Goal: Transaction & Acquisition: Purchase product/service

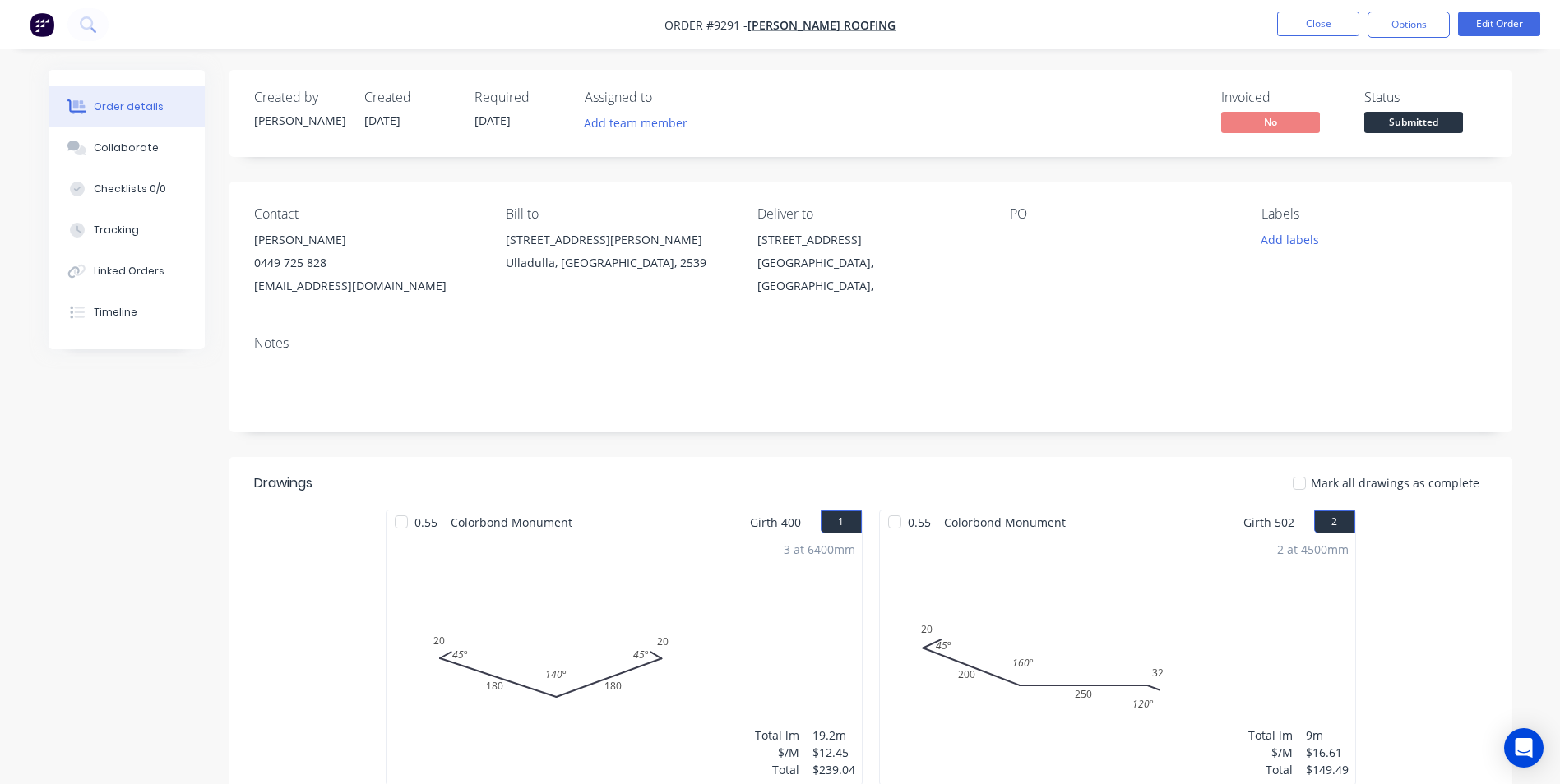
scroll to position [740, 0]
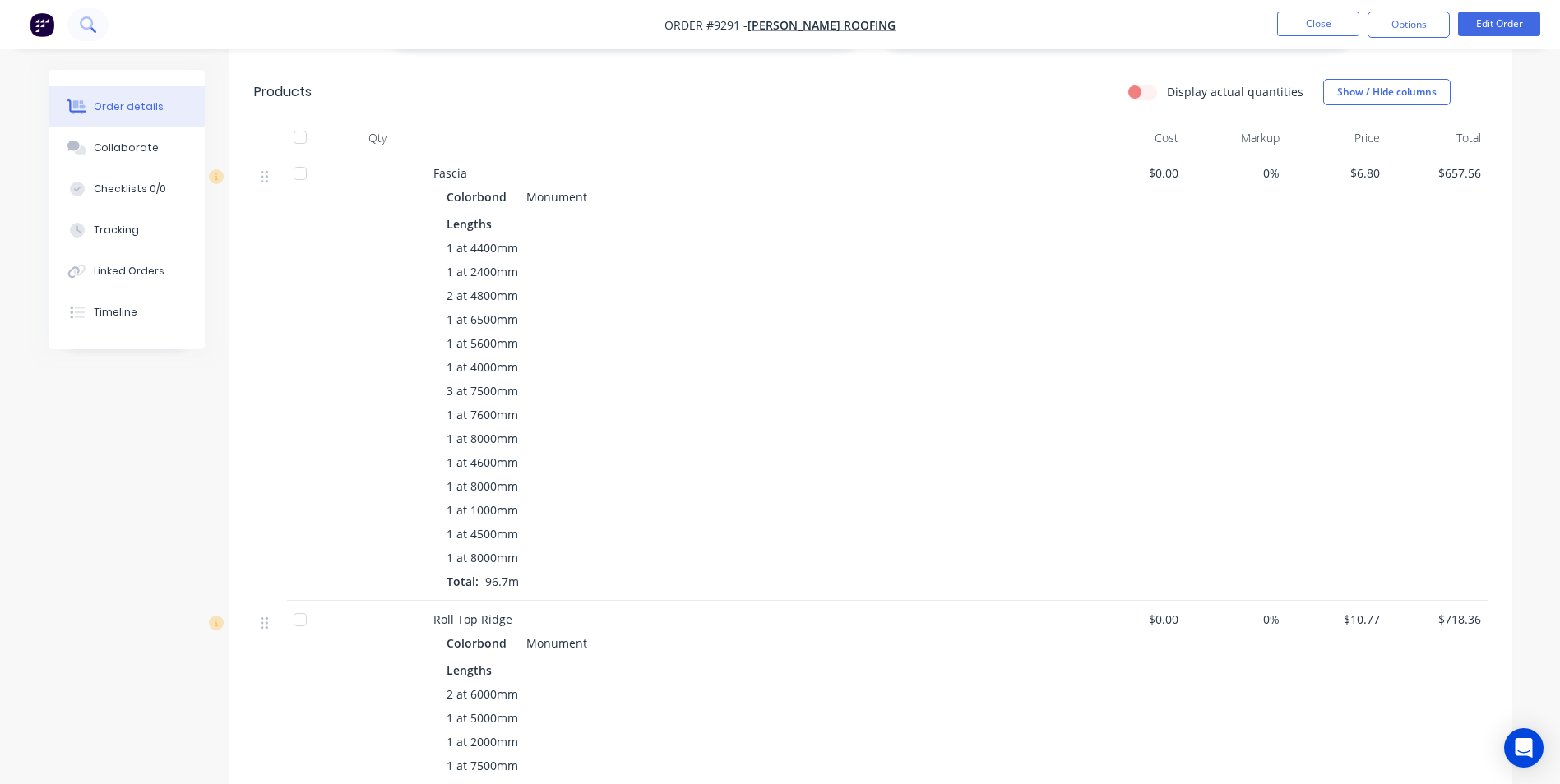
click at [93, 18] on icon at bounding box center [87, 24] width 16 height 16
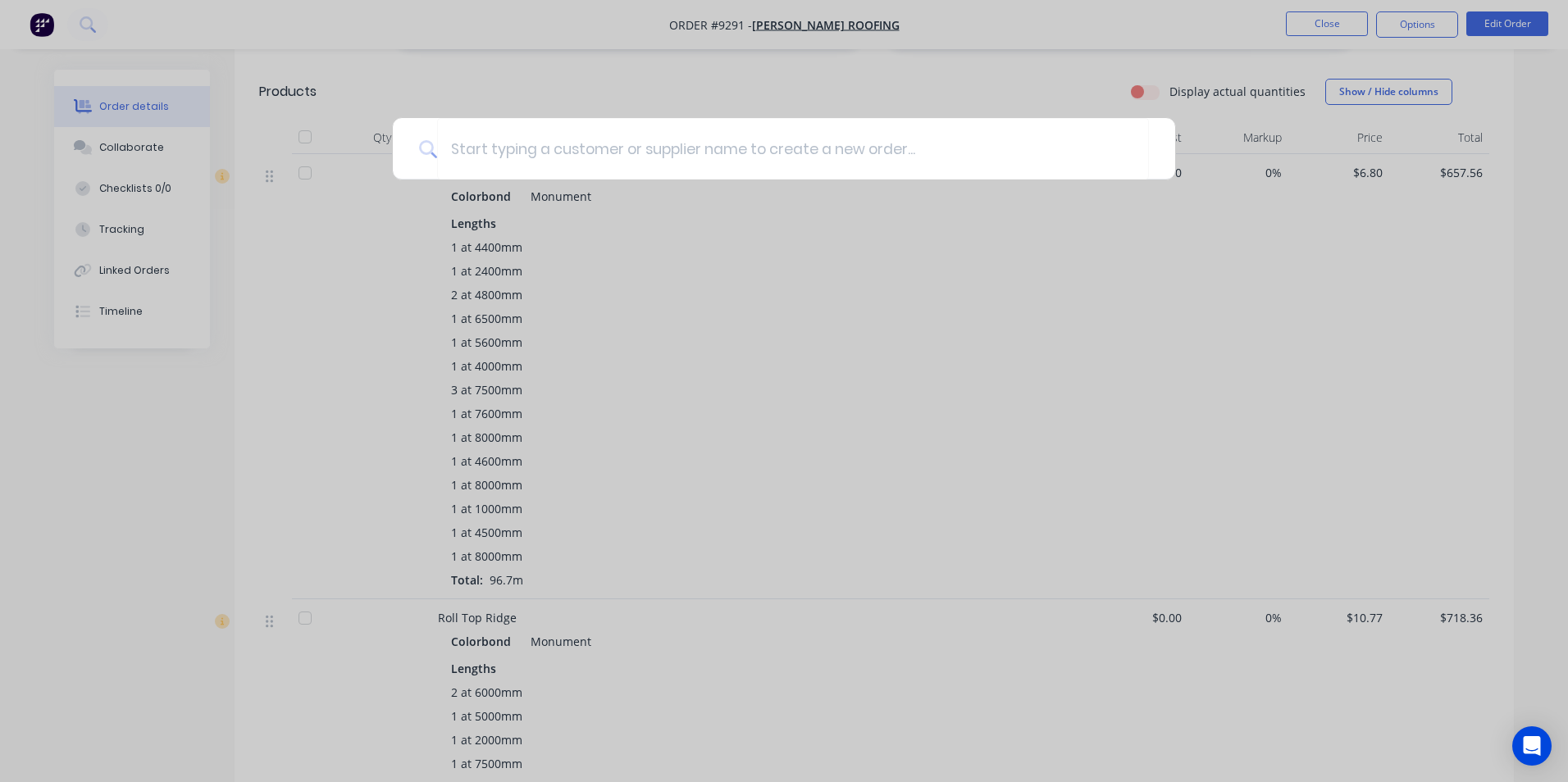
click at [213, 37] on div at bounding box center [784, 391] width 1568 height 782
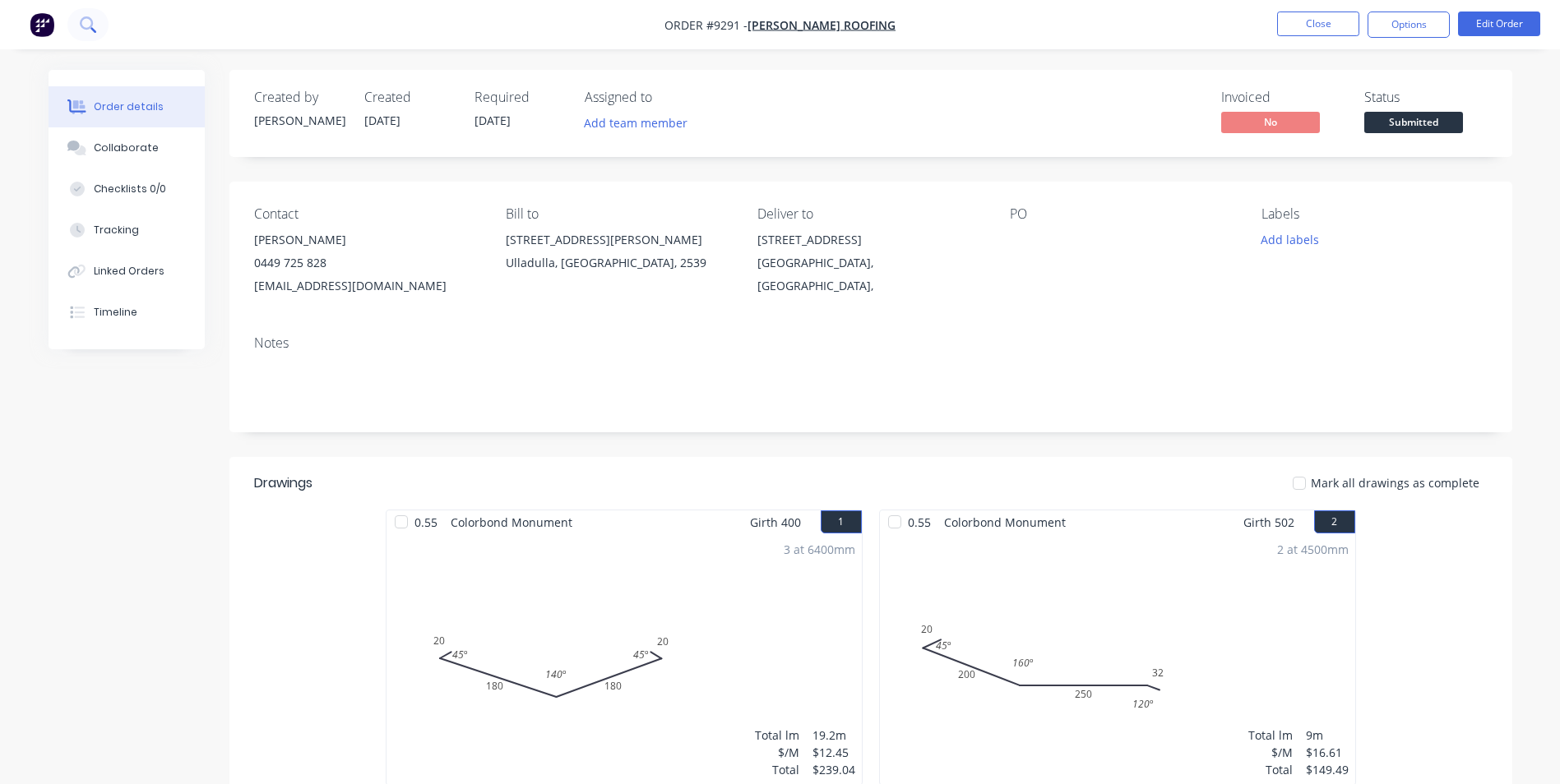
click at [76, 21] on button at bounding box center [88, 25] width 42 height 33
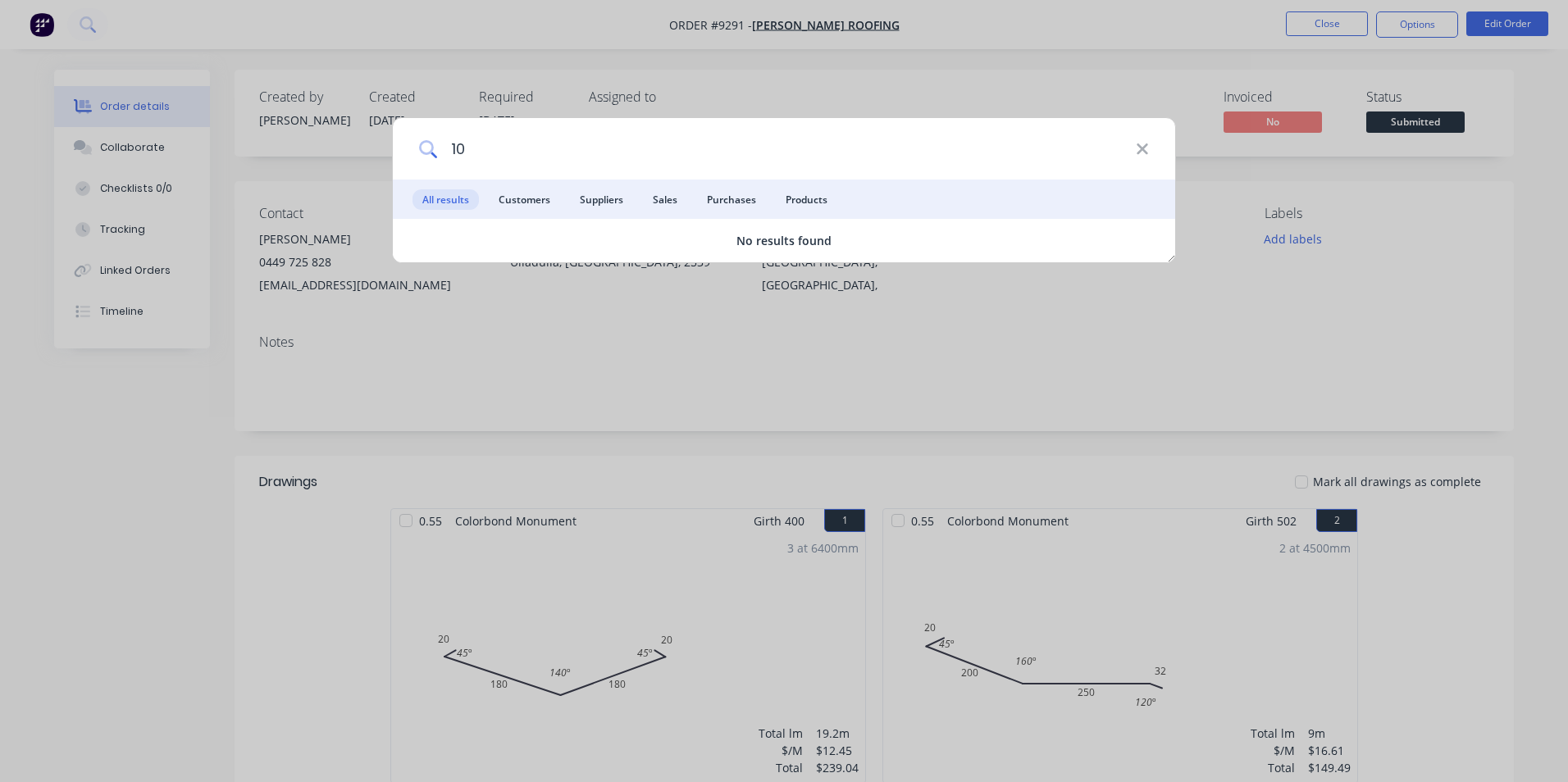
type input "1"
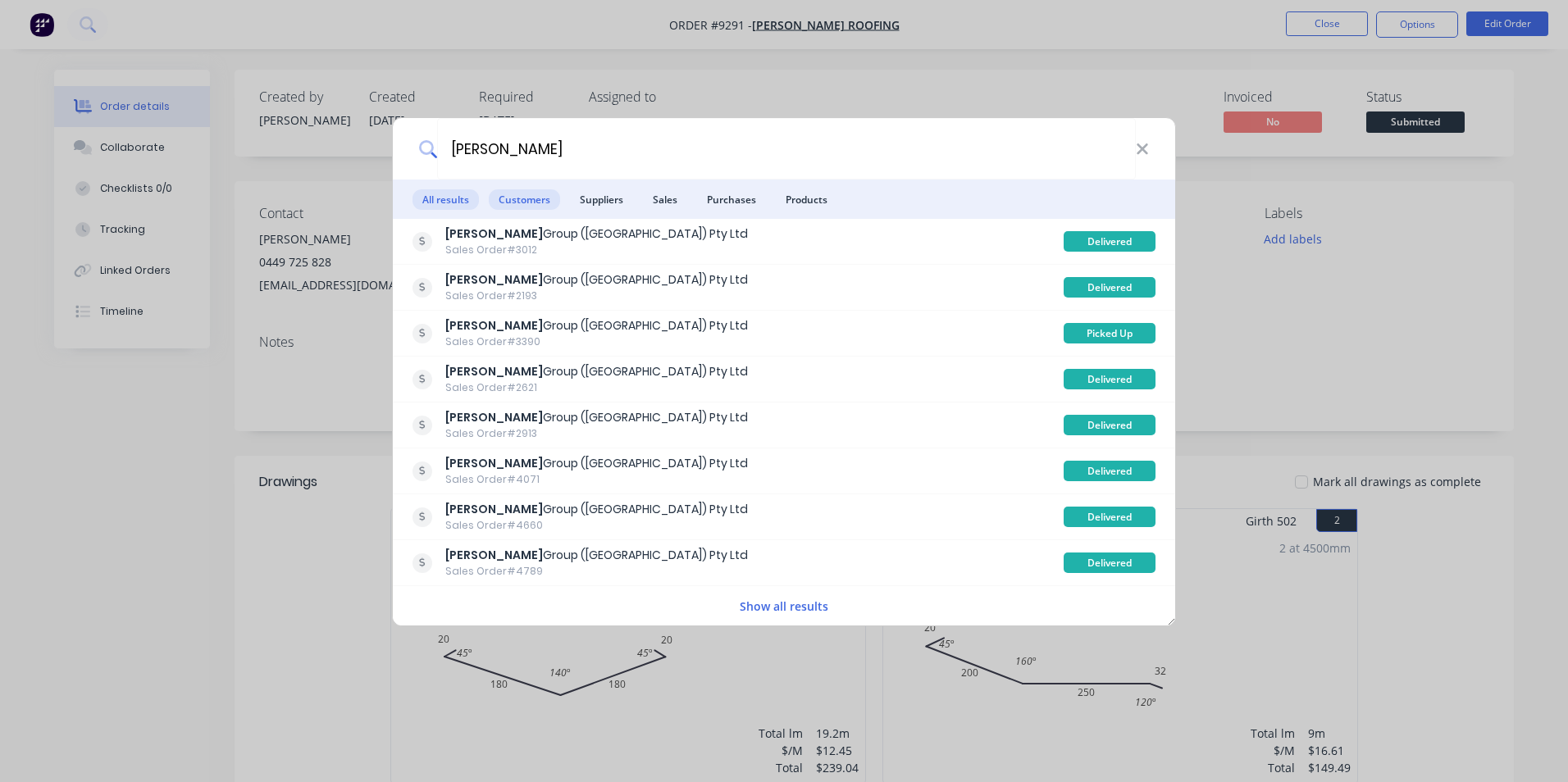
type input "[PERSON_NAME]"
click at [544, 204] on span "Customers" at bounding box center [524, 199] width 72 height 21
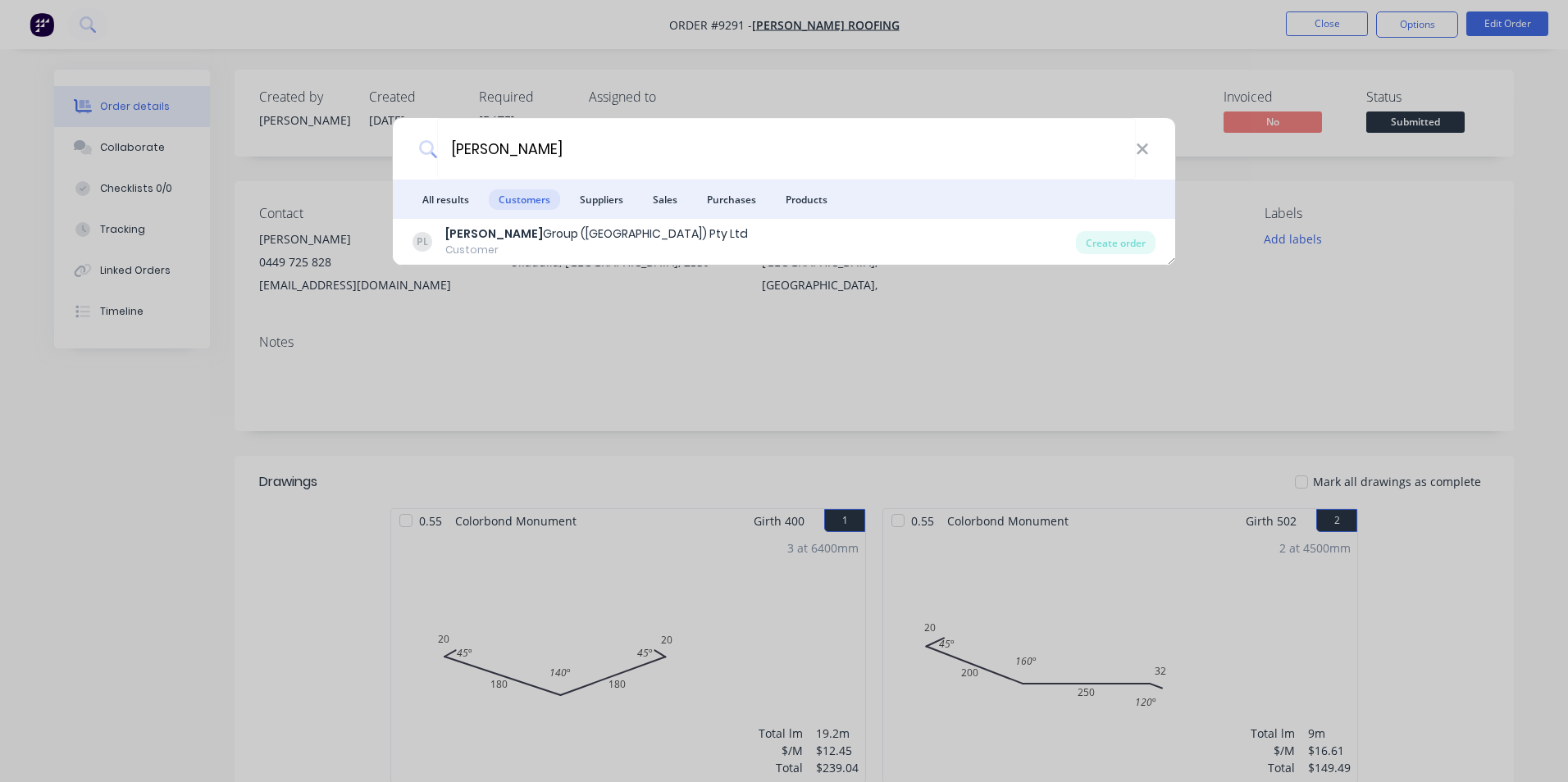
click at [223, 373] on div "[PERSON_NAME] All results Customers Suppliers Sales Purchases Products [PERSON_…" at bounding box center [784, 391] width 1568 height 782
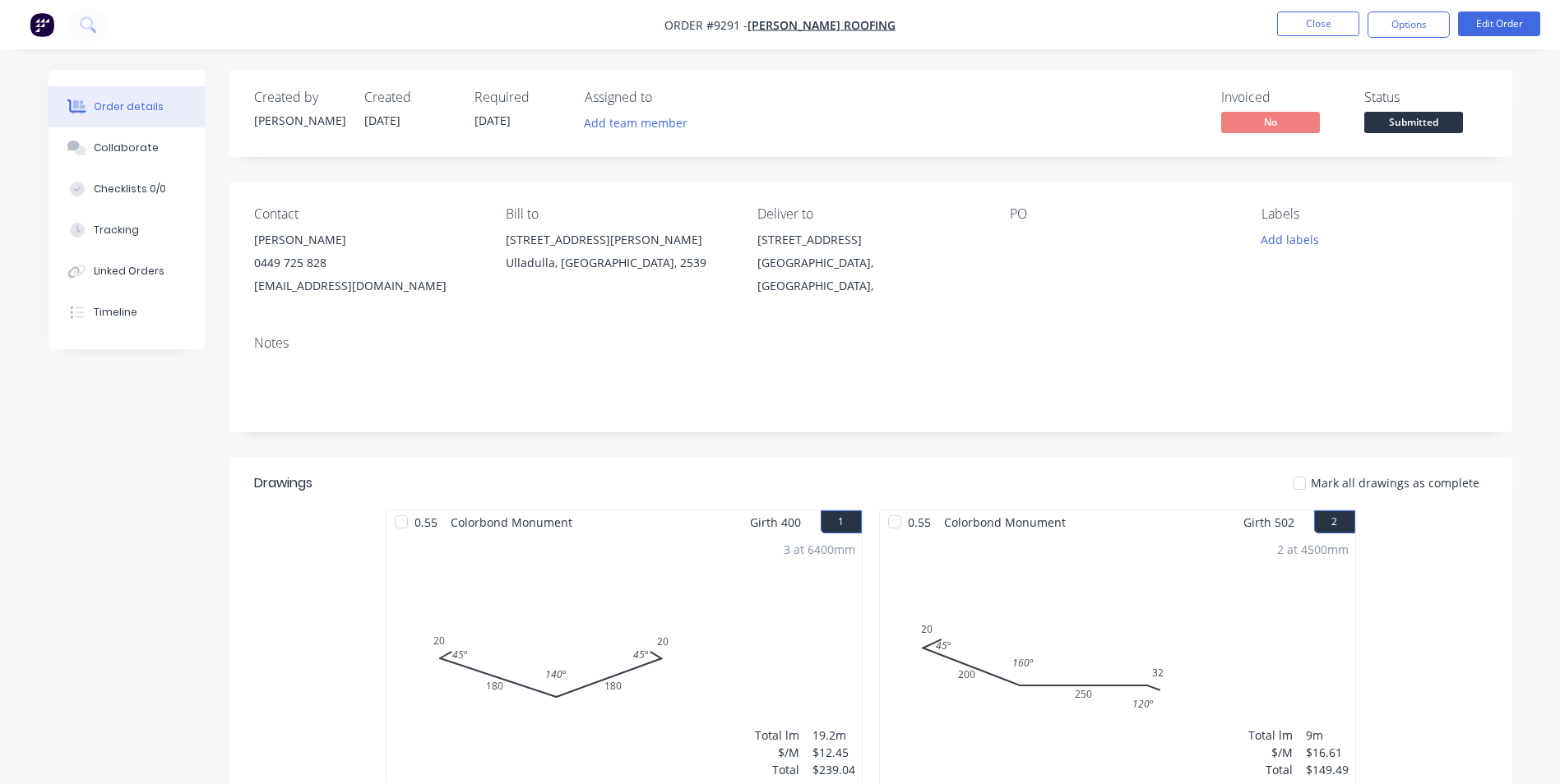
click at [48, 25] on img "button" at bounding box center [42, 24] width 25 height 25
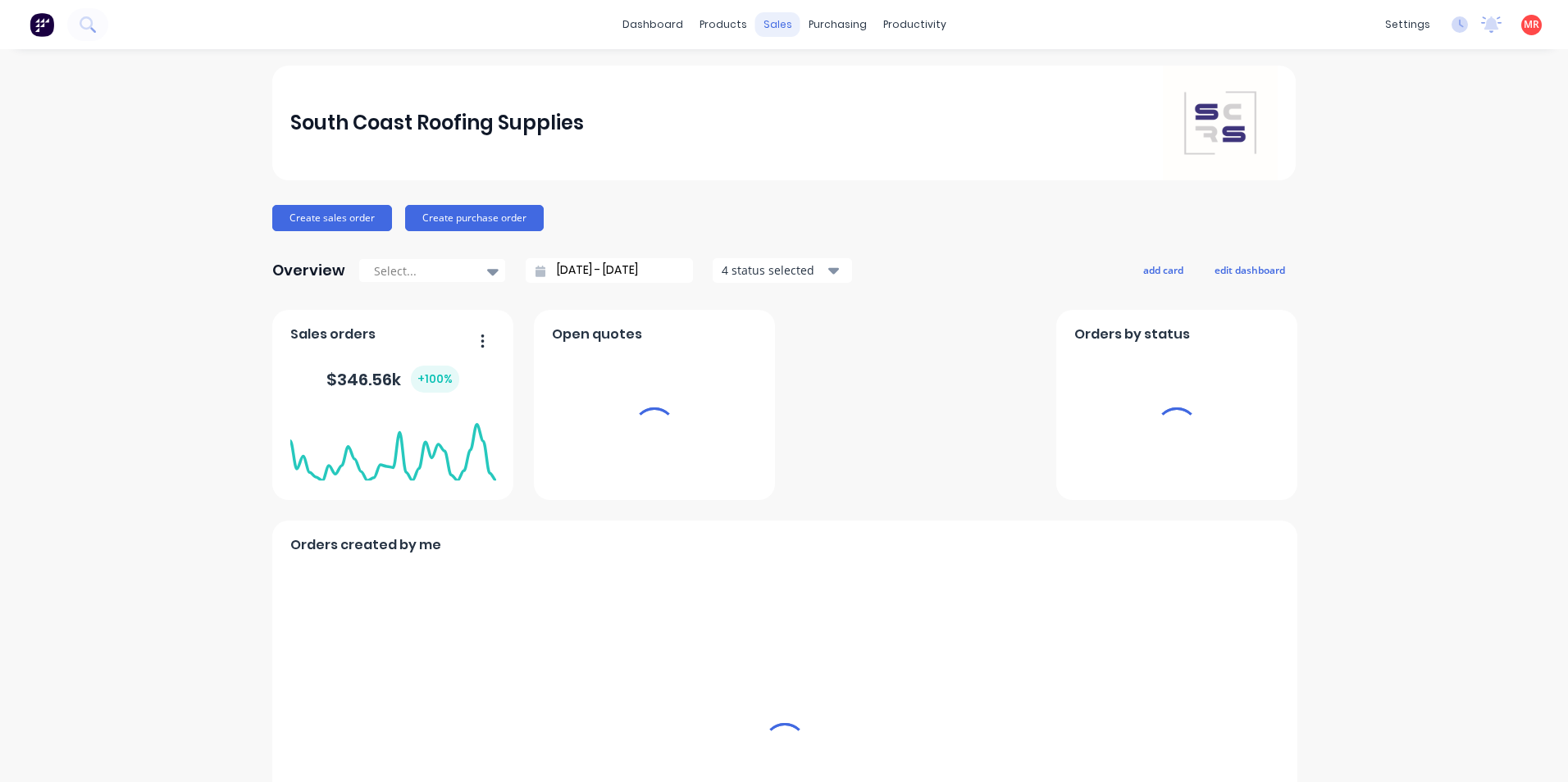
click at [774, 22] on div "sales" at bounding box center [778, 24] width 45 height 25
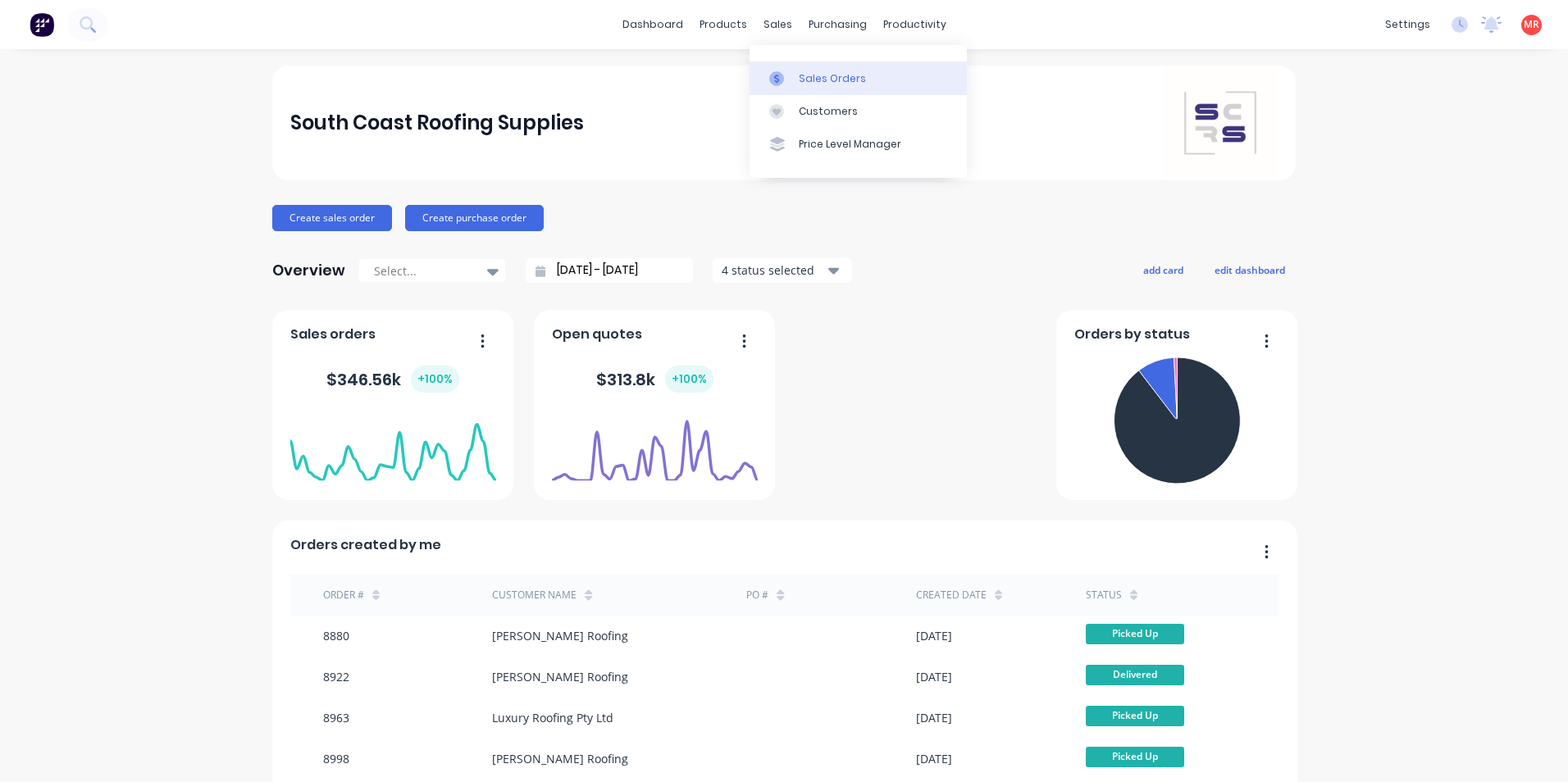
click at [794, 84] on link "Sales Orders" at bounding box center [858, 78] width 218 height 33
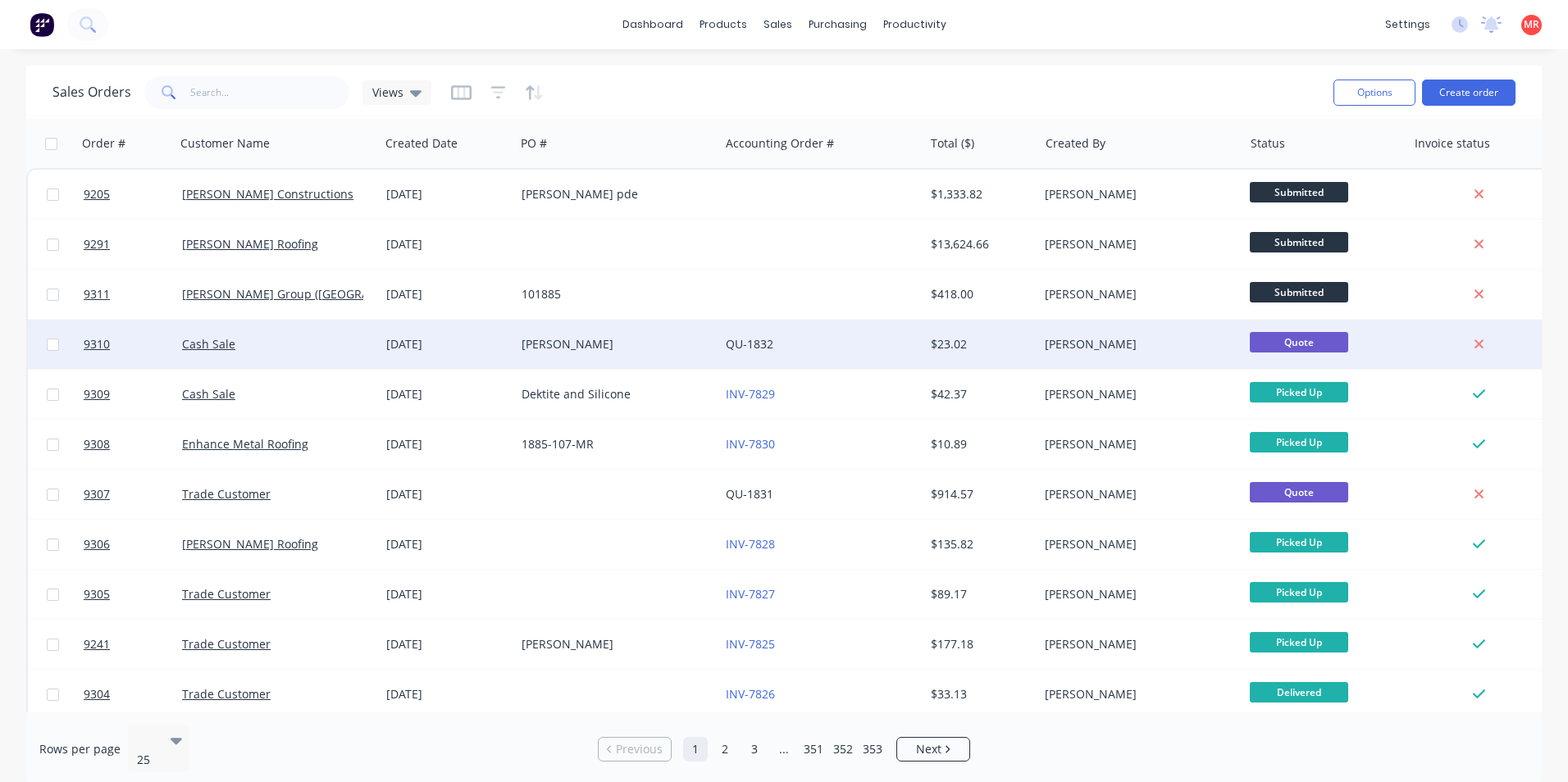
click at [611, 348] on div "Kristen Williams" at bounding box center [612, 344] width 182 height 16
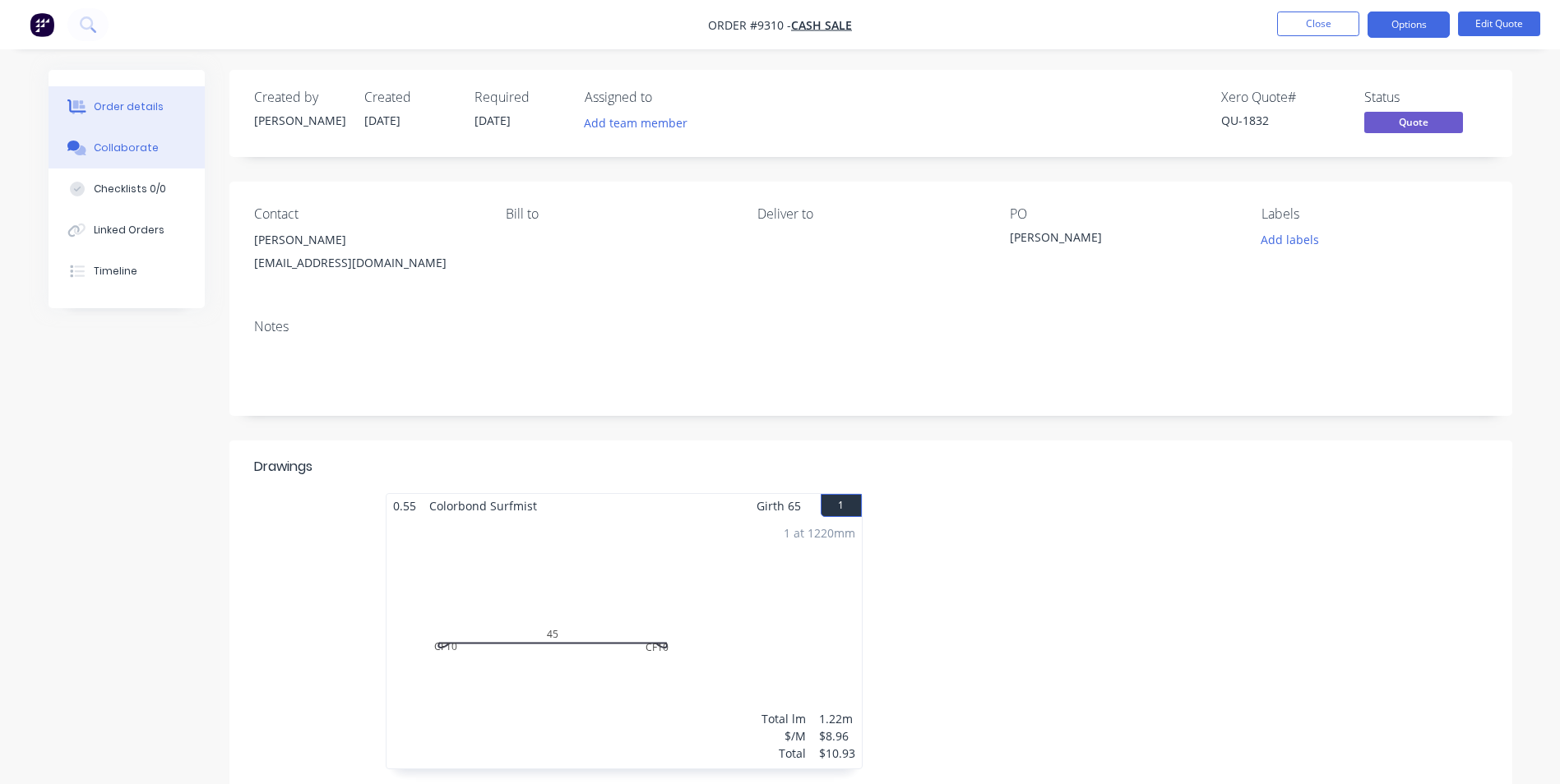
click at [182, 161] on button "Collaborate" at bounding box center [126, 148] width 157 height 42
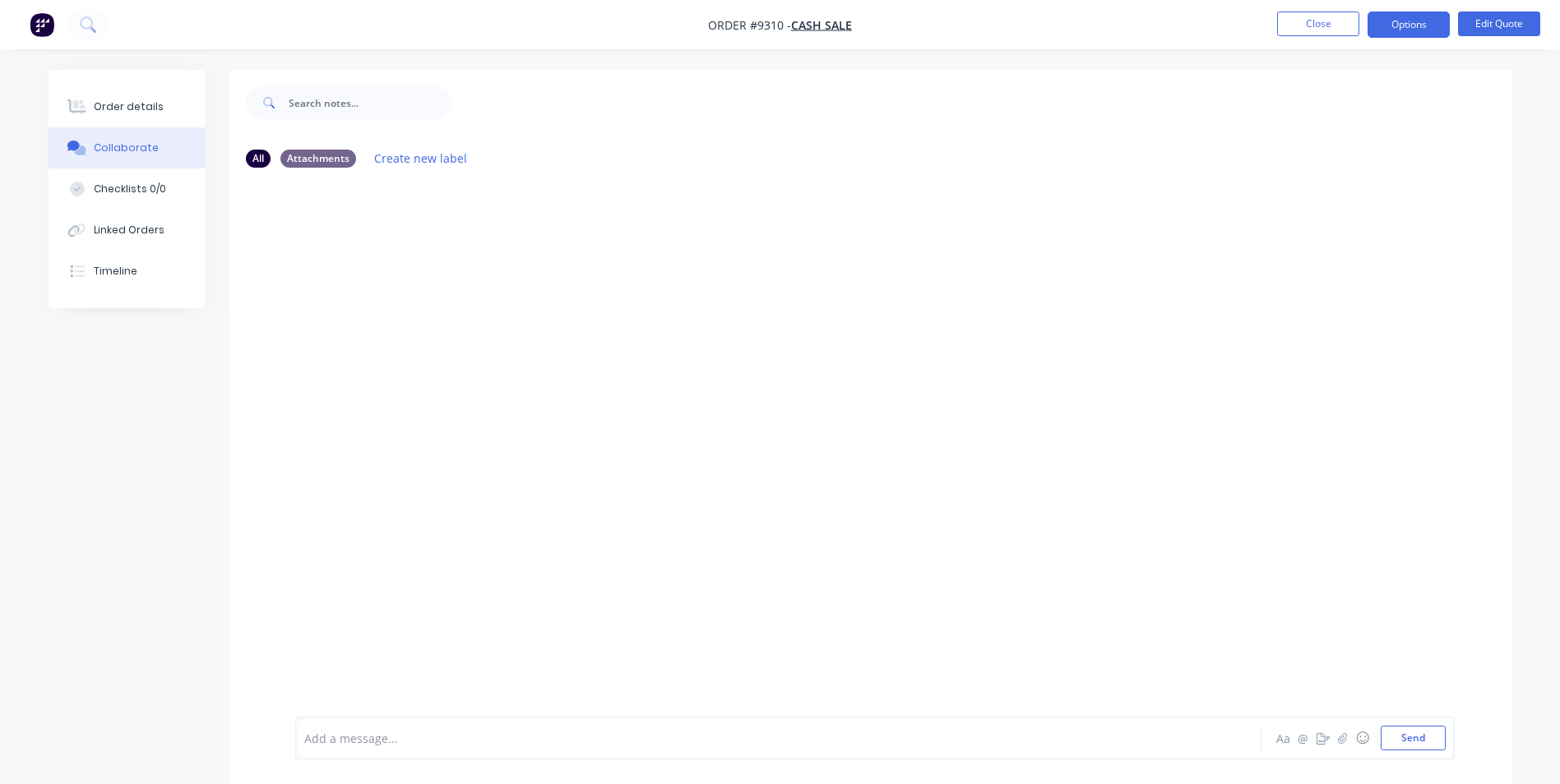
click at [51, 17] on img "button" at bounding box center [42, 24] width 25 height 25
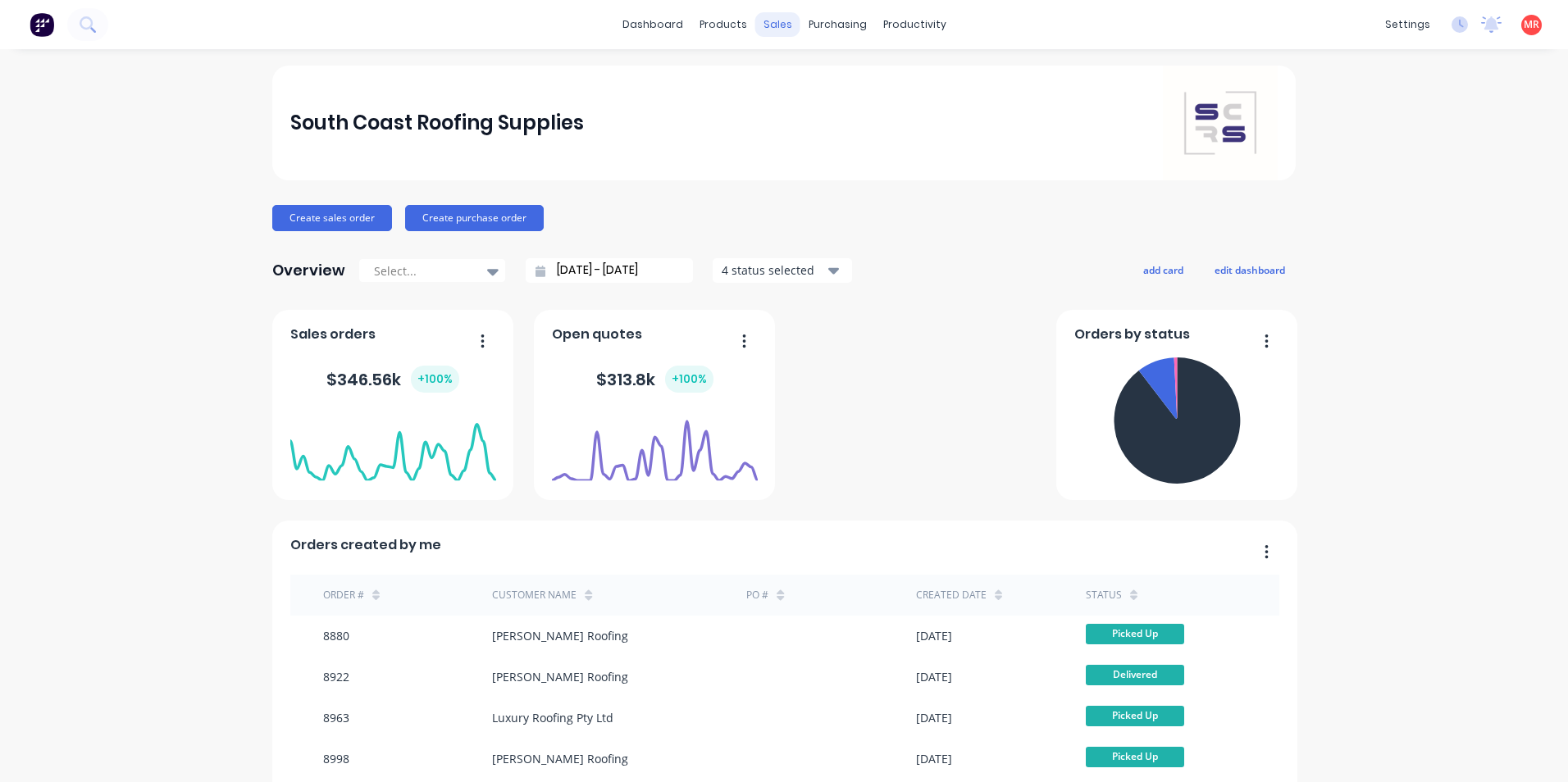
click at [778, 29] on div "sales" at bounding box center [778, 24] width 45 height 25
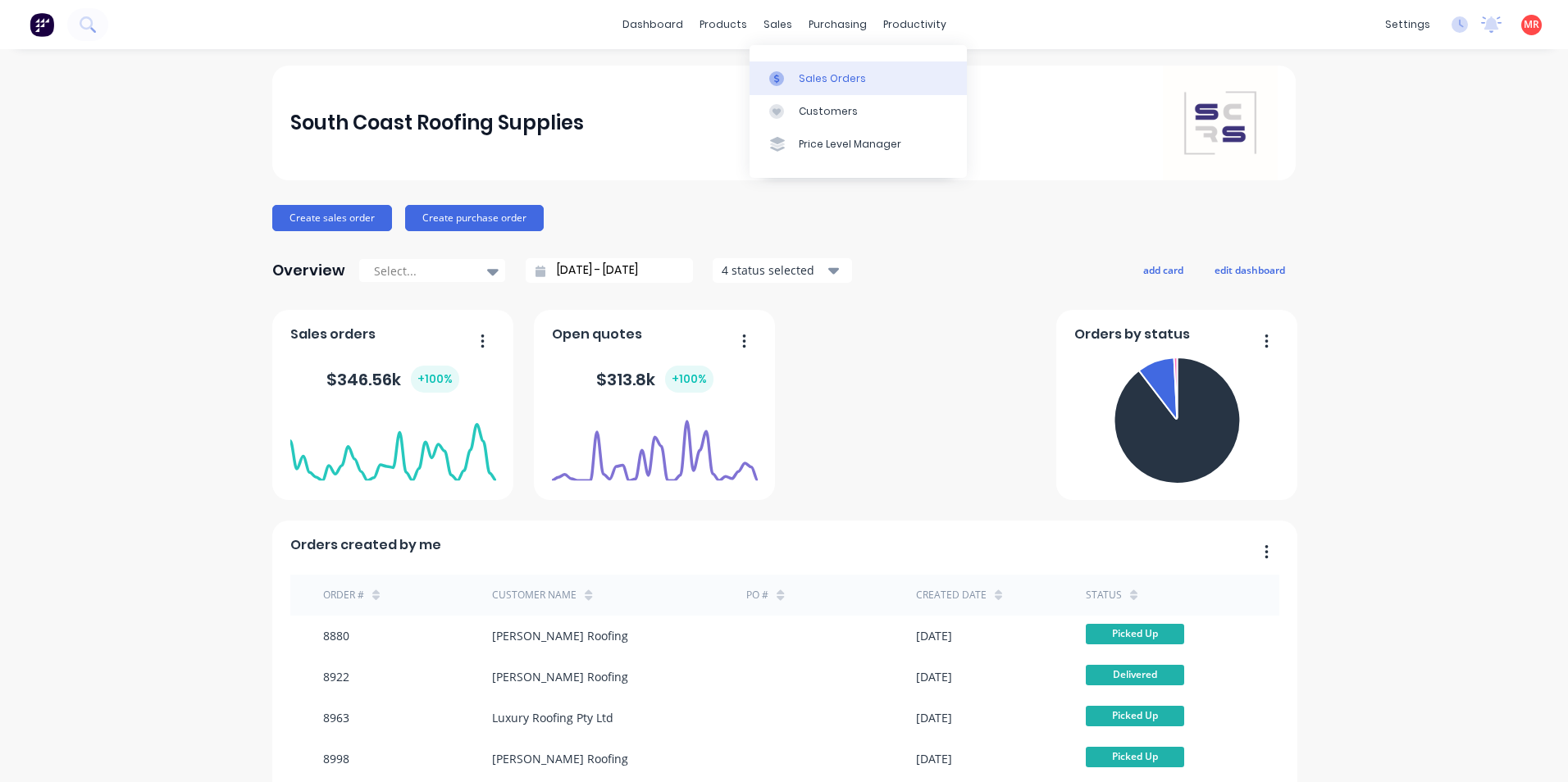
click at [845, 84] on div "Sales Orders" at bounding box center [832, 79] width 67 height 15
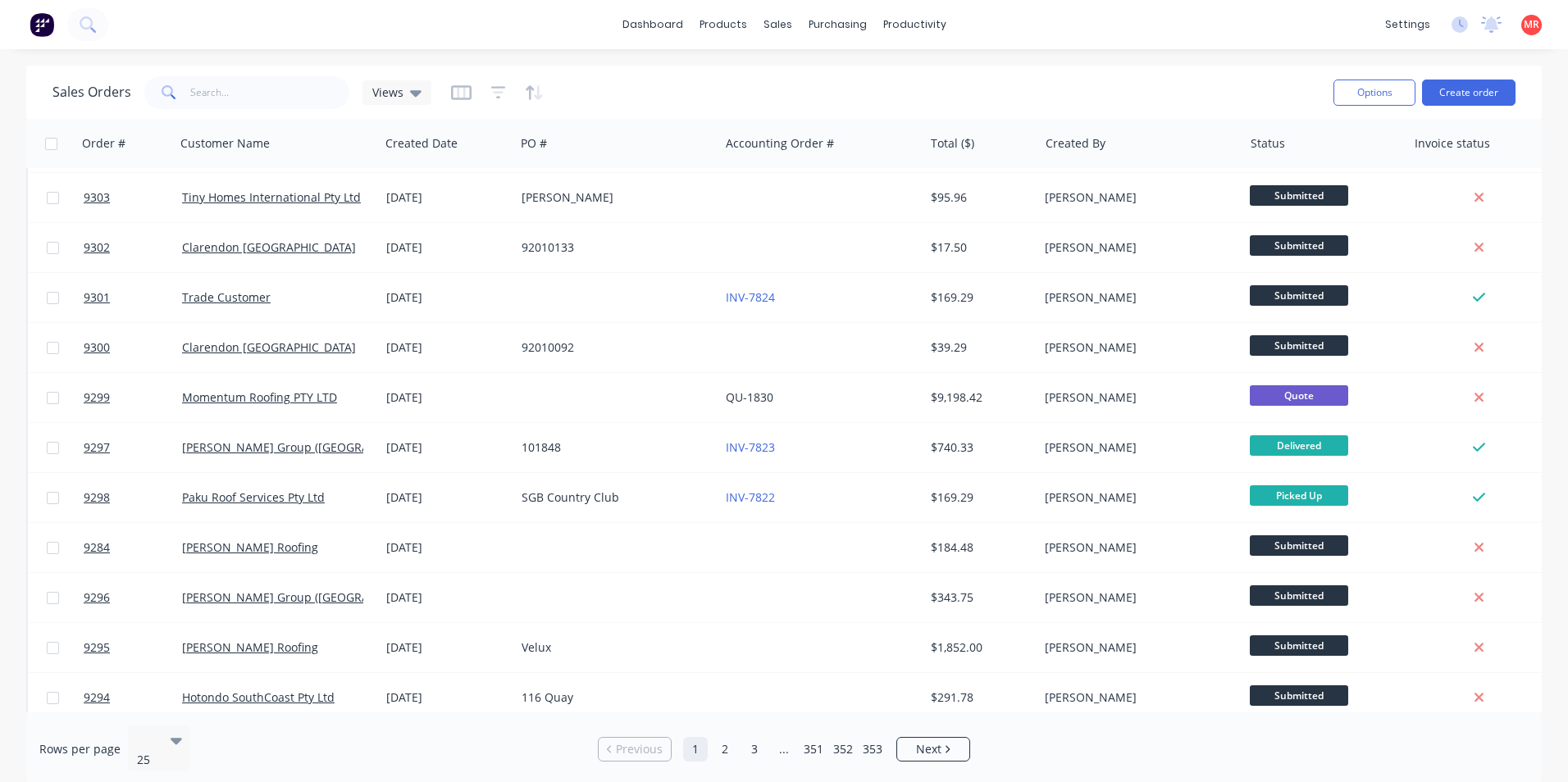
scroll to position [714, 0]
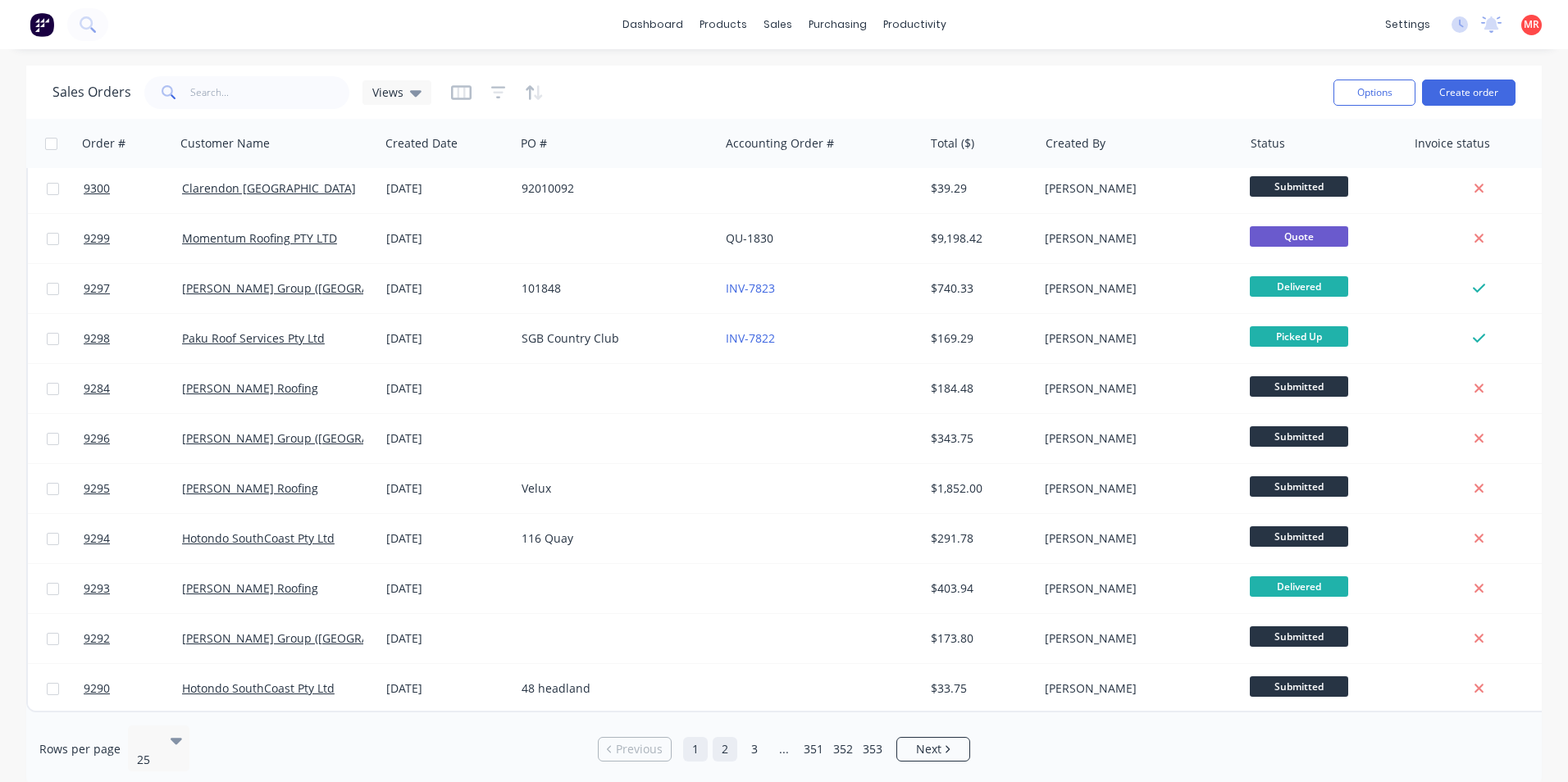
click at [723, 737] on link "2" at bounding box center [725, 749] width 25 height 25
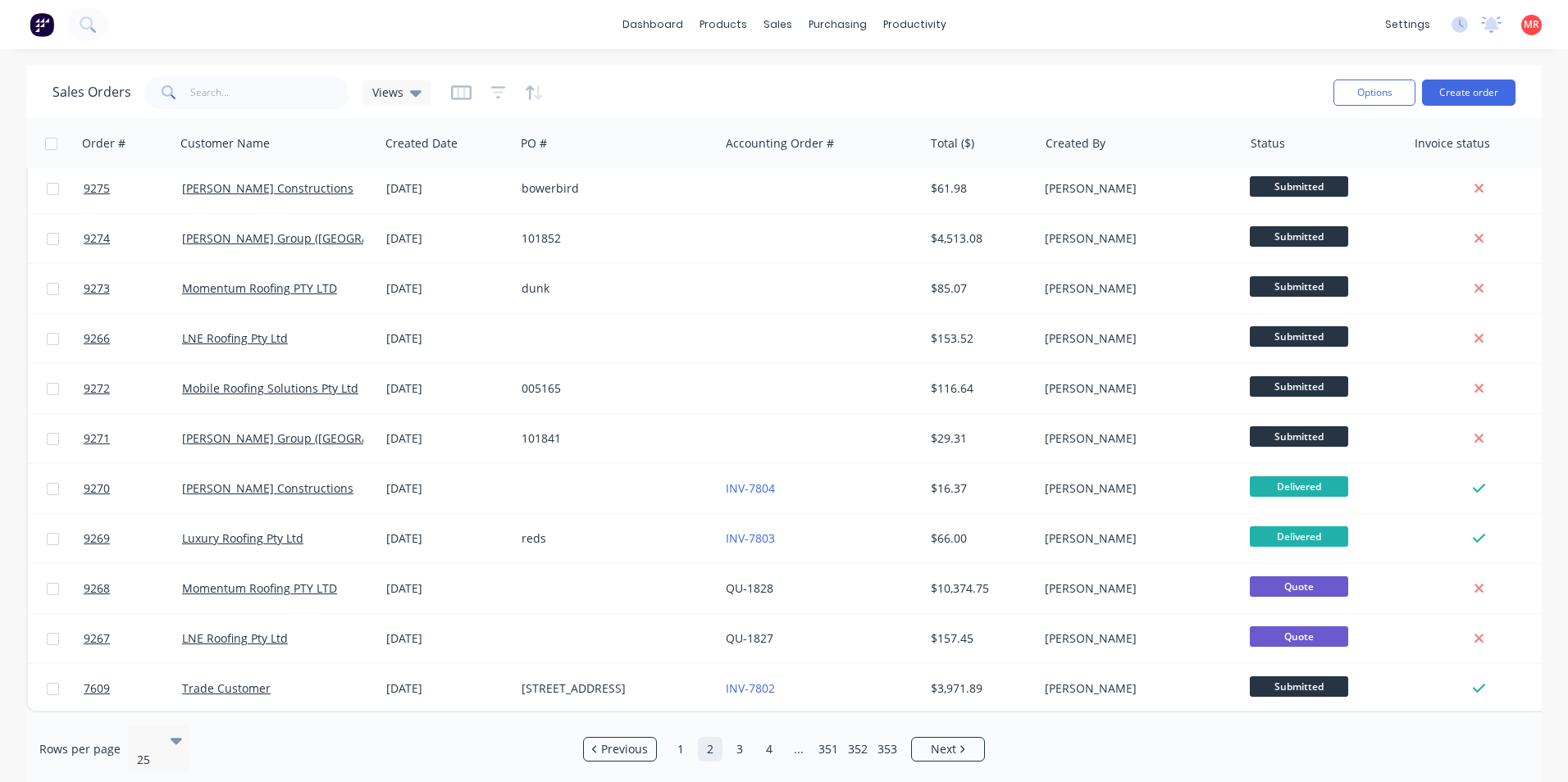
drag, startPoint x: 743, startPoint y: 736, endPoint x: 733, endPoint y: 724, distance: 15.6
click at [743, 737] on link "3" at bounding box center [740, 749] width 25 height 25
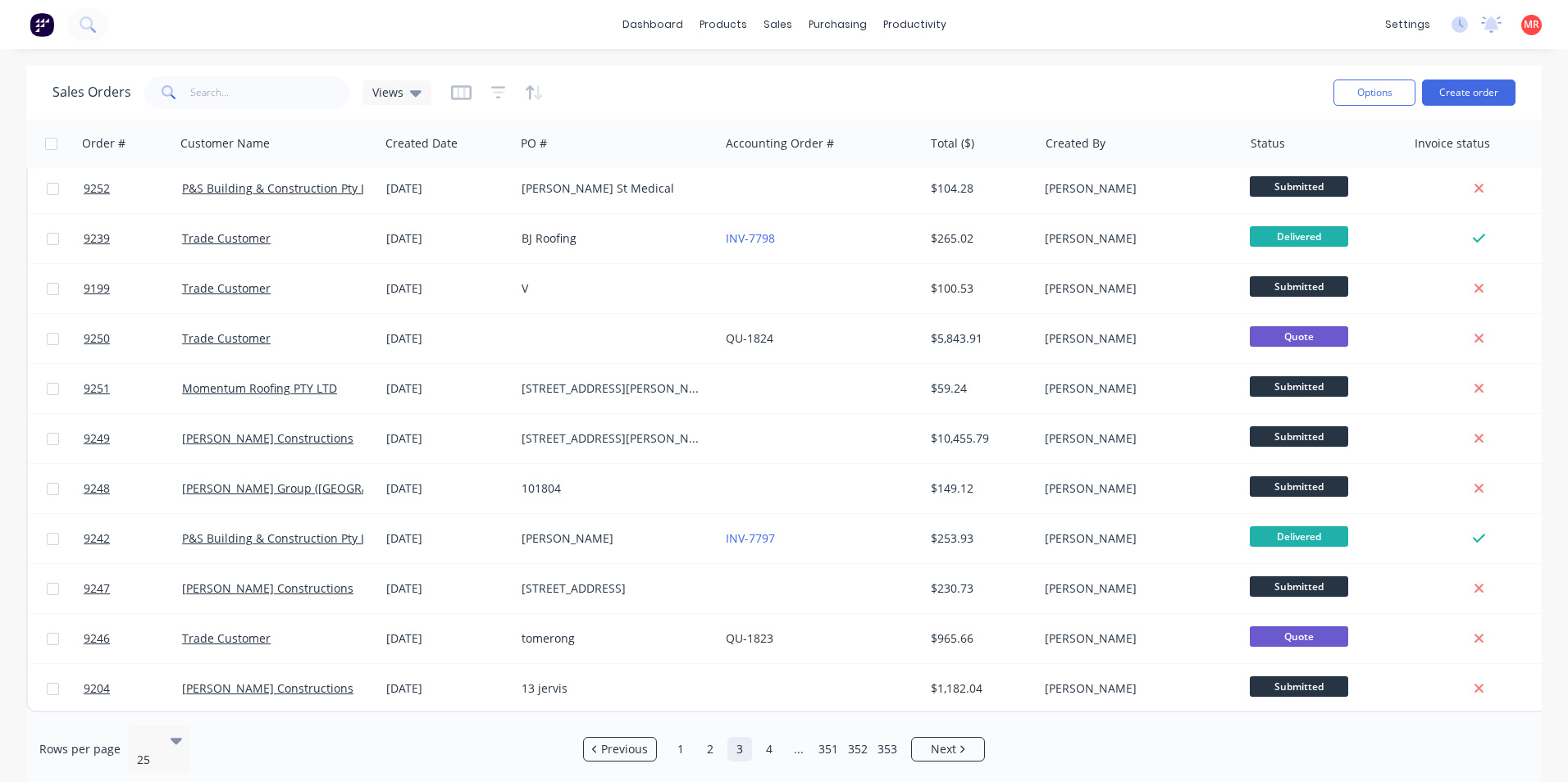
click at [45, 32] on img at bounding box center [41, 24] width 25 height 25
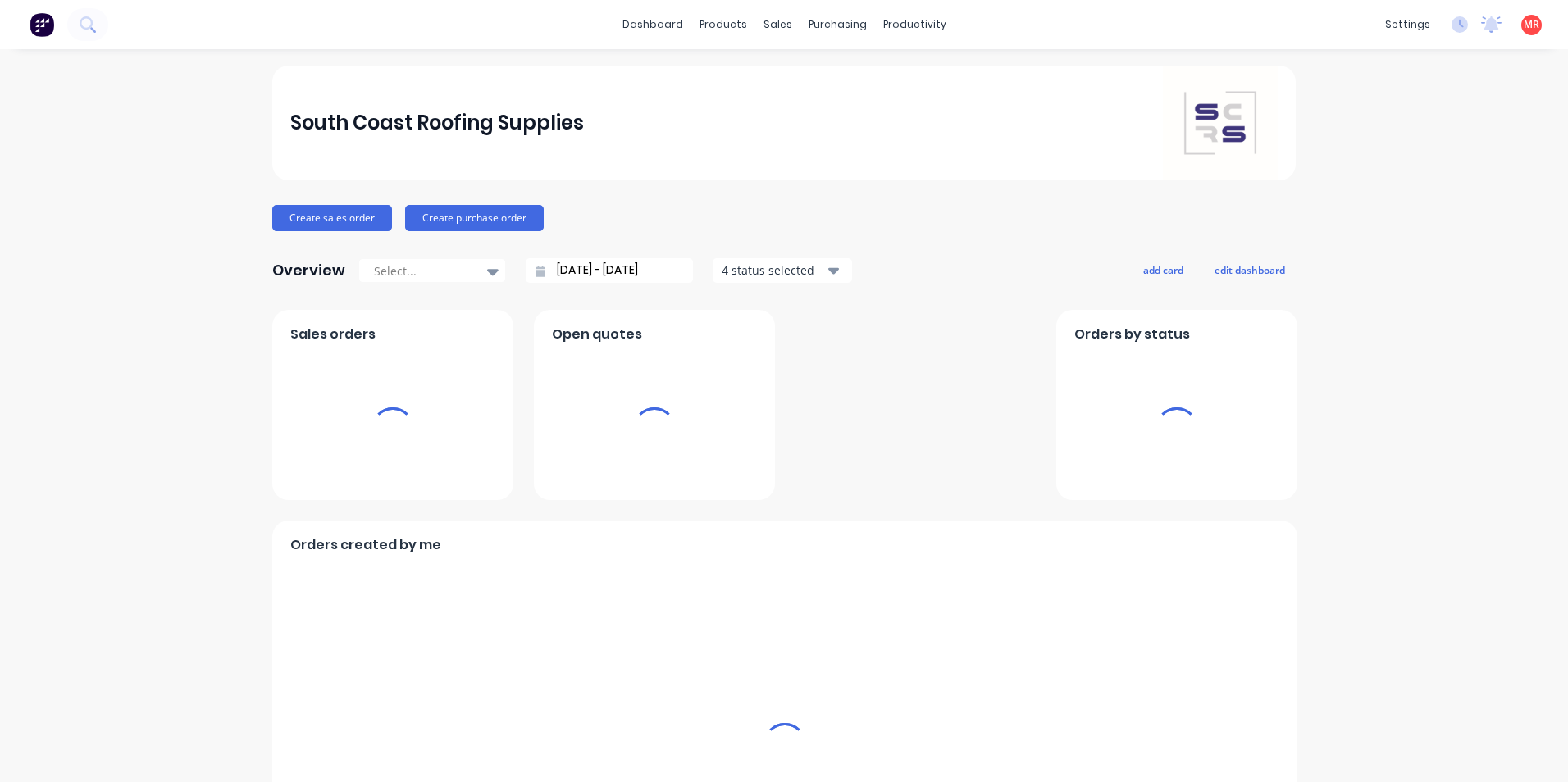
click at [613, 273] on input "[DATE] - [DATE]" at bounding box center [616, 270] width 141 height 25
click at [568, 274] on input "[DATE] - [DATE]" at bounding box center [616, 270] width 141 height 25
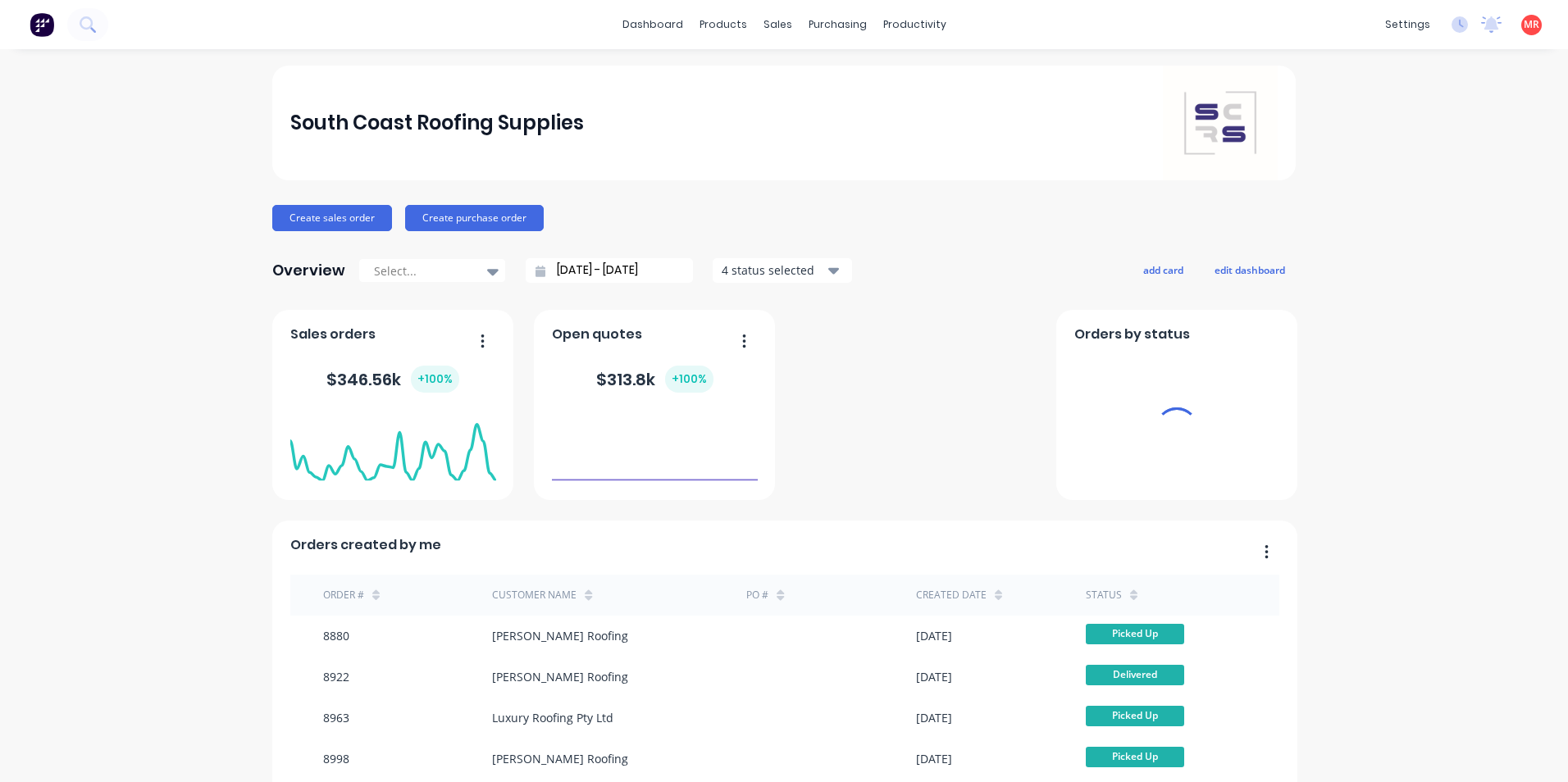
click at [641, 272] on input "[DATE] - [DATE]" at bounding box center [616, 270] width 141 height 25
click at [670, 275] on input "[DATE] - [DATE]" at bounding box center [616, 270] width 141 height 25
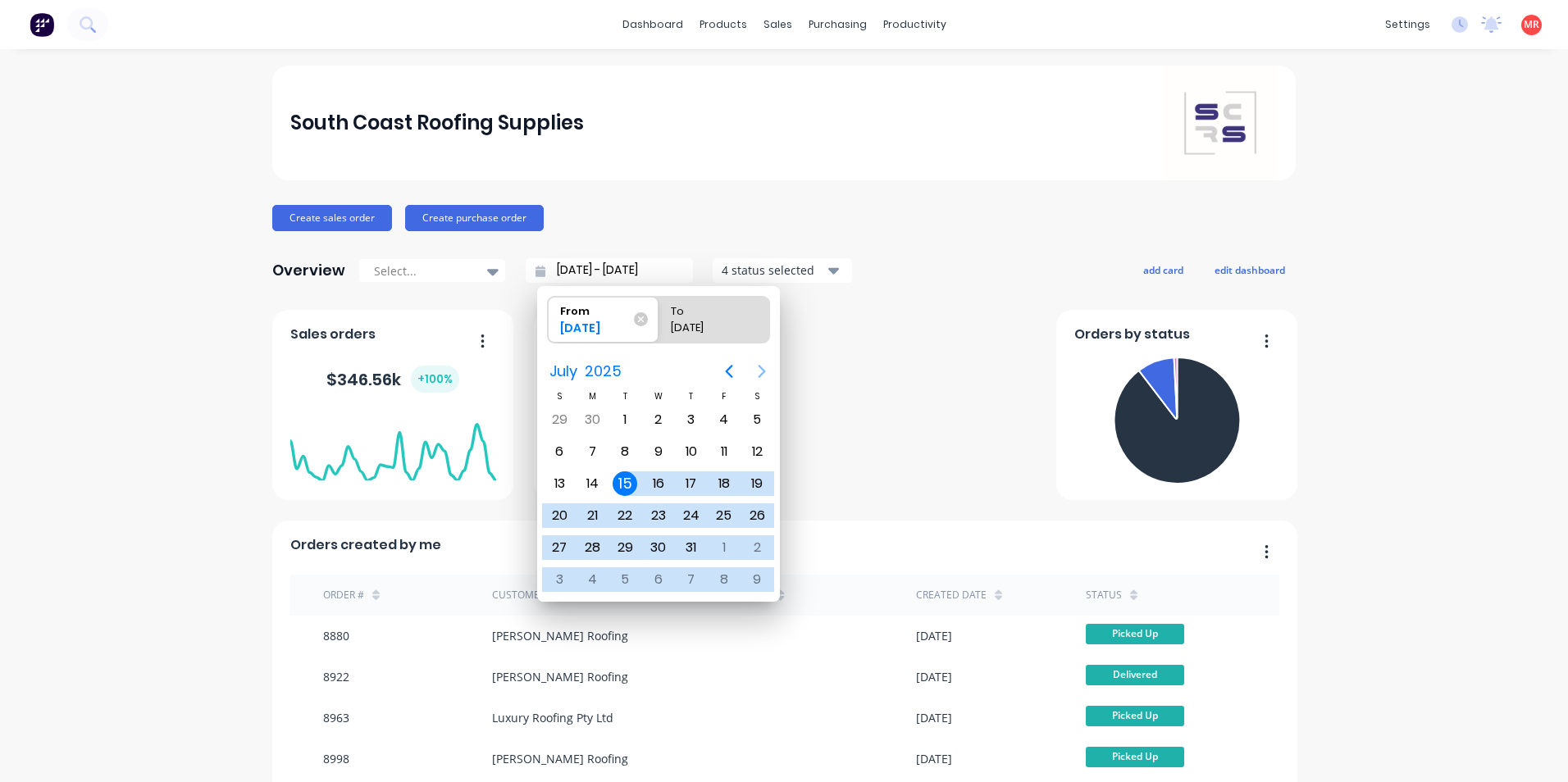
click at [760, 375] on icon "Next page" at bounding box center [762, 371] width 20 height 20
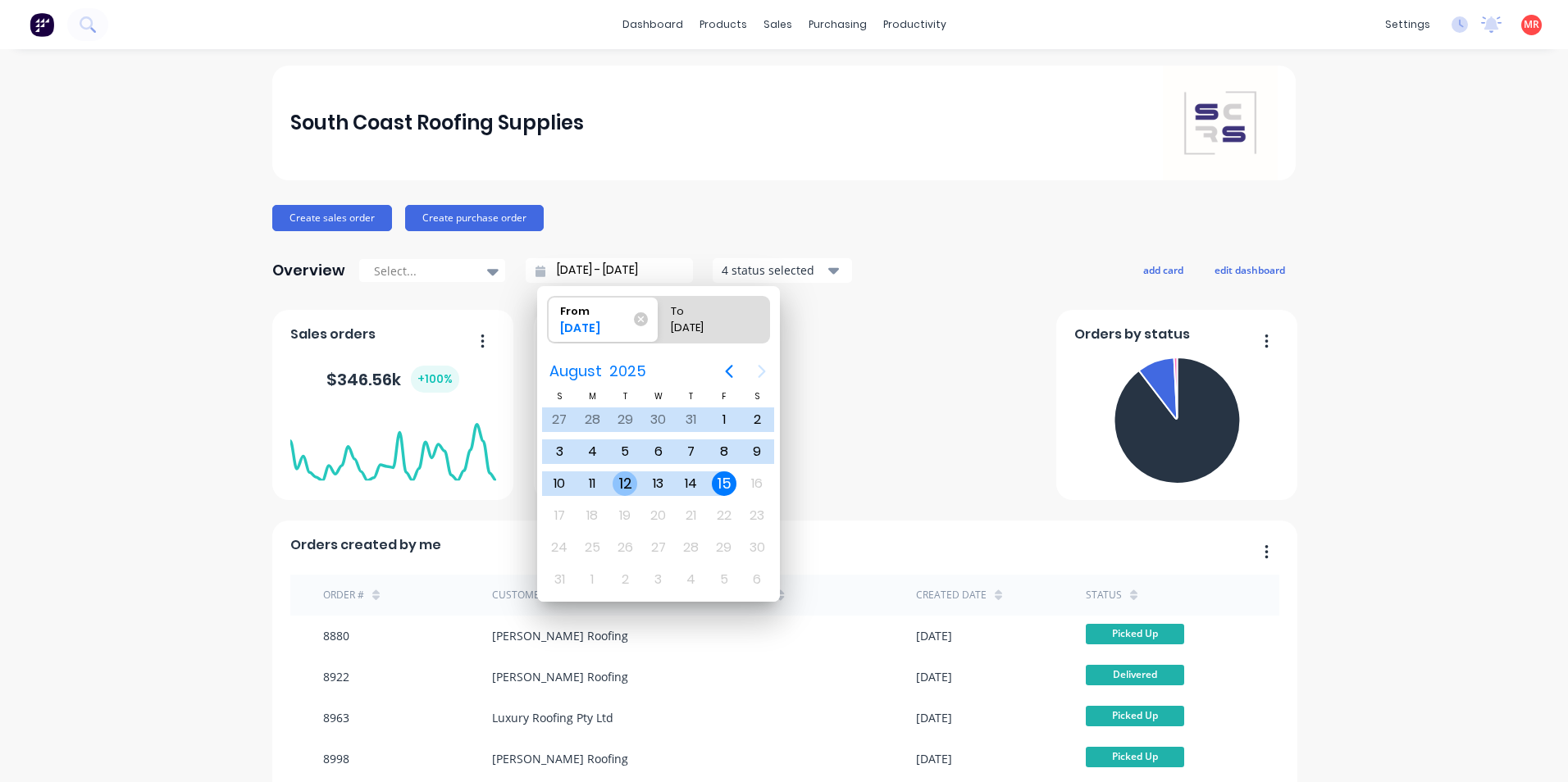
click at [622, 478] on div "12" at bounding box center [625, 483] width 25 height 25
type input "12/08/25 - 15/08/25"
radio input "false"
radio input "true"
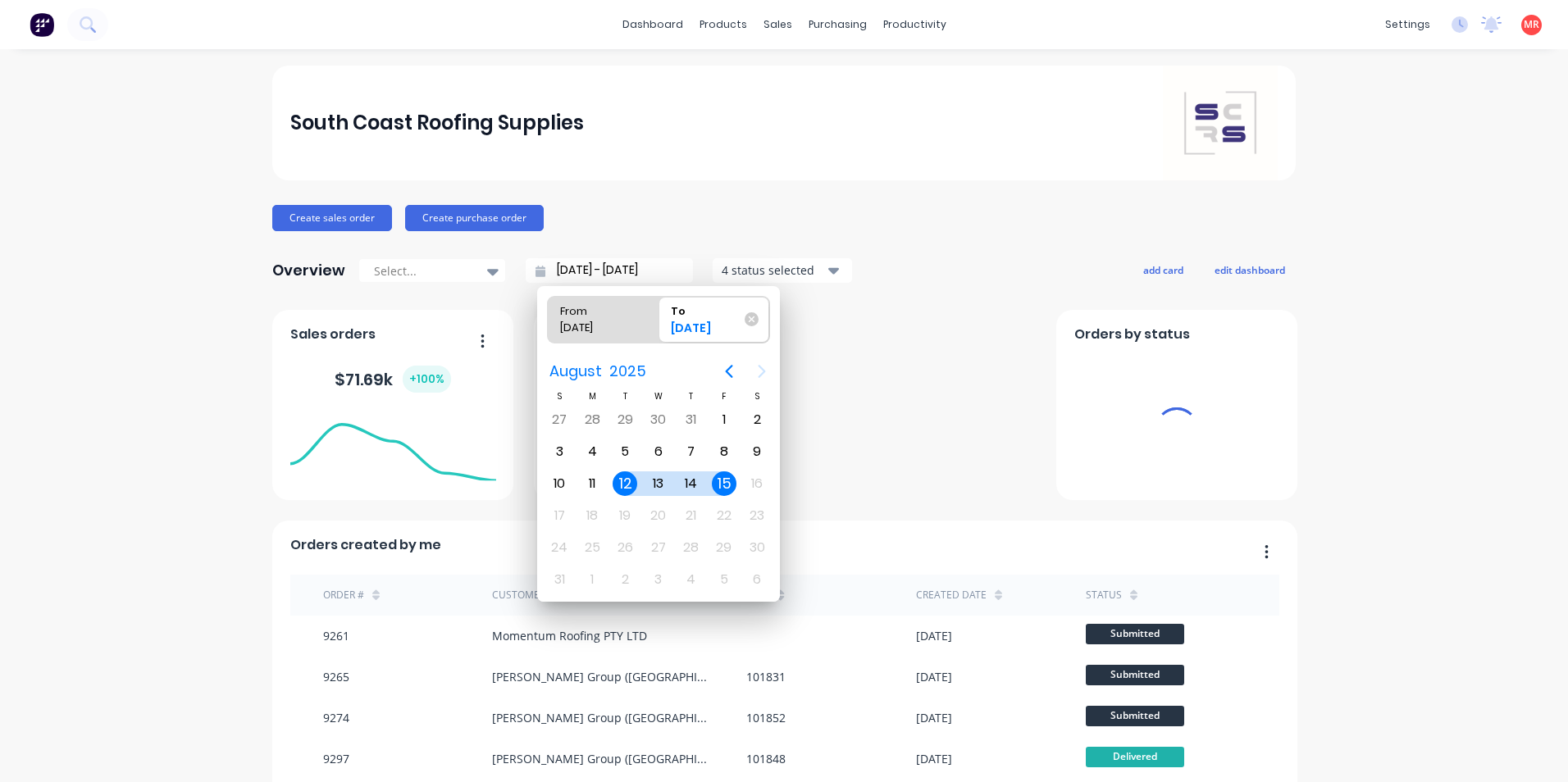
click at [857, 229] on div "Create sales order Create purchase order" at bounding box center [784, 218] width 1024 height 26
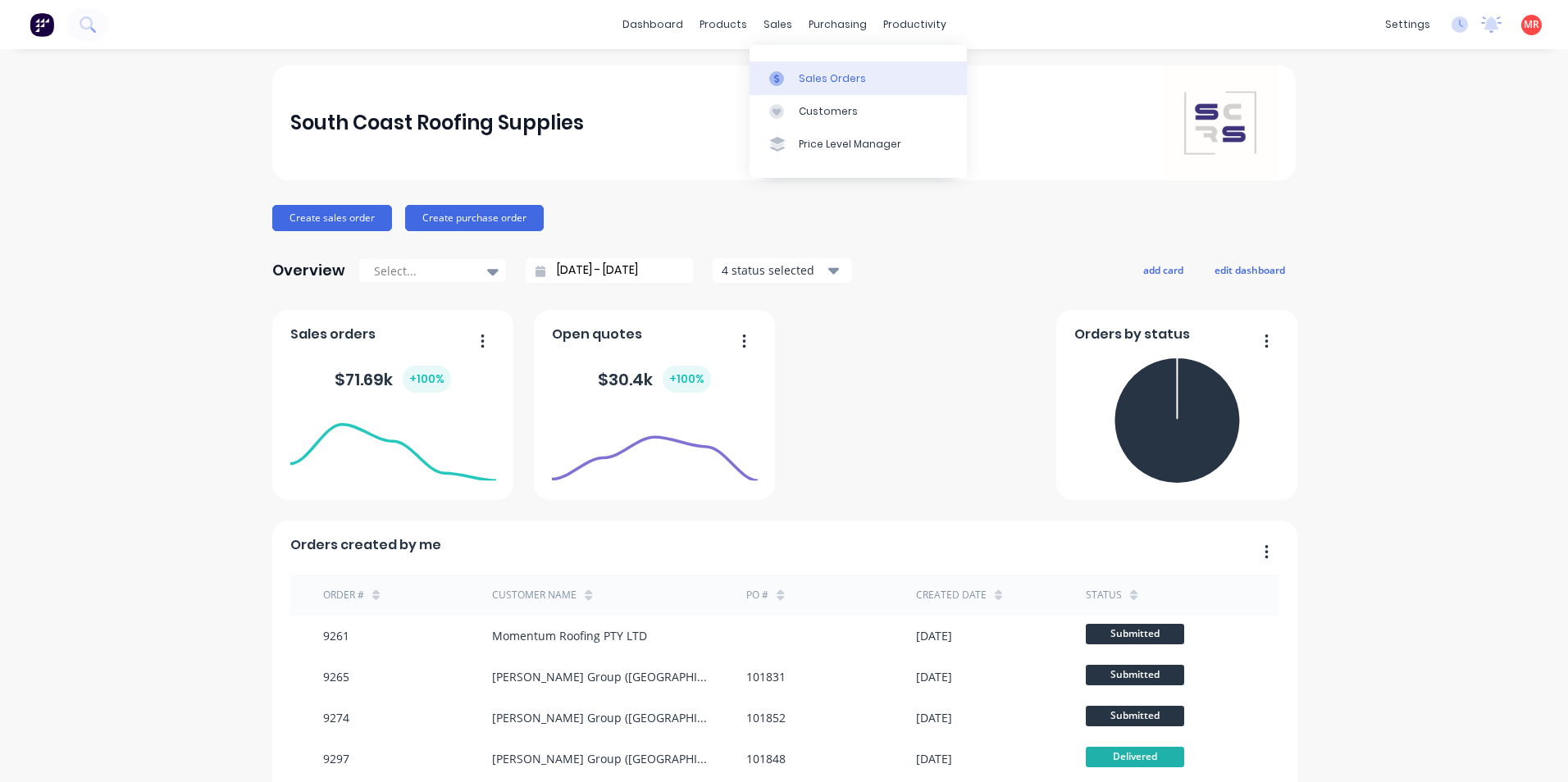
click at [785, 67] on link "Sales Orders" at bounding box center [858, 78] width 218 height 33
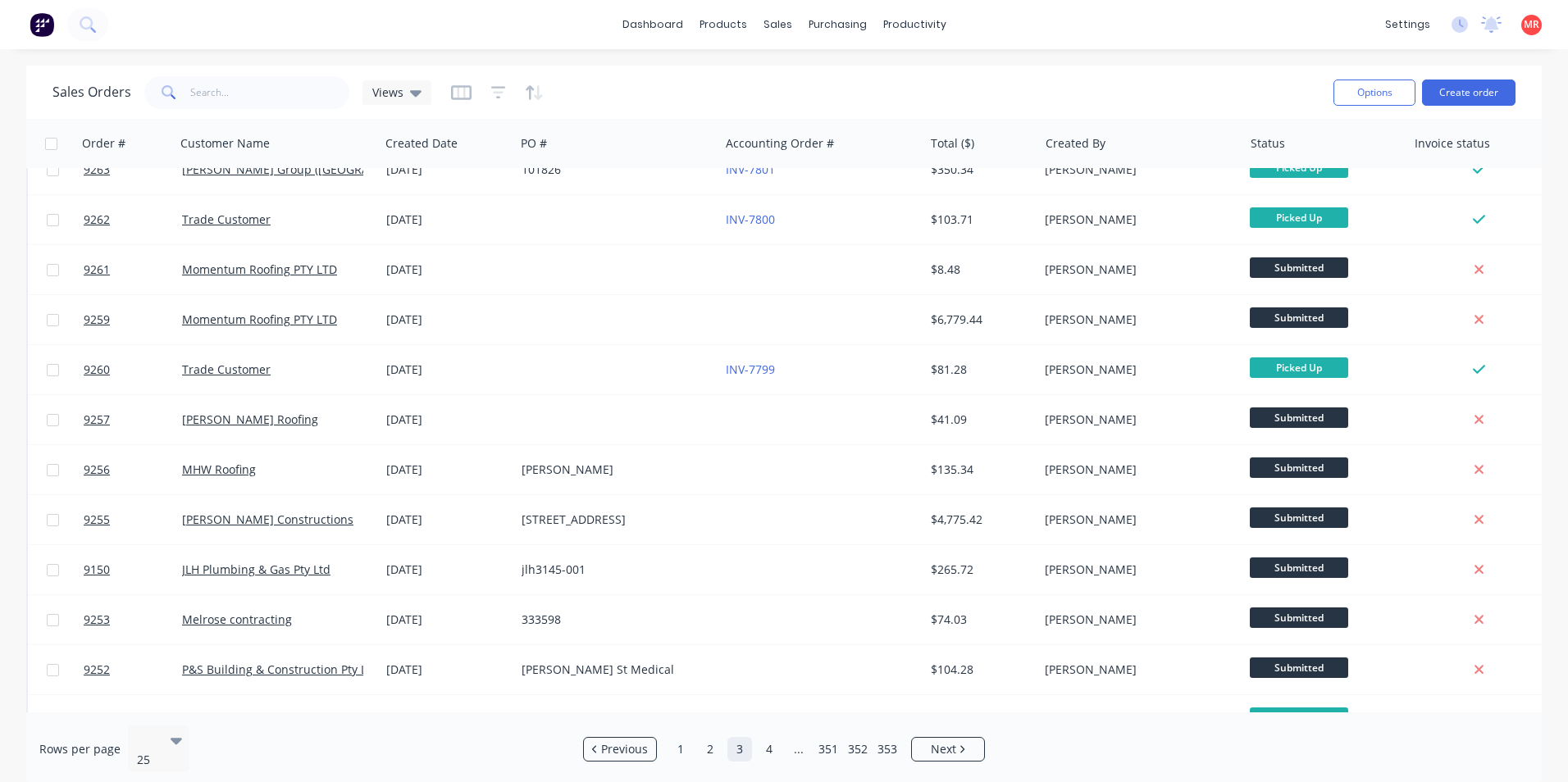
scroll to position [222, 0]
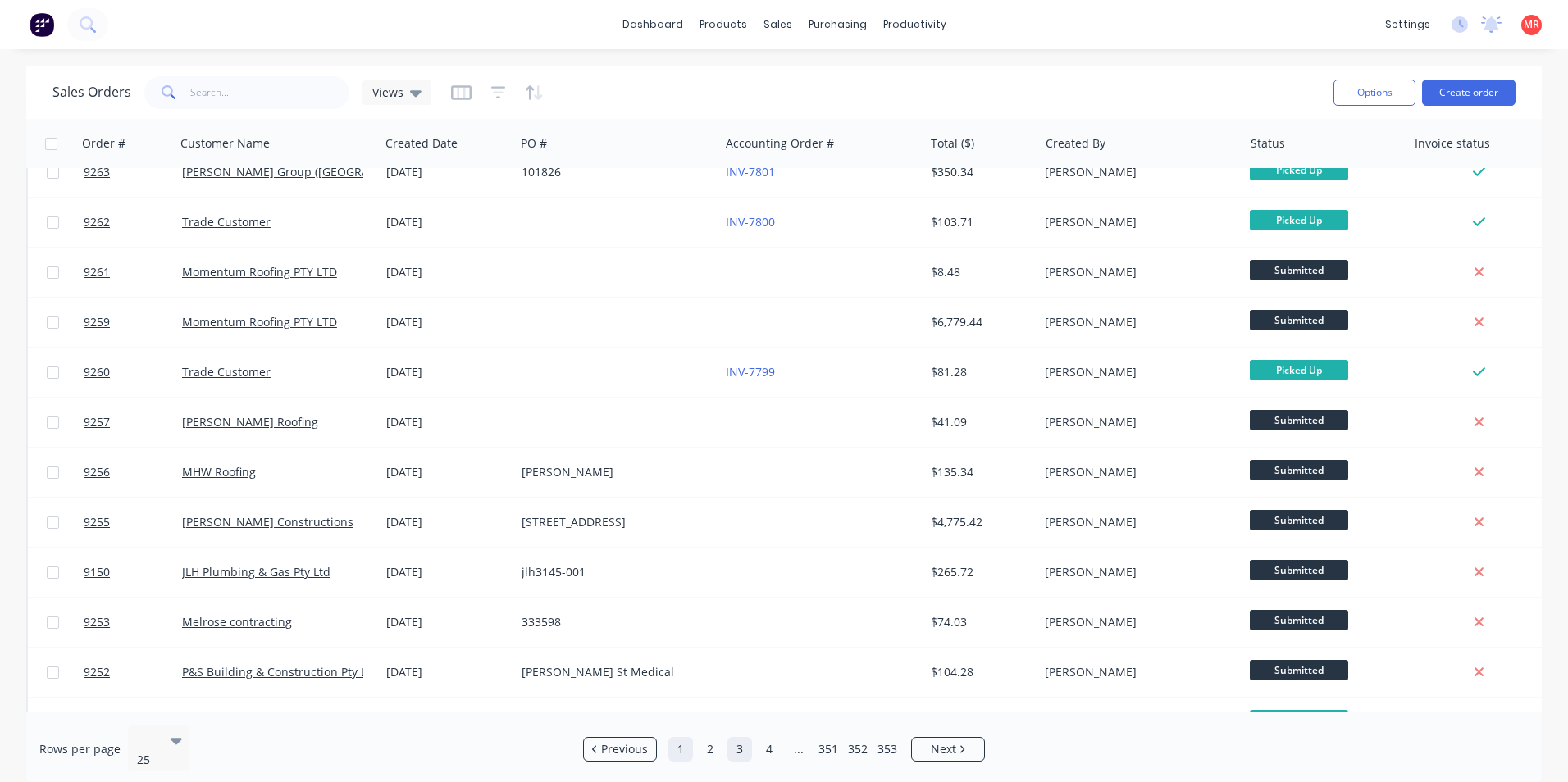
click at [679, 741] on link "1" at bounding box center [680, 749] width 25 height 25
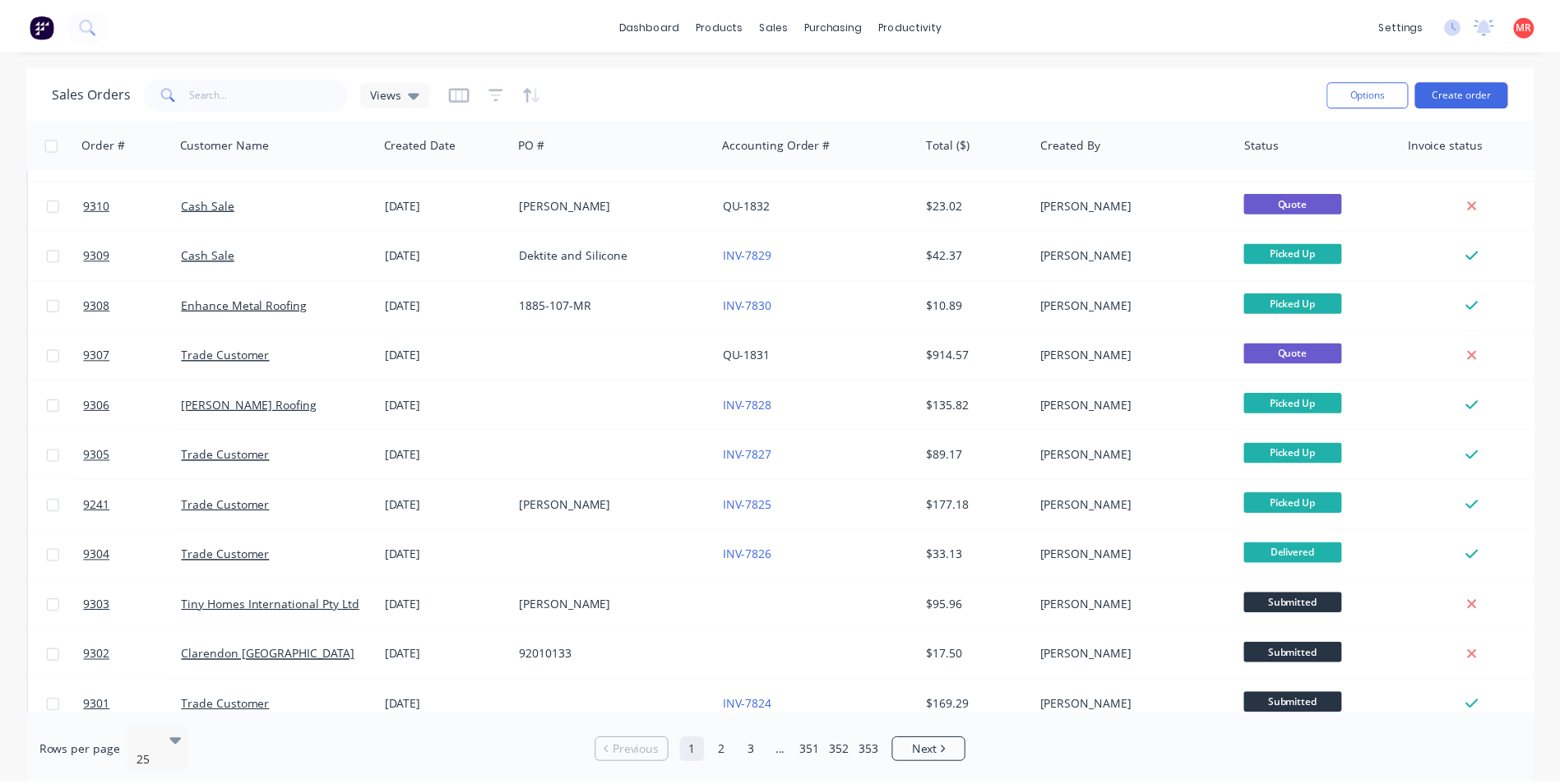
scroll to position [0, 0]
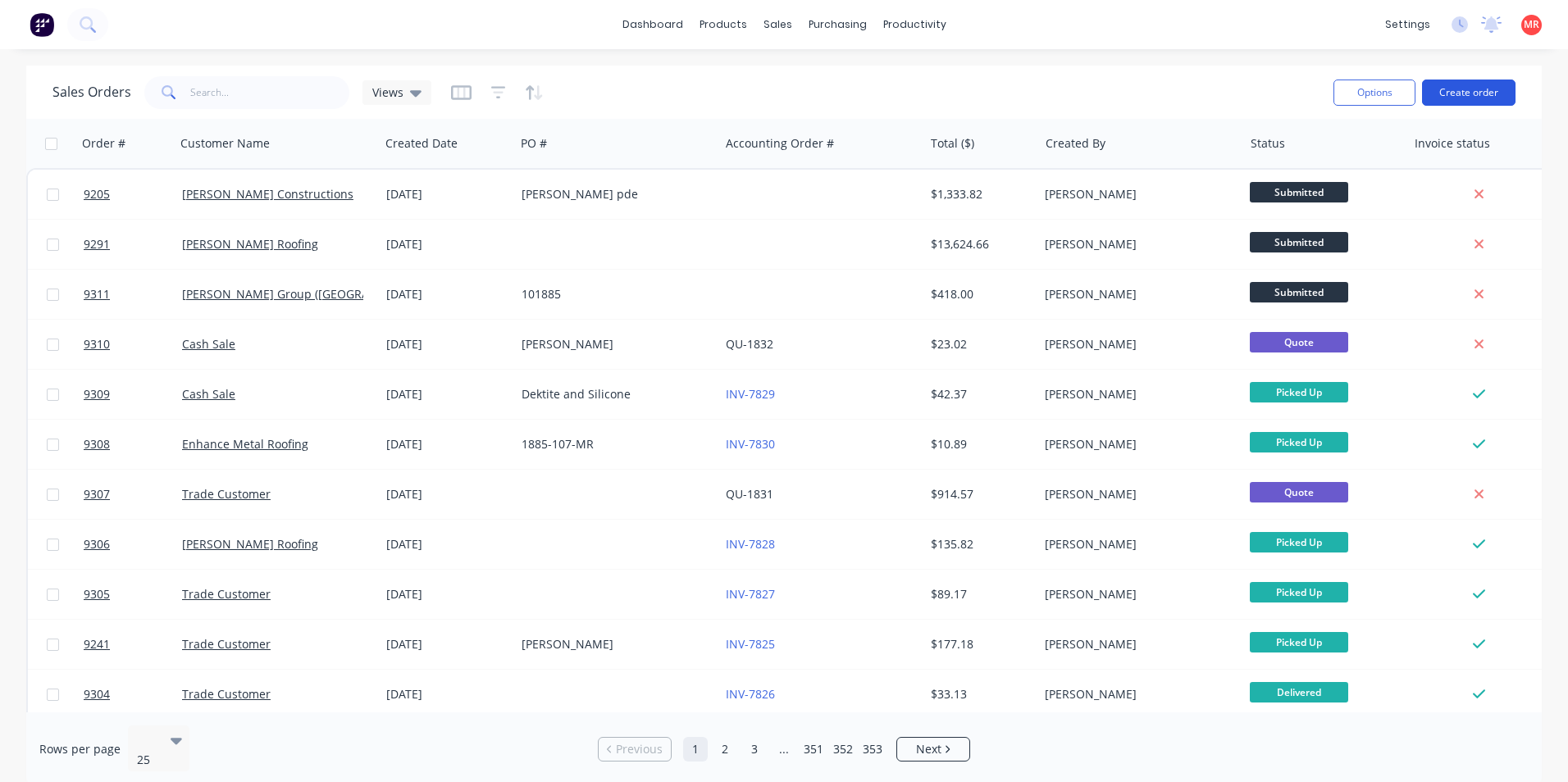
click at [1476, 95] on button "Create order" at bounding box center [1469, 92] width 93 height 26
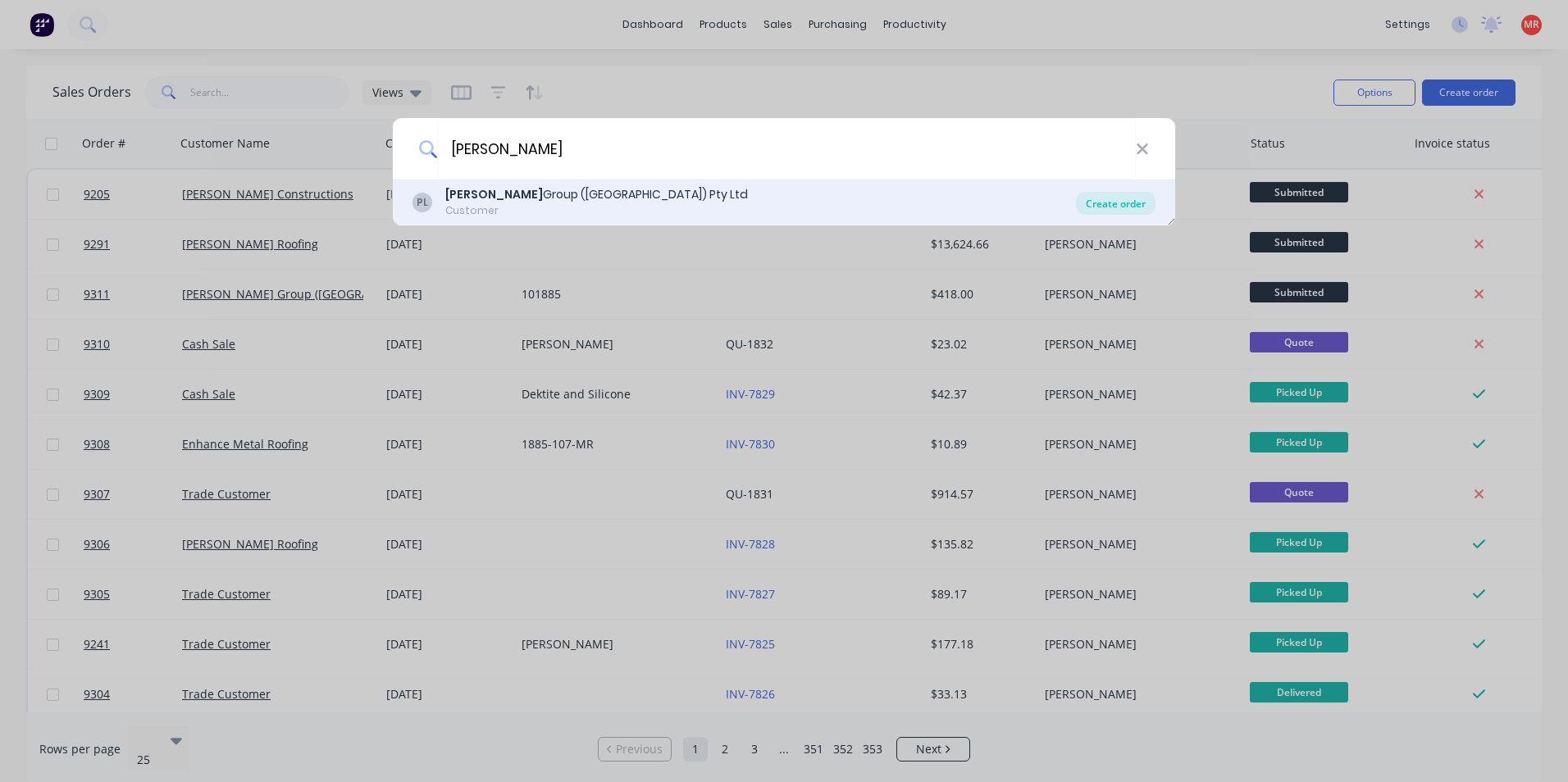
type input "parrish"
click at [1155, 197] on div "Create order" at bounding box center [1116, 203] width 79 height 23
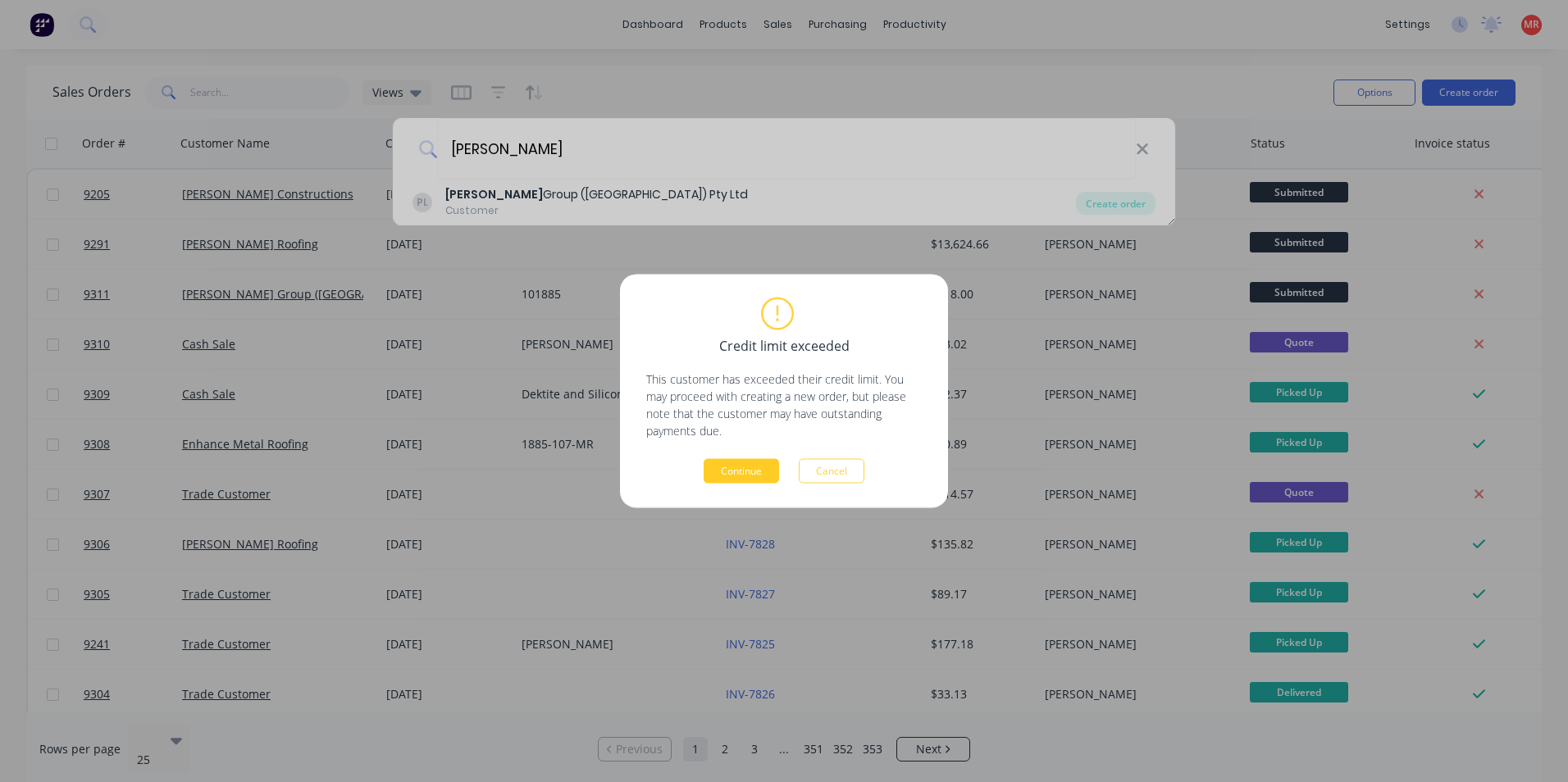
click at [735, 474] on button "Continue" at bounding box center [741, 471] width 75 height 25
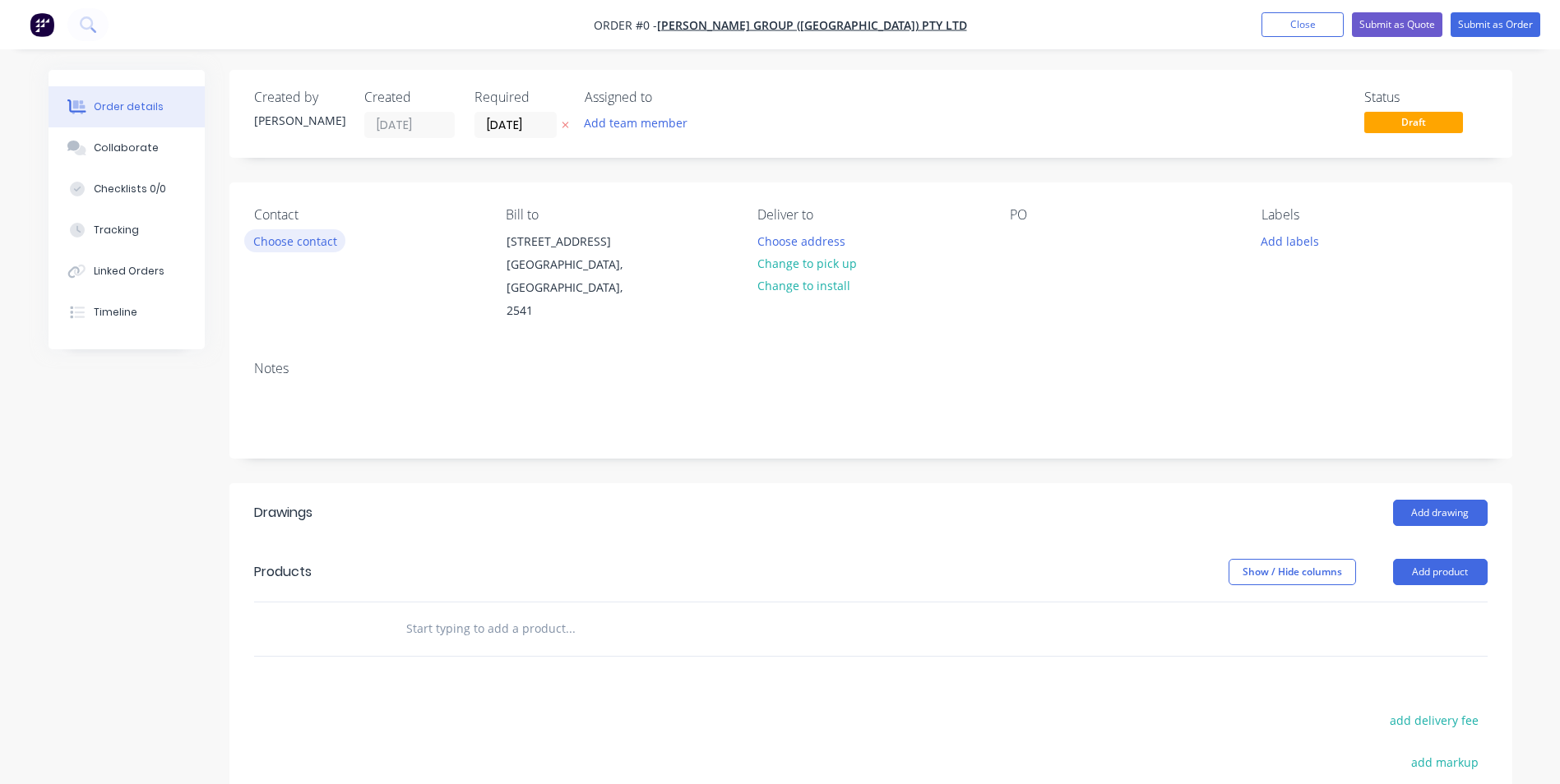
click at [319, 246] on button "Choose contact" at bounding box center [294, 241] width 101 height 22
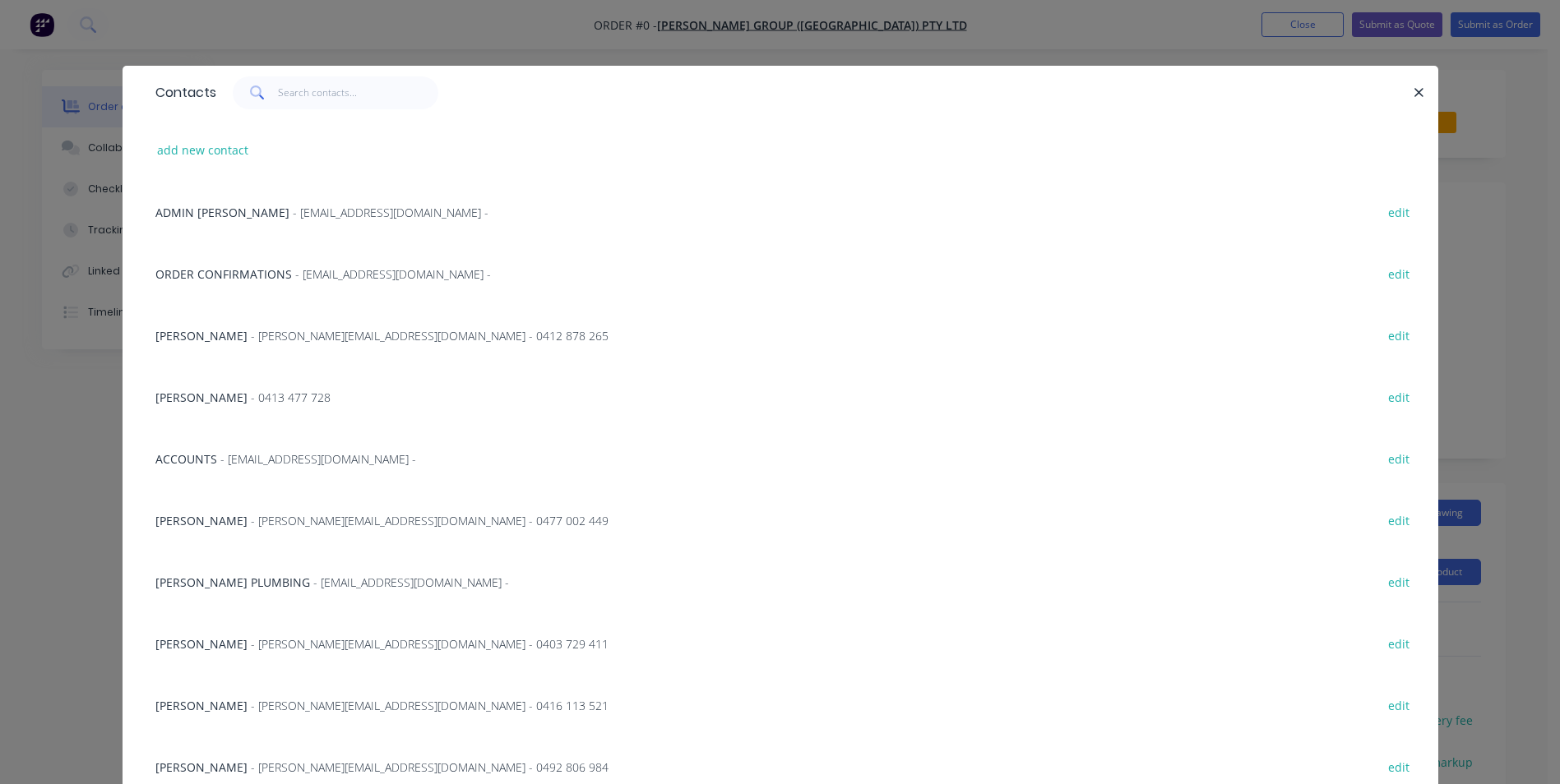
click at [251, 520] on span "- shaun@parrishgroup.com.au - 0477 002 449" at bounding box center [429, 521] width 358 height 16
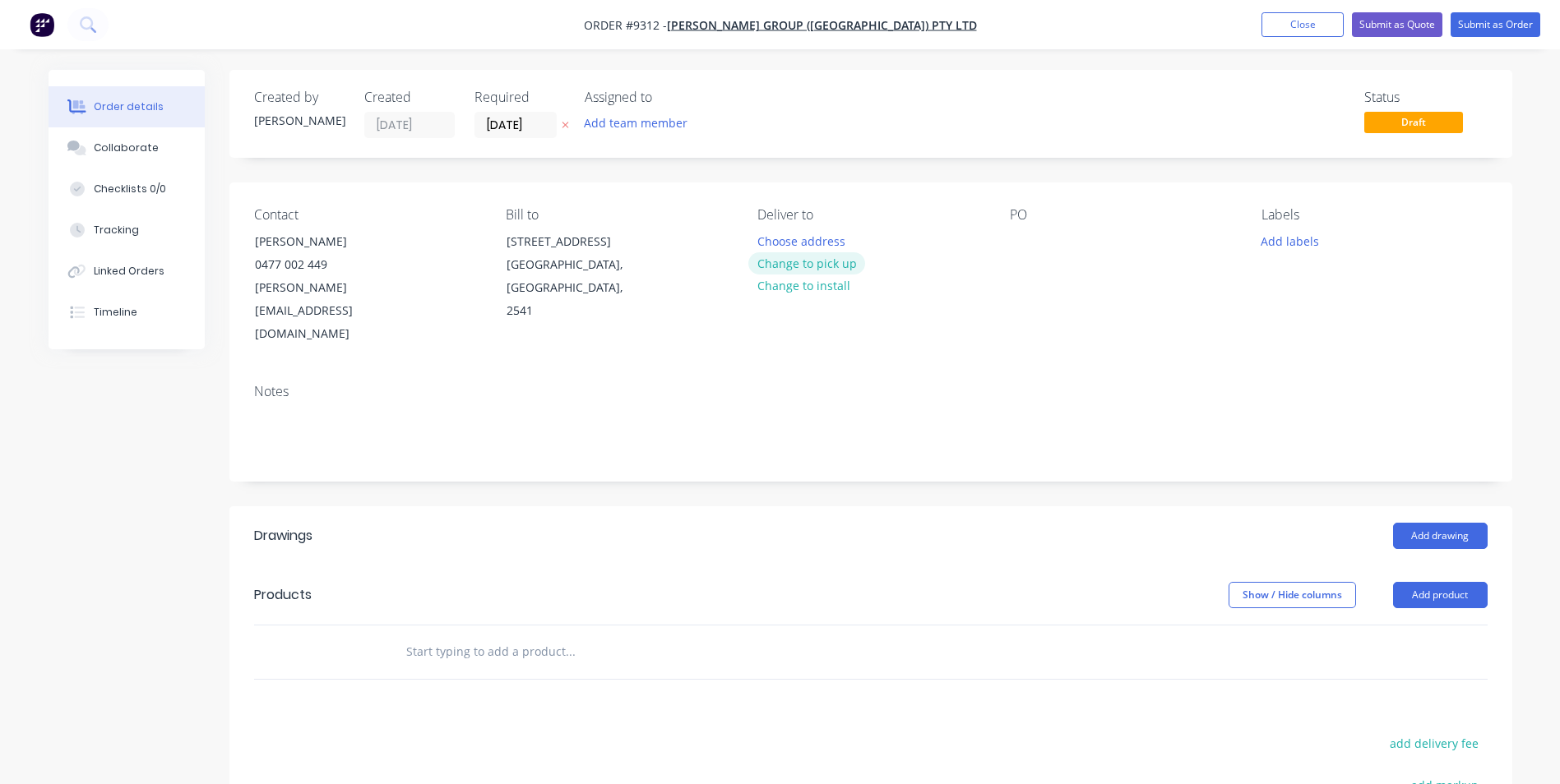
click at [769, 262] on button "Change to pick up" at bounding box center [807, 264] width 117 height 22
click at [773, 258] on button "Change to delivery" at bounding box center [809, 265] width 120 height 22
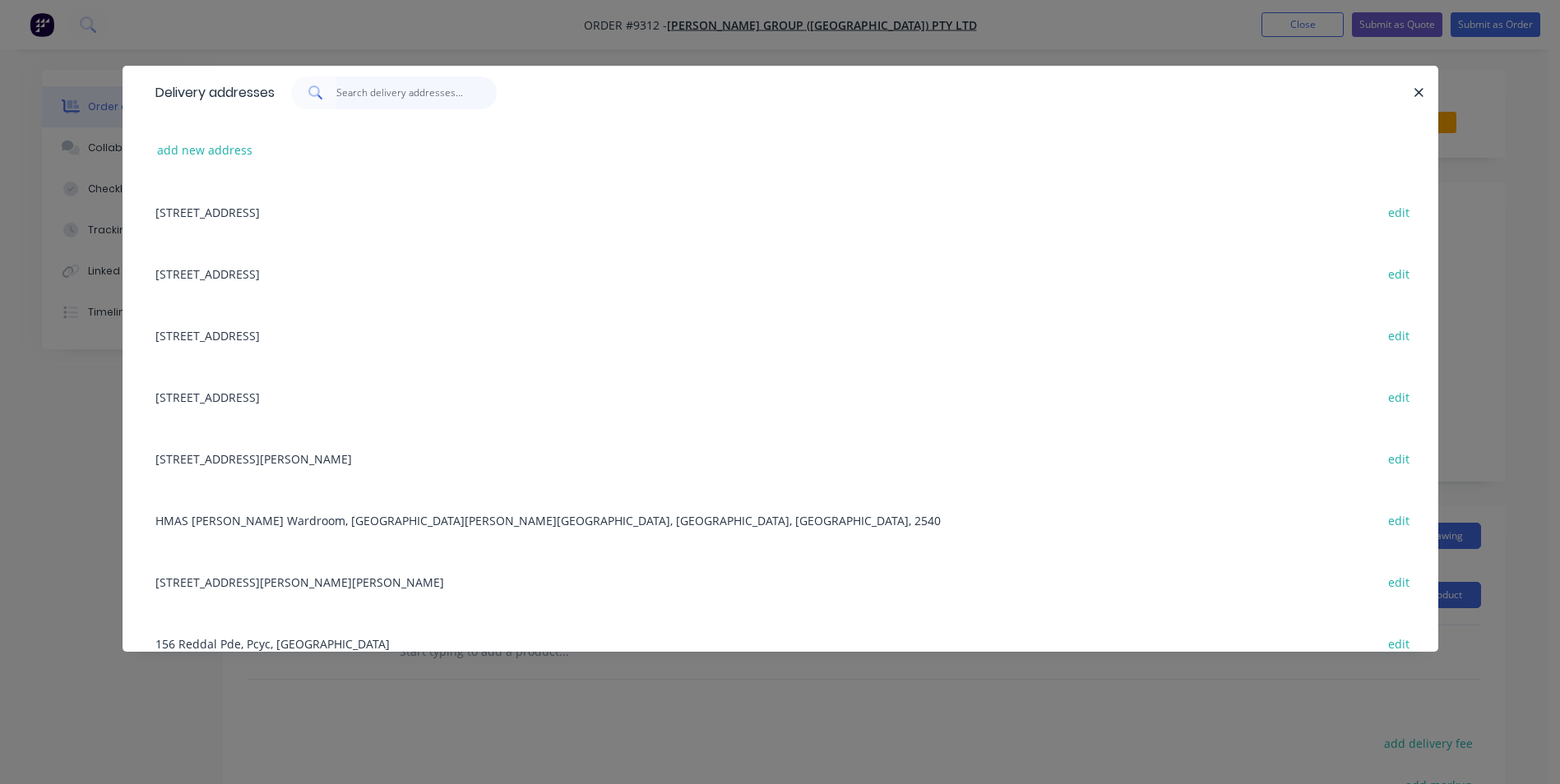
click at [405, 99] on input "text" at bounding box center [416, 93] width 160 height 33
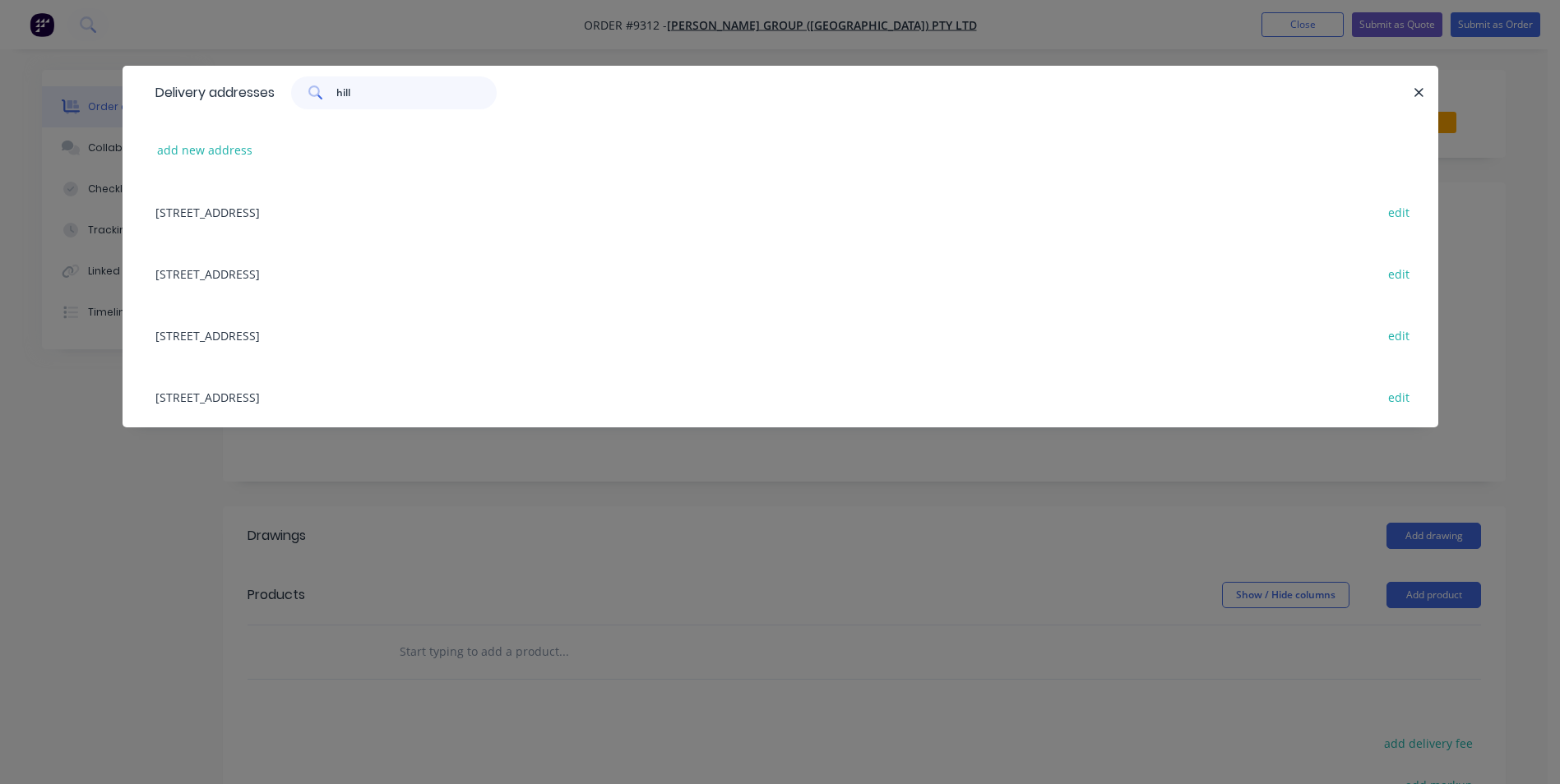
type input "hill"
click at [286, 278] on div "94 Hillcrest Ave, South Nowra, New South Wales, Australia, 2541 edit" at bounding box center [780, 273] width 1267 height 61
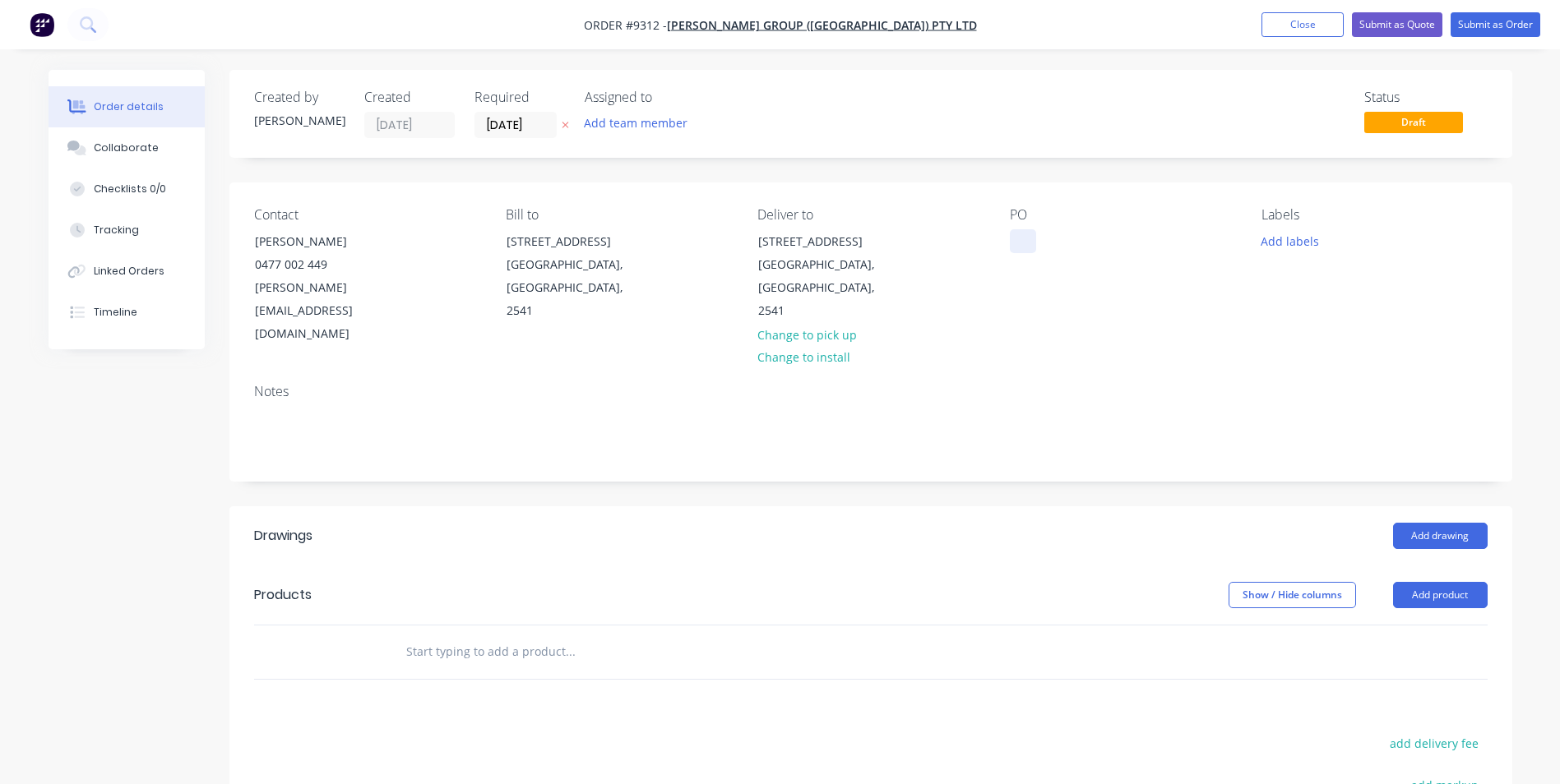
click at [1017, 240] on div at bounding box center [1023, 241] width 26 height 24
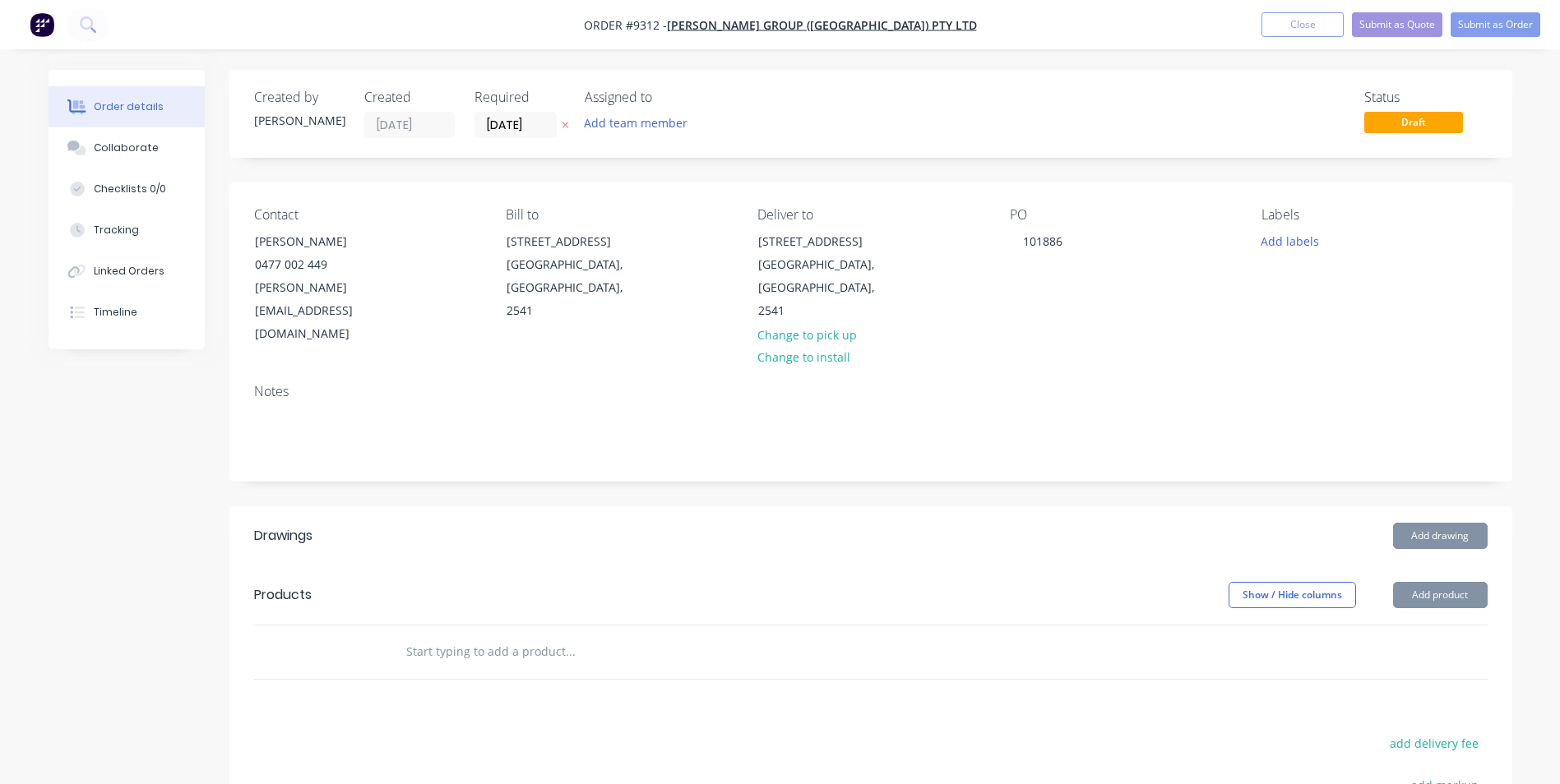
click at [500, 635] on input "text" at bounding box center [570, 652] width 329 height 33
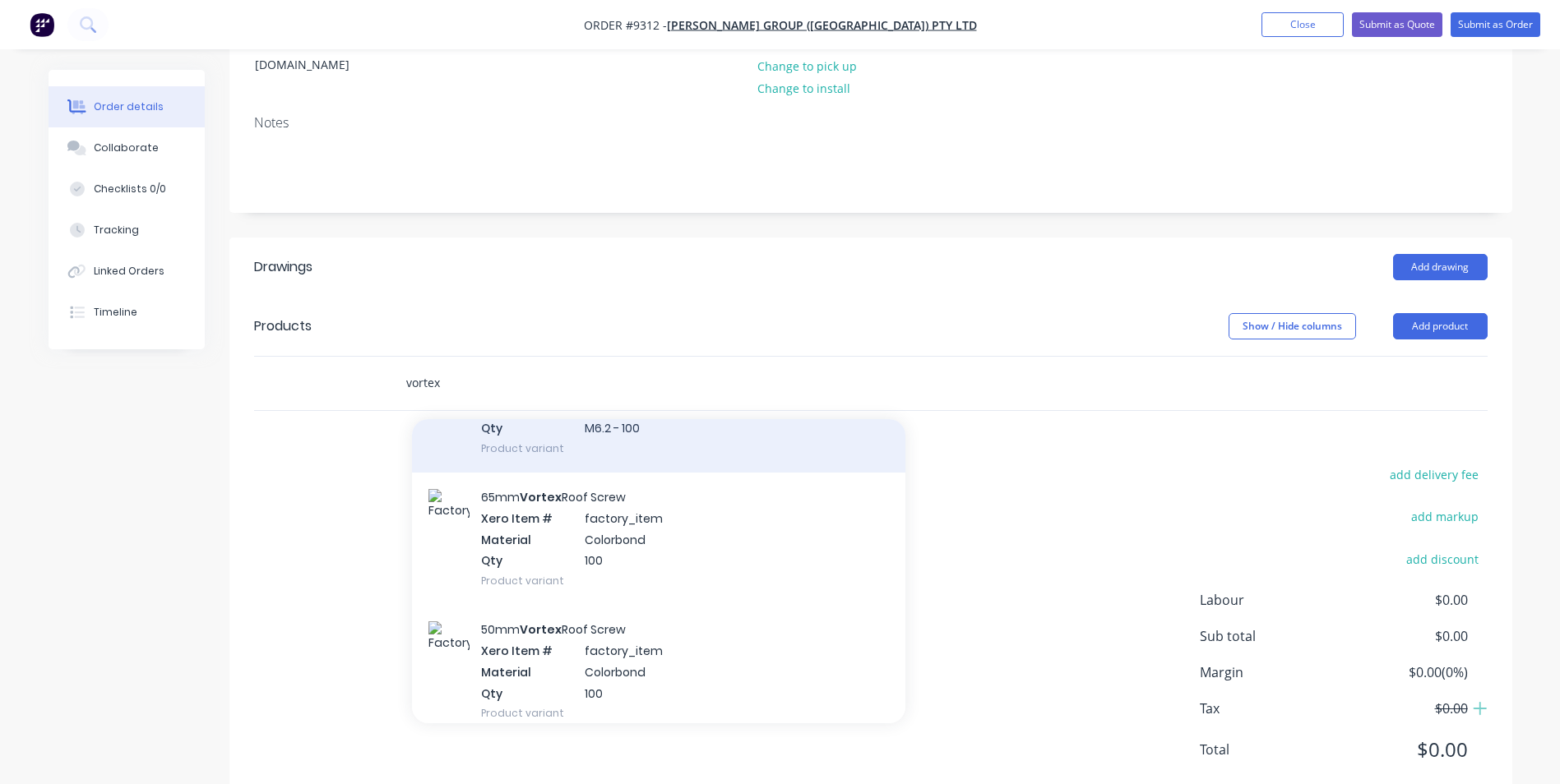
scroll to position [329, 0]
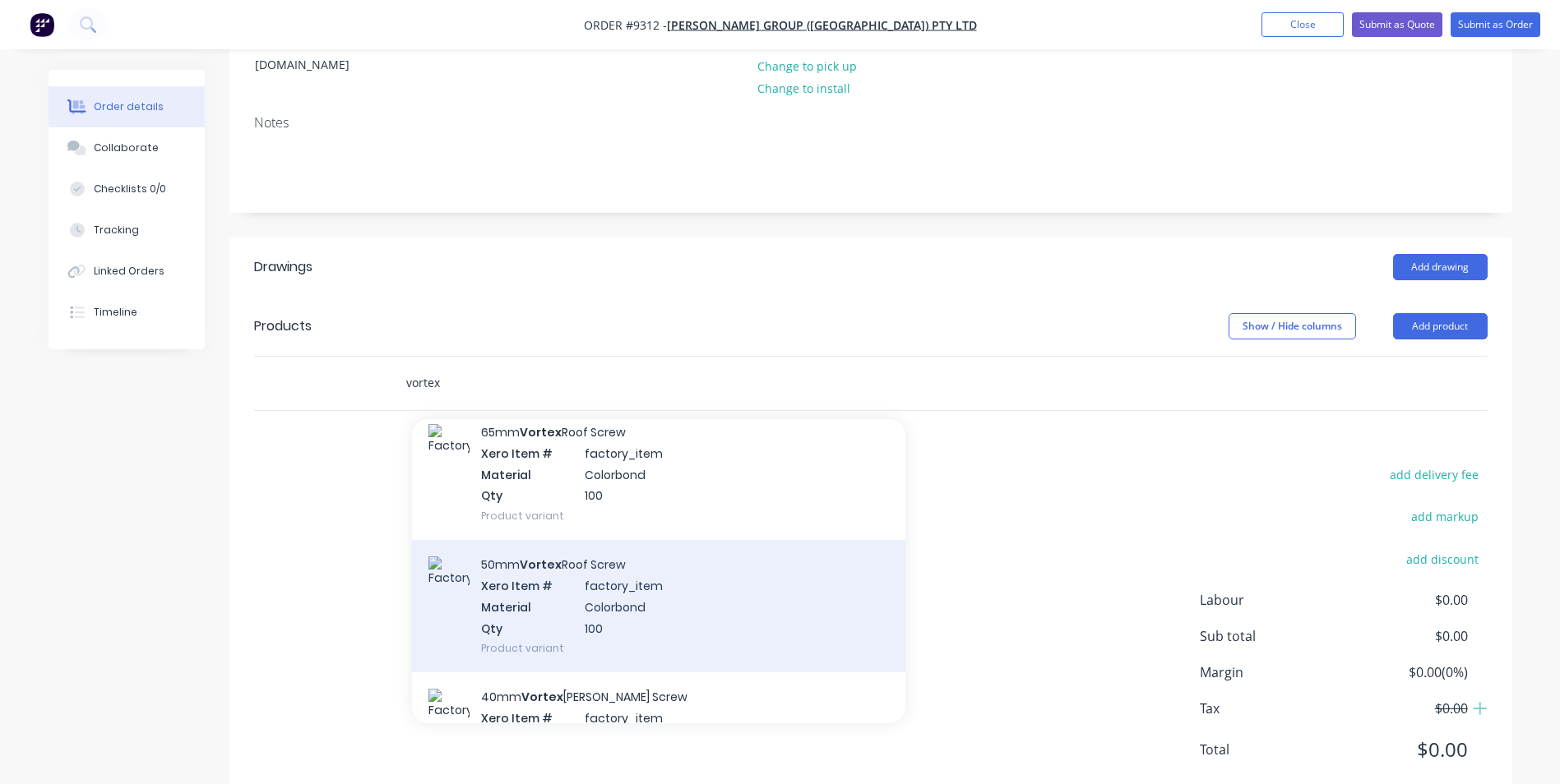
type input "vortex"
click at [649, 540] on div "50mm Vortex Roof Screw Xero Item # factory_item Material Colorbond Qty 100 Prod…" at bounding box center [659, 606] width 493 height 132
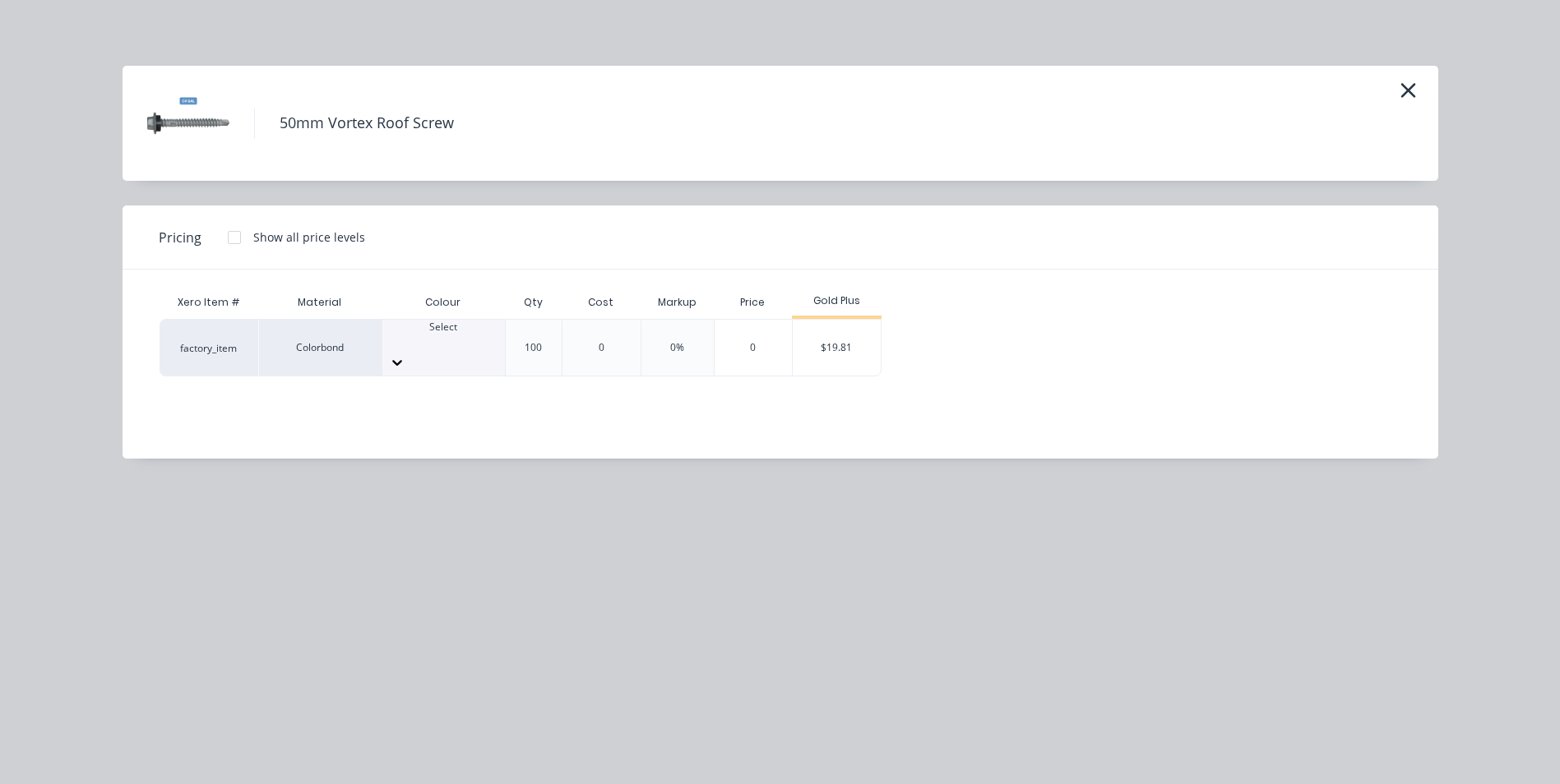
click at [420, 344] on div at bounding box center [444, 342] width 123 height 15
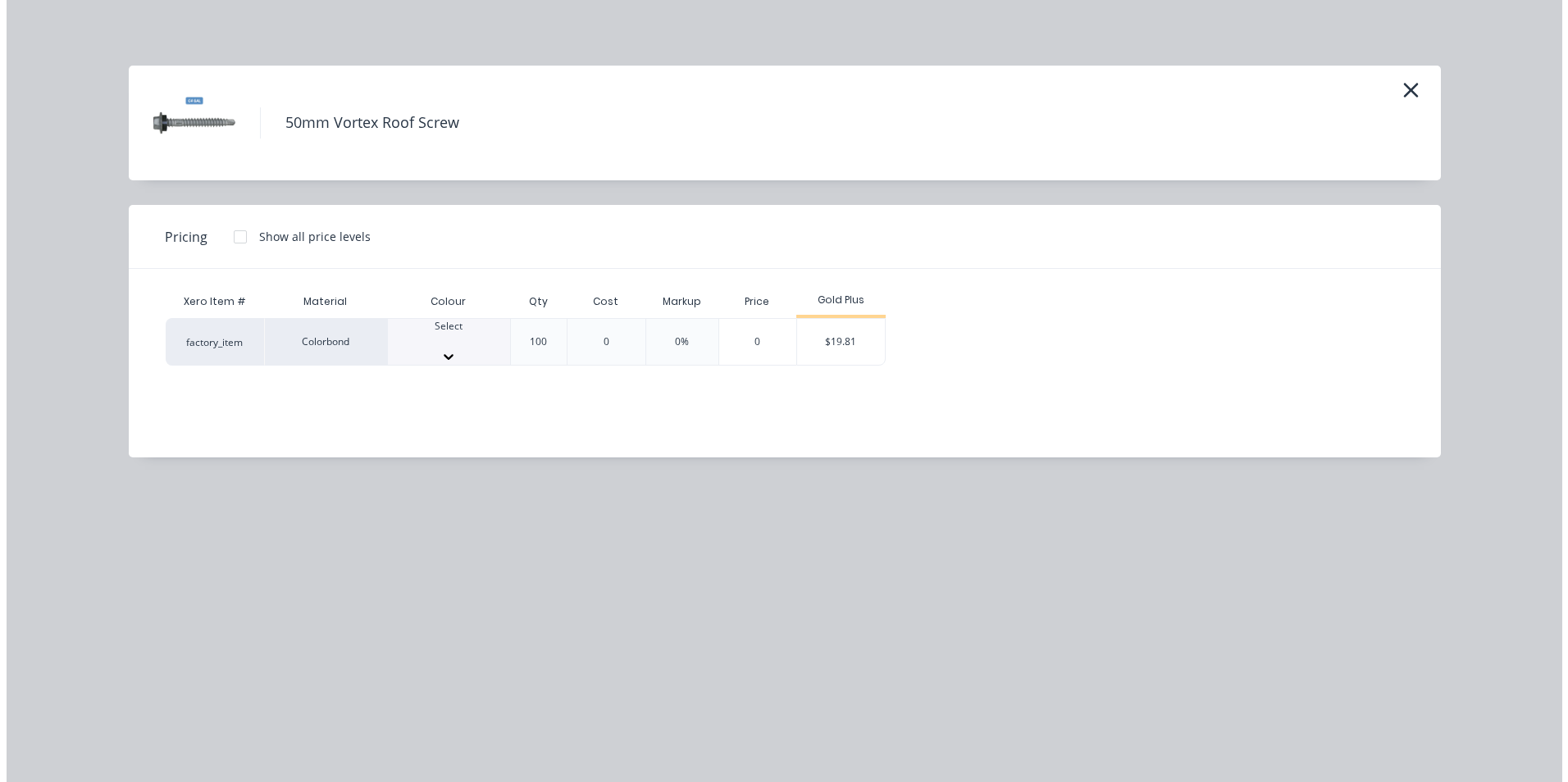
scroll to position [164, 0]
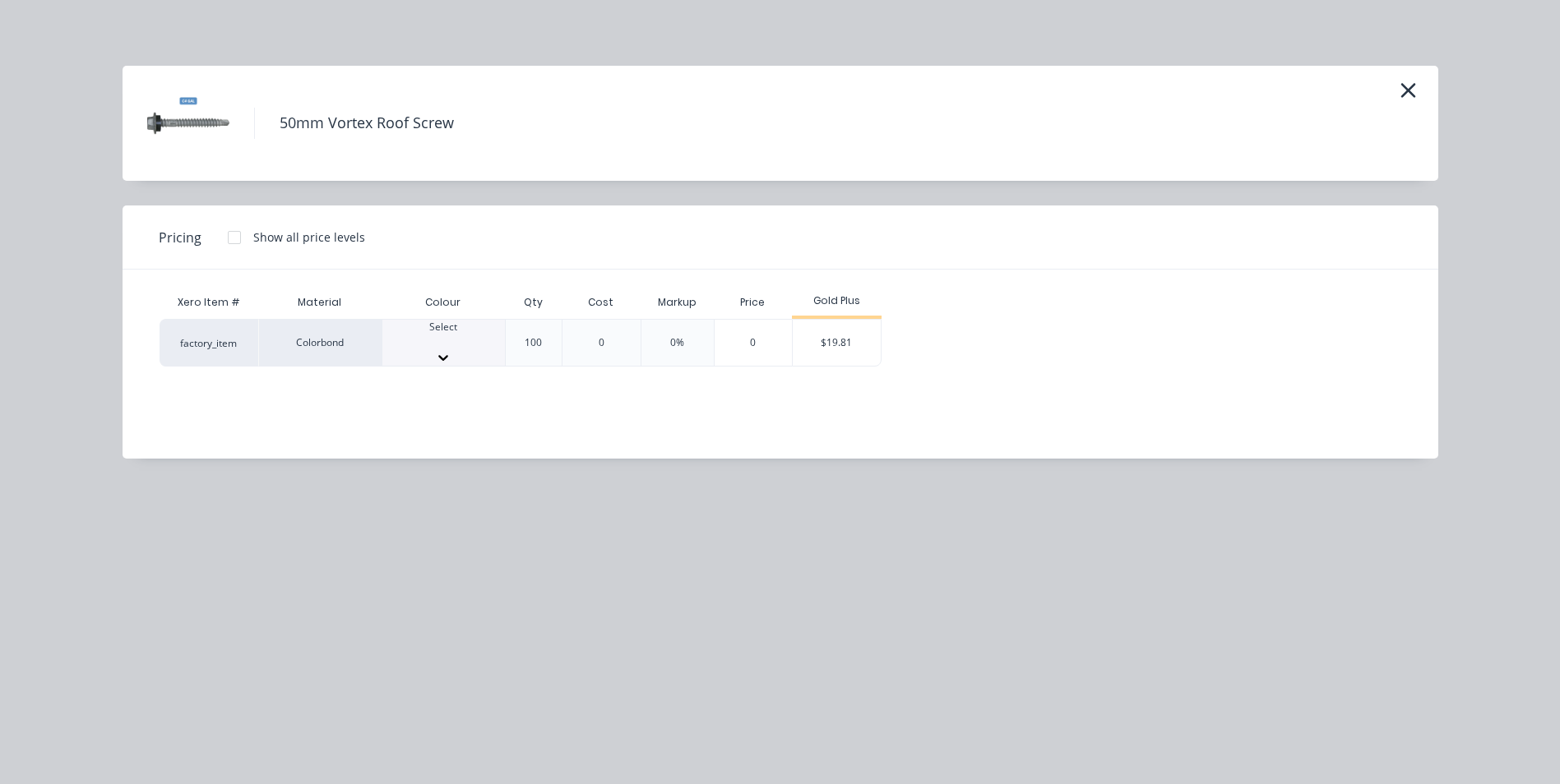
click at [833, 344] on div "$19.81" at bounding box center [837, 348] width 88 height 56
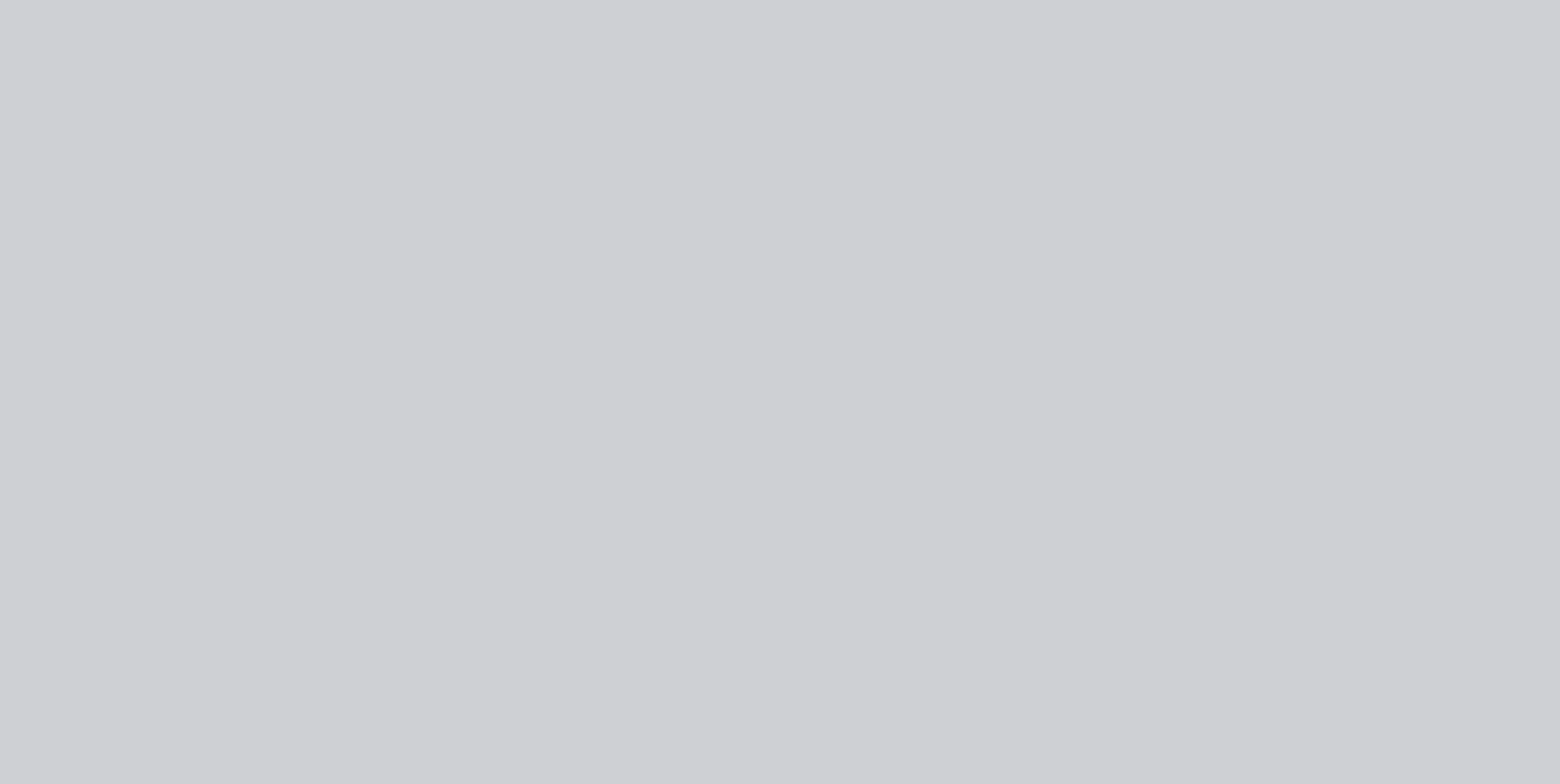
type input "$19.81"
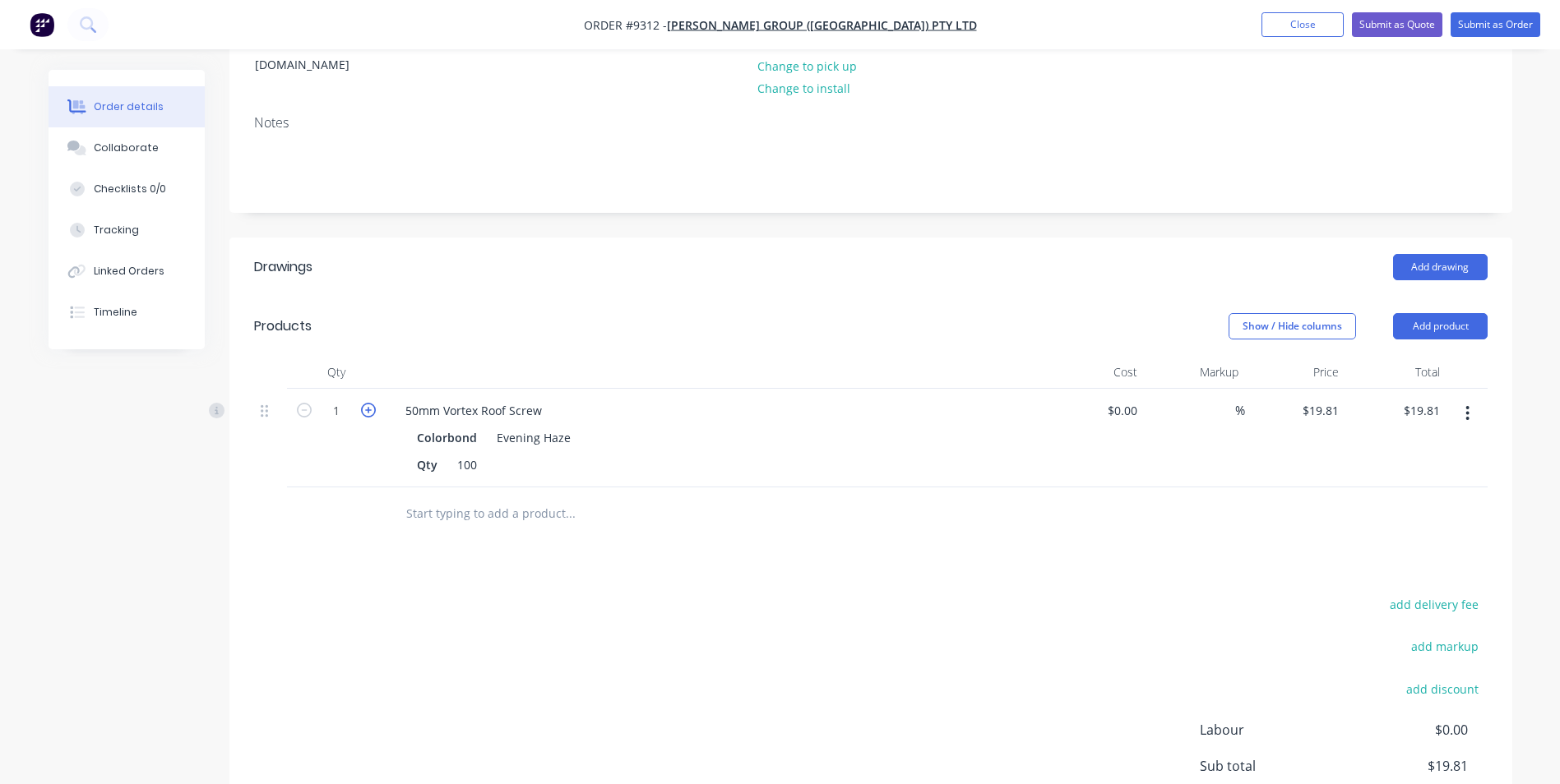
click at [365, 403] on icon "button" at bounding box center [368, 410] width 15 height 15
type input "2"
type input "$39.62"
click at [365, 403] on icon "button" at bounding box center [368, 410] width 15 height 15
type input "3"
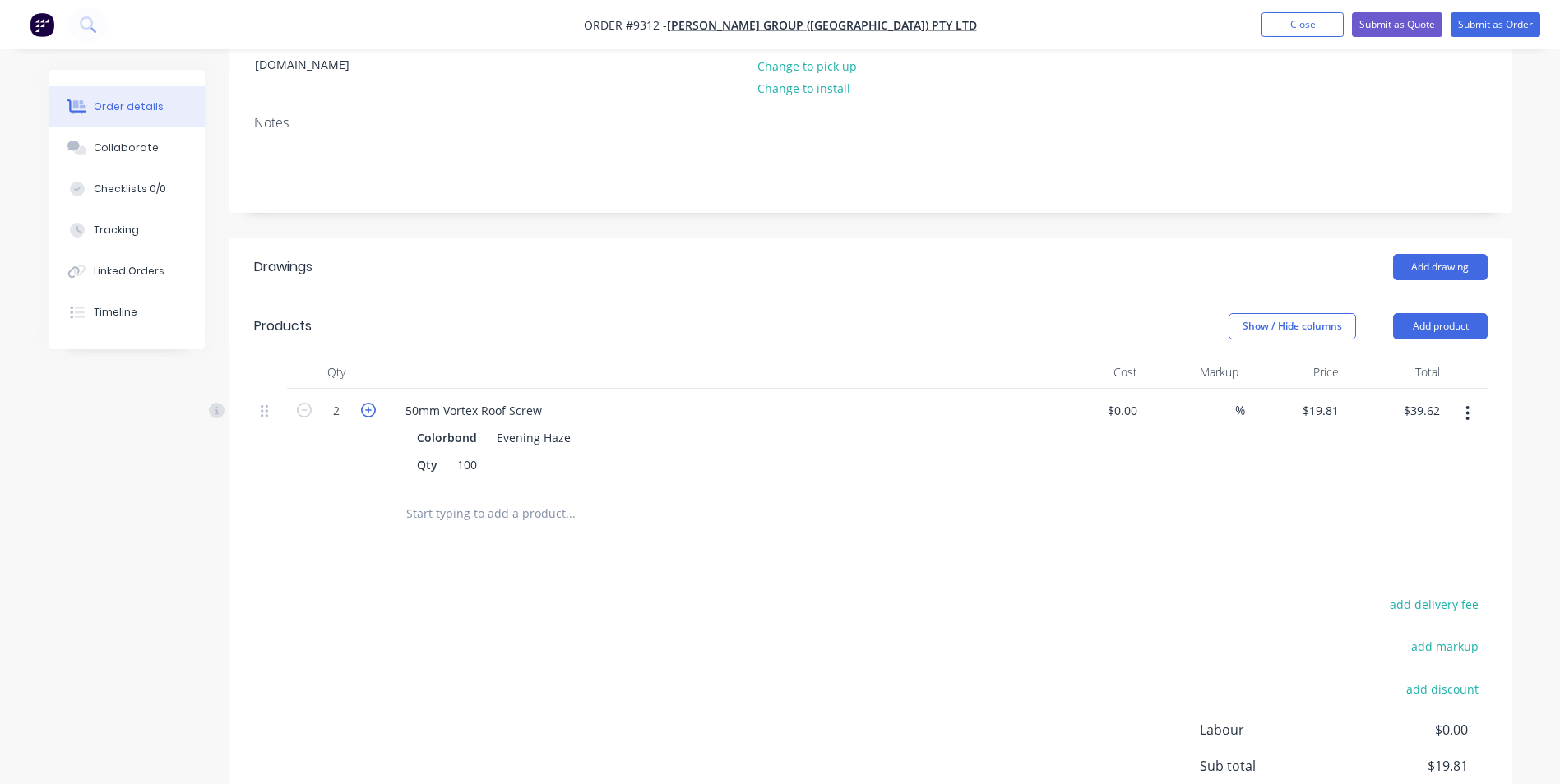
type input "$59.43"
click at [1475, 33] on button "Submit as Order" at bounding box center [1496, 24] width 90 height 25
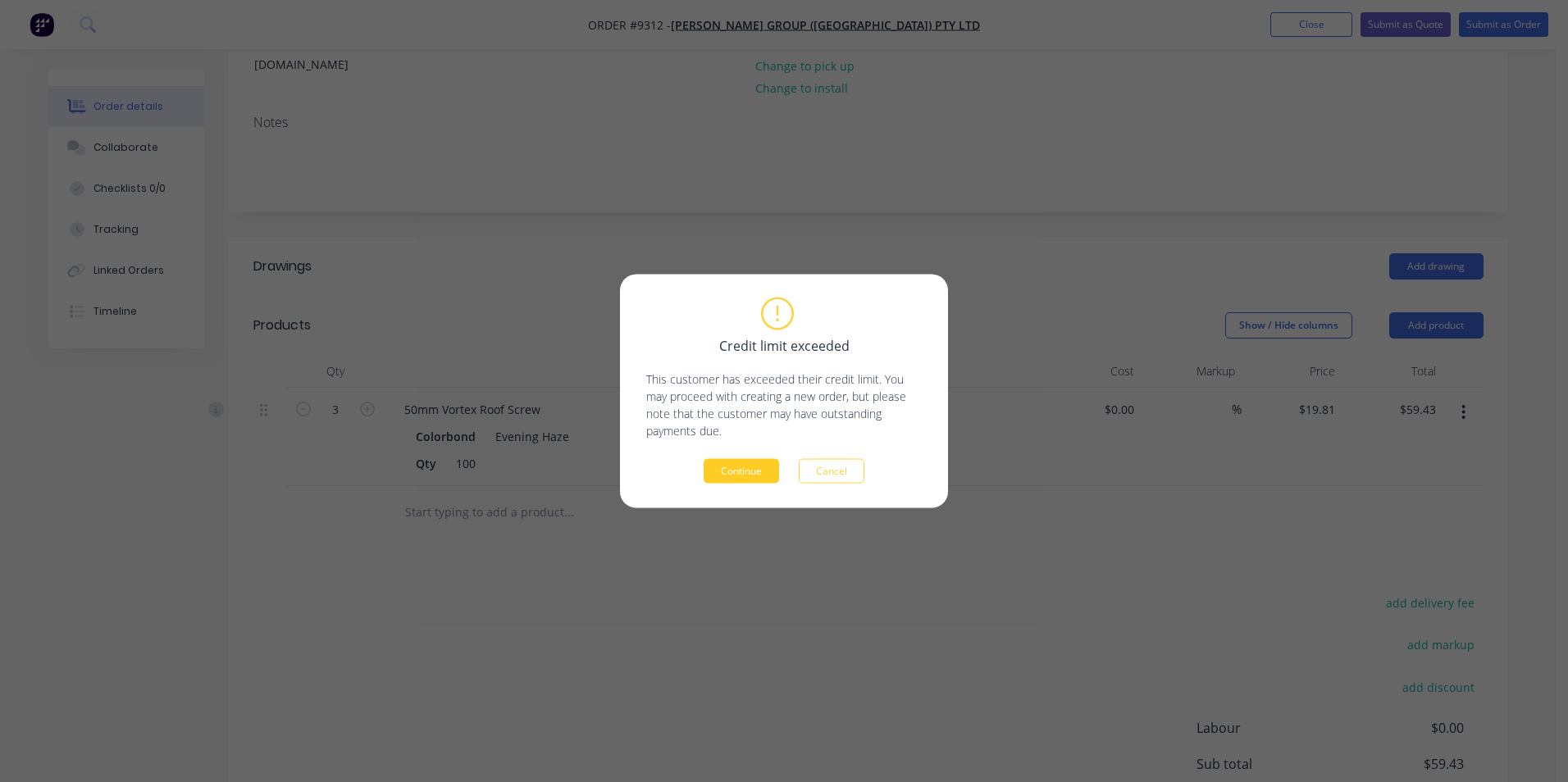
click at [749, 466] on button "Continue" at bounding box center [741, 471] width 75 height 25
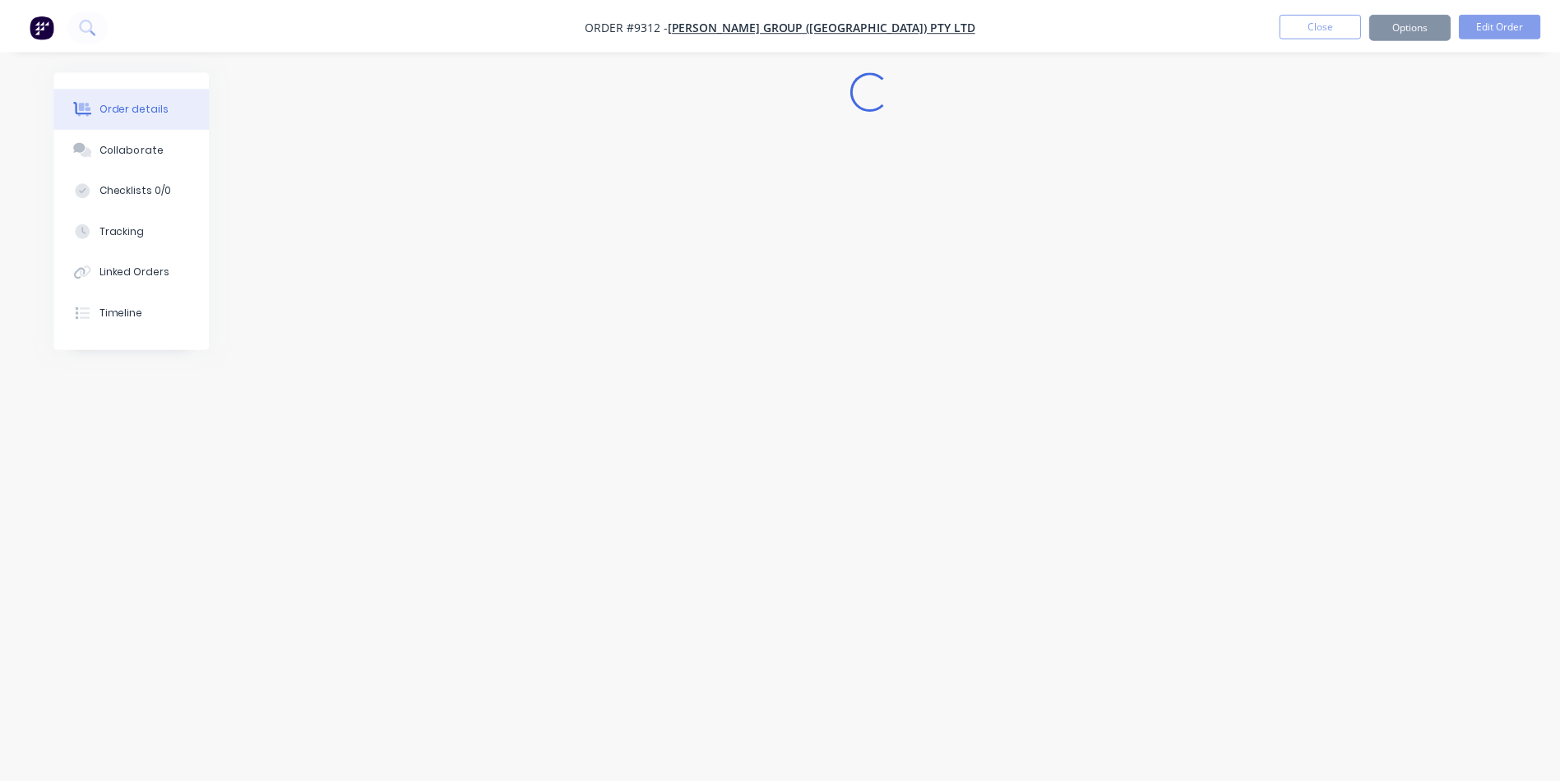
scroll to position [0, 0]
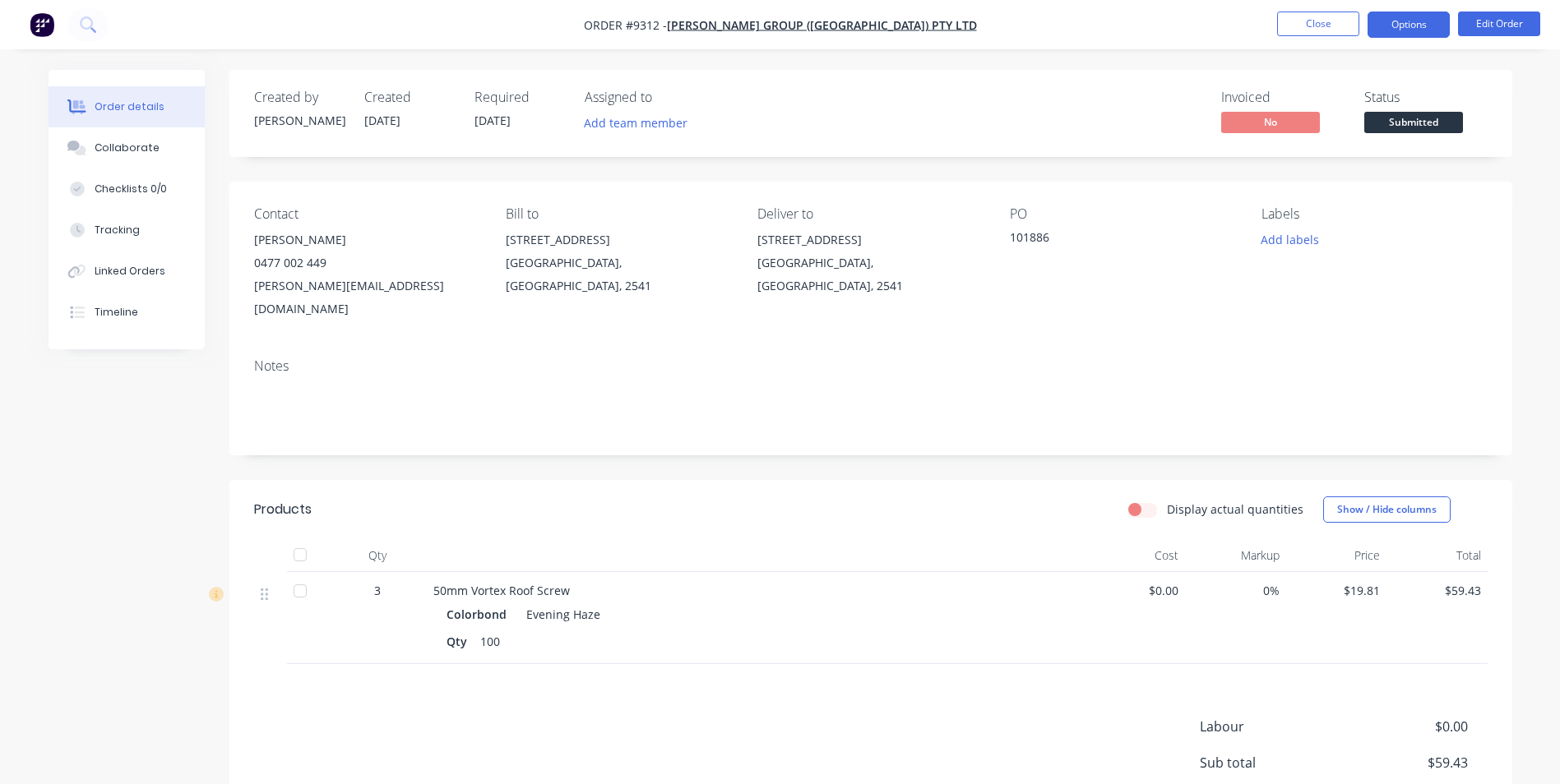
click at [1403, 21] on button "Options" at bounding box center [1409, 24] width 82 height 26
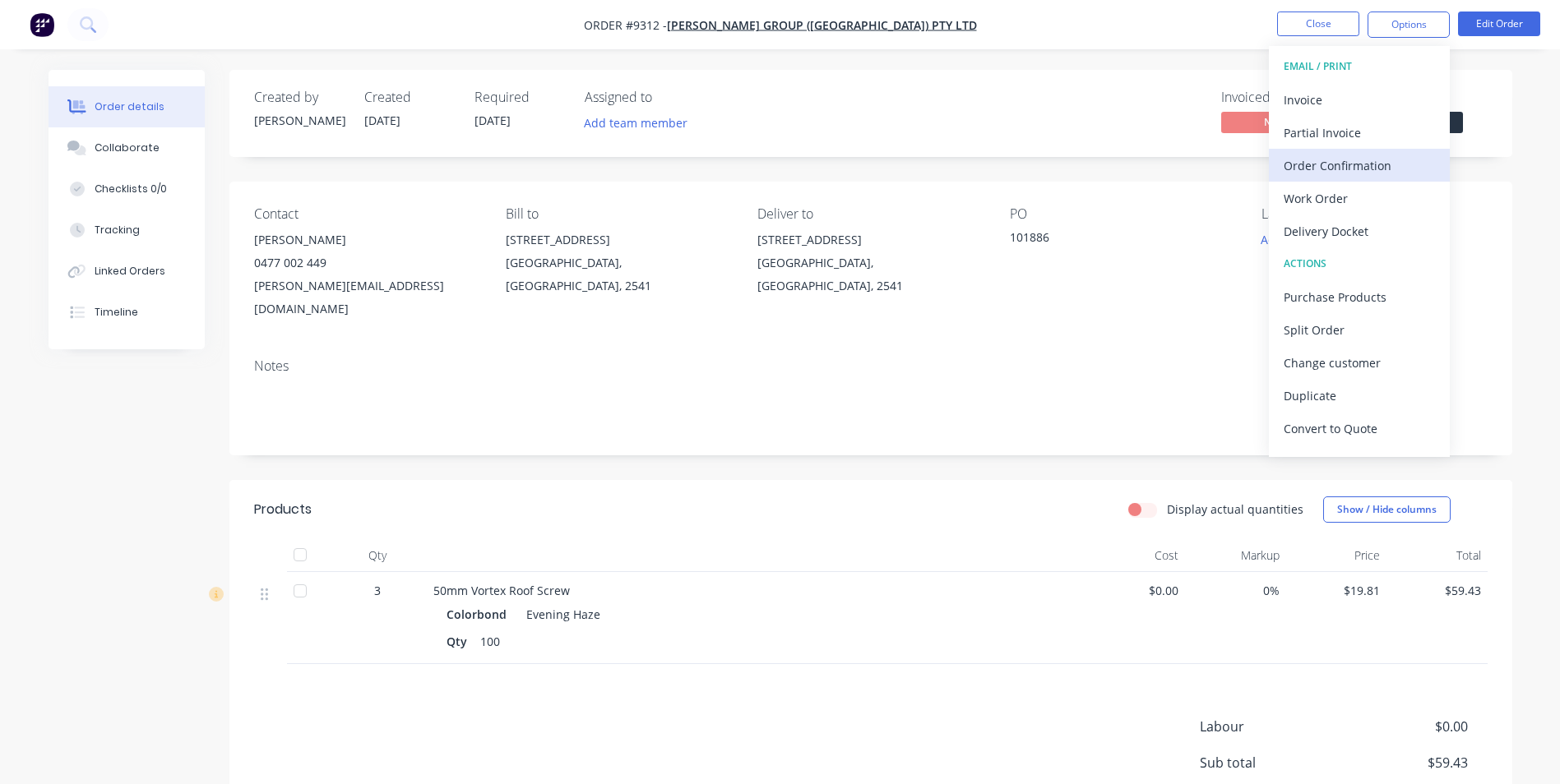
click at [1324, 166] on div "Order Confirmation" at bounding box center [1359, 166] width 151 height 24
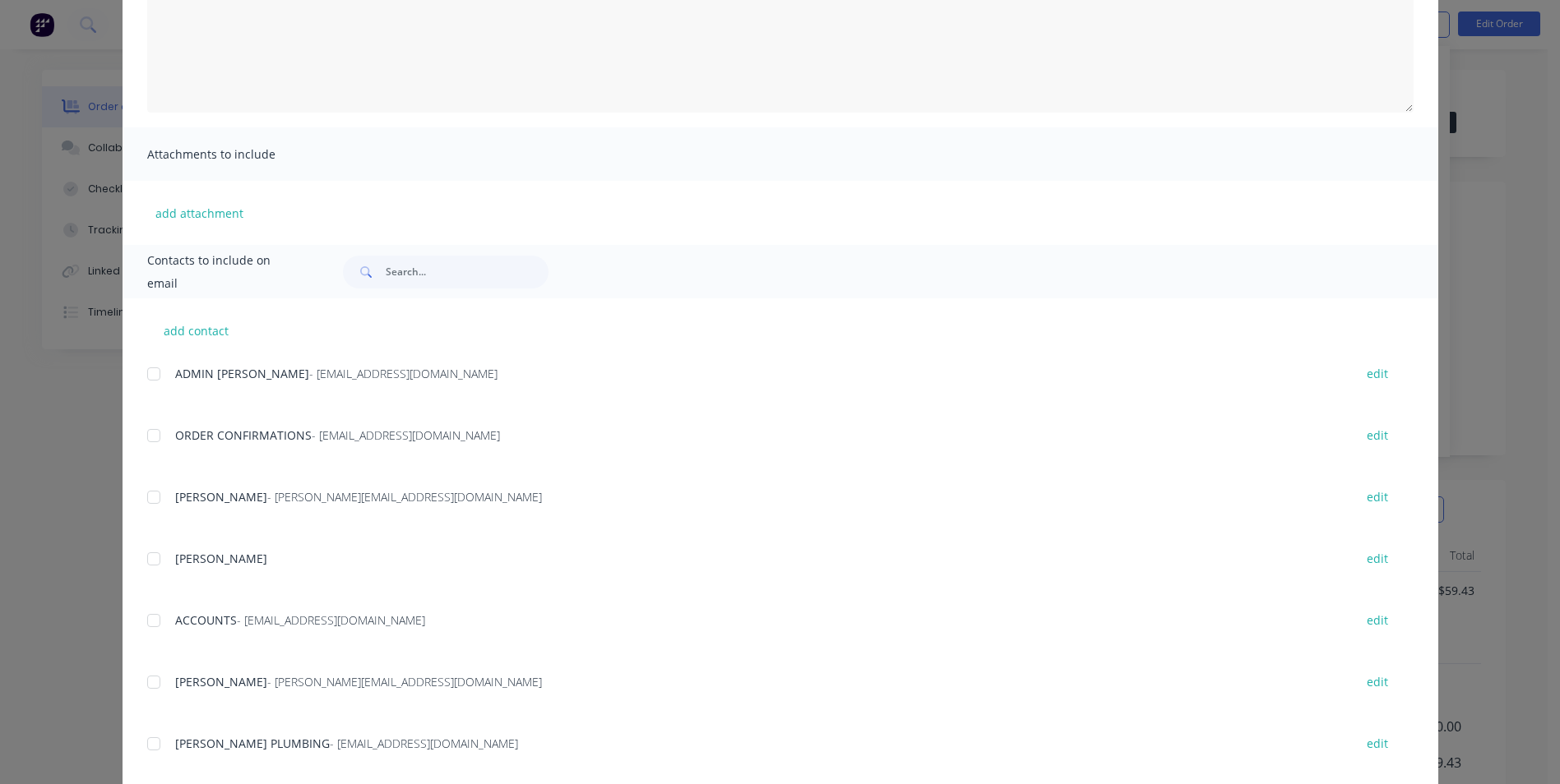
scroll to position [247, 0]
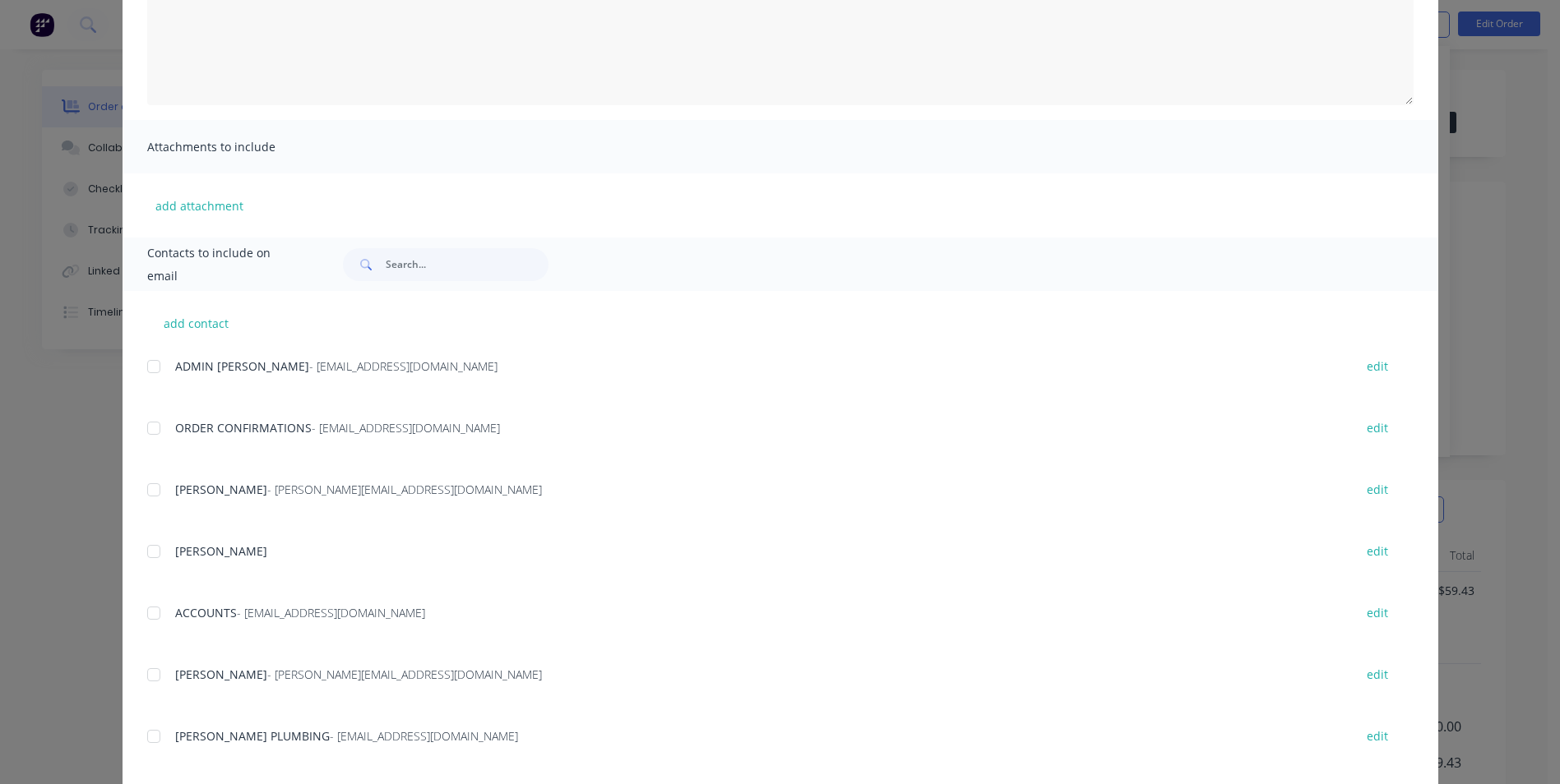
click at [158, 673] on div at bounding box center [154, 675] width 33 height 33
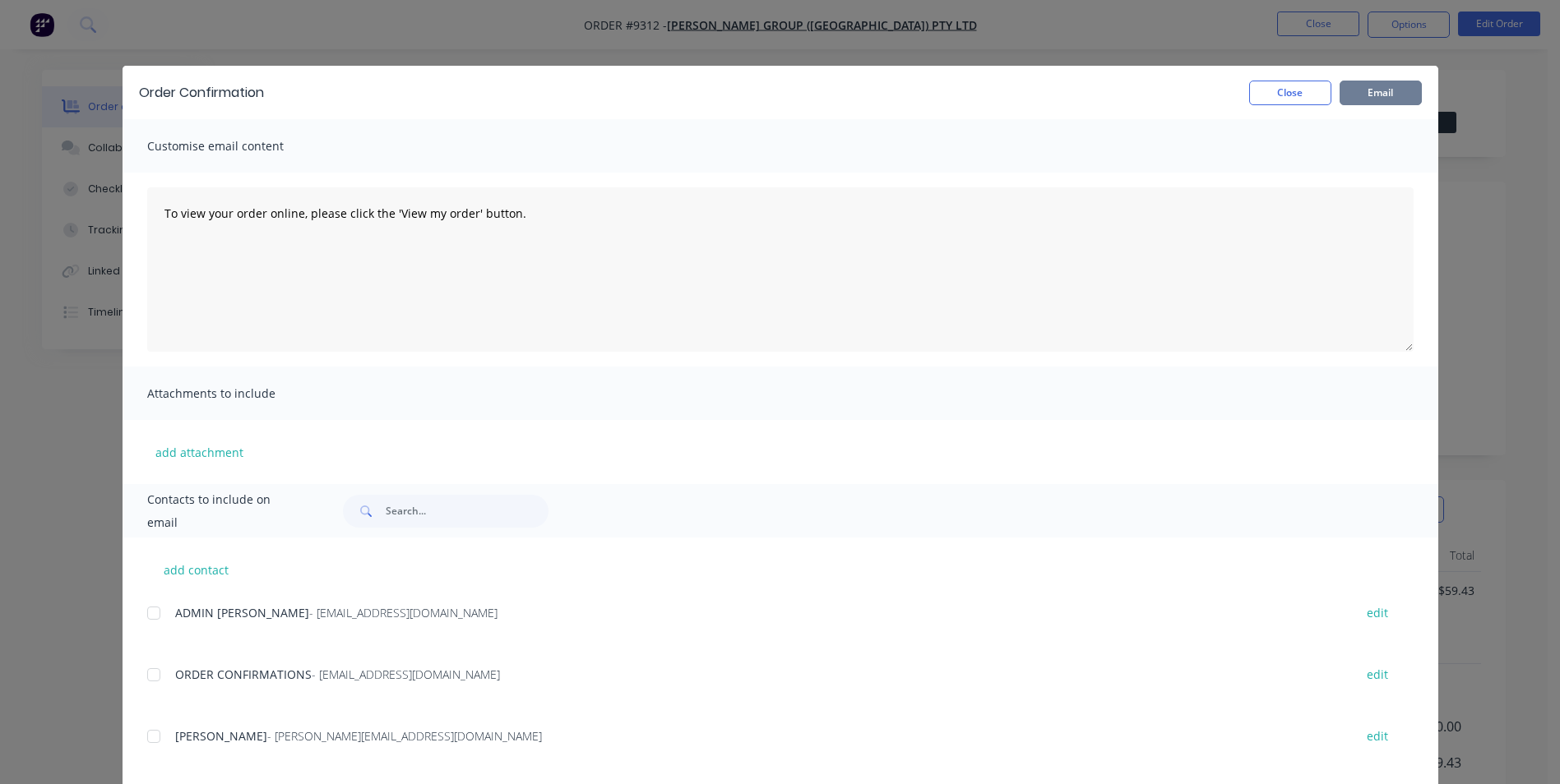
click at [1354, 96] on button "Email" at bounding box center [1381, 93] width 82 height 25
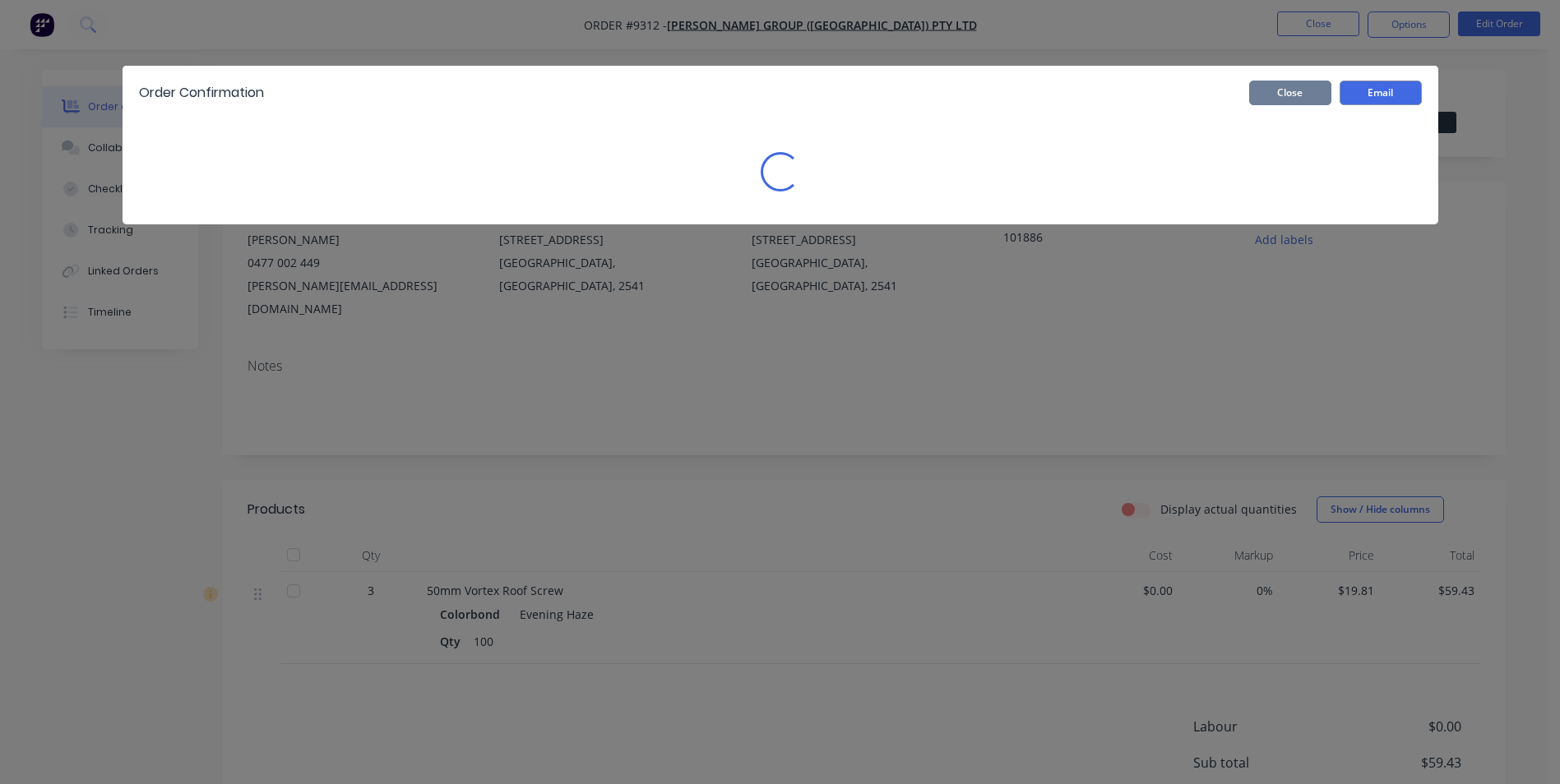
click at [1305, 95] on button "Close" at bounding box center [1290, 93] width 82 height 25
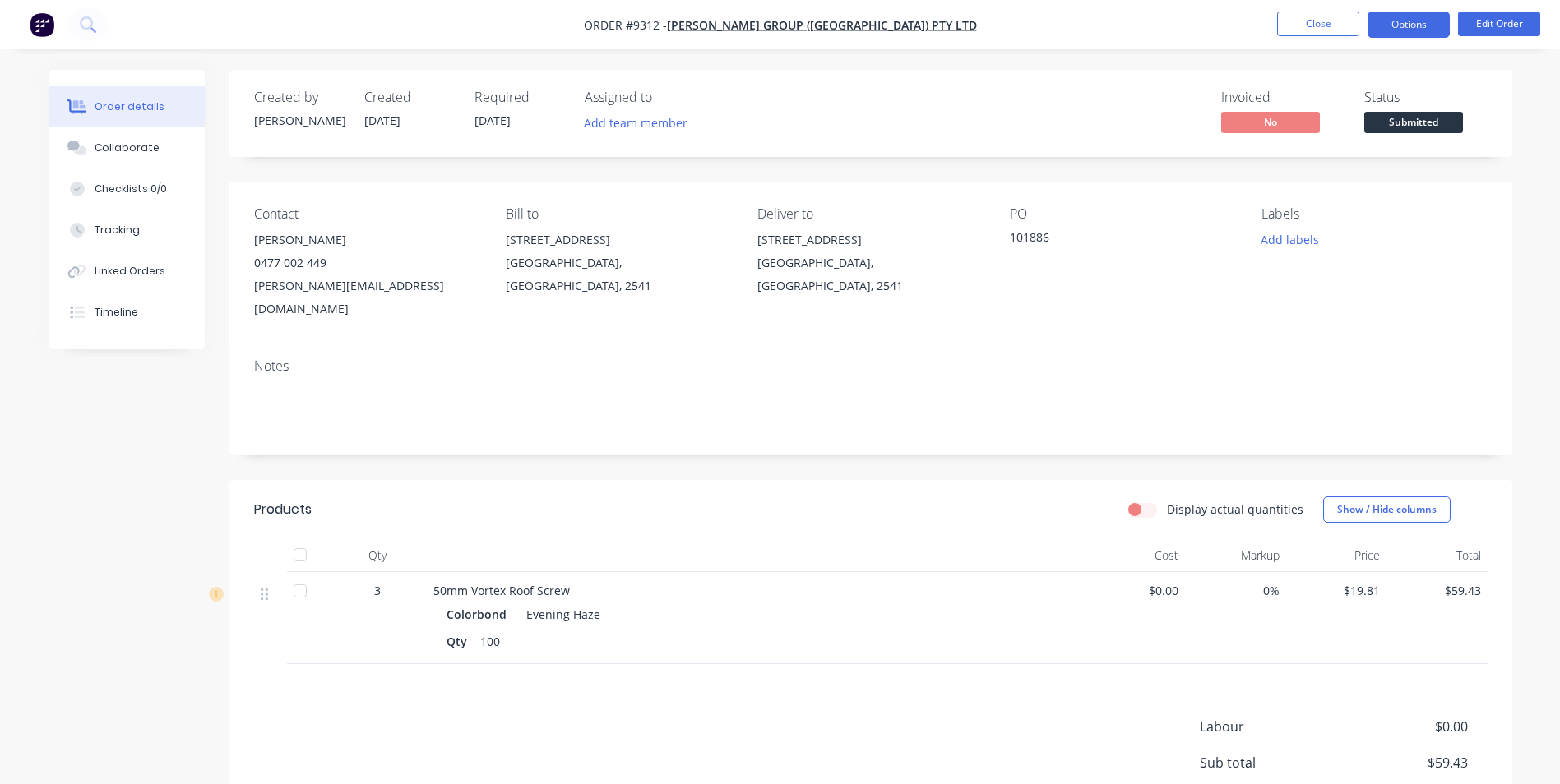
click at [1389, 28] on button "Options" at bounding box center [1409, 24] width 82 height 26
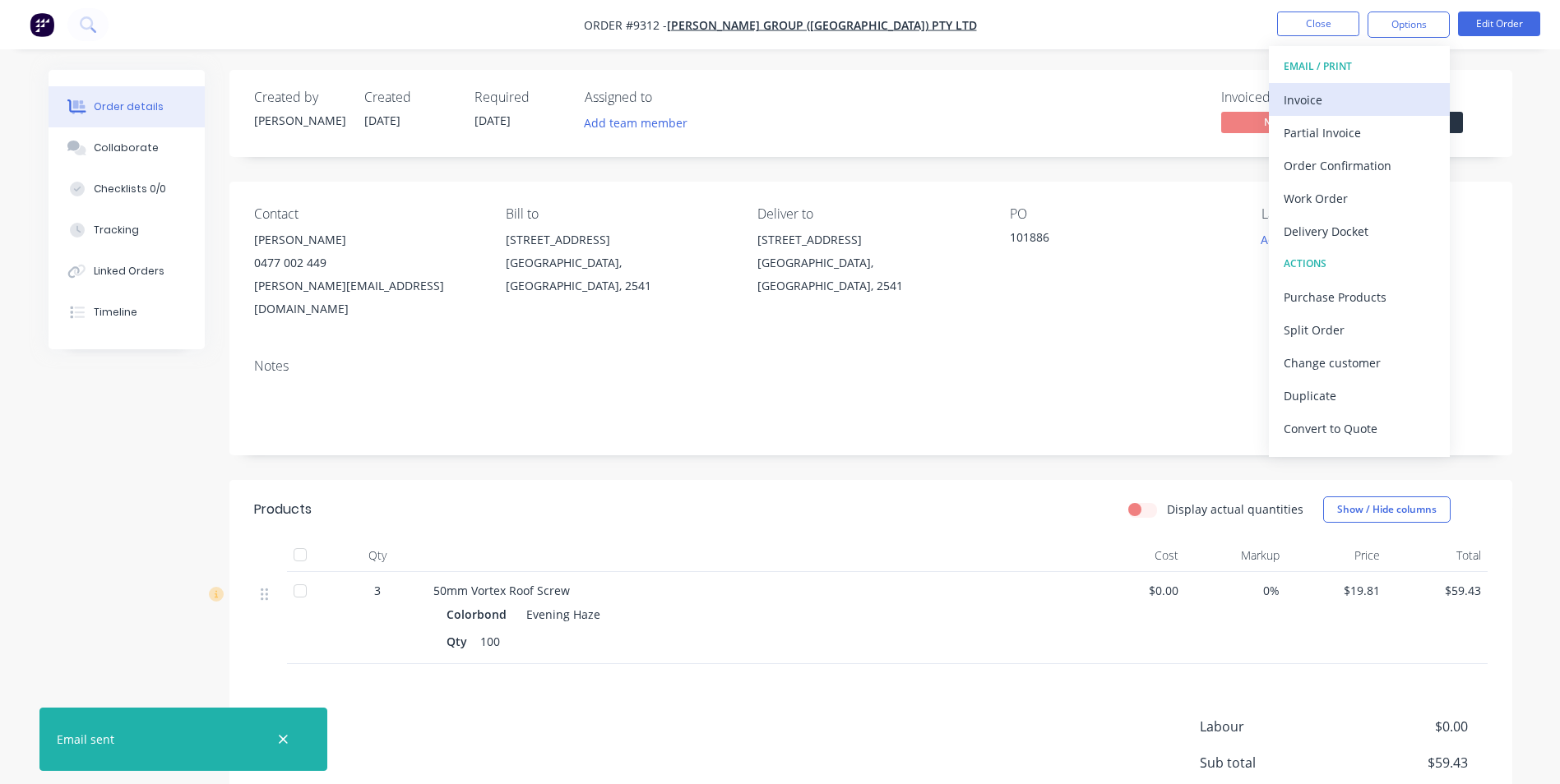
click at [1319, 114] on button "Invoice" at bounding box center [1359, 100] width 181 height 33
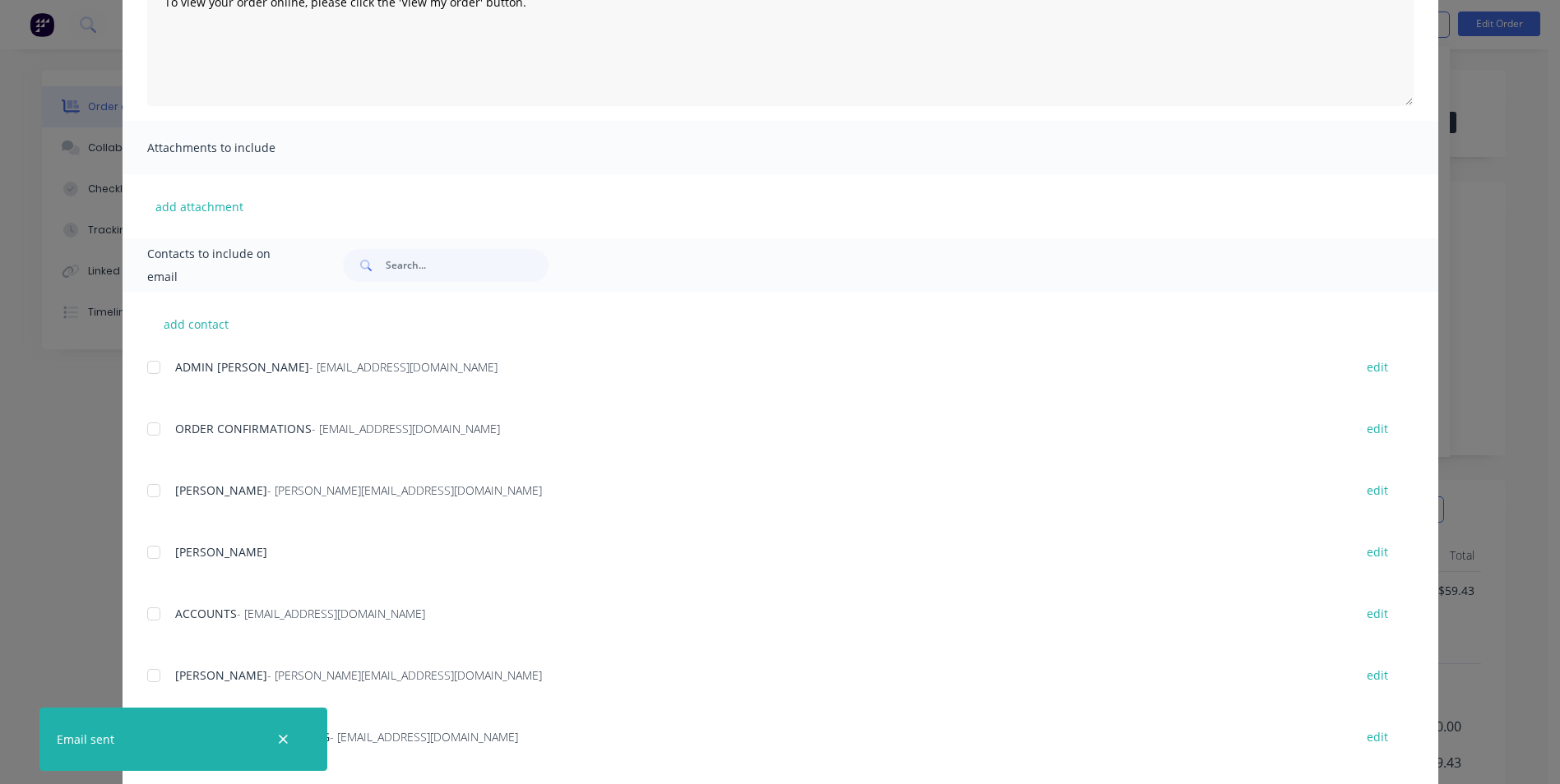
scroll to position [247, 0]
click at [152, 627] on div at bounding box center [154, 614] width 33 height 33
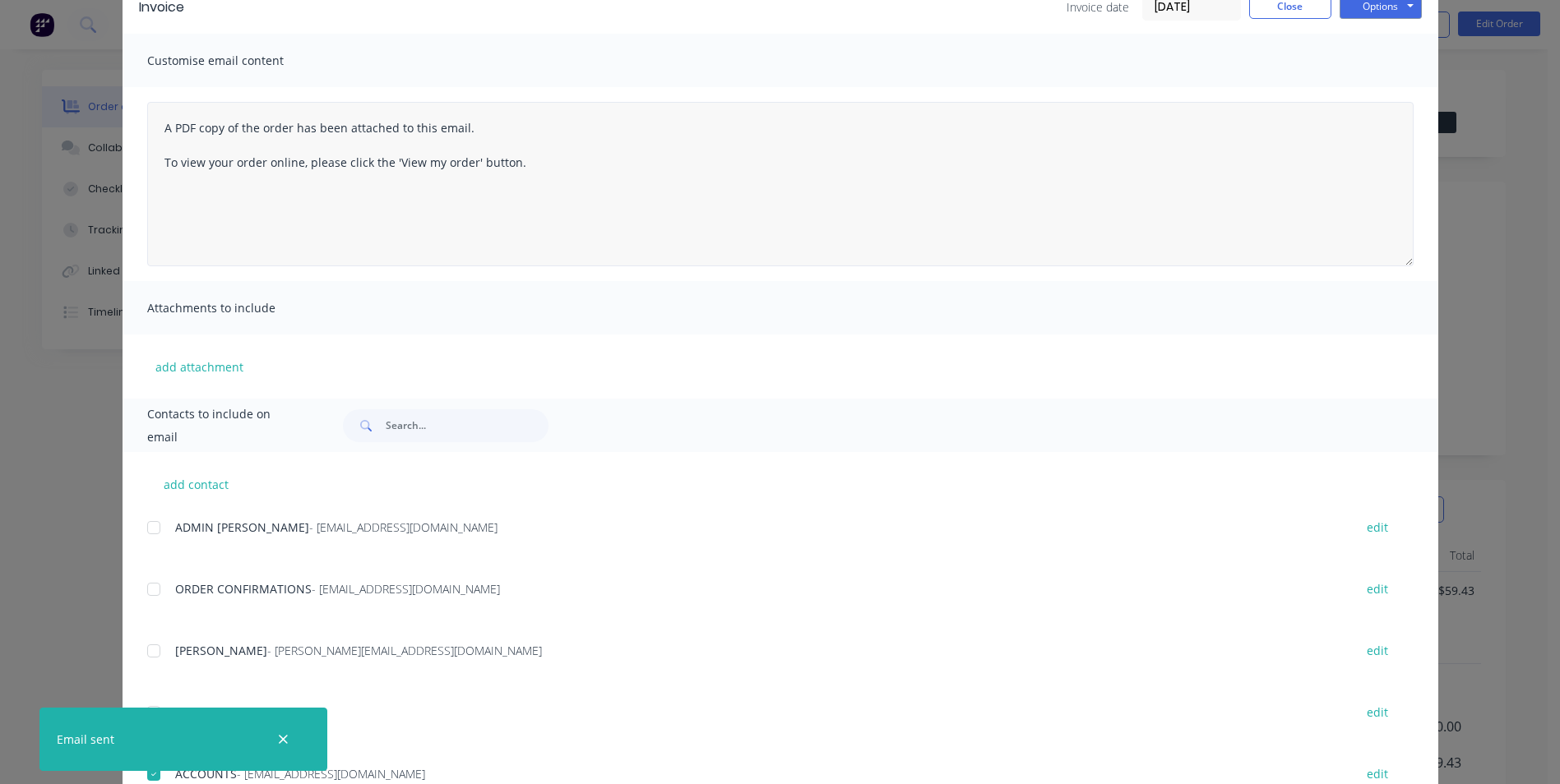
scroll to position [0, 0]
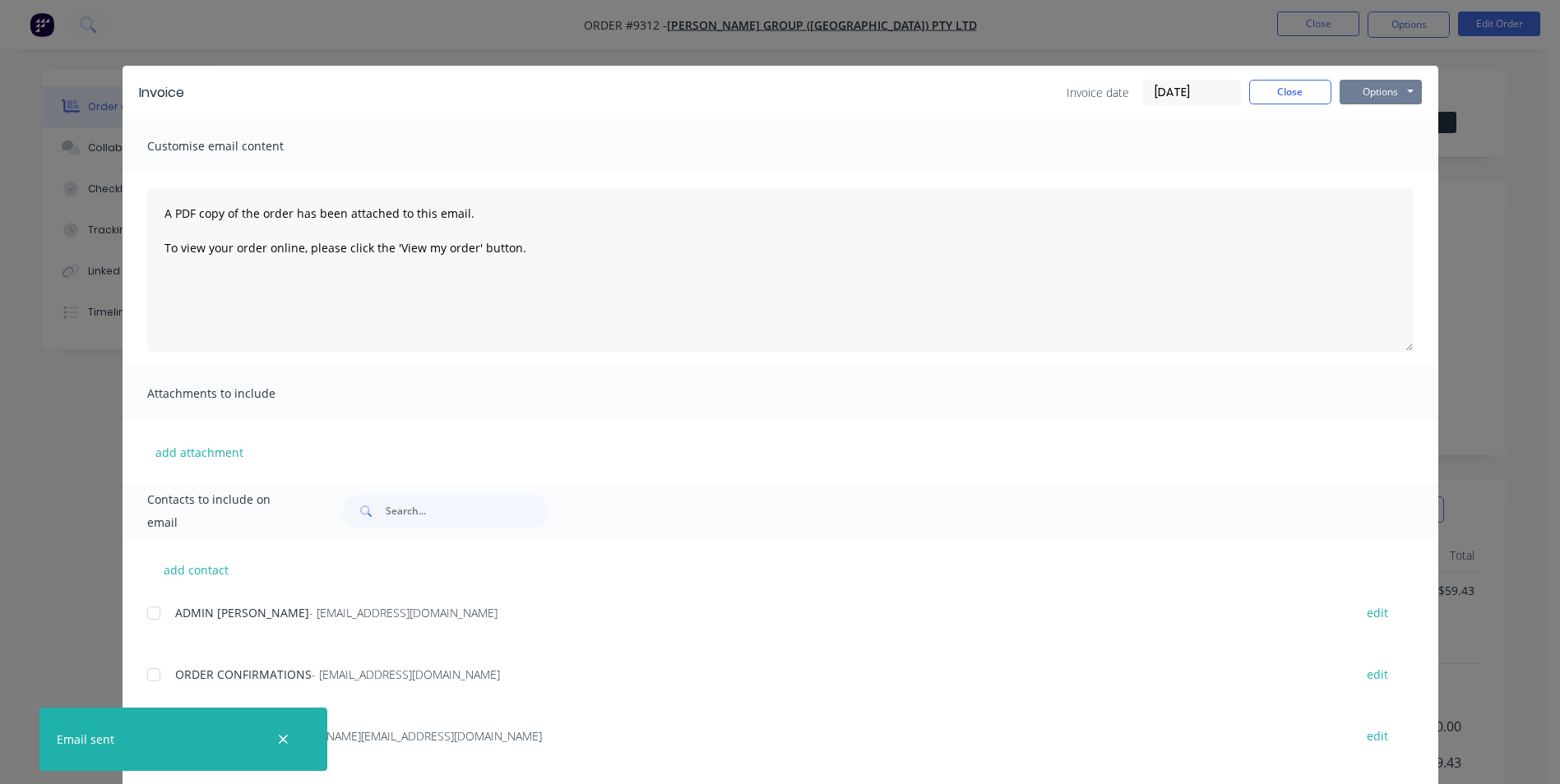
click at [1357, 103] on button "Options" at bounding box center [1381, 92] width 82 height 25
click at [1353, 164] on button "Email" at bounding box center [1393, 175] width 106 height 27
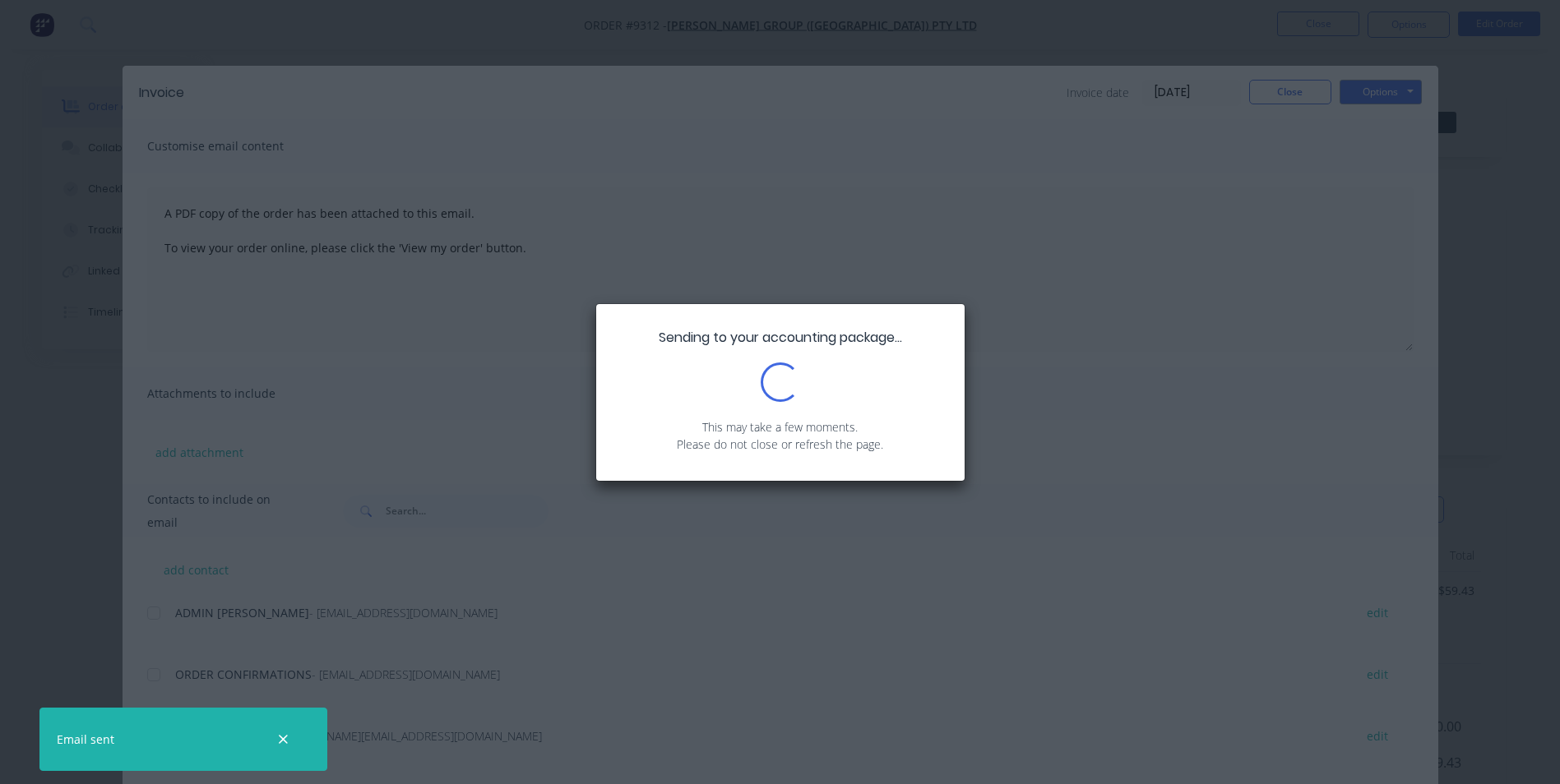
drag, startPoint x: 1287, startPoint y: 94, endPoint x: 1331, endPoint y: 67, distance: 51.6
click at [1287, 93] on div "Sending to your accounting package... Loading... This may take a few moments. P…" at bounding box center [780, 392] width 1560 height 784
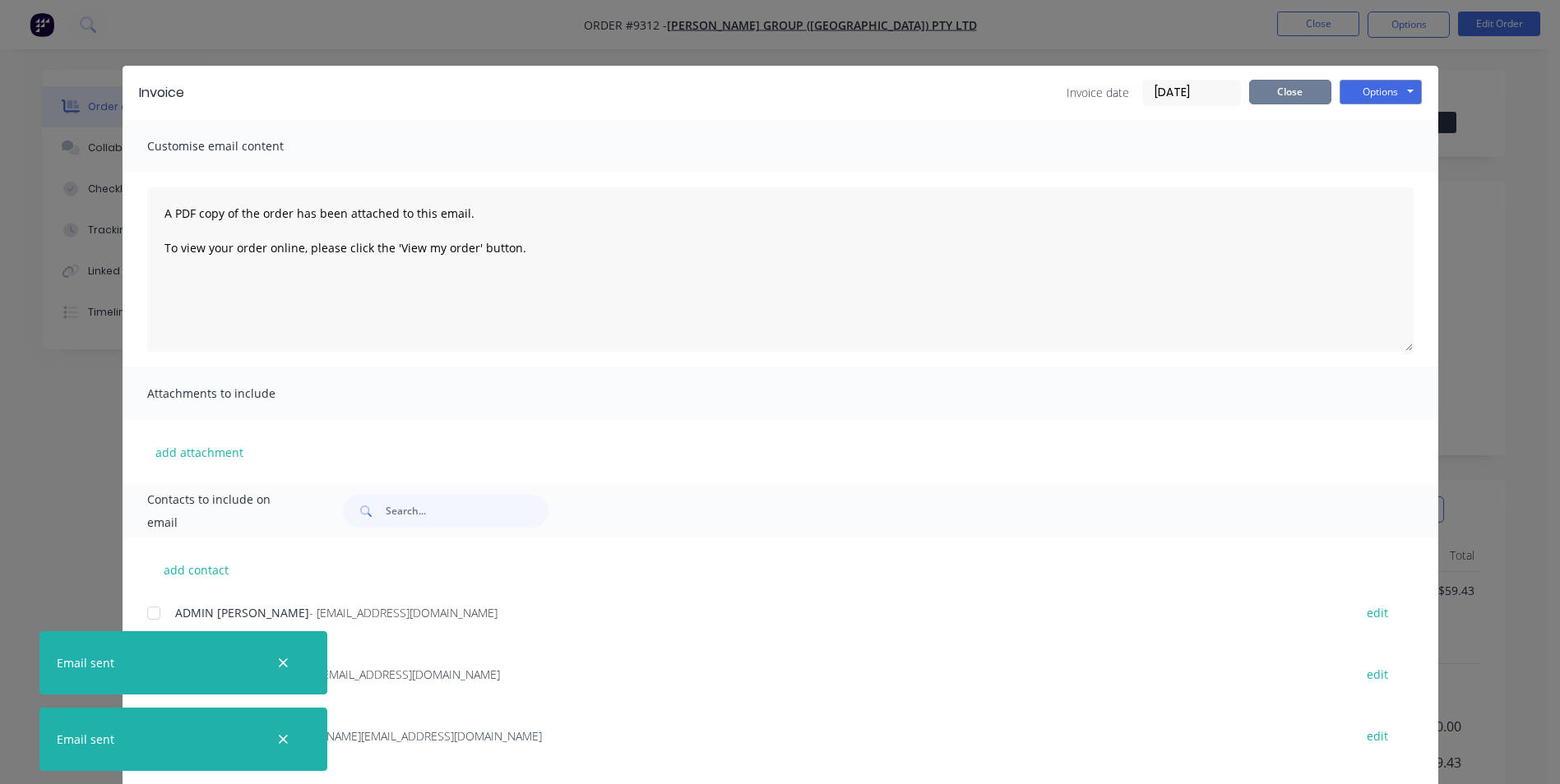
click at [1294, 93] on button "Close" at bounding box center [1290, 92] width 82 height 25
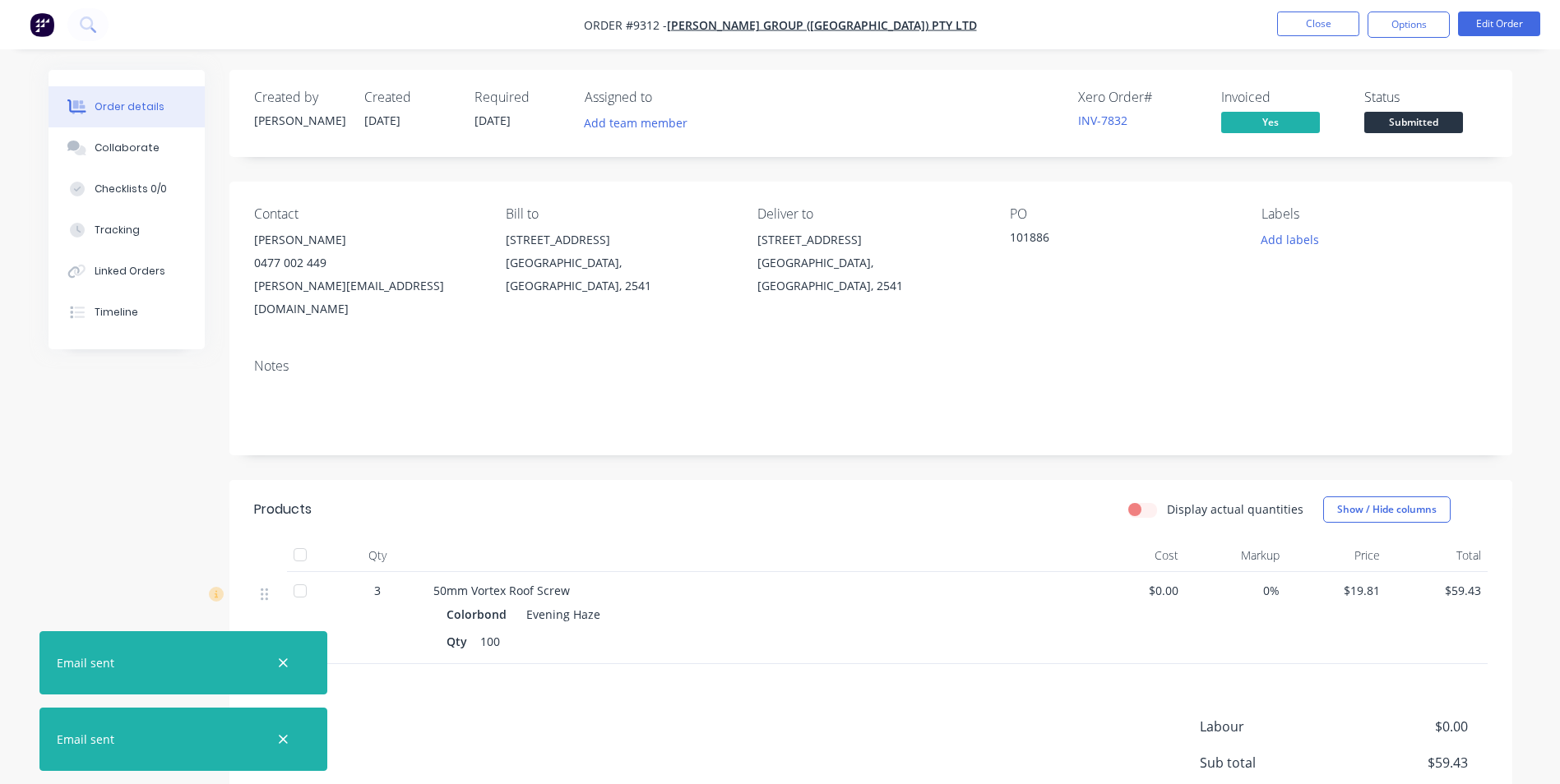
click at [1388, 113] on span "Submitted" at bounding box center [1414, 122] width 99 height 21
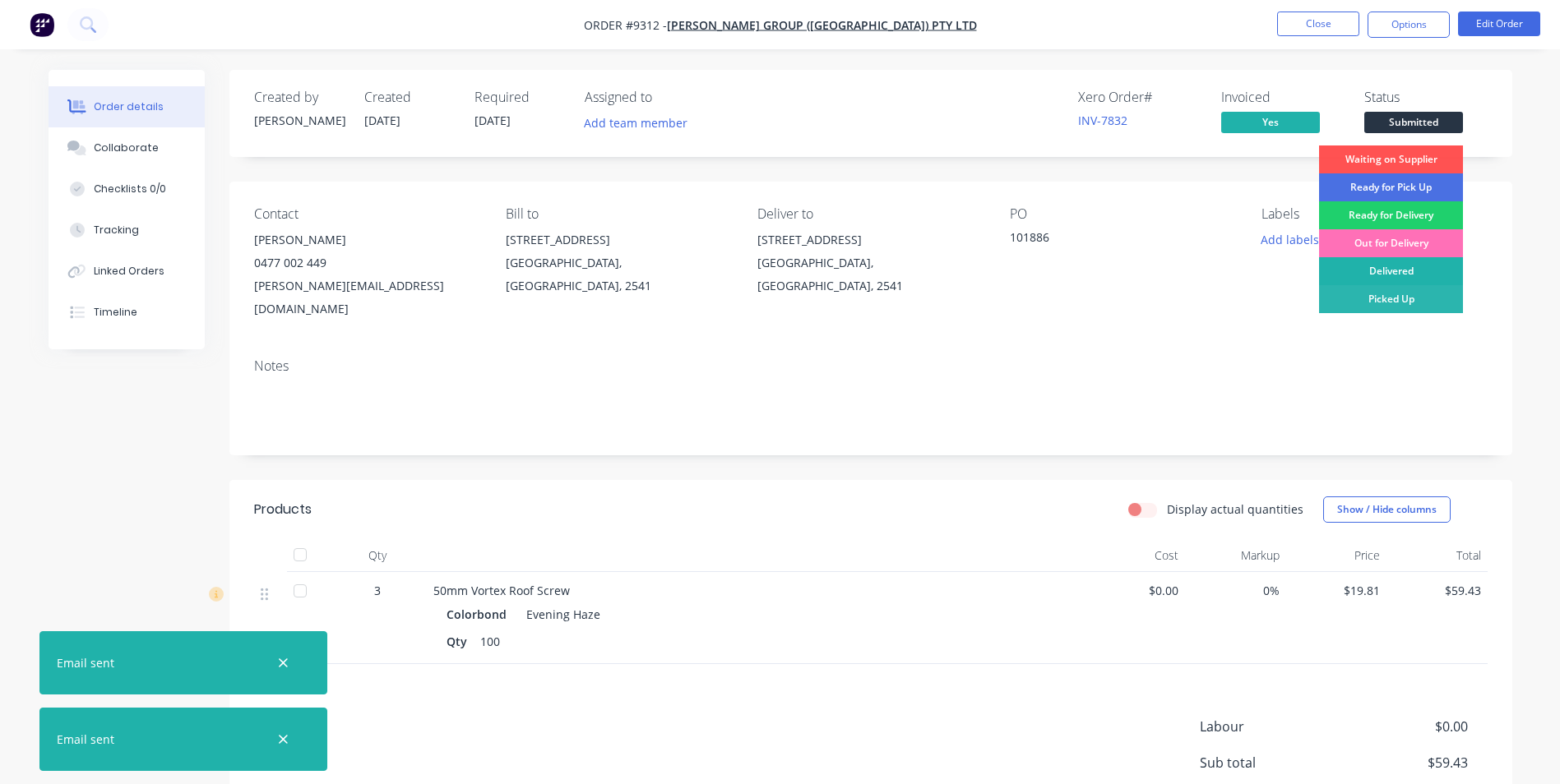
click at [1376, 272] on div "Delivered" at bounding box center [1391, 271] width 144 height 28
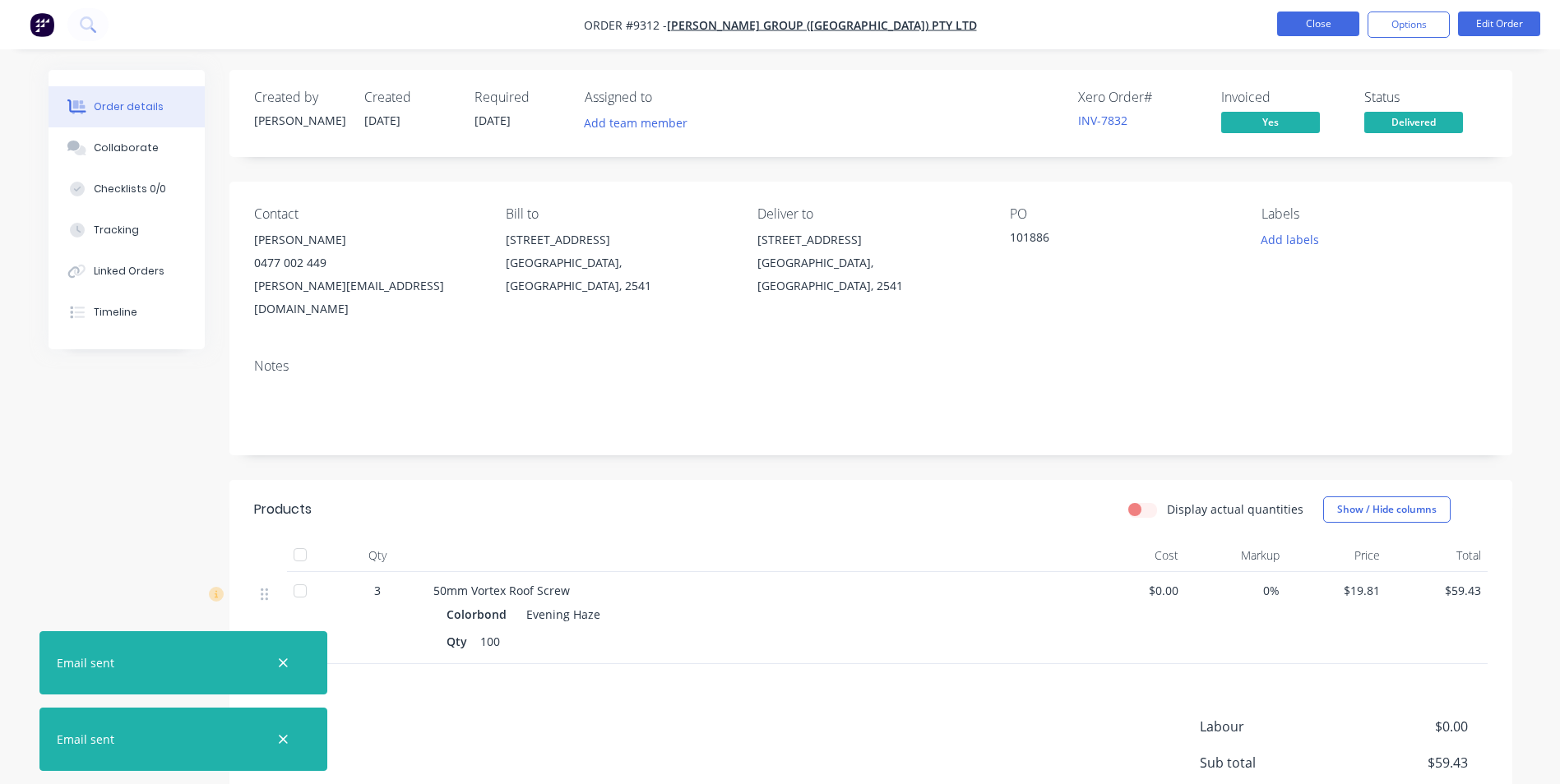
click at [1312, 35] on button "Close" at bounding box center [1318, 23] width 82 height 25
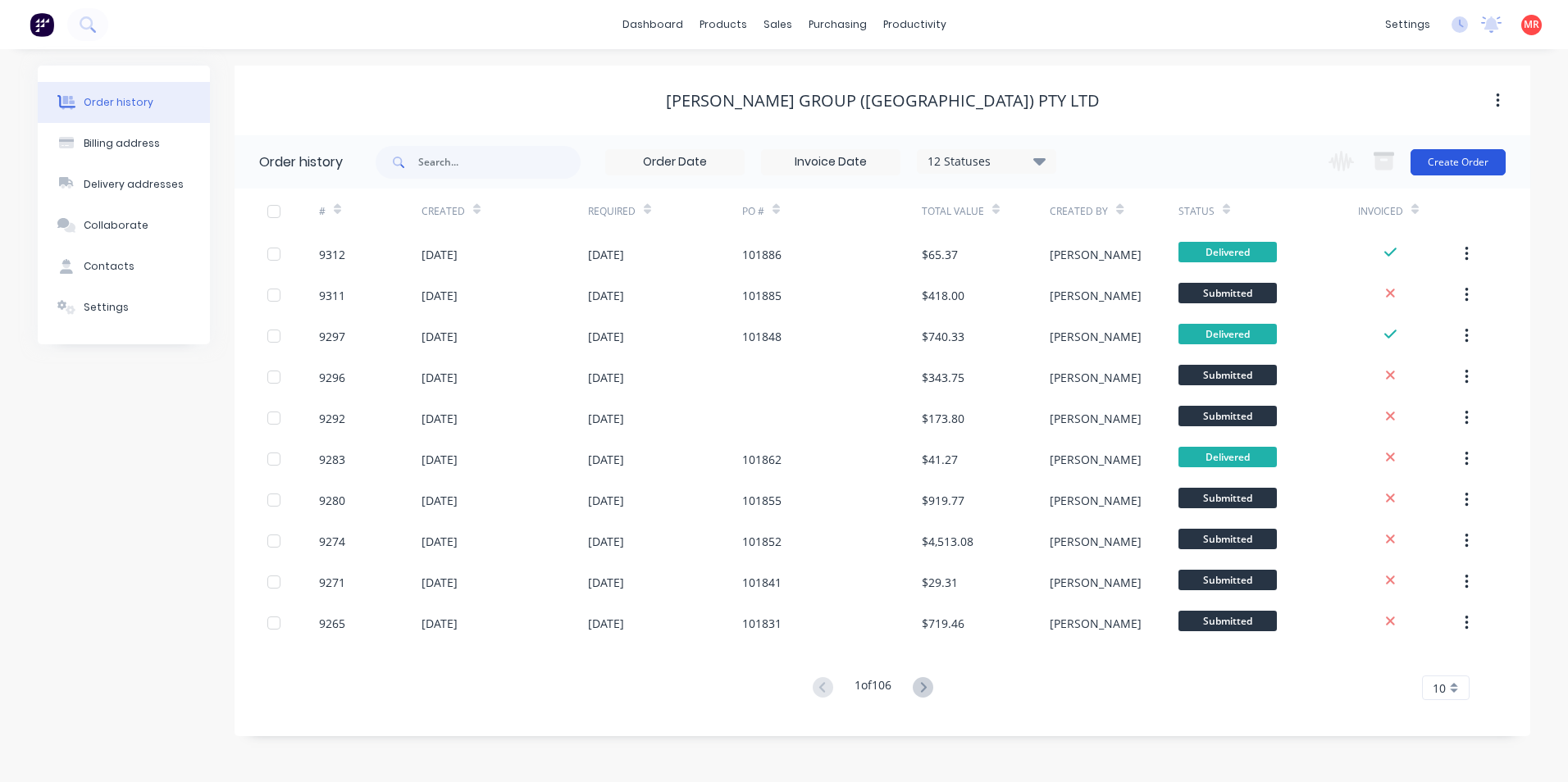
click at [1493, 157] on button "Create Order" at bounding box center [1458, 162] width 95 height 26
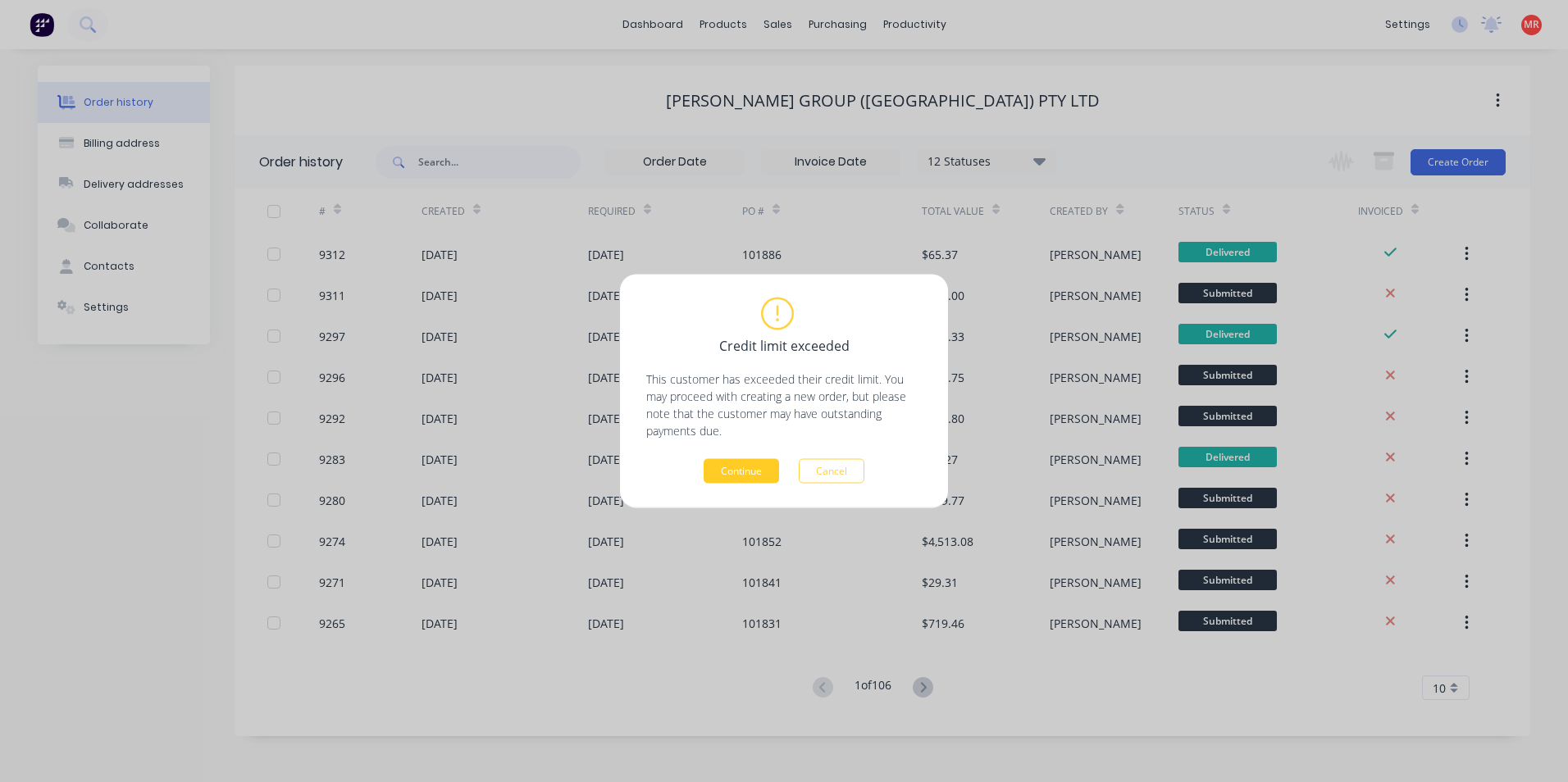
click at [743, 459] on button "Continue" at bounding box center [741, 471] width 75 height 25
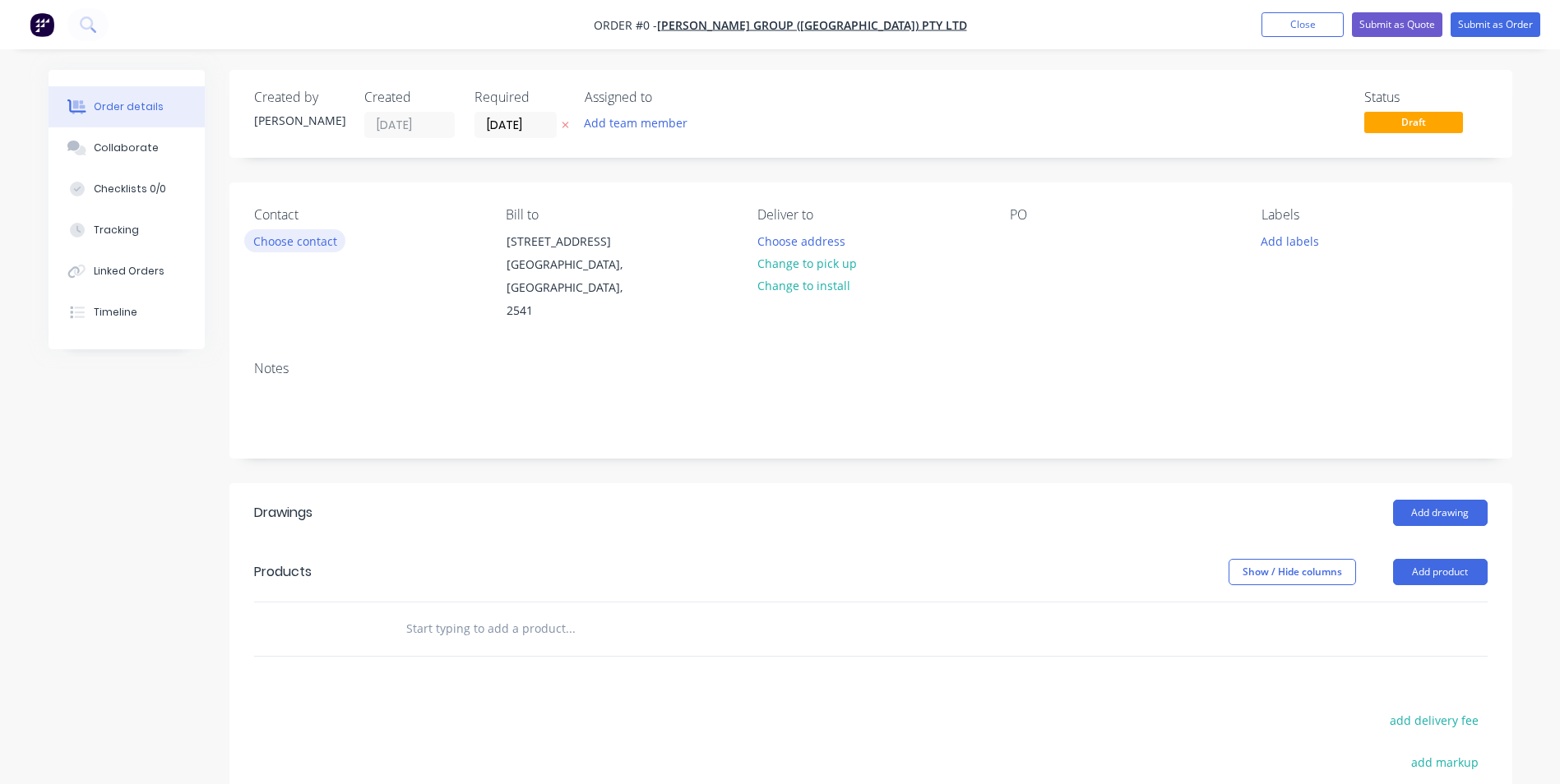
click at [325, 231] on button "Choose contact" at bounding box center [294, 241] width 101 height 22
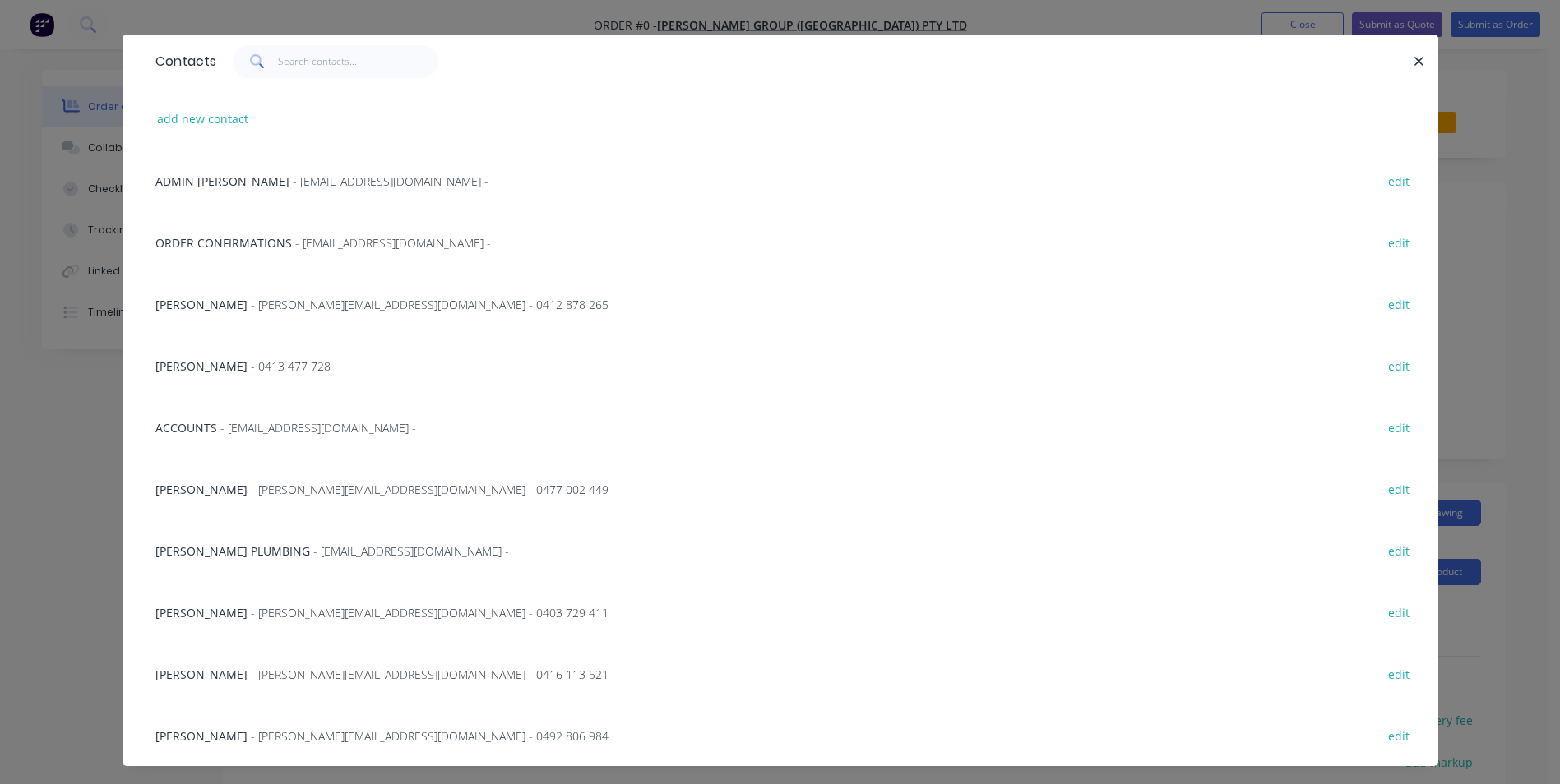
scroll to position [61, 0]
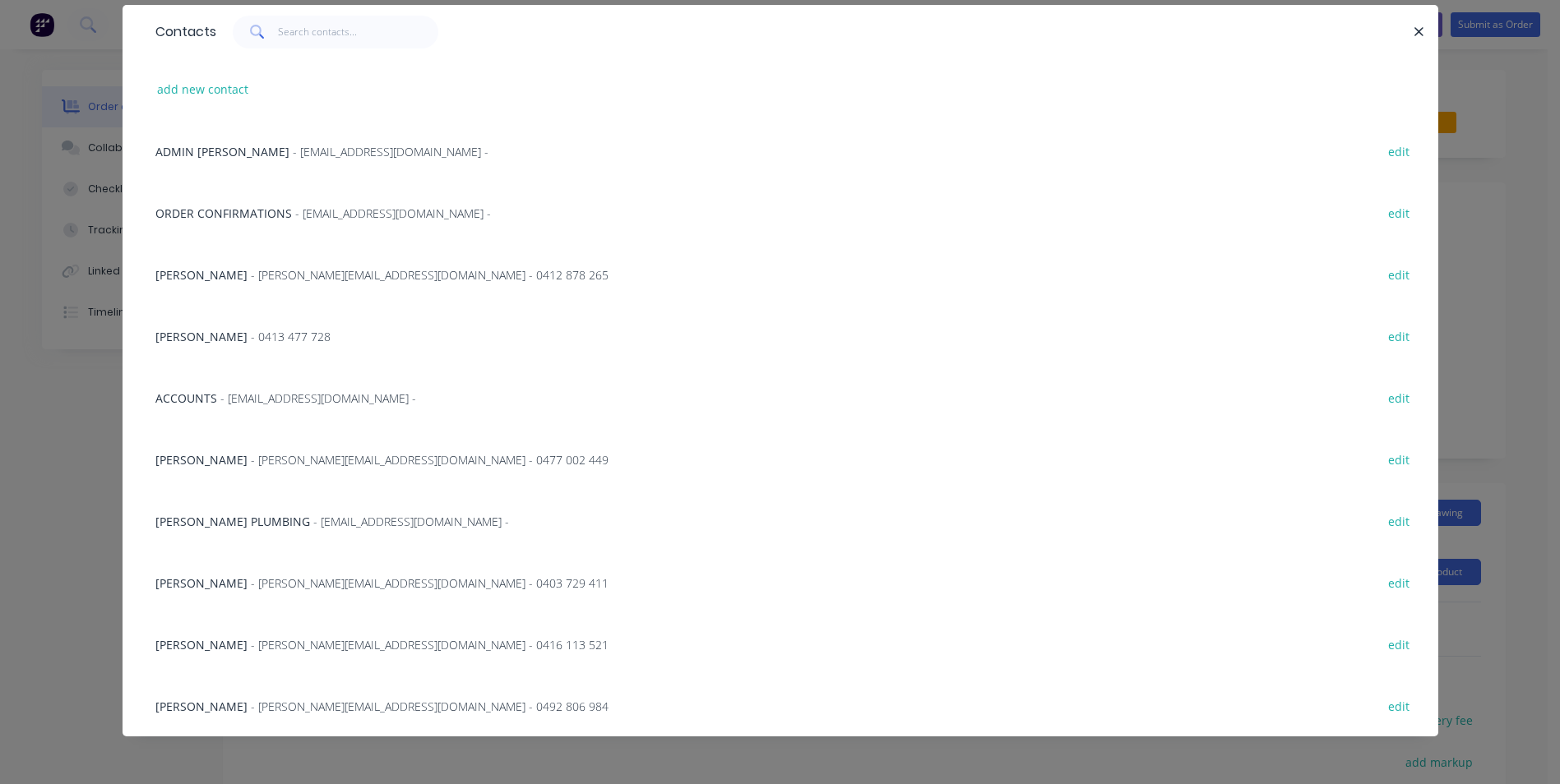
click at [279, 447] on div "Shaun Terek - shaun@parrishgroup.com.au - 0477 002 449 edit" at bounding box center [780, 459] width 1267 height 61
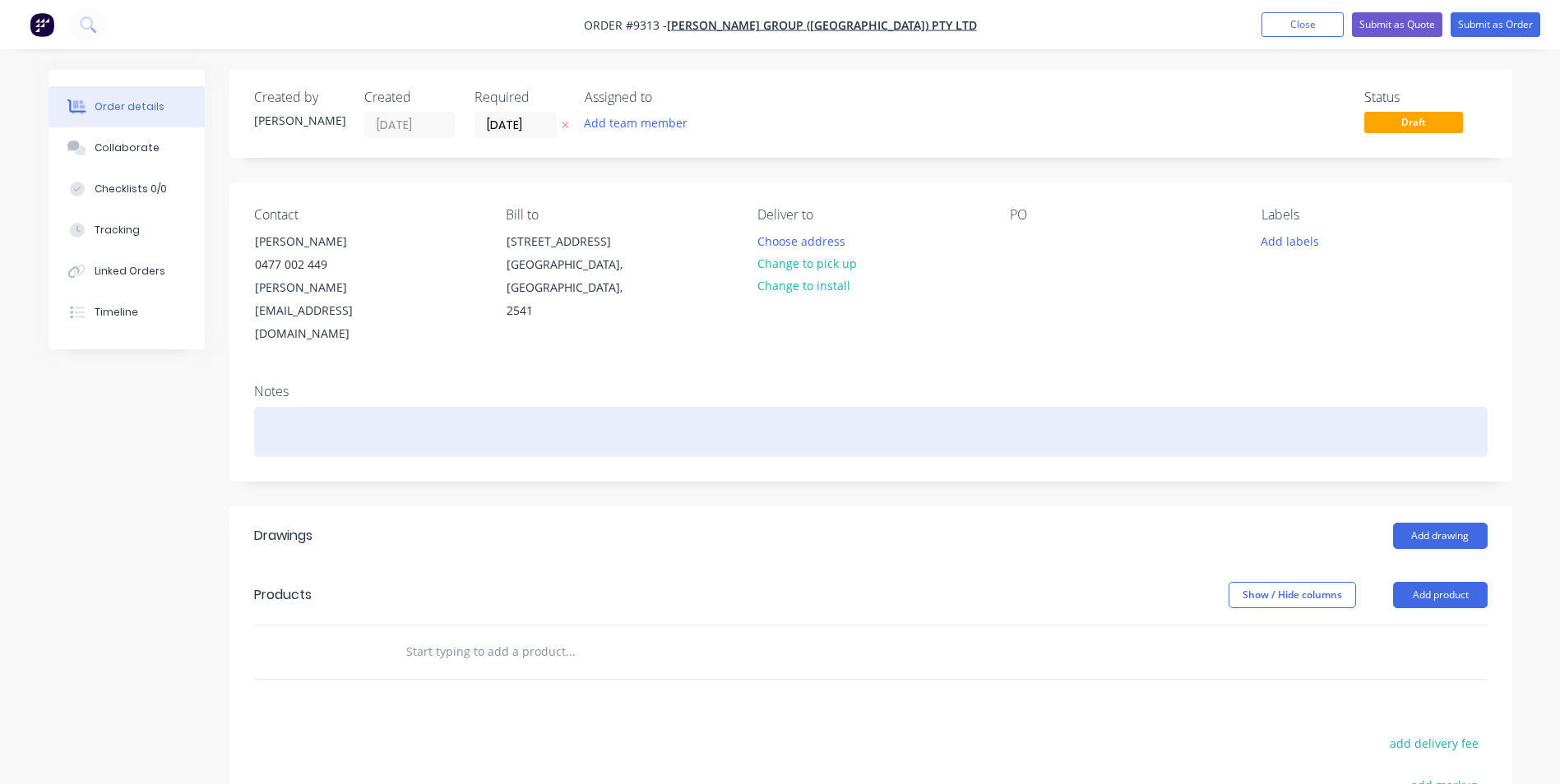
click at [283, 407] on div at bounding box center [871, 432] width 1234 height 50
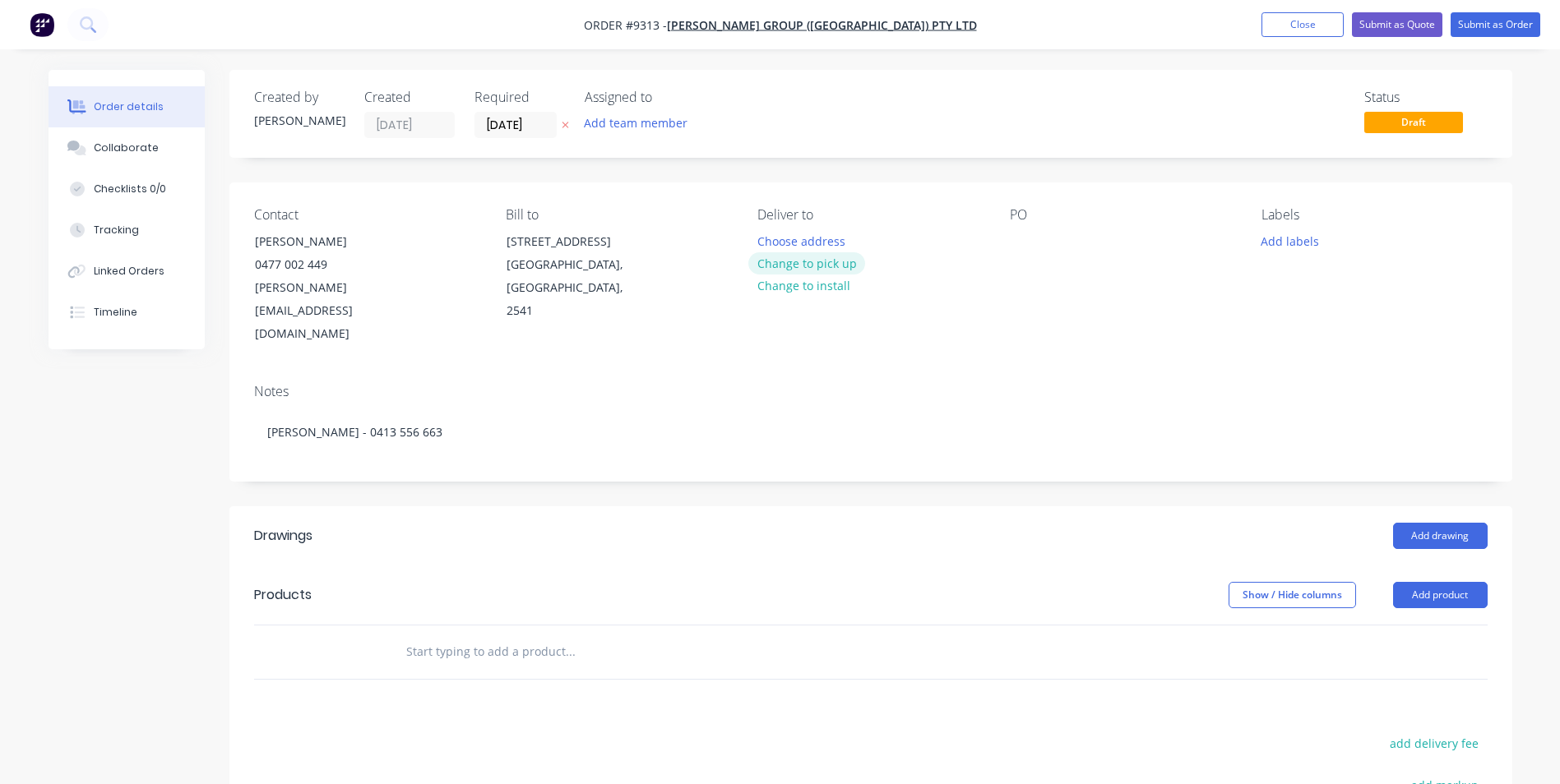
click at [822, 253] on button "Change to pick up" at bounding box center [807, 264] width 117 height 22
click at [1023, 232] on div at bounding box center [1023, 241] width 26 height 24
click at [583, 635] on input "text" at bounding box center [570, 652] width 329 height 33
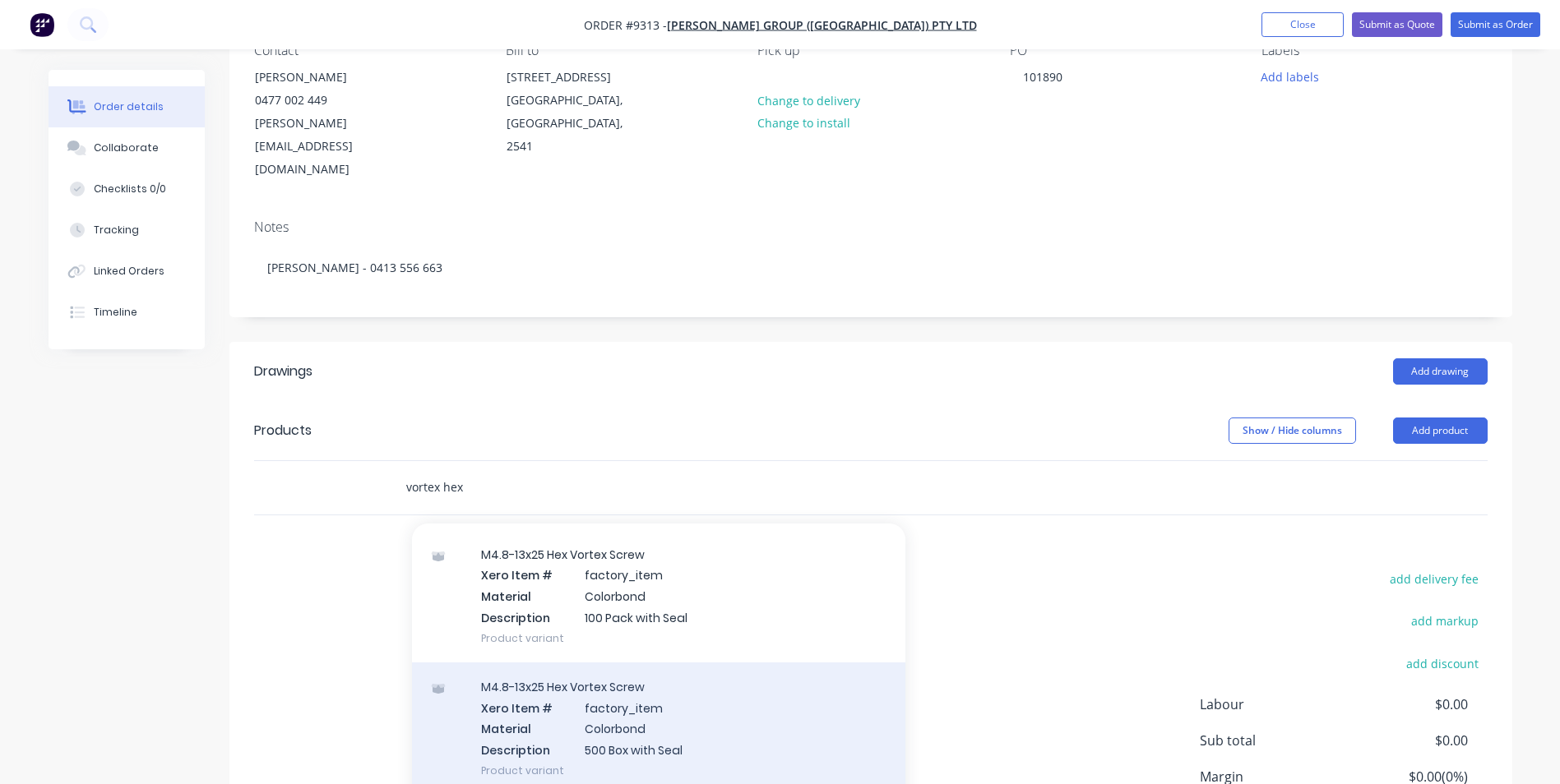
scroll to position [82, 0]
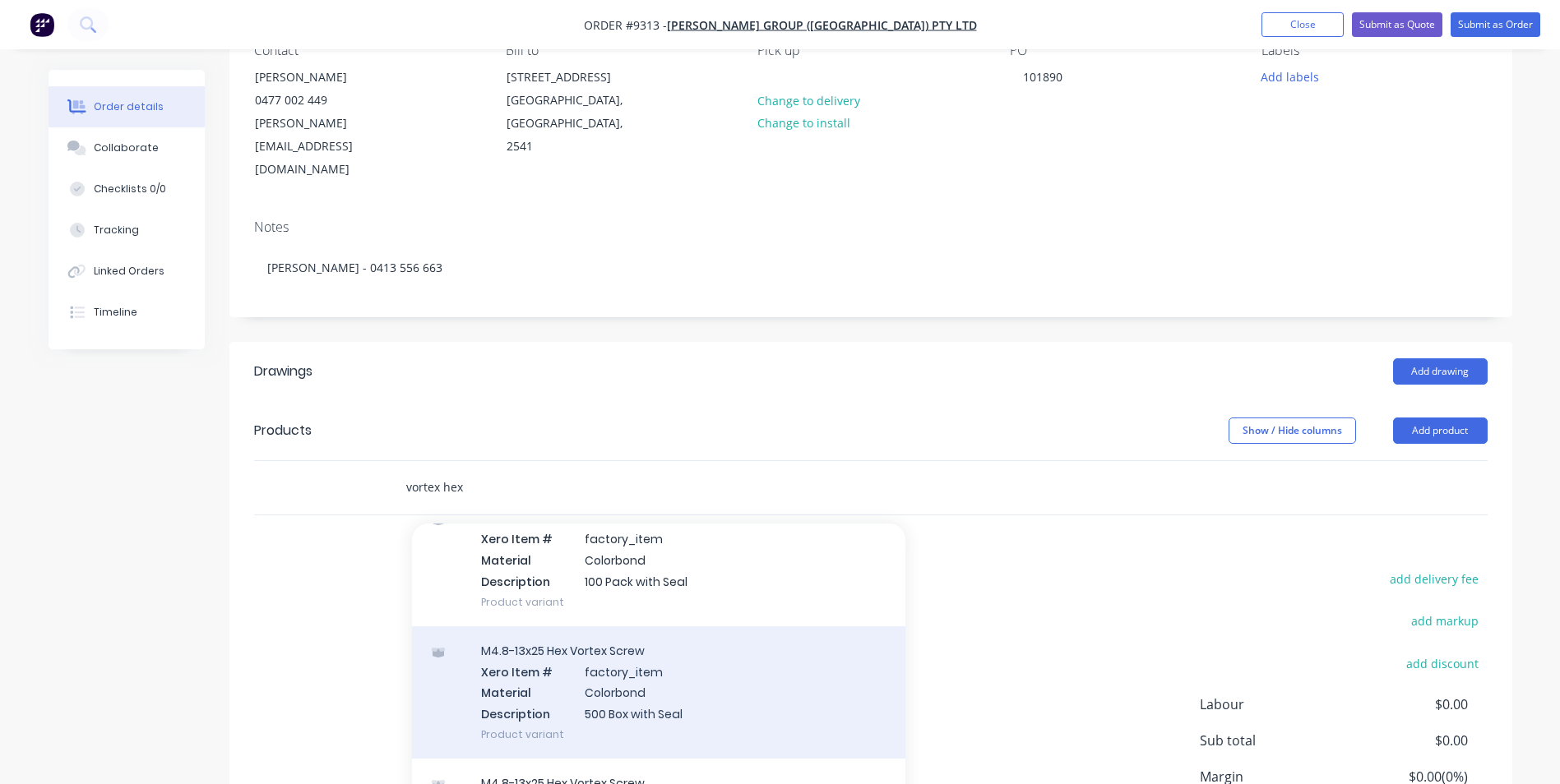
type input "vortex hex"
click at [671, 642] on div "M4.8-13x25 Hex Vortex Screw Xero Item # factory_item Material Colorbond Descrip…" at bounding box center [659, 692] width 493 height 132
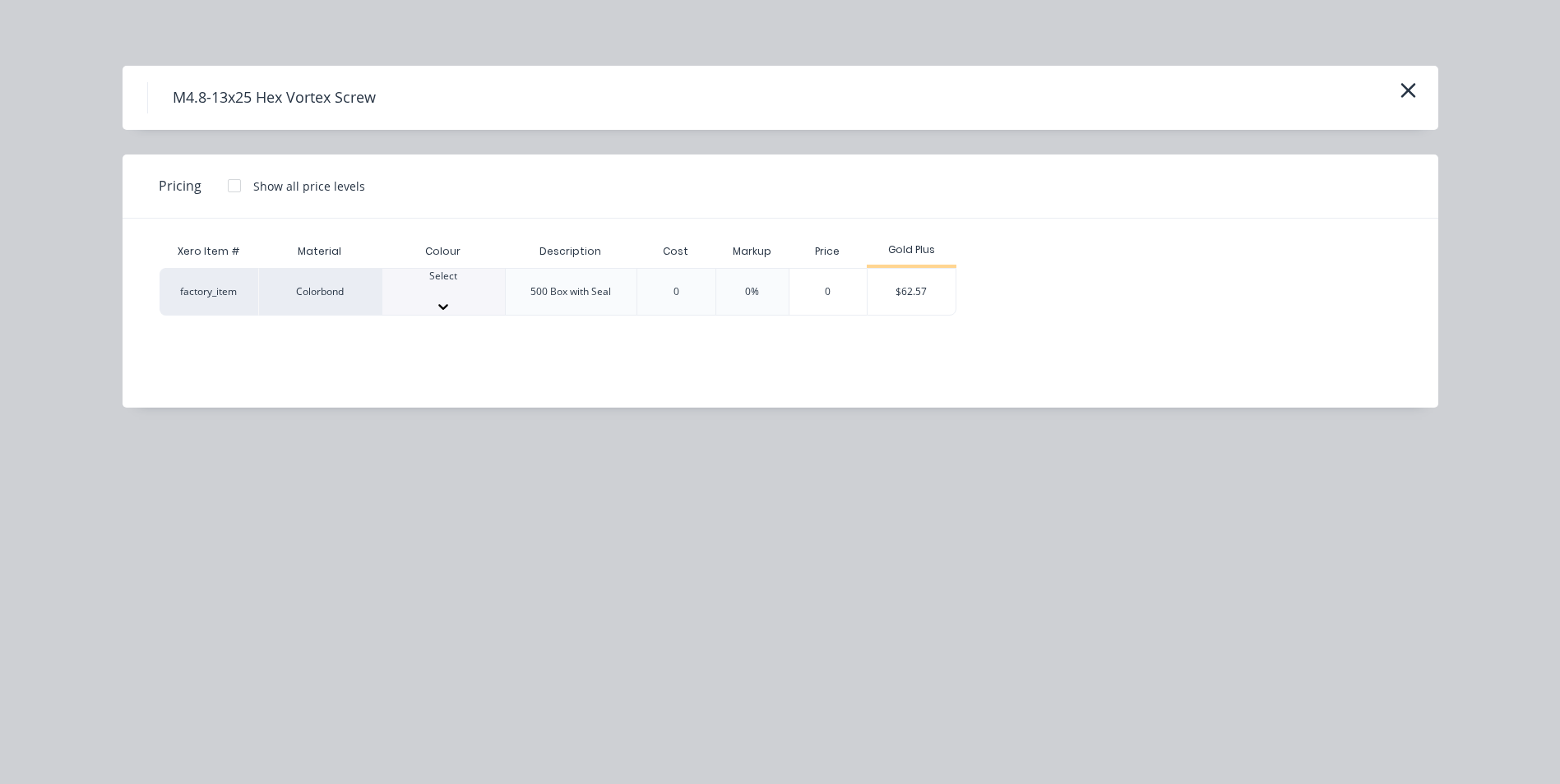
click at [430, 295] on div at bounding box center [444, 291] width 123 height 15
click at [884, 286] on div "$62.57" at bounding box center [912, 297] width 88 height 56
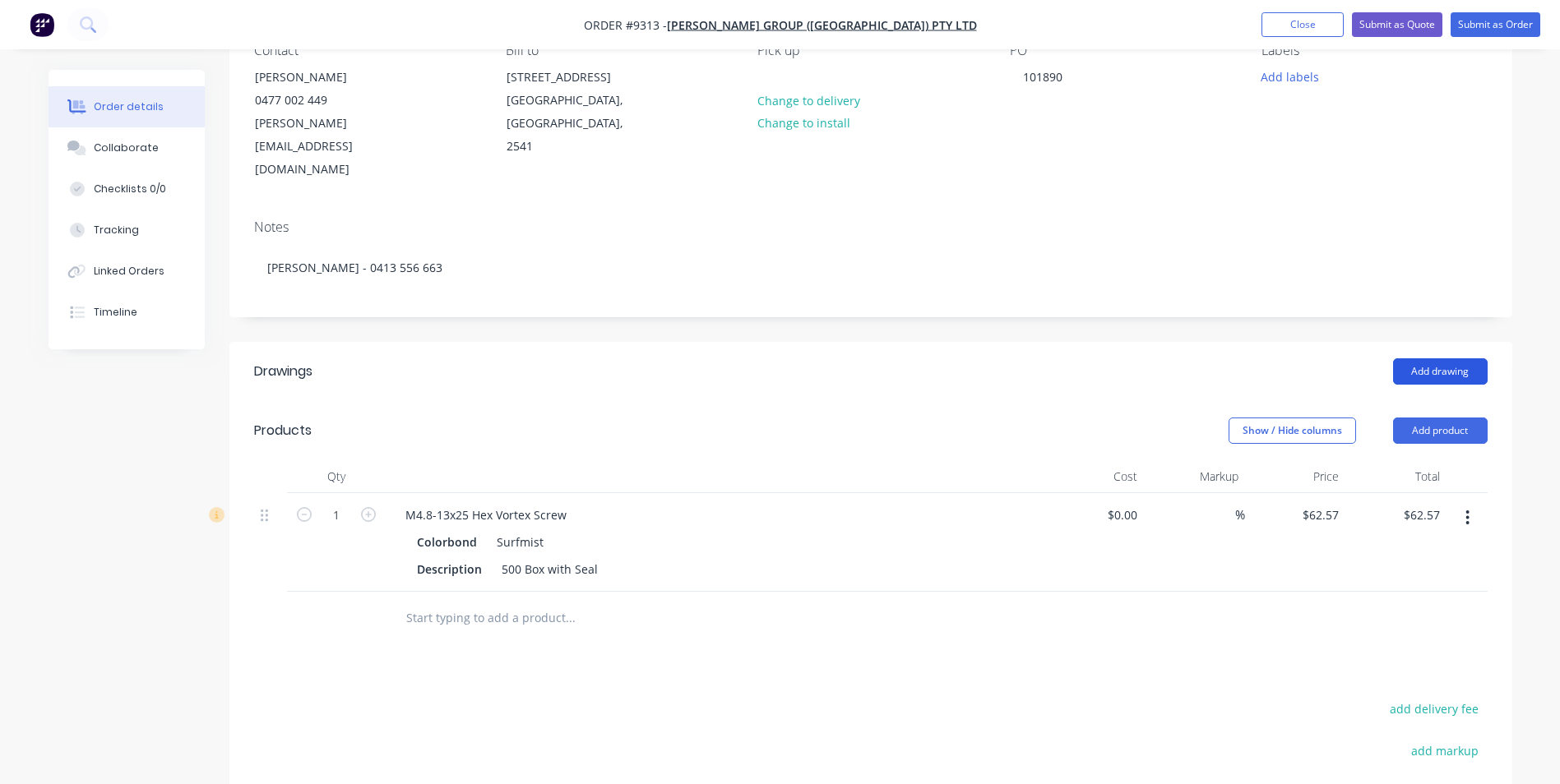
click at [1431, 358] on button "Add drawing" at bounding box center [1440, 371] width 94 height 26
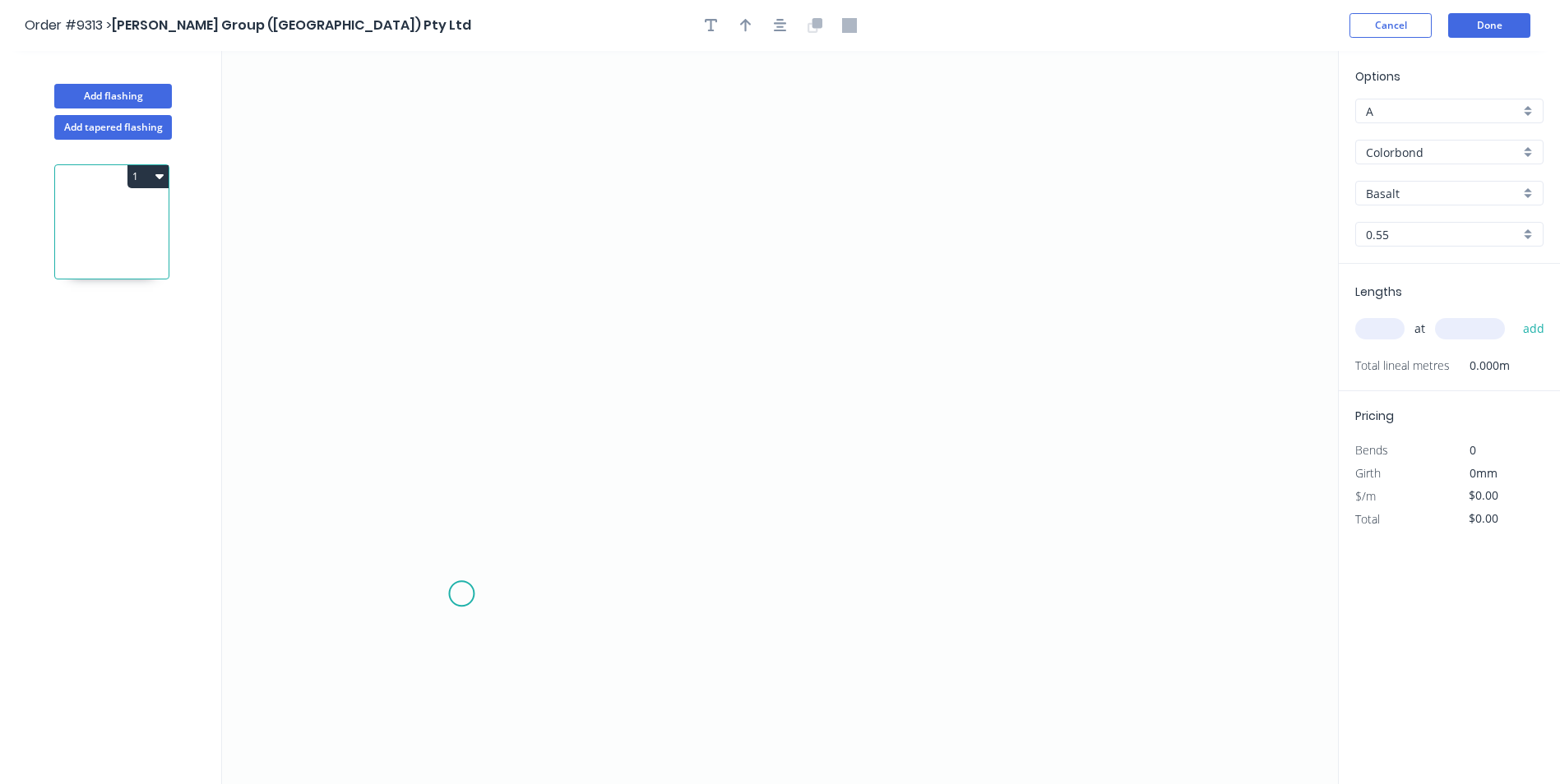
click at [462, 582] on icon "0" at bounding box center [780, 417] width 1116 height 733
drag, startPoint x: 458, startPoint y: 502, endPoint x: 396, endPoint y: 498, distance: 62.1
click at [457, 501] on icon "0" at bounding box center [780, 417] width 1116 height 733
click at [374, 496] on icon "0 ?" at bounding box center [780, 417] width 1116 height 733
drag, startPoint x: 386, startPoint y: 180, endPoint x: 406, endPoint y: 179, distance: 20.0
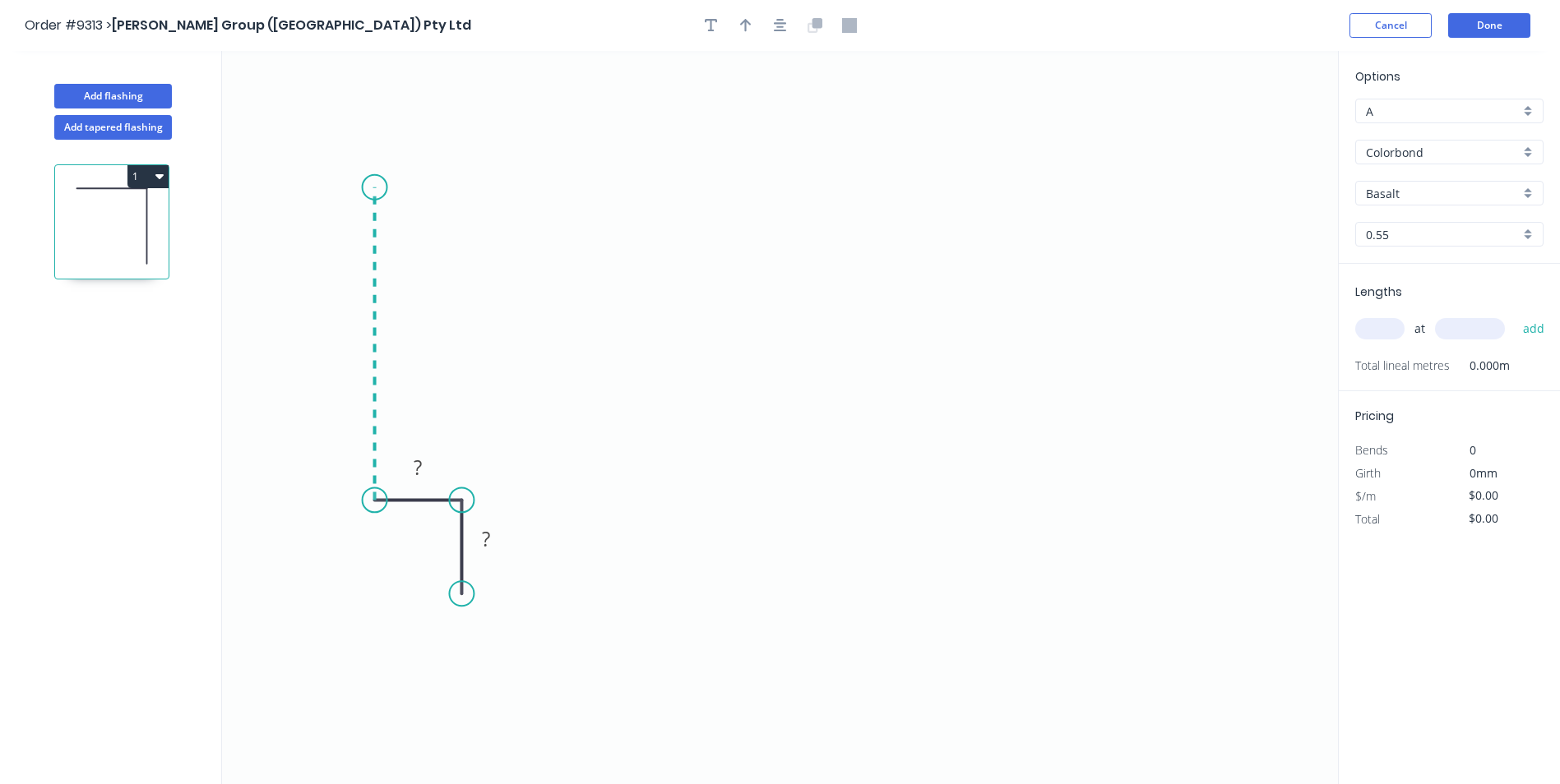
click at [386, 179] on icon "0 ? ?" at bounding box center [780, 417] width 1116 height 733
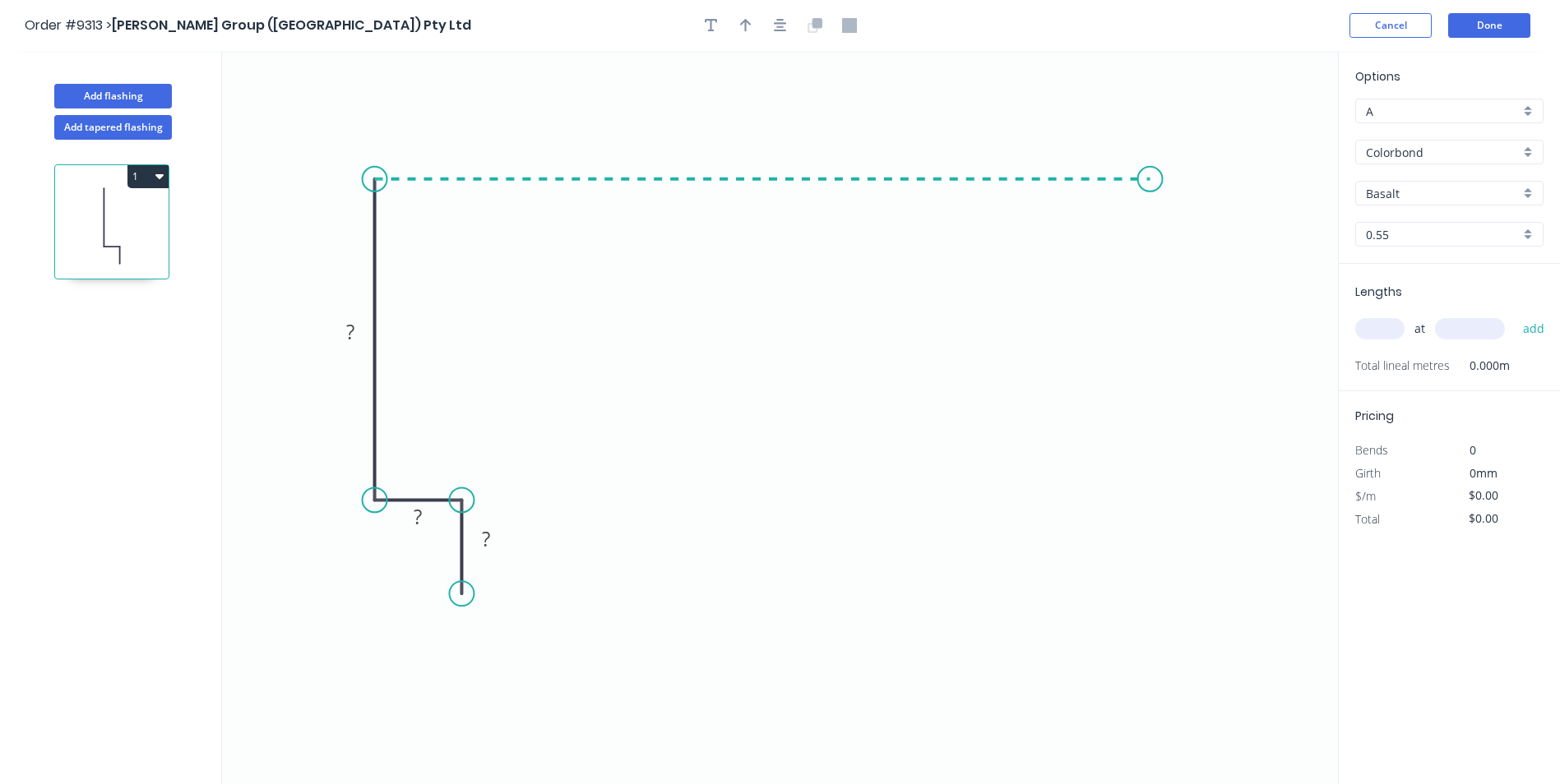
click at [1172, 168] on icon "0 ? ? ?" at bounding box center [780, 417] width 1116 height 733
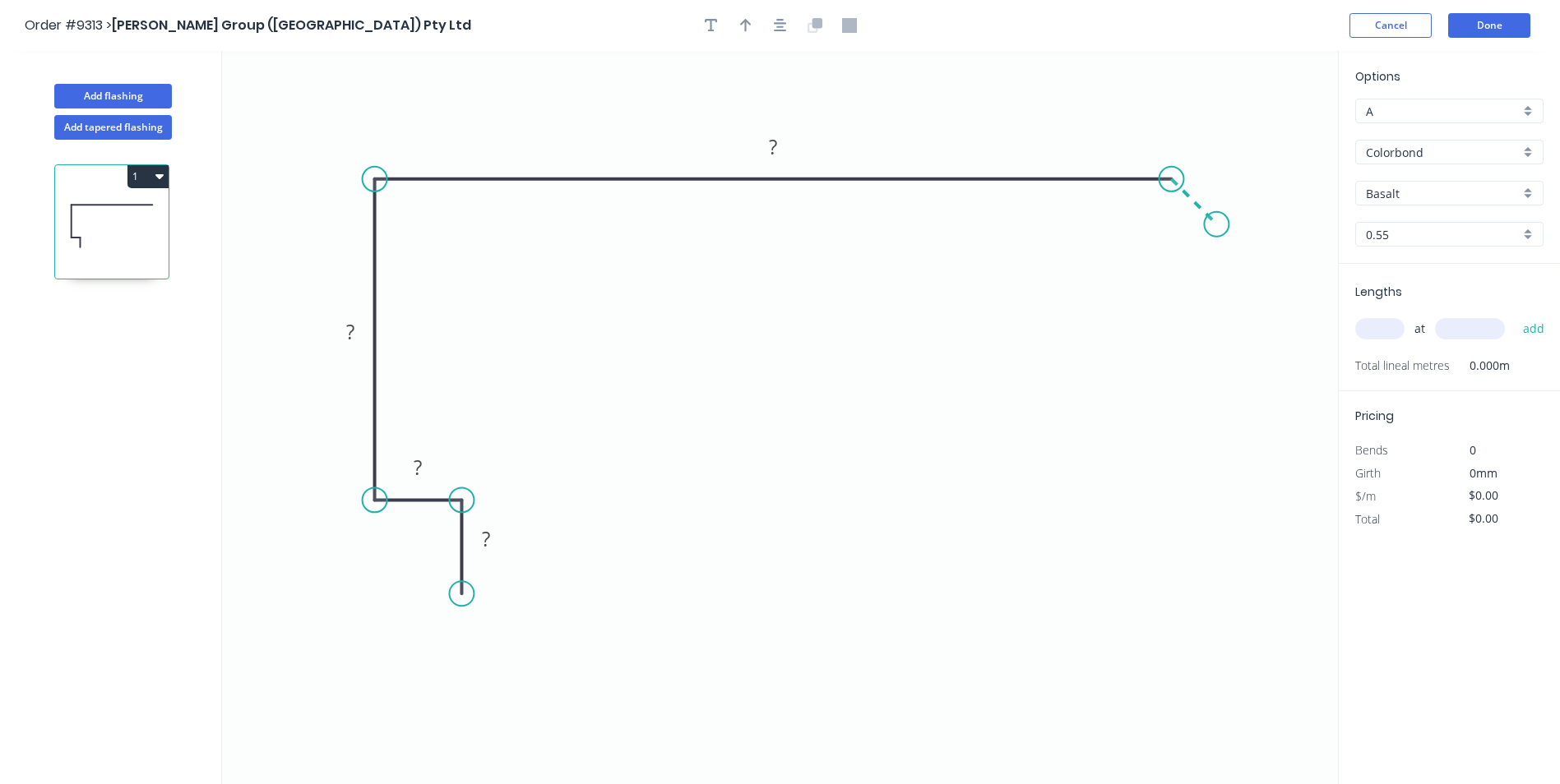
click at [1217, 222] on icon "0 ? ? ? ?" at bounding box center [780, 417] width 1116 height 733
drag, startPoint x: 1221, startPoint y: 232, endPoint x: 1228, endPoint y: 220, distance: 13.9
click at [1228, 220] on circle at bounding box center [1228, 219] width 25 height 25
click at [496, 644] on div "Crush & Fold" at bounding box center [541, 647] width 165 height 34
click at [481, 545] on rect at bounding box center [486, 540] width 33 height 23
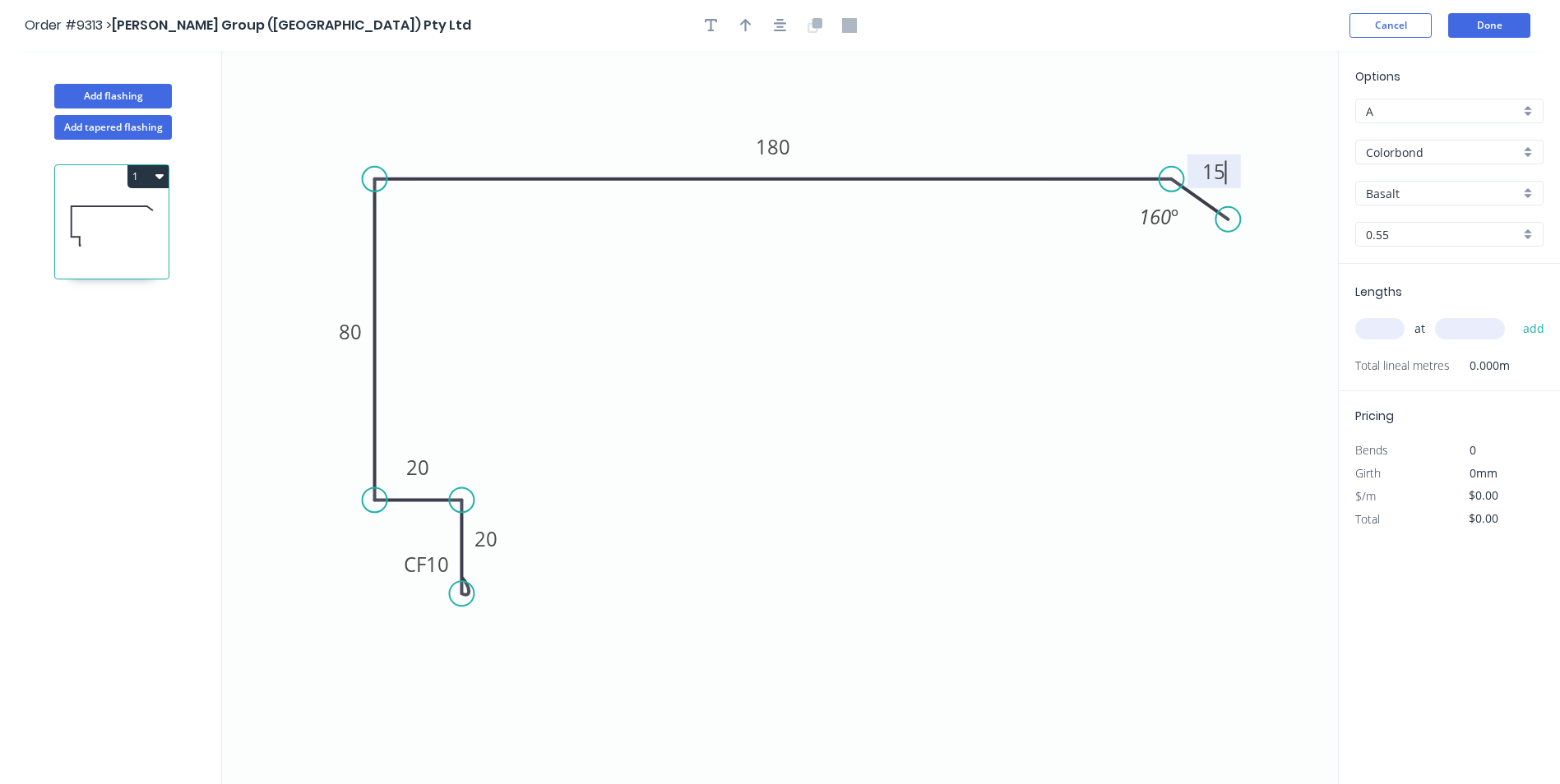
click at [1524, 193] on div "Basalt" at bounding box center [1450, 193] width 189 height 25
type input "$15.70"
click at [1403, 314] on div "Surfmist" at bounding box center [1450, 306] width 187 height 29
type input "Surfmist"
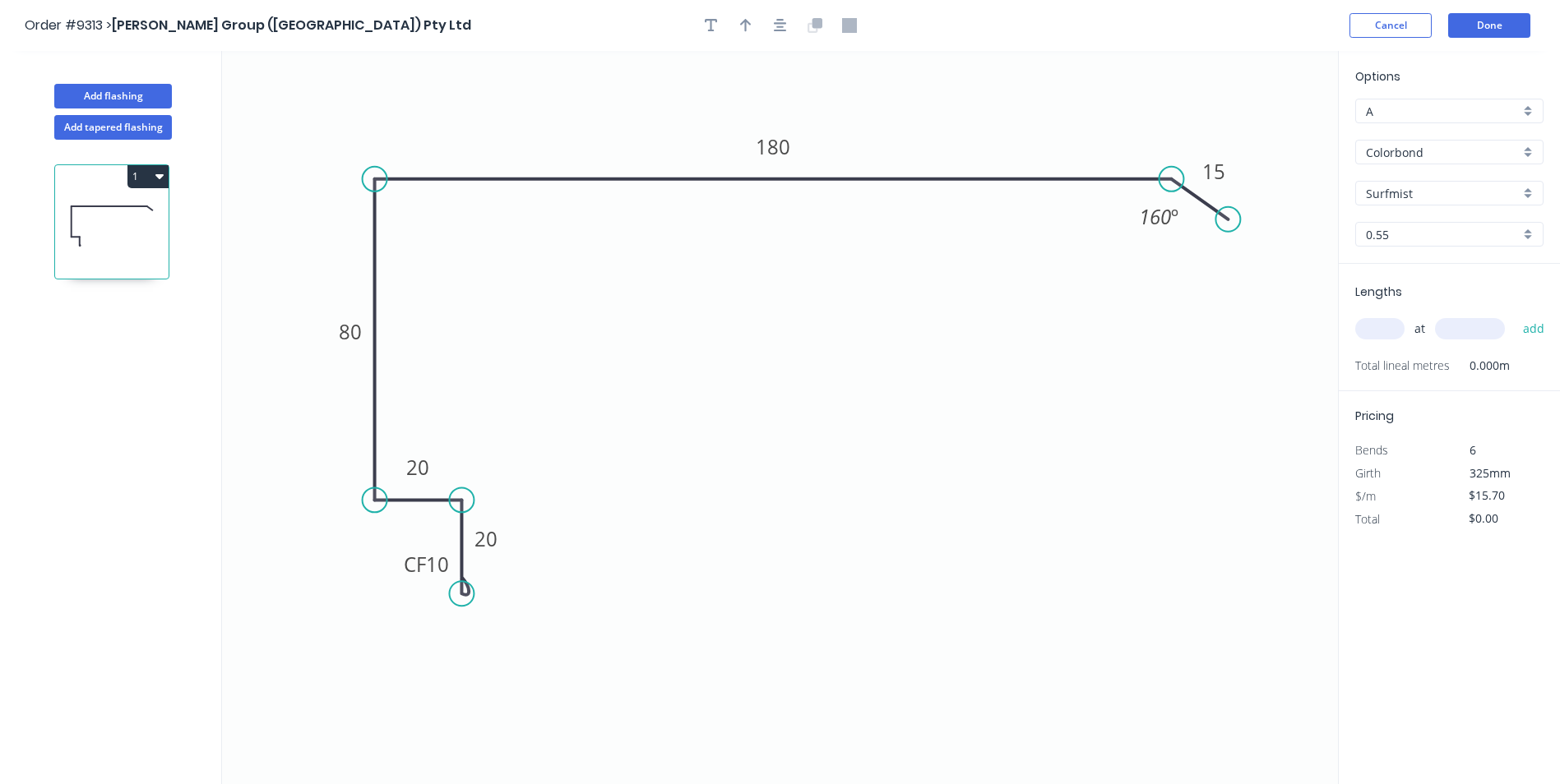
click at [1389, 326] on input "text" at bounding box center [1380, 329] width 49 height 22
type input "2"
type input "2500"
click at [1515, 315] on button "add" at bounding box center [1534, 329] width 39 height 28
type input "$78.50"
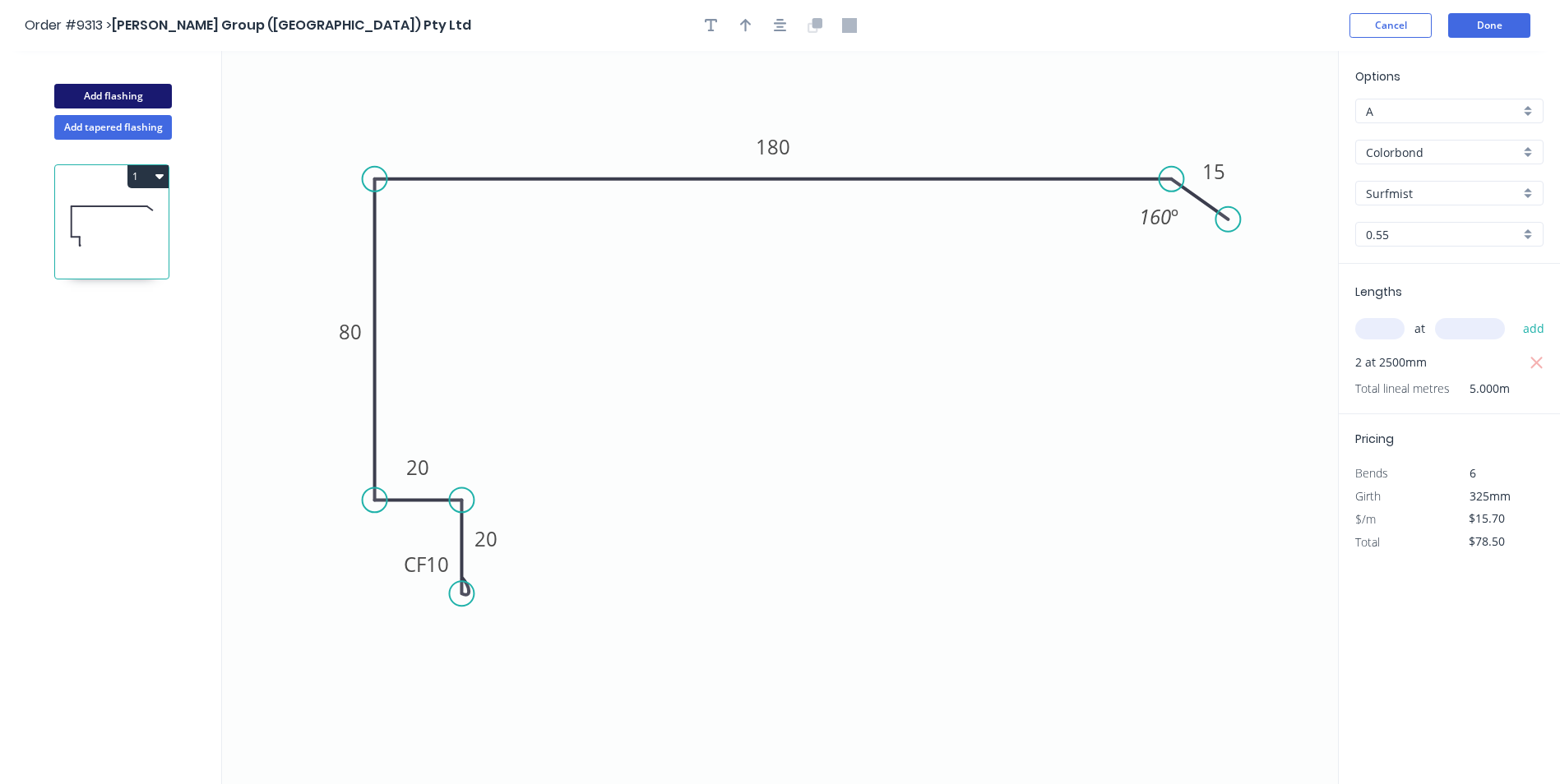
click at [140, 101] on button "Add flashing" at bounding box center [113, 96] width 118 height 25
type input "$0.00"
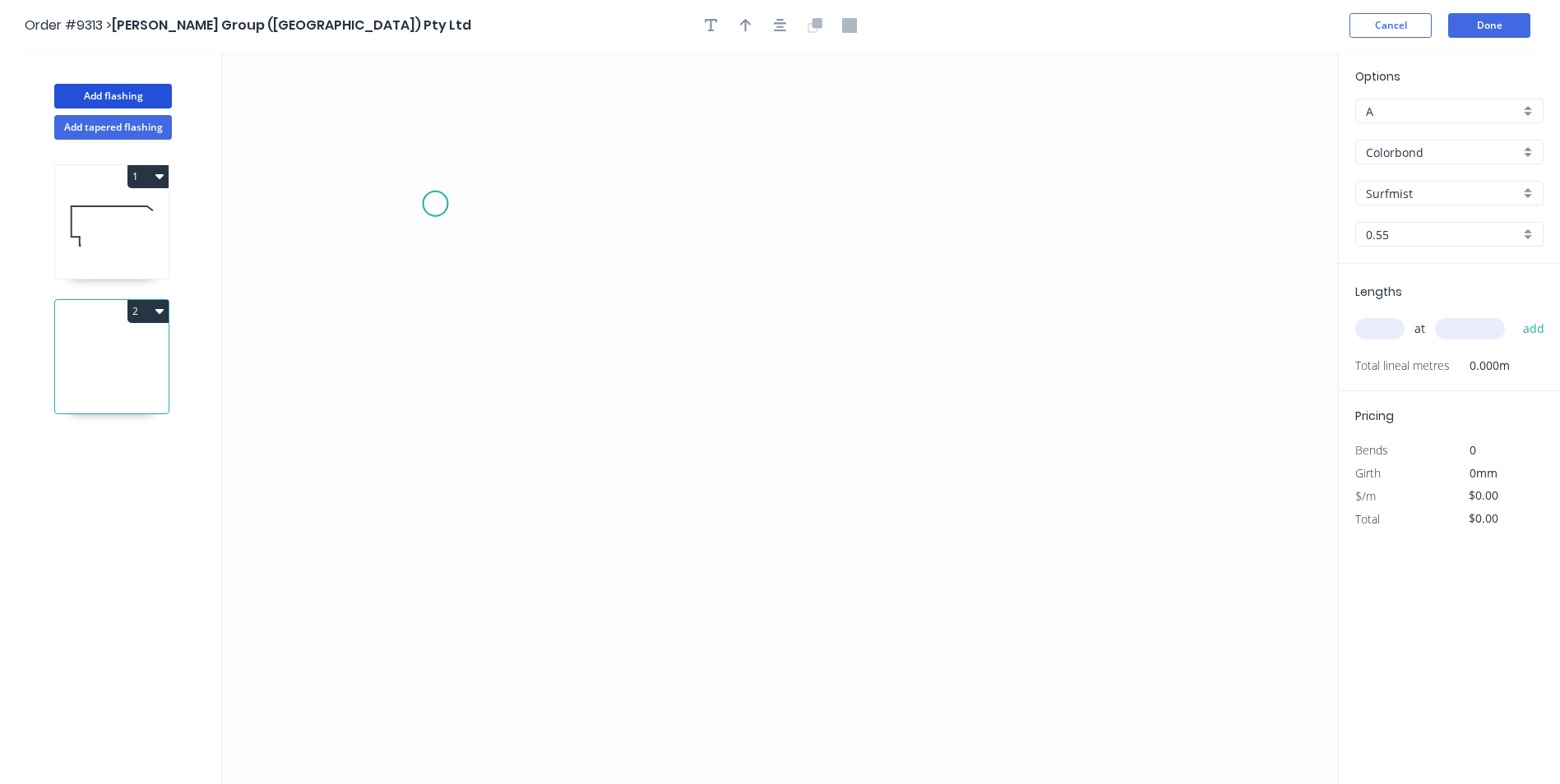
click at [434, 205] on icon "0" at bounding box center [780, 417] width 1116 height 733
click at [472, 256] on icon "0" at bounding box center [780, 417] width 1116 height 733
click at [456, 578] on icon "0 ?" at bounding box center [780, 417] width 1116 height 733
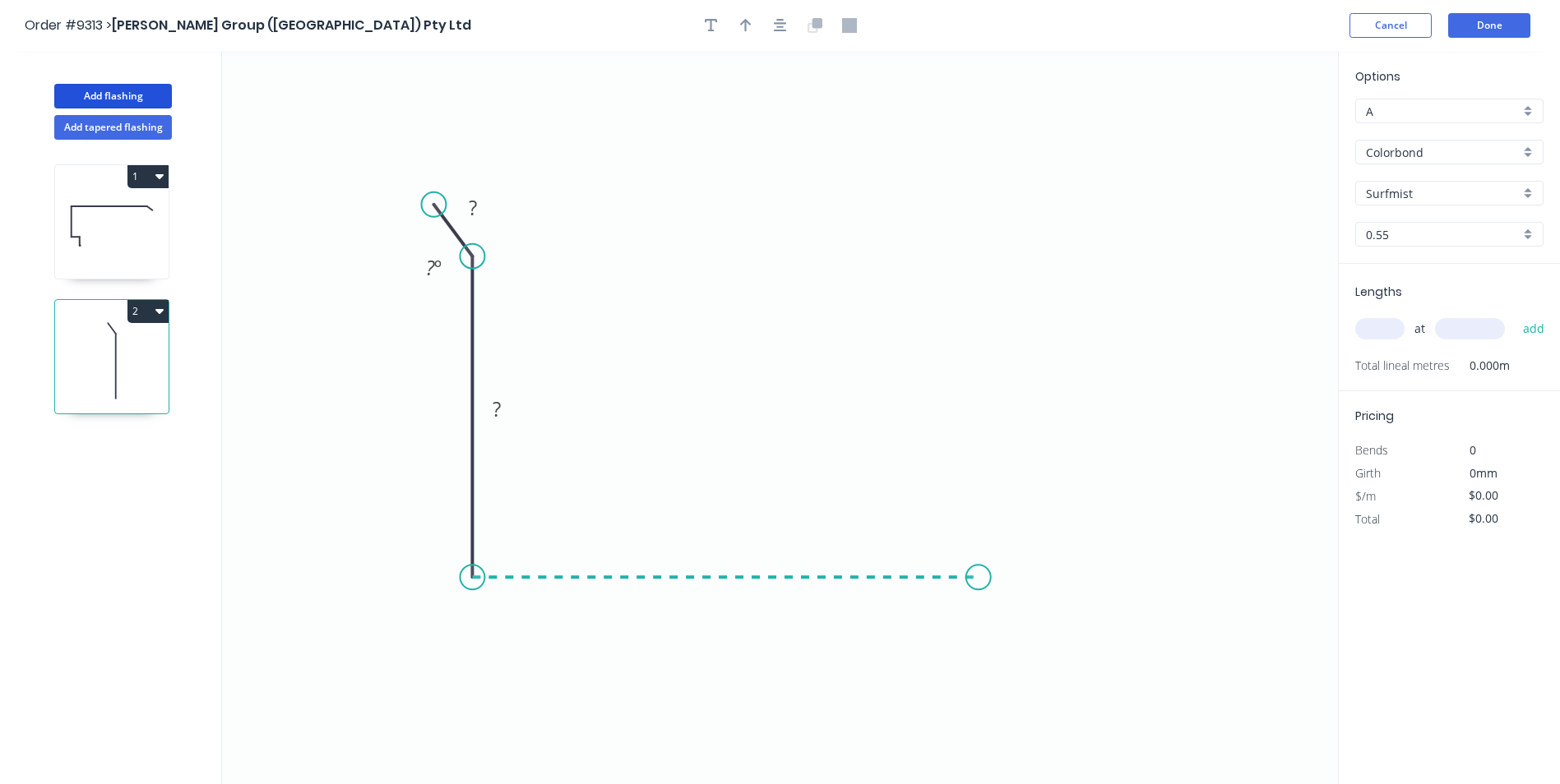
drag, startPoint x: 1028, startPoint y: 583, endPoint x: 1078, endPoint y: 602, distance: 53.5
click at [1031, 584] on icon "0 ? ? ? º" at bounding box center [780, 417] width 1116 height 733
click at [1086, 609] on icon "0 ? ? ? ? º" at bounding box center [780, 417] width 1116 height 733
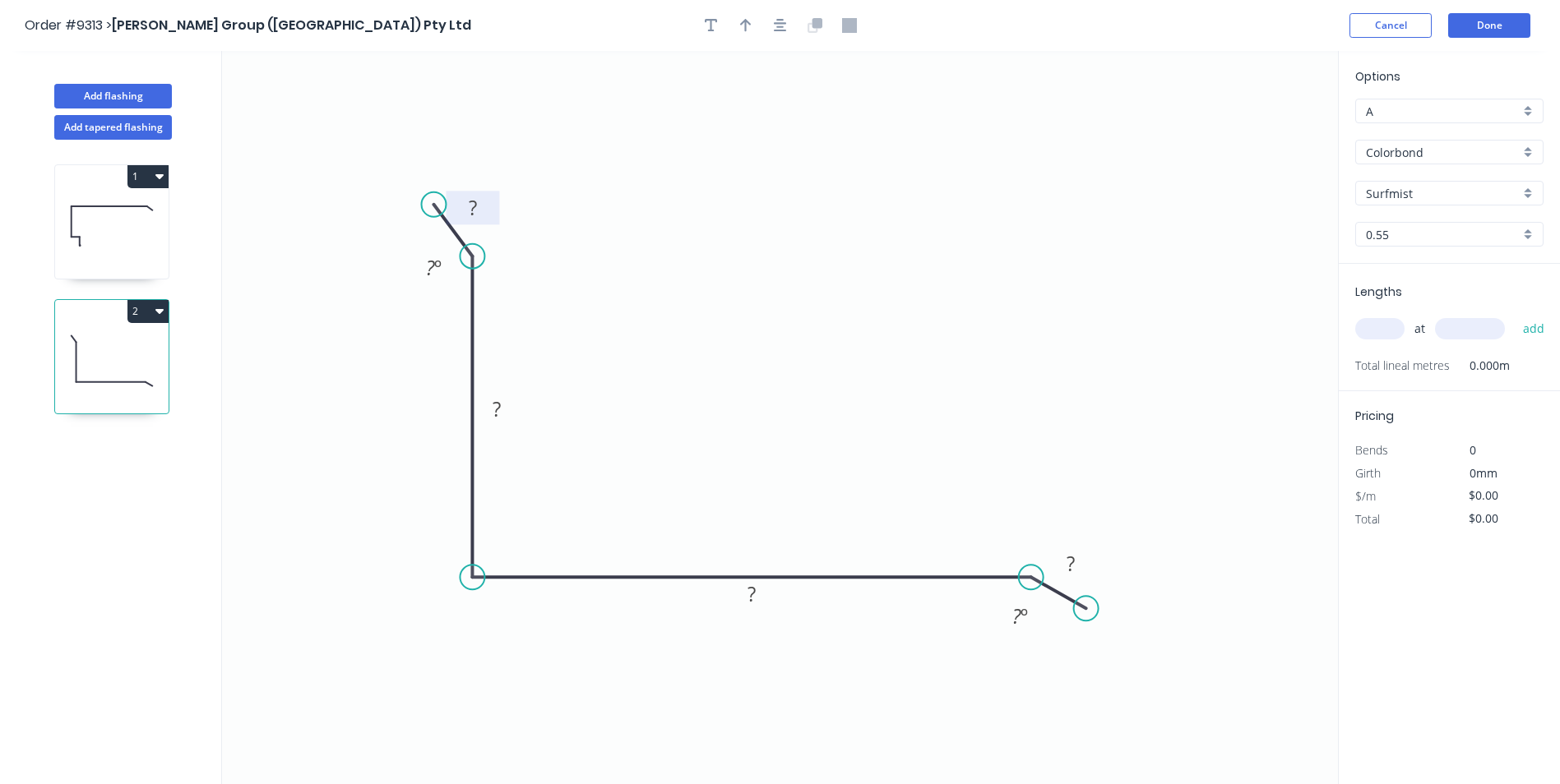
click at [473, 206] on tspan "?" at bounding box center [474, 207] width 9 height 27
click at [637, 154] on icon "0 20 100 100 15 160 º 160 º" at bounding box center [780, 417] width 1116 height 733
type input "$8.77"
click at [1390, 330] on input "text" at bounding box center [1380, 329] width 49 height 22
type input "1"
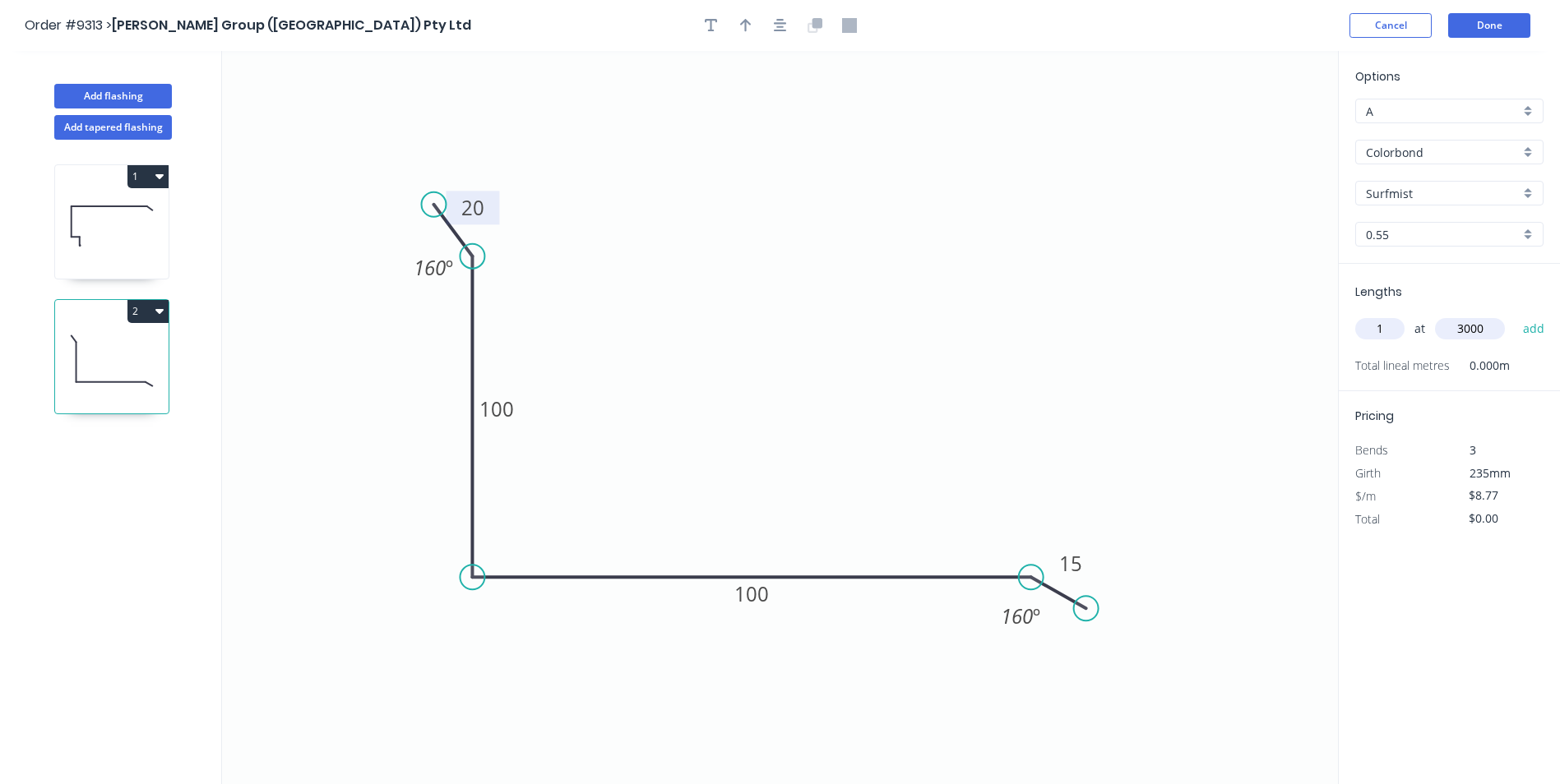
type input "3000"
click at [1515, 315] on button "add" at bounding box center [1534, 329] width 39 height 28
type input "$26.31"
click at [1505, 18] on button "Done" at bounding box center [1489, 25] width 82 height 25
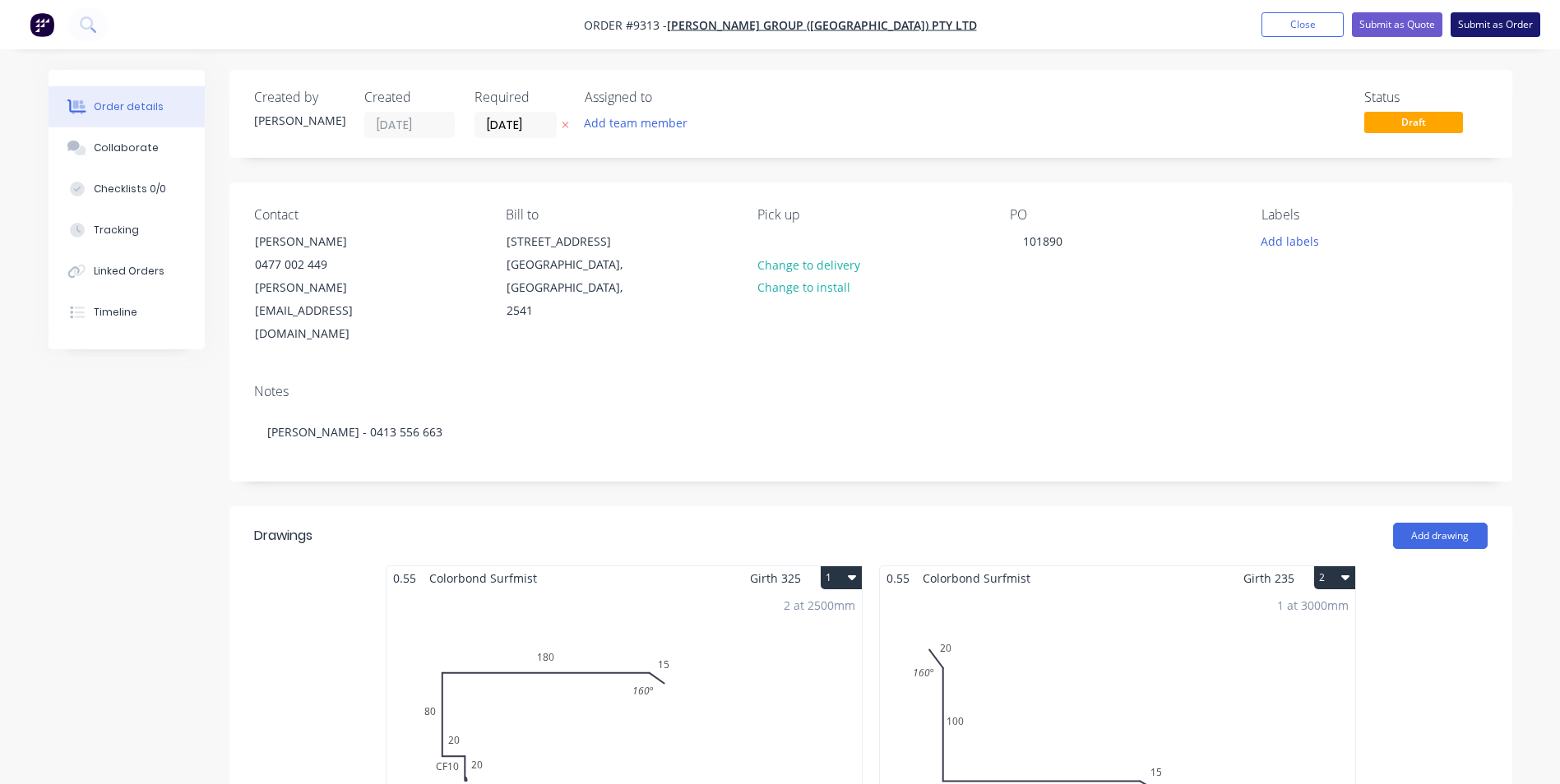
click at [1522, 23] on button "Submit as Order" at bounding box center [1496, 24] width 90 height 25
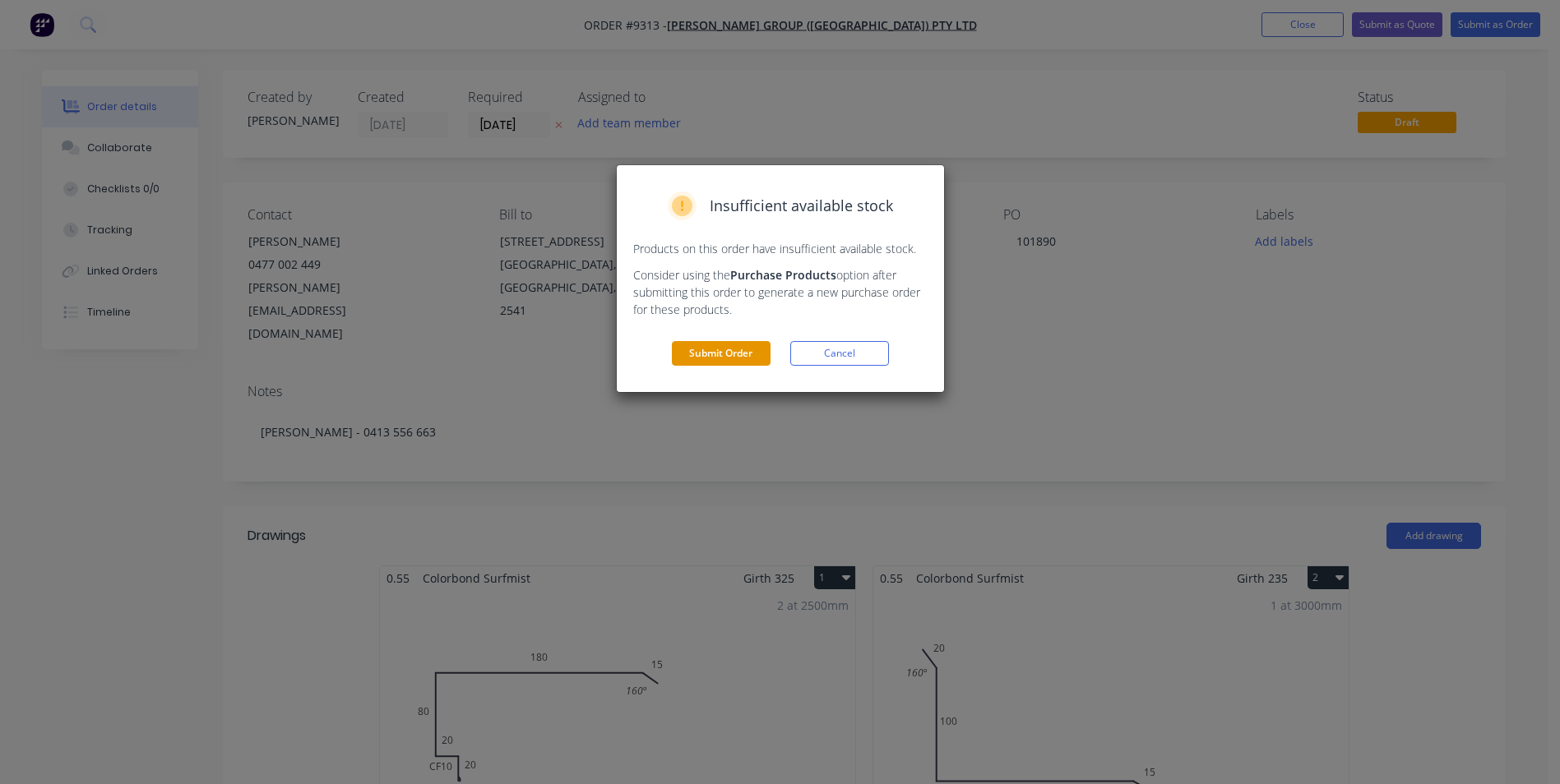
click at [724, 359] on button "Submit Order" at bounding box center [721, 353] width 99 height 25
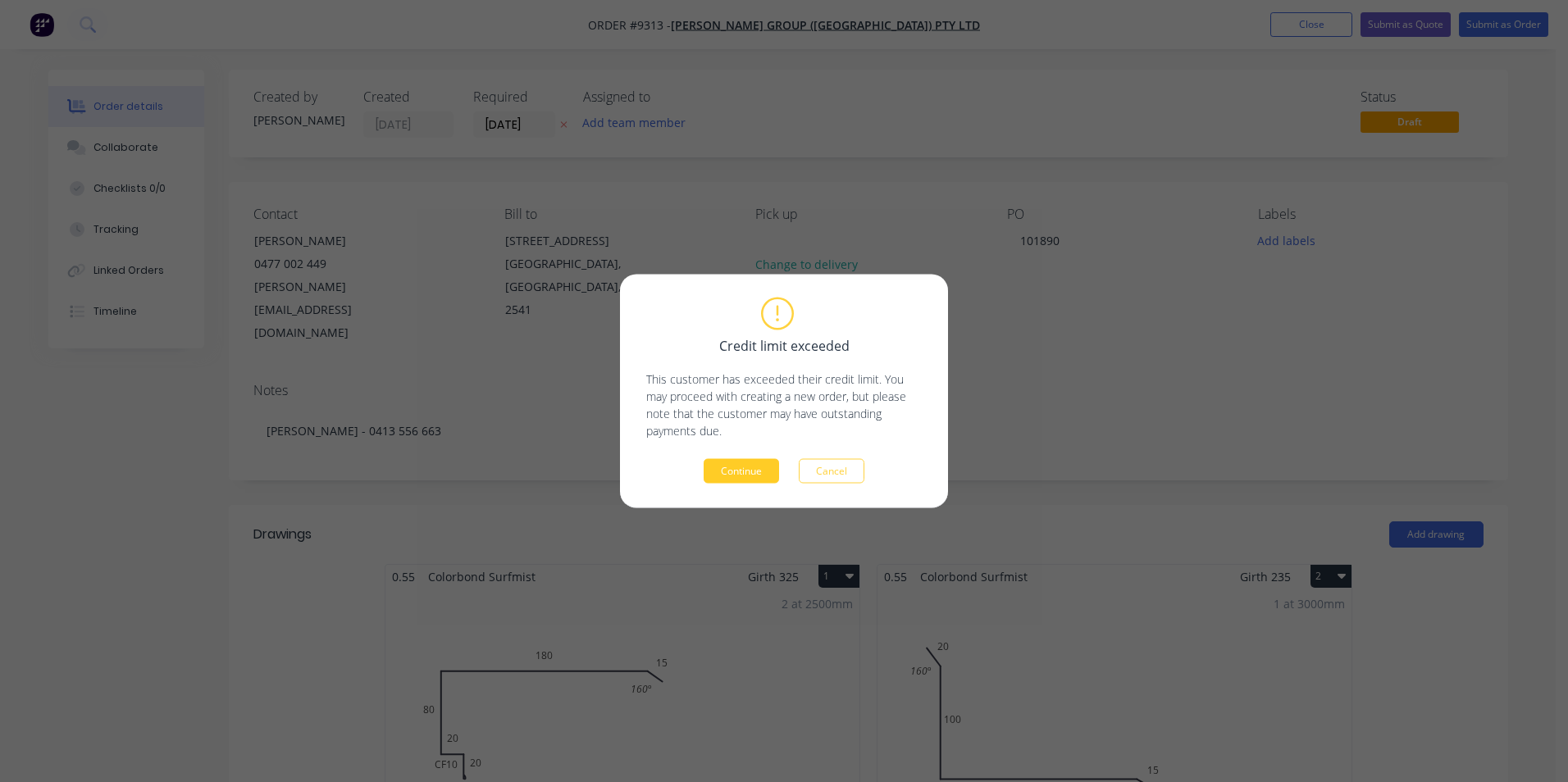
click at [739, 478] on button "Continue" at bounding box center [741, 471] width 75 height 25
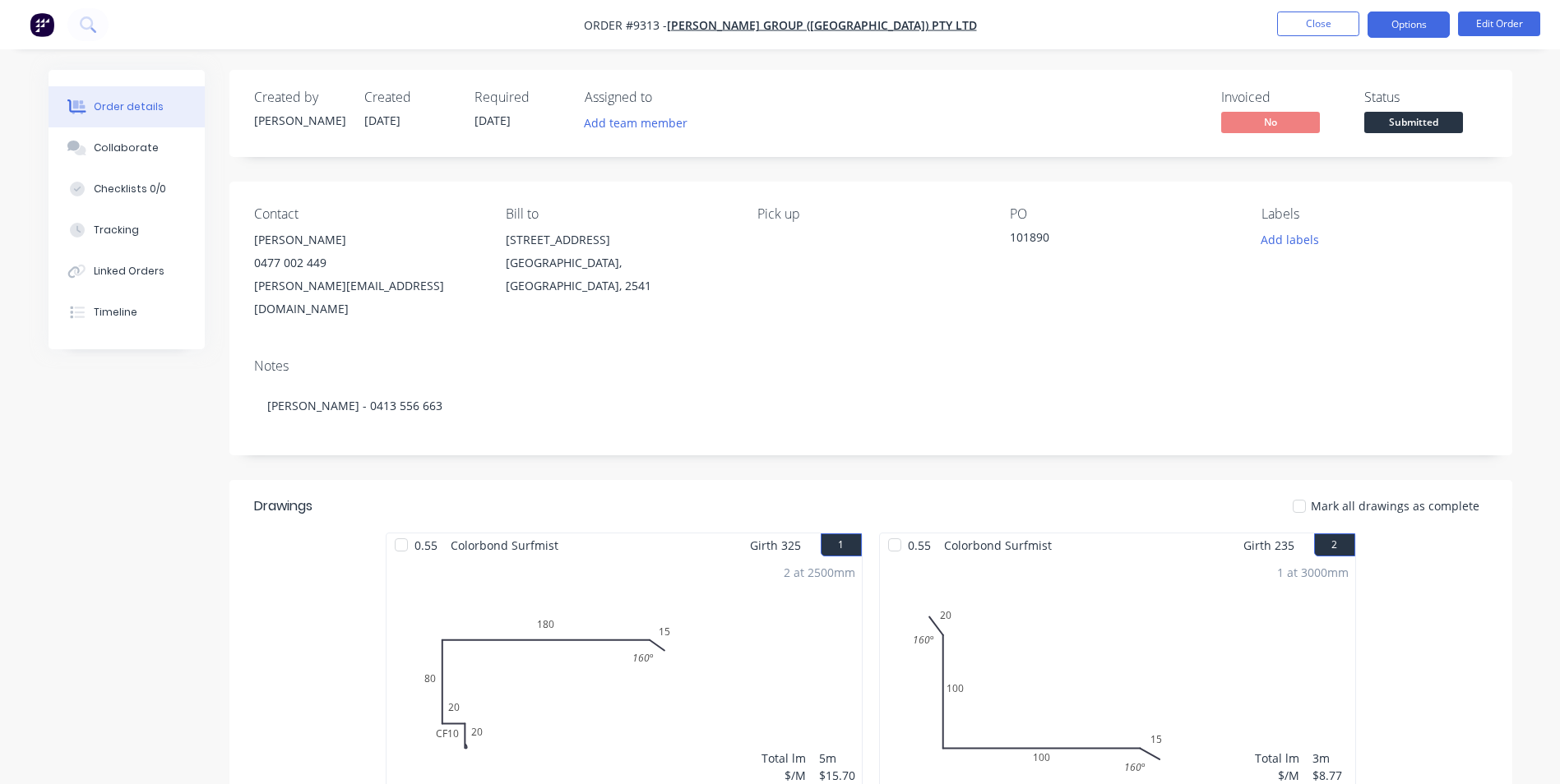
click at [1387, 22] on button "Options" at bounding box center [1409, 24] width 82 height 26
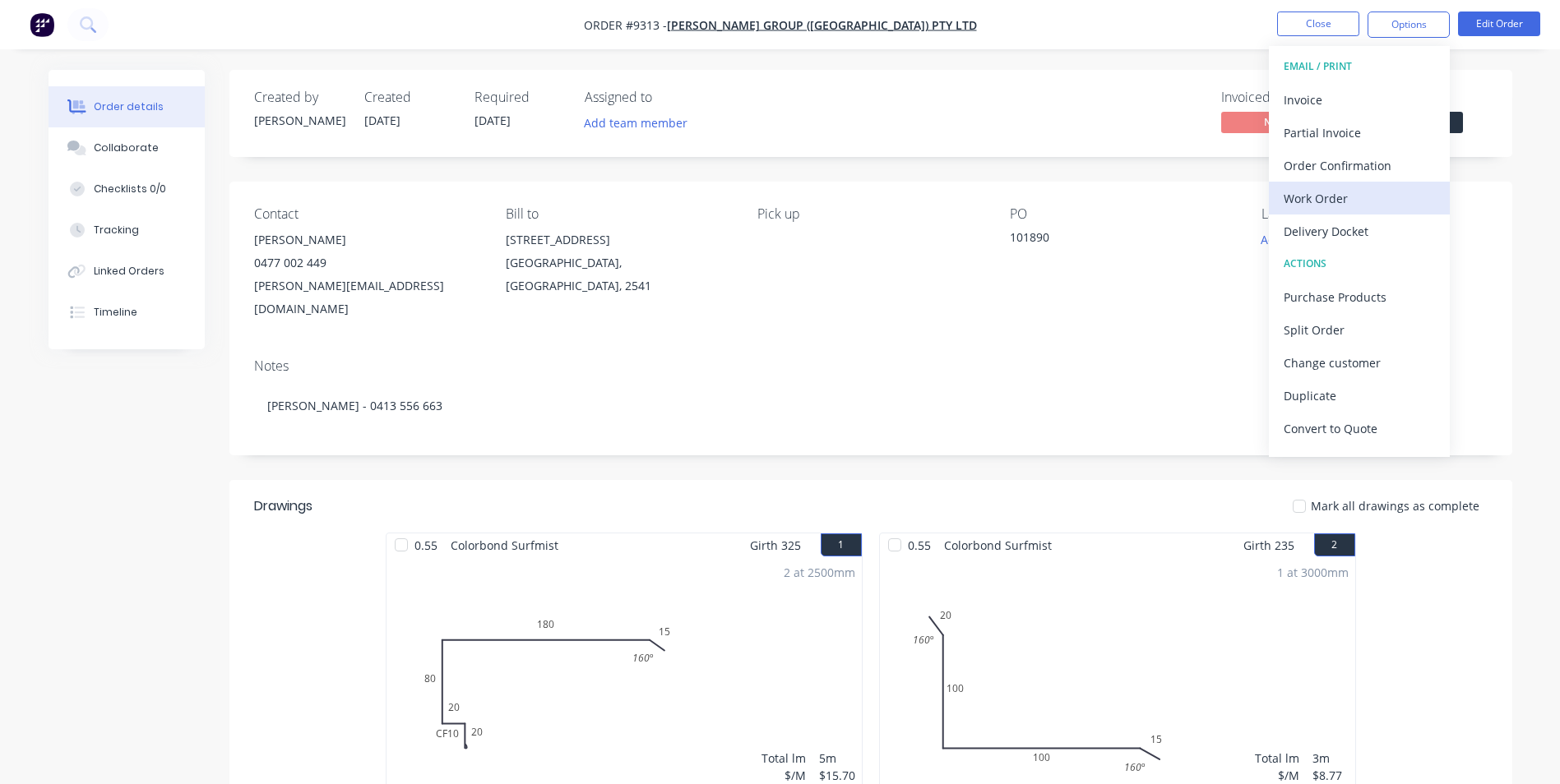
click at [1298, 195] on div "Work Order" at bounding box center [1359, 199] width 151 height 24
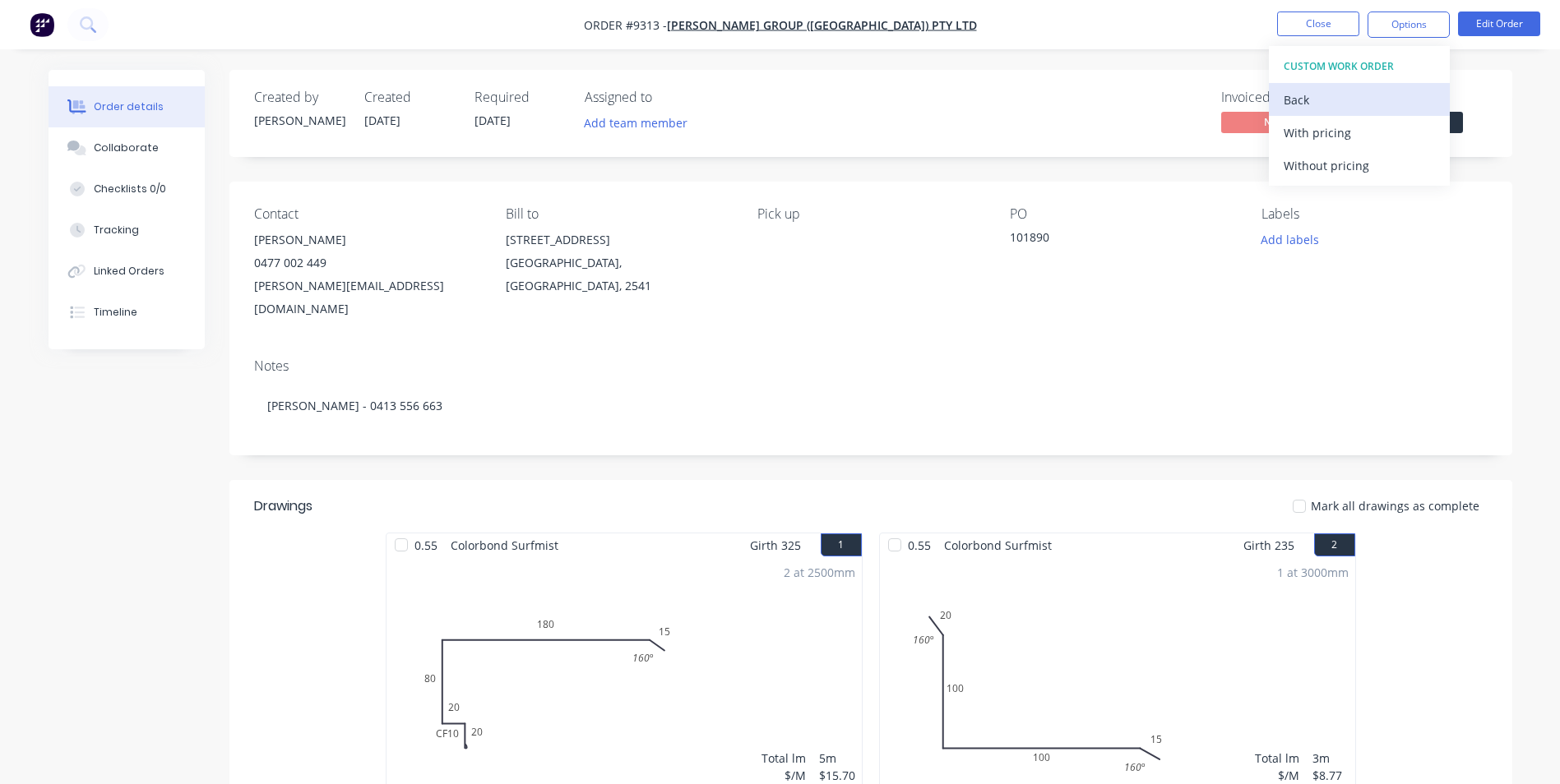
click at [1309, 86] on button "Back" at bounding box center [1359, 100] width 181 height 33
click at [1334, 162] on div "Without pricing" at bounding box center [1359, 166] width 151 height 24
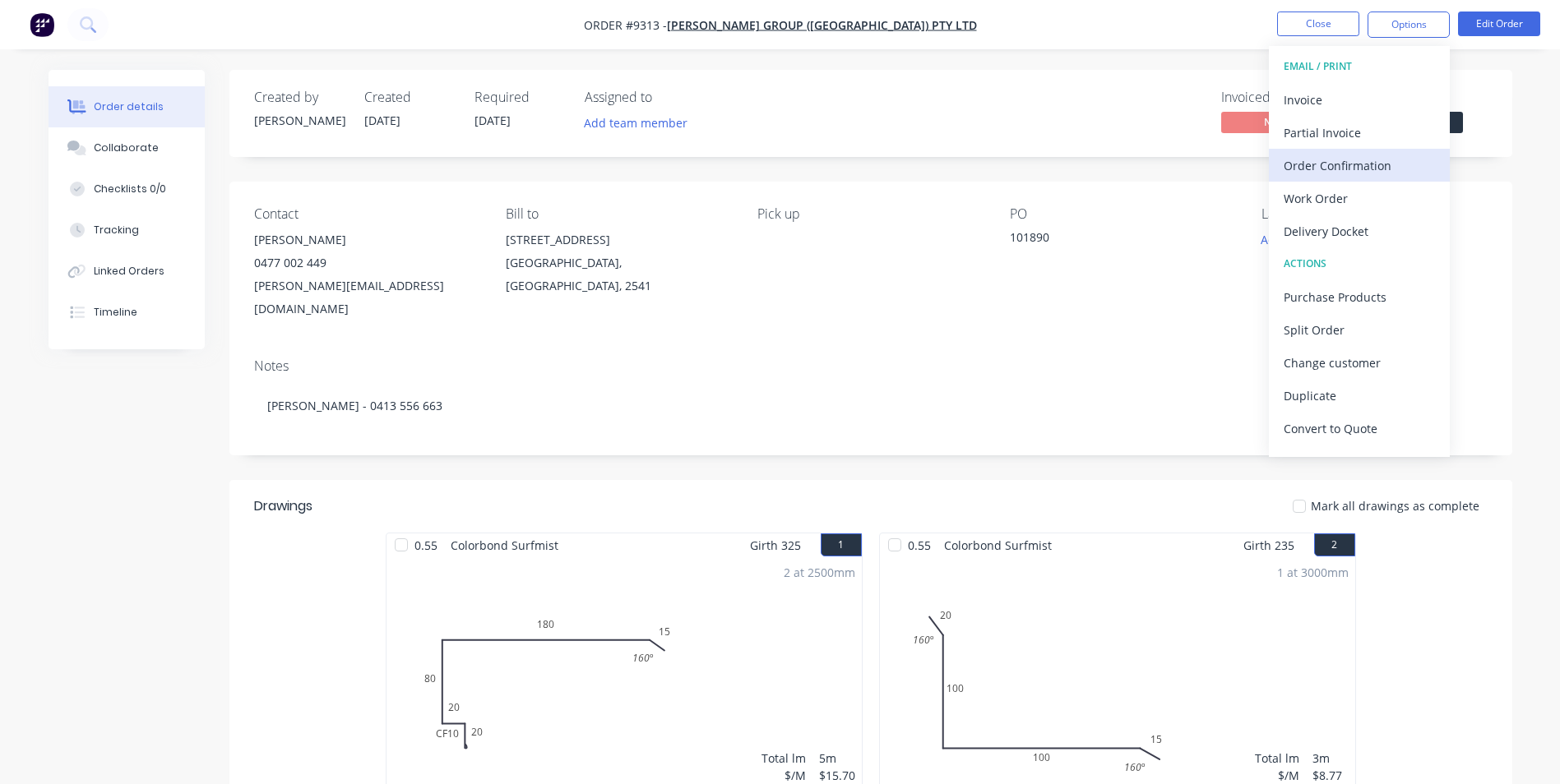
click at [1339, 166] on div "Order Confirmation" at bounding box center [1359, 166] width 151 height 24
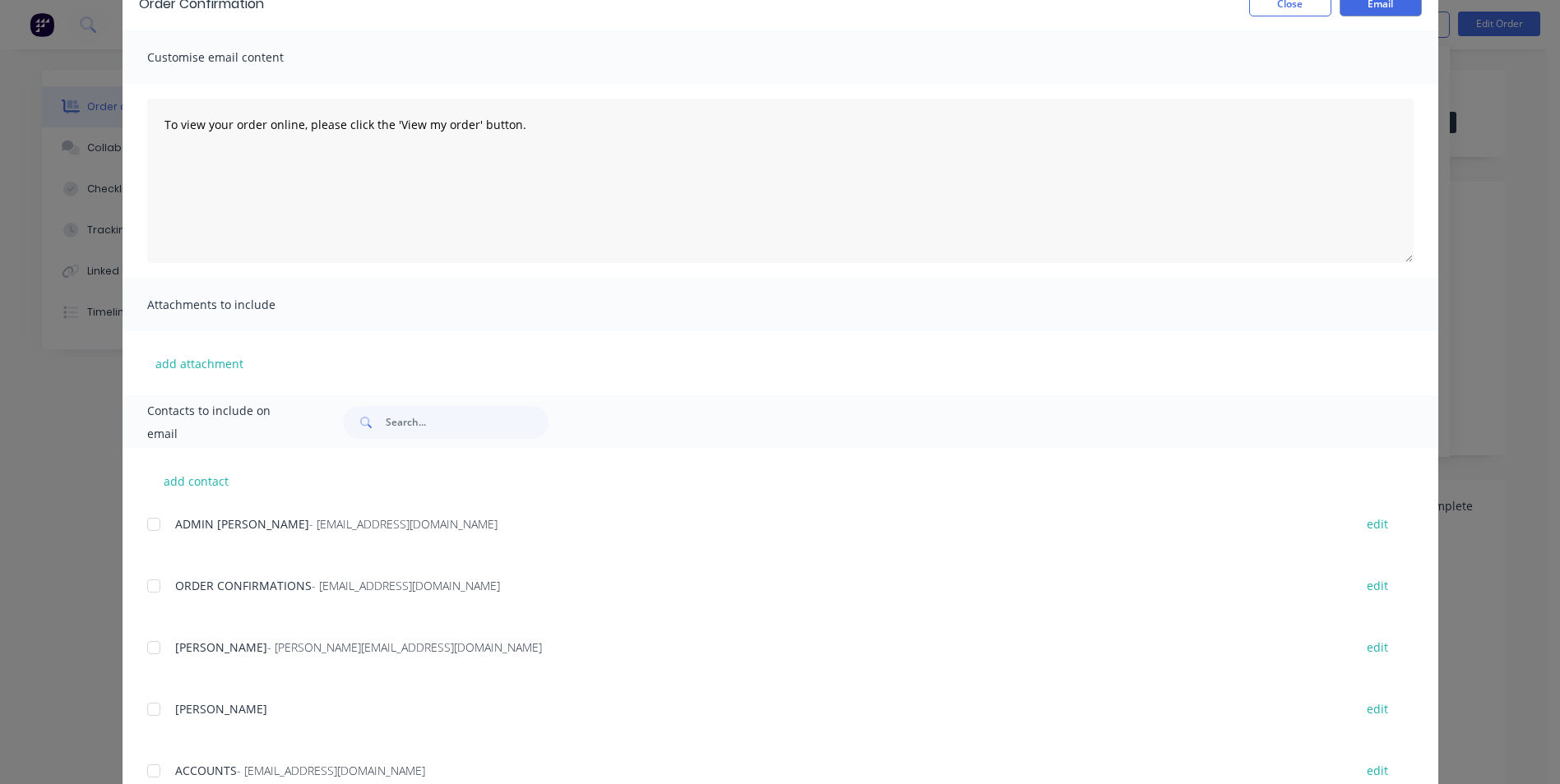
scroll to position [247, 0]
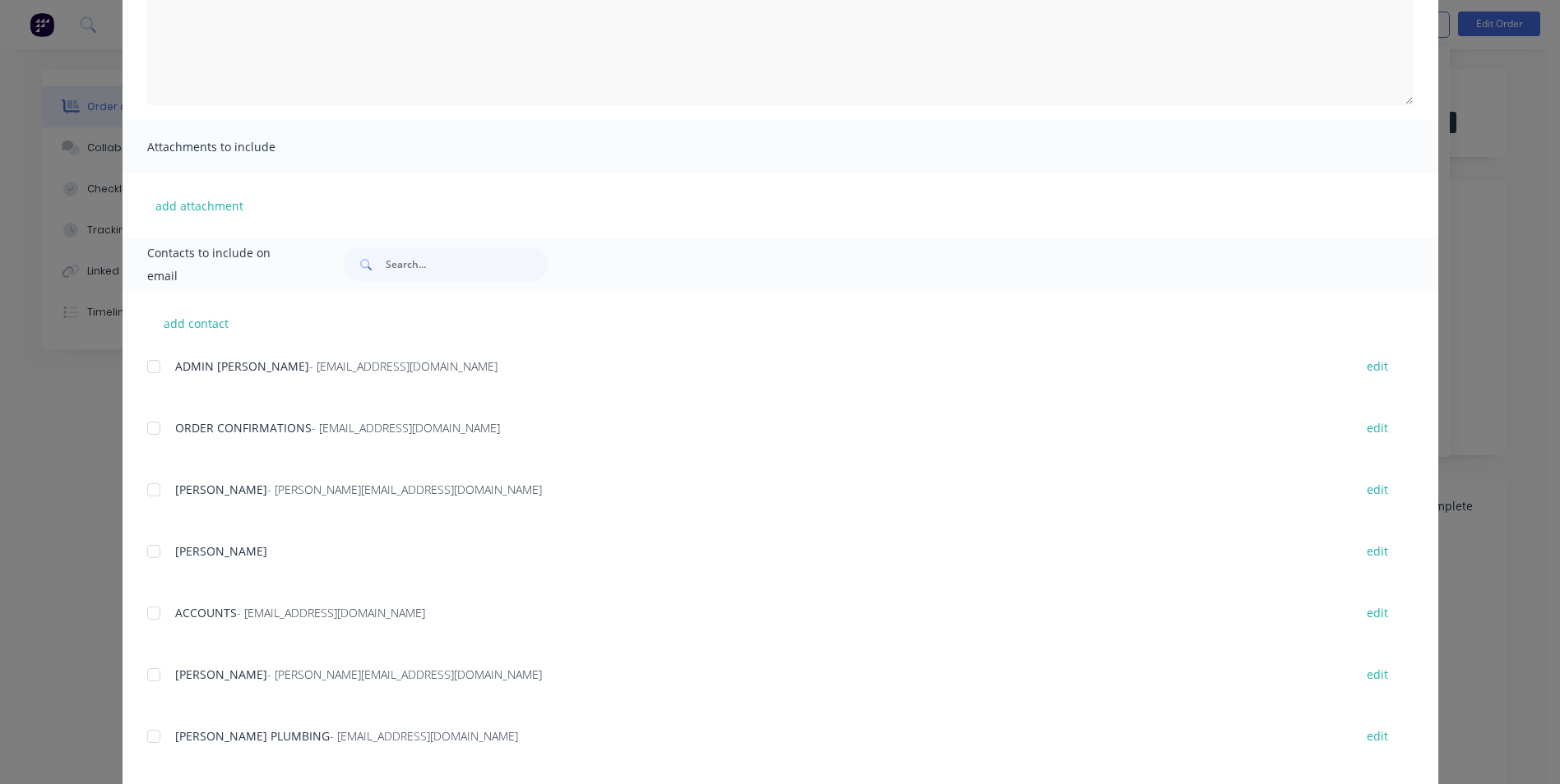
click at [151, 436] on div at bounding box center [154, 428] width 33 height 33
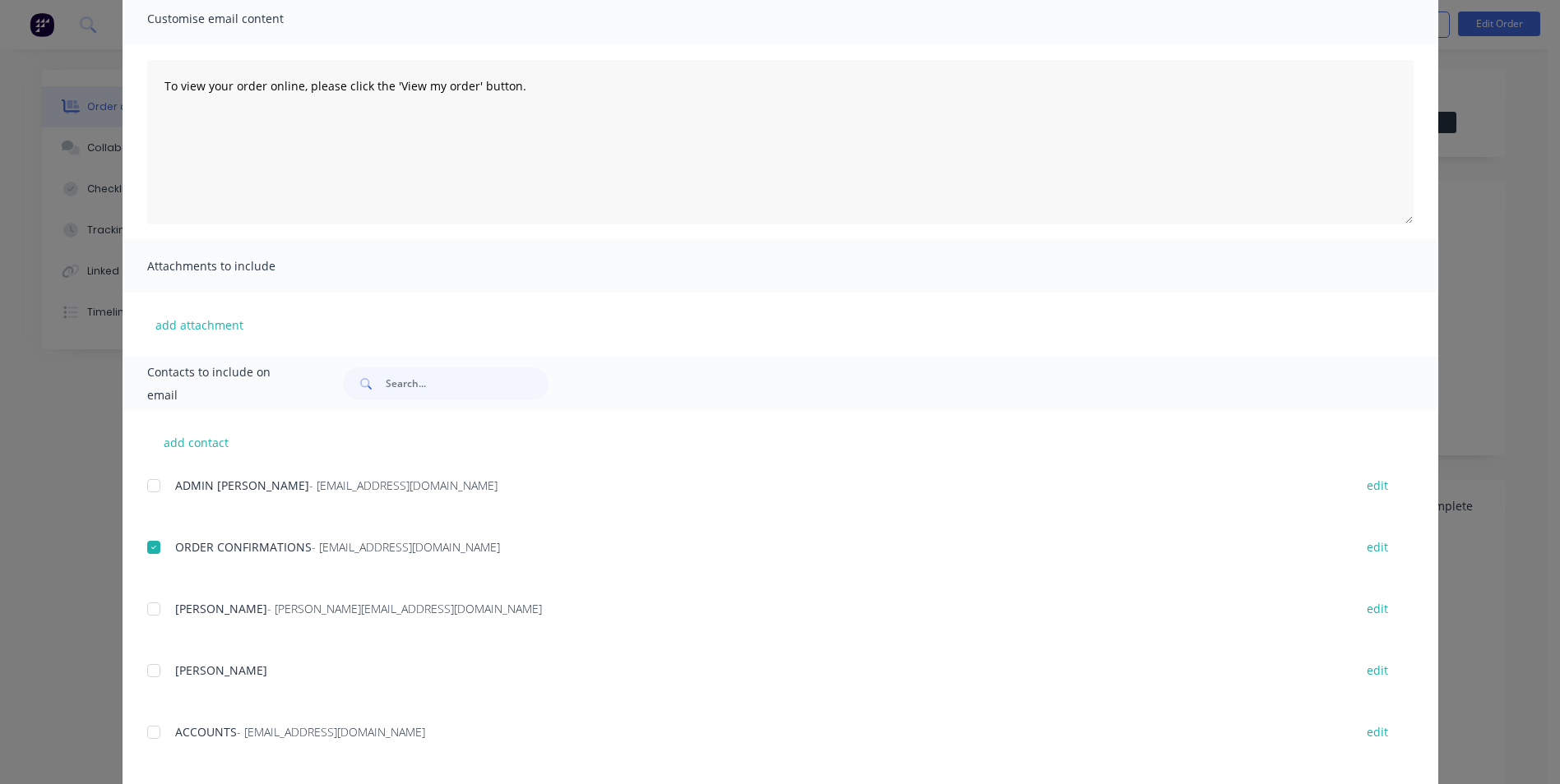
scroll to position [0, 0]
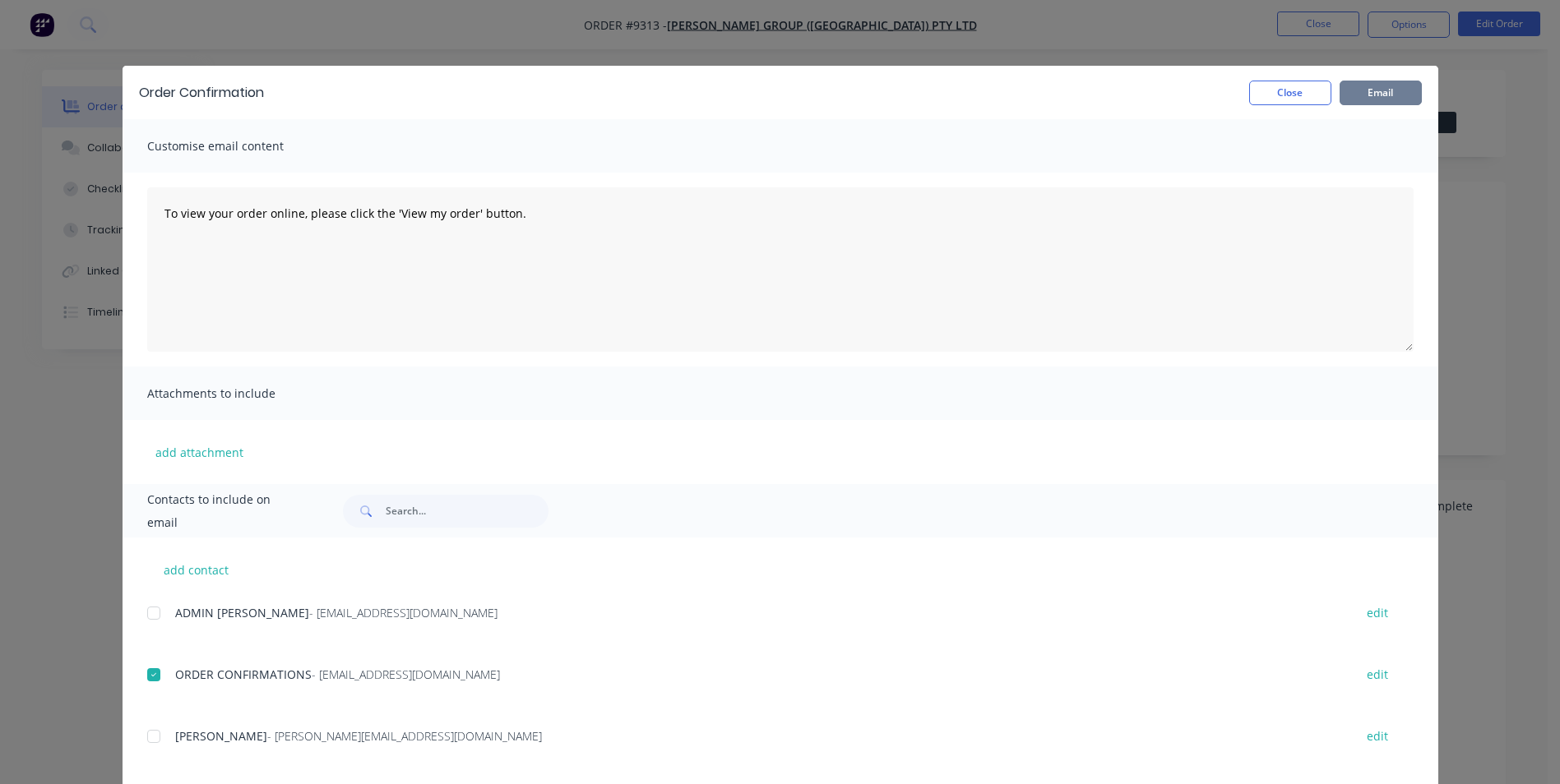
click at [1397, 95] on button "Email" at bounding box center [1381, 93] width 82 height 25
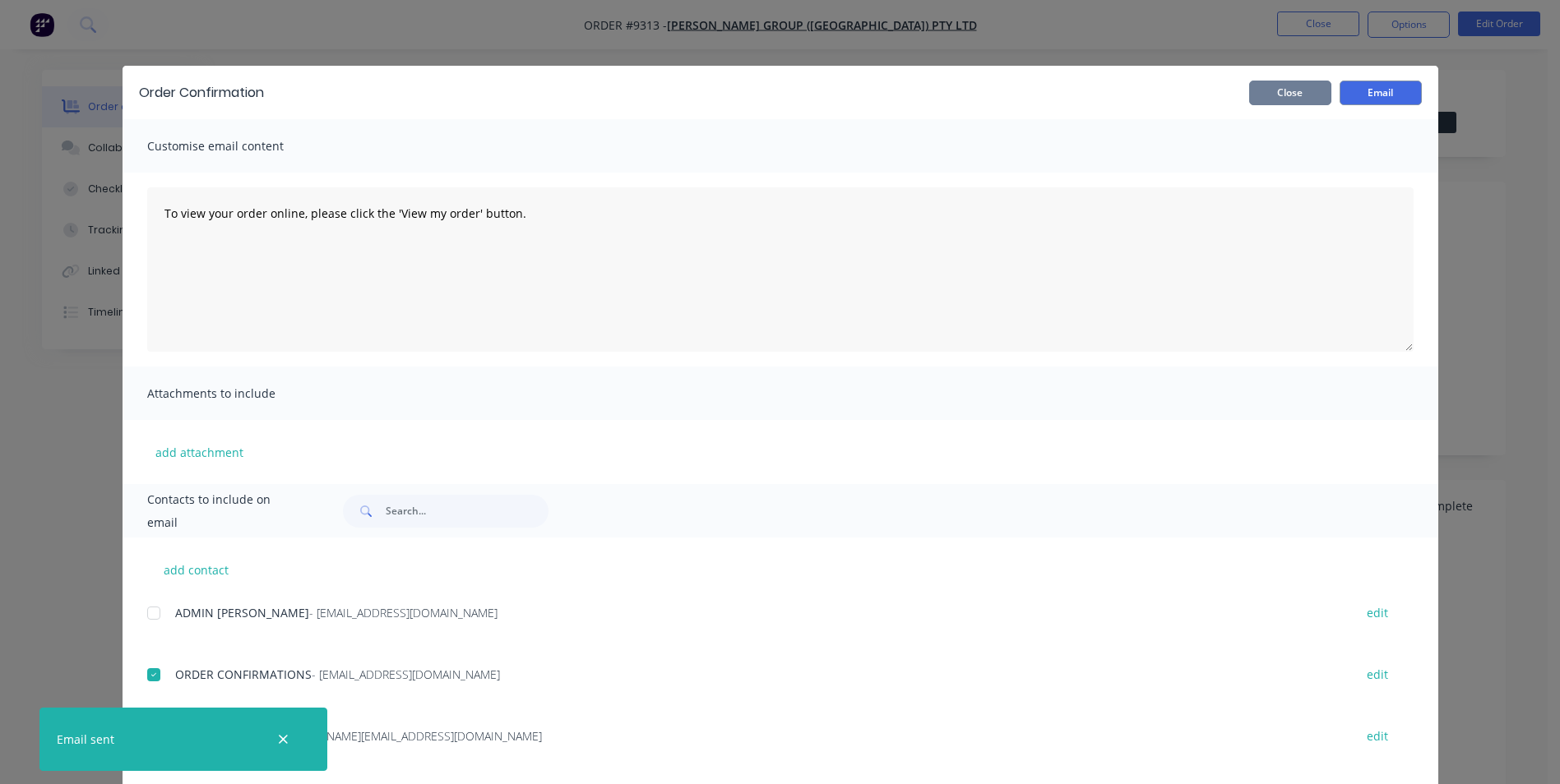
click at [1295, 91] on button "Close" at bounding box center [1290, 93] width 82 height 25
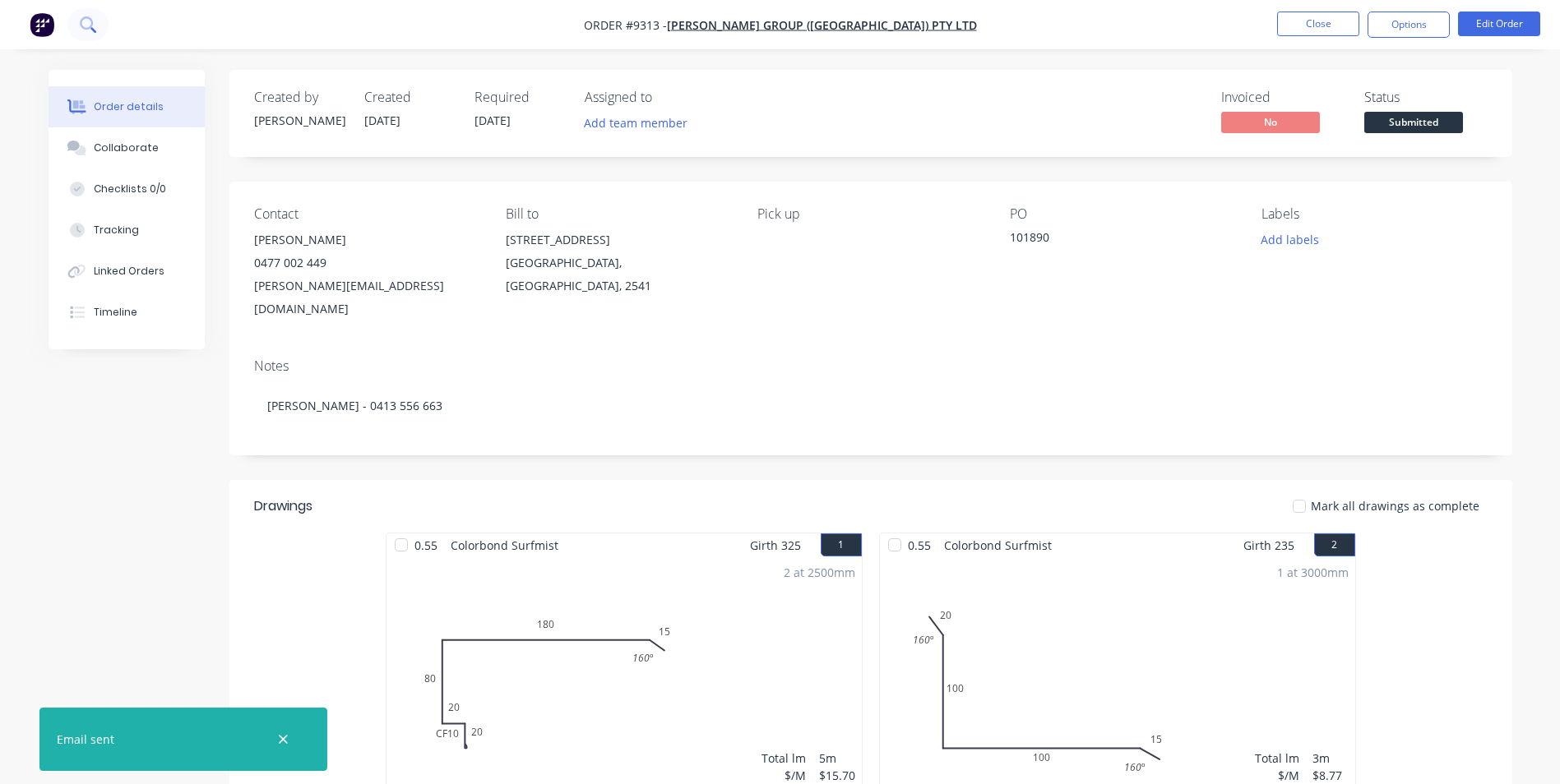
click at [87, 33] on button at bounding box center [88, 25] width 42 height 33
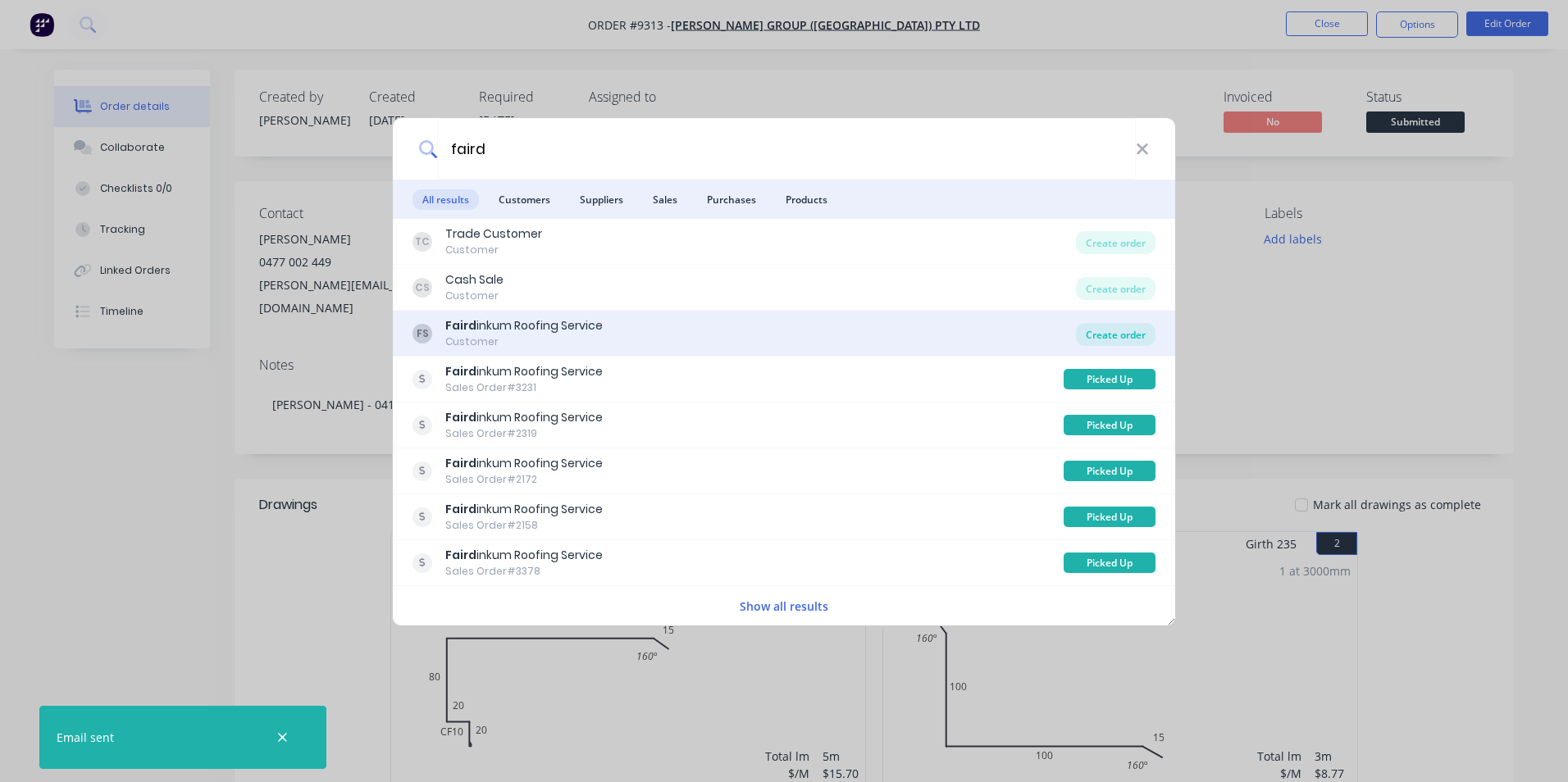
type input "faird"
click at [1090, 337] on div "Create order" at bounding box center [1116, 334] width 79 height 23
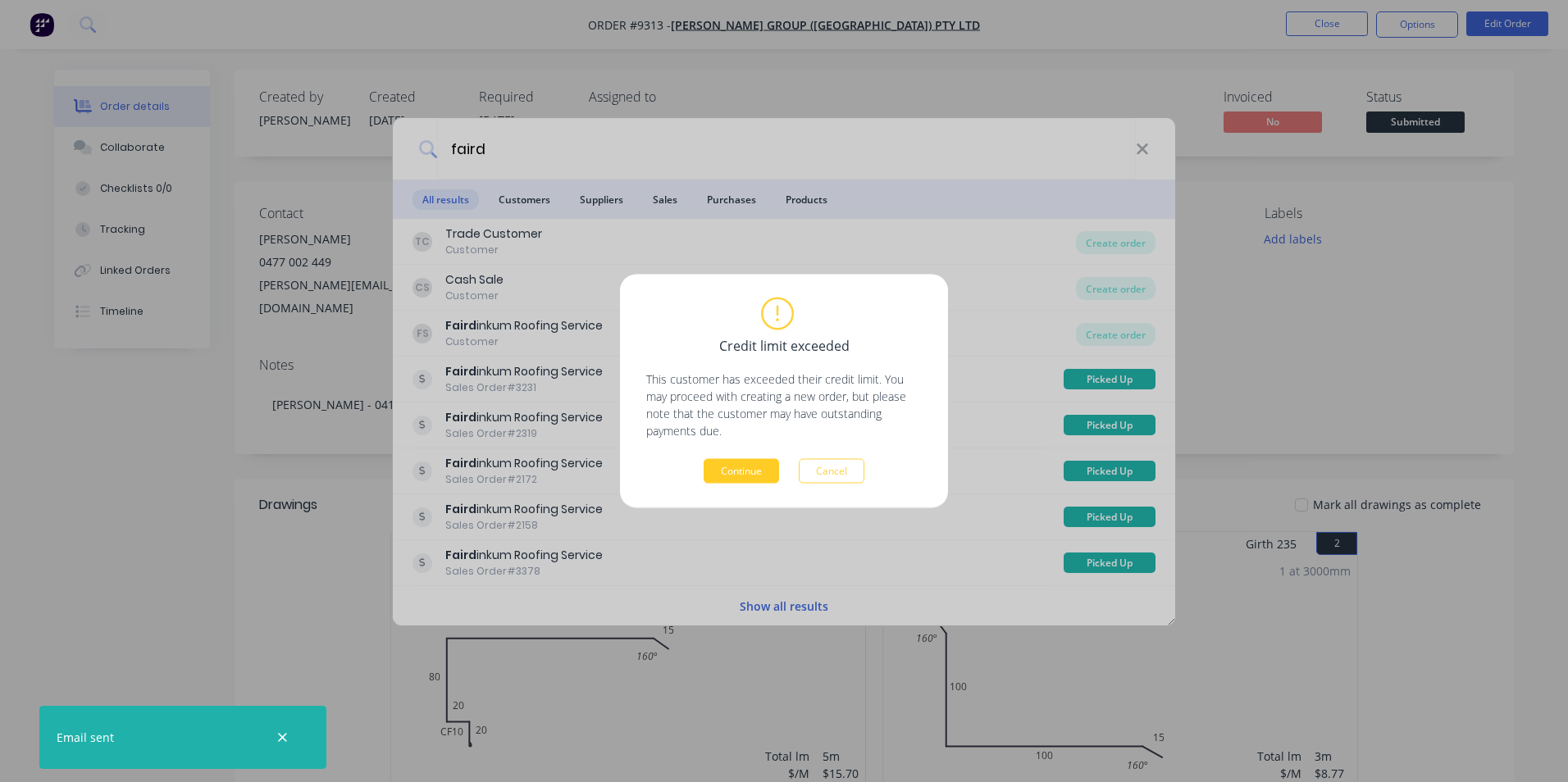
click at [747, 475] on button "Continue" at bounding box center [741, 471] width 75 height 25
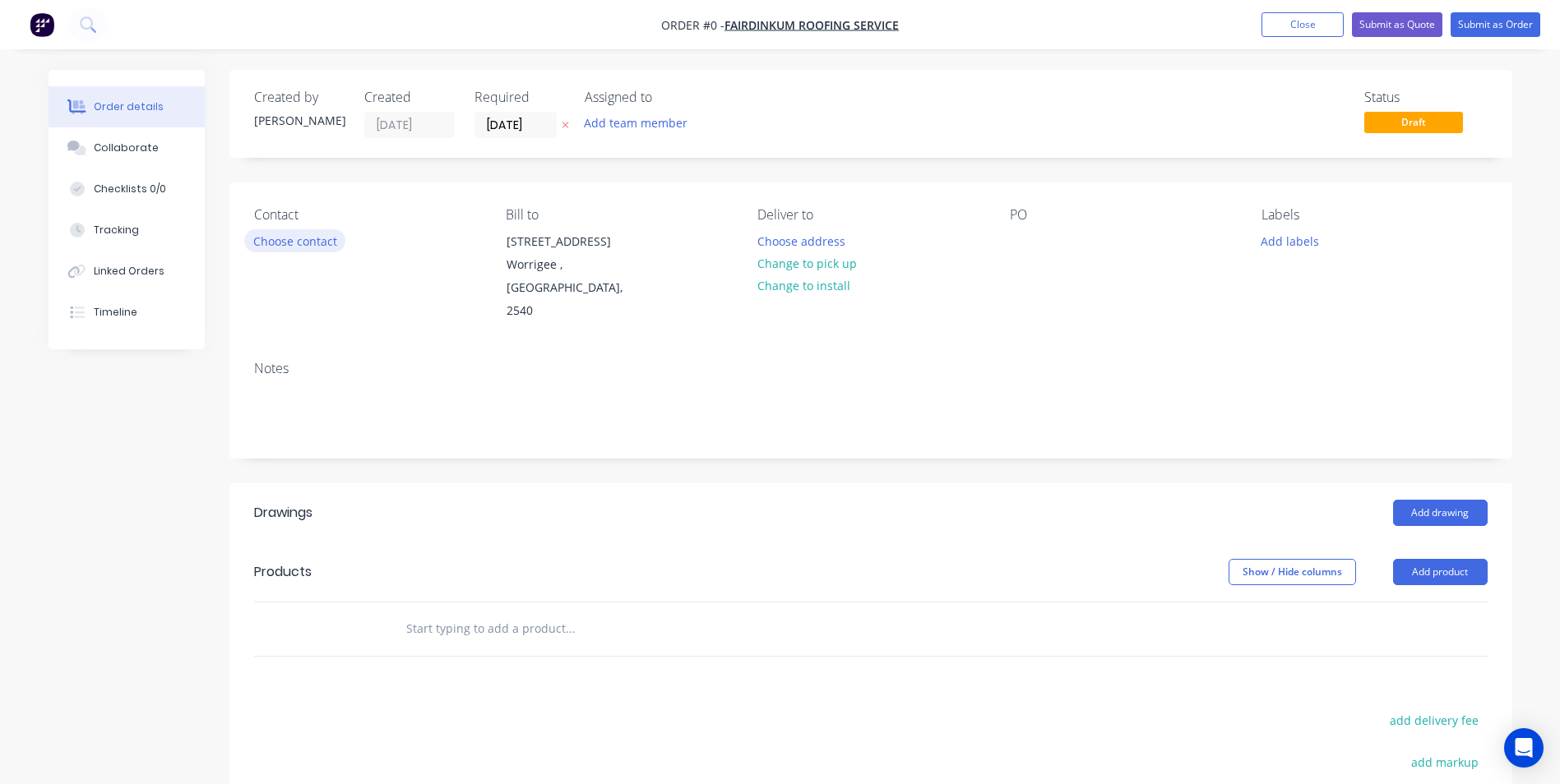
click at [293, 246] on button "Choose contact" at bounding box center [294, 241] width 101 height 22
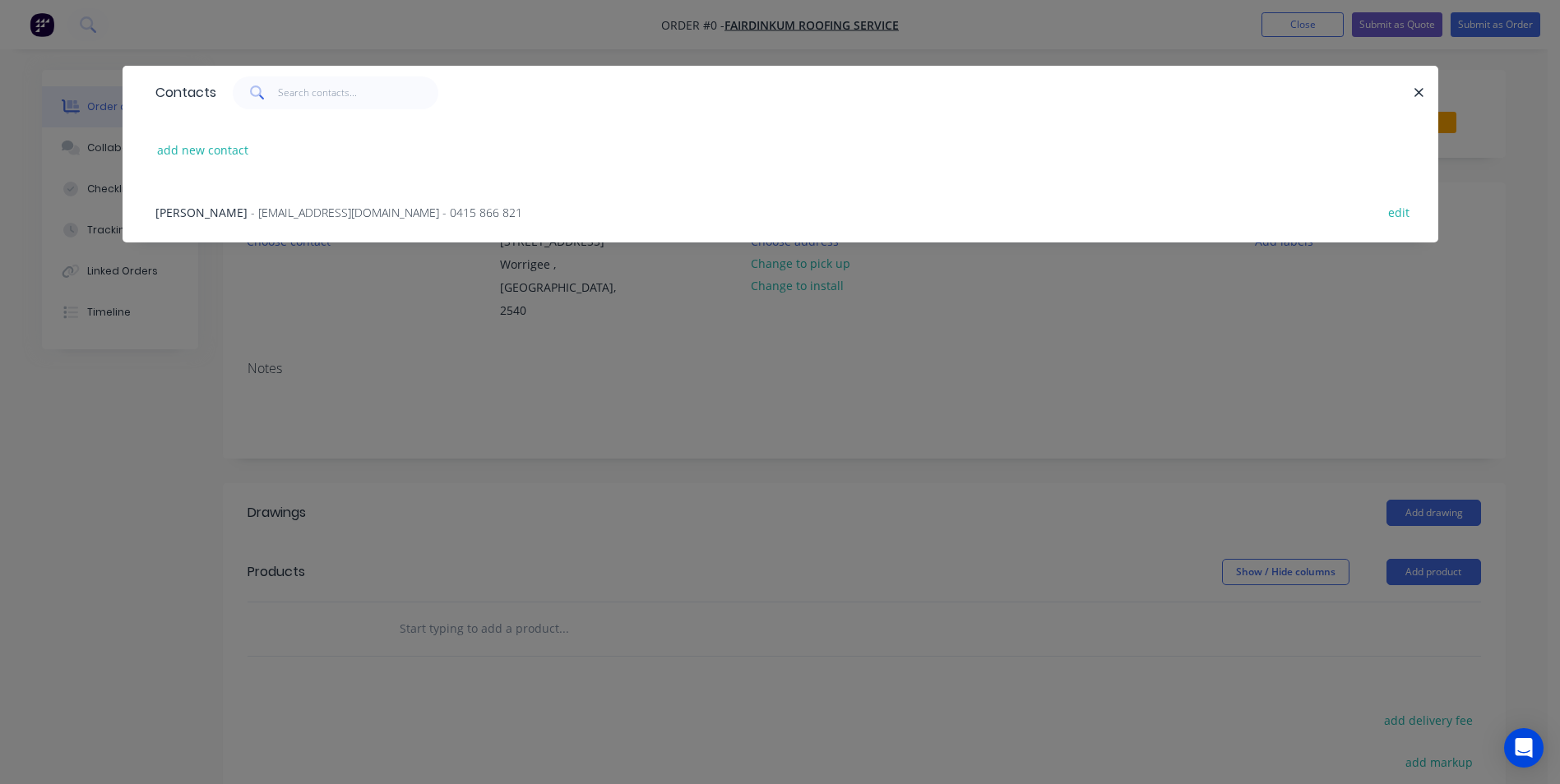
click at [296, 217] on span "- toddnwalton@gmail.com - 0415 866 821" at bounding box center [387, 213] width 272 height 16
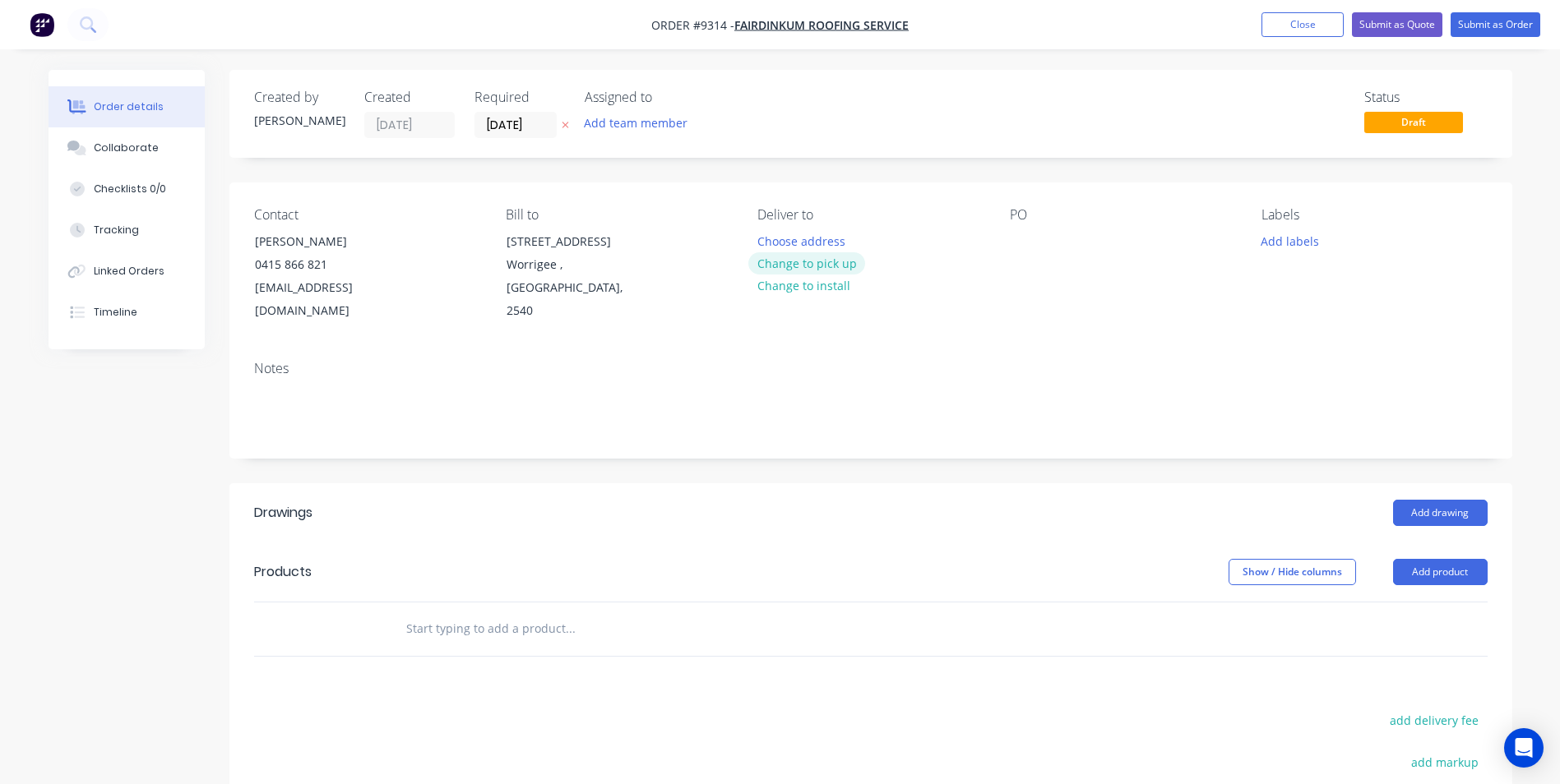
click at [780, 268] on button "Change to pick up" at bounding box center [807, 264] width 117 height 22
click at [549, 610] on div at bounding box center [682, 629] width 592 height 54
click at [544, 619] on input "text" at bounding box center [570, 629] width 329 height 33
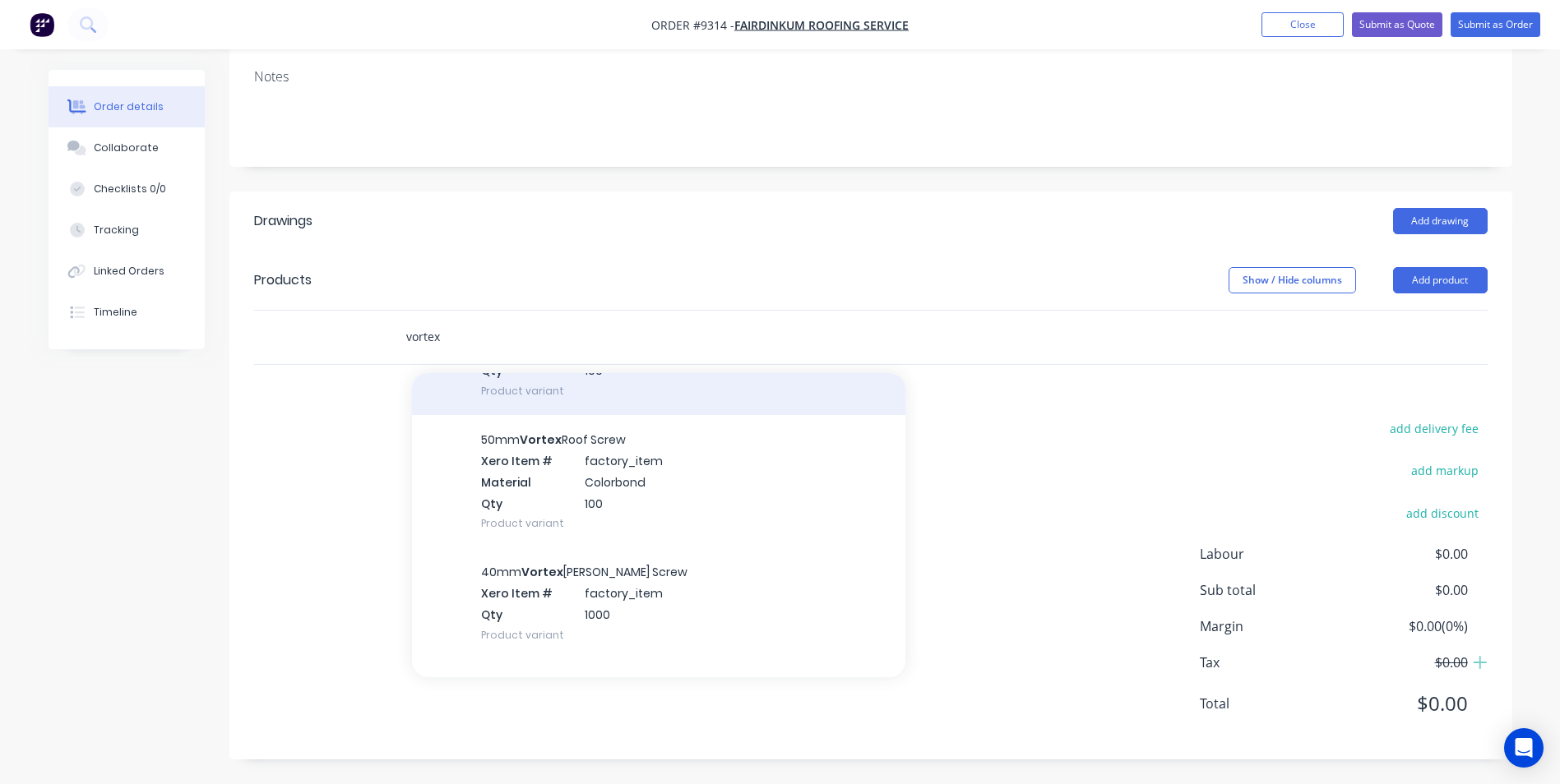
scroll to position [493, 0]
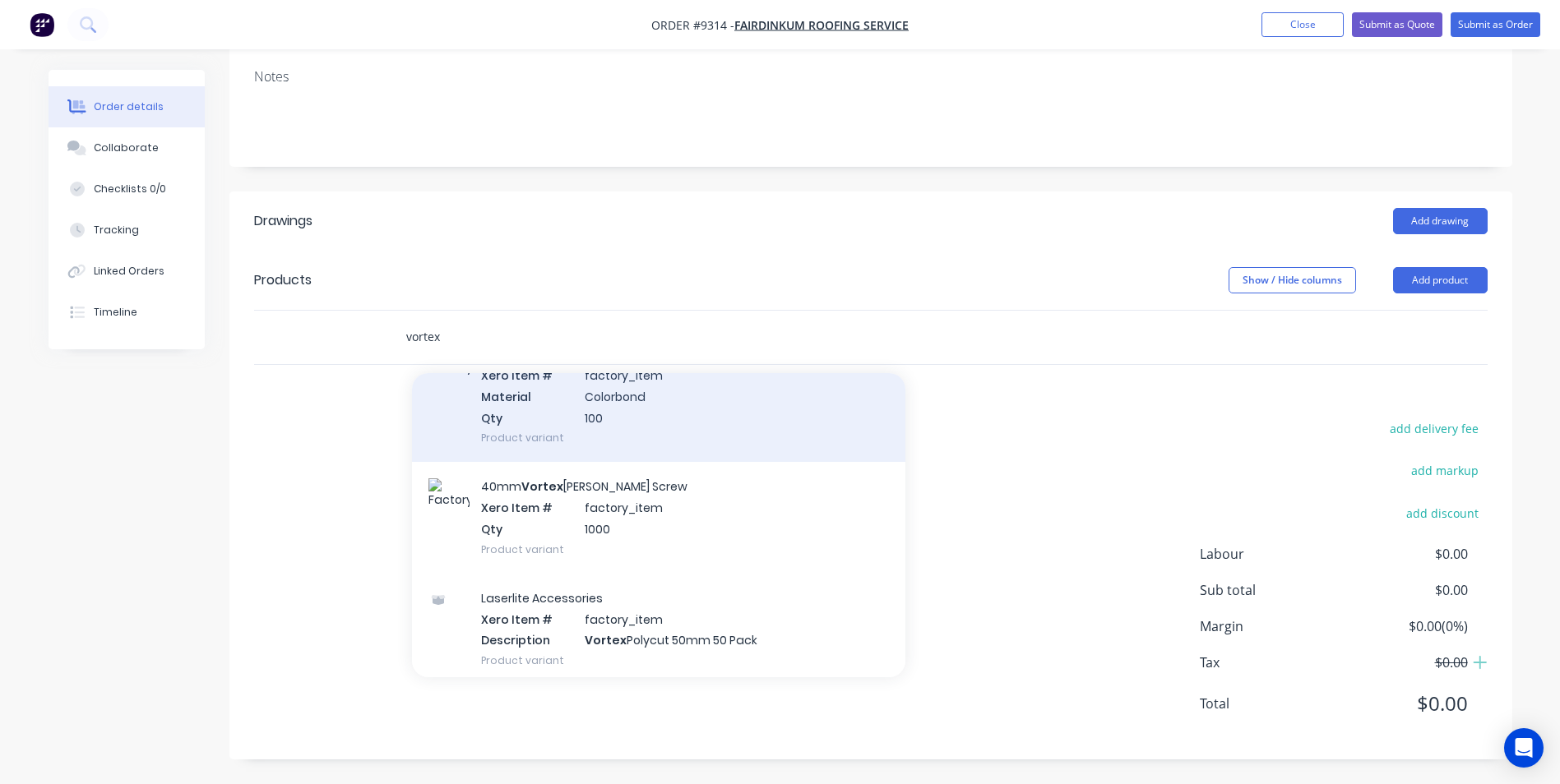
type input "vortex"
click at [585, 438] on div "50mm Vortex Roof Screw Xero Item # factory_item Material Colorbond Qty 100 Prod…" at bounding box center [659, 395] width 493 height 132
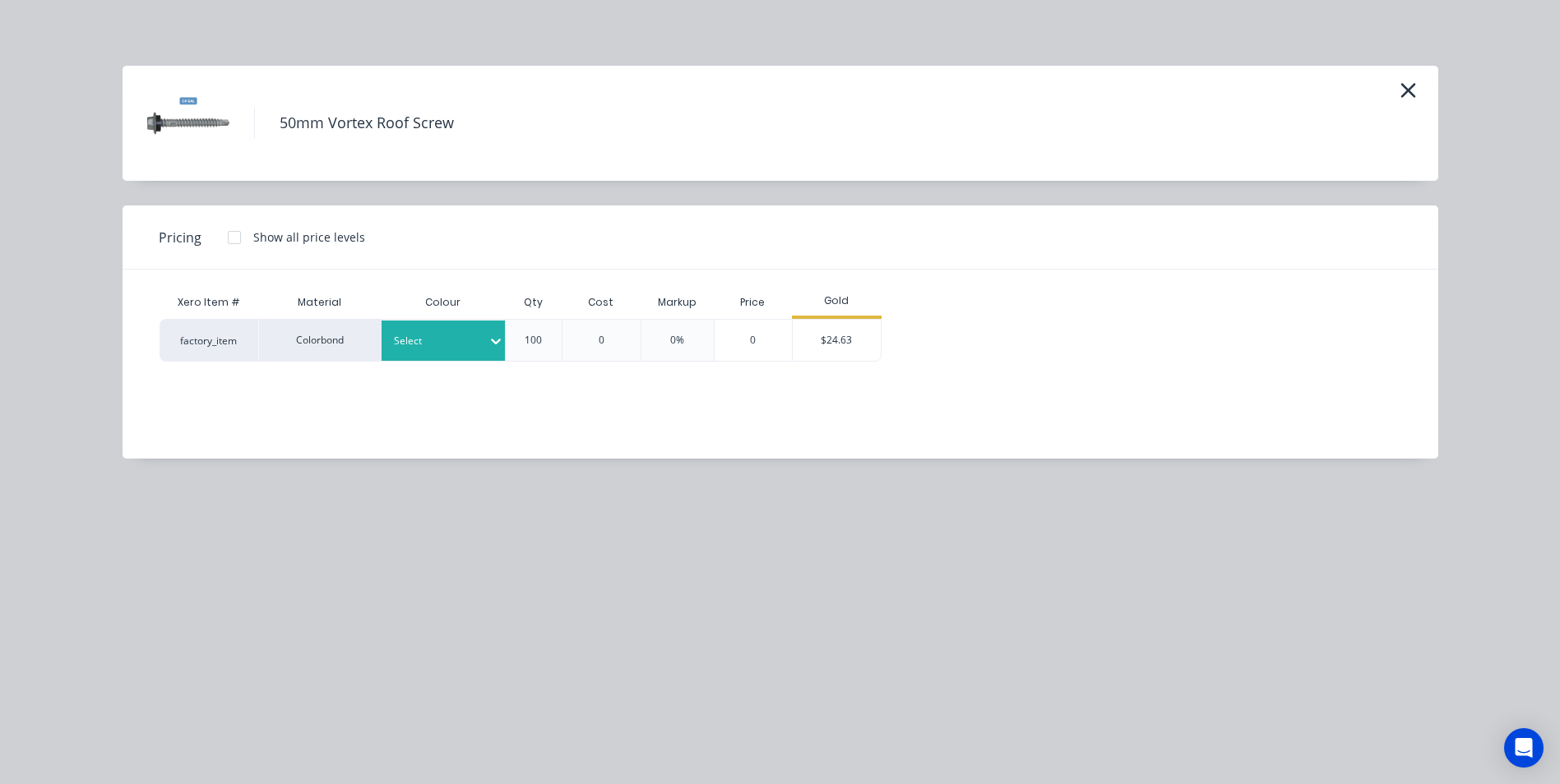
click at [461, 357] on div "Select" at bounding box center [443, 341] width 124 height 41
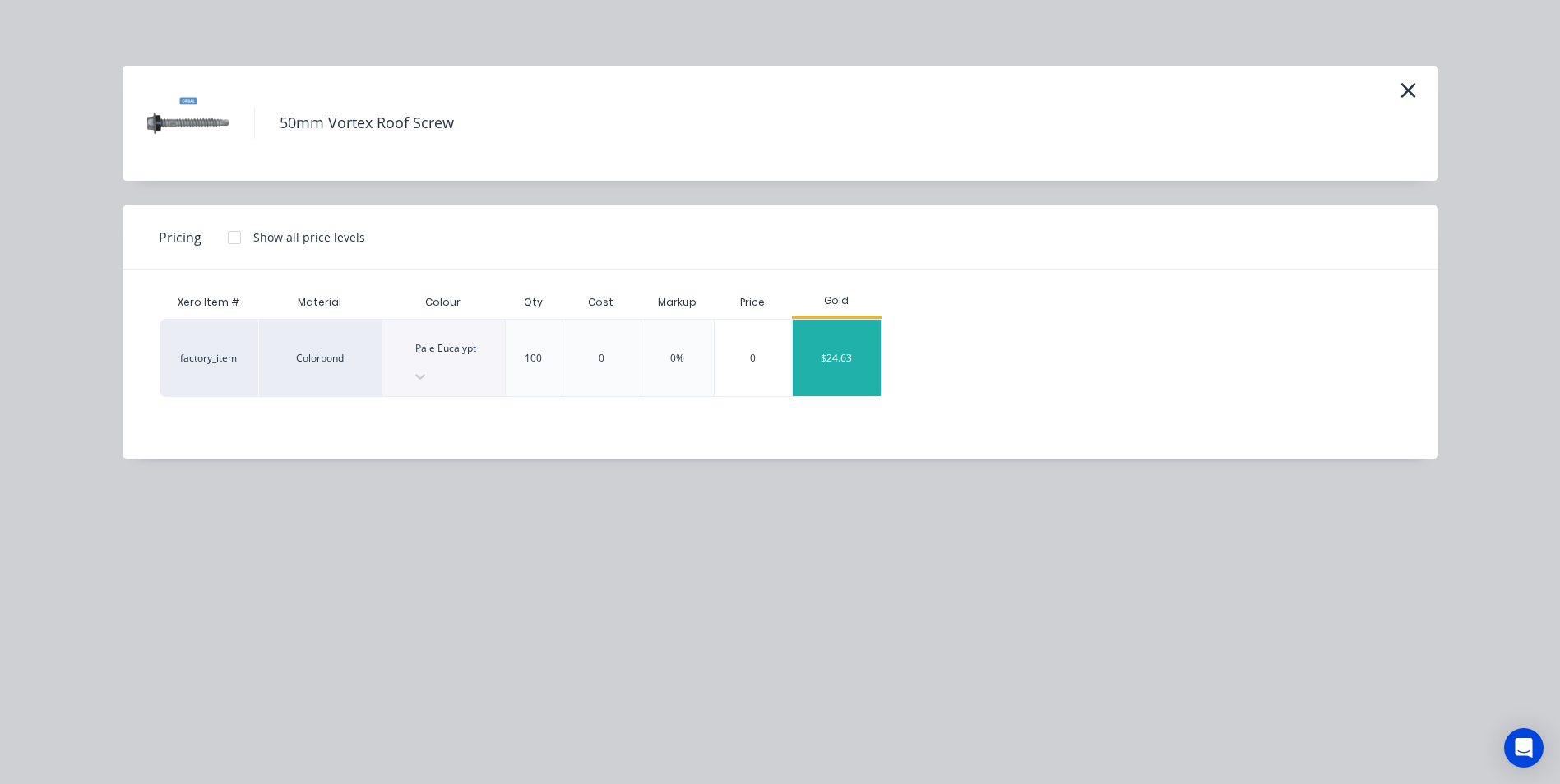
click at [853, 340] on div "$24.63" at bounding box center [837, 358] width 88 height 76
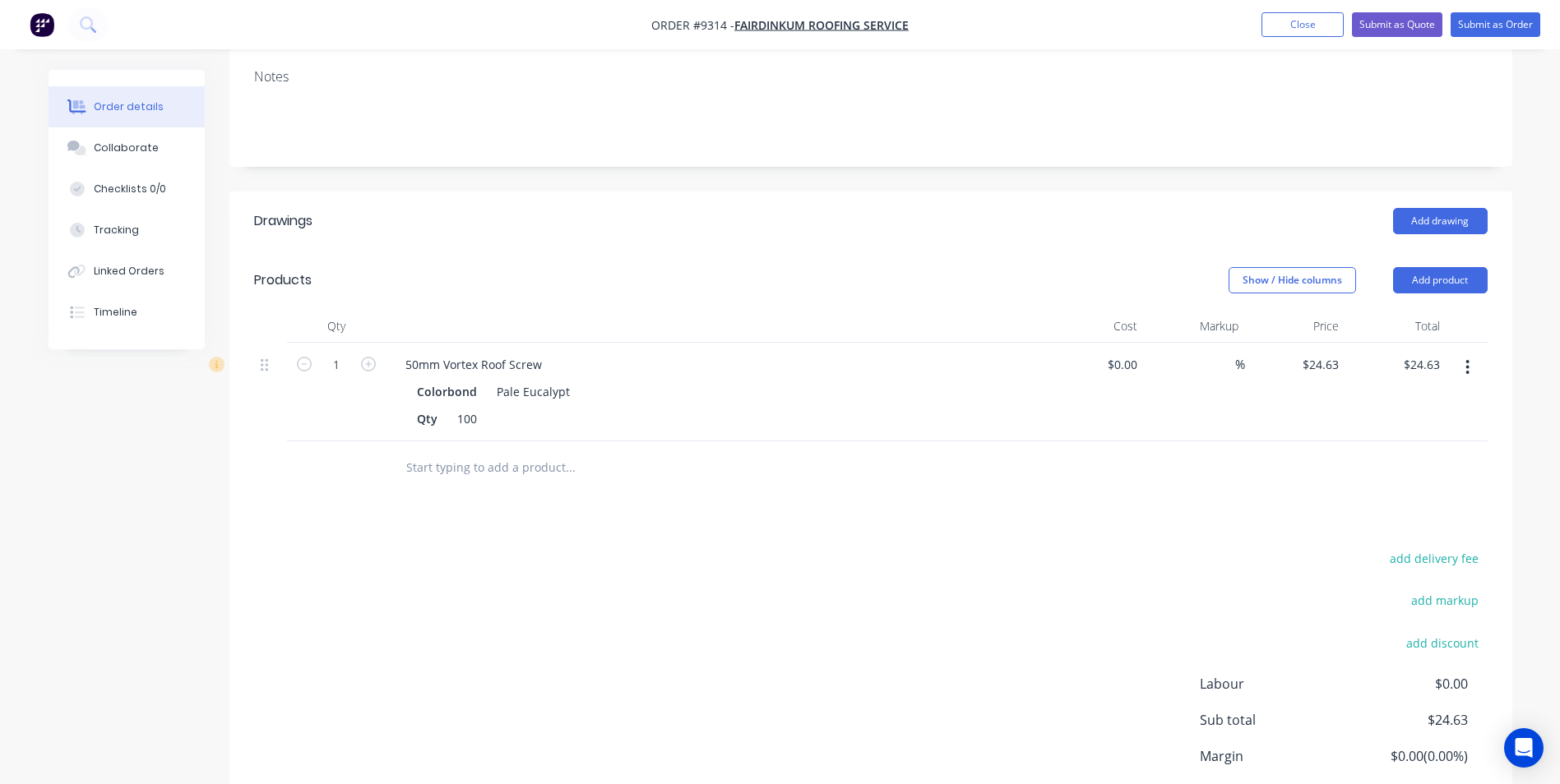
click at [378, 357] on button "button" at bounding box center [368, 363] width 22 height 17
type input "2"
type input "$49.26"
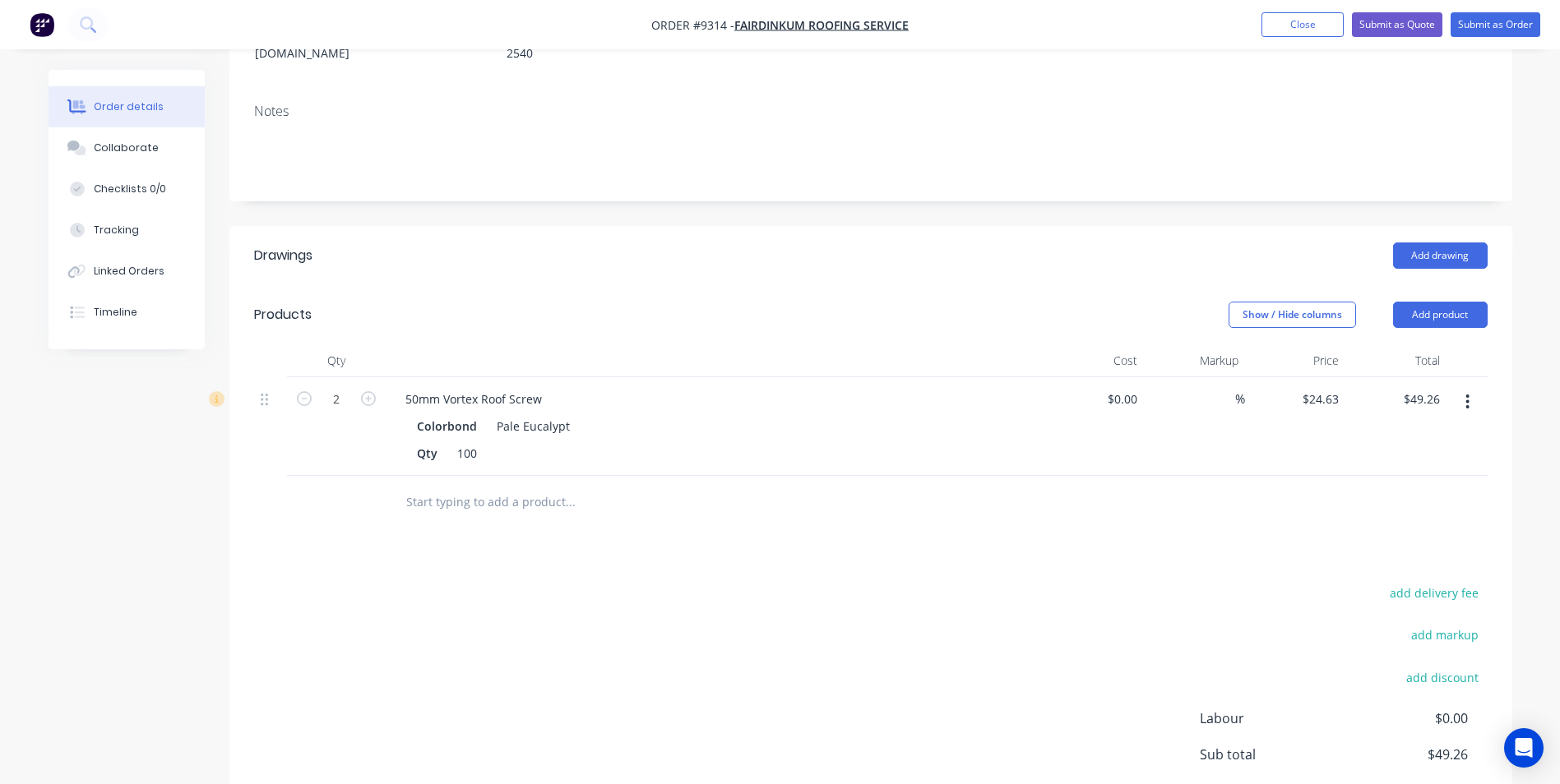
scroll to position [0, 0]
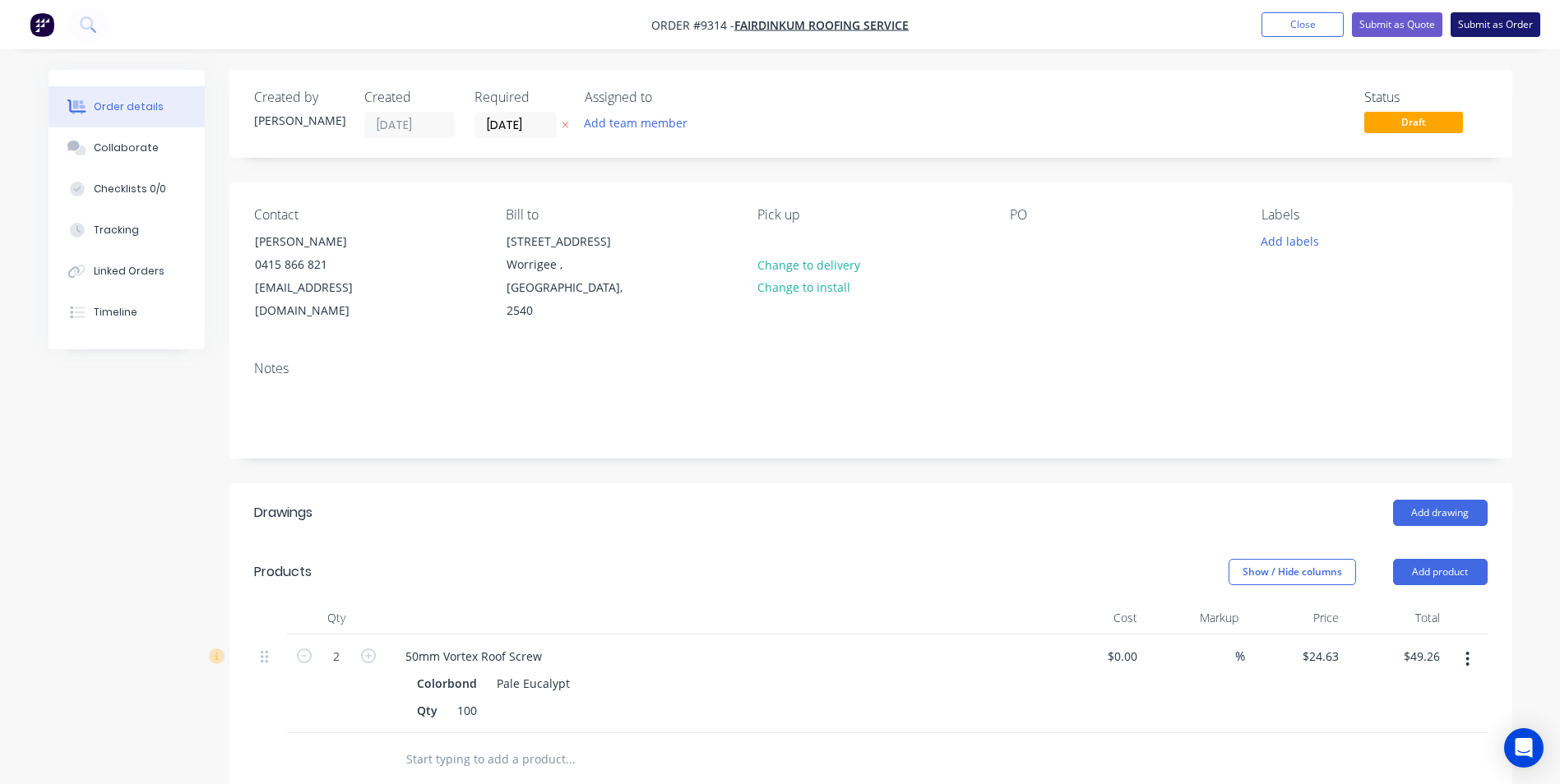
click at [1502, 25] on button "Submit as Order" at bounding box center [1496, 24] width 90 height 25
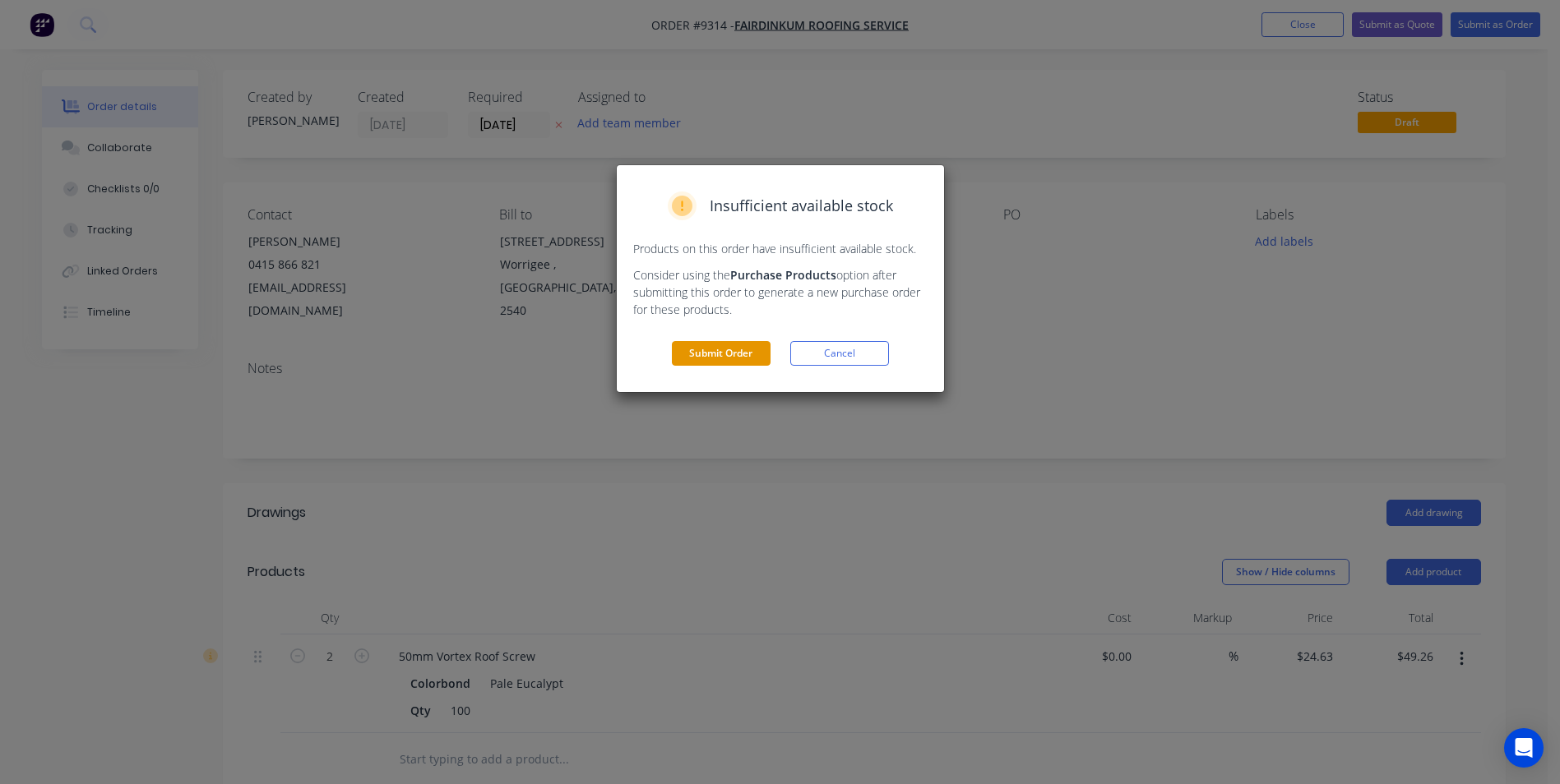
click at [735, 348] on button "Submit Order" at bounding box center [721, 353] width 99 height 25
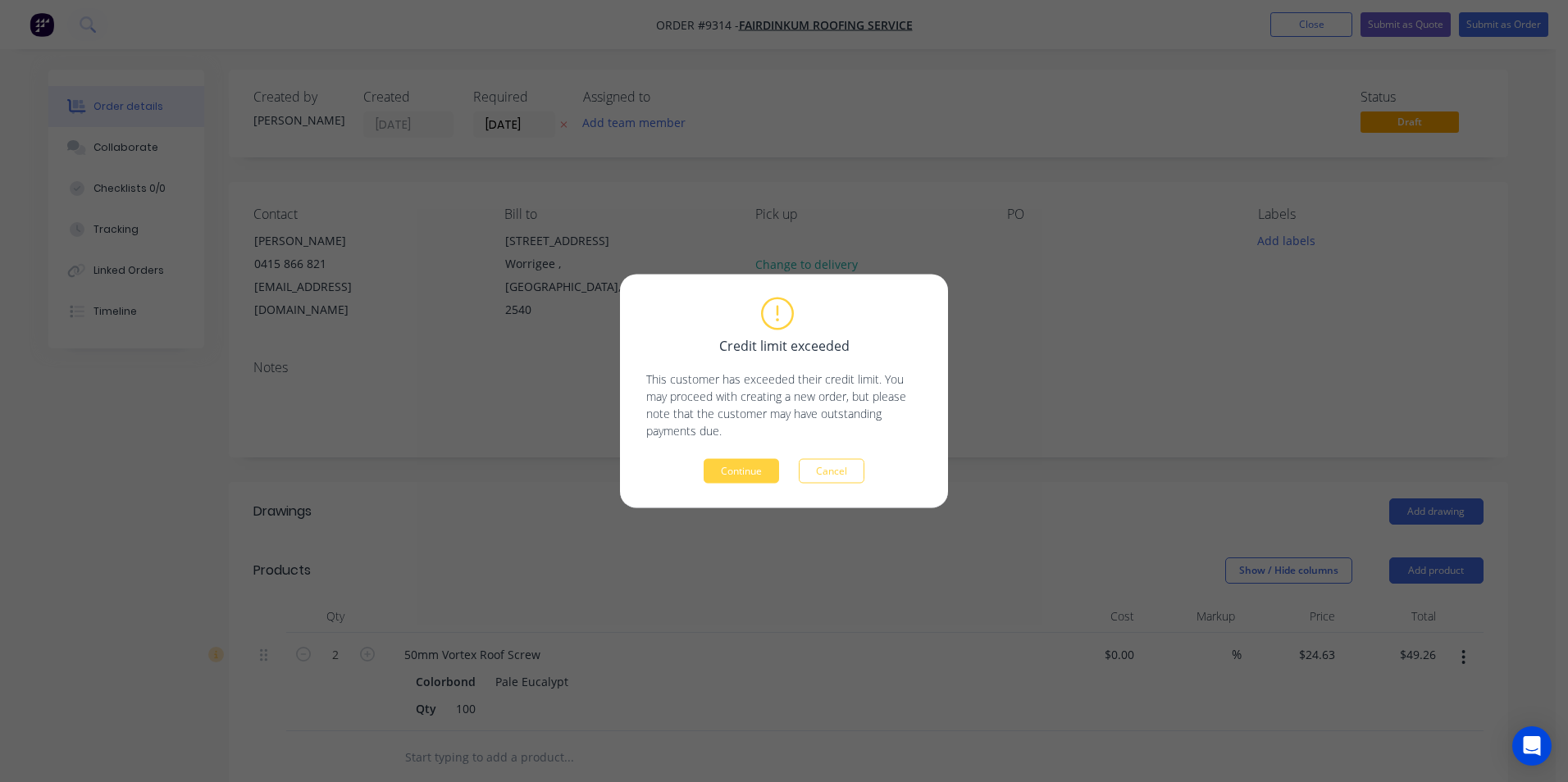
click at [747, 489] on div "Credit limit exceeded This customer has exceeded their credit limit. You may pr…" at bounding box center [784, 391] width 328 height 234
click at [746, 489] on div "Credit limit exceeded This customer has exceeded their credit limit. You may pr…" at bounding box center [784, 391] width 328 height 234
drag, startPoint x: 746, startPoint y: 489, endPoint x: 747, endPoint y: 478, distance: 11.0
click at [747, 478] on button "Continue" at bounding box center [741, 471] width 75 height 25
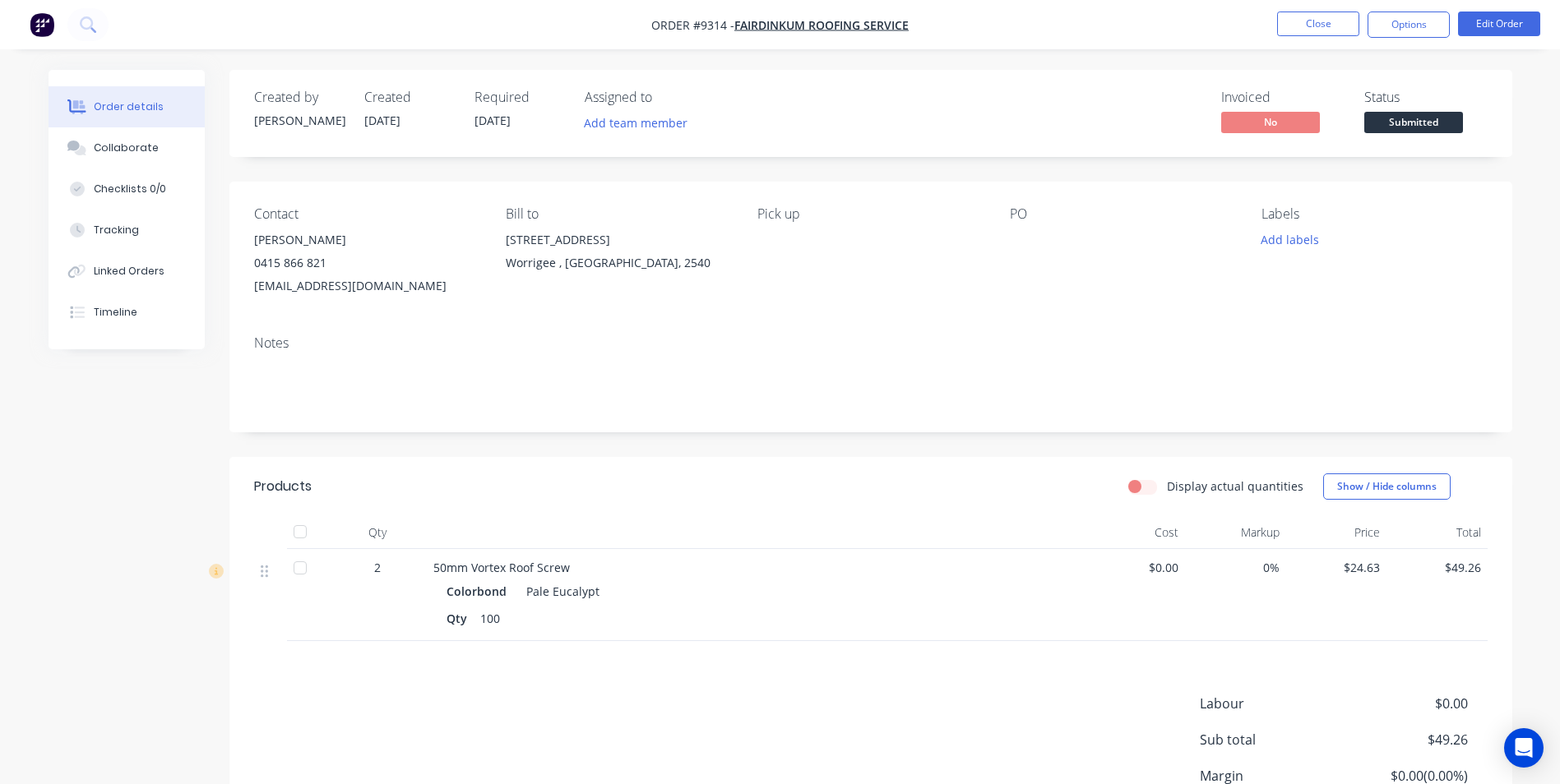
click at [1427, 115] on span "Submitted" at bounding box center [1414, 122] width 99 height 21
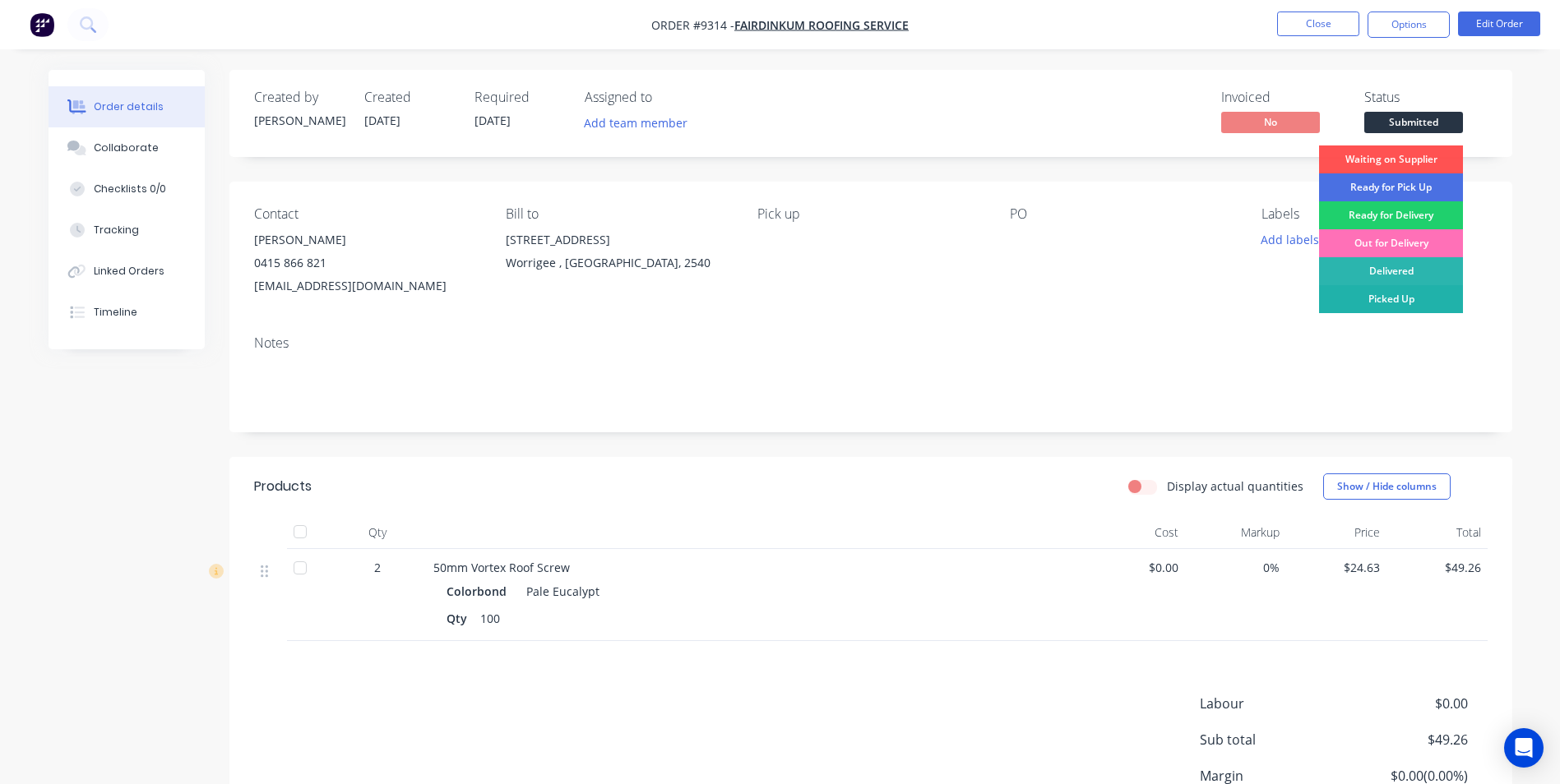
click at [1406, 299] on div "Picked Up" at bounding box center [1391, 299] width 144 height 28
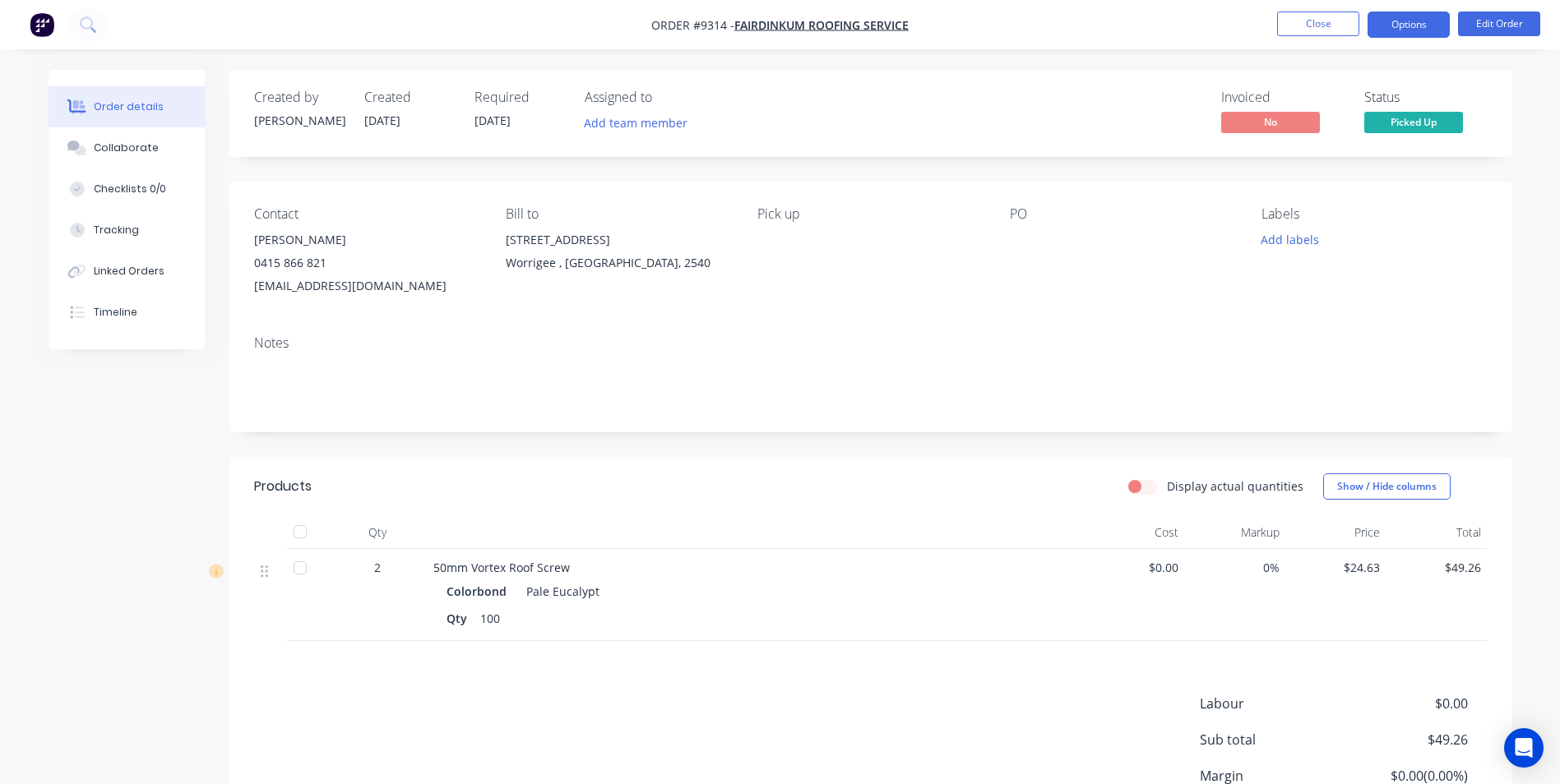
click at [1402, 35] on button "Options" at bounding box center [1409, 24] width 82 height 26
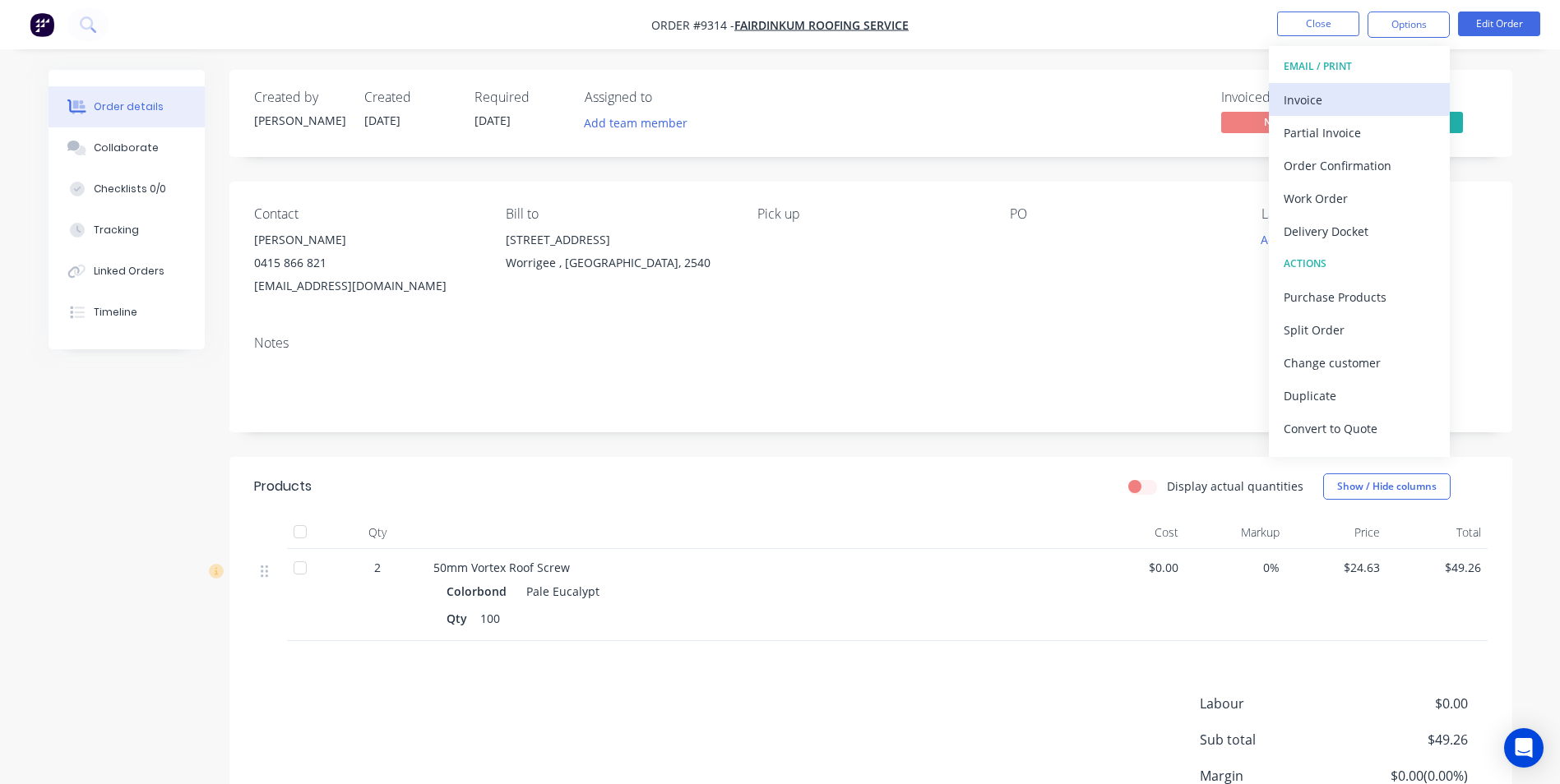
click at [1363, 99] on div "Invoice" at bounding box center [1359, 100] width 151 height 24
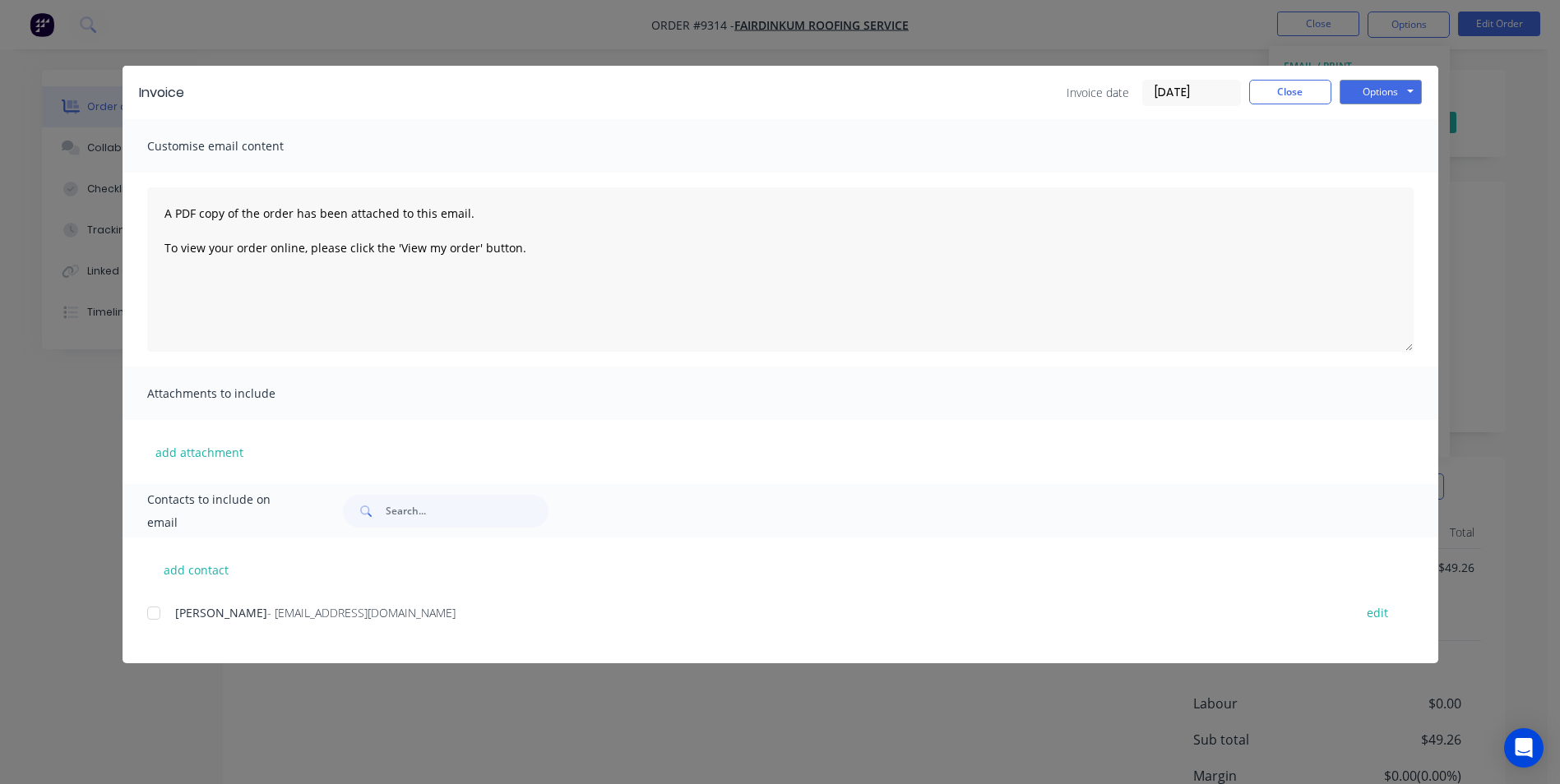
click at [178, 620] on span "Todd Walton" at bounding box center [221, 613] width 92 height 16
click at [163, 614] on div at bounding box center [154, 614] width 33 height 33
click at [1411, 85] on button "Options" at bounding box center [1381, 92] width 82 height 25
click at [1385, 173] on button "Email" at bounding box center [1393, 175] width 106 height 27
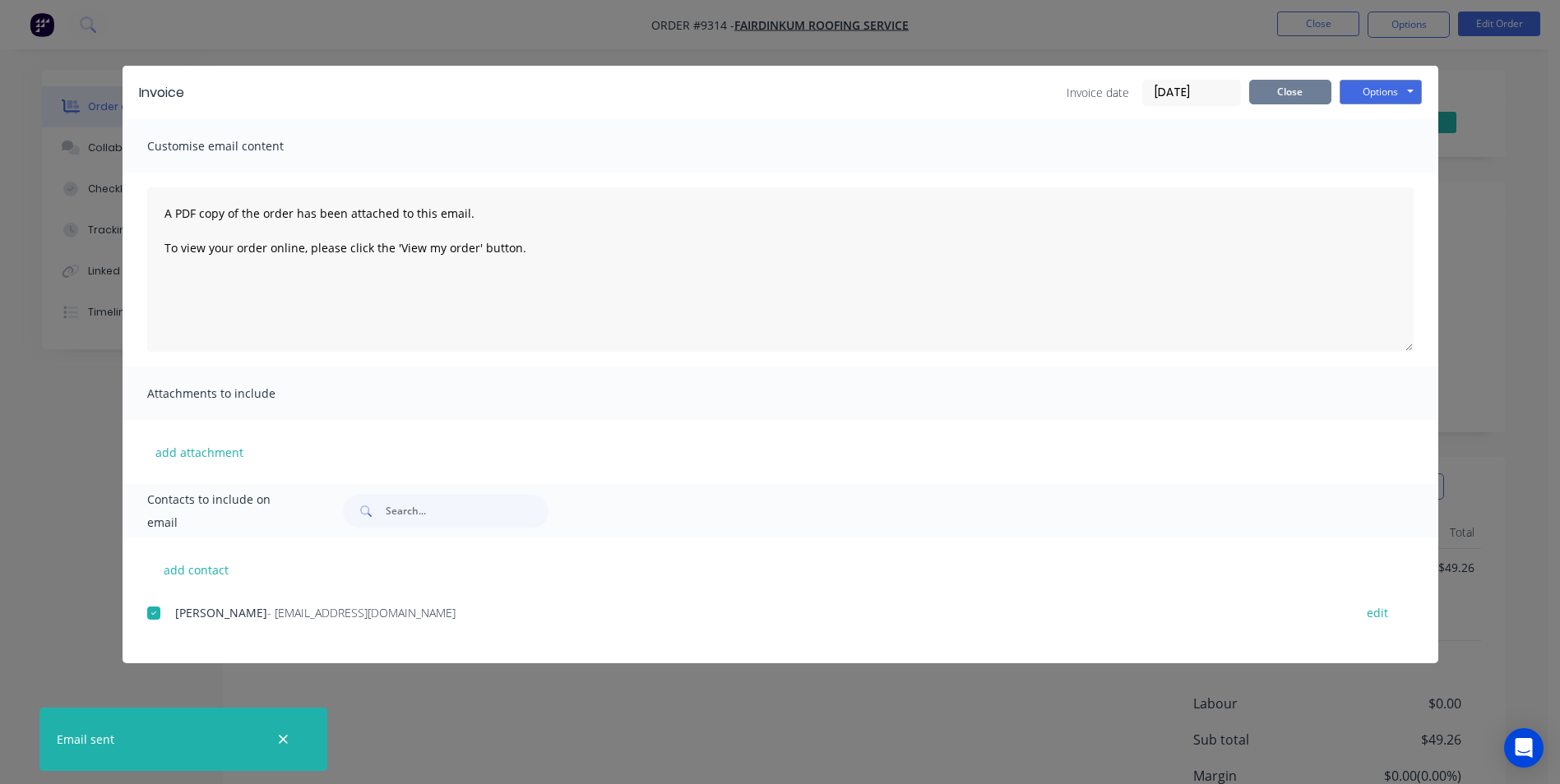
click at [1278, 92] on button "Close" at bounding box center [1290, 92] width 82 height 25
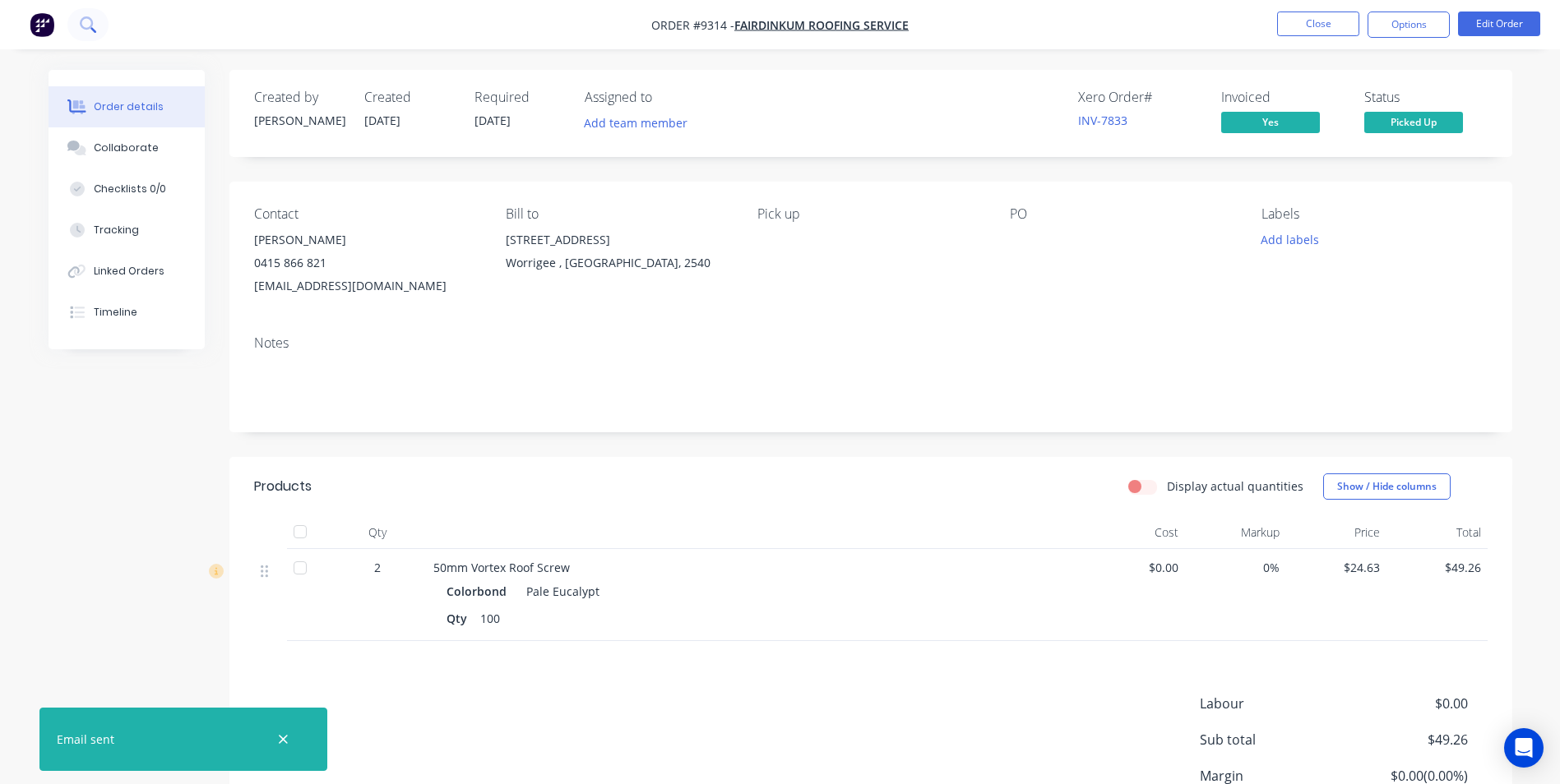
click at [85, 23] on icon at bounding box center [87, 24] width 16 height 16
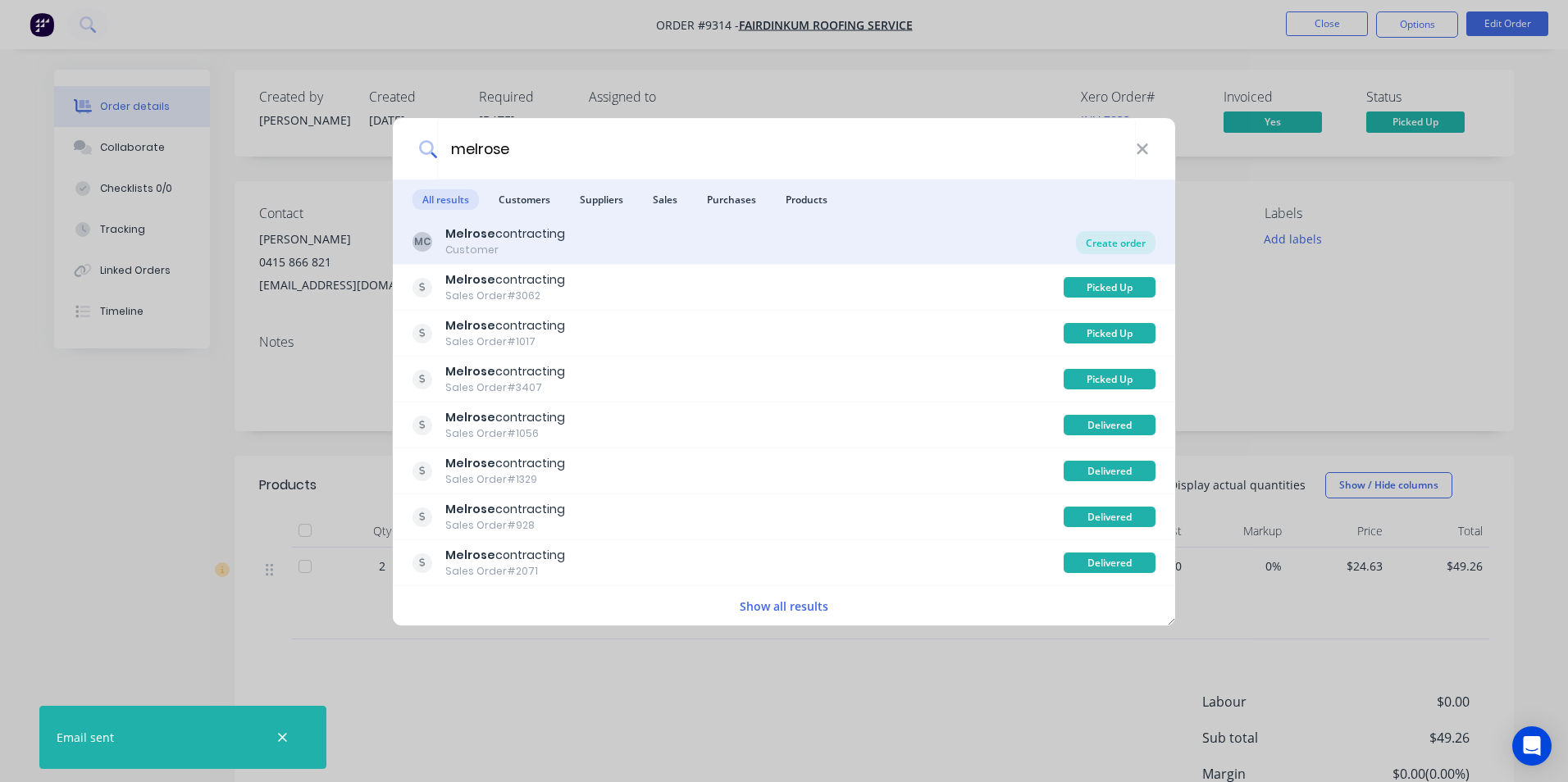
type input "melrose"
click at [1116, 239] on div "Create order" at bounding box center [1116, 243] width 79 height 23
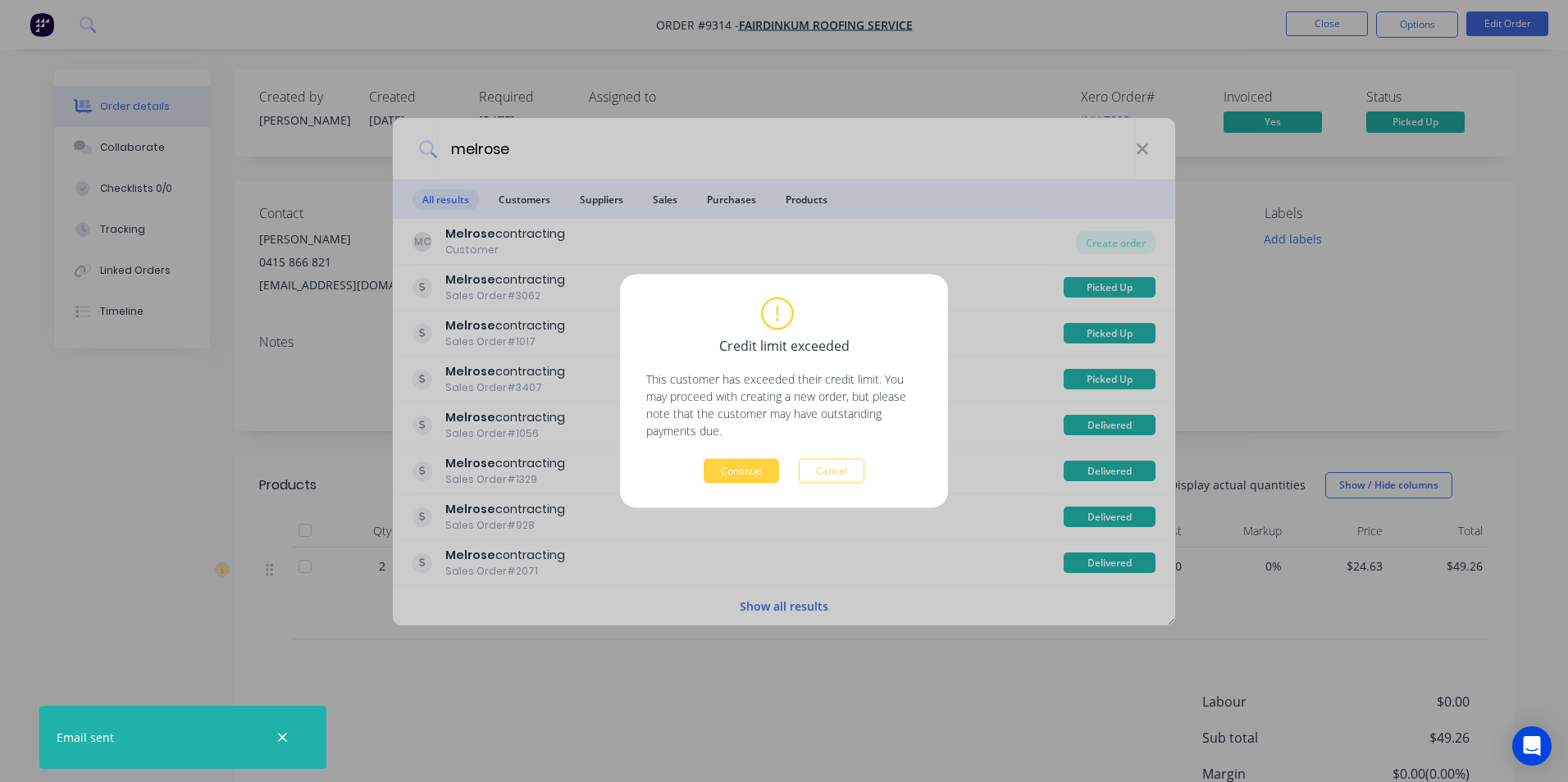
click at [763, 468] on button "Continue" at bounding box center [741, 471] width 75 height 25
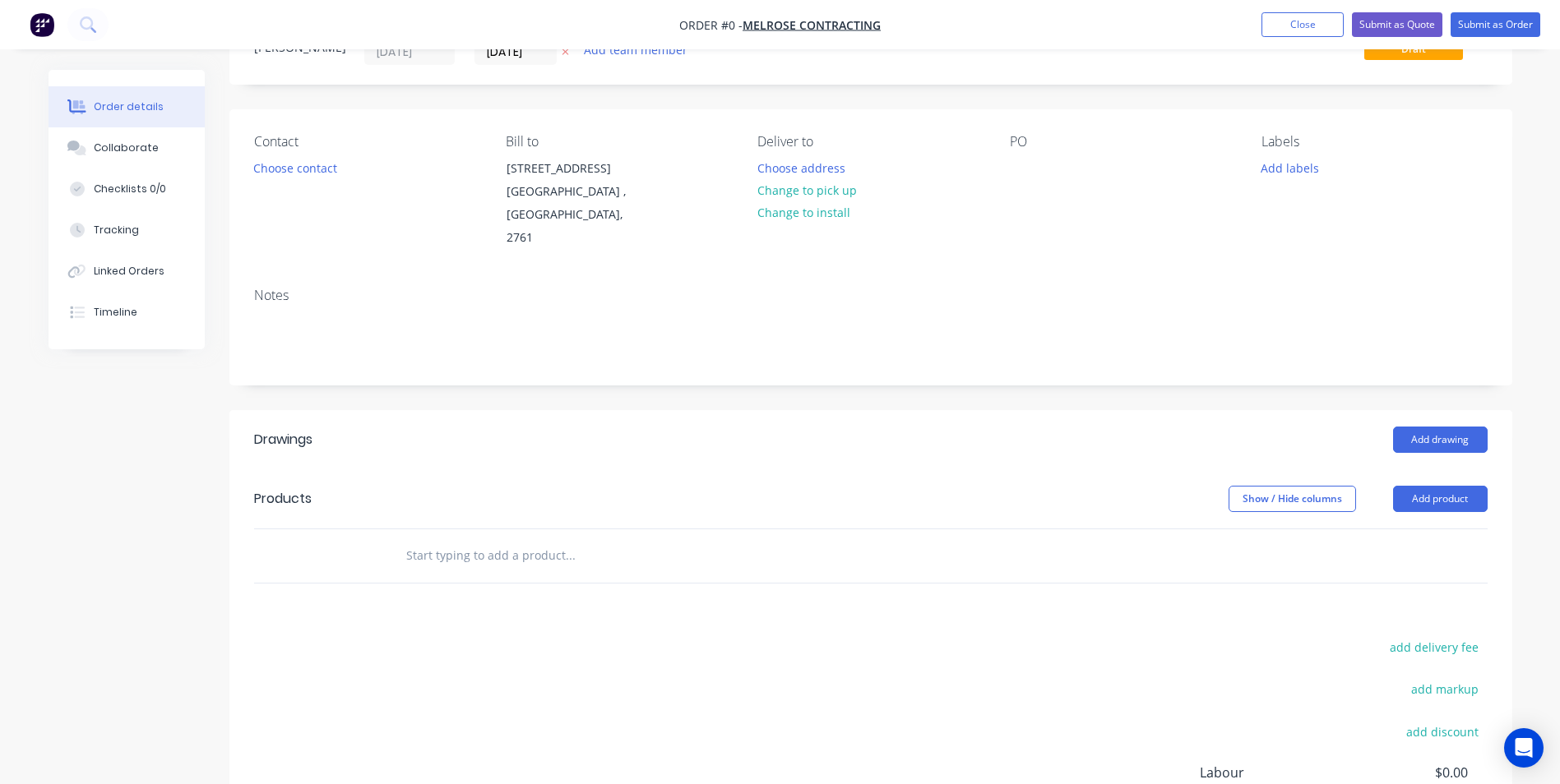
scroll to position [164, 0]
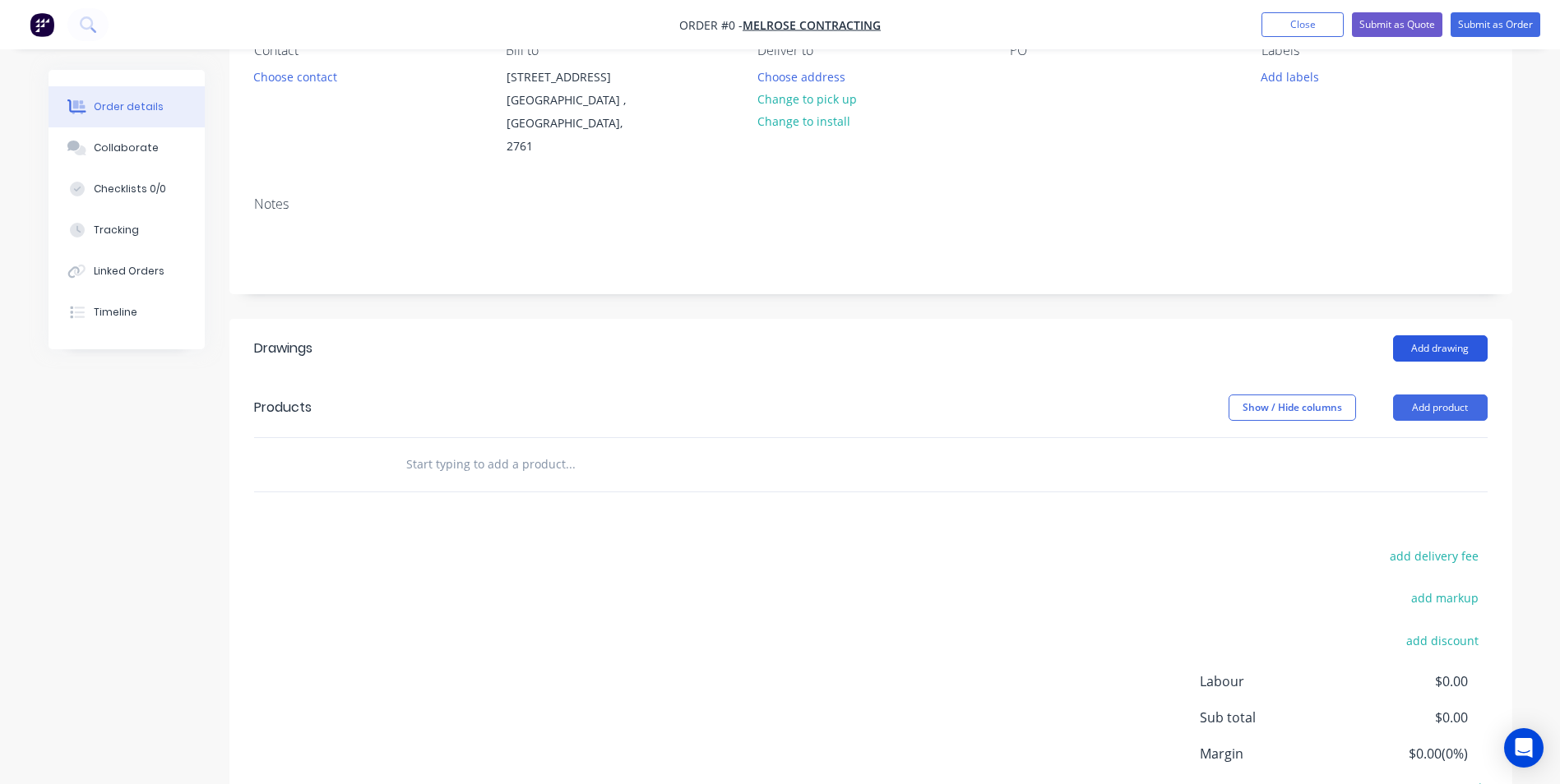
click at [1440, 336] on button "Add drawing" at bounding box center [1440, 349] width 94 height 26
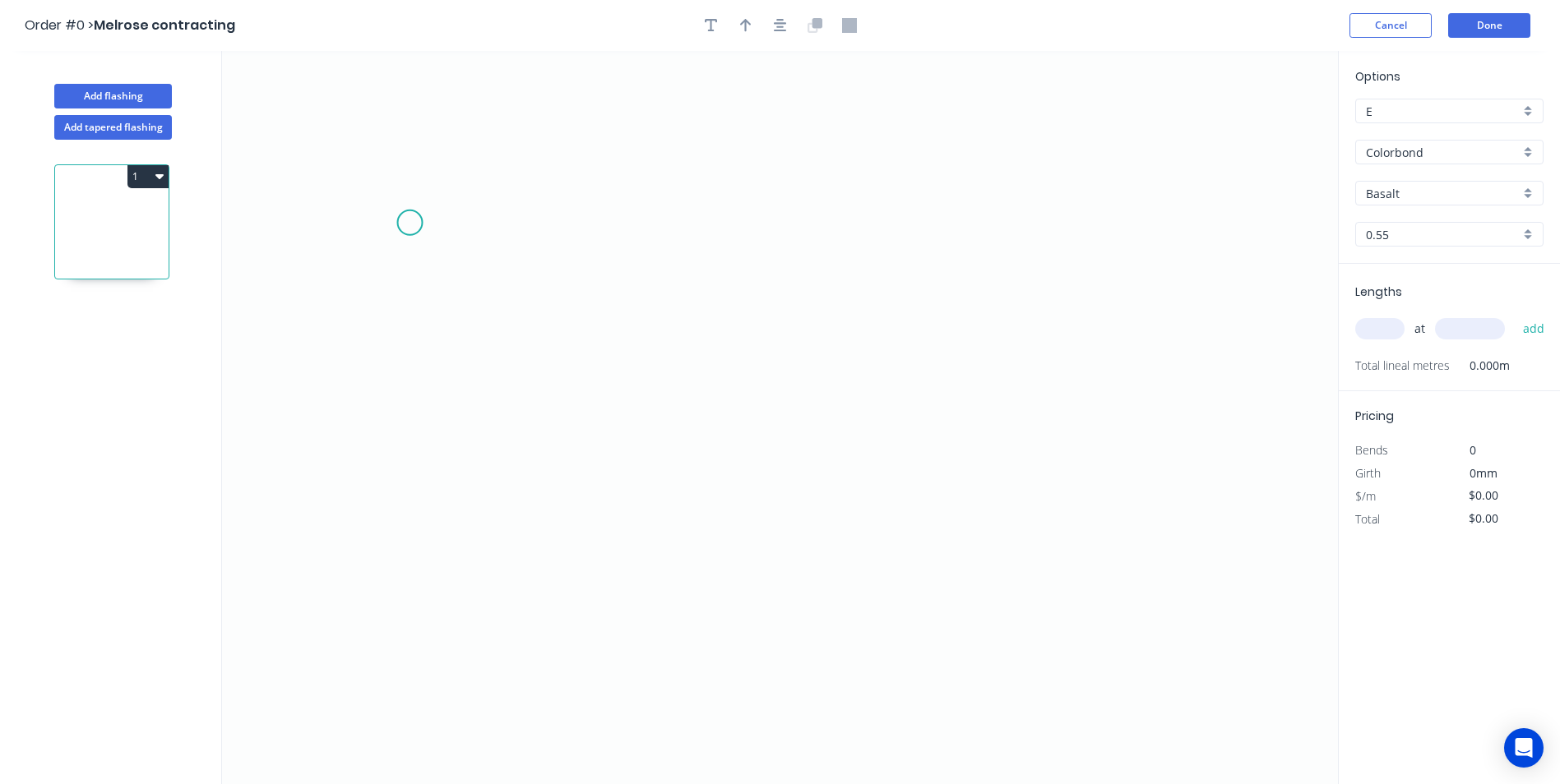
click at [409, 222] on icon "0" at bounding box center [780, 417] width 1116 height 733
click at [438, 447] on icon "0" at bounding box center [780, 417] width 1116 height 733
click at [931, 437] on icon "0 ?" at bounding box center [780, 417] width 1116 height 733
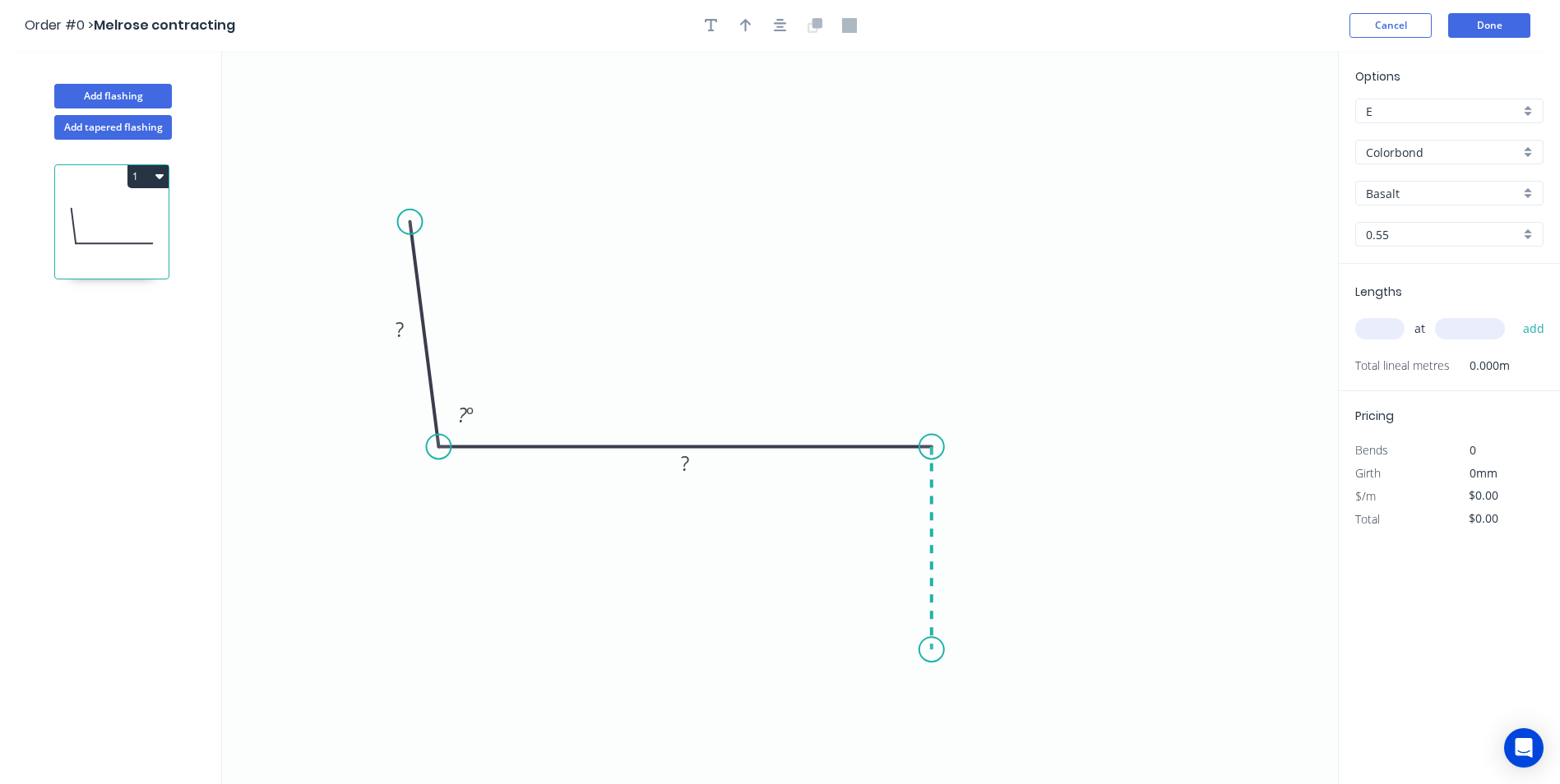
click at [926, 665] on icon "0 ? ? ? º" at bounding box center [780, 417] width 1116 height 733
click at [896, 623] on icon "0 ? ? ? ? º" at bounding box center [780, 417] width 1116 height 733
click at [896, 623] on circle at bounding box center [895, 628] width 25 height 25
click at [410, 325] on rect at bounding box center [400, 331] width 33 height 23
click at [646, 179] on icon "0 100 161 50 10 95 º" at bounding box center [780, 417] width 1116 height 733
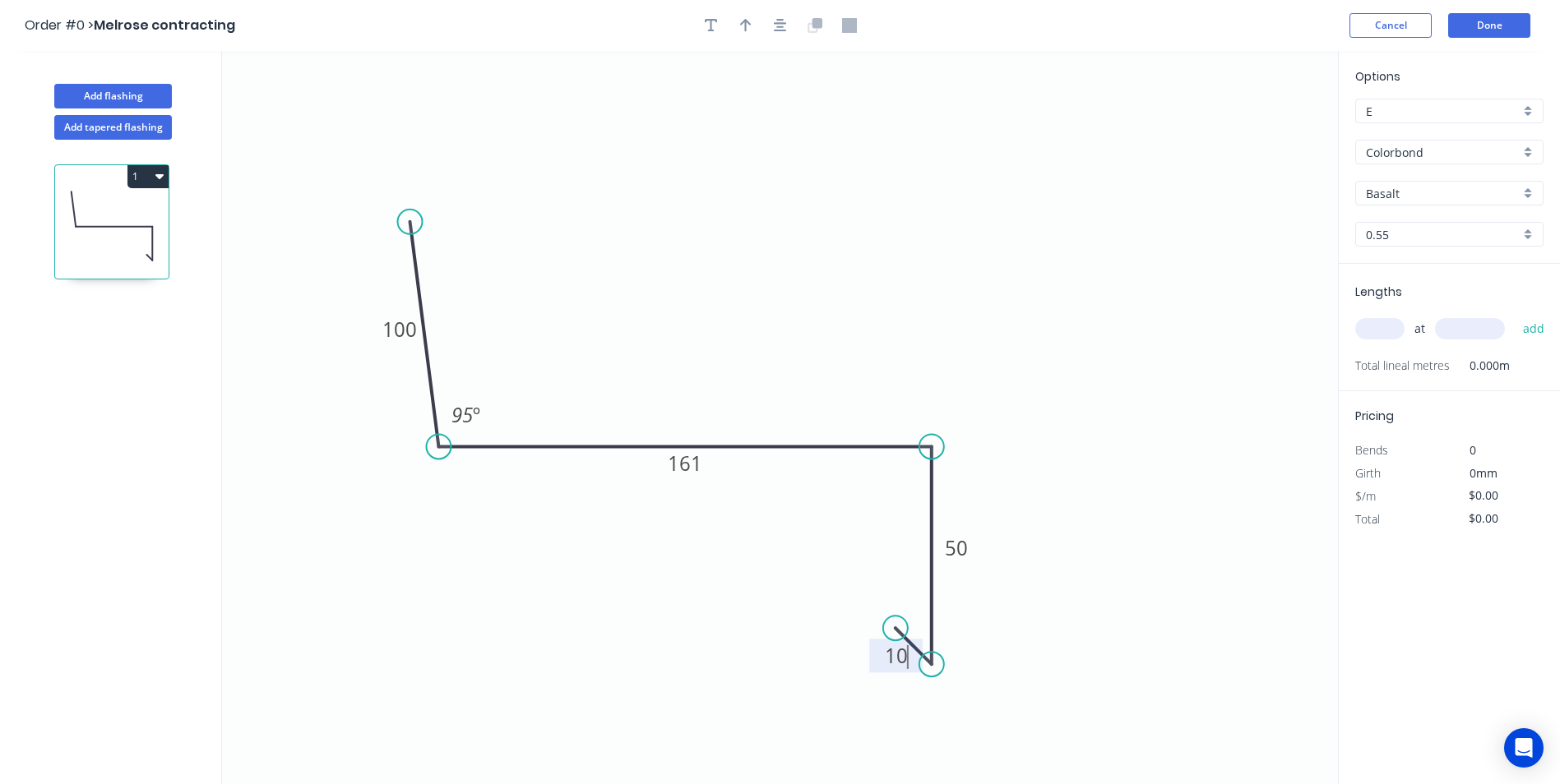
type input "$11.25"
click at [1525, 195] on div "Basalt" at bounding box center [1450, 193] width 189 height 25
click at [1429, 347] on div "Windspray" at bounding box center [1450, 336] width 187 height 29
type input "Windspray"
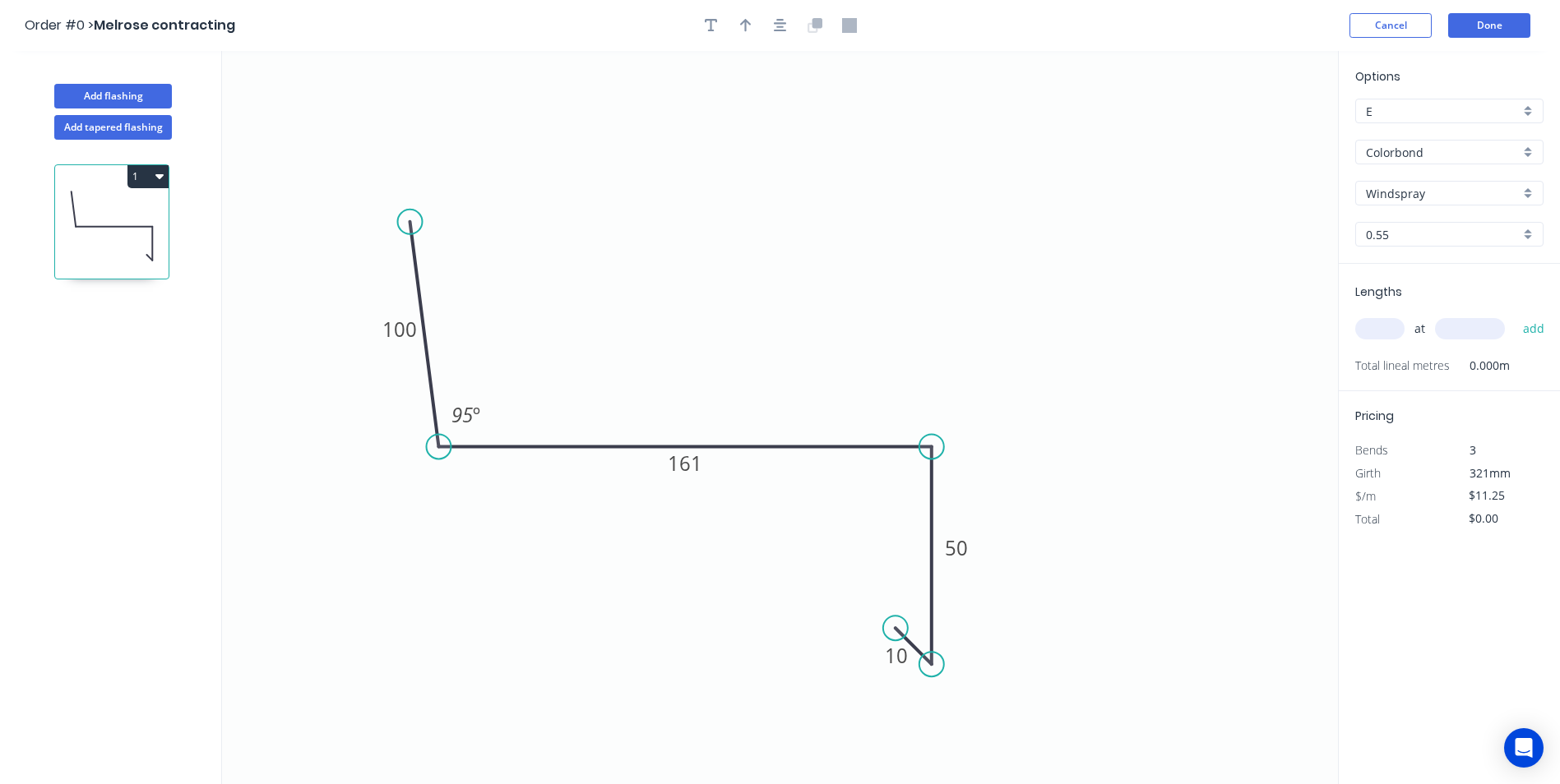
click at [1385, 325] on input "text" at bounding box center [1380, 329] width 49 height 22
type input "1"
type input "2100"
click at [1515, 315] on button "add" at bounding box center [1534, 329] width 39 height 28
type input "$23.63"
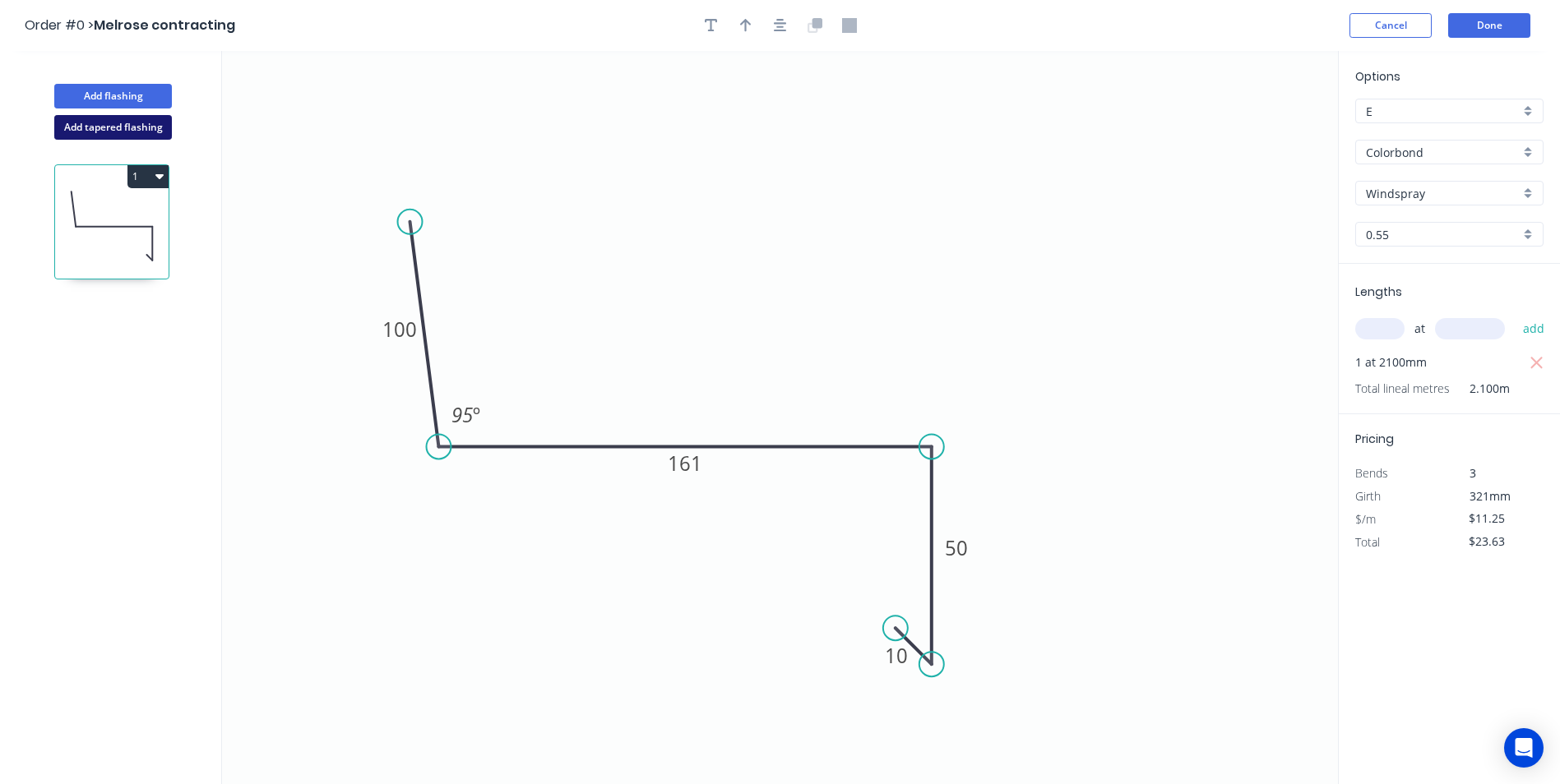
click at [126, 125] on button "Add tapered flashing" at bounding box center [113, 127] width 118 height 25
type input "$0.00"
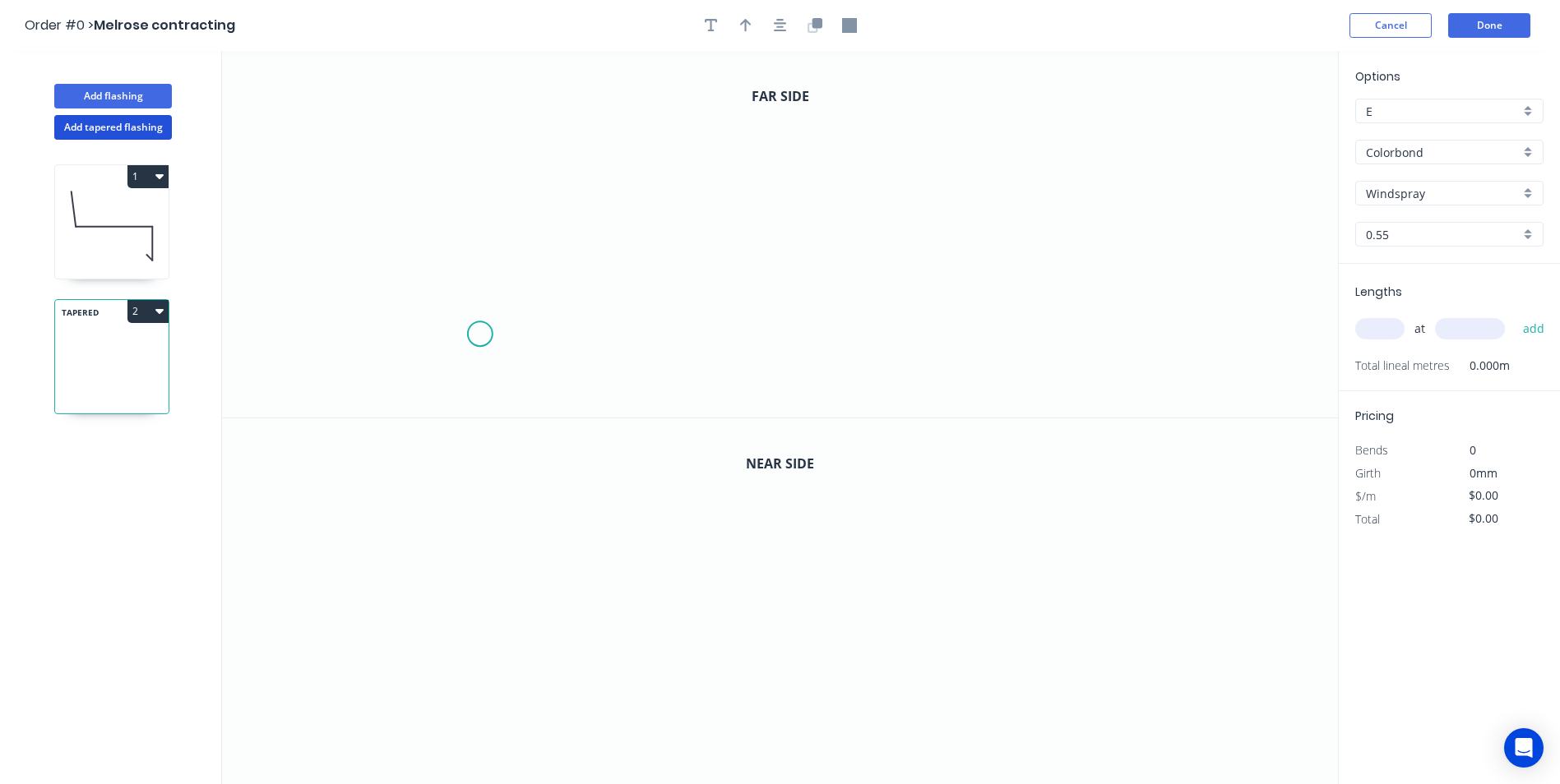
click at [480, 335] on icon "0" at bounding box center [780, 235] width 1116 height 367
click at [454, 359] on icon "0" at bounding box center [780, 235] width 1116 height 367
click at [454, 246] on icon "0 ?" at bounding box center [780, 235] width 1116 height 367
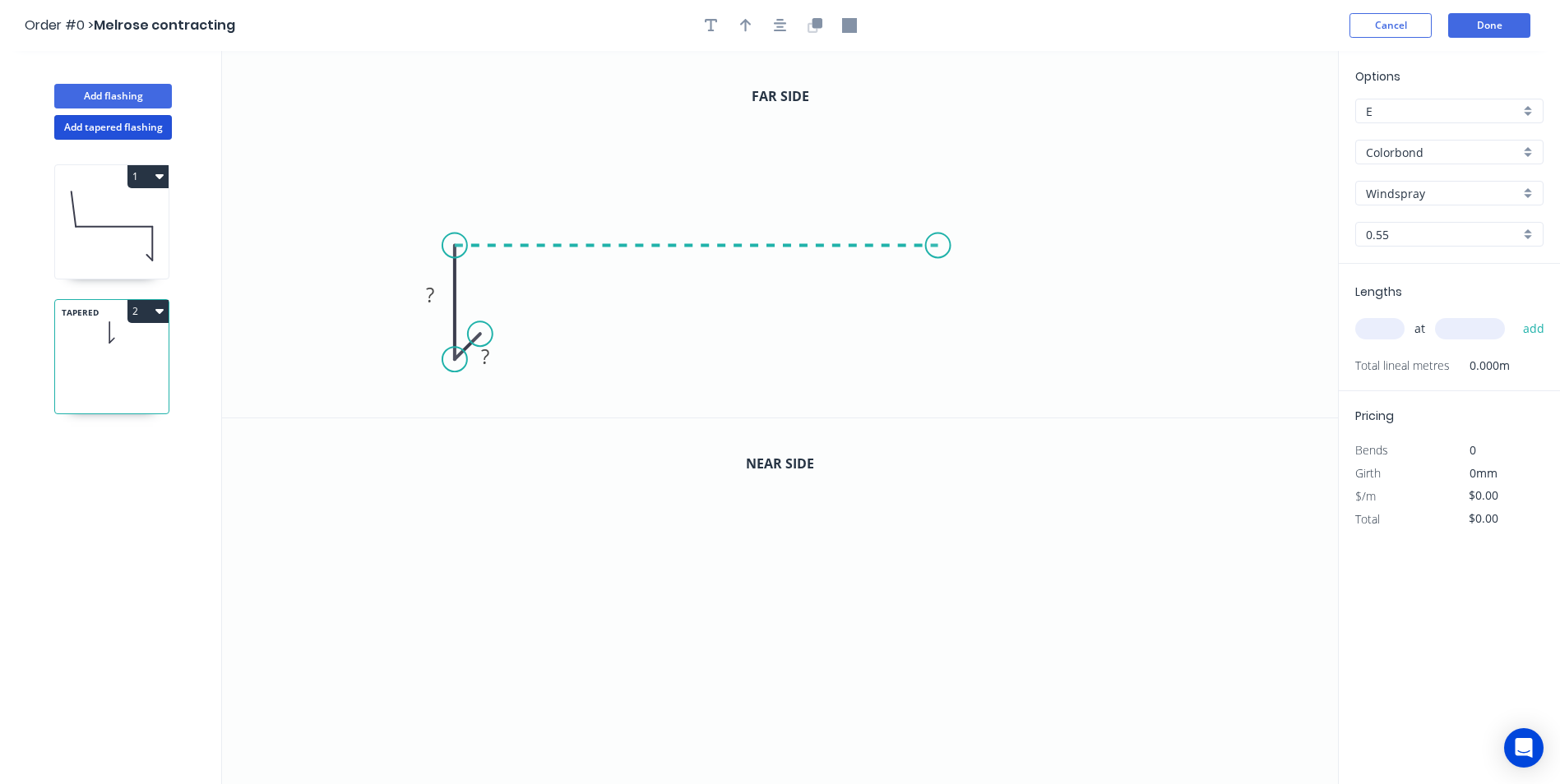
click at [938, 248] on icon "0 ? ?" at bounding box center [780, 235] width 1116 height 367
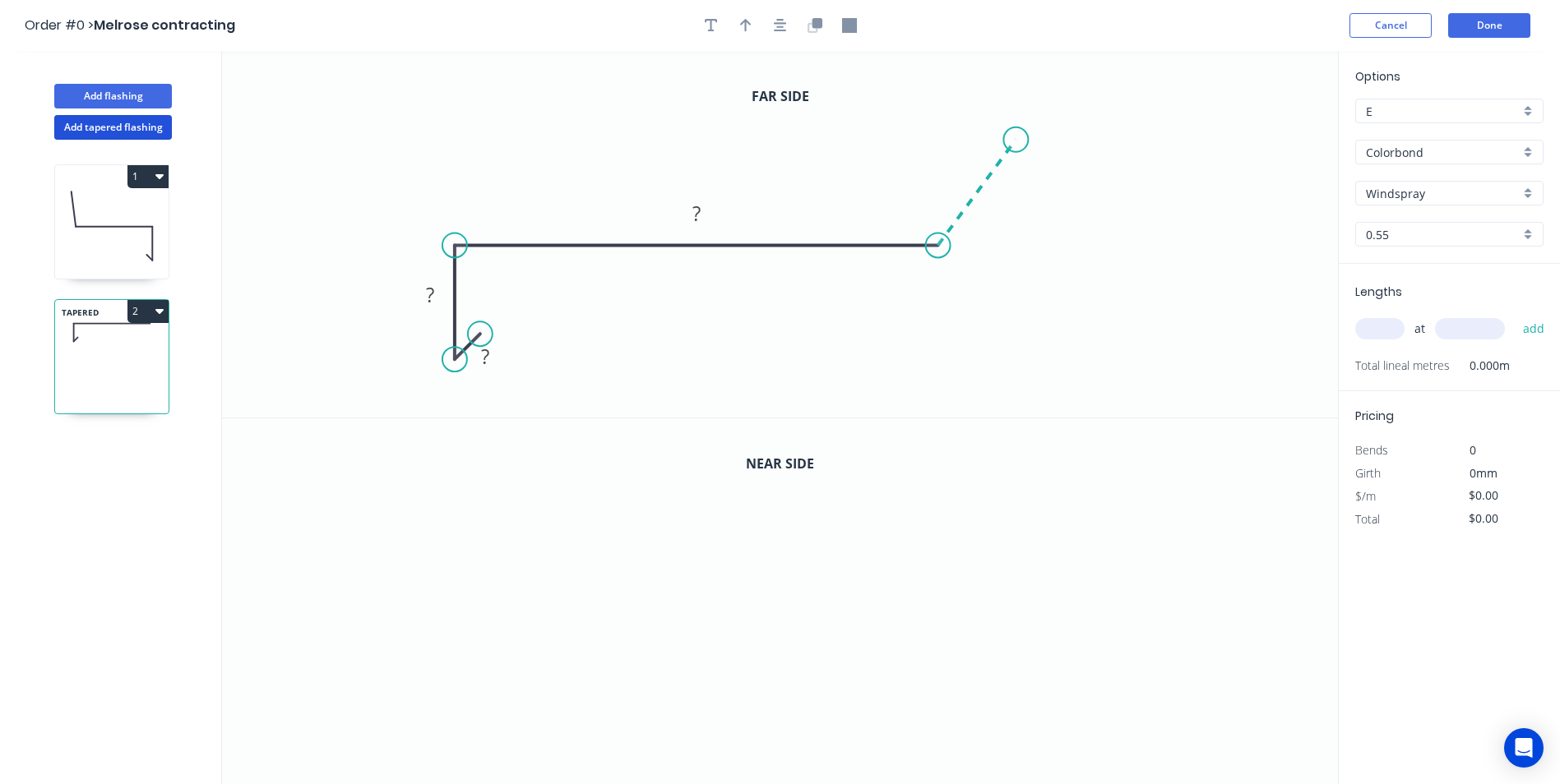
click at [1016, 140] on icon "0 ? ? ?" at bounding box center [780, 235] width 1116 height 367
click at [1016, 140] on circle at bounding box center [1015, 139] width 25 height 25
click at [1015, 140] on circle at bounding box center [1015, 139] width 25 height 25
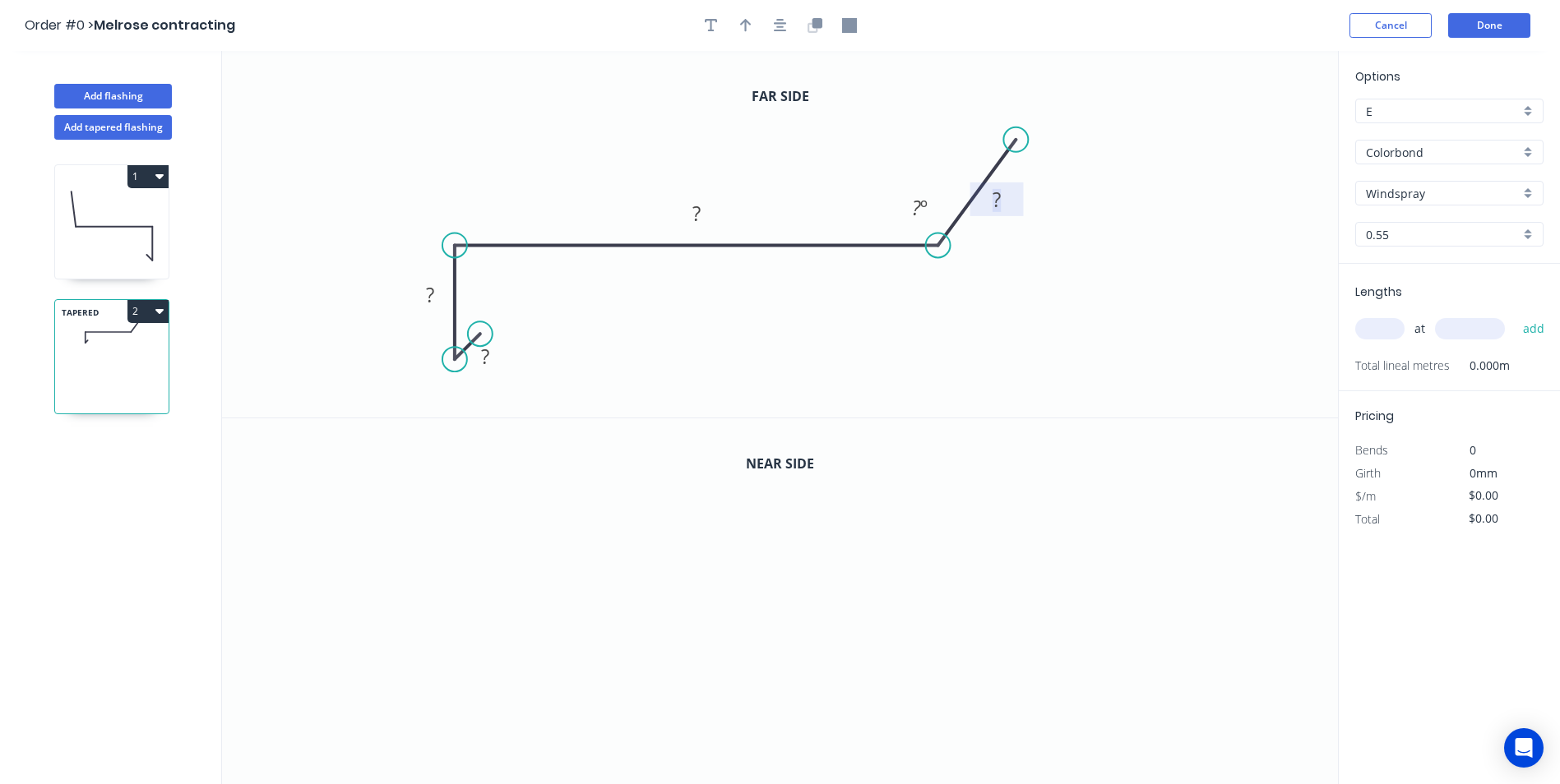
click at [1002, 199] on rect at bounding box center [996, 201] width 33 height 23
click at [1268, 332] on icon "0 10 50 157 100 95 º" at bounding box center [780, 235] width 1116 height 367
click at [815, 31] on icon "button" at bounding box center [812, 27] width 10 height 10
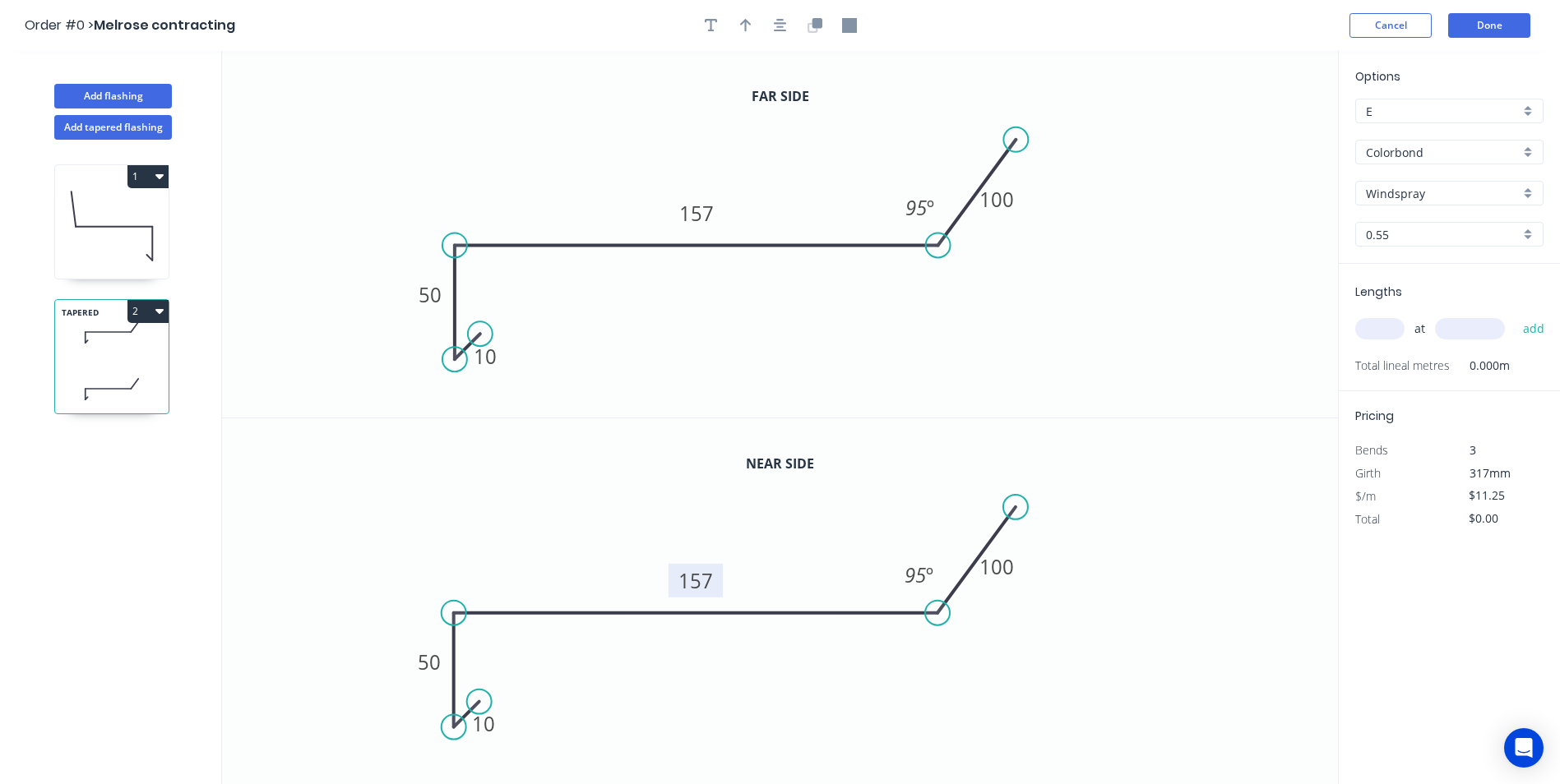
click at [706, 575] on tspan "157" at bounding box center [697, 581] width 35 height 27
click at [1393, 325] on input "text" at bounding box center [1380, 329] width 49 height 22
type input "$12.25"
type input "1"
type input "1700"
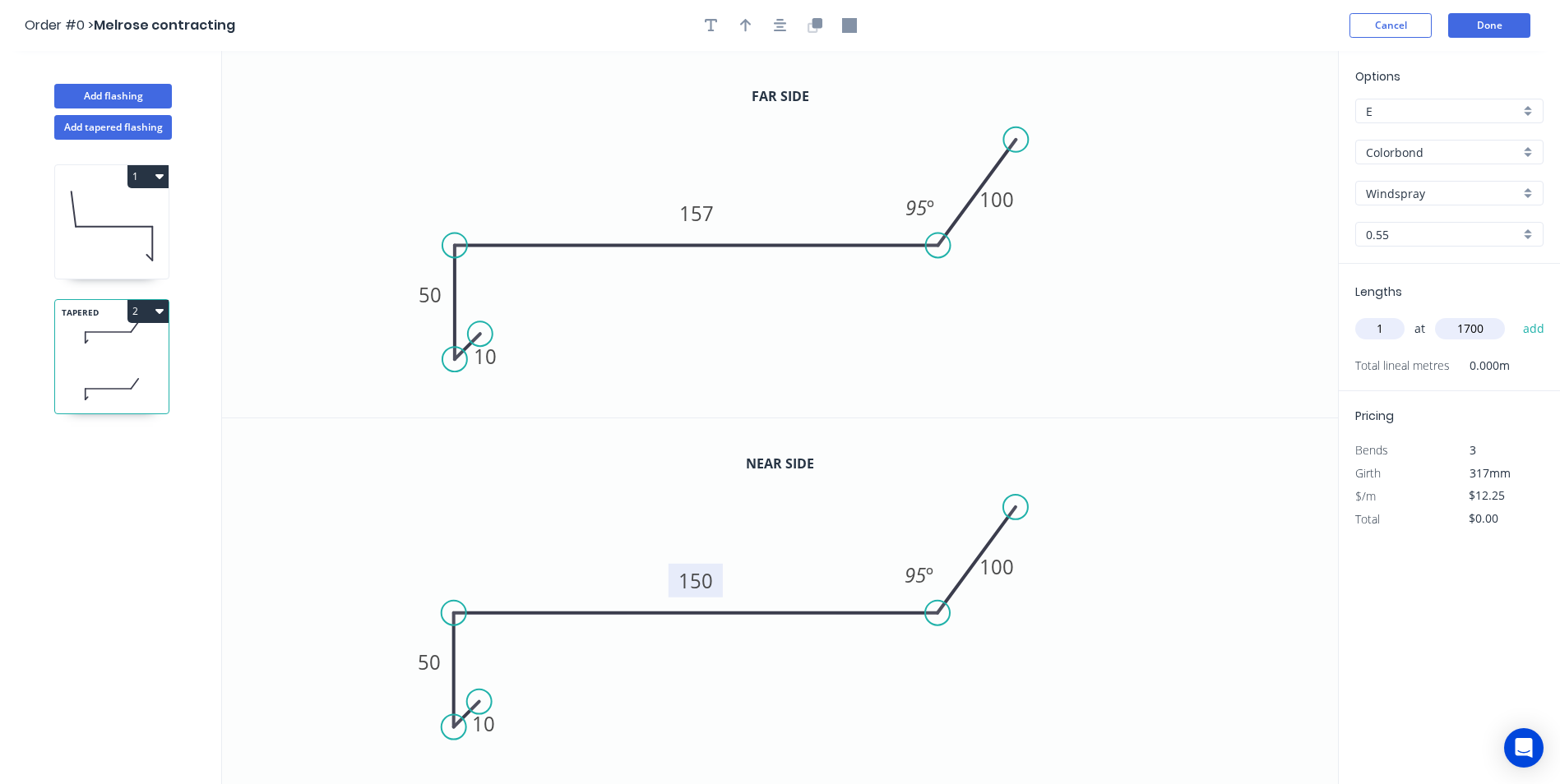
click at [1515, 315] on button "add" at bounding box center [1534, 329] width 39 height 28
type input "$20.83"
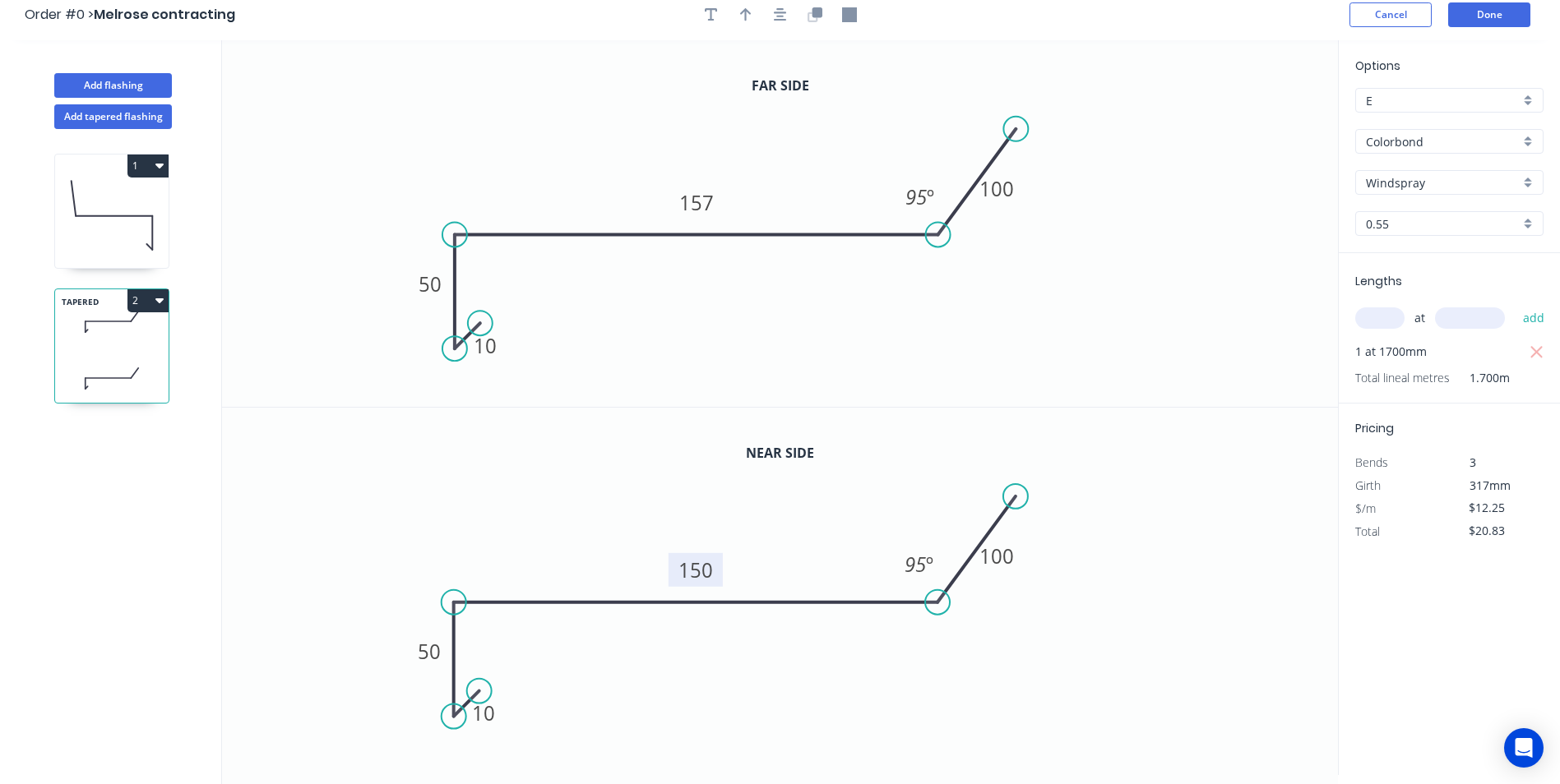
scroll to position [0, 0]
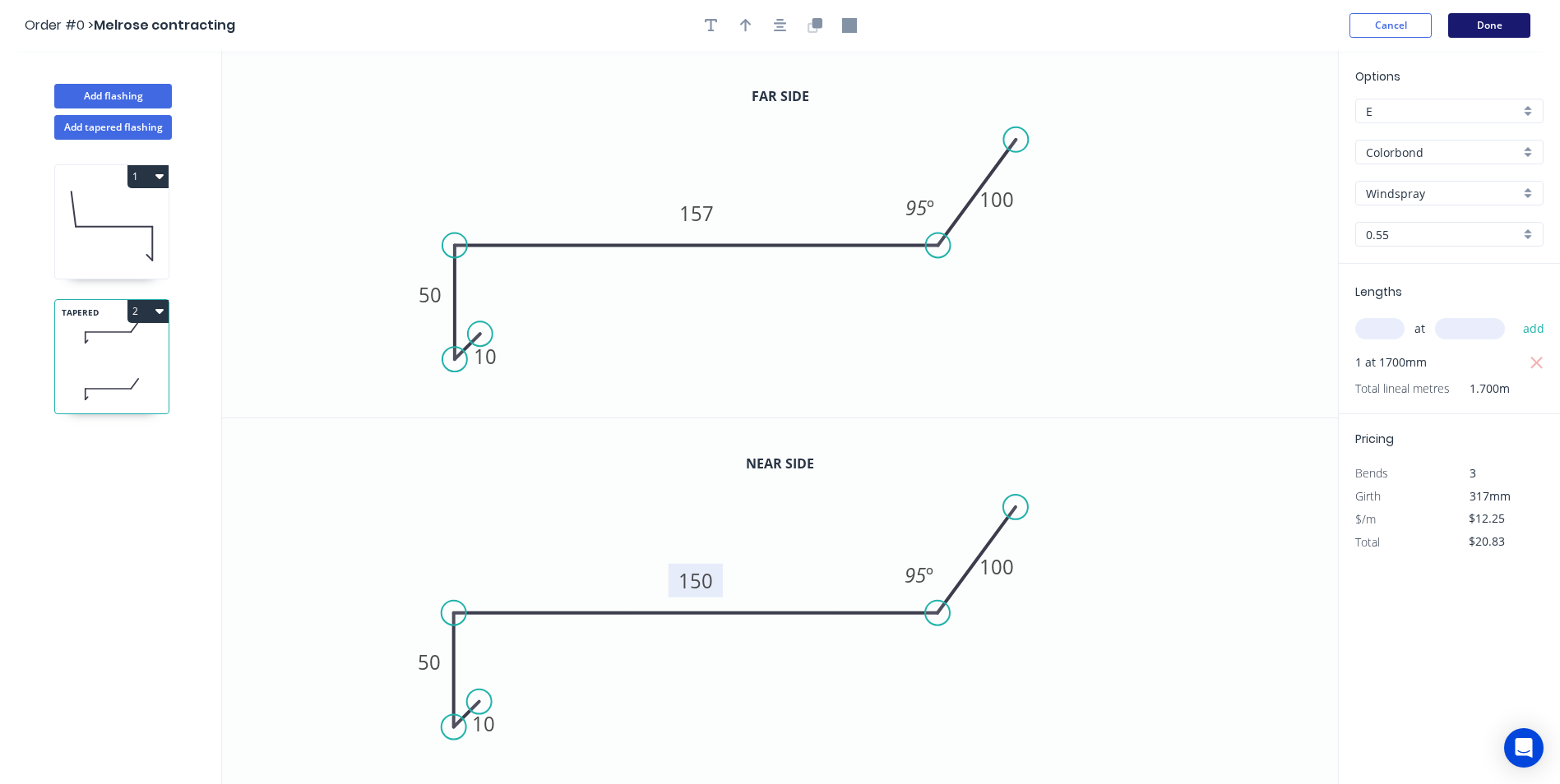
click at [1475, 21] on button "Done" at bounding box center [1489, 25] width 82 height 25
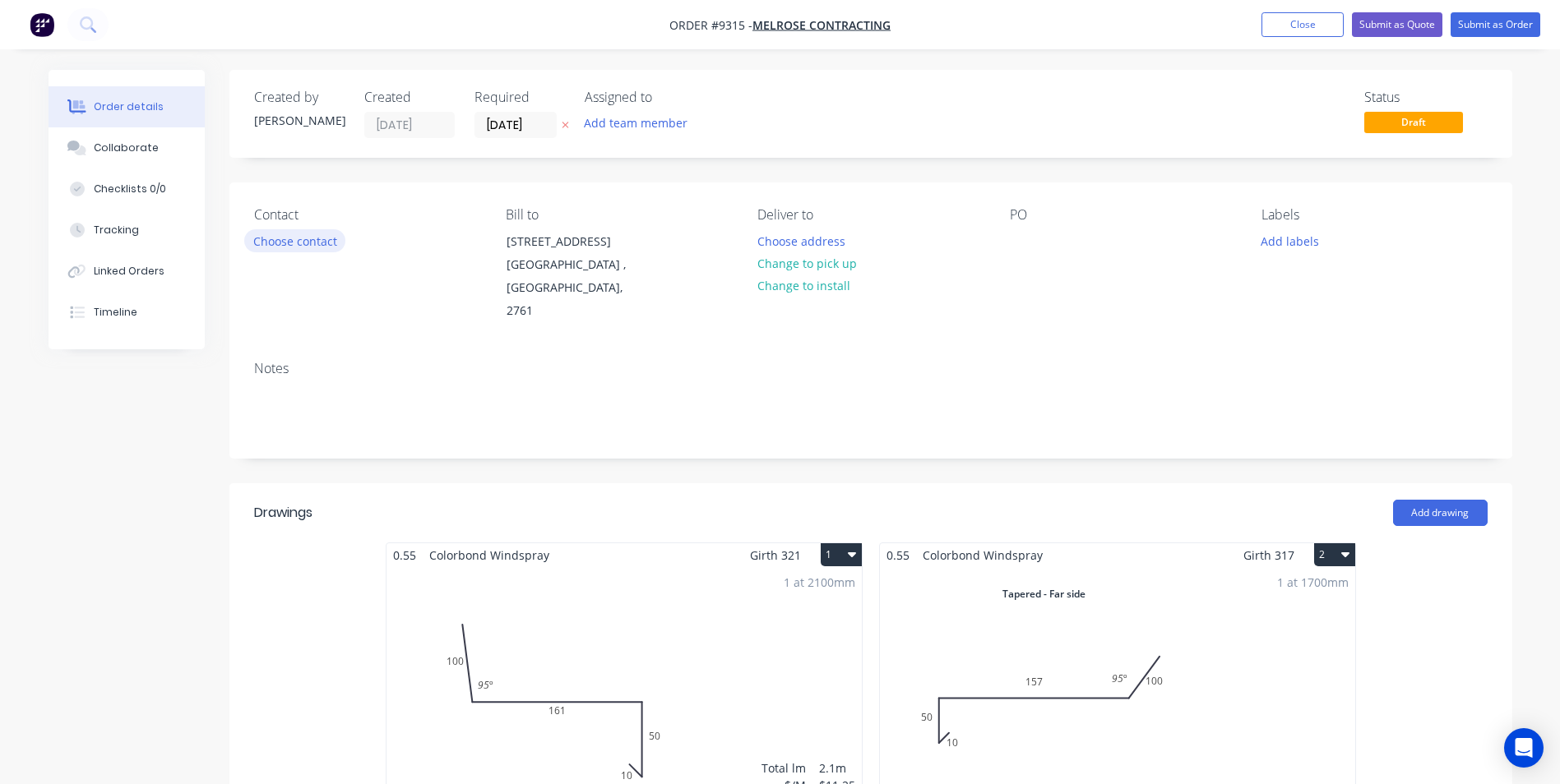
click at [311, 237] on button "Choose contact" at bounding box center [294, 241] width 101 height 22
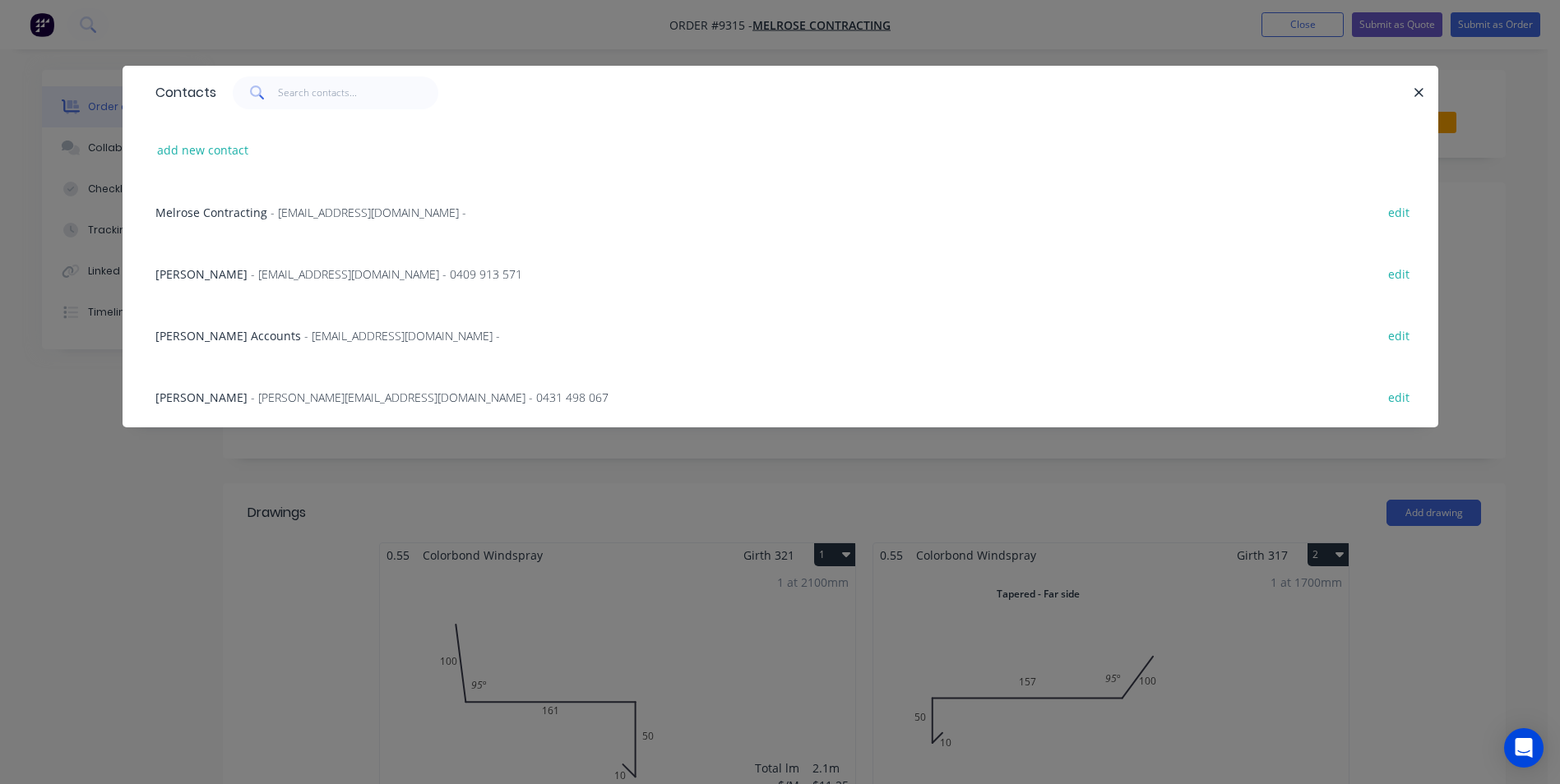
click at [326, 279] on span "- Brettc@melroseroofing.com.au - 0409 913 571" at bounding box center [387, 274] width 272 height 16
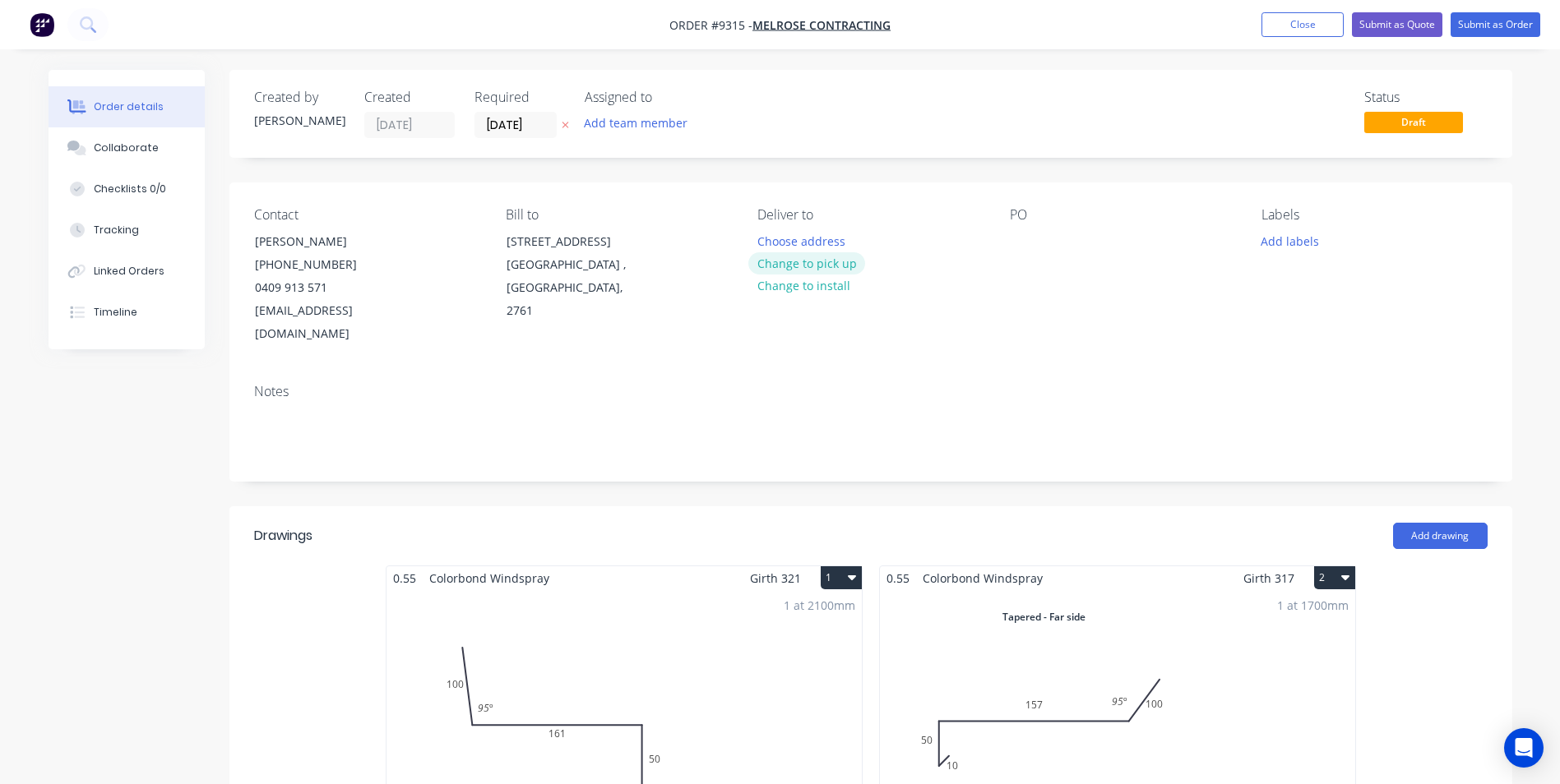
click at [853, 267] on button "Change to pick up" at bounding box center [807, 264] width 117 height 22
click at [1023, 236] on div at bounding box center [1023, 241] width 26 height 24
click at [1080, 188] on div "Contact Brett Cini (02) 4422 3133 0409 913 571 Brettc@melroseroofing.com.au Bil…" at bounding box center [871, 277] width 1283 height 189
click at [1479, 30] on button "Submit as Order" at bounding box center [1496, 24] width 90 height 25
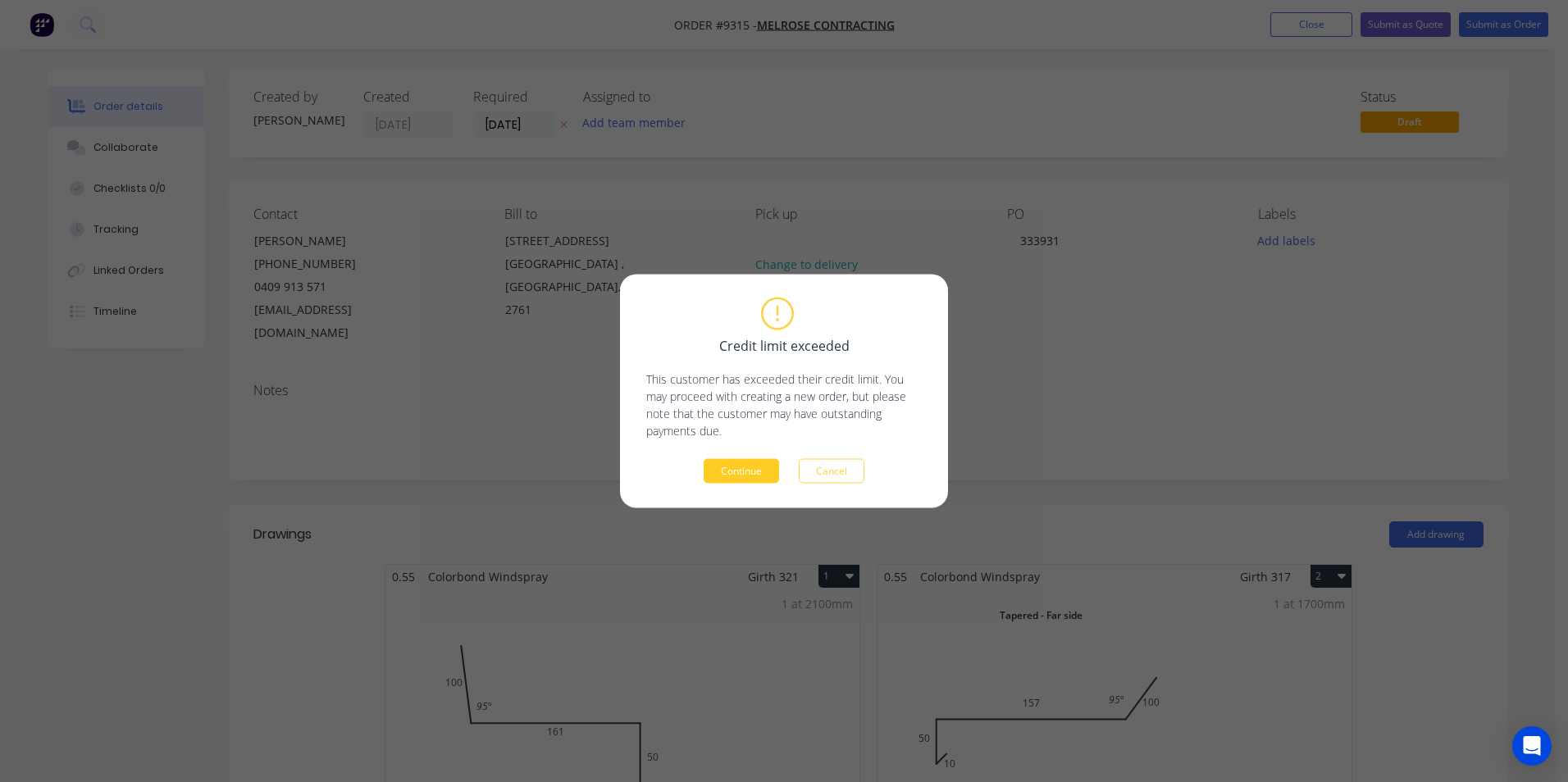
click at [754, 466] on button "Continue" at bounding box center [741, 471] width 75 height 25
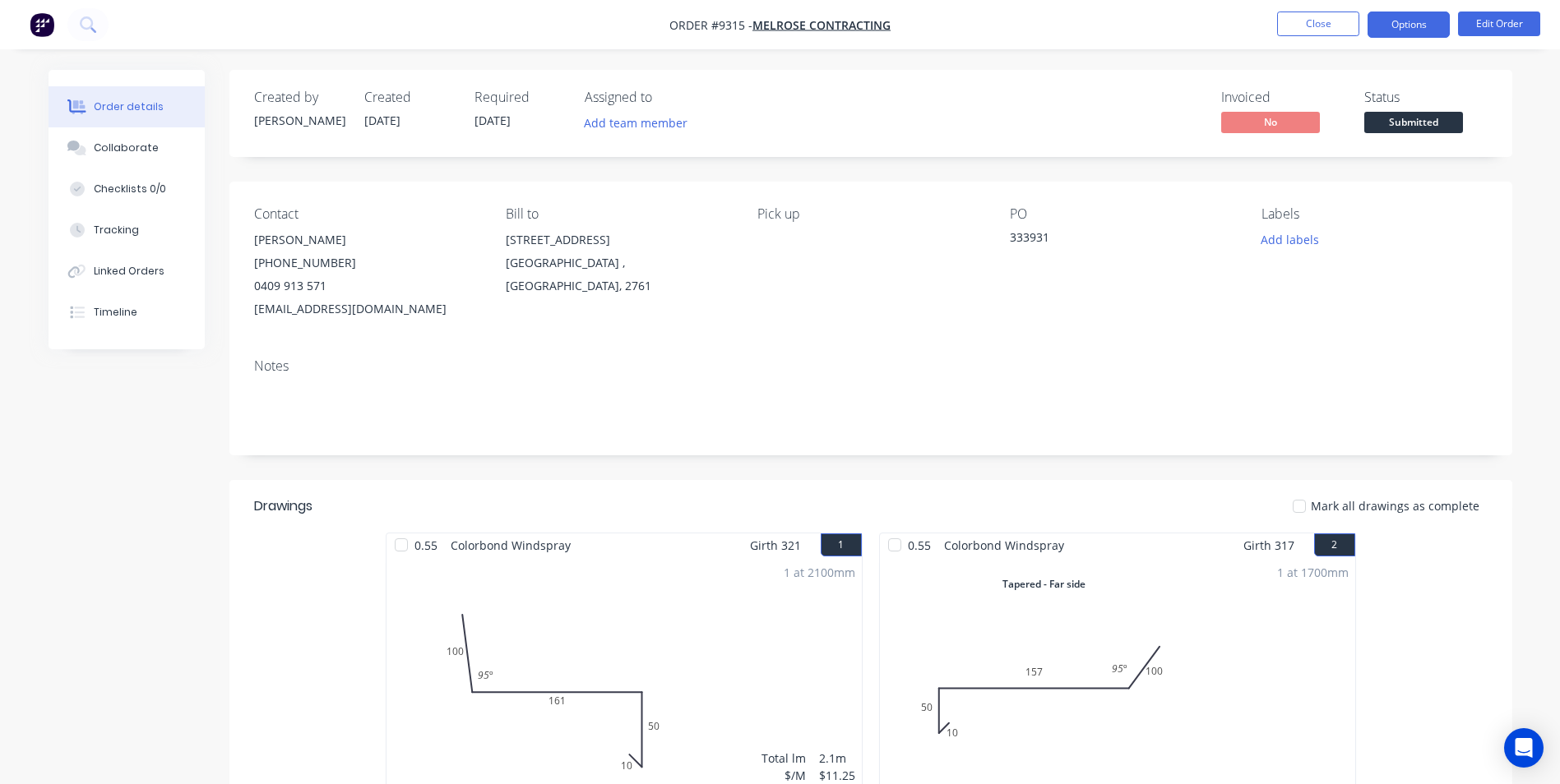
click at [1397, 24] on button "Options" at bounding box center [1409, 24] width 82 height 26
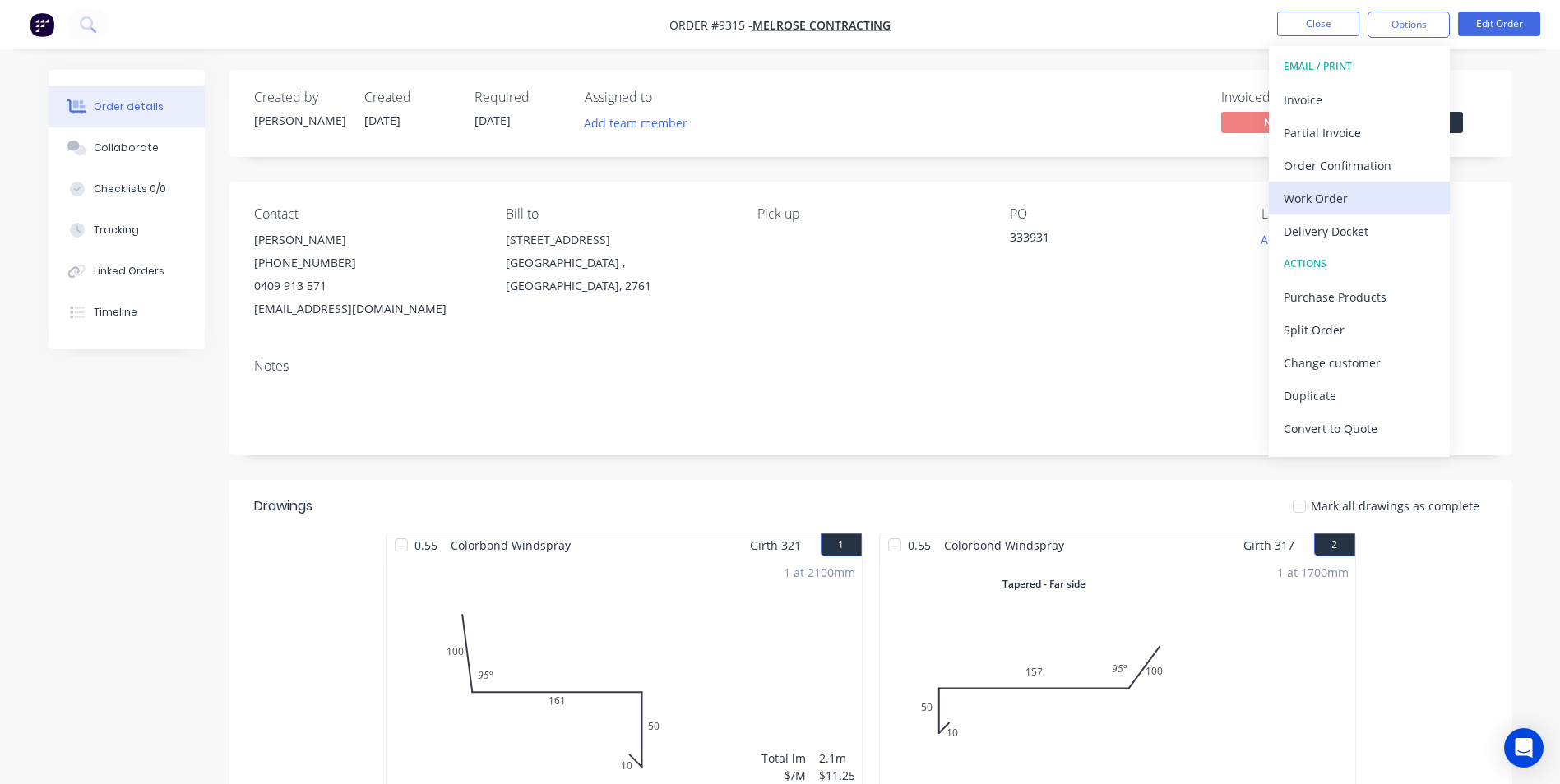
click at [1313, 204] on div "Work Order" at bounding box center [1359, 199] width 151 height 24
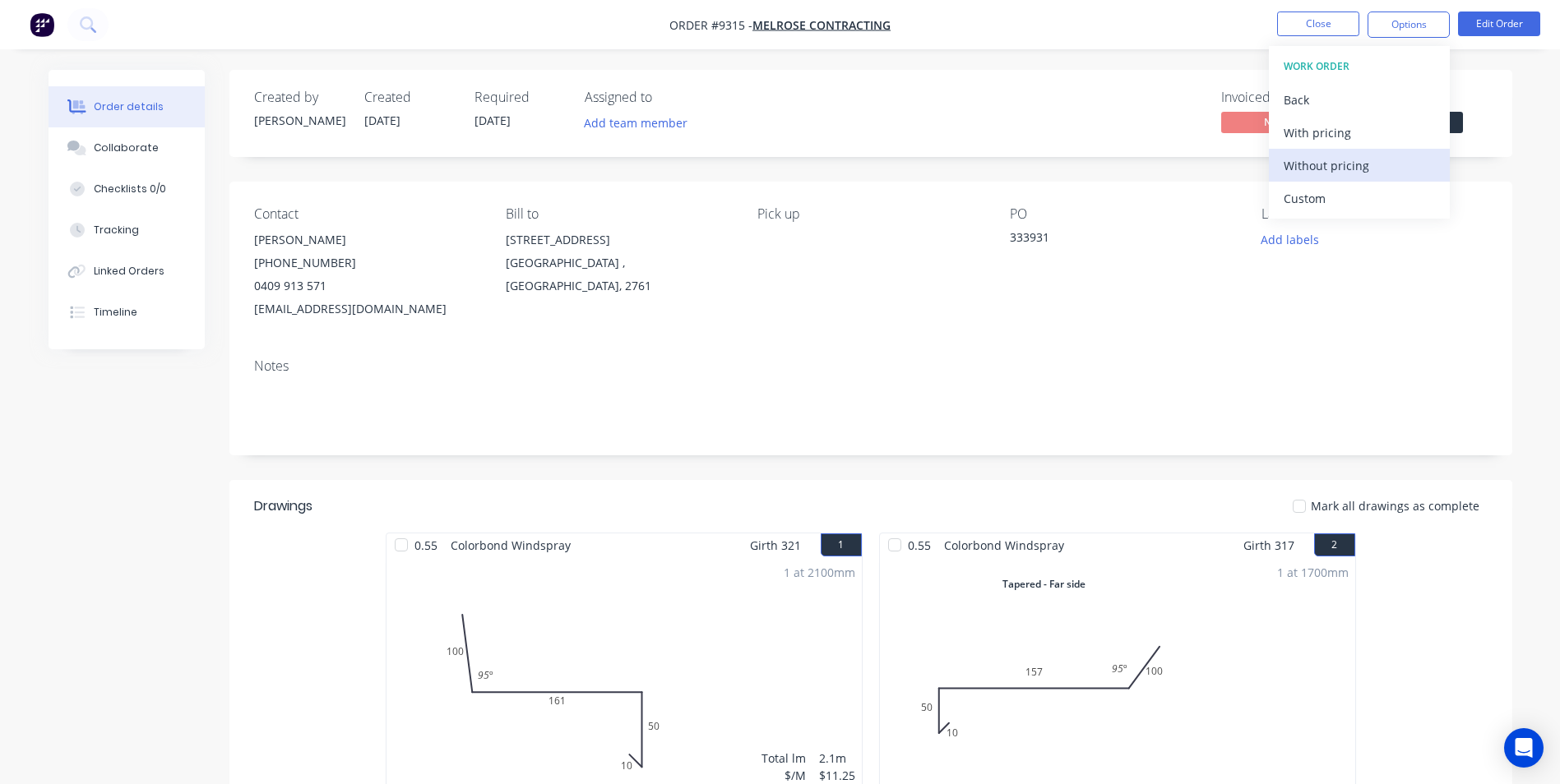
click at [1327, 164] on div "Without pricing" at bounding box center [1359, 166] width 151 height 24
click at [1328, 166] on div "Order Confirmation" at bounding box center [1359, 166] width 151 height 24
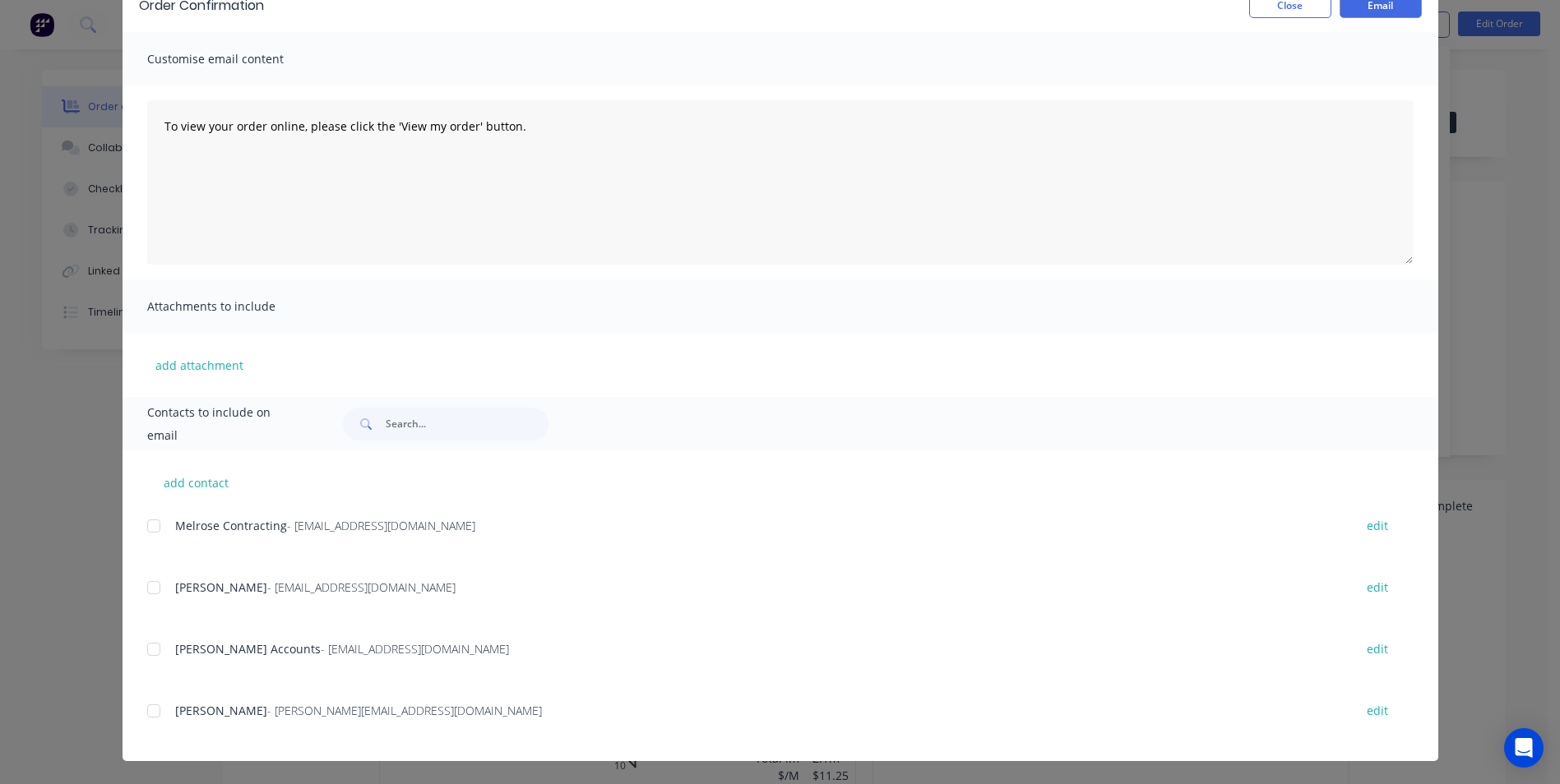
click at [149, 594] on div at bounding box center [154, 588] width 33 height 33
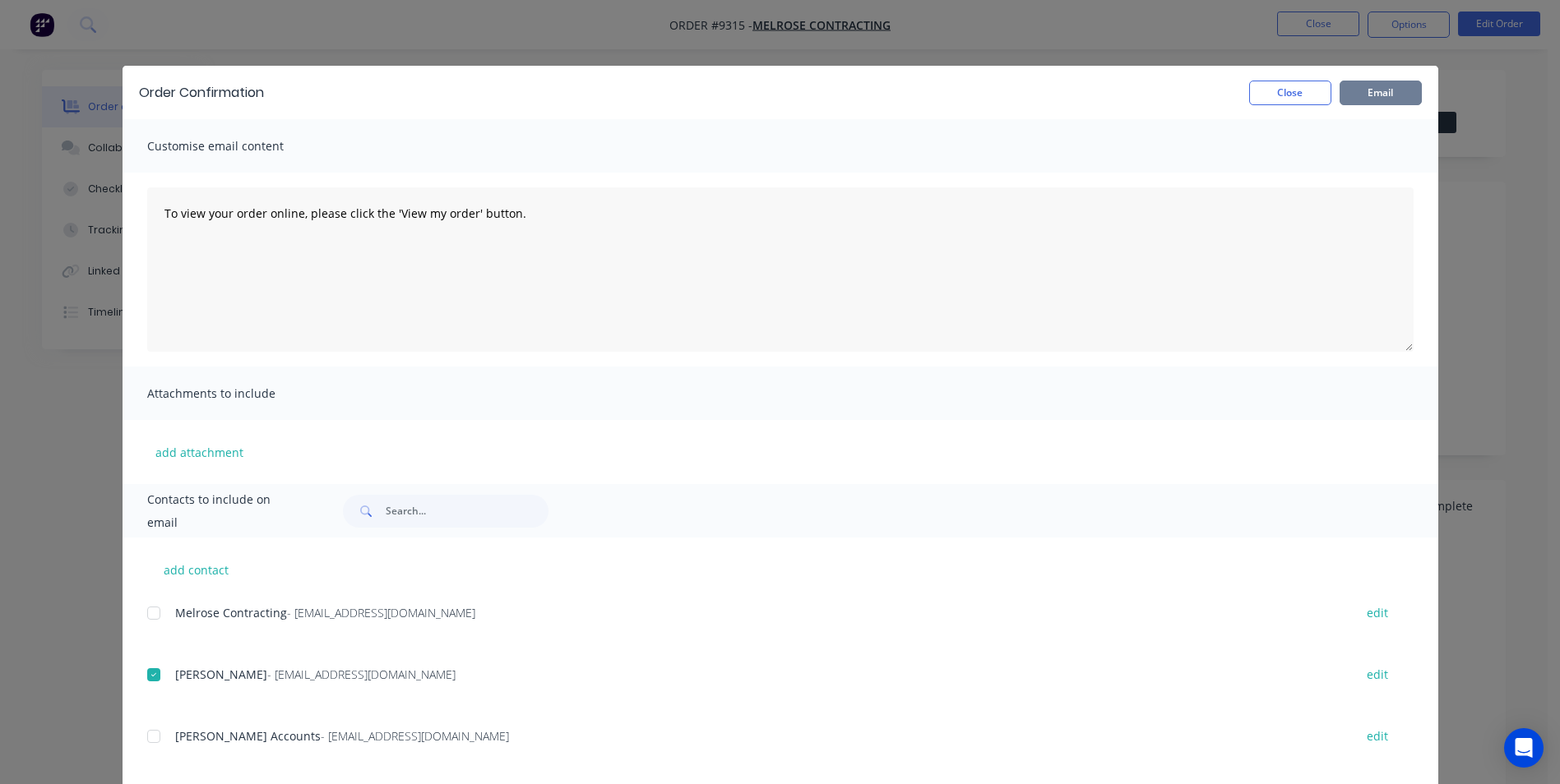
click at [1359, 89] on button "Email" at bounding box center [1381, 93] width 82 height 25
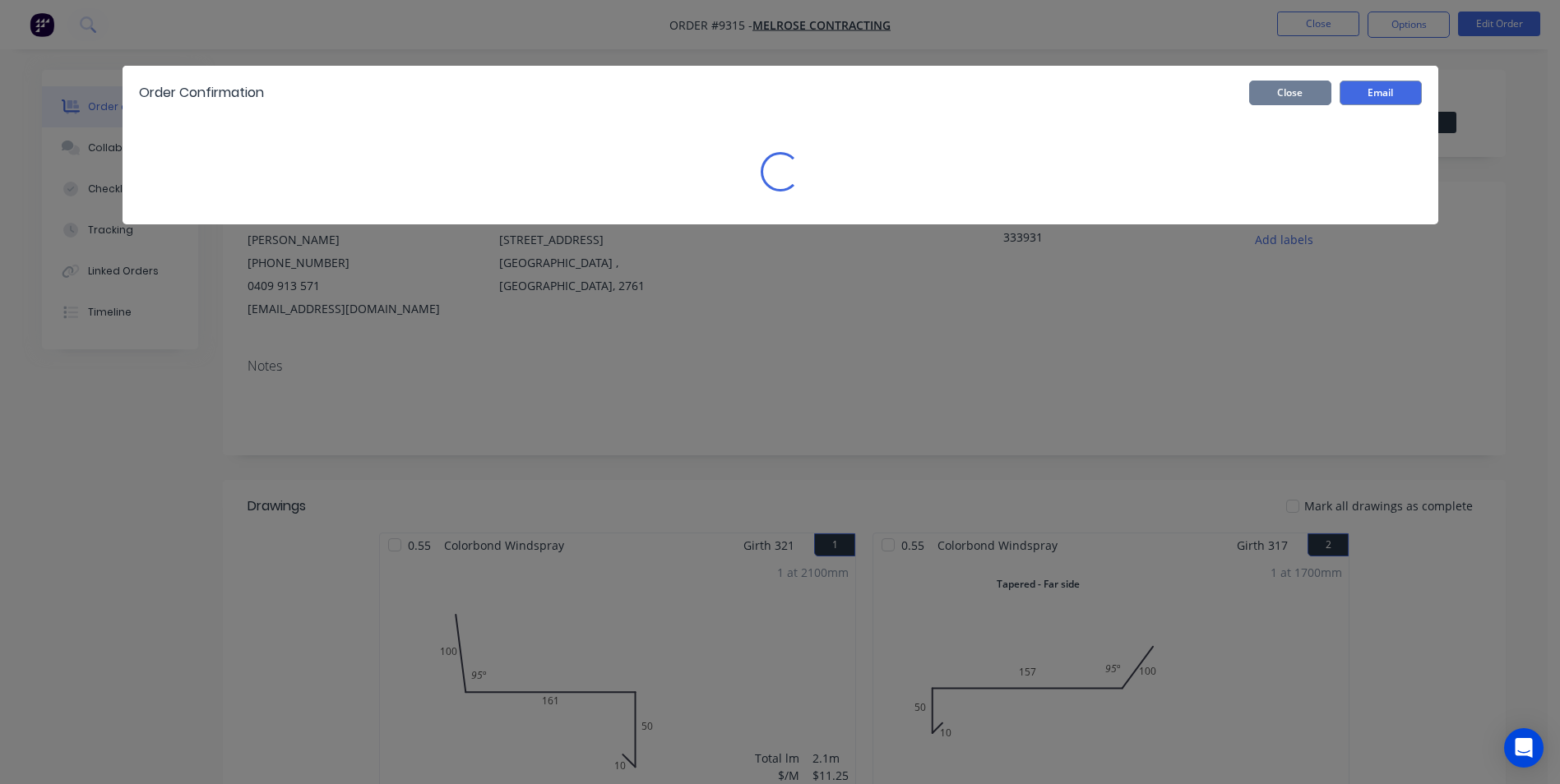
click at [1305, 89] on button "Close" at bounding box center [1290, 93] width 82 height 25
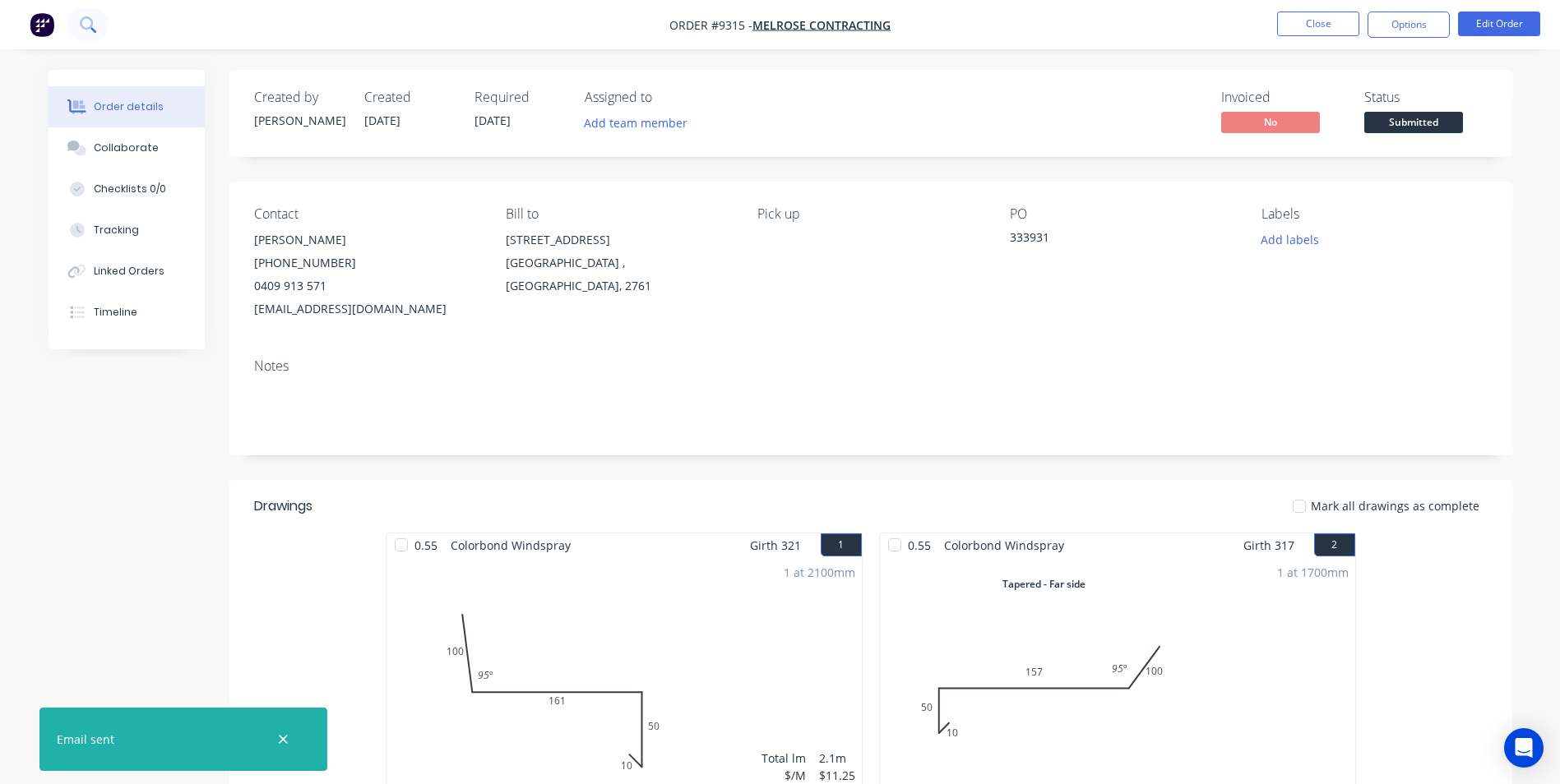
click at [93, 28] on icon at bounding box center [87, 24] width 16 height 16
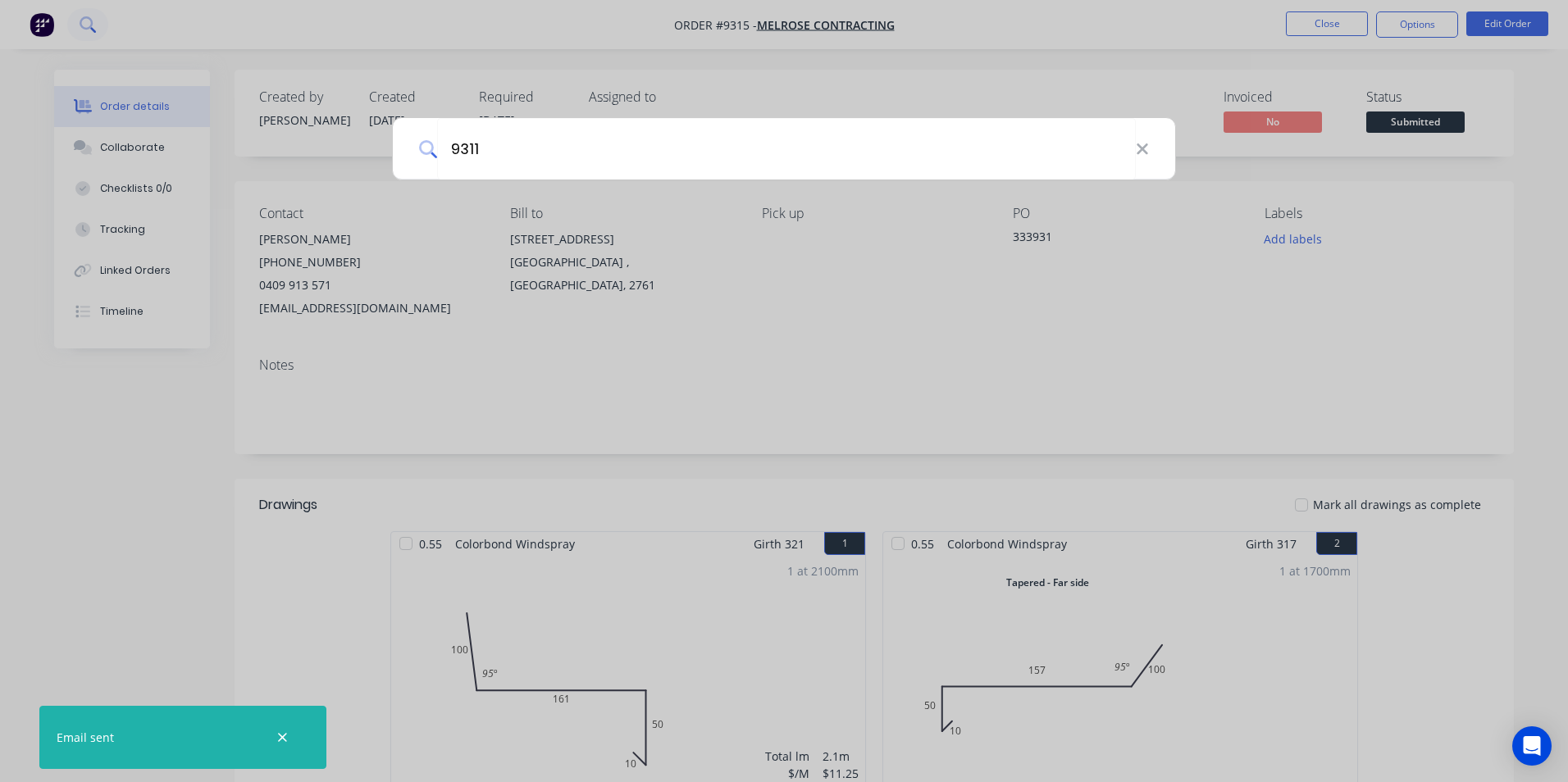
type input "9311"
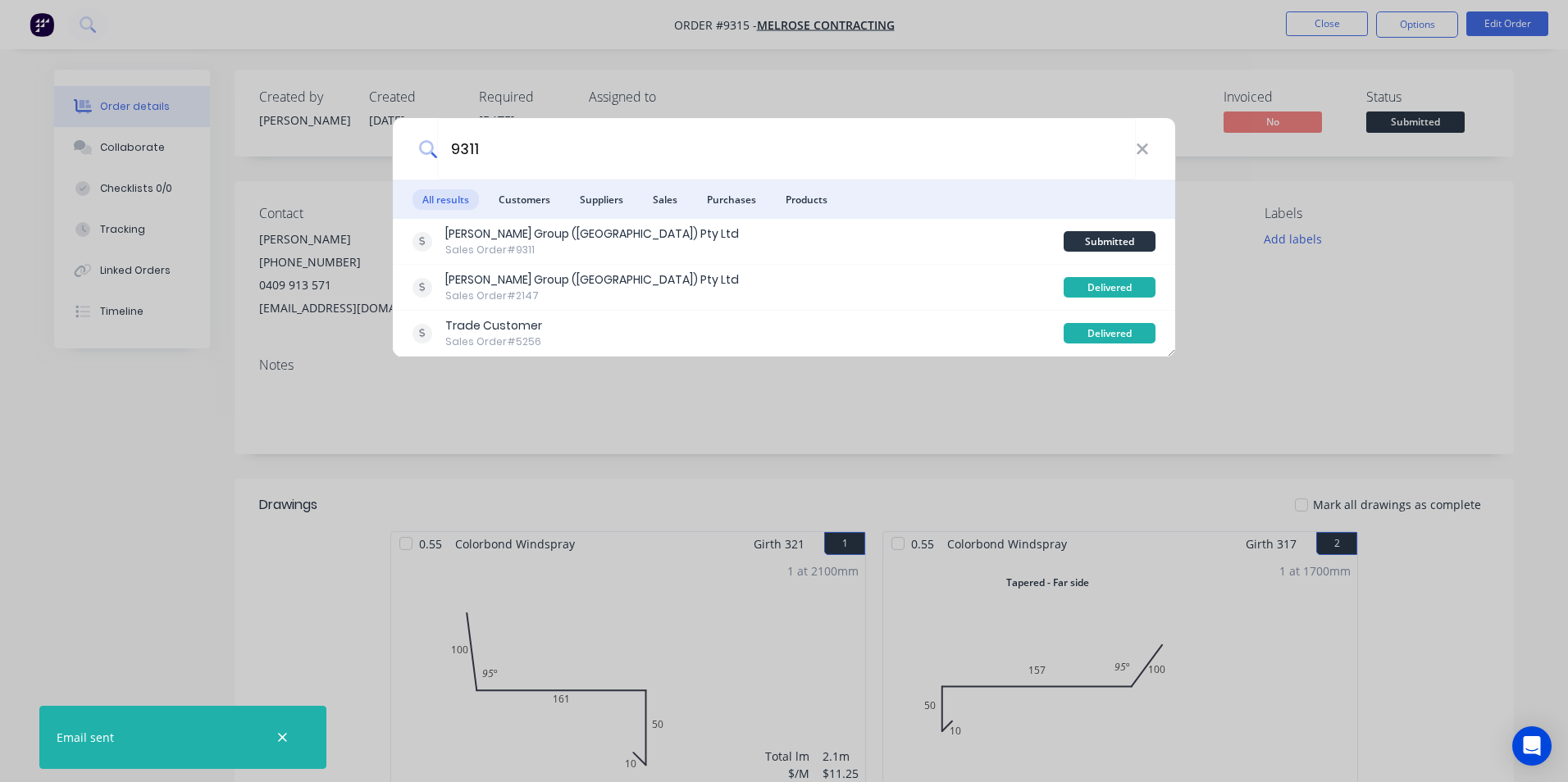
click at [685, 230] on div "Parrish Group (NSW) Pty Ltd Sales Order #9311" at bounding box center [738, 241] width 651 height 32
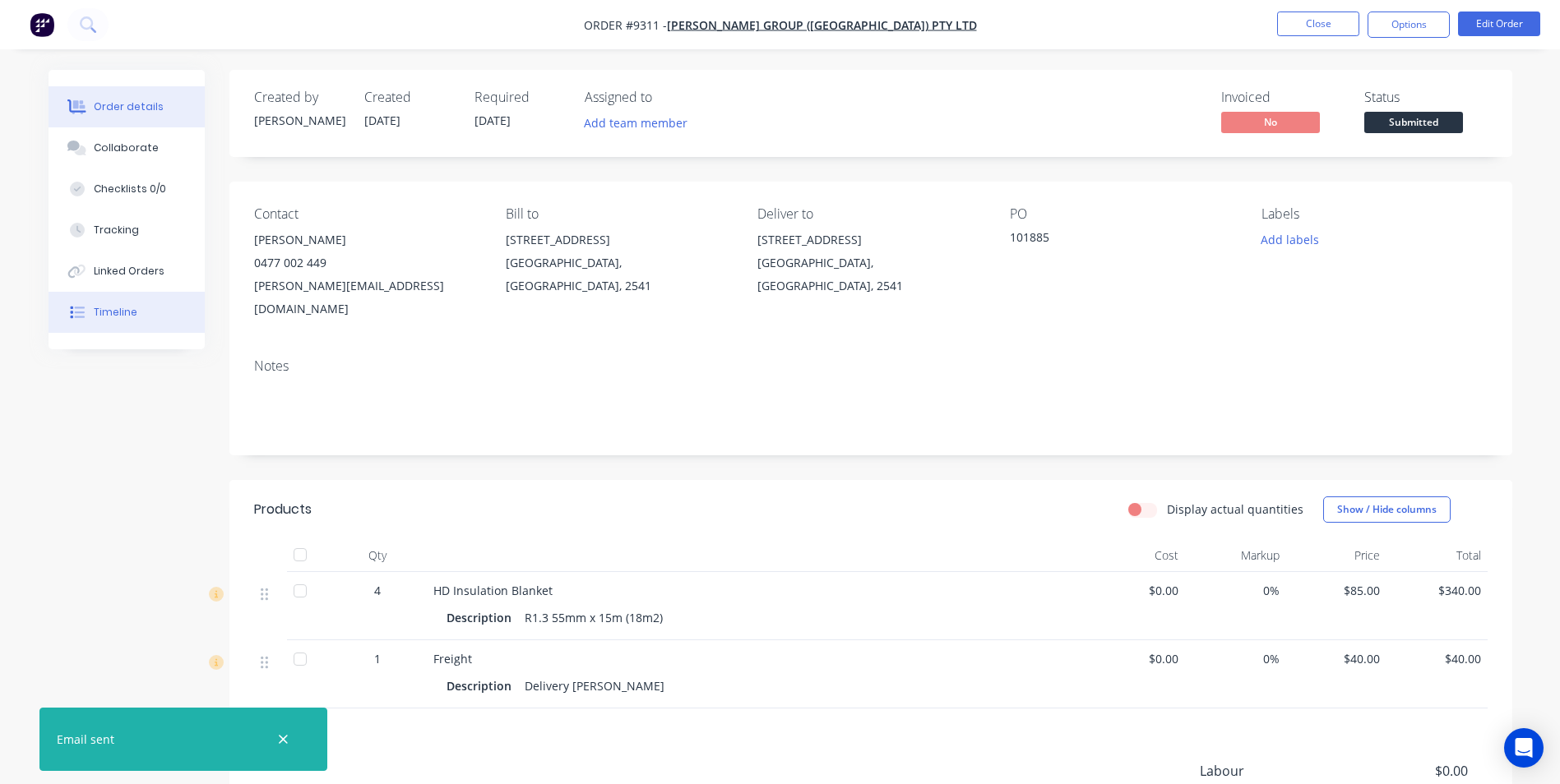
click at [126, 305] on button "Timeline" at bounding box center [126, 312] width 157 height 42
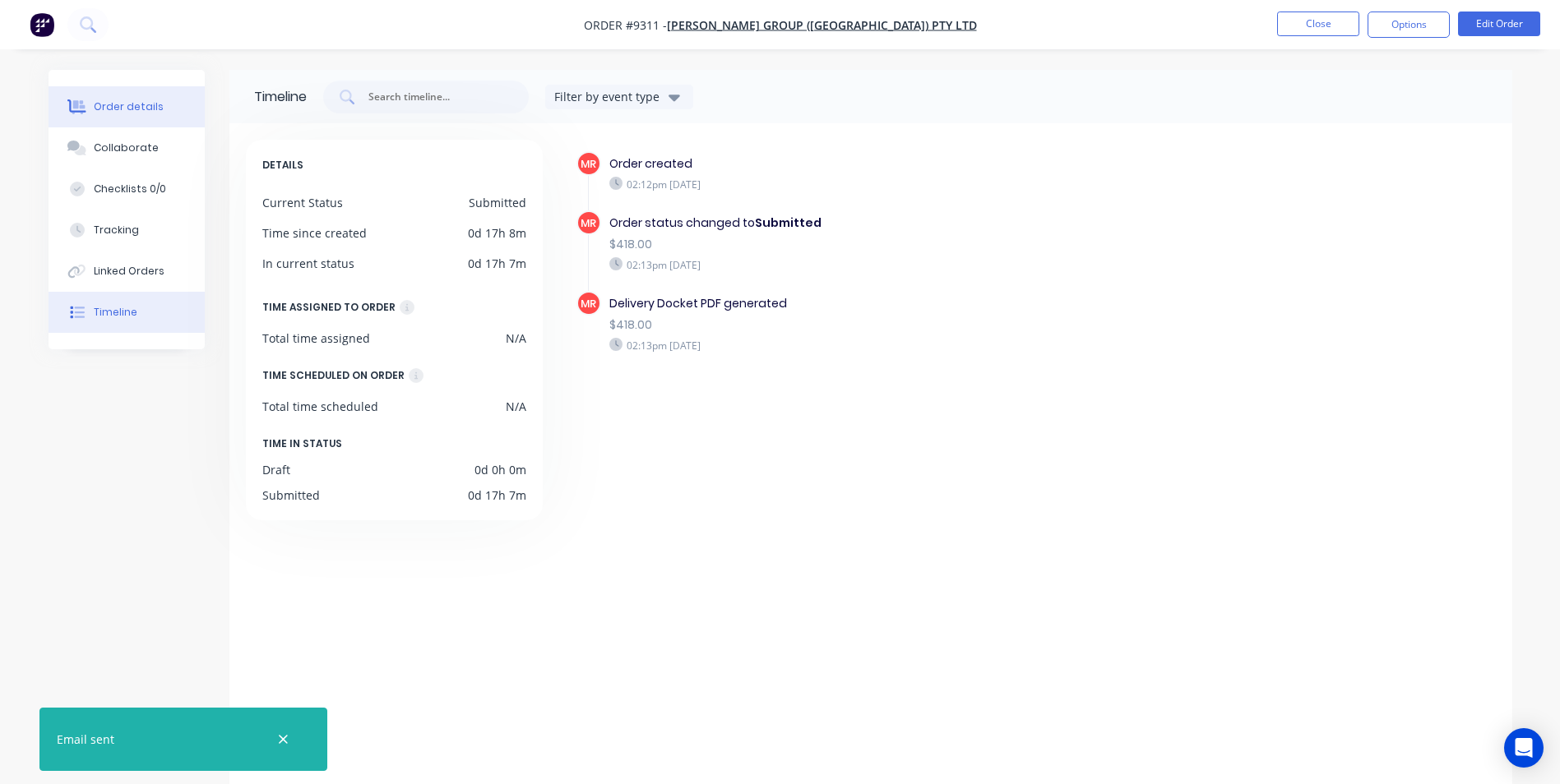
click at [141, 113] on div "Order details" at bounding box center [128, 106] width 70 height 15
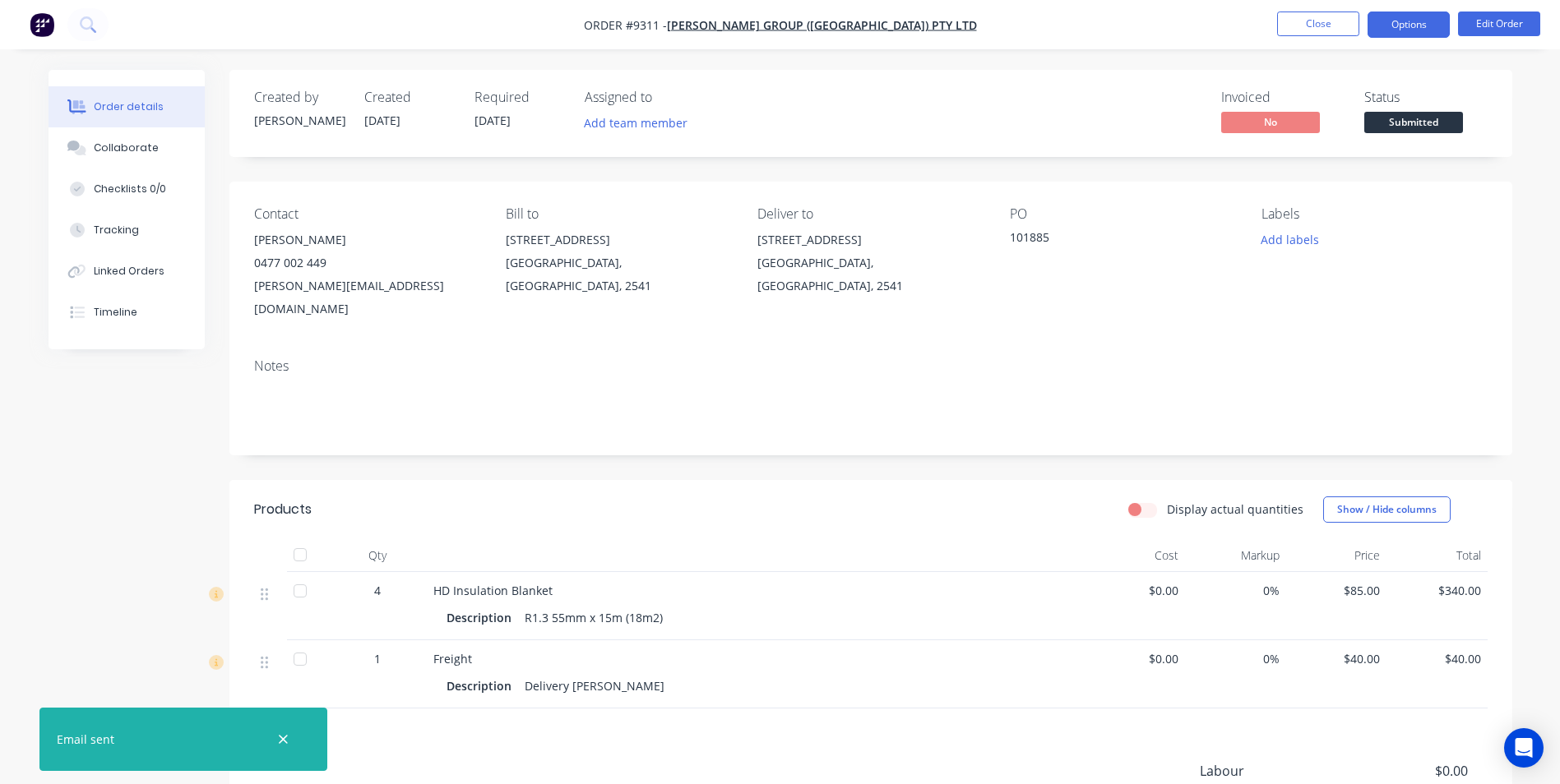
click at [1390, 29] on button "Options" at bounding box center [1409, 24] width 82 height 26
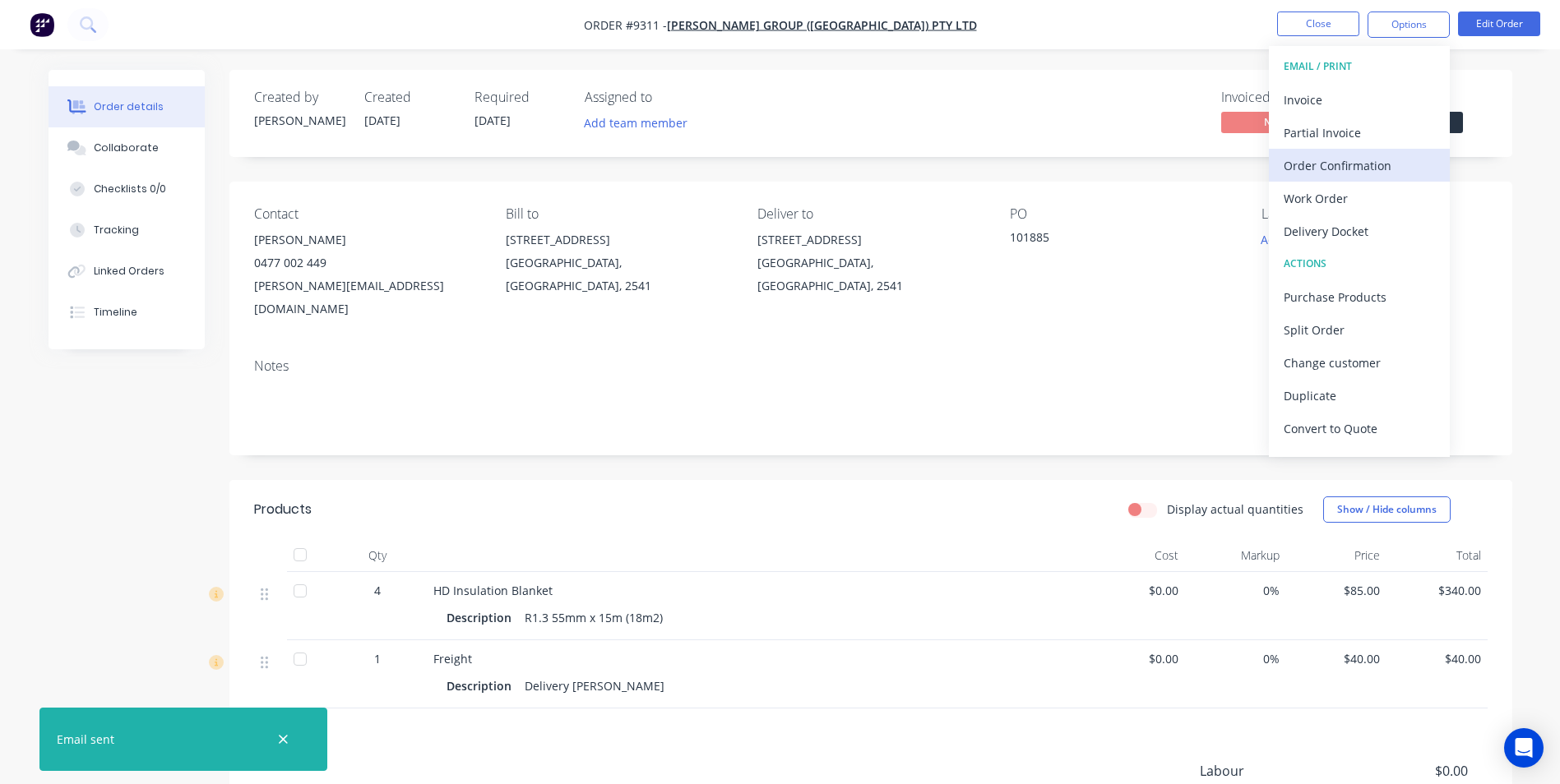
click at [1391, 158] on div "Order Confirmation" at bounding box center [1359, 166] width 151 height 24
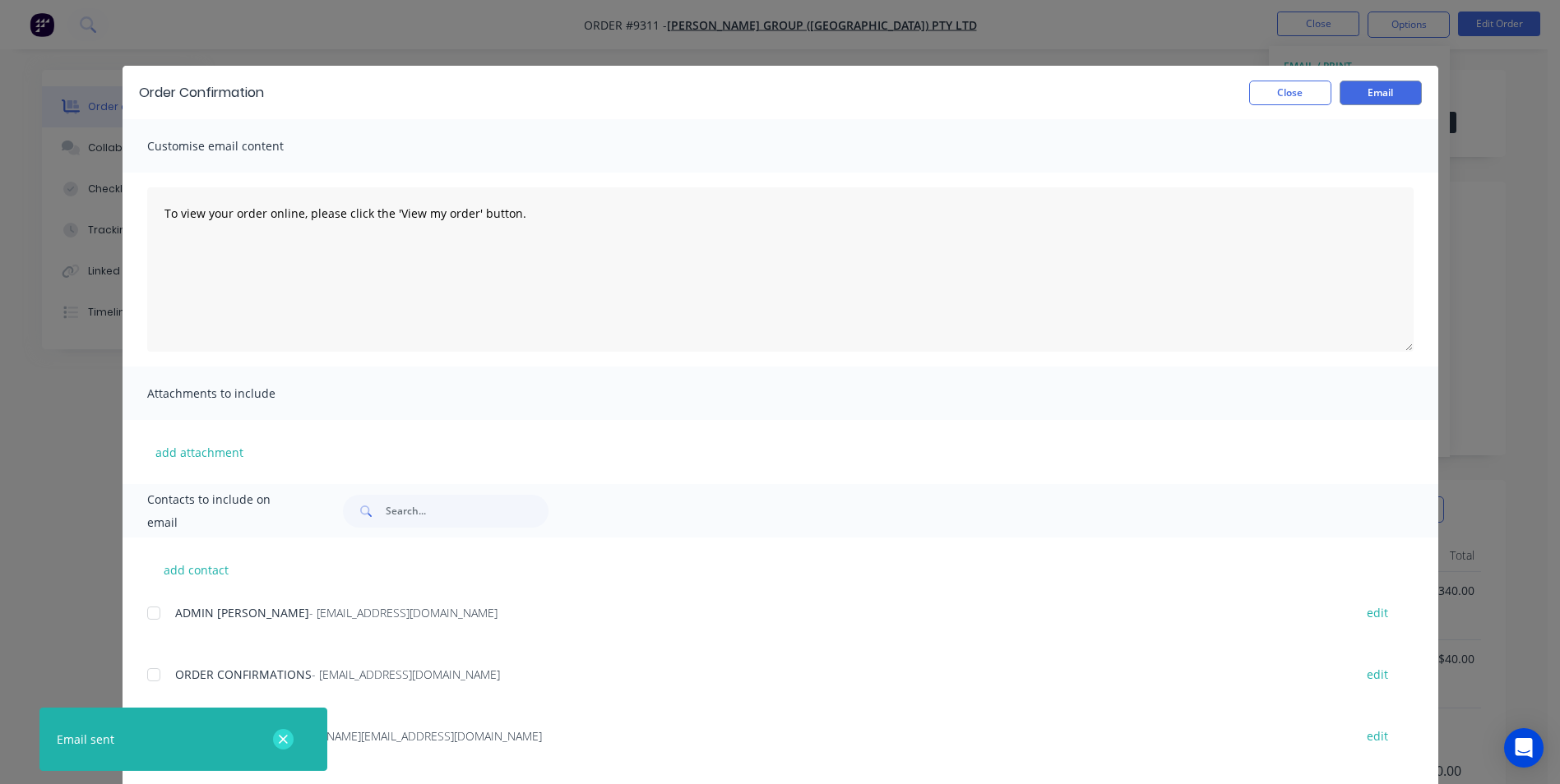
click at [283, 741] on icon "button" at bounding box center [283, 739] width 9 height 9
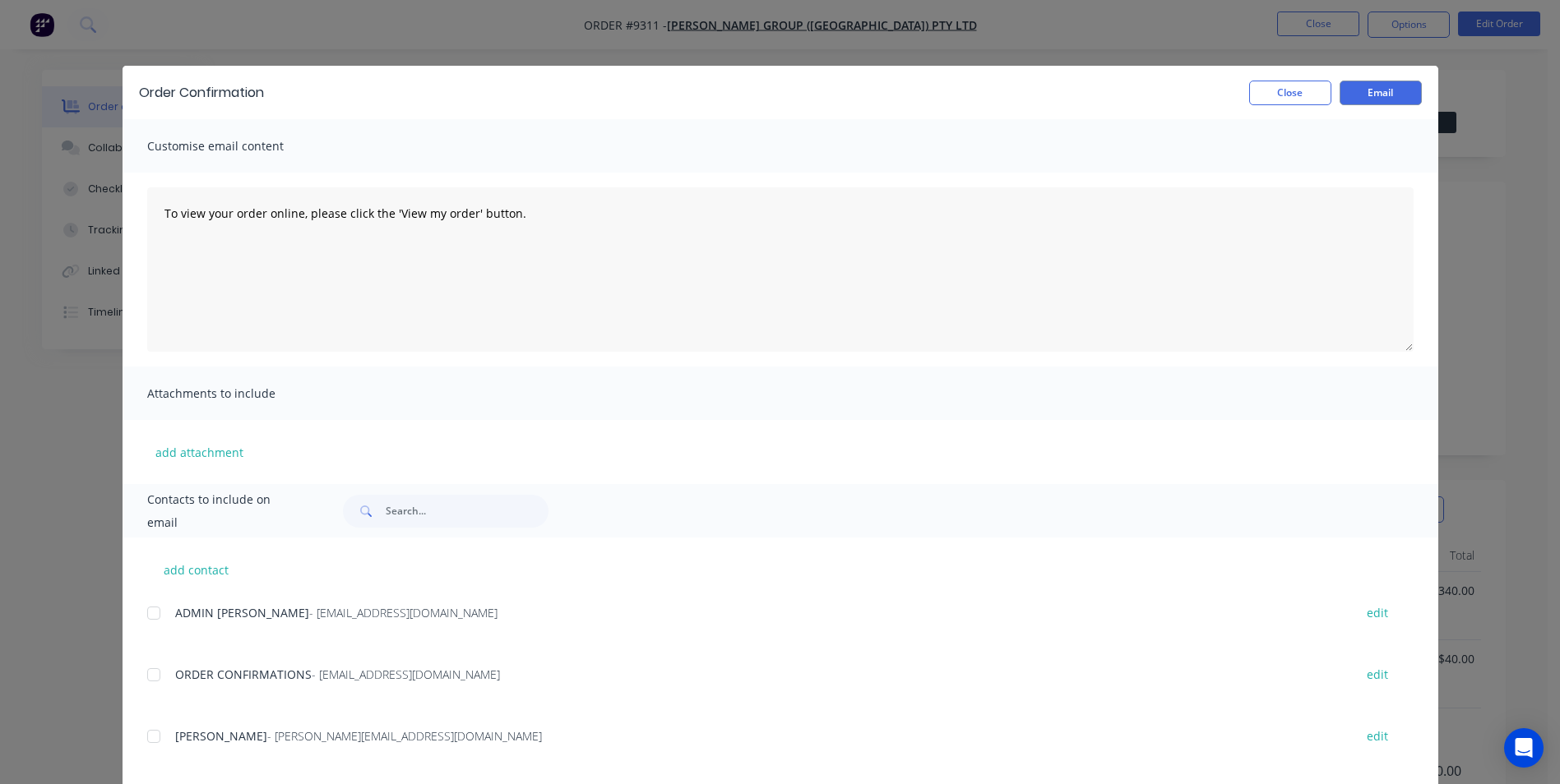
drag, startPoint x: 159, startPoint y: 672, endPoint x: 594, endPoint y: 527, distance: 458.5
click at [159, 671] on div at bounding box center [154, 675] width 33 height 33
drag, startPoint x: 1368, startPoint y: 99, endPoint x: 1338, endPoint y: 98, distance: 30.0
click at [1368, 98] on button "Email" at bounding box center [1381, 93] width 82 height 25
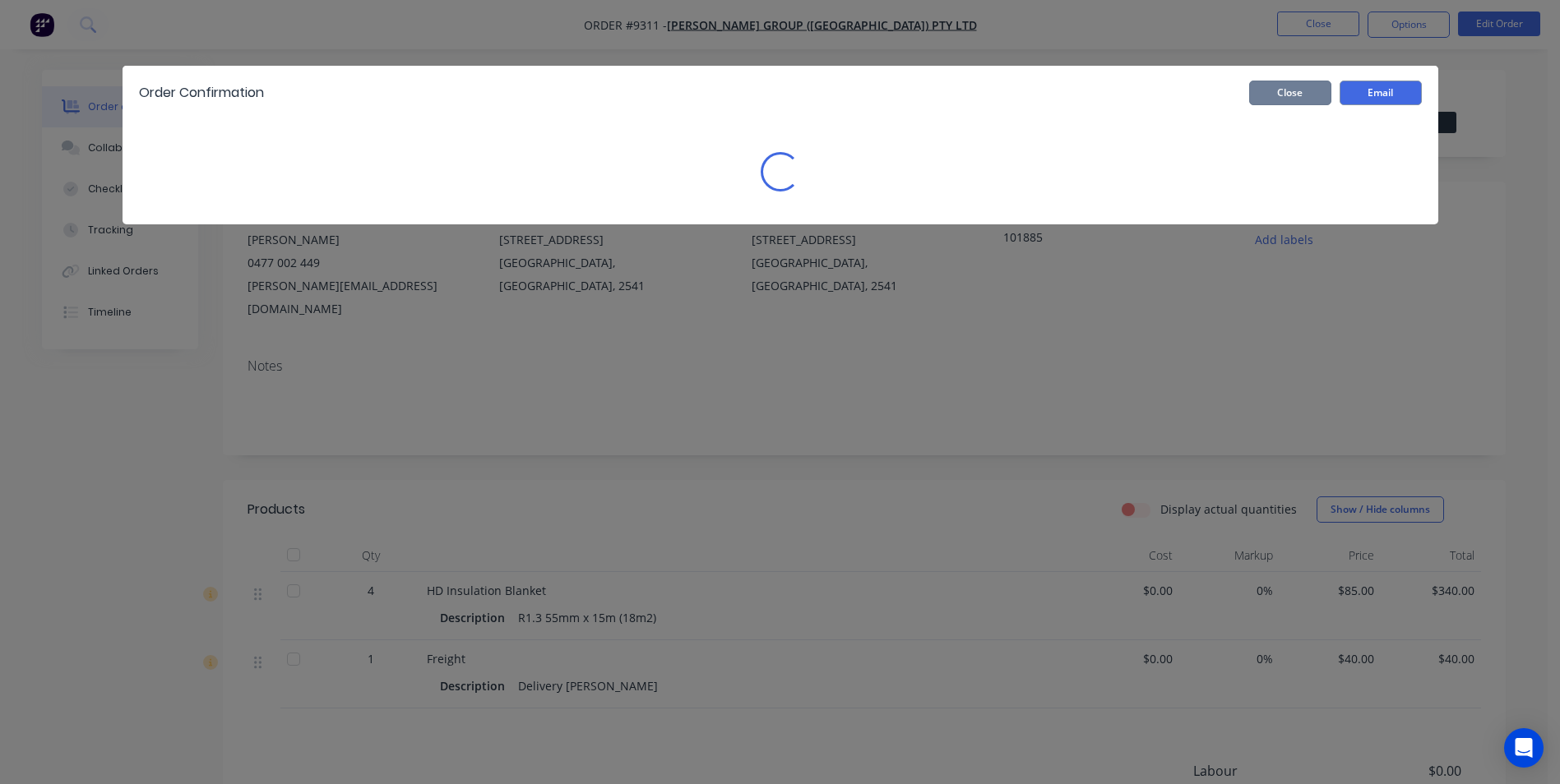
drag, startPoint x: 1294, startPoint y: 97, endPoint x: 1366, endPoint y: 56, distance: 82.9
click at [1295, 97] on button "Close" at bounding box center [1290, 93] width 82 height 25
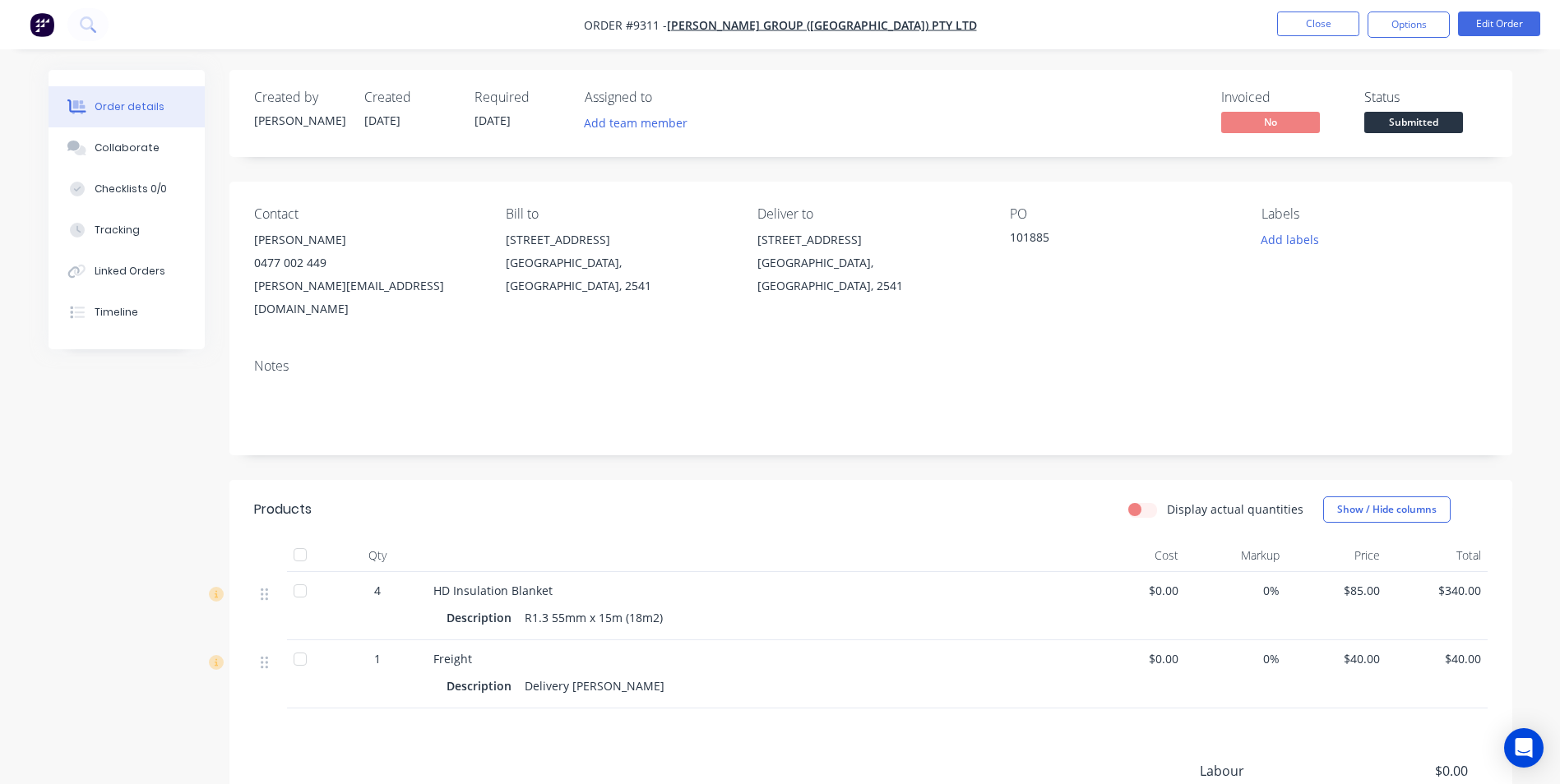
click at [1381, 38] on nav "Order #9311 - Parrish Group (NSW) Pty Ltd Close Options Edit Order" at bounding box center [780, 24] width 1560 height 49
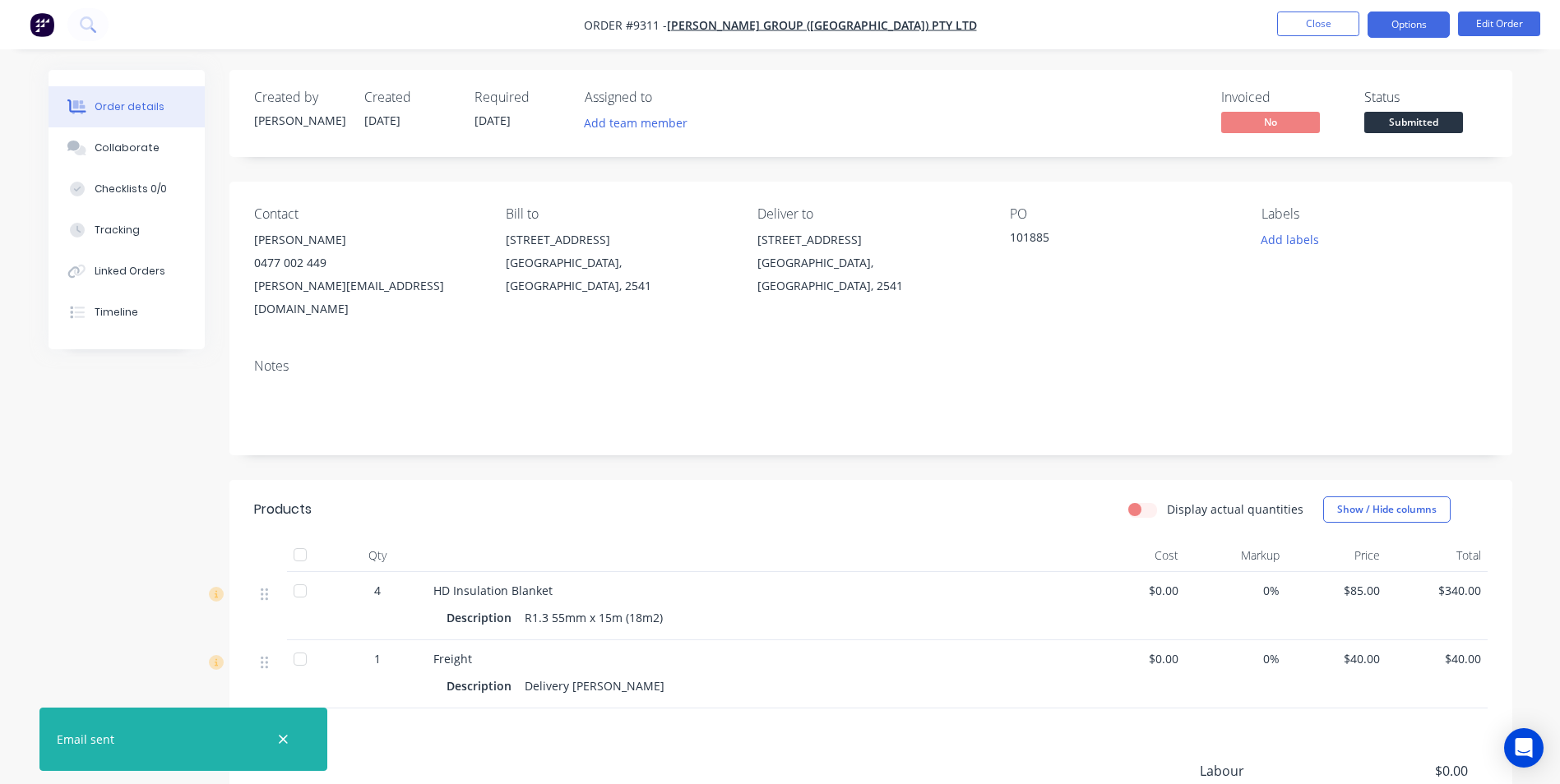
click at [1400, 23] on button "Options" at bounding box center [1409, 24] width 82 height 26
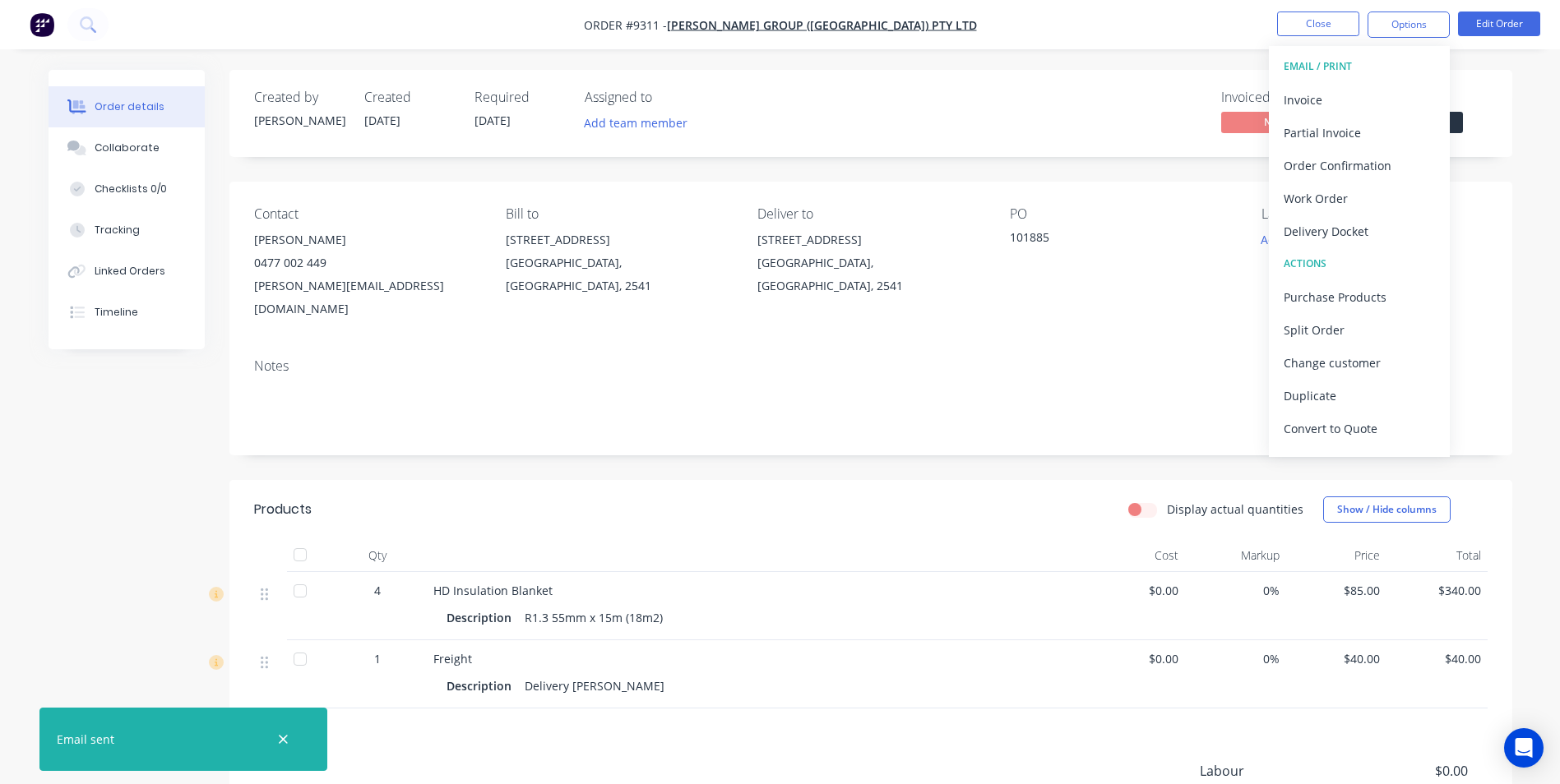
click at [1280, 61] on button "EMAIL / PRINT" at bounding box center [1359, 67] width 181 height 33
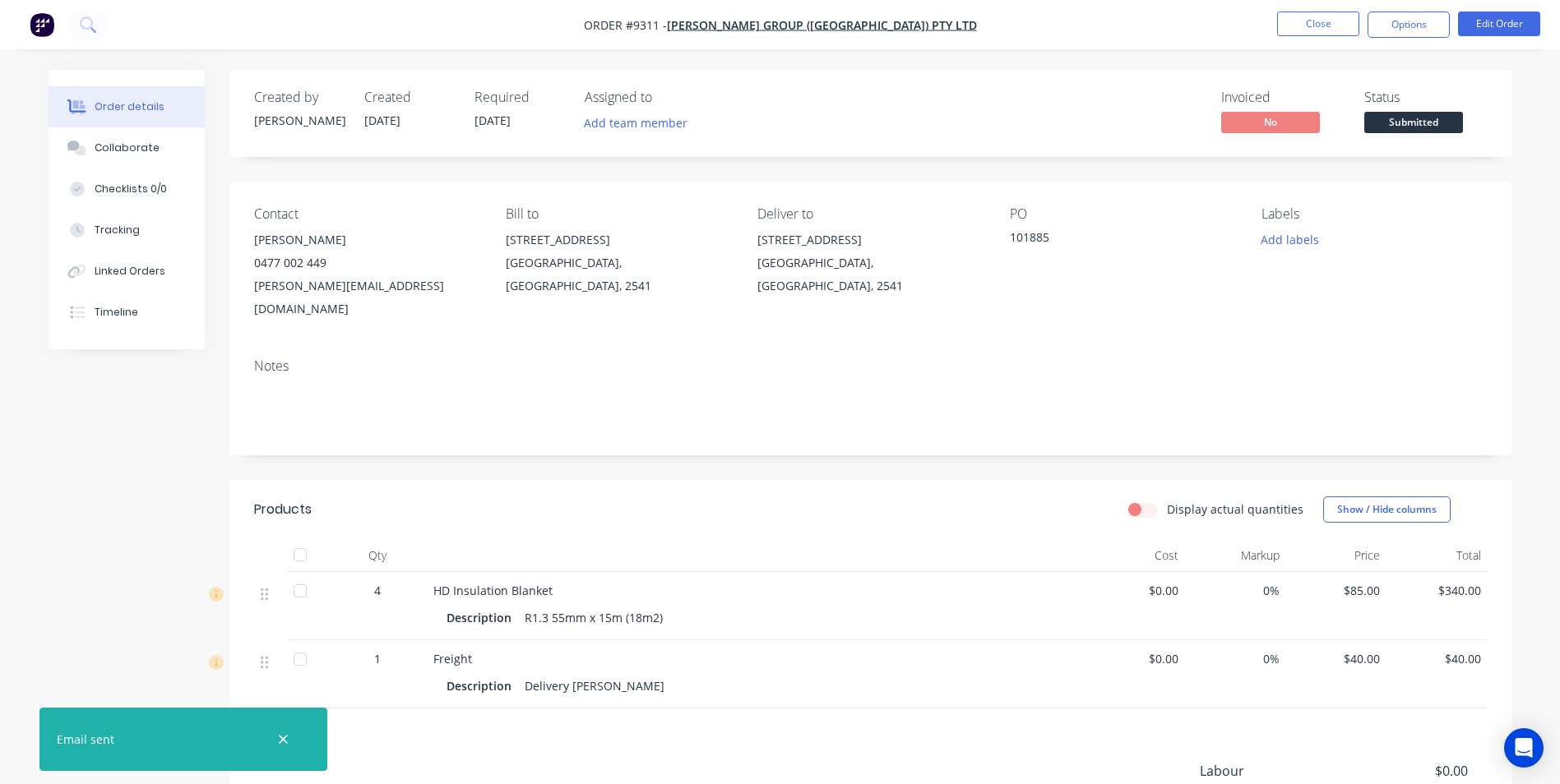
drag, startPoint x: 1254, startPoint y: 74, endPoint x: 1312, endPoint y: 91, distance: 60.4
click at [1255, 74] on div "Created by Matt Created 14/08/25 Required 15/08/25 Assigned to Add team member …" at bounding box center [871, 113] width 1283 height 87
click at [1413, 115] on span "Submitted" at bounding box center [1414, 122] width 99 height 21
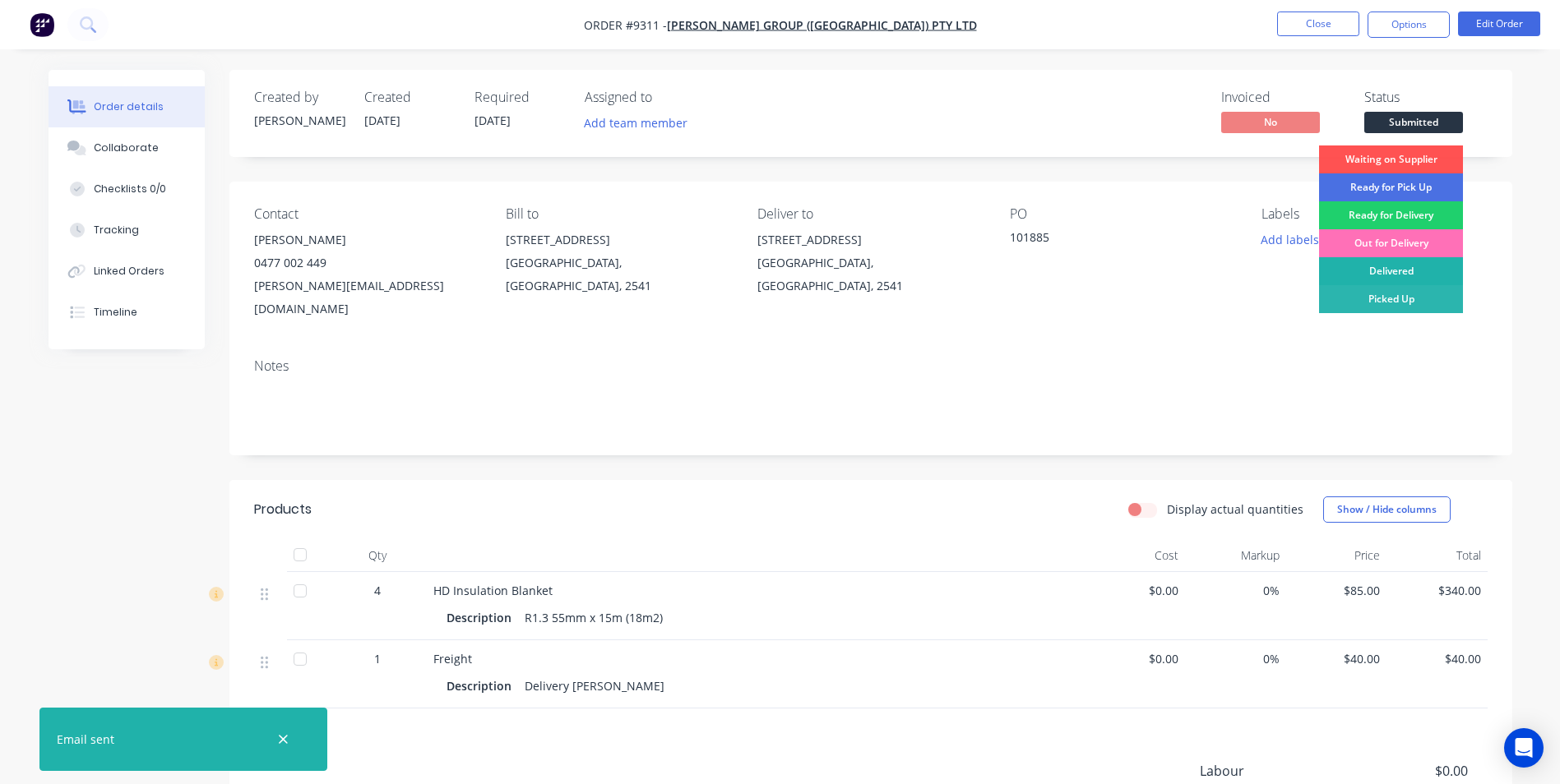
click at [1409, 268] on div "Delivered" at bounding box center [1391, 271] width 144 height 28
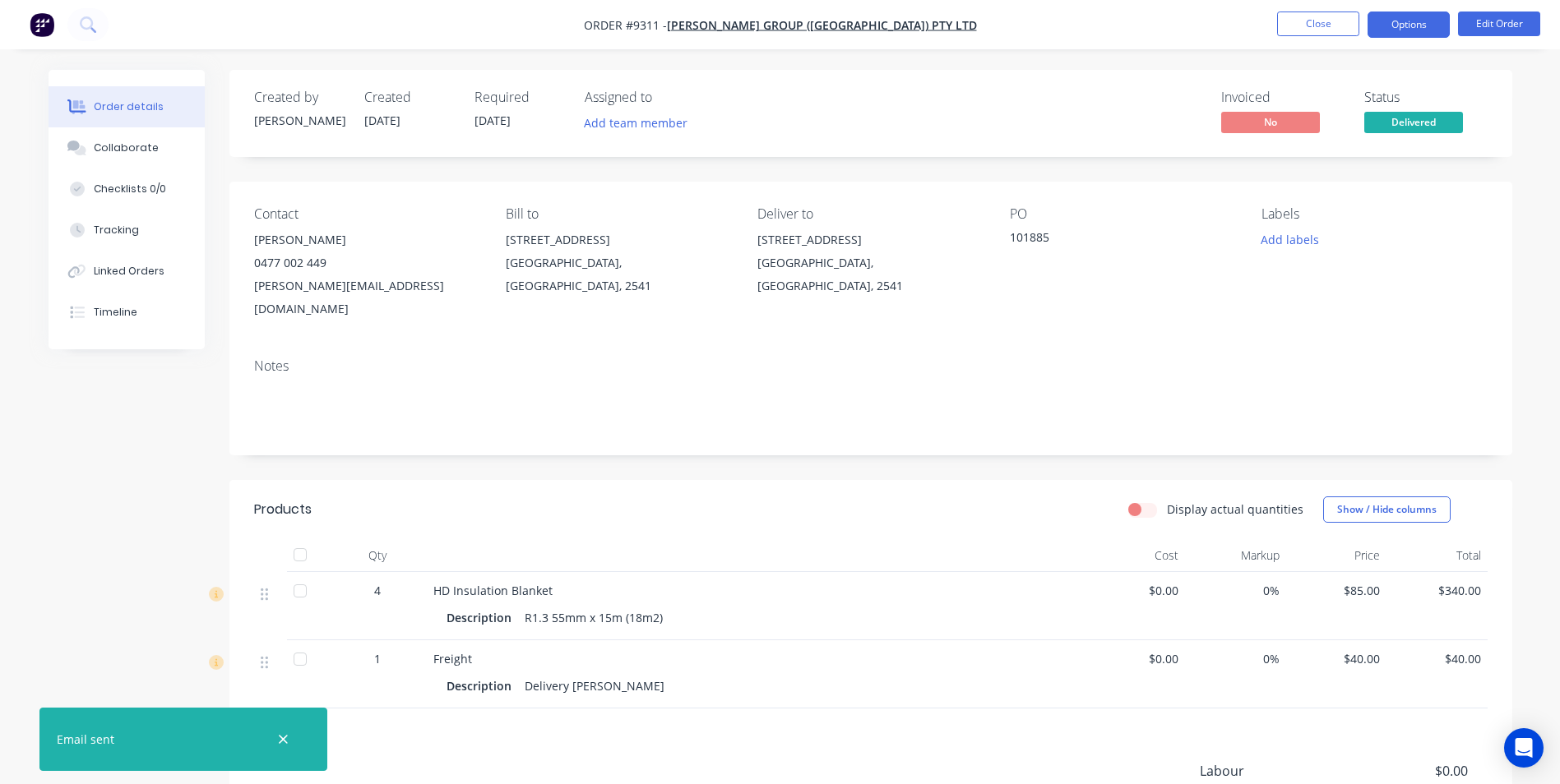
click at [1412, 26] on button "Options" at bounding box center [1409, 24] width 82 height 26
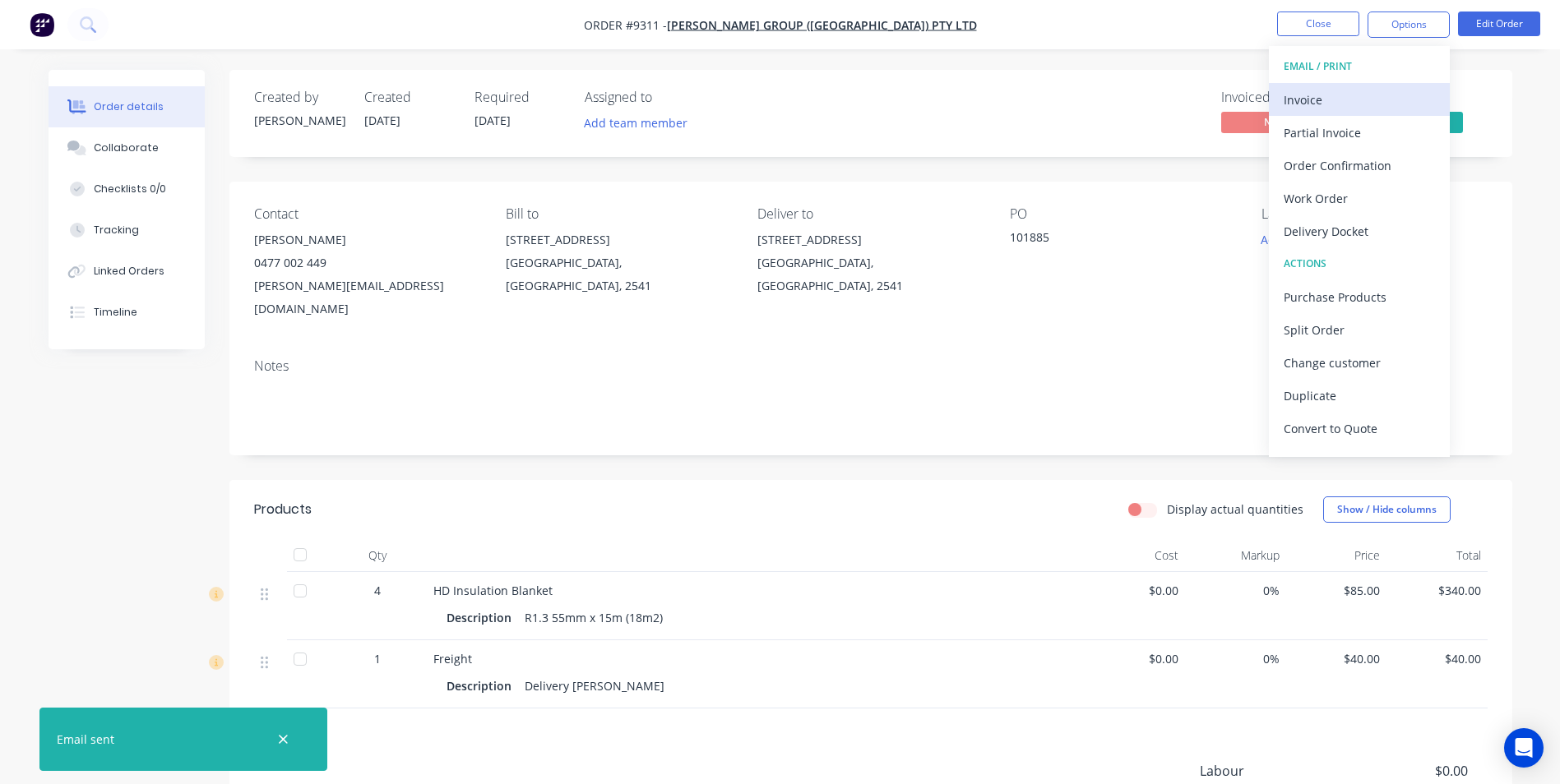
click at [1345, 107] on div "Invoice" at bounding box center [1359, 100] width 151 height 24
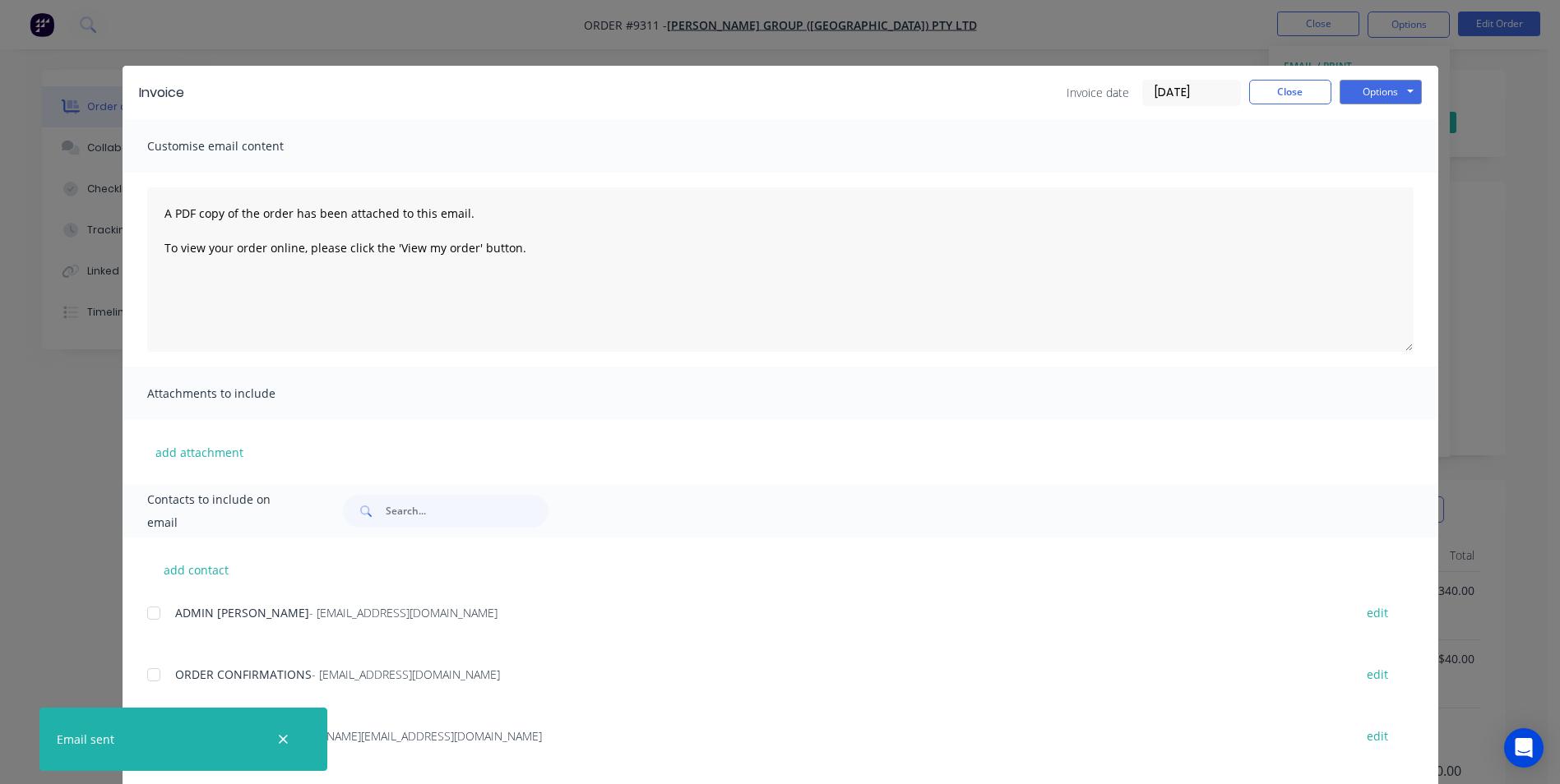
scroll to position [329, 0]
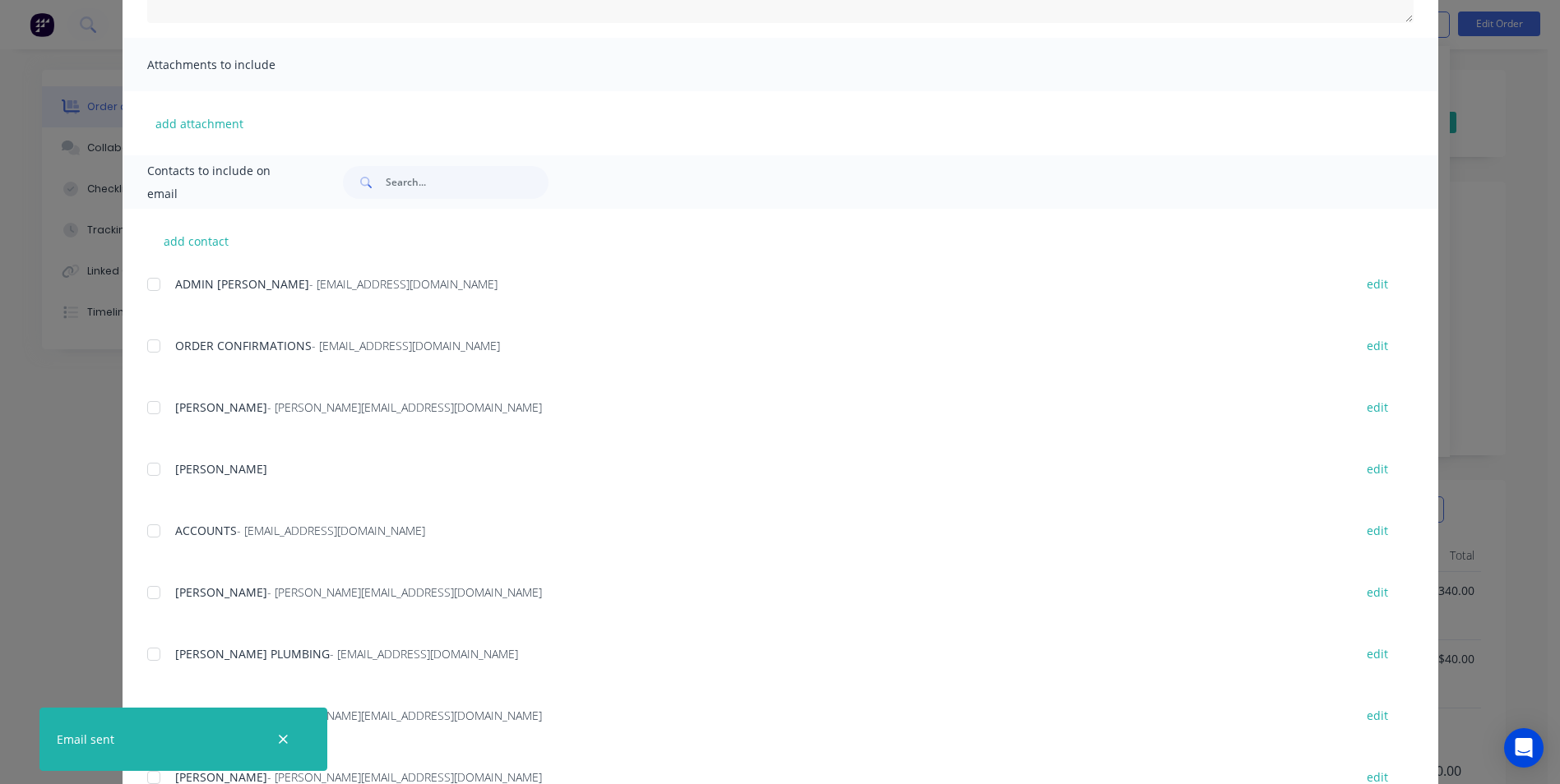
click at [145, 343] on div at bounding box center [154, 346] width 33 height 33
click at [159, 352] on div at bounding box center [154, 346] width 33 height 33
drag, startPoint x: 157, startPoint y: 527, endPoint x: 545, endPoint y: 490, distance: 389.8
click at [157, 526] on div at bounding box center [154, 531] width 33 height 33
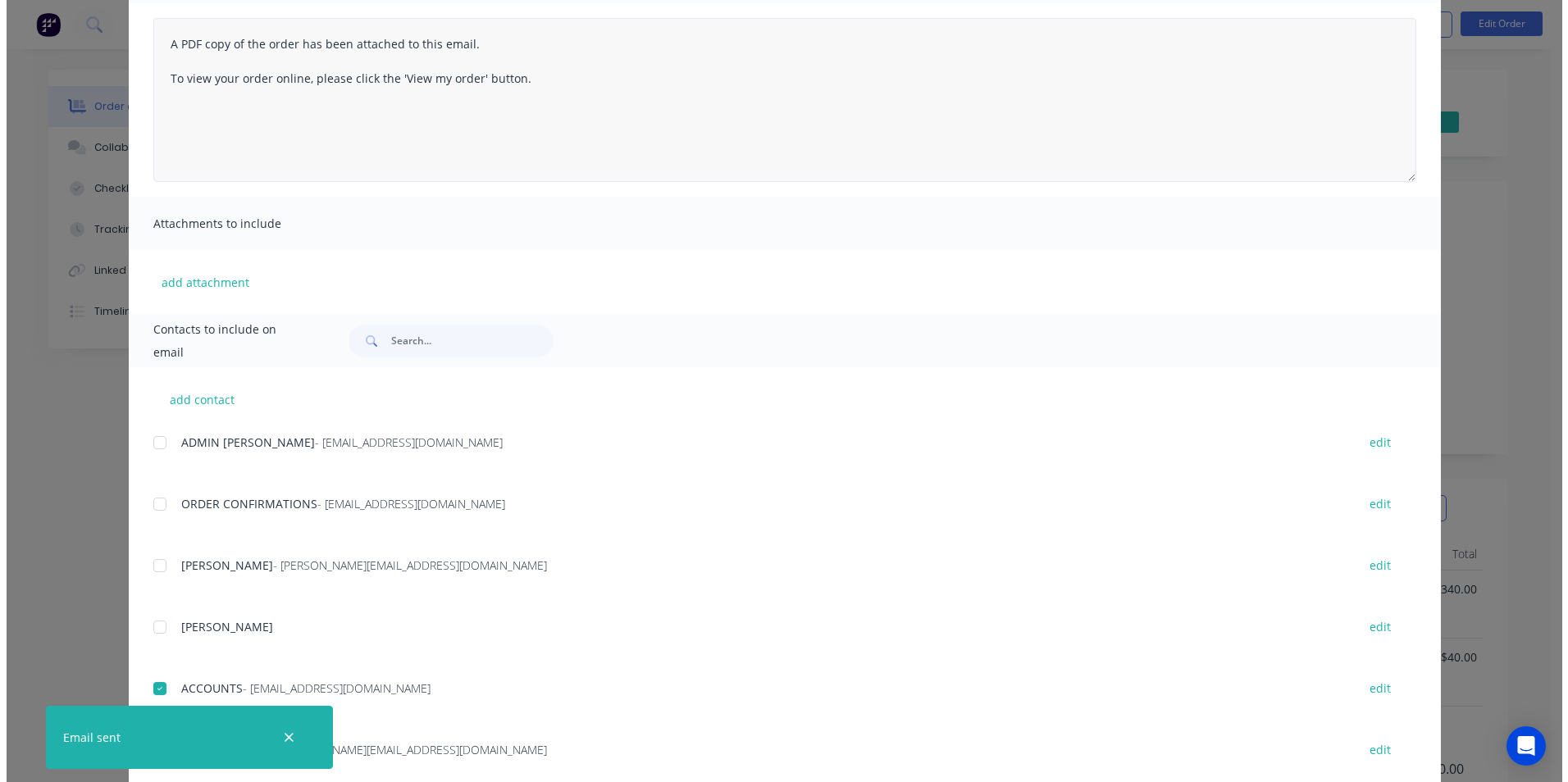
scroll to position [0, 0]
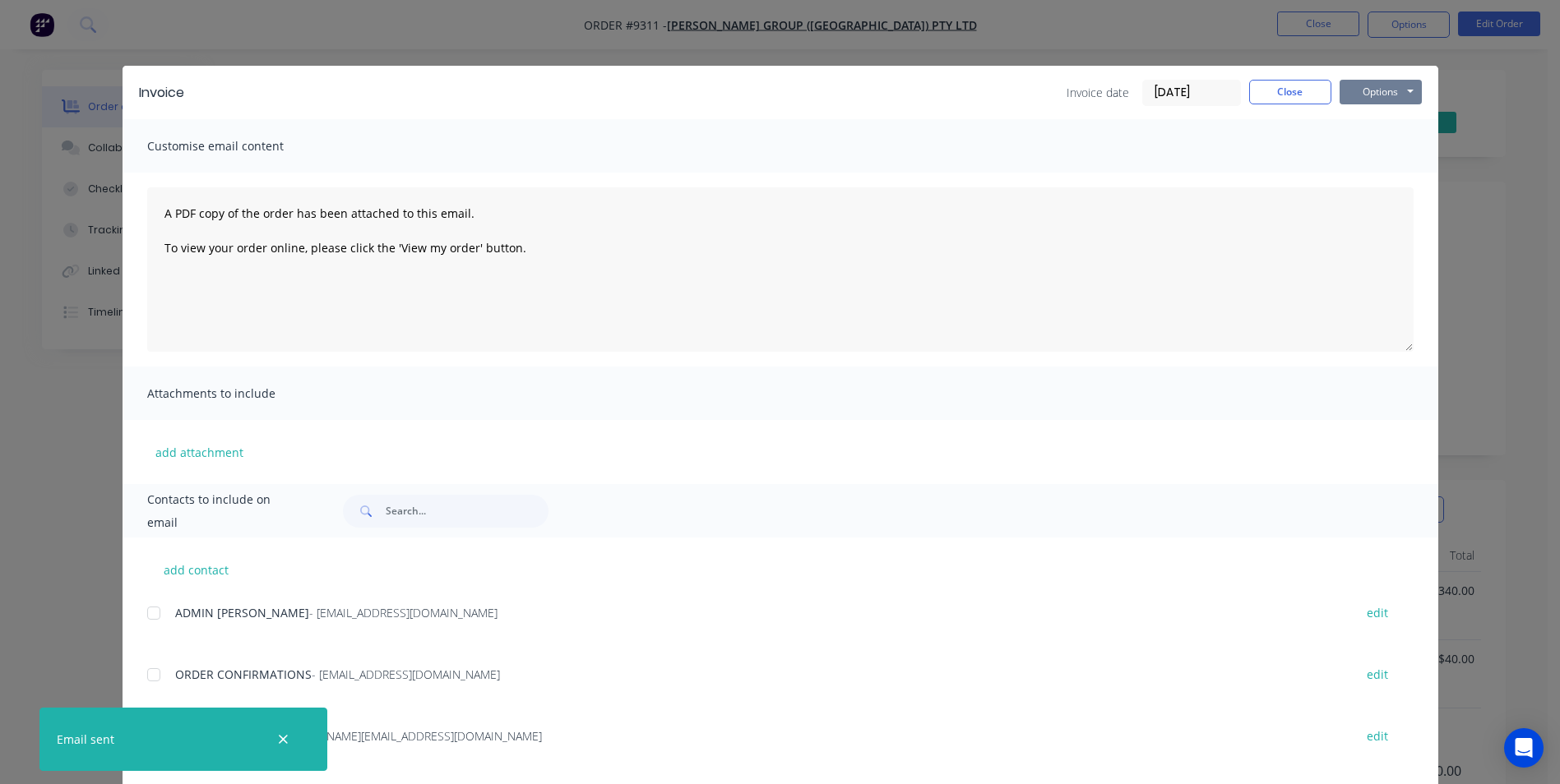
click at [1370, 98] on button "Options" at bounding box center [1381, 92] width 82 height 25
click at [1383, 174] on button "Email" at bounding box center [1393, 175] width 106 height 27
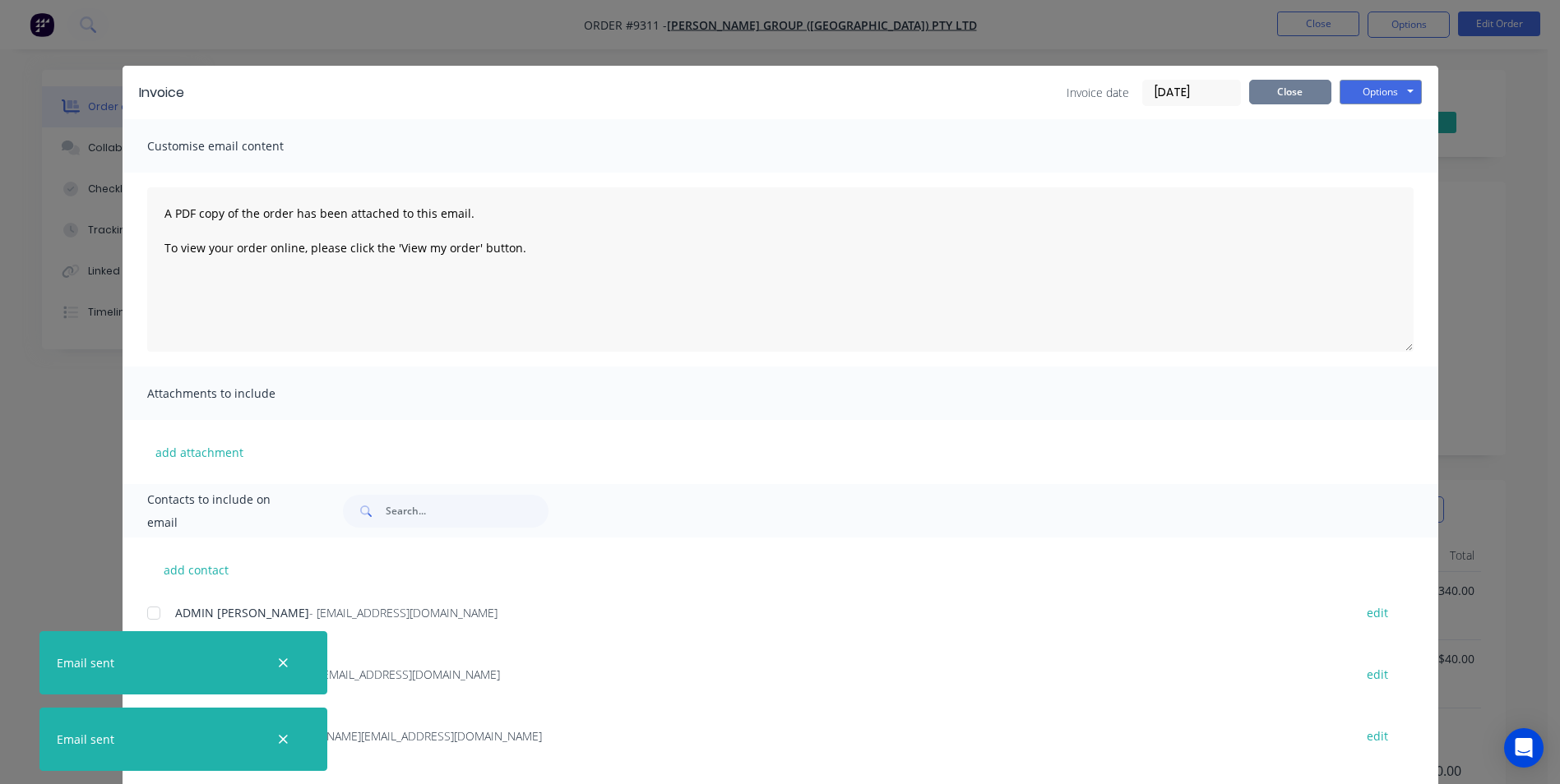
click at [1295, 91] on button "Close" at bounding box center [1290, 92] width 82 height 25
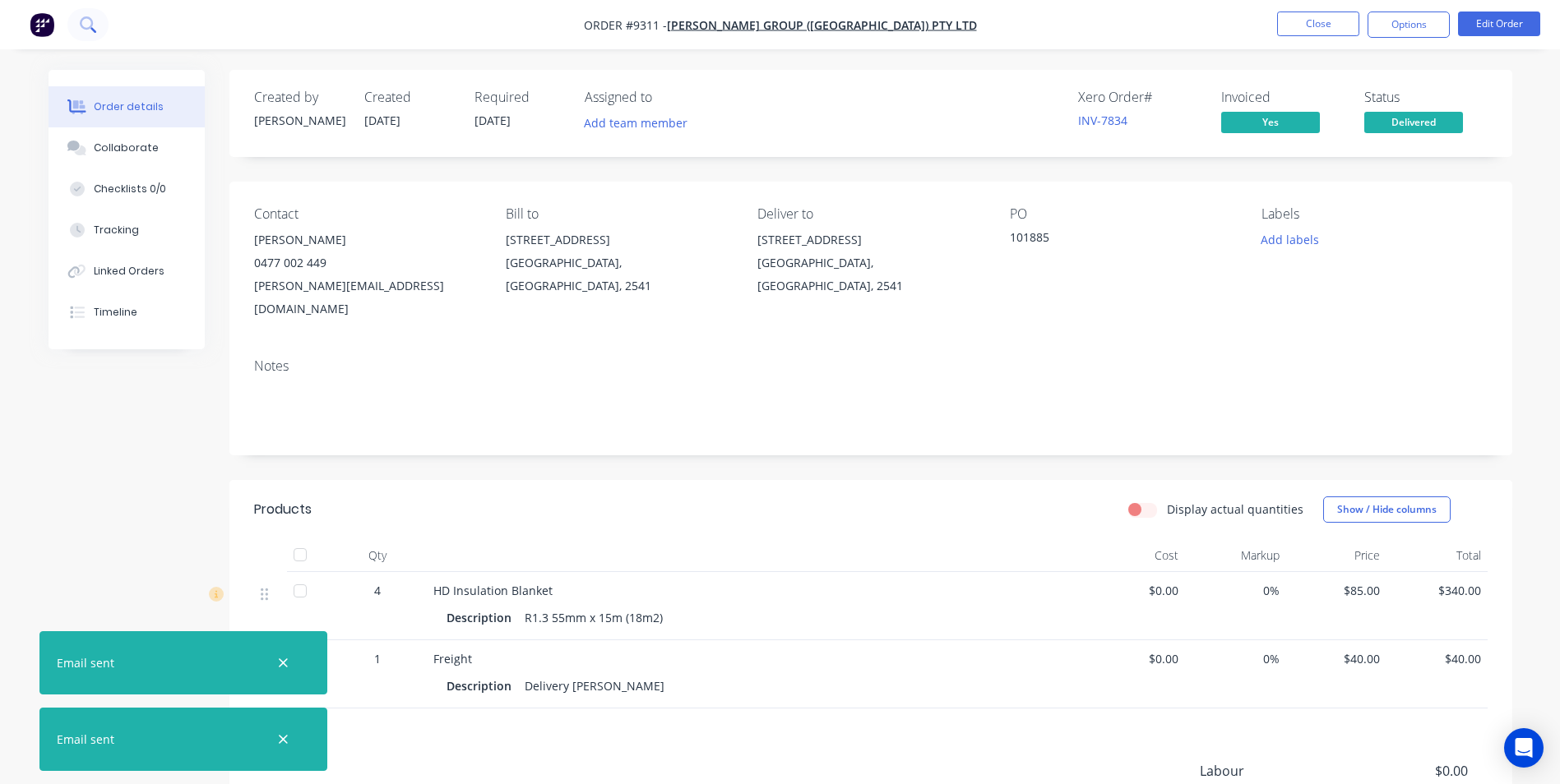
click at [93, 22] on icon at bounding box center [87, 24] width 16 height 16
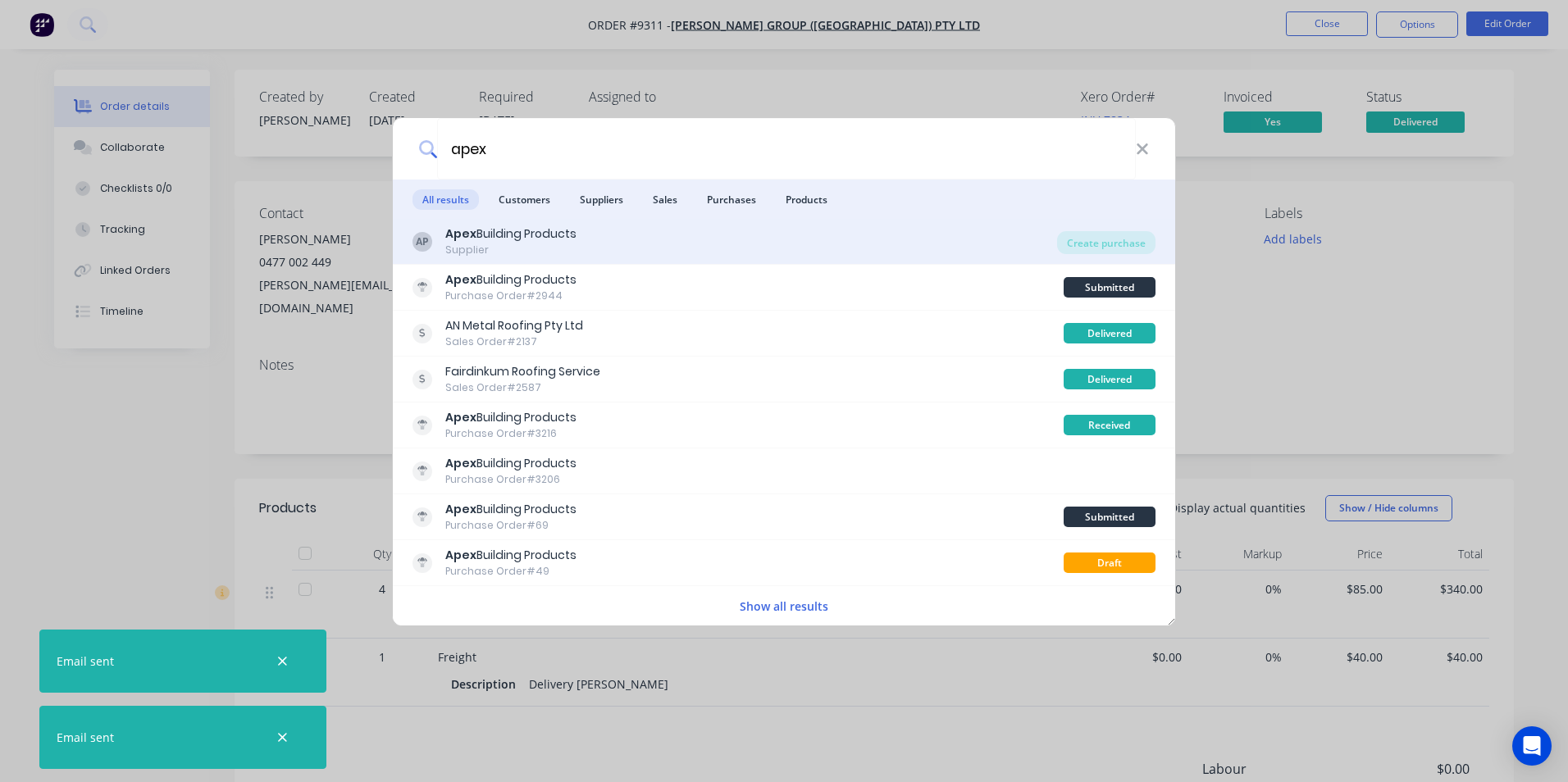
type input "apex"
click at [895, 242] on div "AP Apex Building Products Supplier" at bounding box center [735, 241] width 645 height 32
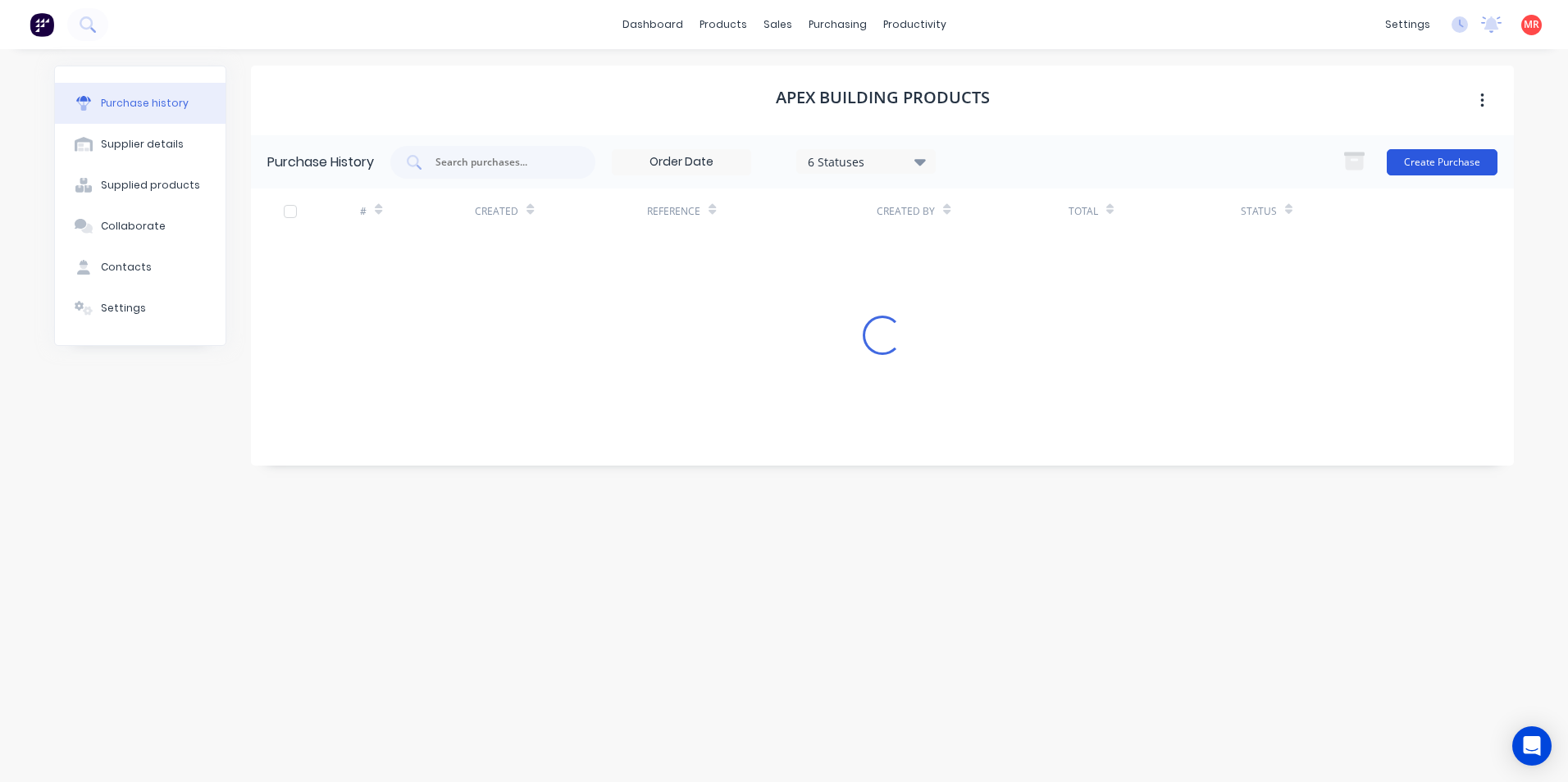
click at [1433, 161] on button "Create Purchase" at bounding box center [1442, 162] width 111 height 26
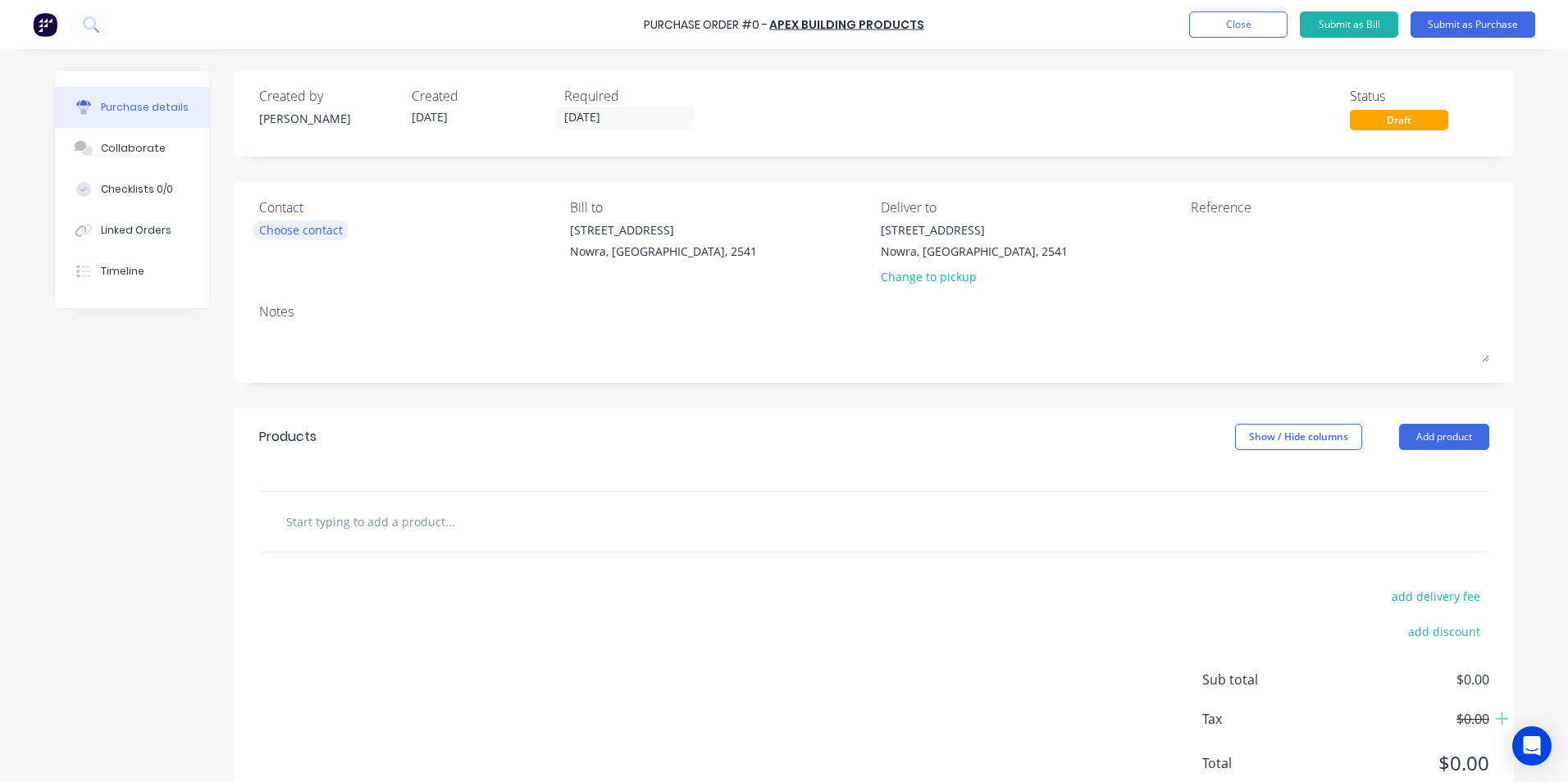
click at [314, 238] on div "Choose contact" at bounding box center [300, 230] width 84 height 17
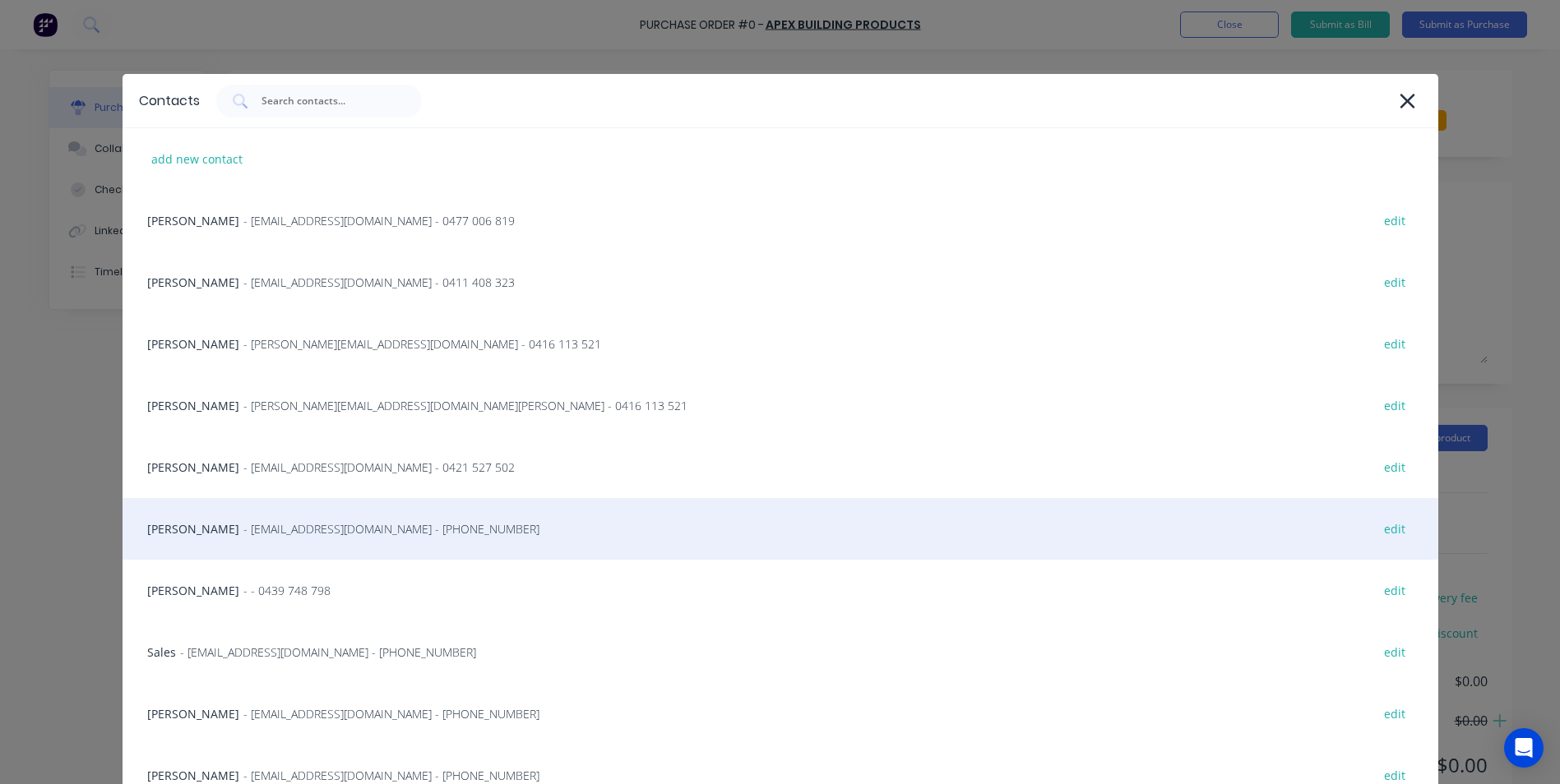
click at [301, 532] on span "- [EMAIL_ADDRESS][DOMAIN_NAME] - [PHONE_NUMBER]" at bounding box center [391, 529] width 296 height 17
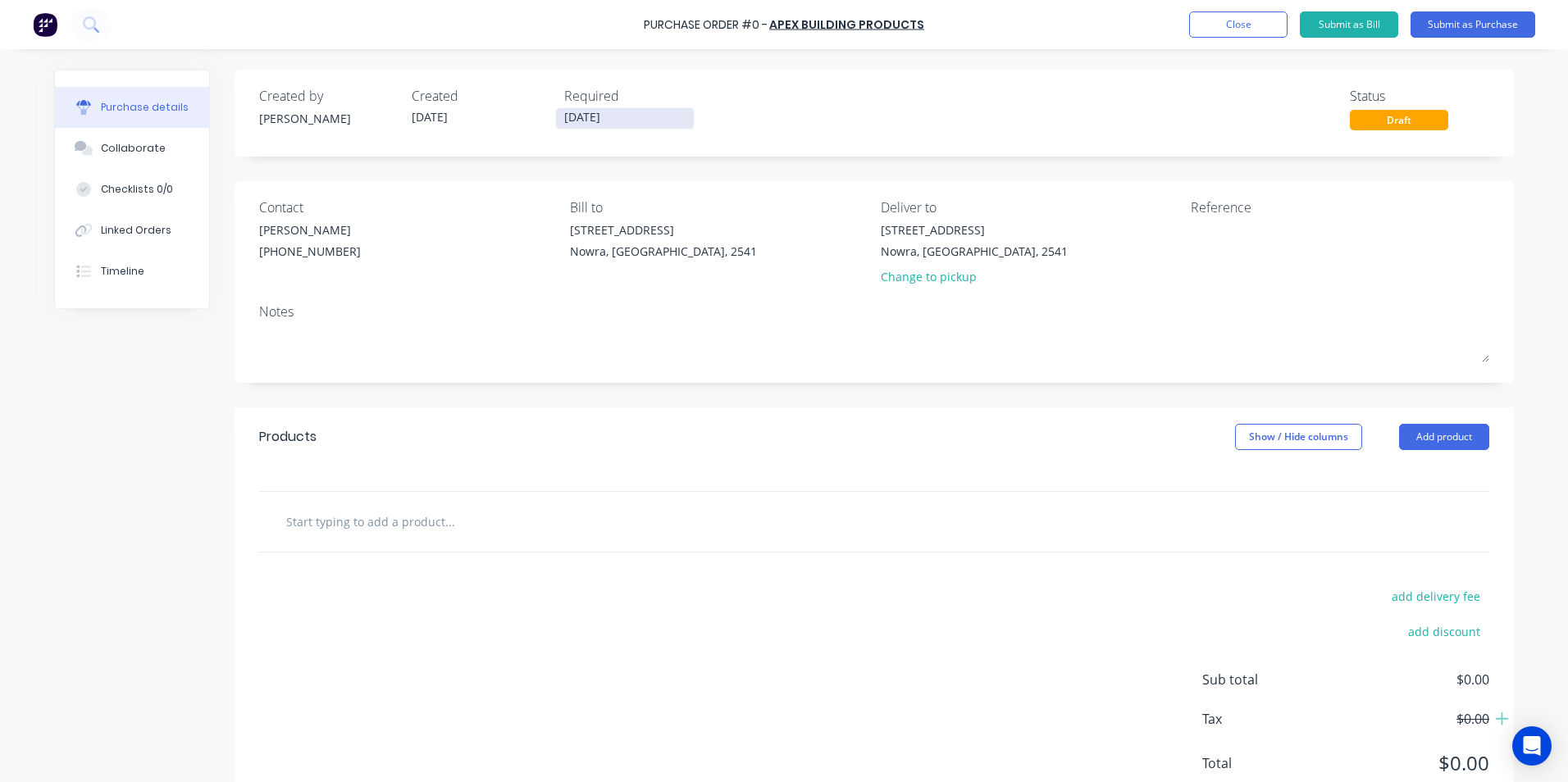
click at [597, 109] on input "[DATE]" at bounding box center [625, 118] width 138 height 21
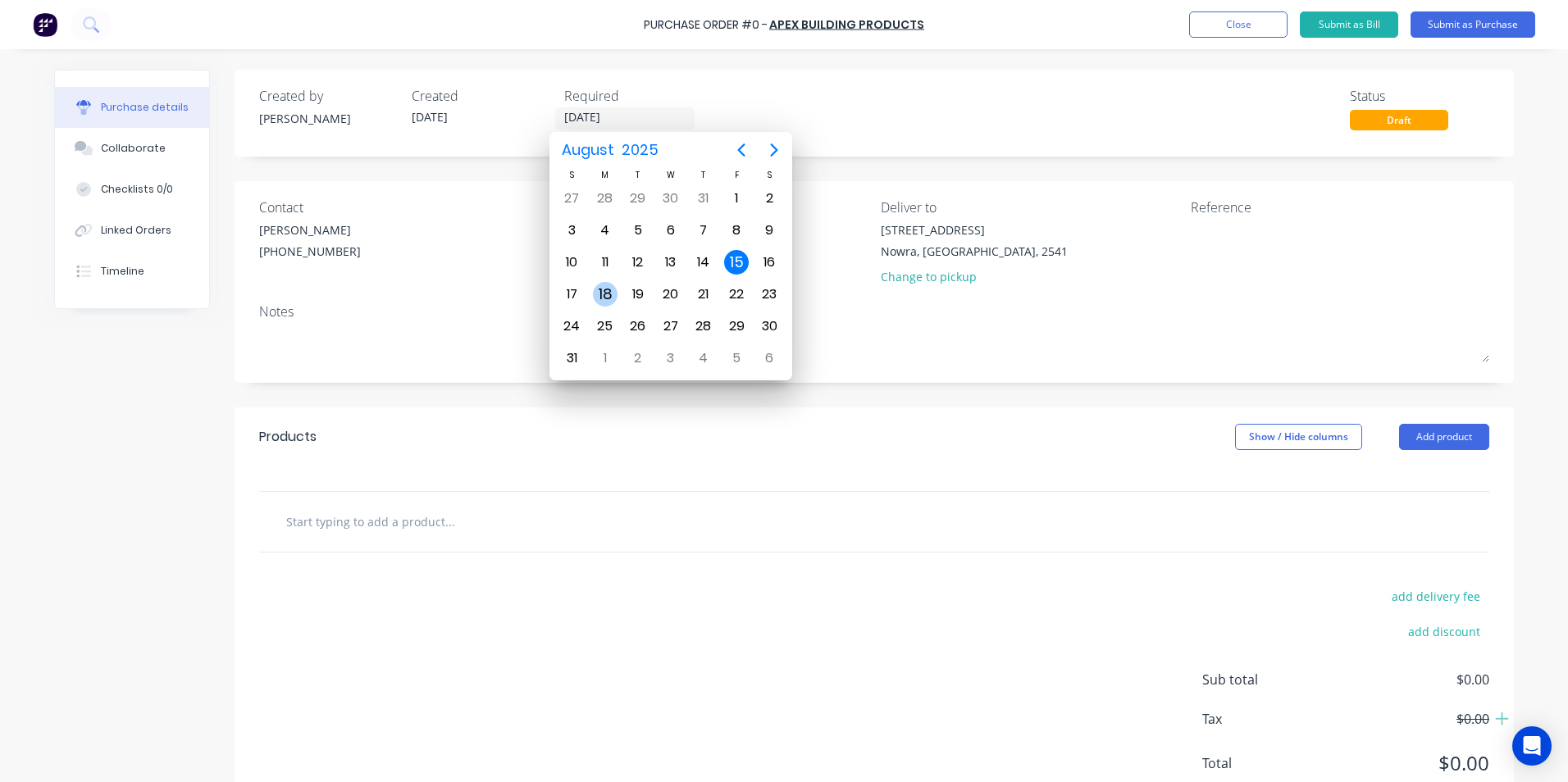
click at [611, 297] on div "18" at bounding box center [605, 294] width 25 height 25
type input "[DATE]"
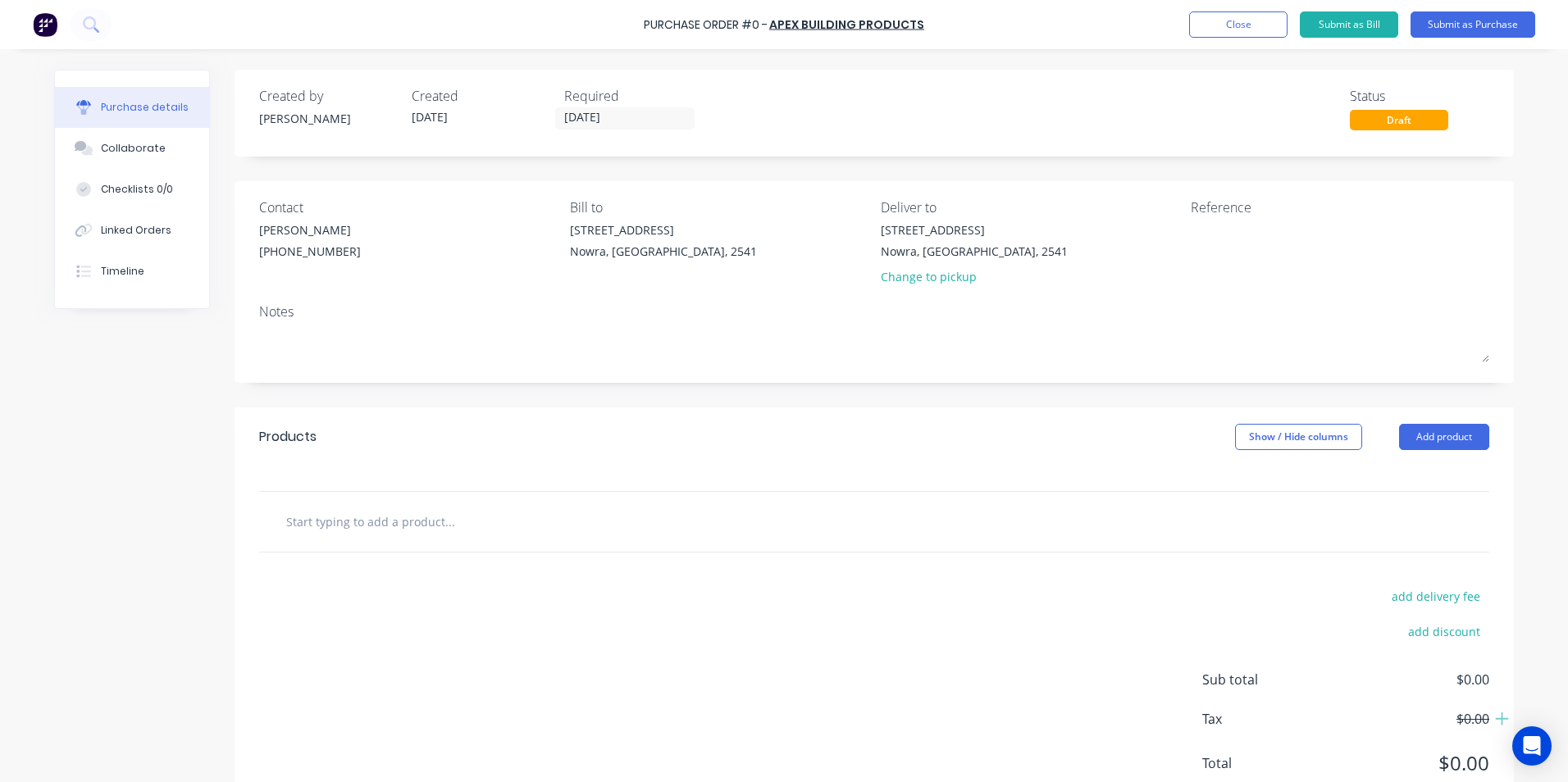
click at [344, 515] on input "text" at bounding box center [450, 521] width 328 height 33
click at [1408, 457] on div "Products Show / Hide columns Add product" at bounding box center [875, 437] width 1280 height 59
click at [1413, 446] on button "Add product" at bounding box center [1445, 437] width 91 height 26
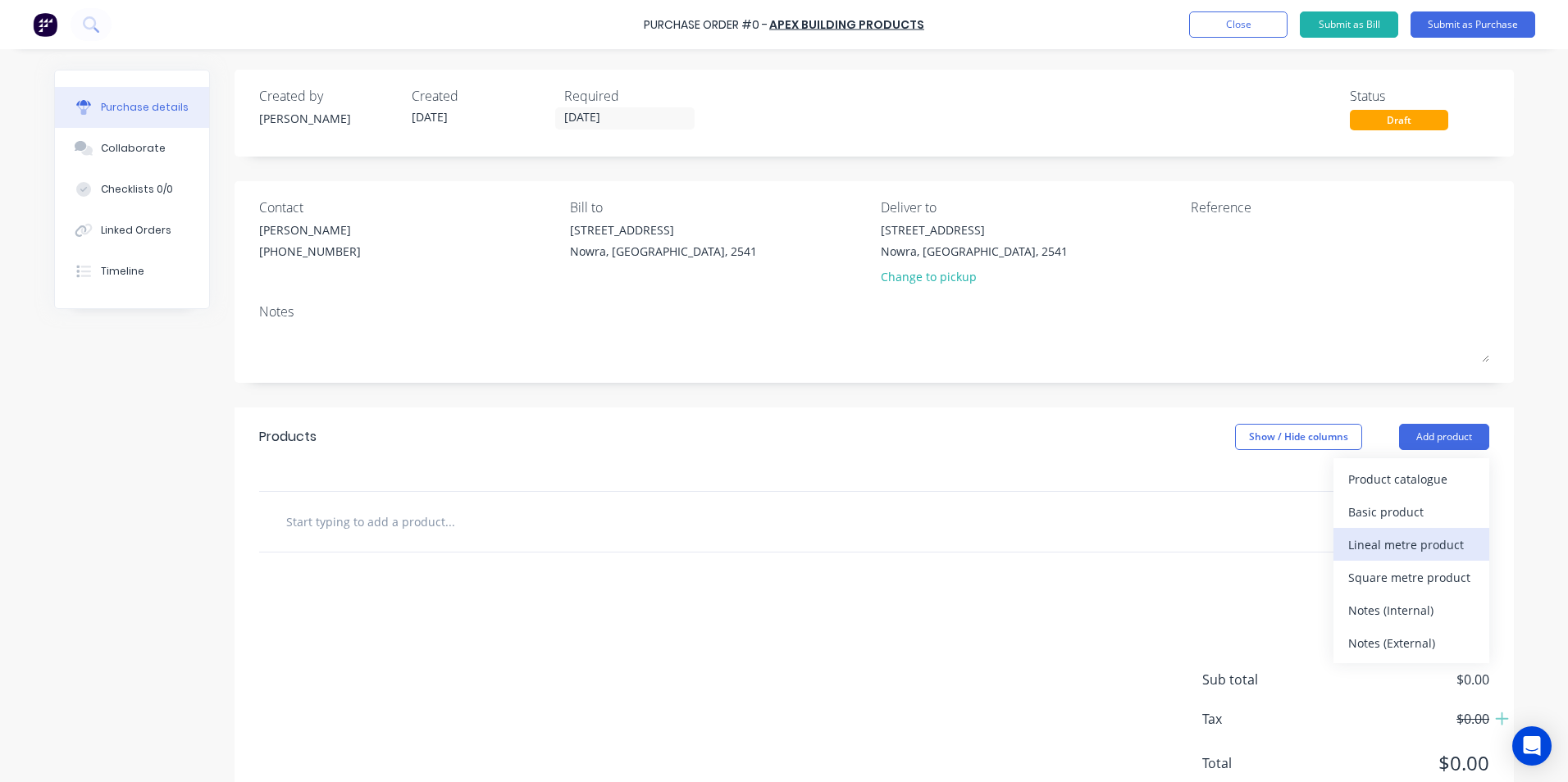
click at [1407, 552] on div "Lineal metre product" at bounding box center [1412, 546] width 126 height 24
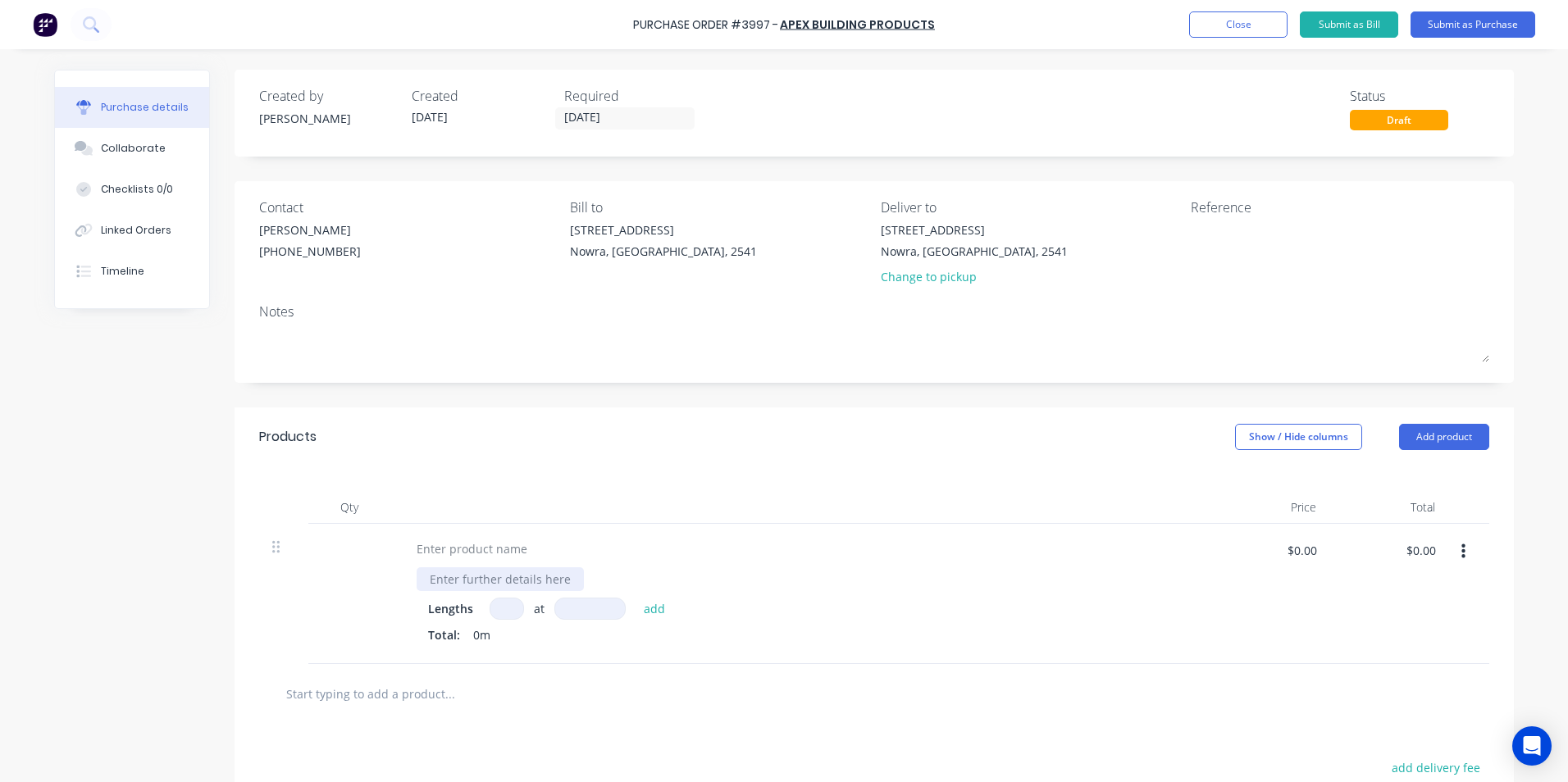
scroll to position [228, 0]
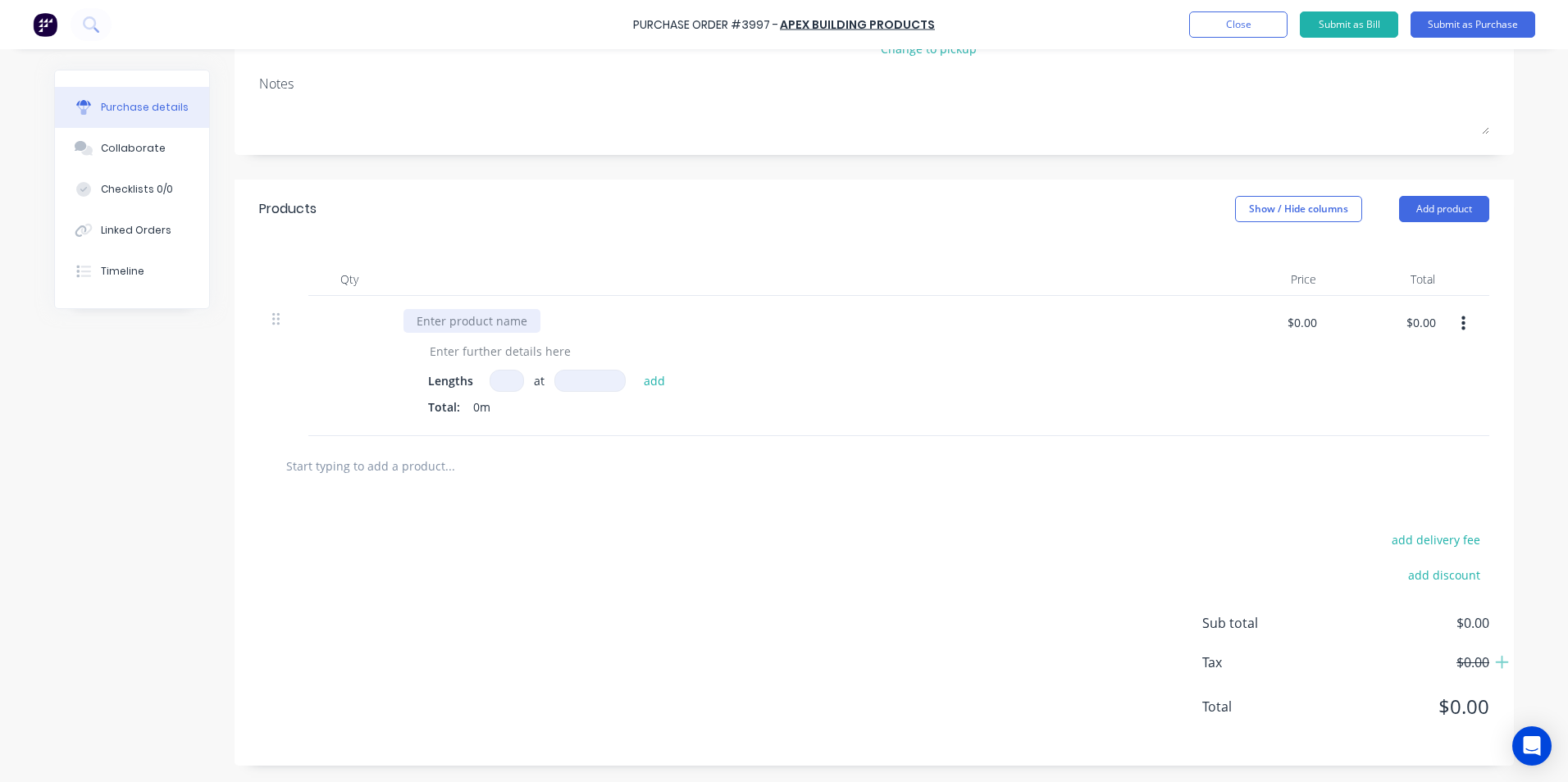
click at [467, 324] on div at bounding box center [471, 321] width 137 height 24
click at [490, 380] on input at bounding box center [507, 381] width 35 height 22
click at [489, 352] on div at bounding box center [501, 351] width 168 height 24
click at [503, 381] on input at bounding box center [507, 381] width 35 height 22
type input "1"
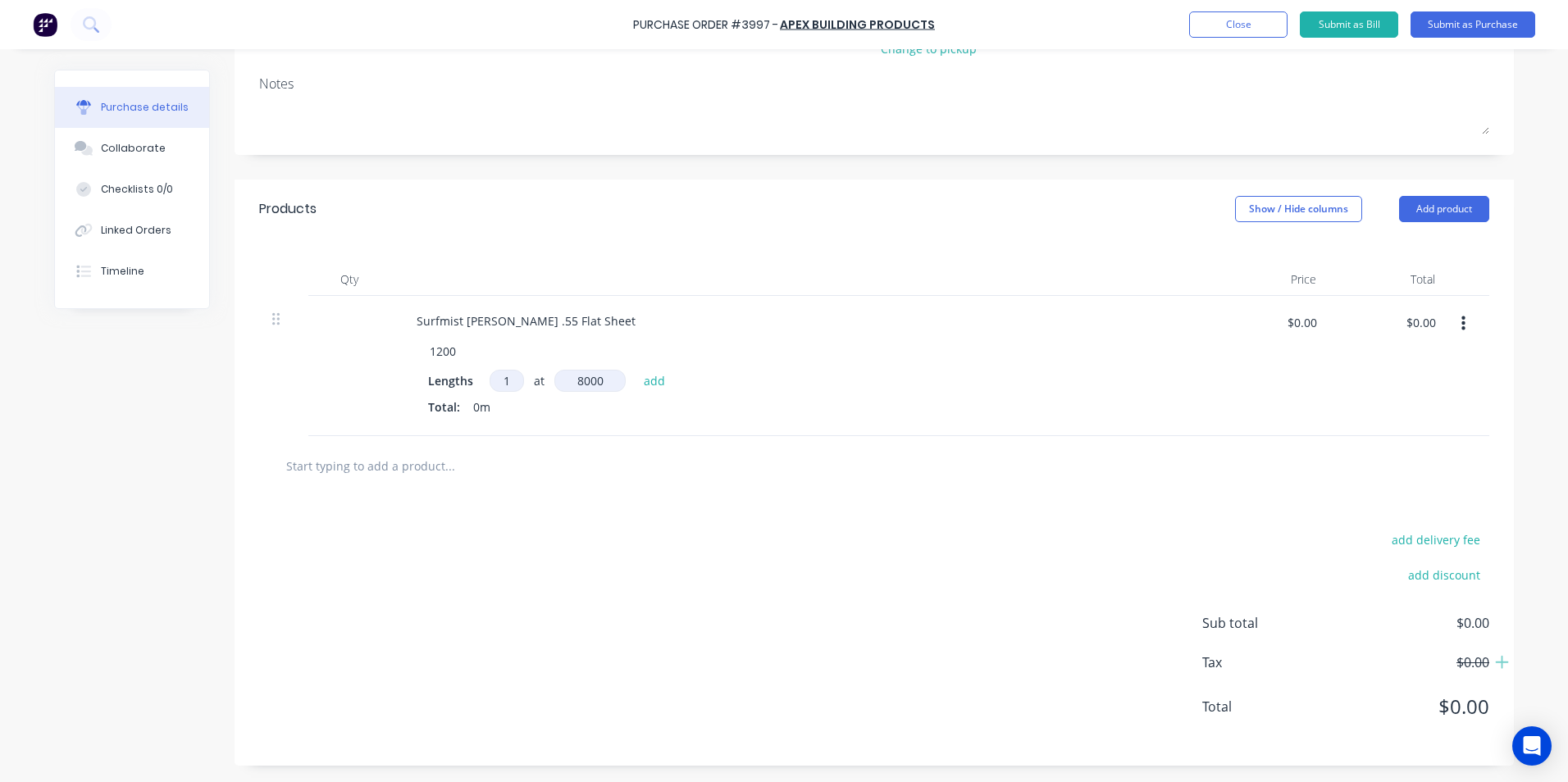
type input "8000"
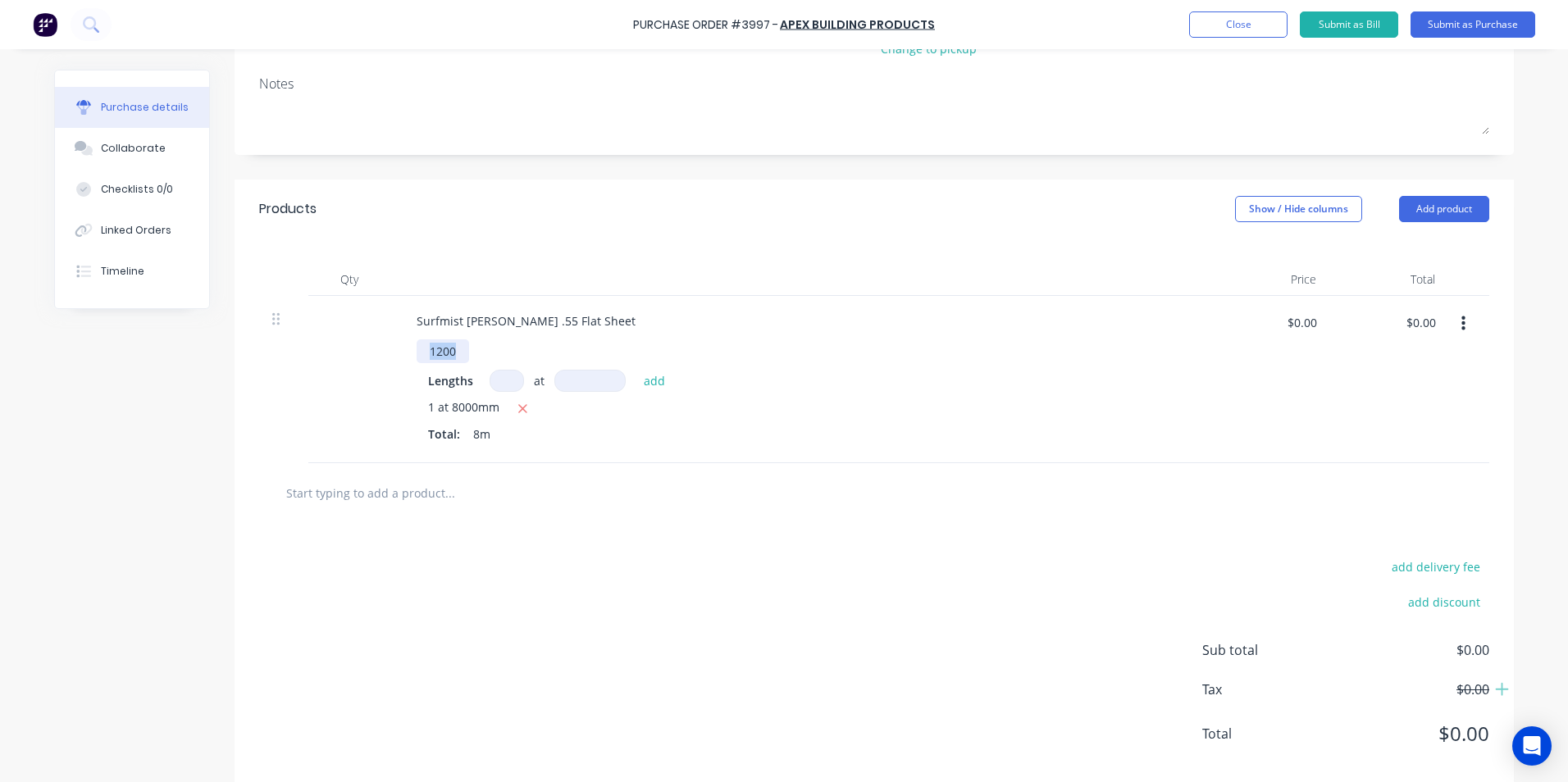
drag, startPoint x: 452, startPoint y: 350, endPoint x: 373, endPoint y: 347, distance: 79.1
click at [373, 347] on div "Surfmist [PERSON_NAME] .55 Flat Sheet 1200 Lengths at add 1 at 8000mm Total: 8m…" at bounding box center [874, 380] width 1230 height 167
click at [564, 320] on div "Surfmist [PERSON_NAME] .55 Flat Sheet" at bounding box center [526, 321] width 245 height 24
click at [577, 542] on div "add delivery fee add discount Sub total $0.00 Tax $0.00 Total $0.00" at bounding box center [875, 658] width 1280 height 270
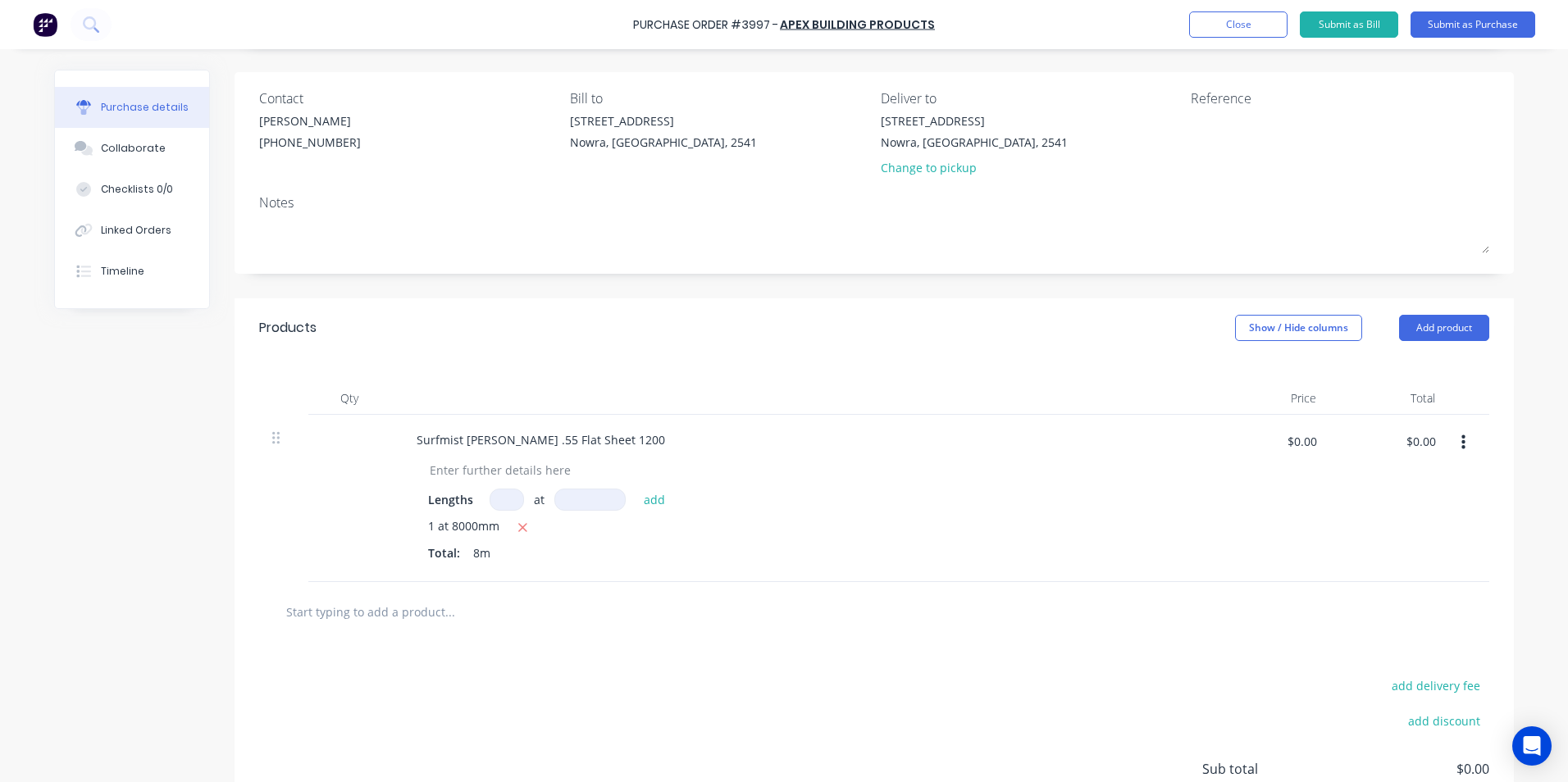
scroll to position [0, 0]
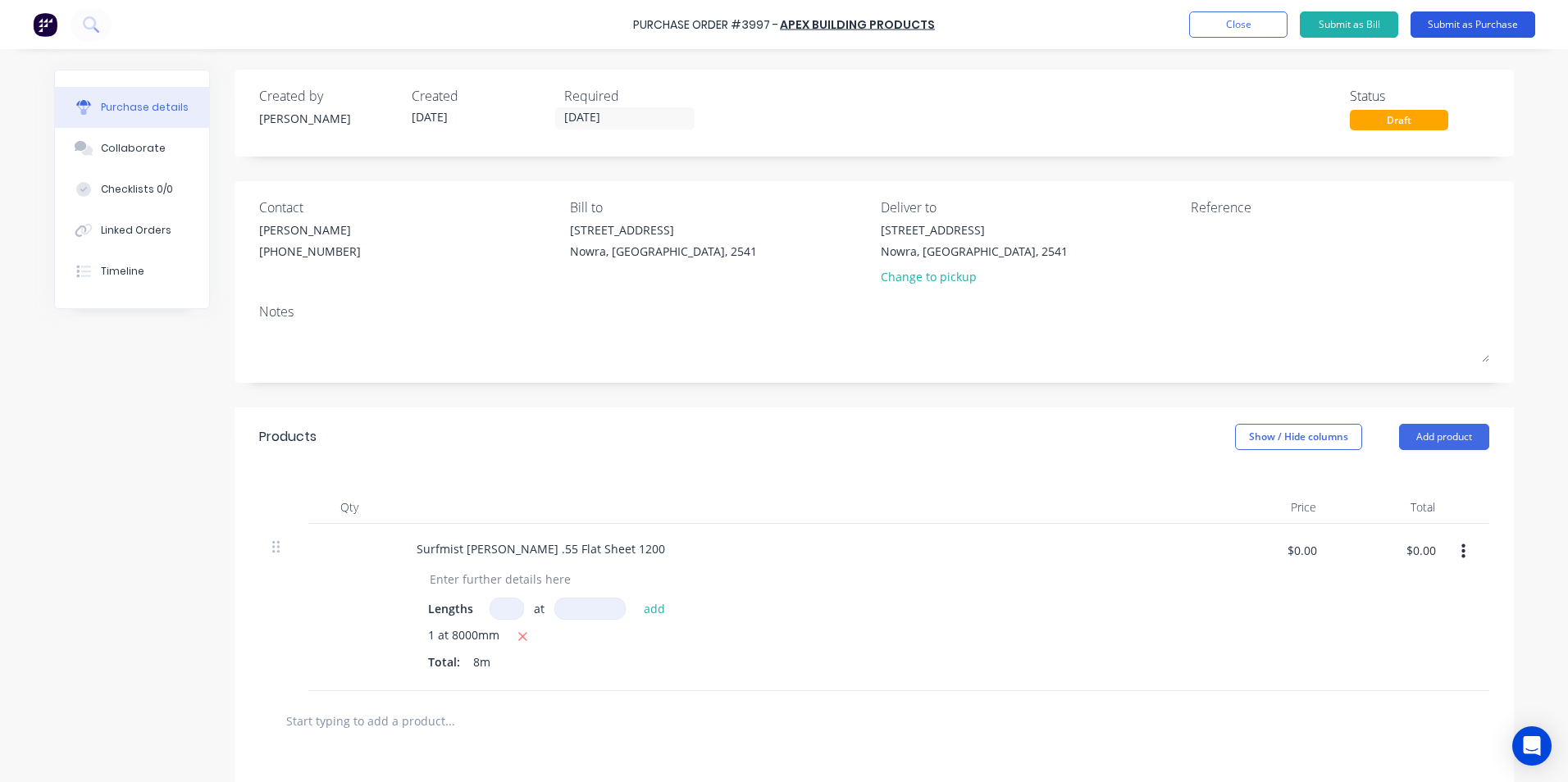
click at [1419, 25] on button "Submit as Purchase" at bounding box center [1473, 24] width 124 height 26
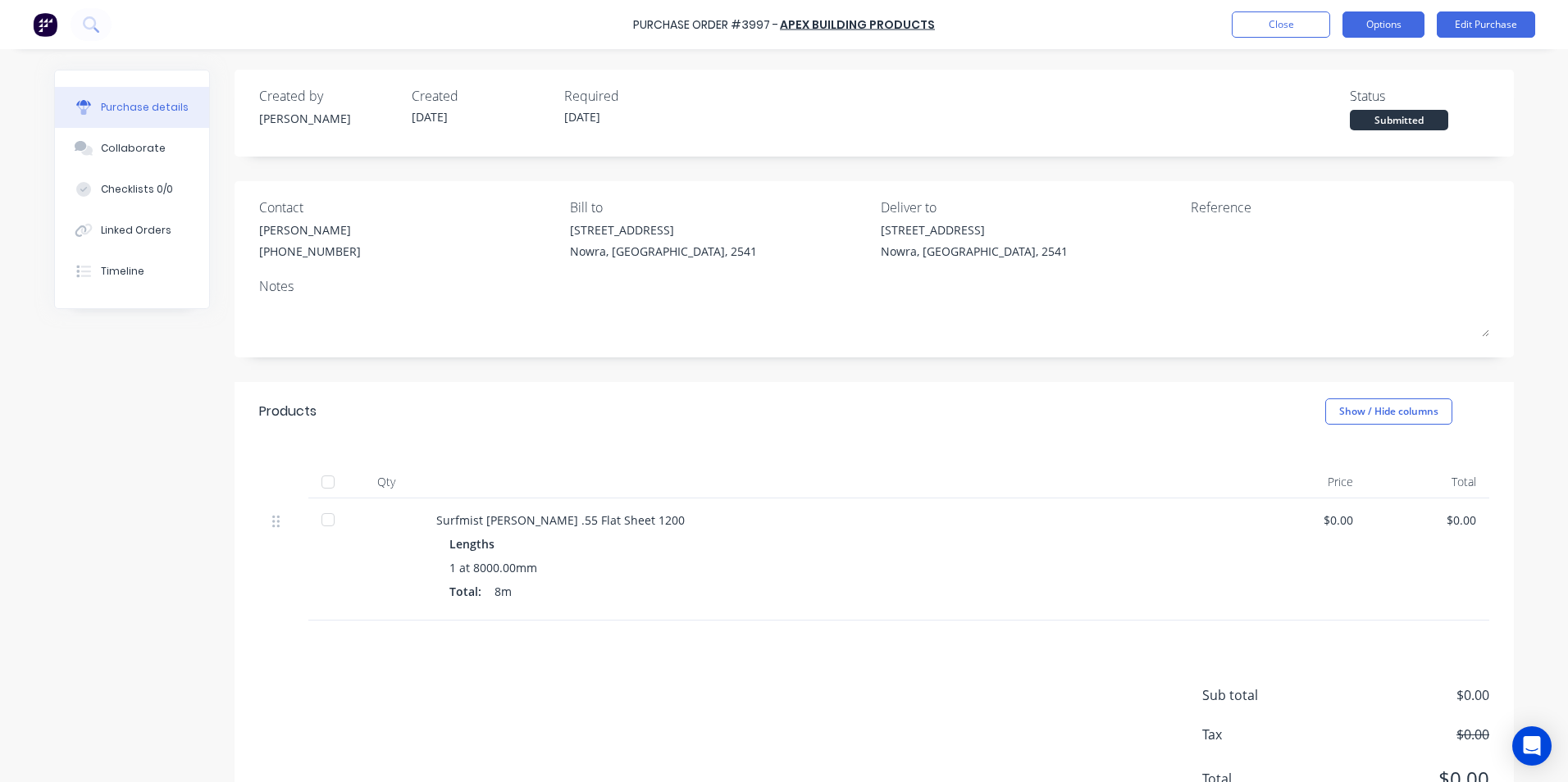
click at [1405, 27] on button "Options" at bounding box center [1383, 24] width 82 height 26
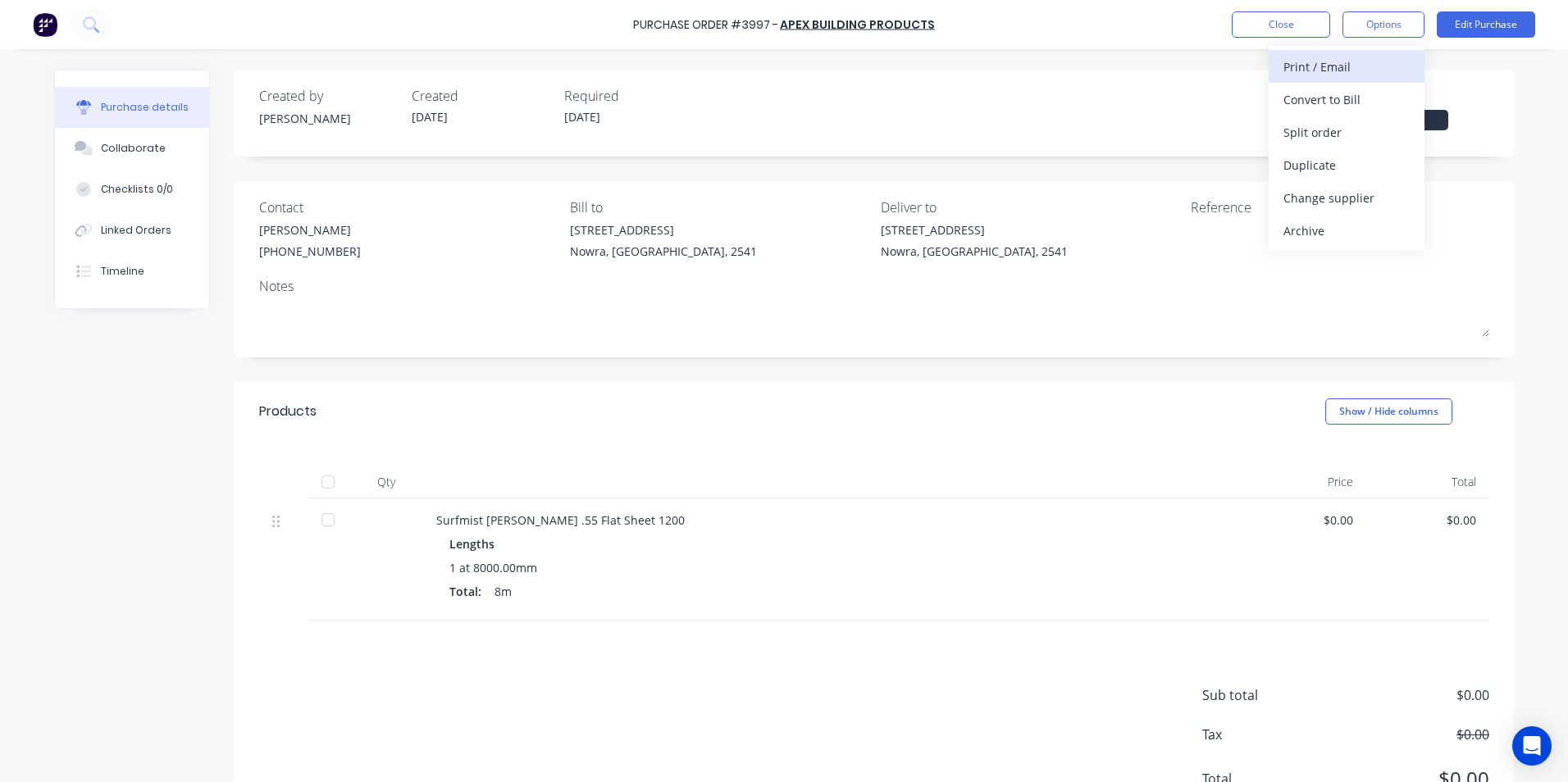
click at [1357, 73] on div "Print / Email" at bounding box center [1347, 67] width 126 height 24
click at [1348, 103] on div "With pricing" at bounding box center [1347, 100] width 126 height 24
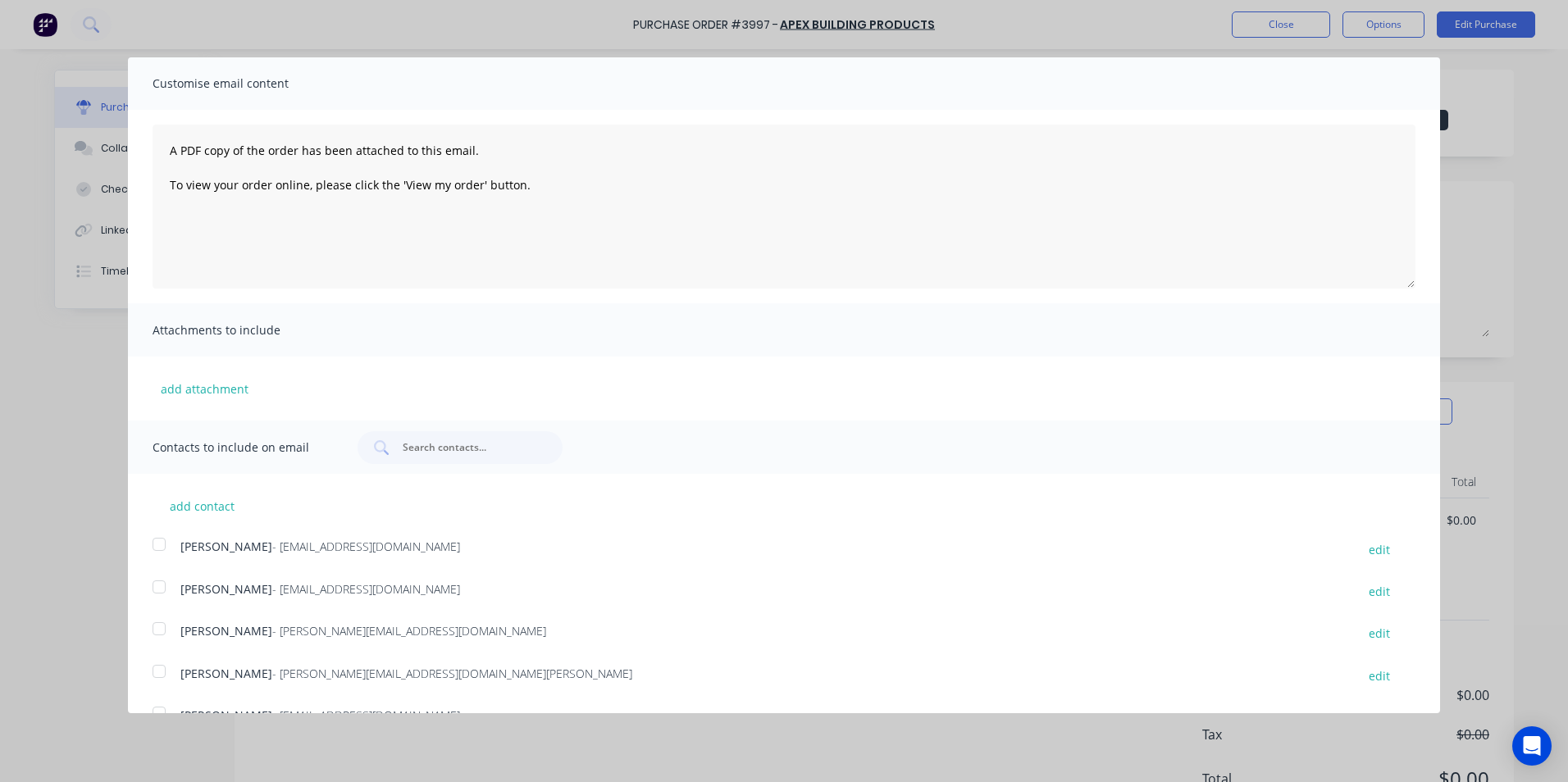
scroll to position [300, 0]
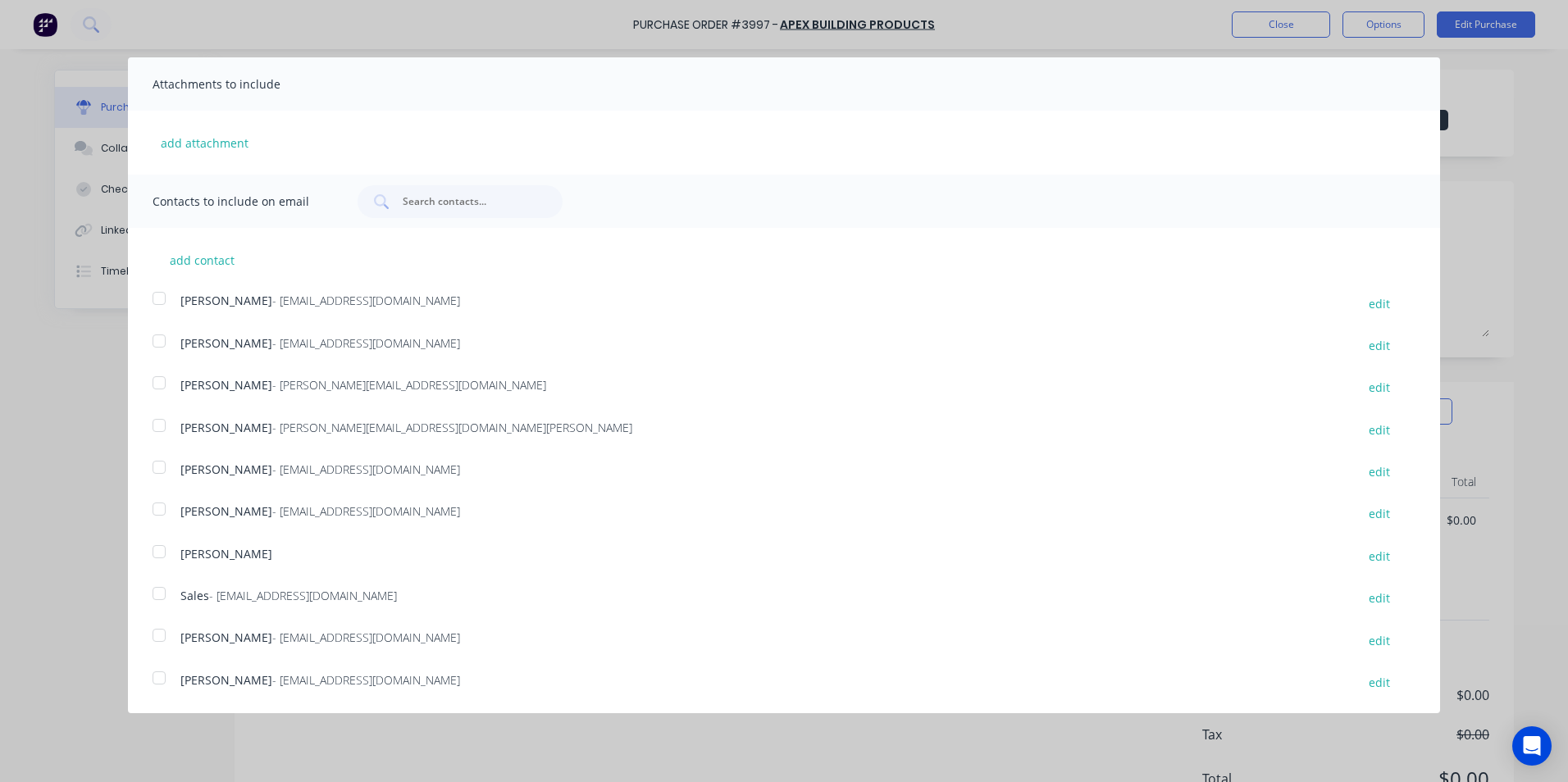
click at [174, 511] on div at bounding box center [159, 509] width 33 height 33
click at [164, 509] on div at bounding box center [159, 509] width 33 height 33
click at [154, 588] on div at bounding box center [159, 594] width 33 height 33
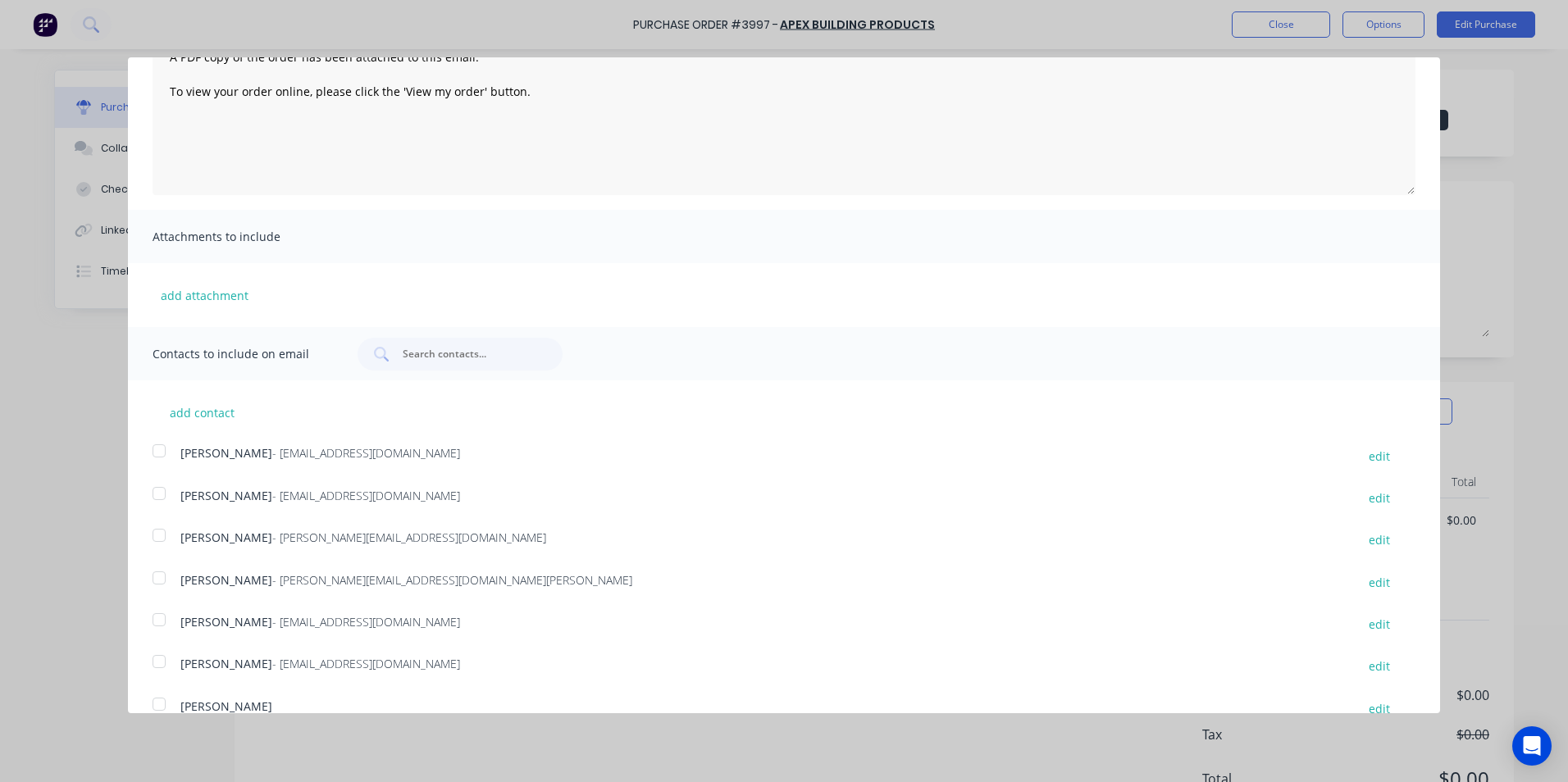
scroll to position [0, 0]
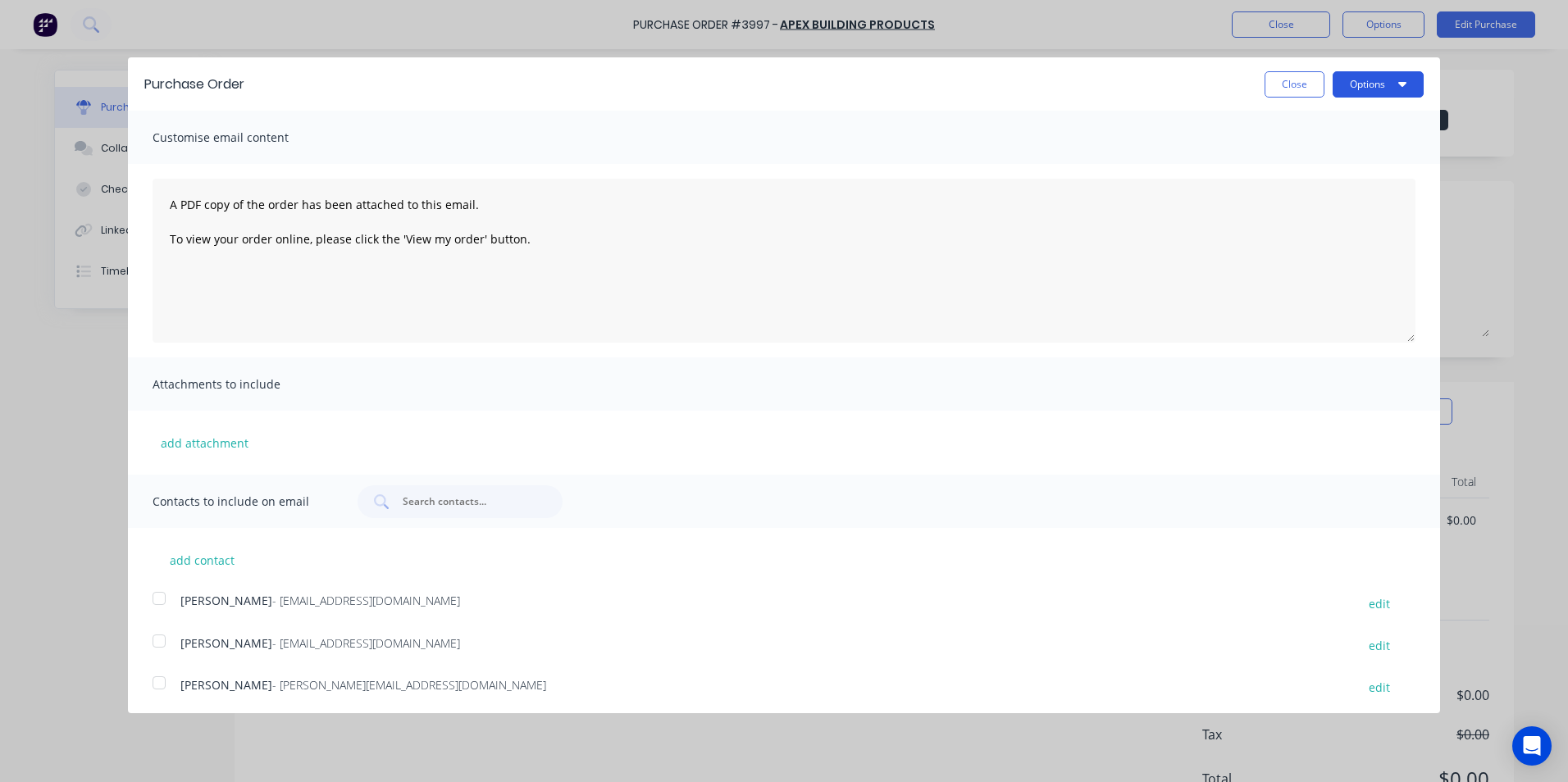
click at [1399, 83] on icon "button" at bounding box center [1403, 85] width 9 height 5
click at [1356, 153] on div "Email" at bounding box center [1346, 159] width 126 height 24
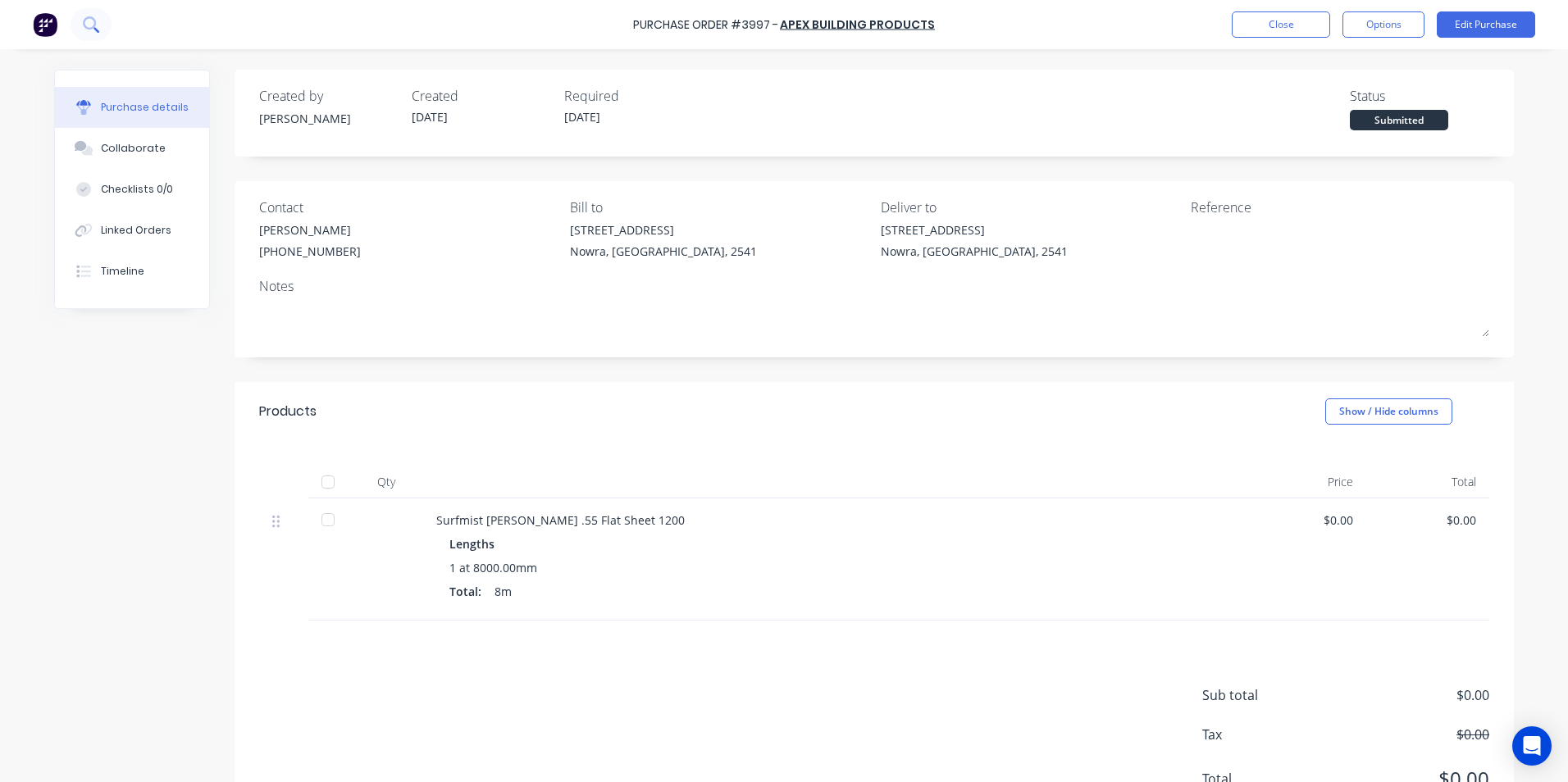
click at [88, 30] on icon at bounding box center [91, 24] width 16 height 16
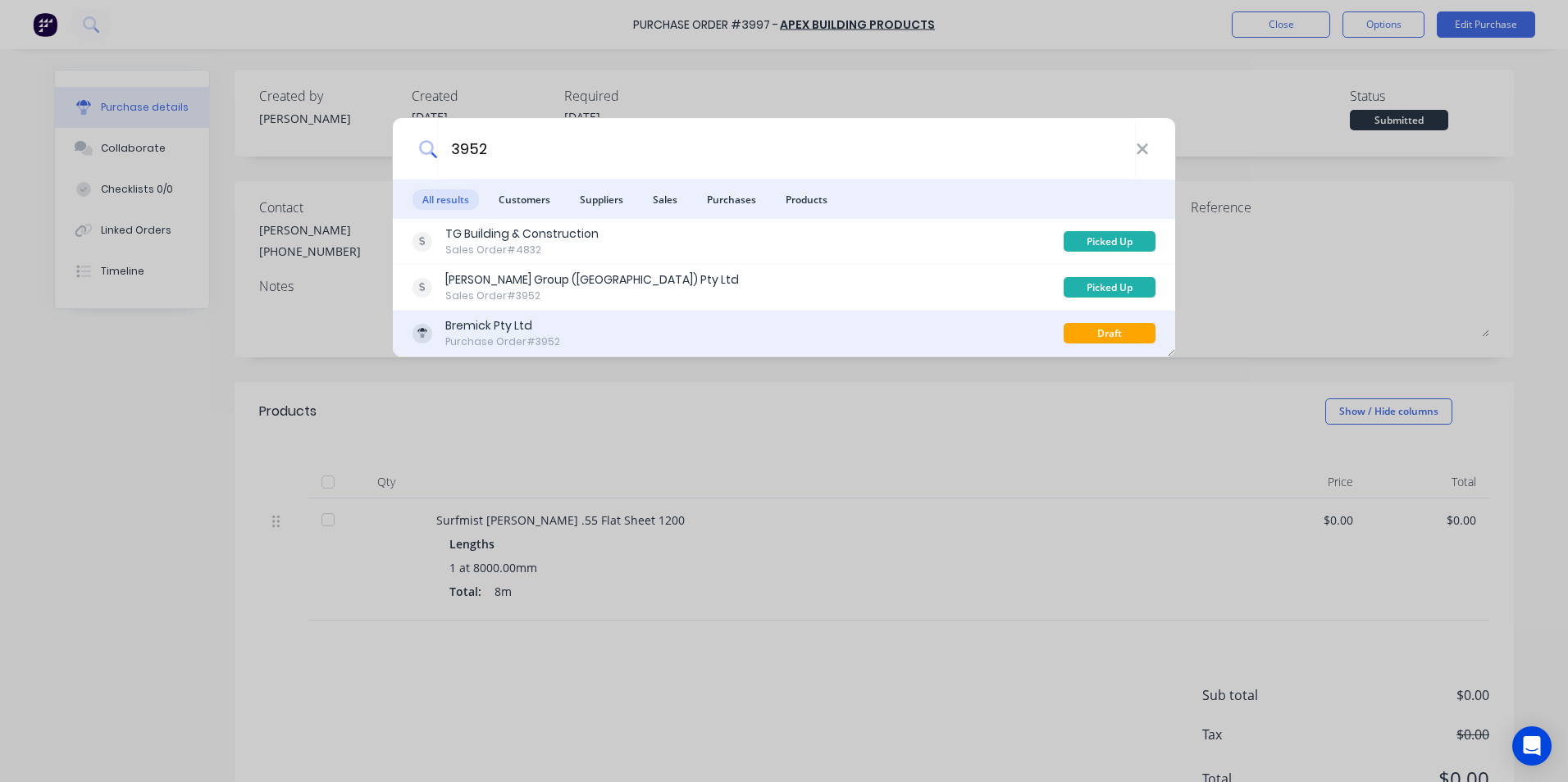
type input "3952"
click at [755, 325] on div "Bremick Pty Ltd Purchase Order #3952" at bounding box center [738, 333] width 651 height 32
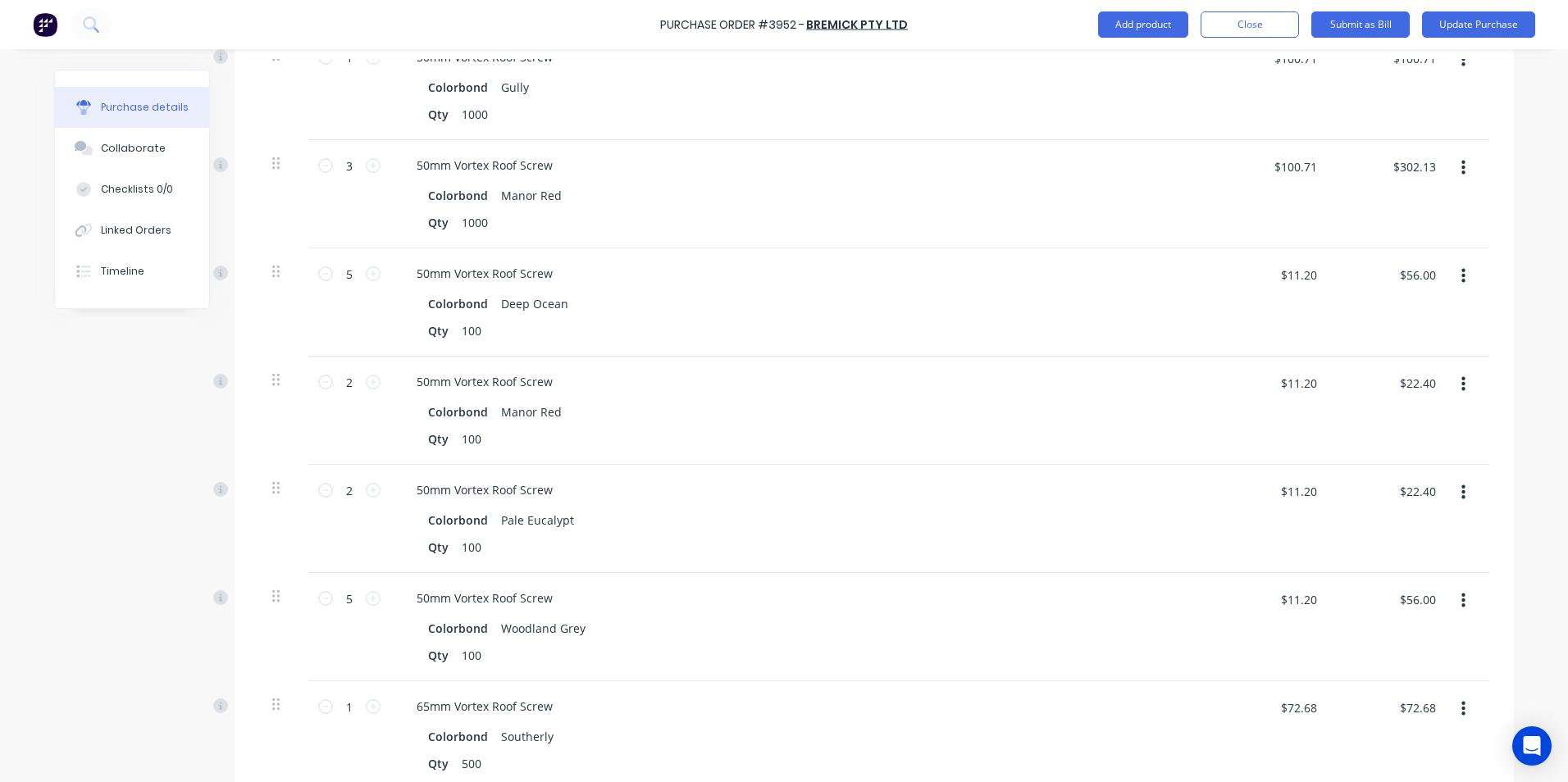
scroll to position [246, 0]
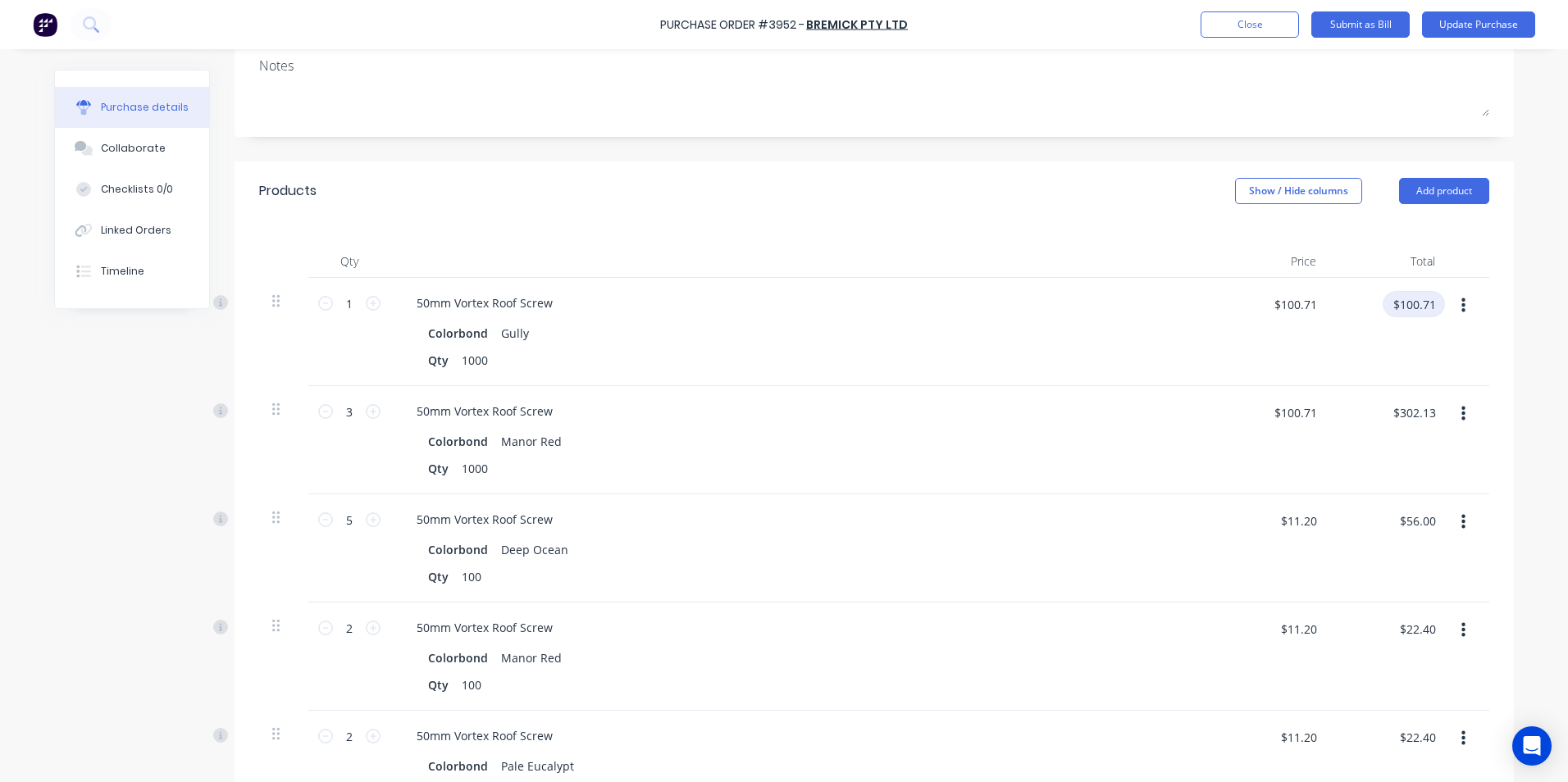
click at [1421, 300] on input "$100.71" at bounding box center [1414, 304] width 62 height 26
type input "96.26"
type input "$96.26"
click at [1419, 337] on div "$96.26 96.26" at bounding box center [1389, 331] width 119 height 108
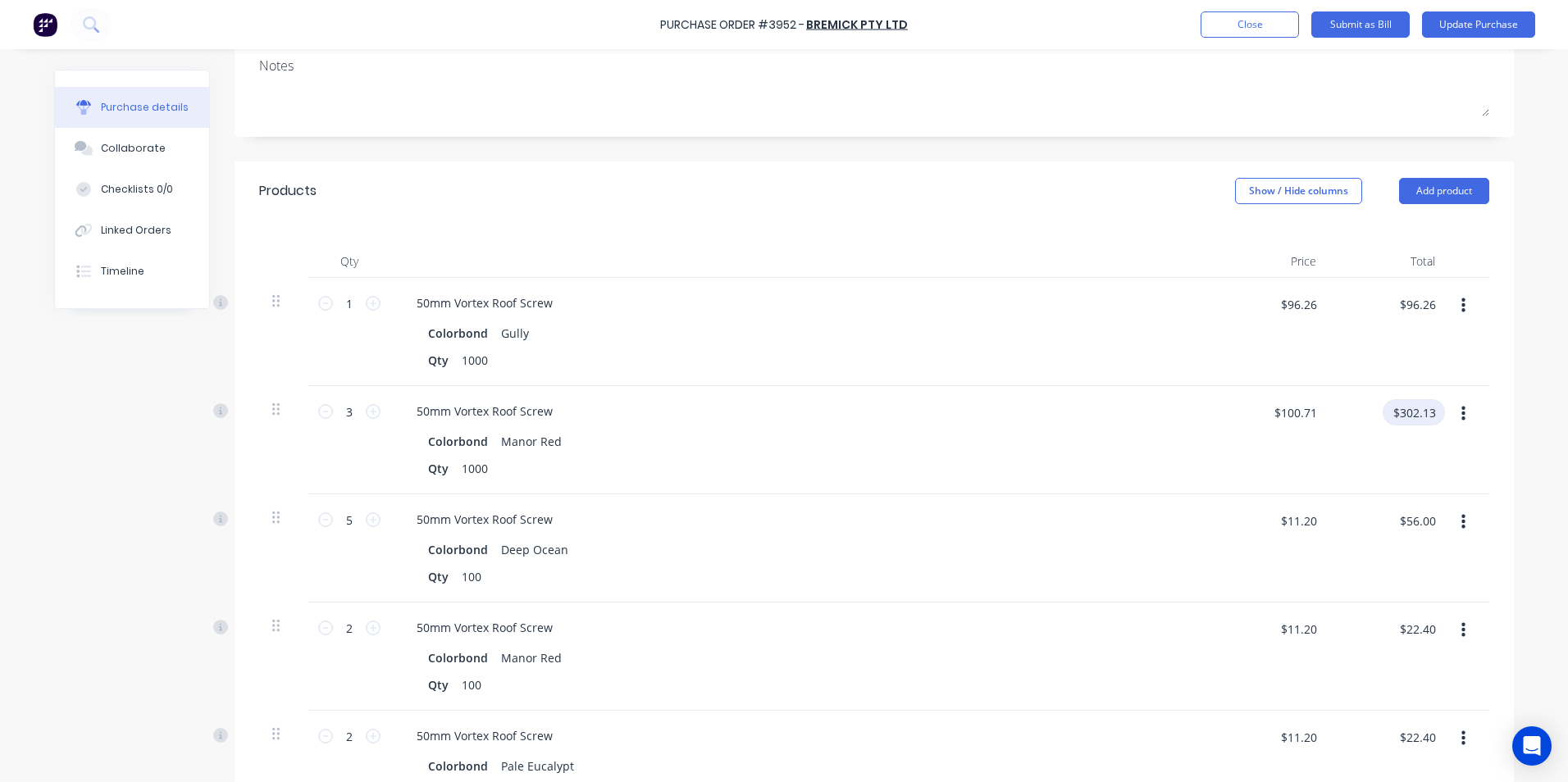
click at [1426, 414] on input "$302.13" at bounding box center [1414, 413] width 62 height 26
type input "288.78"
type input "$96.26"
type input "$288.78"
click at [1410, 564] on div "$56.00 $56.00" at bounding box center [1389, 548] width 119 height 108
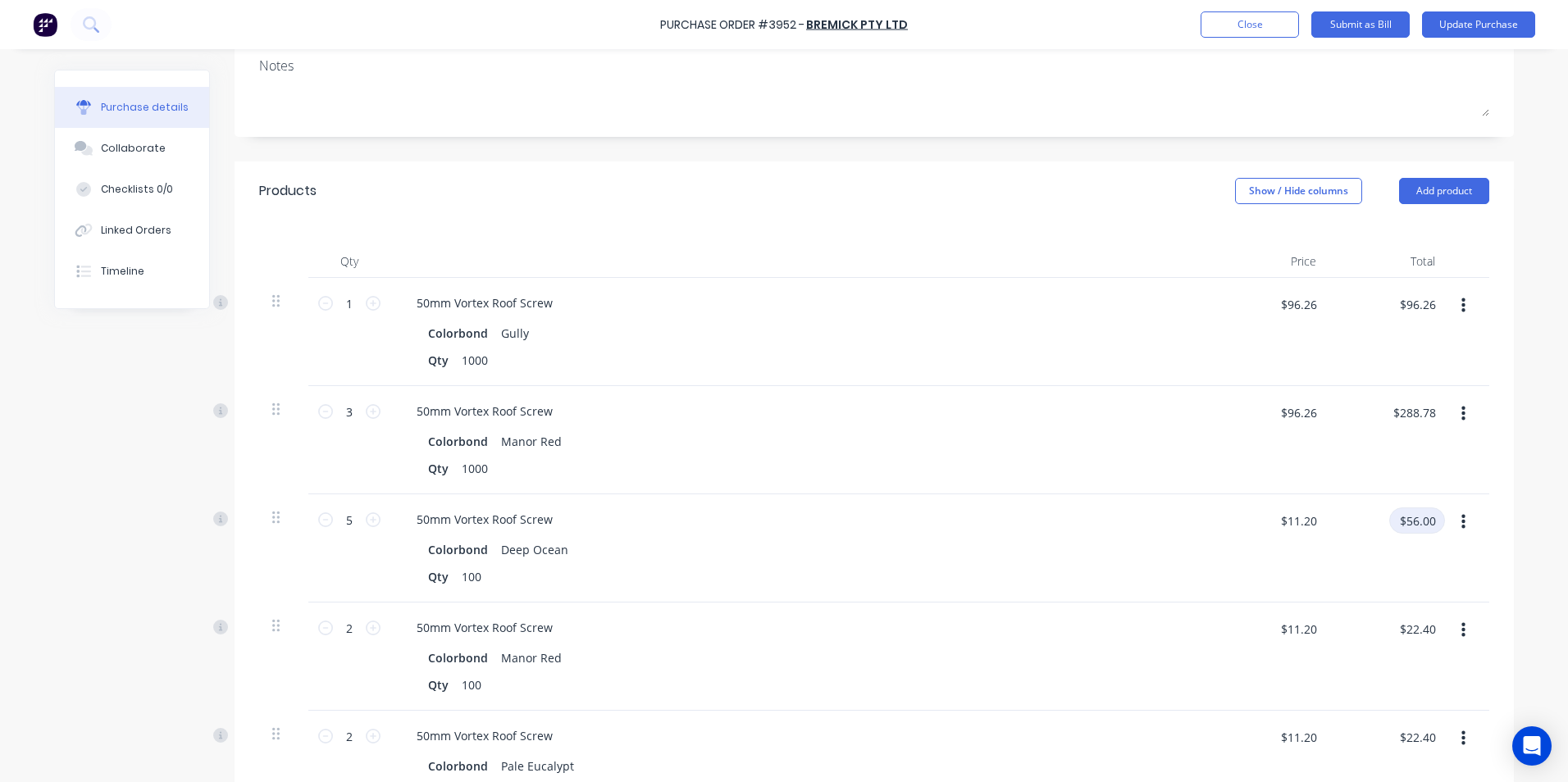
click at [1428, 517] on input "$56.00" at bounding box center [1417, 520] width 56 height 26
type input "53.84"
type input "$10.768"
type input "$53.84"
click at [1436, 578] on div "$53.84 $53.84" at bounding box center [1389, 548] width 119 height 108
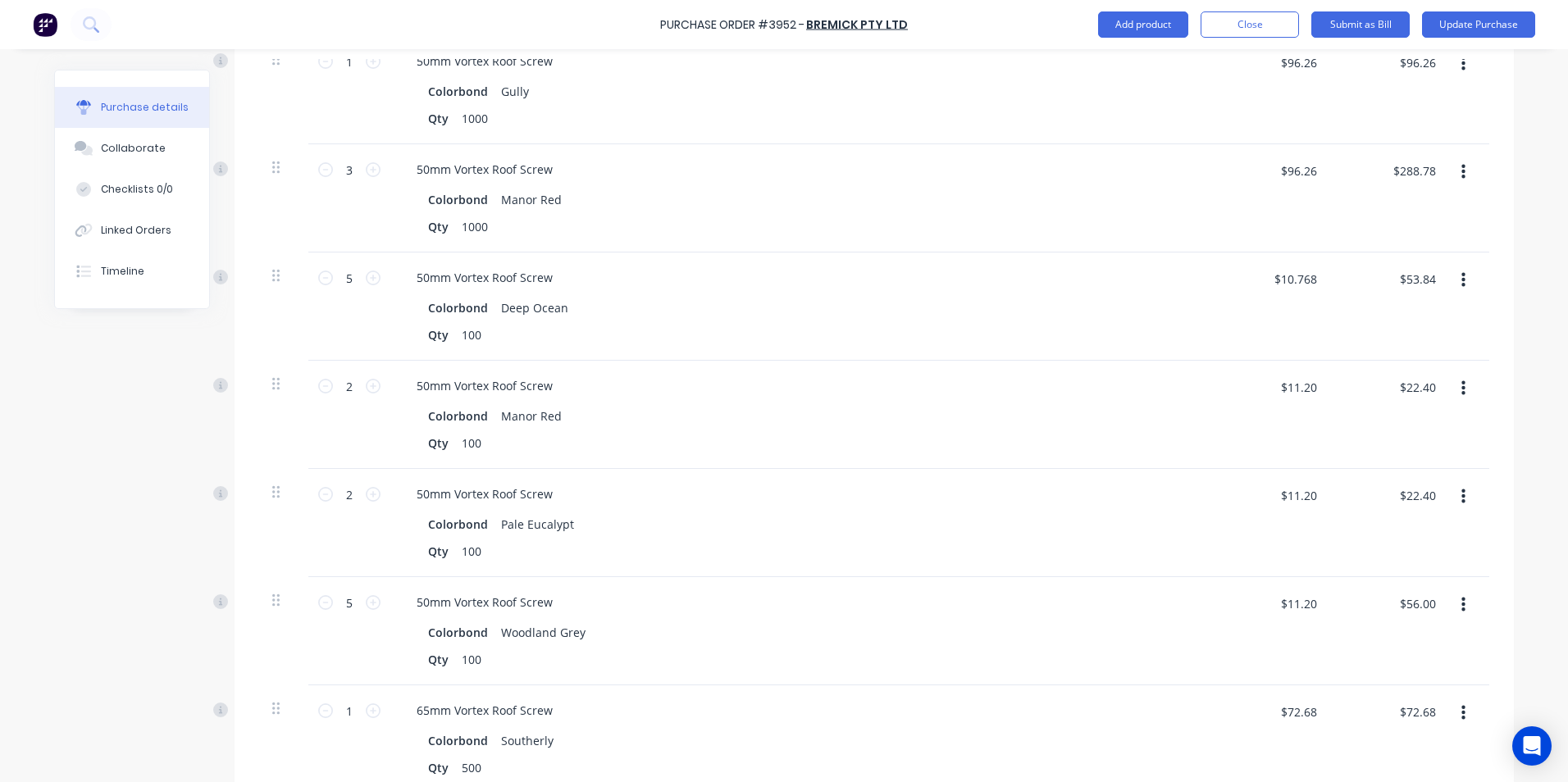
scroll to position [492, 0]
click at [1420, 387] on input "$22.40" at bounding box center [1417, 382] width 56 height 26
type input "51.54"
type input "$25.77"
type input "$51.54"
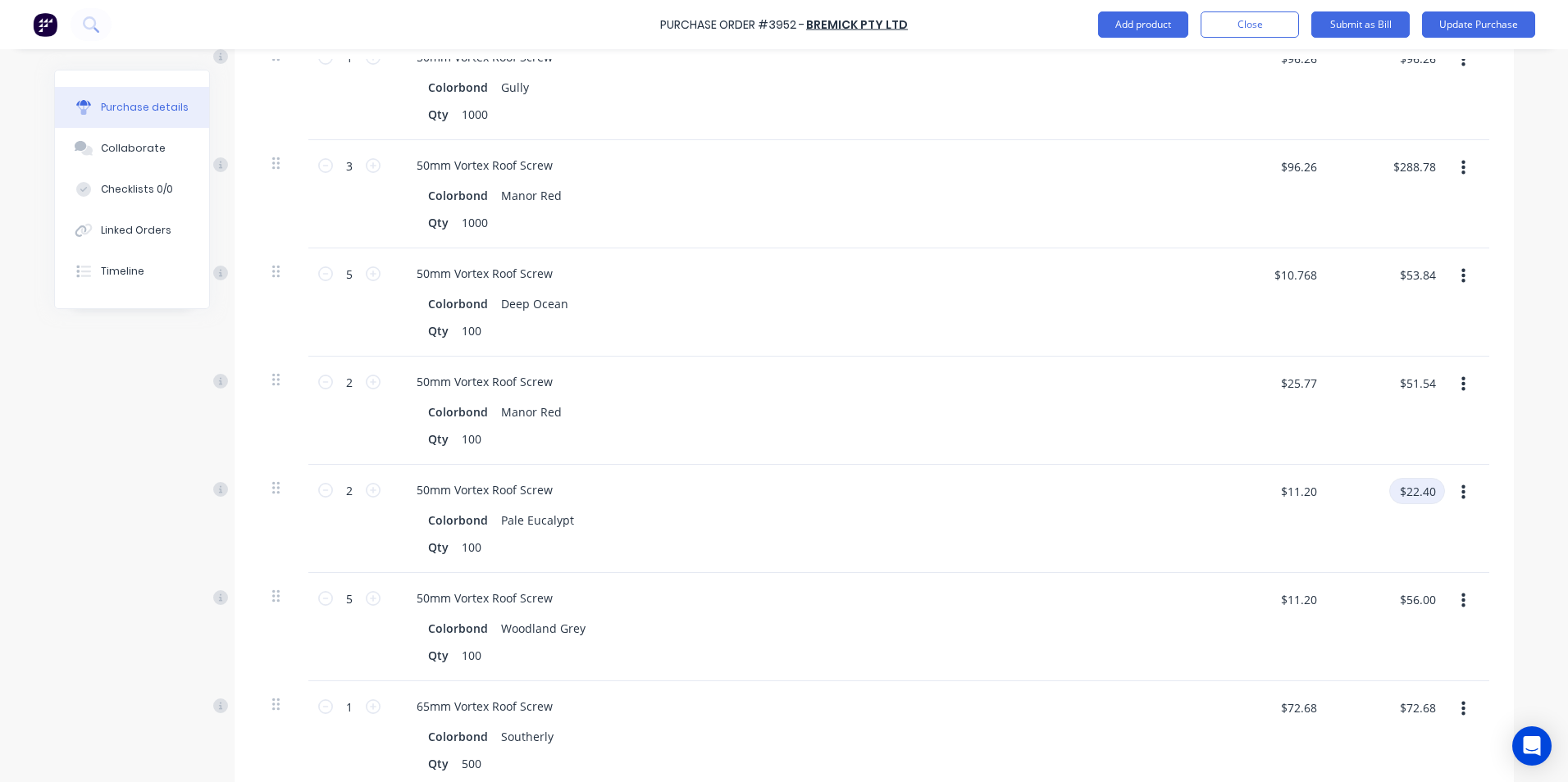
click at [1432, 492] on input "$22.40" at bounding box center [1417, 491] width 56 height 26
type input "5"
type input "21.54"
type input "$10.77"
type input "$21.54"
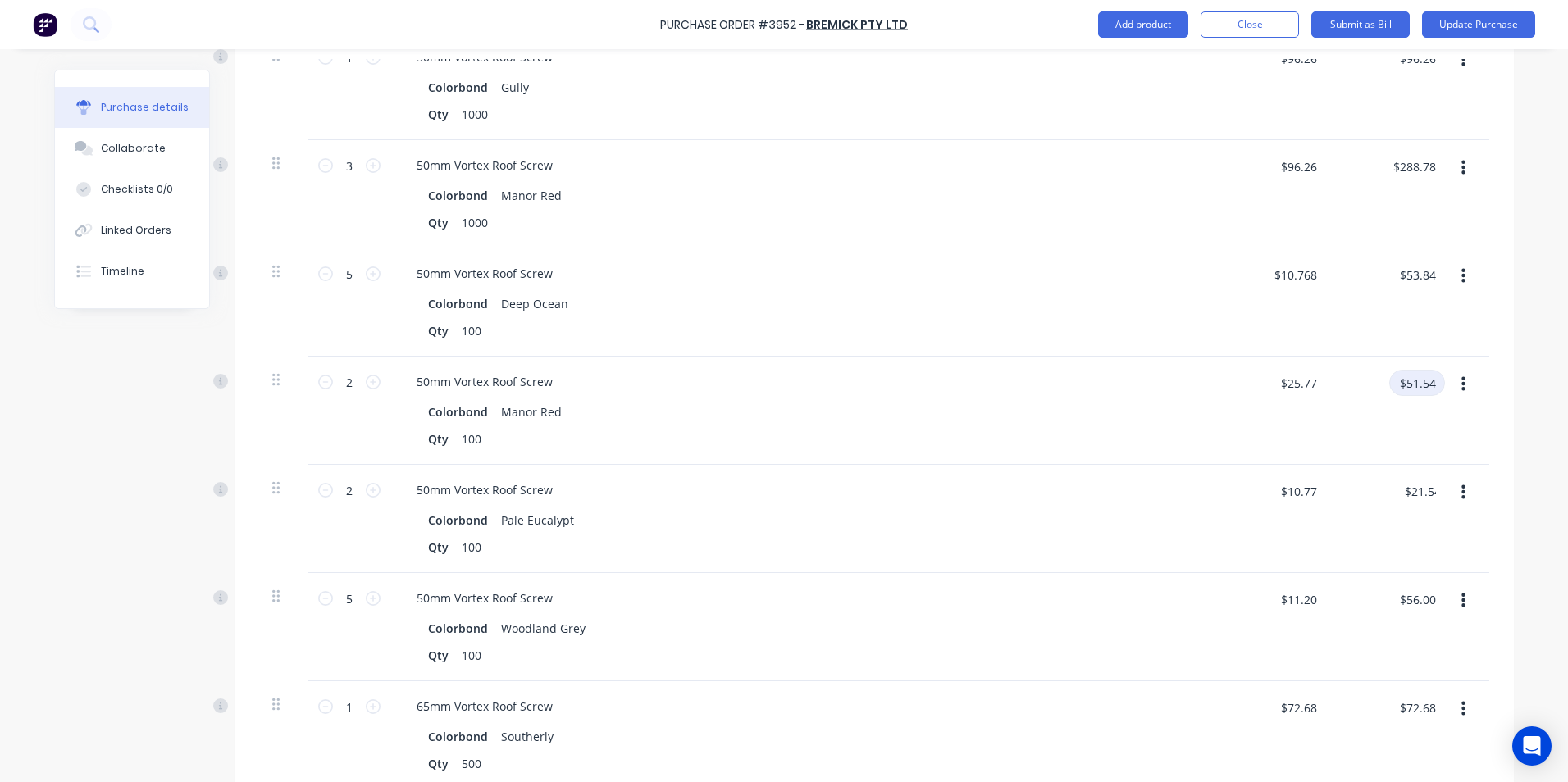
click at [1423, 389] on input "$51.54" at bounding box center [1417, 382] width 56 height 26
type input "21.54"
type input "$10.77"
type input "$21.54"
click at [1407, 541] on div "$21.54 $21.54" at bounding box center [1389, 519] width 119 height 108
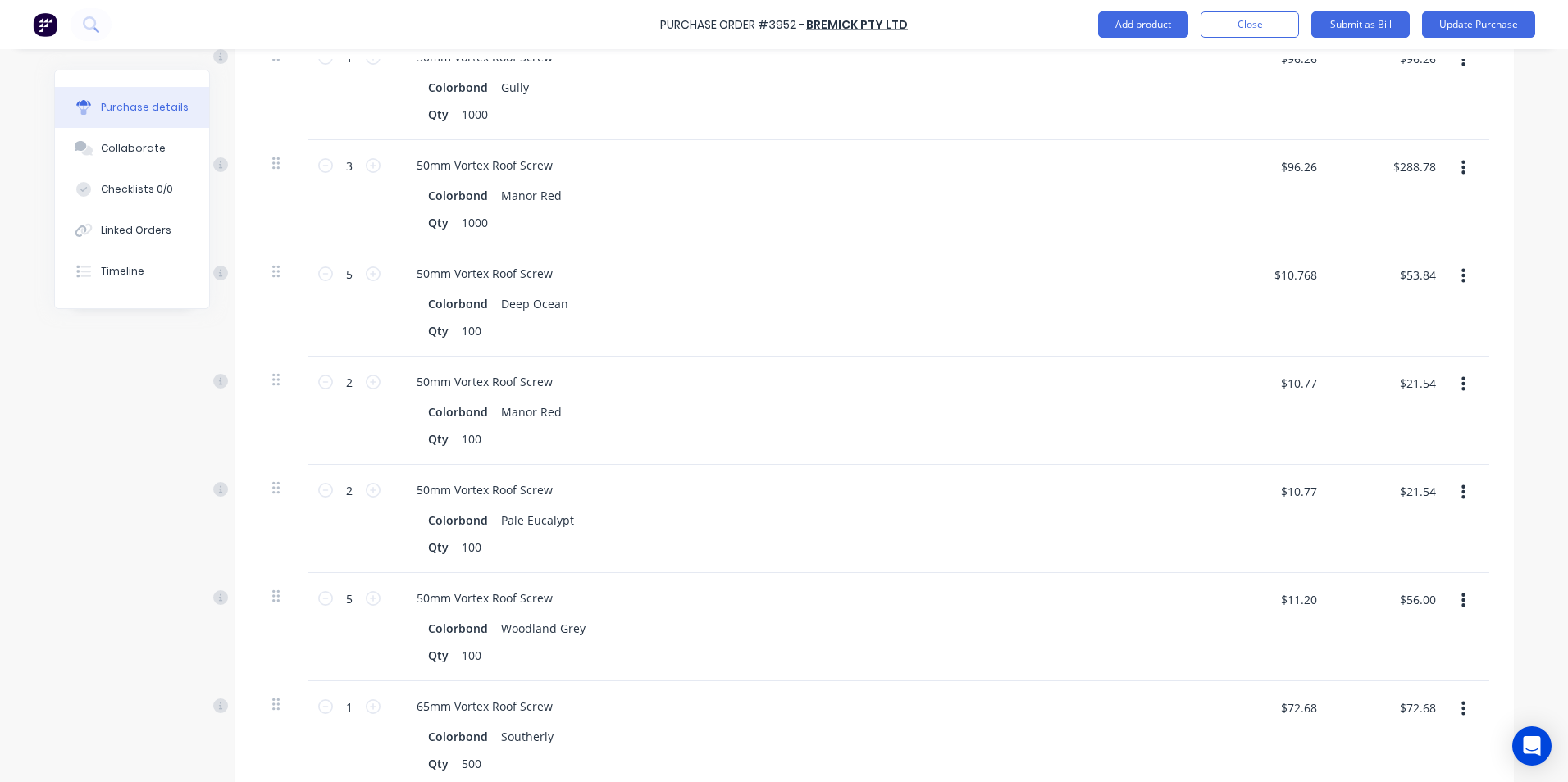
click at [1411, 615] on div "$56.00 $56.00" at bounding box center [1417, 605] width 56 height 39
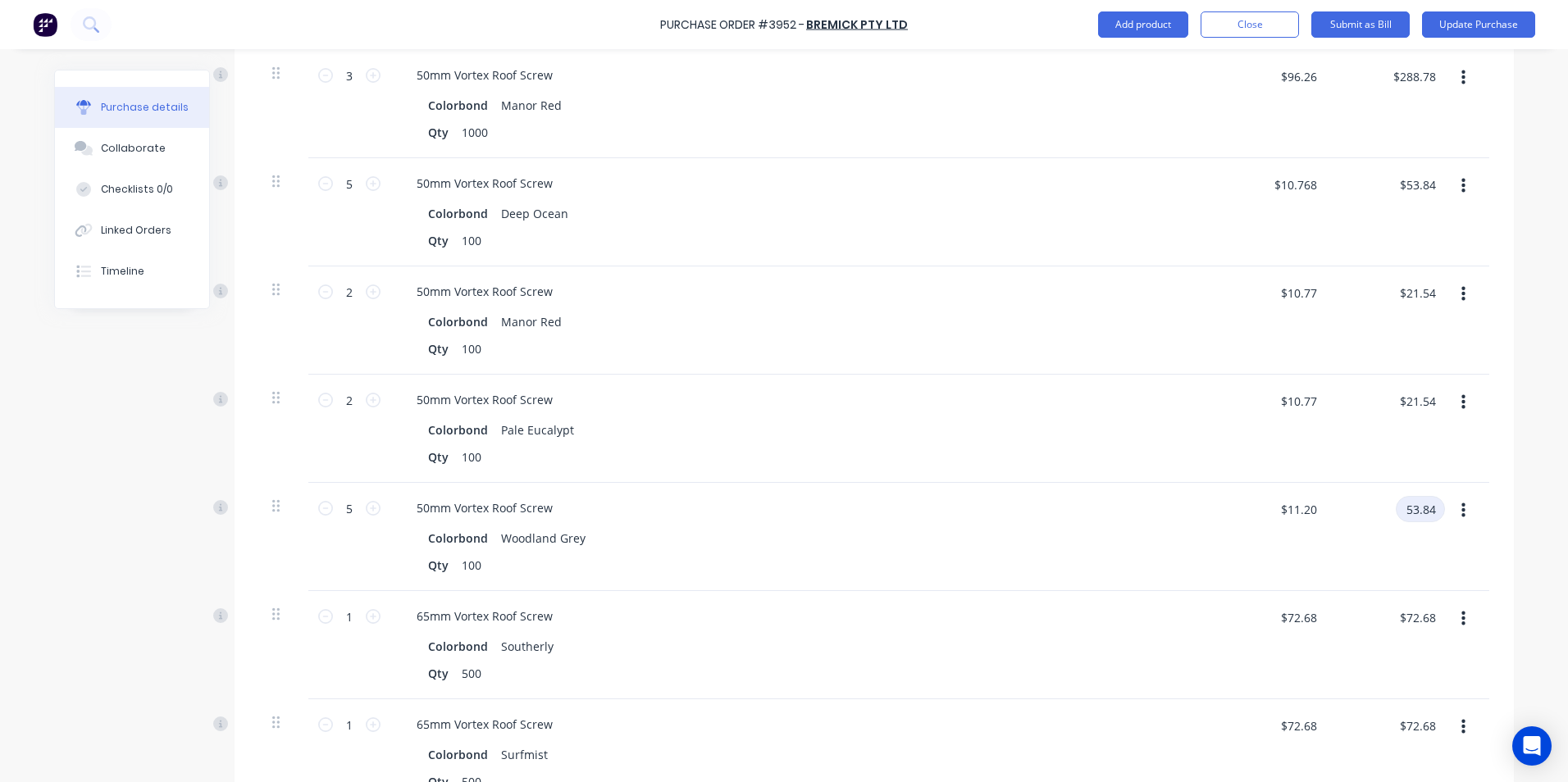
scroll to position [820, 0]
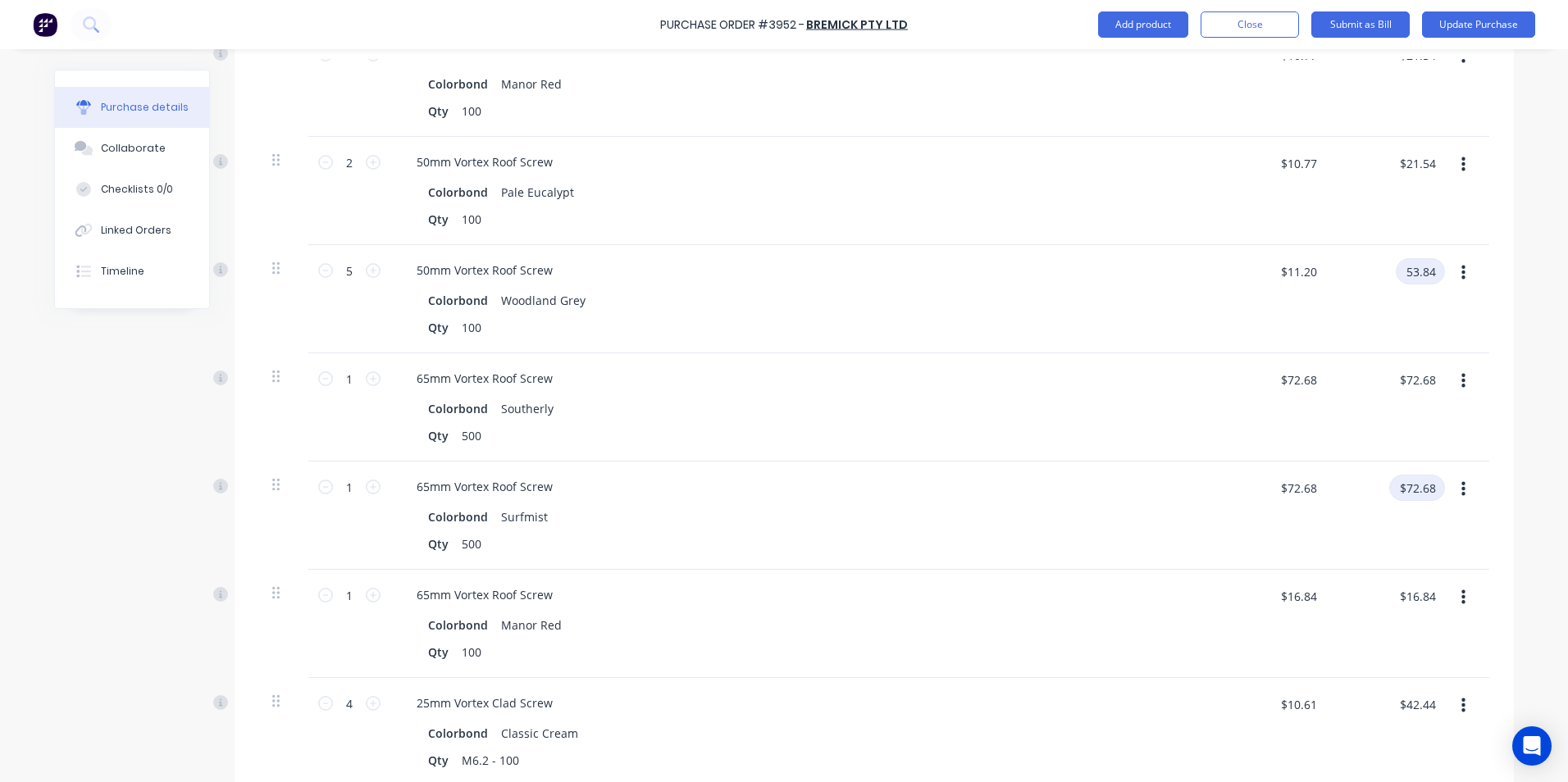
type input "53.84"
type input "$10.768"
type input "$53.84"
click at [1426, 492] on input "$72.68" at bounding box center [1417, 488] width 56 height 26
type input "66"
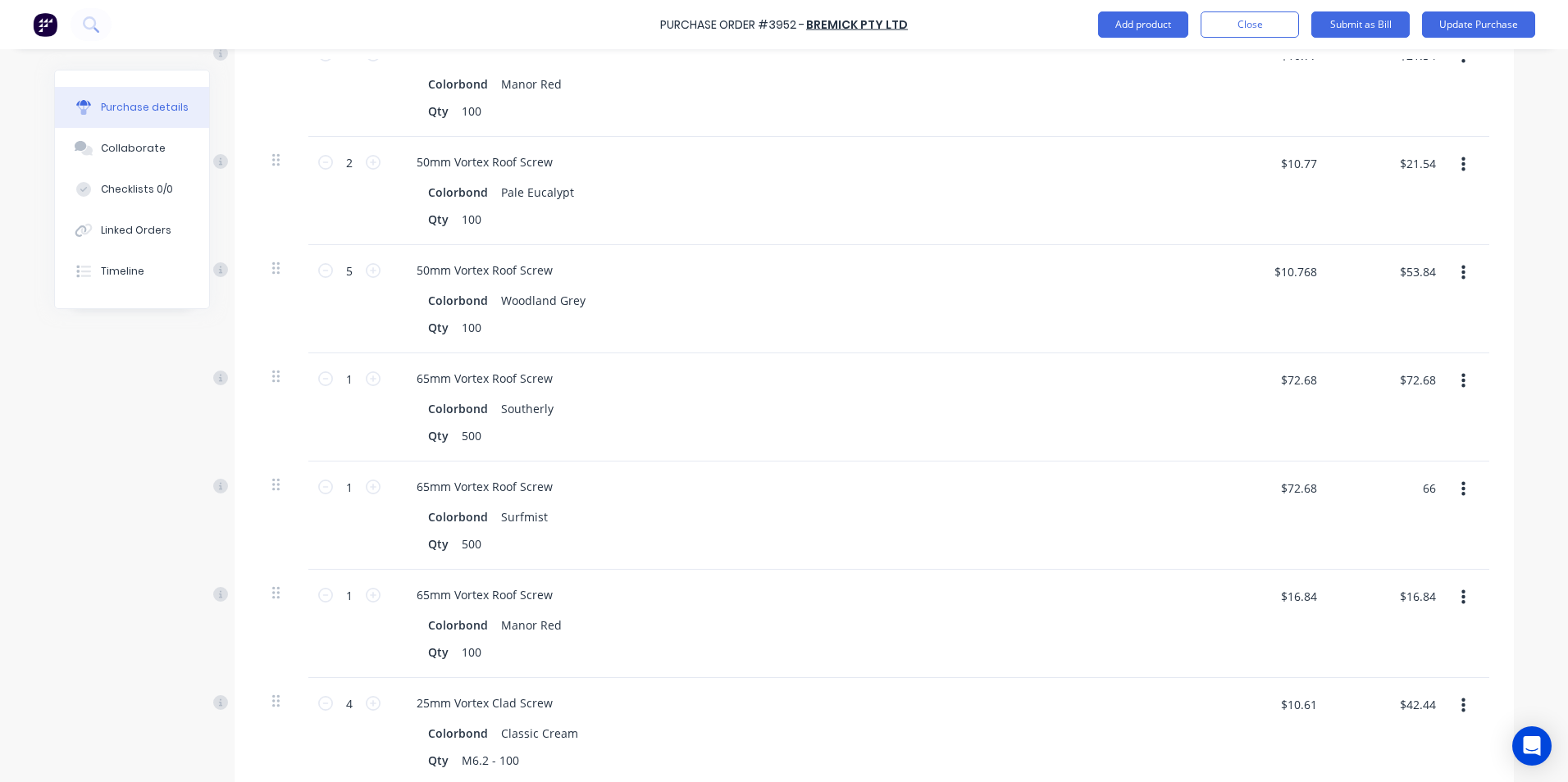
type input "$66.00"
click at [1412, 449] on div "$72.68 $72.68" at bounding box center [1389, 407] width 119 height 108
click at [1427, 382] on input "$72.68" at bounding box center [1417, 380] width 56 height 26
type input "66"
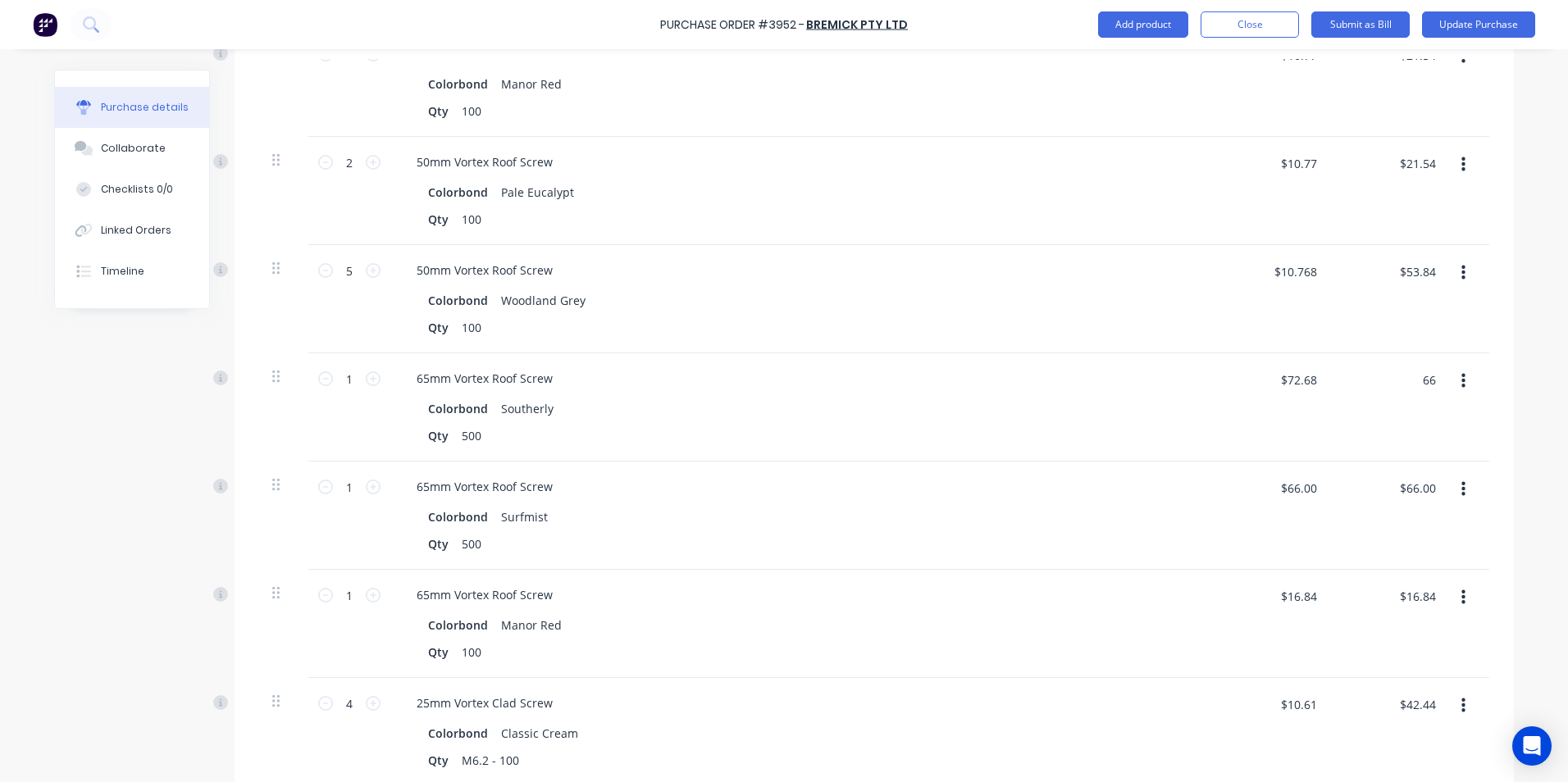
type input "$66.00"
click at [1430, 431] on div "$66.00 66" at bounding box center [1389, 407] width 119 height 108
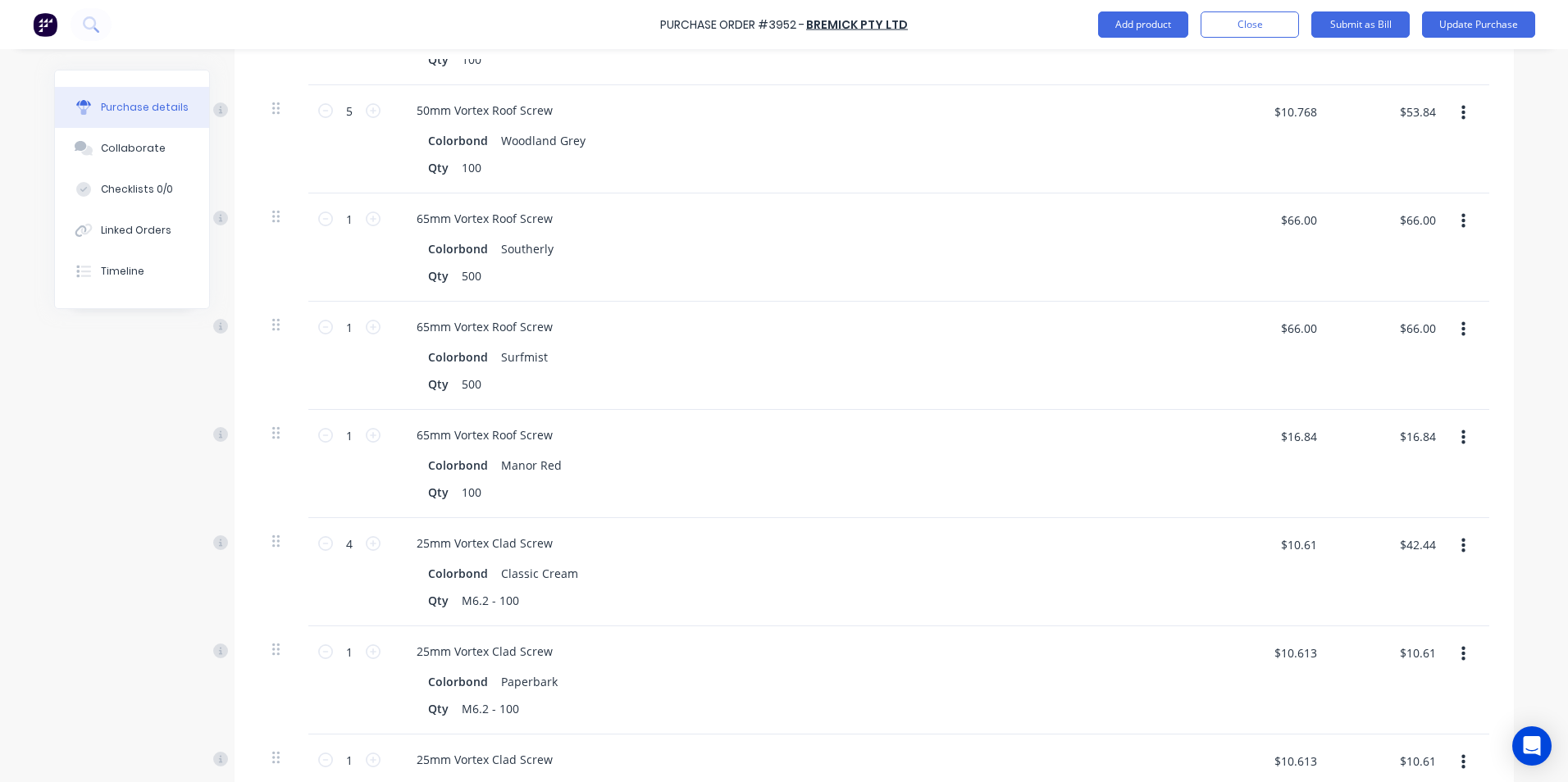
scroll to position [984, 0]
click at [1431, 432] on input "$16.84" at bounding box center [1417, 432] width 56 height 26
type input "14.77"
type input "$14.77"
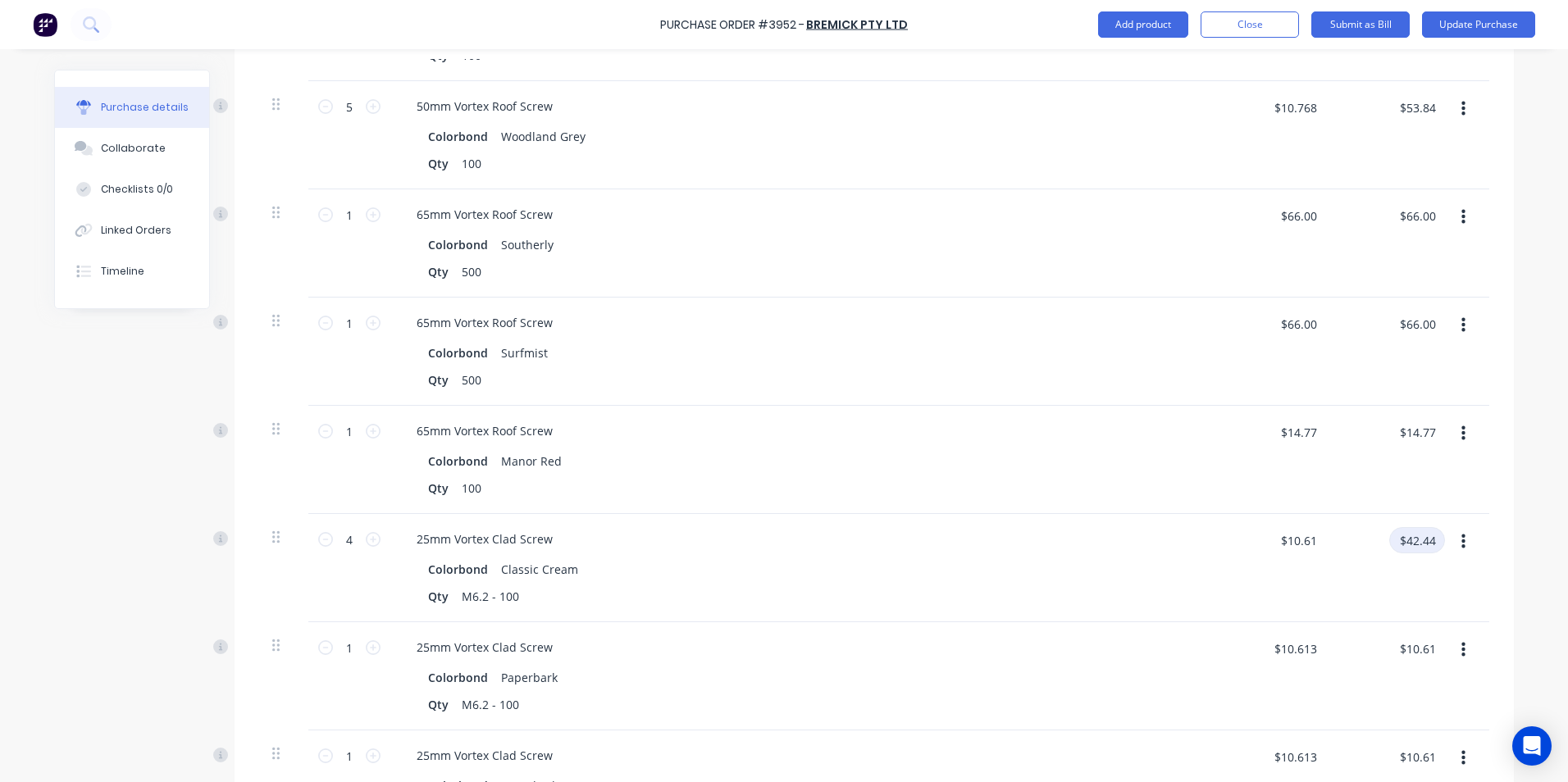
click at [1431, 537] on input "$42.44" at bounding box center [1417, 540] width 56 height 26
type input "32.48"
type input "$8.12"
type input "$32.48"
click at [1377, 583] on div "$32.48 $32.48" at bounding box center [1389, 568] width 119 height 108
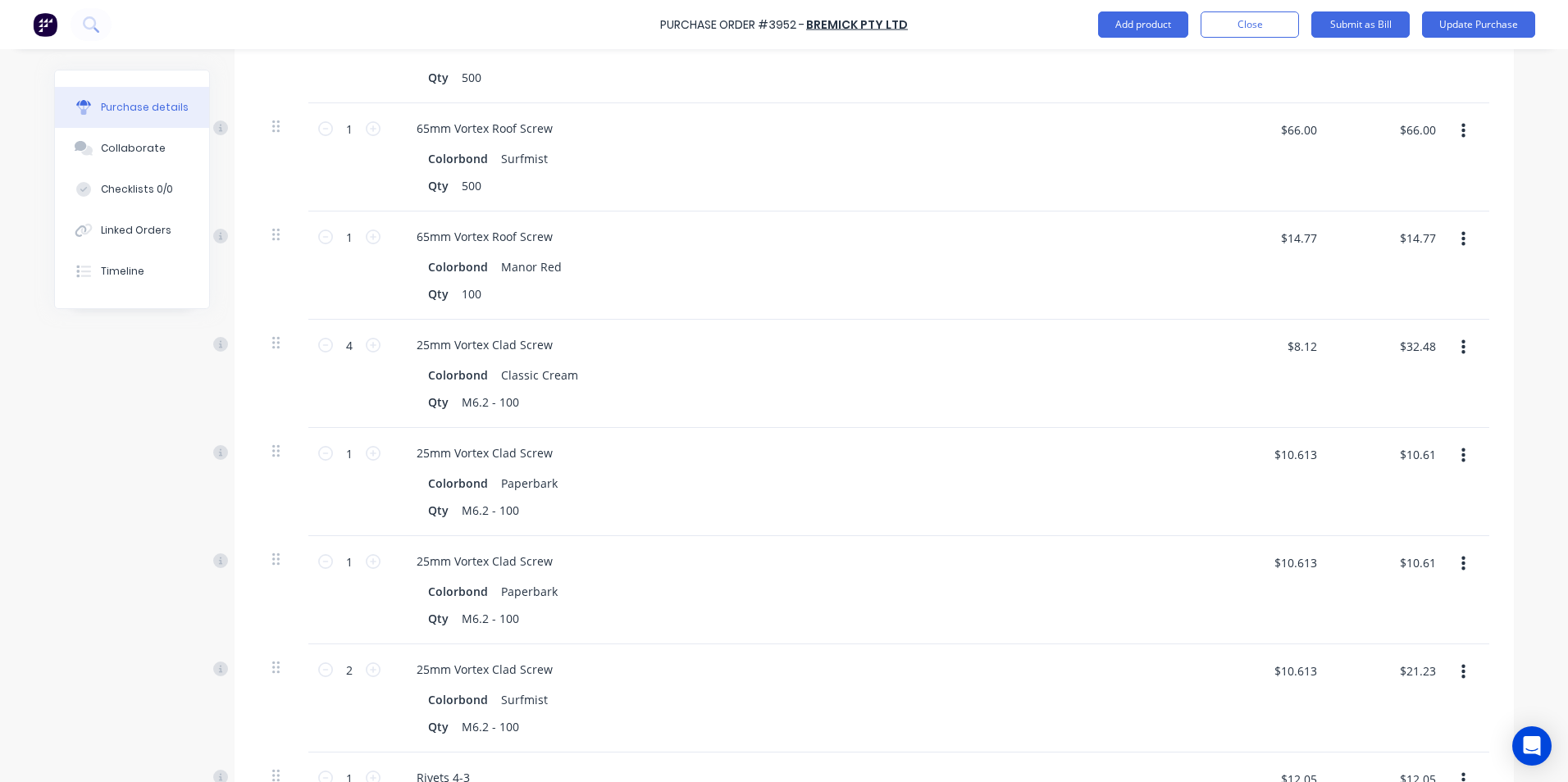
scroll to position [1230, 0]
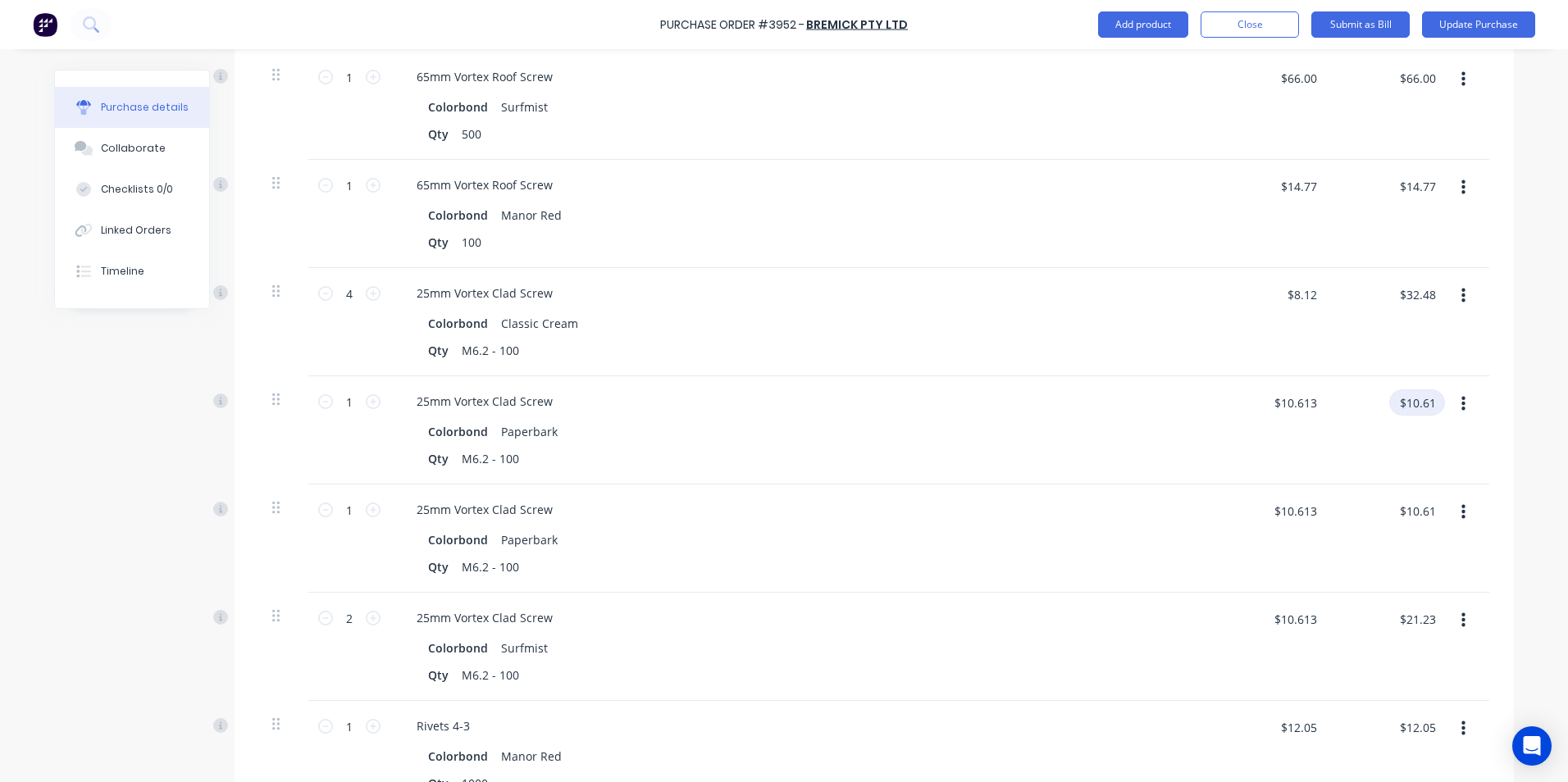
click at [1431, 403] on input "$10.61" at bounding box center [1417, 402] width 56 height 26
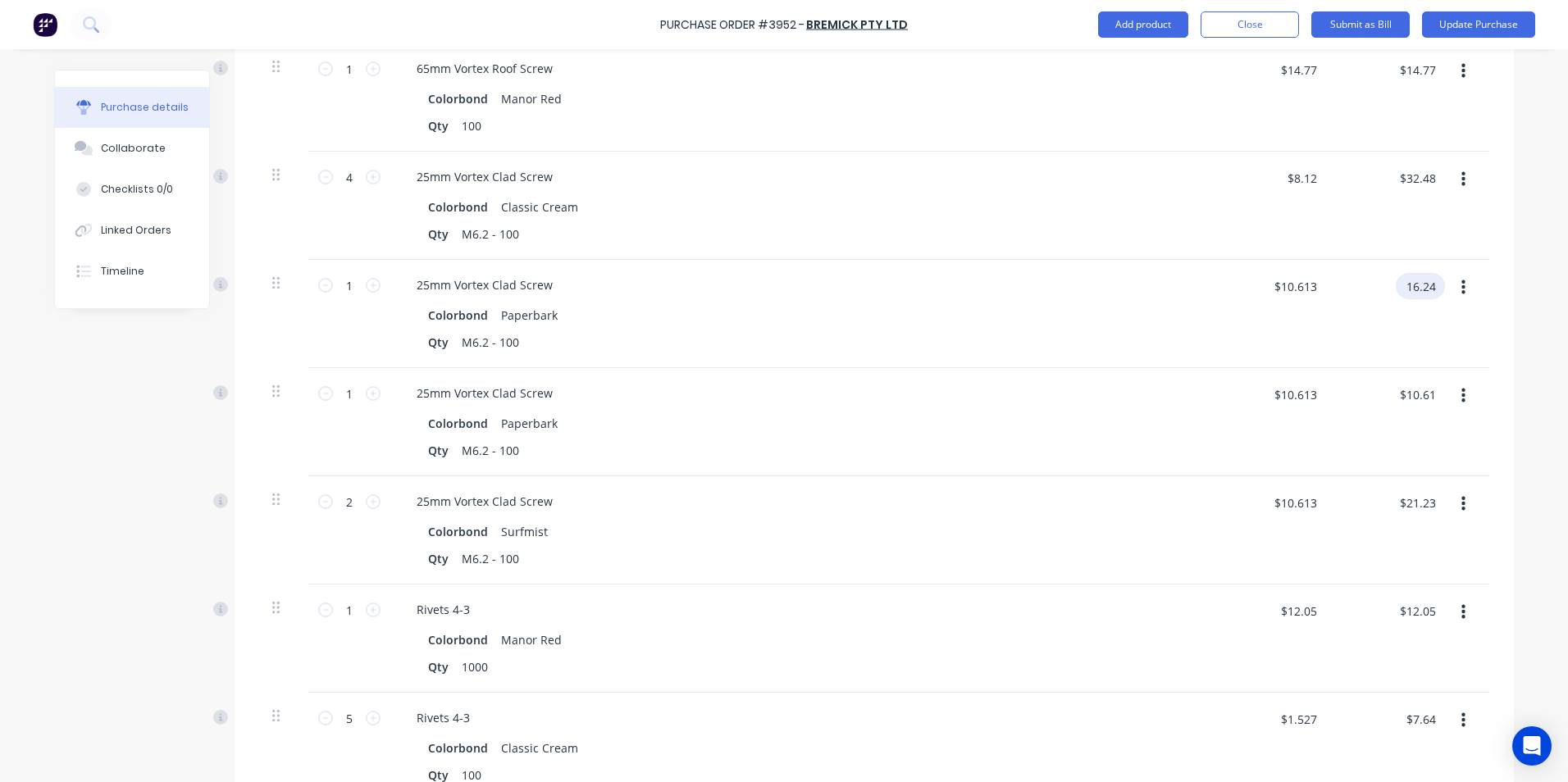
scroll to position [1476, 0]
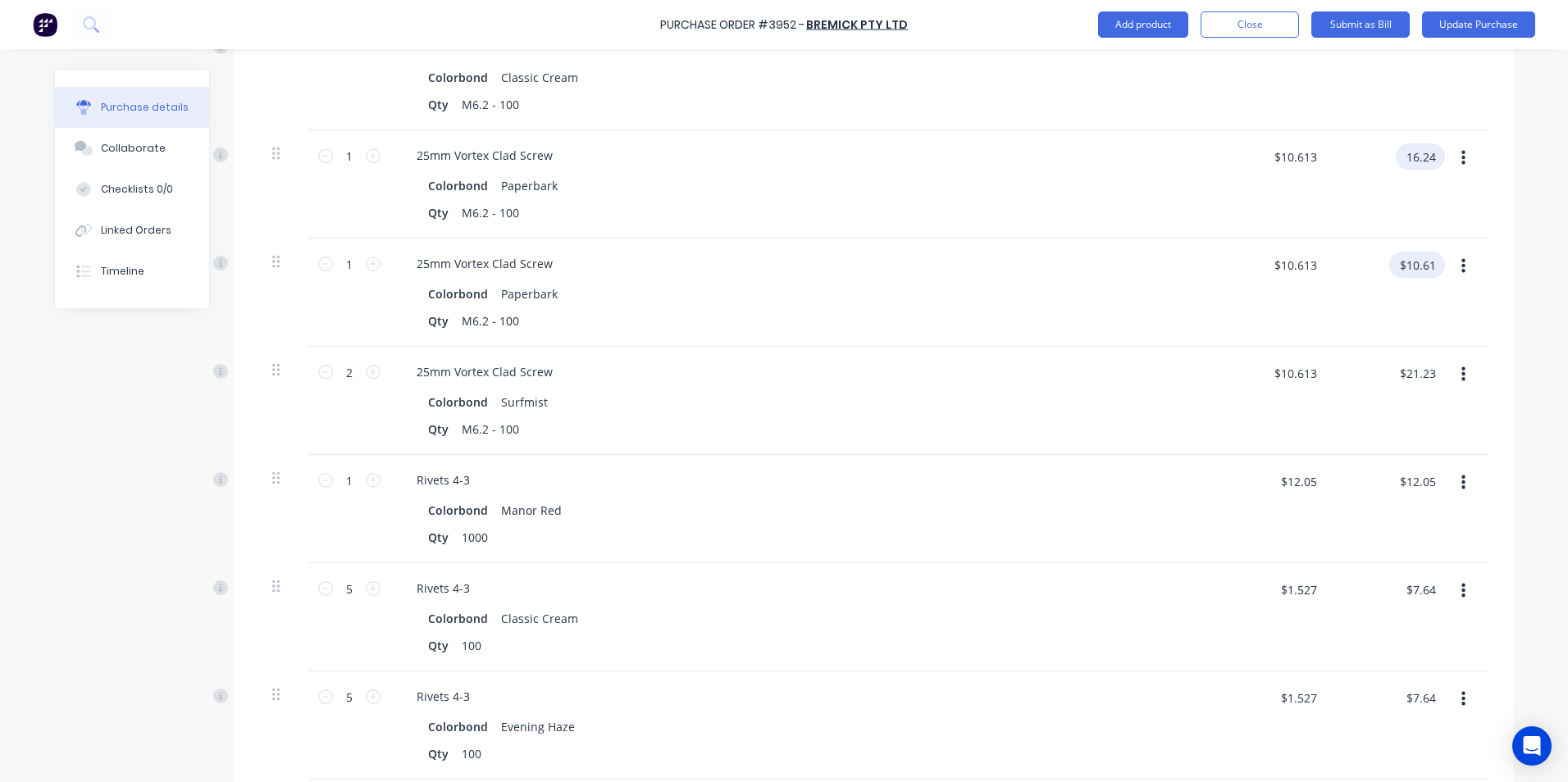
type input "16.24"
type input "$16.24"
click at [1426, 270] on input "$10.61" at bounding box center [1417, 265] width 56 height 26
type input "16.24"
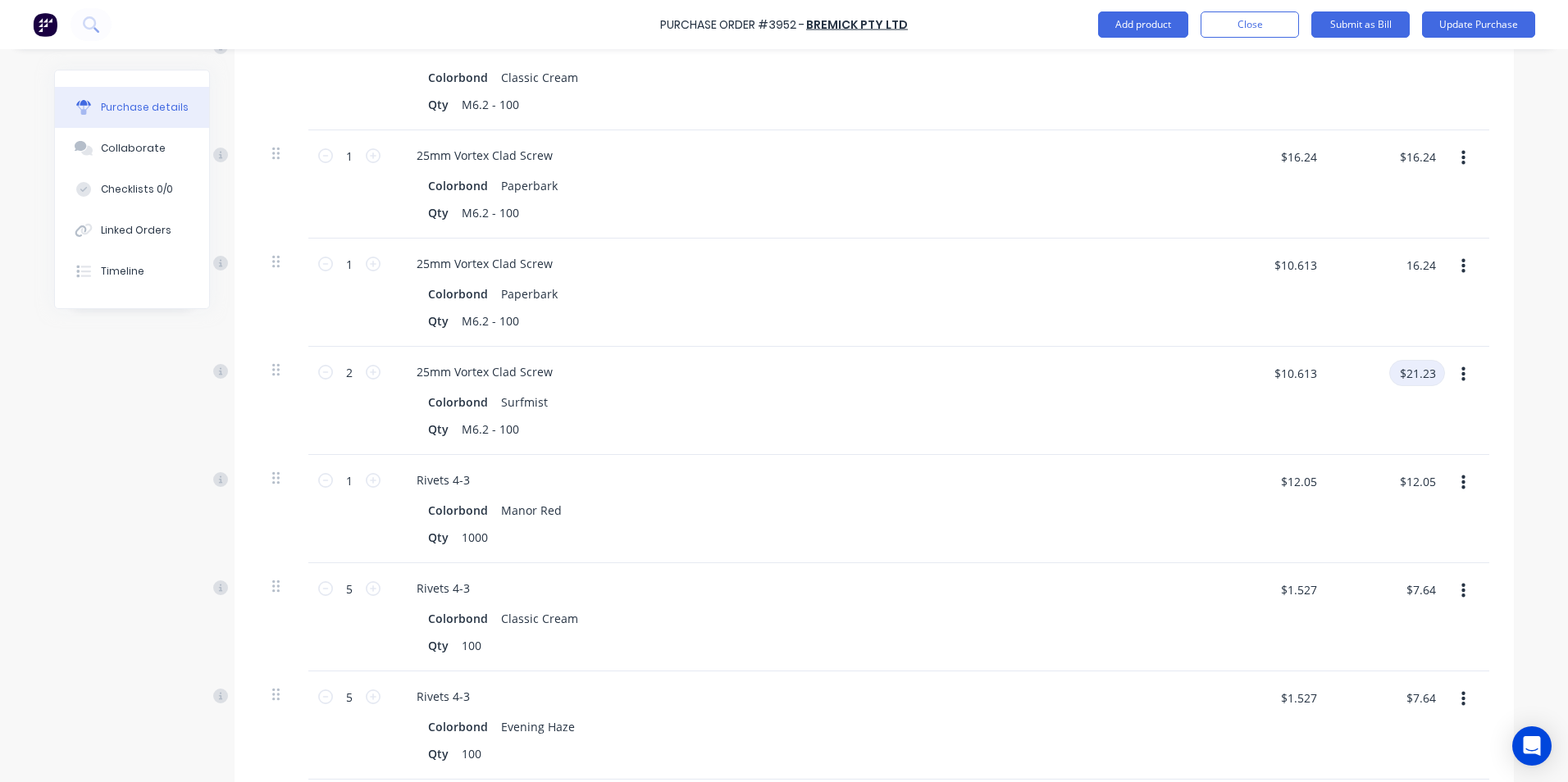
type input "$16.24"
click at [1420, 372] on input "$21.23" at bounding box center [1417, 373] width 56 height 26
type input "16.24"
type input "$8.12"
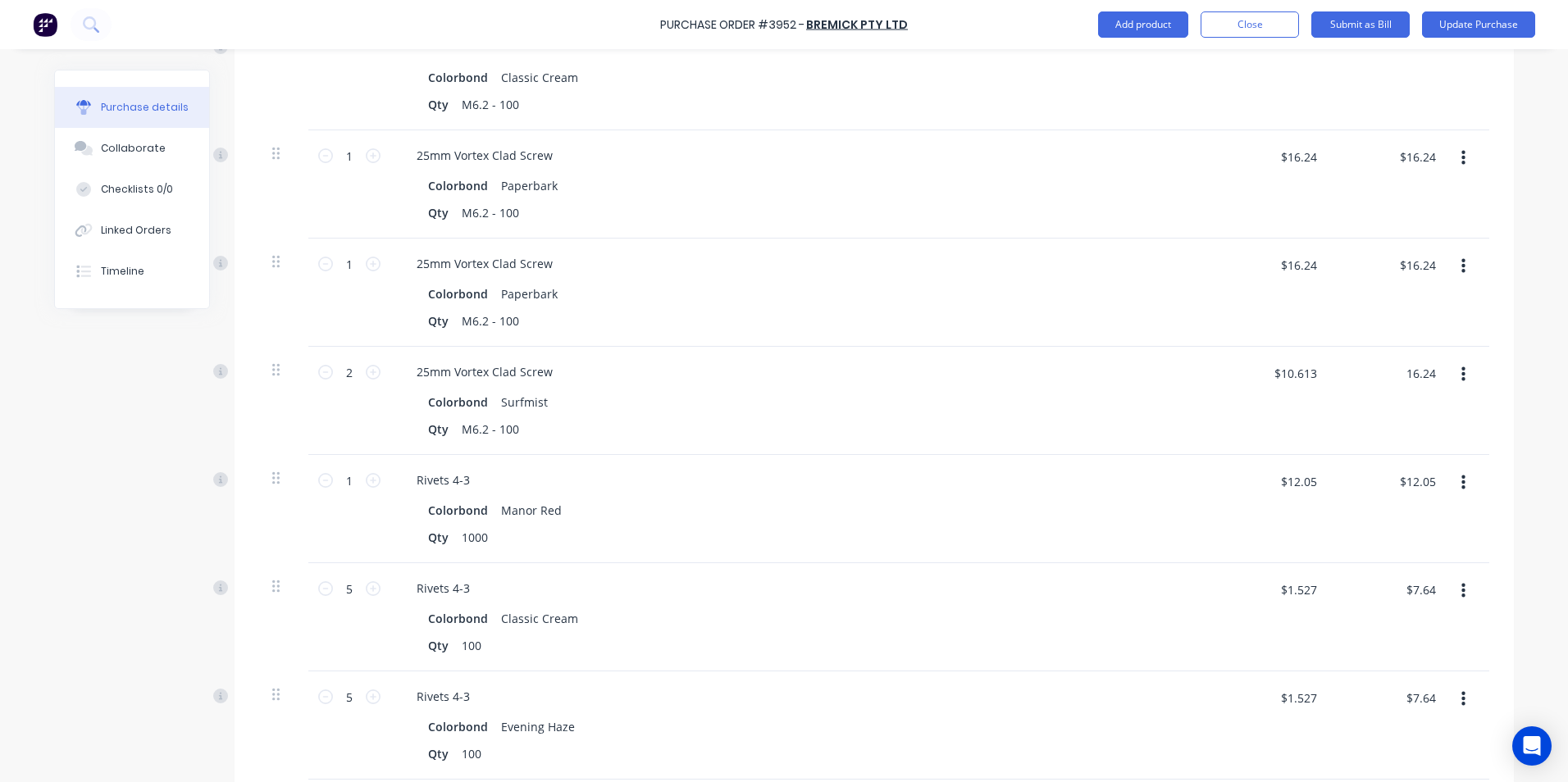
type input "$16.24"
click at [1381, 540] on div "$12.05 $12.05" at bounding box center [1389, 508] width 119 height 108
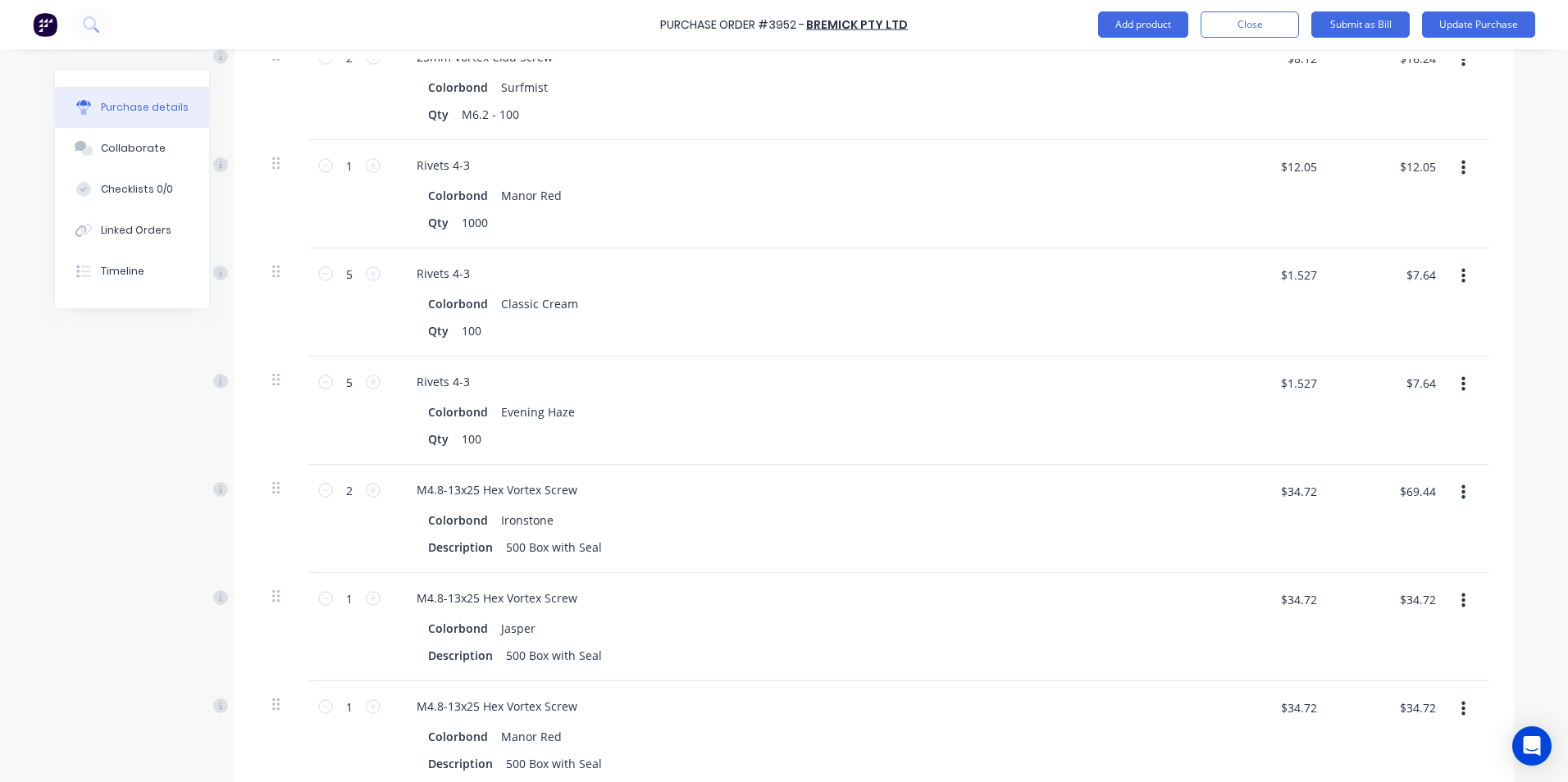
scroll to position [1804, 0]
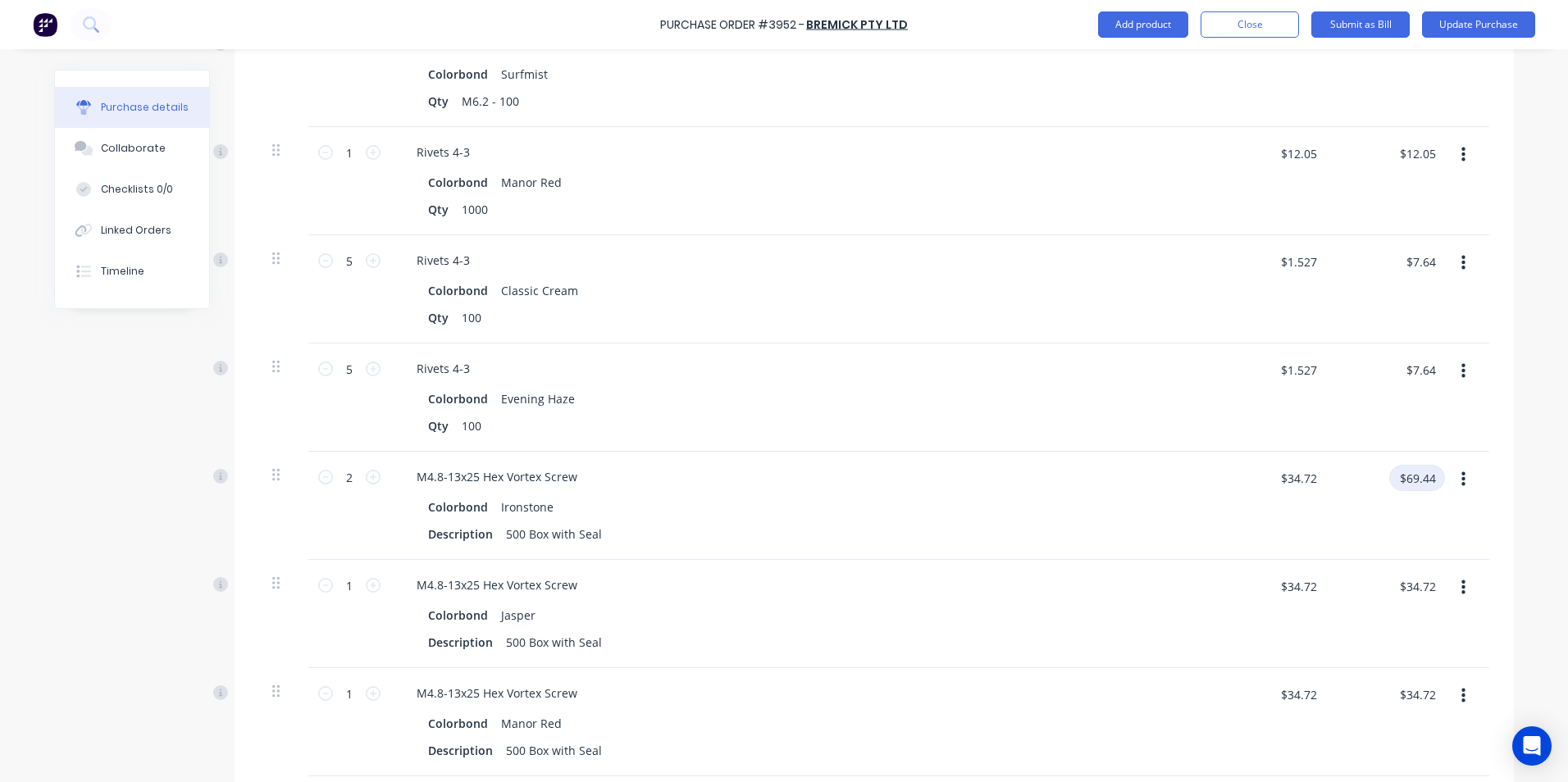
click at [1419, 483] on input "$69.44" at bounding box center [1417, 478] width 56 height 26
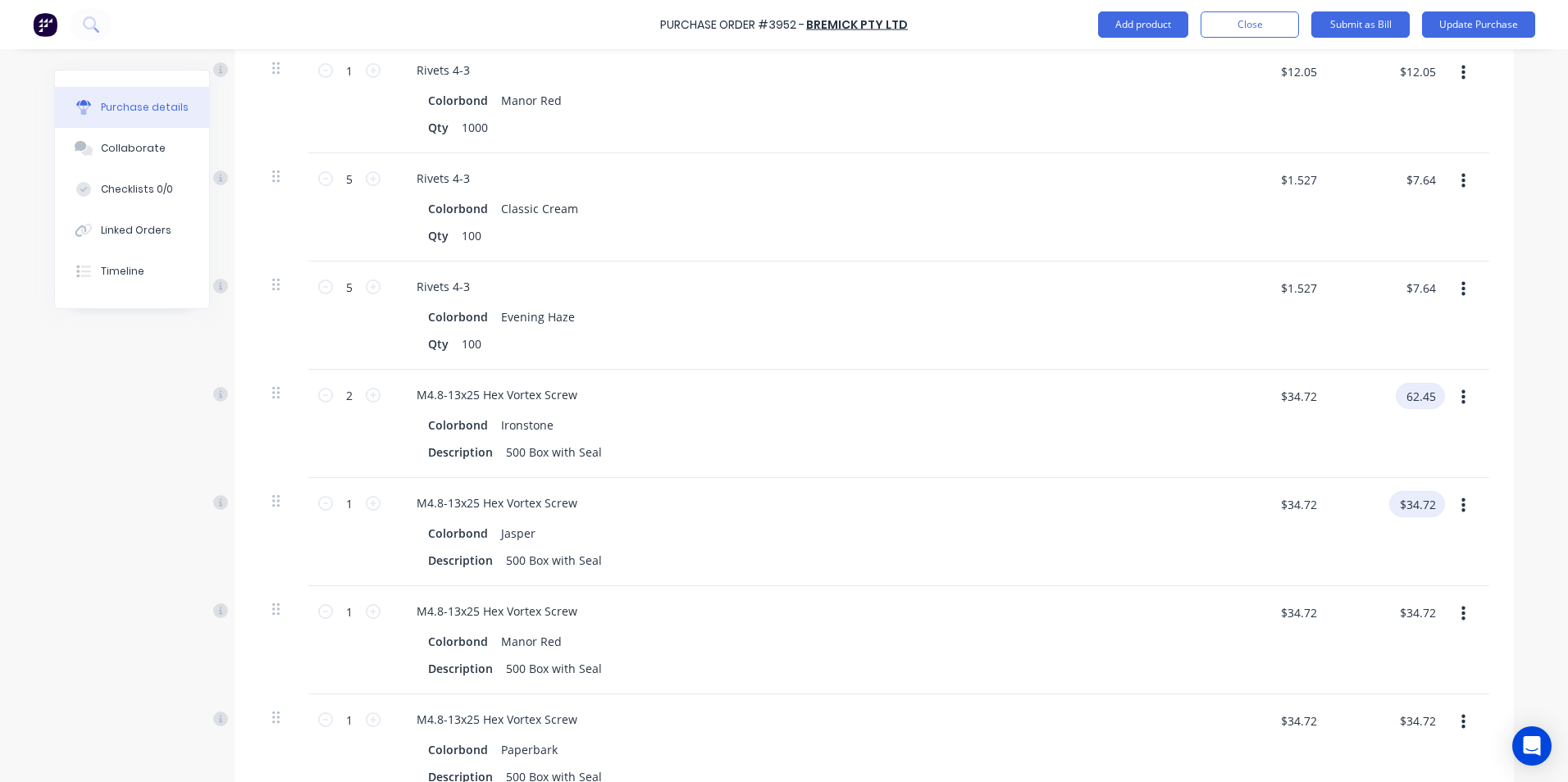
type input "62.45"
type input "$31.225"
type input "$62.45"
click at [1433, 502] on input "$34.72" at bounding box center [1417, 504] width 56 height 26
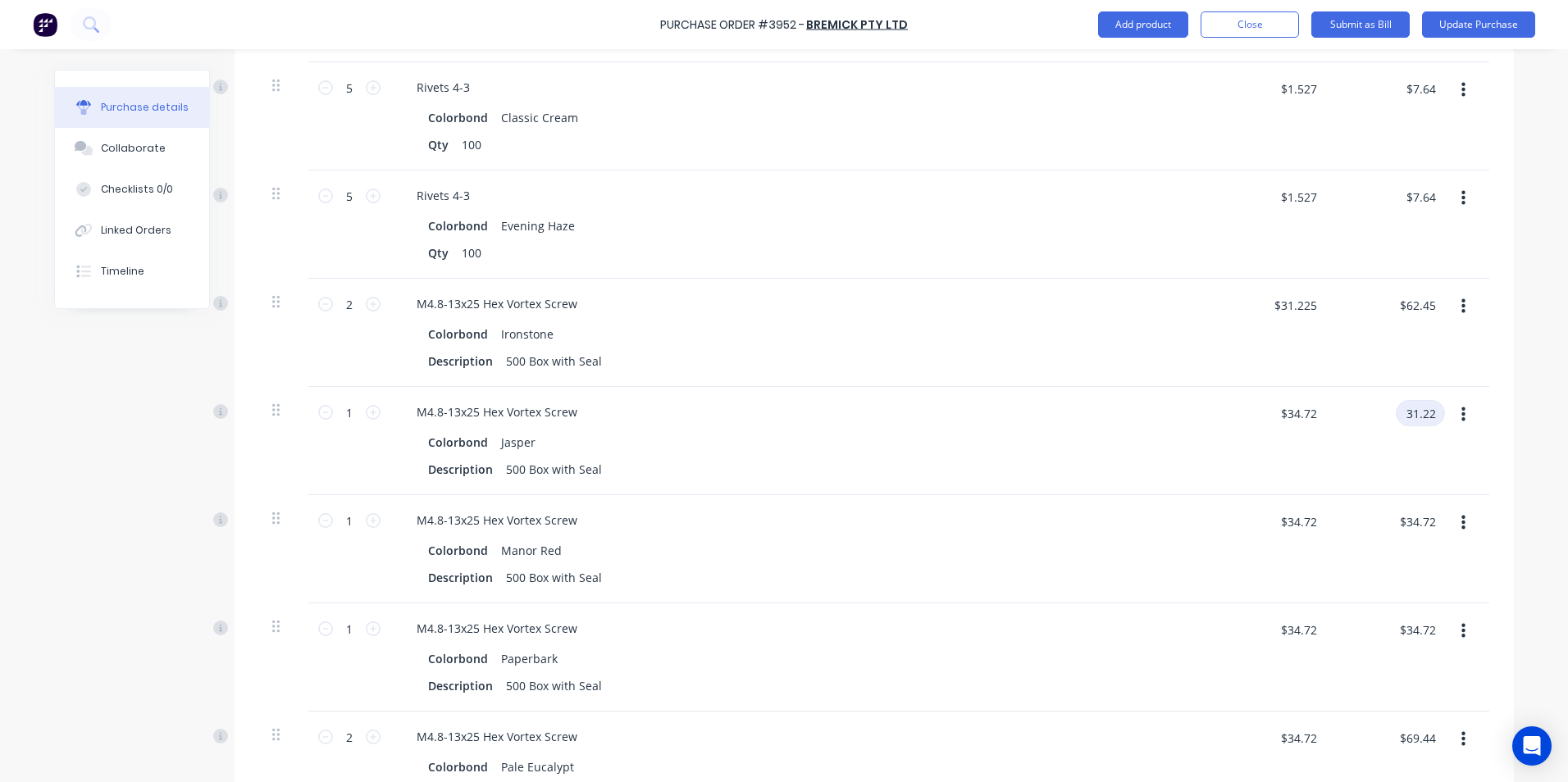
scroll to position [2214, 0]
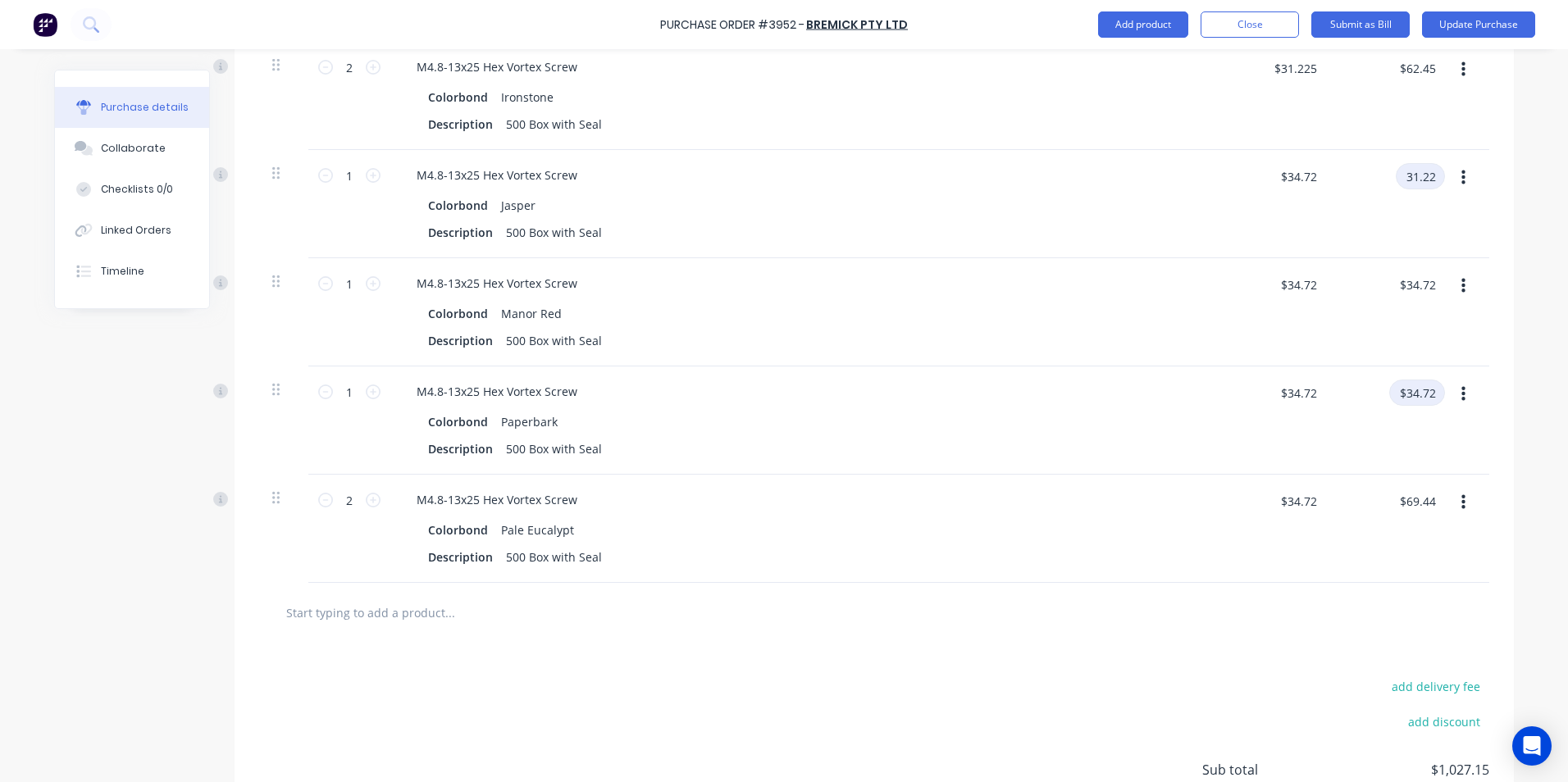
type input "31.22"
click at [1430, 389] on input "$34.72" at bounding box center [1417, 393] width 56 height 26
type input "$31.22"
type input "31.22"
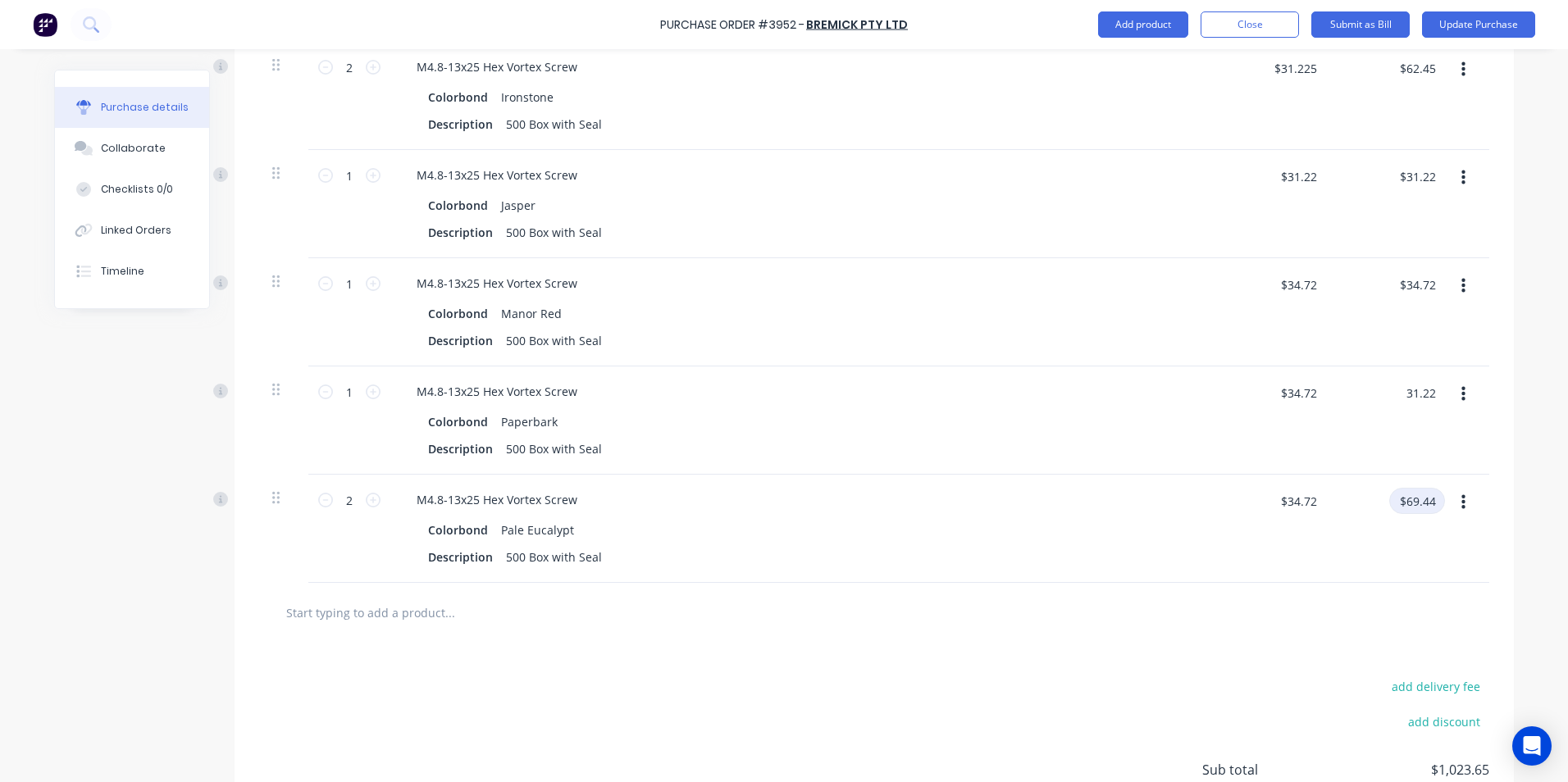
click at [1426, 507] on input "$69.44" at bounding box center [1417, 501] width 56 height 26
type input "$31.22"
type input "31.22"
type input "$15.61"
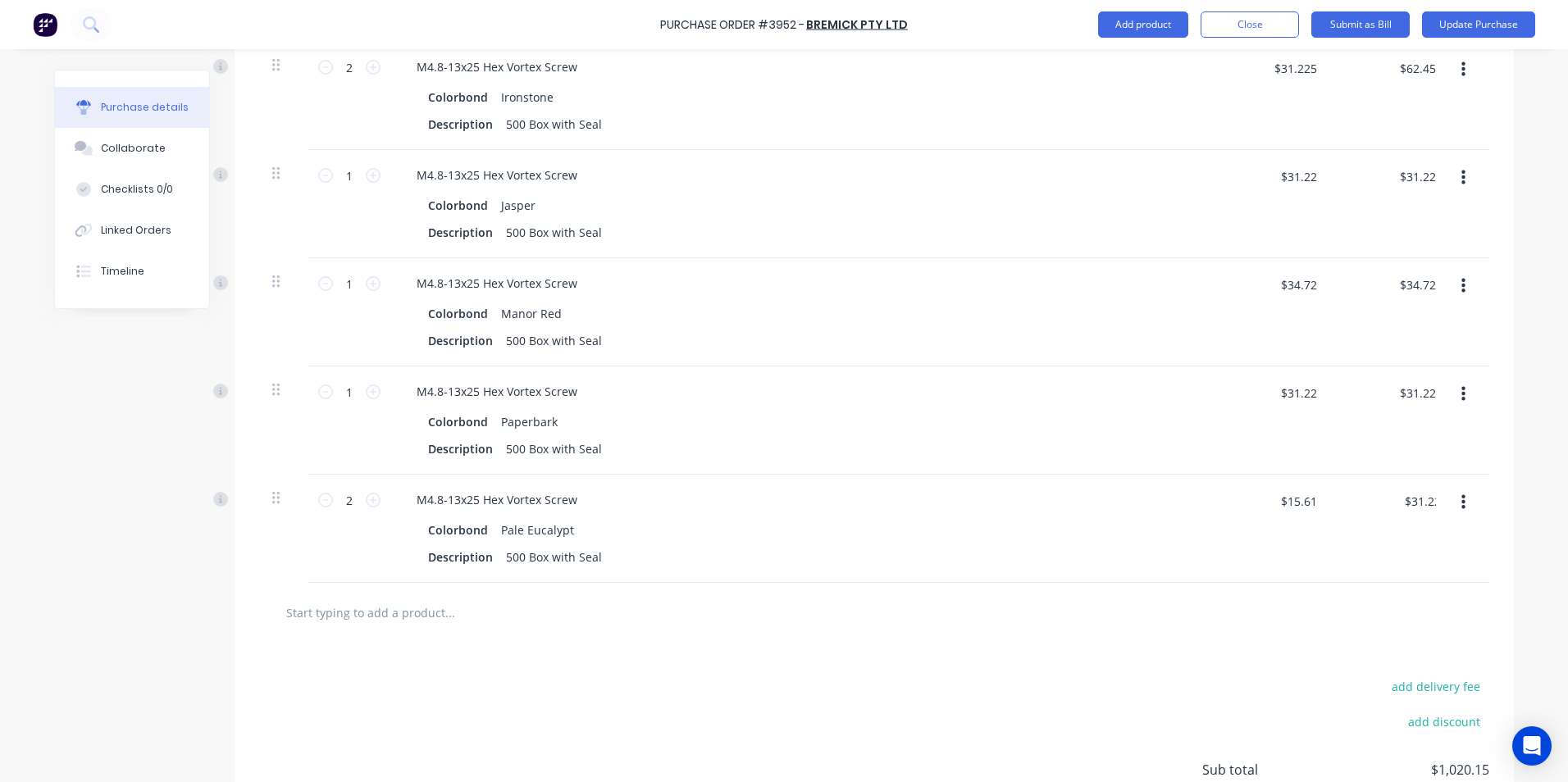
click at [1158, 644] on div "add delivery fee add discount Sub total $1,020.15 Tax $101.99 Total $1,122.14" at bounding box center [875, 778] width 1280 height 270
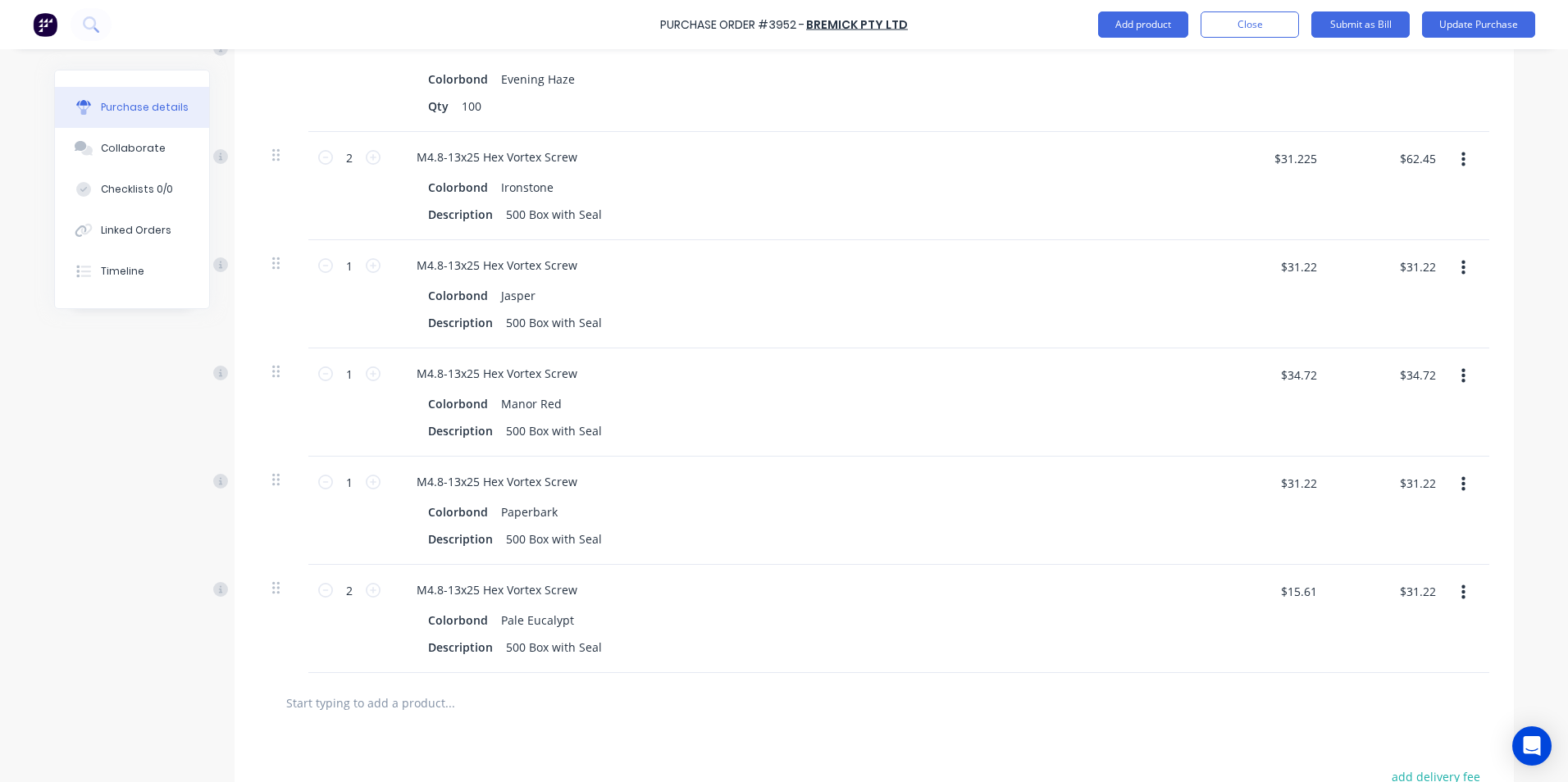
scroll to position [2115, 0]
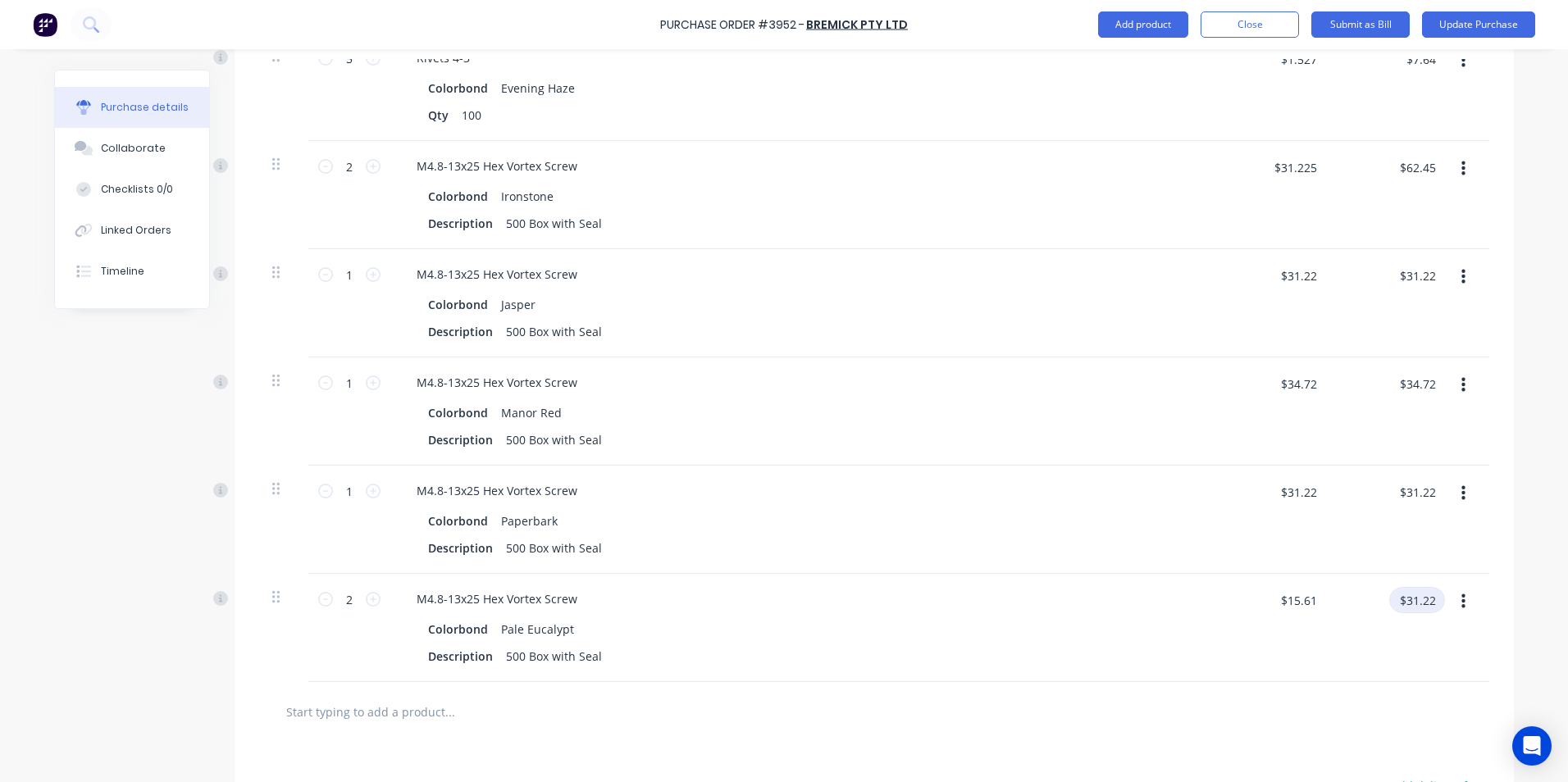
click at [1428, 598] on input "$31.22" at bounding box center [1417, 600] width 56 height 26
type input "62.45"
type input "$31.225"
type input "$62.45"
click at [1119, 736] on div at bounding box center [874, 711] width 1230 height 60
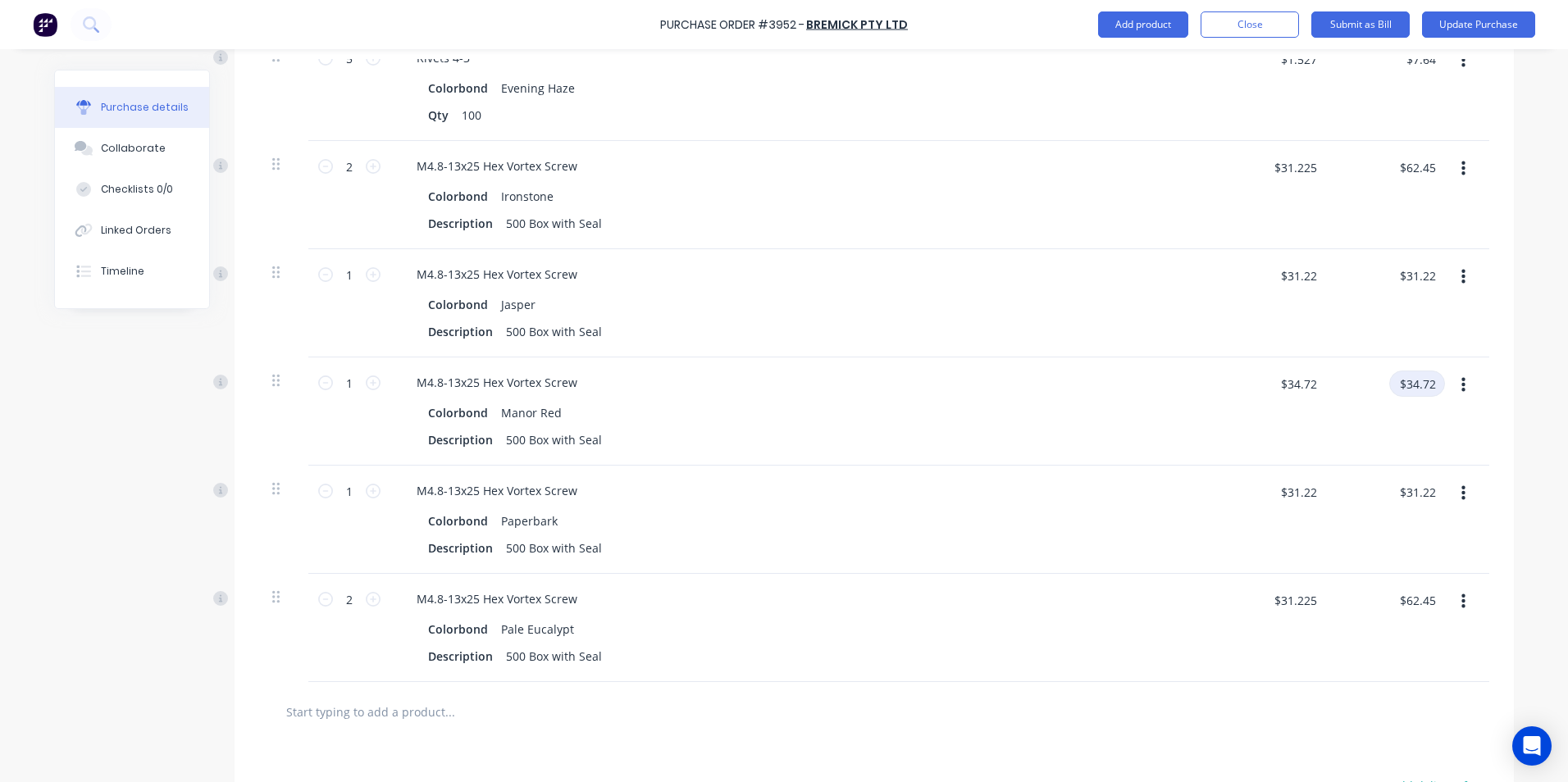
click at [1420, 385] on input "$34.72" at bounding box center [1417, 383] width 56 height 26
type input "31.22"
type input "$31.22"
click at [1098, 565] on div "M4.8-13x25 Hex Vortex Screw Colorbond Paperbark Description 500 Box with Seal" at bounding box center [800, 520] width 820 height 108
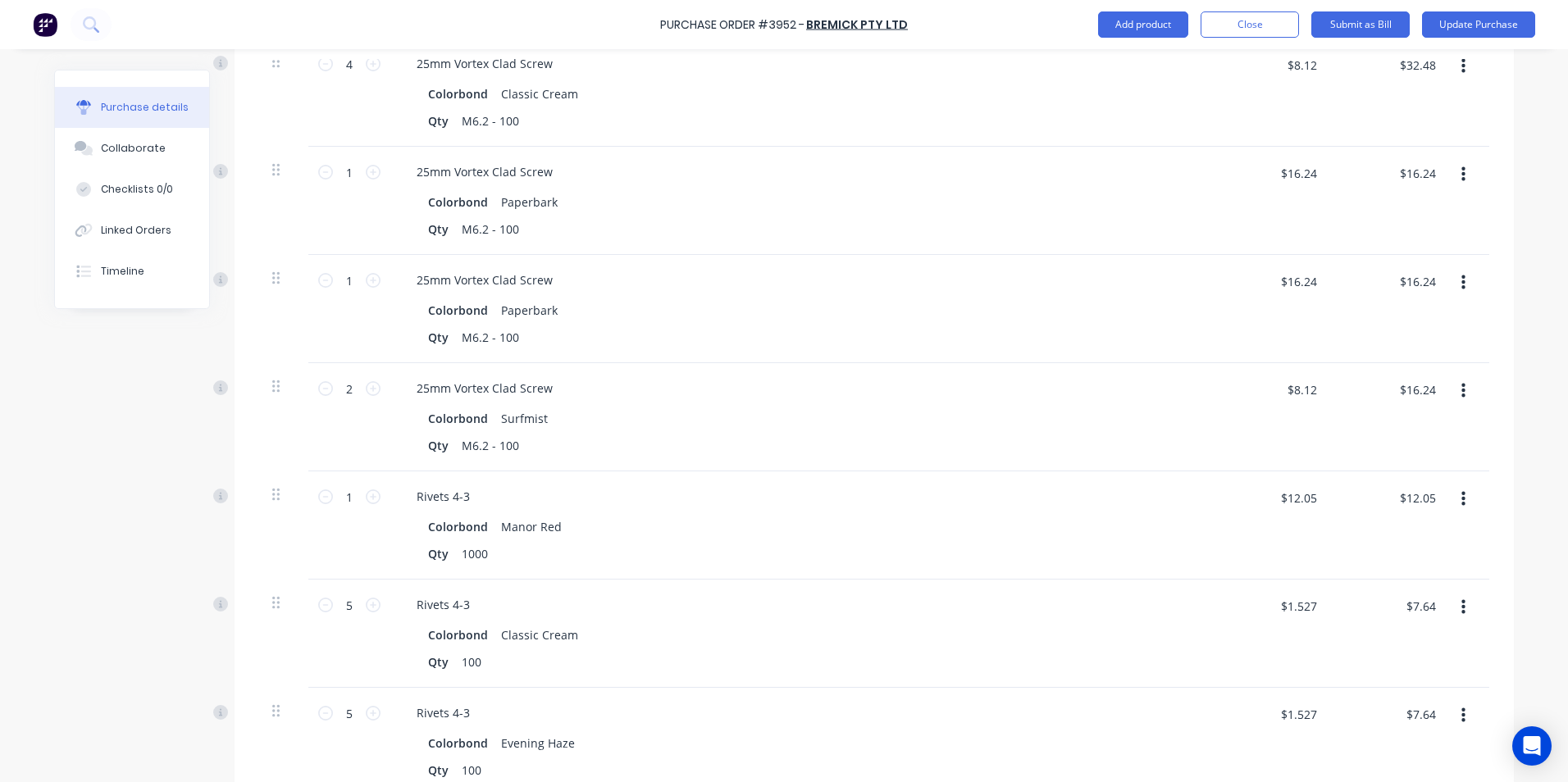
scroll to position [1459, 0]
click at [1425, 284] on input "$16.24" at bounding box center [1417, 282] width 56 height 26
type input "32.48"
type input "$32.48"
click at [1527, 261] on div "Purchase Order #3952 - Bremick Pty Ltd Add product Close Submit as Bill Update …" at bounding box center [784, 391] width 1568 height 782
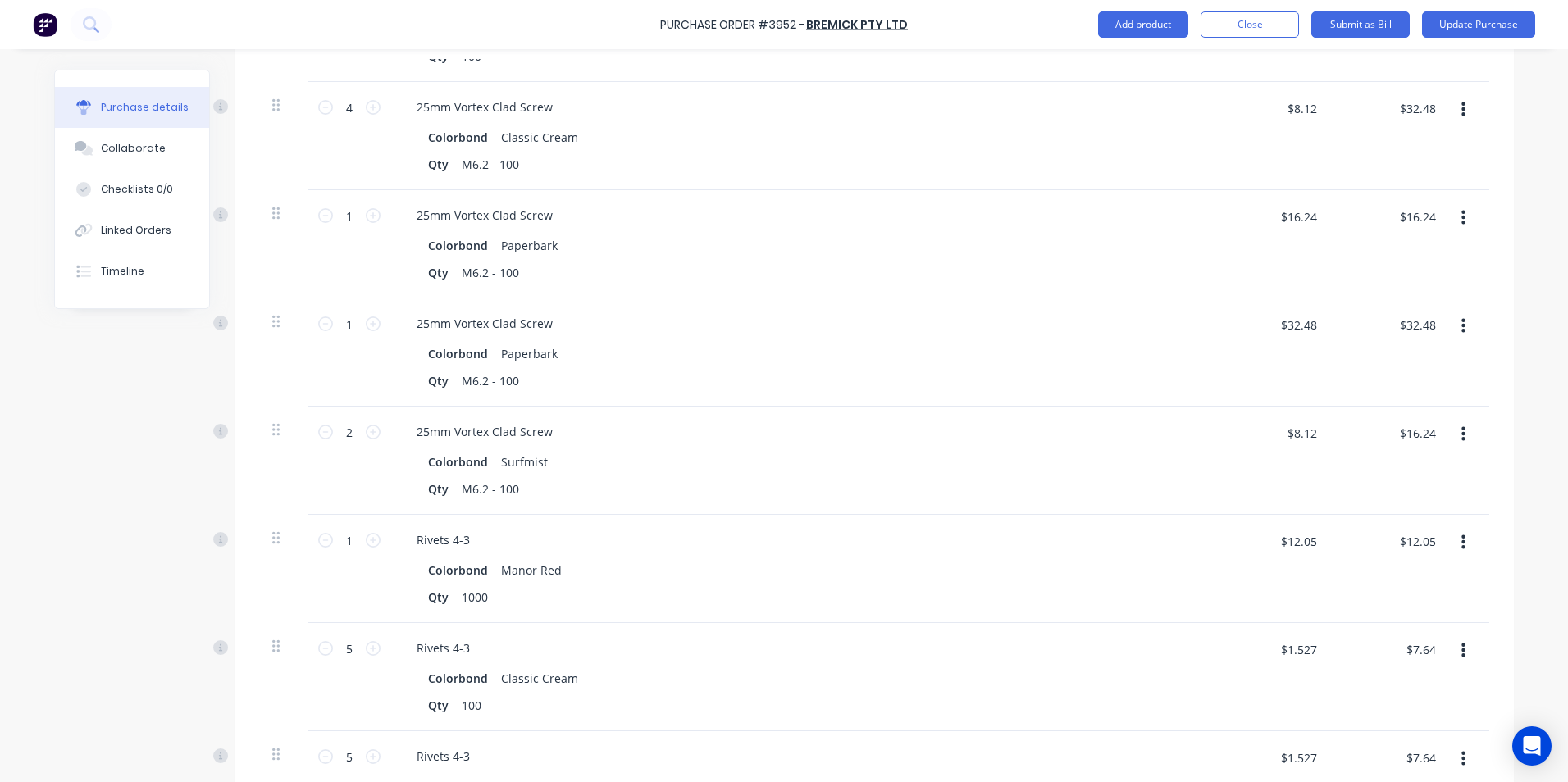
scroll to position [1377, 0]
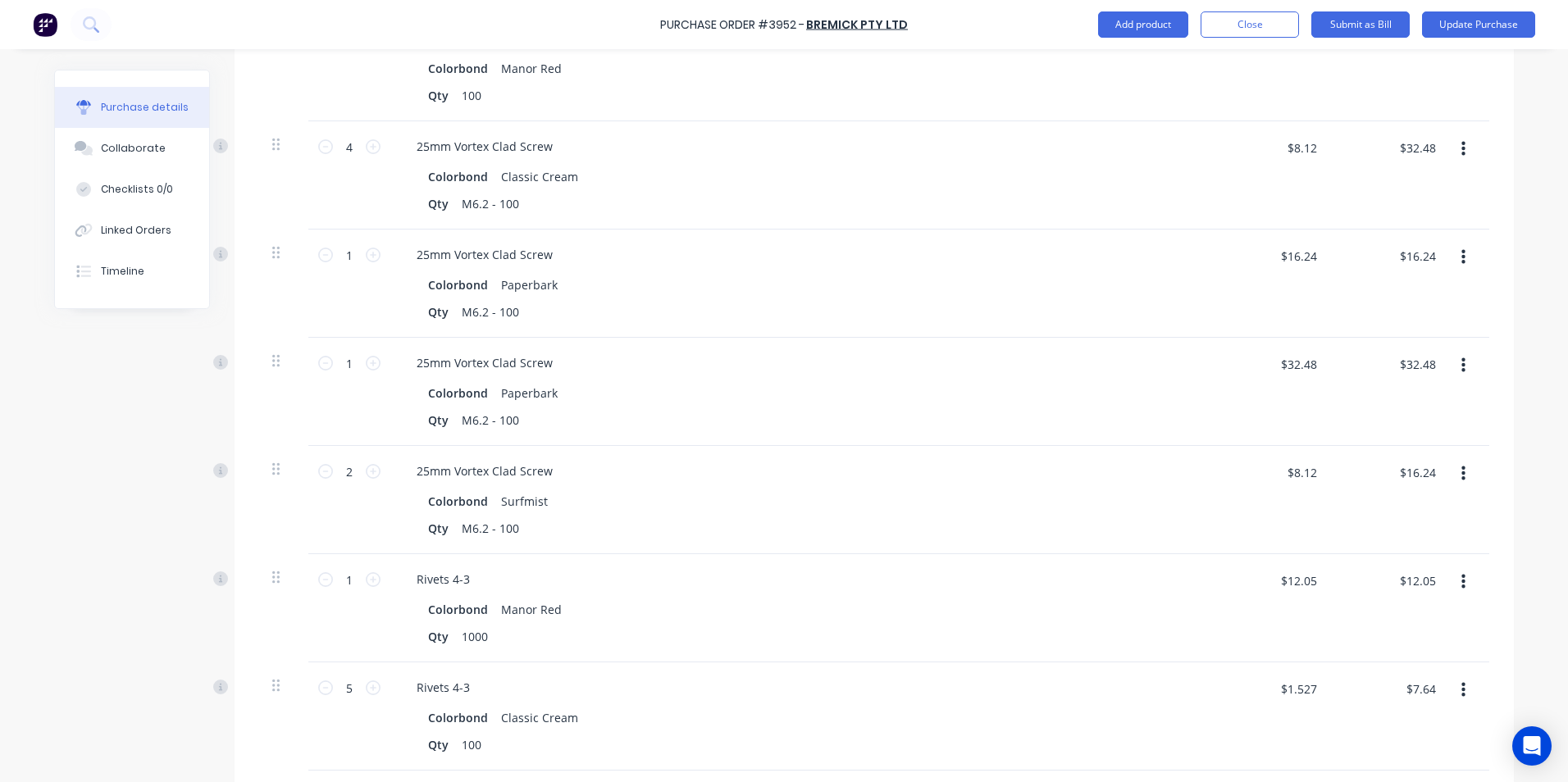
click at [1453, 262] on button "button" at bounding box center [1464, 257] width 39 height 29
click at [1378, 391] on button "Delete" at bounding box center [1413, 400] width 140 height 33
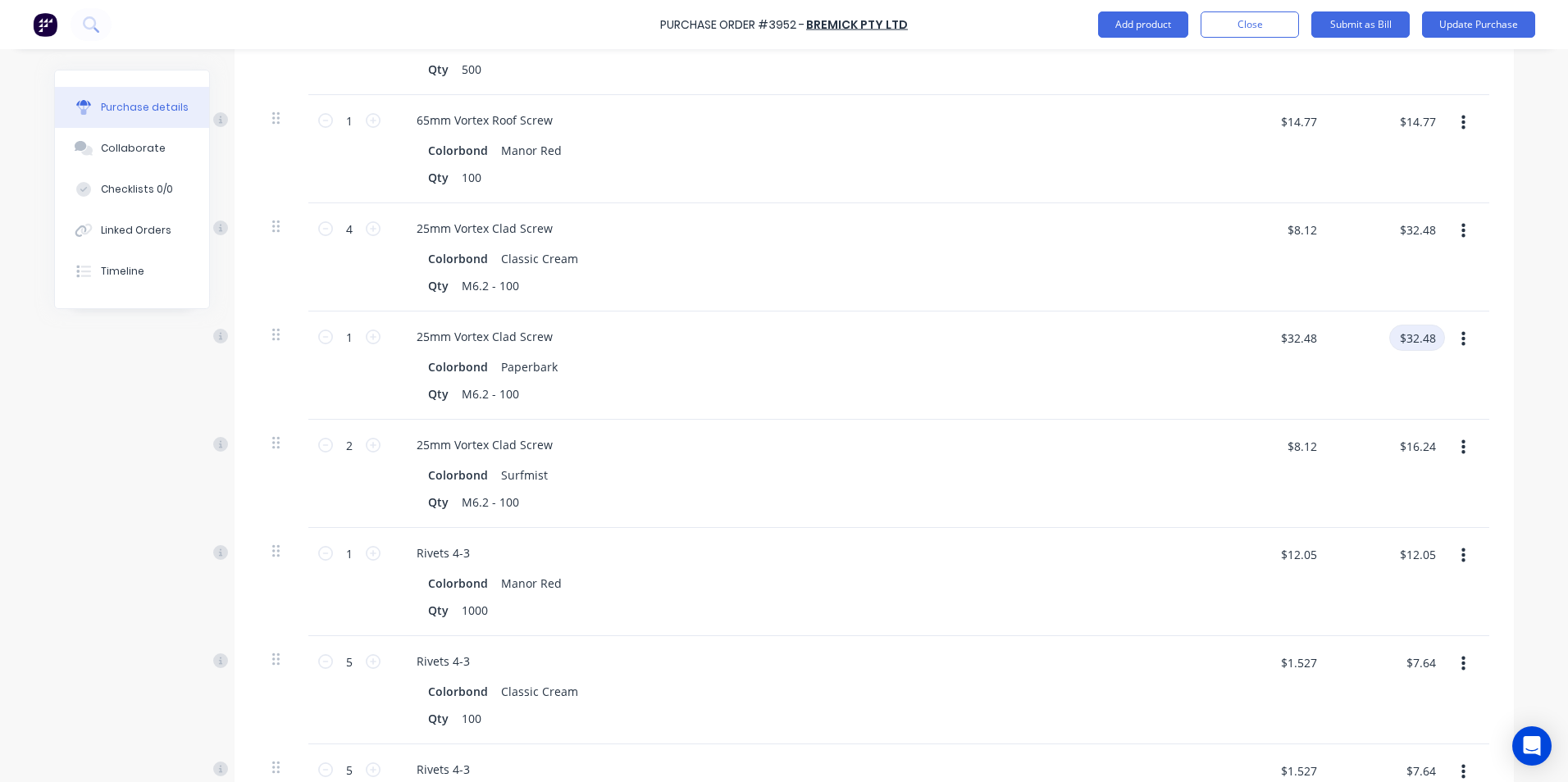
click at [1421, 328] on input "$32.48" at bounding box center [1417, 337] width 56 height 26
type input "16.24"
type input "$16.24"
click at [1514, 253] on div "Purchase Order #3952 - Bremick Pty Ltd Add product Close Submit as Bill Update …" at bounding box center [784, 391] width 1568 height 782
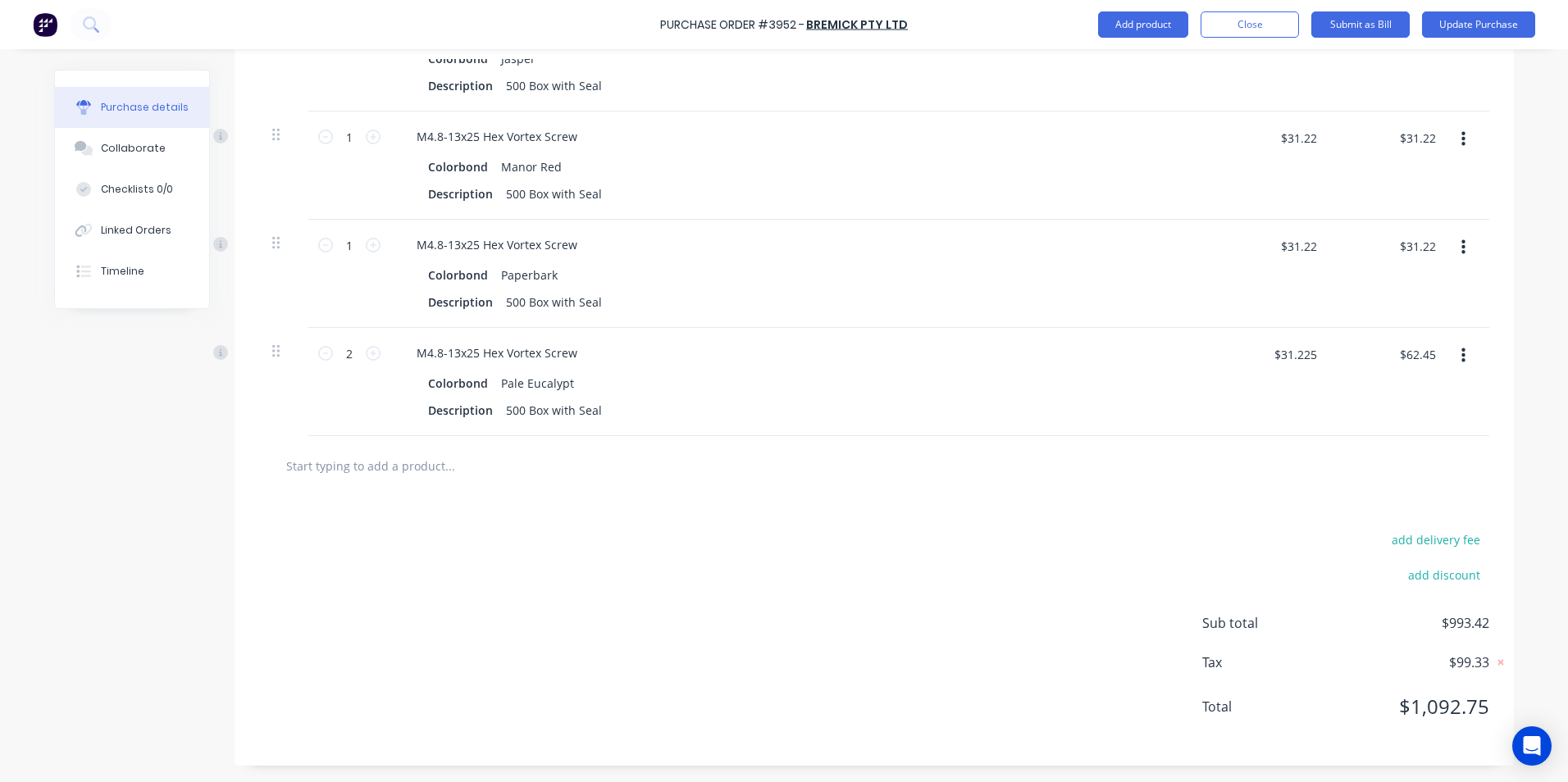
scroll to position [1761, 0]
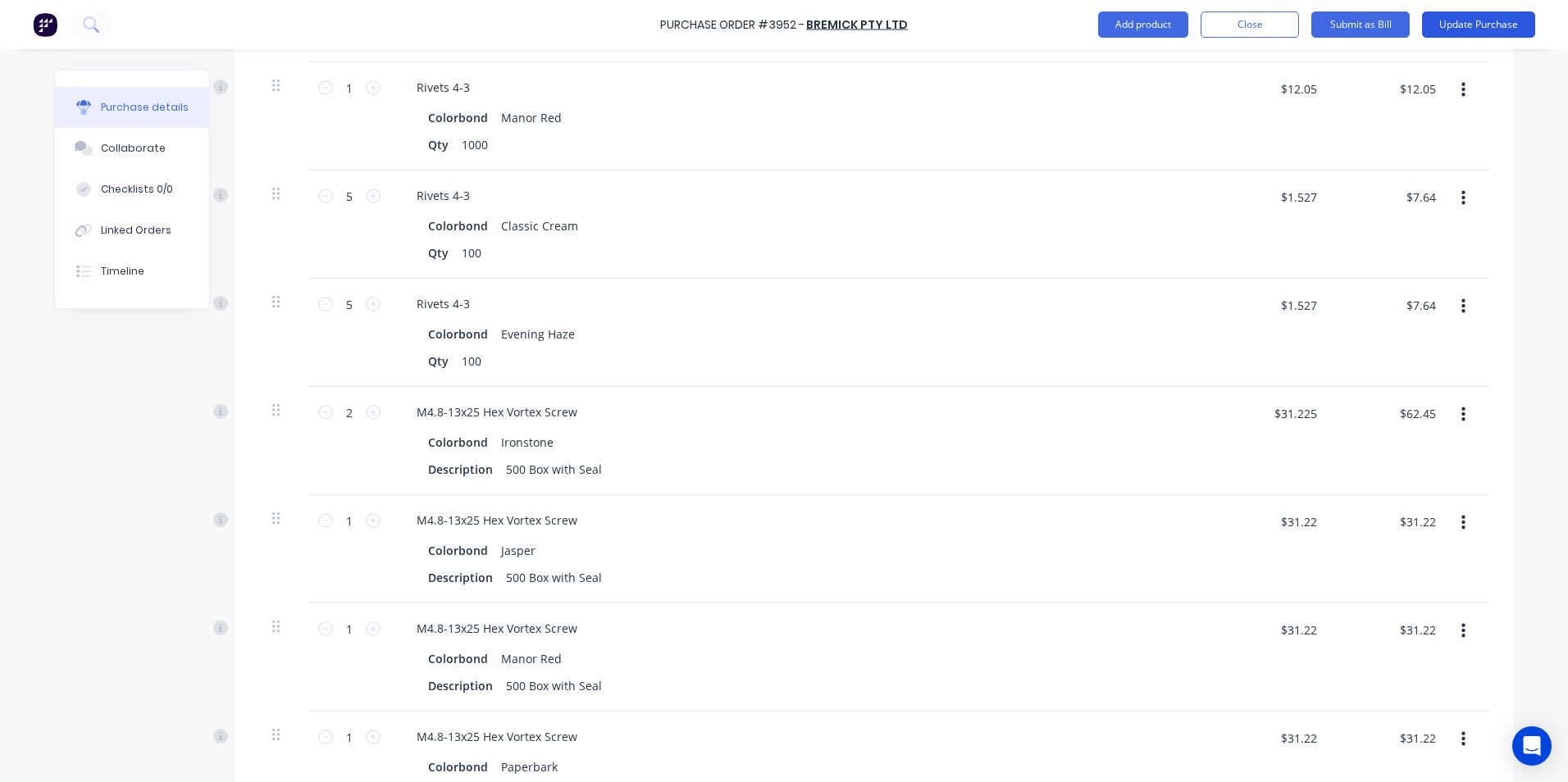
click at [1447, 32] on button "Update Purchase" at bounding box center [1478, 24] width 113 height 26
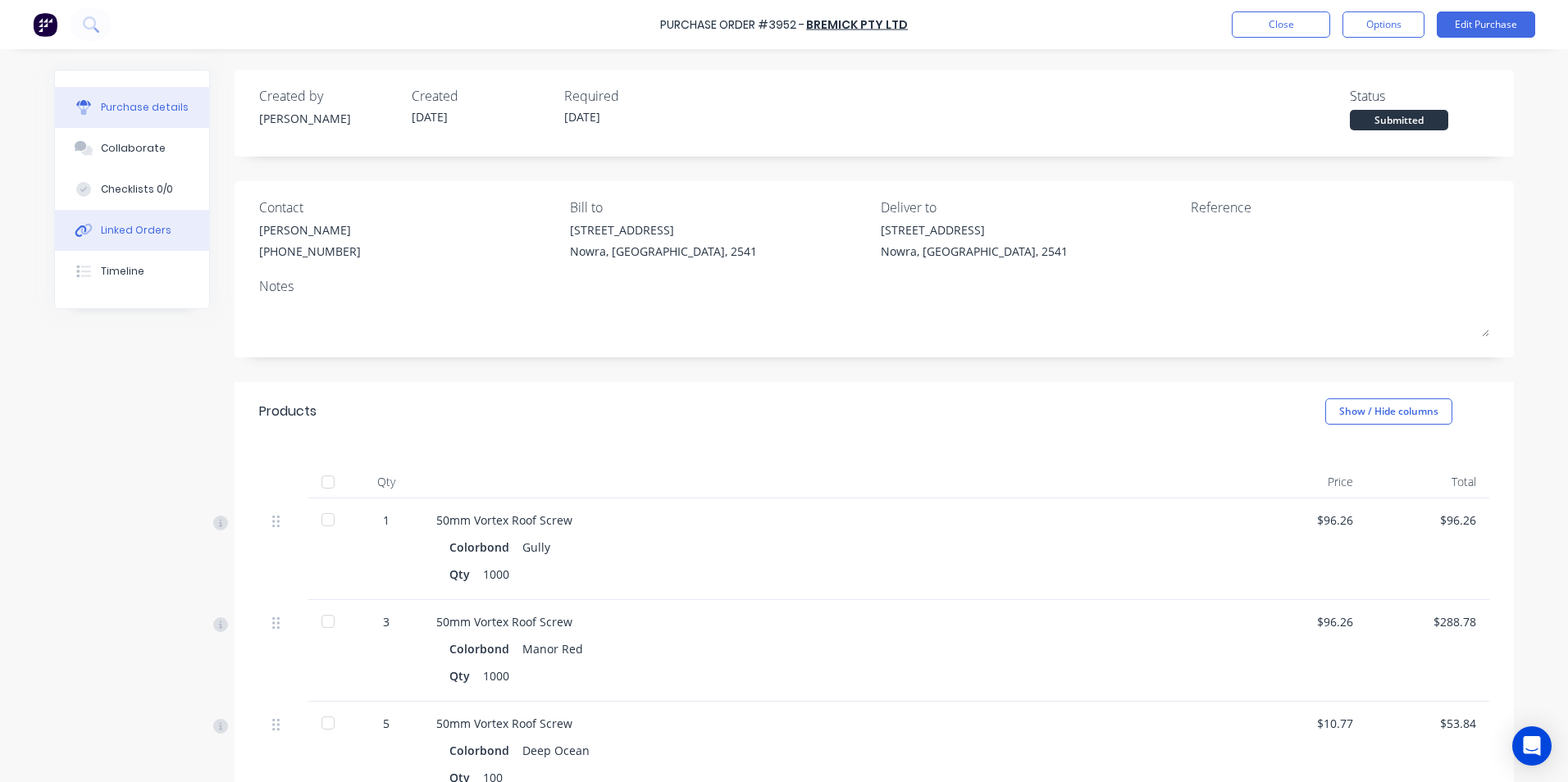
click at [159, 222] on button "Linked Orders" at bounding box center [132, 230] width 155 height 41
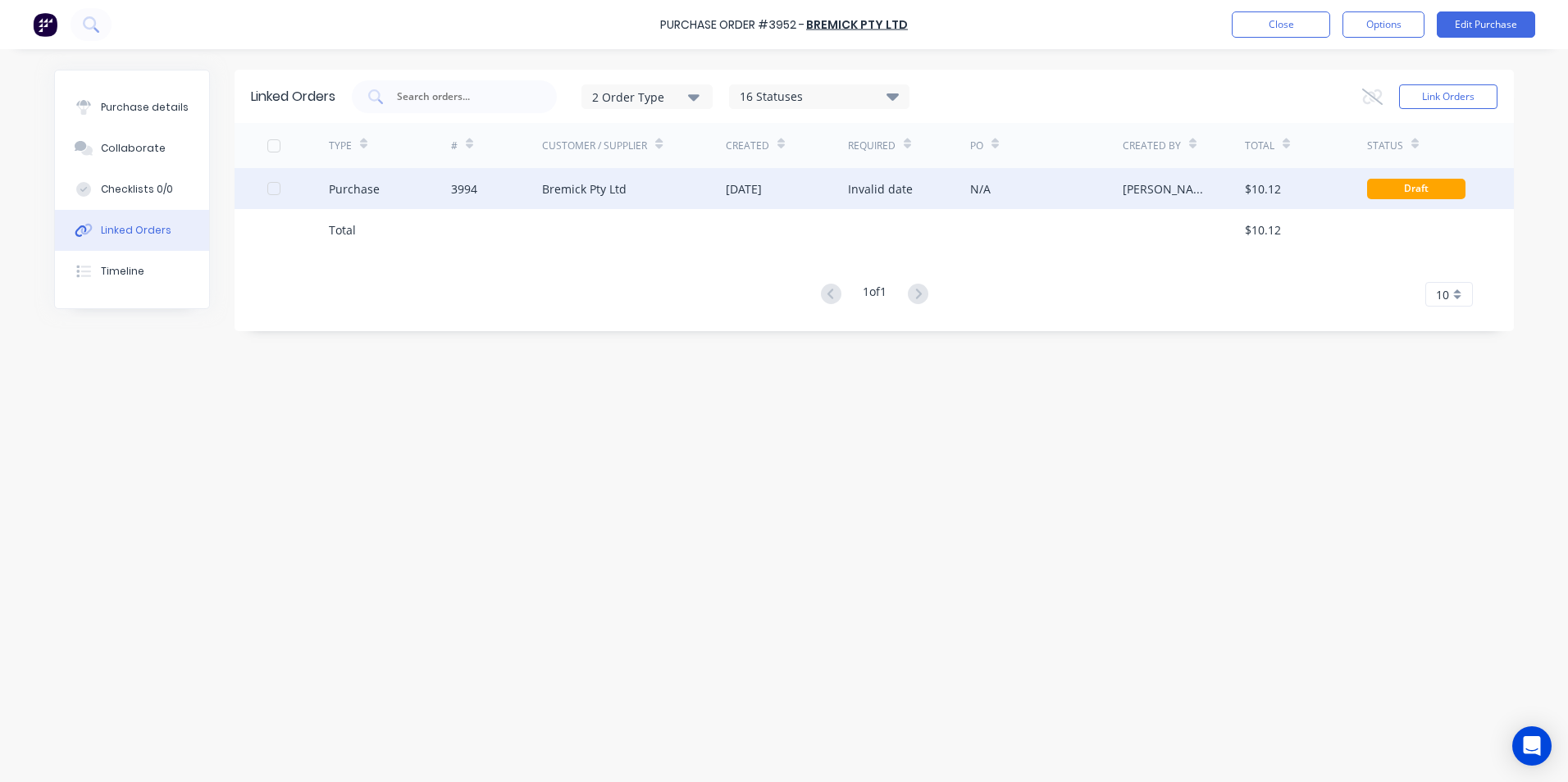
click at [1318, 189] on div "$10.12" at bounding box center [1306, 189] width 123 height 41
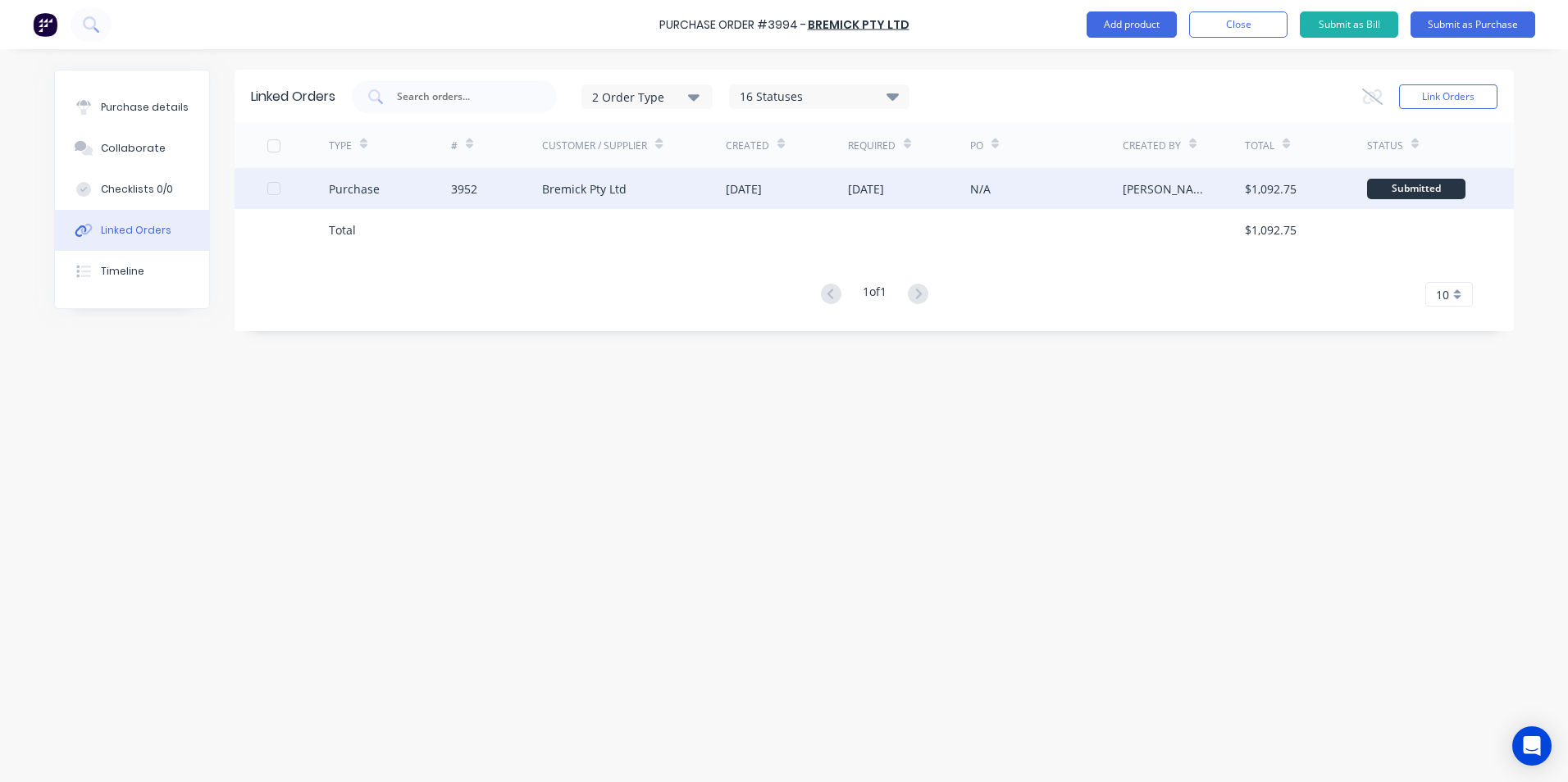
click at [978, 196] on div "N/A" at bounding box center [981, 189] width 21 height 17
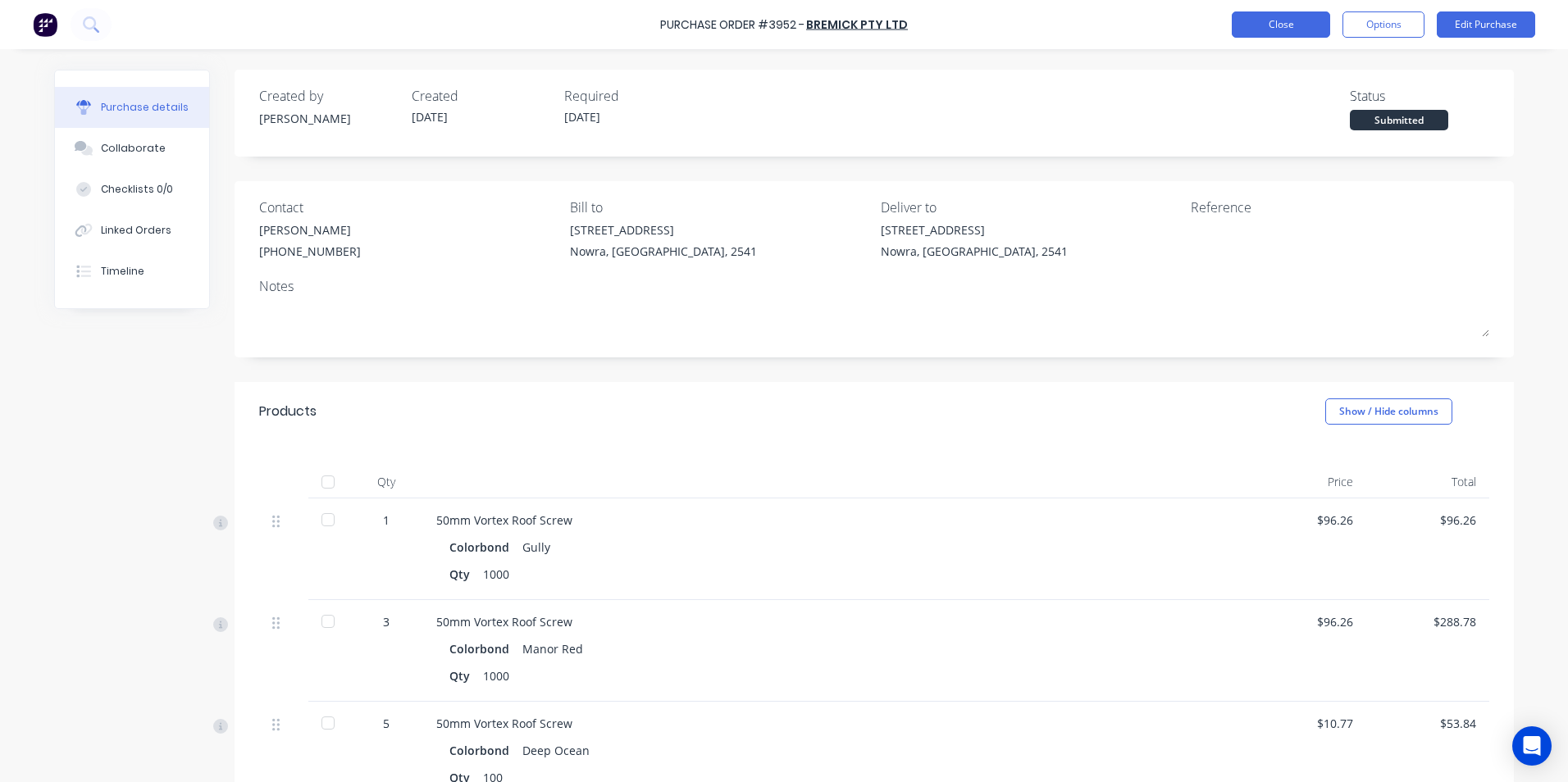
click at [1287, 31] on button "Close" at bounding box center [1281, 24] width 98 height 26
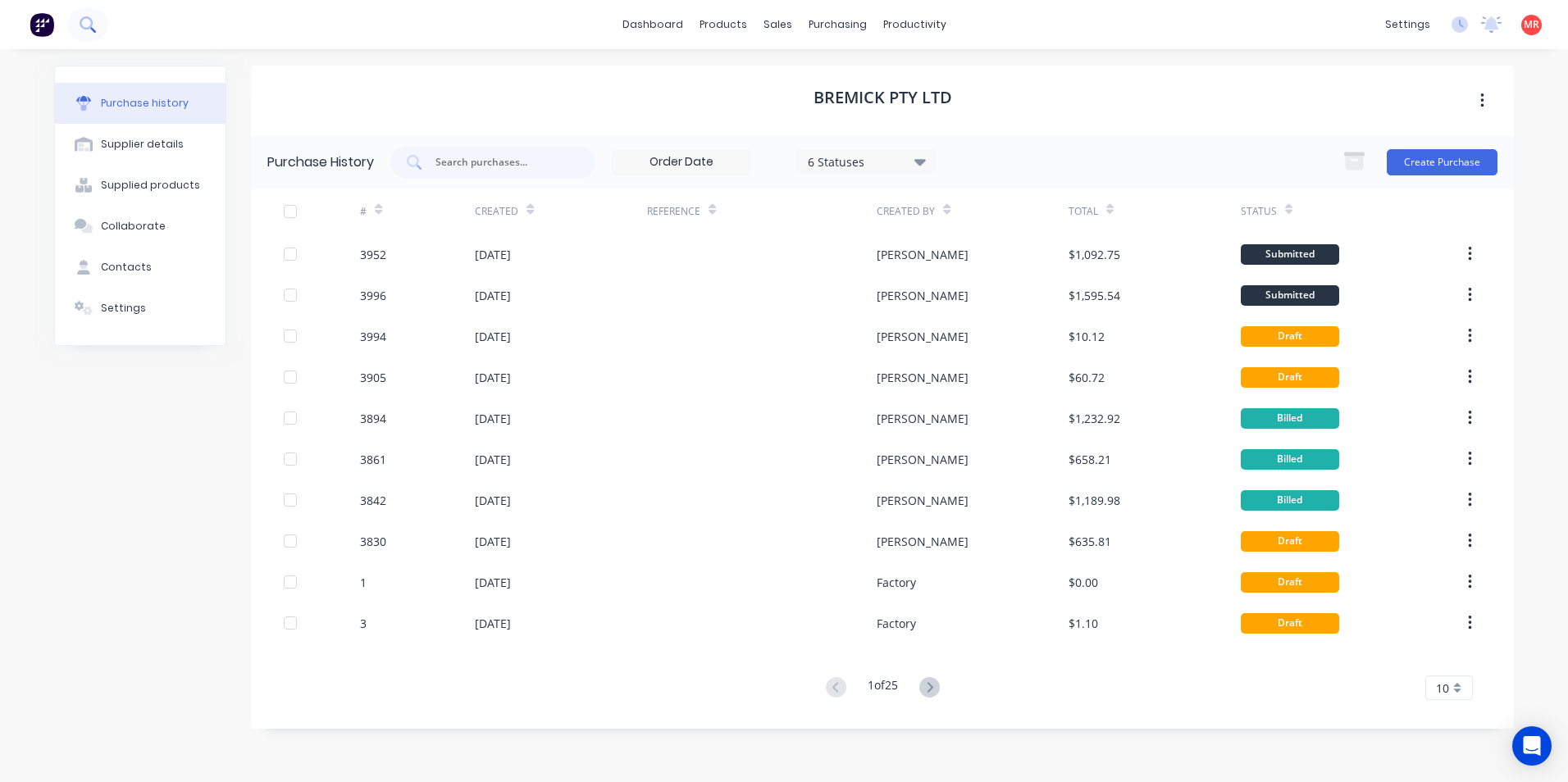
click at [99, 39] on button at bounding box center [88, 25] width 41 height 33
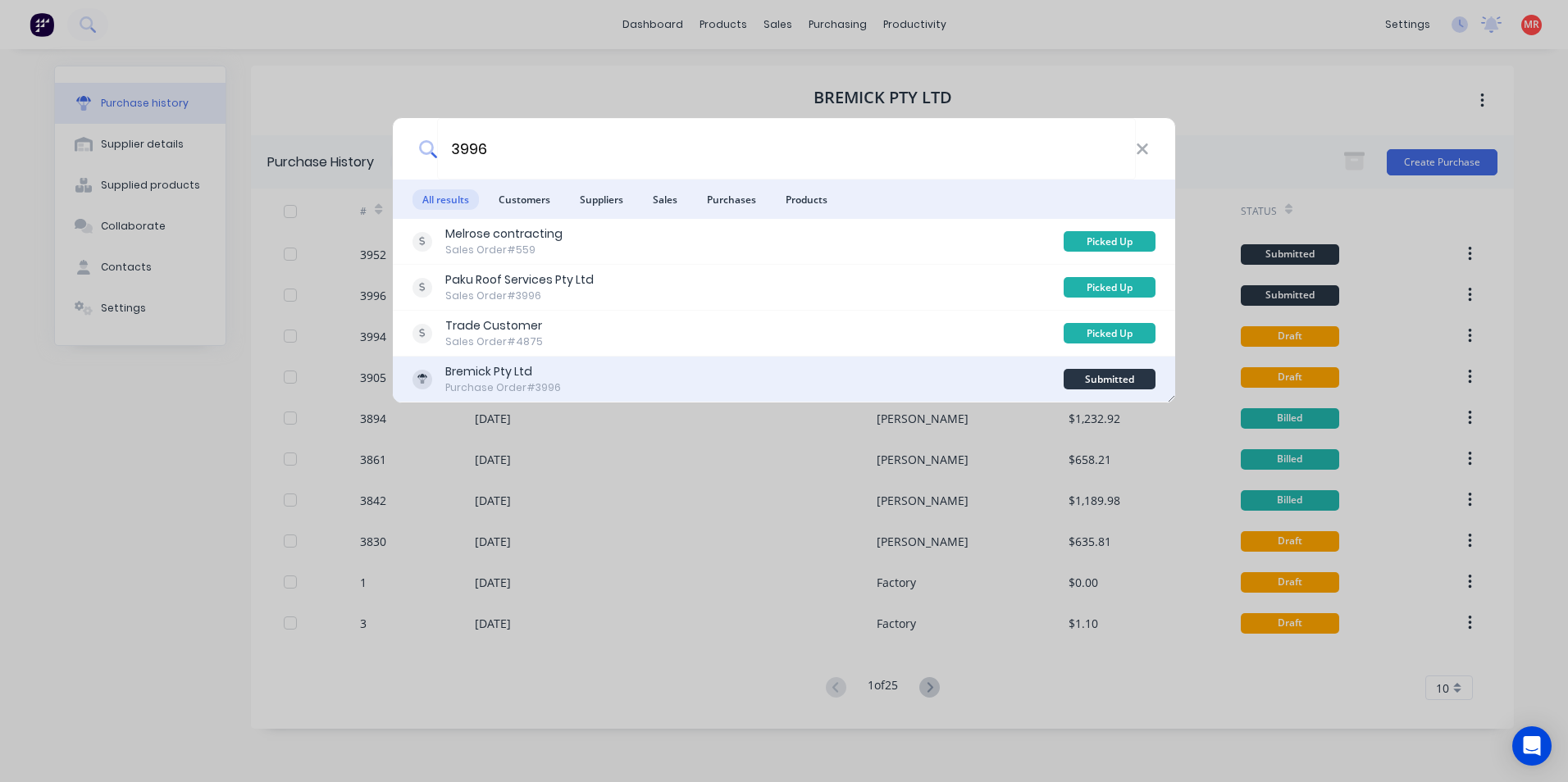
type input "3996"
click at [730, 369] on div "Bremick Pty Ltd Purchase Order #3996" at bounding box center [738, 379] width 651 height 32
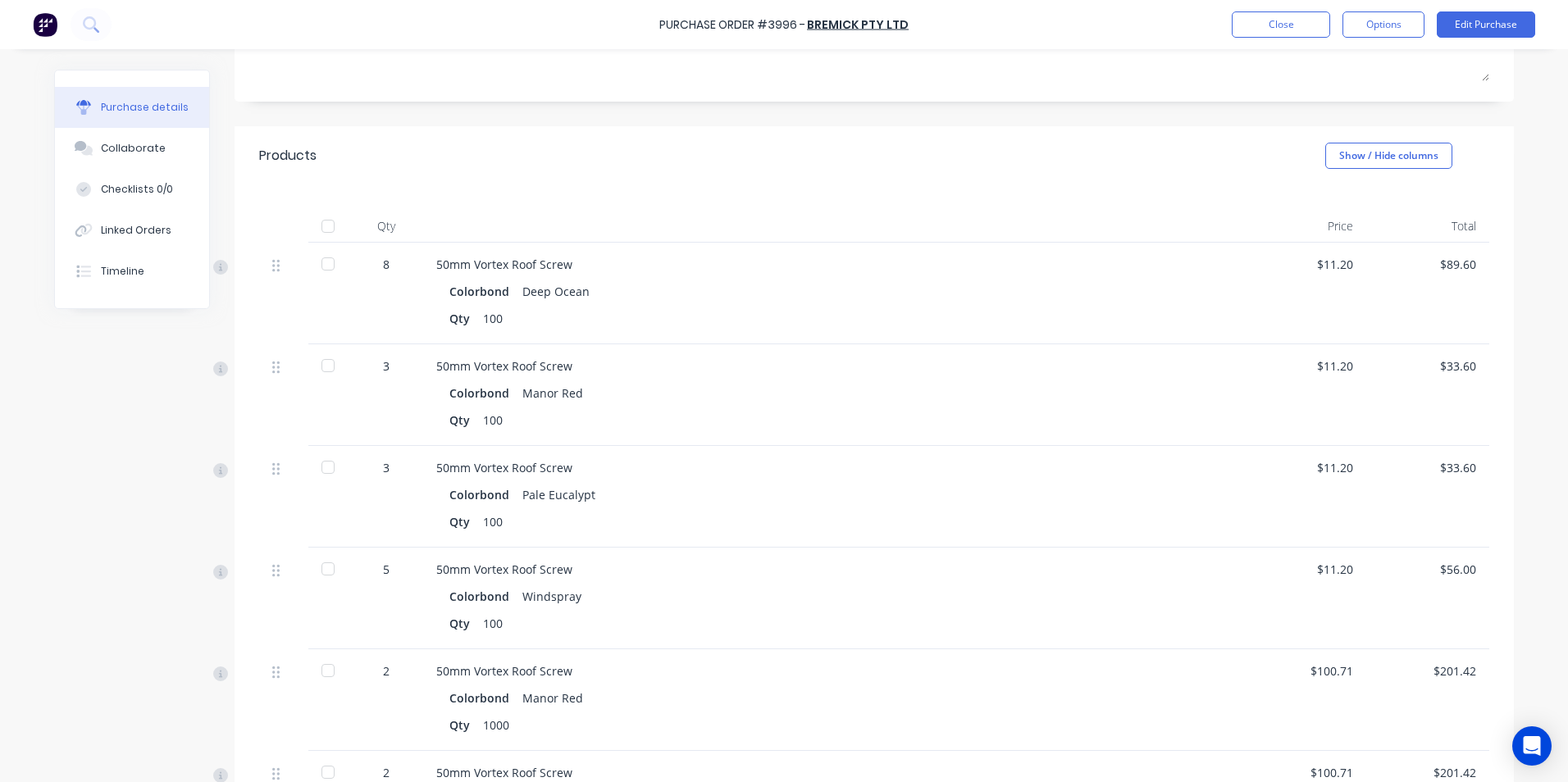
scroll to position [246, 0]
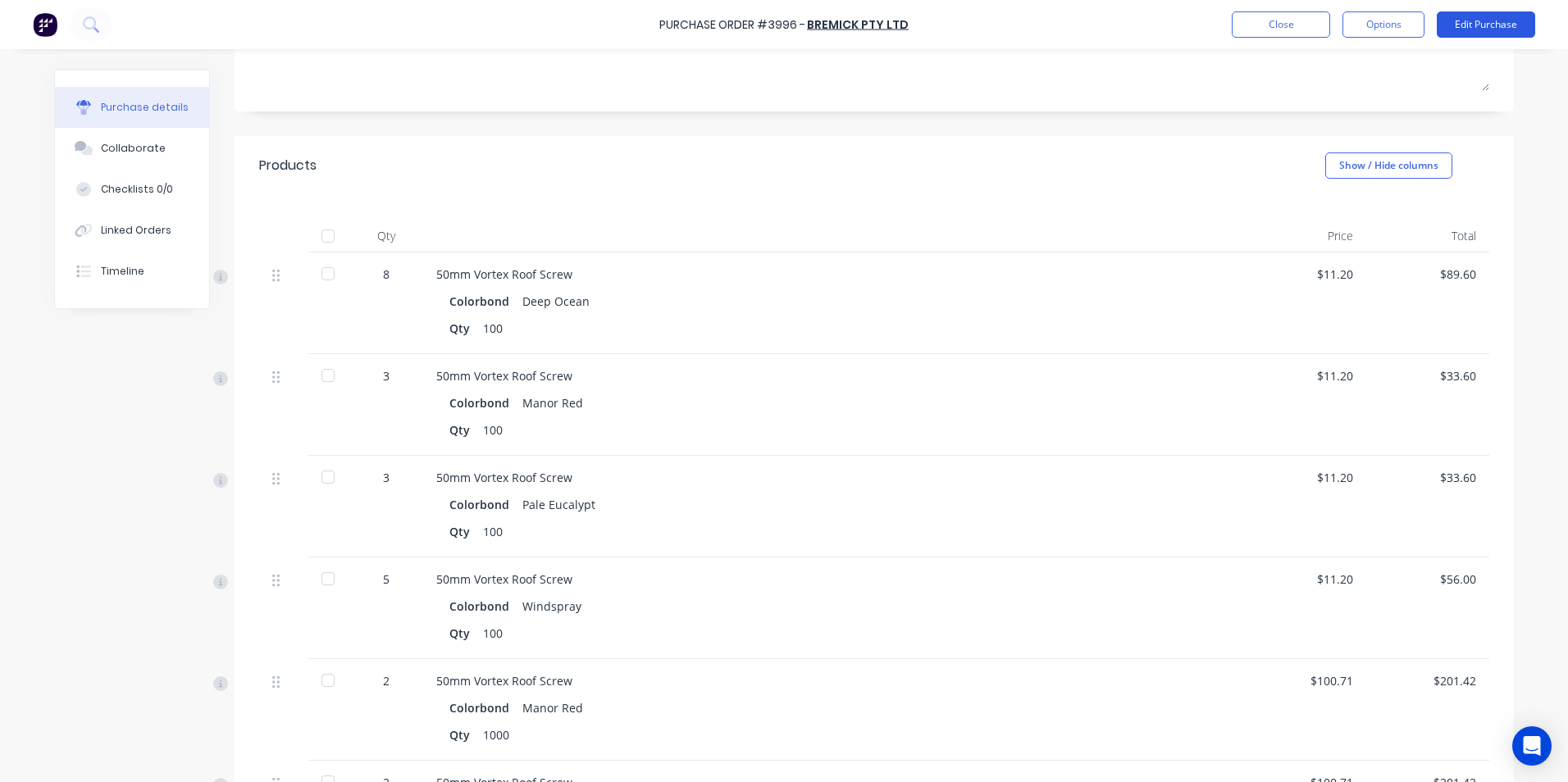
click at [1502, 22] on button "Edit Purchase" at bounding box center [1486, 24] width 98 height 26
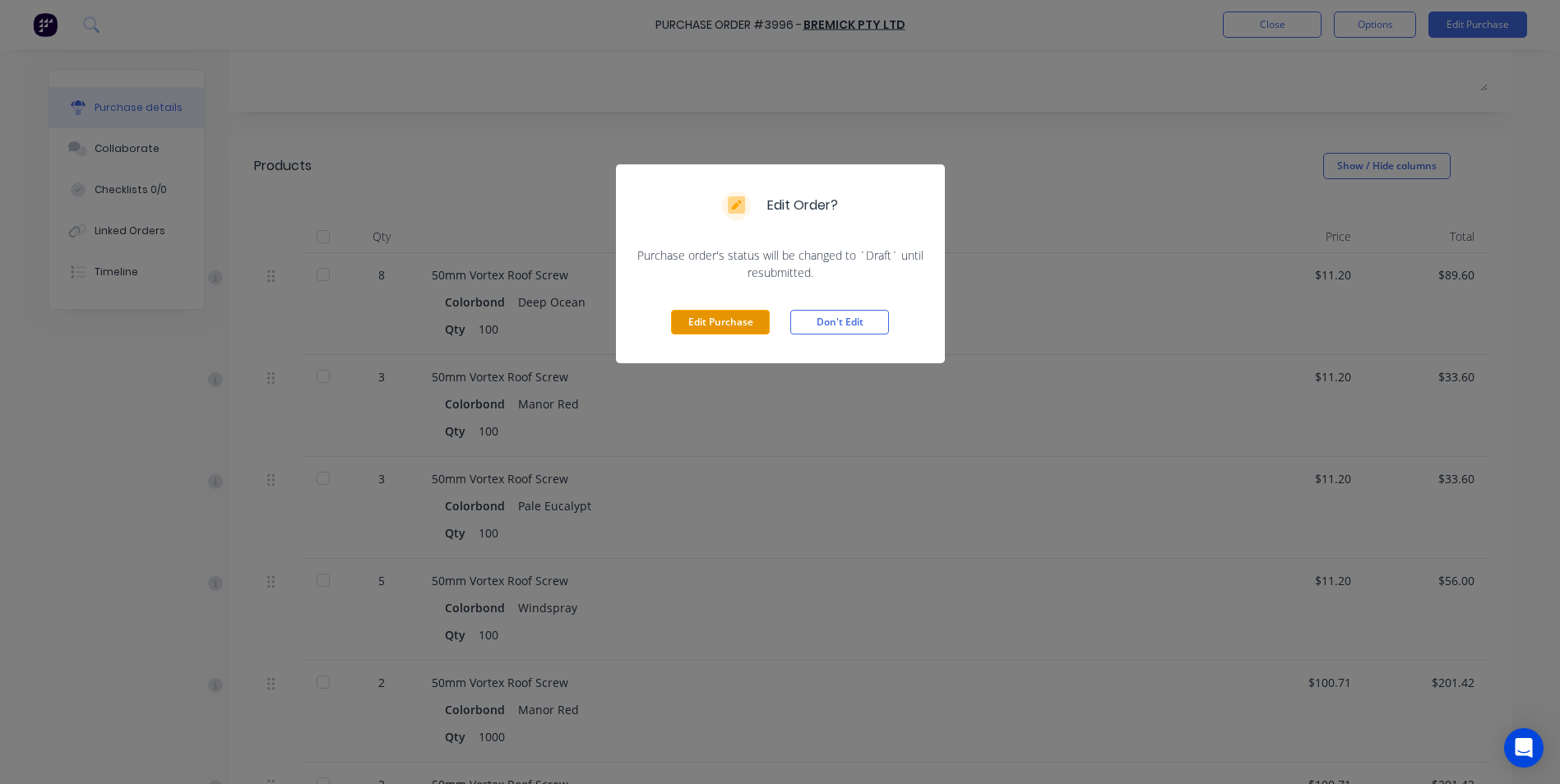
click at [750, 318] on button "Edit Purchase" at bounding box center [720, 322] width 99 height 25
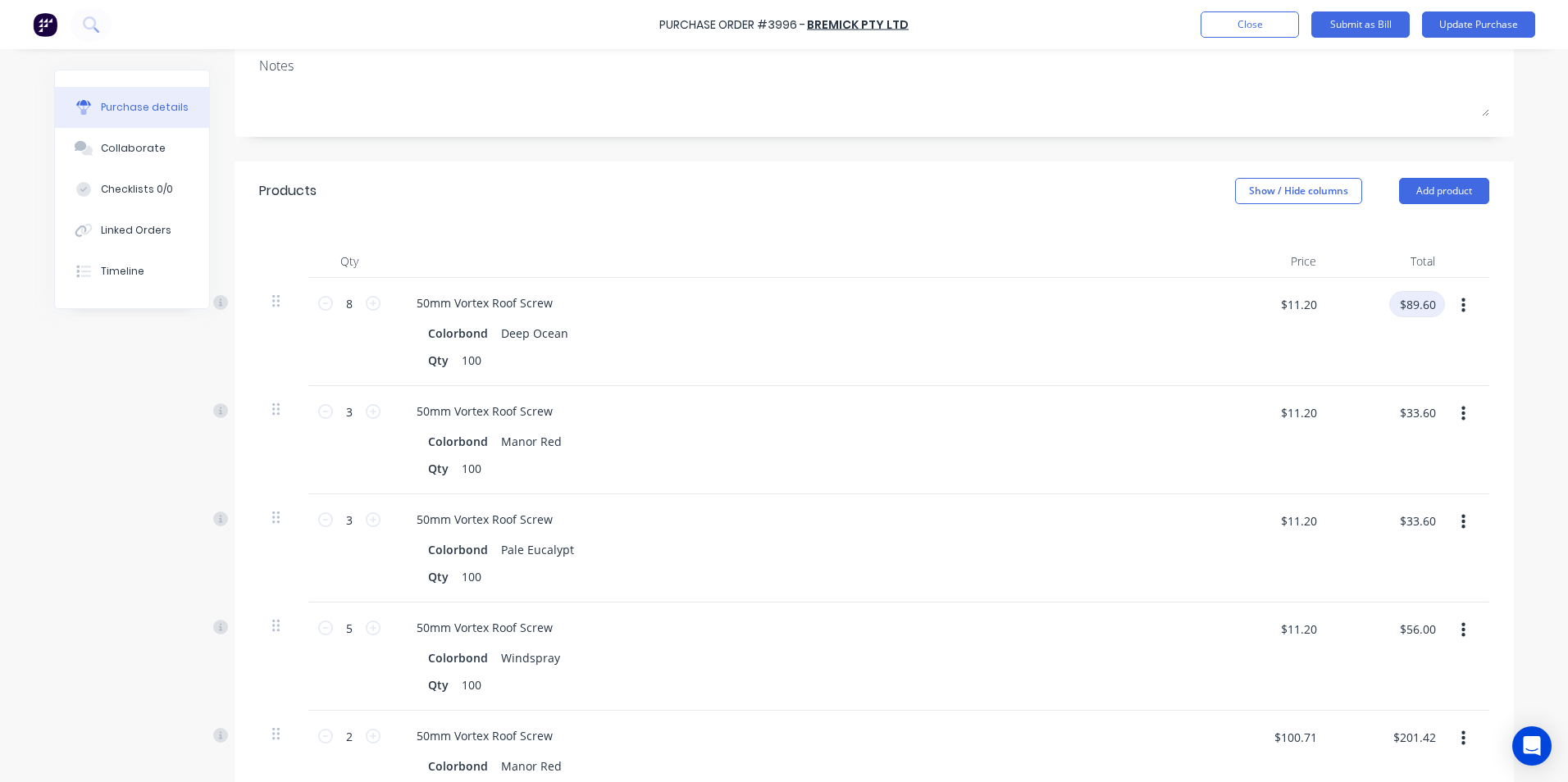
click at [1423, 306] on input "$89.60" at bounding box center [1417, 304] width 56 height 26
type input "86.14"
type input "$10.7675"
type input "$86.14"
click at [1428, 410] on input "$33.60" at bounding box center [1417, 413] width 56 height 26
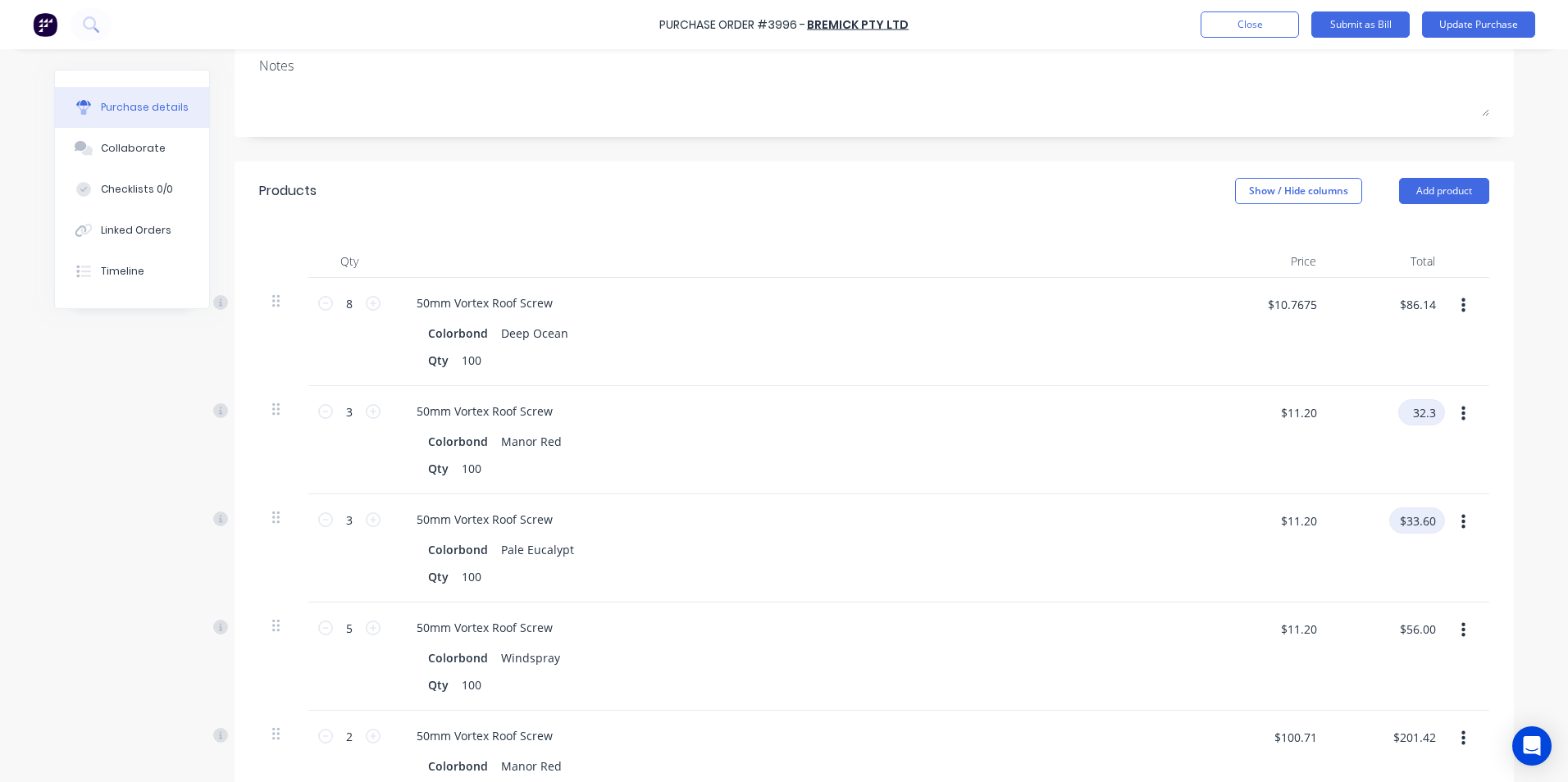
type input "32.3"
type input "$10.7667"
type input "$32.30"
click at [1421, 520] on input "$33.60" at bounding box center [1417, 520] width 56 height 26
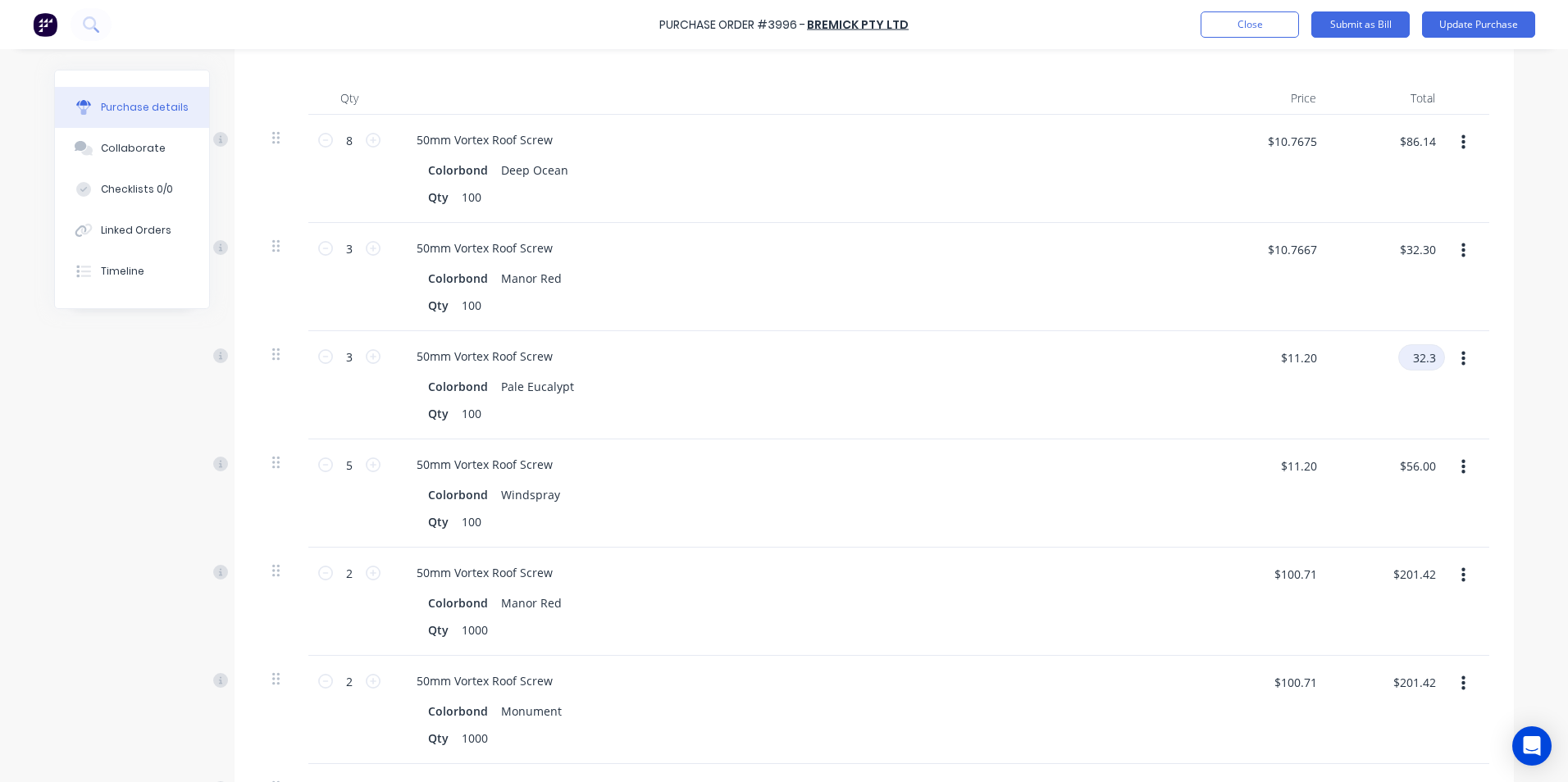
scroll to position [410, 0]
type input "32.3"
type input "$10.7667"
type input "$32.30"
click at [1423, 470] on input "$56.00" at bounding box center [1417, 464] width 56 height 26
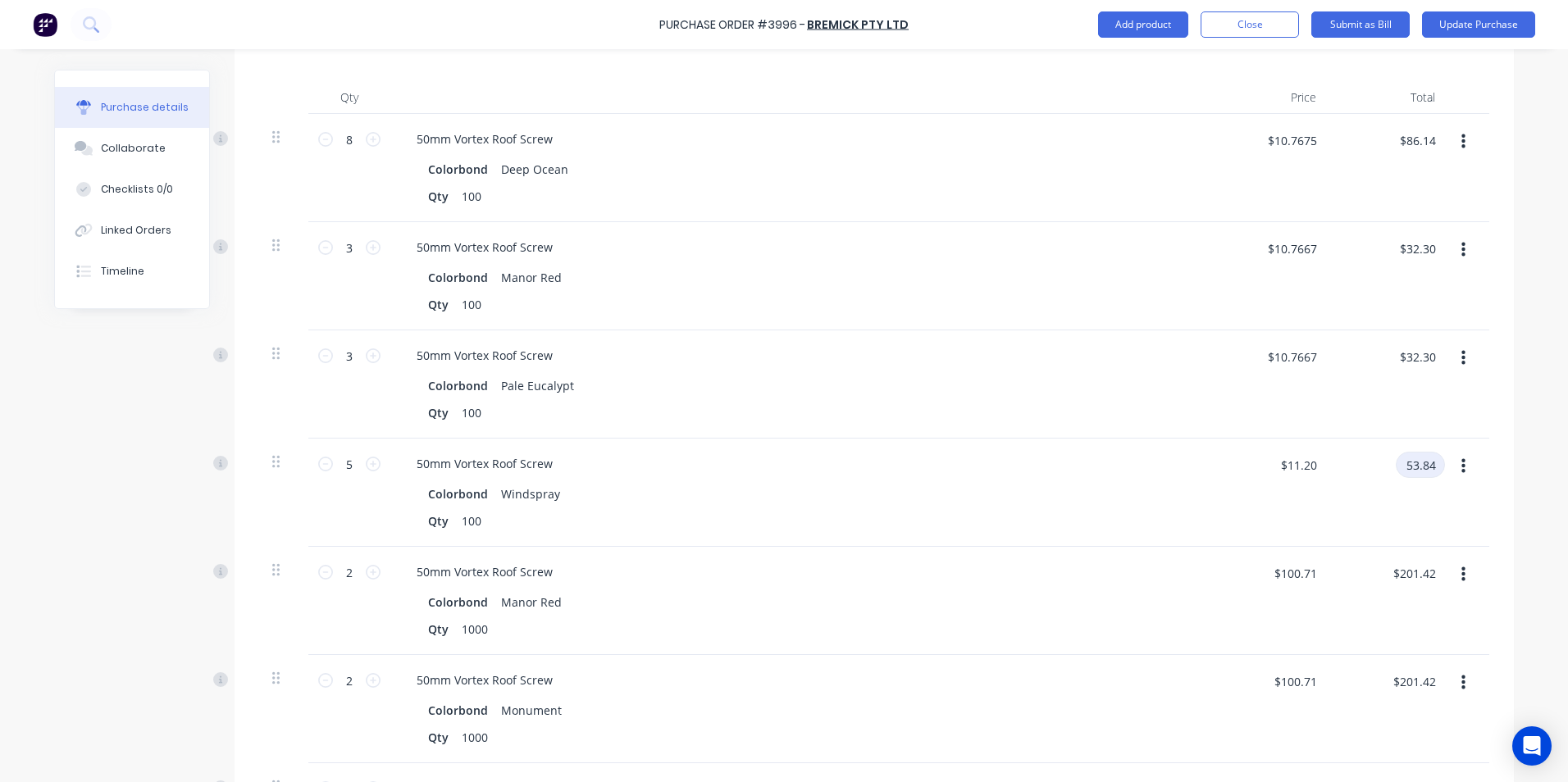
type input "53.84"
type input "$10.768"
type input "$53.84"
click at [1387, 514] on div "$53.84 53.84" at bounding box center [1389, 492] width 119 height 108
click at [1413, 564] on input "$201.42" at bounding box center [1414, 573] width 62 height 26
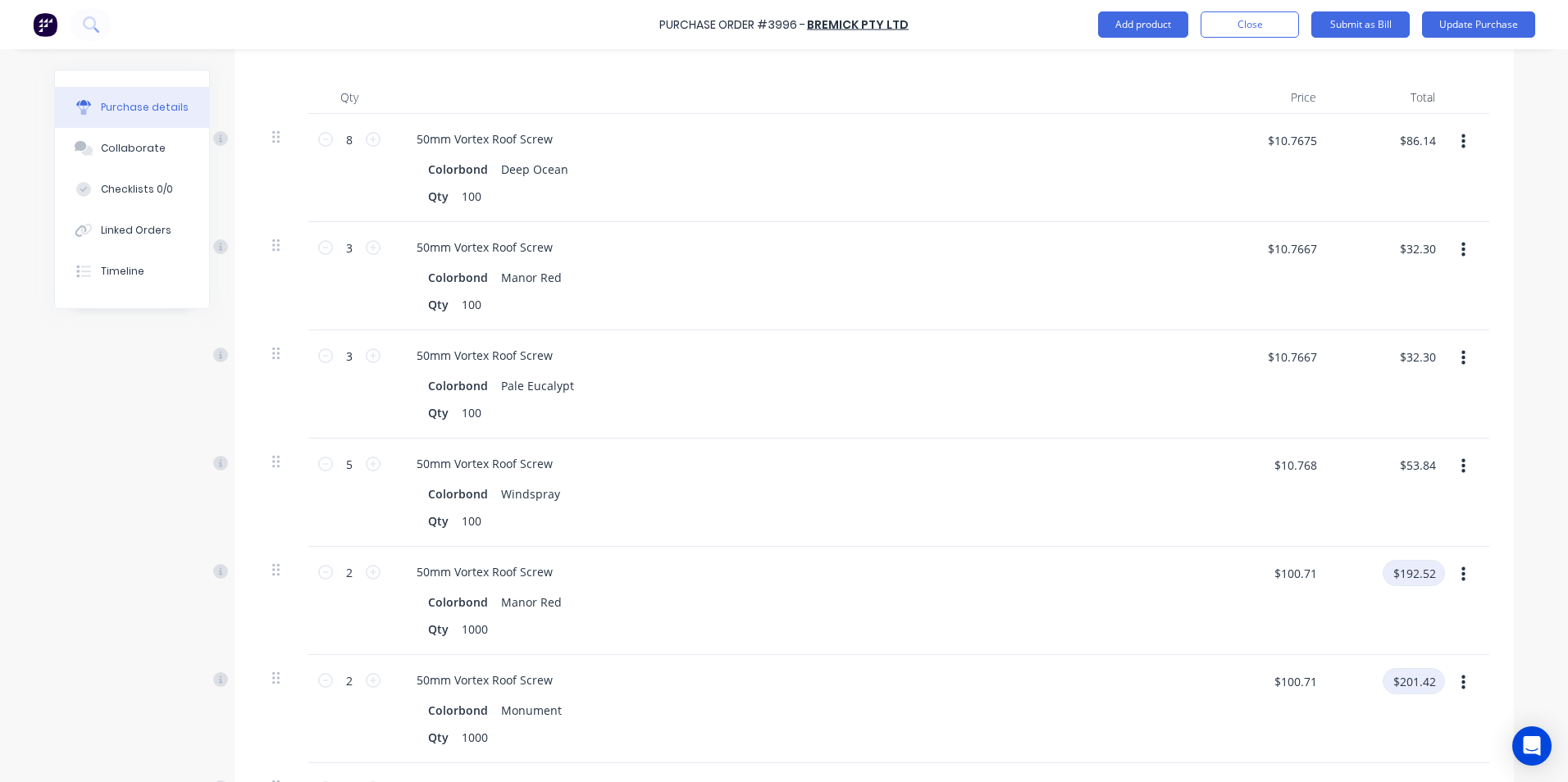
type input "$192.52"
click at [1432, 693] on input "$201.42" at bounding box center [1414, 681] width 62 height 26
type input "$96.26"
type input "$192.52"
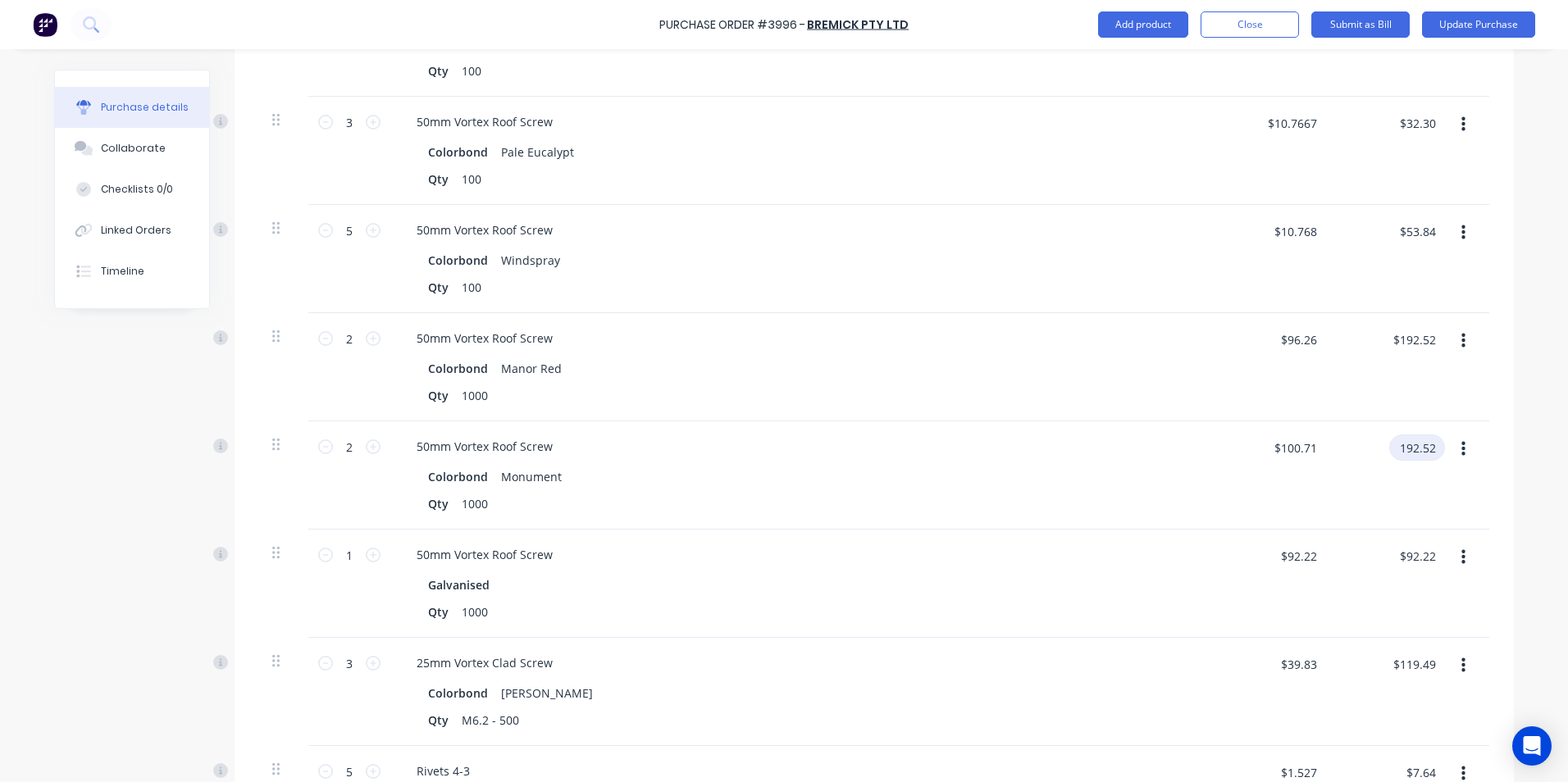
scroll to position [656, 0]
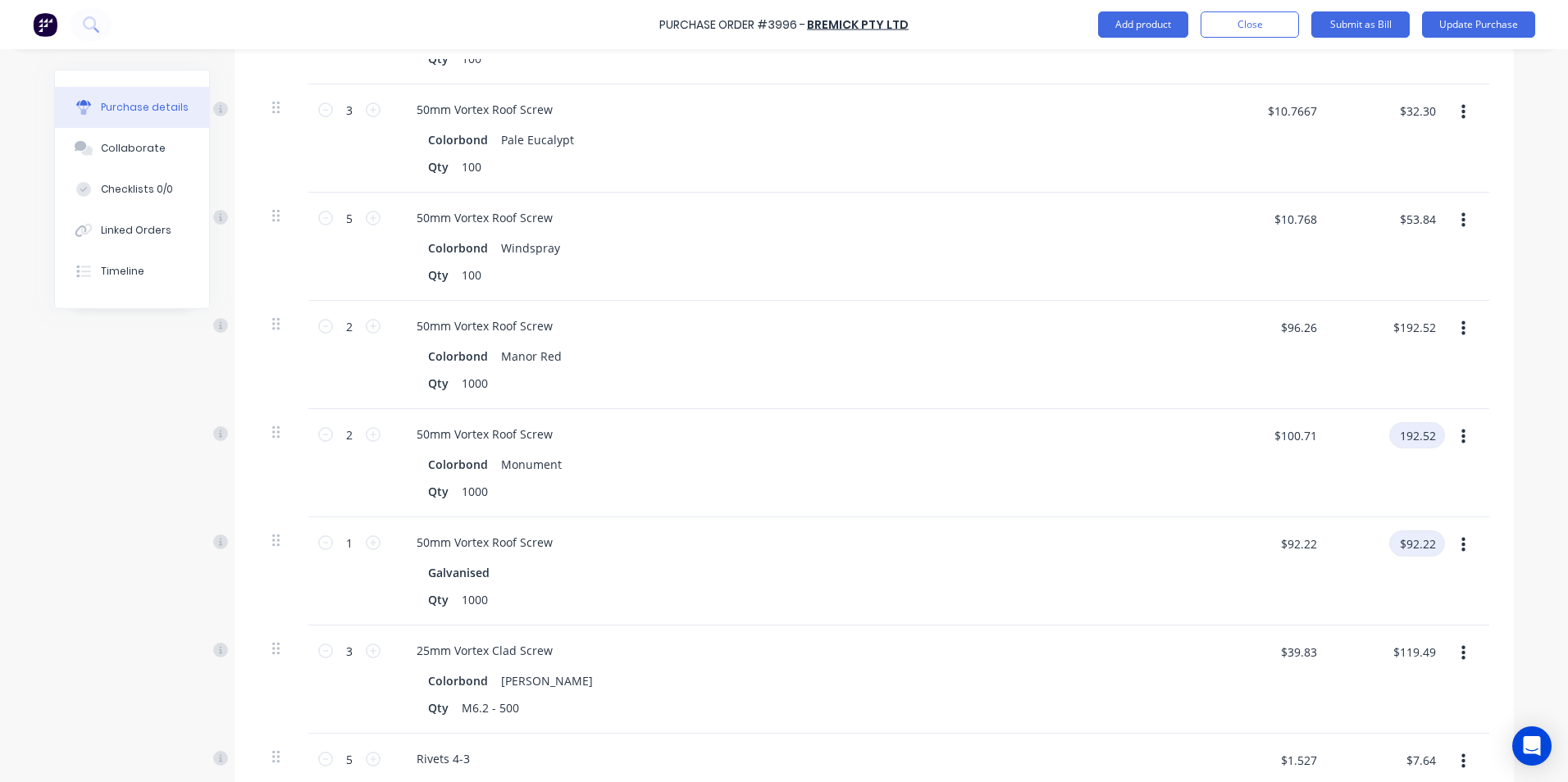
type input "192.52"
type input "$96.26"
type input "$192.52"
click at [1423, 544] on input "$92.22" at bounding box center [1417, 544] width 56 height 26
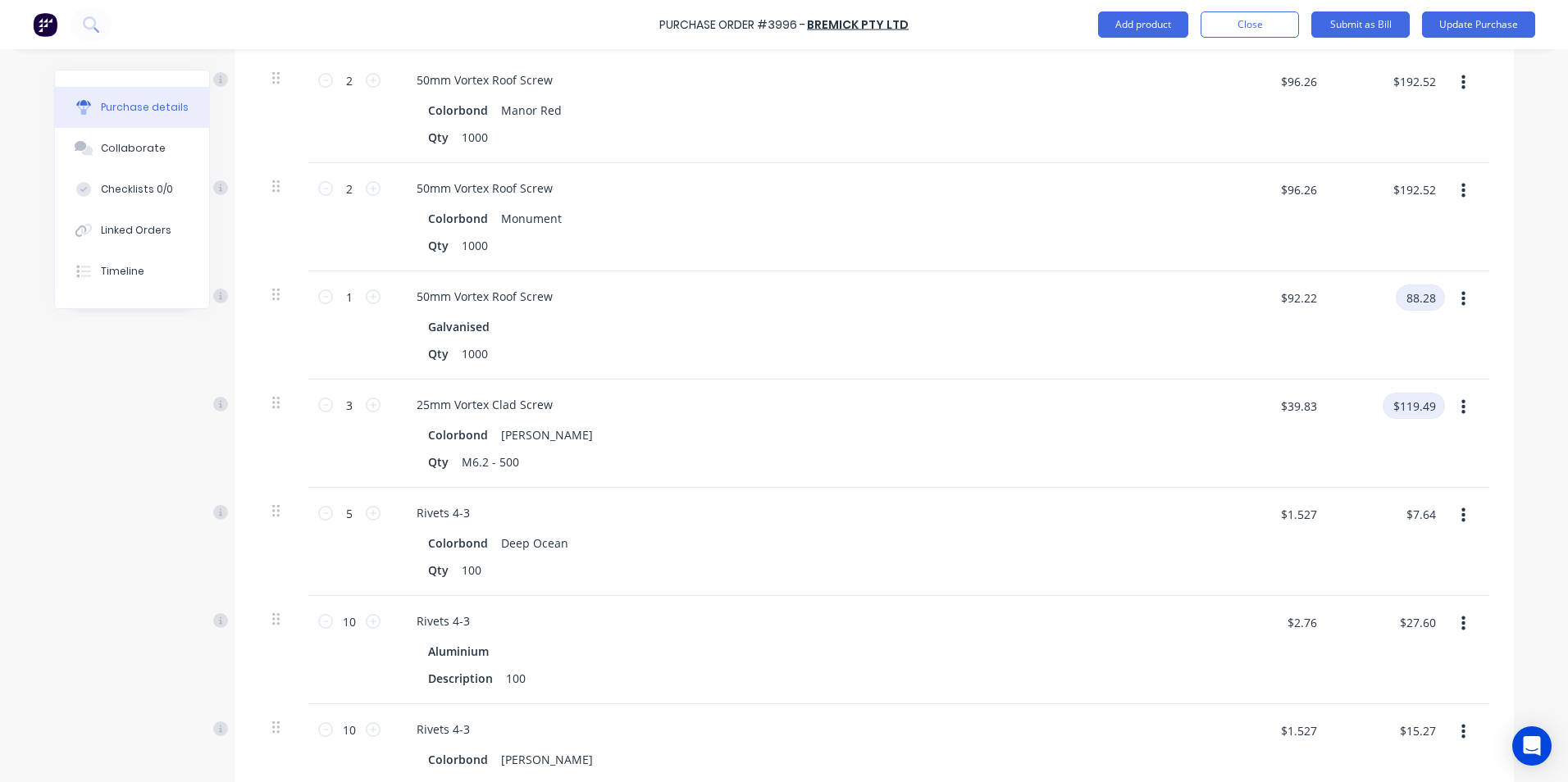
type input "88.28"
type input "$88.28"
click at [1432, 406] on input "$119.49" at bounding box center [1414, 406] width 62 height 26
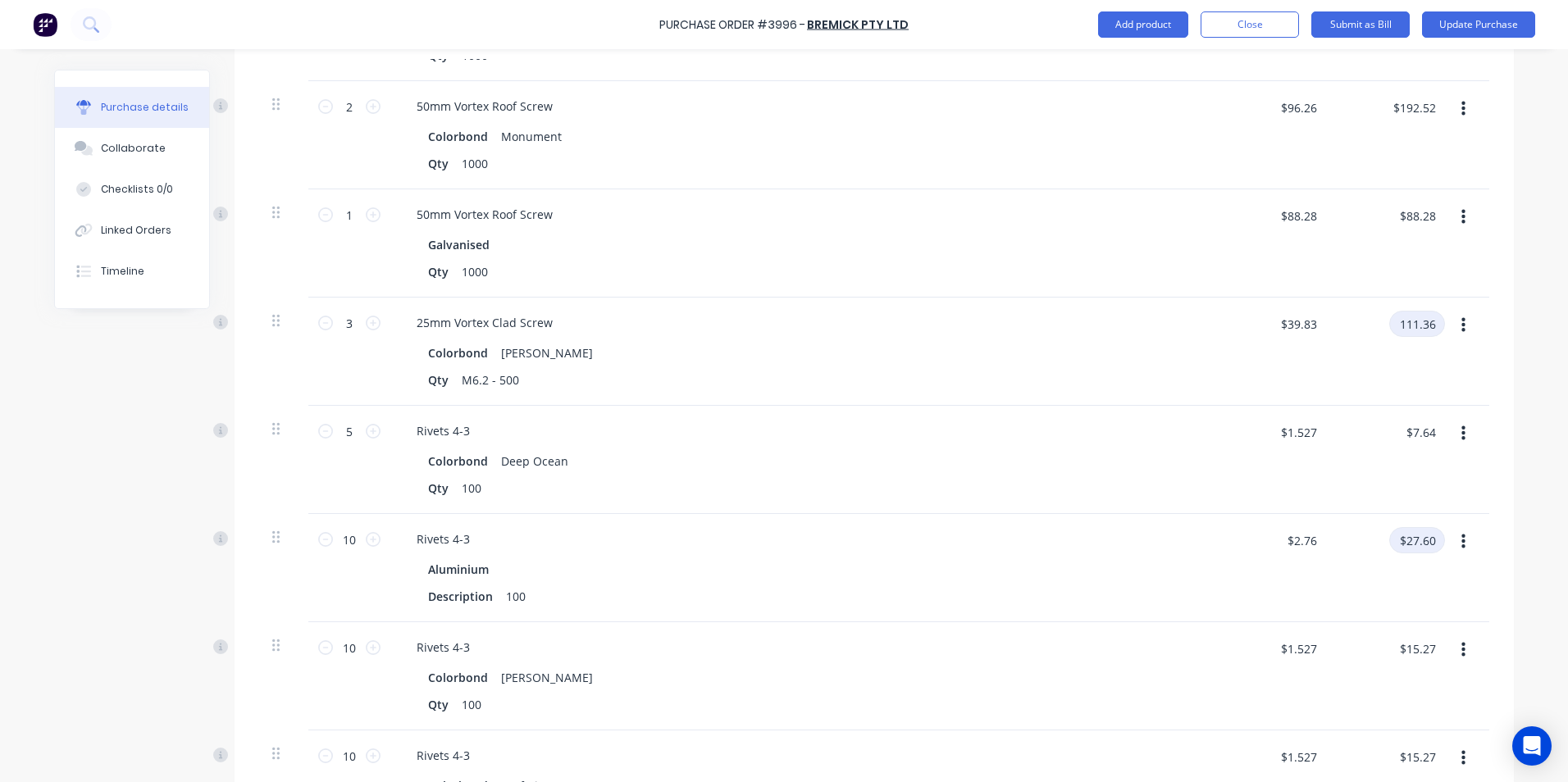
type input "111.36"
type input "$37.12"
type input "$111.36"
click at [1423, 535] on input "$27.60" at bounding box center [1417, 540] width 56 height 26
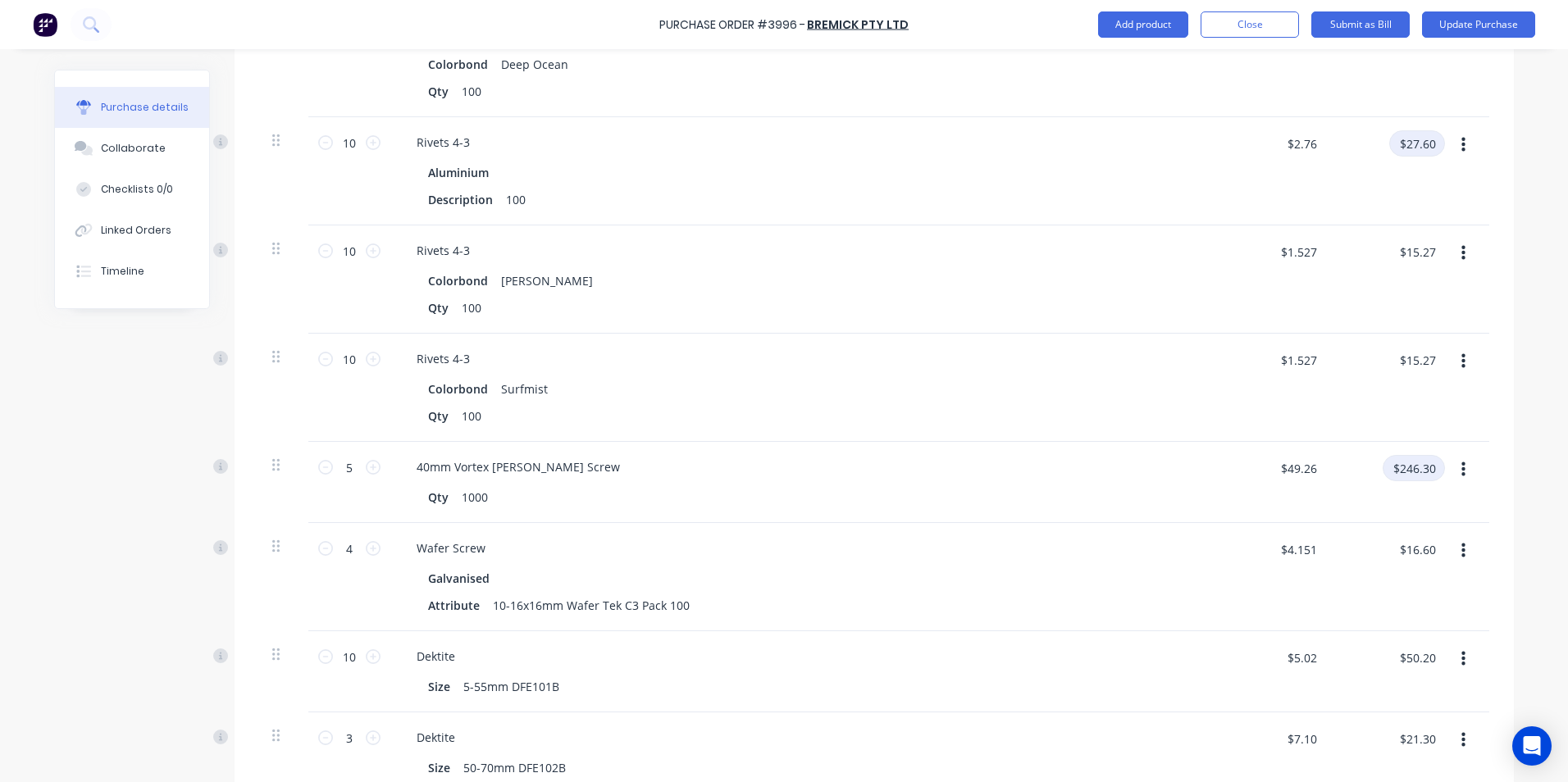
scroll to position [1394, 0]
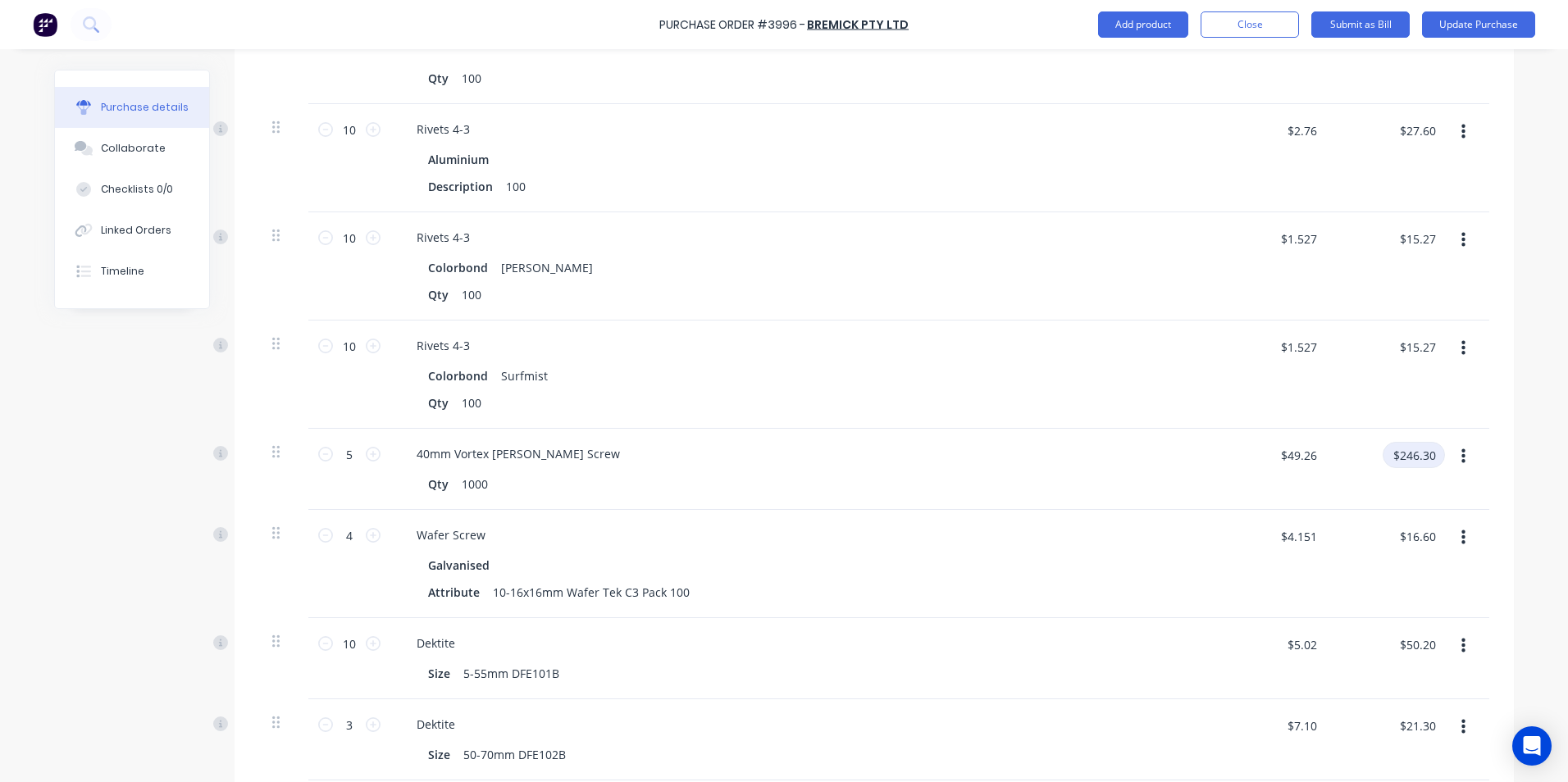
click at [1407, 456] on input "$246.30" at bounding box center [1414, 455] width 62 height 26
type input "240"
type input "$48.00"
type input "$240.00"
click at [1531, 400] on div "Purchase Order #3996 - Bremick Pty Ltd Add product Close Submit as Bill Update …" at bounding box center [784, 391] width 1568 height 782
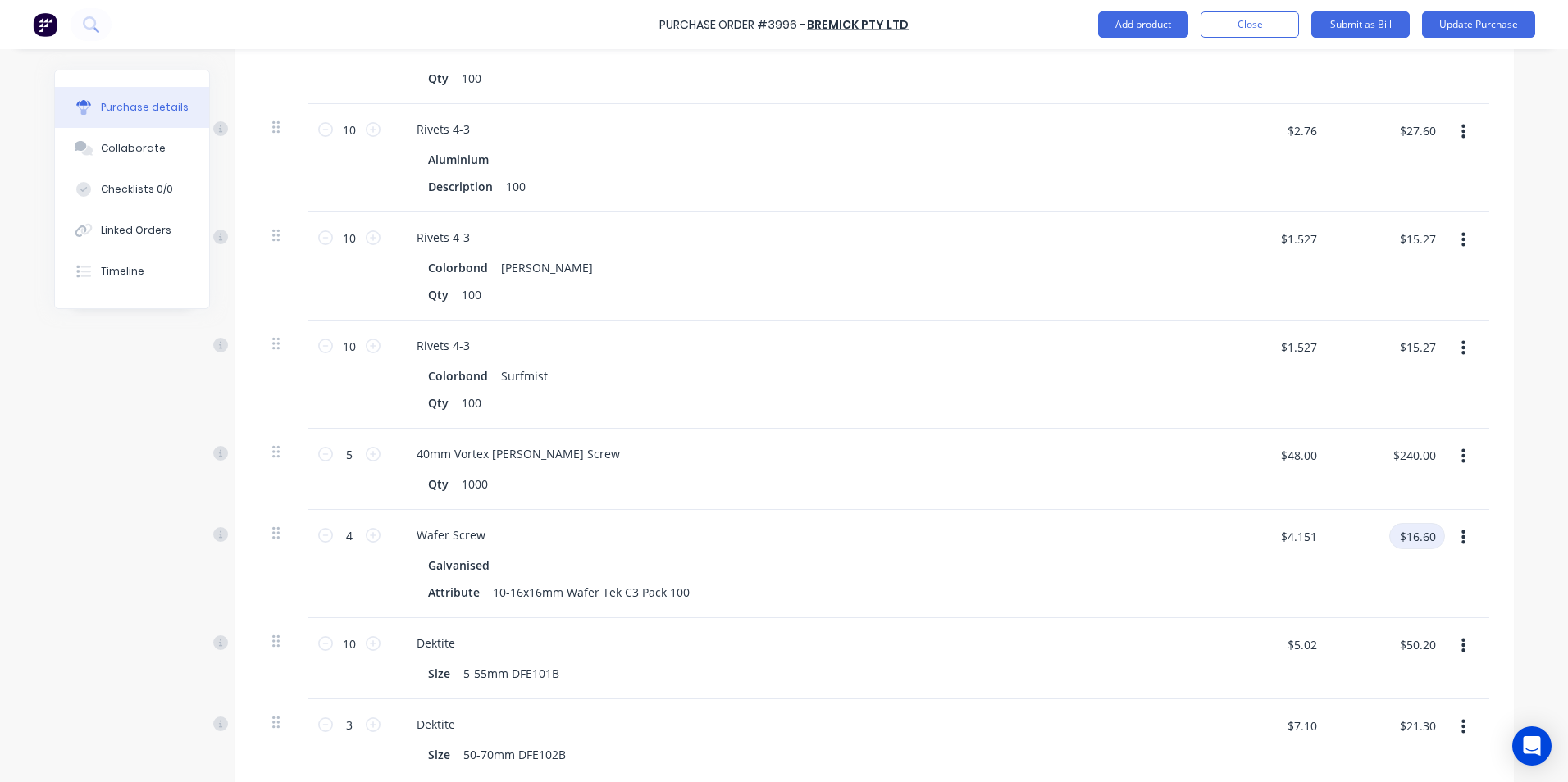
click at [1427, 538] on input "$16.60" at bounding box center [1417, 536] width 56 height 26
type input "40.33"
type input "$10.0825"
type input "$40.33"
click at [1536, 501] on div "Purchase Order #3996 - Bremick Pty Ltd Add product Close Submit as Bill Update …" at bounding box center [784, 391] width 1568 height 782
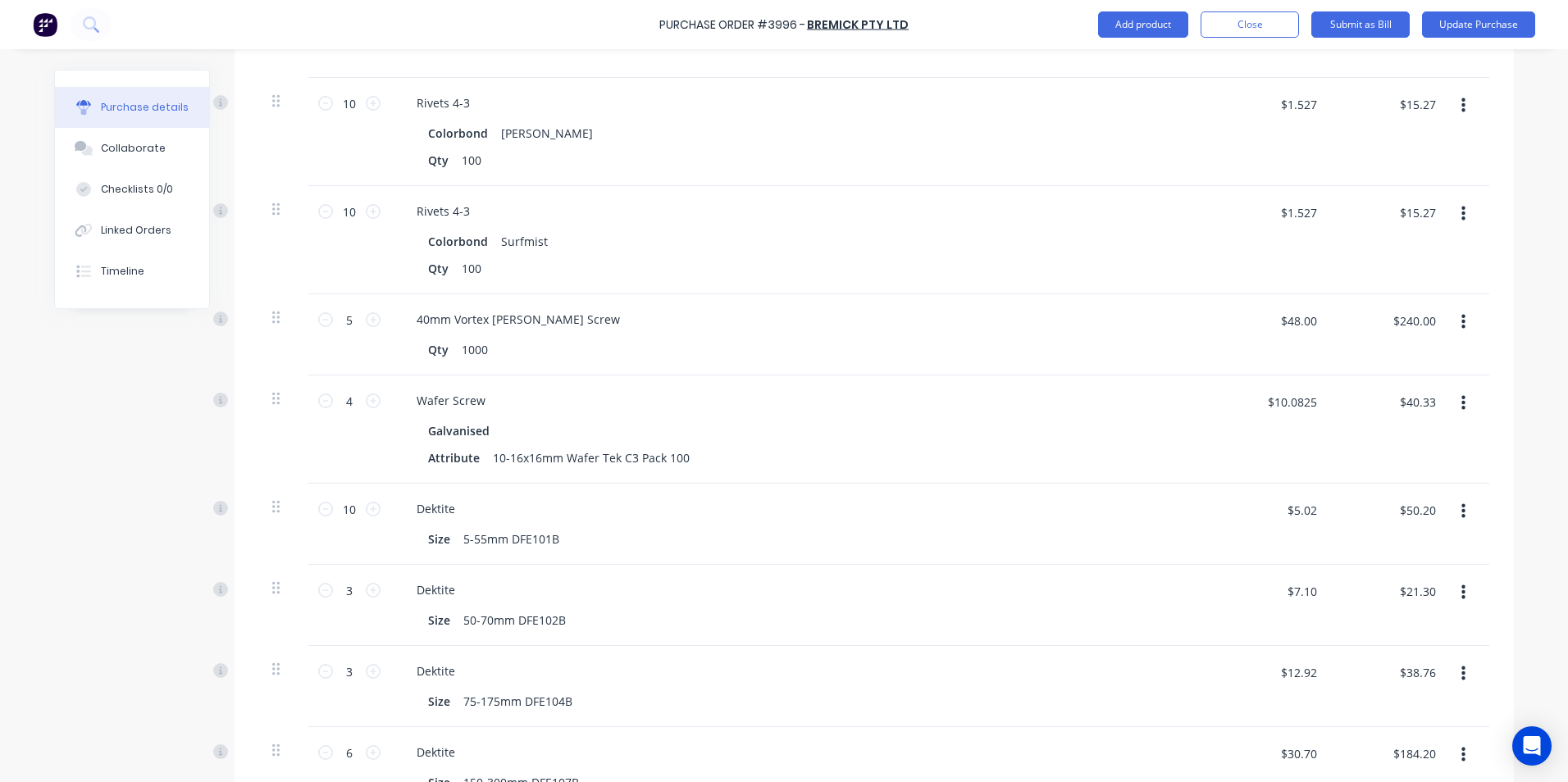
scroll to position [1327, 0]
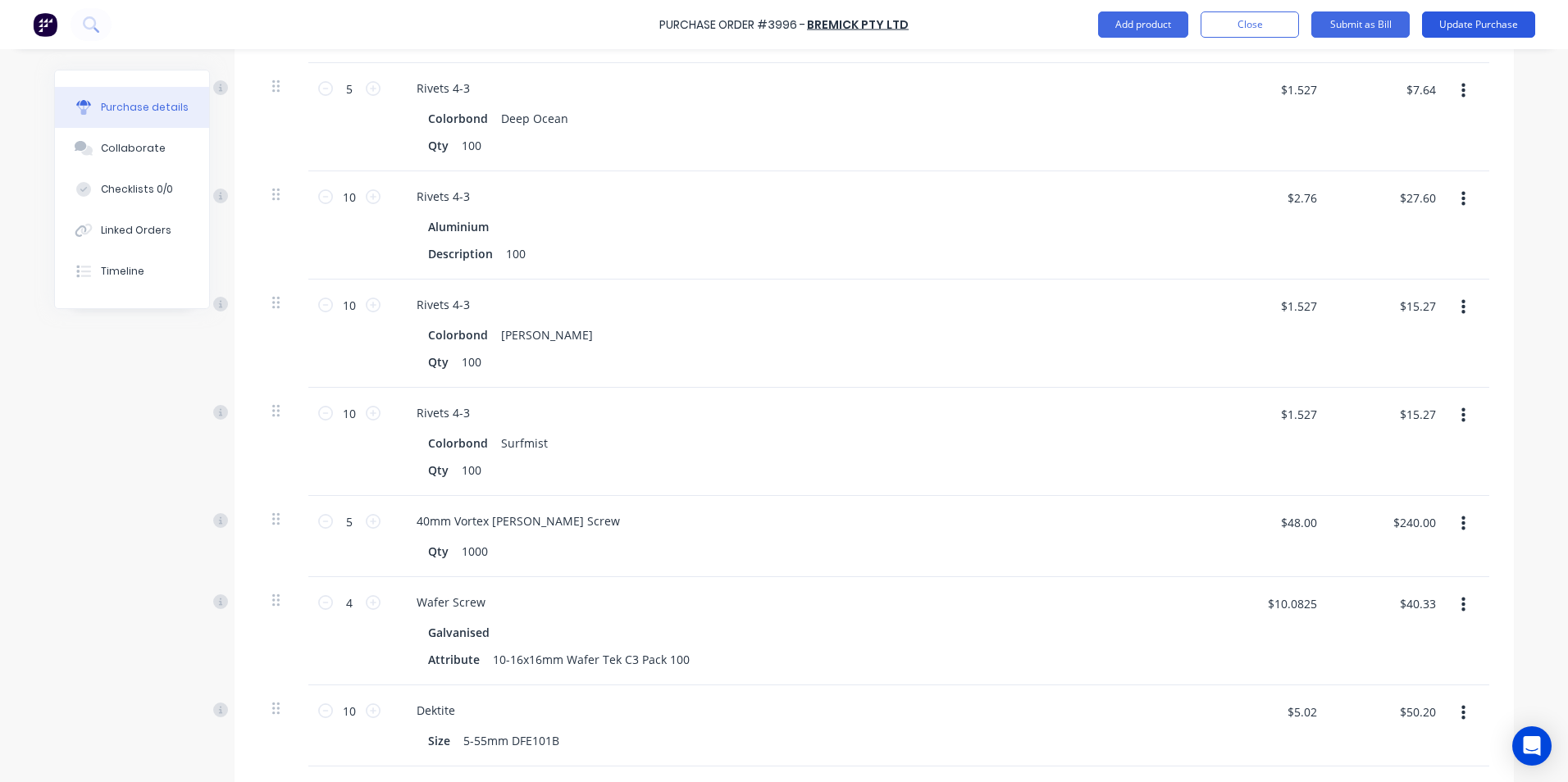
click at [1459, 14] on button "Update Purchase" at bounding box center [1478, 24] width 113 height 26
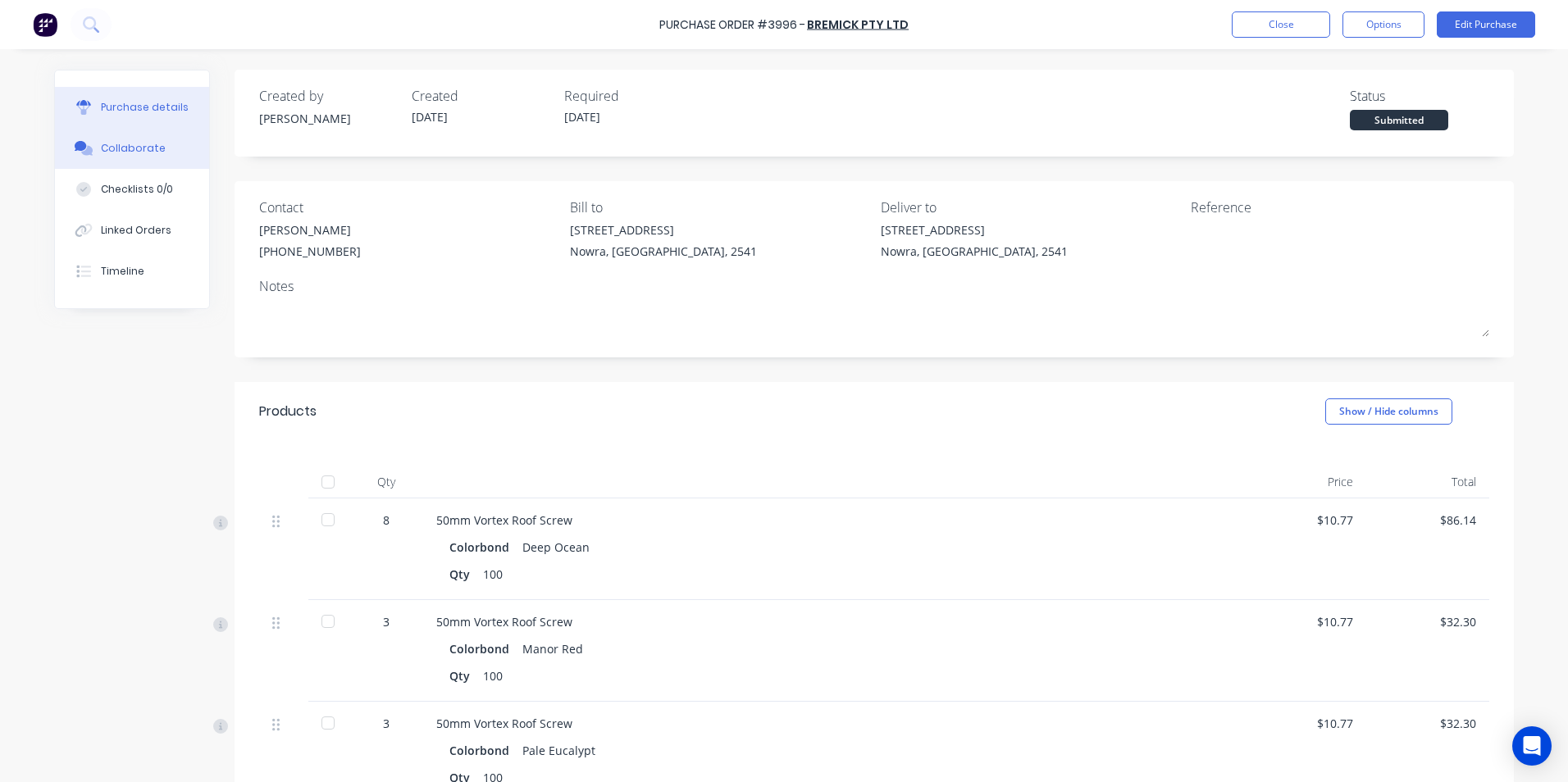
click at [128, 160] on button "Collaborate" at bounding box center [132, 148] width 155 height 41
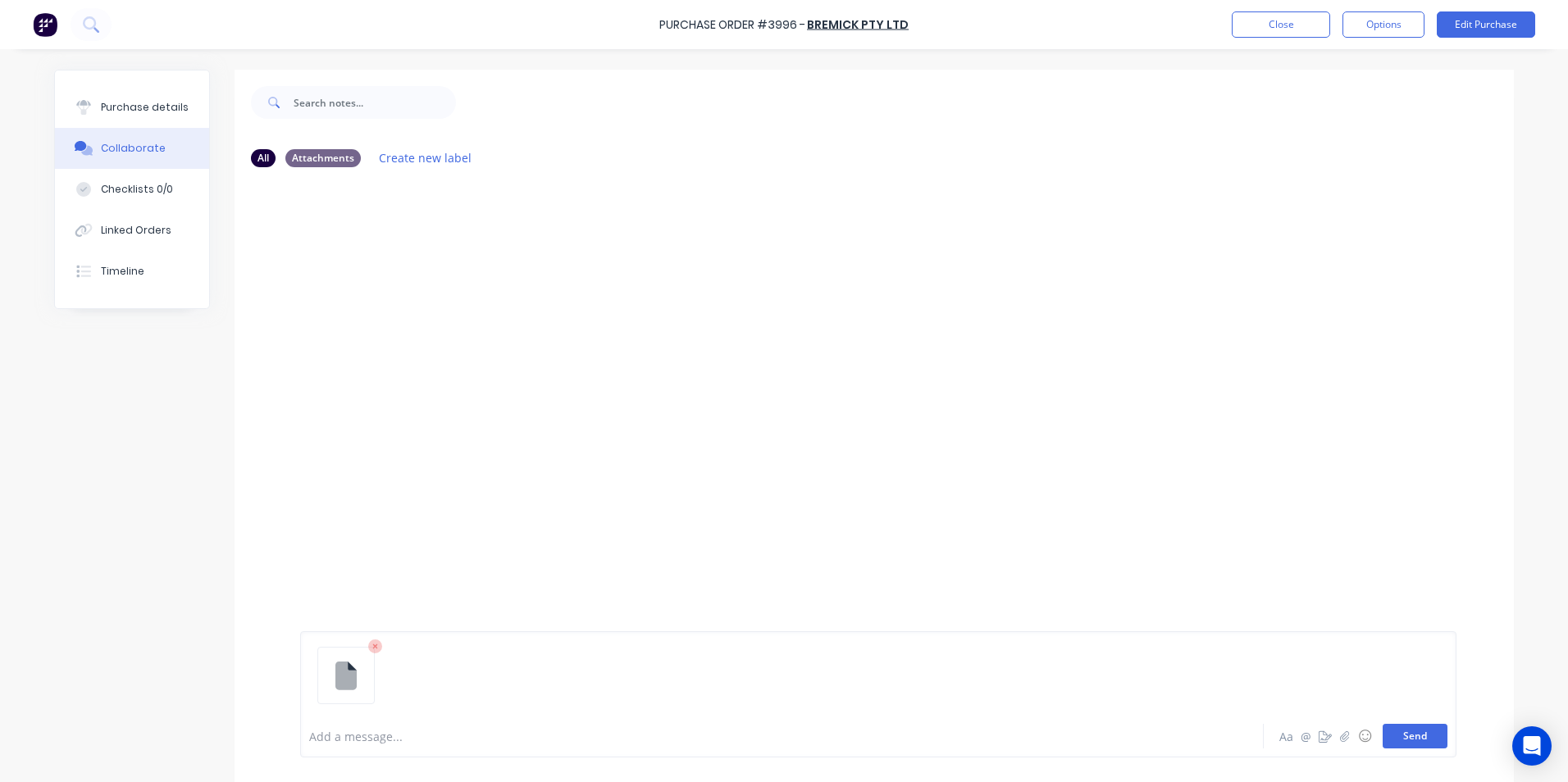
click at [1437, 736] on button "Send" at bounding box center [1415, 736] width 65 height 25
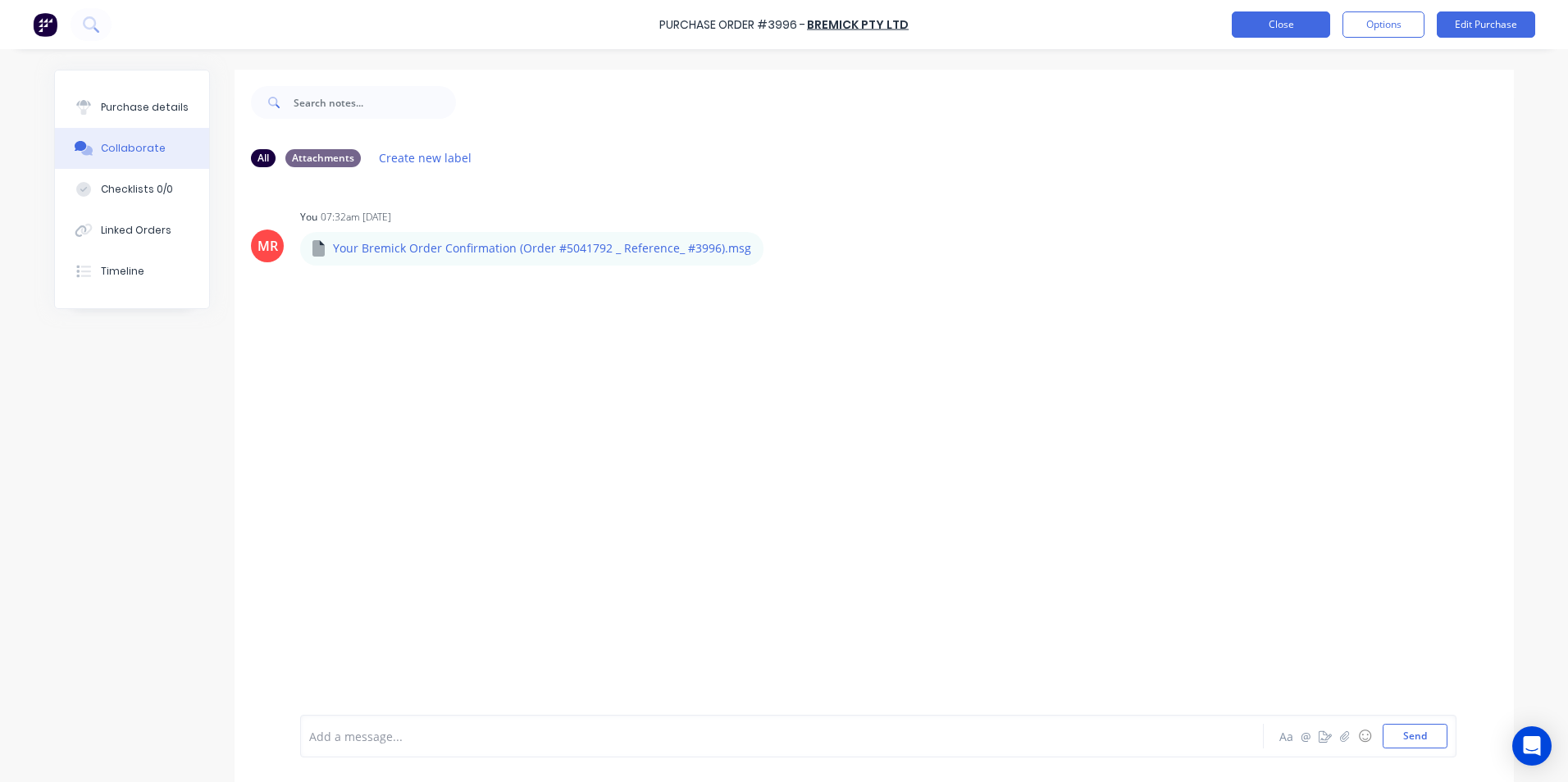
click at [1295, 30] on button "Close" at bounding box center [1281, 24] width 98 height 26
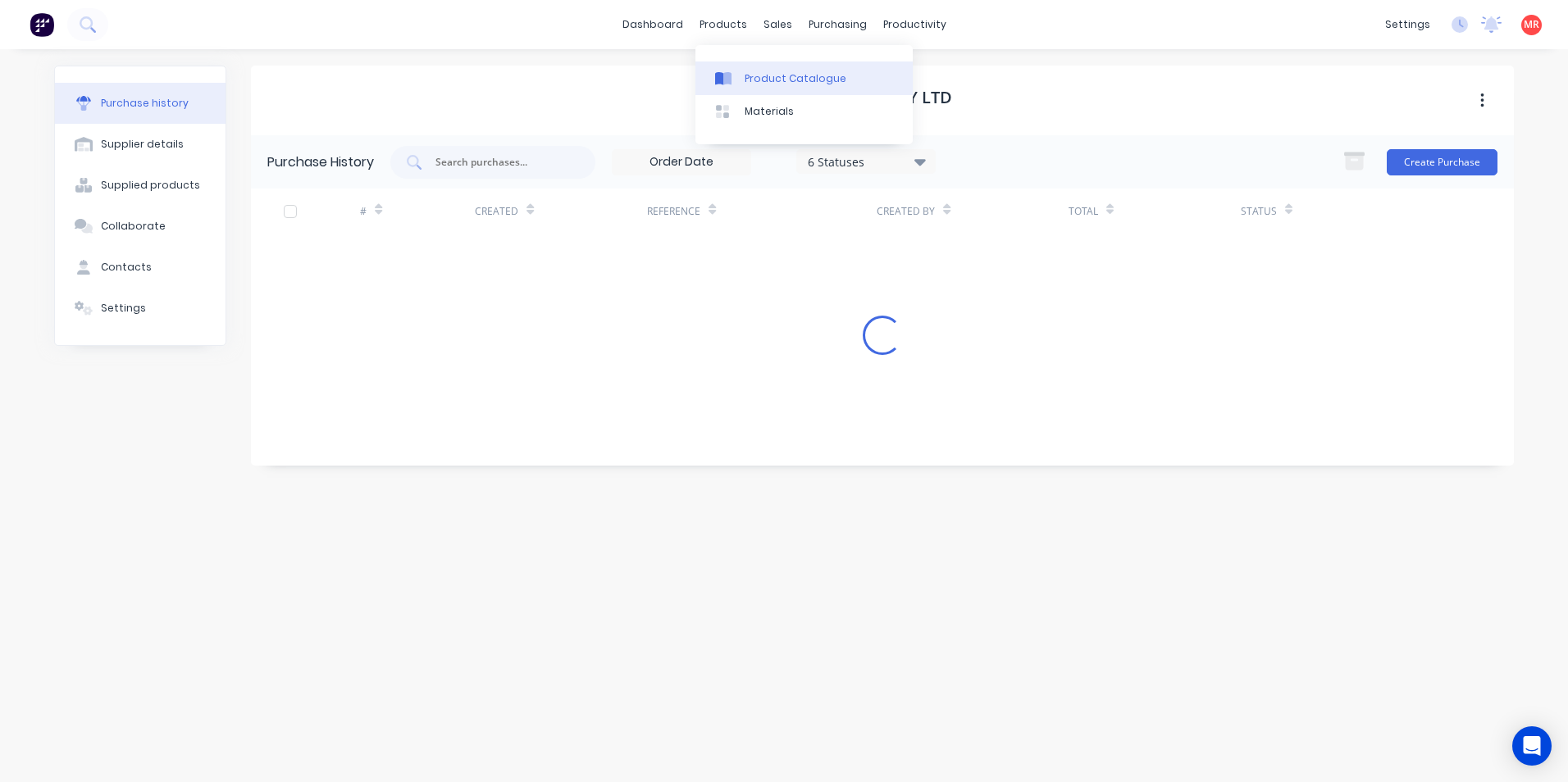
click at [765, 84] on div "Product Catalogue" at bounding box center [796, 79] width 102 height 15
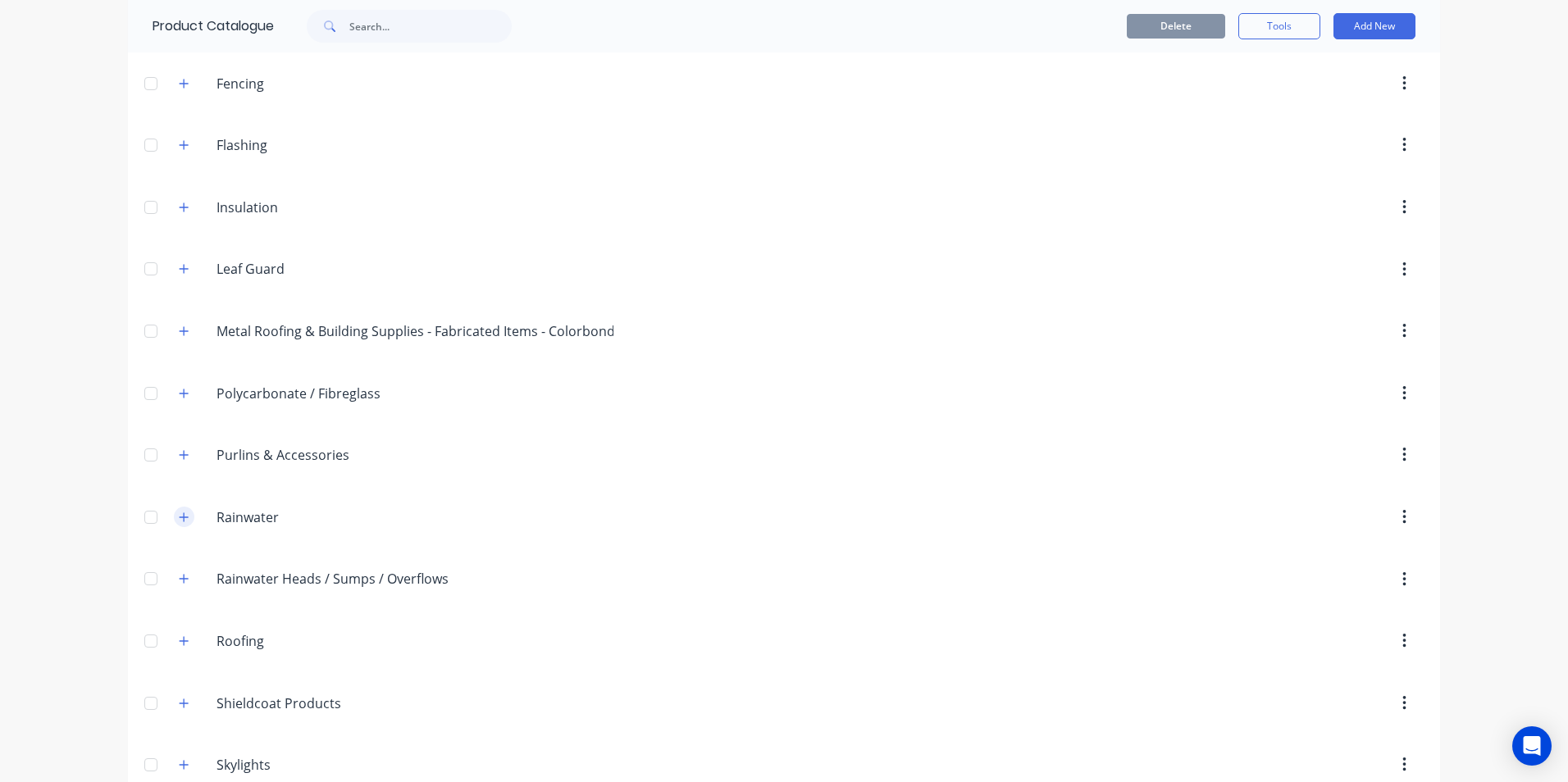
scroll to position [267, 0]
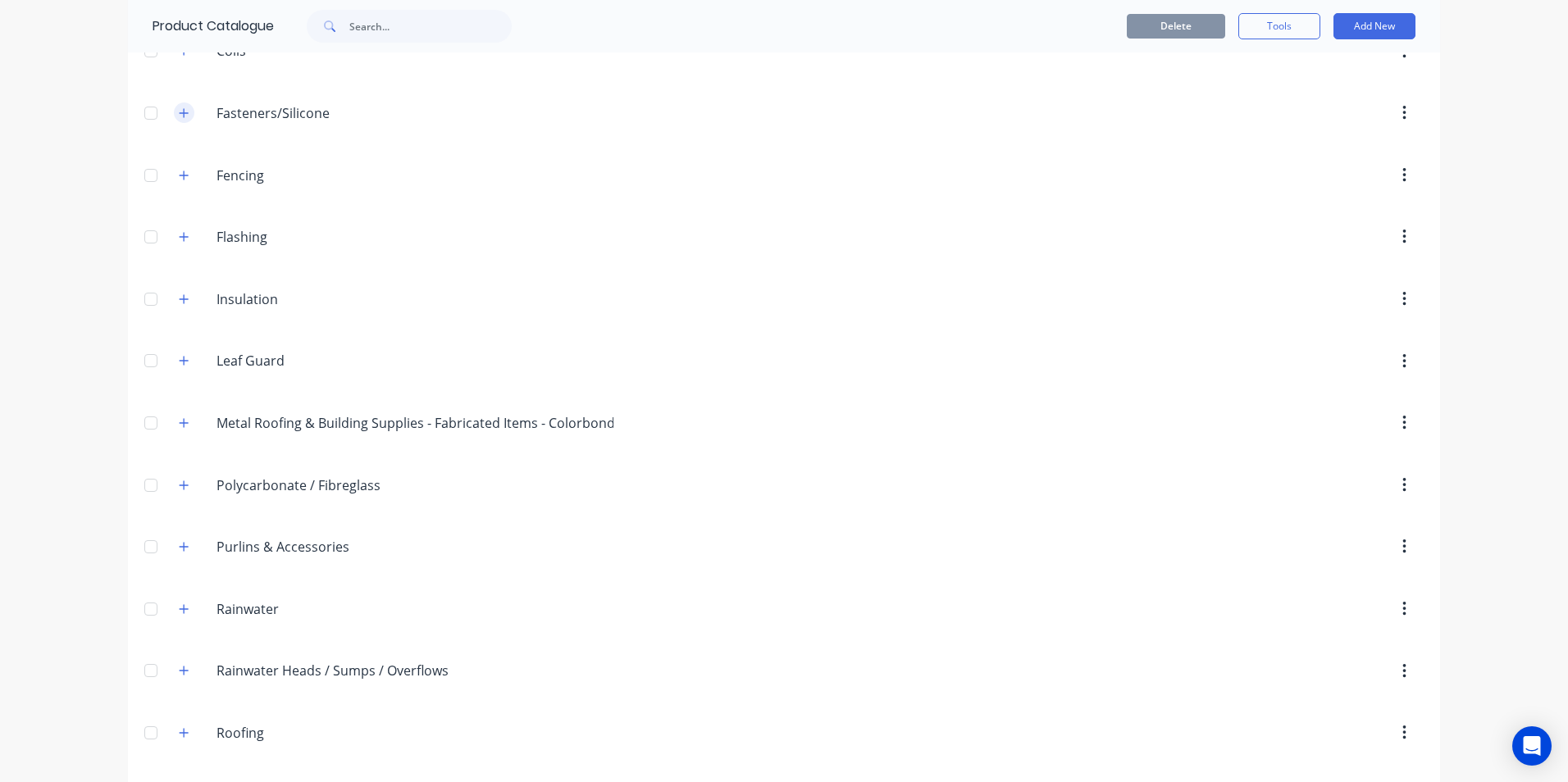
click at [180, 112] on icon "button" at bounding box center [183, 112] width 9 height 11
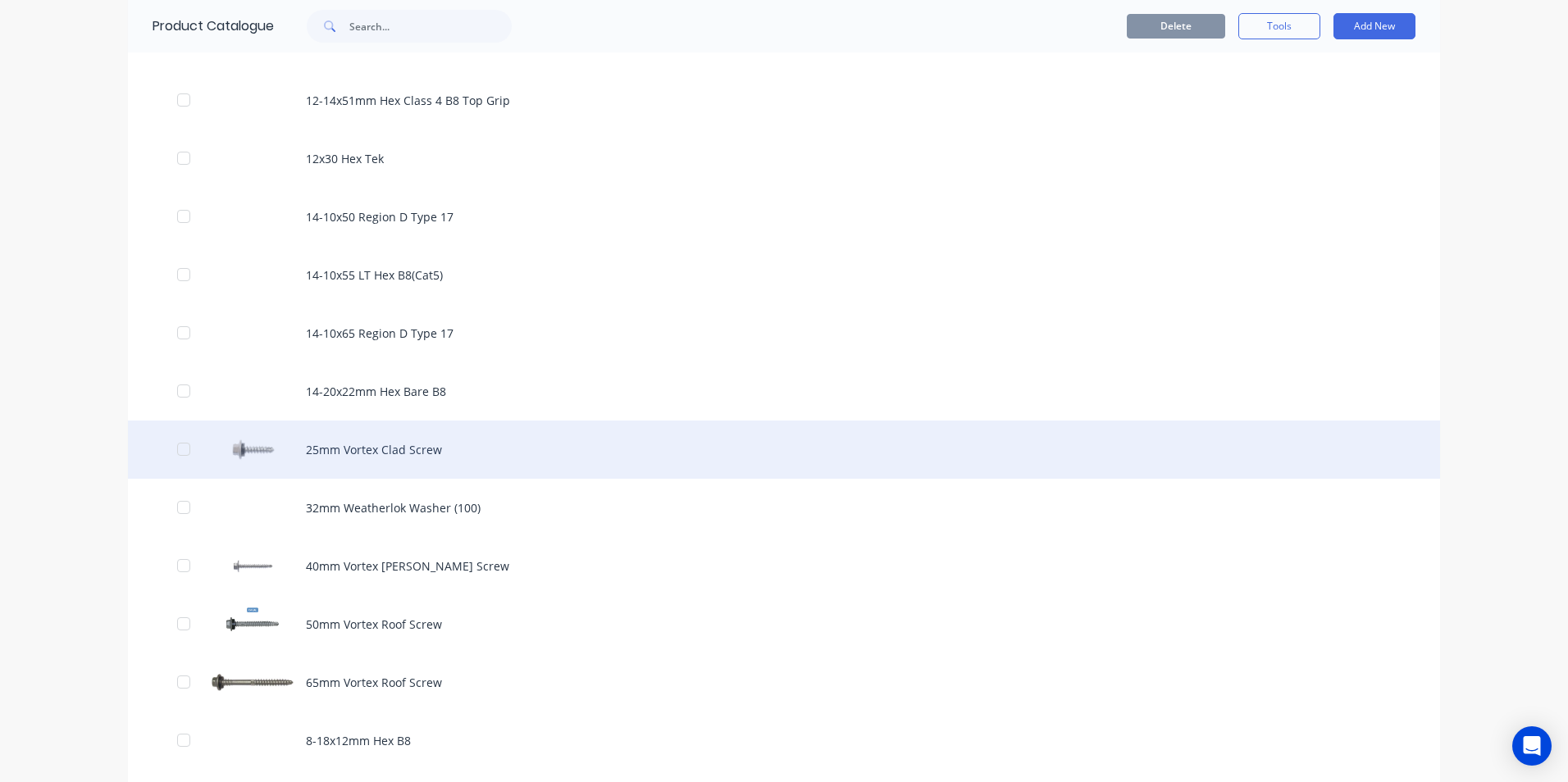
scroll to position [759, 0]
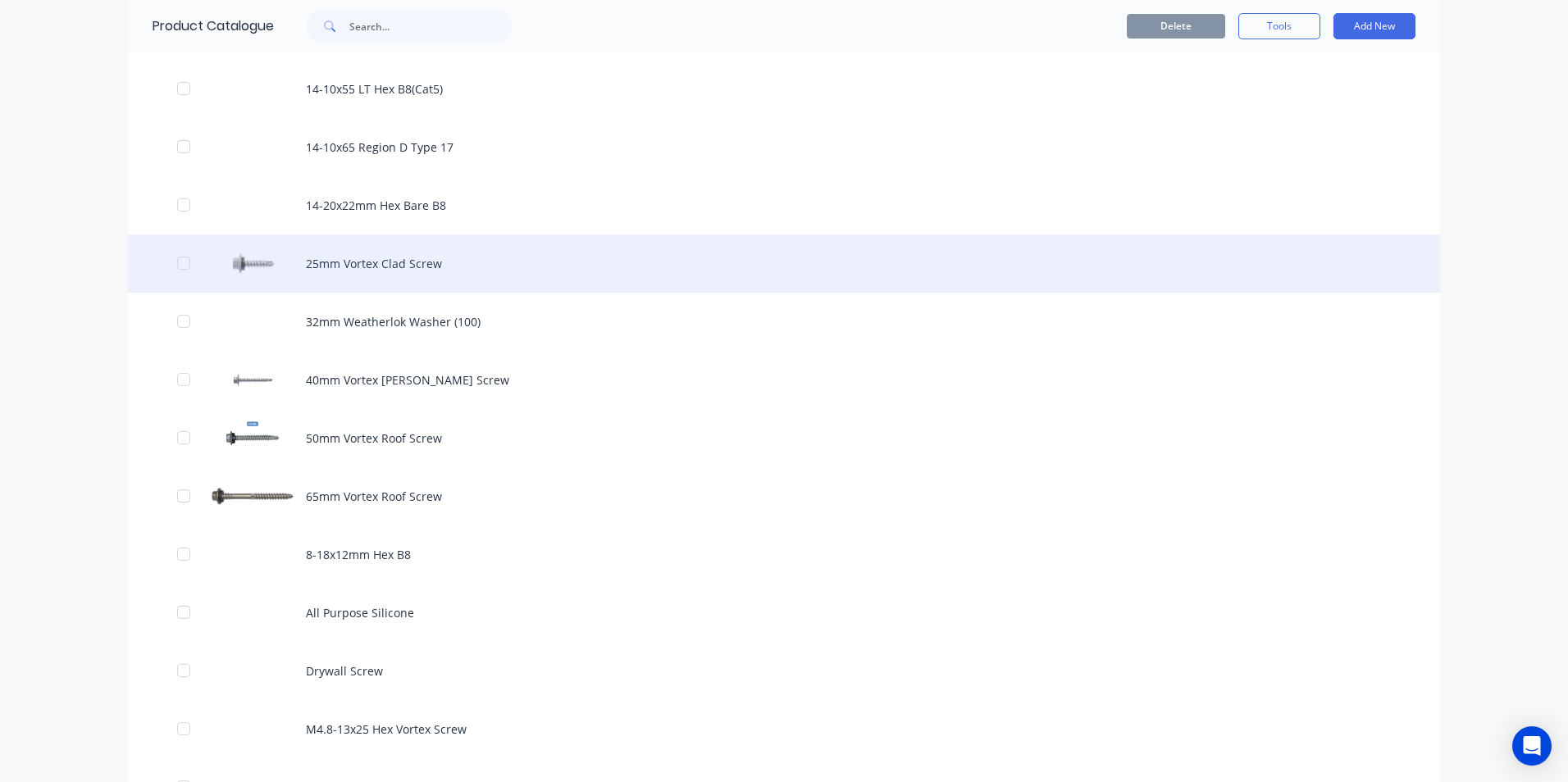
click at [472, 253] on div "25mm Vortex Clad Screw" at bounding box center [784, 263] width 1312 height 58
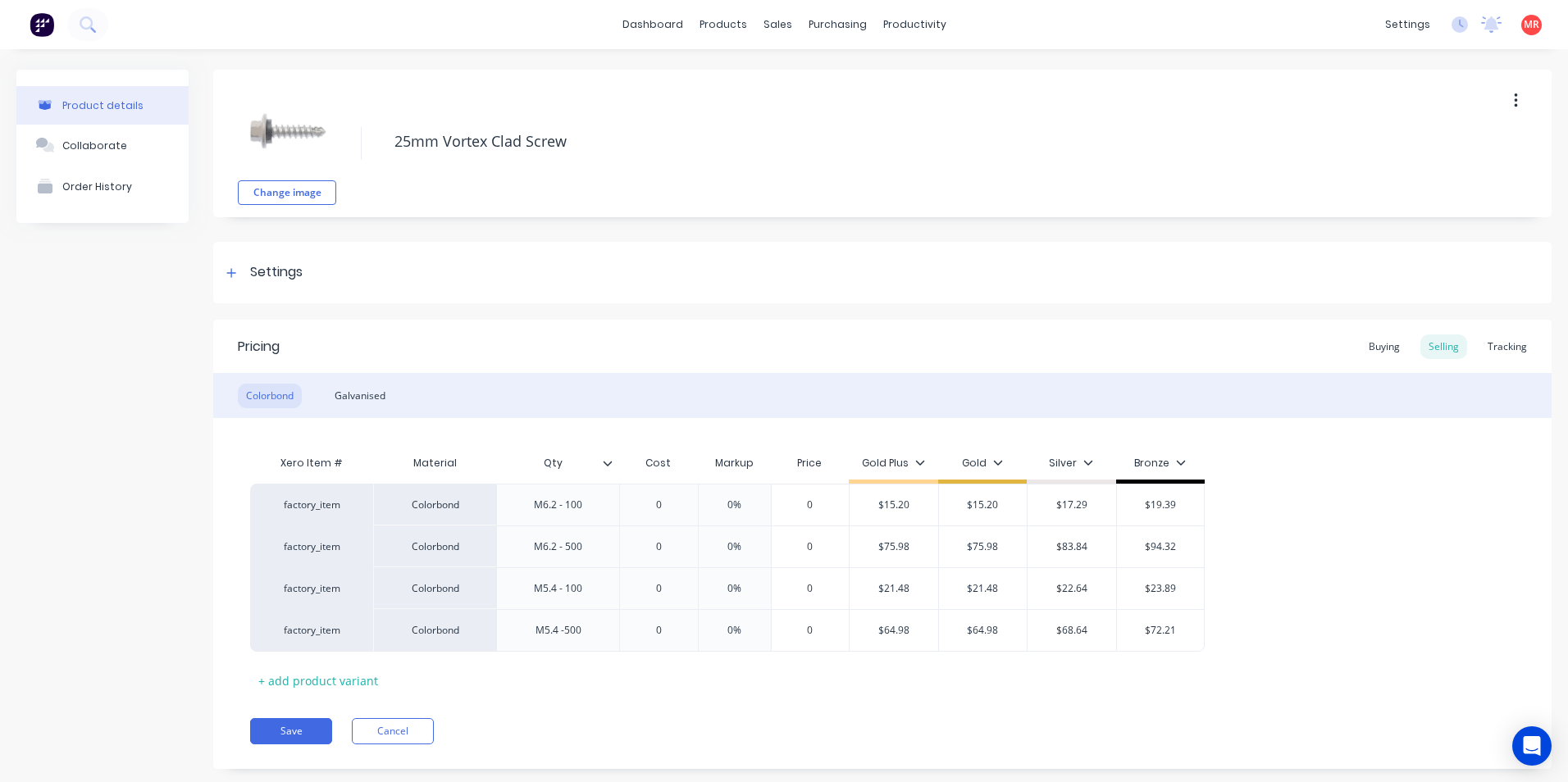
type textarea "x"
click at [1387, 348] on div "Buying" at bounding box center [1384, 347] width 47 height 25
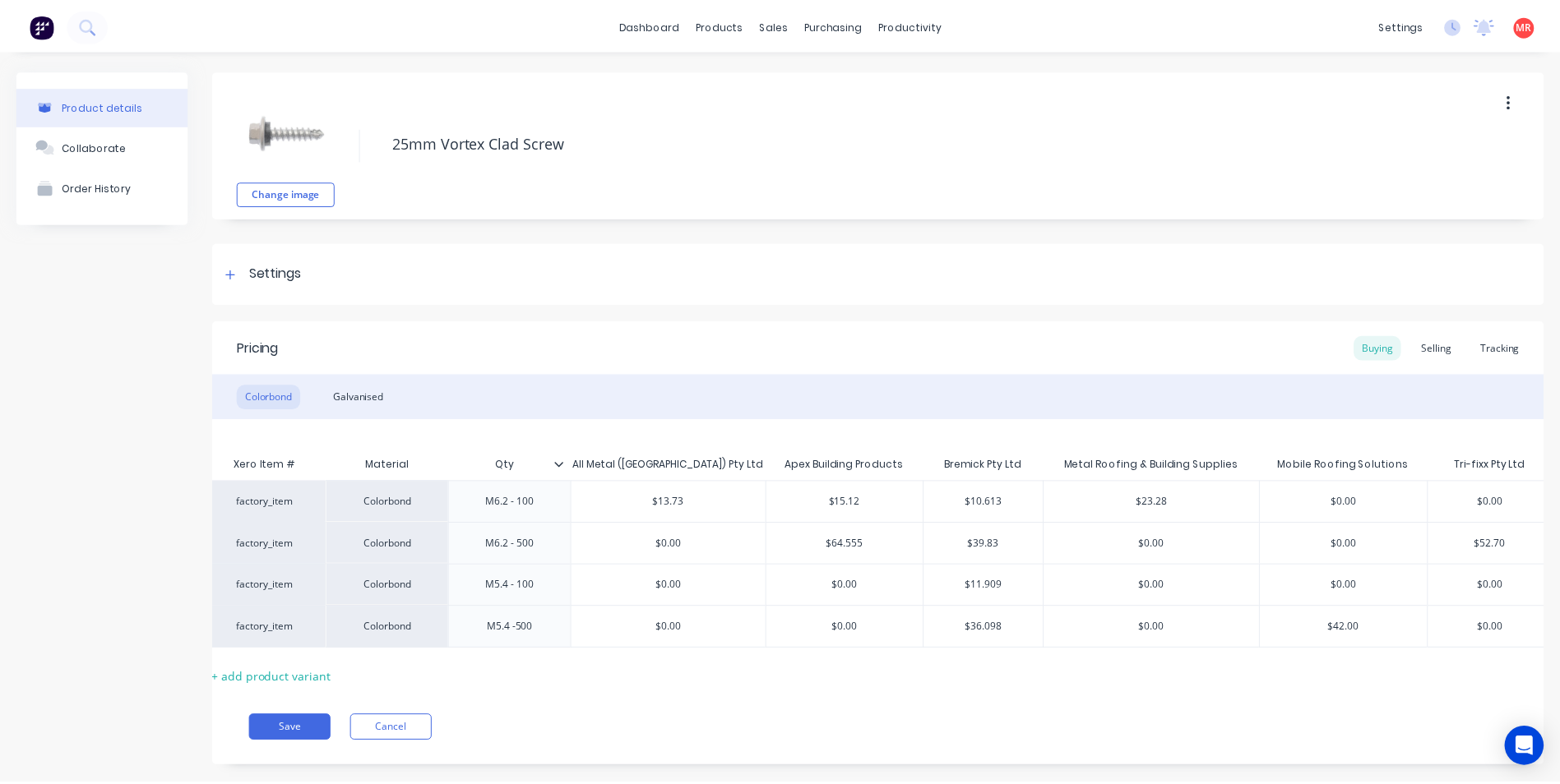
scroll to position [0, 68]
click at [96, 29] on button at bounding box center [88, 25] width 42 height 33
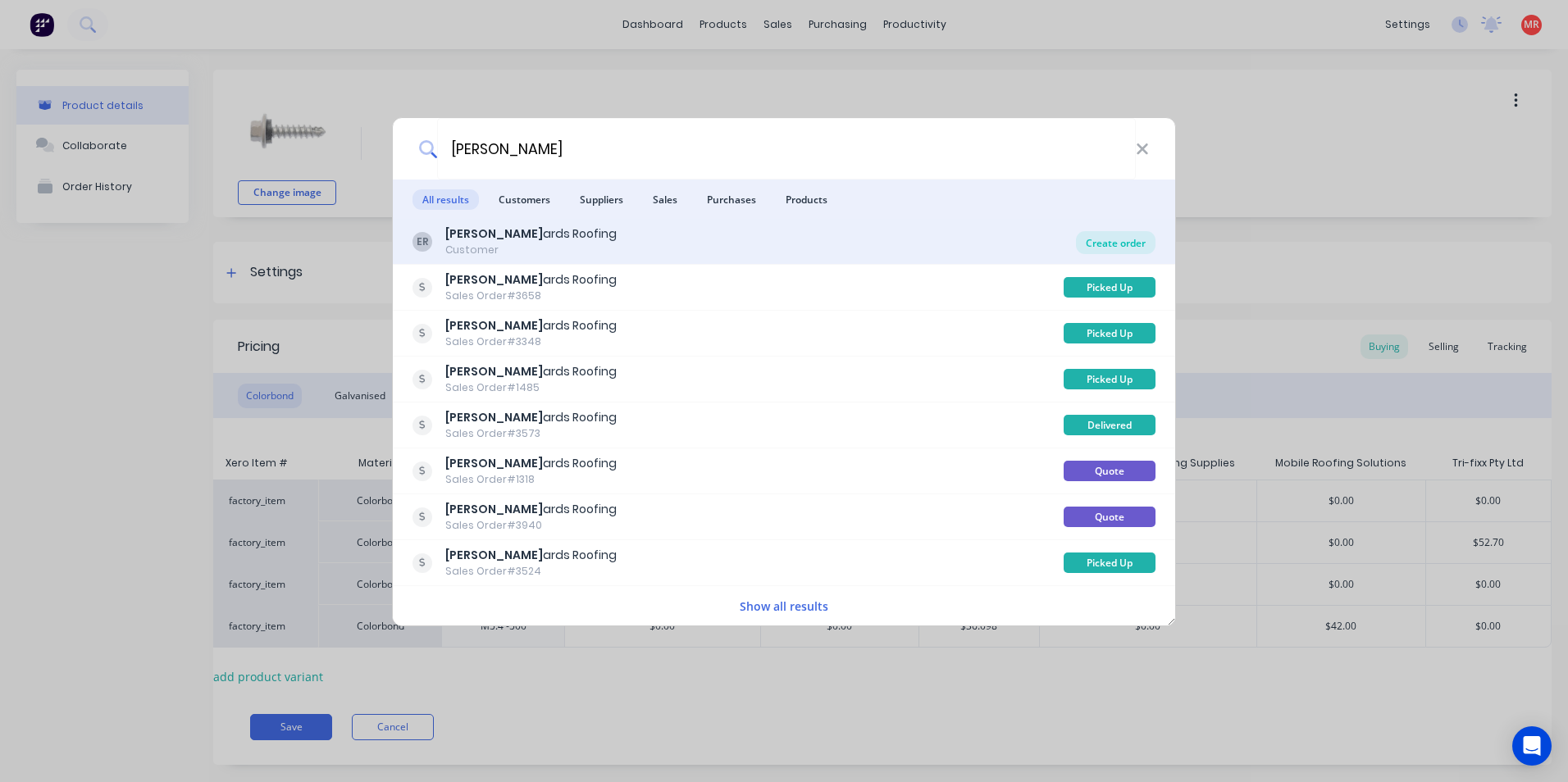
type input "edw"
click at [1082, 235] on div "Create order" at bounding box center [1116, 243] width 79 height 23
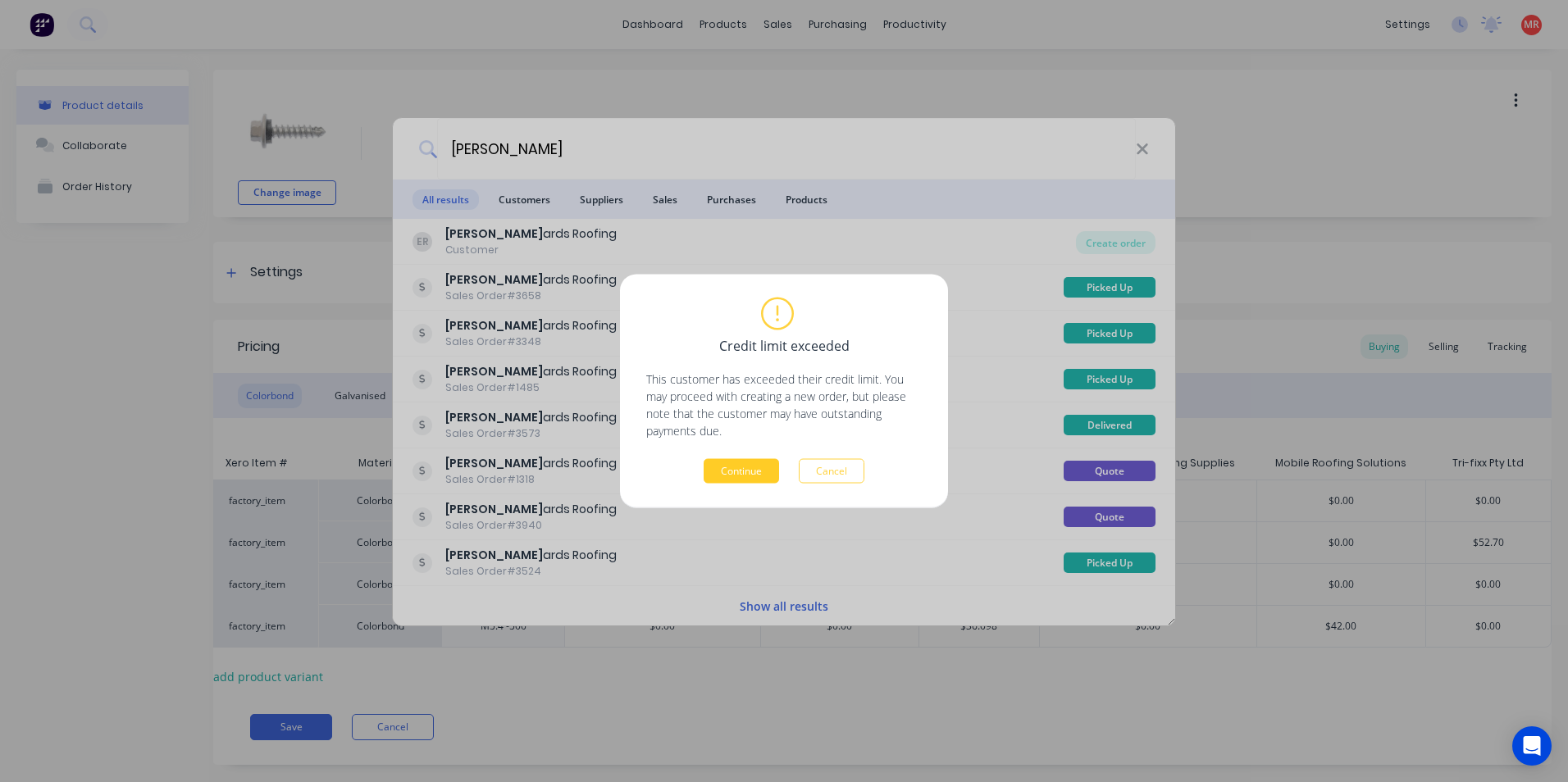
click at [748, 470] on button "Continue" at bounding box center [741, 471] width 75 height 25
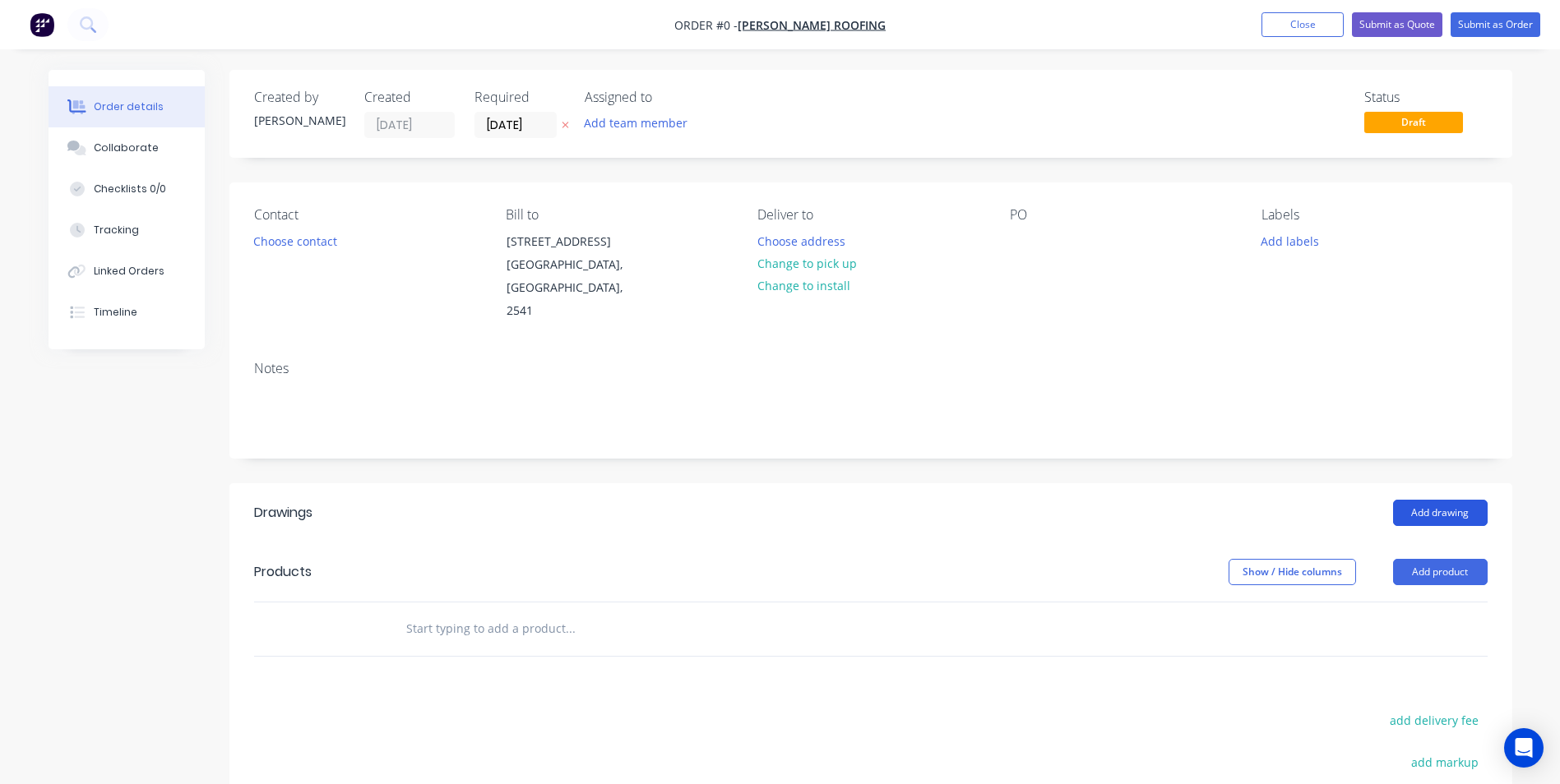
click at [1422, 500] on button "Add drawing" at bounding box center [1440, 513] width 94 height 26
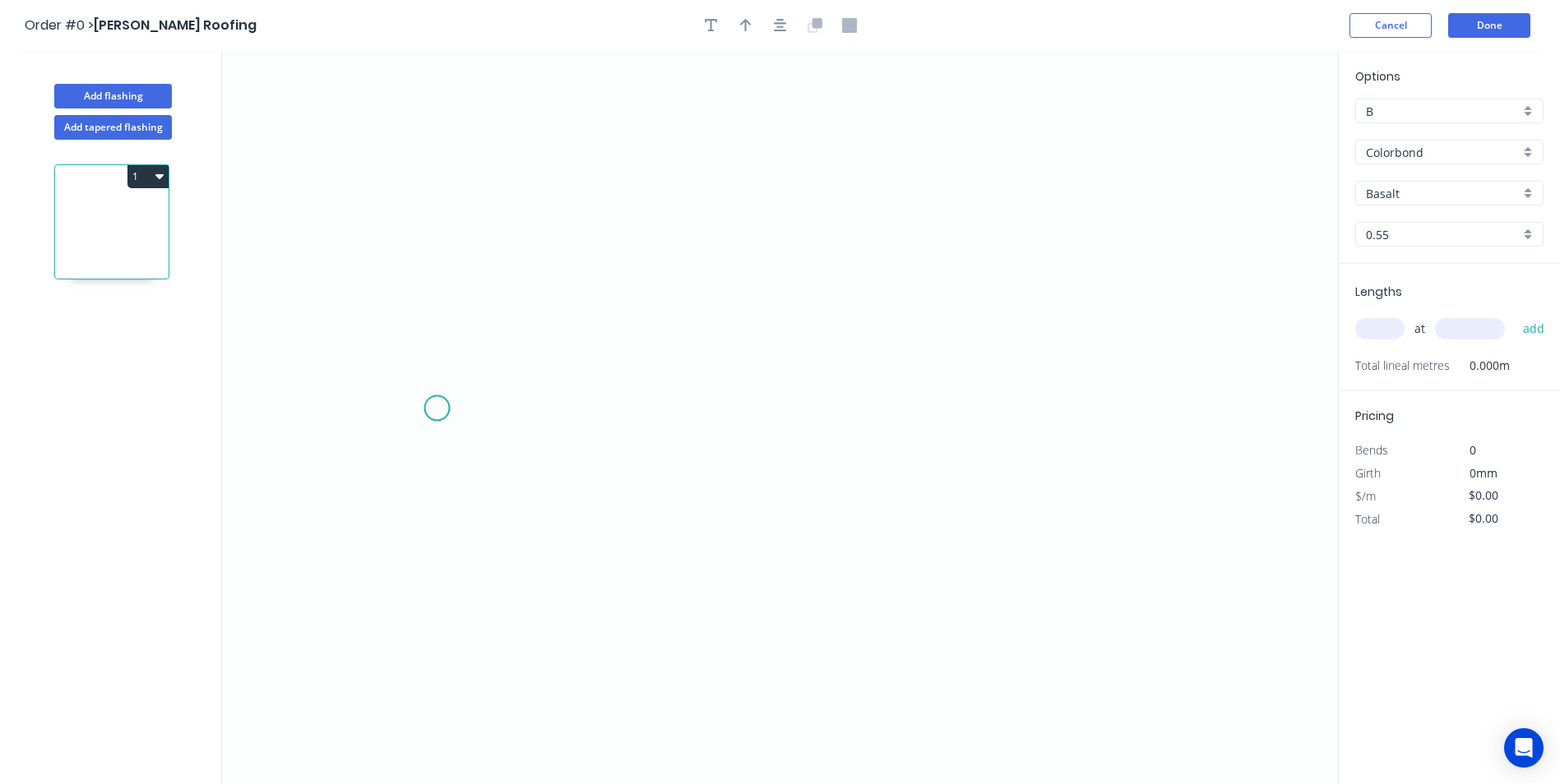
click at [436, 410] on icon "0" at bounding box center [780, 417] width 1116 height 733
click at [478, 364] on icon "0" at bounding box center [780, 417] width 1116 height 733
click at [1080, 376] on icon "0 ?" at bounding box center [780, 417] width 1116 height 733
click at [1121, 402] on icon "0 ? ?" at bounding box center [780, 417] width 1116 height 733
drag, startPoint x: 1121, startPoint y: 402, endPoint x: 1116, endPoint y: 409, distance: 8.6
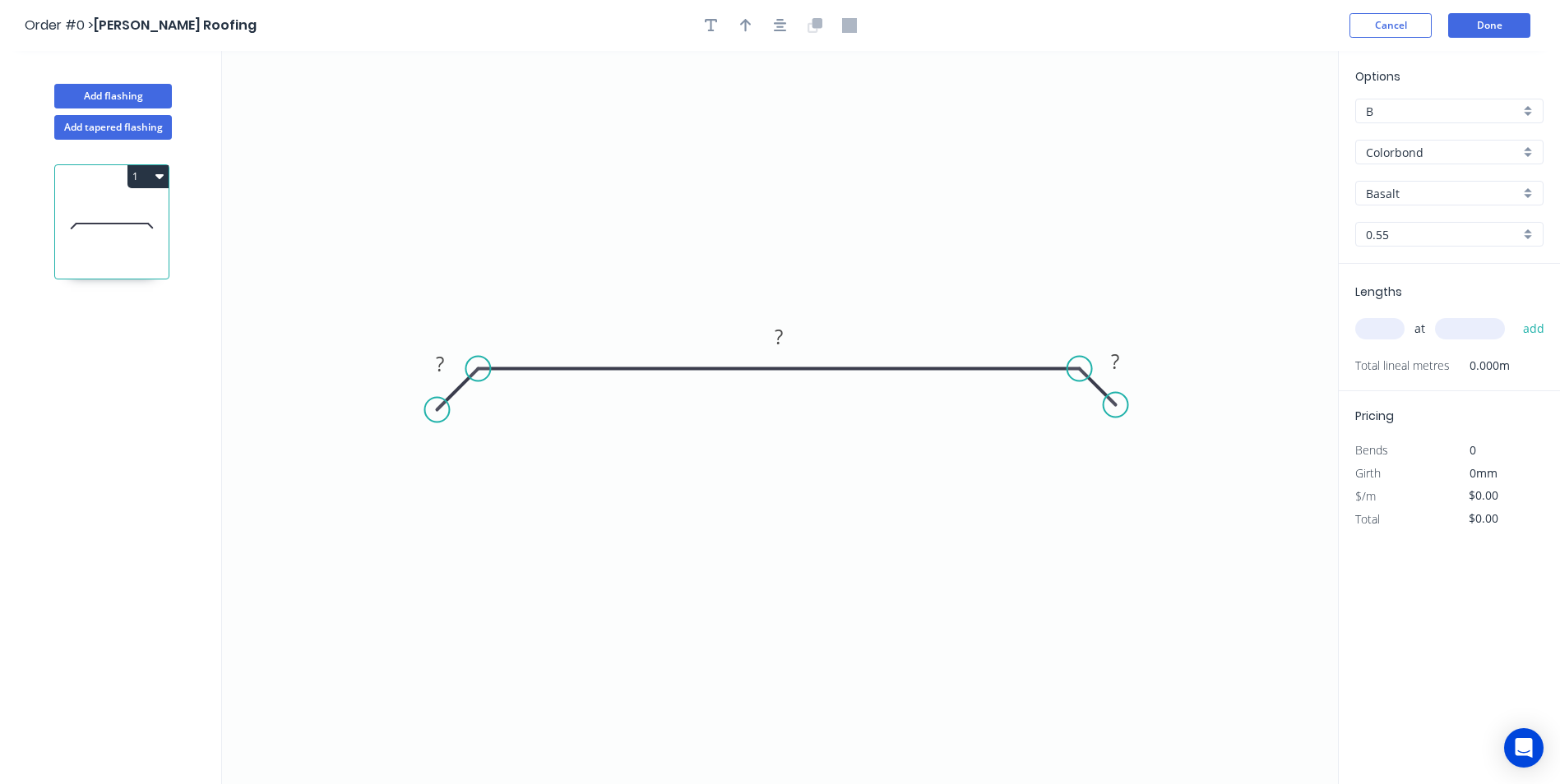
click at [1116, 409] on circle at bounding box center [1116, 405] width 25 height 25
click at [435, 398] on circle at bounding box center [435, 398] width 25 height 25
click at [435, 364] on rect at bounding box center [443, 356] width 33 height 23
click at [873, 239] on icon "0 20 880 20 160 º" at bounding box center [780, 417] width 1116 height 733
type input "$32.96"
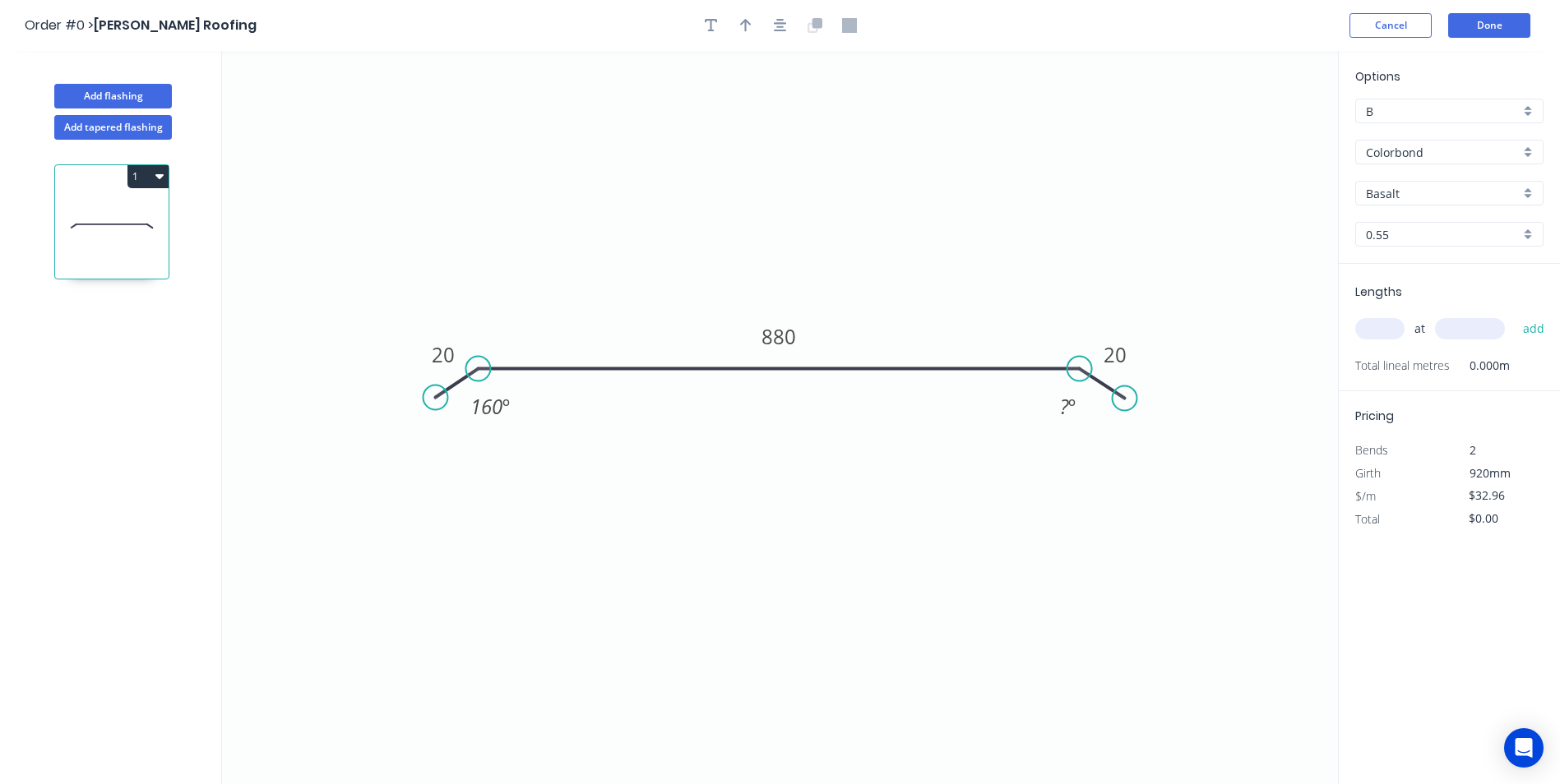
click at [1125, 399] on circle at bounding box center [1125, 399] width 25 height 25
click at [1060, 399] on tspan "?" at bounding box center [1065, 406] width 9 height 27
click at [1364, 332] on input "text" at bounding box center [1380, 329] width 49 height 22
type input "1"
type input "3200"
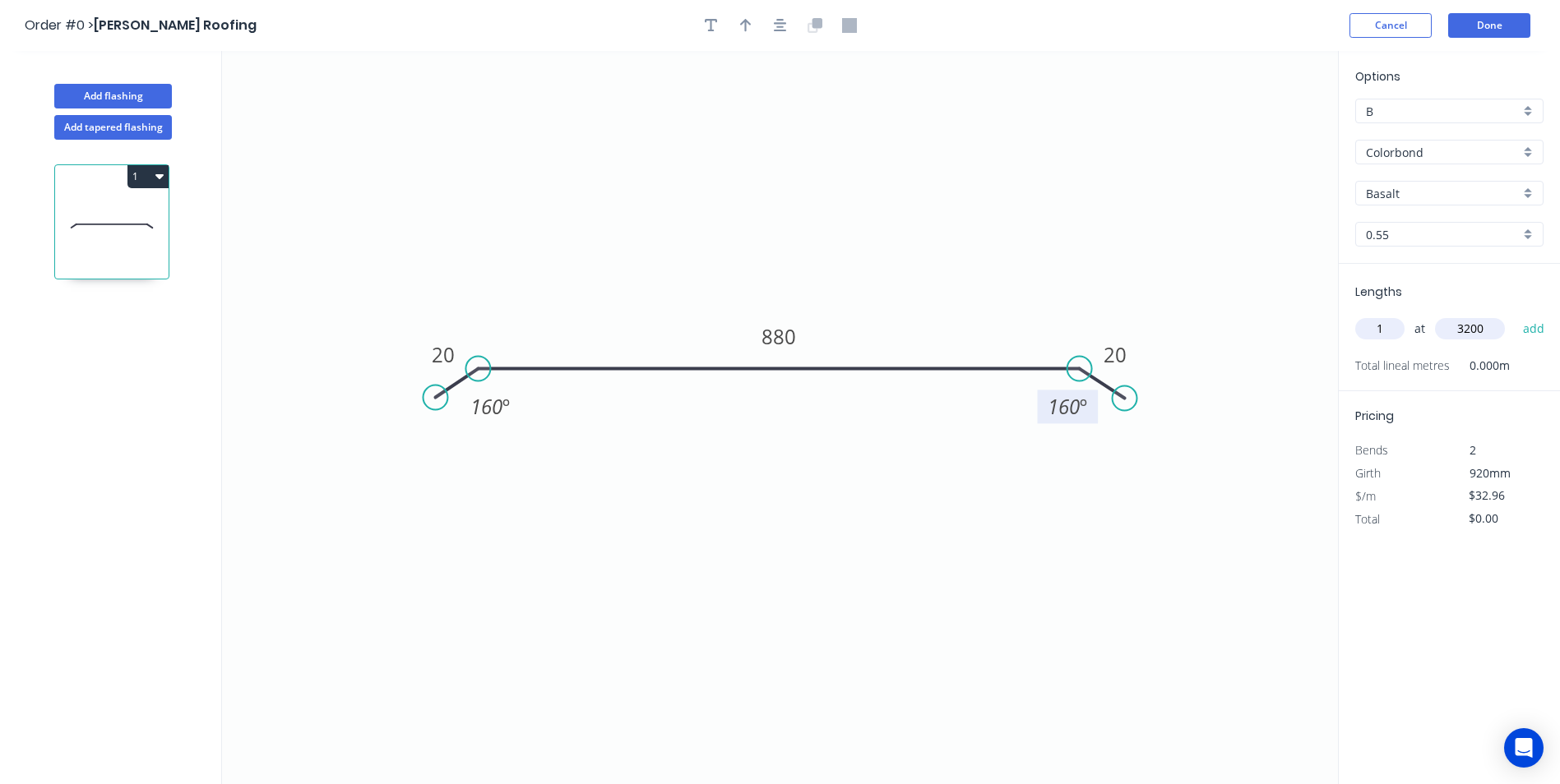
click at [1515, 315] on button "add" at bounding box center [1534, 329] width 39 height 28
type input "$105.47"
click at [1534, 196] on div "Basalt" at bounding box center [1450, 193] width 189 height 25
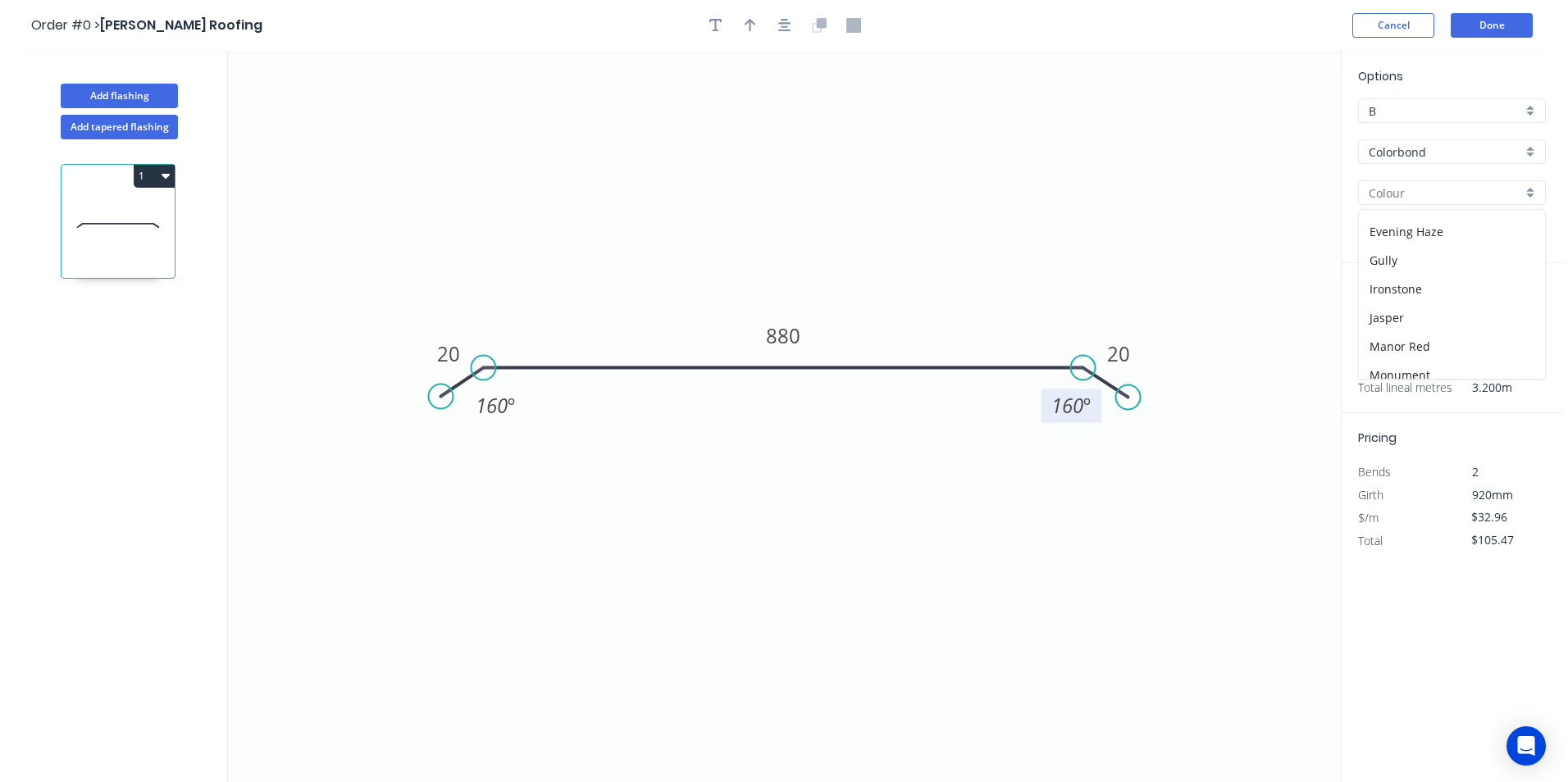
scroll to position [246, 0]
click at [1531, 146] on div "Colorbond" at bounding box center [1446, 152] width 188 height 25
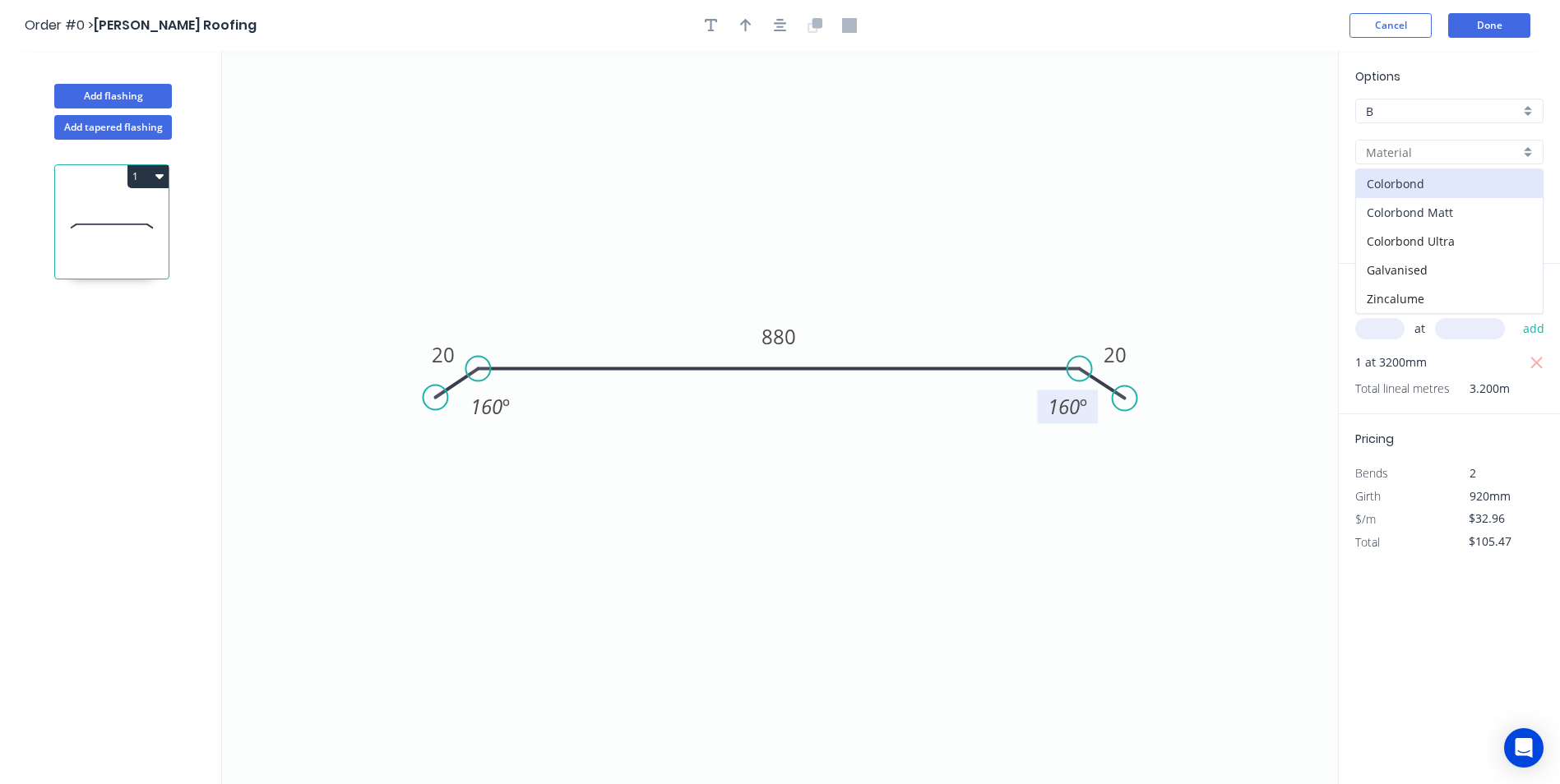
click at [1486, 215] on div "Colorbond Matt" at bounding box center [1450, 212] width 187 height 29
type input "Colorbond Matt"
type input "Bluegum Matt"
type input "$36.25"
type input "$116.00"
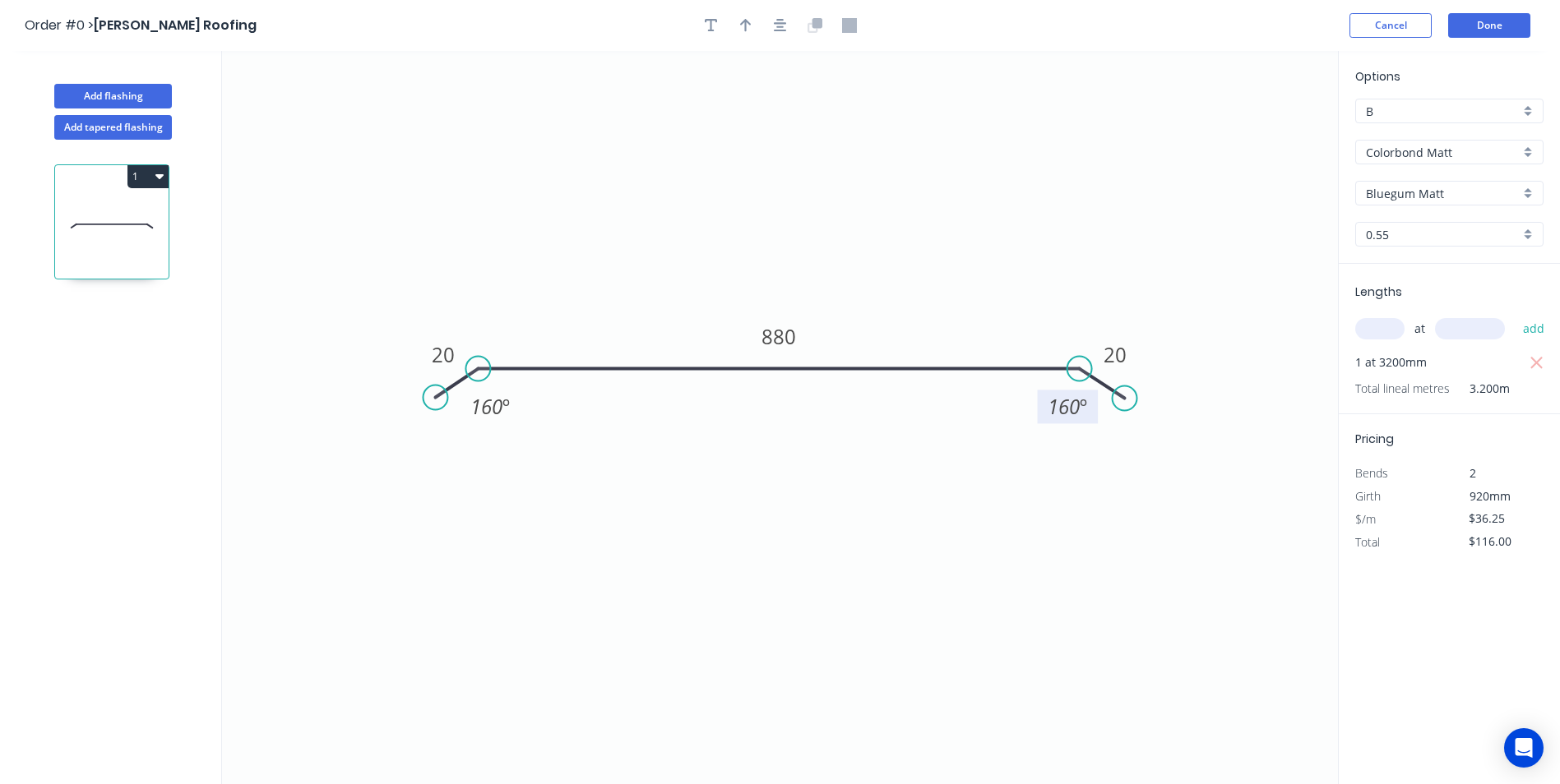
click at [1525, 190] on div "Bluegum Matt" at bounding box center [1450, 193] width 189 height 25
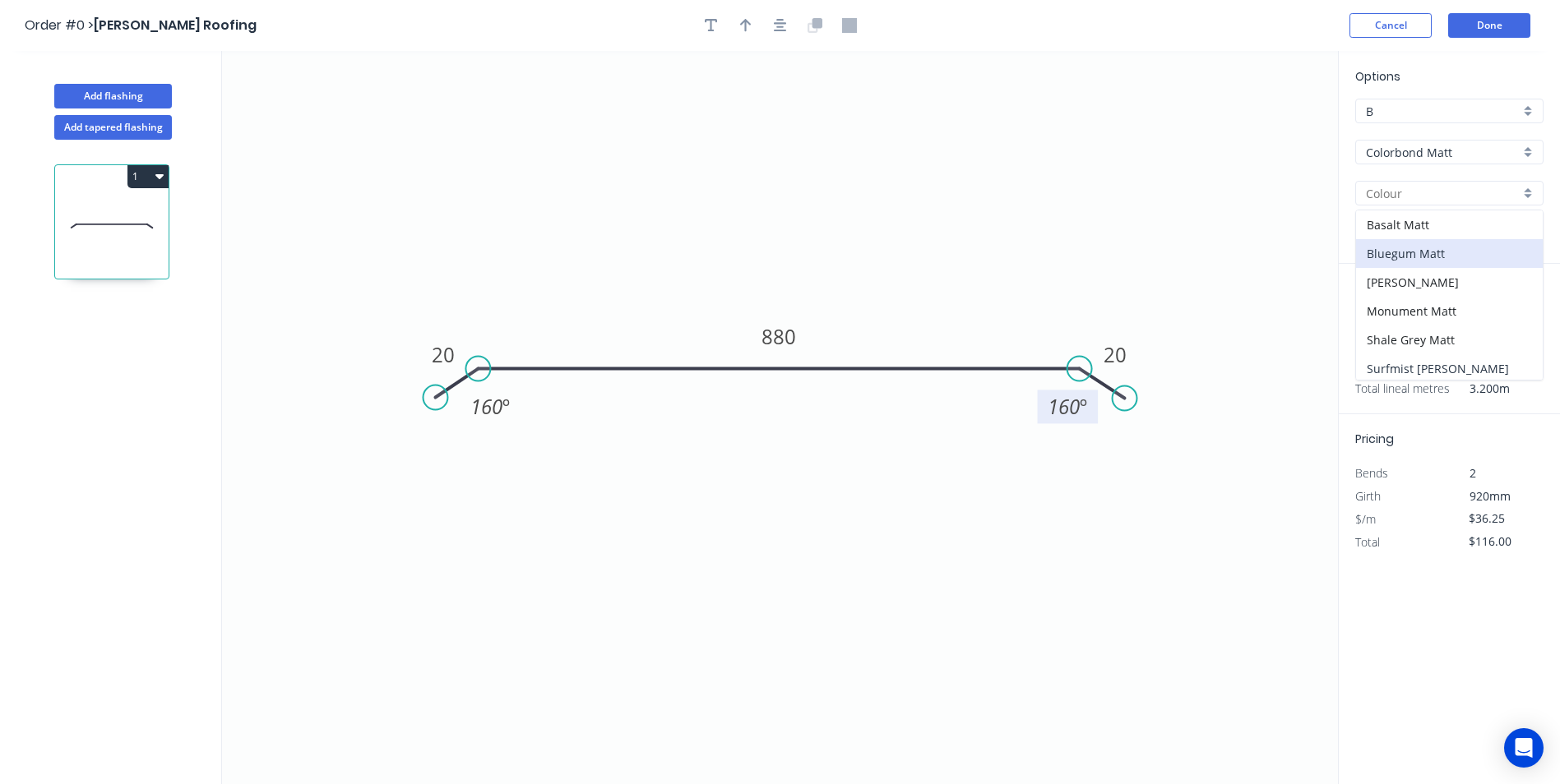
click at [1423, 365] on div "Surfmist Matt" at bounding box center [1450, 368] width 187 height 29
type input "Surfmist Matt"
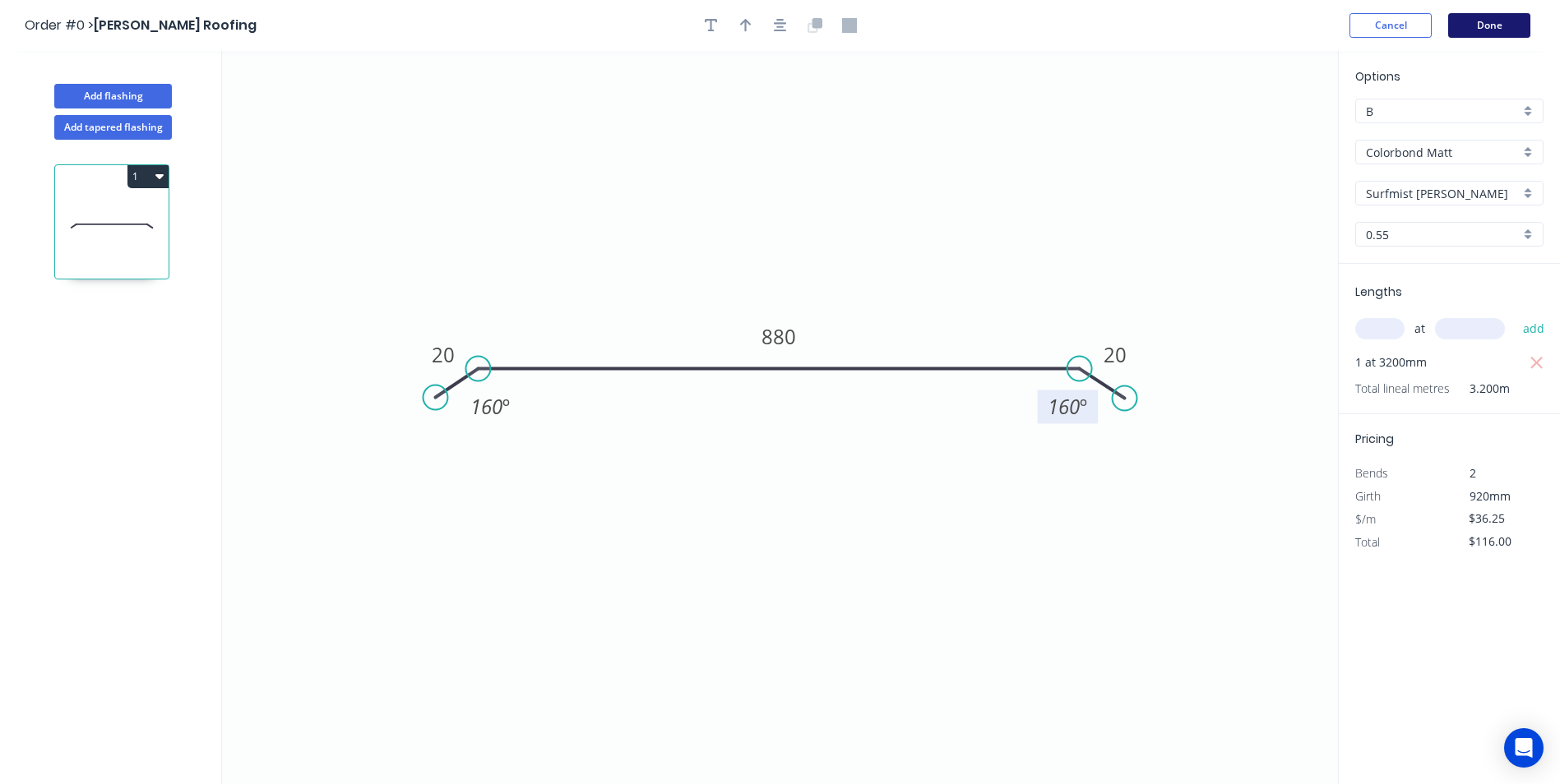
click at [1487, 35] on button "Done" at bounding box center [1489, 25] width 82 height 25
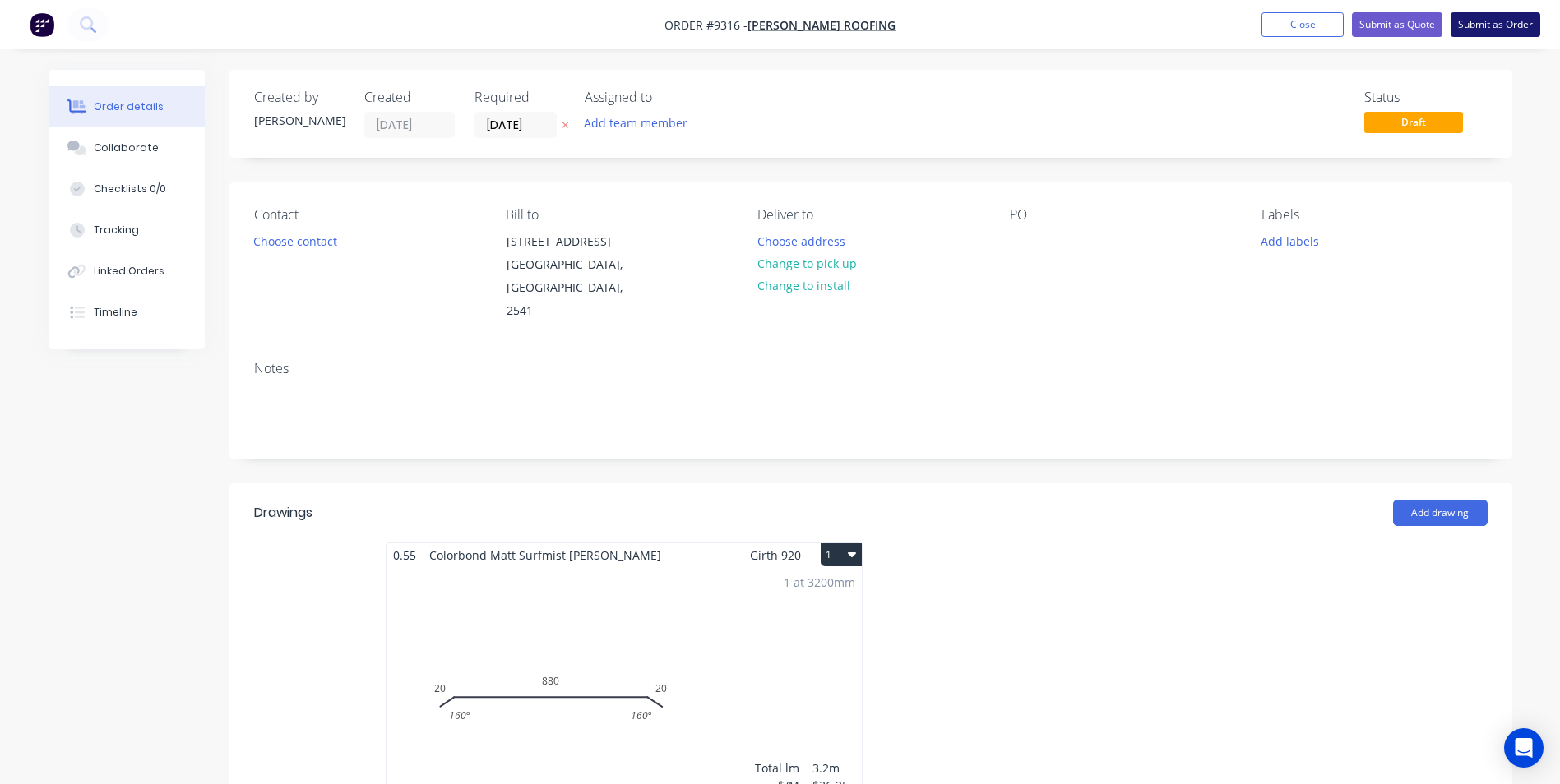
click at [1487, 26] on button "Submit as Order" at bounding box center [1496, 24] width 90 height 25
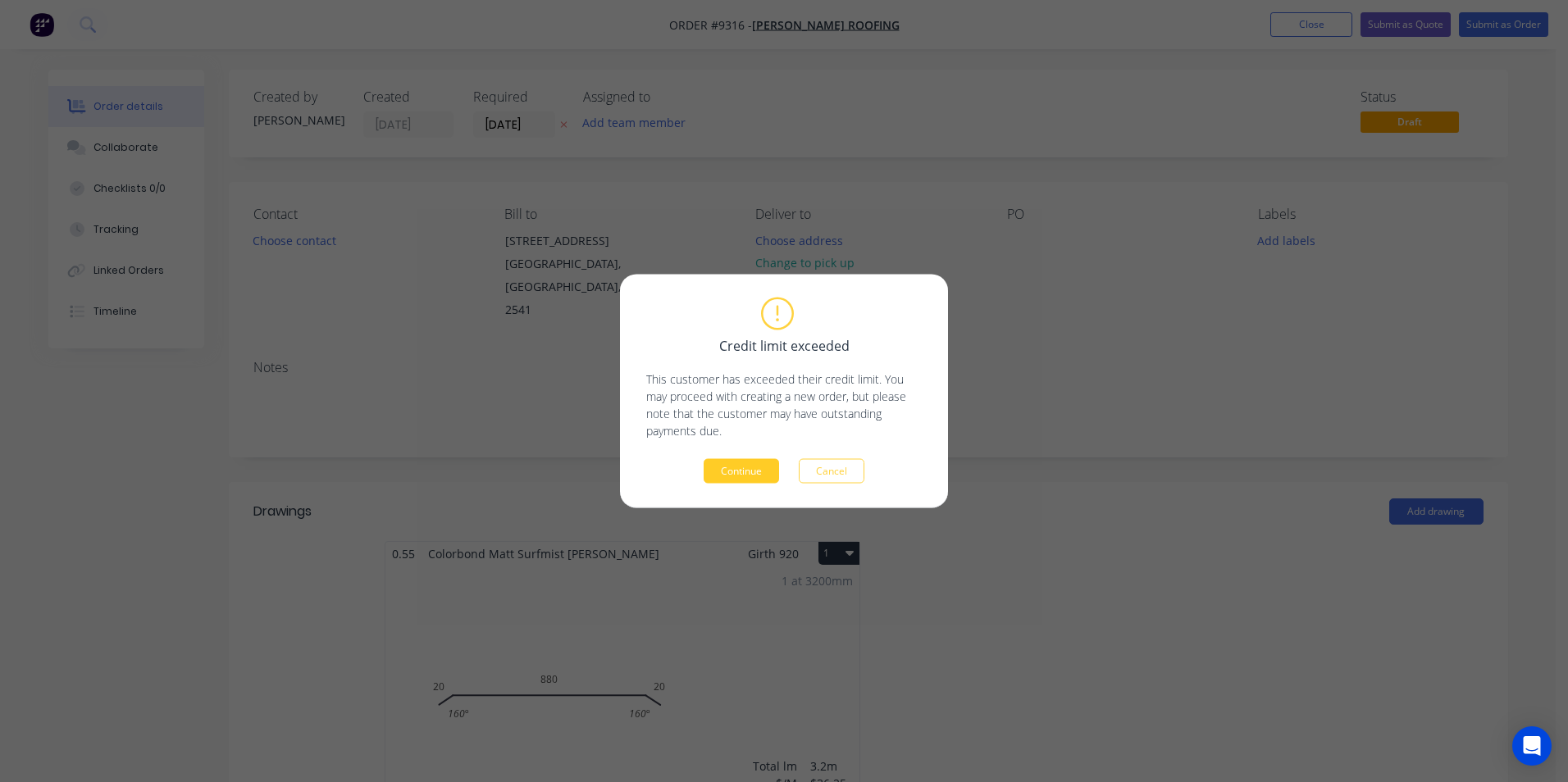
click at [758, 475] on button "Continue" at bounding box center [741, 471] width 75 height 25
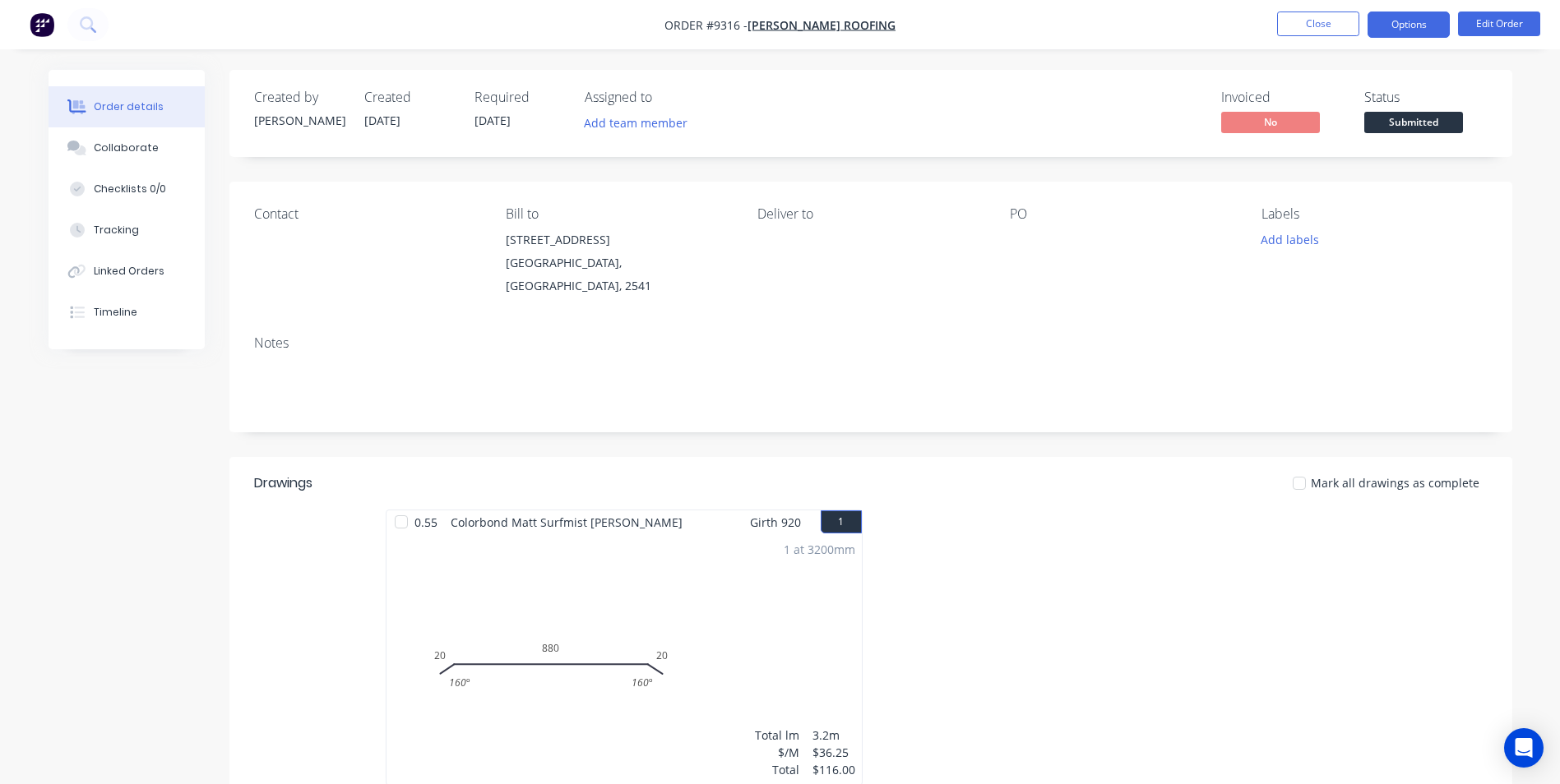
click at [1409, 26] on button "Options" at bounding box center [1409, 24] width 82 height 26
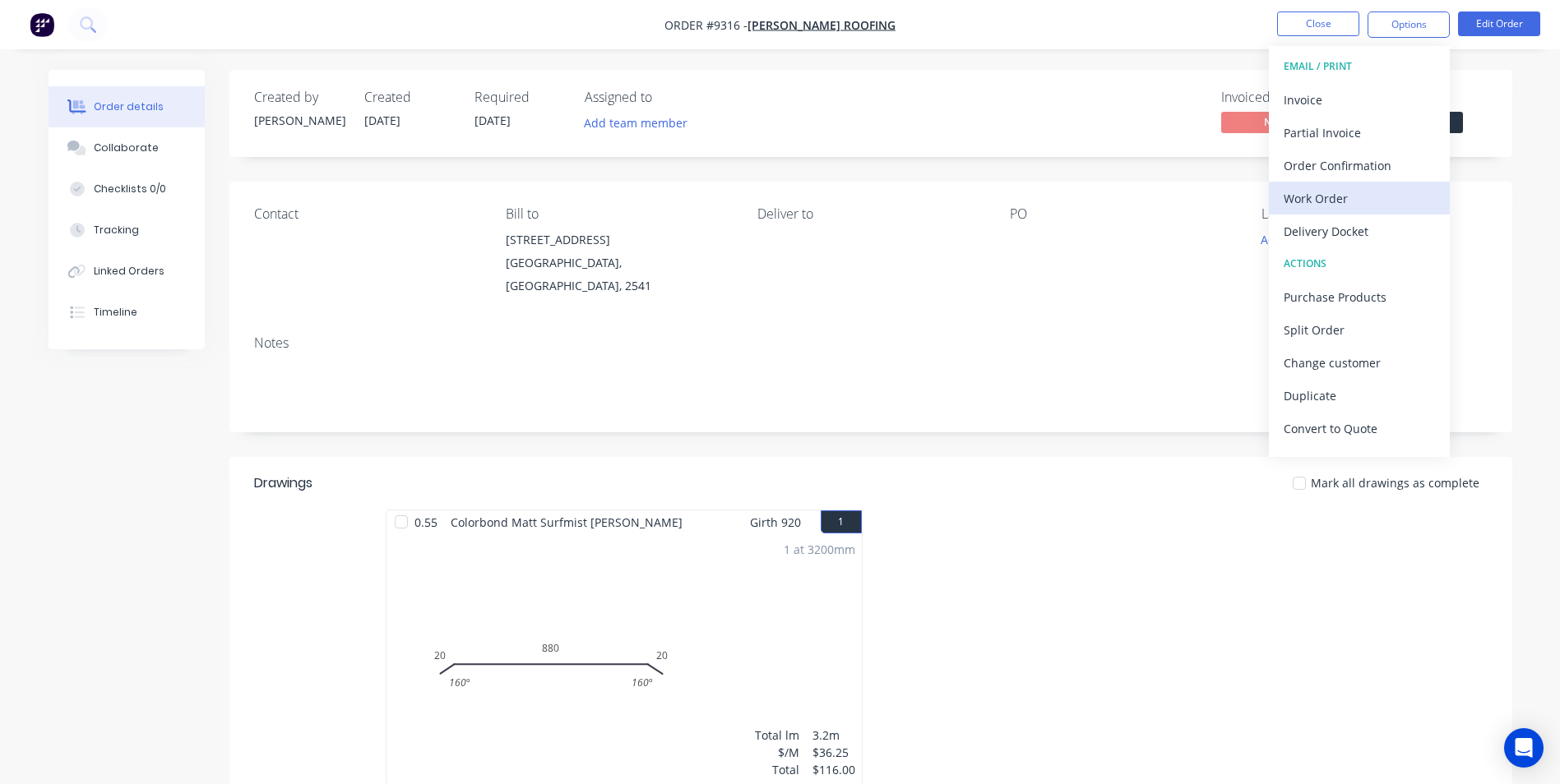
click at [1350, 198] on div "Work Order" at bounding box center [1359, 199] width 151 height 24
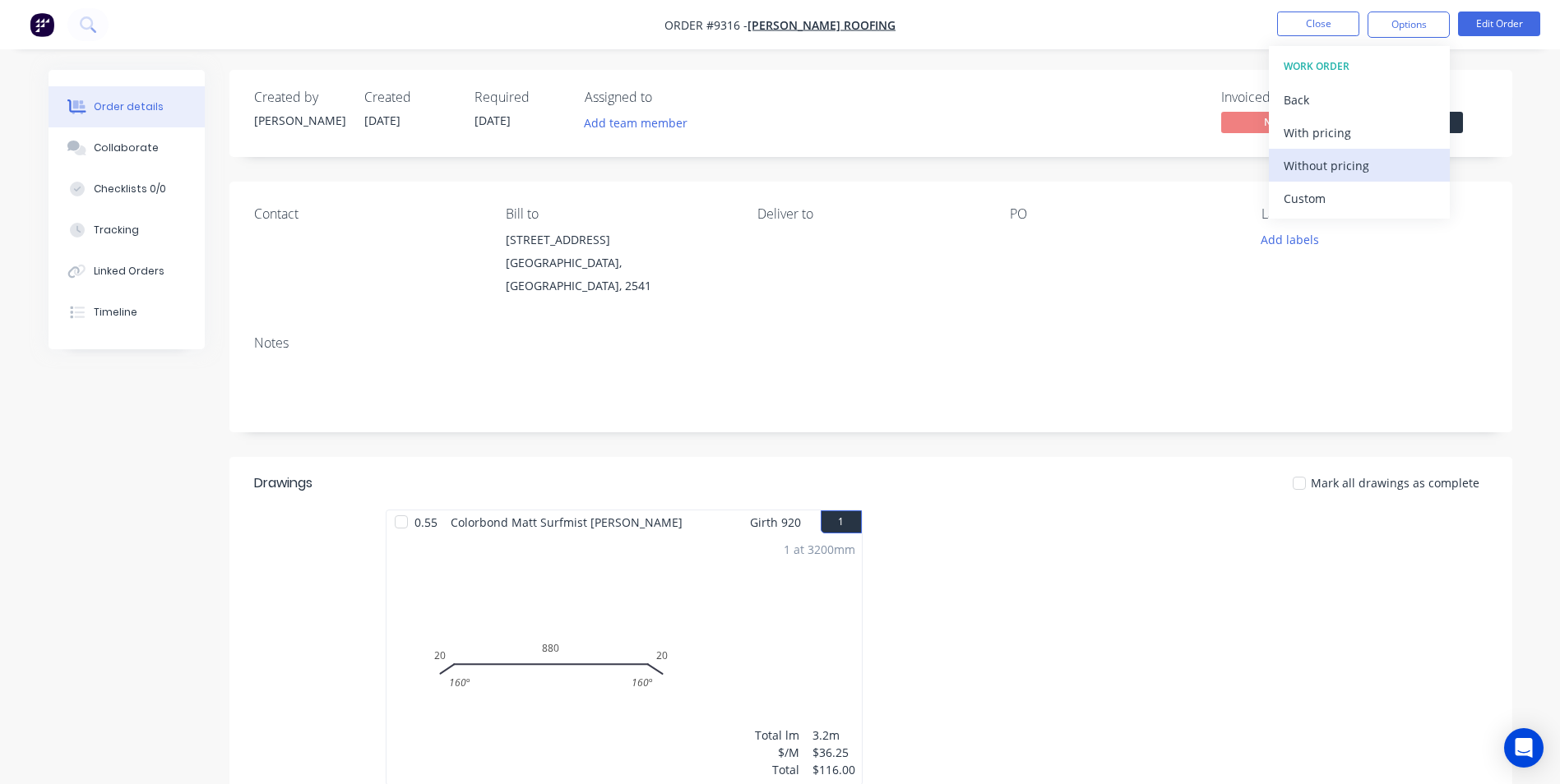
click at [1353, 173] on div "Without pricing" at bounding box center [1359, 166] width 151 height 24
click at [48, 28] on img "button" at bounding box center [42, 24] width 25 height 25
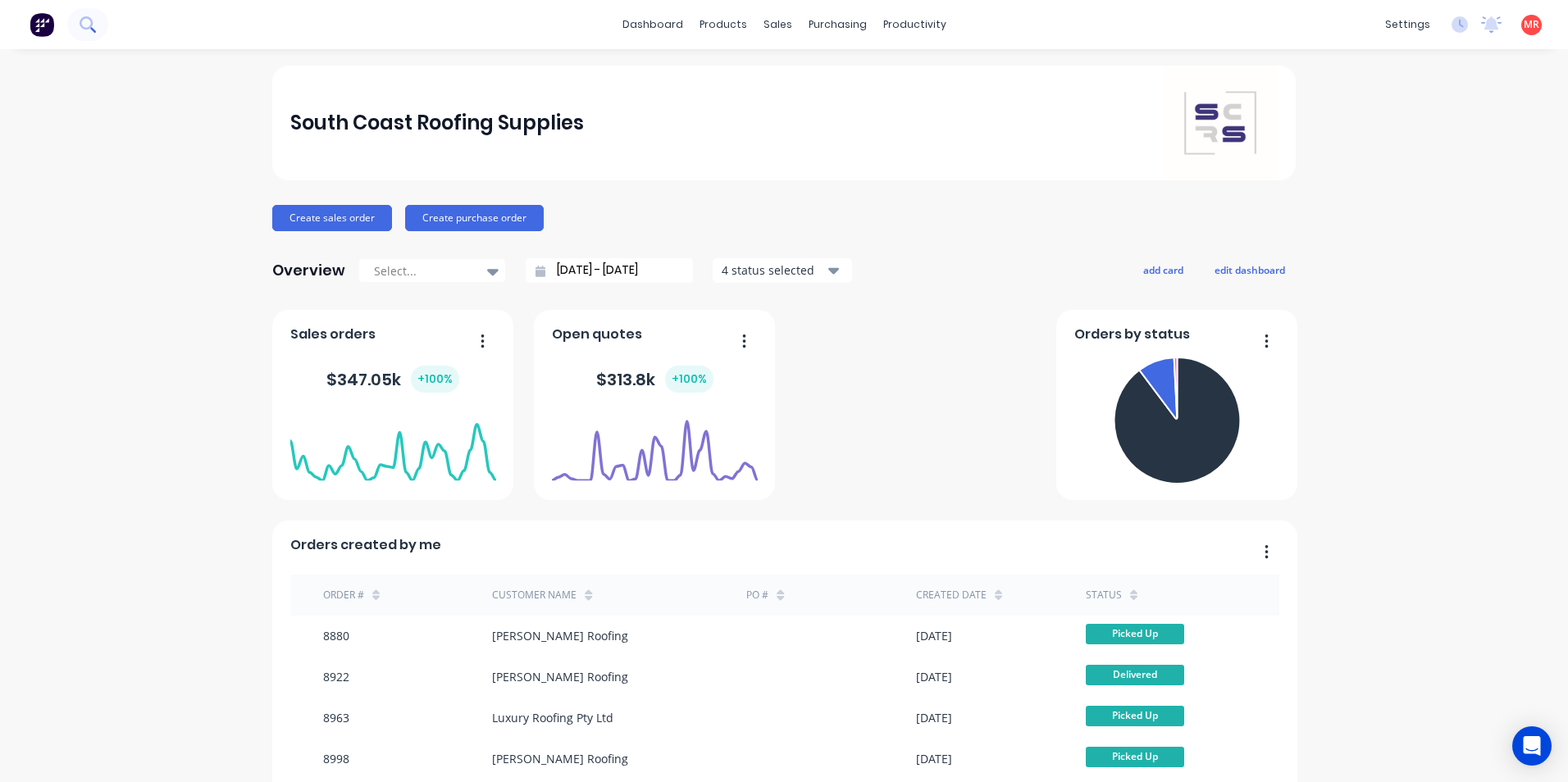
click at [95, 28] on icon at bounding box center [87, 24] width 16 height 16
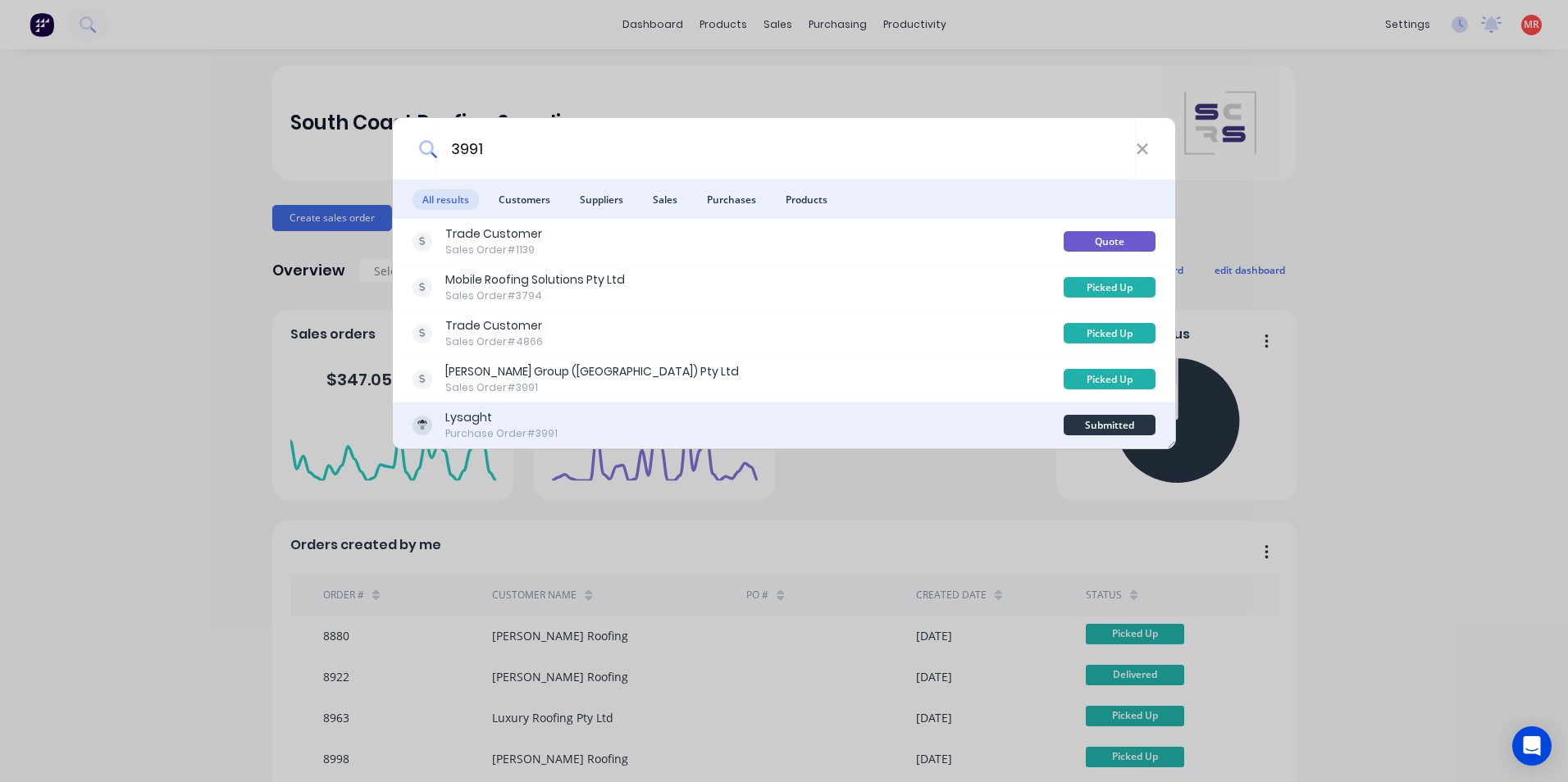
type input "3991"
click at [788, 431] on div "Lysaght Purchase Order #3991" at bounding box center [738, 425] width 651 height 32
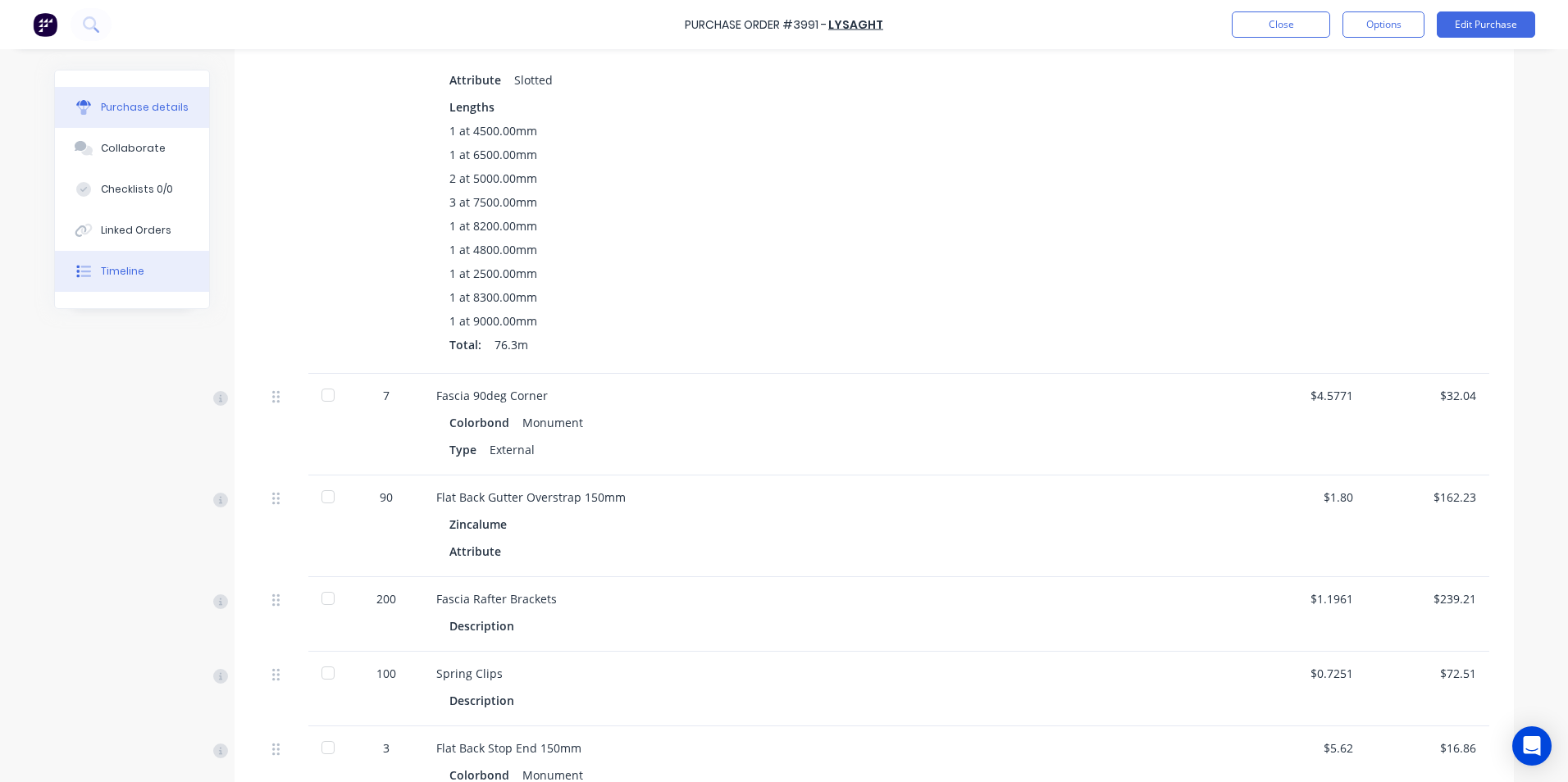
click at [154, 257] on button "Timeline" at bounding box center [132, 272] width 155 height 41
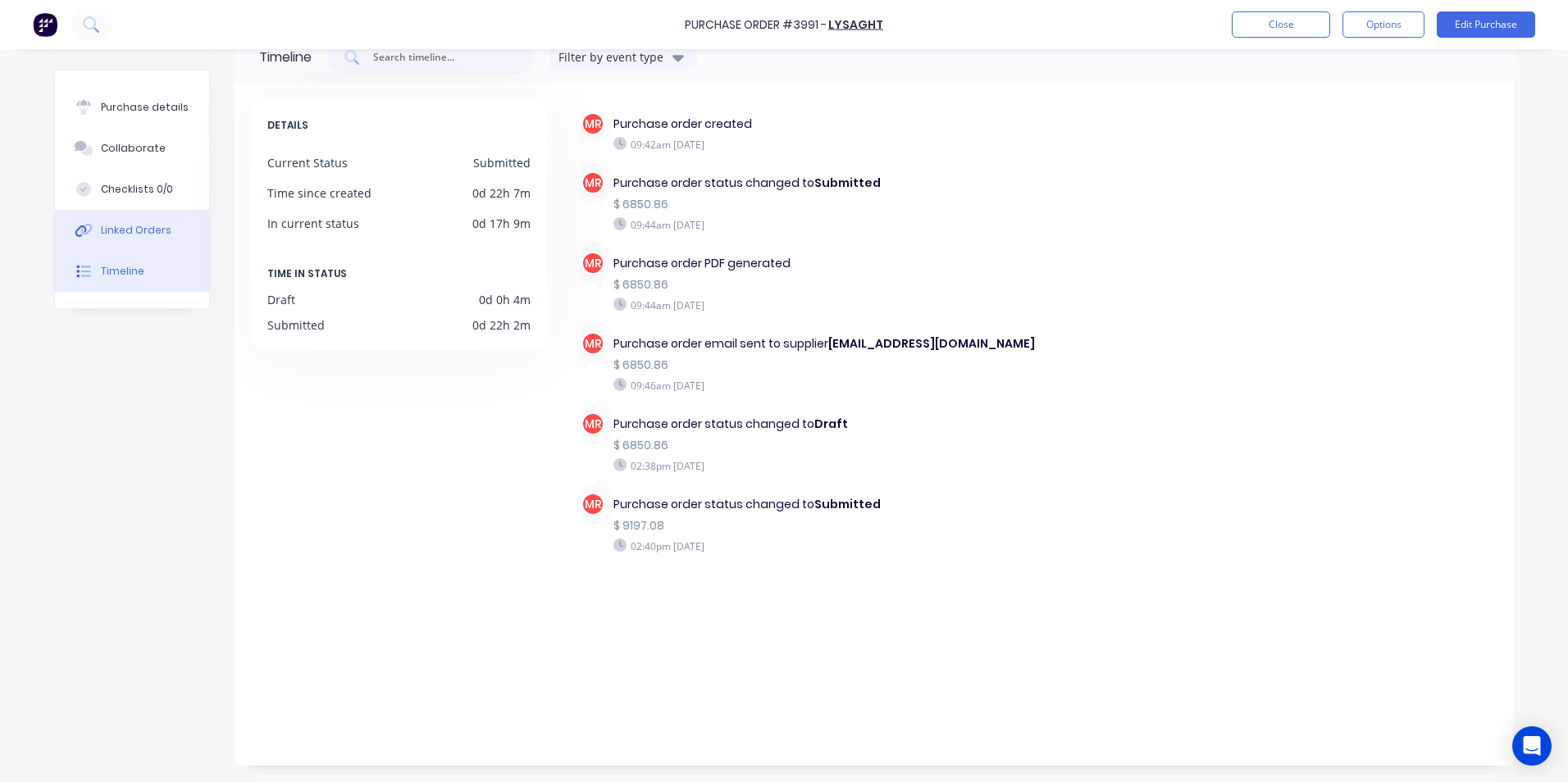
click at [148, 229] on div "Linked Orders" at bounding box center [136, 230] width 71 height 15
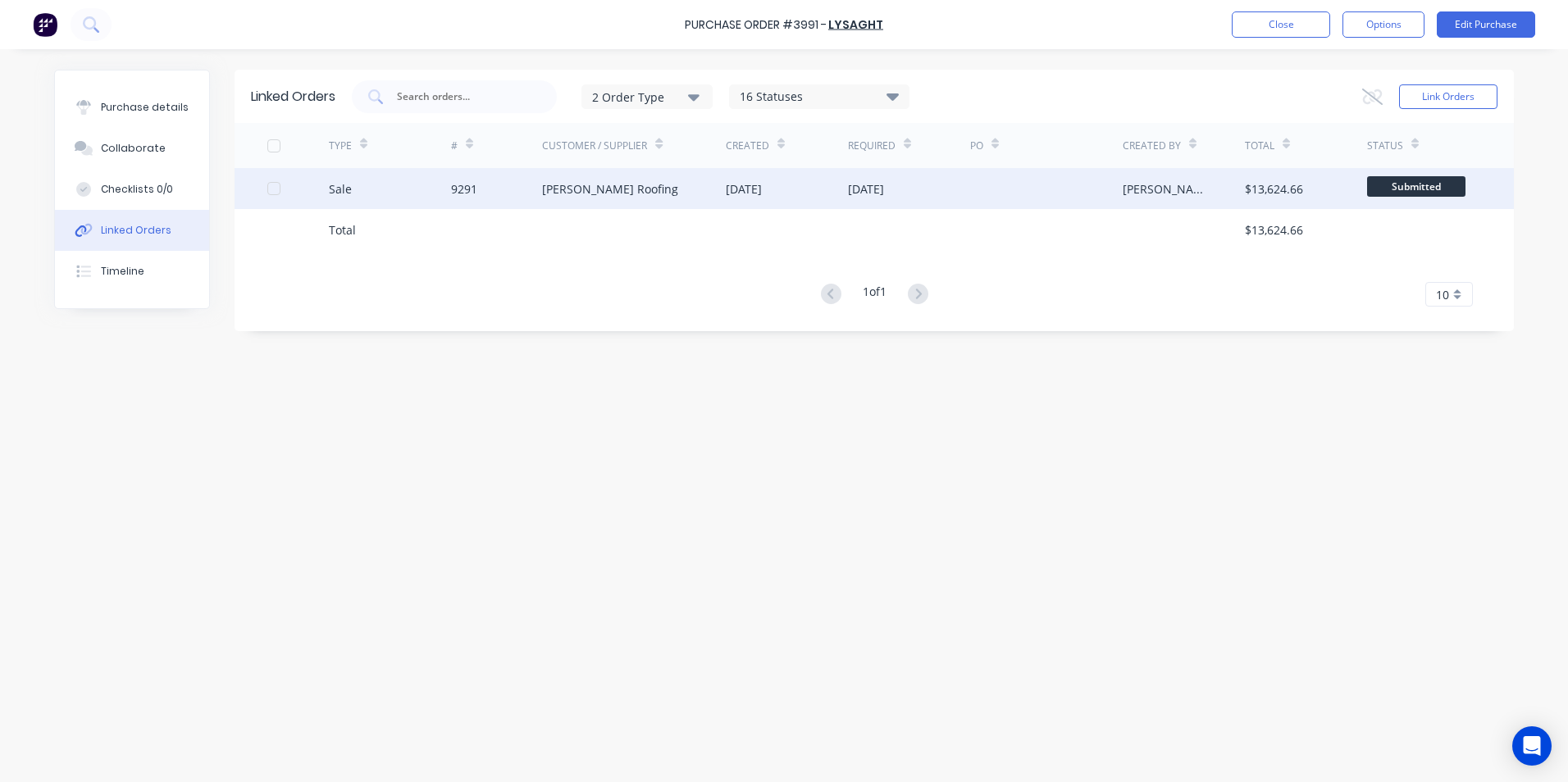
click at [1024, 189] on div at bounding box center [1046, 189] width 153 height 41
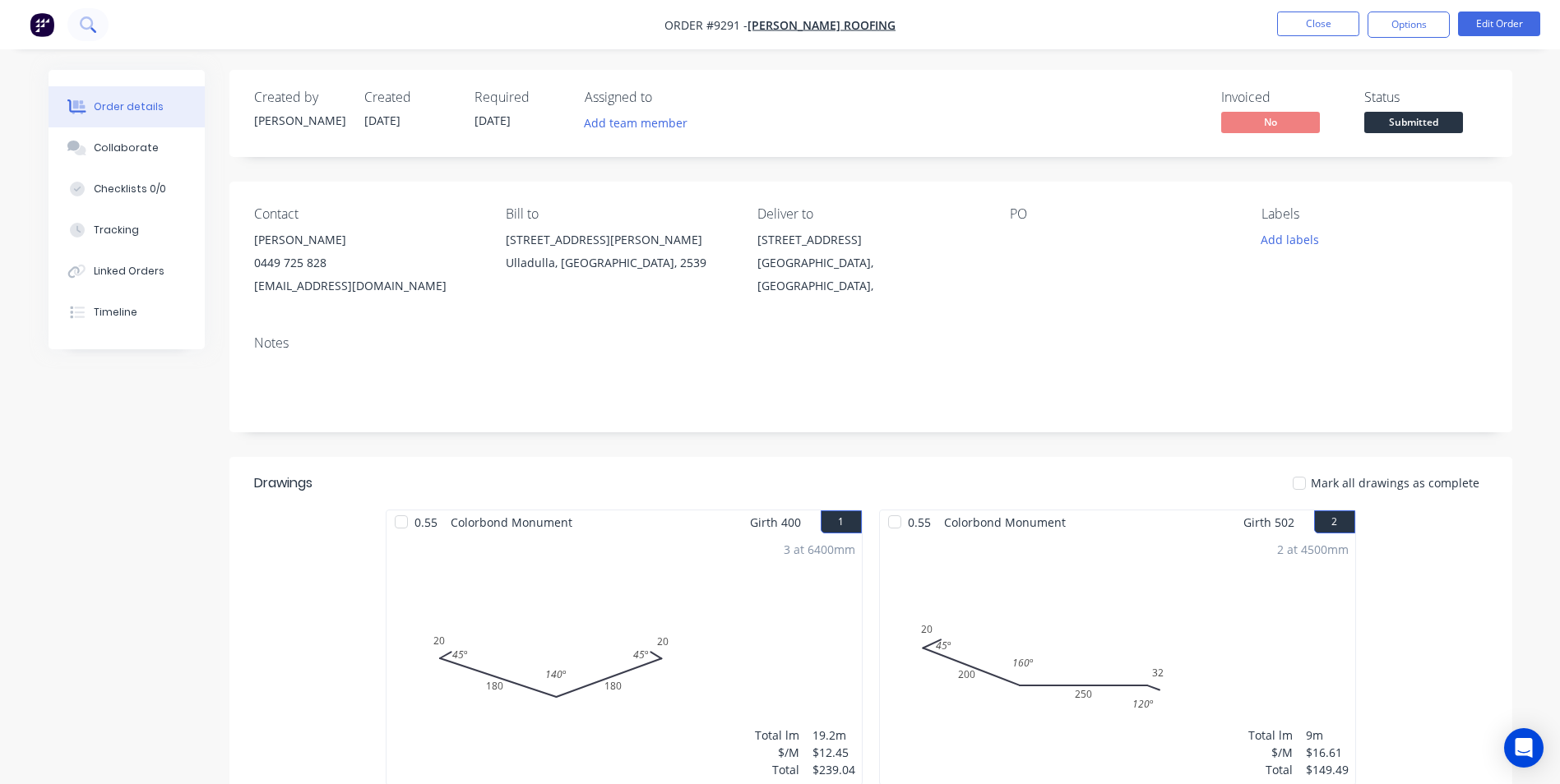
click at [74, 29] on button at bounding box center [88, 25] width 42 height 33
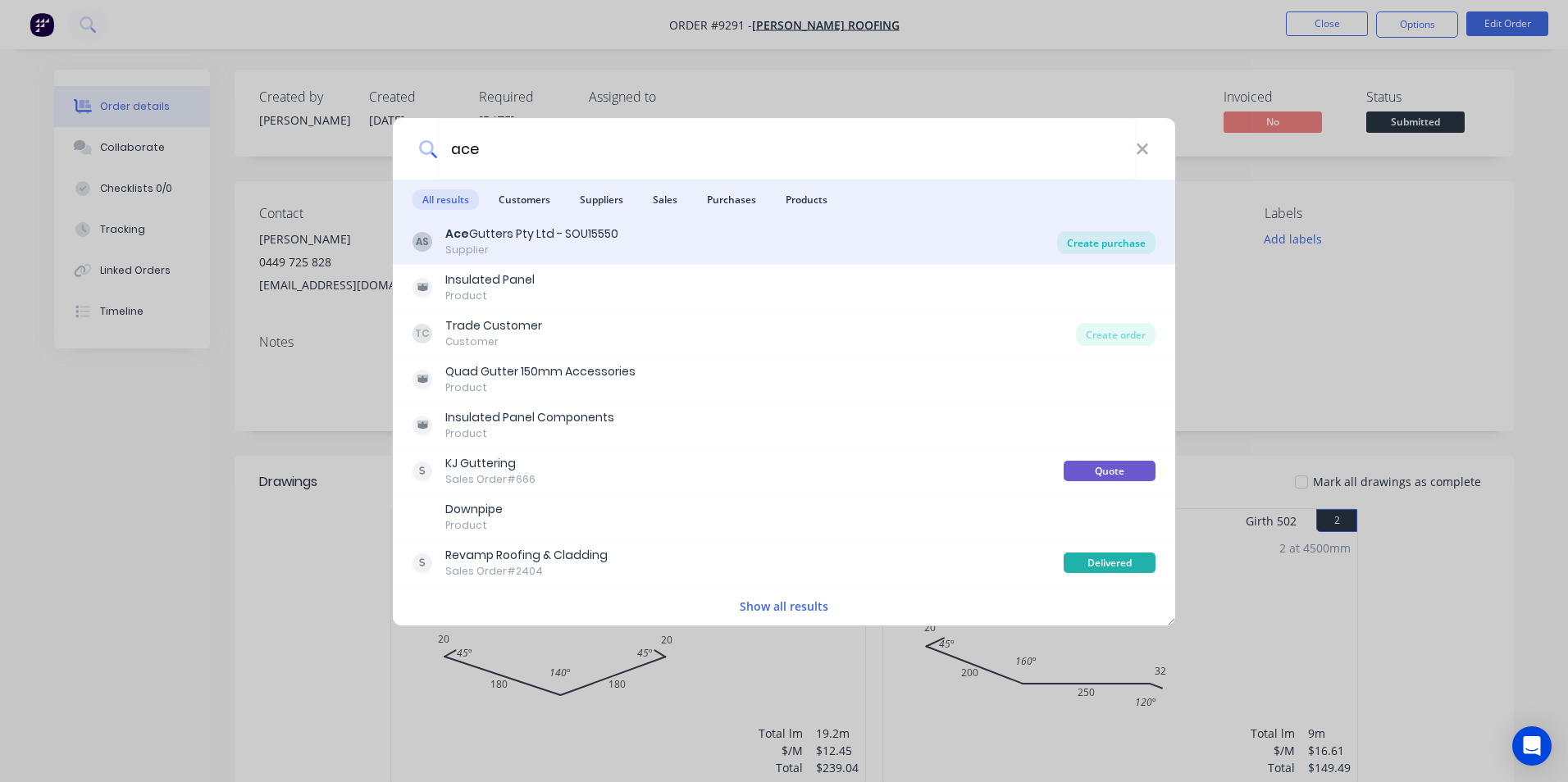
type input "ace"
click at [1100, 235] on div "Create purchase" at bounding box center [1107, 243] width 98 height 23
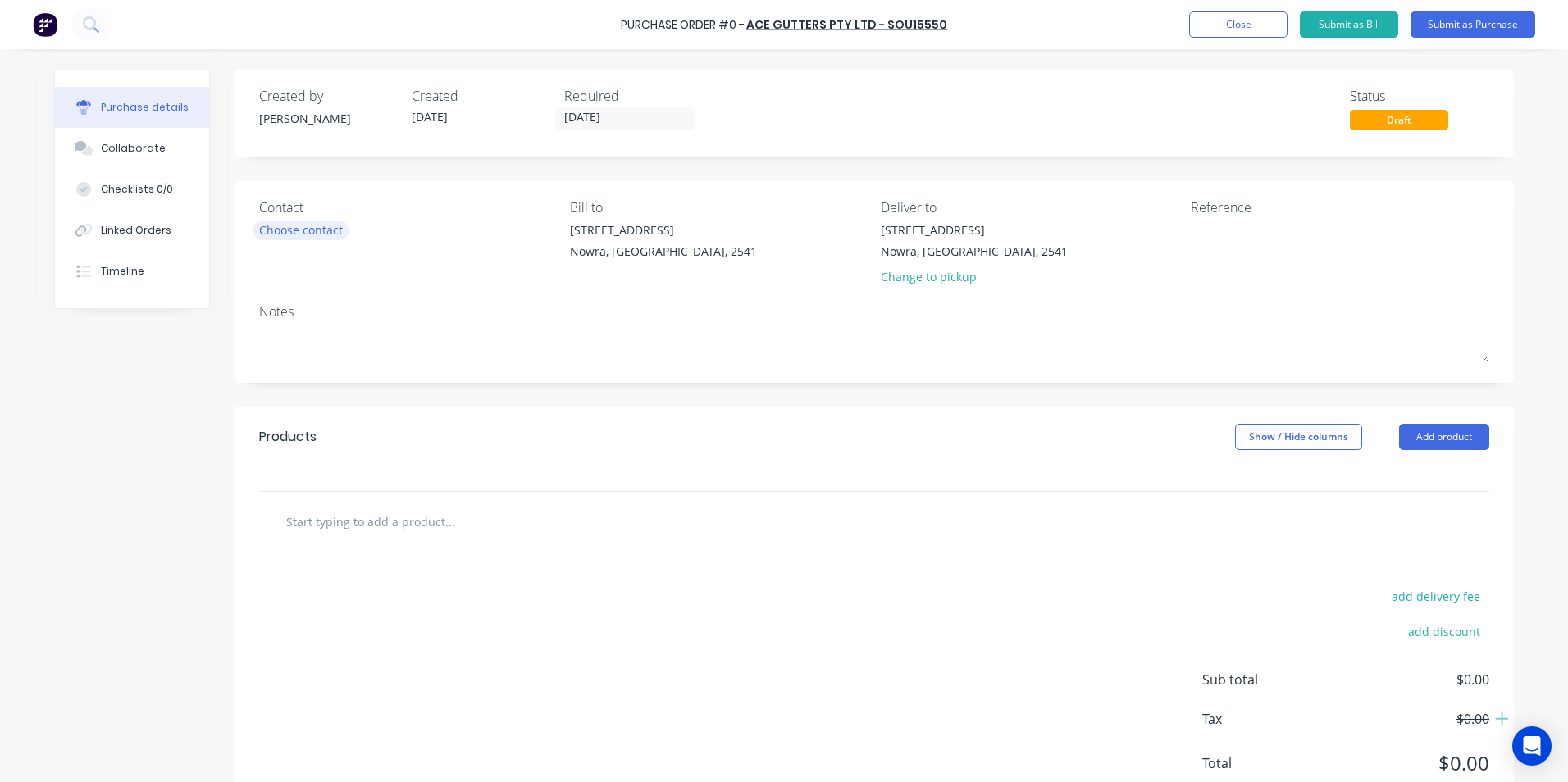
click at [322, 236] on div "Choose contact" at bounding box center [300, 230] width 84 height 17
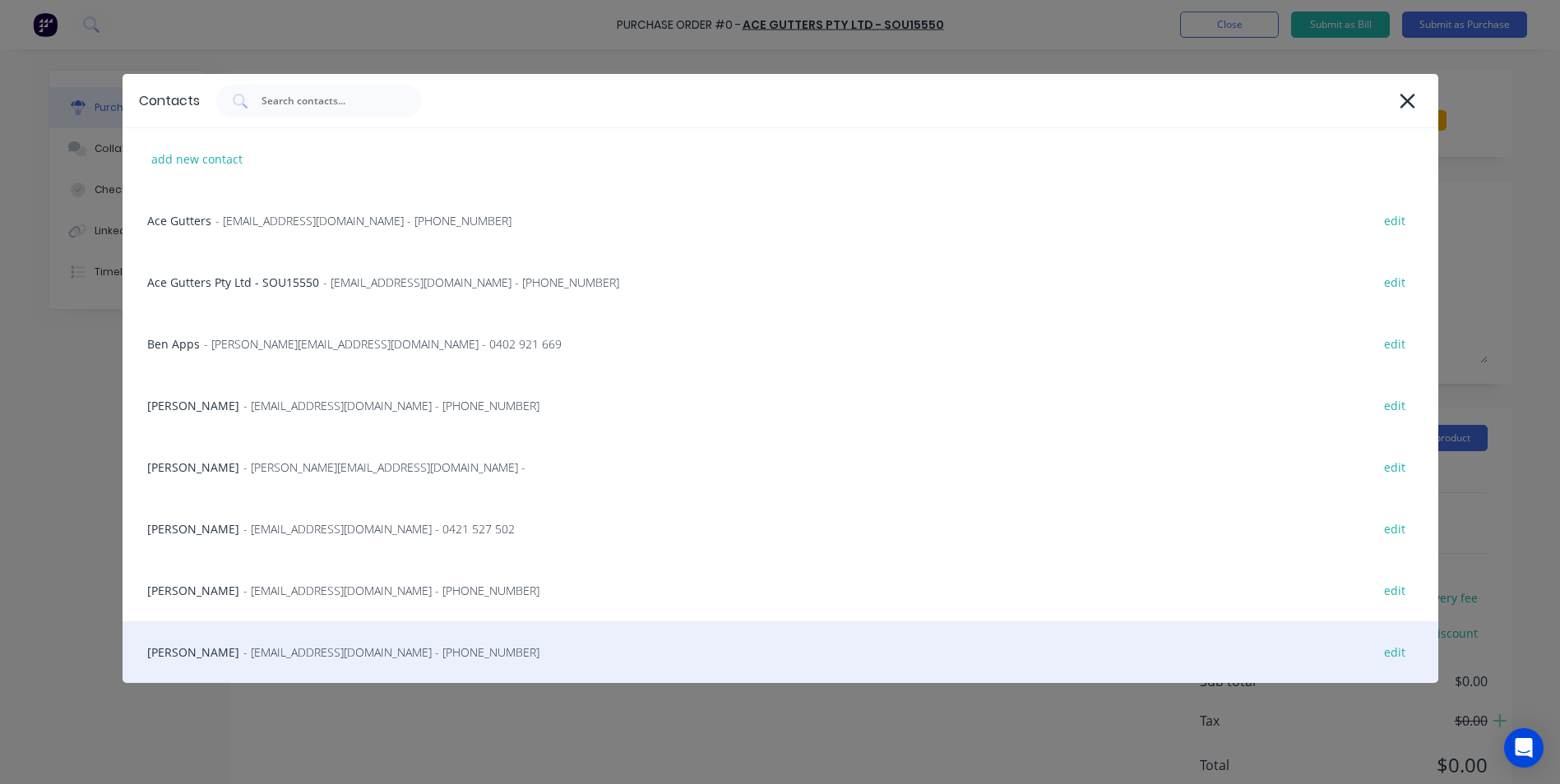
click at [243, 650] on span "- [EMAIL_ADDRESS][DOMAIN_NAME] - [PHONE_NUMBER]" at bounding box center [391, 652] width 296 height 17
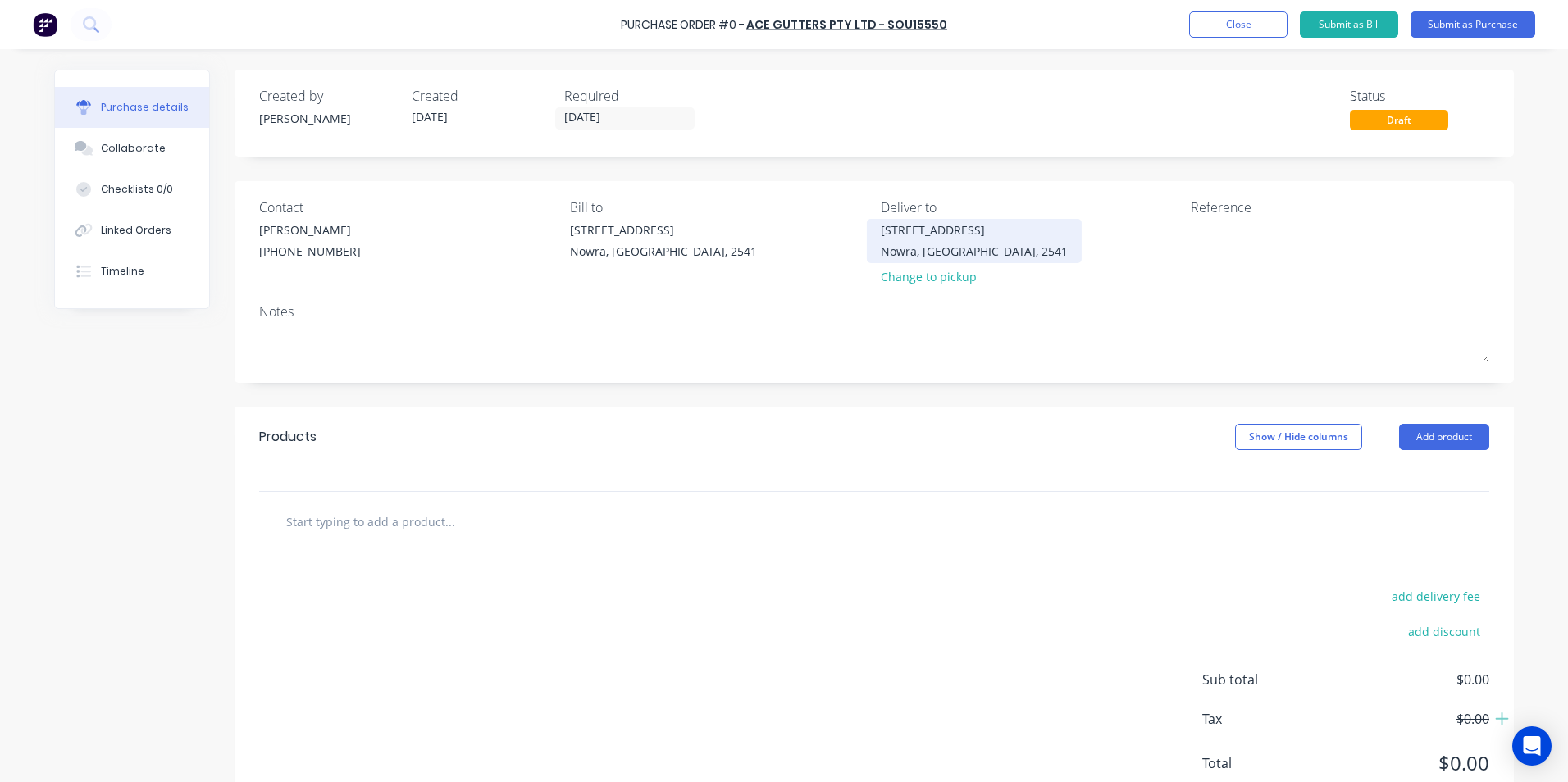
click at [888, 256] on div "Nowra, New South Wales, 2541" at bounding box center [974, 251] width 187 height 17
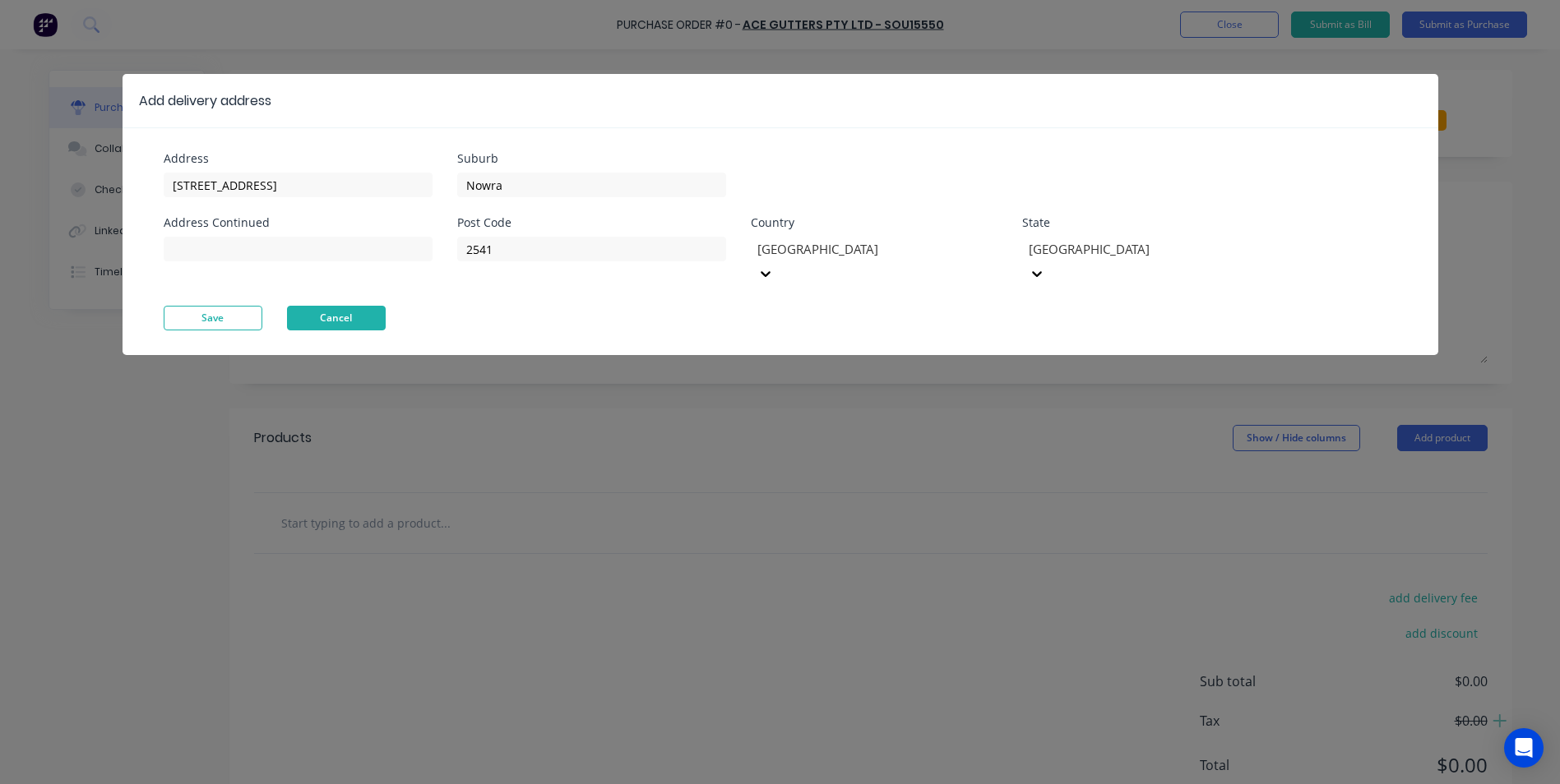
click at [381, 305] on button "Cancel" at bounding box center [337, 318] width 99 height 25
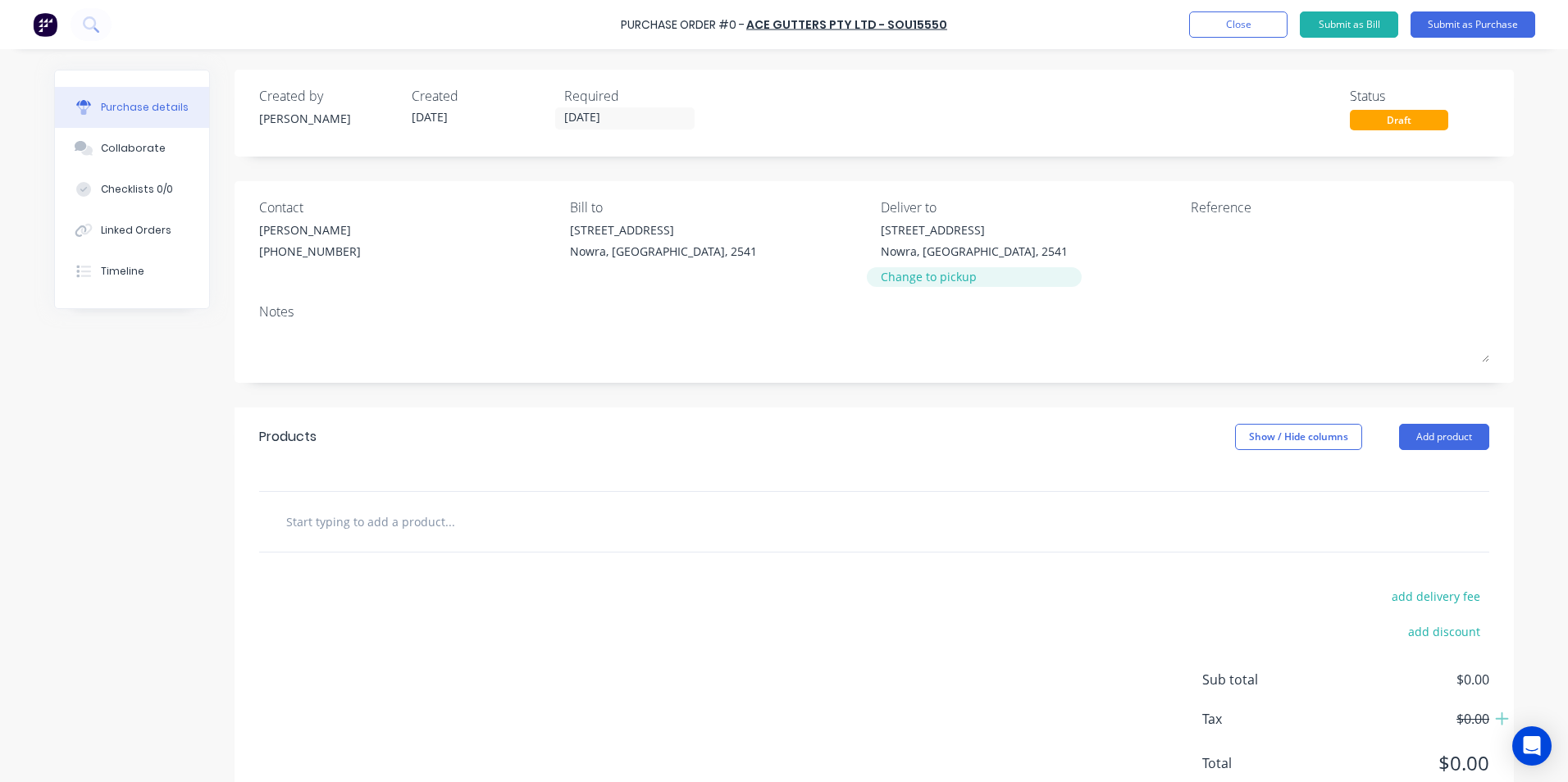
click at [911, 281] on div "Change to pickup" at bounding box center [974, 277] width 187 height 17
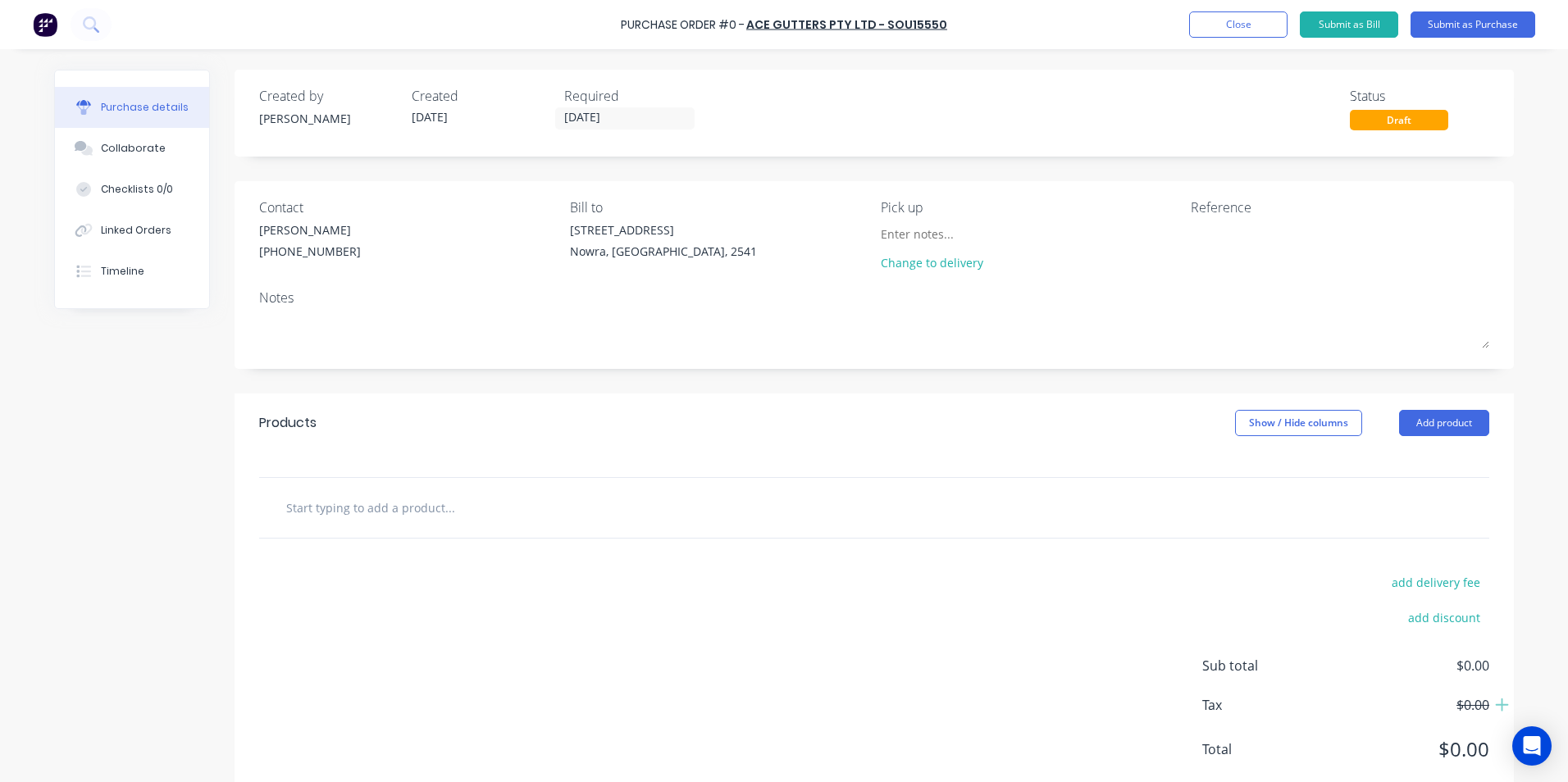
click at [433, 505] on input "text" at bounding box center [450, 508] width 328 height 33
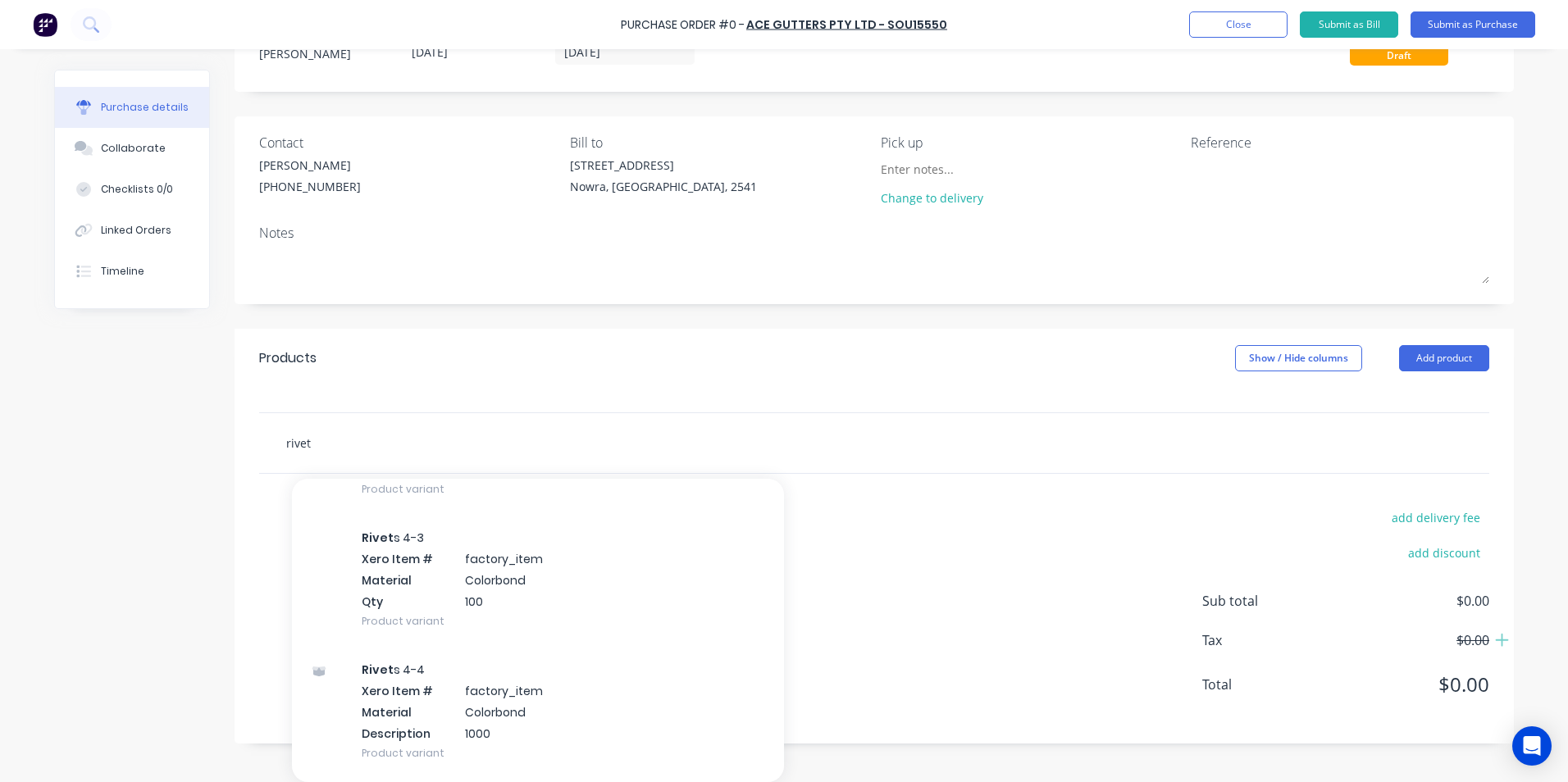
scroll to position [1066, 0]
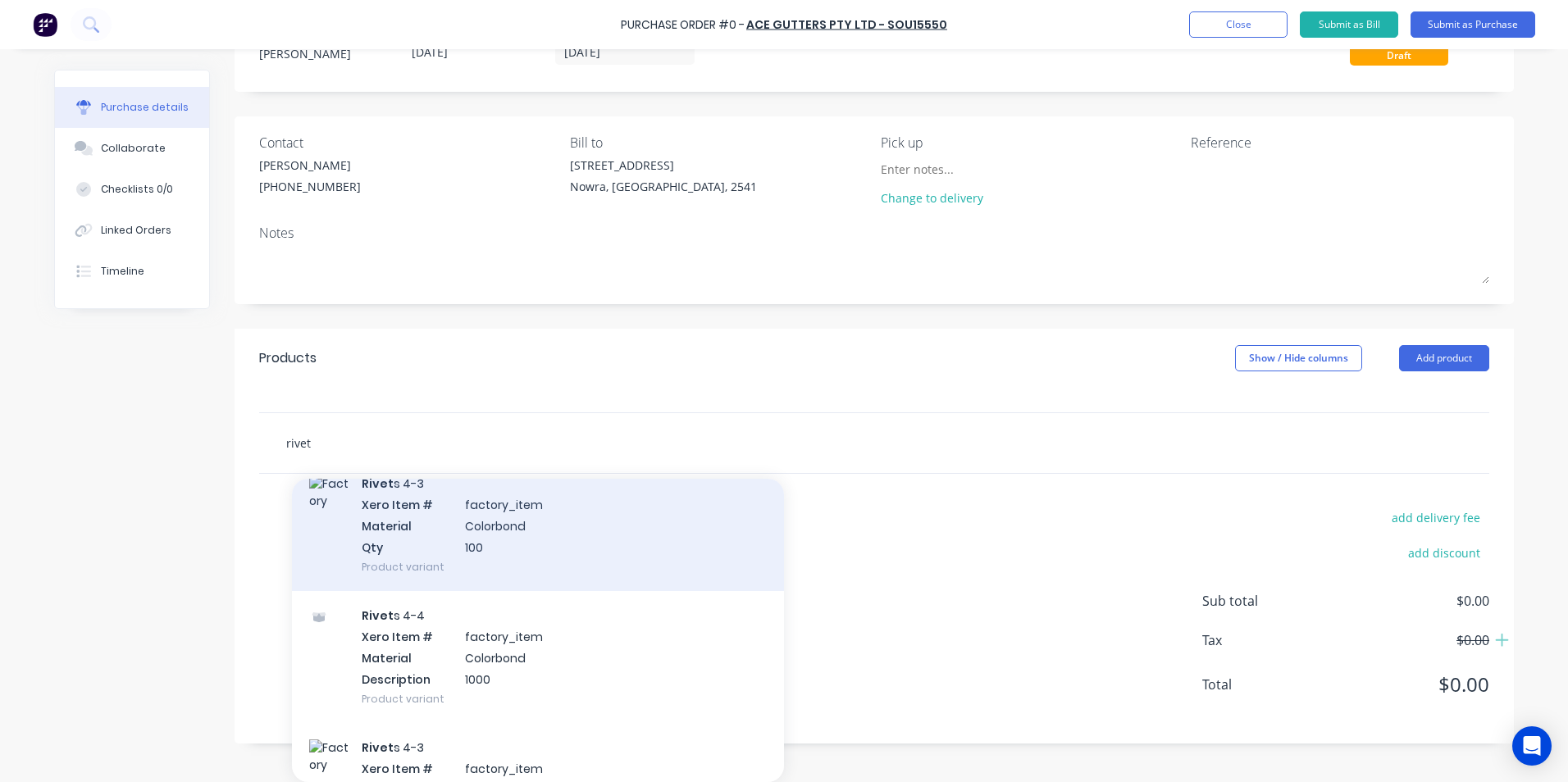
type input "rivet"
click at [485, 546] on div "Rivet s 4-3 Xero Item # factory_item Material Colorbond Qty 100 Product variant" at bounding box center [538, 525] width 492 height 132
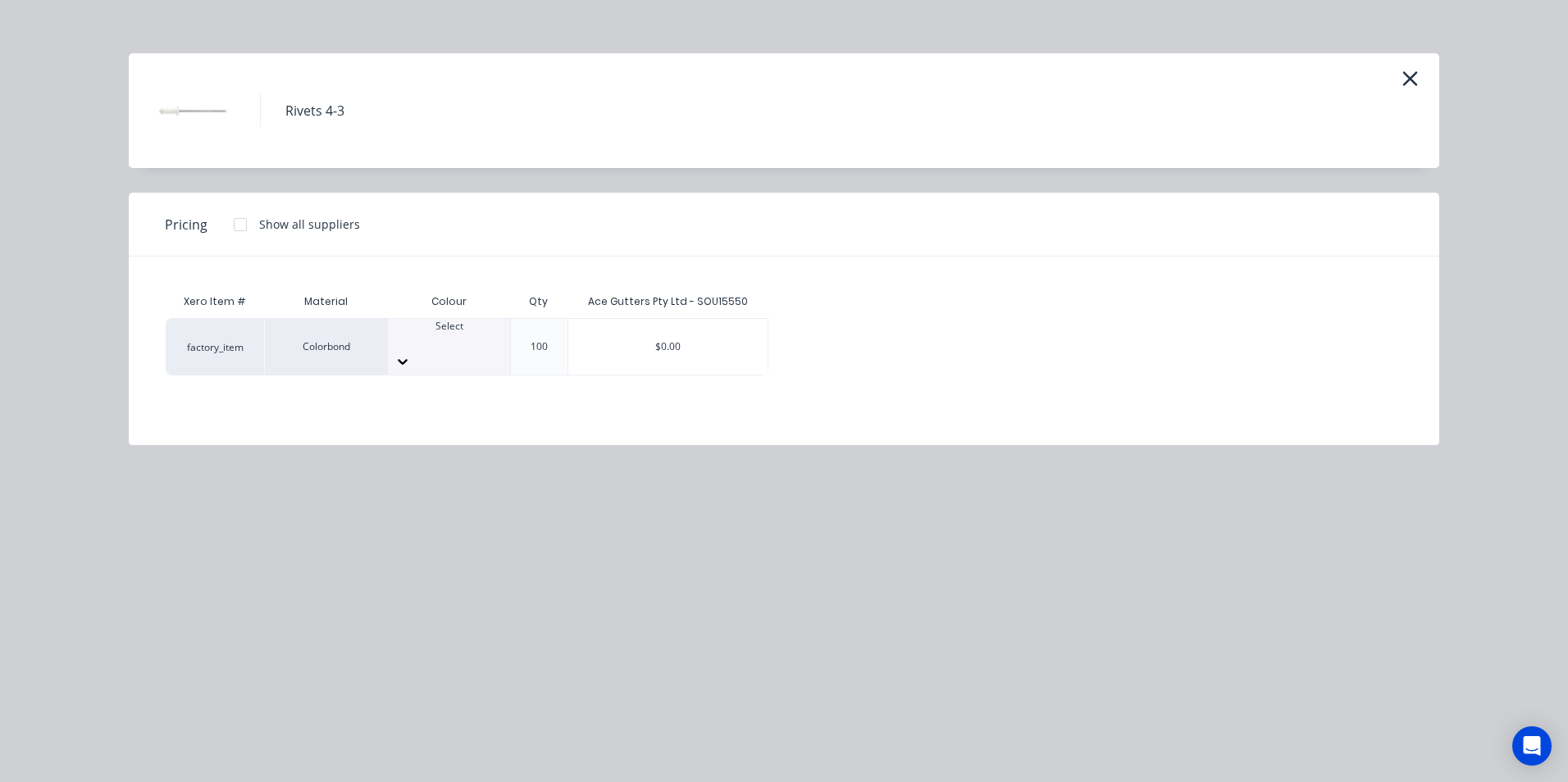
click at [411, 353] on icon at bounding box center [402, 361] width 16 height 16
click at [635, 347] on div "$0.00" at bounding box center [667, 347] width 199 height 56
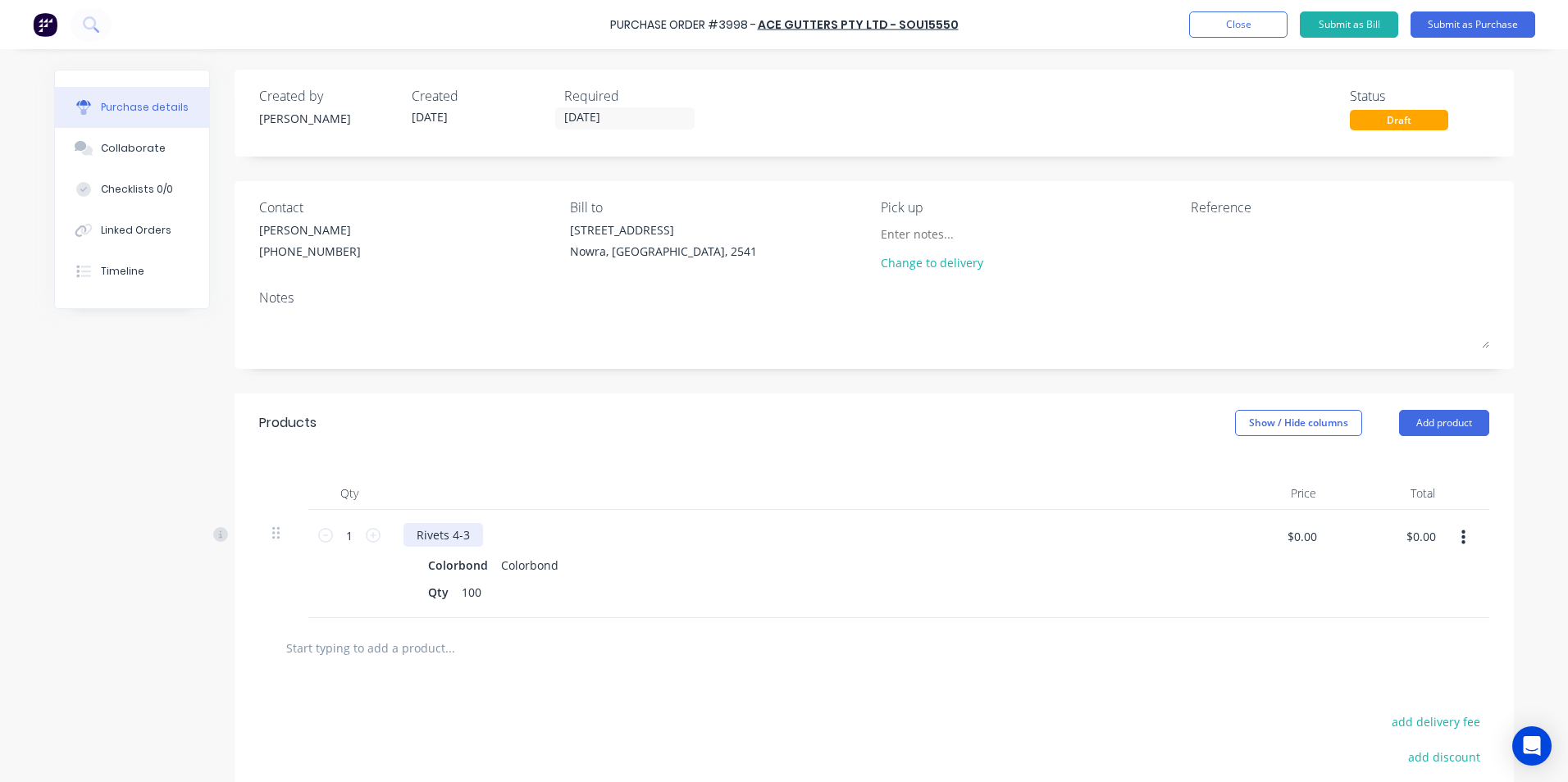
click at [466, 533] on div "Rivets 4-3" at bounding box center [443, 535] width 79 height 24
click at [1418, 534] on input "$0.00" at bounding box center [1420, 536] width 49 height 26
type input "6.01"
type input "$6.01"
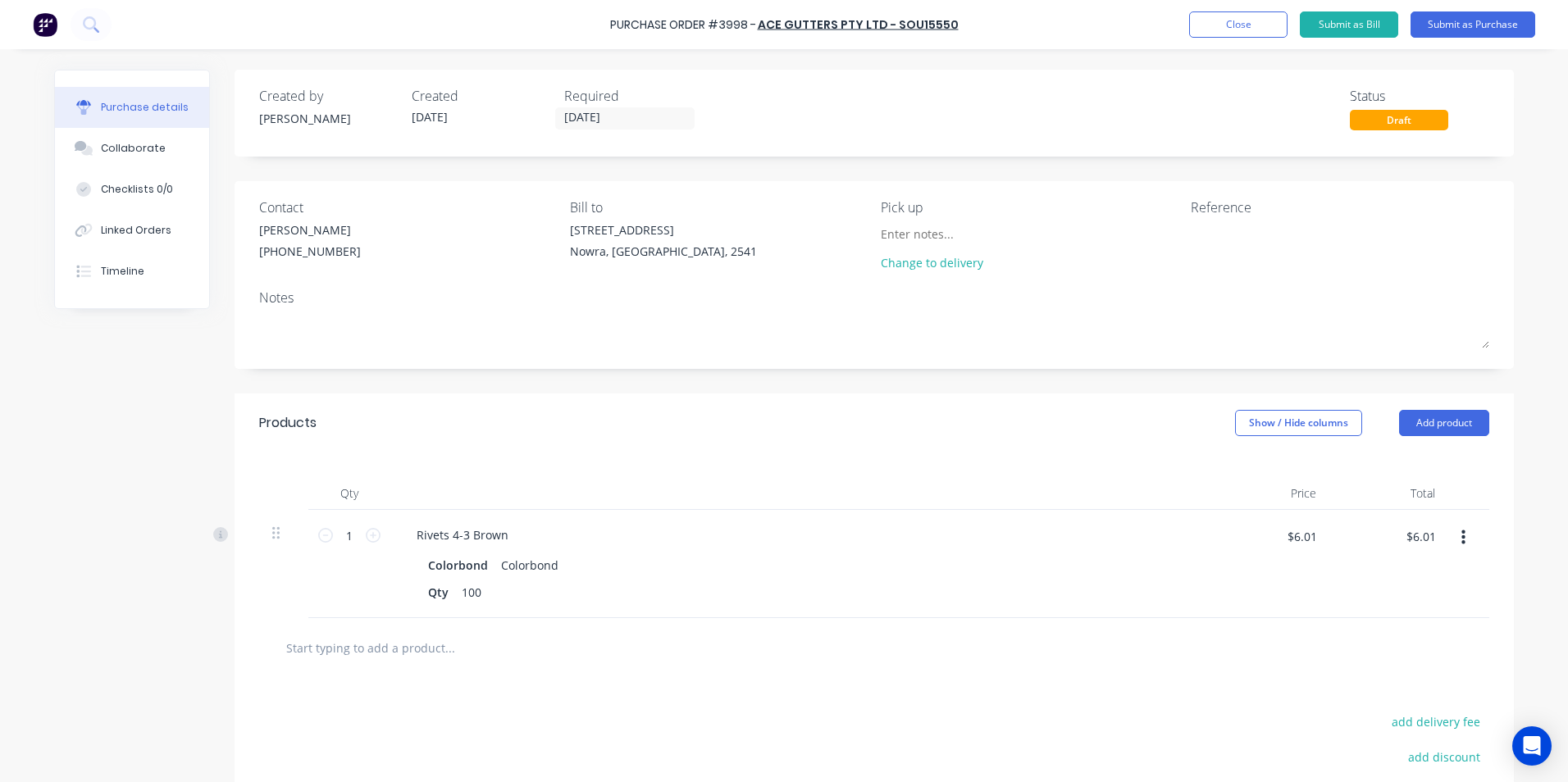
click at [906, 458] on div "Qty Price Total 1 1 Rivets 4-3 Brown Colorbond Colorbond Qty 100 $6.01 $6.01 $6…" at bounding box center [875, 535] width 1280 height 166
click at [1464, 32] on button "Submit as Purchase" at bounding box center [1473, 24] width 124 height 26
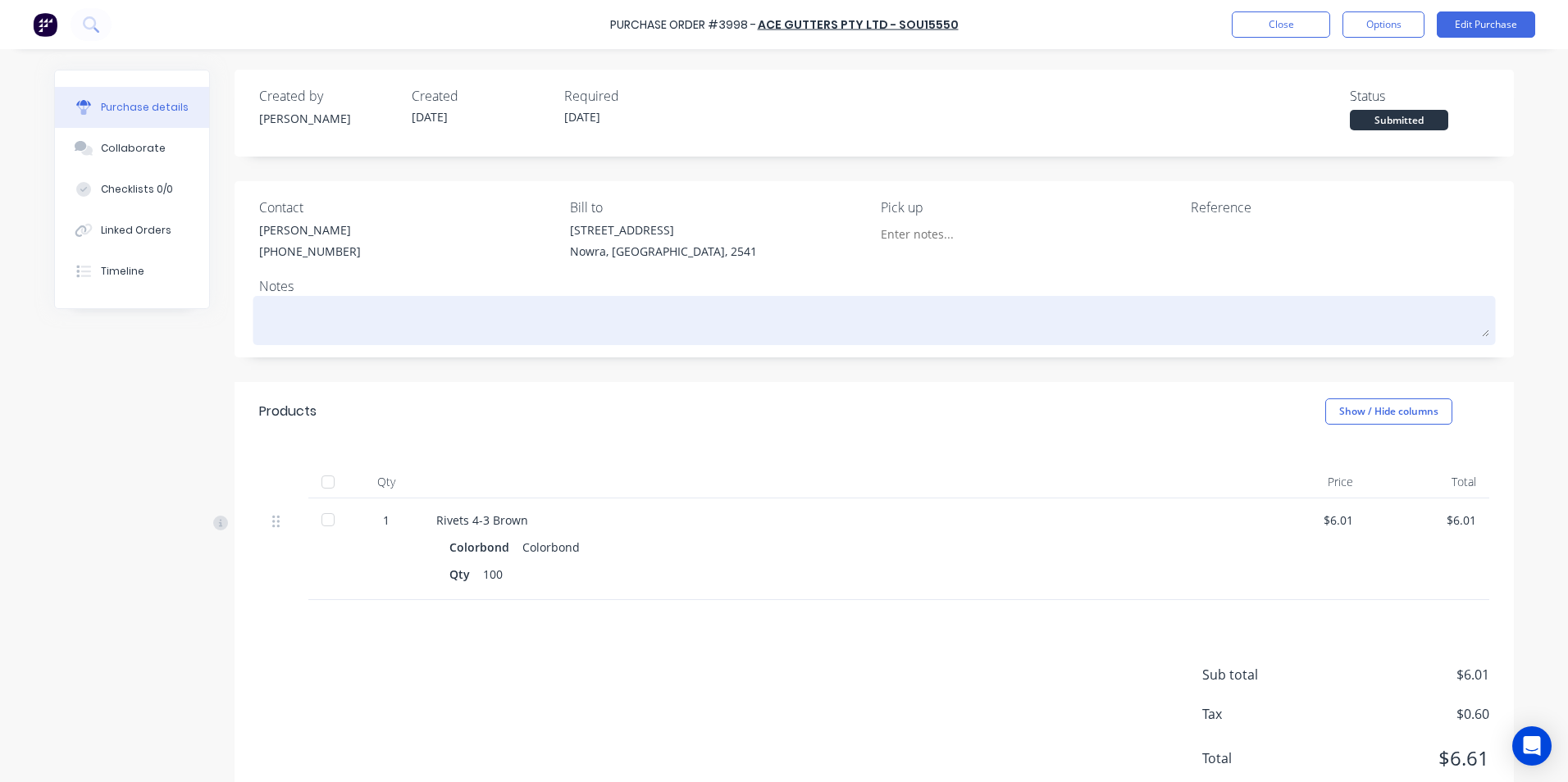
click at [380, 315] on textarea at bounding box center [874, 318] width 1230 height 37
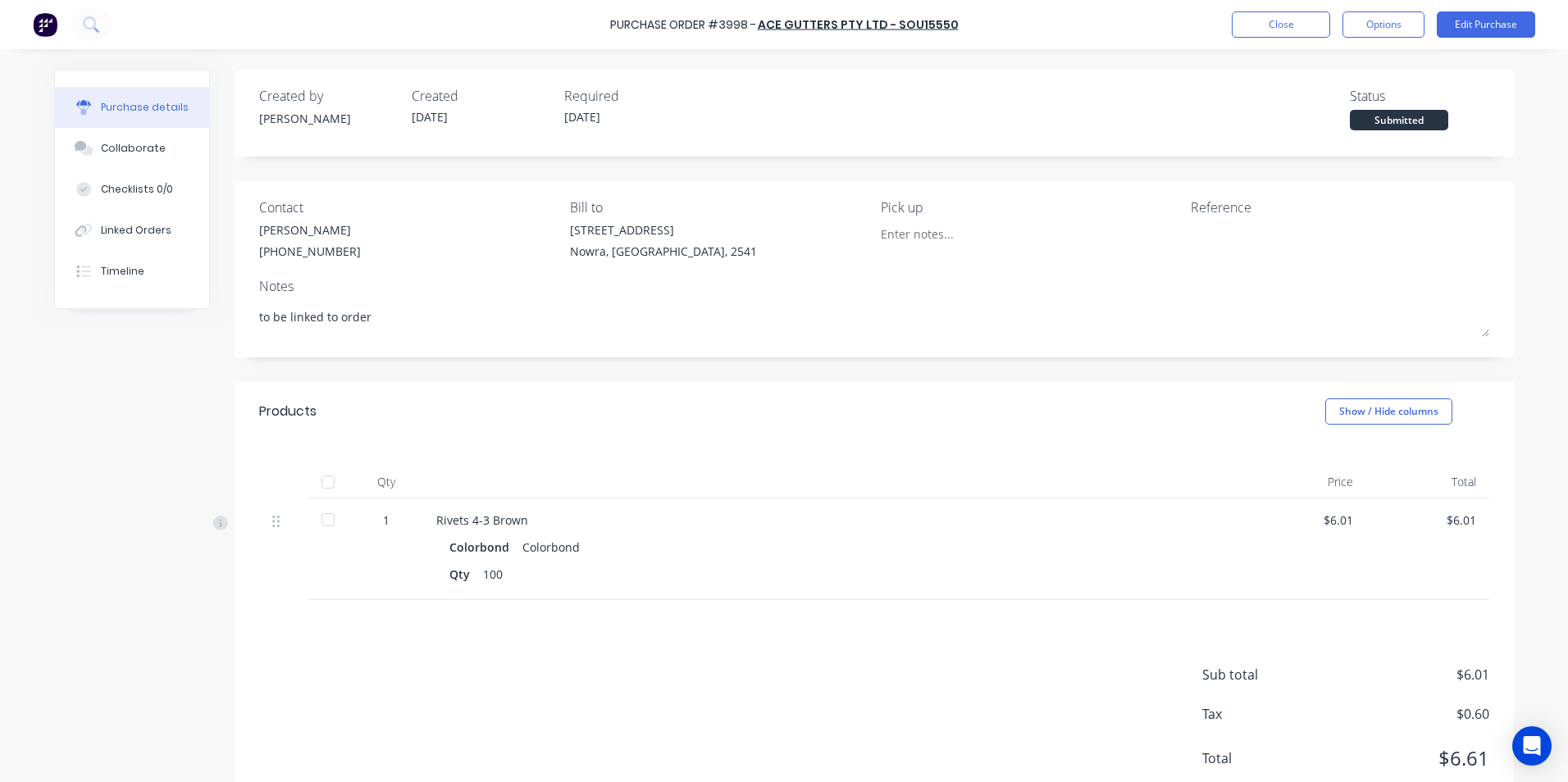
type textarea "to be linked to order"
click at [219, 349] on div "Created by Matt Created 15/08/25 Required 15/08/25 Status Submitted Contact Tre…" at bounding box center [784, 444] width 1460 height 747
click at [1374, 34] on button "Options" at bounding box center [1383, 24] width 82 height 26
click at [1351, 63] on div "Print / Email" at bounding box center [1347, 67] width 126 height 24
click at [1325, 129] on div "Without pricing" at bounding box center [1347, 133] width 126 height 24
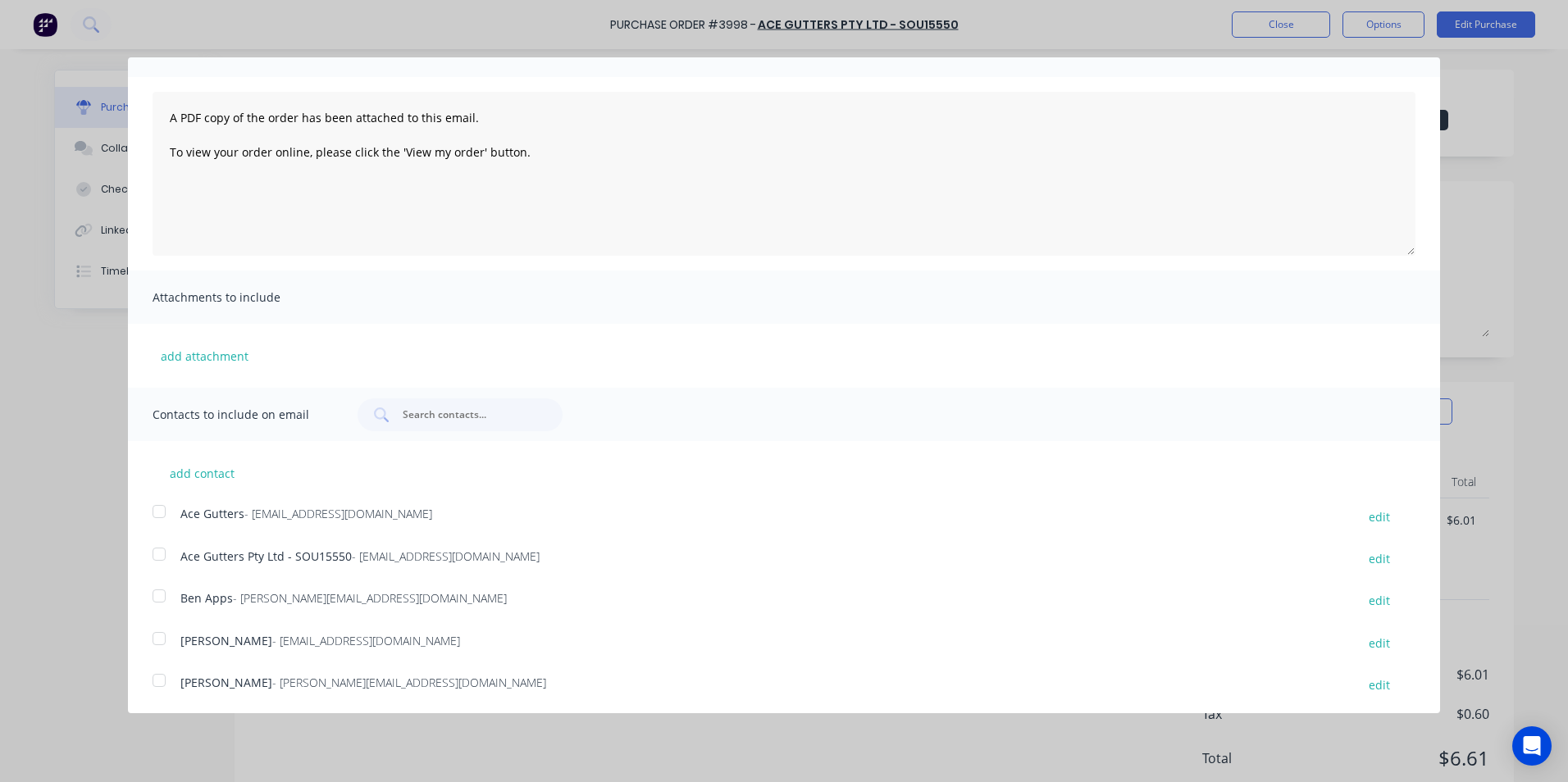
scroll to position [216, 0]
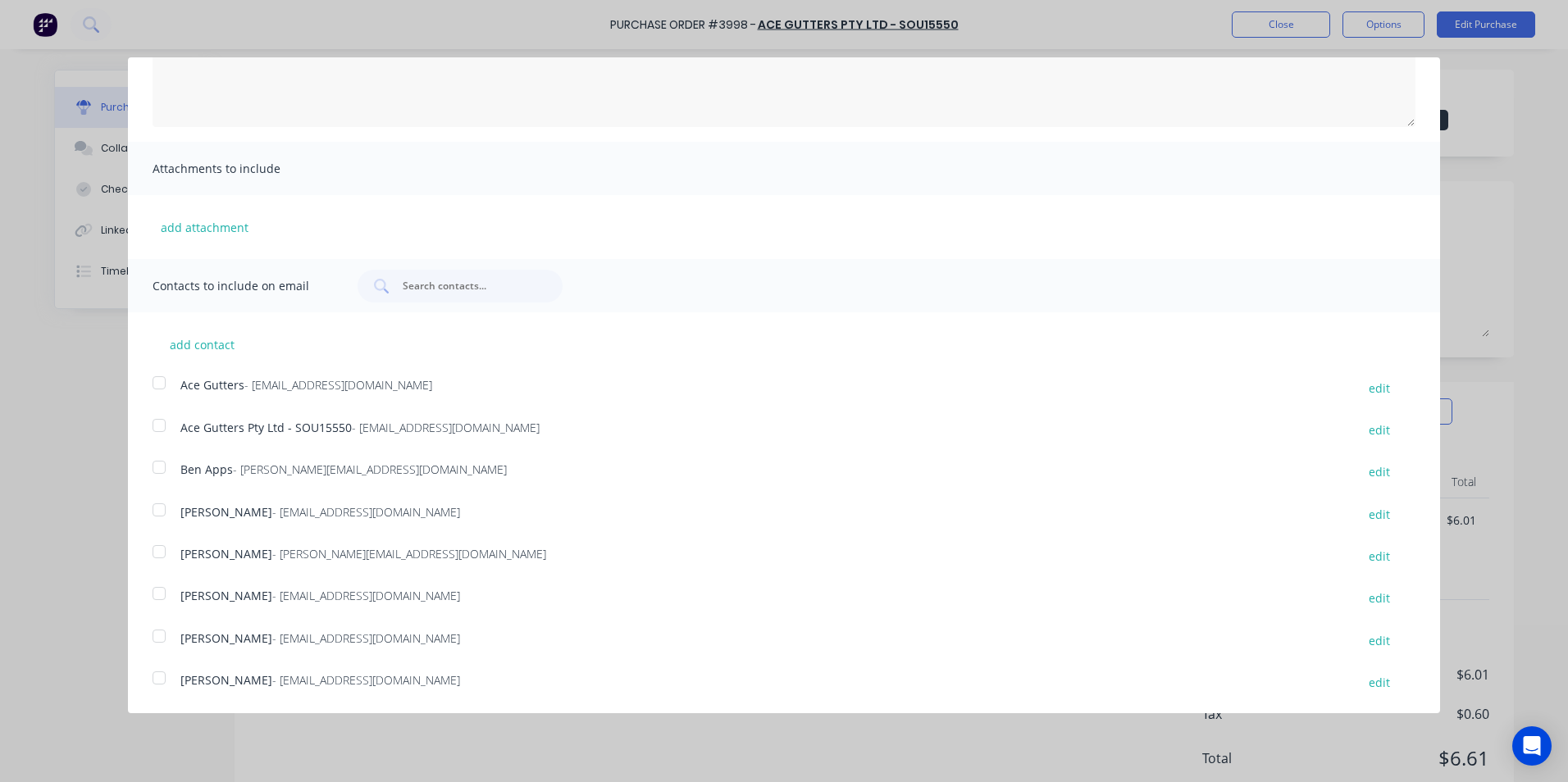
click at [156, 673] on div at bounding box center [159, 678] width 33 height 33
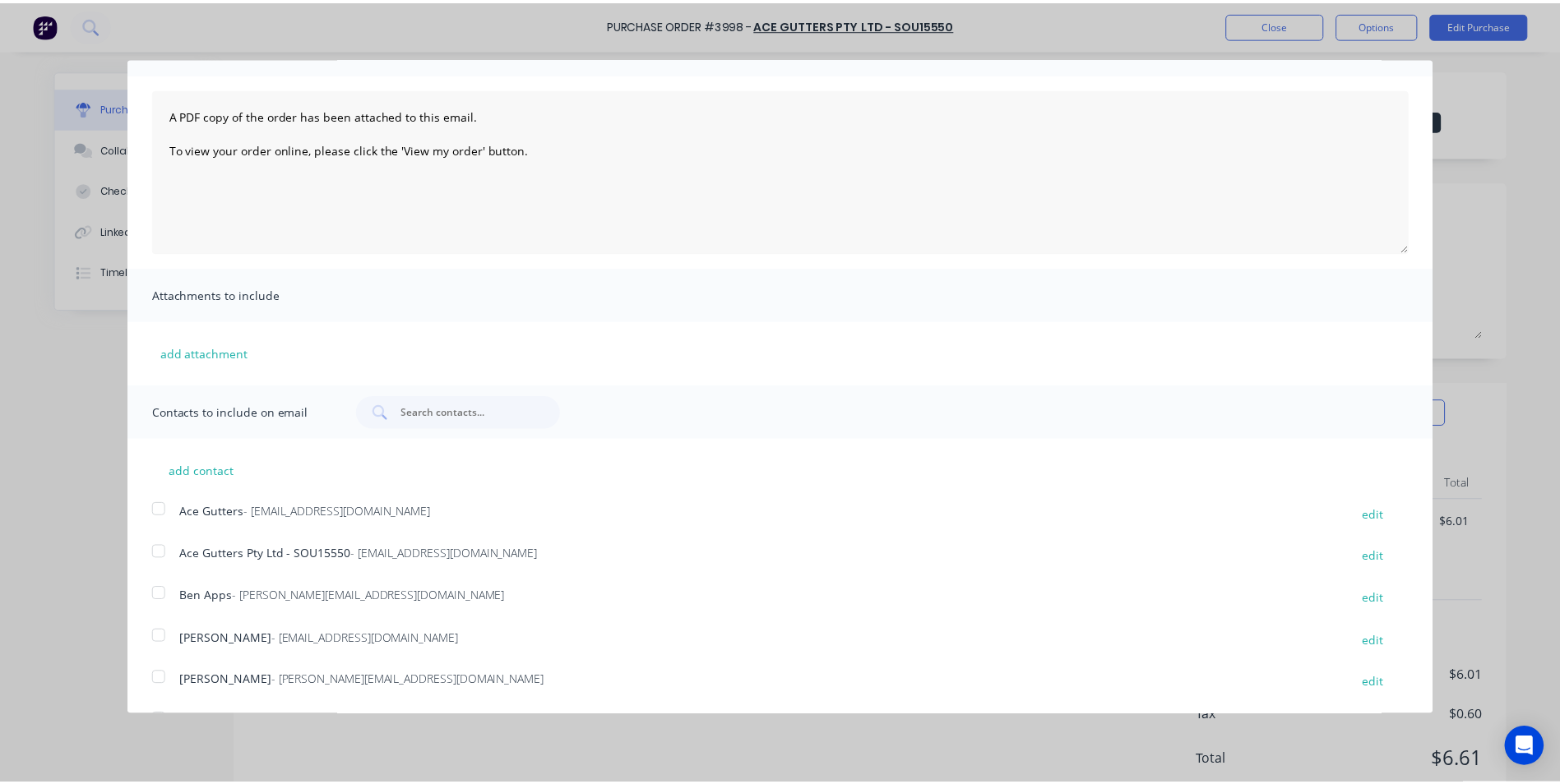
scroll to position [0, 0]
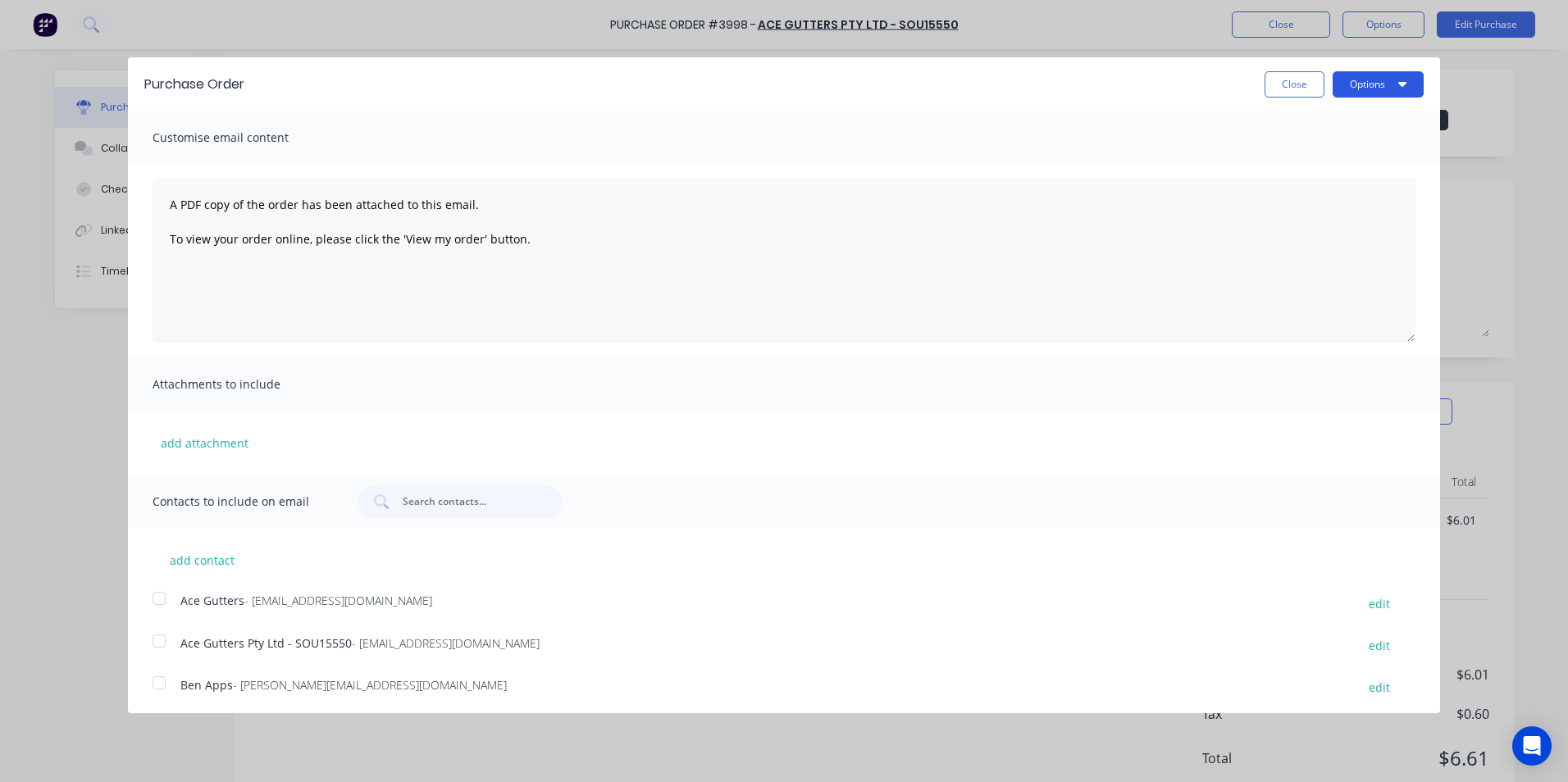
click at [1375, 81] on button "Options" at bounding box center [1378, 85] width 91 height 26
click at [1350, 159] on div "Email" at bounding box center [1346, 159] width 126 height 24
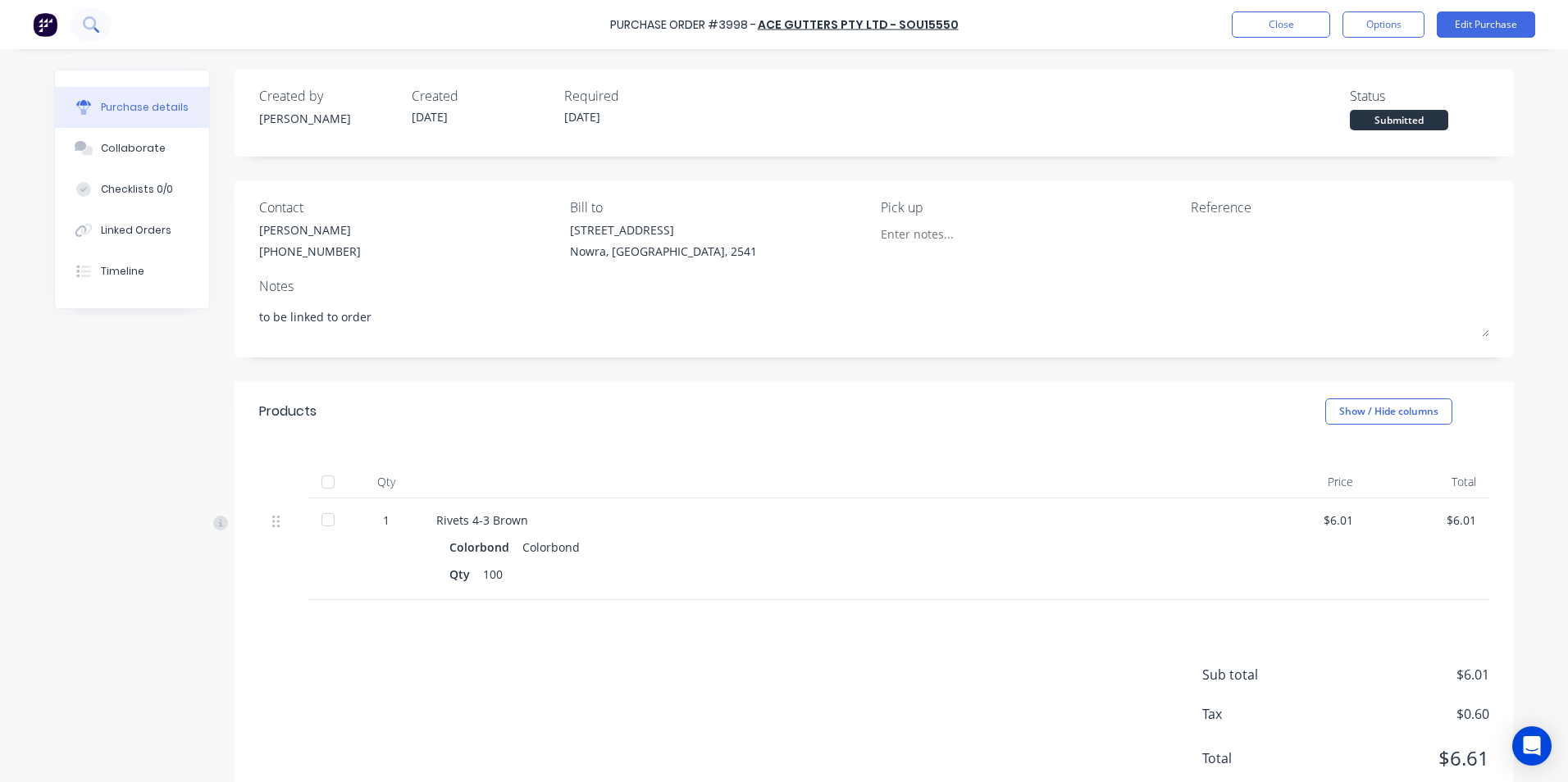
click at [107, 32] on button at bounding box center [92, 25] width 41 height 33
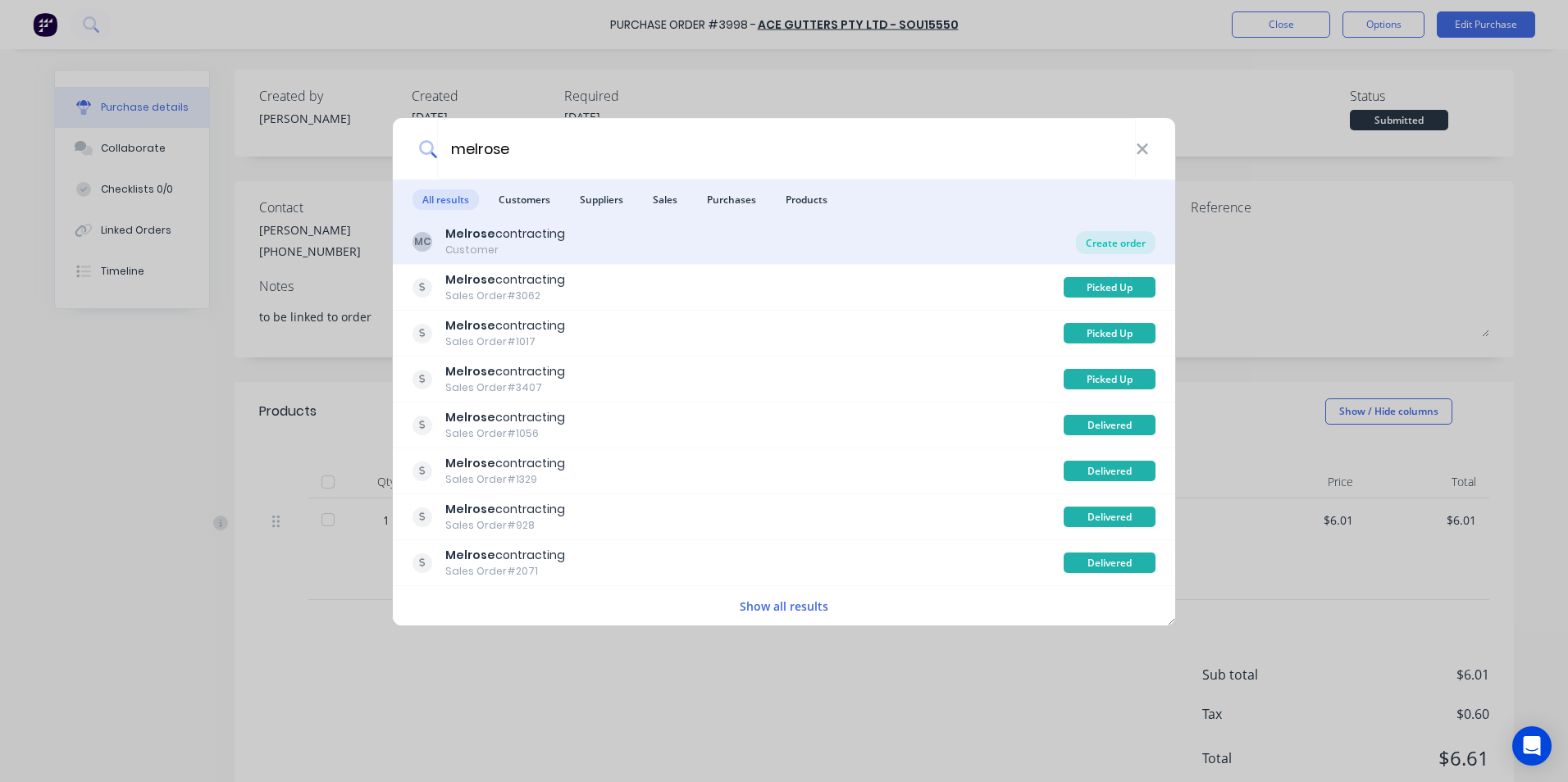
type input "melrose"
click at [1107, 236] on div "Create order" at bounding box center [1116, 243] width 79 height 23
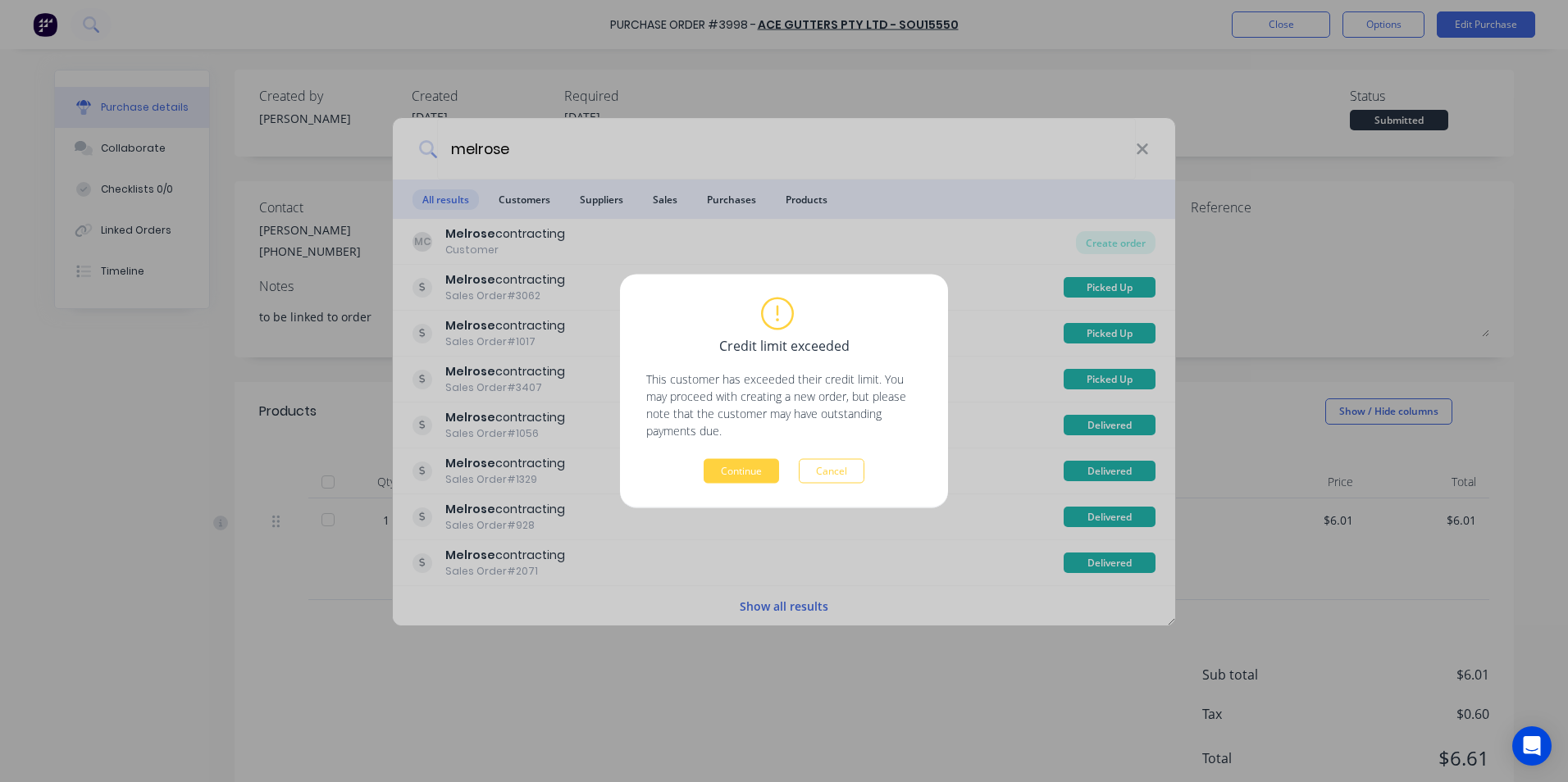
click at [775, 457] on div "Credit limit exceeded This customer has exceeded their credit limit. You may pr…" at bounding box center [784, 392] width 275 height 185
click at [768, 464] on button "Continue" at bounding box center [741, 471] width 75 height 25
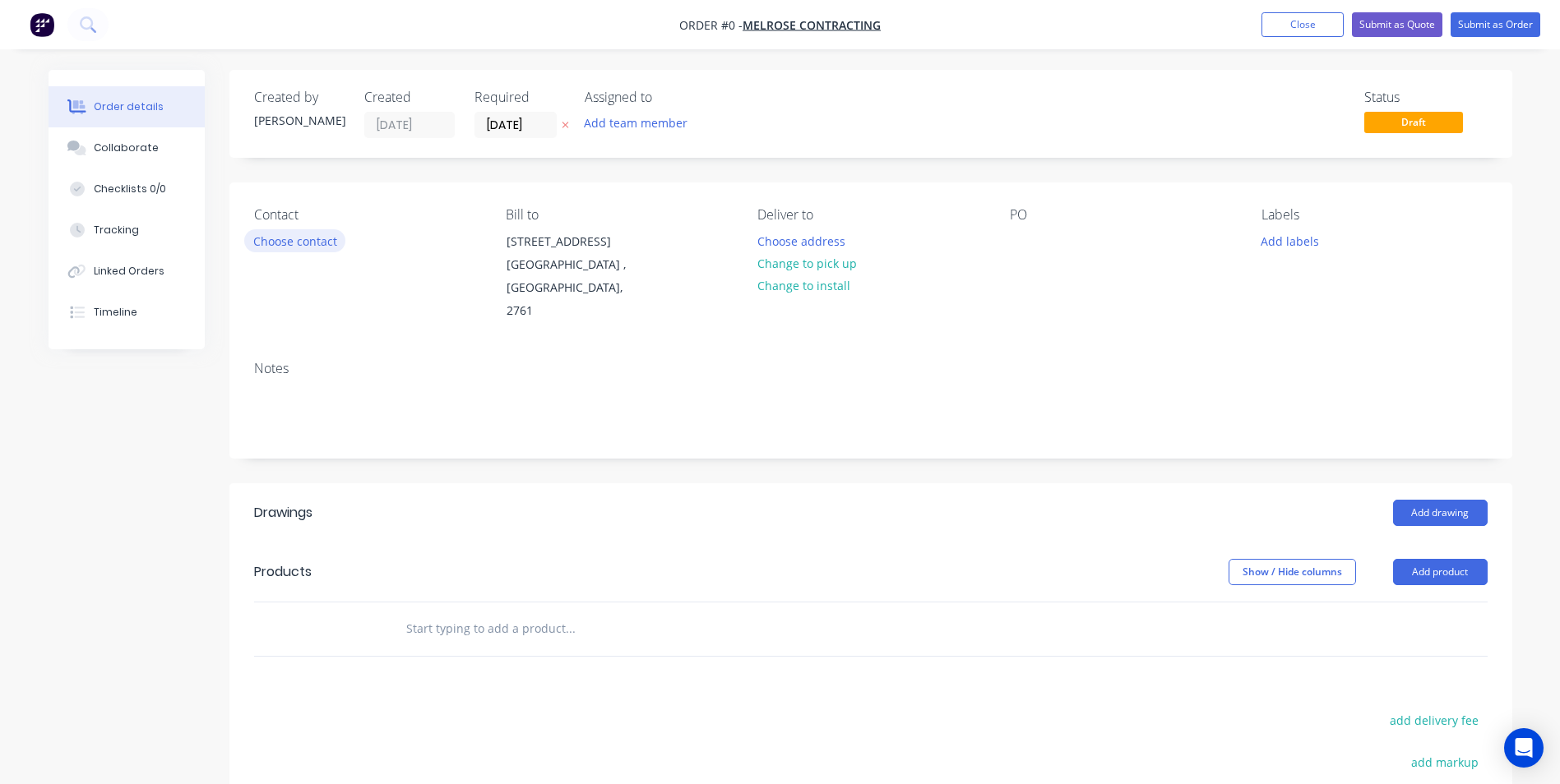
click at [312, 251] on button "Choose contact" at bounding box center [294, 241] width 101 height 22
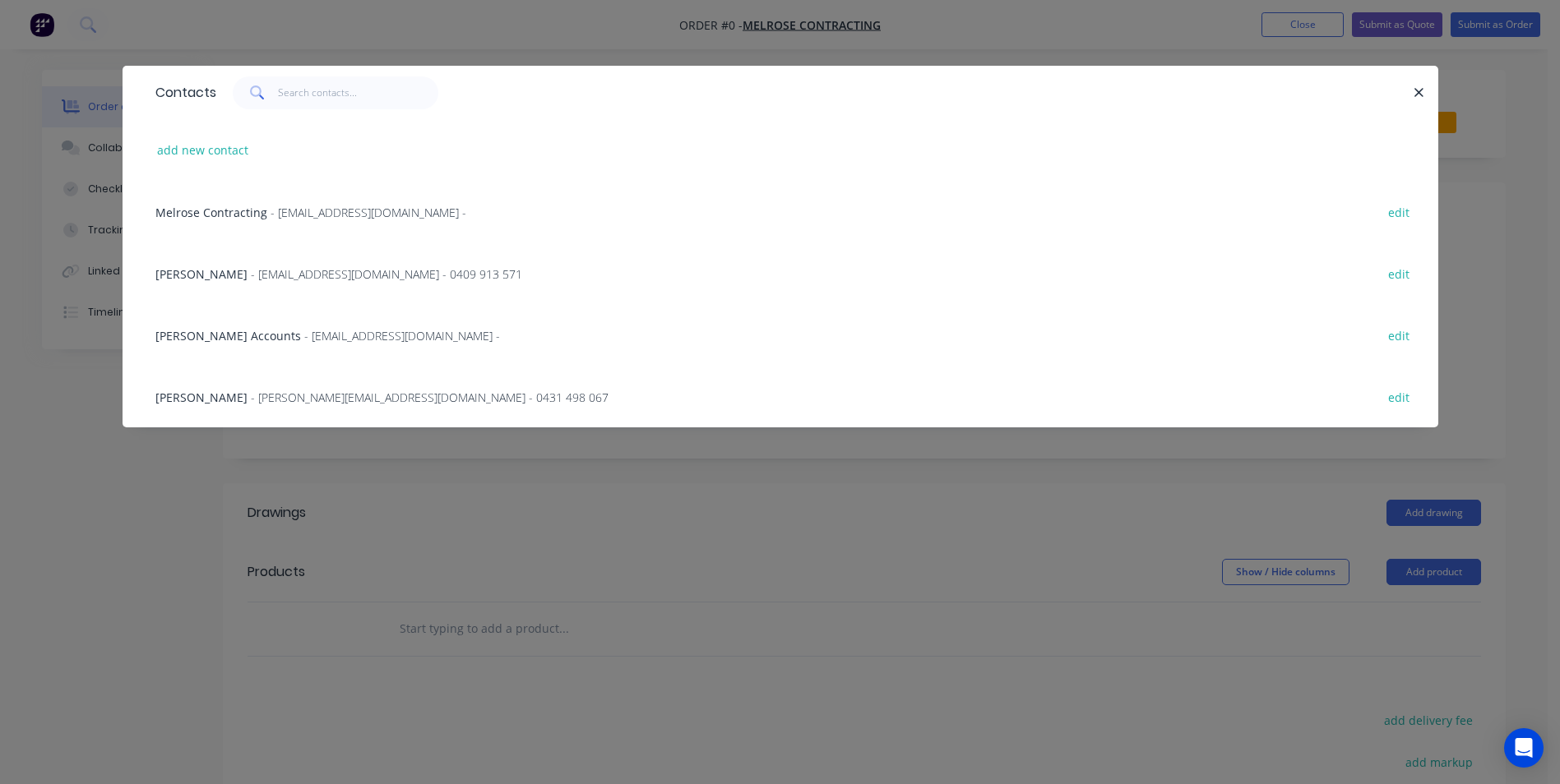
click at [297, 272] on span "- Brettc@melroseroofing.com.au - 0409 913 571" at bounding box center [387, 274] width 272 height 16
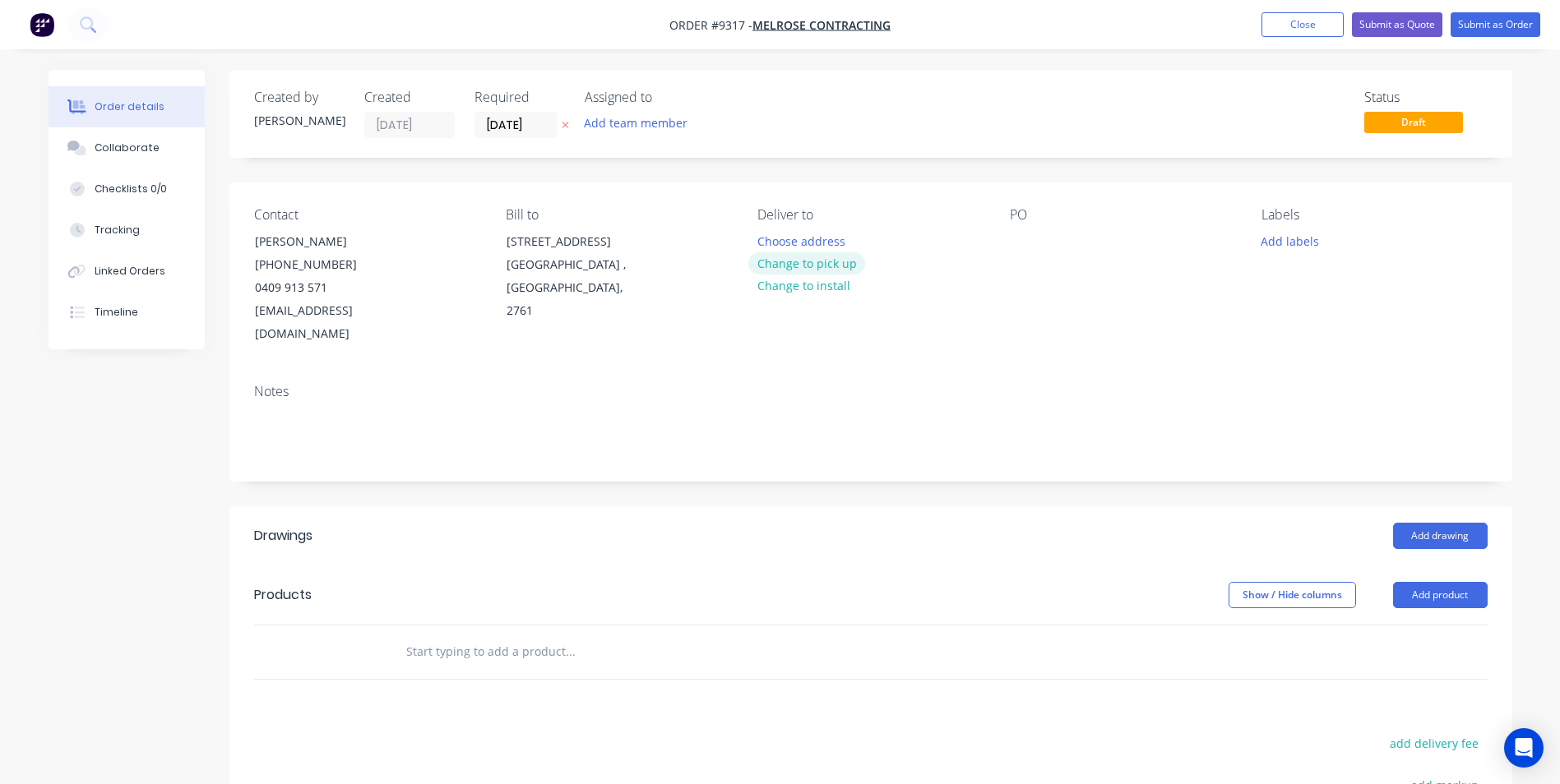
click at [817, 264] on button "Change to pick up" at bounding box center [807, 264] width 117 height 22
click at [1024, 247] on div at bounding box center [1023, 241] width 26 height 24
click at [1440, 523] on button "Add drawing" at bounding box center [1440, 536] width 94 height 26
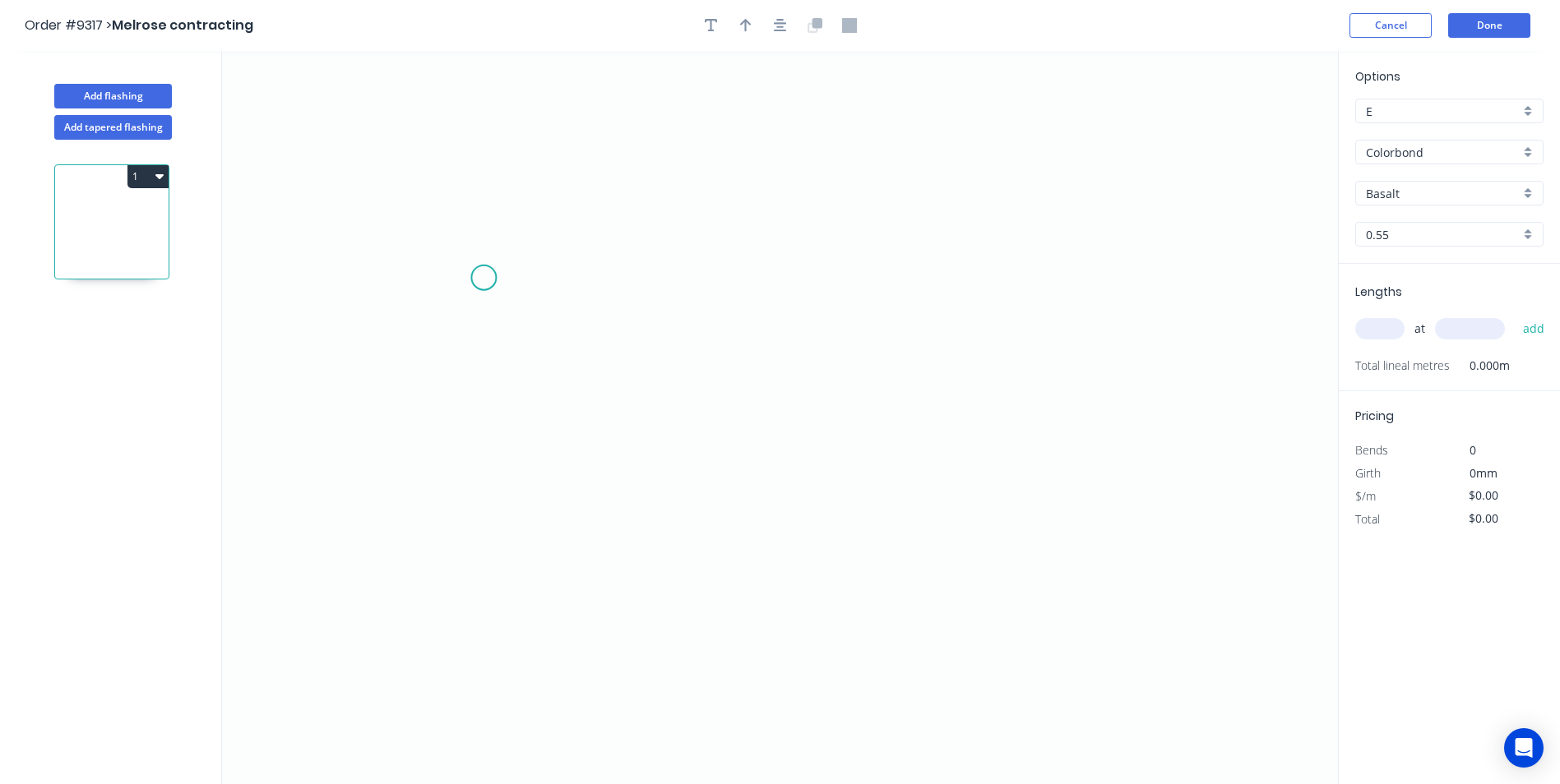
click at [484, 278] on icon "0" at bounding box center [780, 417] width 1116 height 733
click at [442, 318] on icon at bounding box center [463, 299] width 42 height 42
click at [838, 521] on icon "0 ?" at bounding box center [780, 417] width 1116 height 733
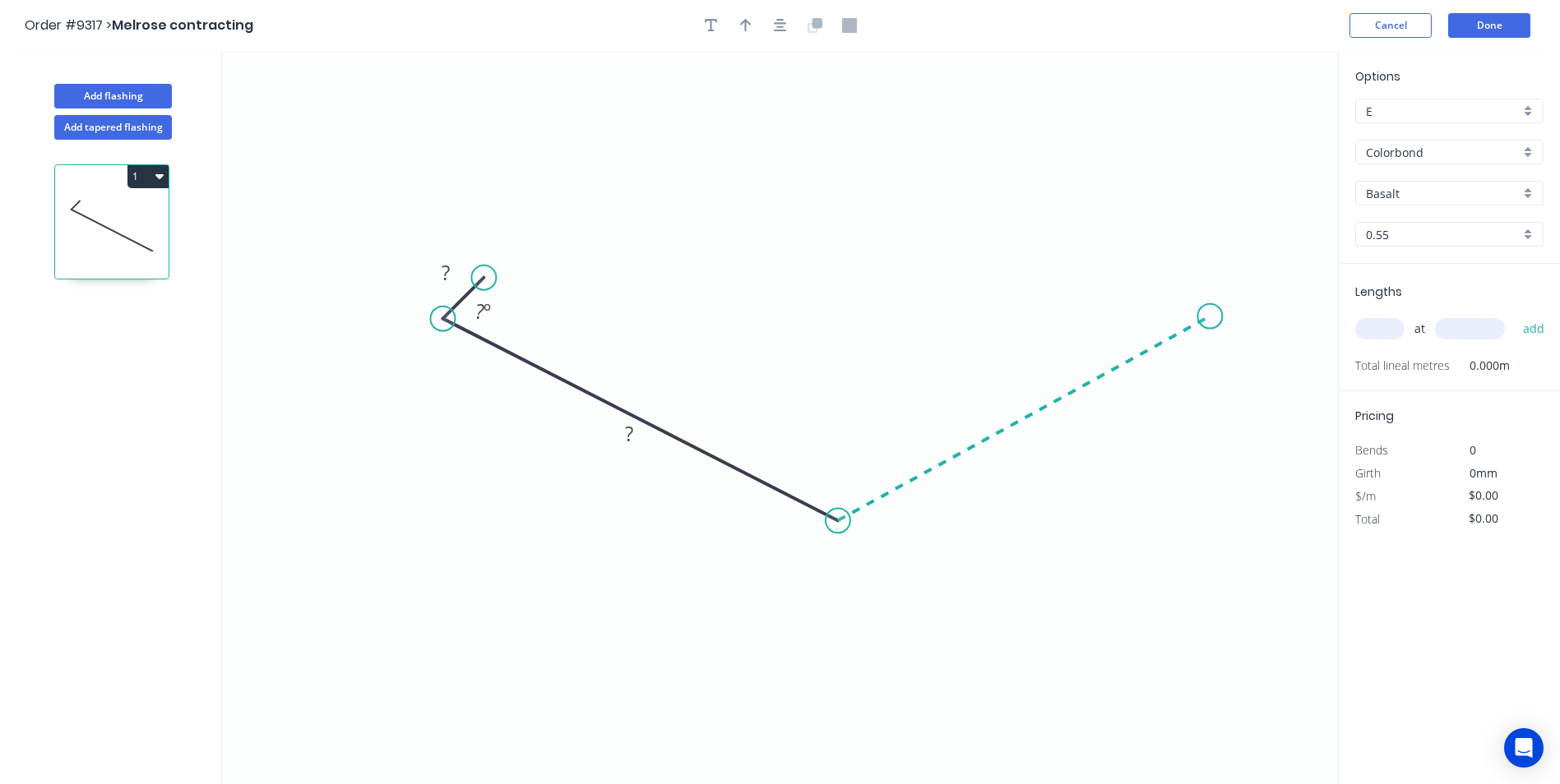
click at [1210, 315] on icon "0 ? ? ? º" at bounding box center [780, 417] width 1116 height 733
click at [1175, 287] on icon "0 ? ? ? ? º ? º" at bounding box center [780, 417] width 1116 height 733
click at [1175, 287] on circle at bounding box center [1173, 286] width 25 height 25
click at [447, 263] on tspan "?" at bounding box center [446, 272] width 9 height 27
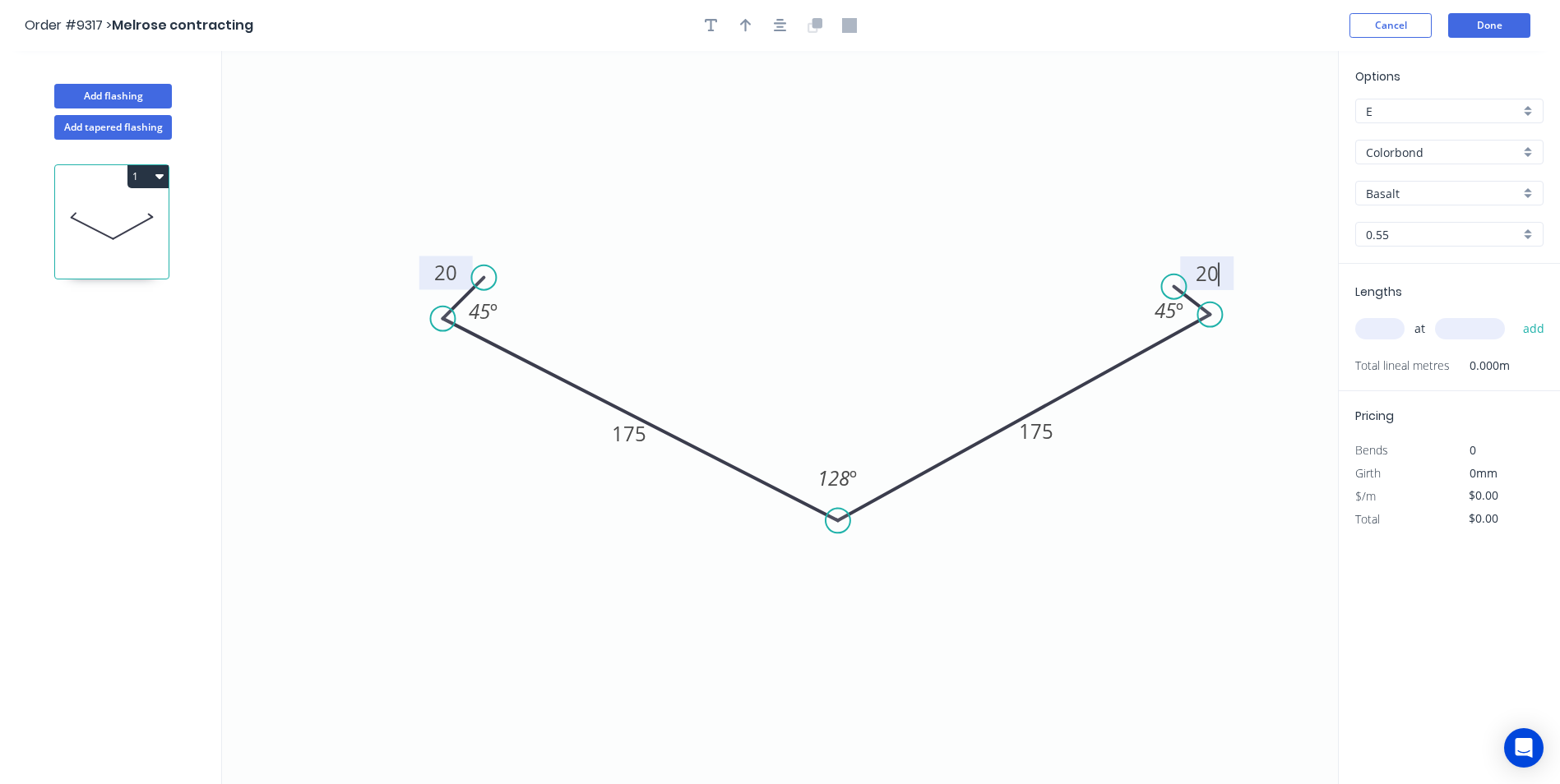
click at [751, 155] on icon "0 20 175 175 20 45 º 128 º 45 º" at bounding box center [780, 417] width 1116 height 733
type input "$11.25"
click at [745, 31] on icon "button" at bounding box center [745, 25] width 11 height 15
drag, startPoint x: 1256, startPoint y: 127, endPoint x: 1078, endPoint y: 236, distance: 208.7
click at [978, 237] on icon at bounding box center [975, 215] width 15 height 53
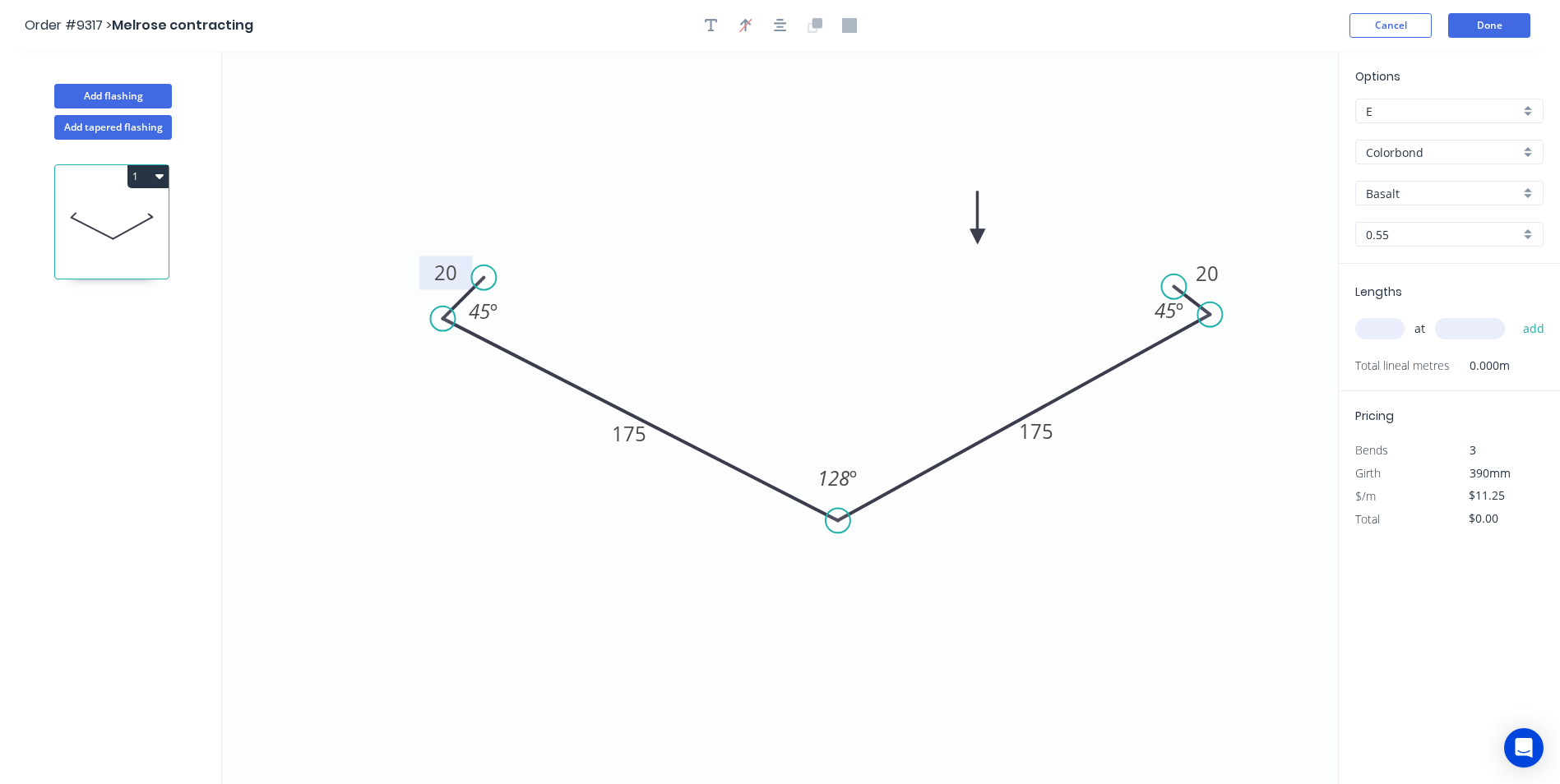
click at [1518, 194] on input "Basalt" at bounding box center [1443, 194] width 154 height 17
click at [1473, 277] on div "Monument" at bounding box center [1450, 269] width 187 height 29
type input "Monument"
click at [1390, 330] on input "text" at bounding box center [1380, 329] width 49 height 22
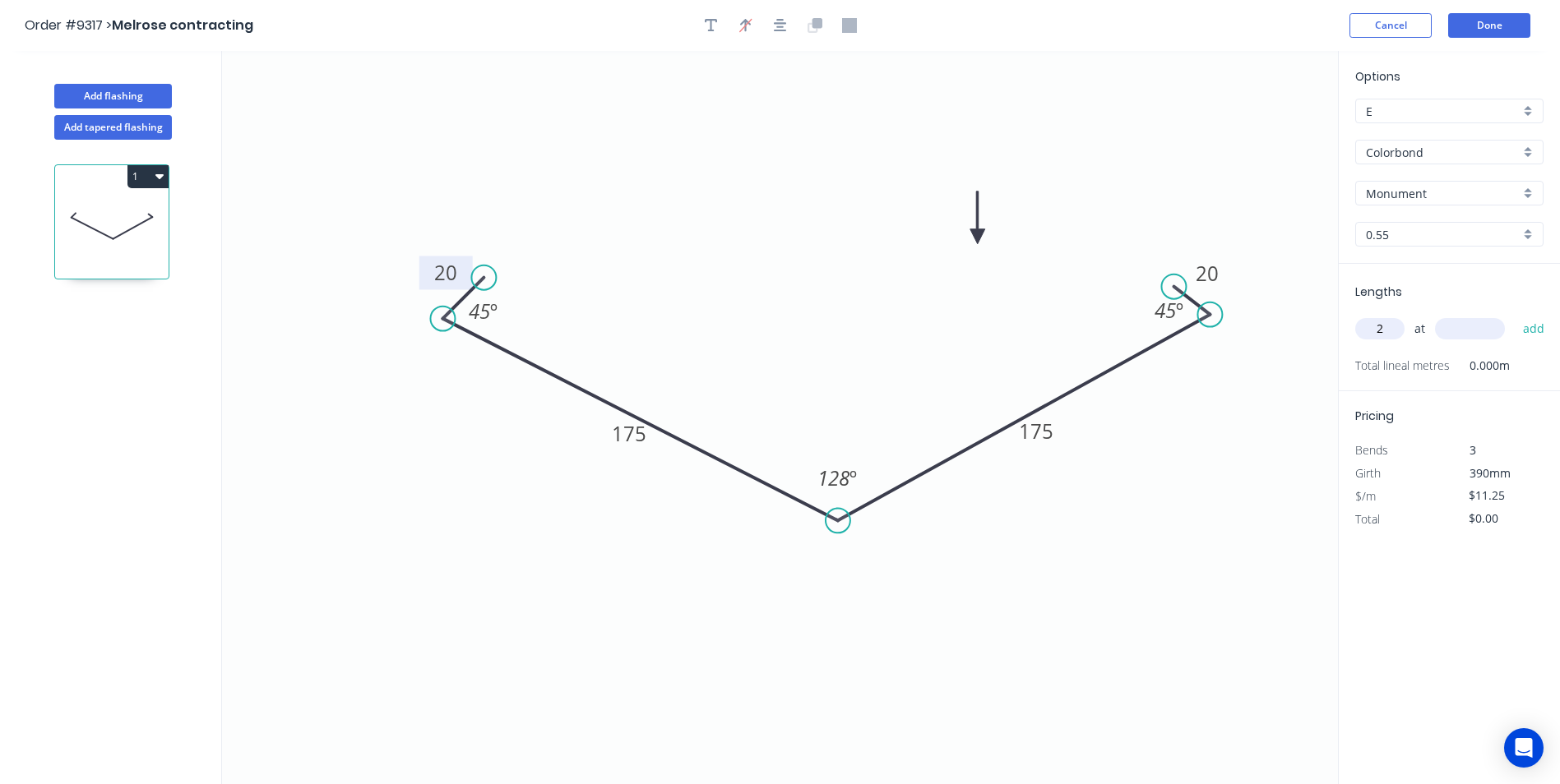
type input "2"
type input "6200"
click at [1515, 315] on button "add" at bounding box center [1534, 329] width 39 height 28
type input "$139.50"
click at [1488, 35] on button "Done" at bounding box center [1489, 25] width 82 height 25
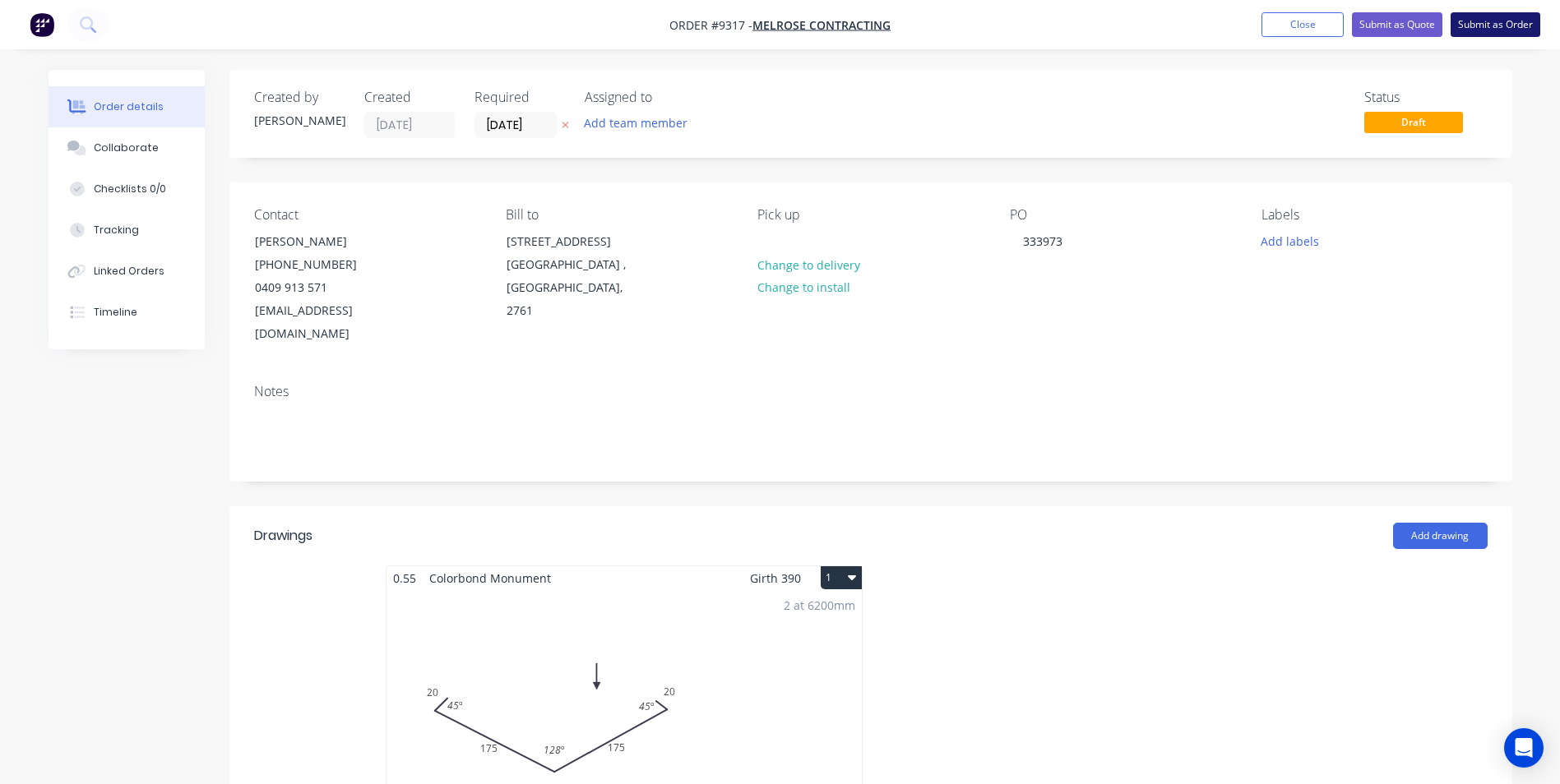
click at [1472, 29] on button "Submit as Order" at bounding box center [1496, 24] width 90 height 25
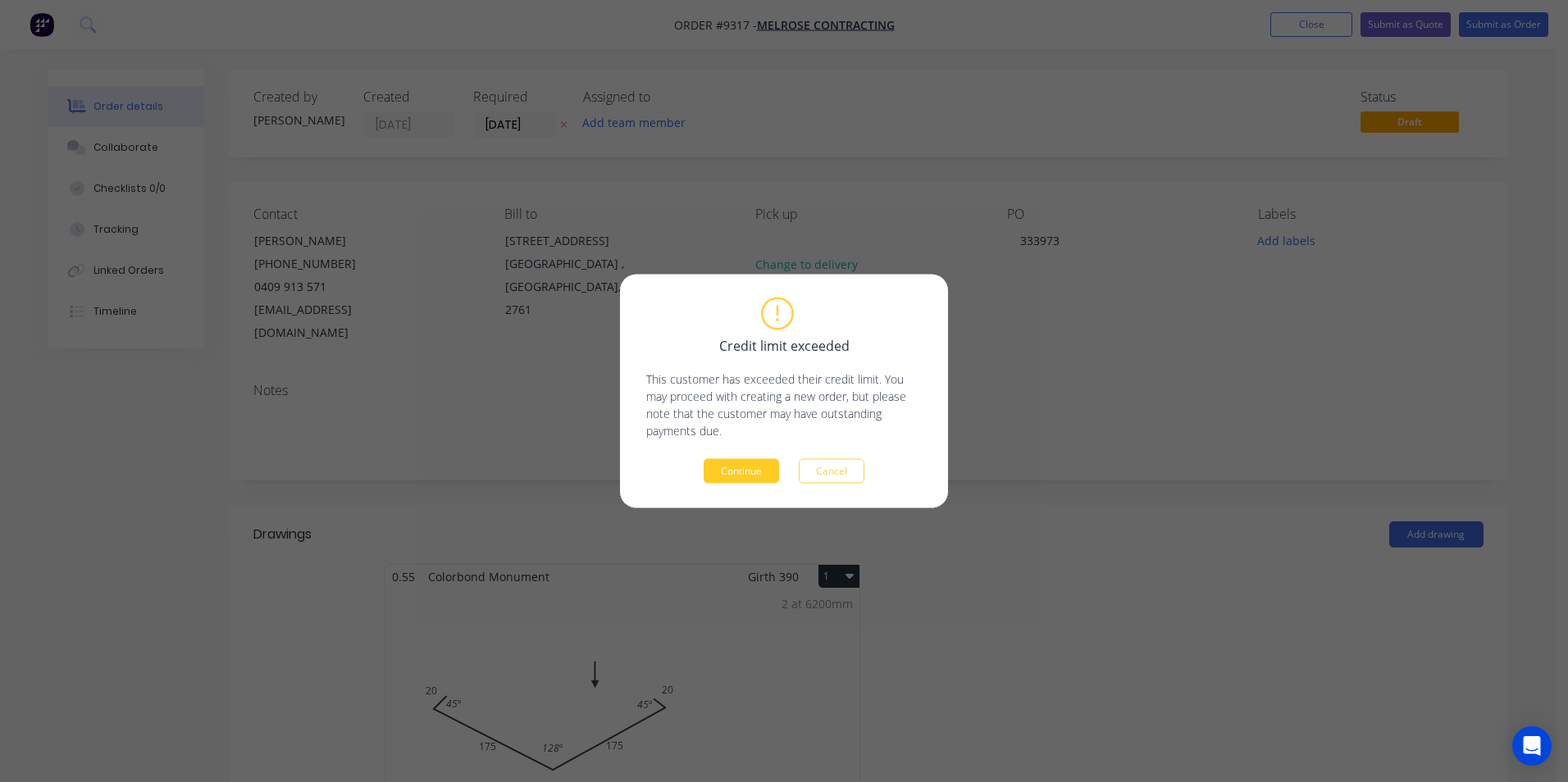
click at [738, 470] on button "Continue" at bounding box center [741, 471] width 75 height 25
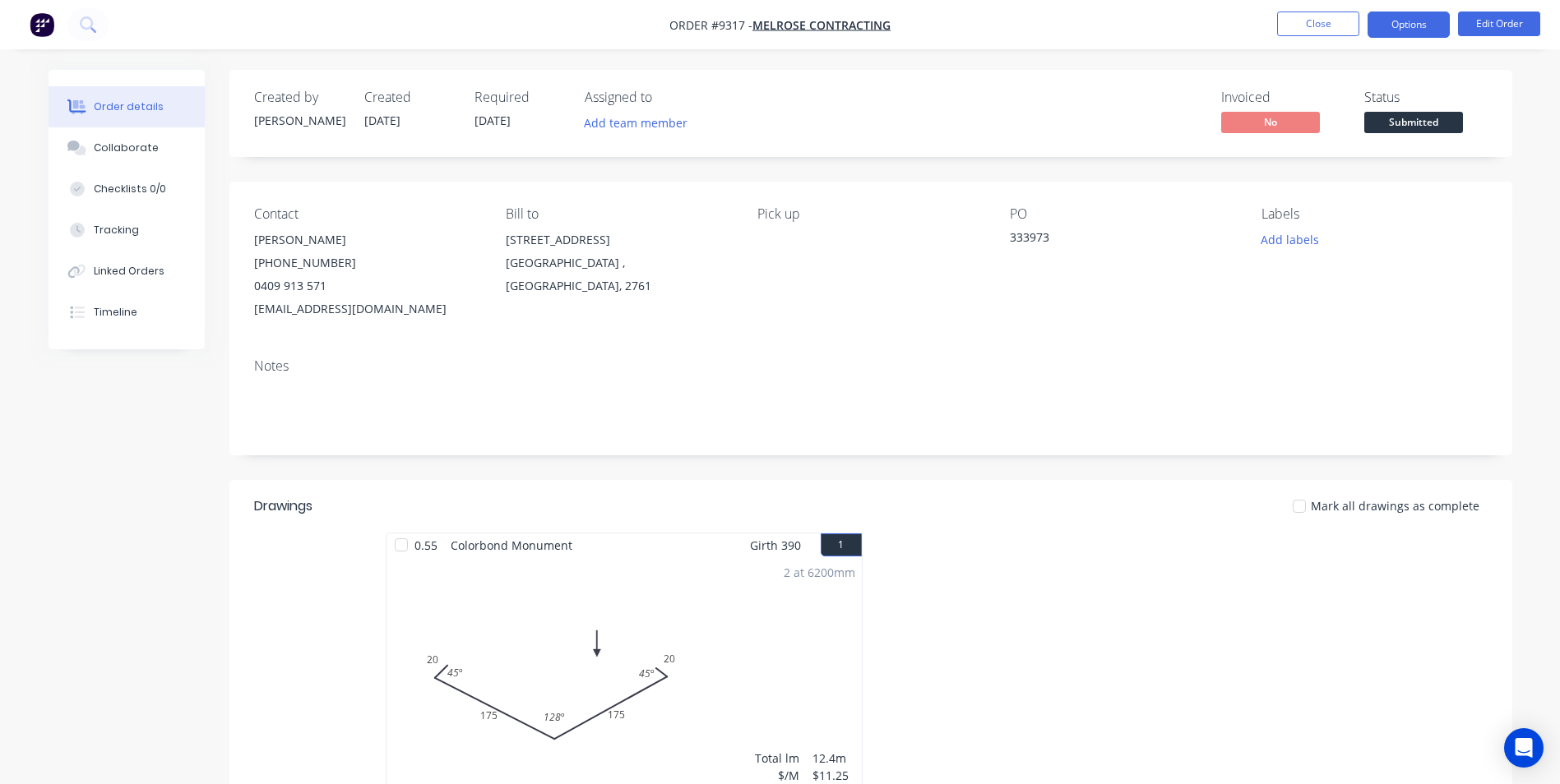
click at [1422, 37] on button "Options" at bounding box center [1409, 24] width 82 height 26
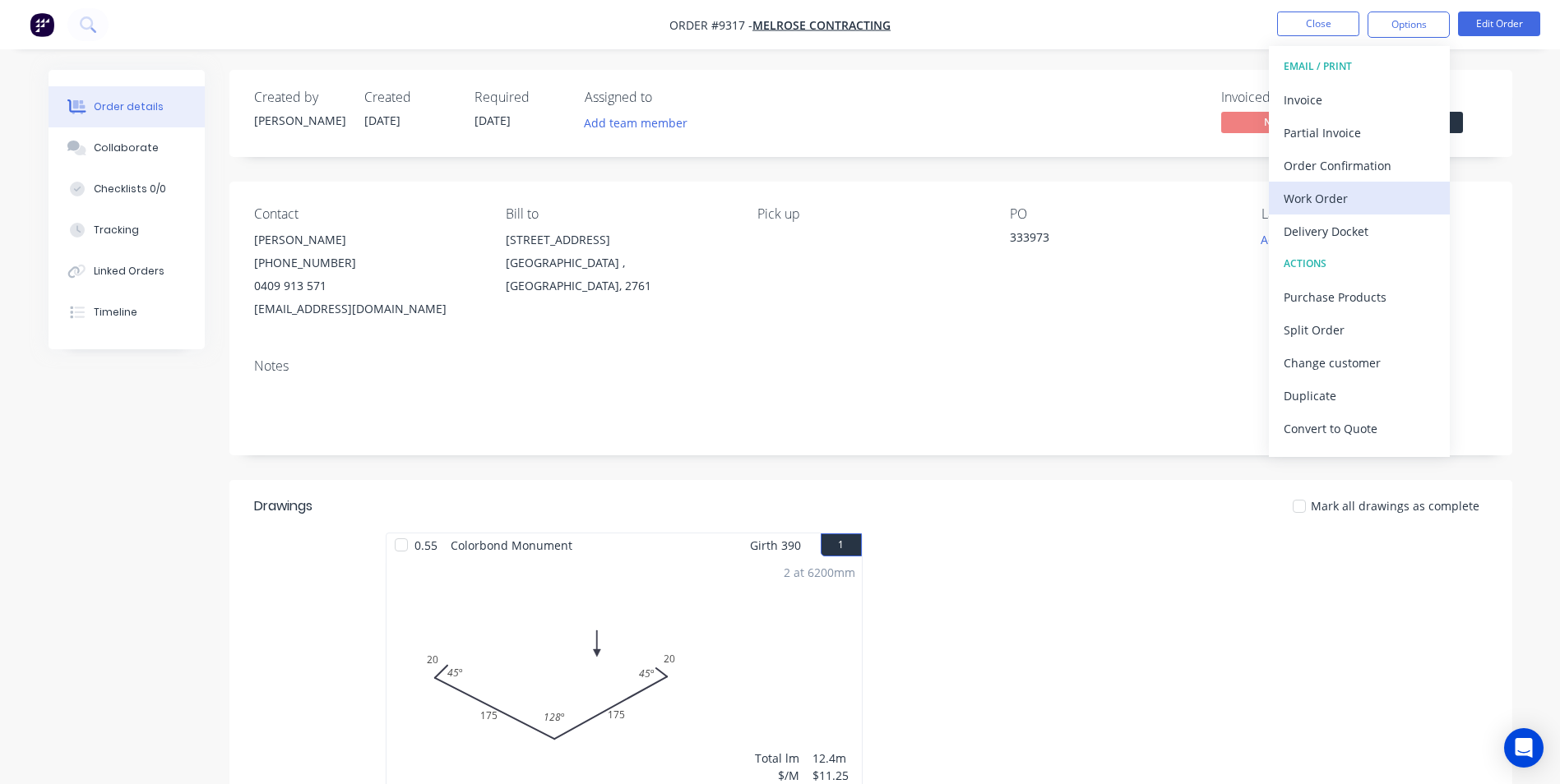
click at [1332, 194] on div "Work Order" at bounding box center [1359, 199] width 151 height 24
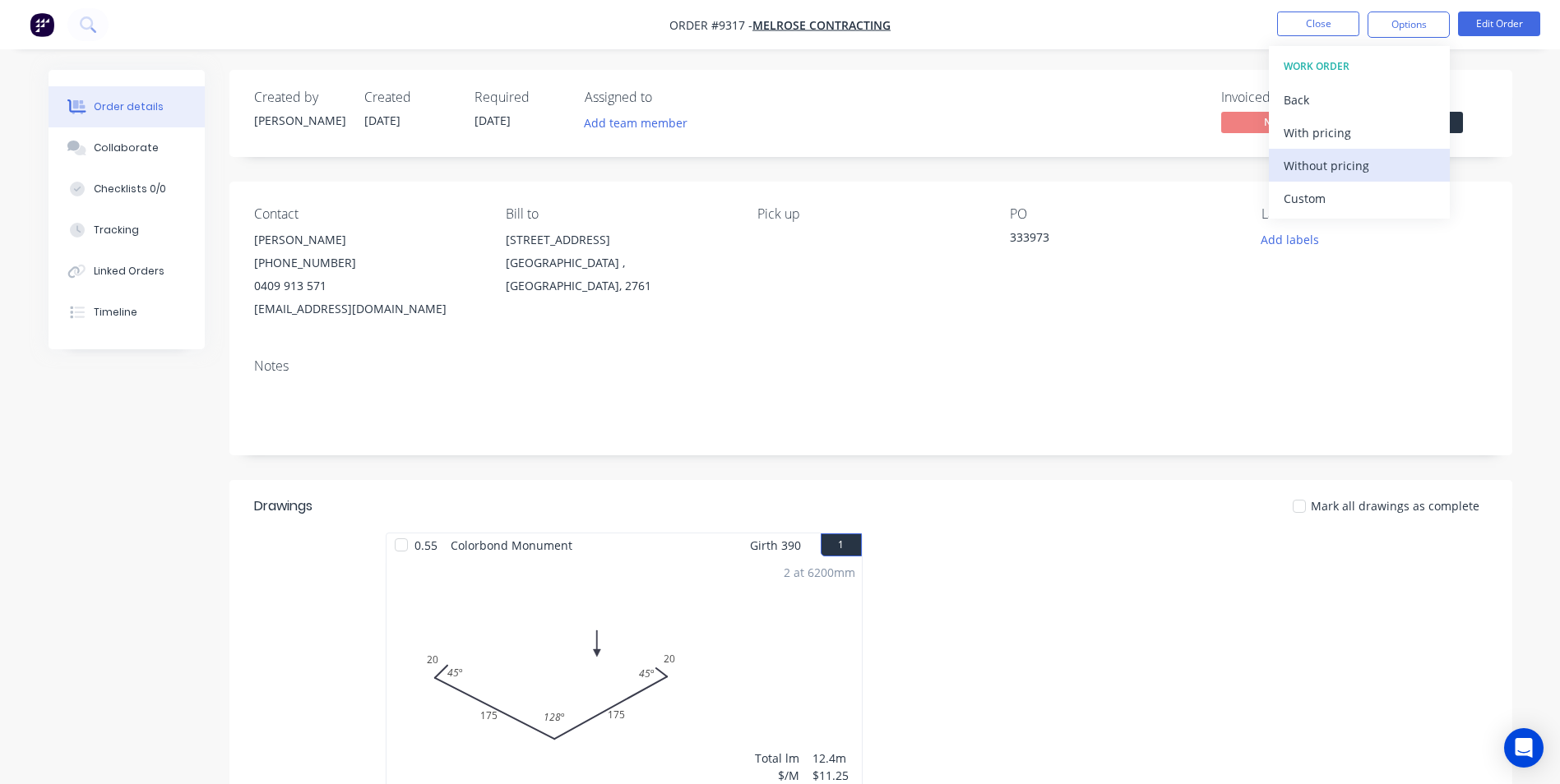
click at [1328, 166] on div "Without pricing" at bounding box center [1359, 166] width 151 height 24
click at [1342, 158] on div "Order Confirmation" at bounding box center [1359, 166] width 151 height 24
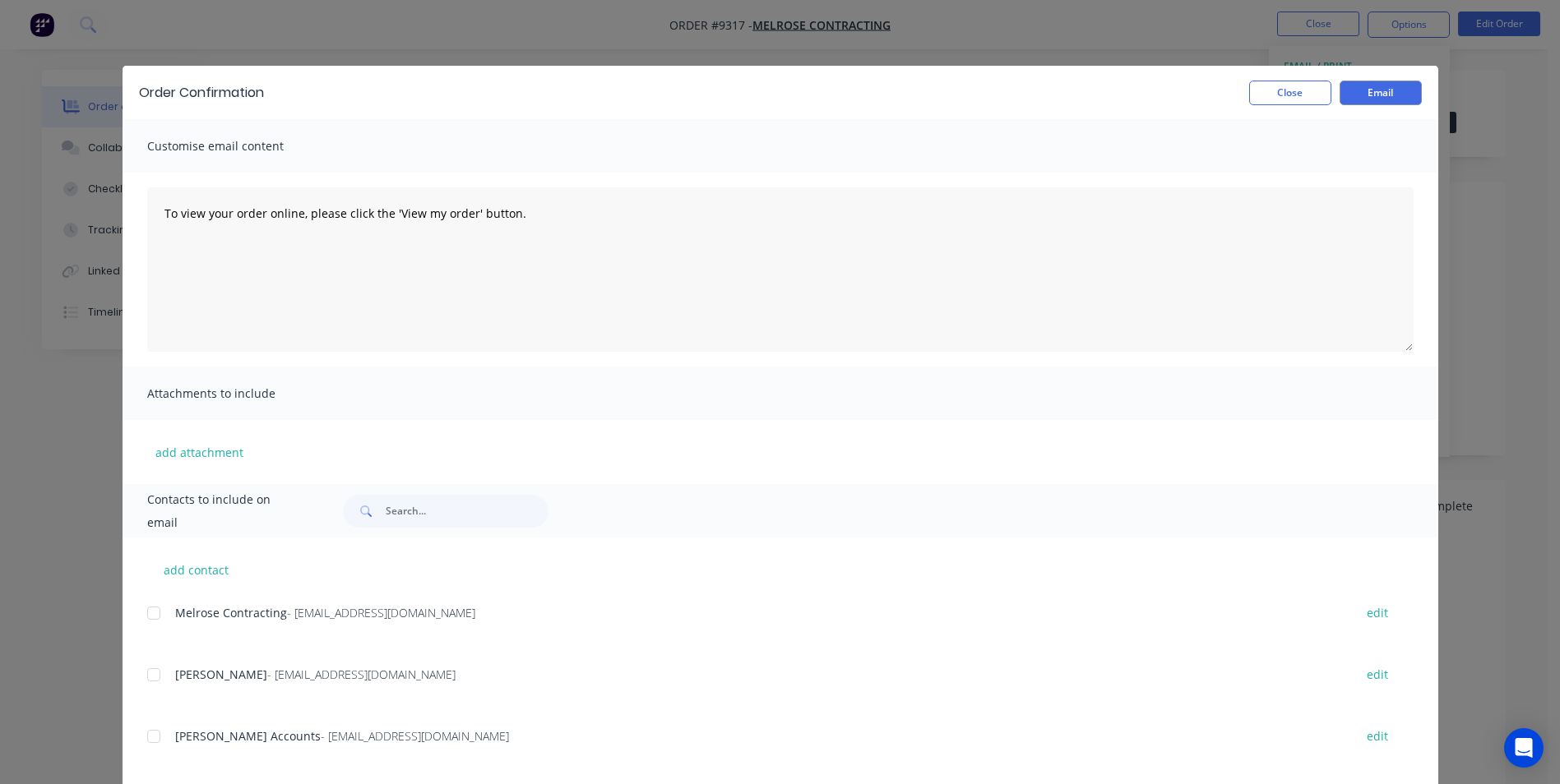
click at [153, 680] on div at bounding box center [154, 675] width 33 height 33
click at [1385, 100] on button "Email" at bounding box center [1381, 93] width 82 height 25
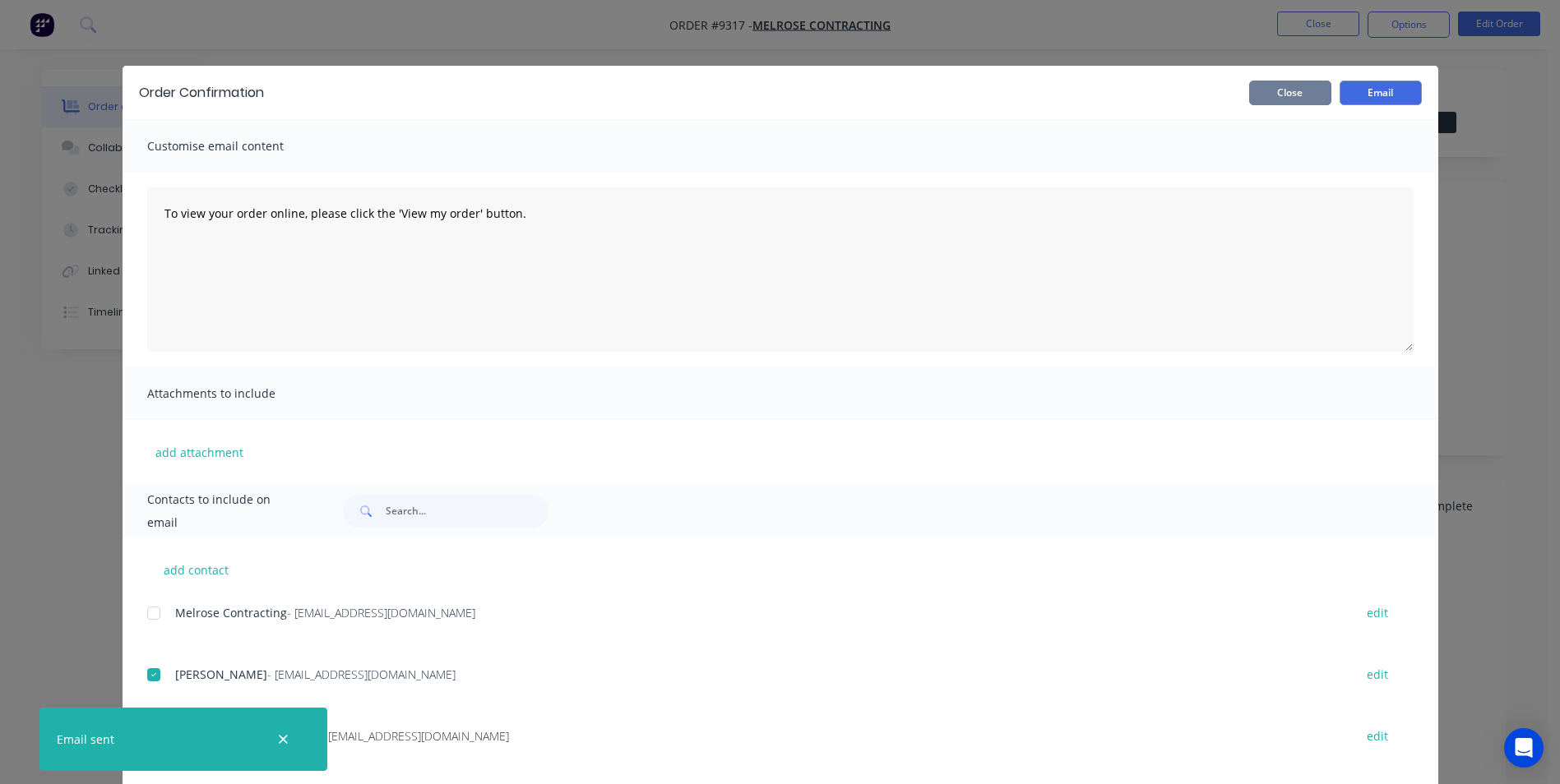
click at [1285, 93] on button "Close" at bounding box center [1290, 93] width 82 height 25
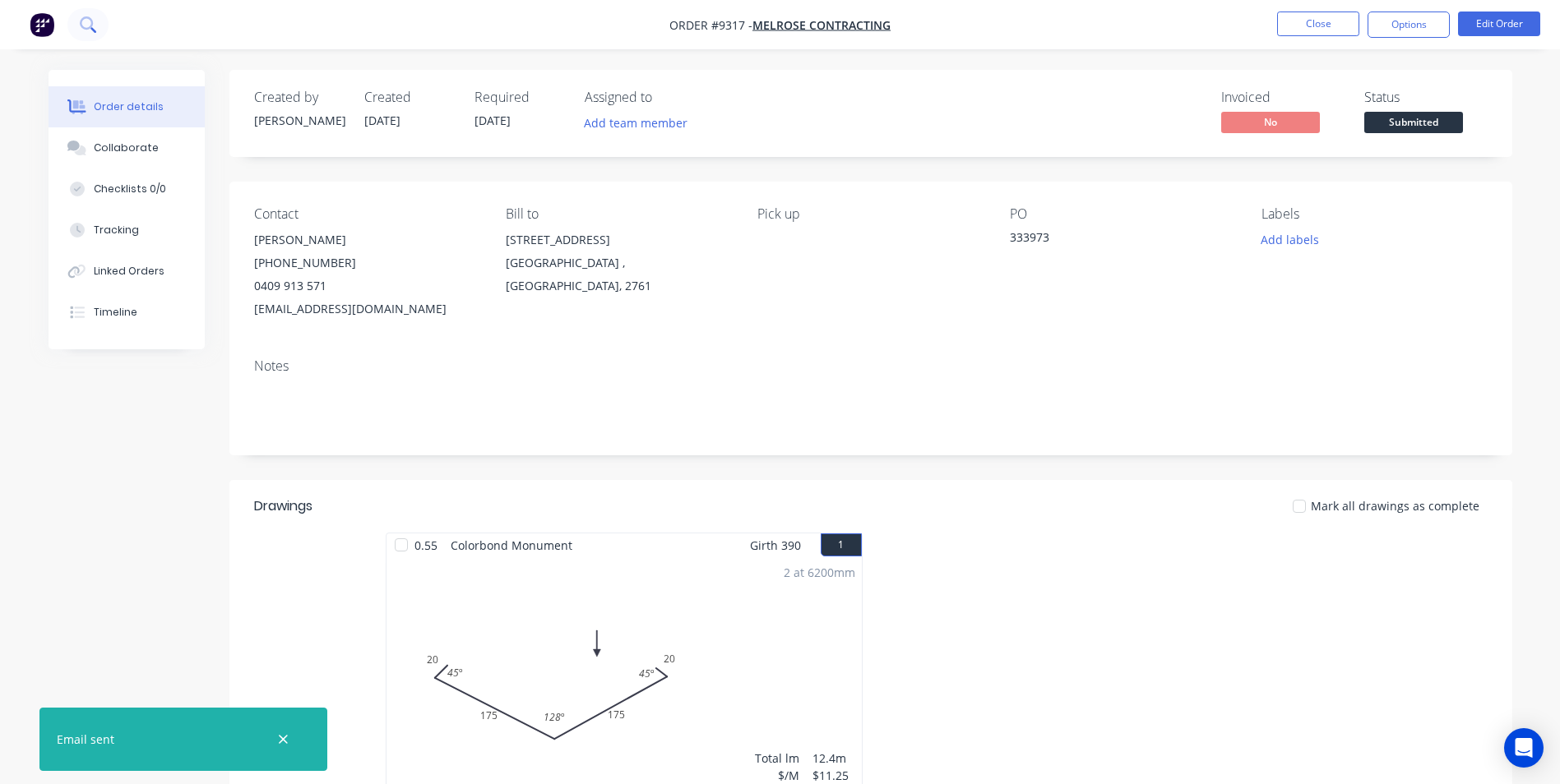
click at [84, 22] on icon at bounding box center [87, 24] width 16 height 16
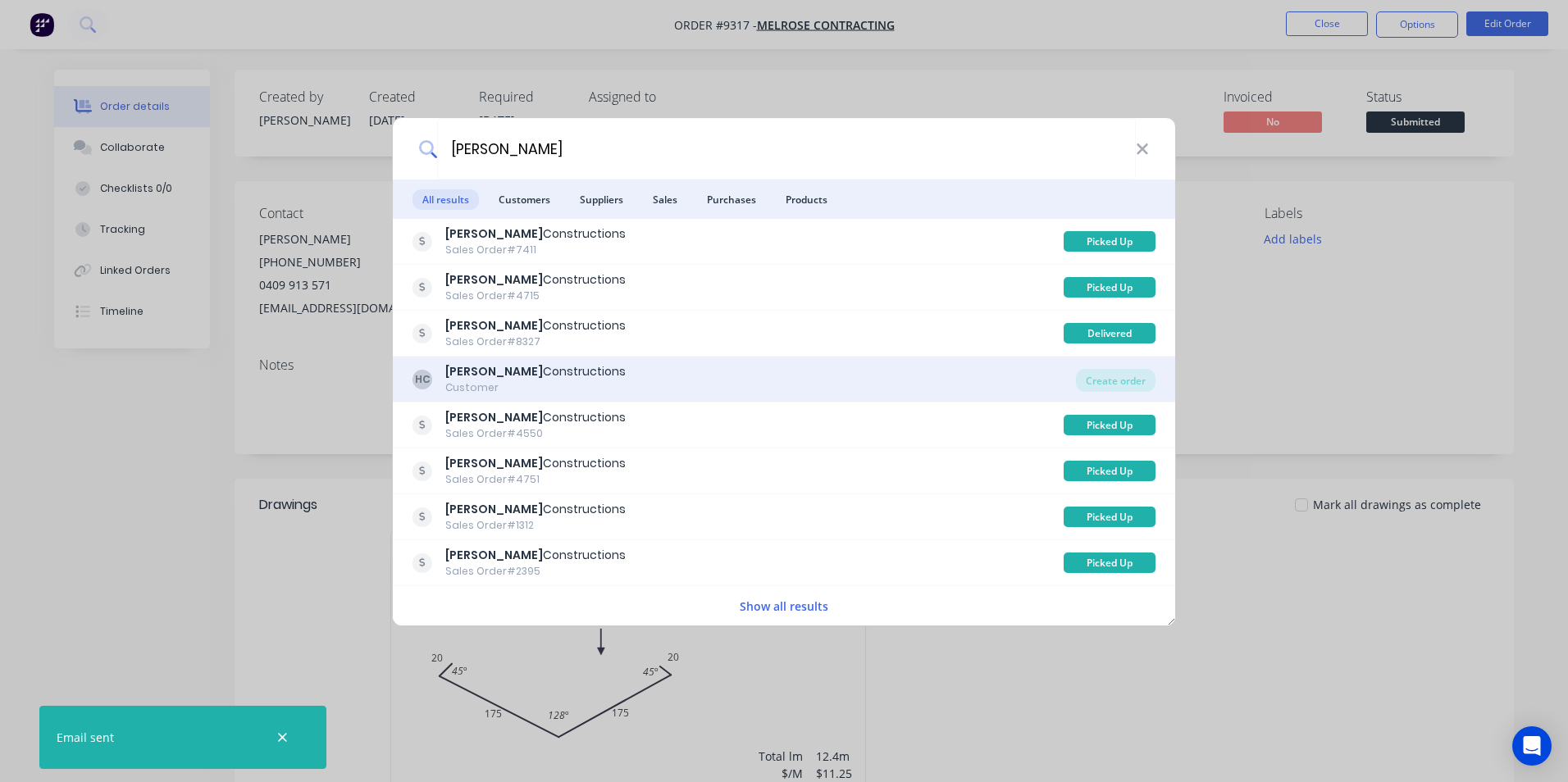
type input "hobbs"
click at [808, 366] on div "HC Hobbs Constructions Customer" at bounding box center [744, 379] width 664 height 32
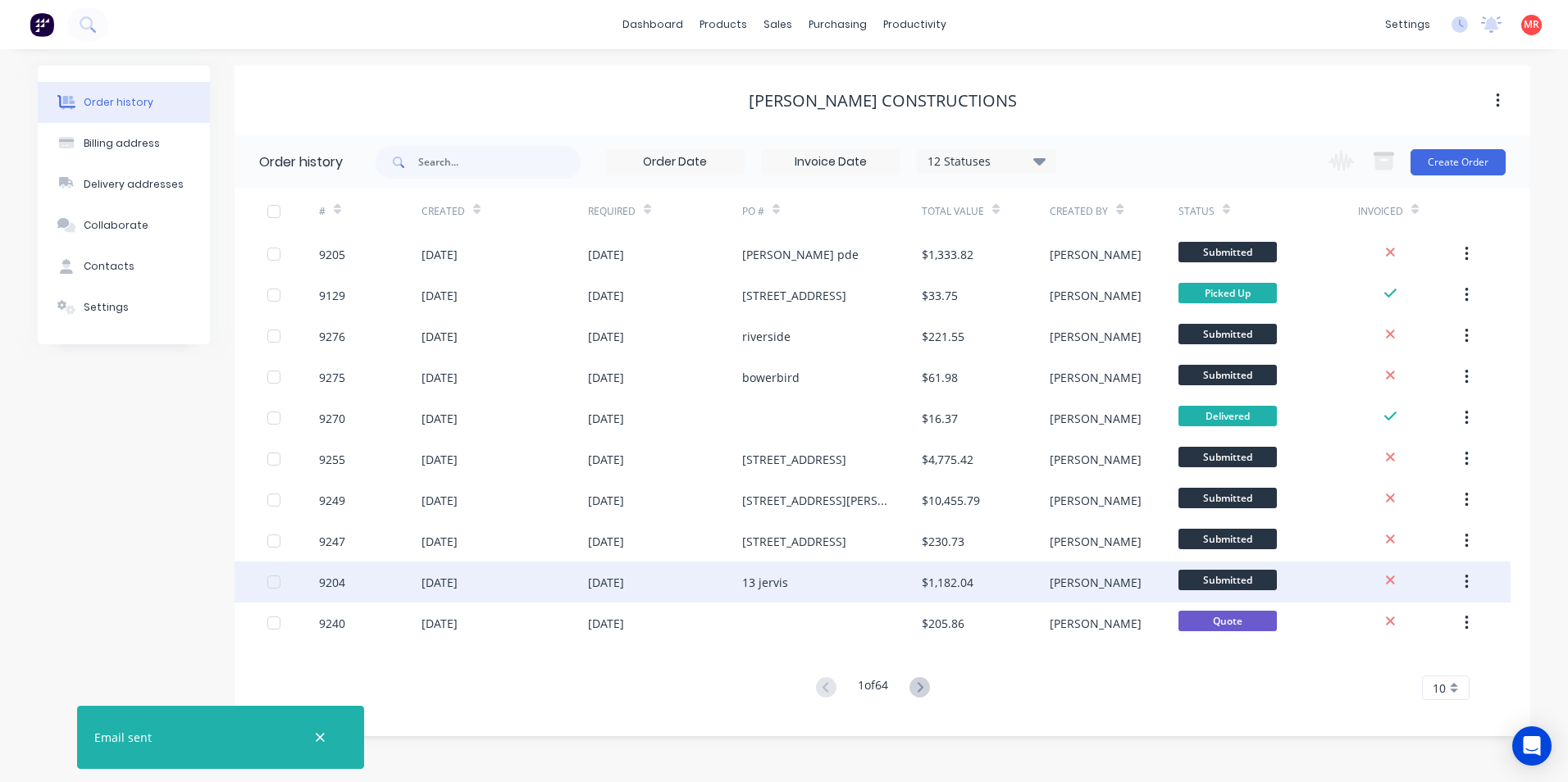
click at [700, 586] on div "[DATE]" at bounding box center [665, 583] width 155 height 41
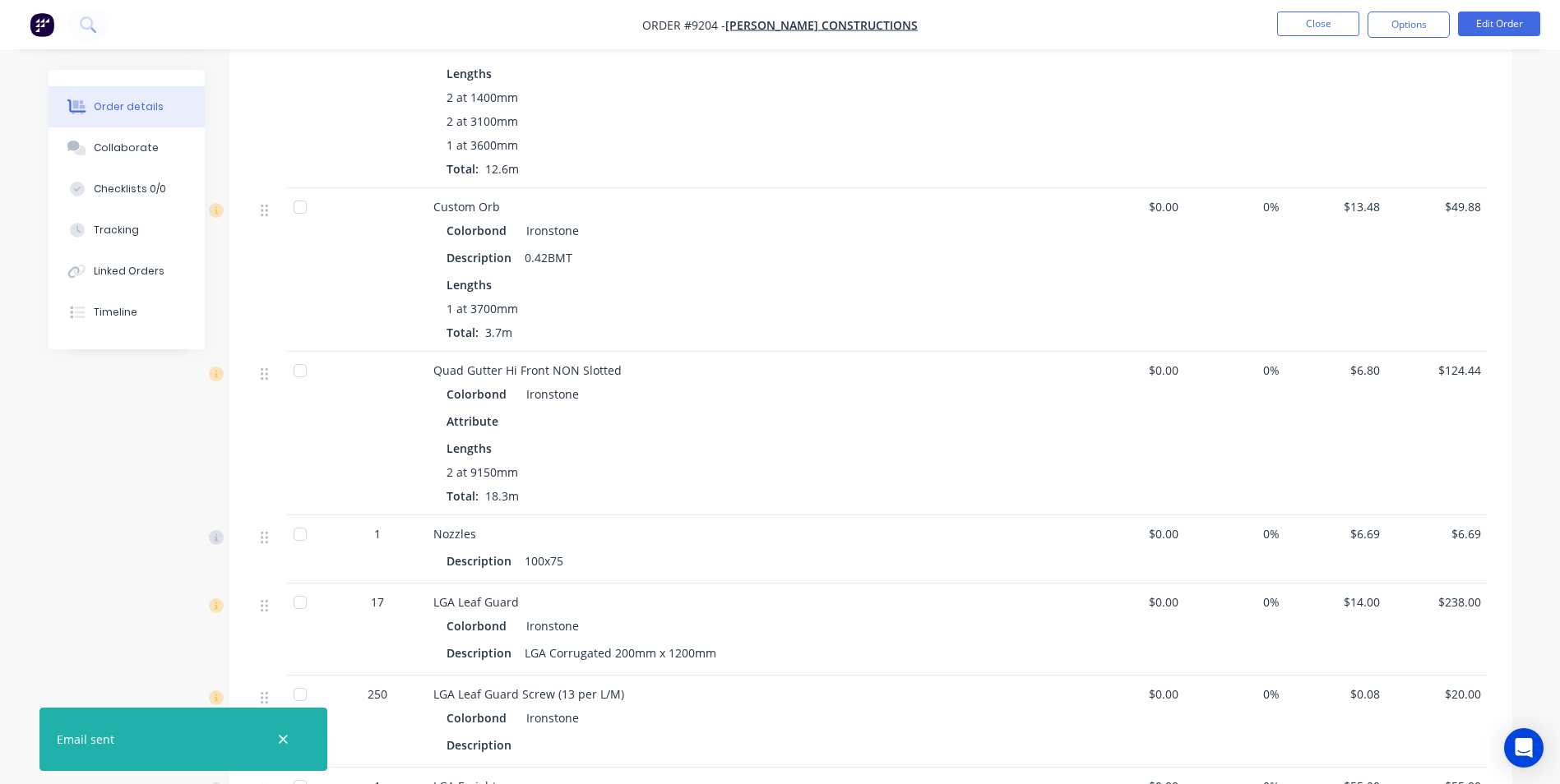
scroll to position [1069, 0]
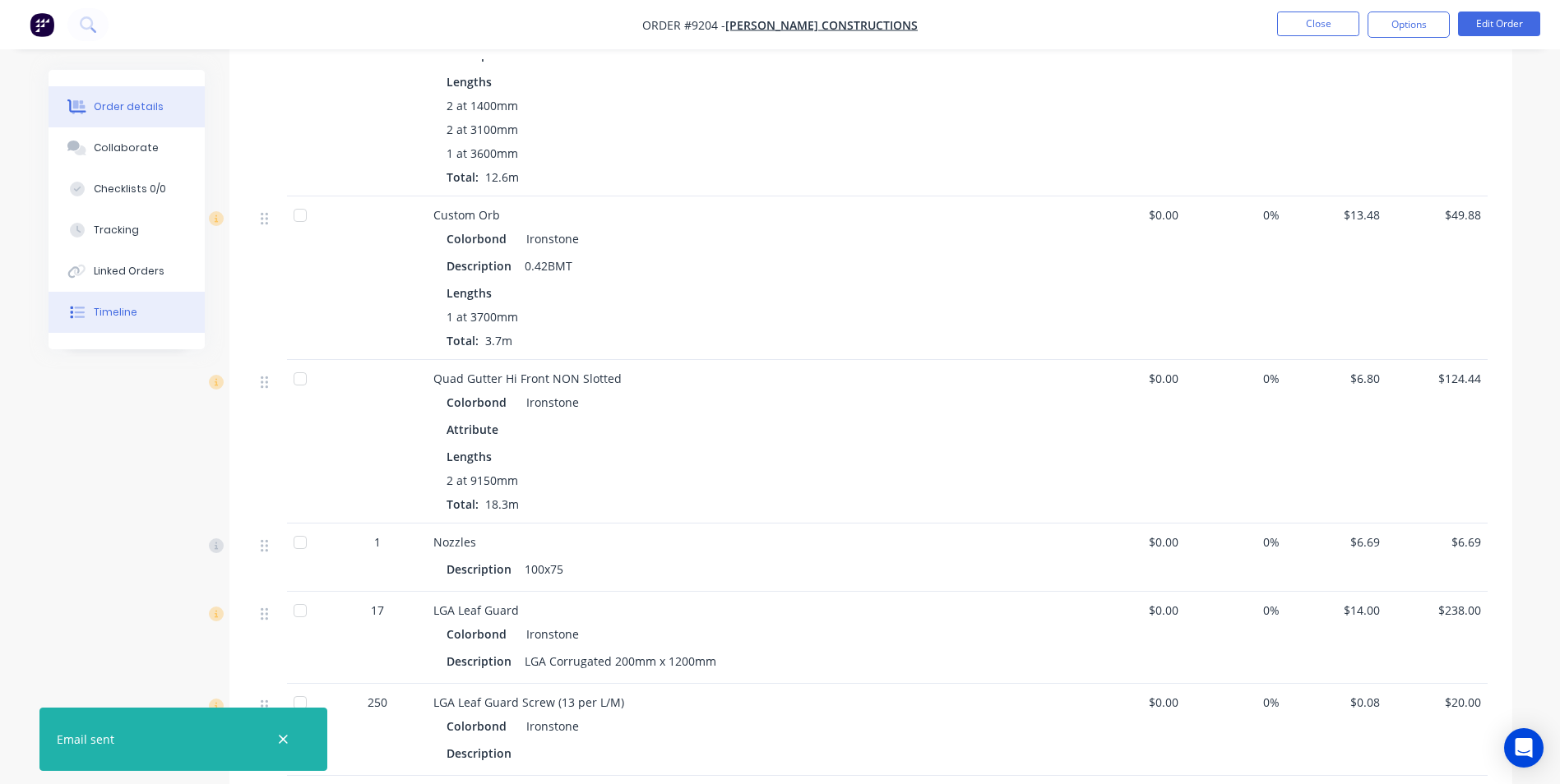
click at [137, 306] on button "Timeline" at bounding box center [126, 312] width 157 height 42
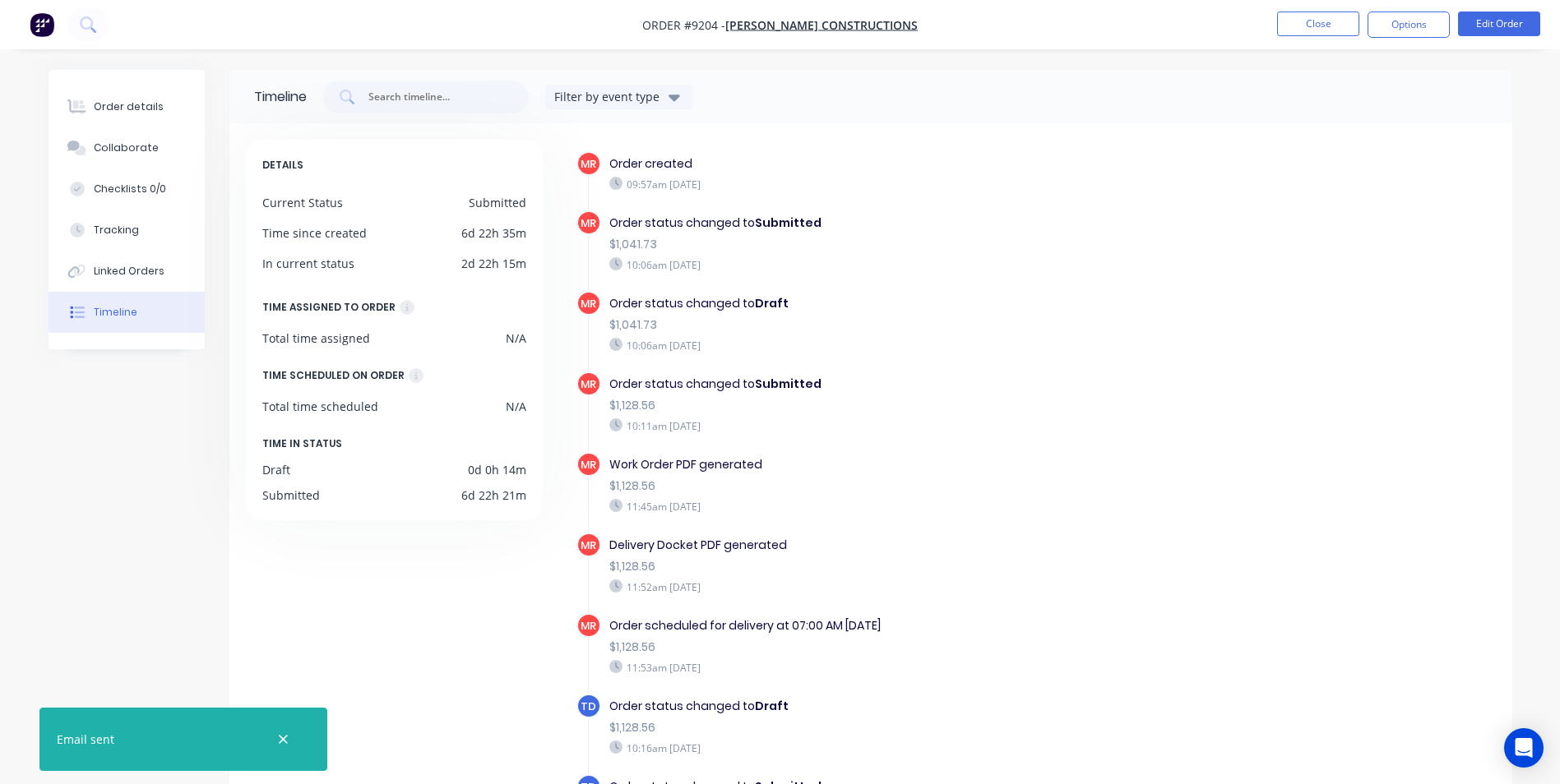
click at [46, 25] on img "button" at bounding box center [42, 24] width 25 height 25
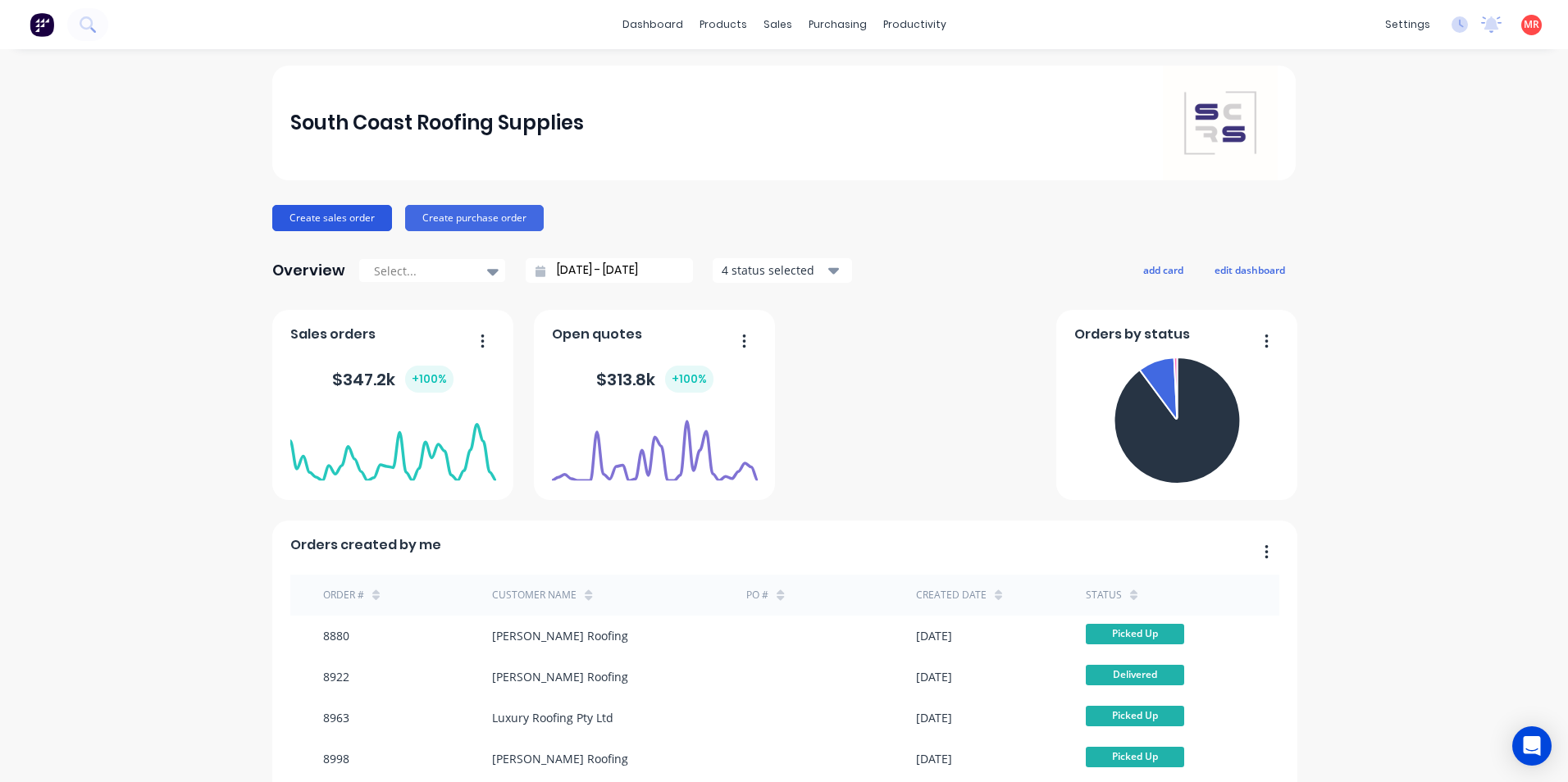
click at [338, 207] on button "Create sales order" at bounding box center [332, 218] width 120 height 26
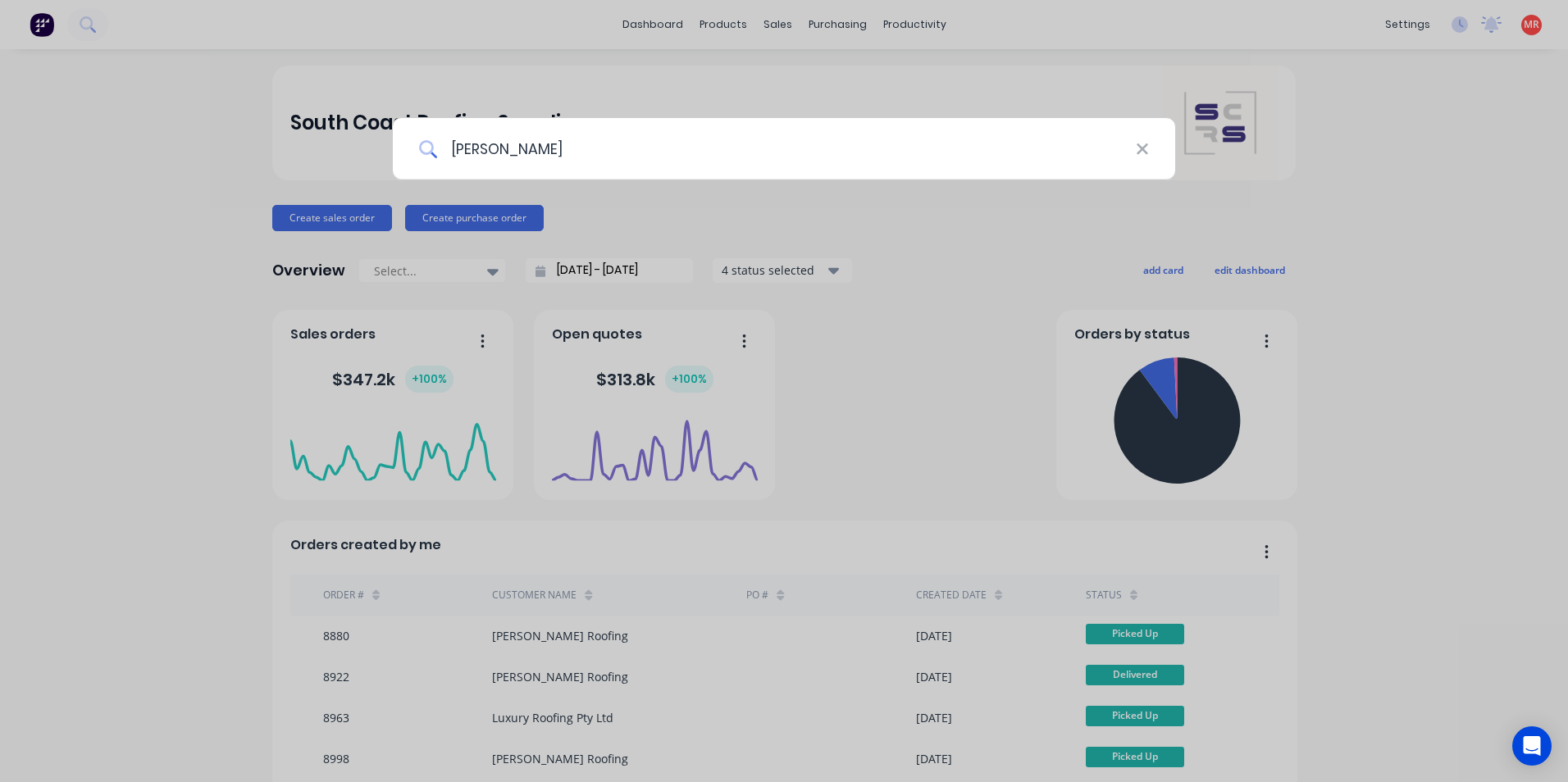
click at [462, 144] on input "parrish" at bounding box center [786, 148] width 699 height 61
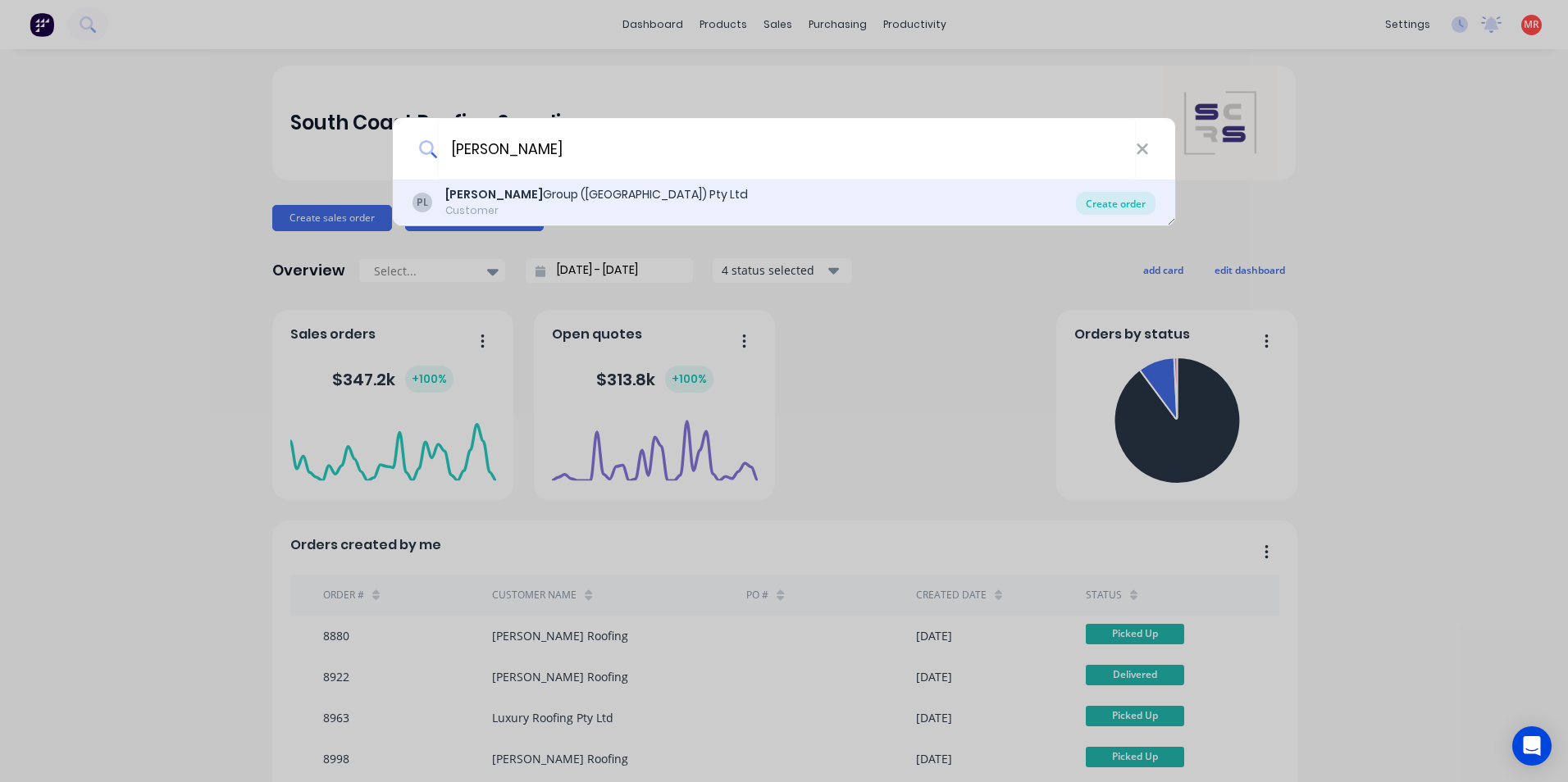
type input "parrish"
click at [1084, 205] on div "Create order" at bounding box center [1116, 203] width 79 height 23
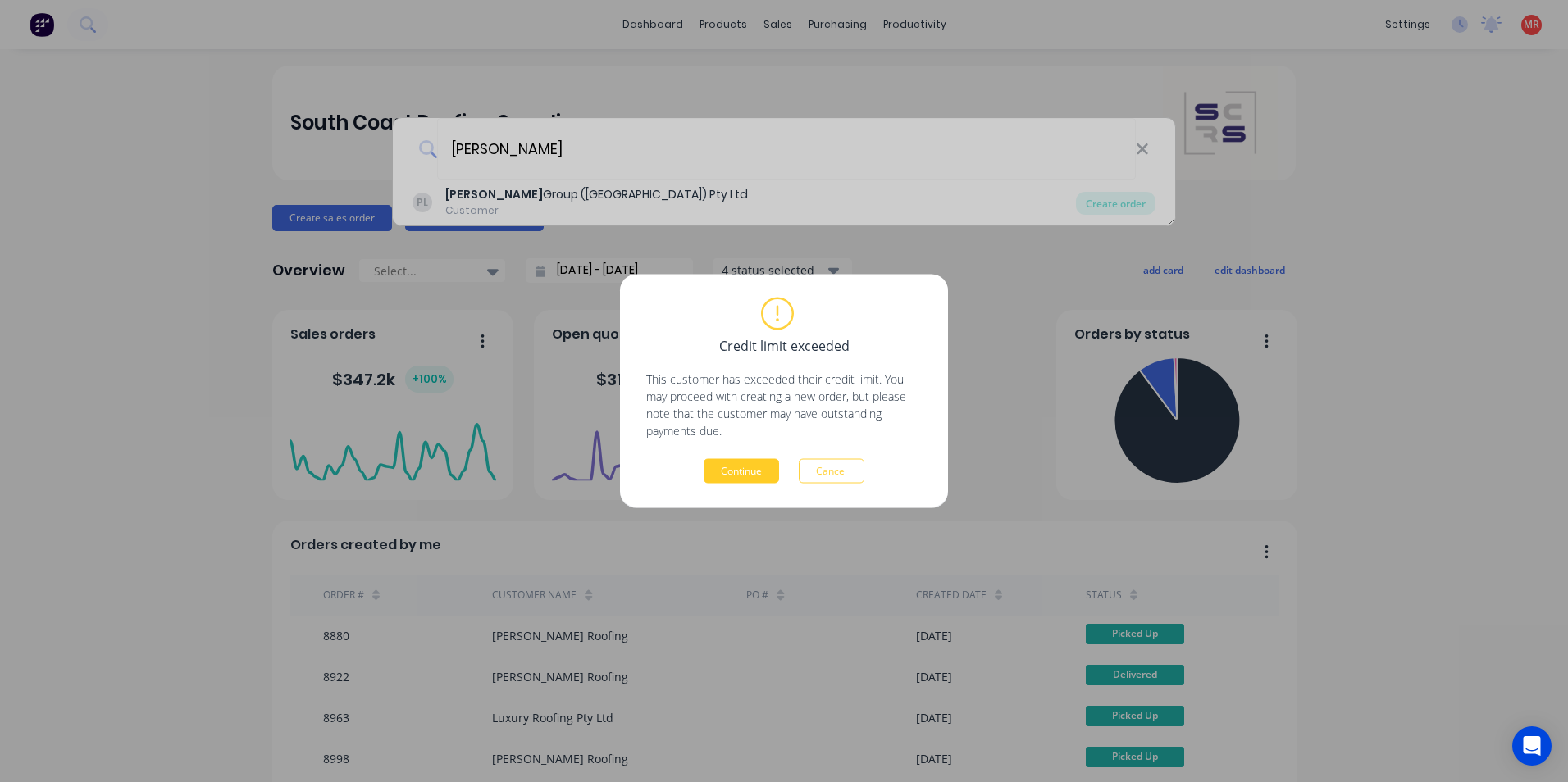
click at [738, 459] on button "Continue" at bounding box center [741, 471] width 75 height 25
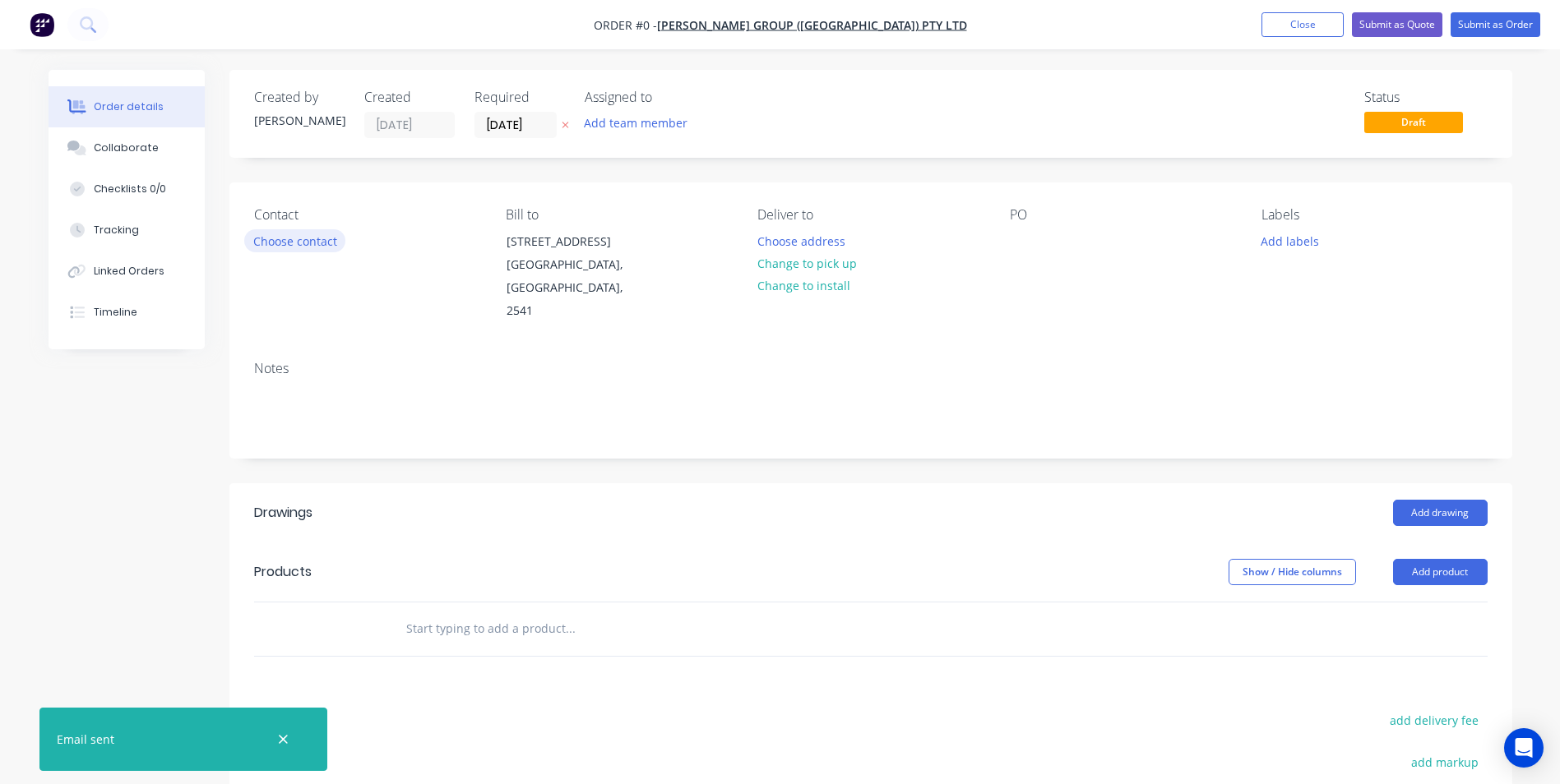
click at [303, 245] on button "Choose contact" at bounding box center [294, 241] width 101 height 22
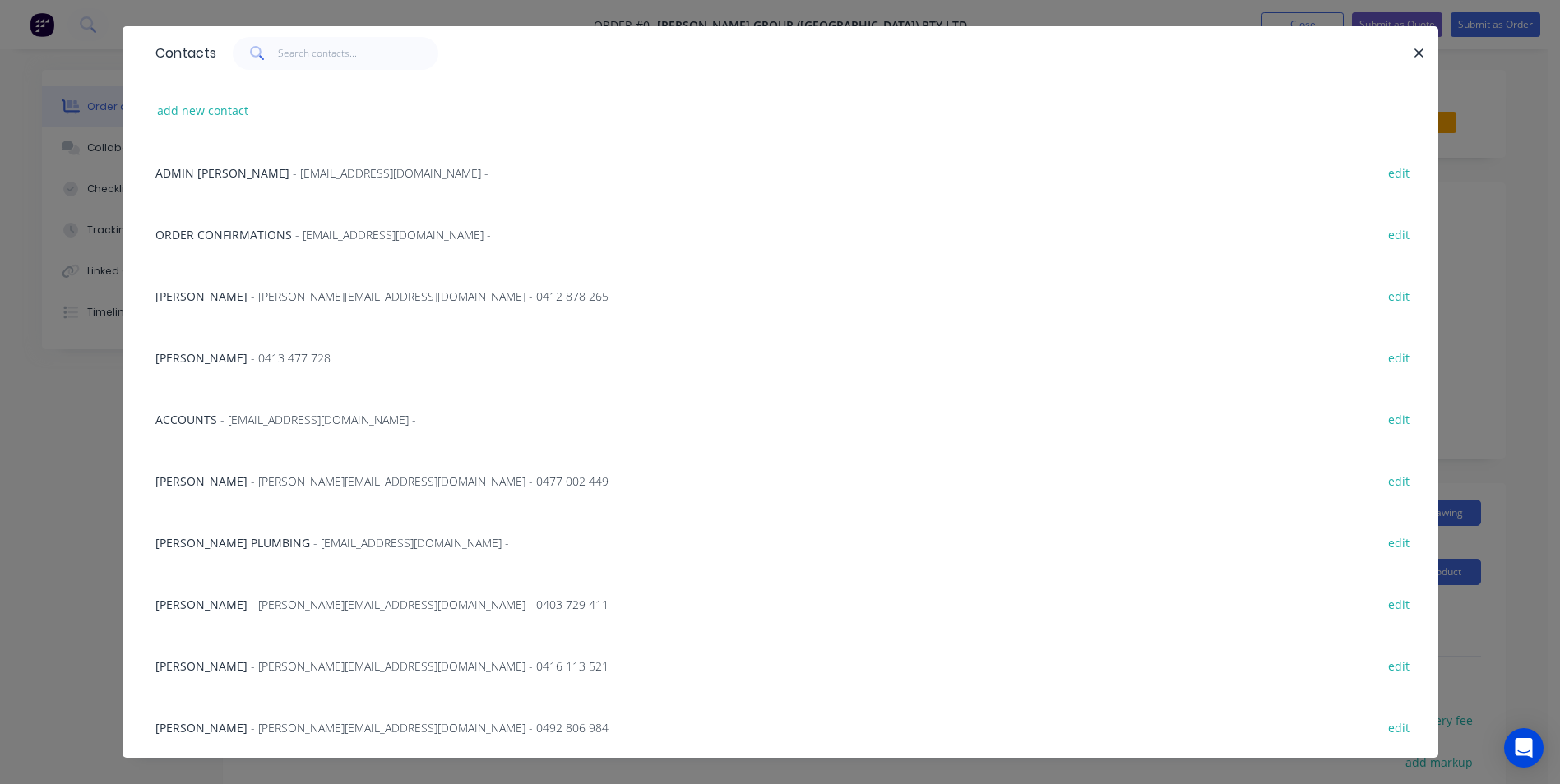
scroll to position [61, 0]
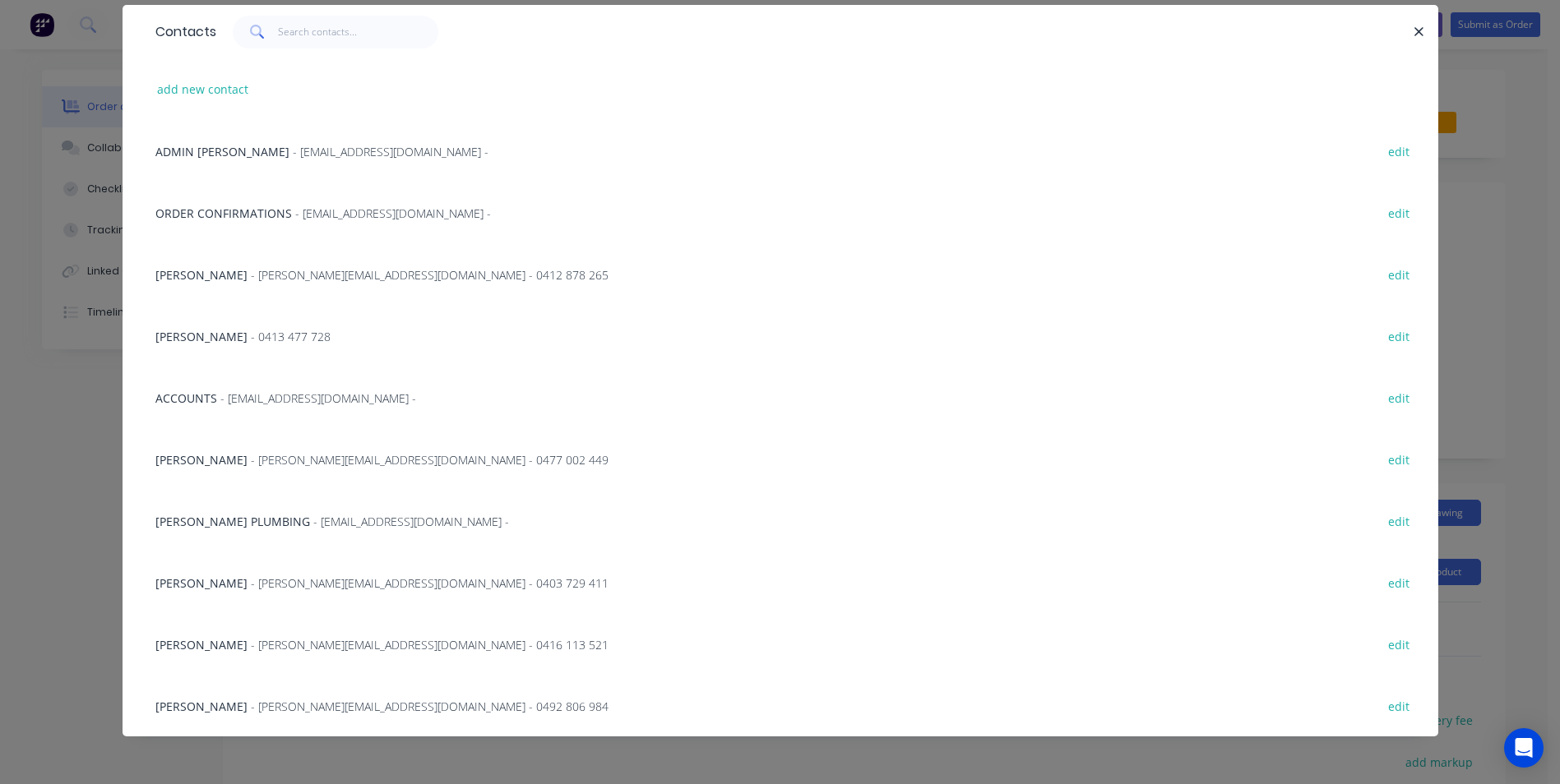
click at [252, 711] on span "- connor@parrishgroup.com.au - 0492 806 984" at bounding box center [429, 707] width 358 height 16
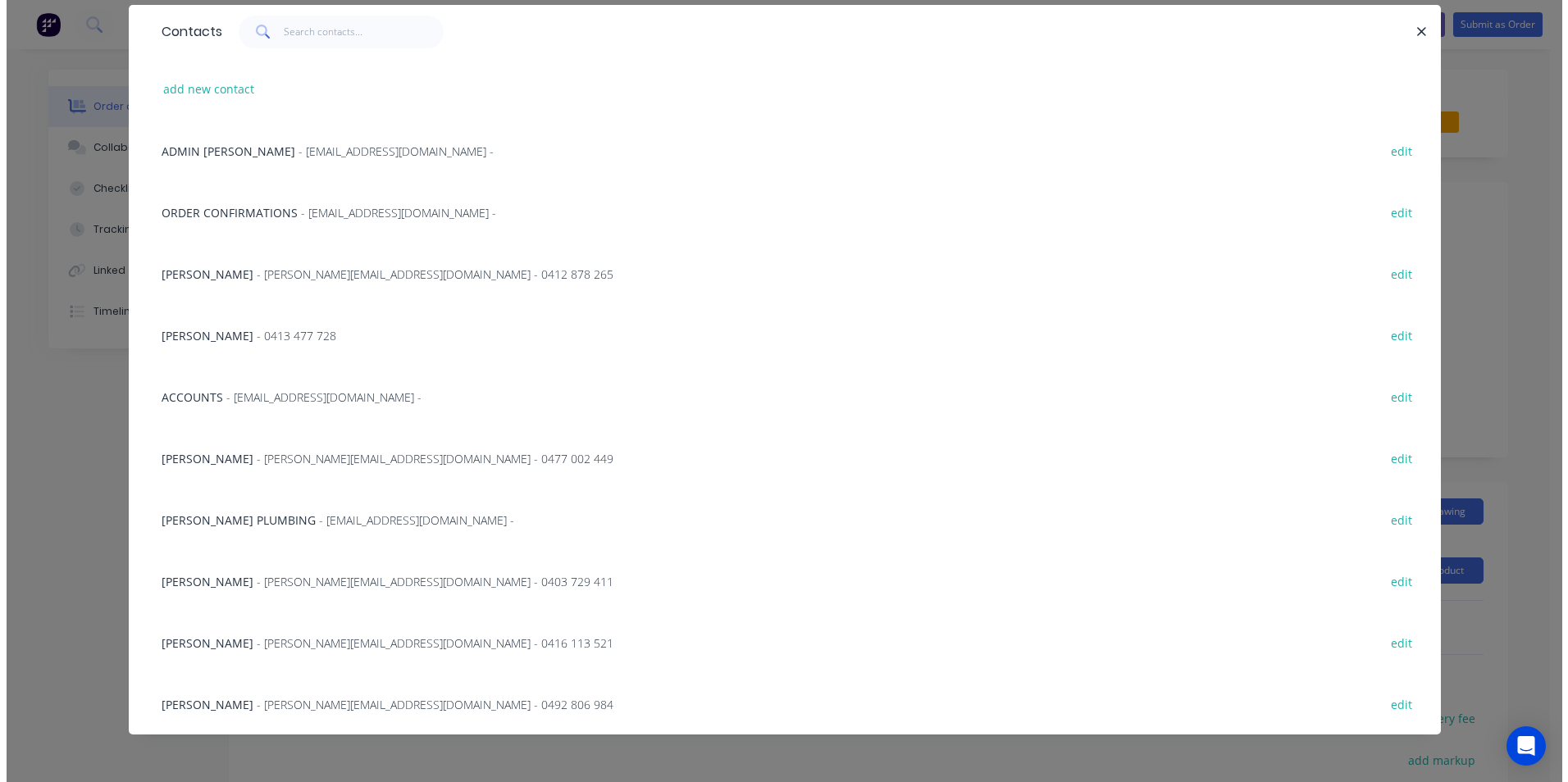
scroll to position [0, 0]
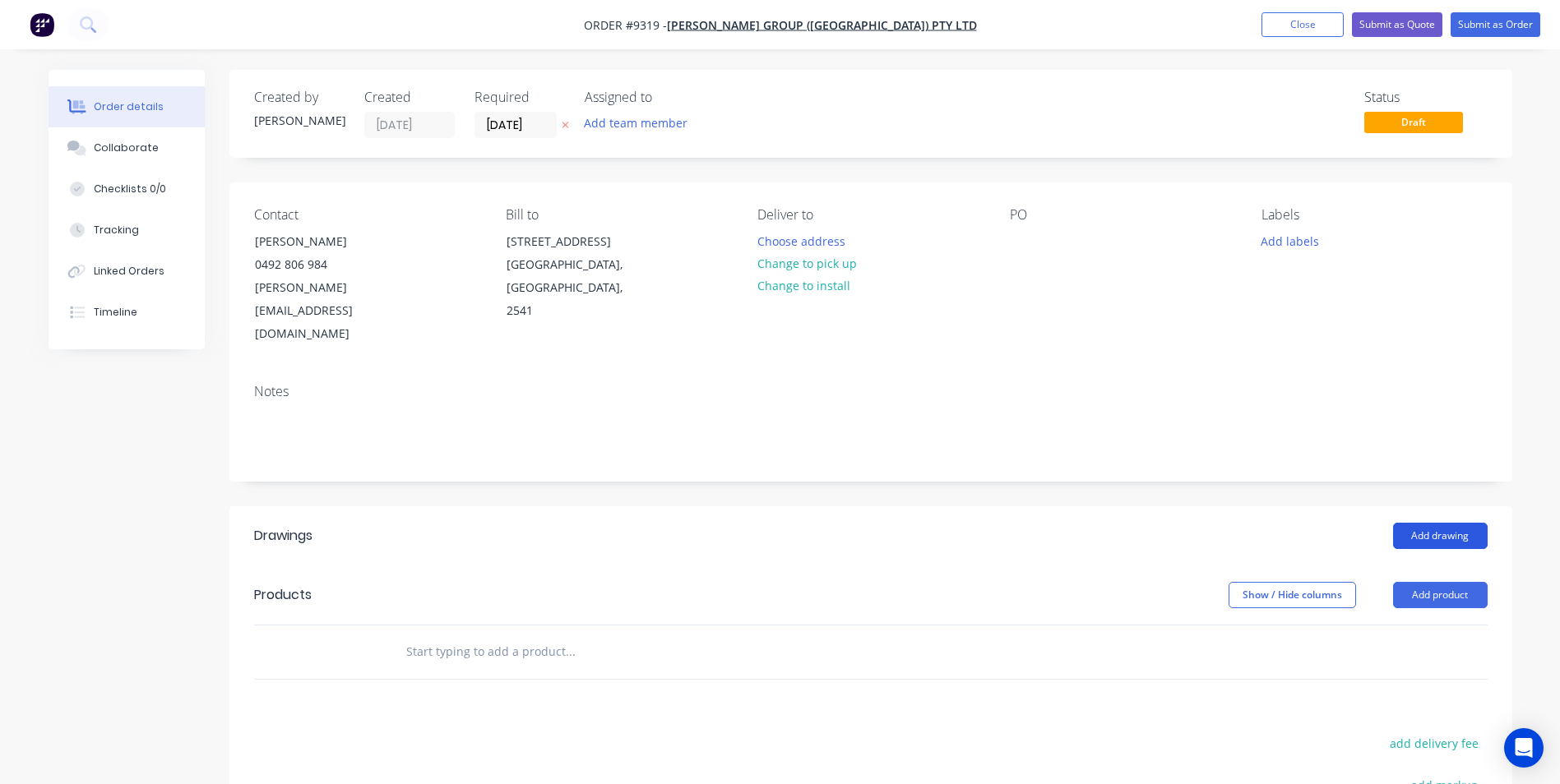
click at [1421, 523] on button "Add drawing" at bounding box center [1440, 536] width 94 height 26
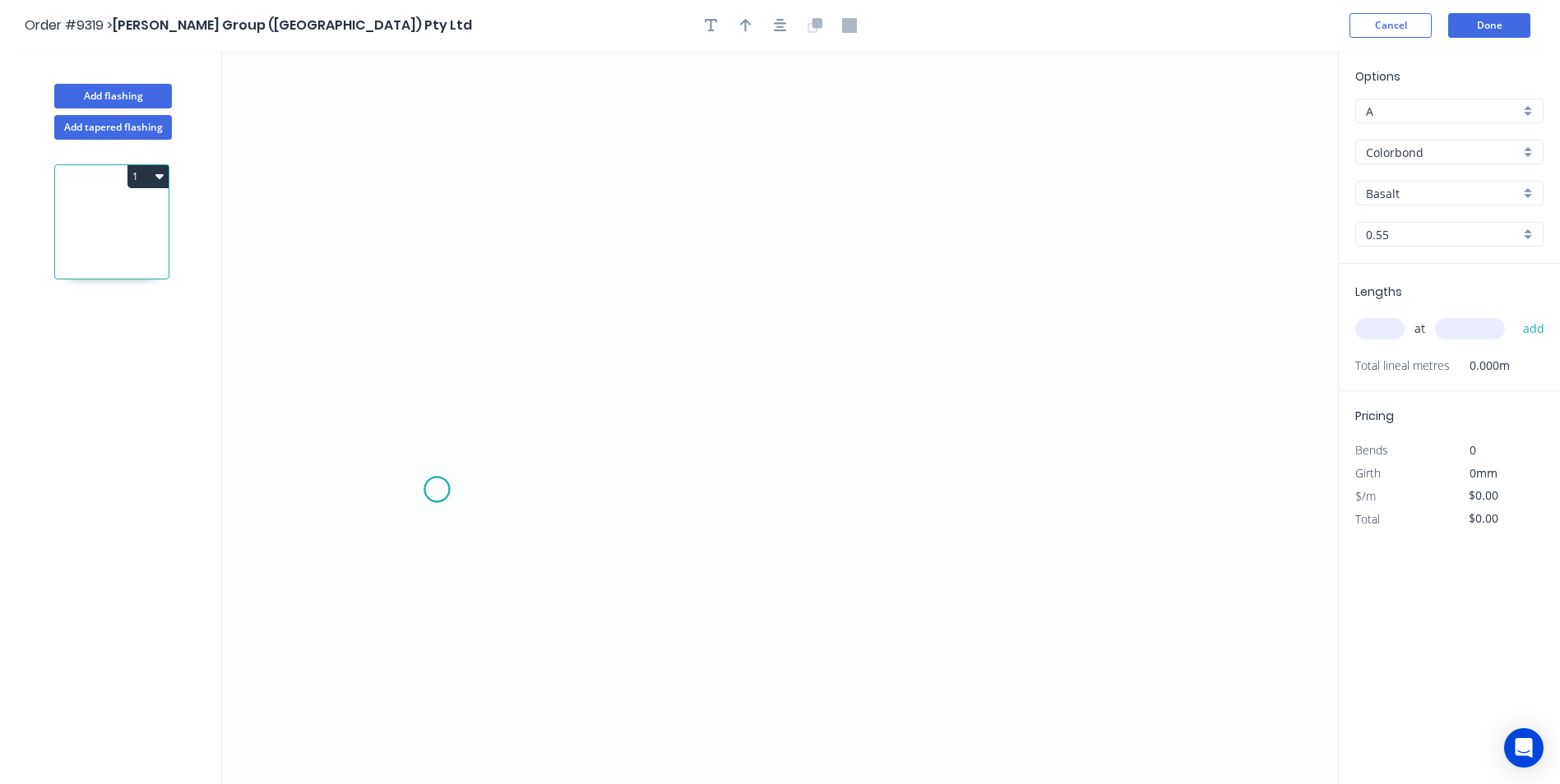
drag, startPoint x: 436, startPoint y: 490, endPoint x: 429, endPoint y: 391, distance: 99.2
click at [436, 489] on icon "0" at bounding box center [780, 417] width 1116 height 733
click at [440, 427] on icon "0" at bounding box center [780, 417] width 1116 height 733
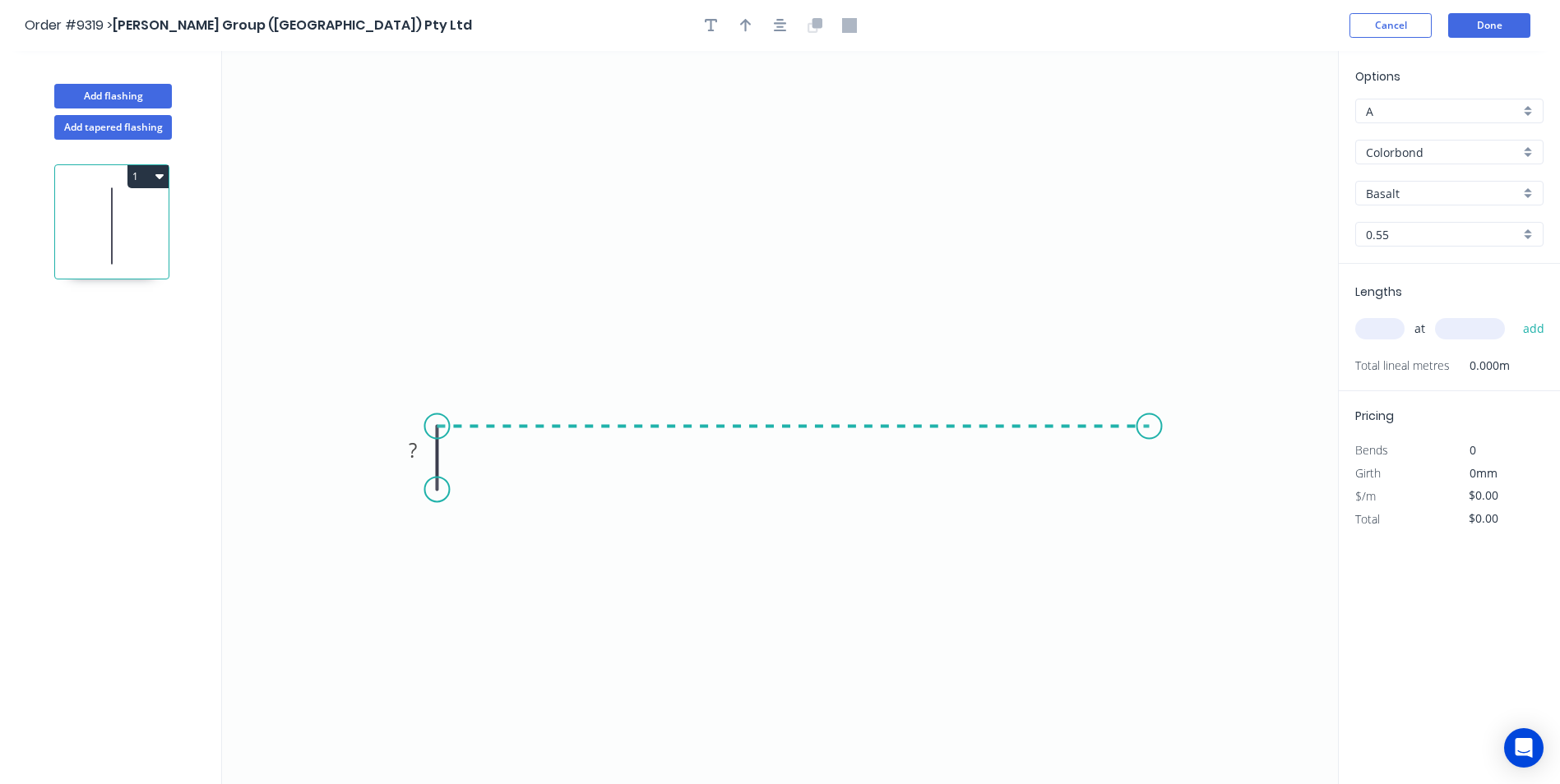
click at [1150, 428] on icon "0 ?" at bounding box center [780, 417] width 1116 height 733
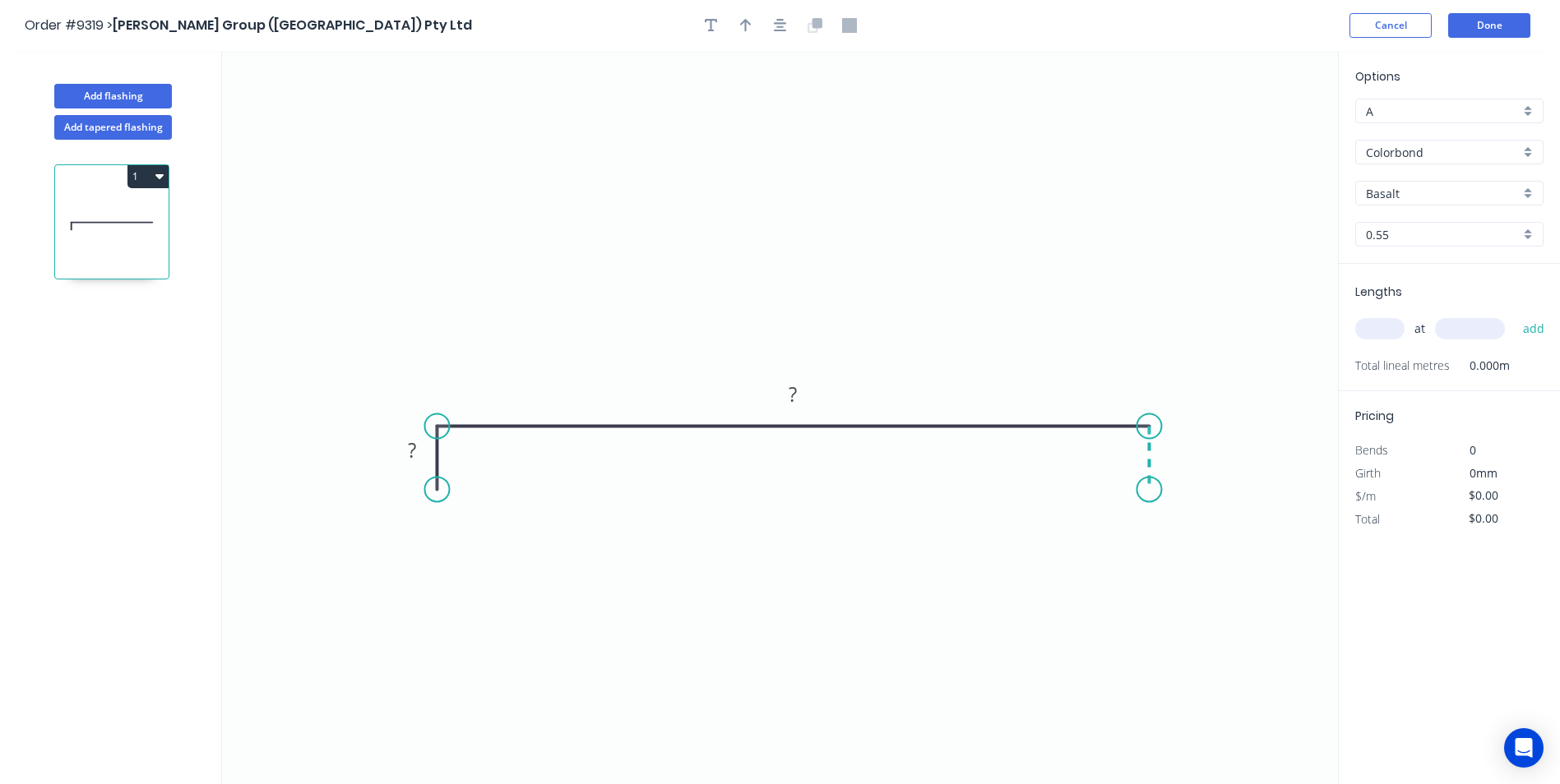
click at [1152, 490] on icon "0 ? ?" at bounding box center [780, 417] width 1116 height 733
click at [1525, 190] on div "Basalt" at bounding box center [1450, 193] width 189 height 25
click at [1529, 149] on div "Colorbond" at bounding box center [1450, 152] width 189 height 25
click at [1421, 274] on div "Galvanised" at bounding box center [1450, 269] width 187 height 29
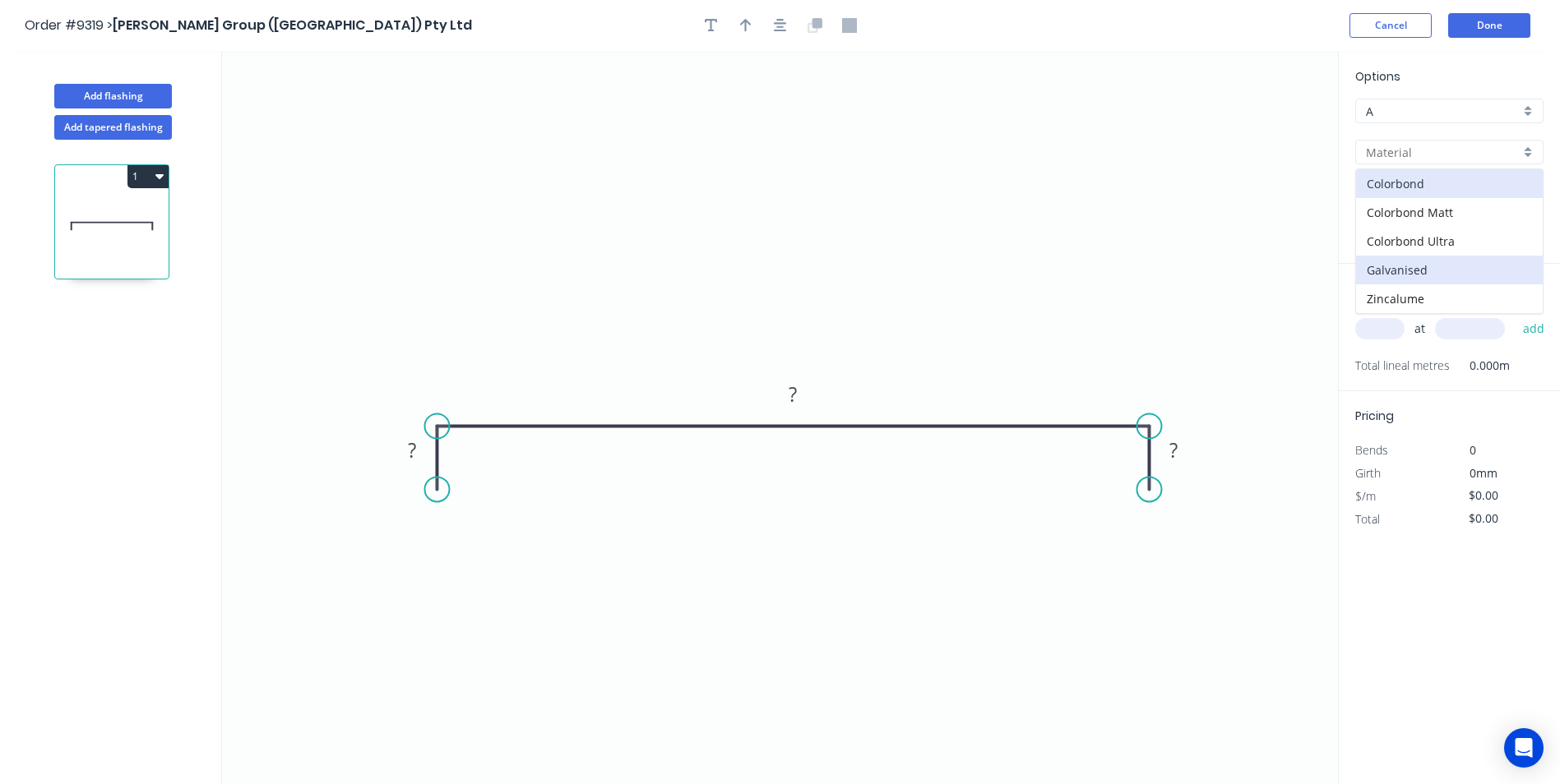
type input "Galvanised"
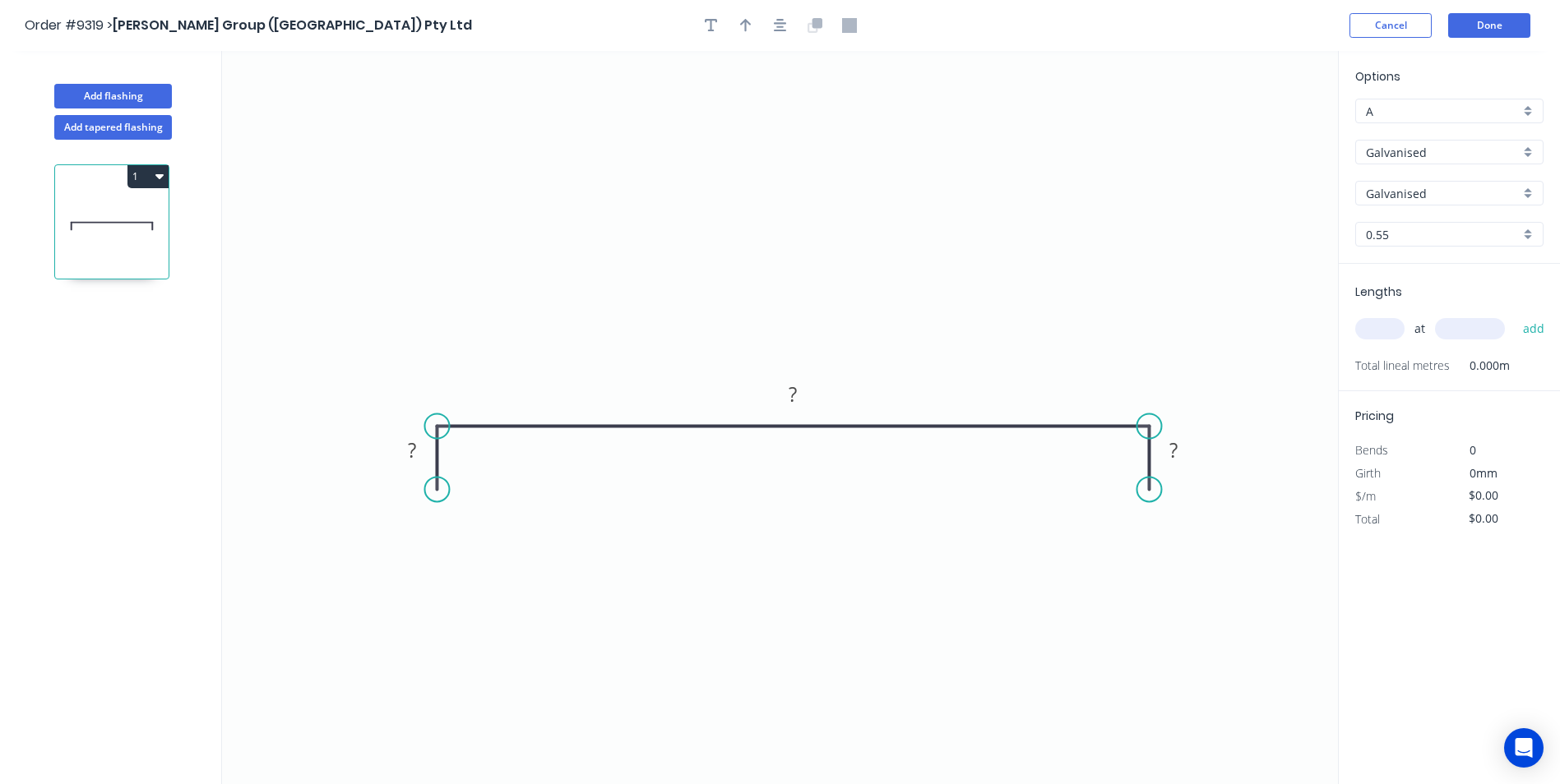
click at [1386, 317] on div "at add" at bounding box center [1451, 329] width 191 height 28
click at [1385, 321] on input "text" at bounding box center [1380, 329] width 49 height 22
type input "1"
type input "2500"
click at [1515, 315] on button "add" at bounding box center [1534, 329] width 39 height 28
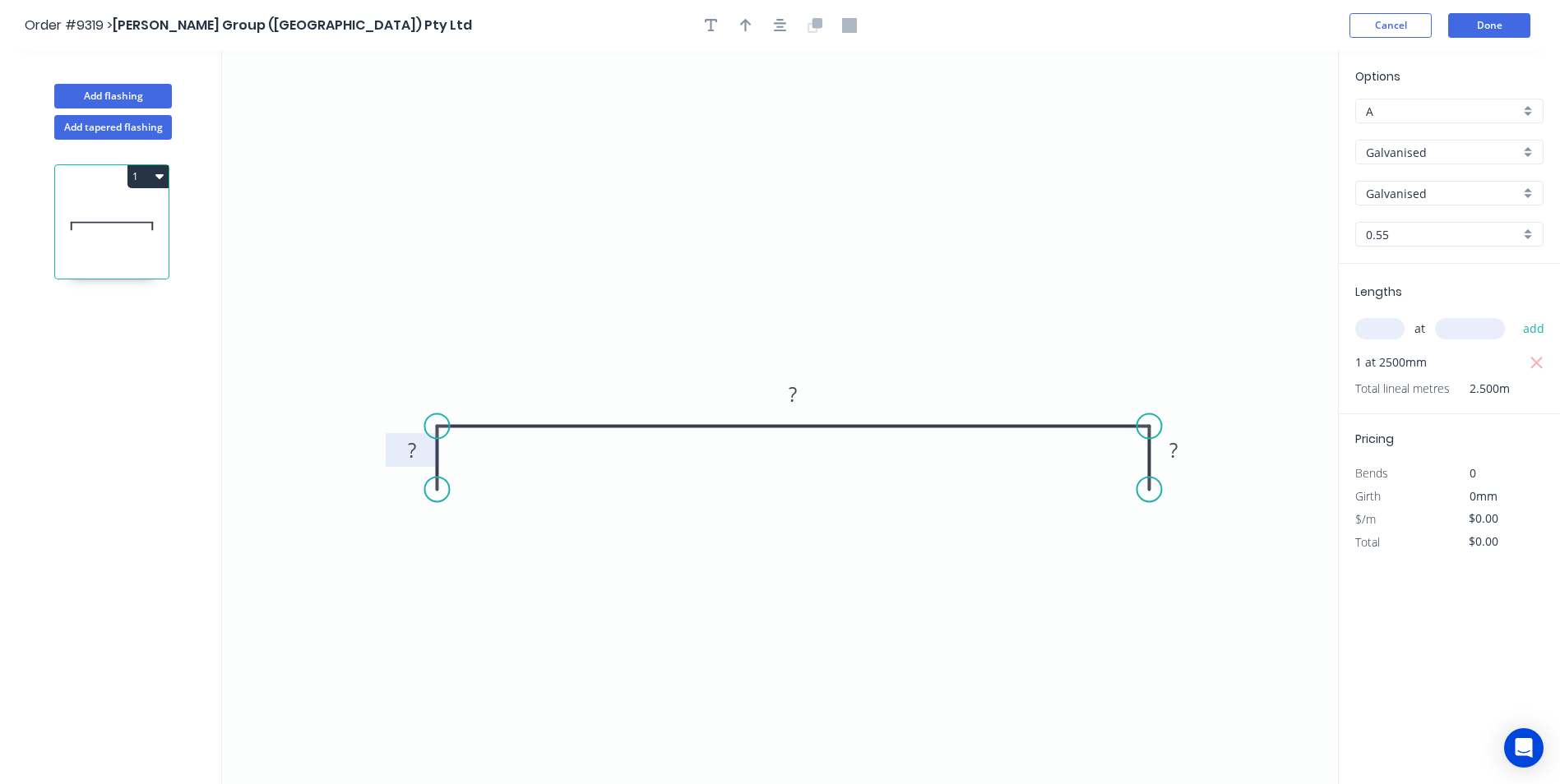
click at [397, 449] on rect at bounding box center [413, 451] width 33 height 23
click at [840, 157] on icon "0 30 635 30" at bounding box center [780, 417] width 1116 height 733
type input "$27.46"
type input "$68.65"
click at [746, 22] on icon "button" at bounding box center [745, 25] width 11 height 13
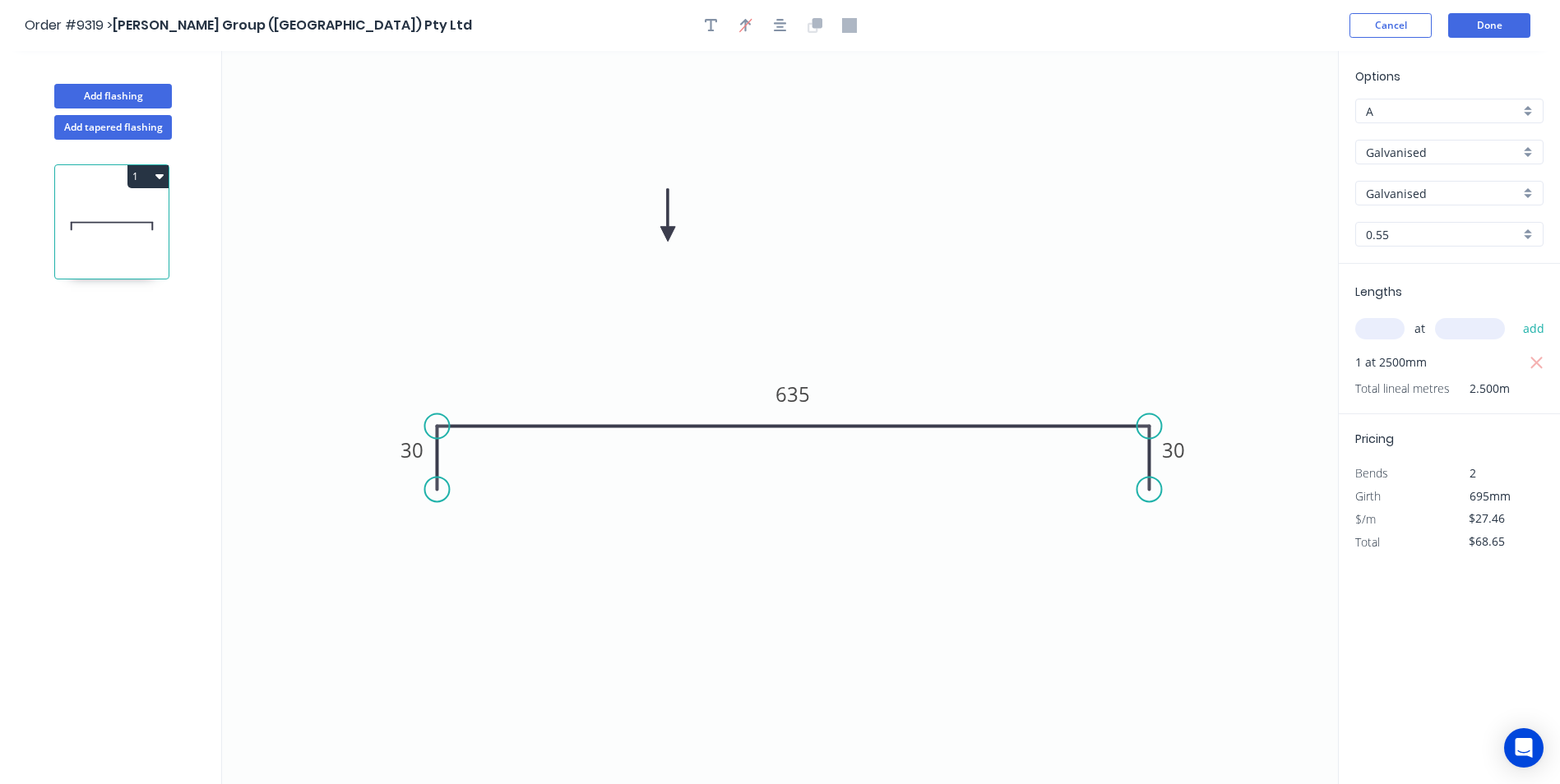
drag, startPoint x: 1254, startPoint y: 126, endPoint x: 655, endPoint y: 236, distance: 609.0
click at [661, 236] on icon at bounding box center [667, 215] width 15 height 53
click at [1486, 25] on button "Done" at bounding box center [1489, 25] width 82 height 25
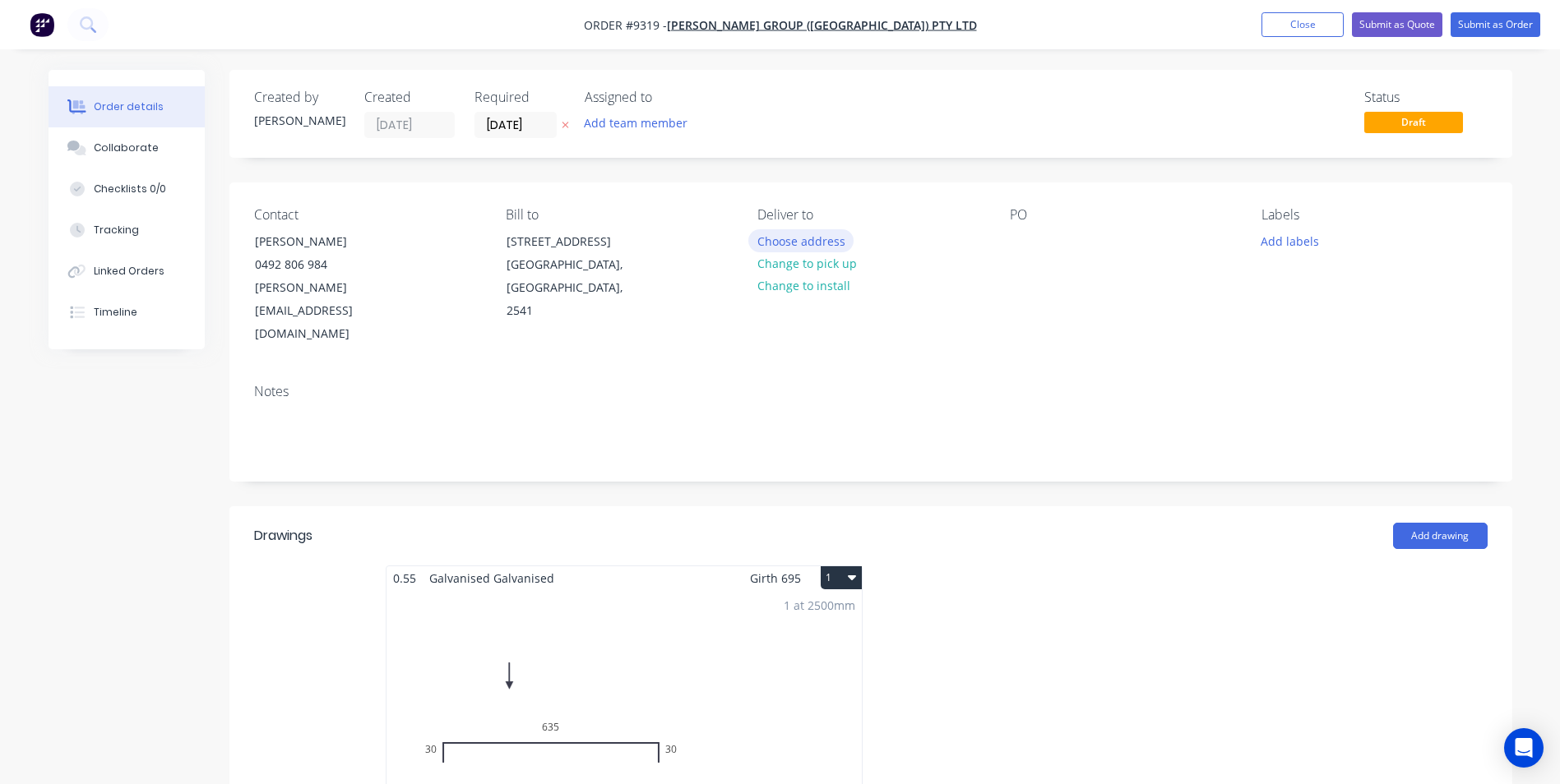
click at [811, 243] on button "Choose address" at bounding box center [802, 241] width 106 height 22
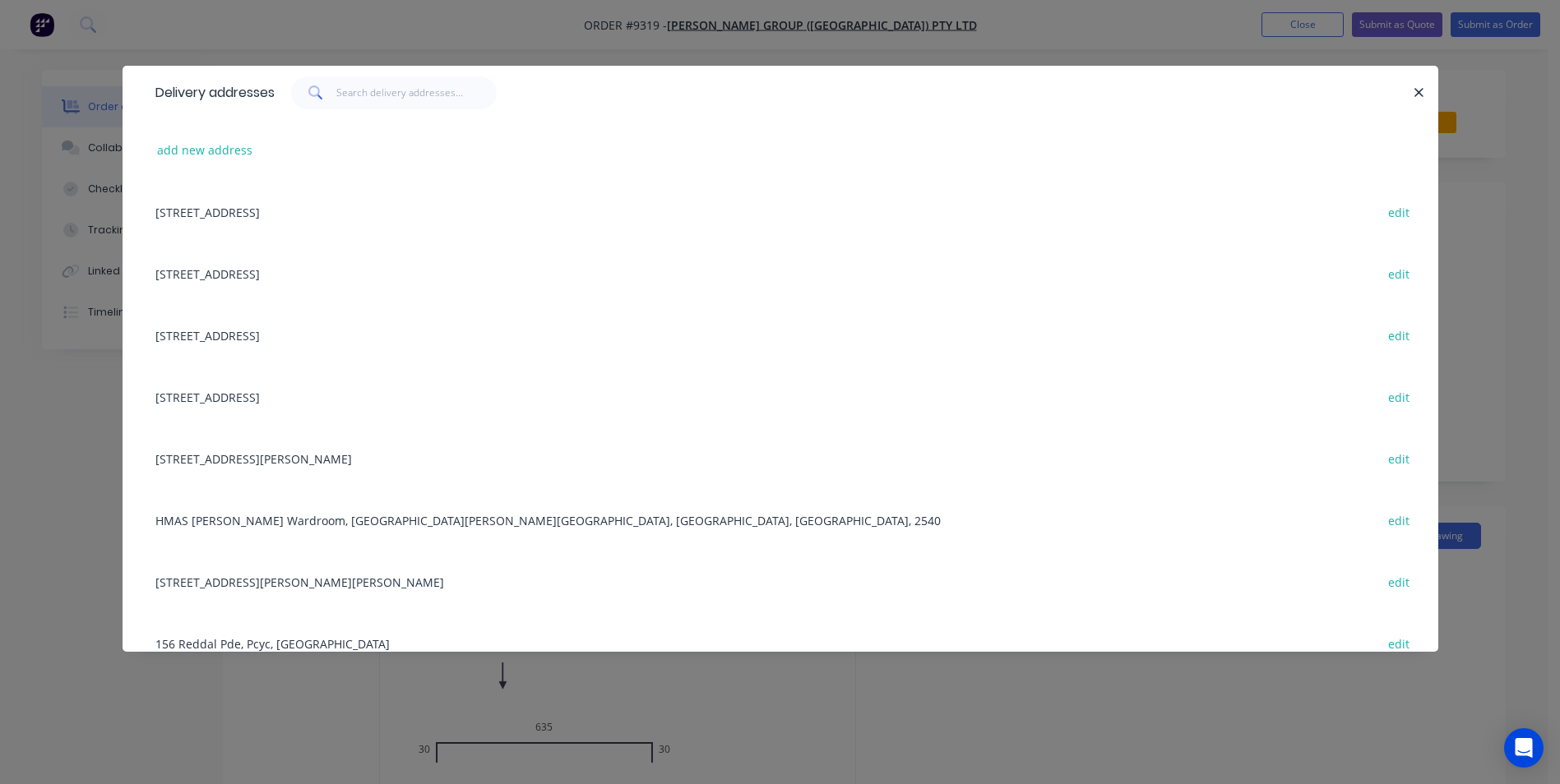
drag, startPoint x: 197, startPoint y: 209, endPoint x: 336, endPoint y: 212, distance: 139.0
click at [197, 209] on div "Unit 3/21 Trim Street, South Nowra, New South Wales, Australia, 2541 edit" at bounding box center [780, 211] width 1267 height 61
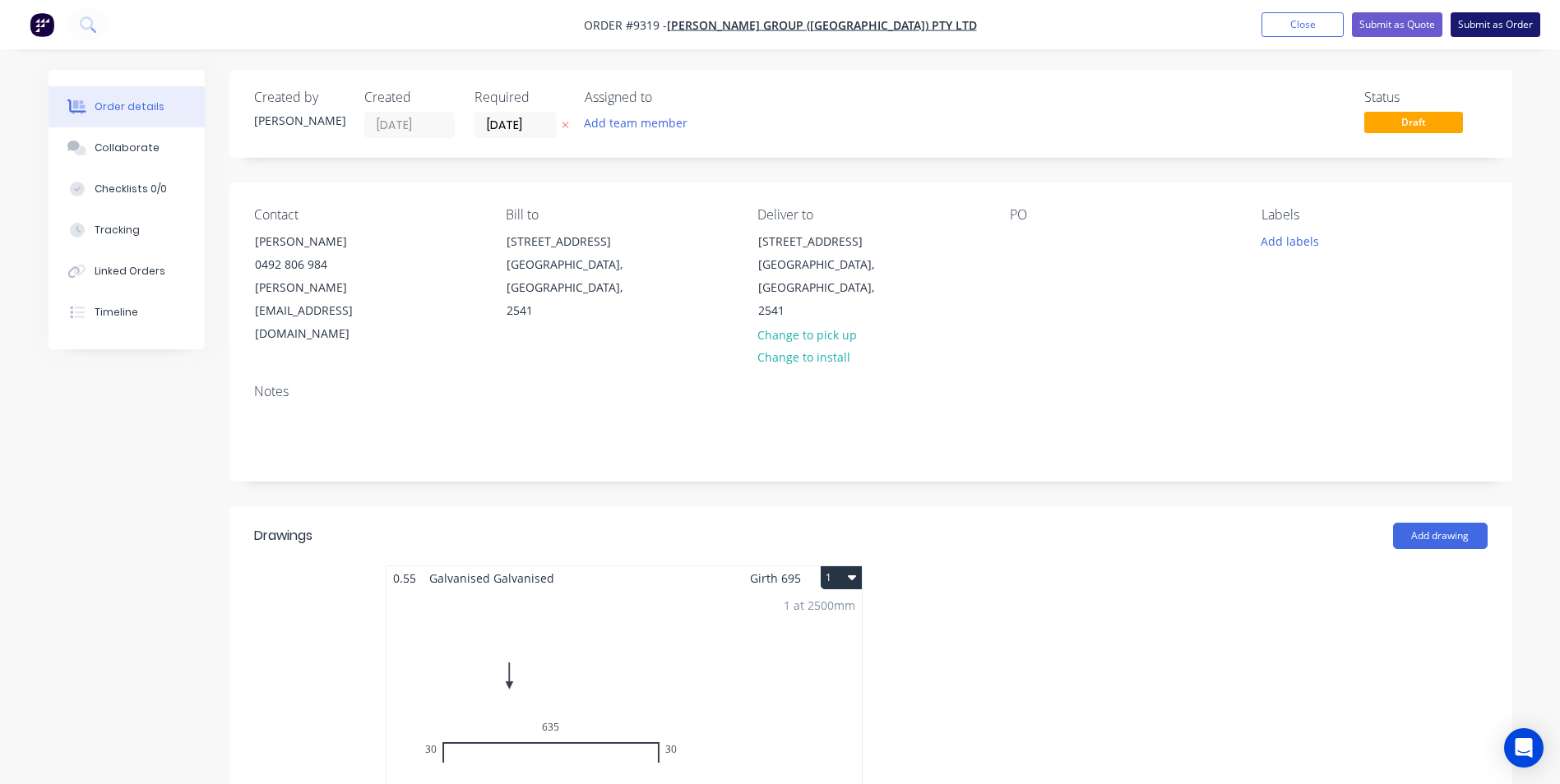
click at [1489, 19] on button "Submit as Order" at bounding box center [1496, 24] width 90 height 25
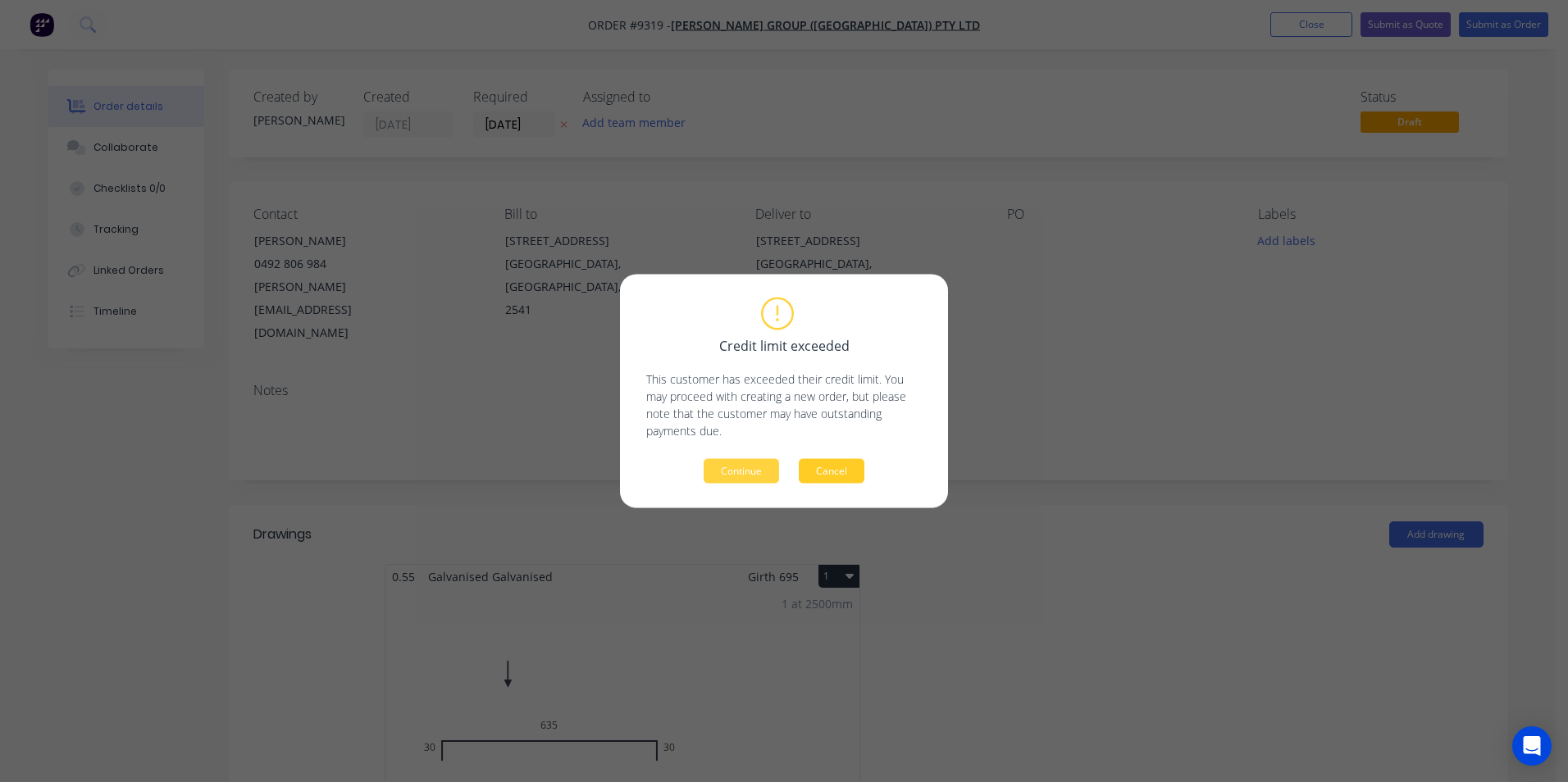
click at [857, 474] on button "Cancel" at bounding box center [831, 471] width 66 height 25
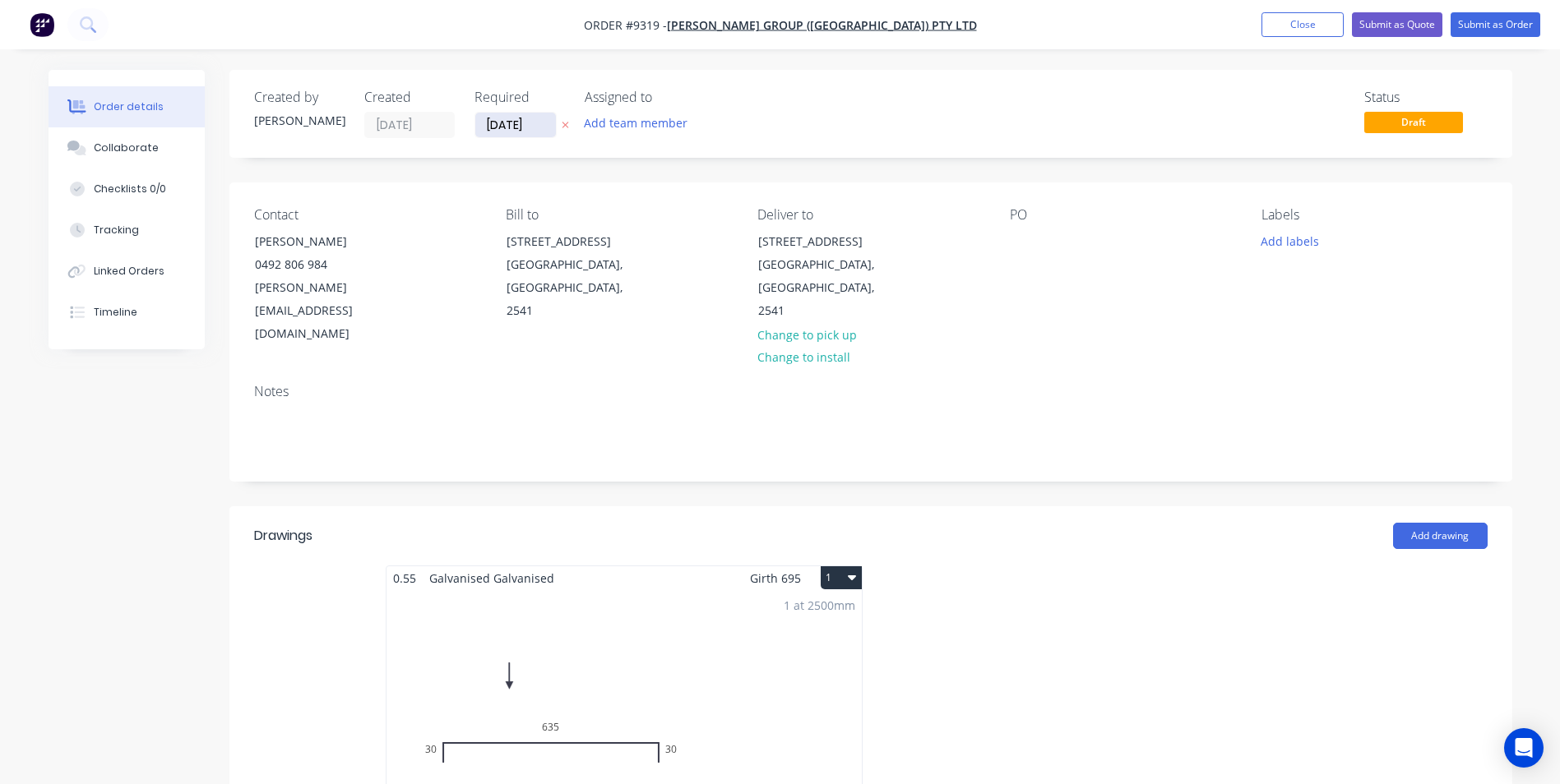
click at [529, 119] on input "[DATE]" at bounding box center [515, 125] width 81 height 25
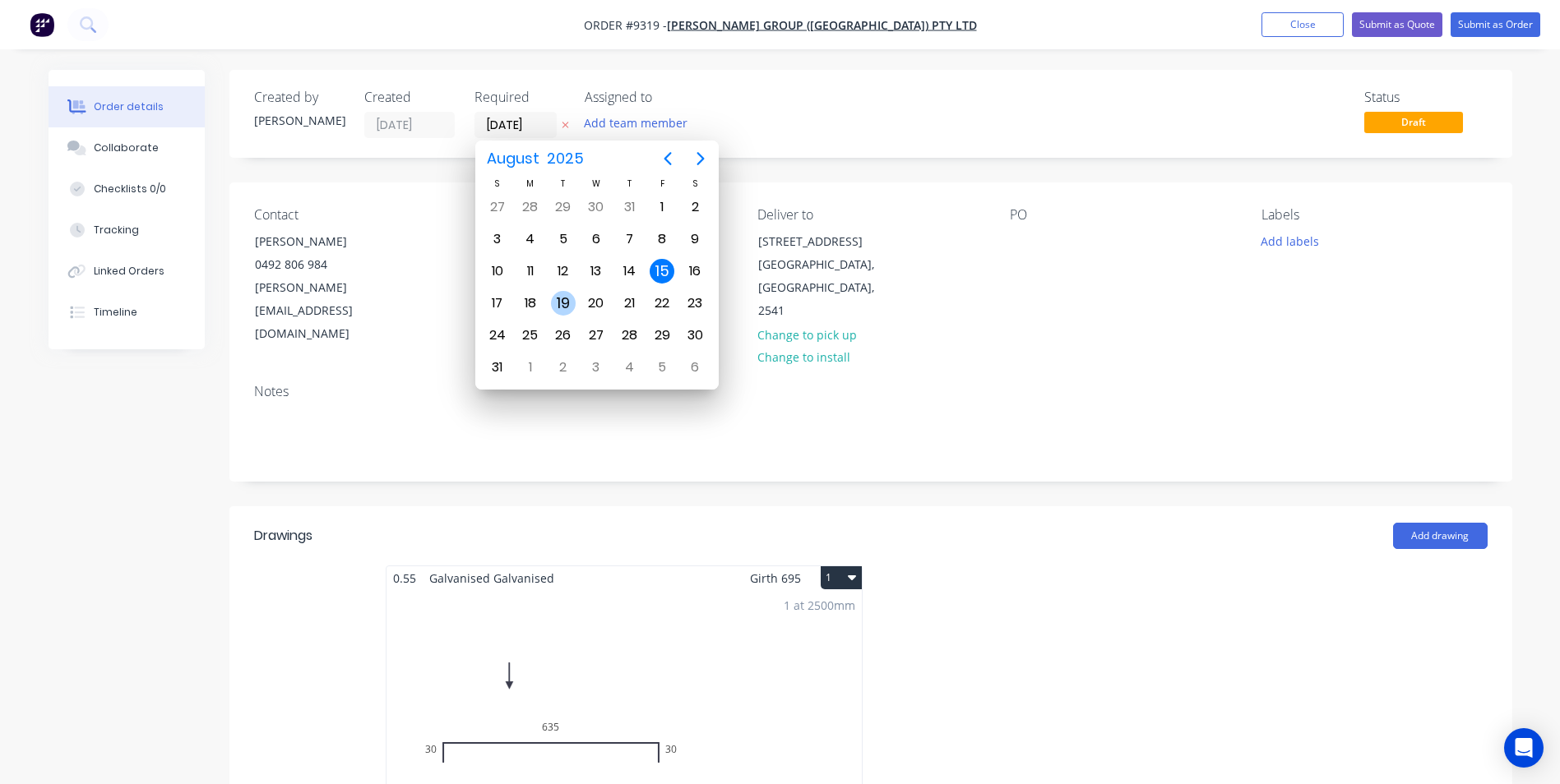
click at [574, 306] on div "19" at bounding box center [564, 303] width 25 height 25
type input "19/08/25"
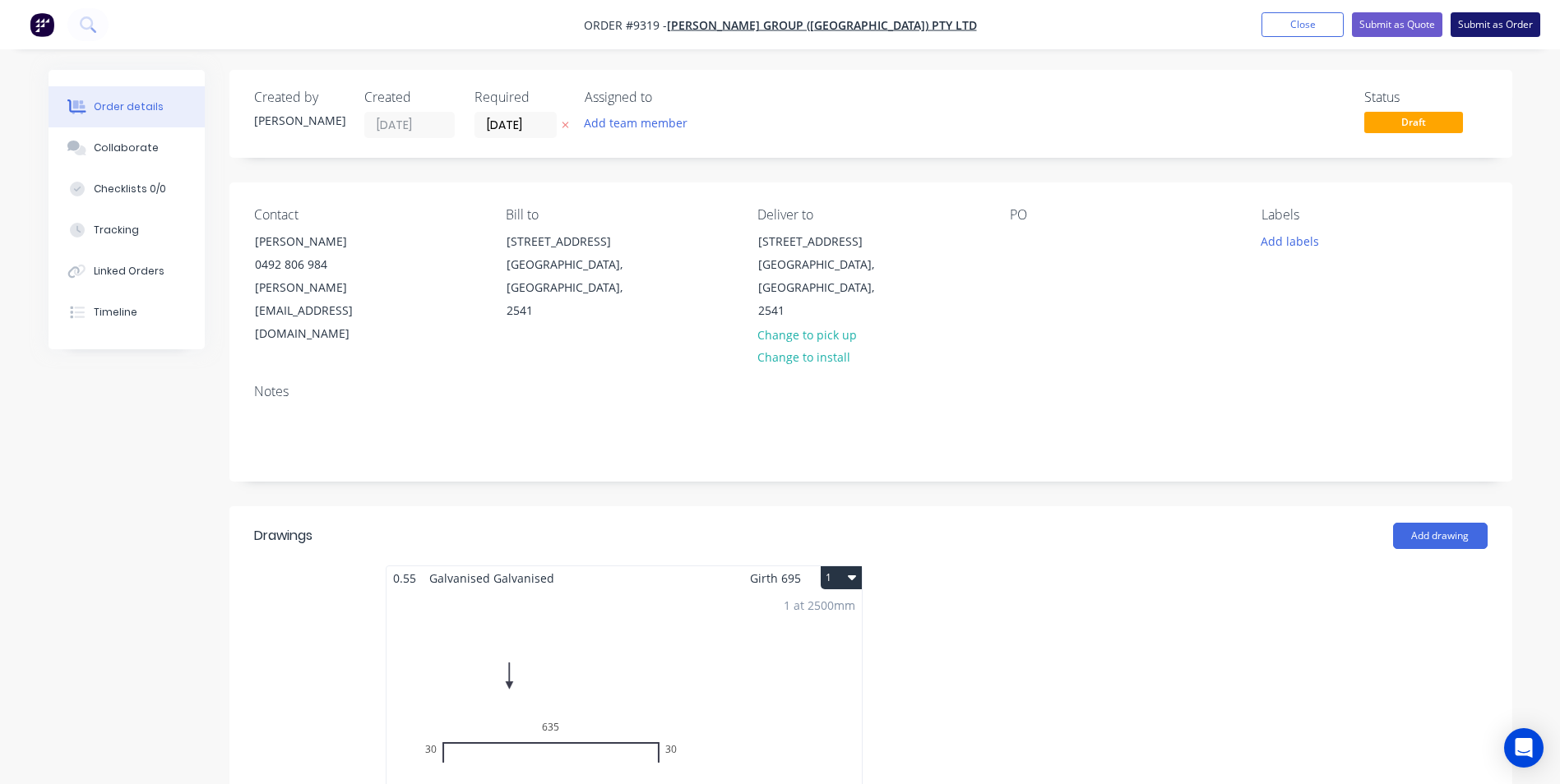
click at [1503, 29] on button "Submit as Order" at bounding box center [1496, 24] width 90 height 25
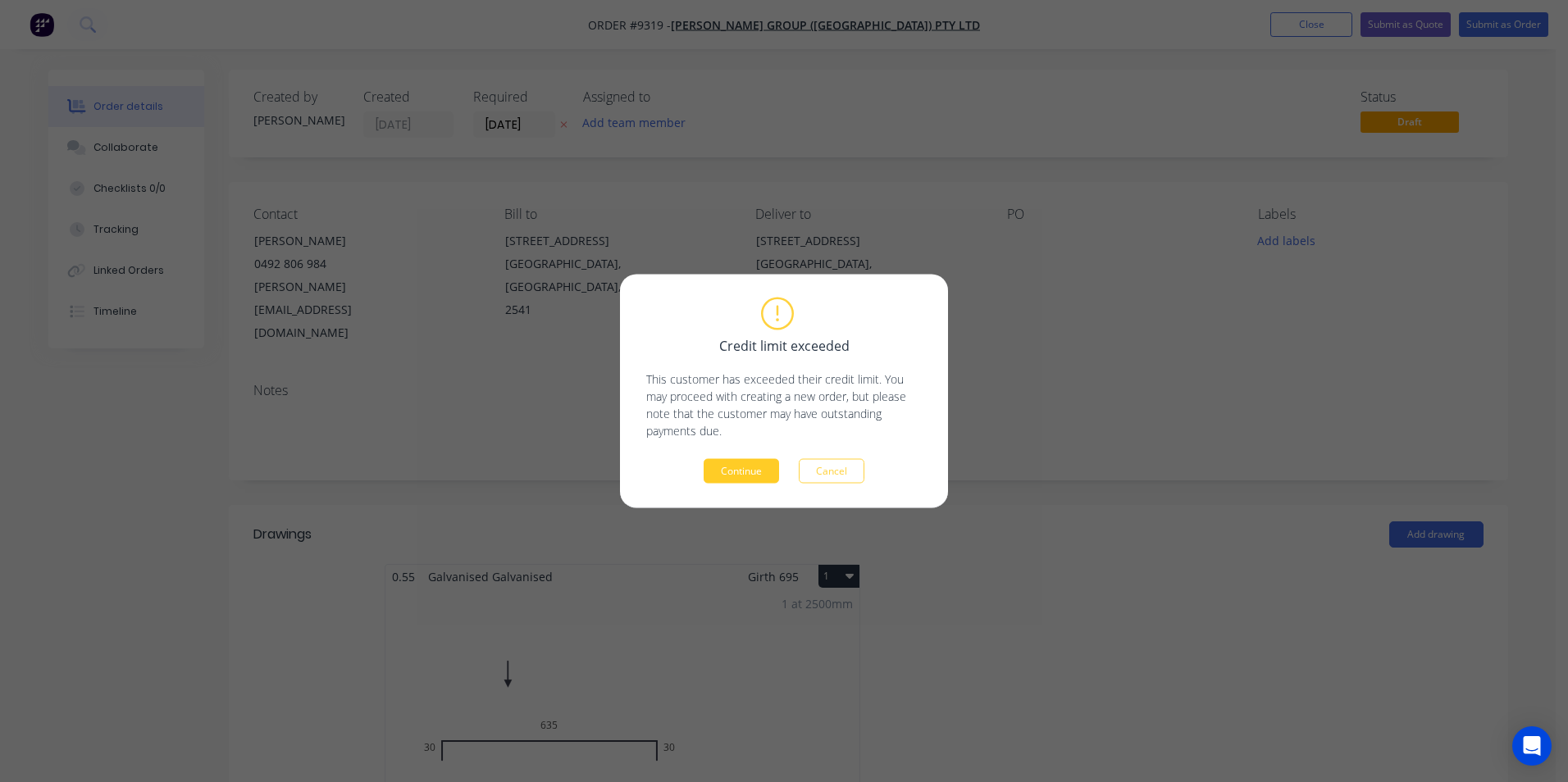
click at [722, 479] on button "Continue" at bounding box center [741, 471] width 75 height 25
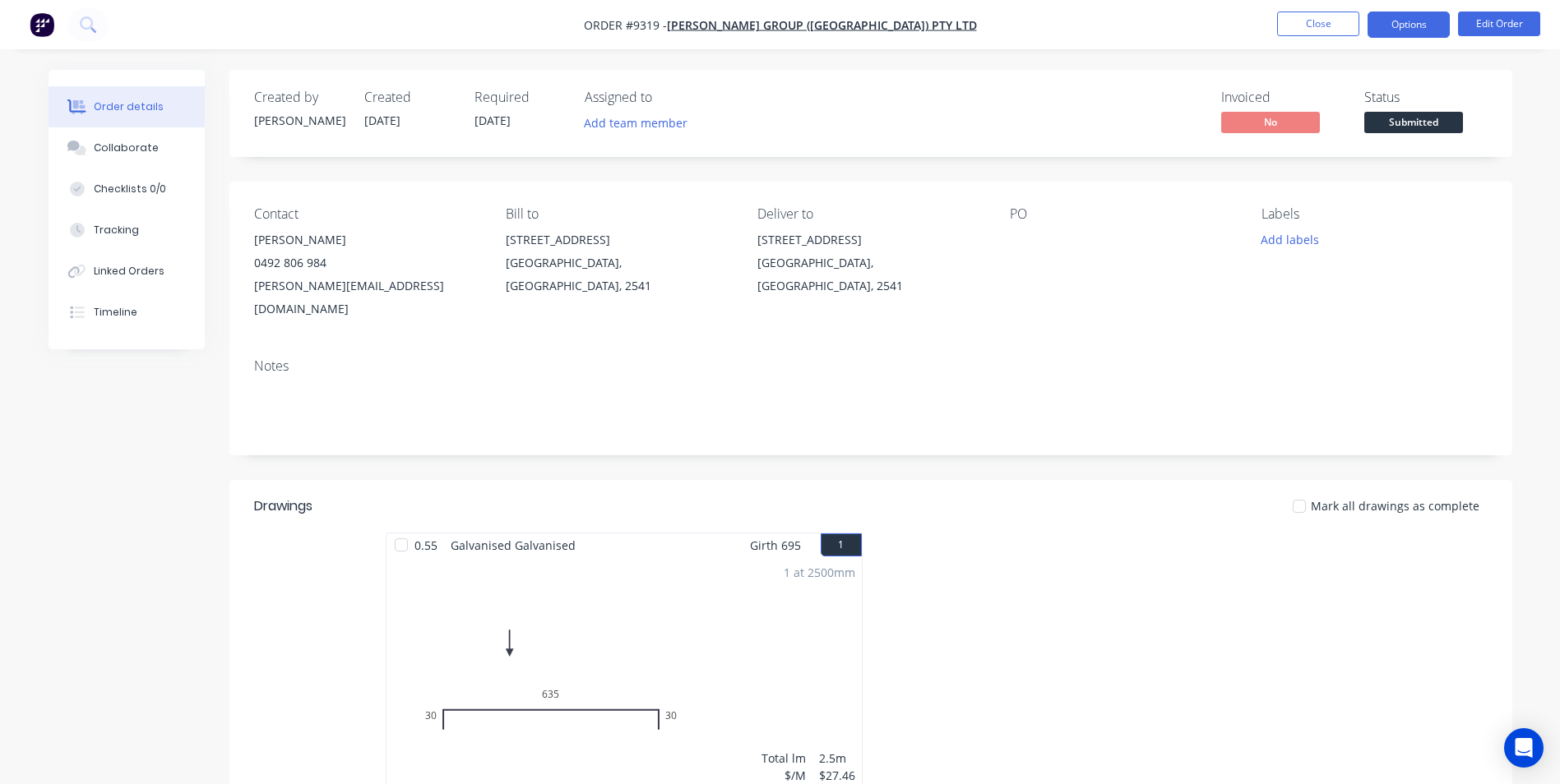
click at [1428, 33] on button "Options" at bounding box center [1409, 24] width 82 height 26
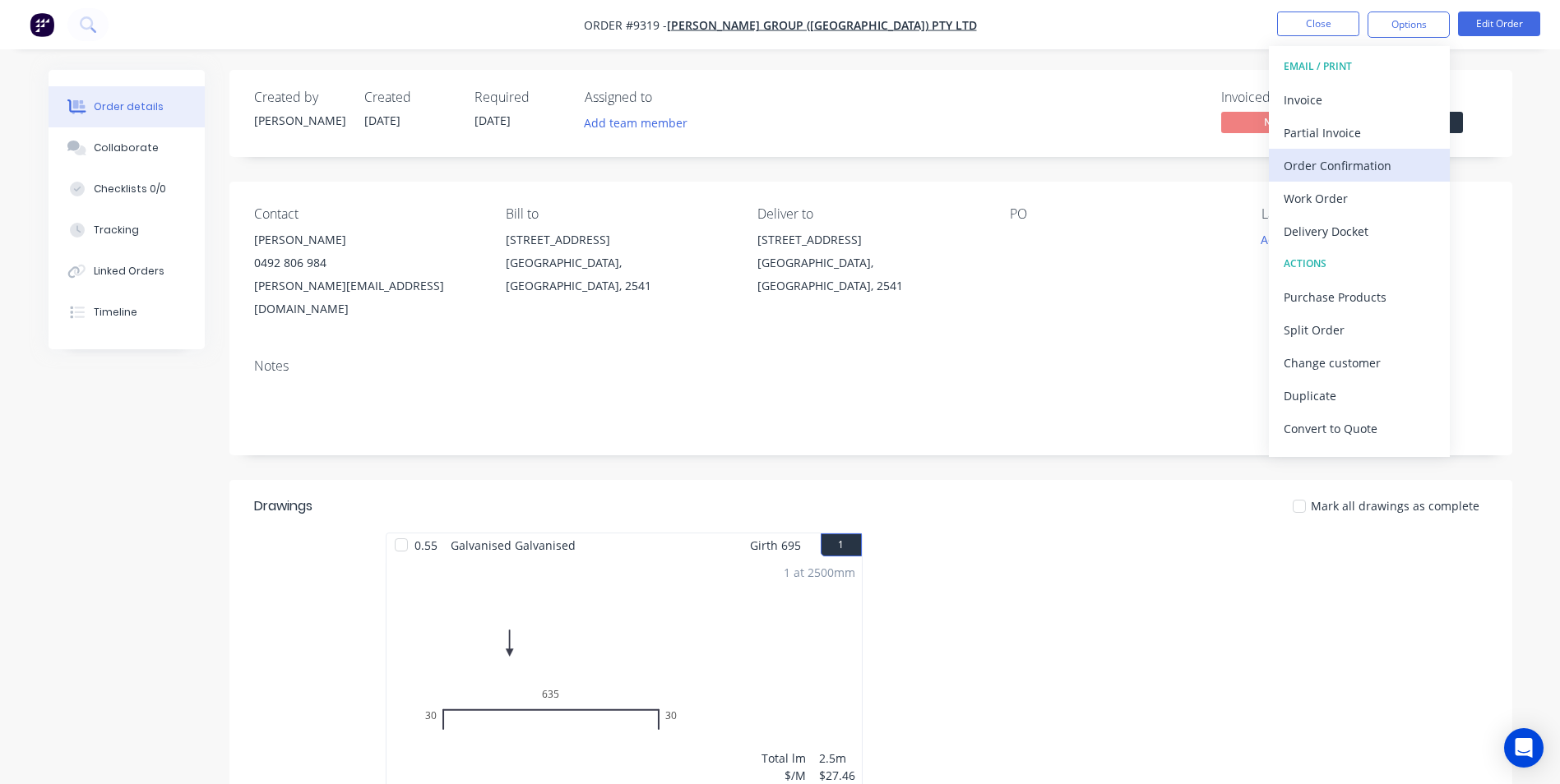
click at [1364, 170] on div "Order Confirmation" at bounding box center [1359, 166] width 151 height 24
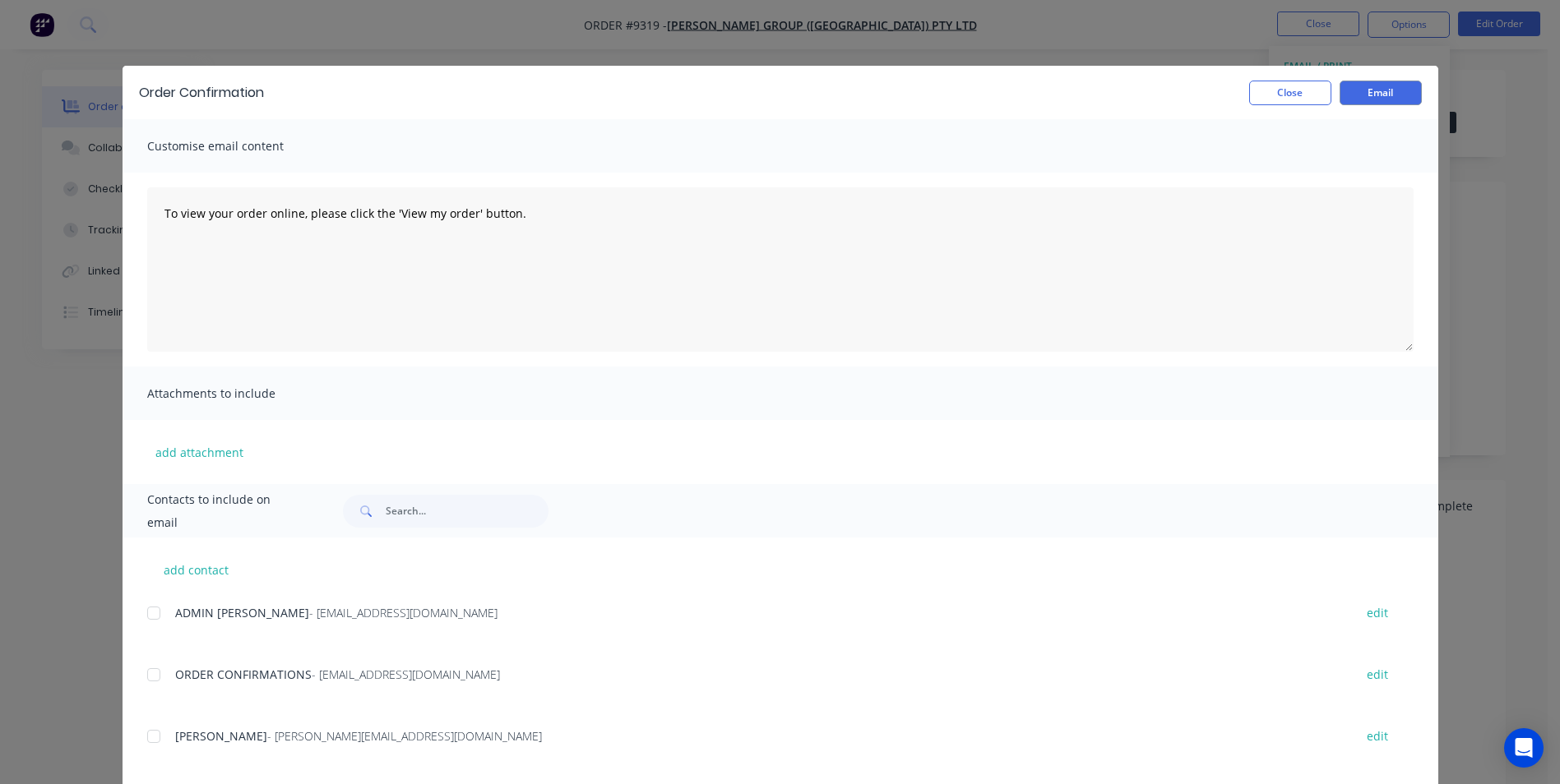
click at [157, 674] on div at bounding box center [154, 675] width 33 height 33
drag, startPoint x: 1383, startPoint y: 97, endPoint x: 1320, endPoint y: 97, distance: 63.0
click at [1378, 97] on button "Email" at bounding box center [1381, 93] width 82 height 25
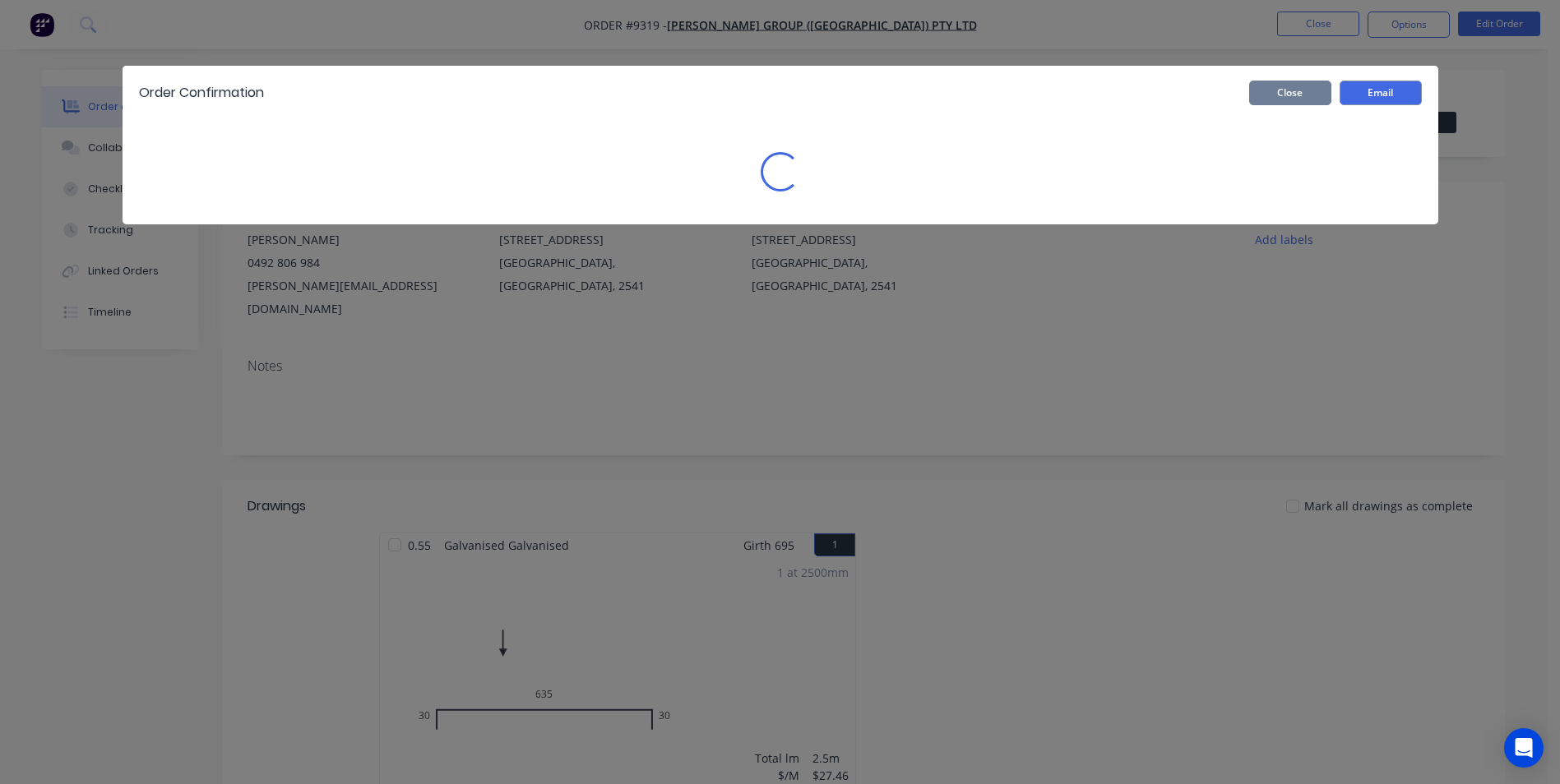
click at [1308, 97] on button "Close" at bounding box center [1290, 93] width 82 height 25
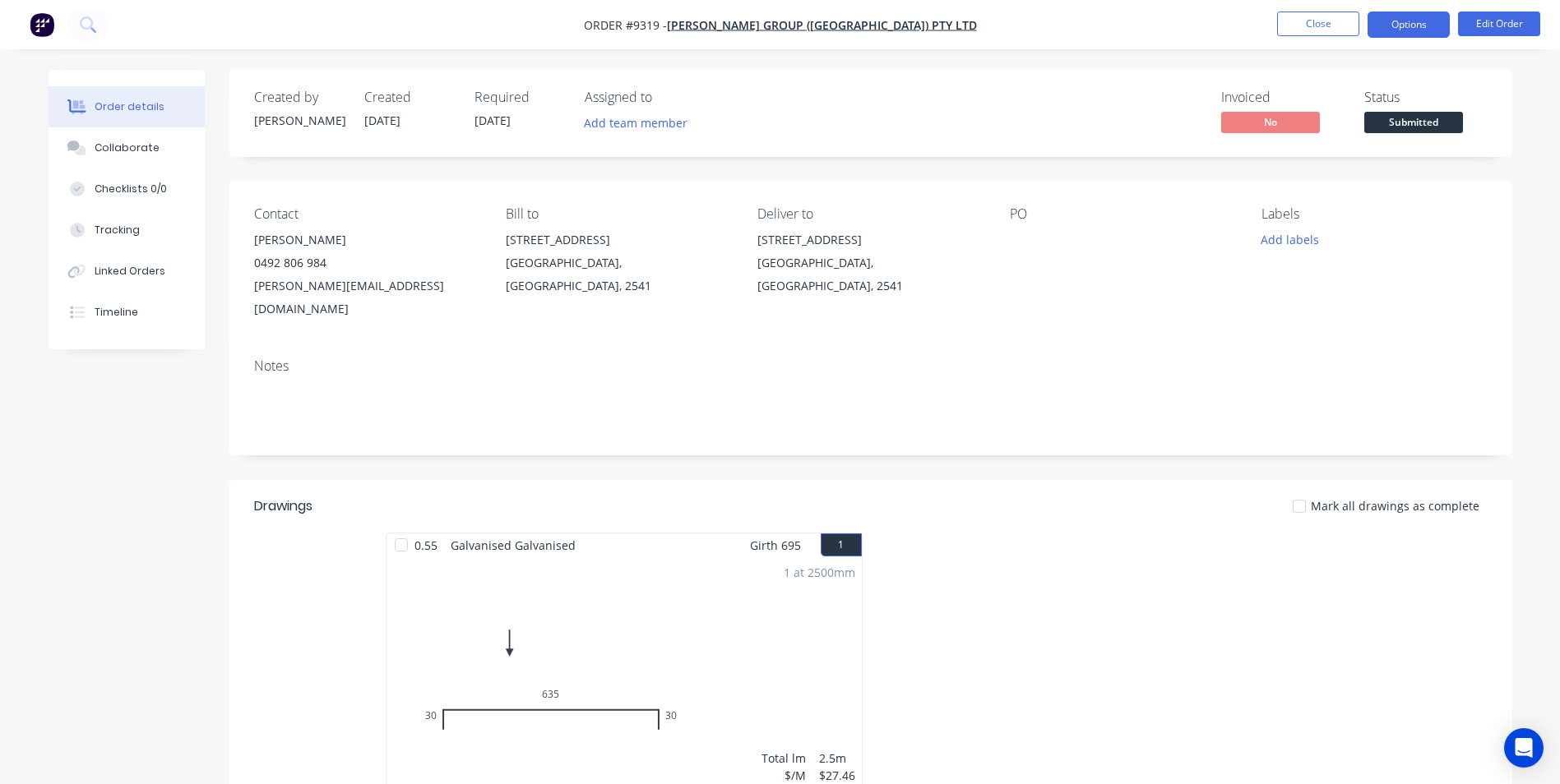
click at [1398, 29] on button "Options" at bounding box center [1409, 24] width 82 height 26
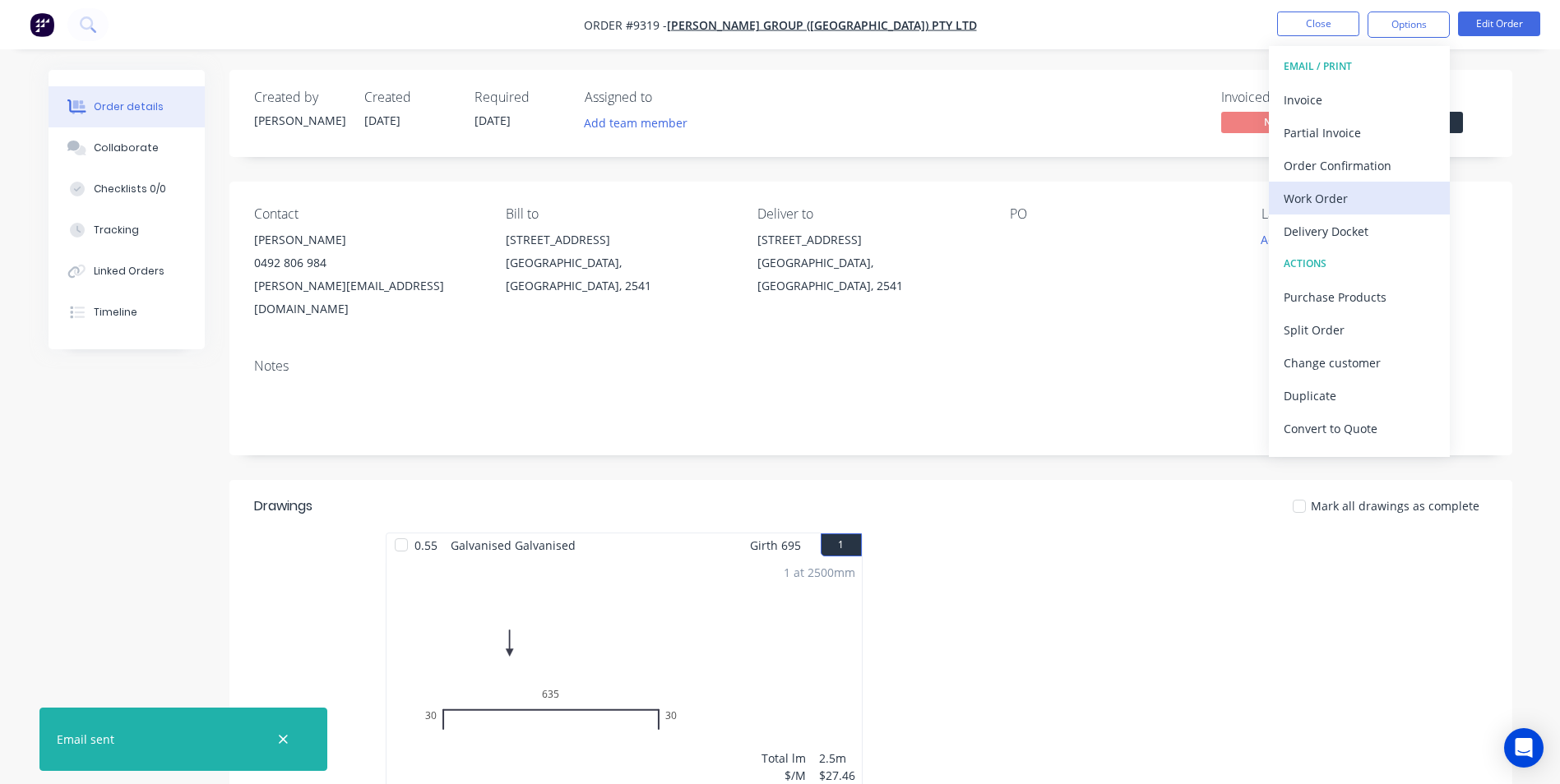
click at [1363, 197] on div "Work Order" at bounding box center [1359, 199] width 151 height 24
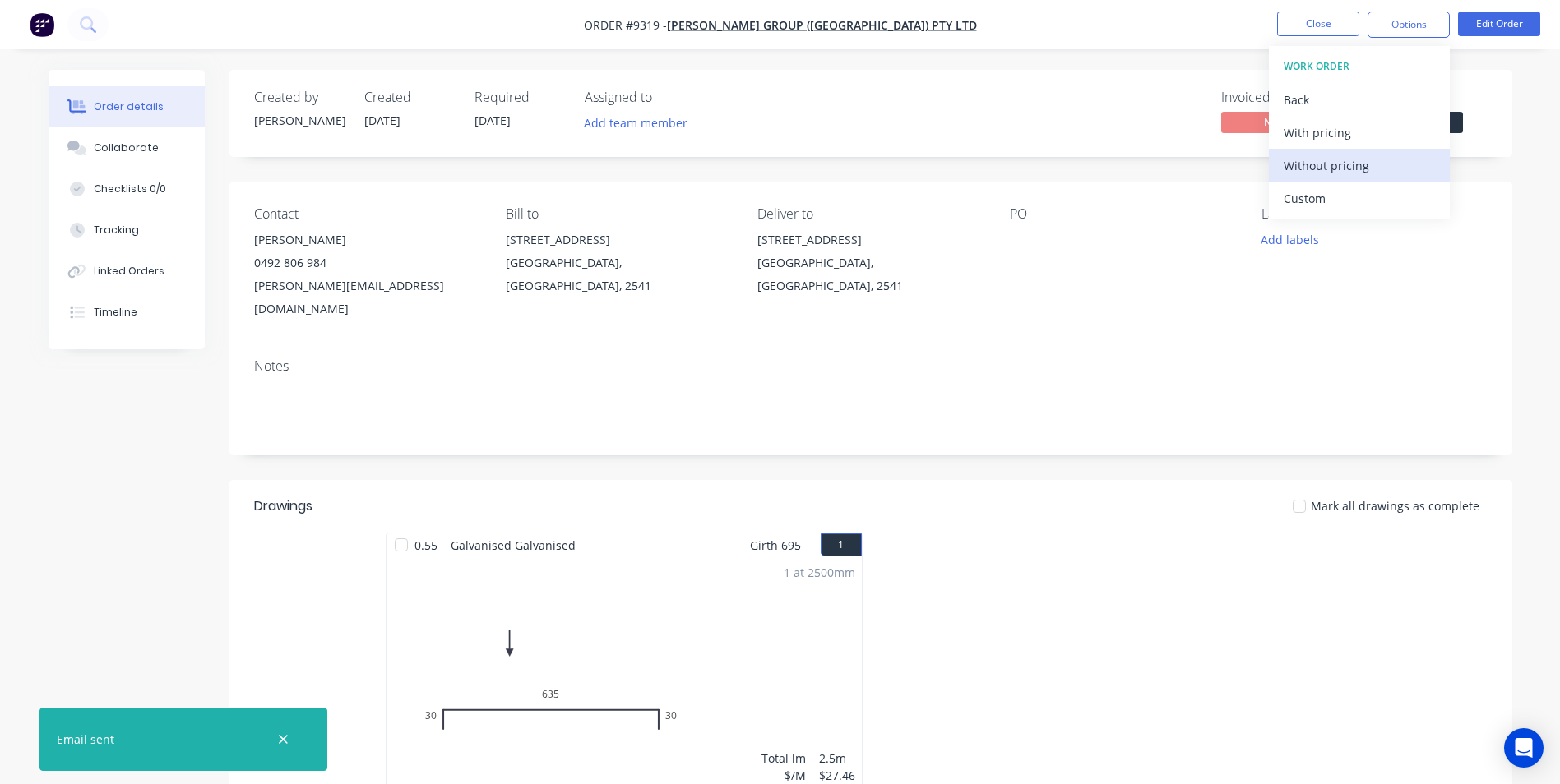
click at [1363, 177] on div "Without pricing" at bounding box center [1359, 166] width 151 height 24
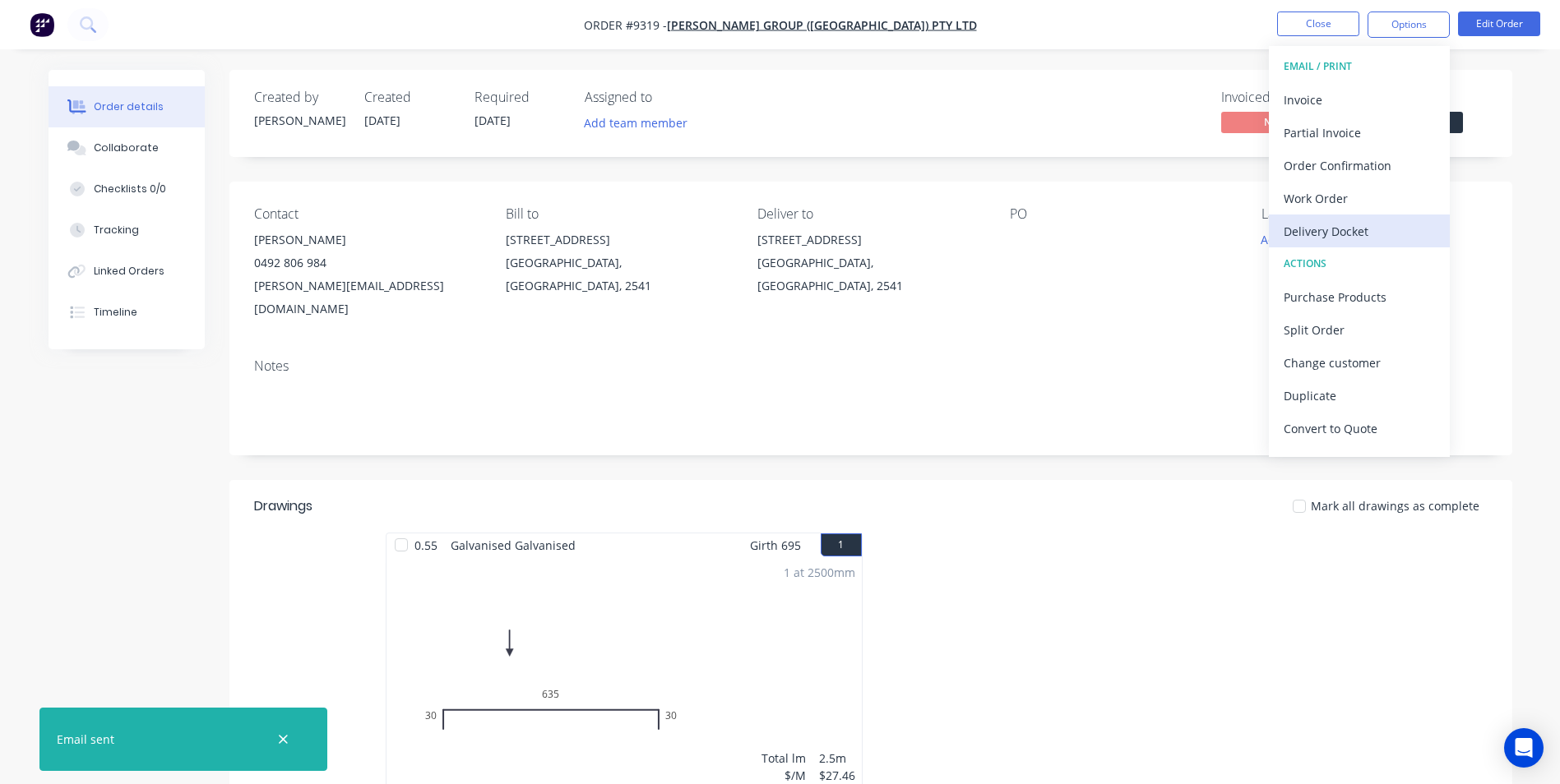
click at [1371, 233] on div "Delivery Docket" at bounding box center [1359, 232] width 151 height 24
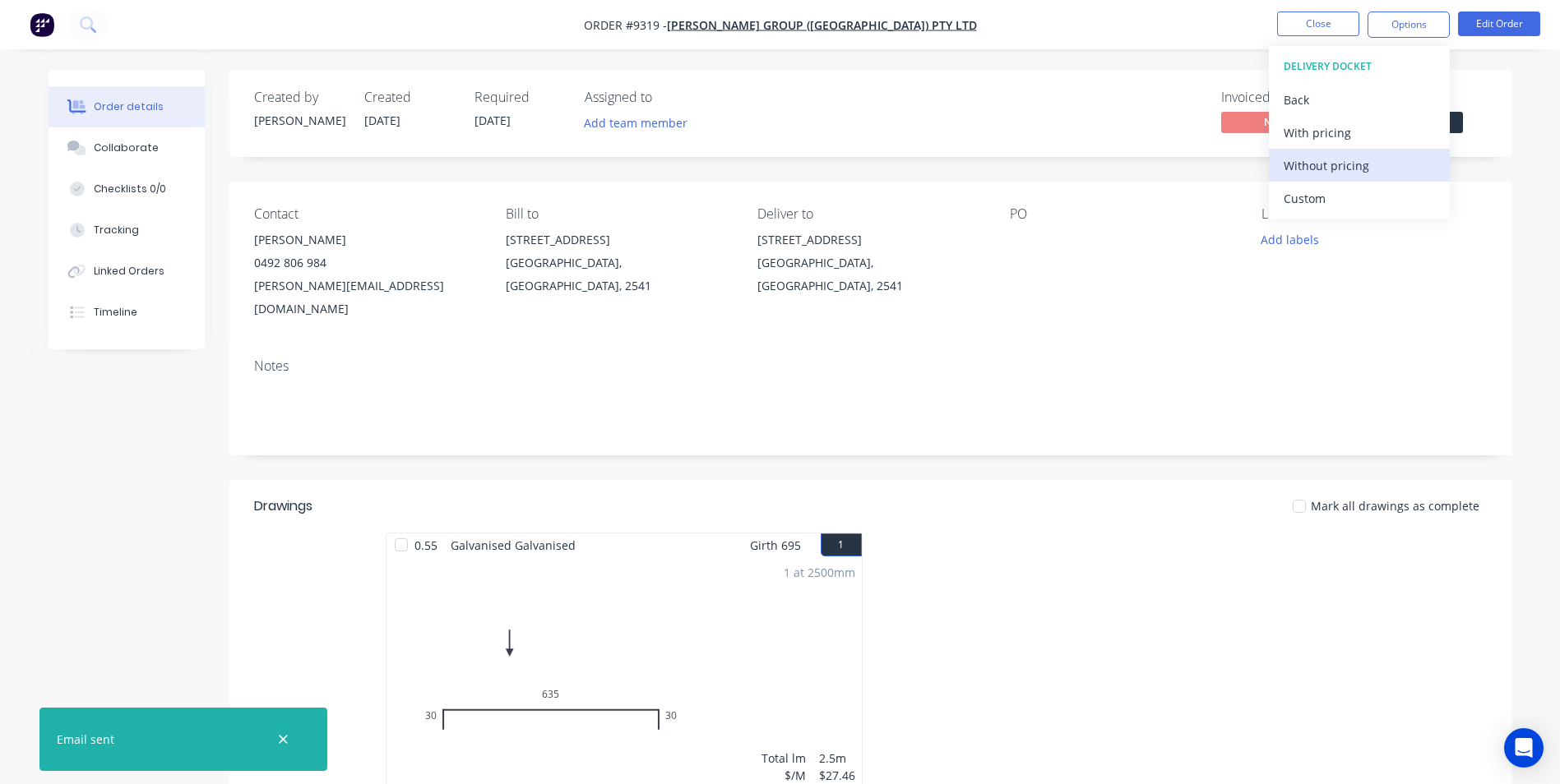
click at [1358, 163] on div "Without pricing" at bounding box center [1359, 166] width 151 height 24
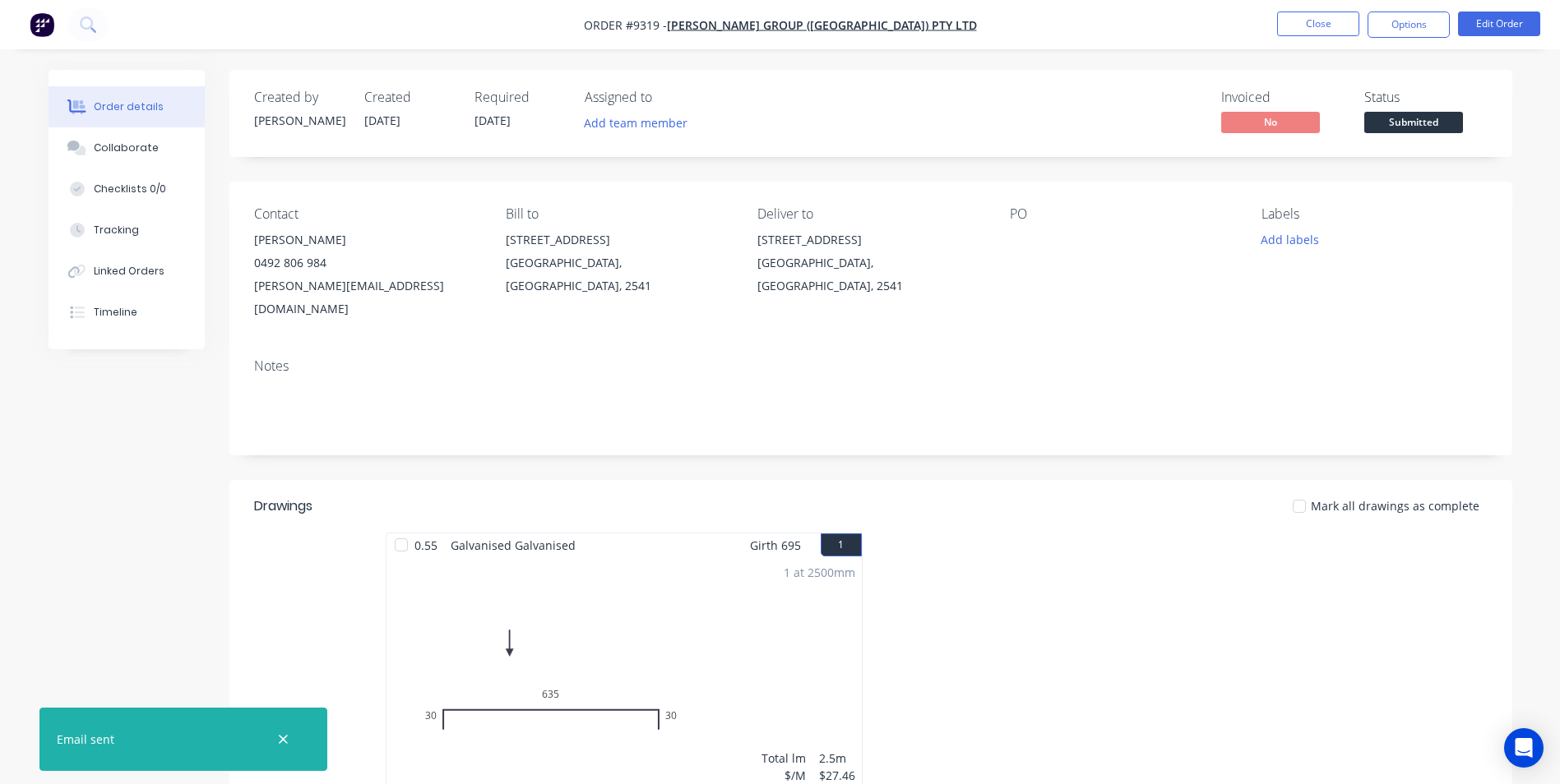
click at [171, 45] on nav "Order #9319 - Parrish Group (NSW) Pty Ltd Close Options Edit Order" at bounding box center [780, 24] width 1560 height 49
click at [49, 32] on img "button" at bounding box center [42, 24] width 25 height 25
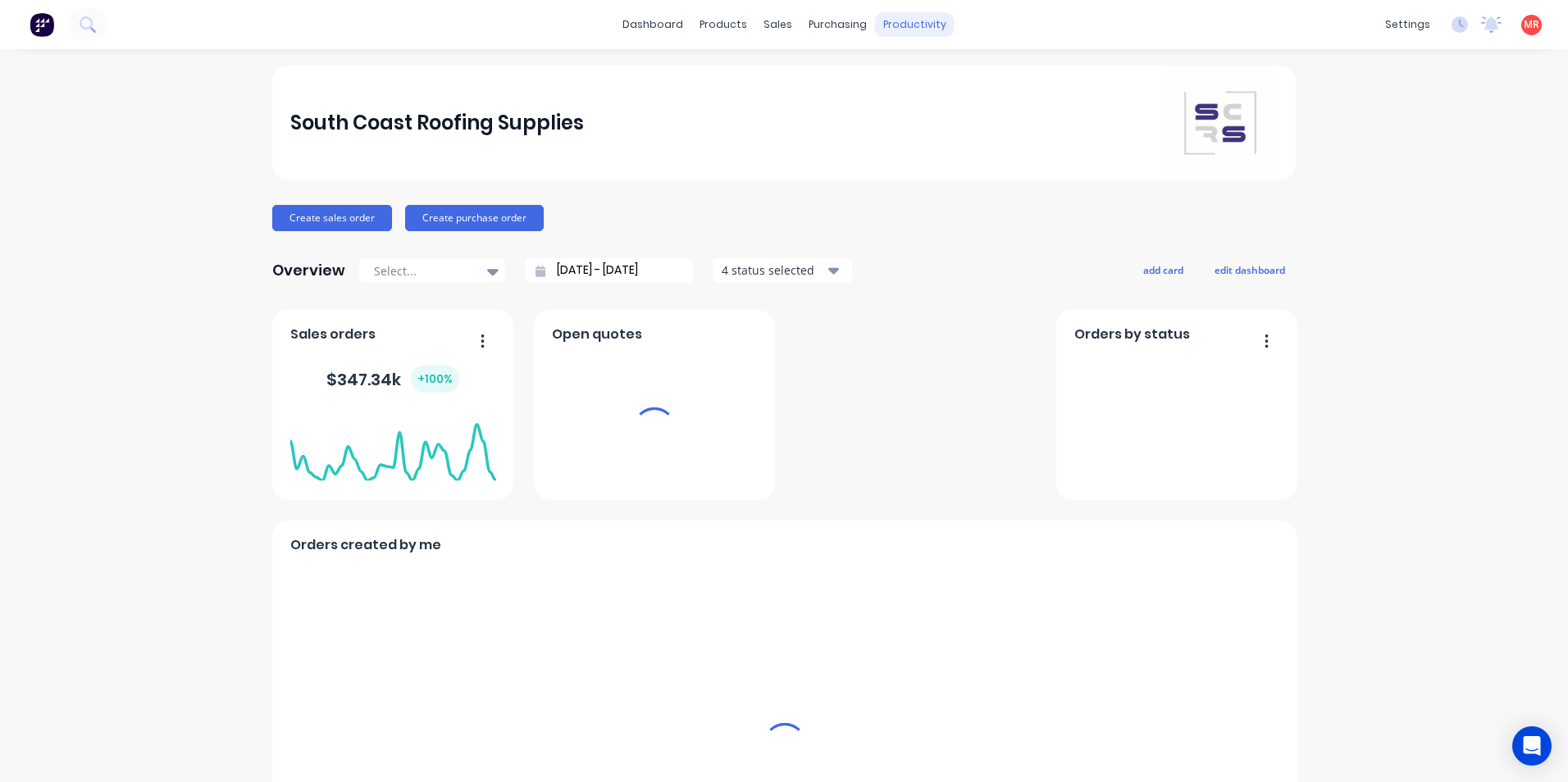
click at [916, 25] on div "productivity" at bounding box center [915, 24] width 79 height 25
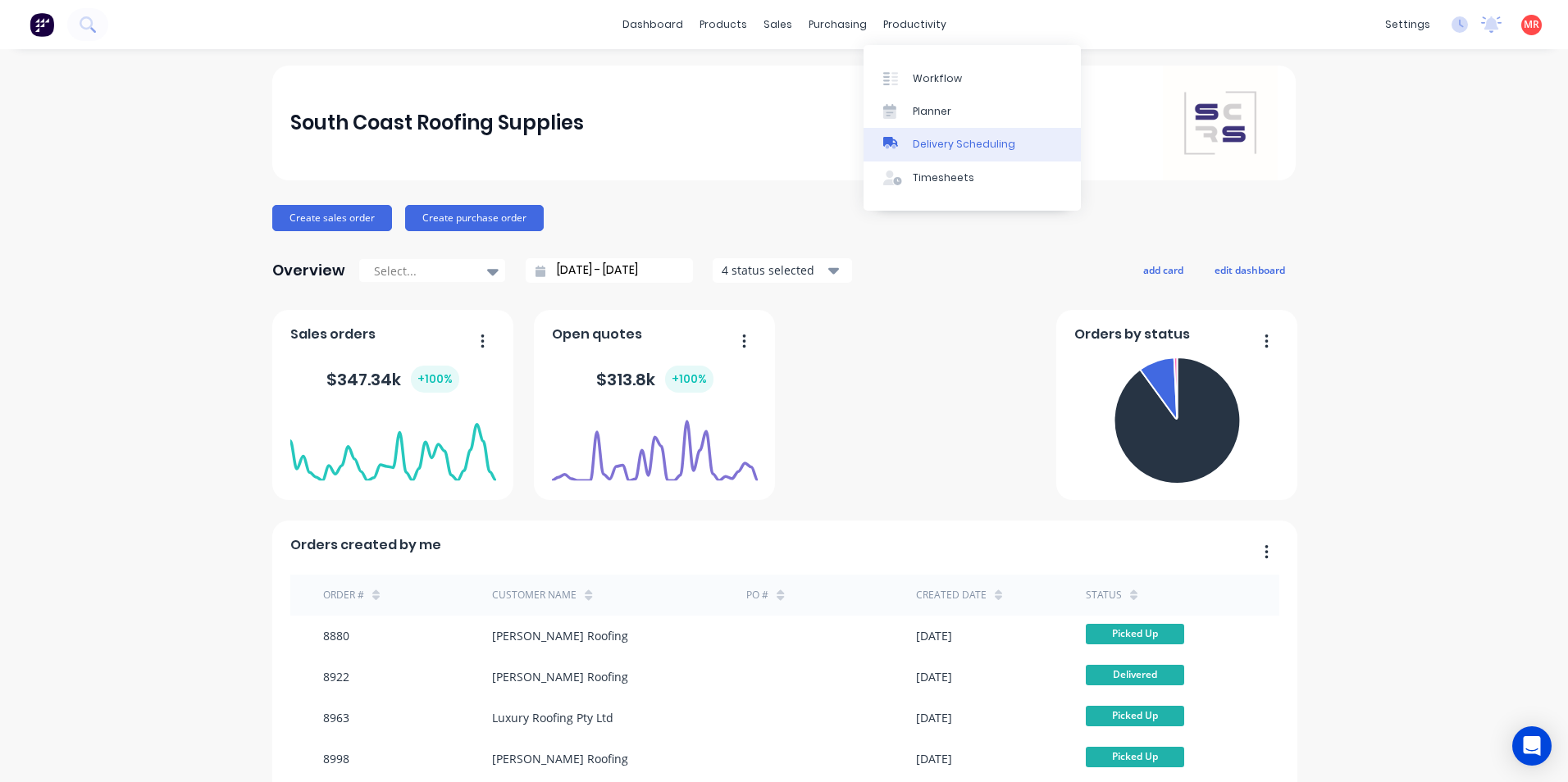
click at [928, 144] on div "Delivery Scheduling" at bounding box center [964, 144] width 103 height 15
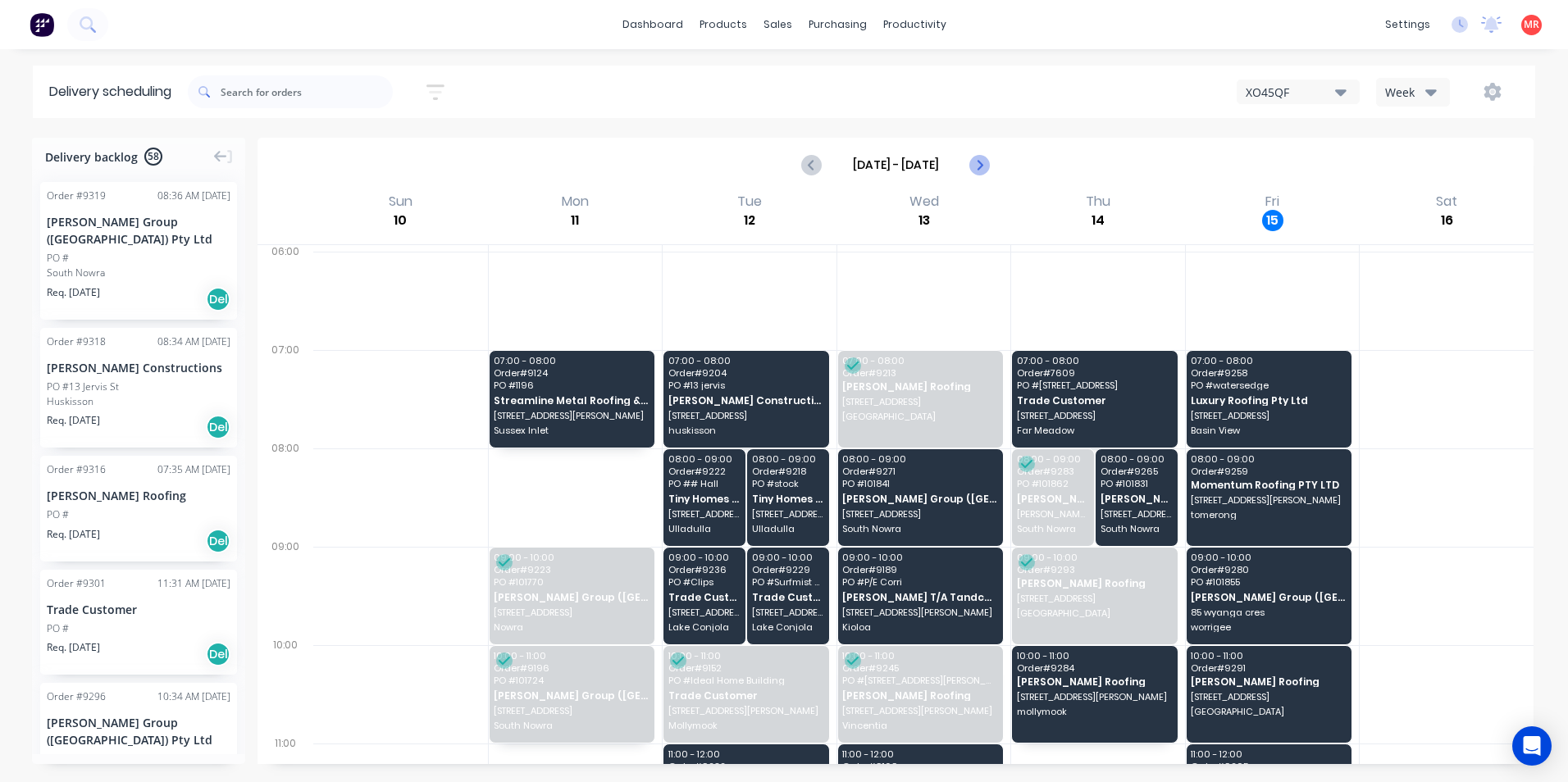
click at [977, 160] on icon "Next page" at bounding box center [979, 164] width 8 height 13
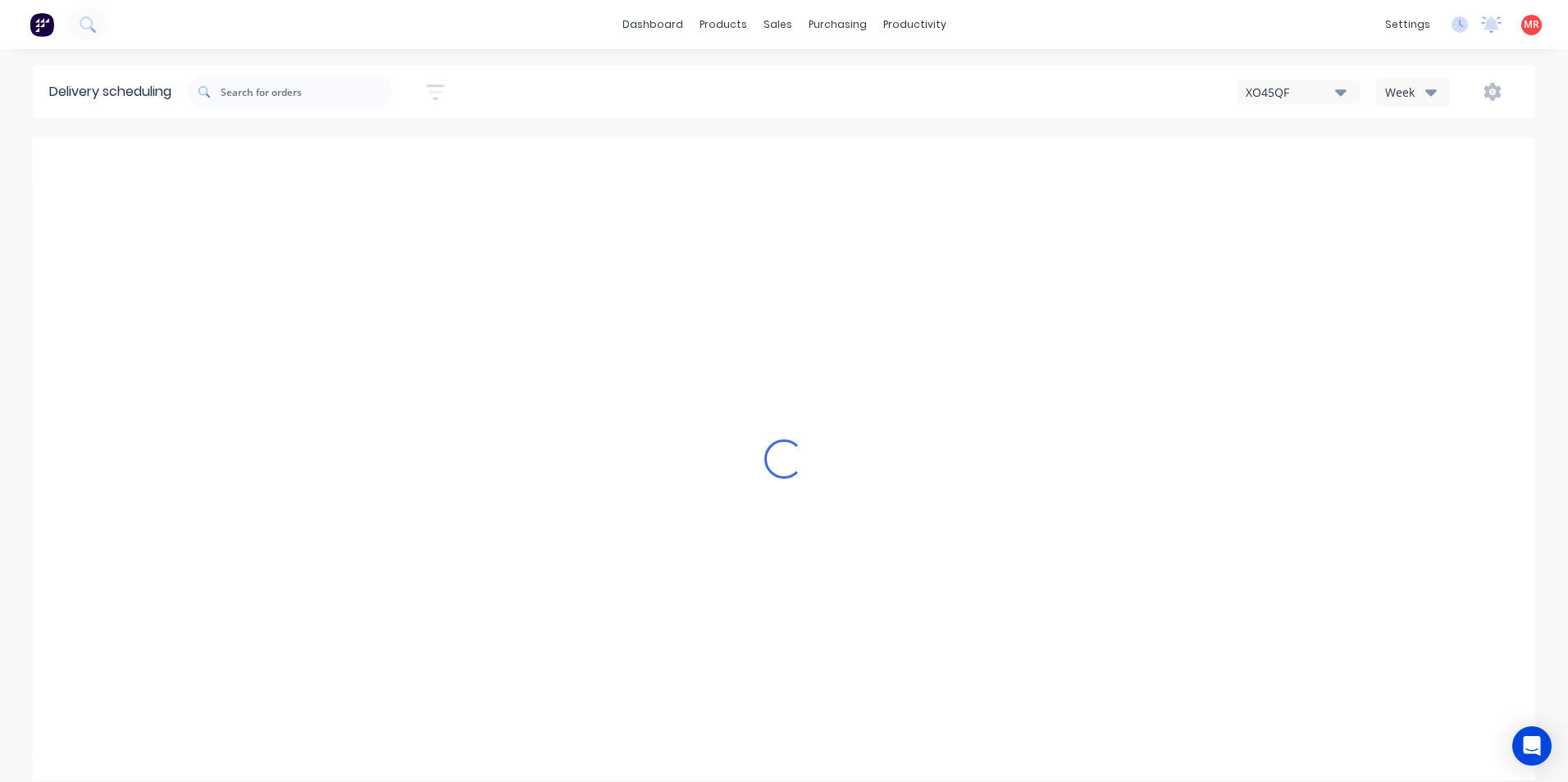
type input "[DATE] - [DATE]"
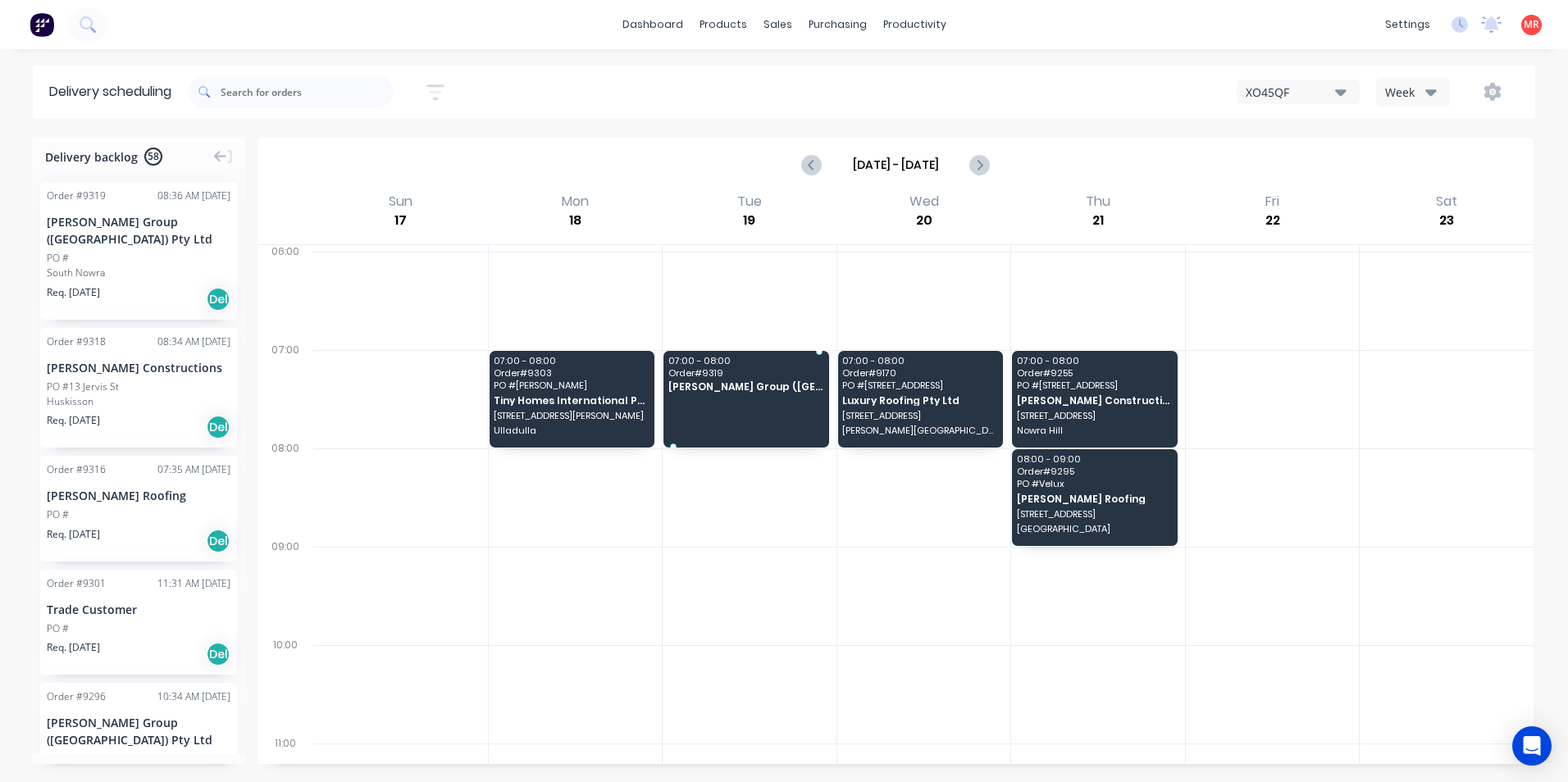
drag, startPoint x: 142, startPoint y: 252, endPoint x: 729, endPoint y: 377, distance: 600.2
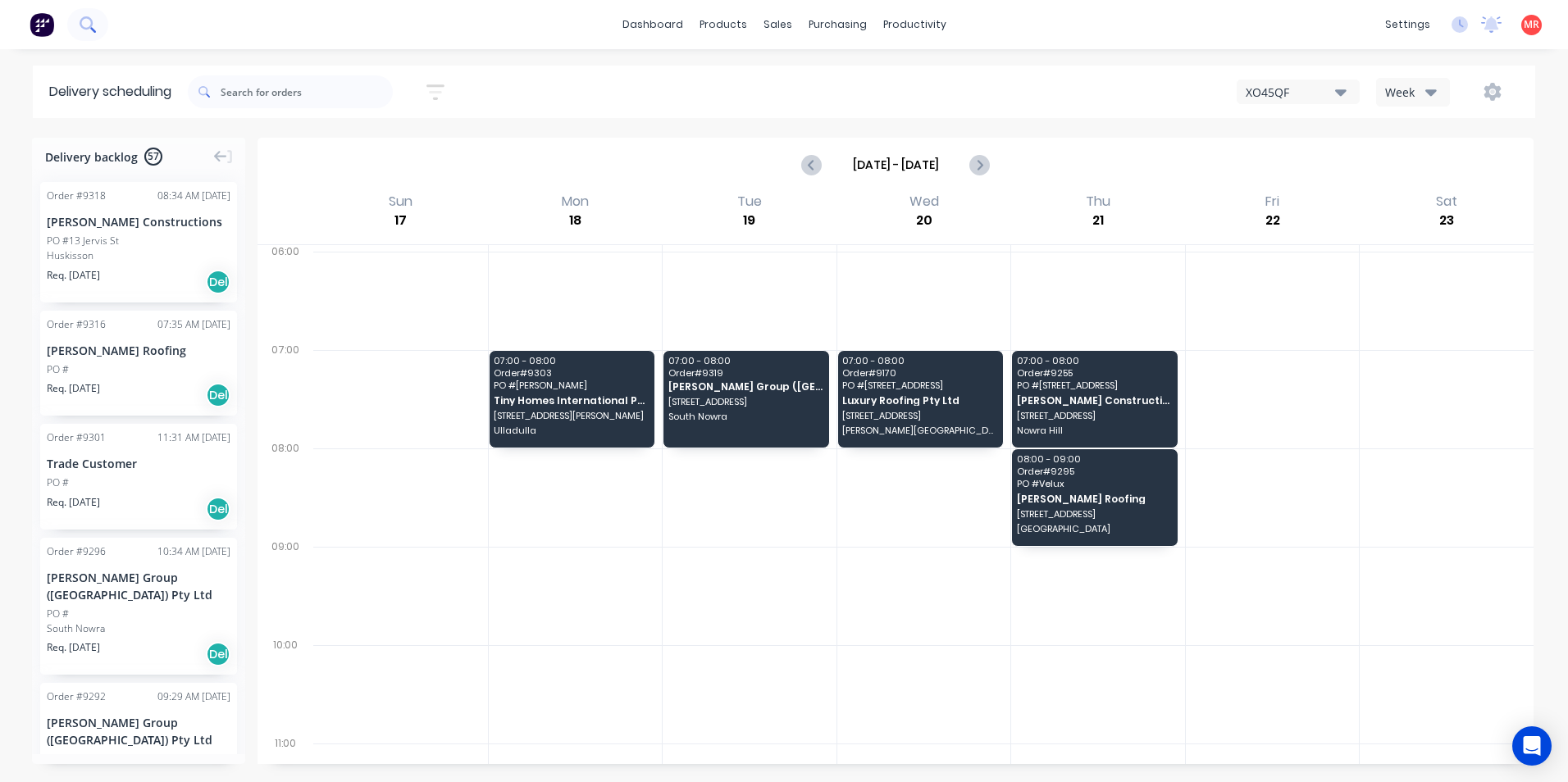
click at [98, 22] on button at bounding box center [88, 25] width 41 height 33
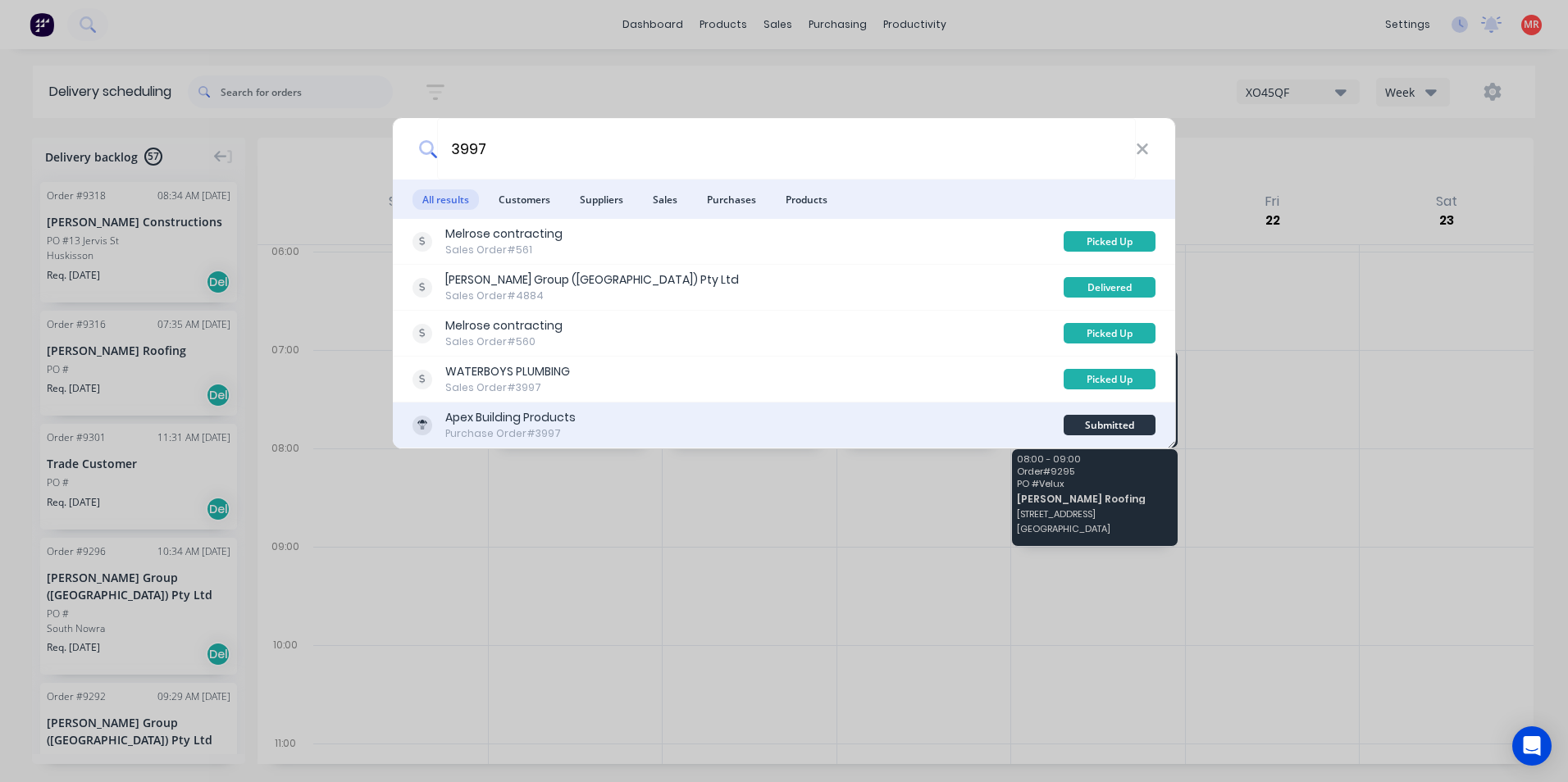
type input "3997"
click at [705, 423] on div "Apex Building Products Purchase Order #3997" at bounding box center [738, 425] width 651 height 32
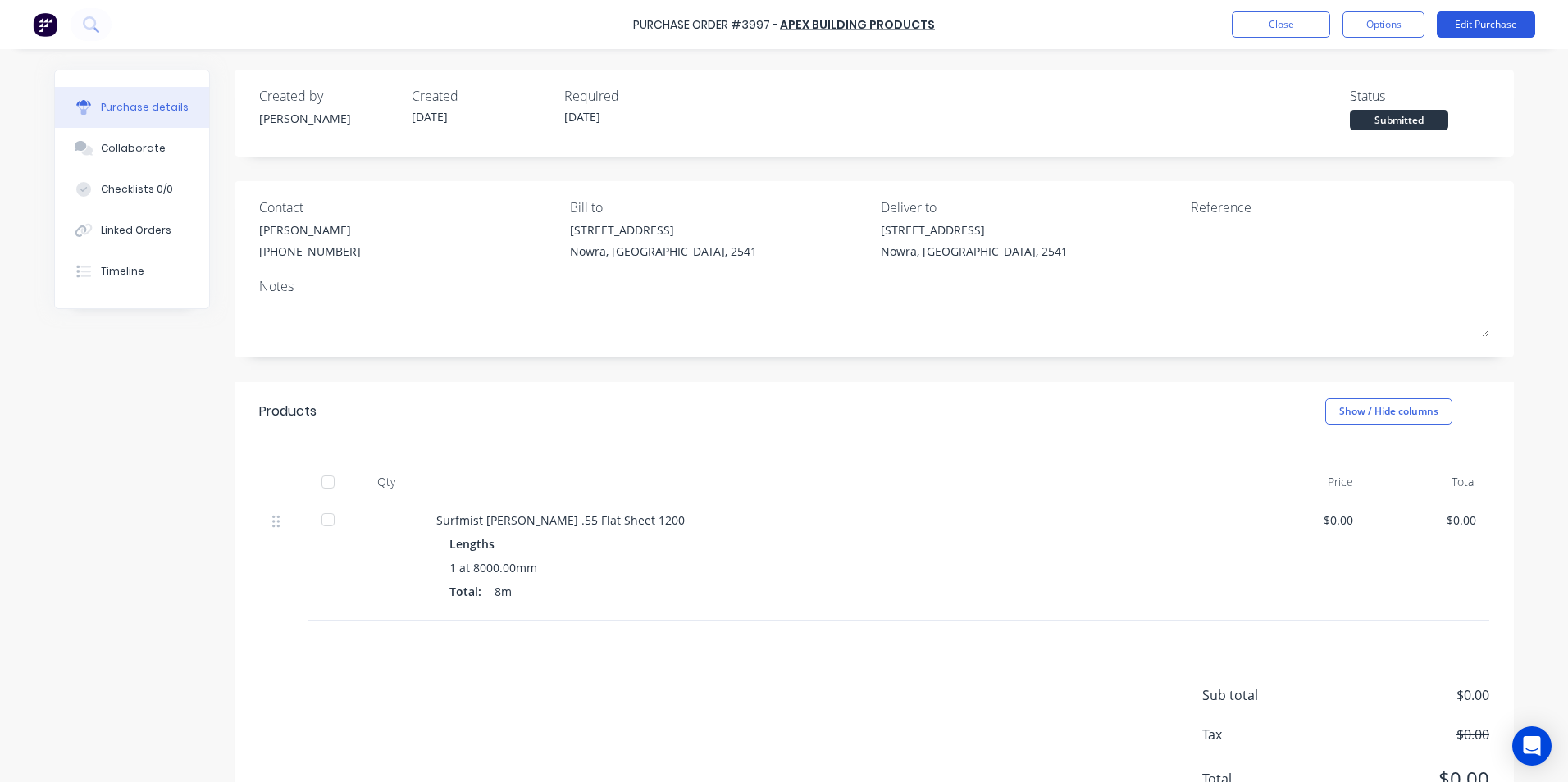
click at [1476, 36] on button "Edit Purchase" at bounding box center [1486, 24] width 98 height 26
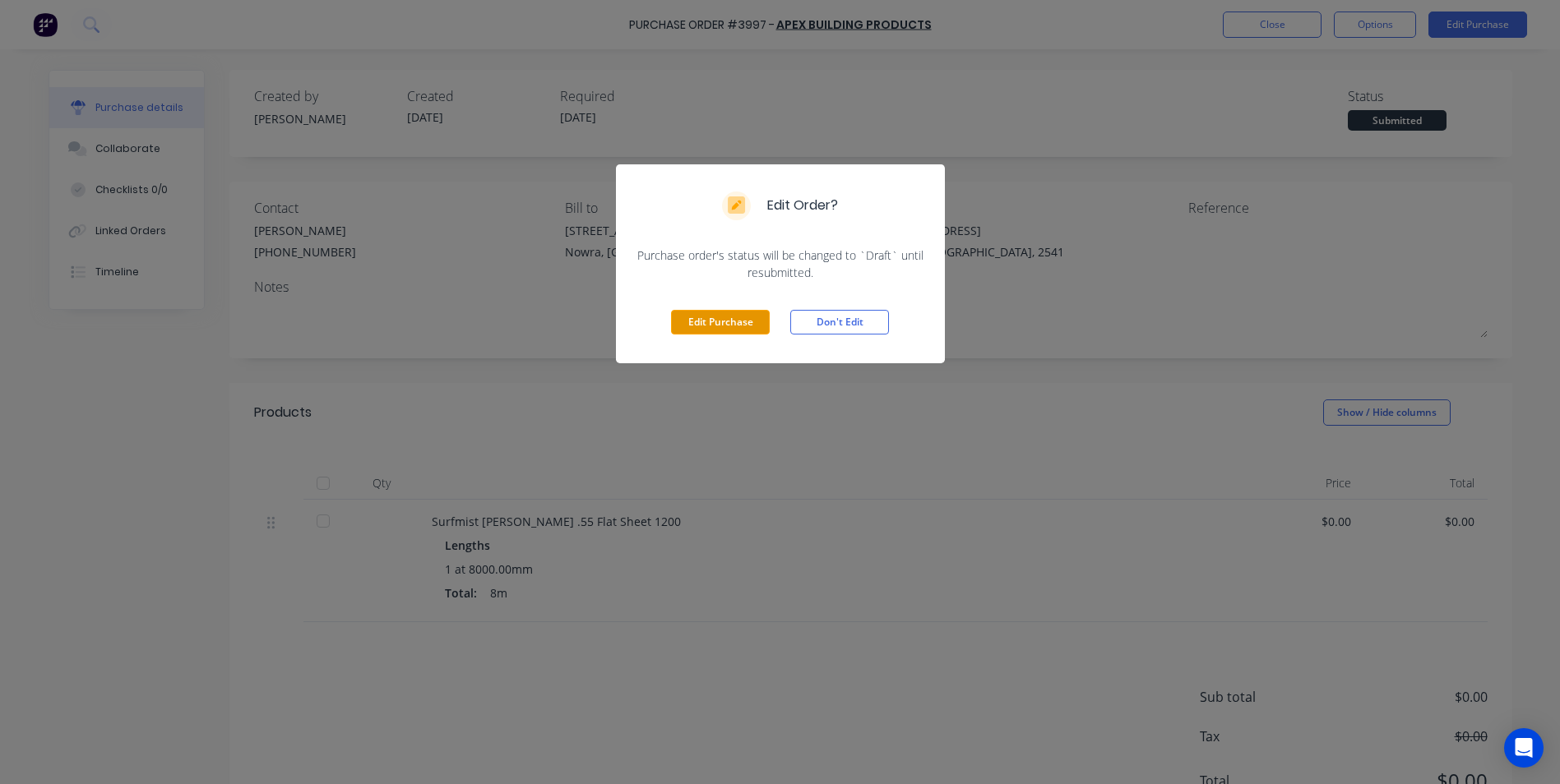
click at [719, 325] on button "Edit Purchase" at bounding box center [720, 322] width 99 height 25
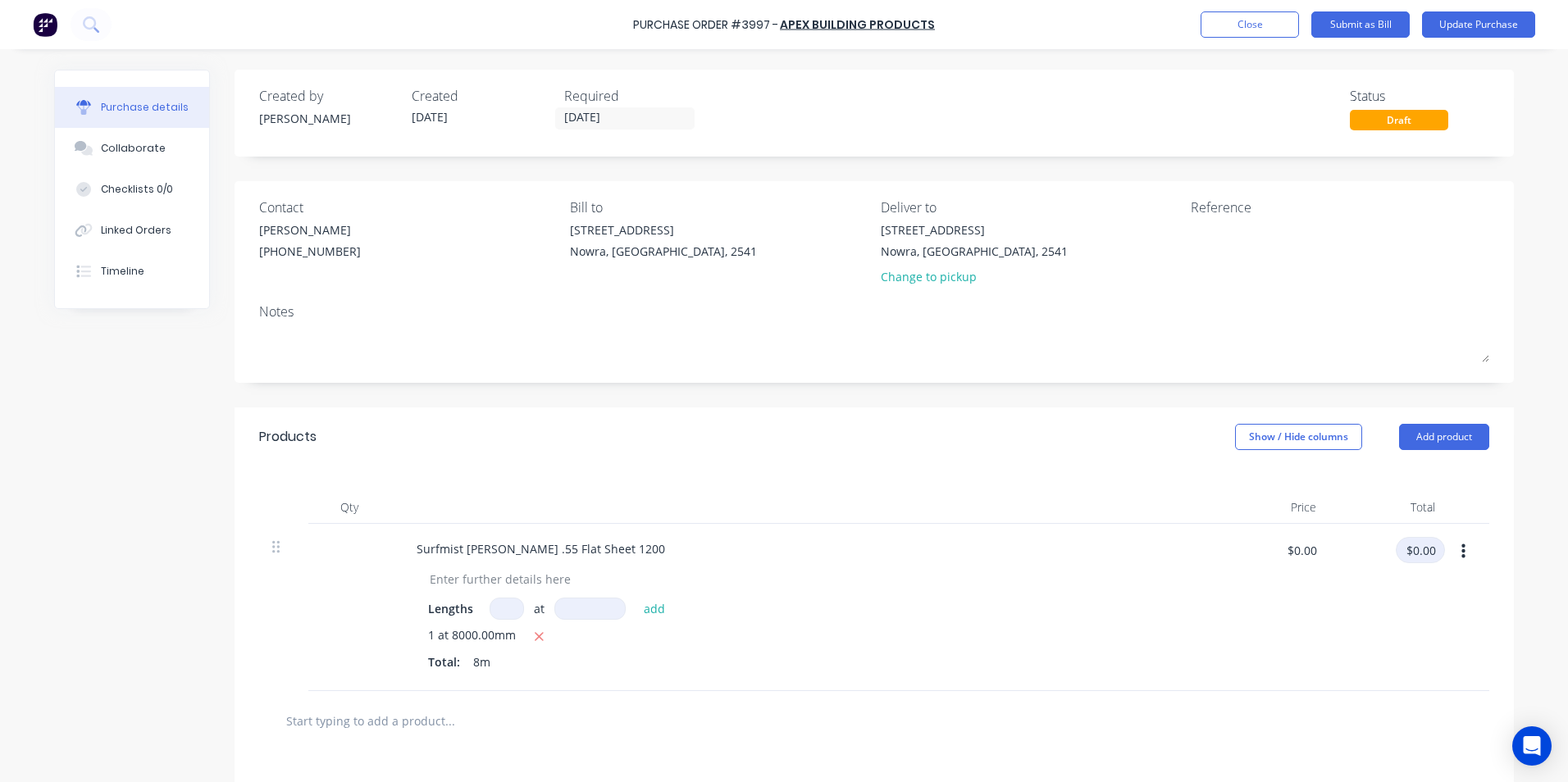
click at [1413, 561] on input "$0.00" at bounding box center [1420, 550] width 49 height 26
type input "199.12"
type input "$24.89"
type input "$199.12"
click at [1135, 583] on div at bounding box center [807, 579] width 781 height 24
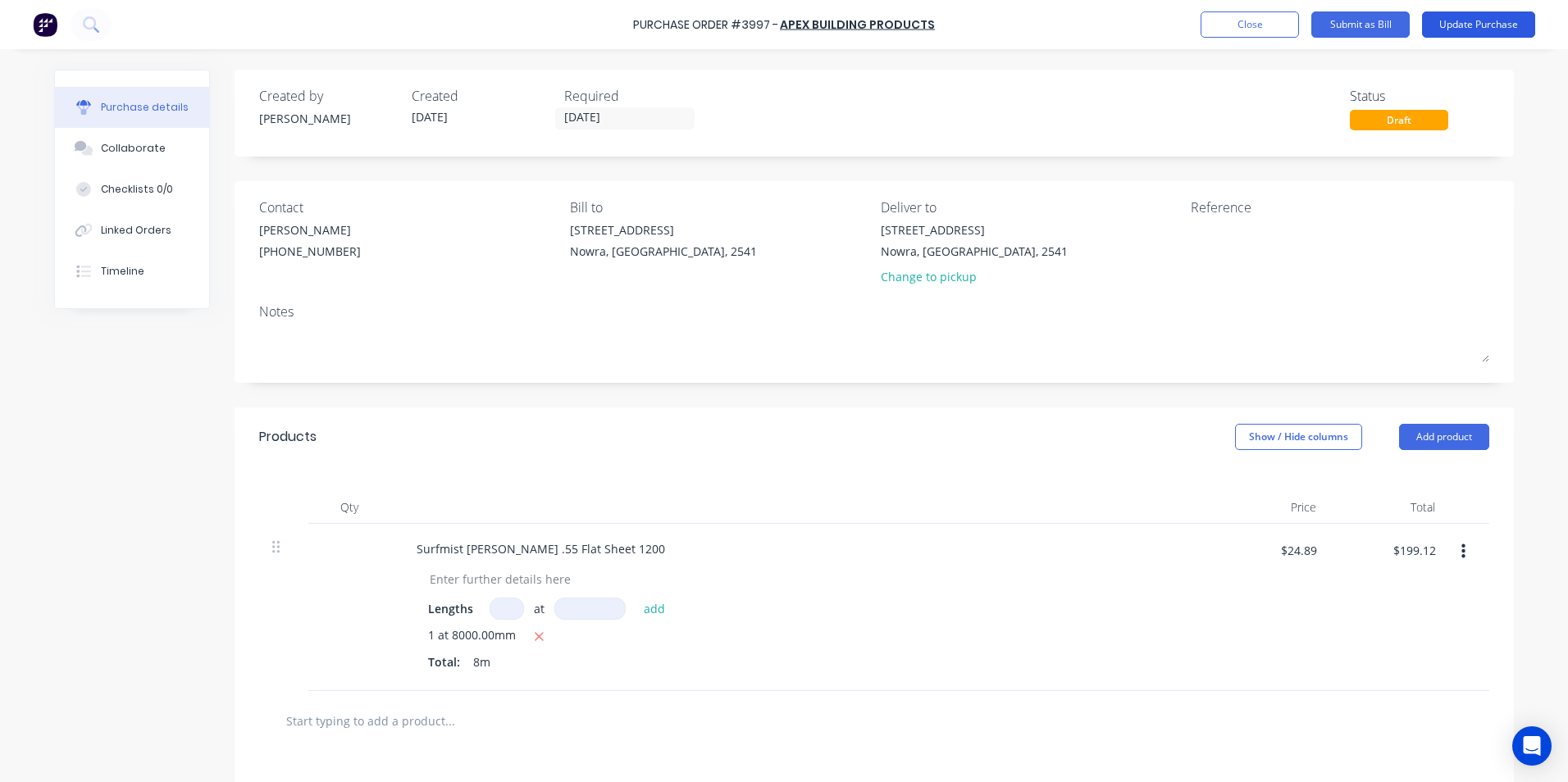
click at [1464, 26] on button "Update Purchase" at bounding box center [1478, 24] width 113 height 26
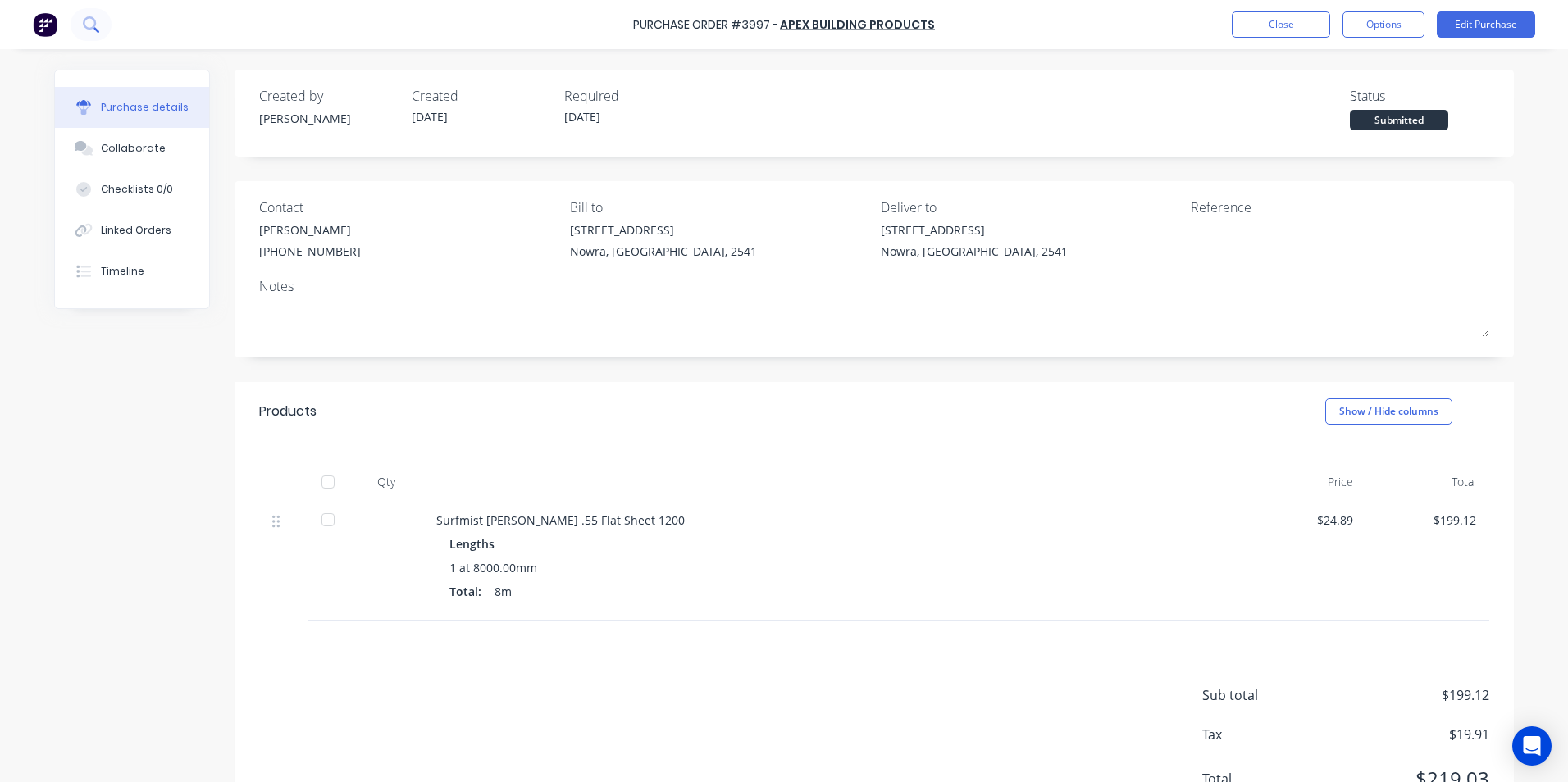
click at [90, 24] on icon at bounding box center [91, 24] width 16 height 16
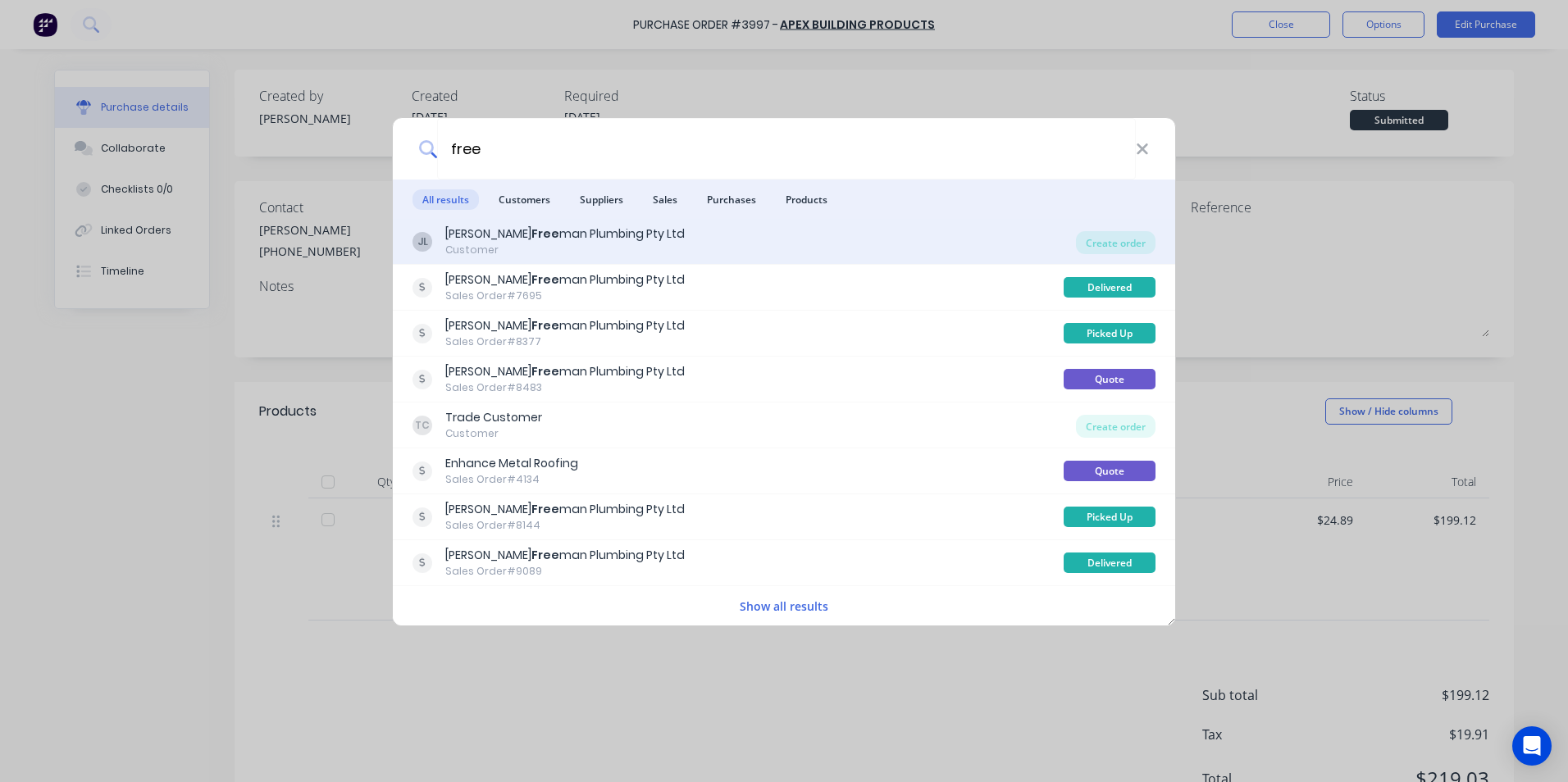
type input "free"
click at [730, 230] on div "JL Jim Free man Plumbing Pty Ltd Customer" at bounding box center [744, 241] width 664 height 32
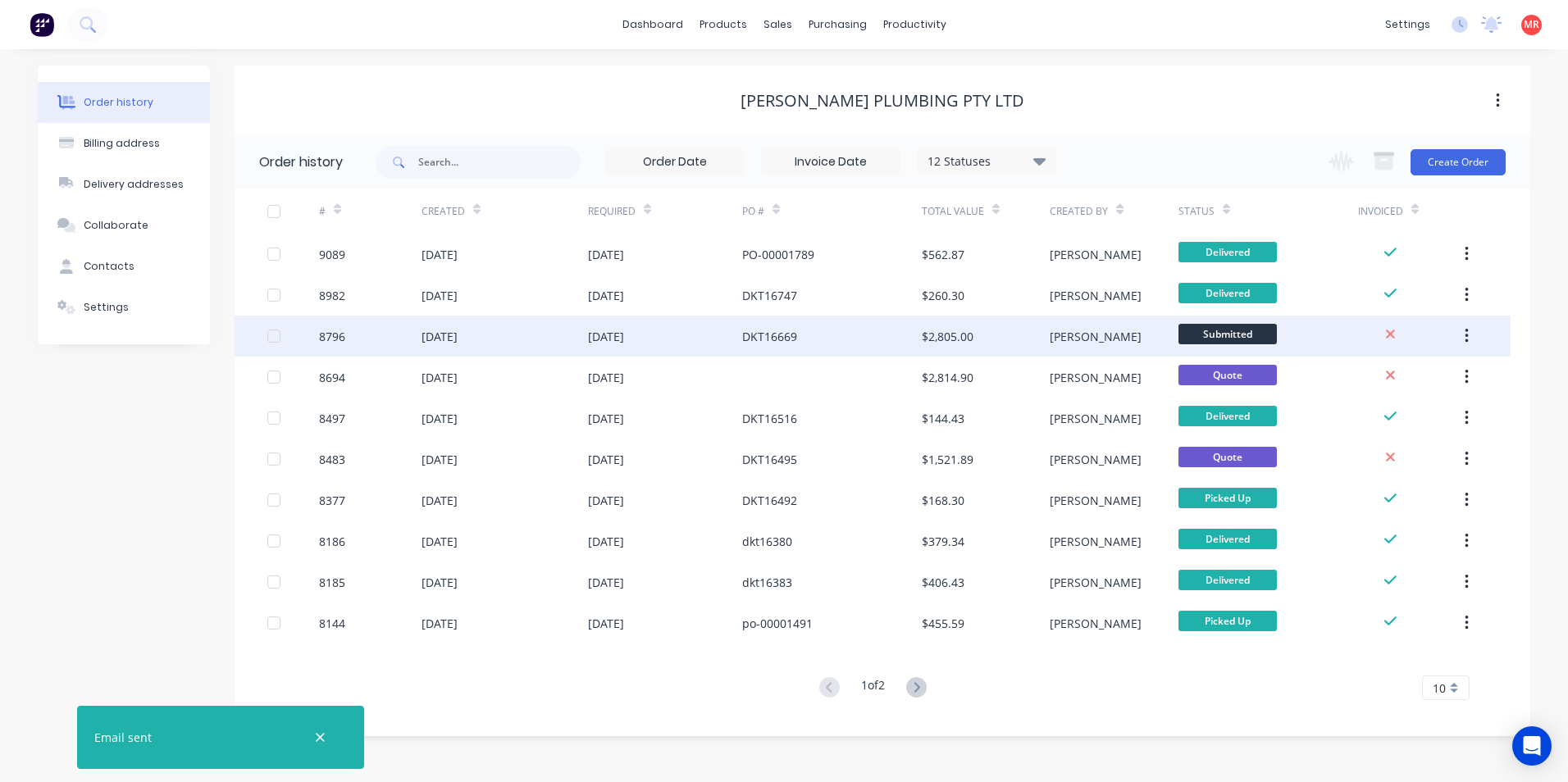
click at [819, 335] on div "DKT16669" at bounding box center [832, 337] width 180 height 41
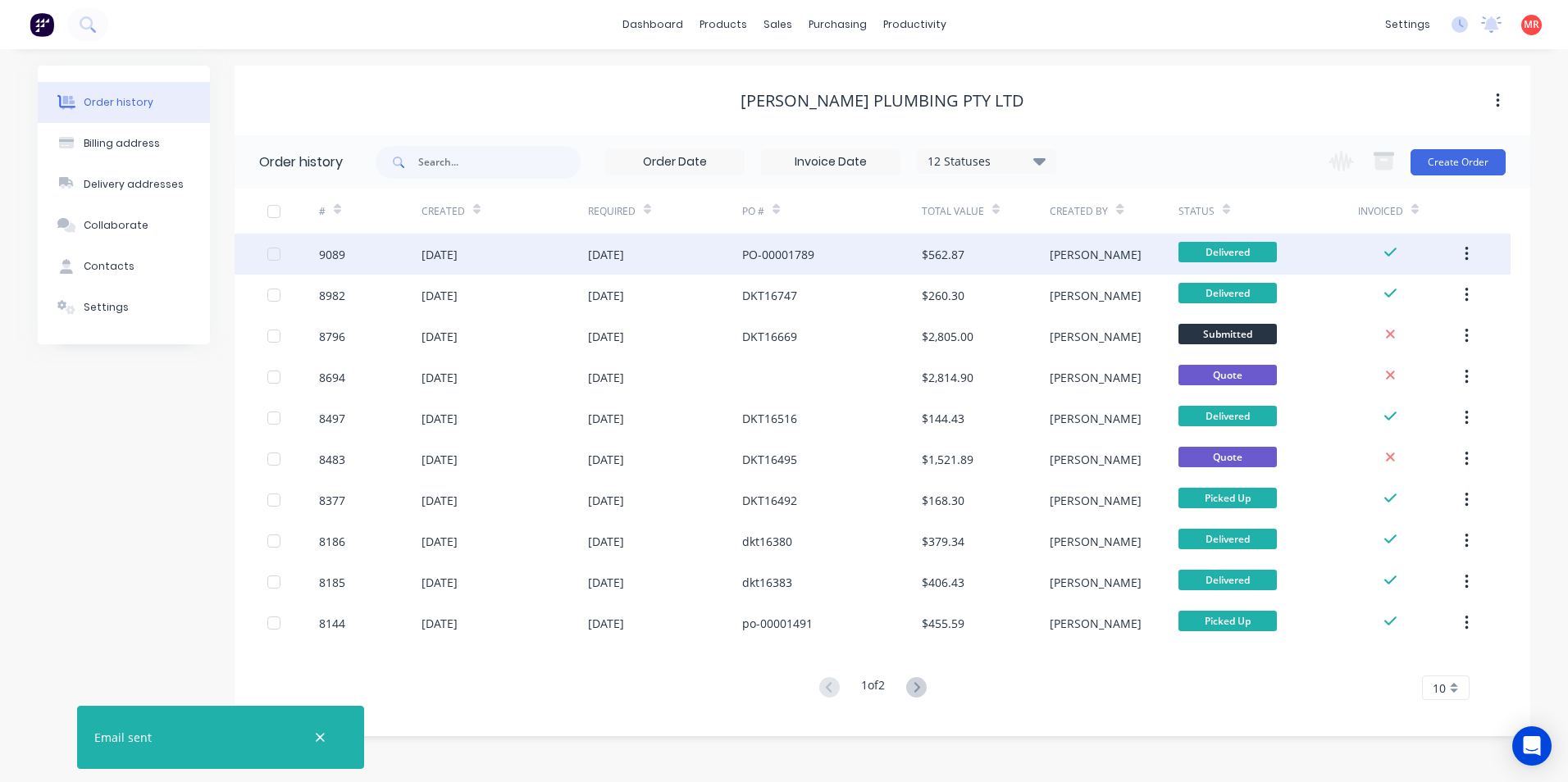
click at [697, 257] on div "01 Aug 2025" at bounding box center [665, 255] width 155 height 41
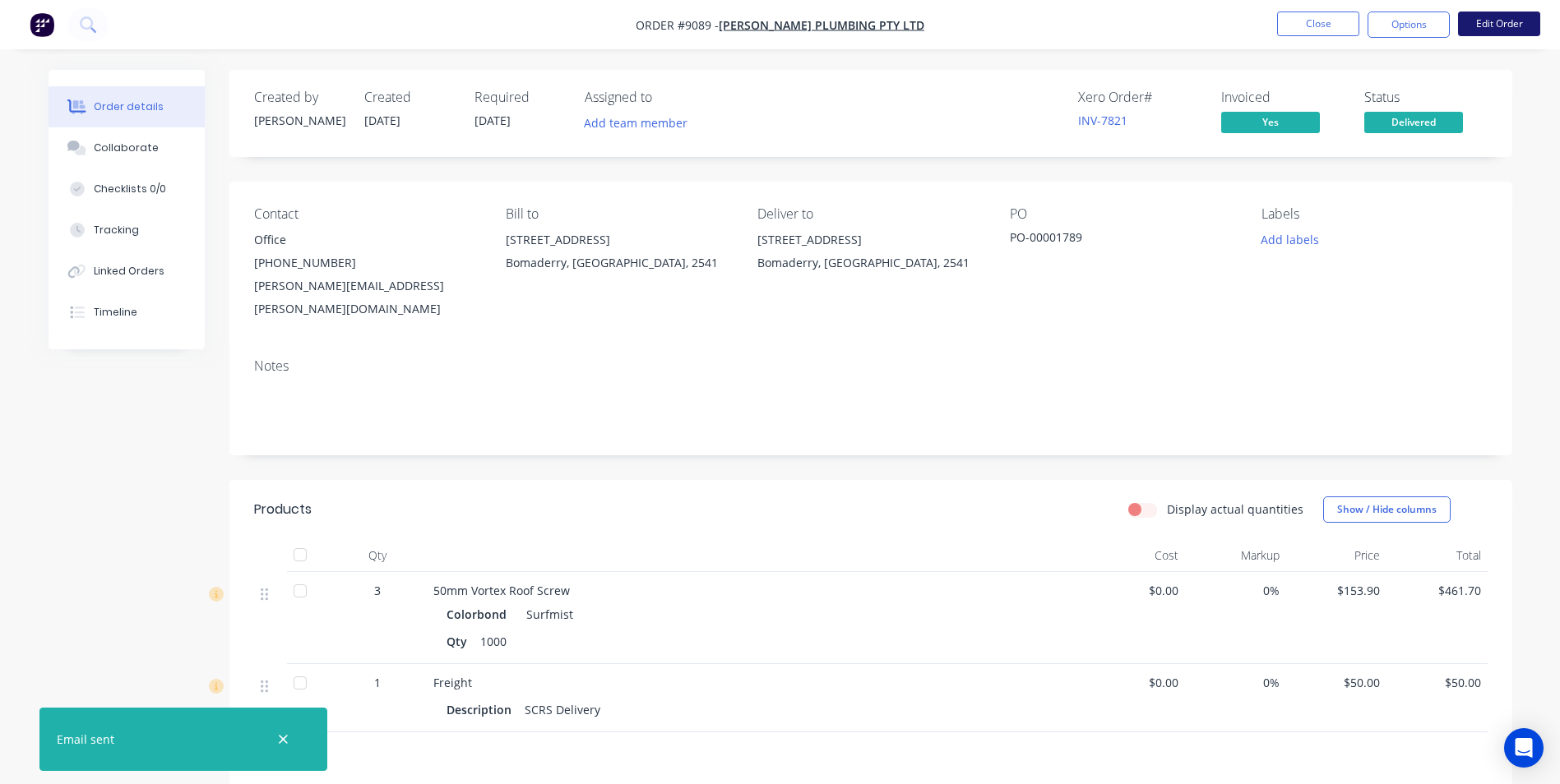
click at [1490, 17] on button "Edit Order" at bounding box center [1499, 23] width 82 height 25
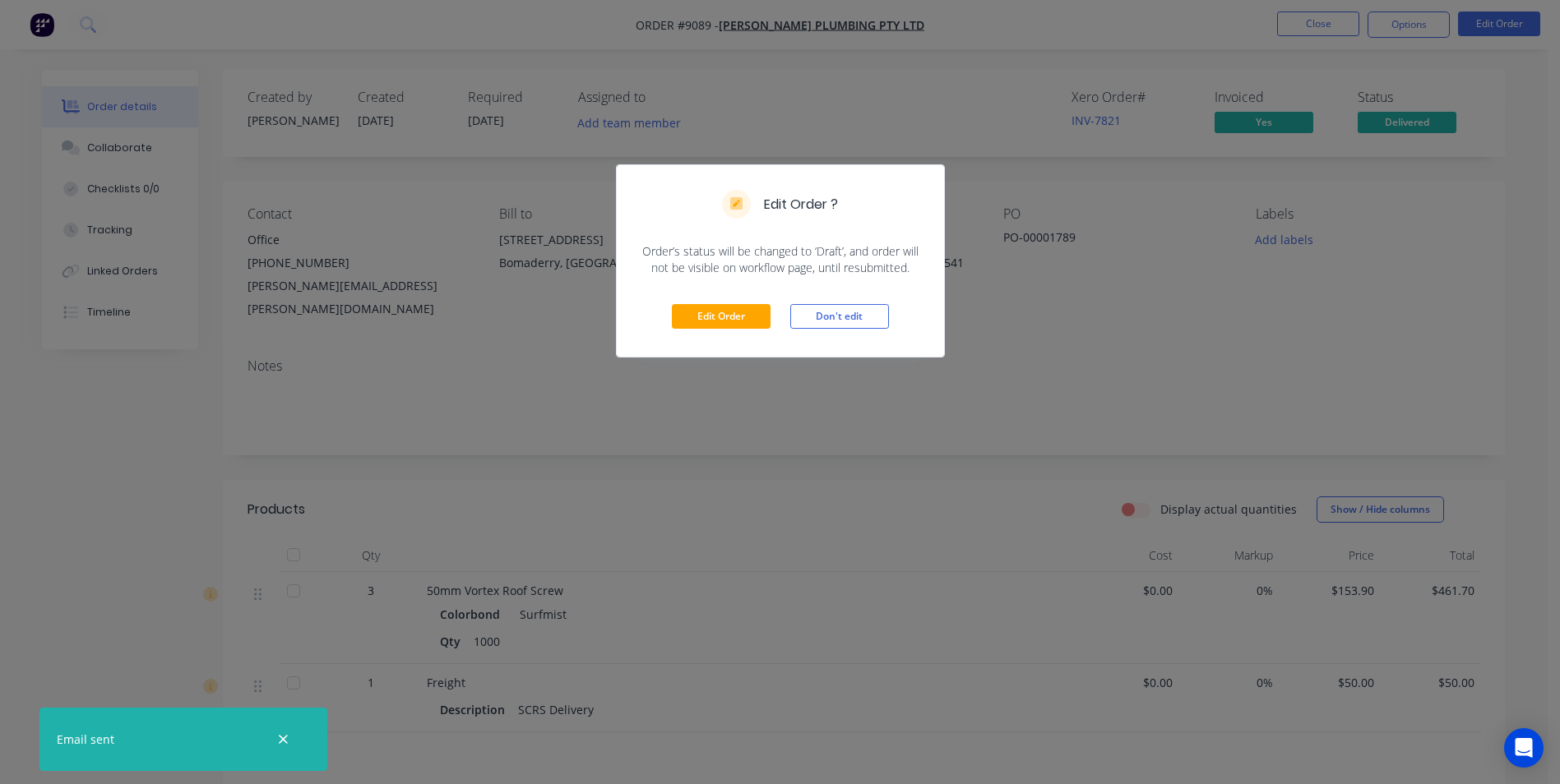
click at [731, 304] on div "Edit Order Don't edit" at bounding box center [781, 316] width 327 height 80
click at [732, 318] on button "Edit Order" at bounding box center [721, 317] width 99 height 25
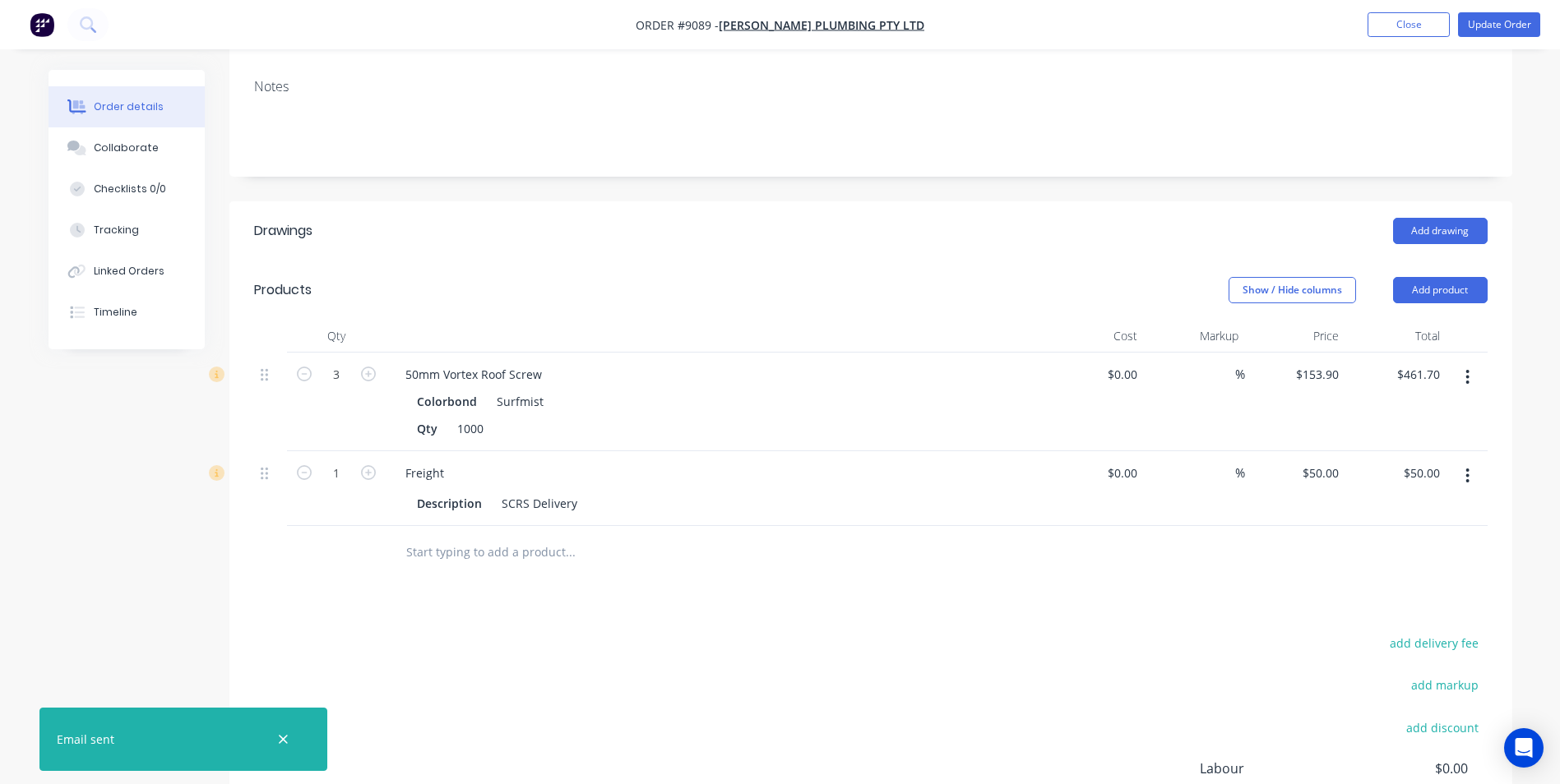
scroll to position [329, 0]
click at [312, 360] on form "3" at bounding box center [336, 372] width 86 height 25
click at [306, 366] on icon "button" at bounding box center [304, 373] width 15 height 15
type input "2"
type input "$307.80"
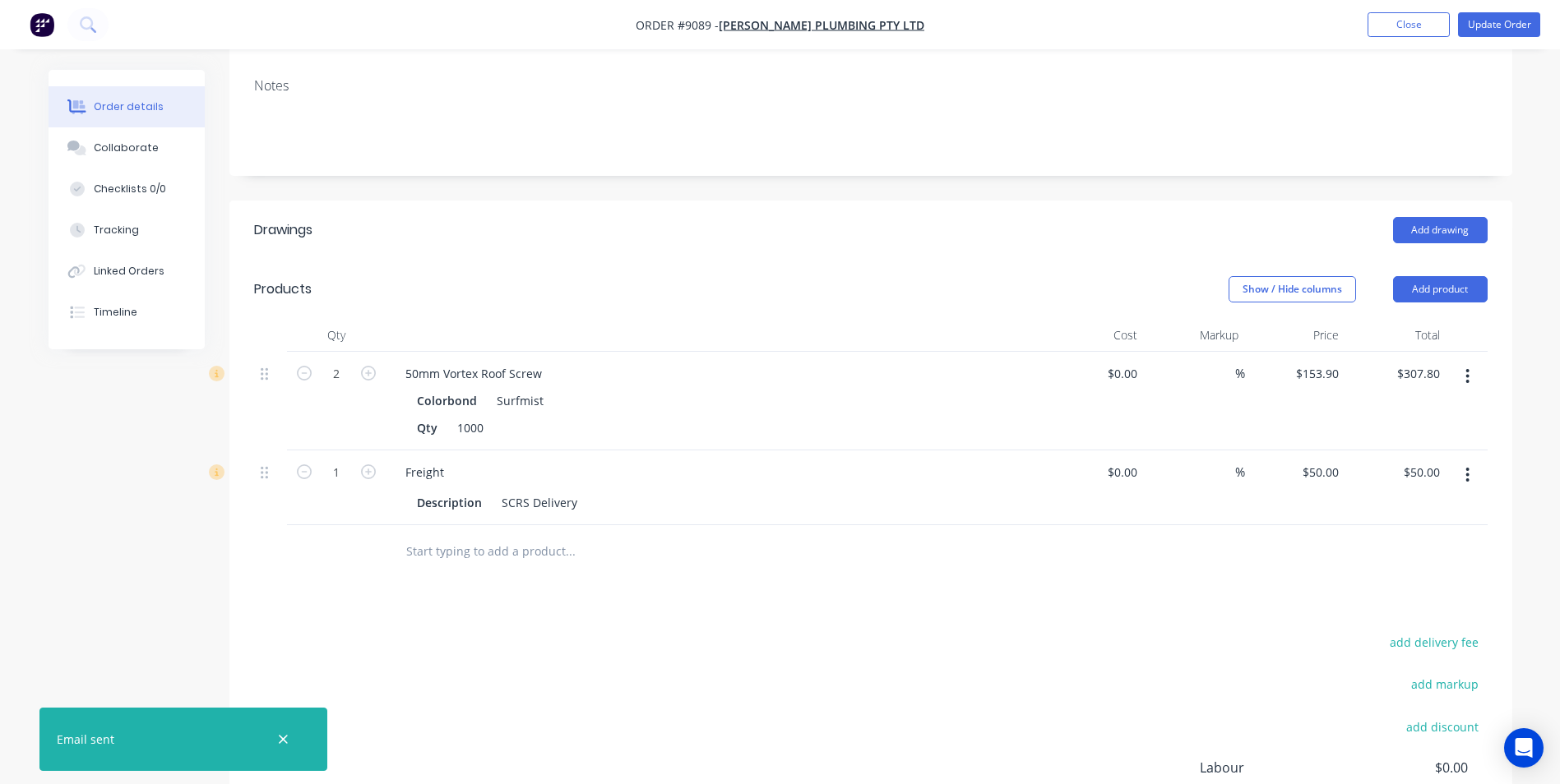
scroll to position [0, 0]
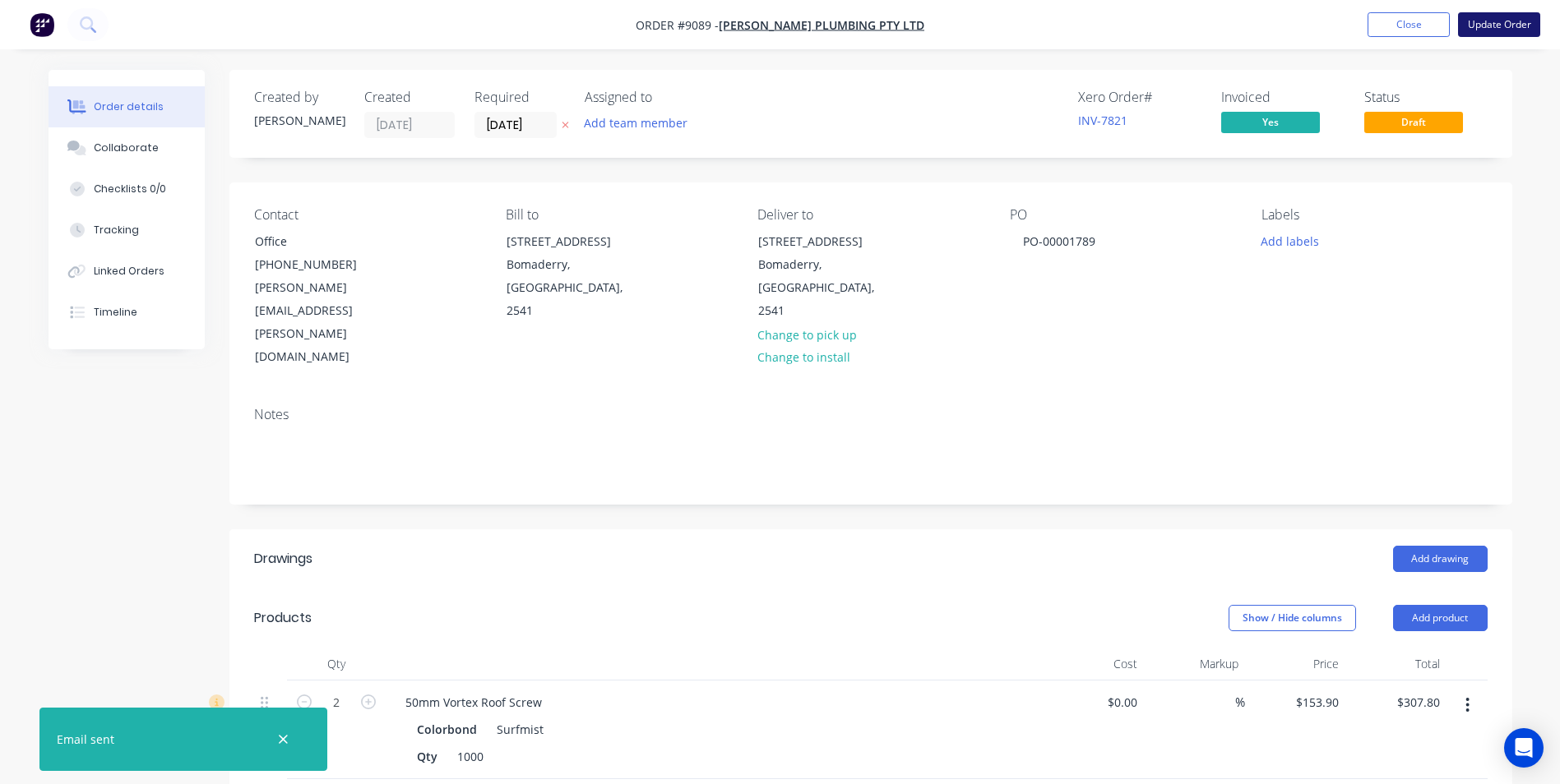
click at [1497, 31] on button "Update Order" at bounding box center [1499, 24] width 82 height 25
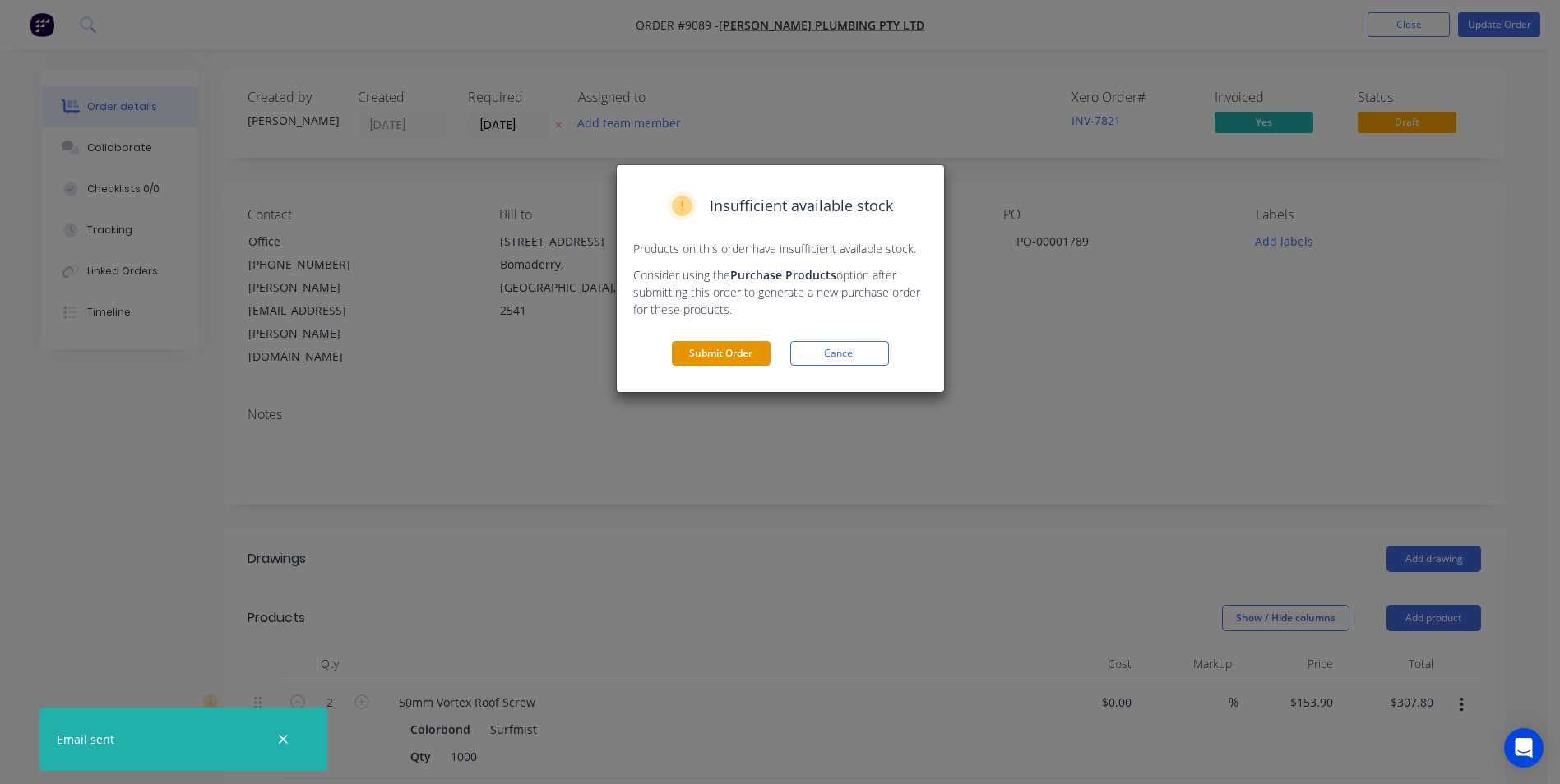
click at [739, 362] on button "Submit Order" at bounding box center [721, 353] width 99 height 25
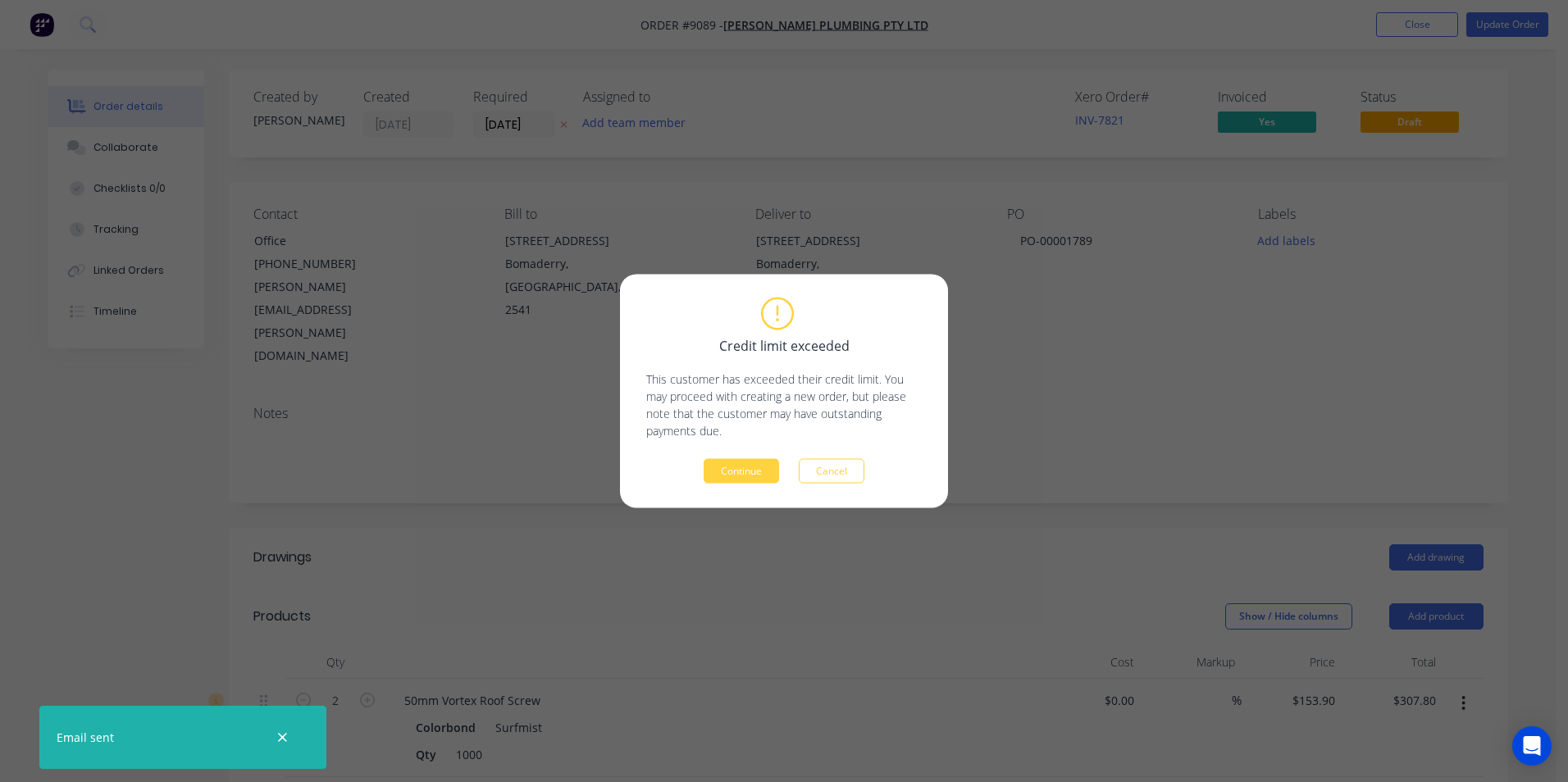
click at [782, 472] on div "Continue Cancel" at bounding box center [784, 471] width 275 height 25
click at [768, 470] on button "Continue" at bounding box center [741, 471] width 75 height 25
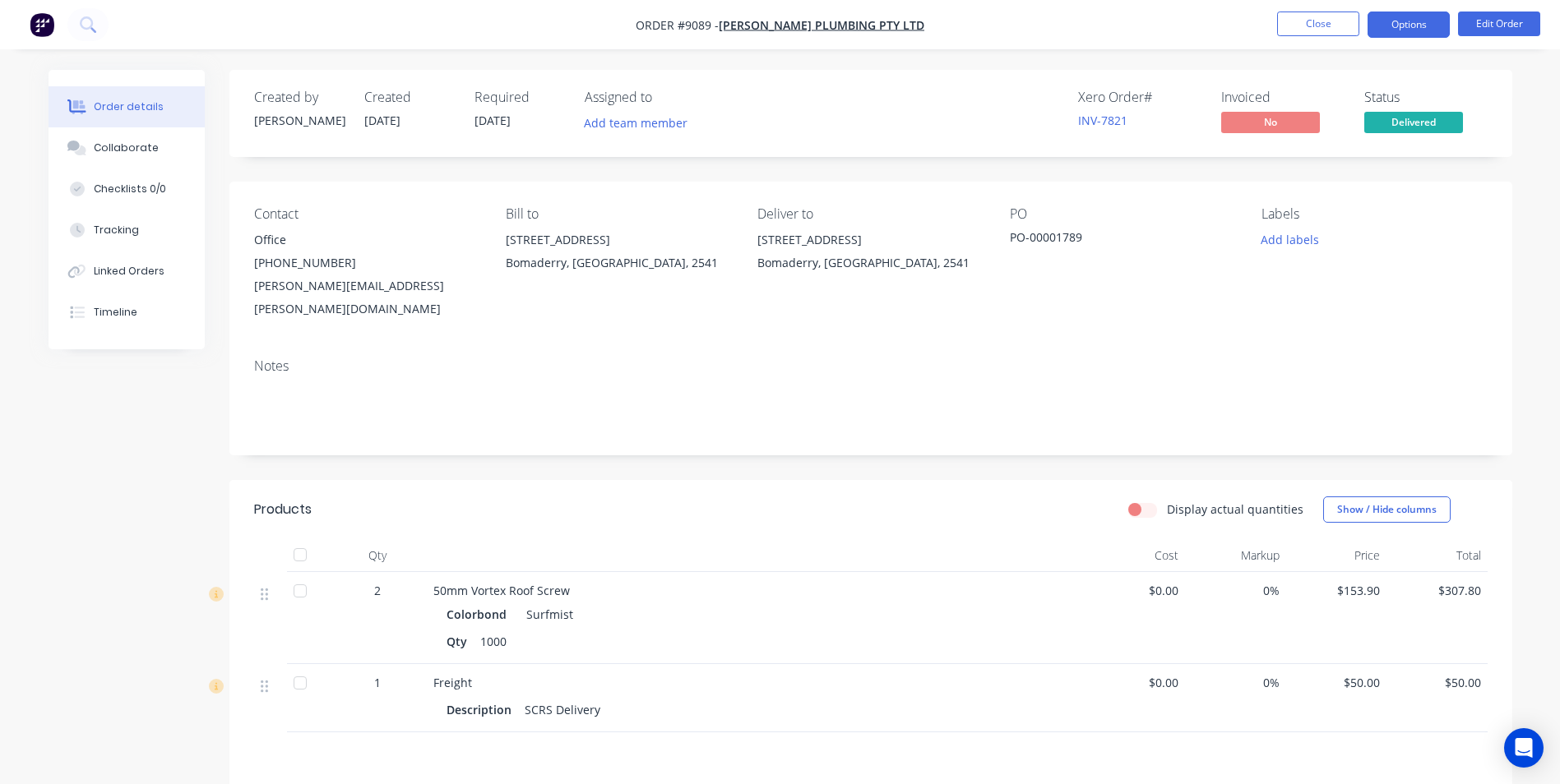
click at [1425, 22] on button "Options" at bounding box center [1409, 24] width 82 height 26
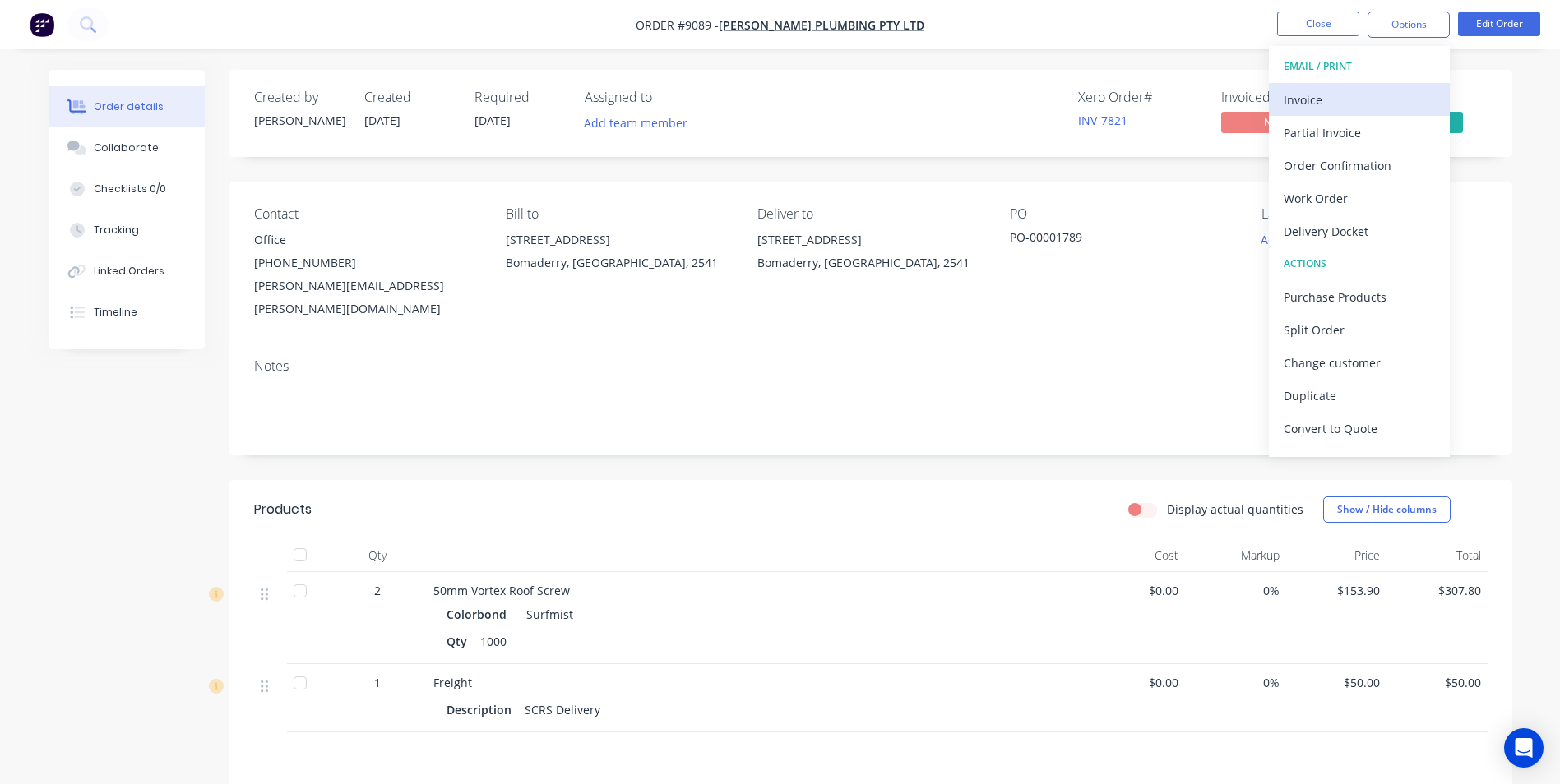
click at [1372, 98] on div "Invoice" at bounding box center [1359, 100] width 151 height 24
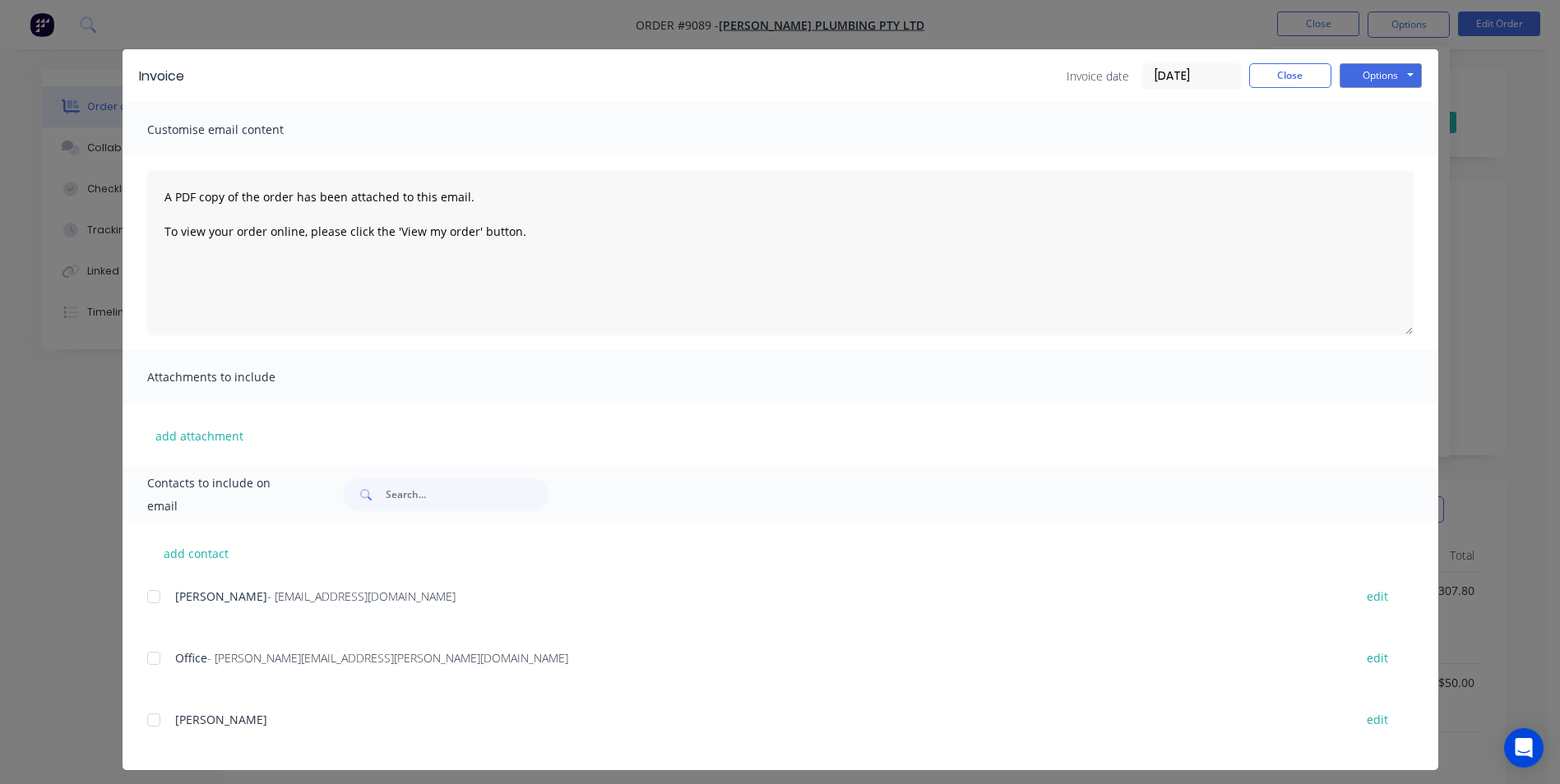
scroll to position [25, 0]
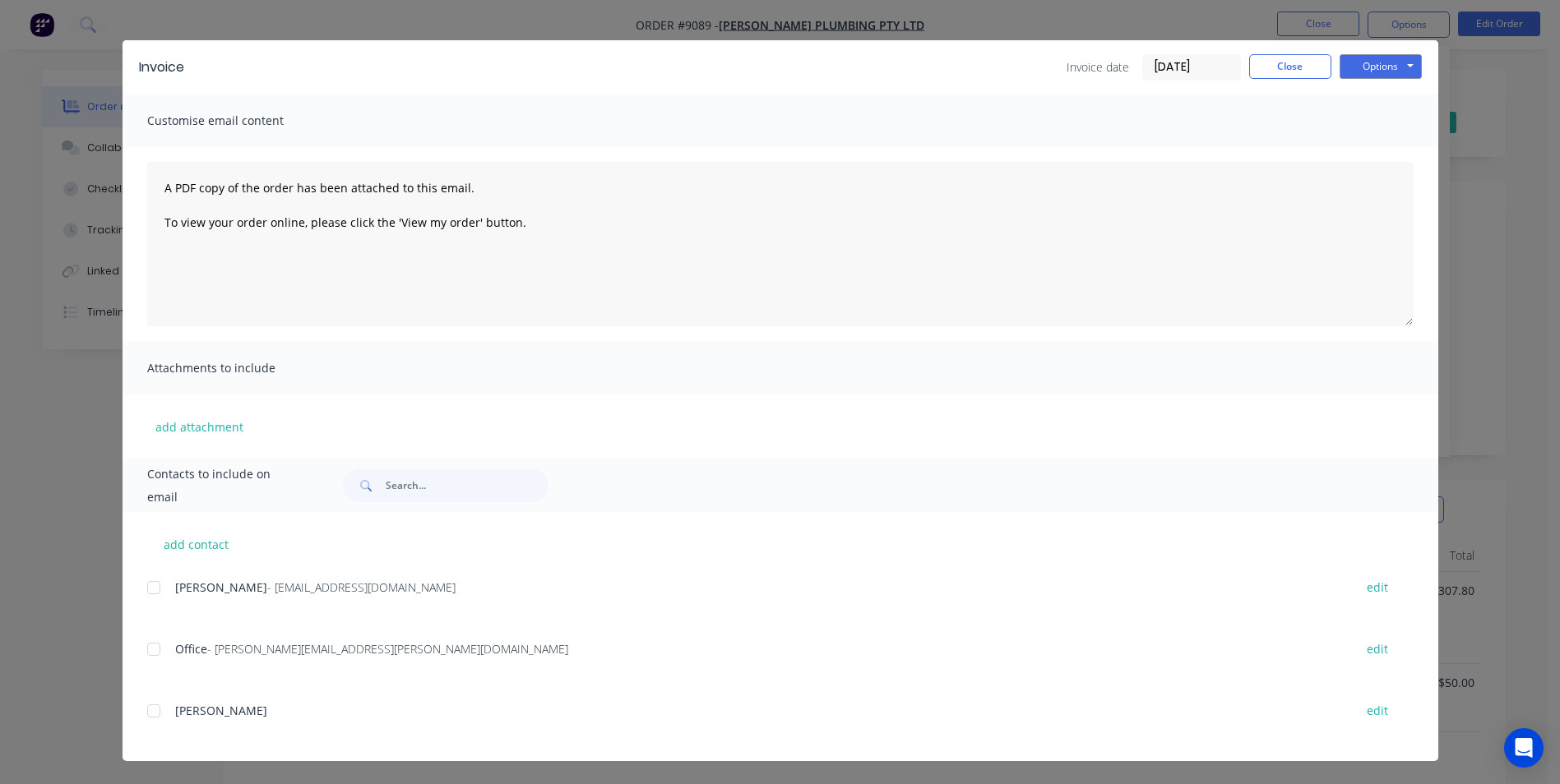
click at [158, 588] on div at bounding box center [154, 588] width 33 height 33
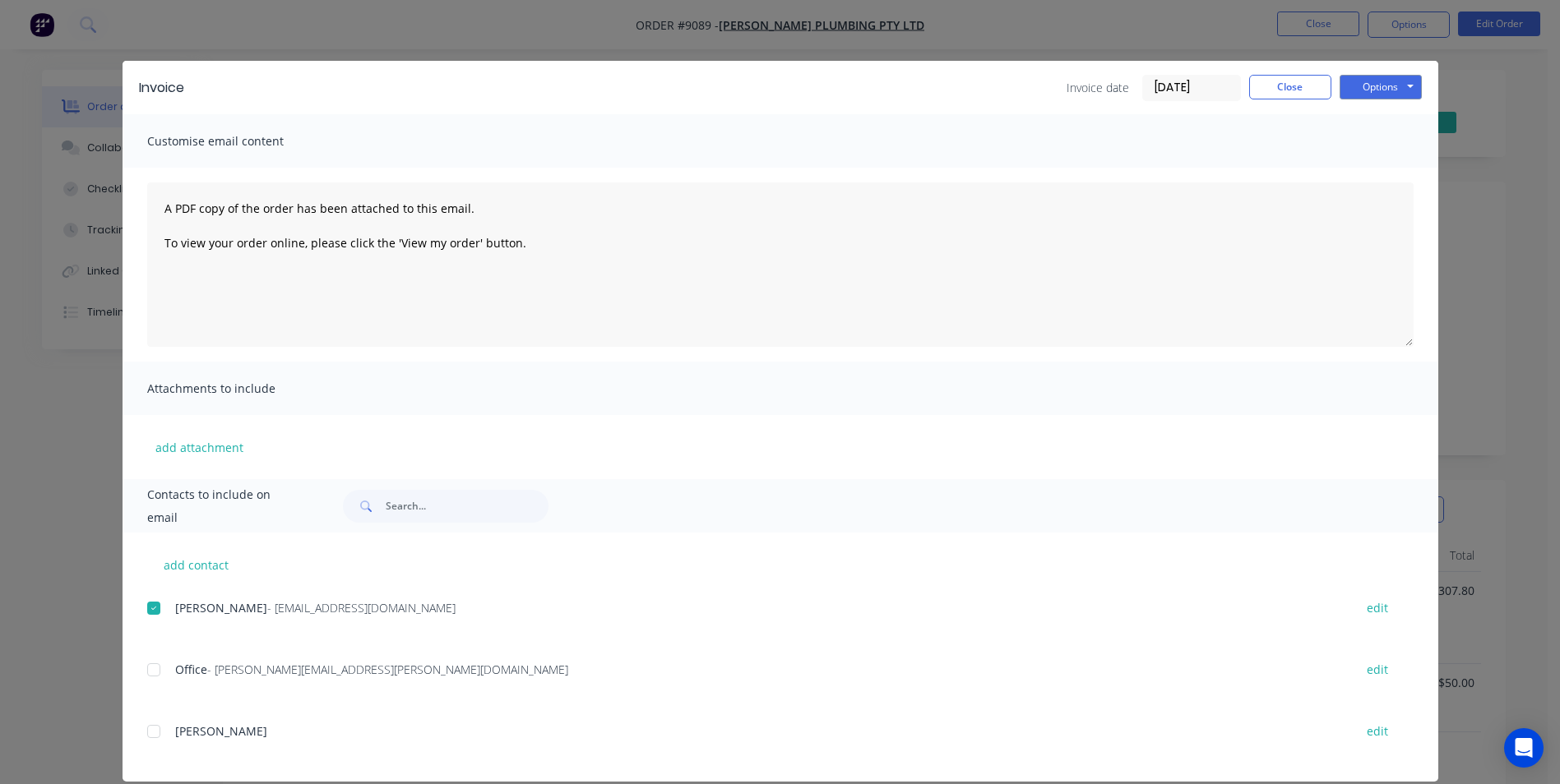
scroll to position [0, 0]
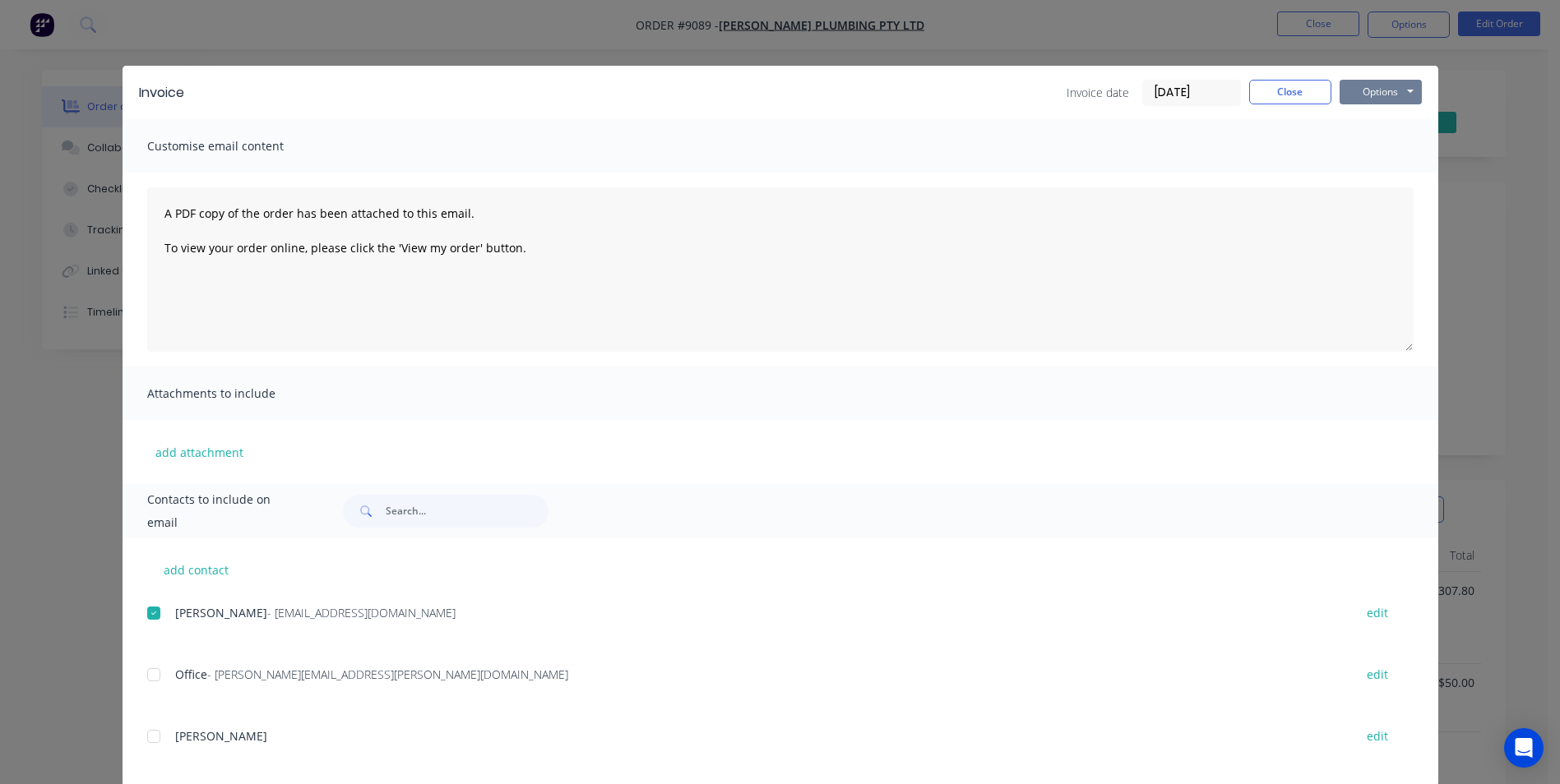
click at [1371, 87] on button "Options" at bounding box center [1381, 92] width 82 height 25
click at [1358, 173] on button "Email" at bounding box center [1393, 175] width 106 height 27
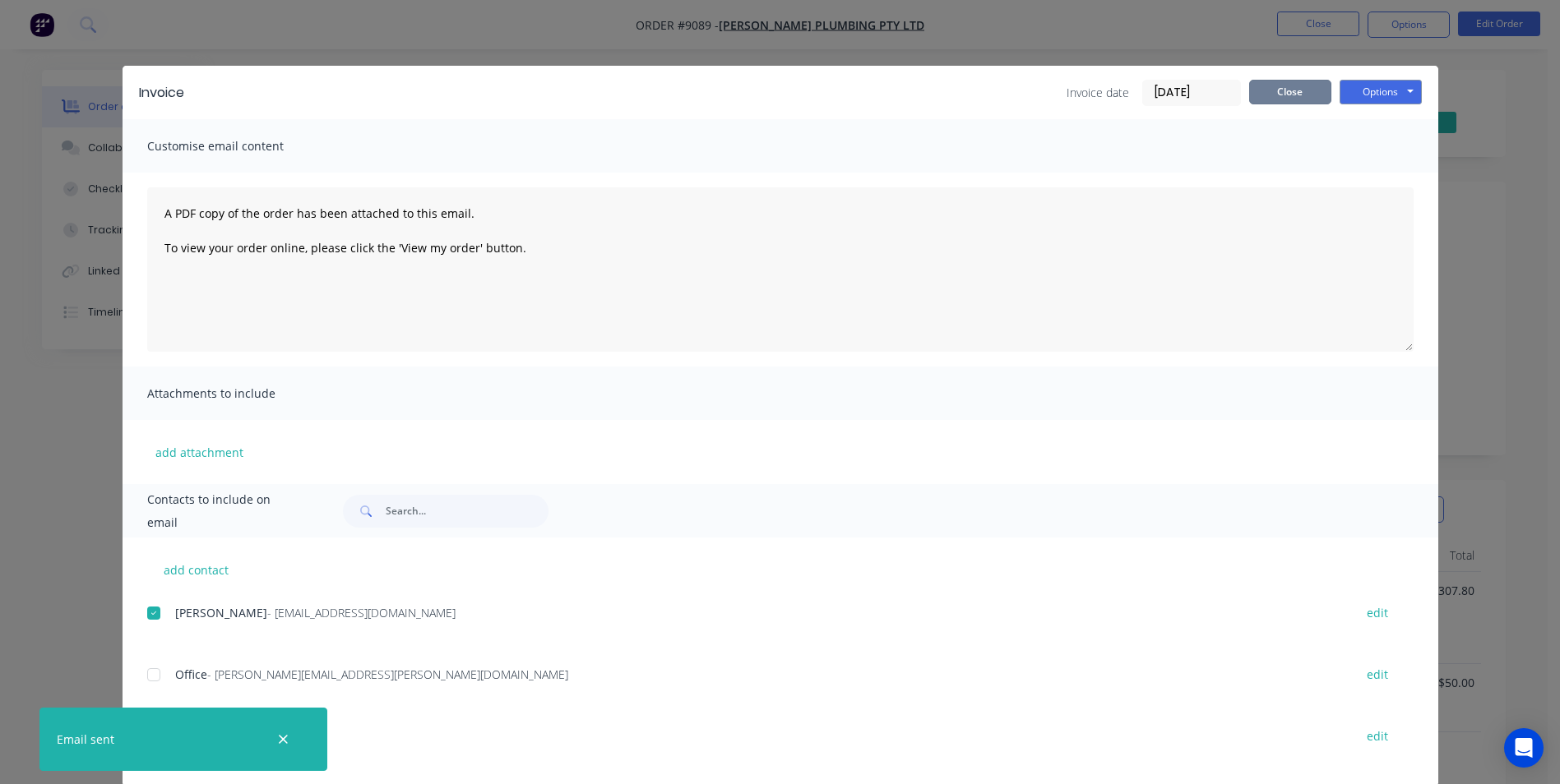
click at [1292, 93] on button "Close" at bounding box center [1290, 92] width 82 height 25
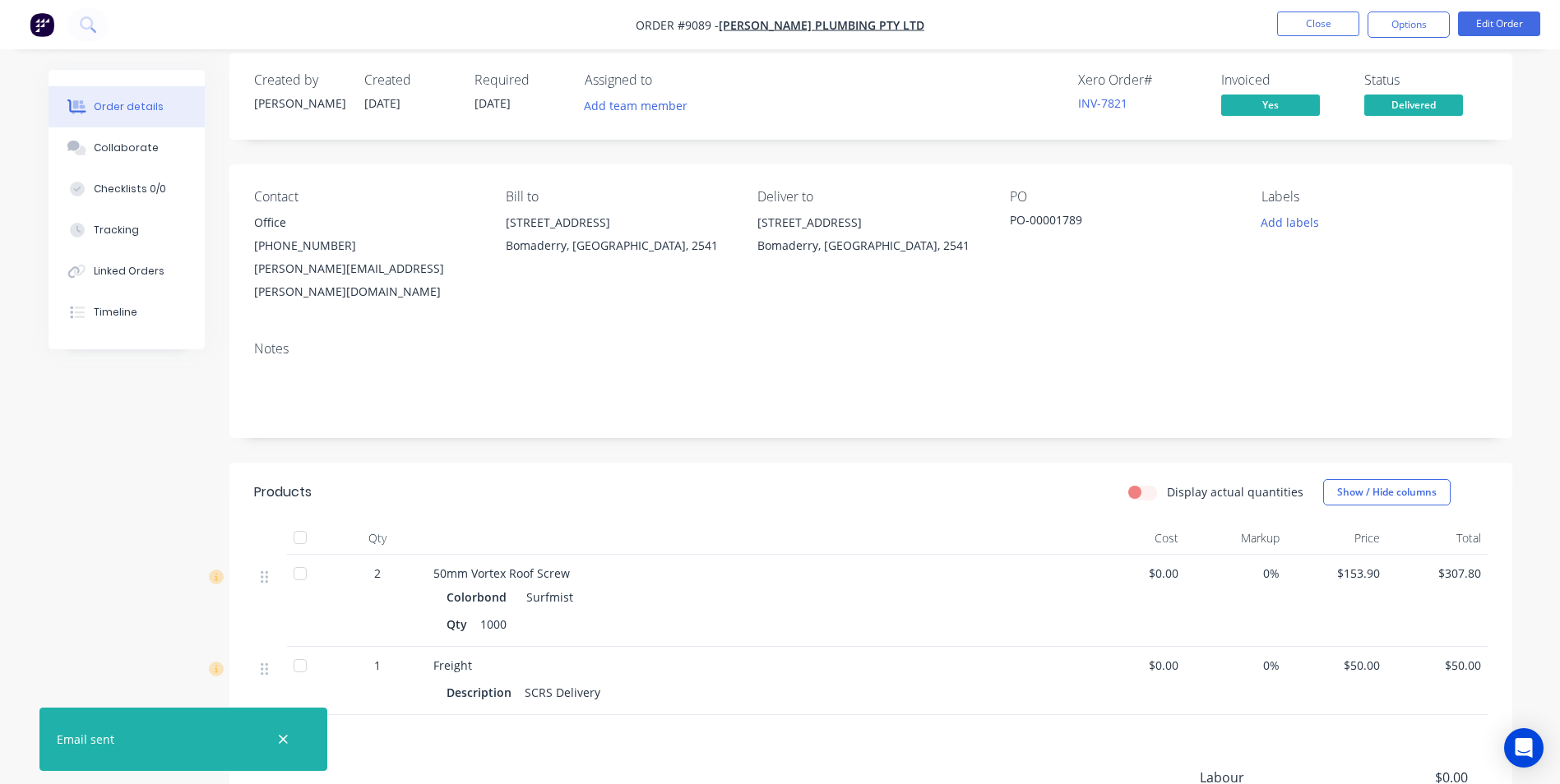
scroll to position [218, 0]
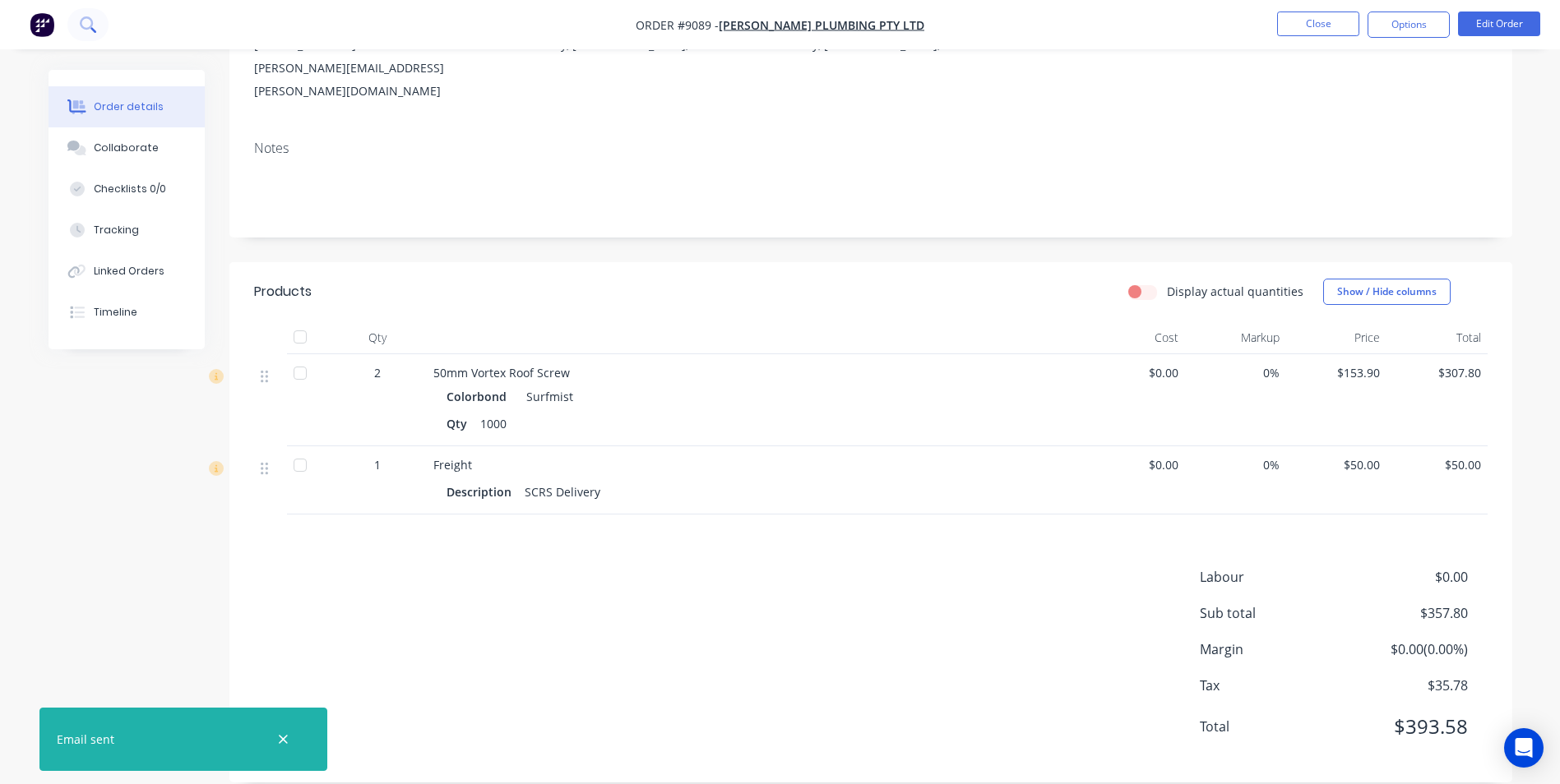
click at [85, 29] on icon at bounding box center [87, 24] width 16 height 16
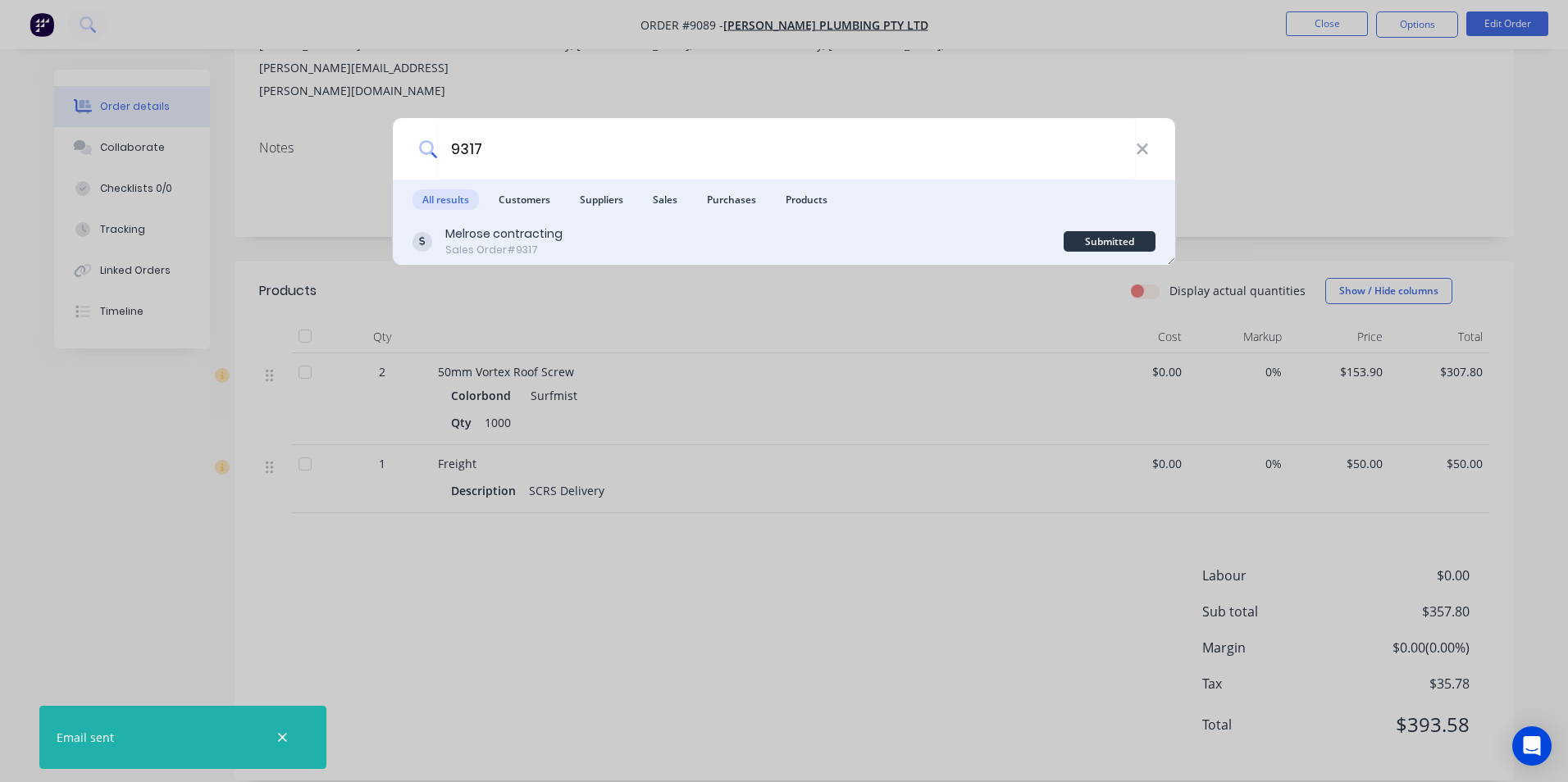
type input "9317"
click at [626, 243] on div "Melrose contracting Sales Order #9317" at bounding box center [738, 241] width 651 height 32
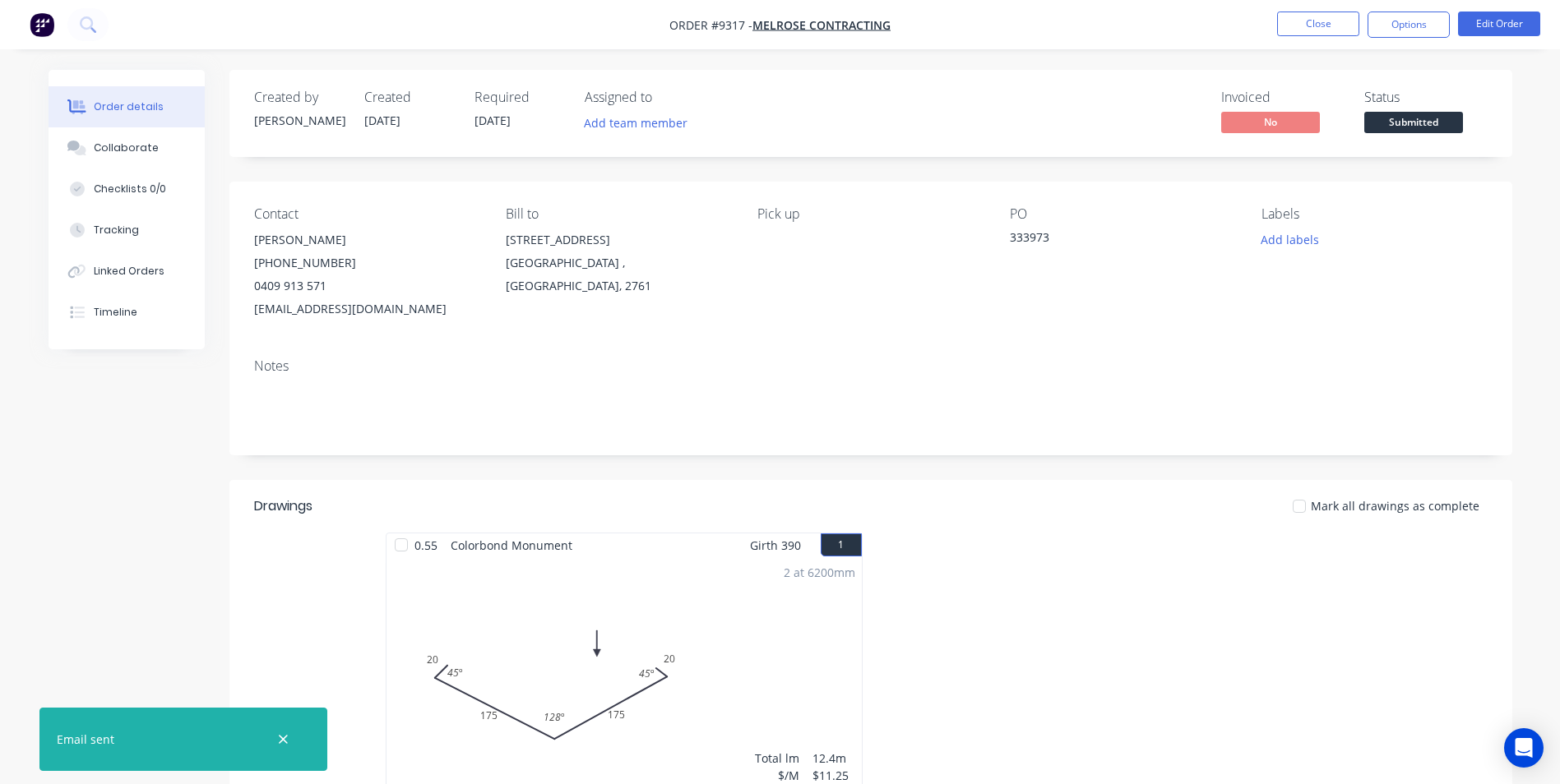
click at [1401, 125] on span "Submitted" at bounding box center [1414, 122] width 99 height 21
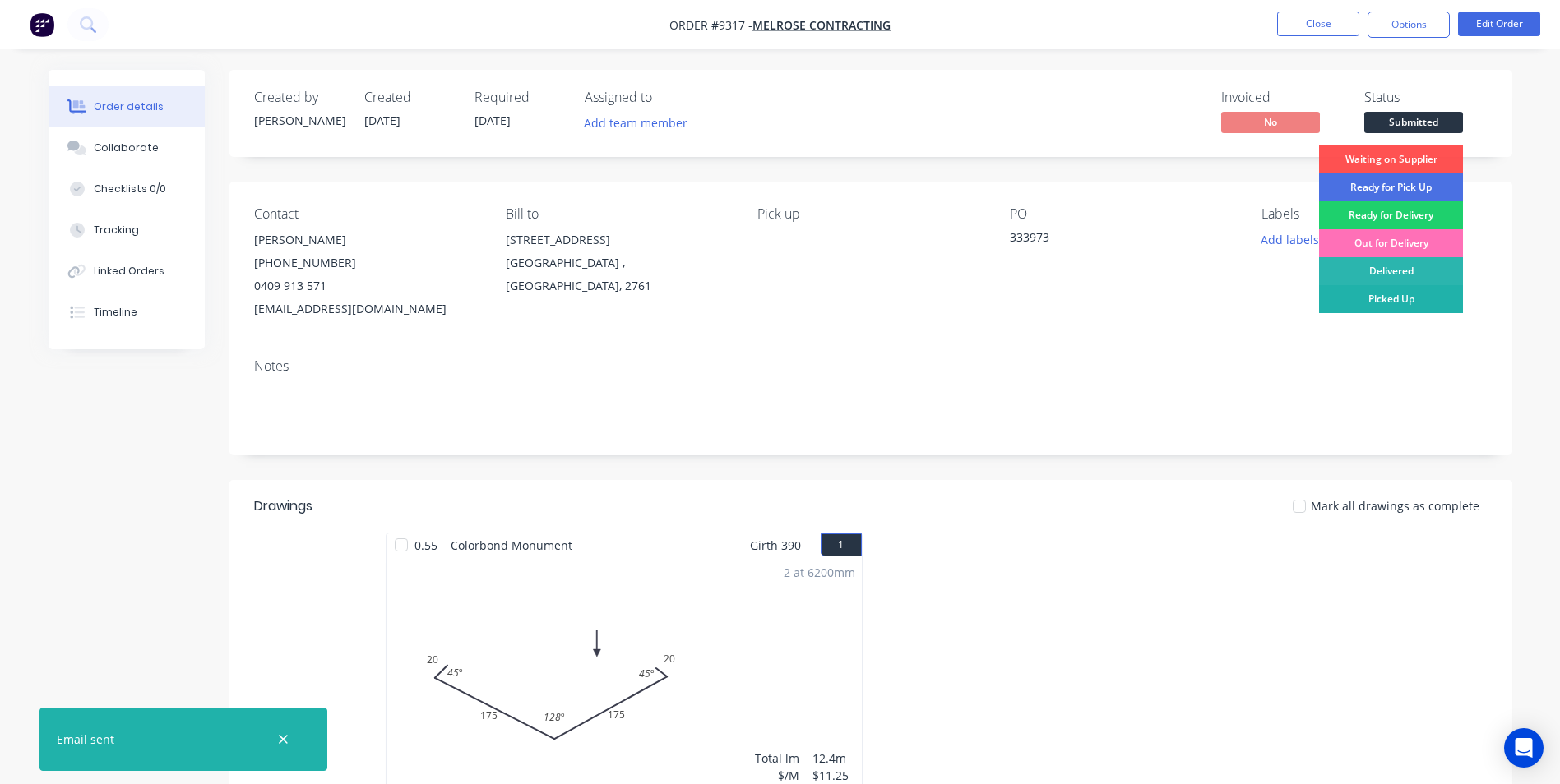
drag, startPoint x: 1437, startPoint y: 302, endPoint x: 1423, endPoint y: 116, distance: 186.5
click at [1436, 302] on div "Picked Up" at bounding box center [1391, 299] width 144 height 28
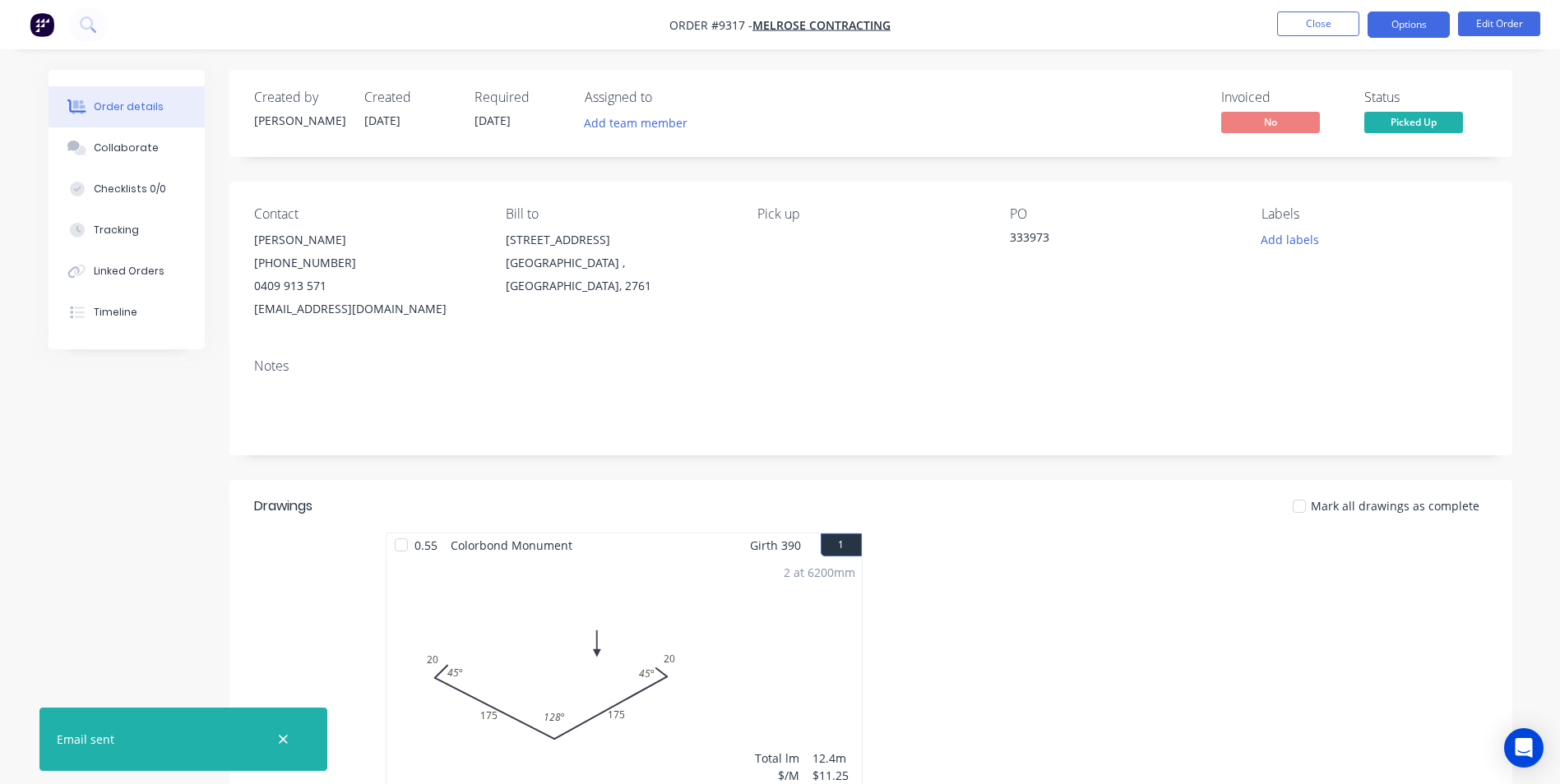
click at [1398, 30] on button "Options" at bounding box center [1409, 24] width 82 height 26
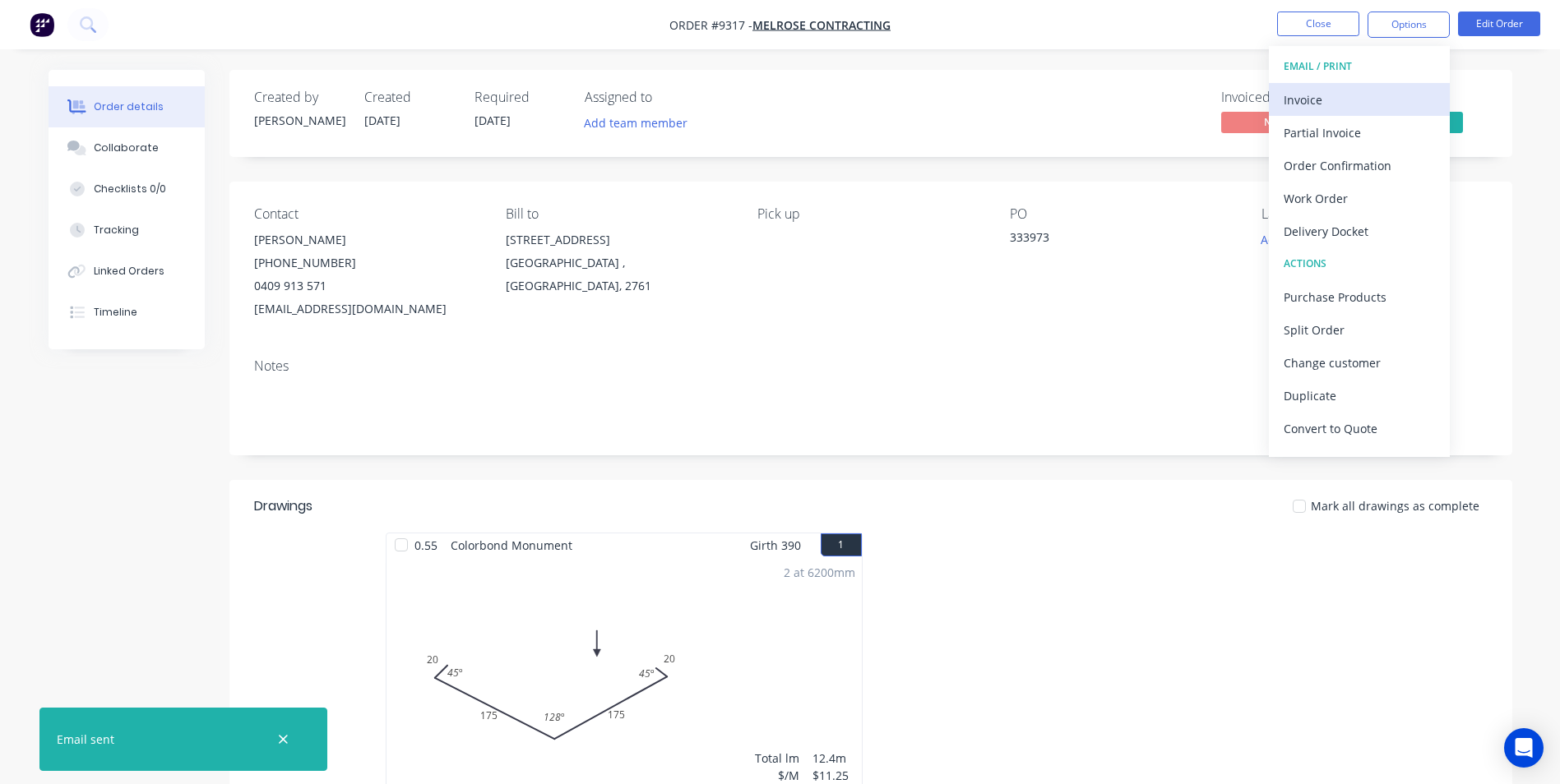
click at [1353, 84] on button "Invoice" at bounding box center [1359, 100] width 181 height 33
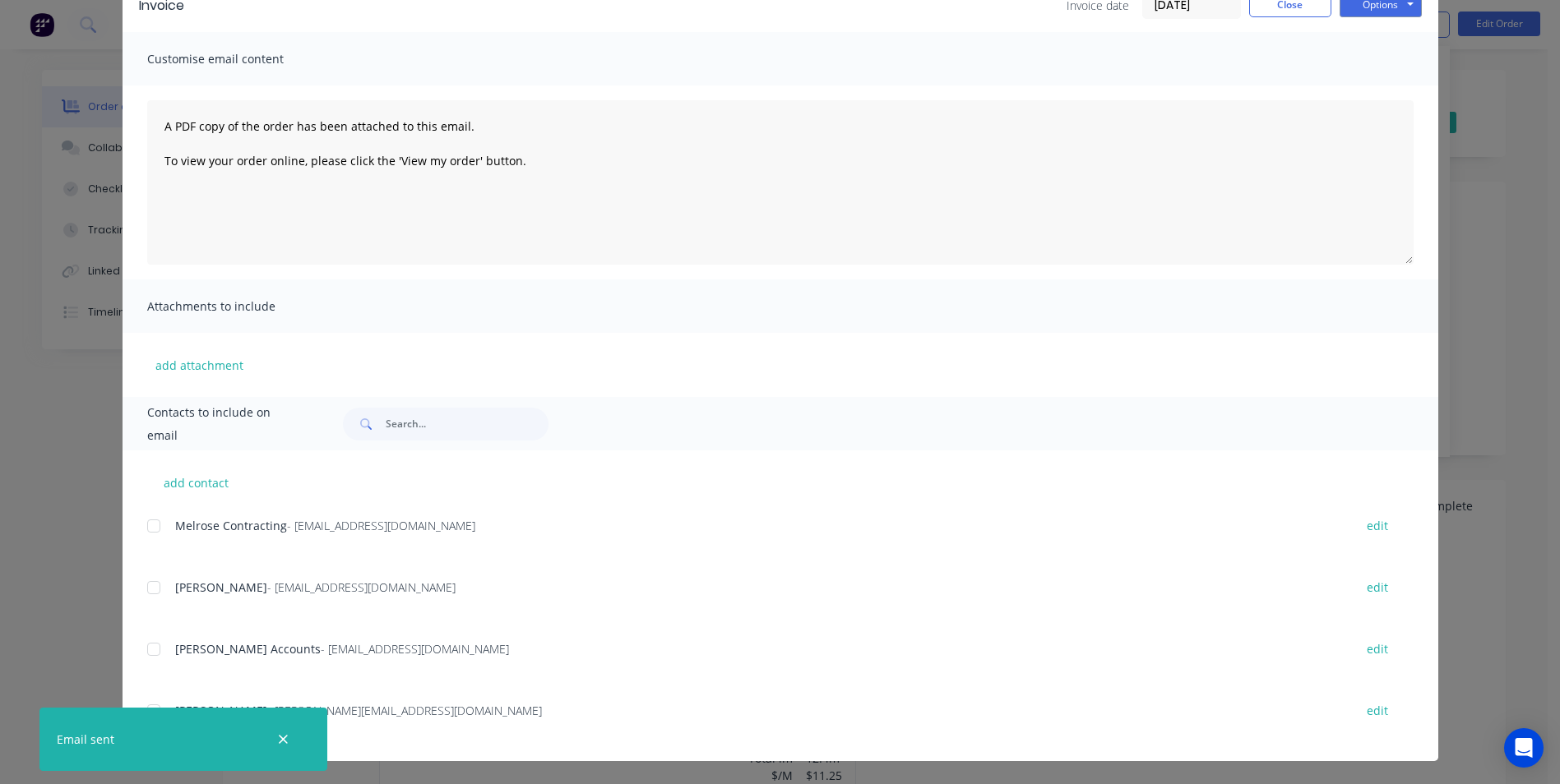
click at [152, 591] on div at bounding box center [154, 588] width 33 height 33
drag, startPoint x: 161, startPoint y: 589, endPoint x: 145, endPoint y: 537, distance: 54.4
click at [158, 589] on div at bounding box center [154, 588] width 33 height 33
click at [147, 533] on div at bounding box center [154, 526] width 33 height 33
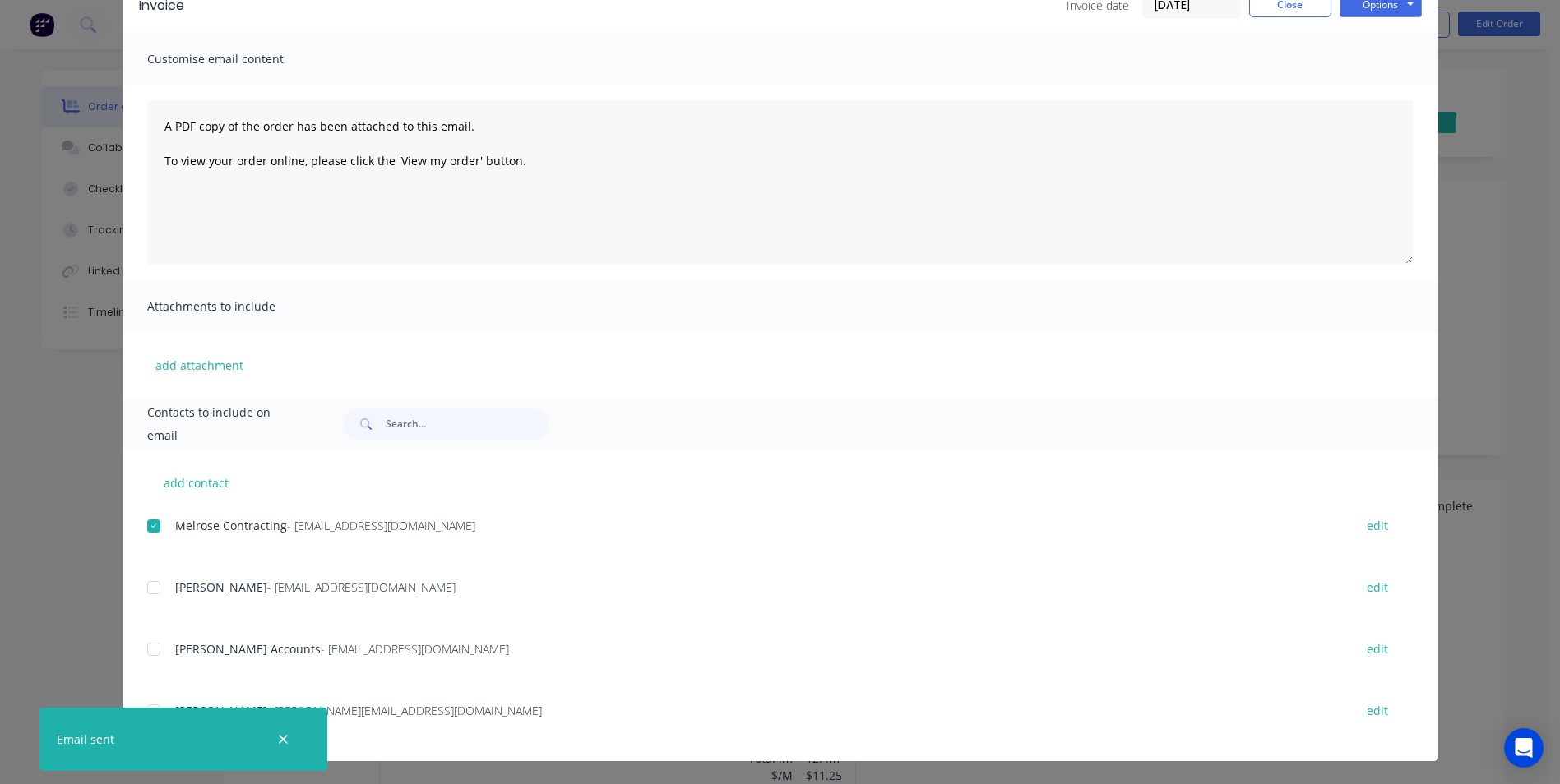
click at [151, 632] on div "Melrose Contracting - adminsydney2023@melroseroofing.com.au edit Brett Cini - B…" at bounding box center [793, 638] width 1292 height 247
drag, startPoint x: 151, startPoint y: 646, endPoint x: 143, endPoint y: 524, distance: 122.3
click at [151, 638] on div at bounding box center [154, 650] width 33 height 33
click at [143, 521] on div at bounding box center [154, 526] width 33 height 33
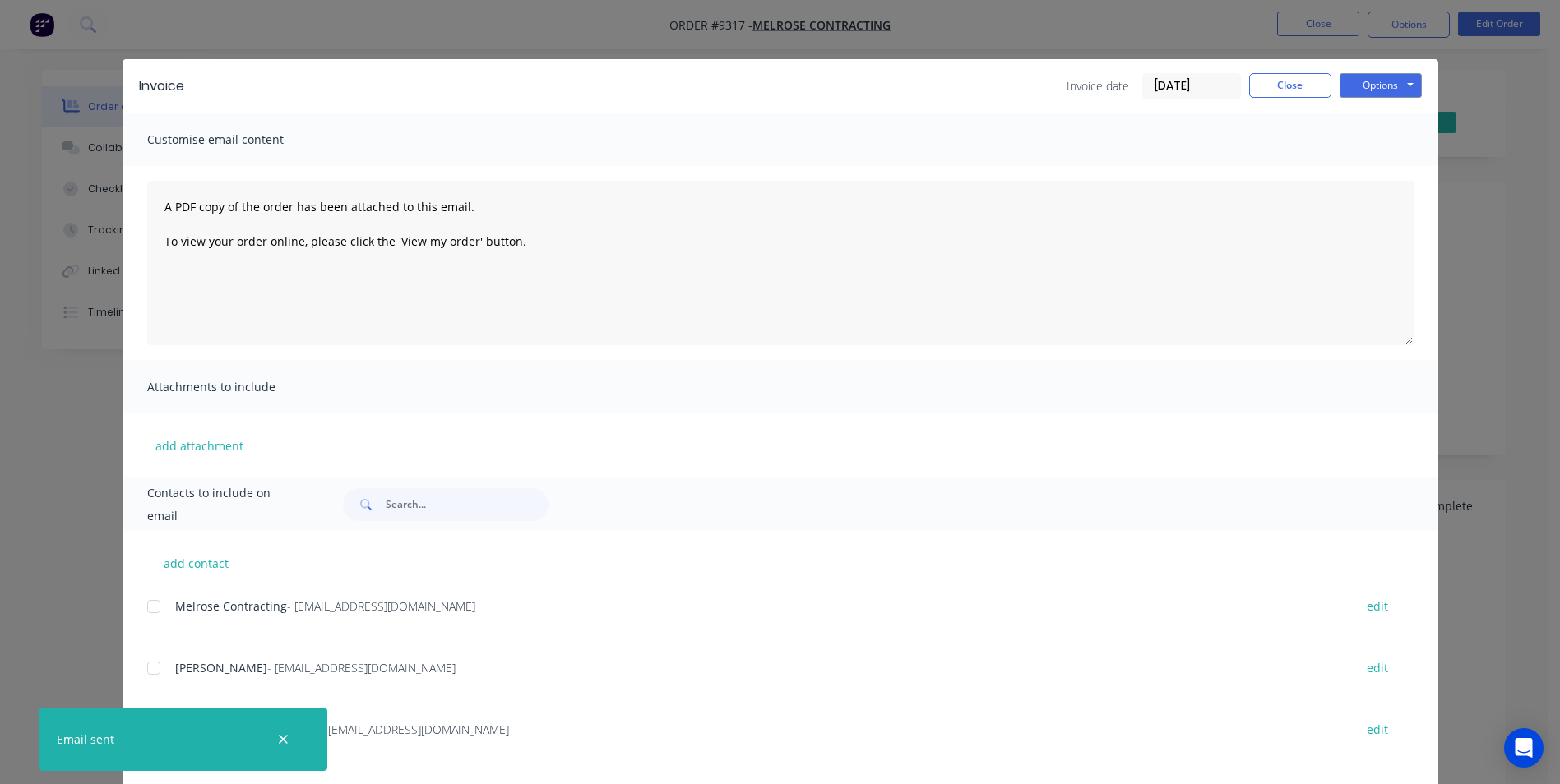
scroll to position [0, 0]
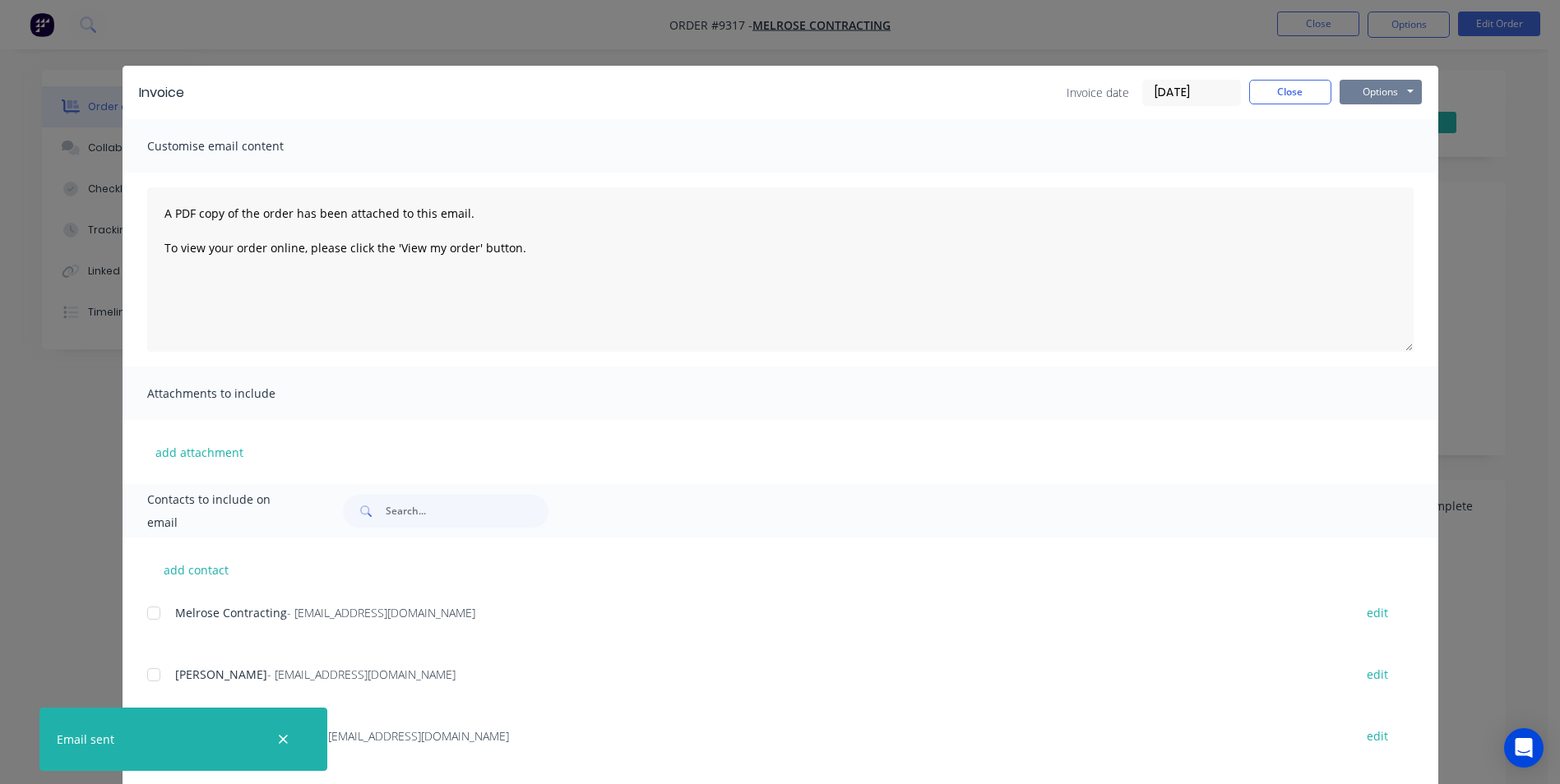
click at [1389, 88] on button "Options" at bounding box center [1381, 92] width 82 height 25
click at [1381, 171] on button "Email" at bounding box center [1393, 175] width 106 height 27
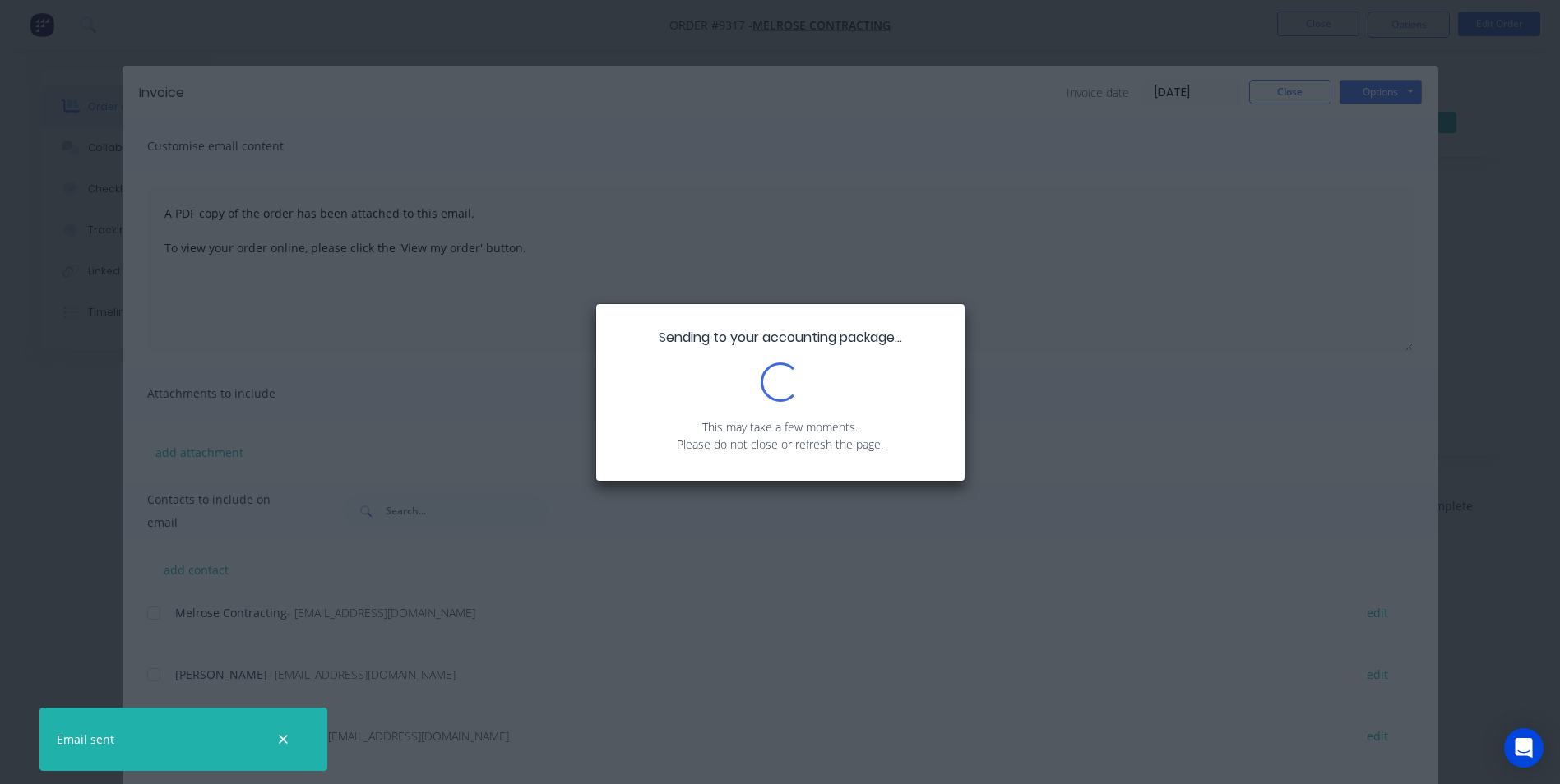
click at [1293, 93] on div "Sending to your accounting package... Loading... This may take a few moments. P…" at bounding box center [780, 392] width 1560 height 784
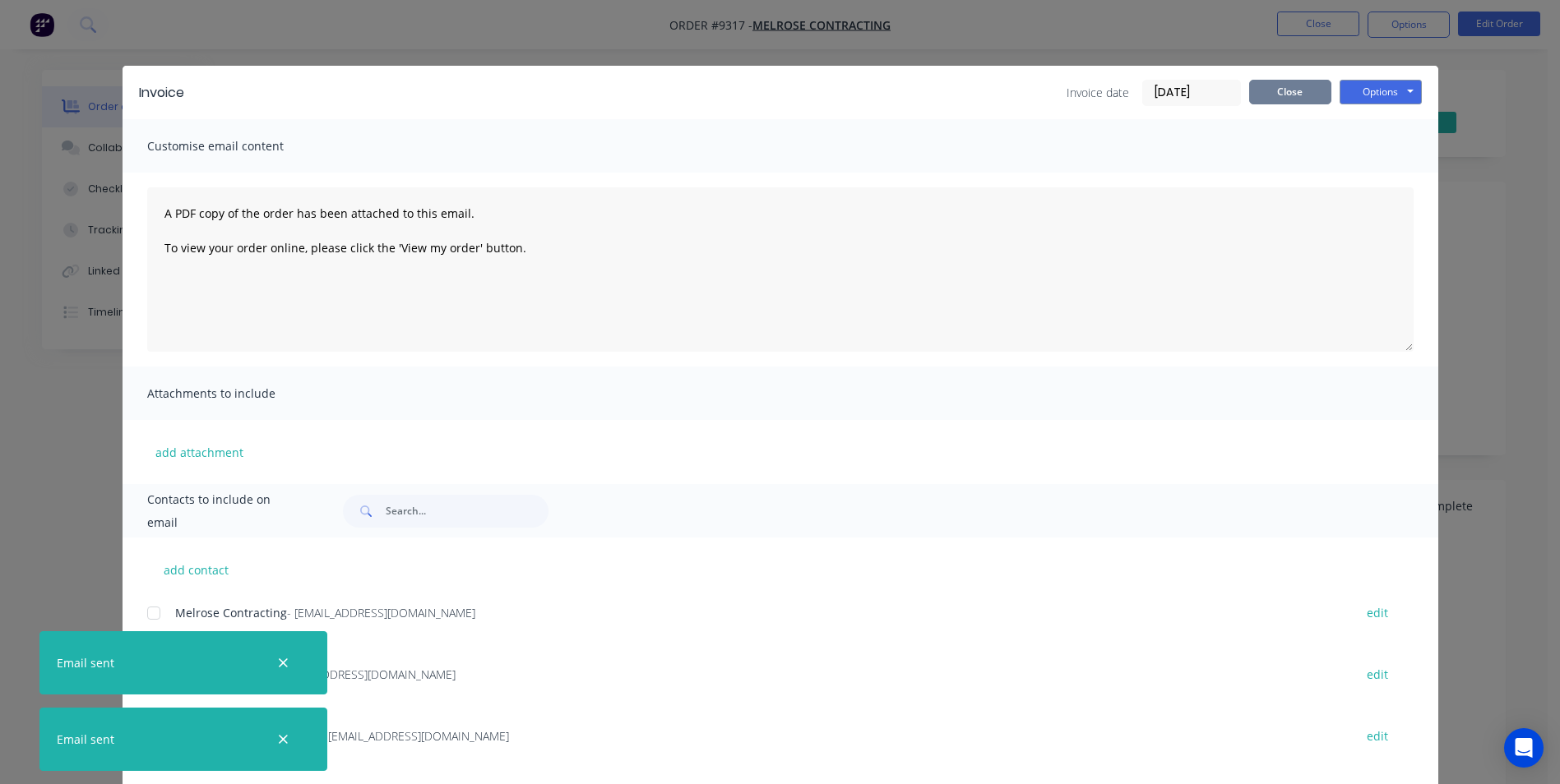
click at [1267, 92] on button "Close" at bounding box center [1290, 92] width 82 height 25
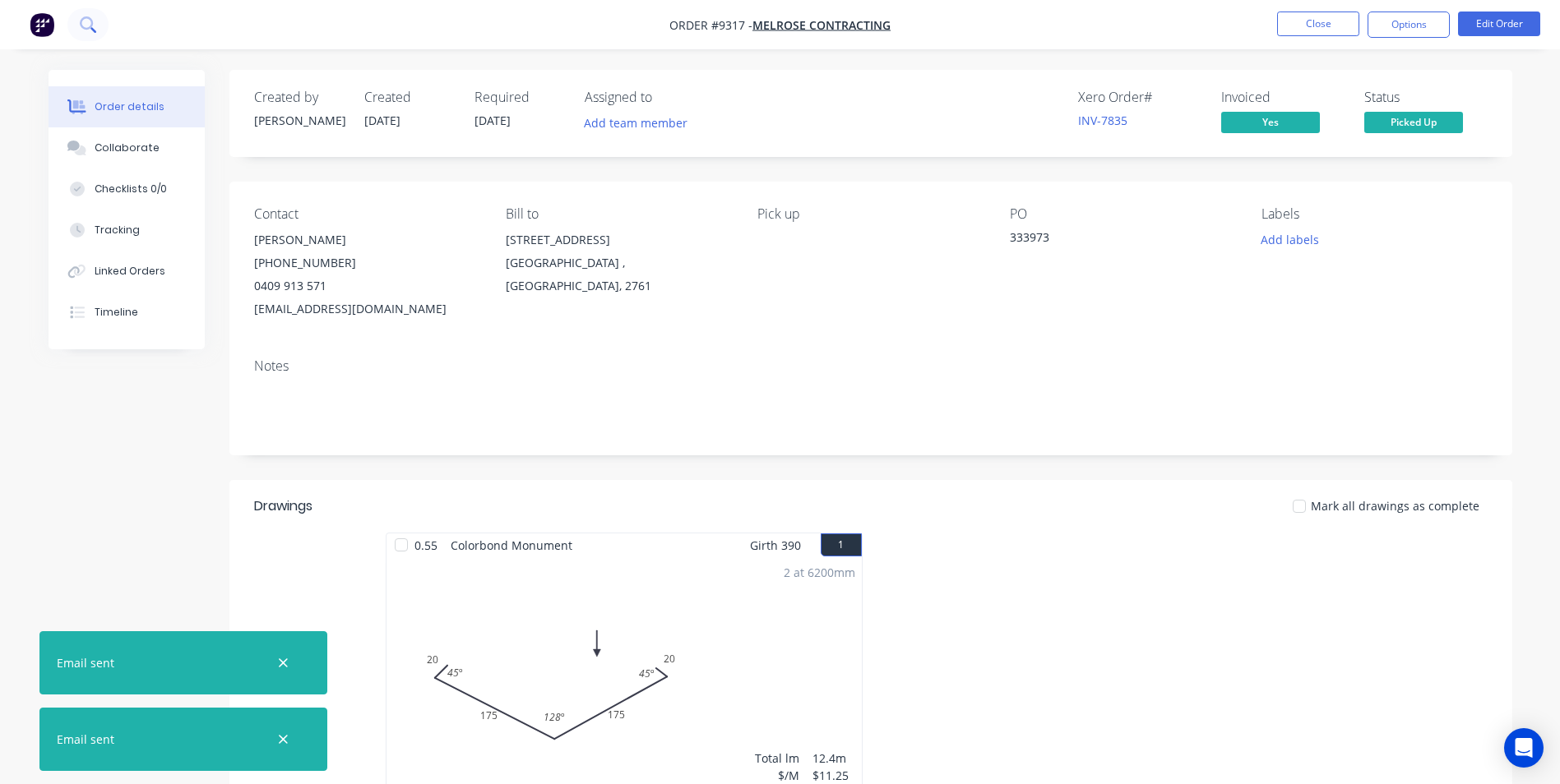
click at [89, 34] on button at bounding box center [88, 25] width 42 height 33
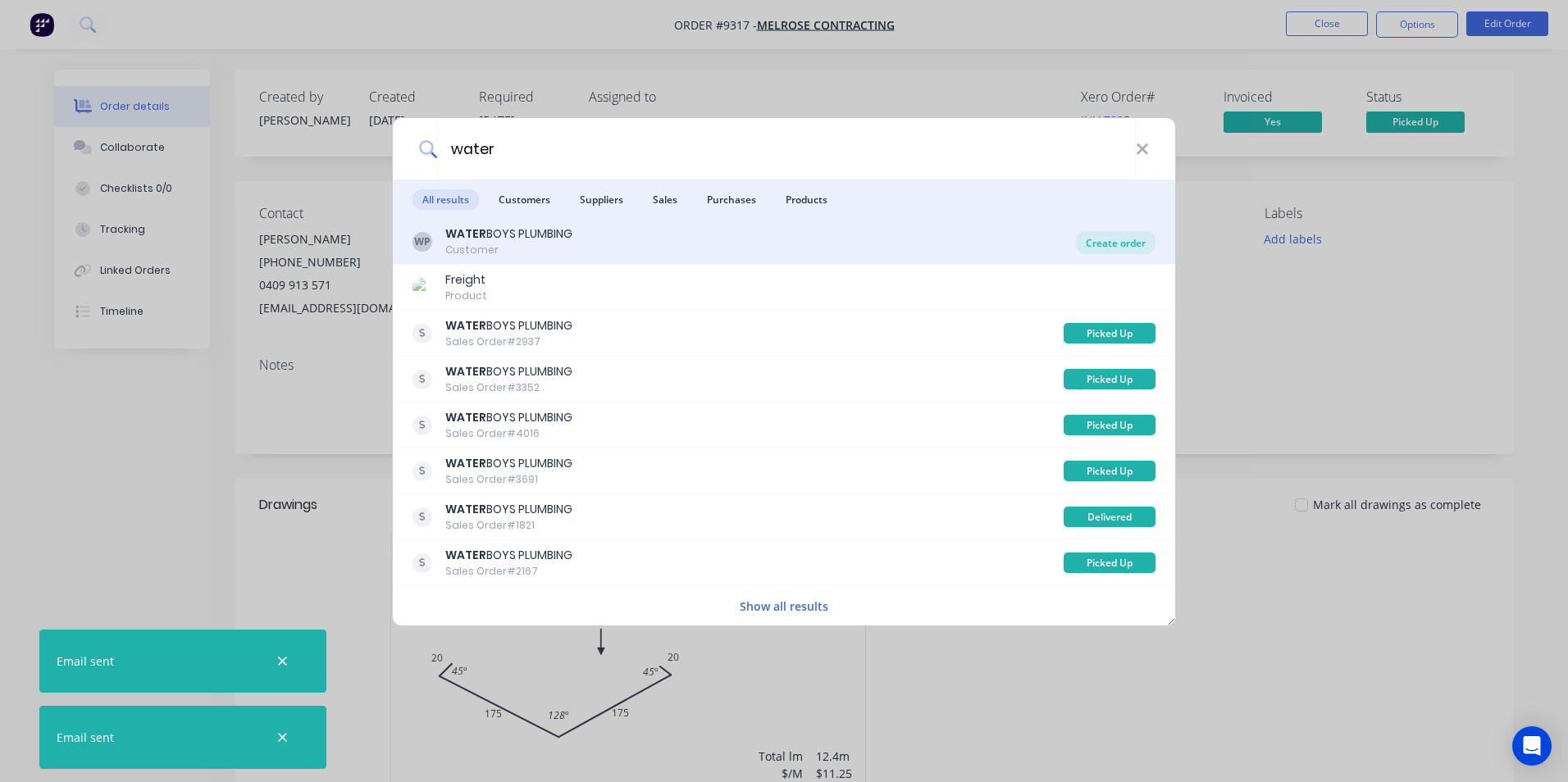
type input "water"
click at [1100, 243] on div "Create order" at bounding box center [1116, 243] width 79 height 23
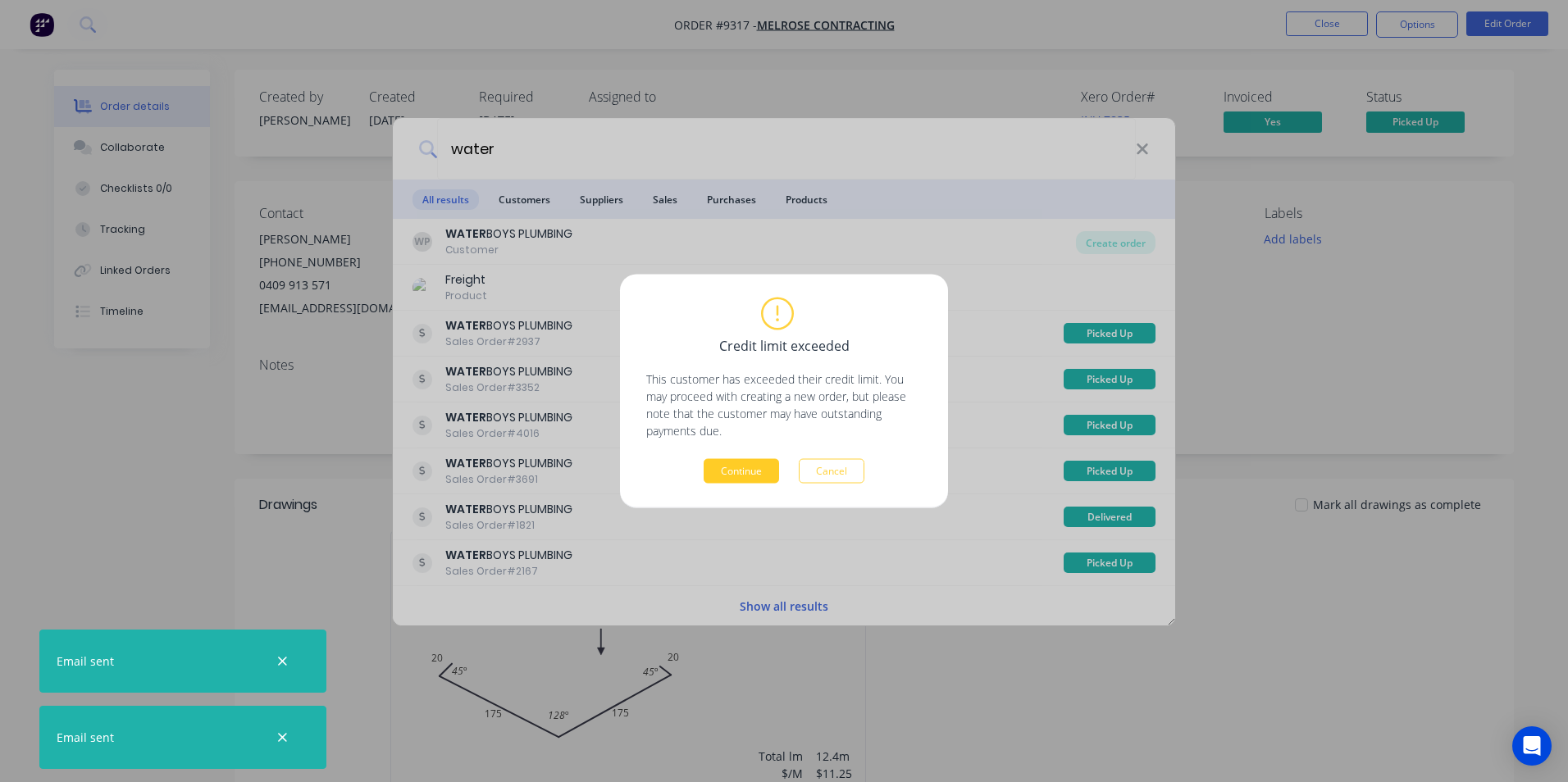
click at [740, 480] on button "Continue" at bounding box center [741, 471] width 75 height 25
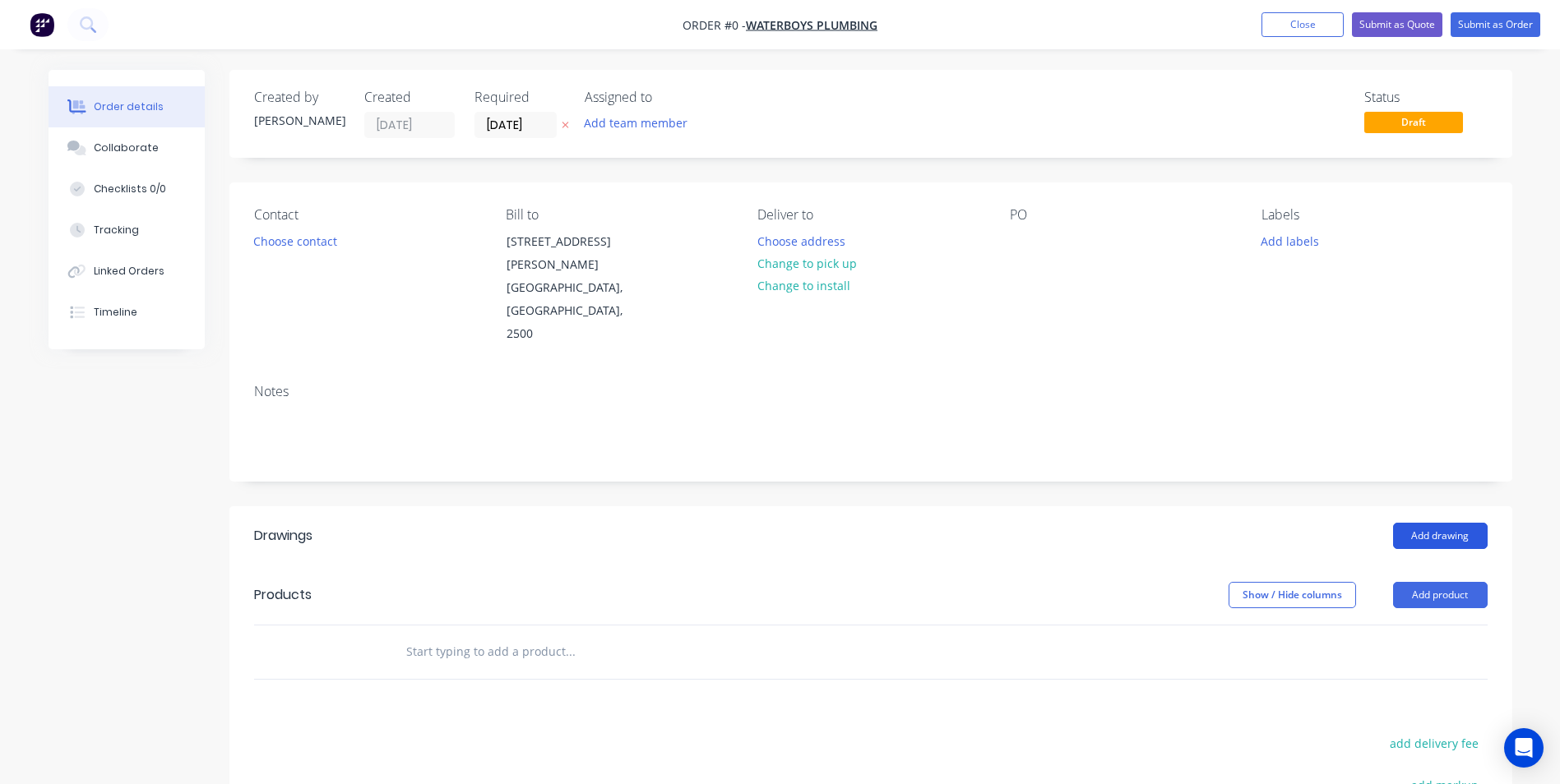
click at [1427, 523] on button "Add drawing" at bounding box center [1440, 536] width 94 height 26
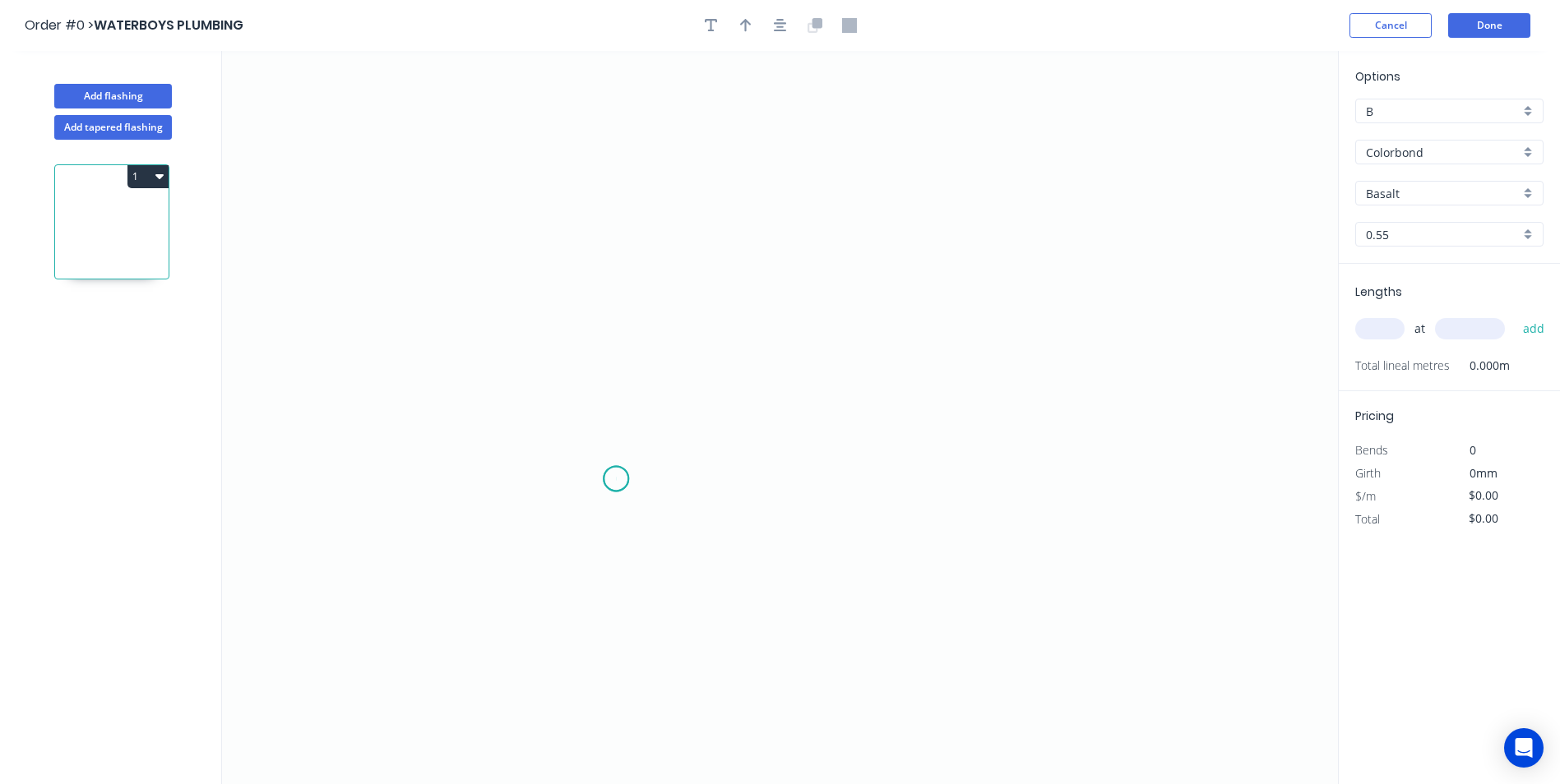
click at [616, 479] on icon "0" at bounding box center [780, 417] width 1116 height 733
click at [609, 349] on icon "0" at bounding box center [780, 417] width 1116 height 733
click at [551, 350] on icon "0 ?" at bounding box center [780, 417] width 1116 height 733
click at [557, 223] on icon "0 ? ?" at bounding box center [780, 417] width 1116 height 733
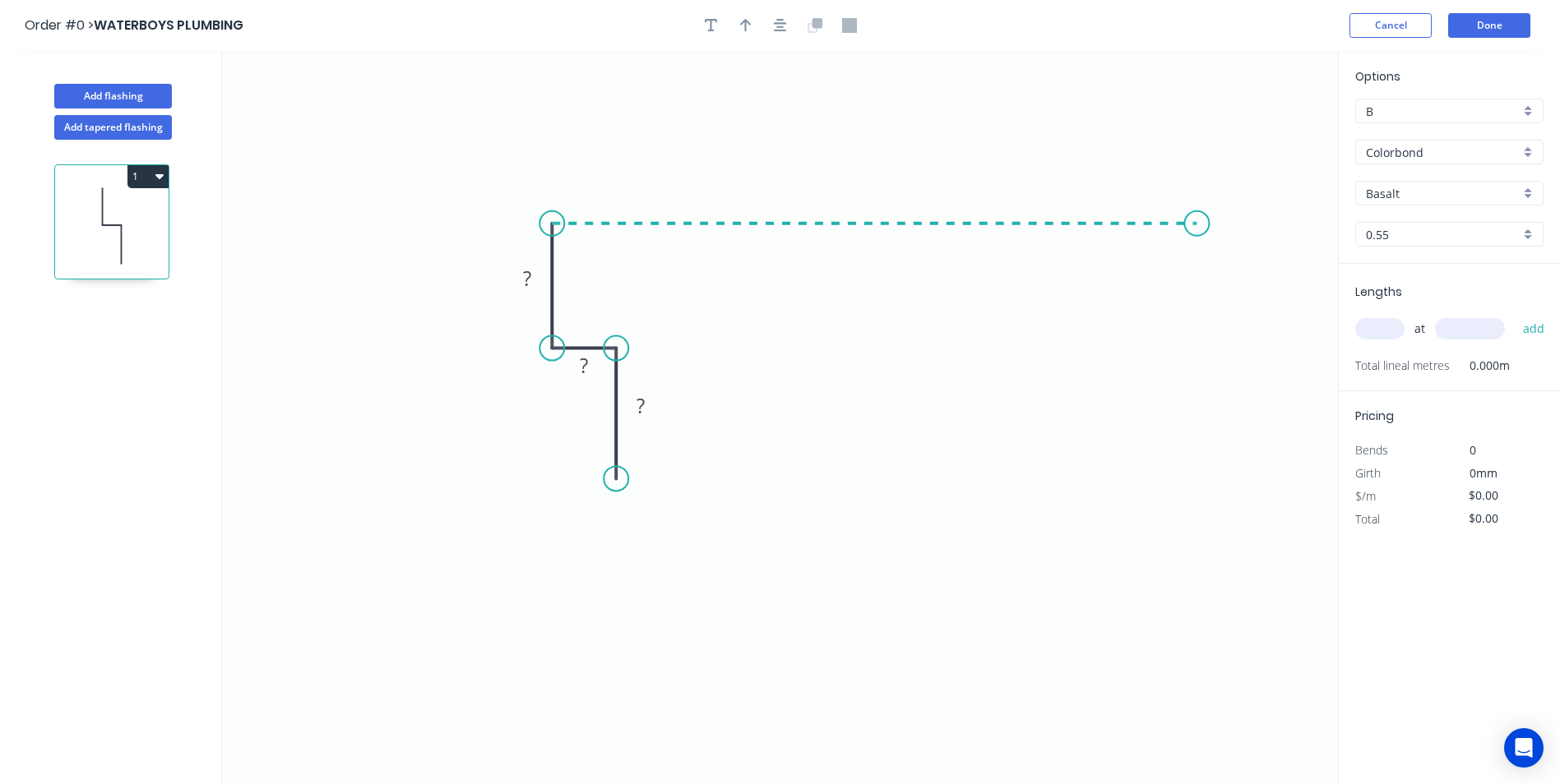
click at [1197, 199] on icon "0 ? ? ?" at bounding box center [780, 417] width 1116 height 733
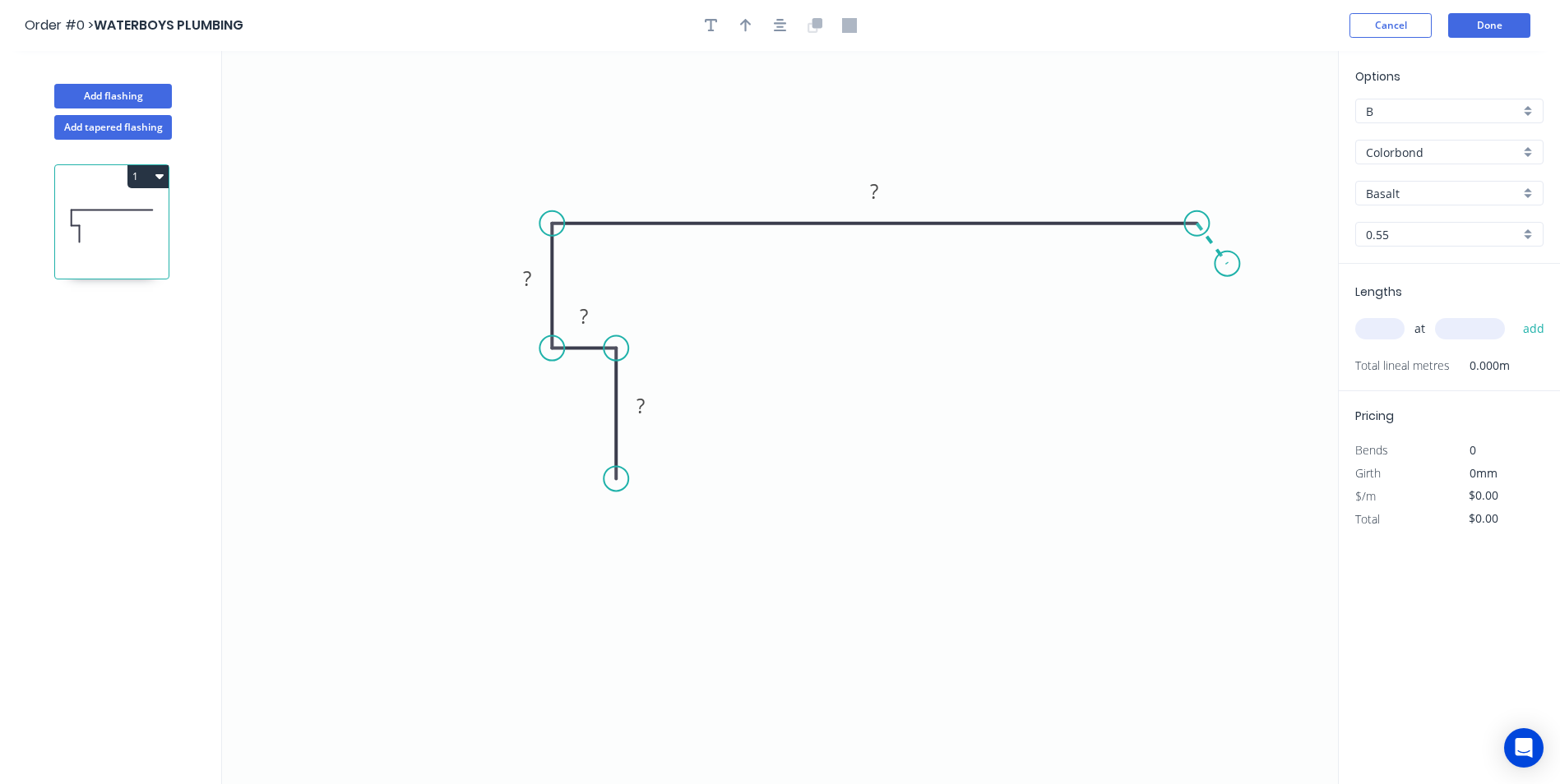
click at [1228, 264] on icon "0 ? ? ? ?" at bounding box center [780, 417] width 1116 height 733
drag, startPoint x: 1228, startPoint y: 264, endPoint x: 1229, endPoint y: 246, distance: 18.0
click at [1229, 246] on circle at bounding box center [1228, 246] width 25 height 25
drag, startPoint x: 615, startPoint y: 476, endPoint x: 620, endPoint y: 597, distance: 121.1
click at [620, 597] on circle at bounding box center [616, 596] width 25 height 25
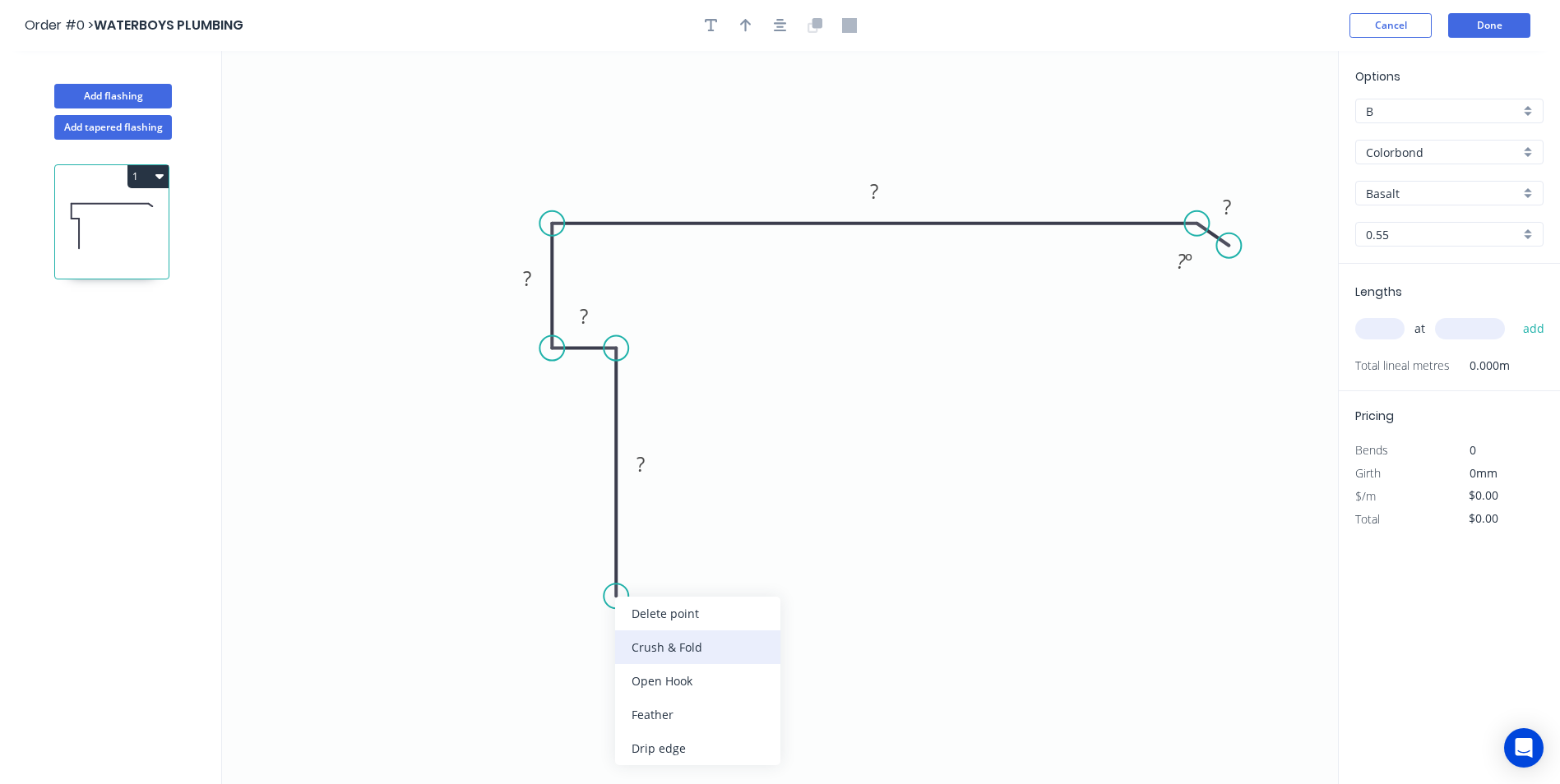
click at [670, 646] on div "Crush & Fold" at bounding box center [698, 647] width 165 height 34
click at [632, 466] on rect at bounding box center [641, 465] width 33 height 23
click at [942, 321] on icon "0 CF 10 70 20 30 165 20 160 º" at bounding box center [780, 417] width 1116 height 733
type input "$21.19"
click at [1374, 328] on input "text" at bounding box center [1380, 329] width 49 height 22
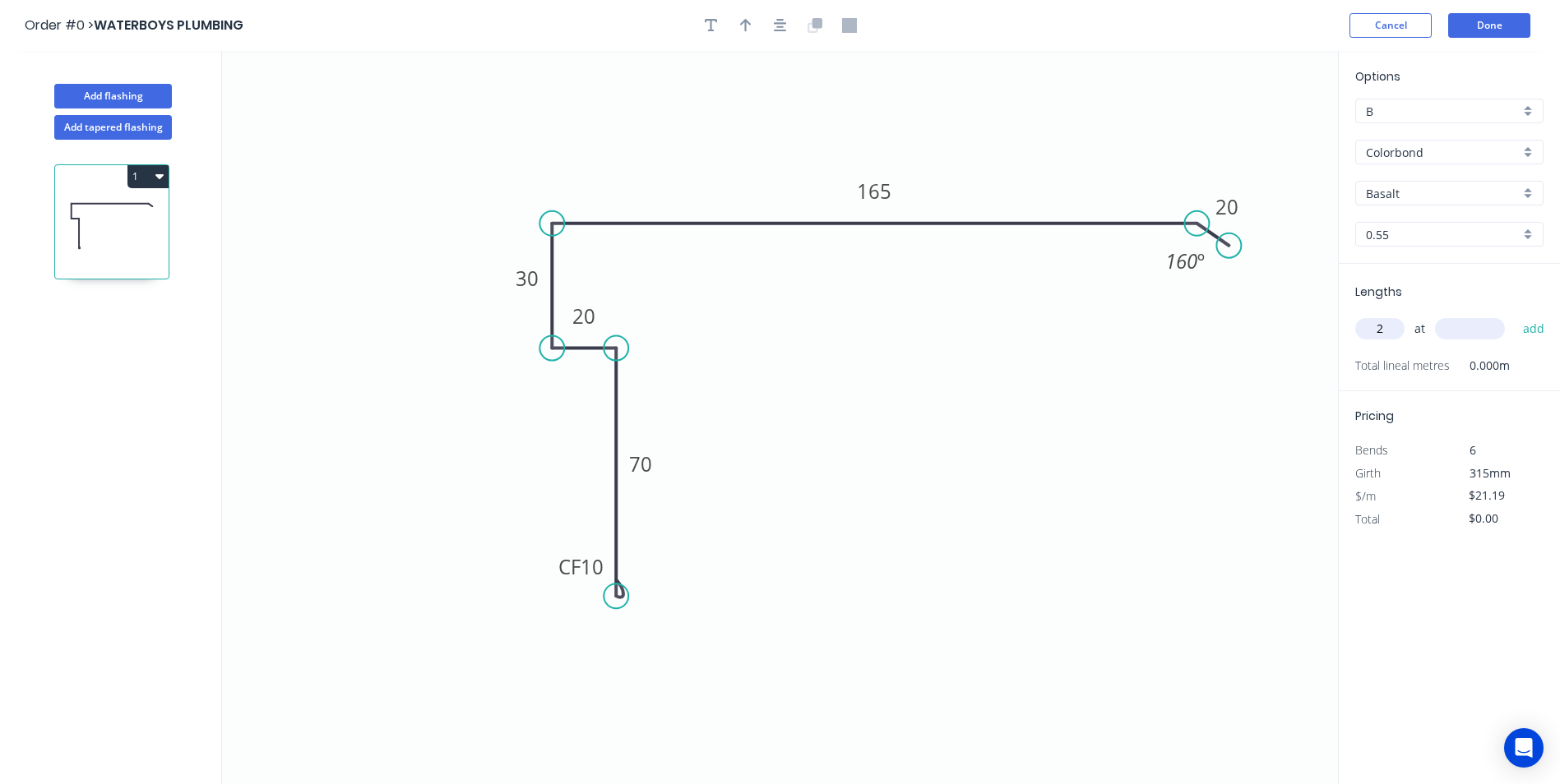
type input "2"
type input "6000"
click at [1515, 315] on button "add" at bounding box center [1534, 329] width 39 height 28
type input "$254.28"
click at [1526, 193] on div "Basalt" at bounding box center [1450, 193] width 189 height 25
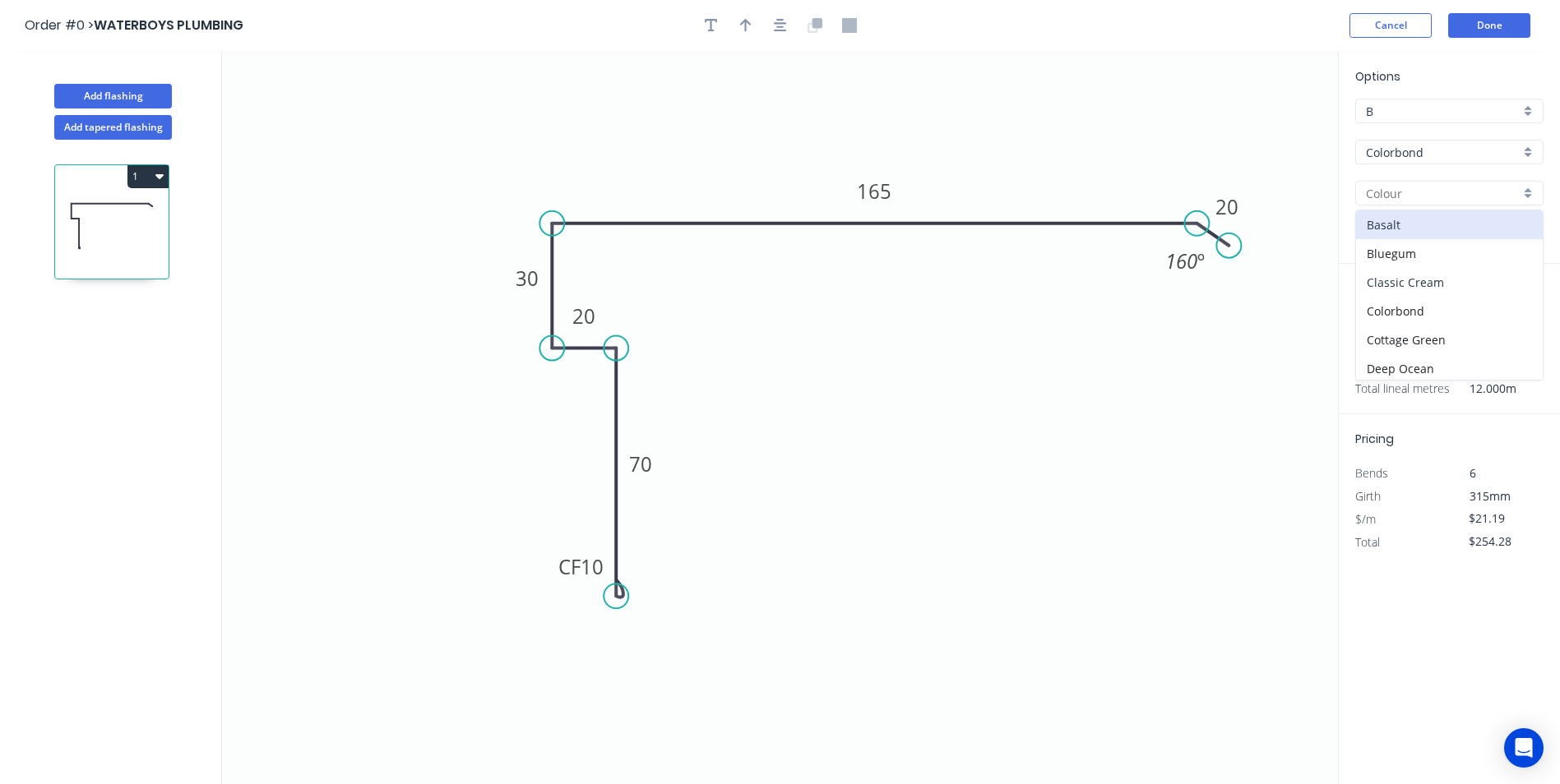
click at [1421, 282] on div "Classic Cream" at bounding box center [1450, 282] width 187 height 29
type input "Classic Cream"
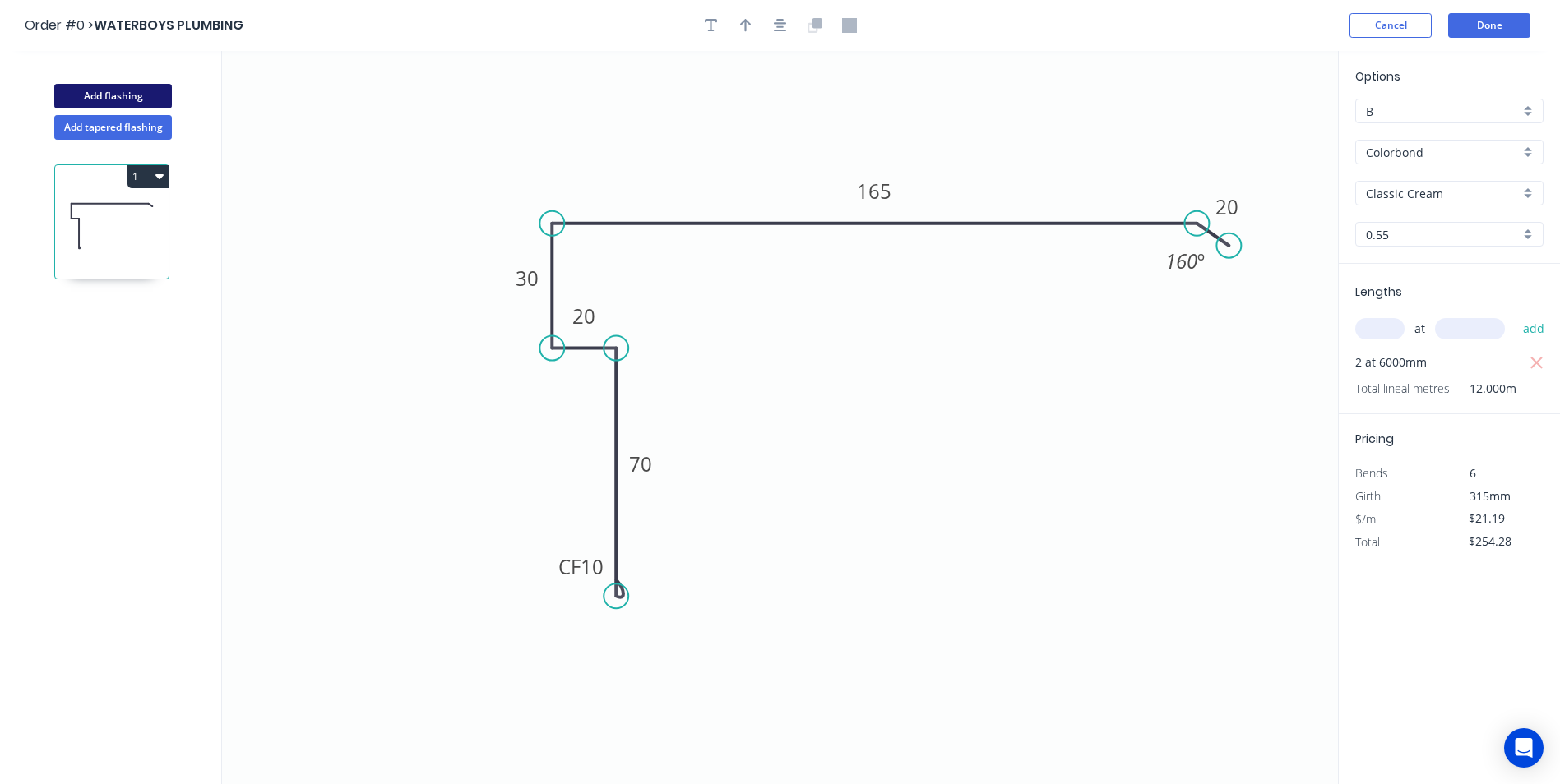
click at [133, 99] on button "Add flashing" at bounding box center [113, 96] width 118 height 25
type input "$0.00"
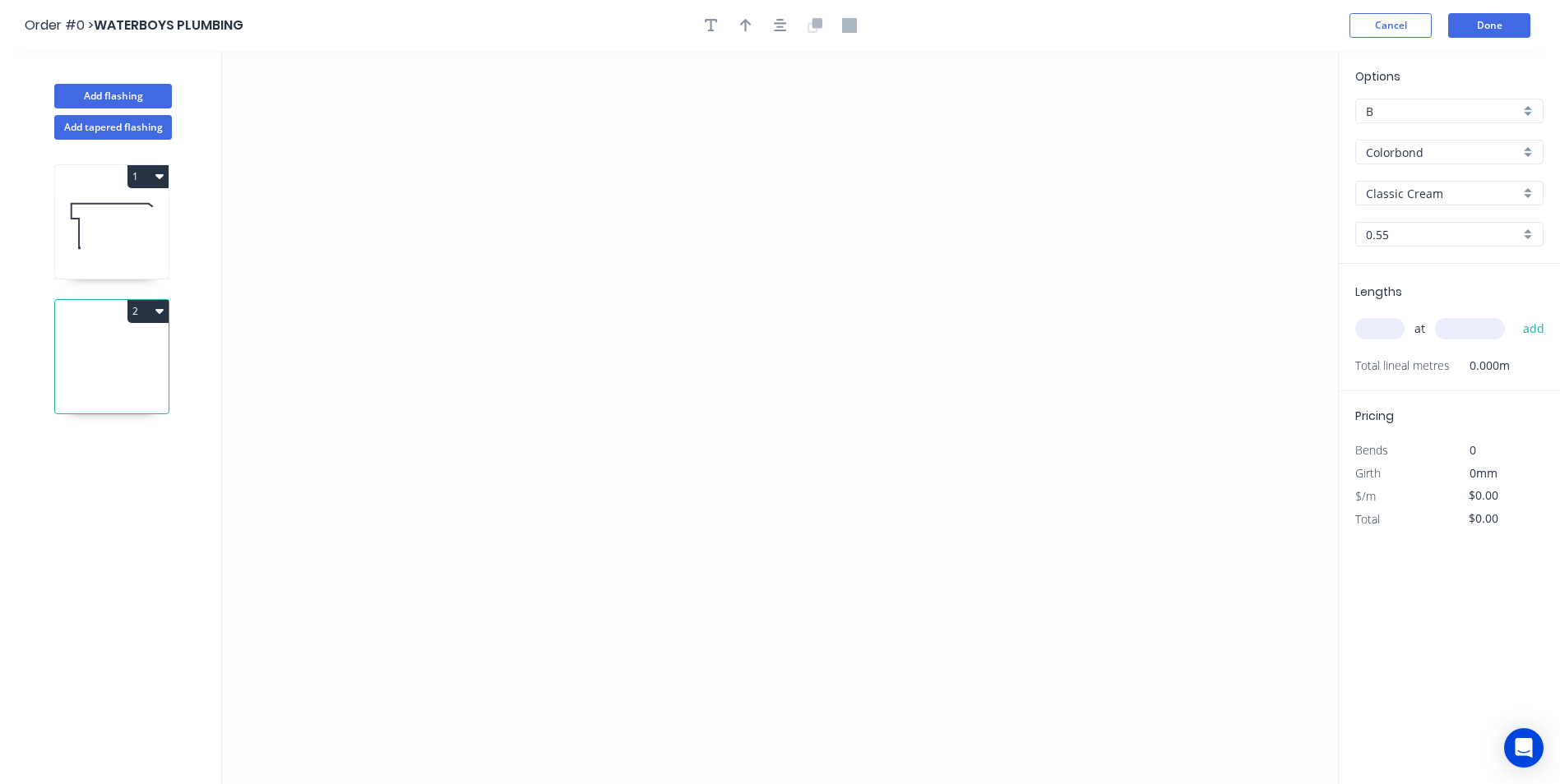
click at [158, 311] on icon "button" at bounding box center [160, 312] width 9 height 5
click at [124, 380] on div "Delete" at bounding box center [90, 385] width 126 height 24
type input "$21.19"
type input "$254.28"
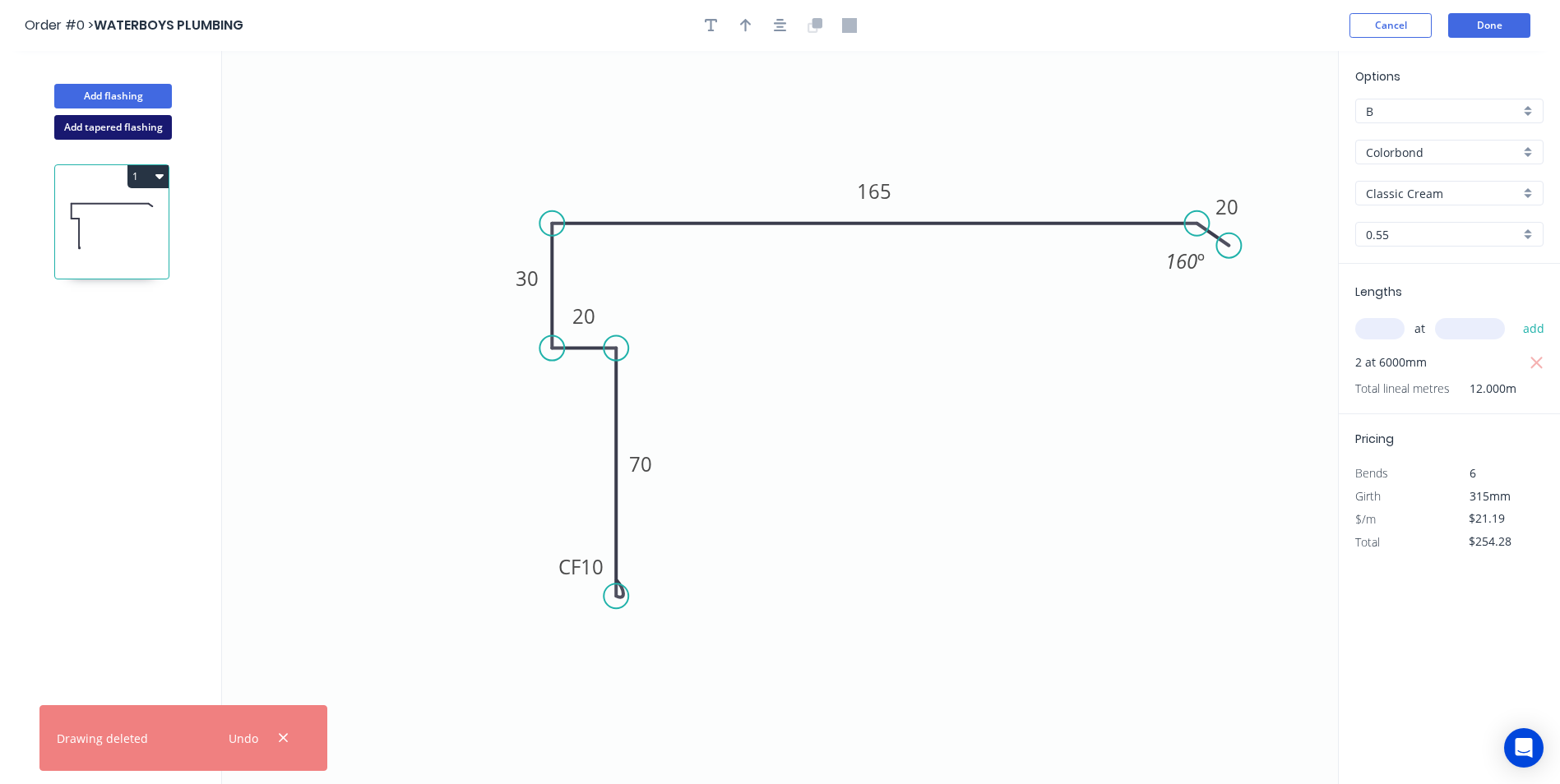
click at [145, 127] on button "Add tapered flashing" at bounding box center [113, 127] width 118 height 25
type input "$0.00"
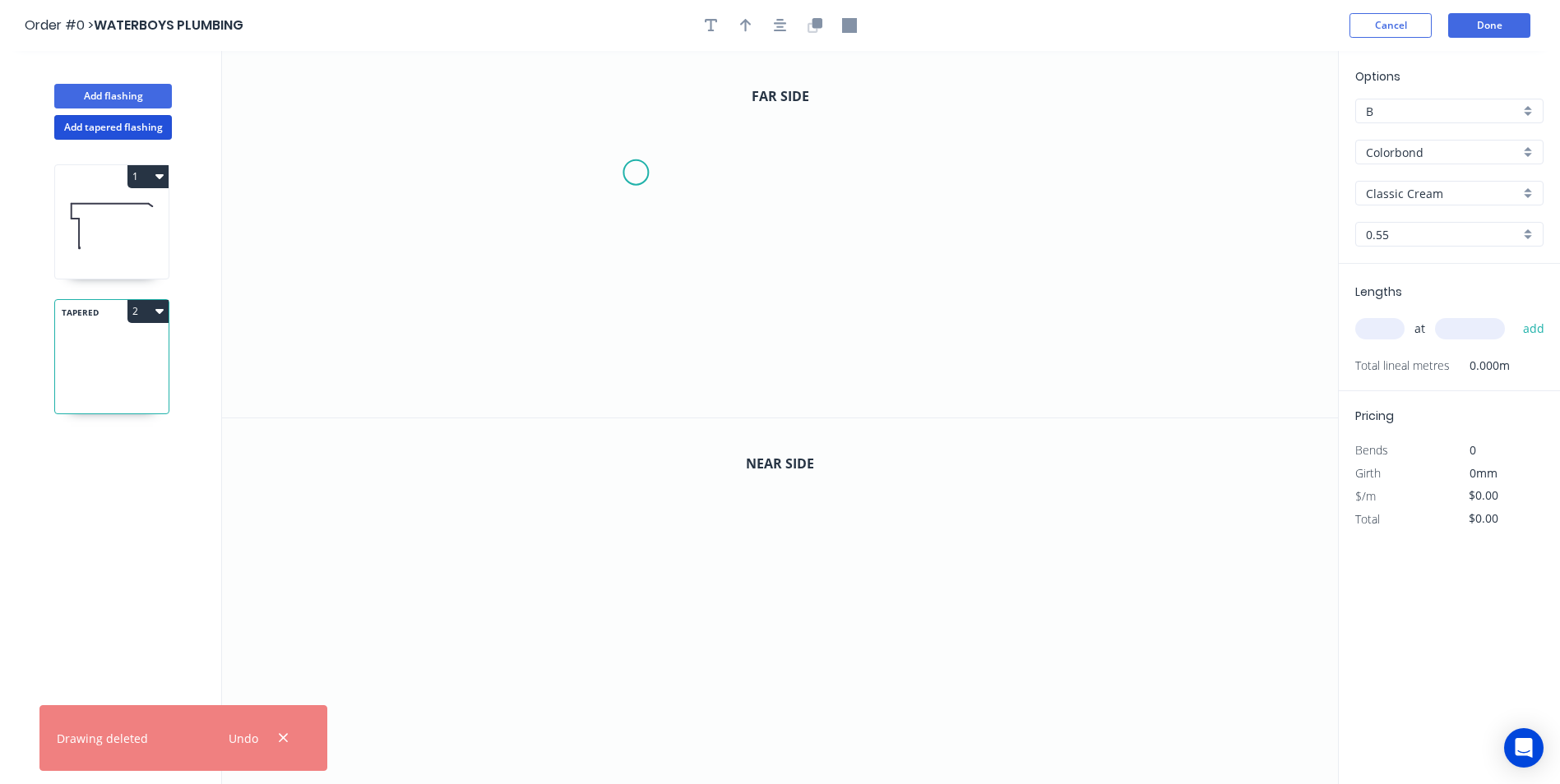
click at [635, 173] on icon "0" at bounding box center [780, 235] width 1116 height 367
click at [633, 311] on icon "0" at bounding box center [780, 235] width 1116 height 367
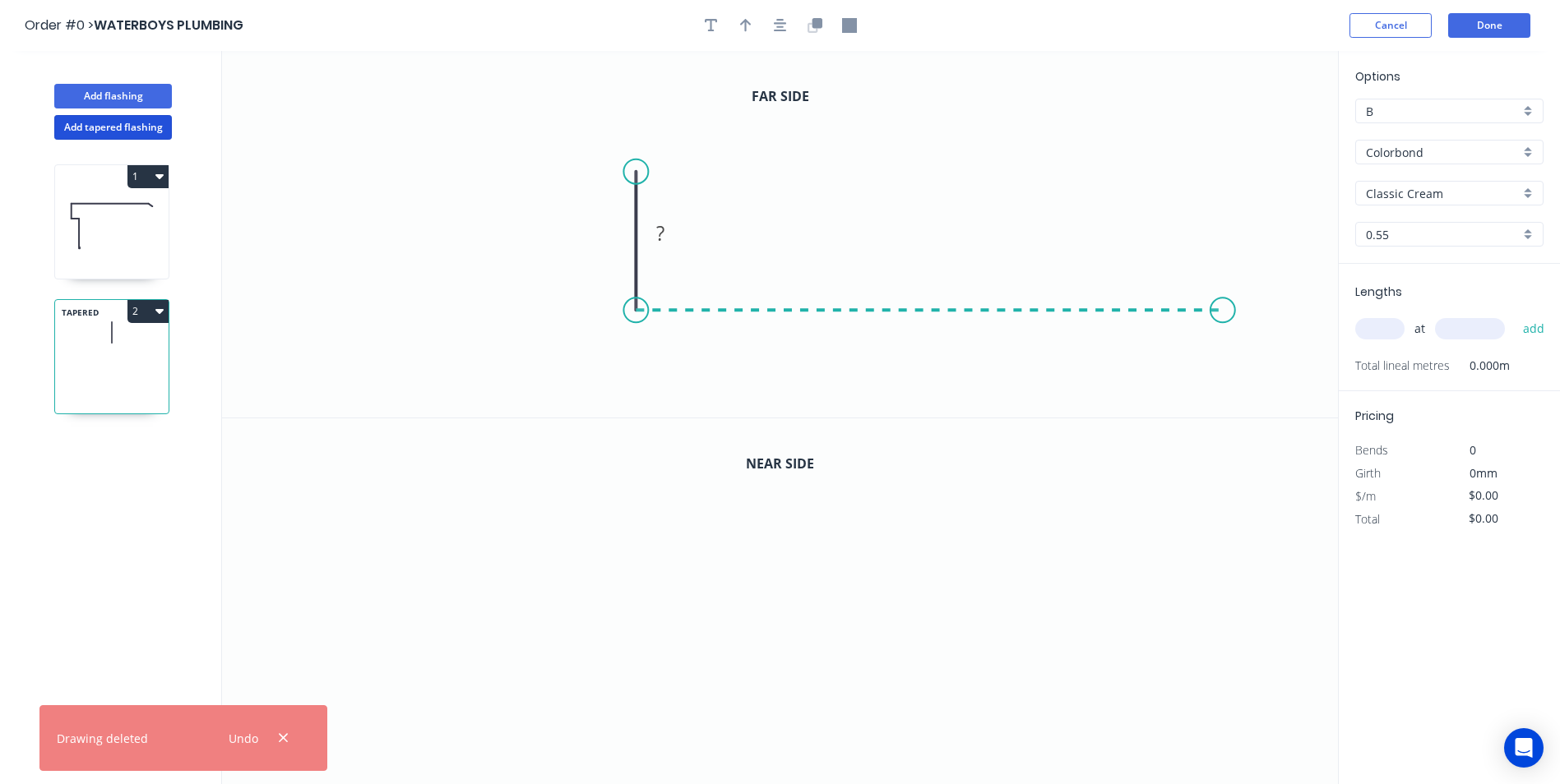
click at [1224, 318] on icon "0 ?" at bounding box center [780, 235] width 1116 height 367
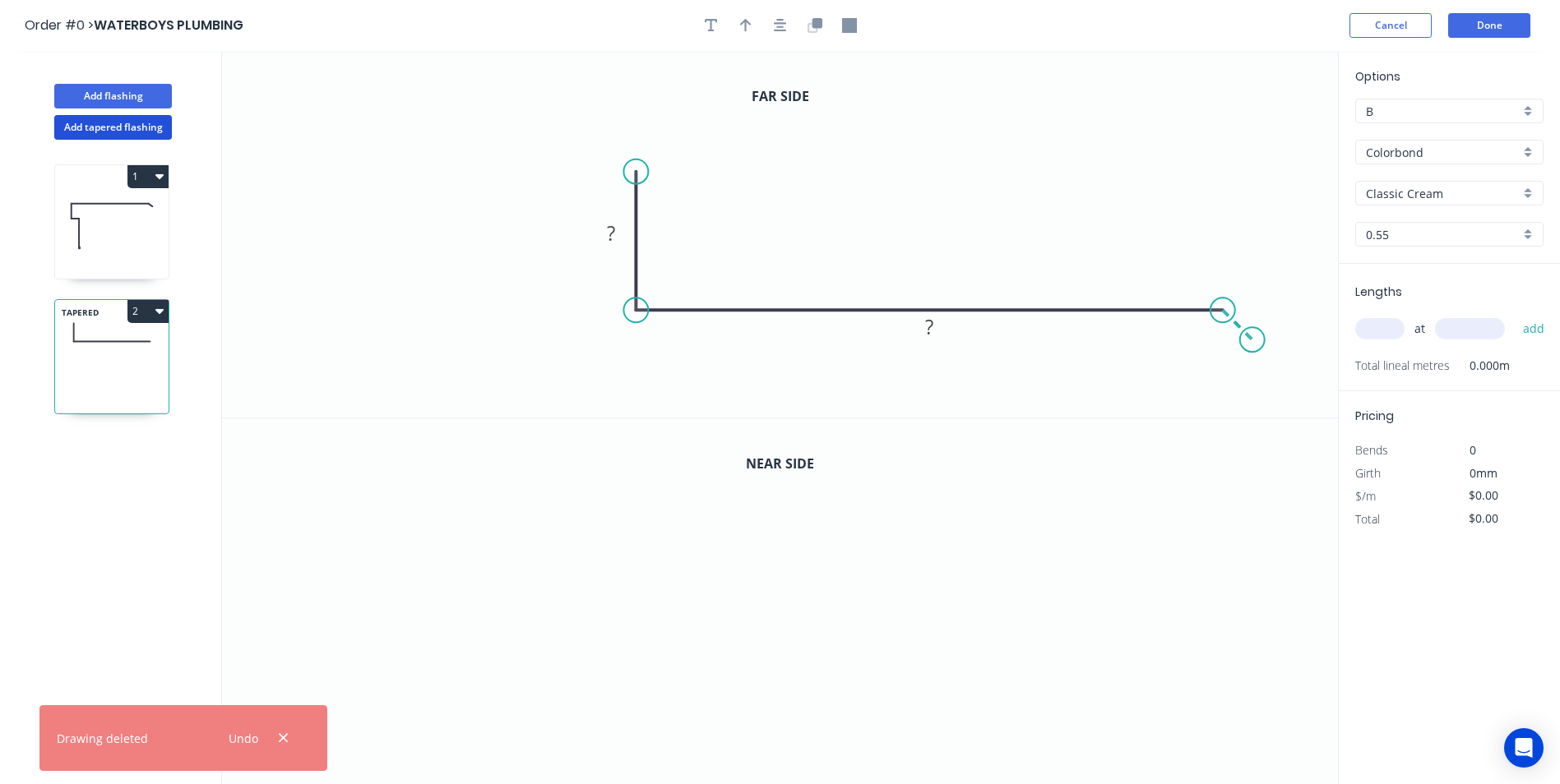
click at [1254, 339] on icon "0 ? ?" at bounding box center [780, 235] width 1116 height 367
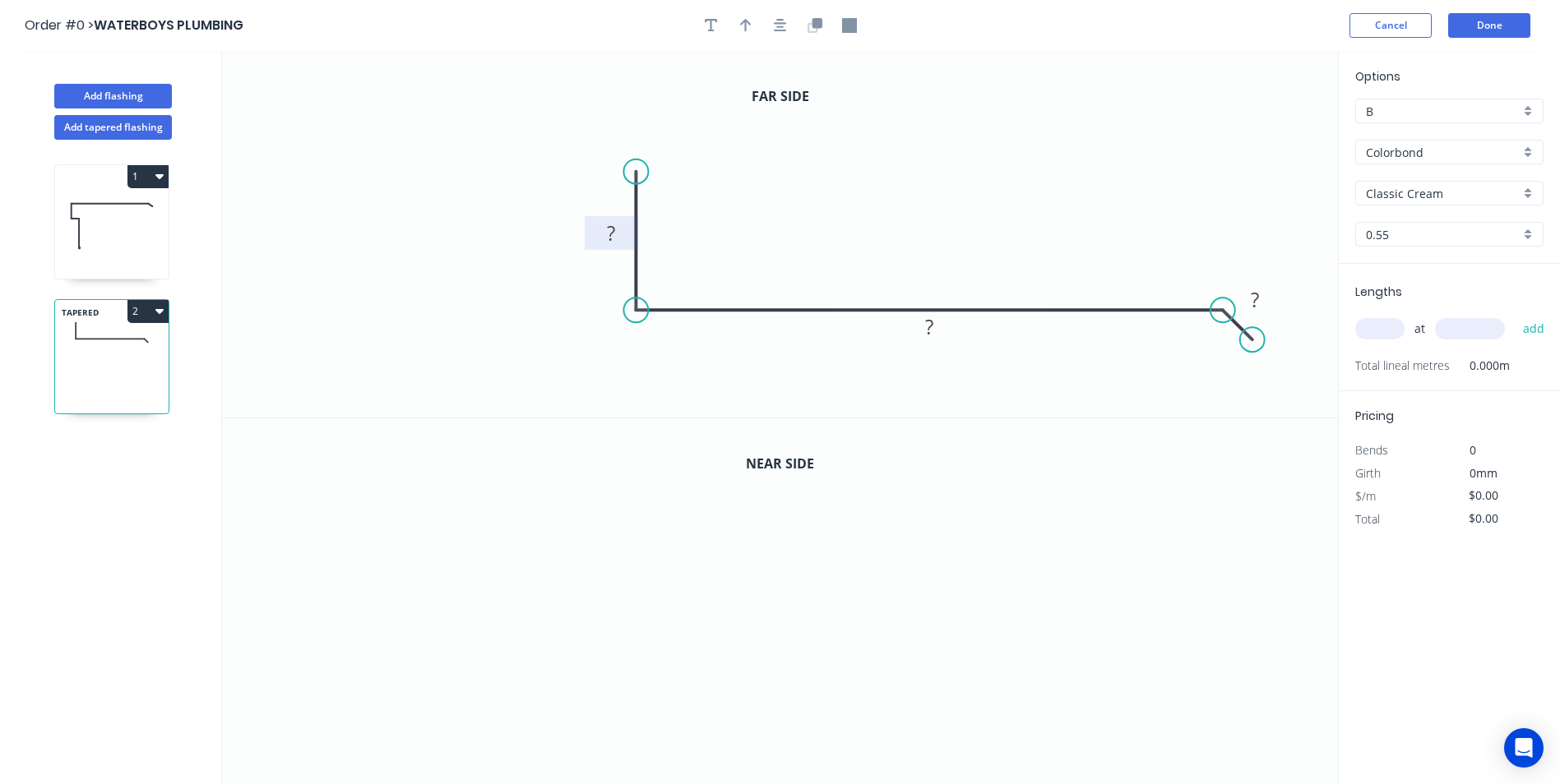
click at [610, 230] on tspan "?" at bounding box center [611, 233] width 9 height 27
click at [1270, 337] on circle at bounding box center [1269, 336] width 25 height 25
click at [1221, 344] on rect at bounding box center [1212, 350] width 33 height 23
click at [808, 18] on icon "button" at bounding box center [815, 25] width 15 height 15
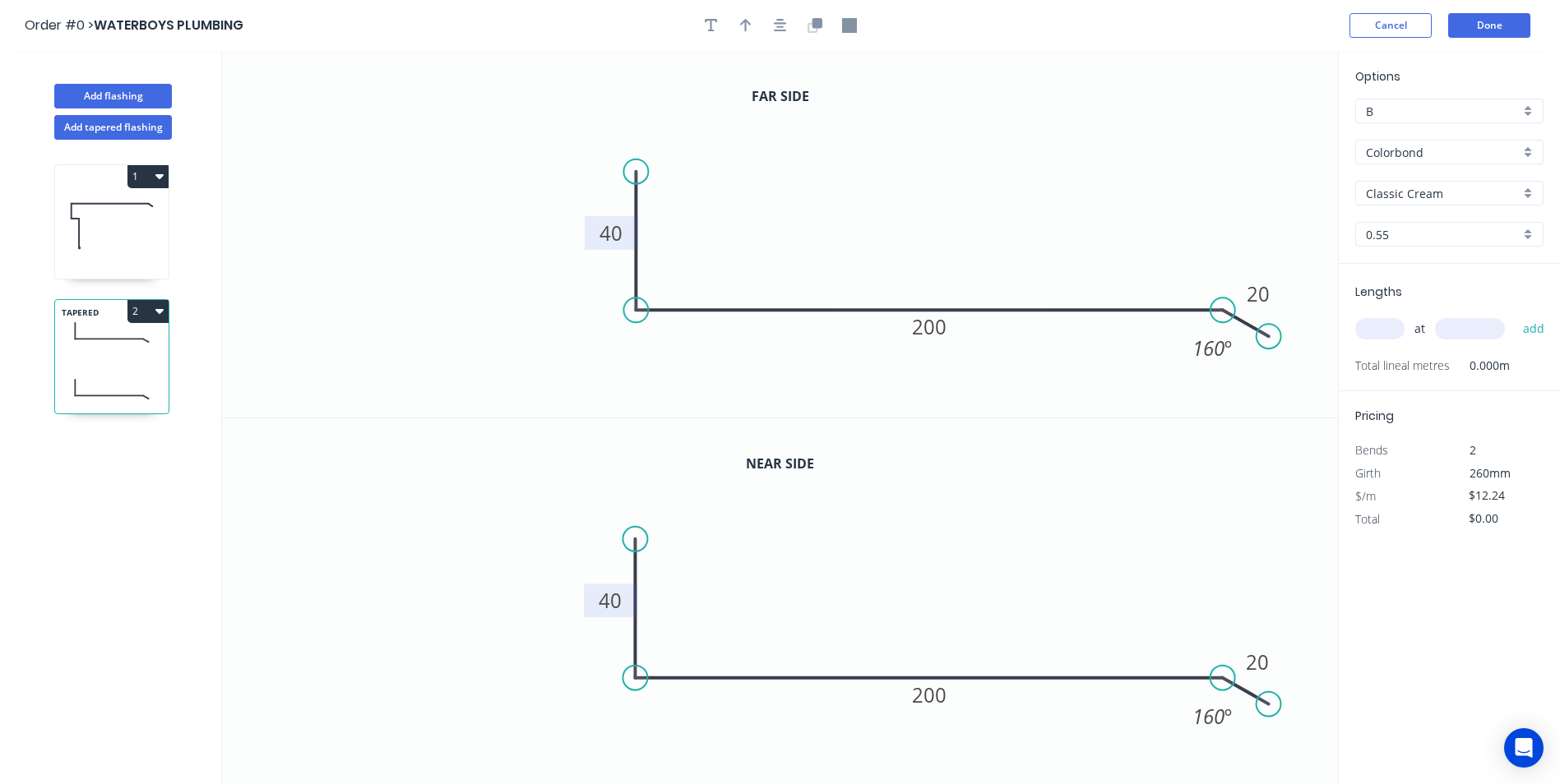
click at [631, 593] on rect at bounding box center [611, 601] width 54 height 34
click at [625, 599] on rect at bounding box center [611, 601] width 33 height 23
click at [1378, 328] on input "text" at bounding box center [1380, 329] width 49 height 22
type input "$13.24"
type input "1"
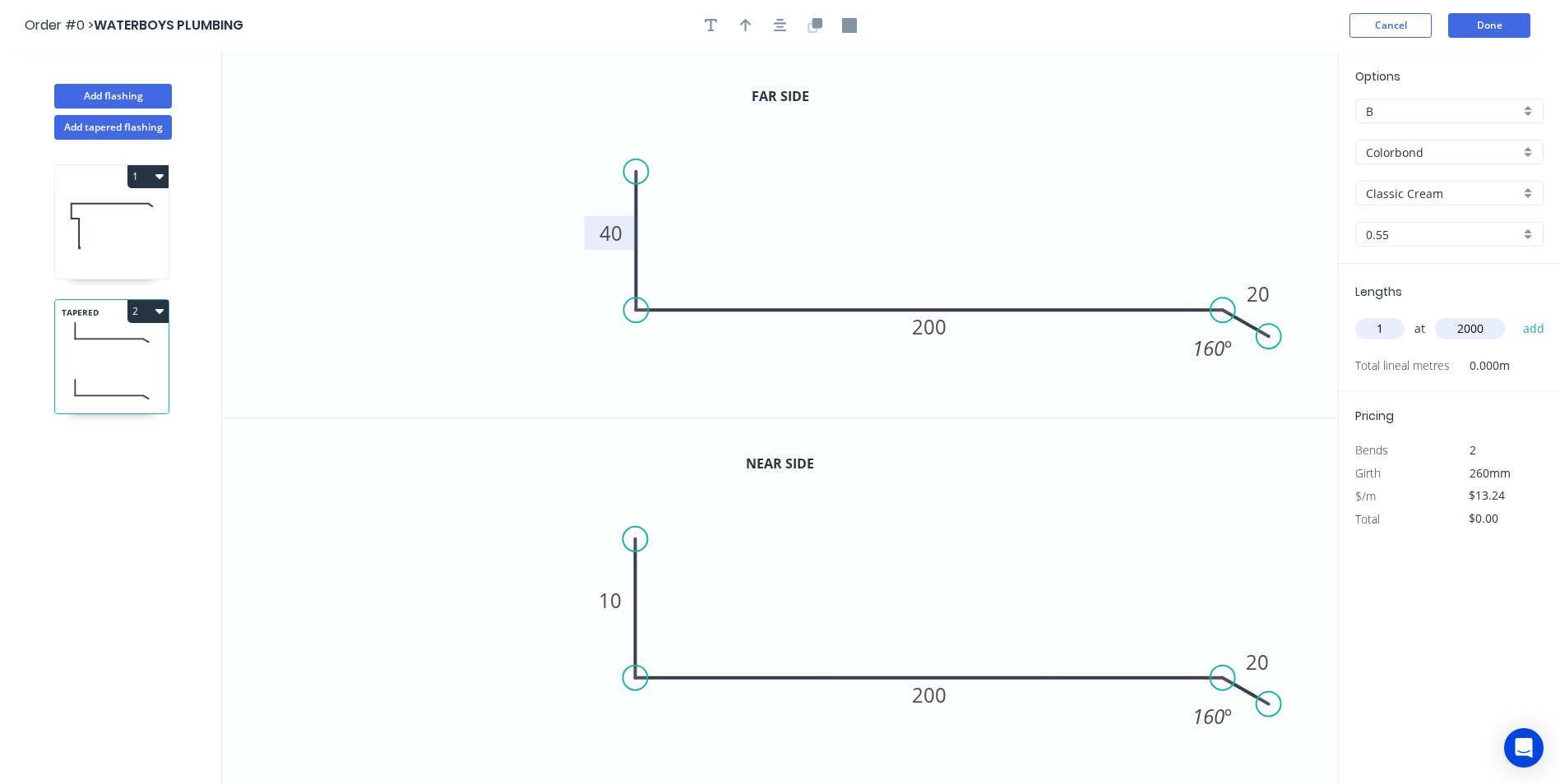
type input "2000"
click at [1515, 315] on button "add" at bounding box center [1534, 329] width 39 height 28
click at [157, 309] on icon "button" at bounding box center [160, 312] width 9 height 5
click at [128, 342] on div "Duplicate" at bounding box center [90, 352] width 126 height 24
type input "$0.00"
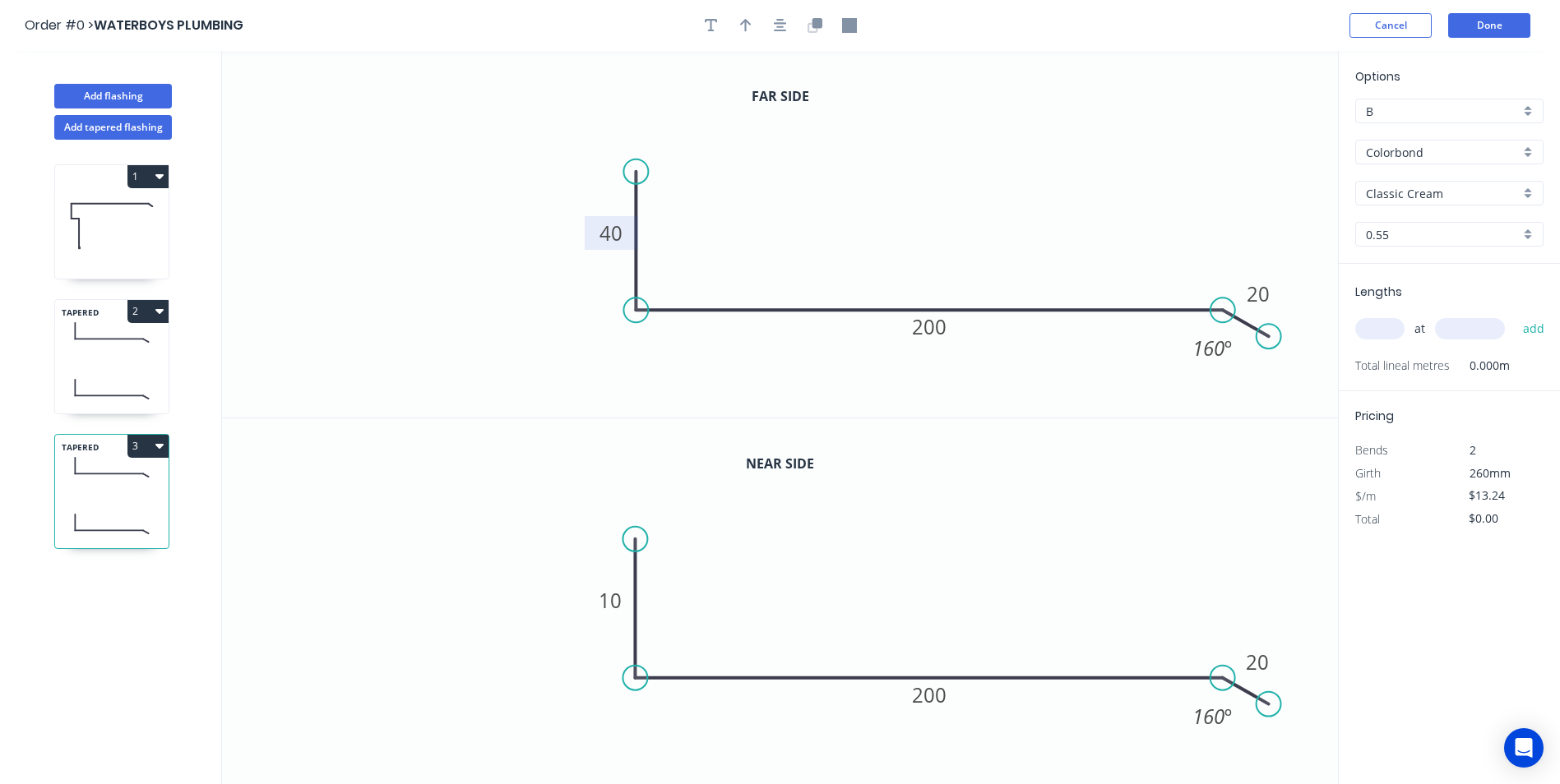
click at [617, 222] on tspan "40" at bounding box center [611, 233] width 23 height 27
click at [621, 599] on tspan "10" at bounding box center [611, 600] width 23 height 27
click at [1370, 329] on input "text" at bounding box center [1380, 329] width 49 height 22
type input "$13.24"
type input "1"
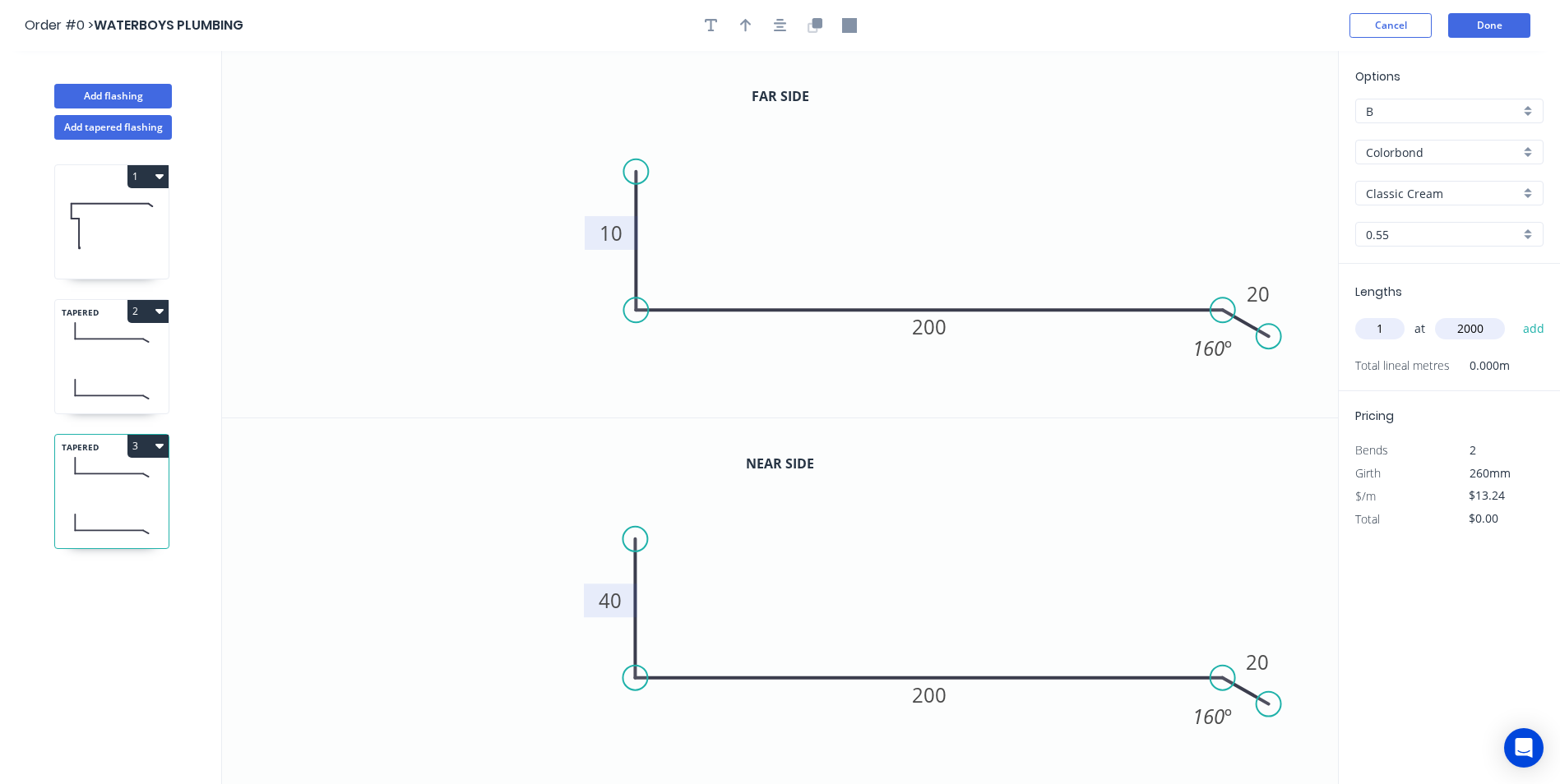
type input "2000"
click at [1515, 315] on button "add" at bounding box center [1534, 329] width 39 height 28
click at [148, 442] on button "3" at bounding box center [148, 447] width 42 height 23
click at [125, 483] on div "Duplicate" at bounding box center [90, 487] width 126 height 24
type input "$0.00"
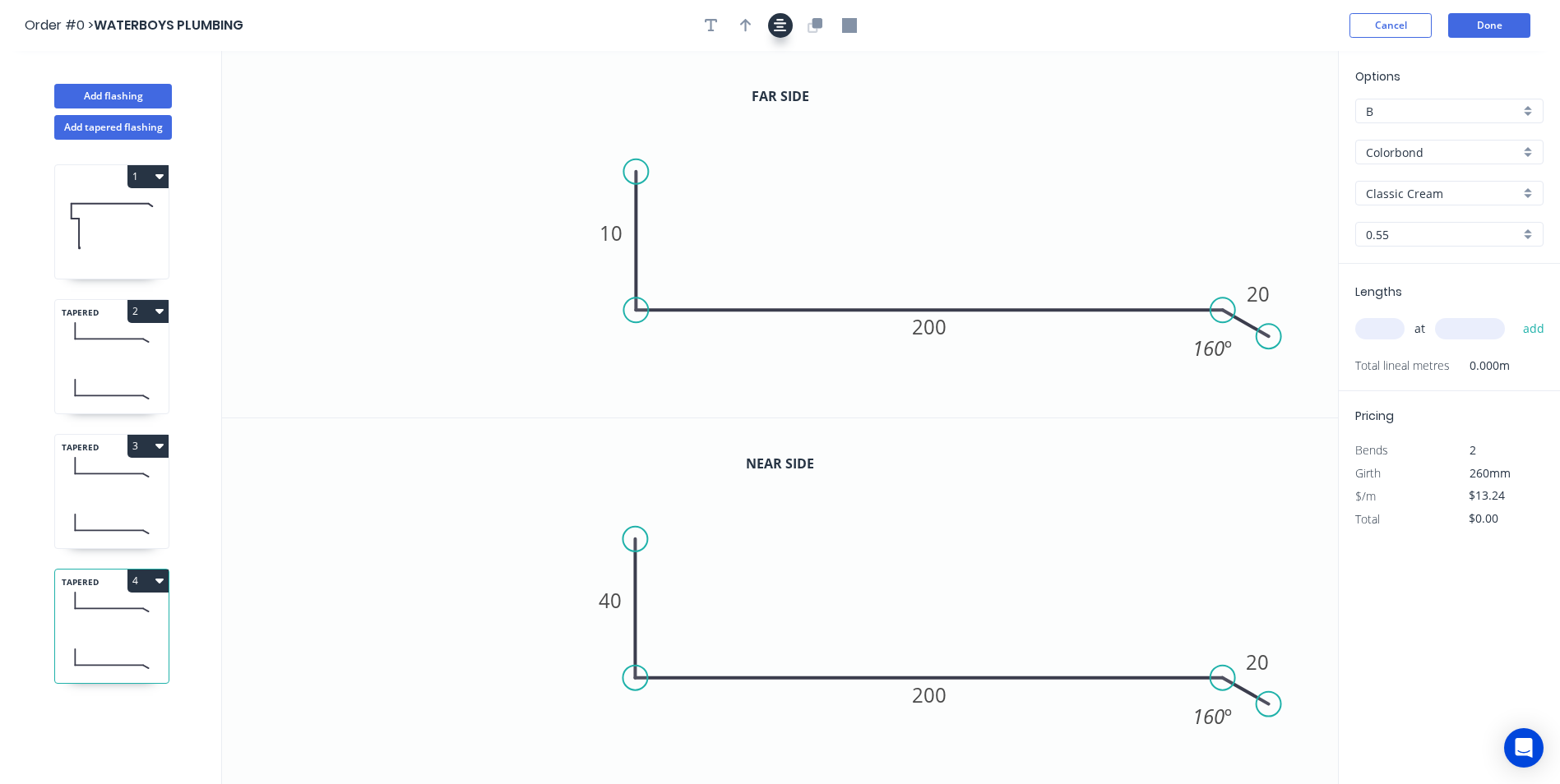
click at [785, 22] on icon "button" at bounding box center [780, 25] width 13 height 15
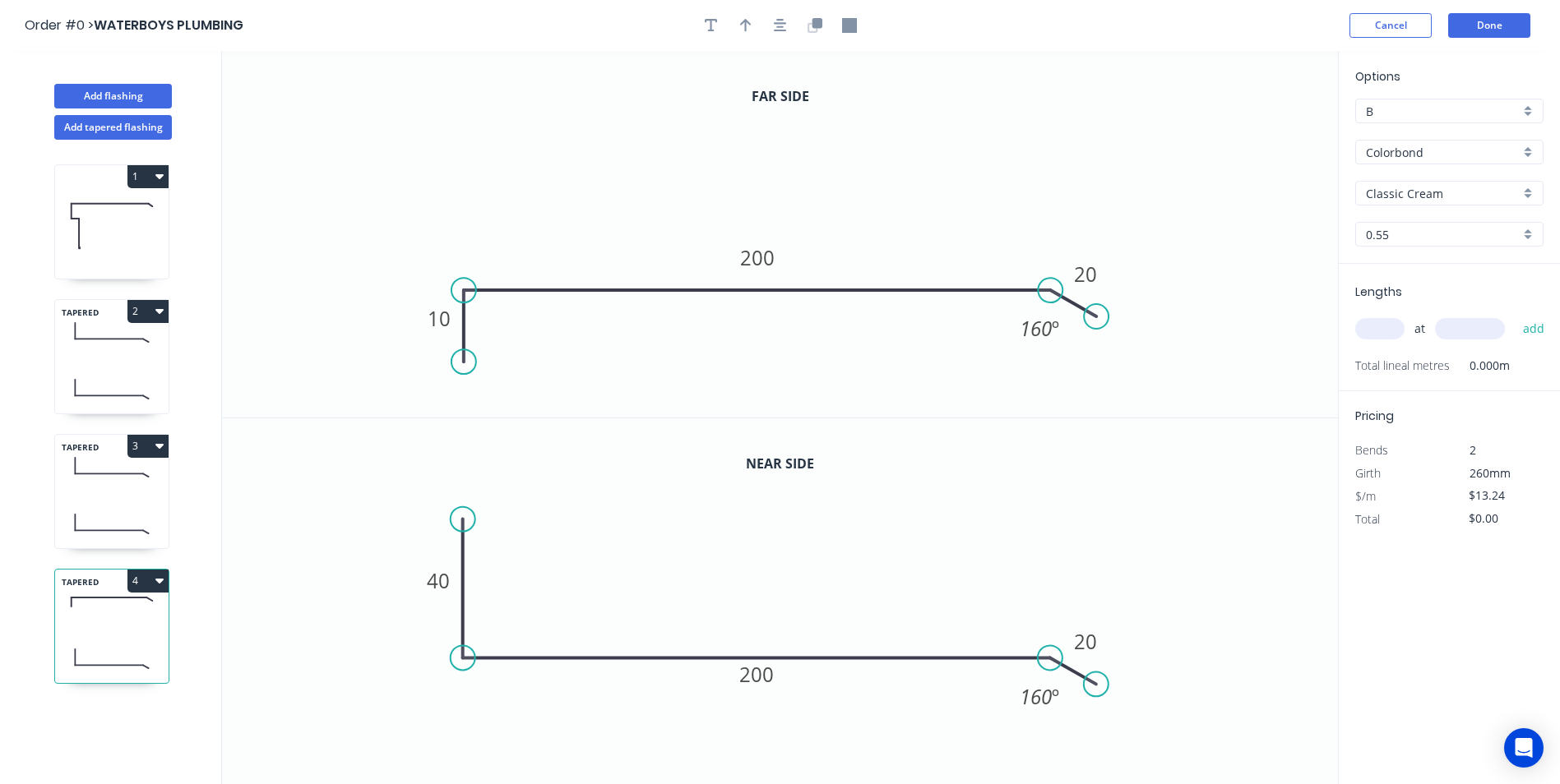
drag, startPoint x: 409, startPoint y: 272, endPoint x: 461, endPoint y: 363, distance: 104.8
click at [461, 363] on circle at bounding box center [464, 362] width 25 height 25
drag, startPoint x: 461, startPoint y: 512, endPoint x: 461, endPoint y: 745, distance: 233.0
click at [461, 745] on circle at bounding box center [463, 744] width 25 height 25
click at [1372, 324] on input "text" at bounding box center [1380, 329] width 49 height 22
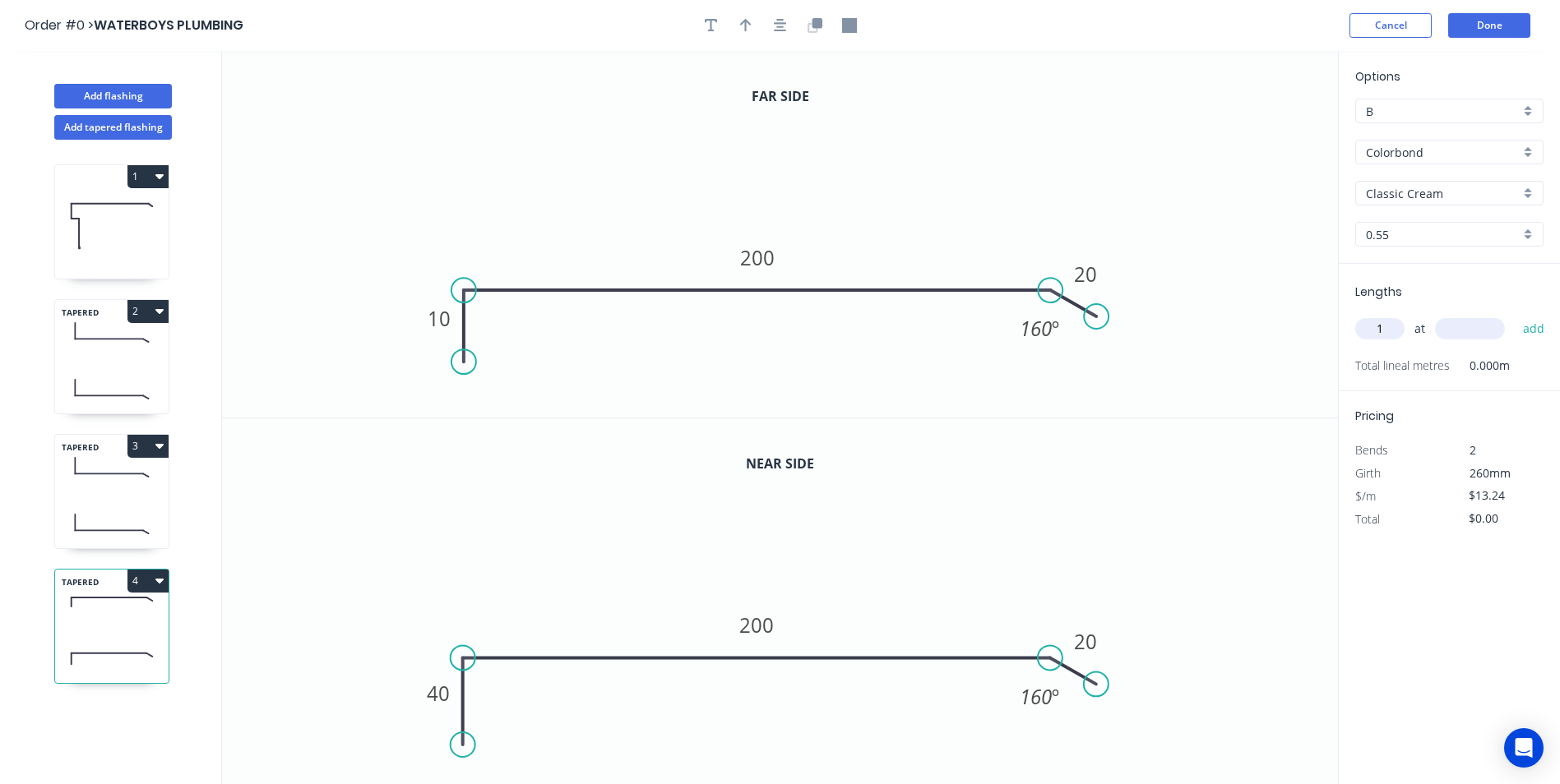
type input "1"
type input "2000"
click at [1515, 315] on button "add" at bounding box center [1534, 329] width 39 height 28
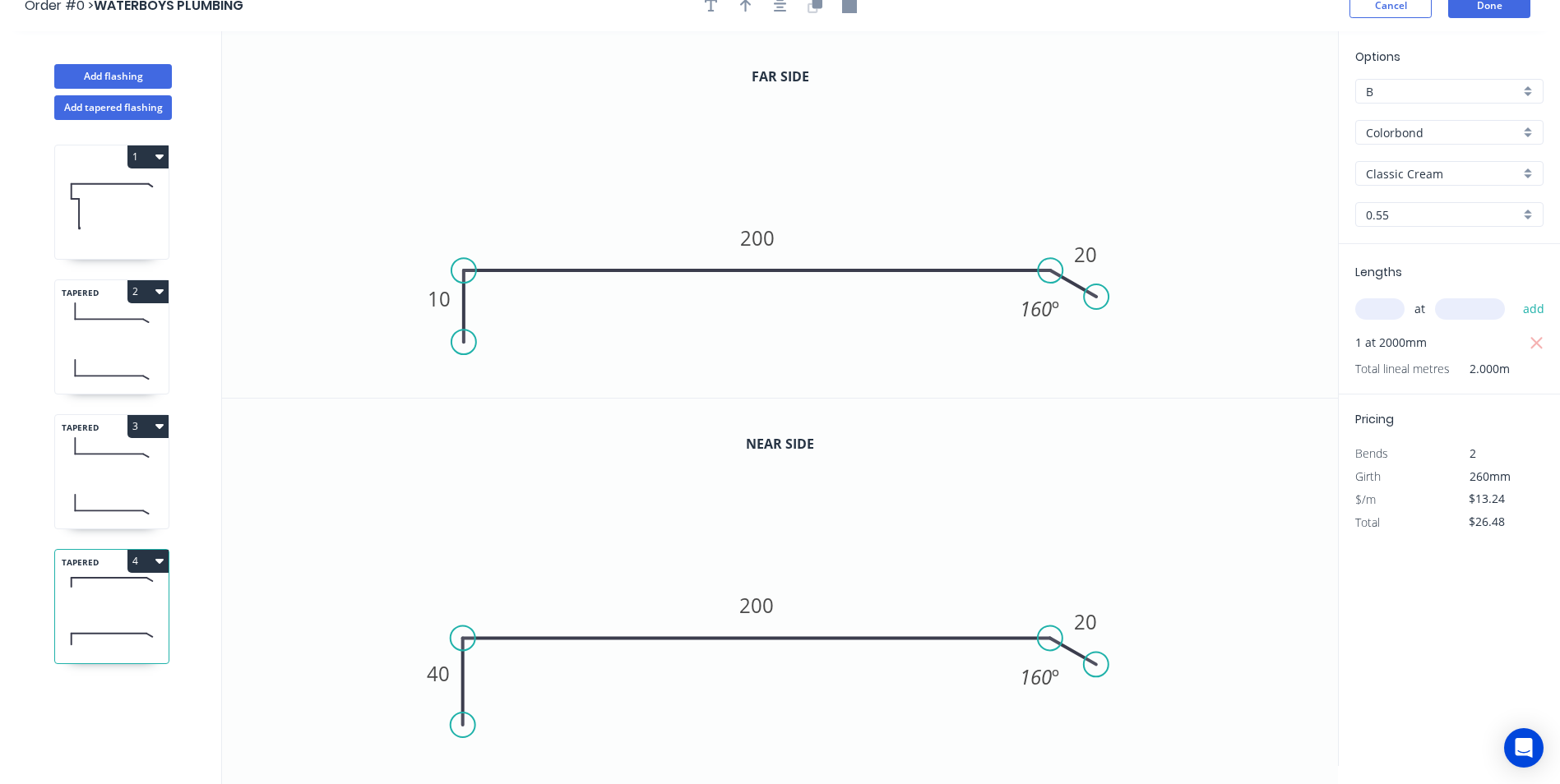
scroll to position [30, 0]
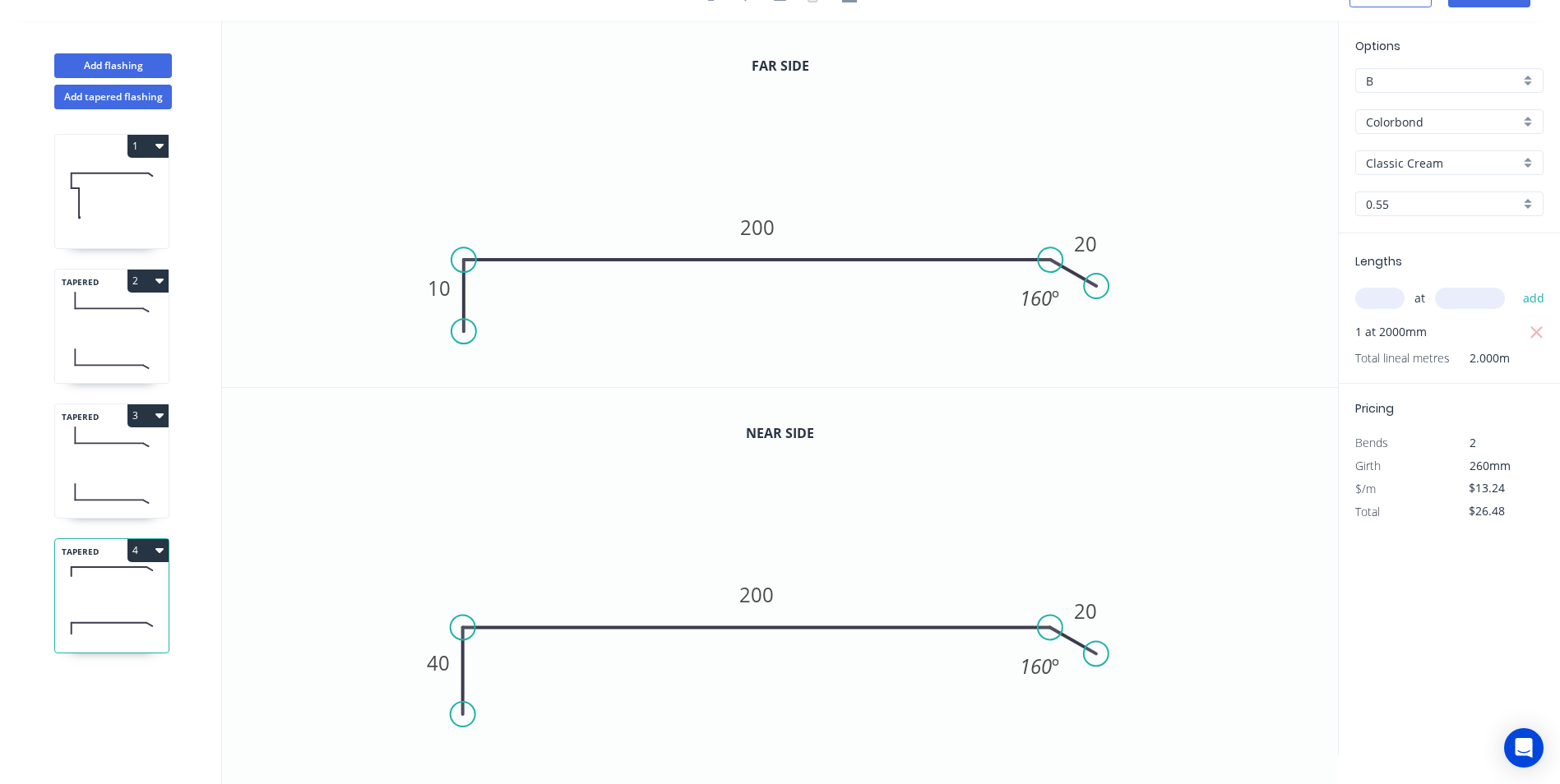
click at [156, 551] on icon "button" at bounding box center [160, 549] width 9 height 13
click at [135, 582] on div "Duplicate" at bounding box center [90, 592] width 126 height 24
type input "$0.00"
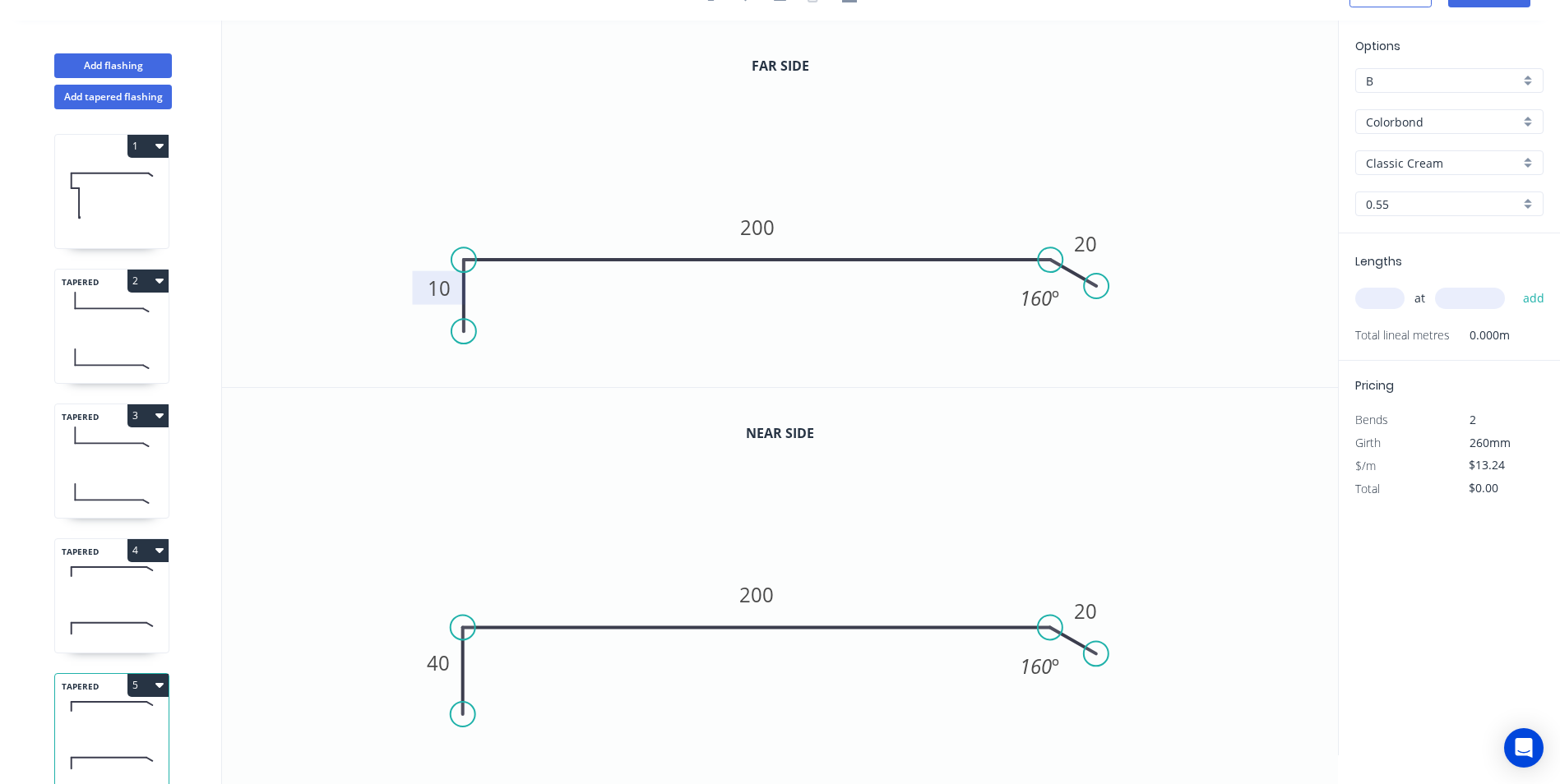
click at [448, 282] on tspan "10" at bounding box center [439, 287] width 23 height 27
click at [438, 661] on tspan "40" at bounding box center [438, 663] width 23 height 27
click at [1384, 299] on input "text" at bounding box center [1380, 299] width 49 height 22
type input "$13.24"
type input "1"
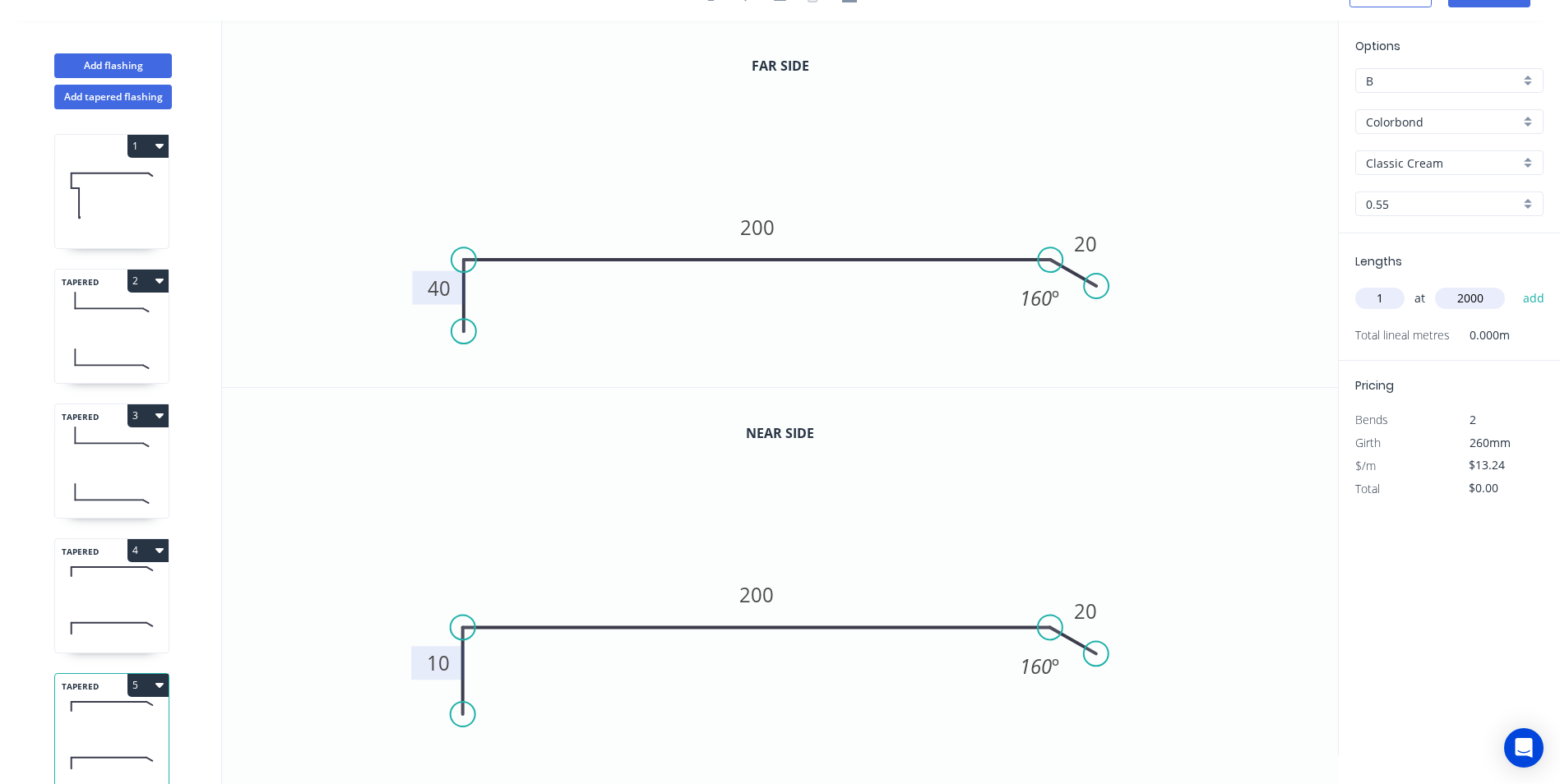
type input "2000"
click at [1515, 285] on button "add" at bounding box center [1534, 299] width 39 height 28
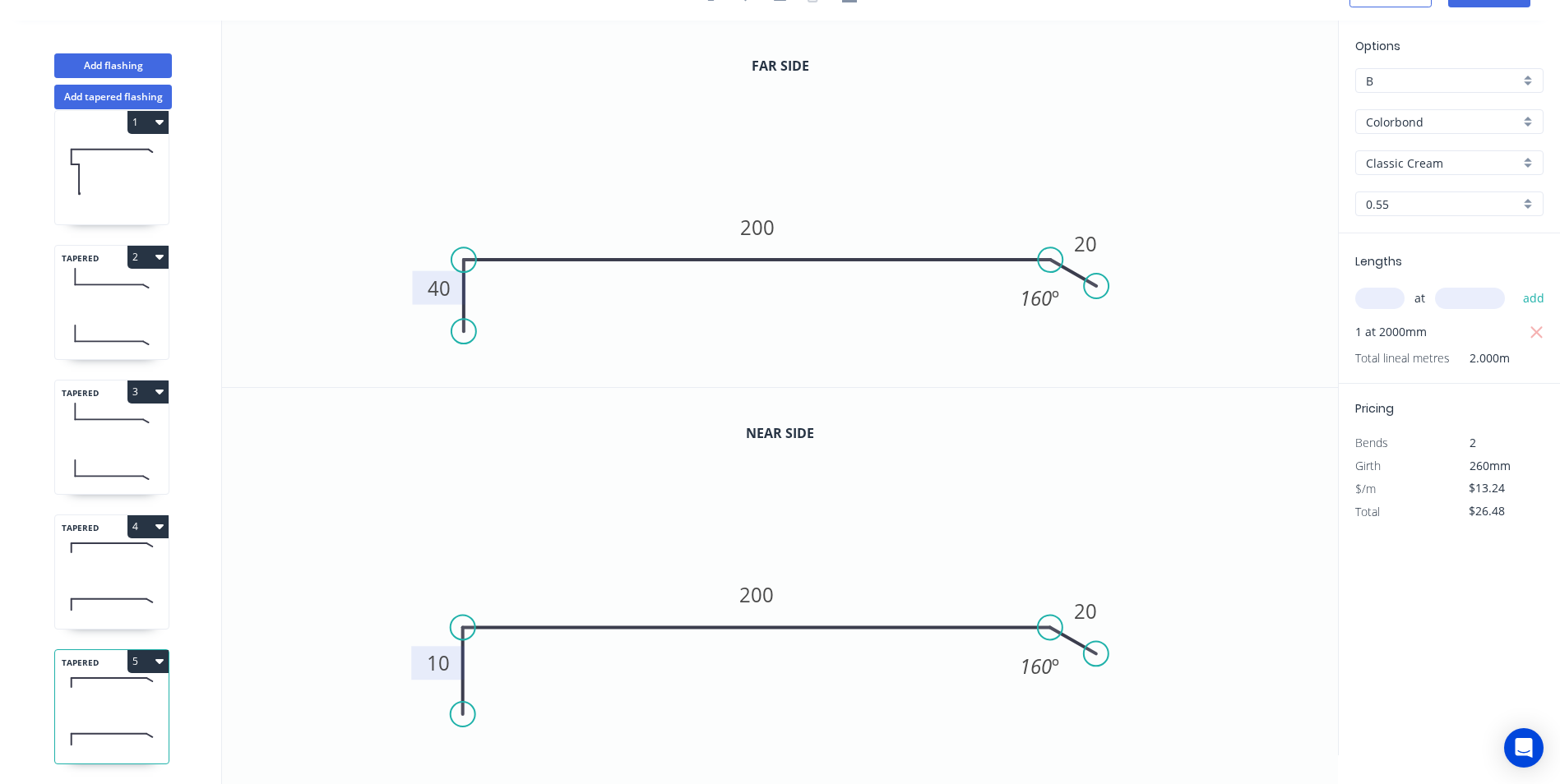
scroll to position [36, 0]
click at [142, 650] on button "5" at bounding box center [148, 661] width 42 height 23
click at [107, 691] on div "Duplicate" at bounding box center [90, 703] width 126 height 24
type input "$0.00"
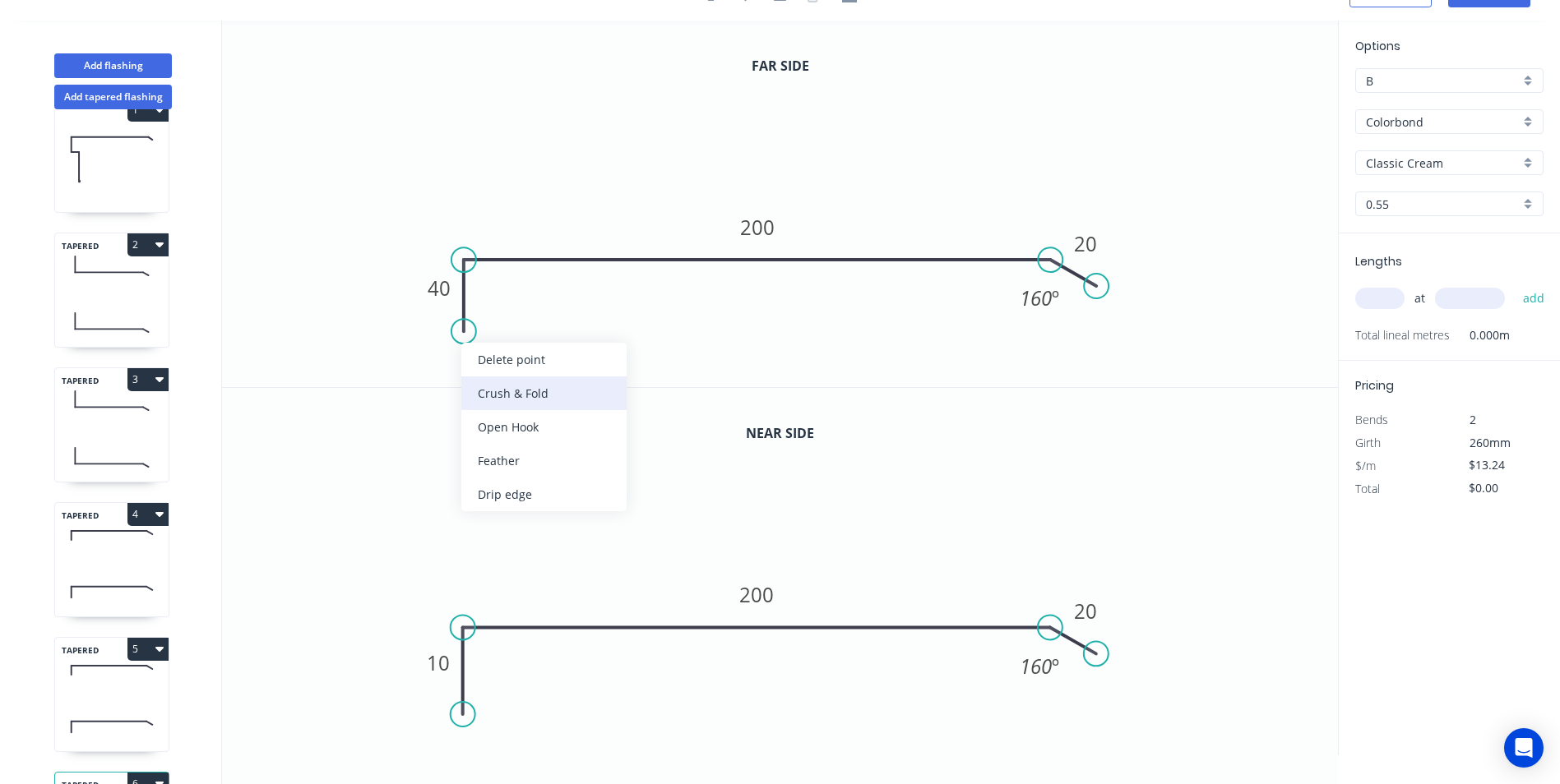
click at [495, 388] on div "Crush & Fold" at bounding box center [544, 393] width 165 height 34
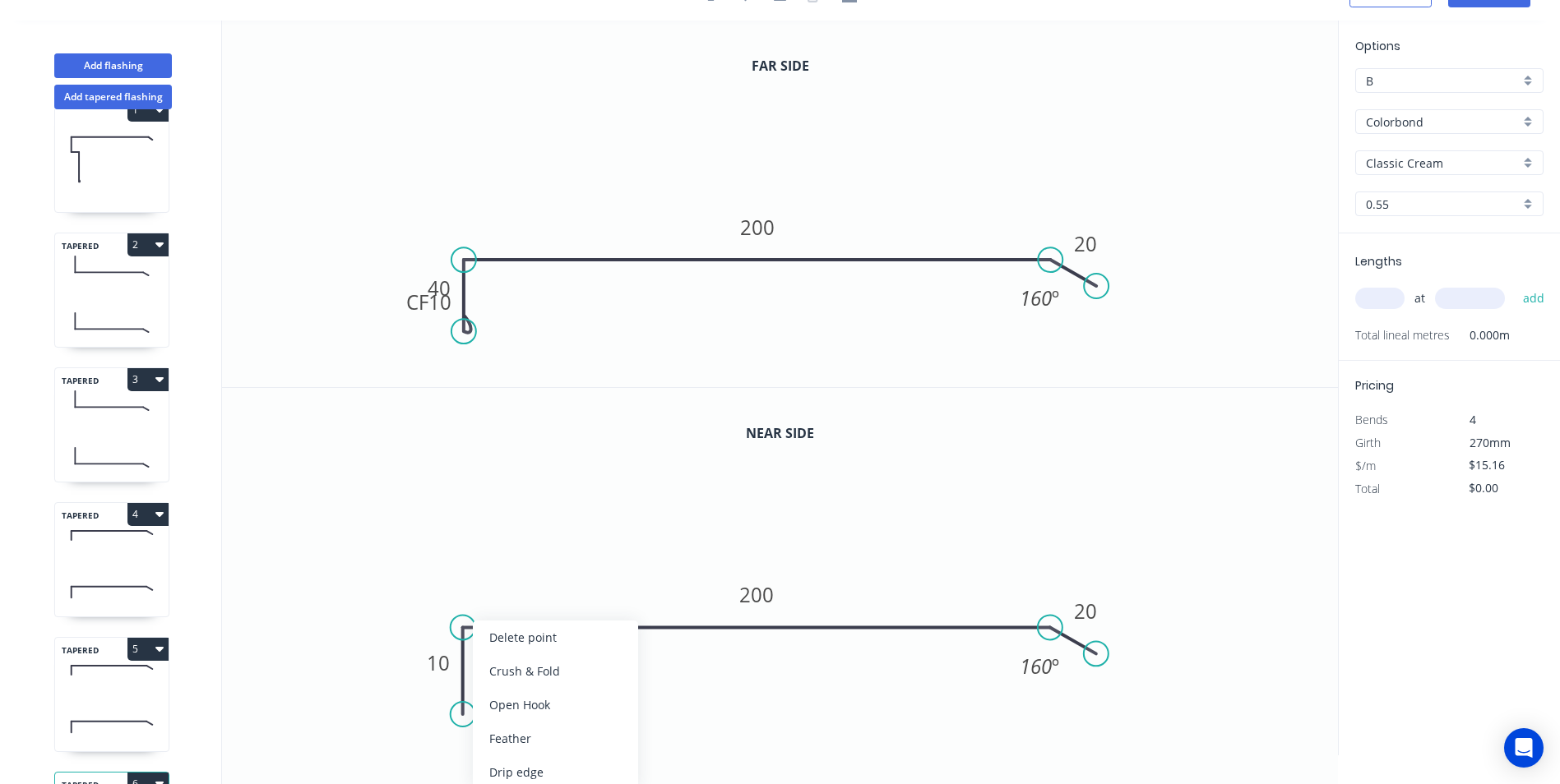
click at [508, 681] on div "Crush & Fold" at bounding box center [555, 671] width 165 height 34
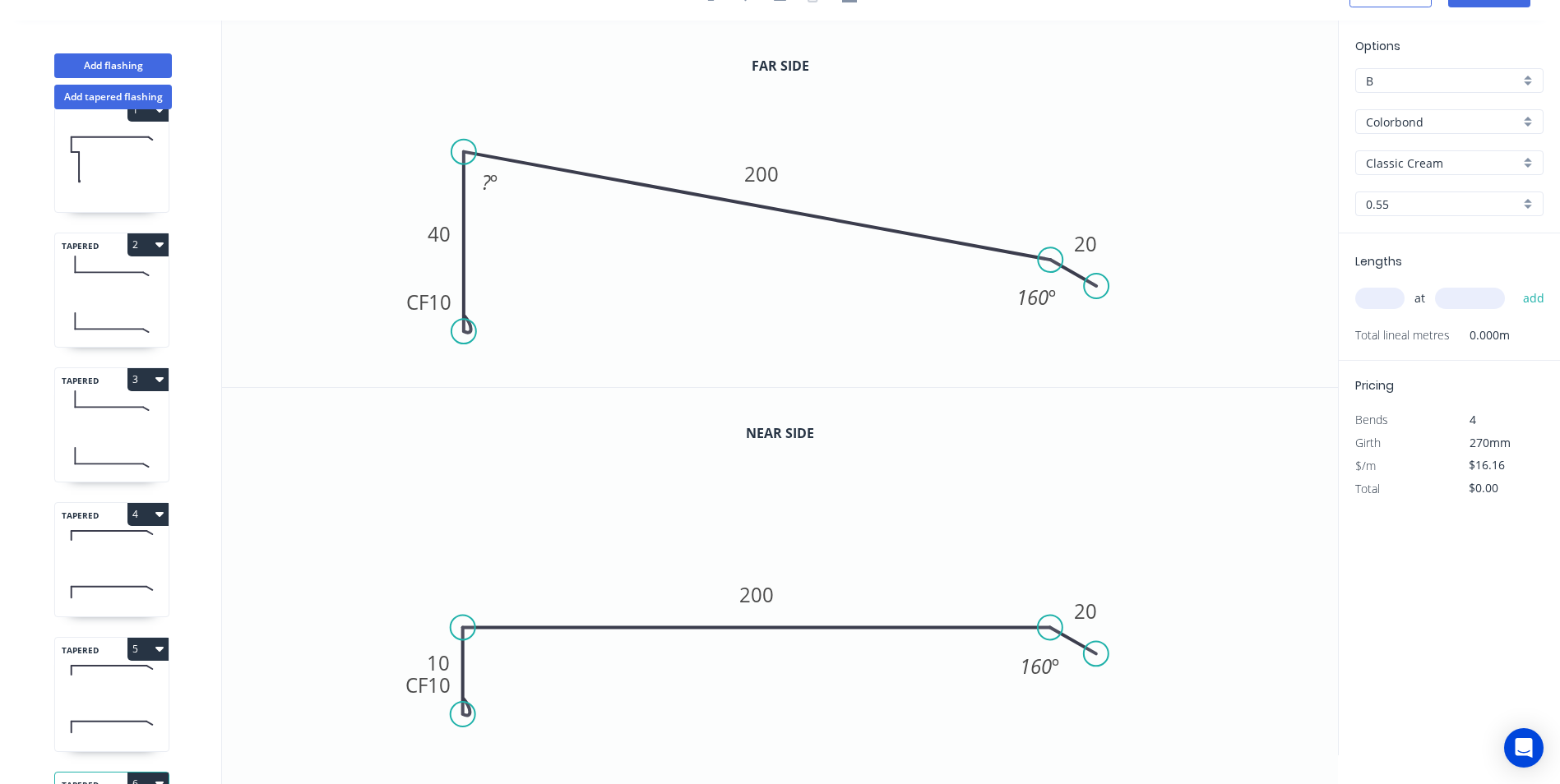
drag, startPoint x: 467, startPoint y: 253, endPoint x: 474, endPoint y: 138, distance: 115.2
click at [474, 140] on circle at bounding box center [464, 152] width 25 height 25
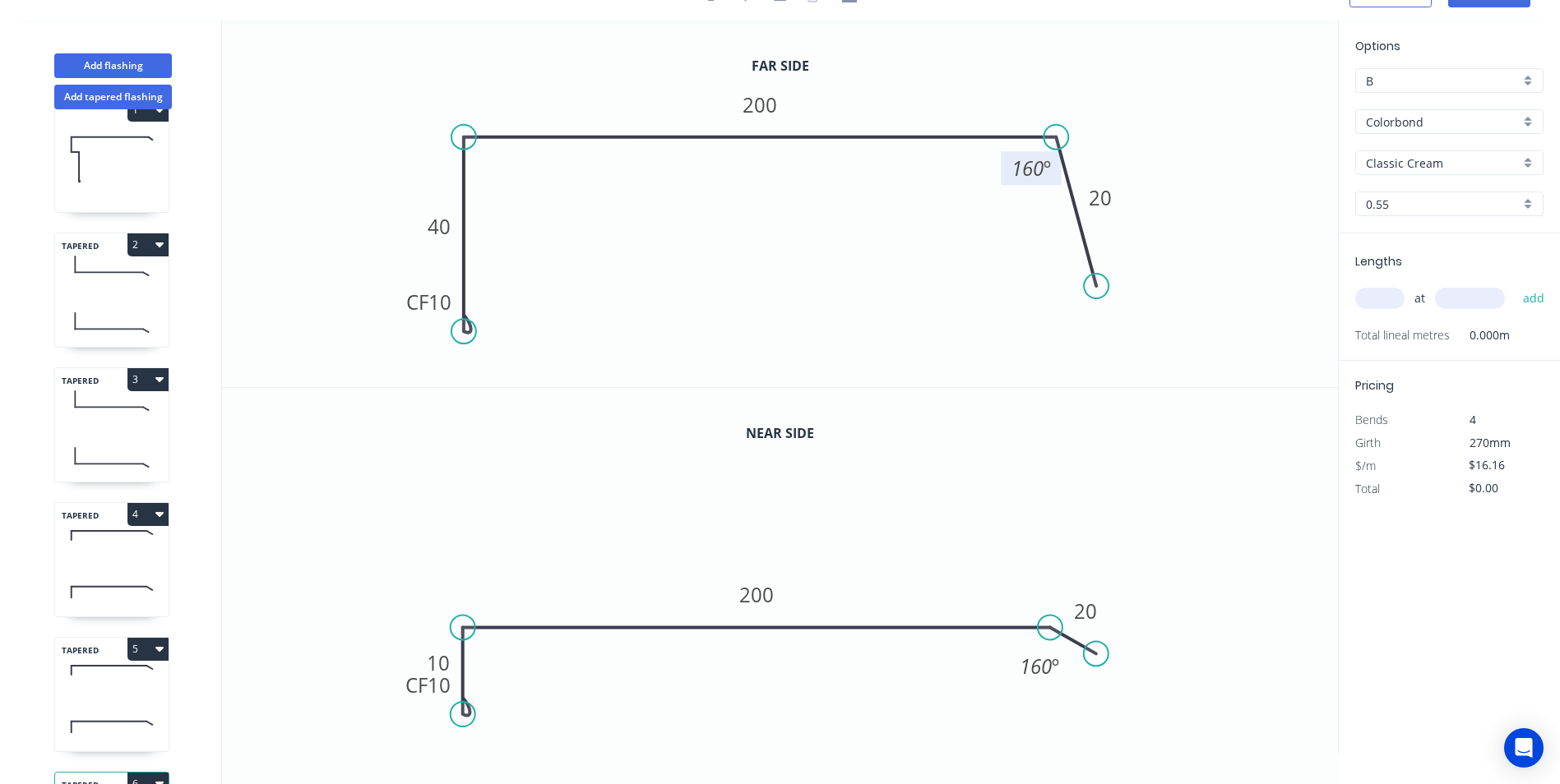
drag, startPoint x: 1051, startPoint y: 239, endPoint x: 1057, endPoint y: 162, distance: 77.2
click at [1057, 162] on g "160 º" at bounding box center [1035, 155] width 68 height 61
drag, startPoint x: 1102, startPoint y: 286, endPoint x: 1111, endPoint y: 160, distance: 126.3
click at [1111, 160] on circle at bounding box center [1109, 160] width 25 height 25
drag, startPoint x: 458, startPoint y: 633, endPoint x: 462, endPoint y: 581, distance: 52.2
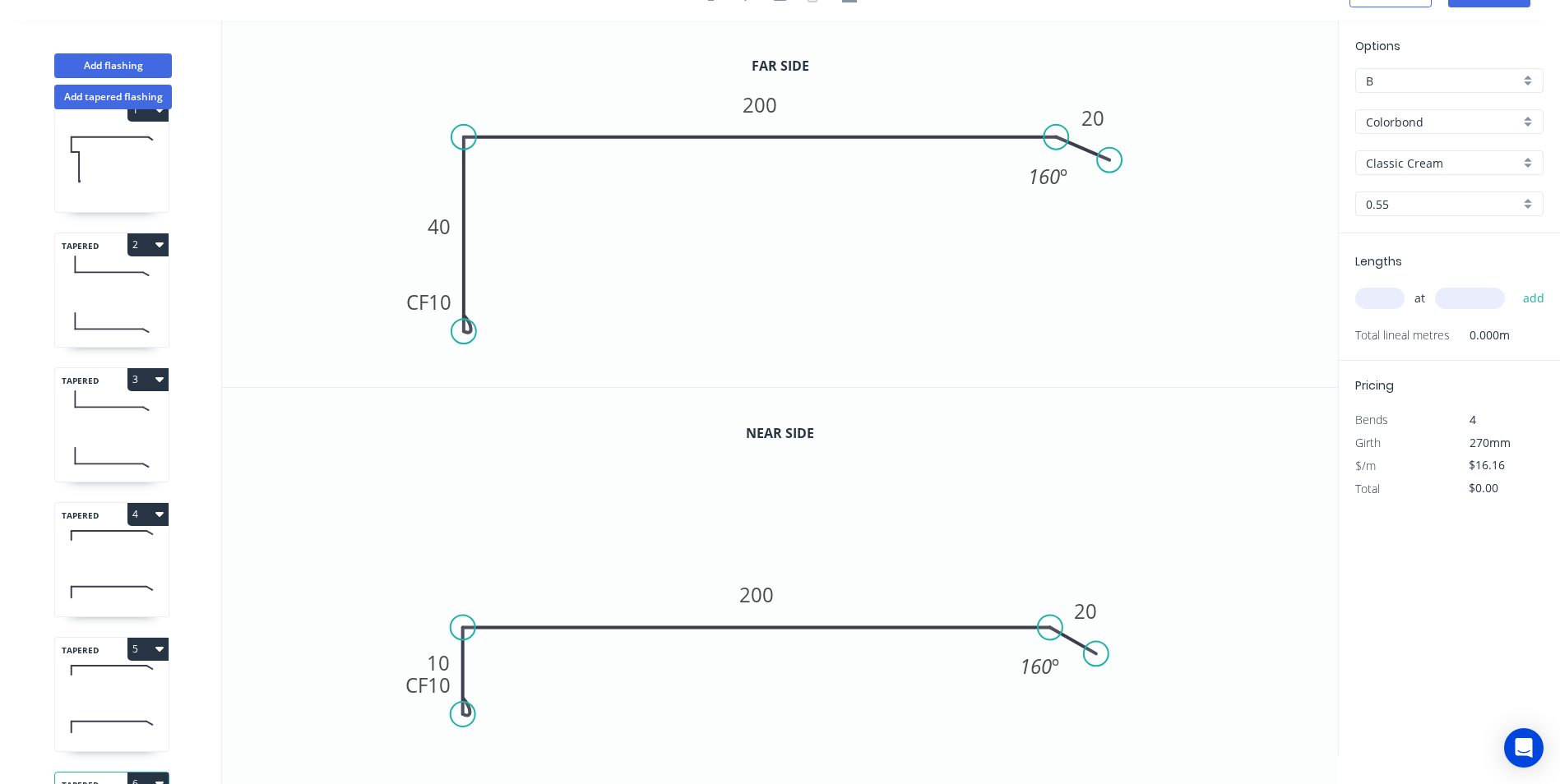
click at [462, 581] on icon "0 CF 10 10 200 20 160 º" at bounding box center [780, 571] width 1116 height 368
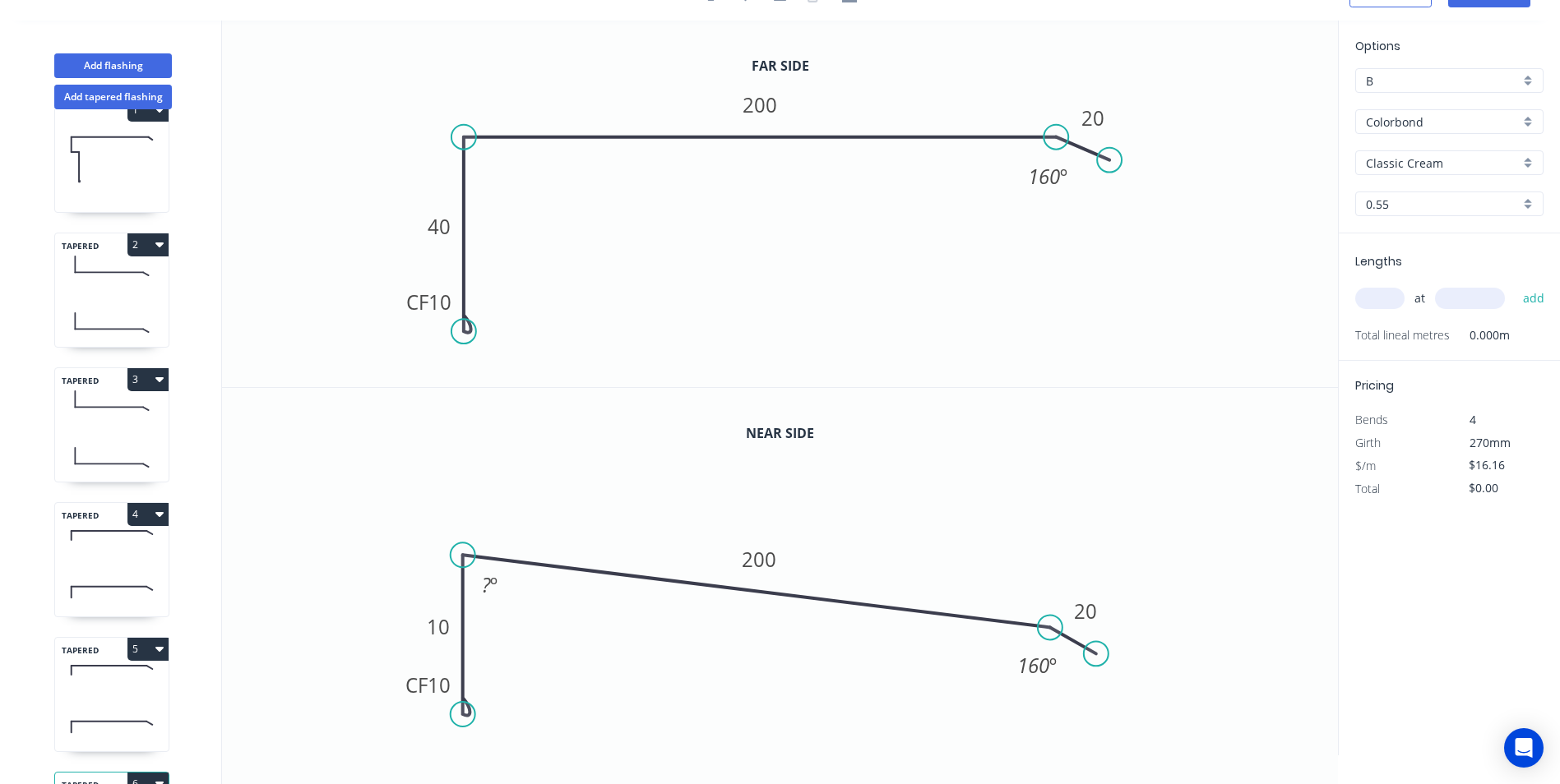
drag, startPoint x: 461, startPoint y: 617, endPoint x: 467, endPoint y: 555, distance: 62.3
click at [467, 555] on circle at bounding box center [463, 555] width 25 height 25
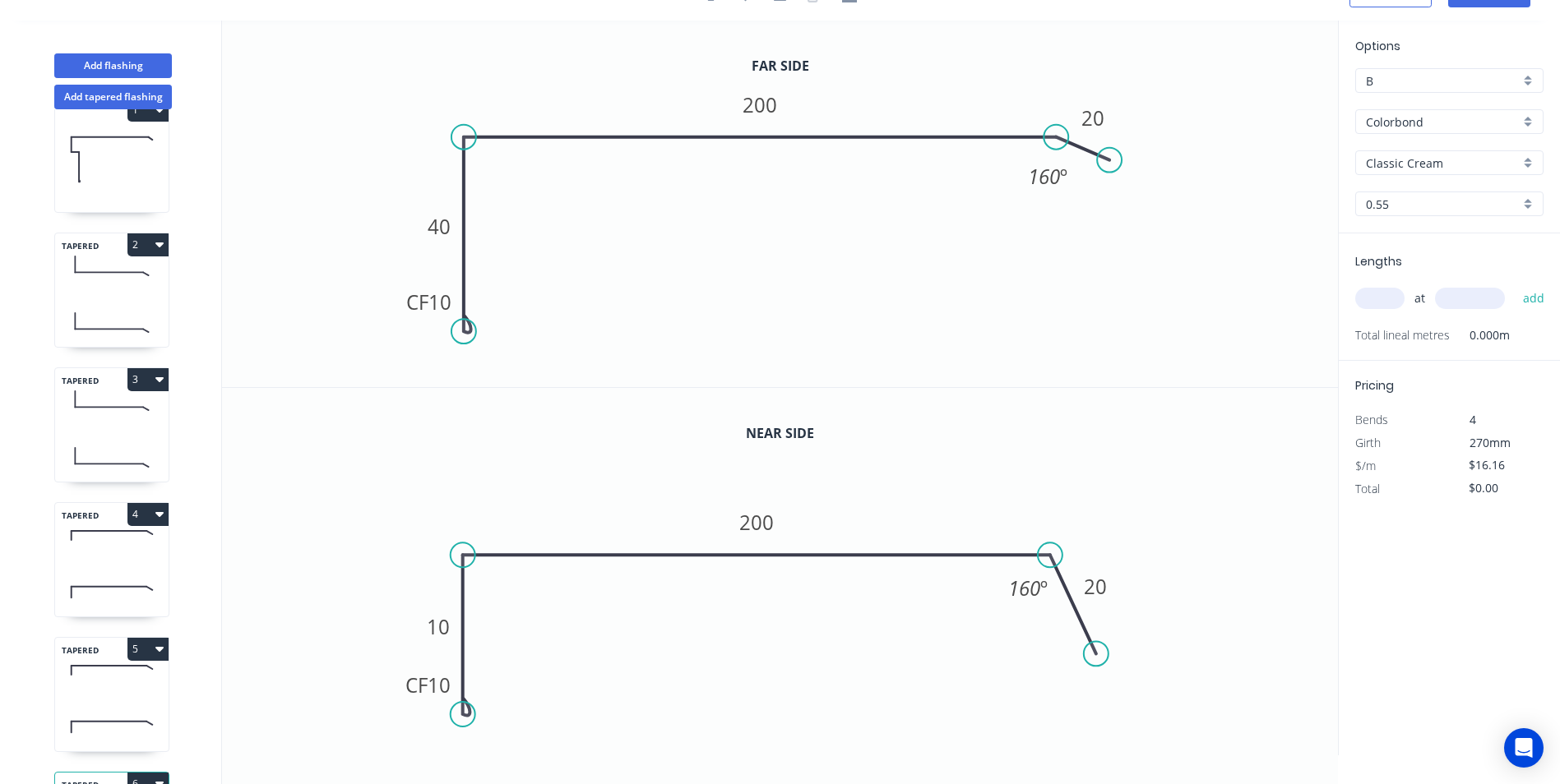
drag, startPoint x: 1048, startPoint y: 626, endPoint x: 1051, endPoint y: 569, distance: 57.1
click at [1051, 569] on icon "0 CF 10 10 200 20 160 º" at bounding box center [780, 571] width 1116 height 368
drag, startPoint x: 1111, startPoint y: 586, endPoint x: 1101, endPoint y: 579, distance: 12.2
click at [1101, 579] on circle at bounding box center [1101, 579] width 25 height 25
click at [442, 230] on tspan "40" at bounding box center [439, 226] width 23 height 27
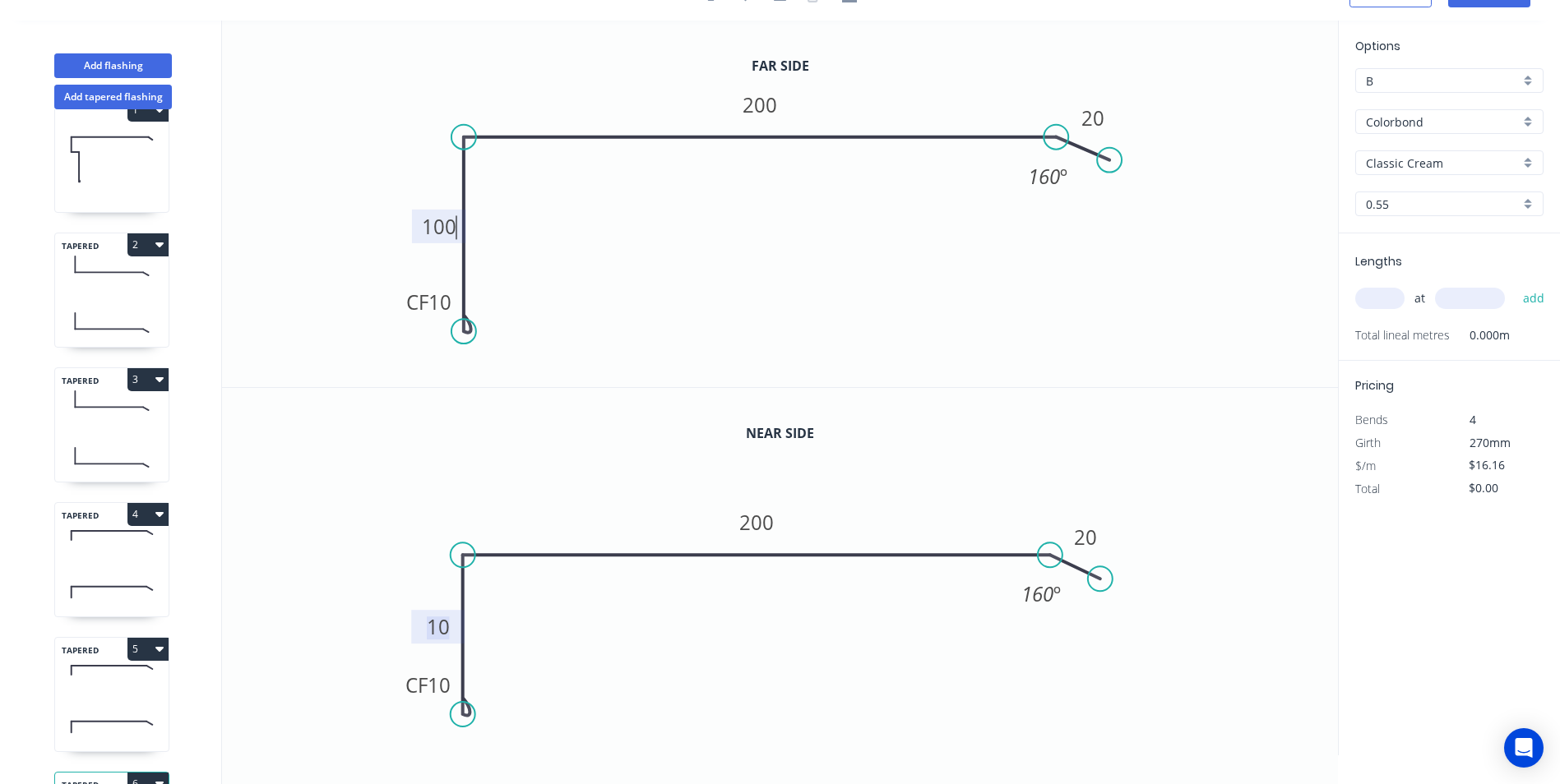
click at [432, 639] on tspan "10" at bounding box center [438, 627] width 23 height 27
click at [784, 218] on icon "0 CF 10 100 200 20 160 º" at bounding box center [780, 204] width 1116 height 367
click at [777, 99] on rect at bounding box center [759, 105] width 55 height 34
click at [769, 107] on tspan "200" at bounding box center [760, 104] width 35 height 27
click at [761, 522] on tspan "200" at bounding box center [757, 522] width 35 height 27
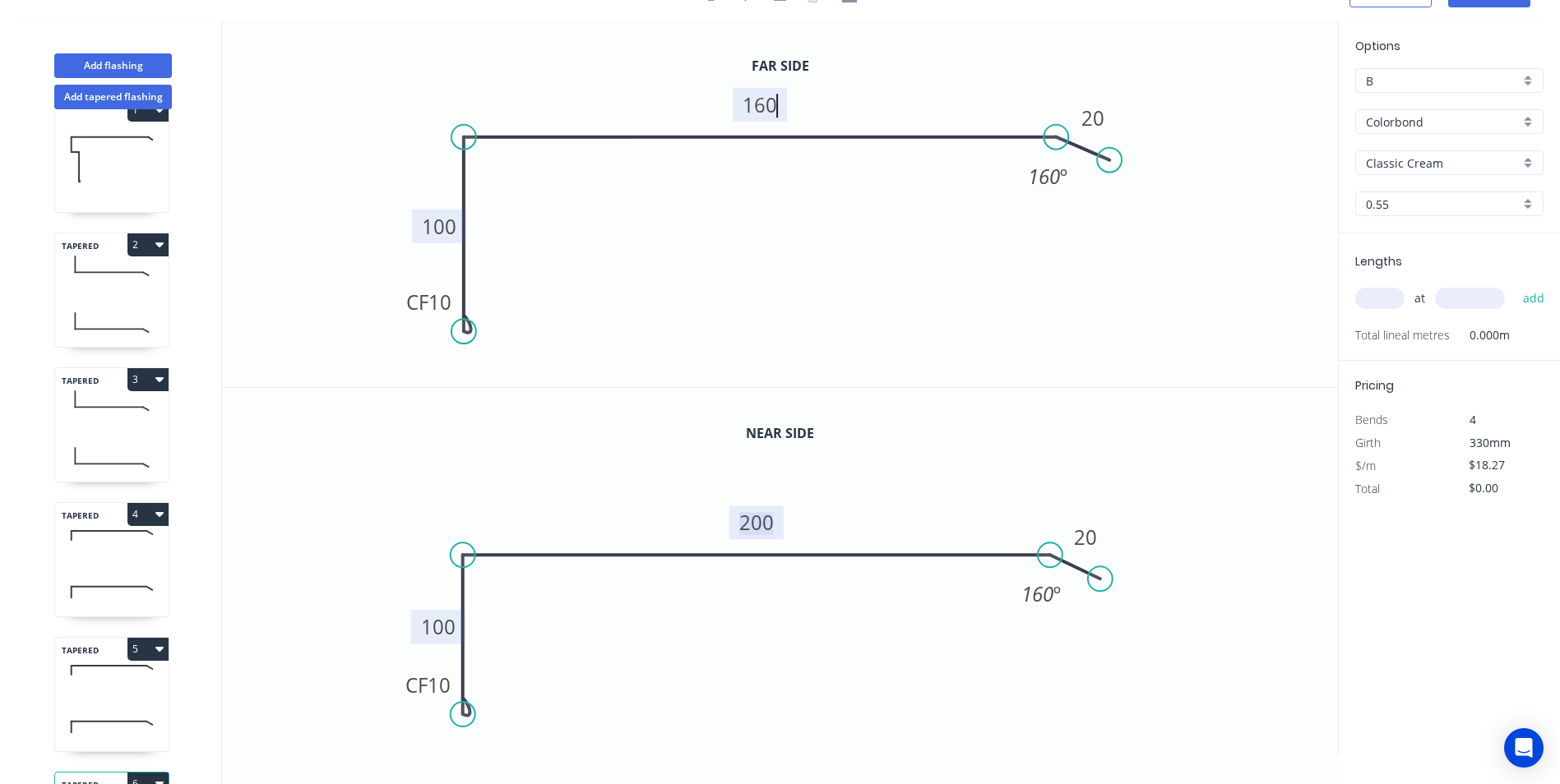
type input "$19.27"
click at [795, 593] on icon "0 CF 10 100 186 20 160 º" at bounding box center [780, 571] width 1116 height 368
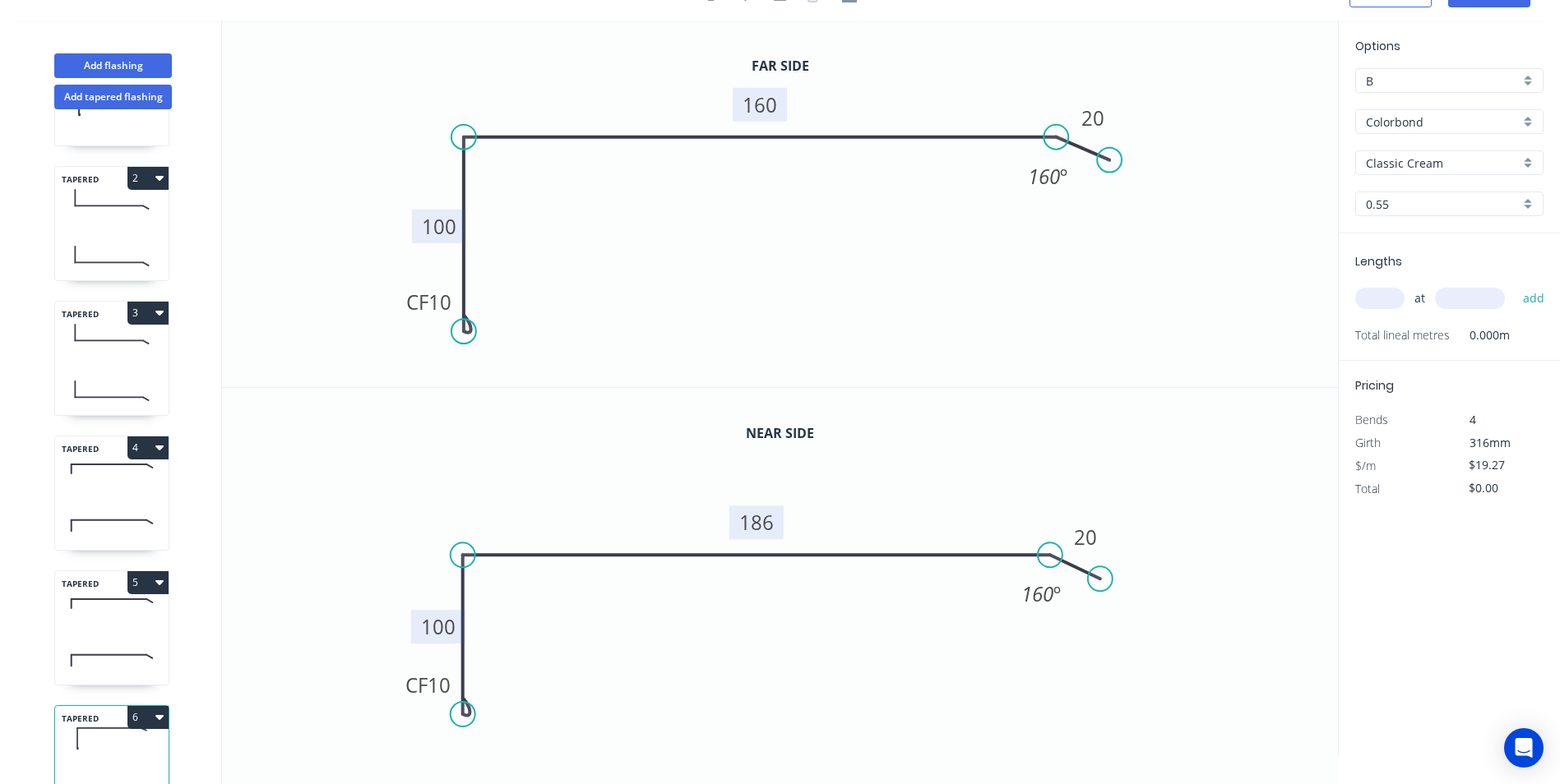
scroll to position [171, 0]
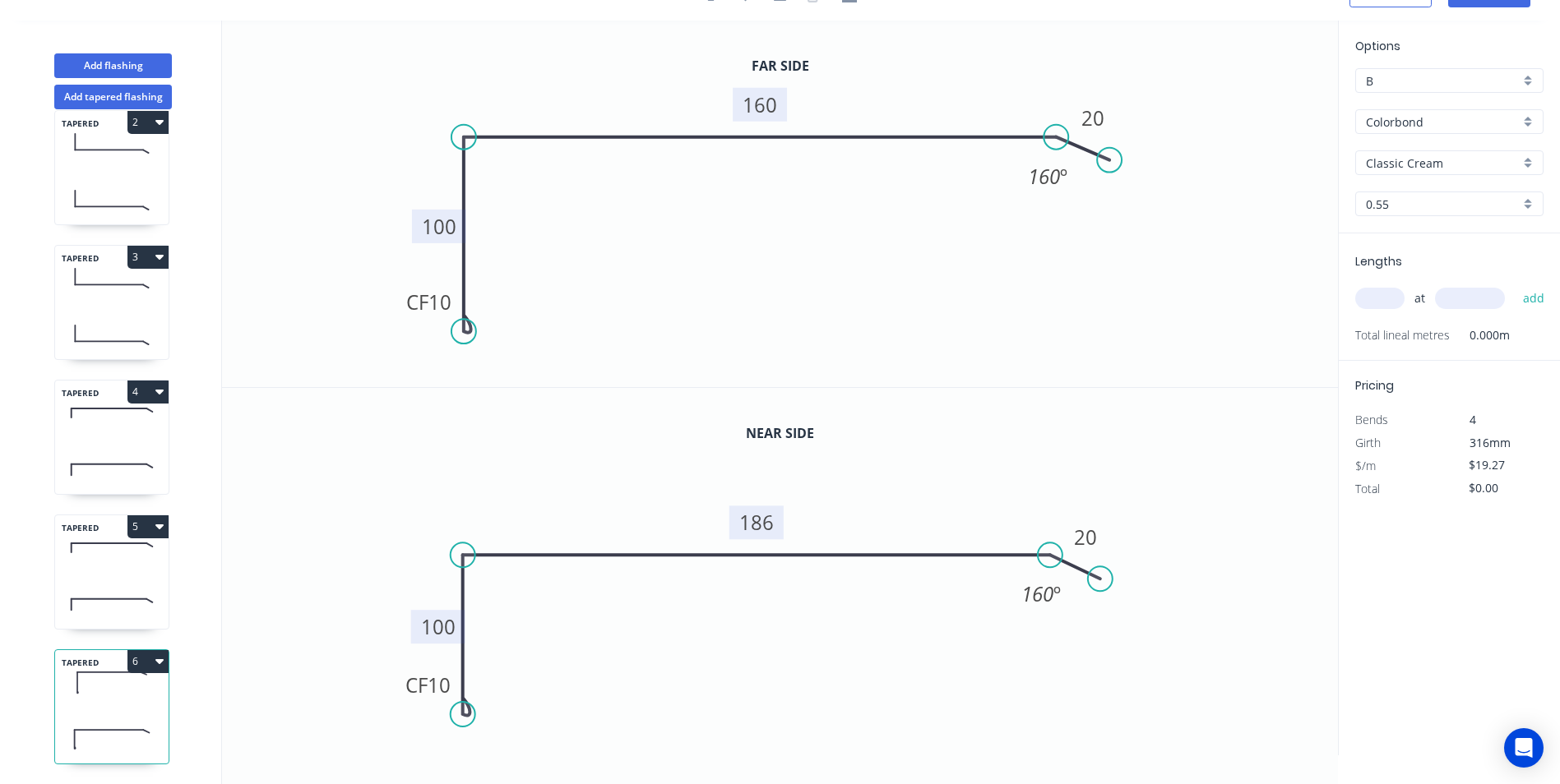
click at [148, 652] on button "6" at bounding box center [148, 661] width 42 height 23
click at [1358, 295] on input "text" at bounding box center [1380, 299] width 49 height 22
type input "1"
type input "5000"
click at [1515, 285] on button "add" at bounding box center [1534, 299] width 39 height 28
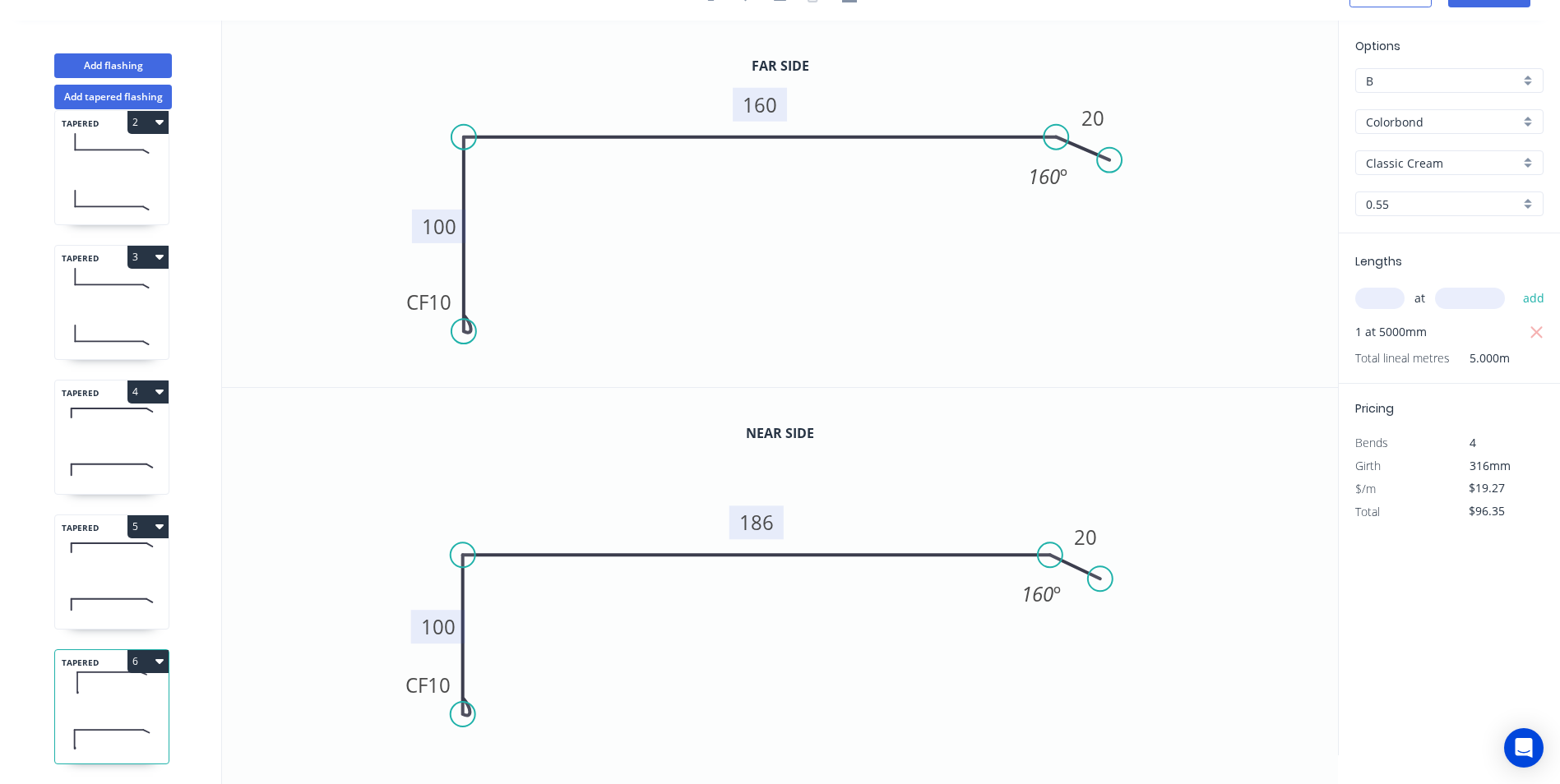
click at [770, 522] on tspan "186" at bounding box center [757, 522] width 35 height 27
click at [633, 659] on icon "0 CF 10 100 187 20 160 º" at bounding box center [780, 571] width 1116 height 368
click at [141, 652] on button "6" at bounding box center [148, 661] width 42 height 23
click at [89, 691] on div "Duplicate" at bounding box center [90, 703] width 126 height 24
type input "$0.00"
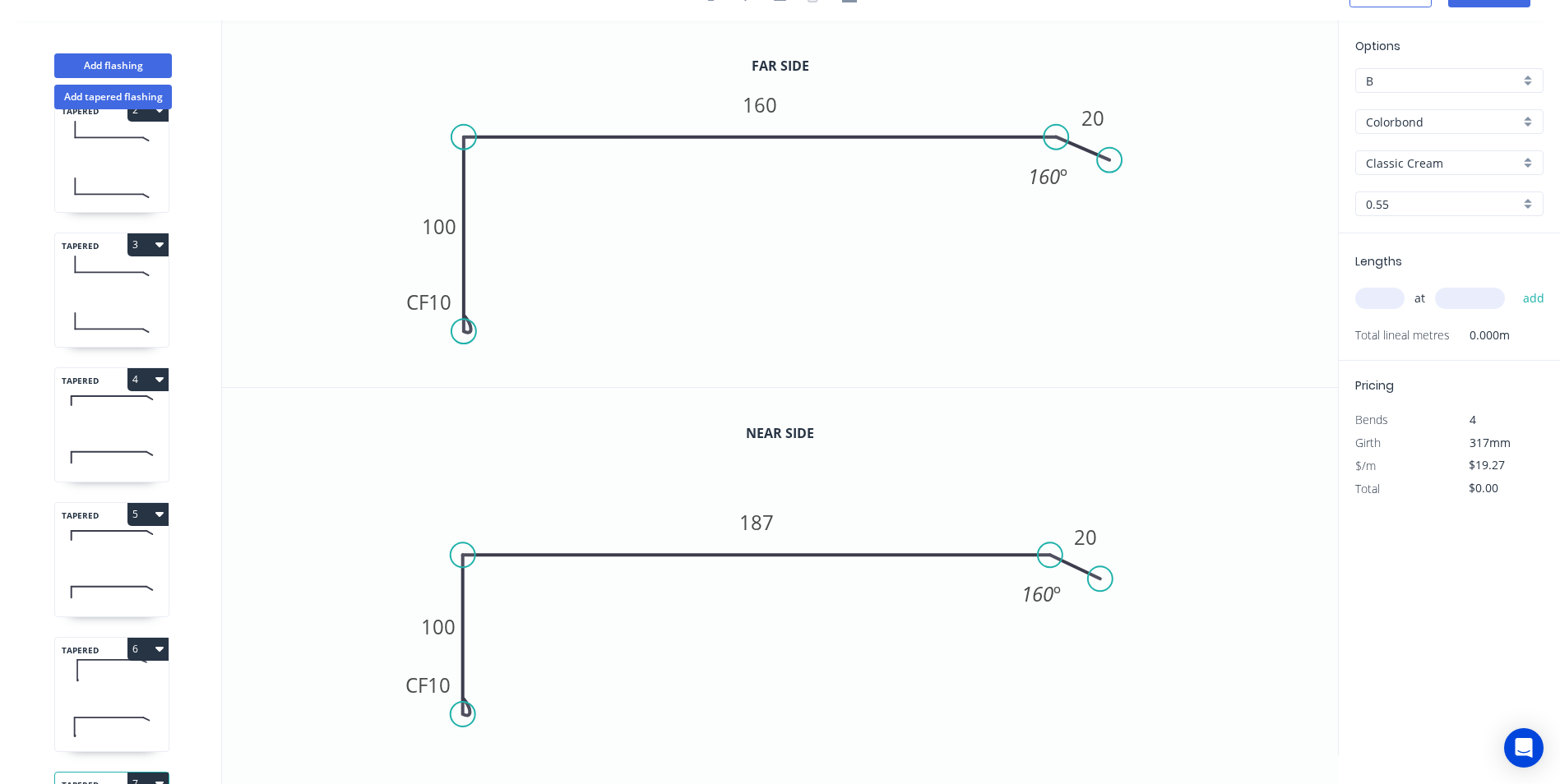
scroll to position [305, 0]
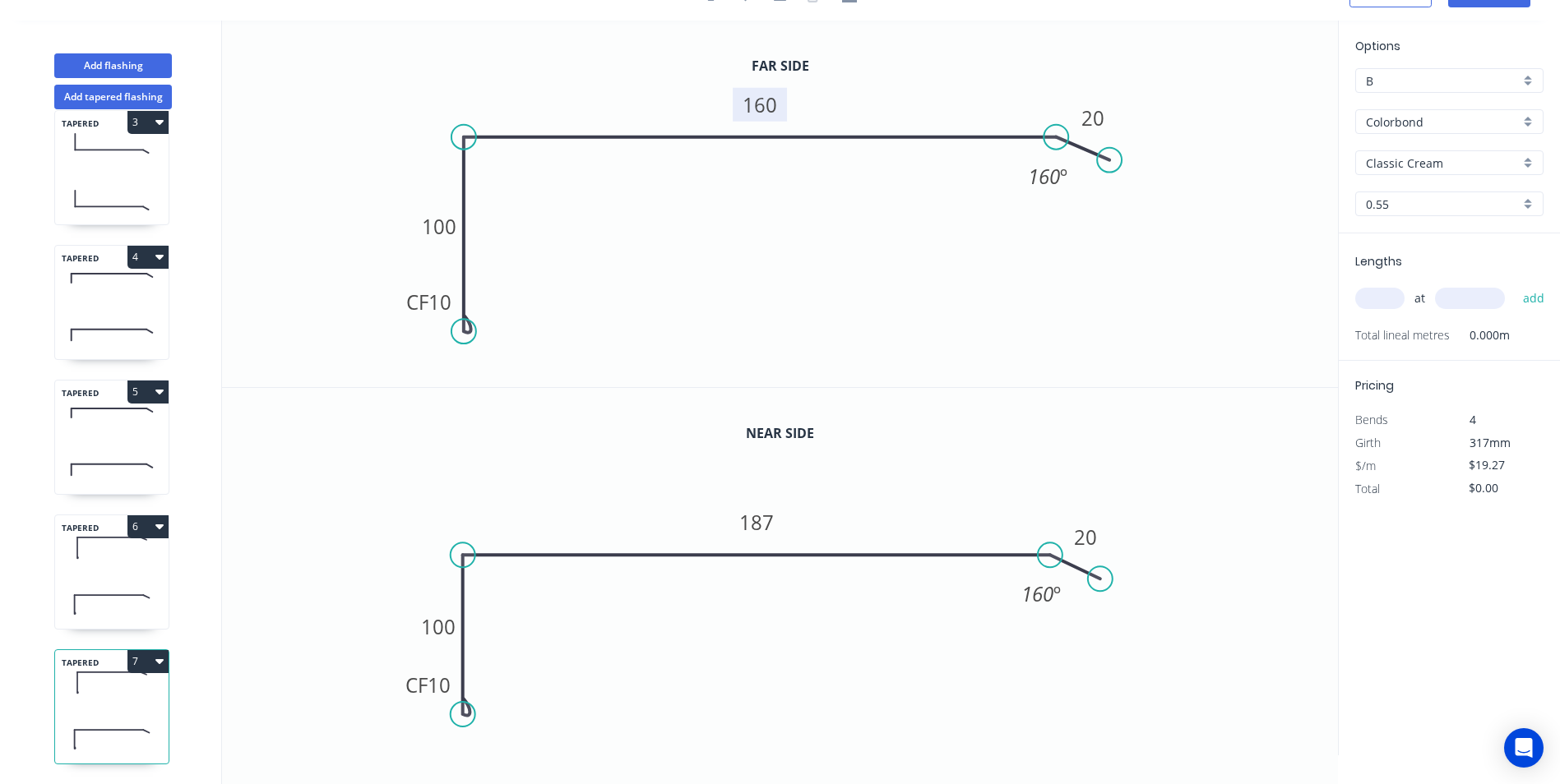
click at [767, 106] on tspan "160" at bounding box center [760, 104] width 35 height 27
click at [766, 521] on tspan "187" at bounding box center [757, 522] width 35 height 27
click at [810, 674] on icon "0 CF 10 100 213 20 160 º" at bounding box center [780, 571] width 1116 height 368
click at [1383, 300] on input "text" at bounding box center [1380, 299] width 49 height 22
type input "1"
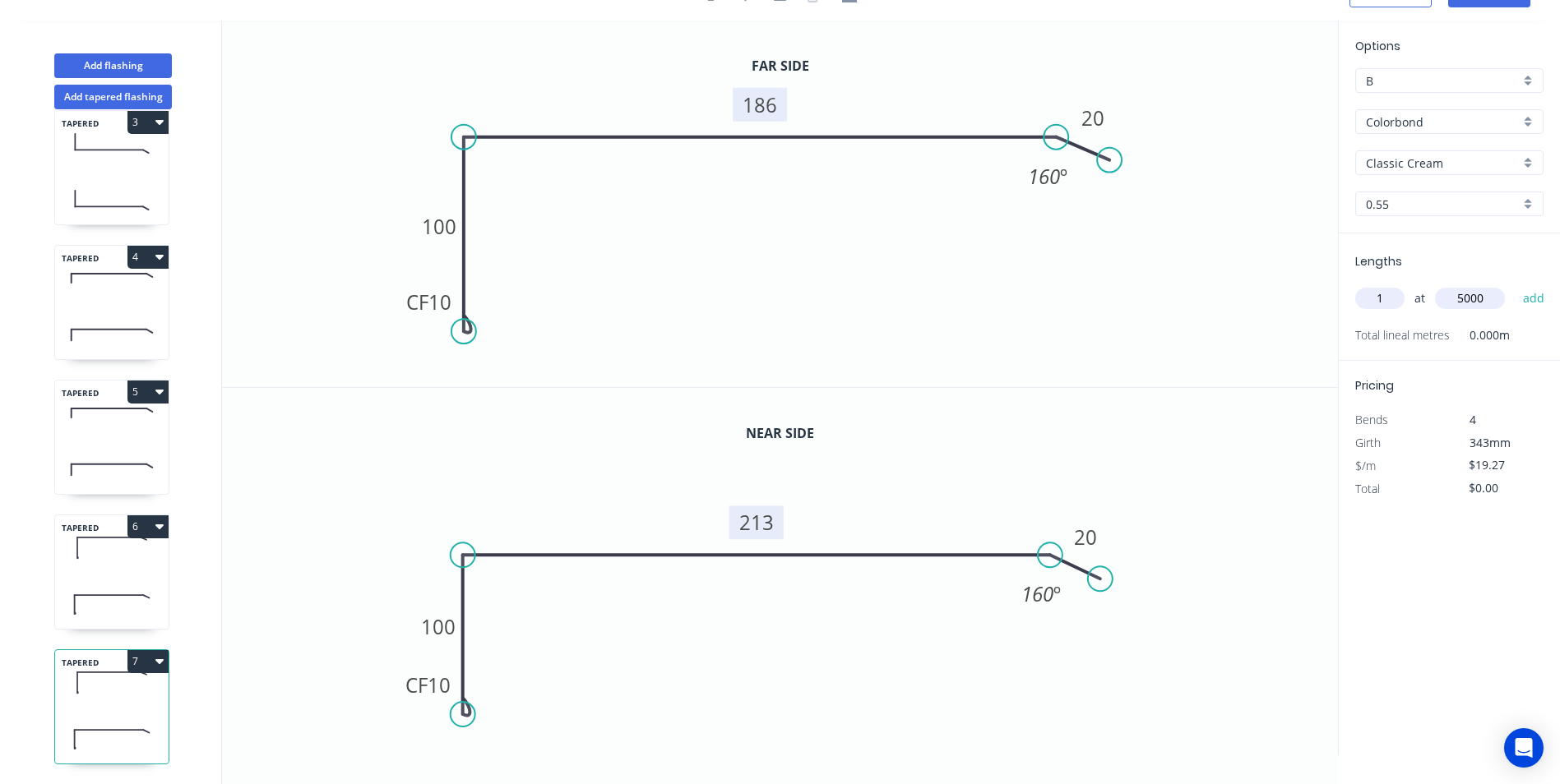
type input "5000"
click at [1515, 285] on button "add" at bounding box center [1534, 299] width 39 height 28
click at [140, 650] on button "7" at bounding box center [148, 661] width 42 height 23
click at [93, 691] on div "Duplicate" at bounding box center [90, 703] width 126 height 24
type input "$0.00"
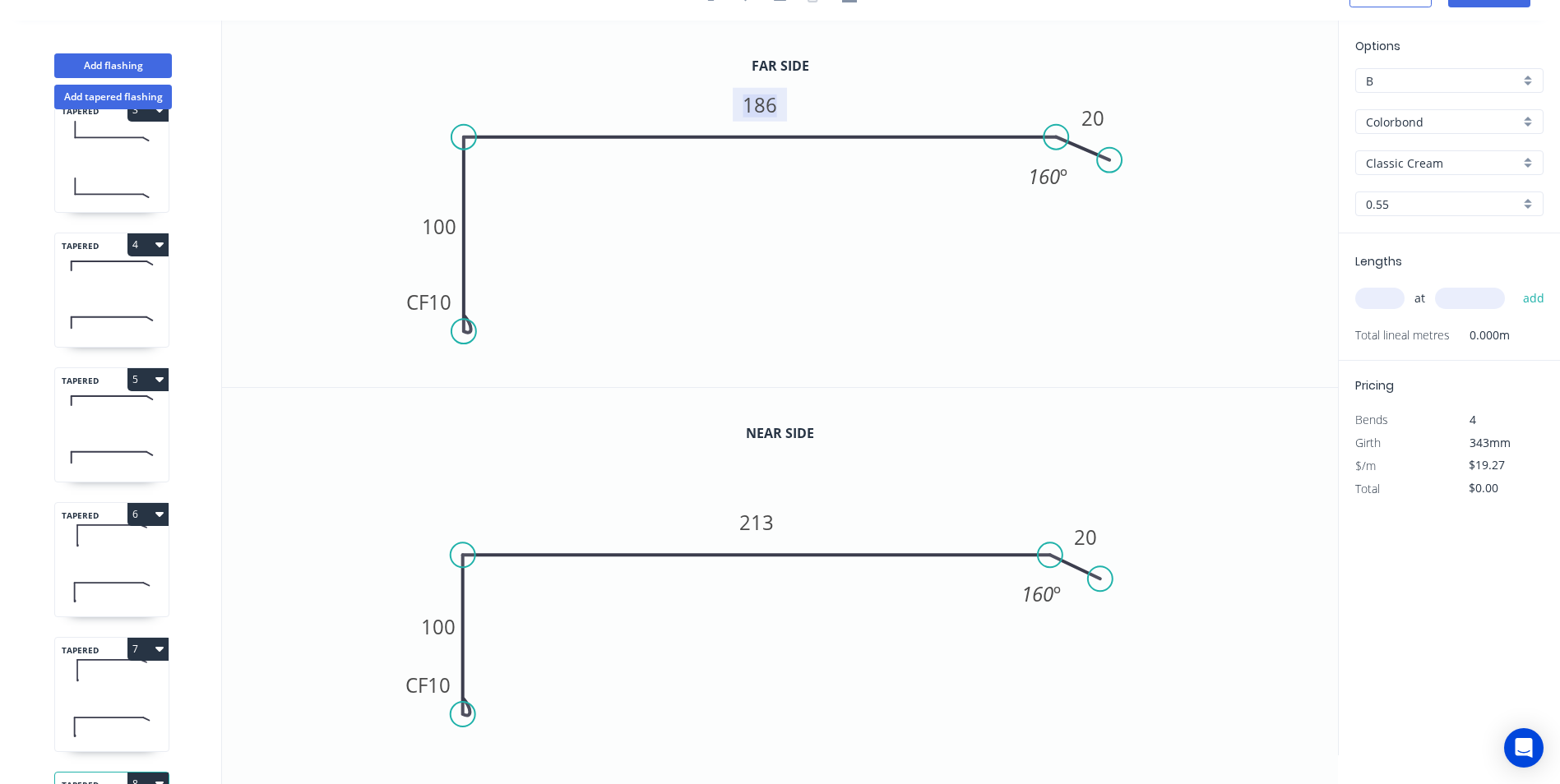
click at [775, 102] on tspan "186" at bounding box center [760, 104] width 35 height 27
click at [749, 521] on tspan "213" at bounding box center [757, 522] width 35 height 27
click at [756, 684] on icon "0 CF 10 100 240 20 160 º" at bounding box center [780, 571] width 1116 height 368
click at [1384, 294] on input "text" at bounding box center [1380, 299] width 49 height 22
type input "1"
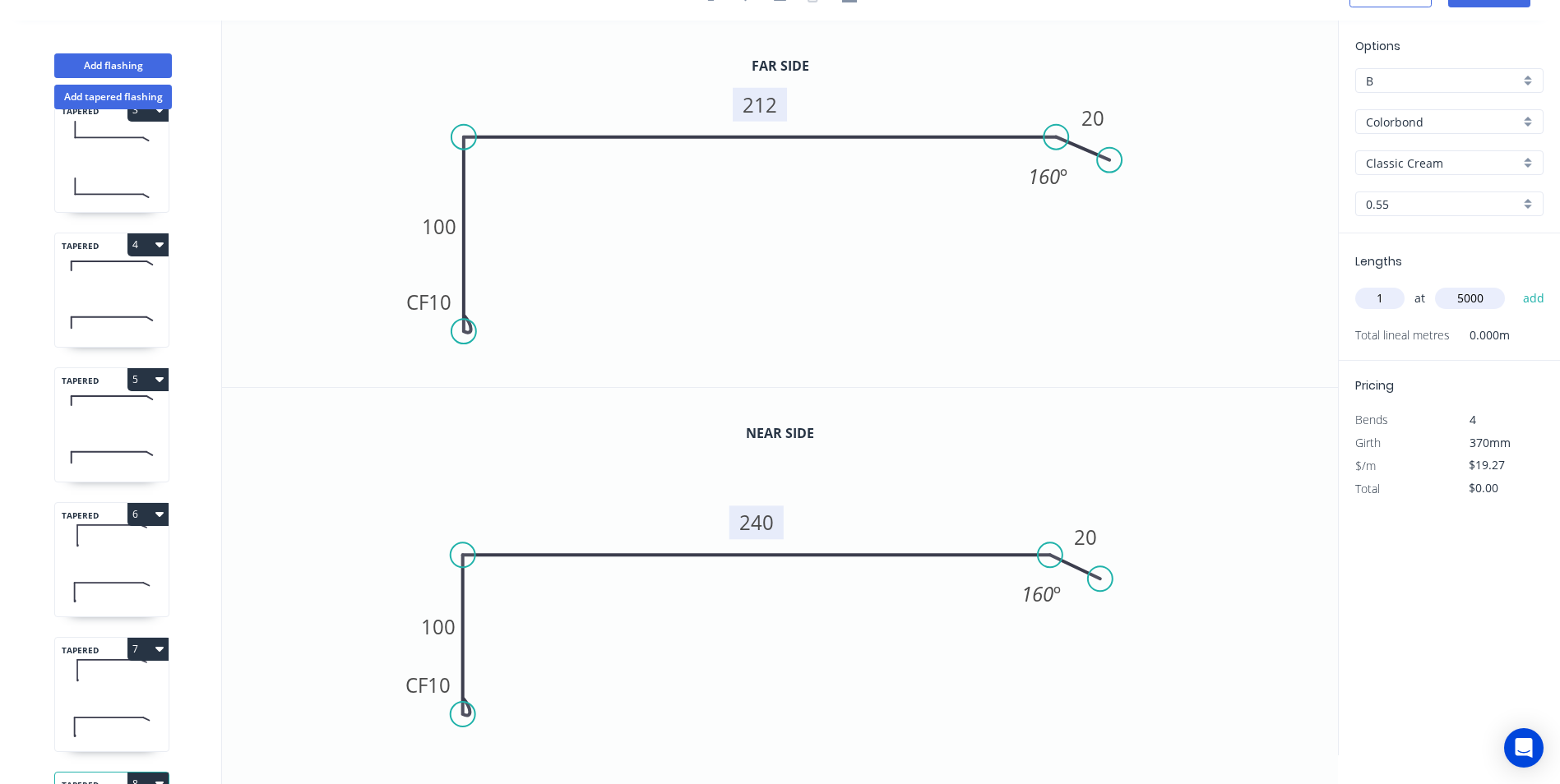
type input "5000"
click at [1515, 285] on button "add" at bounding box center [1534, 299] width 39 height 28
type input "$96.35"
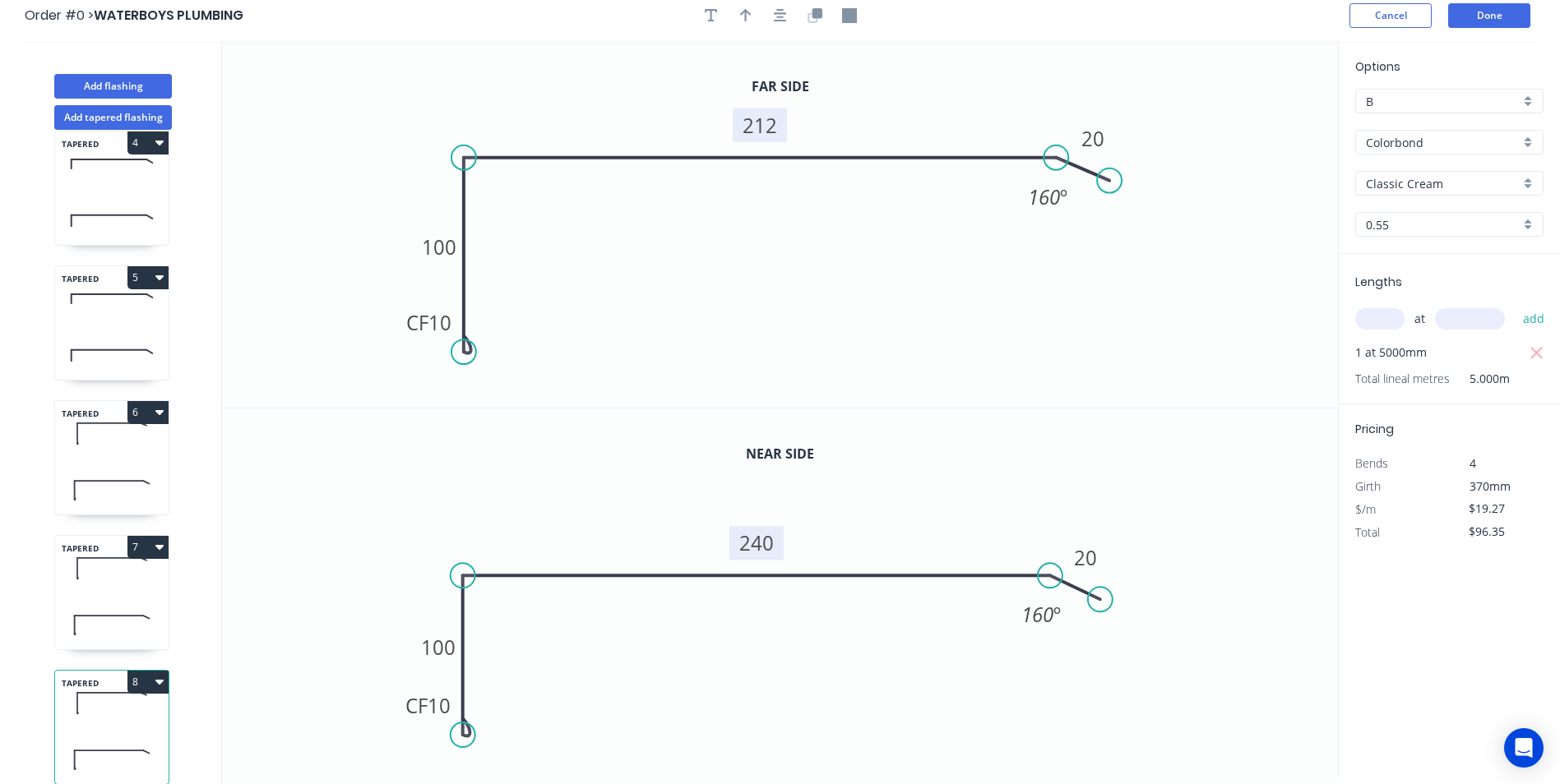
scroll to position [0, 0]
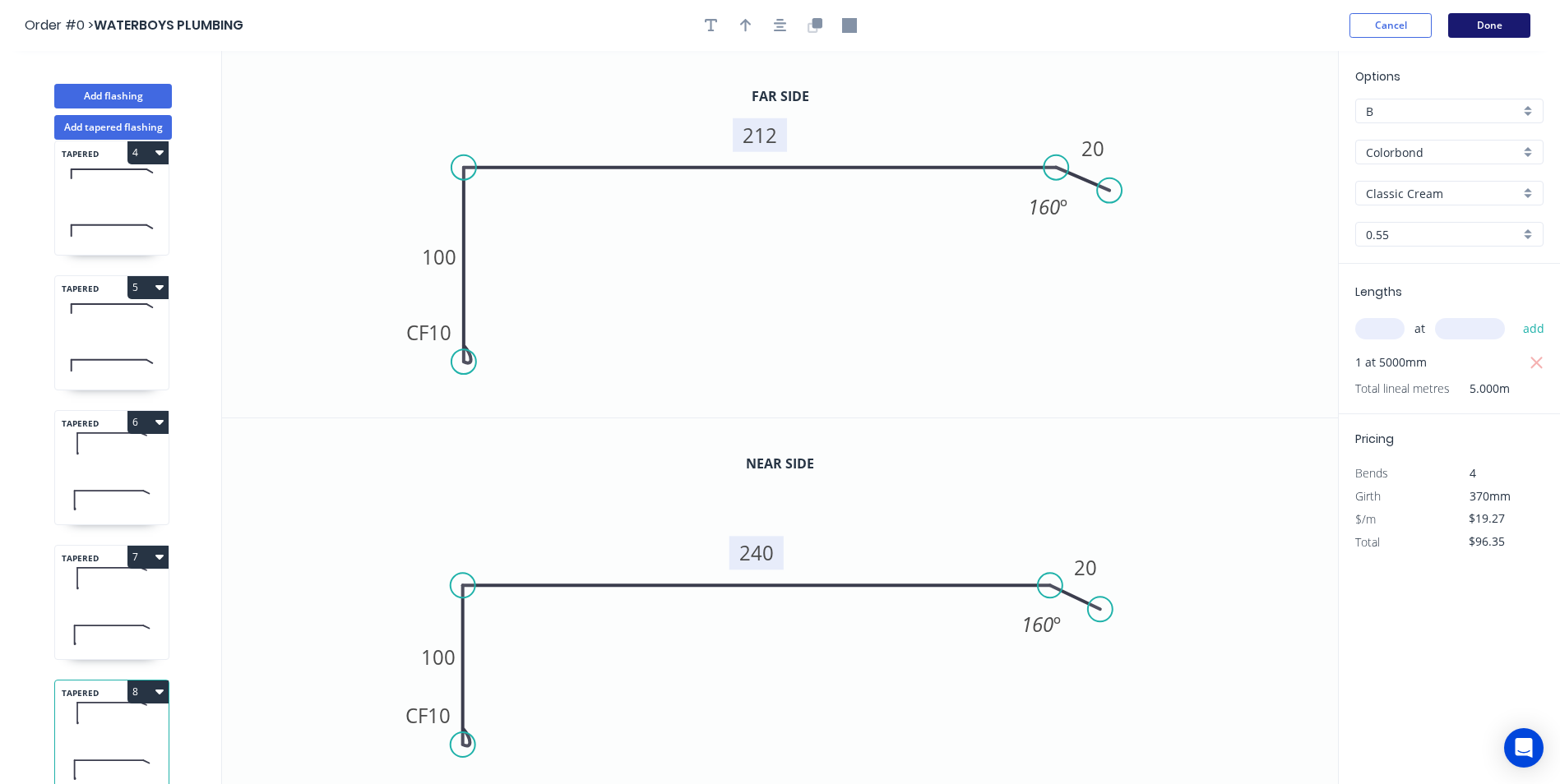
click at [1486, 27] on button "Done" at bounding box center [1489, 25] width 82 height 25
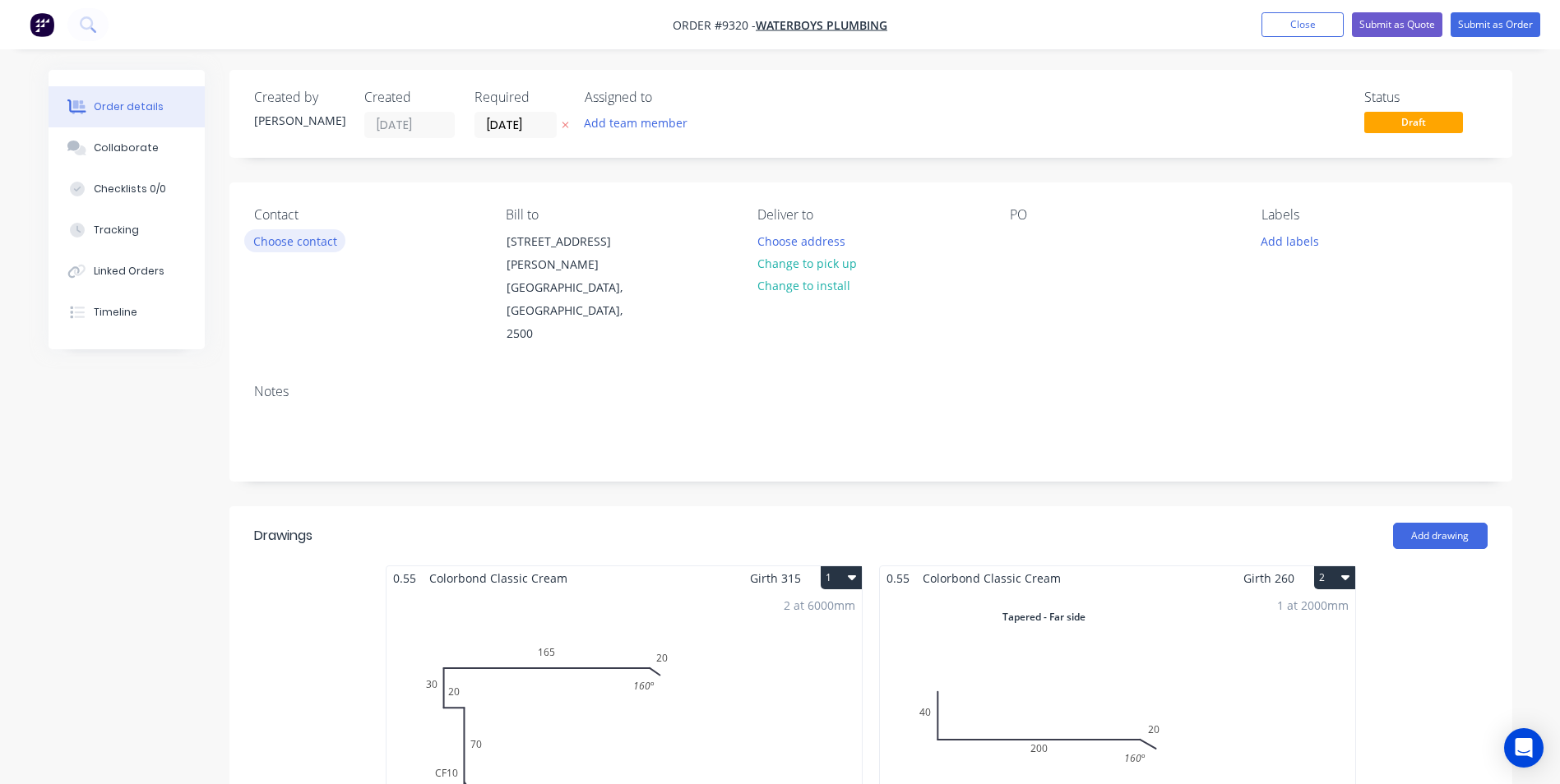
click at [309, 246] on button "Choose contact" at bounding box center [294, 241] width 101 height 22
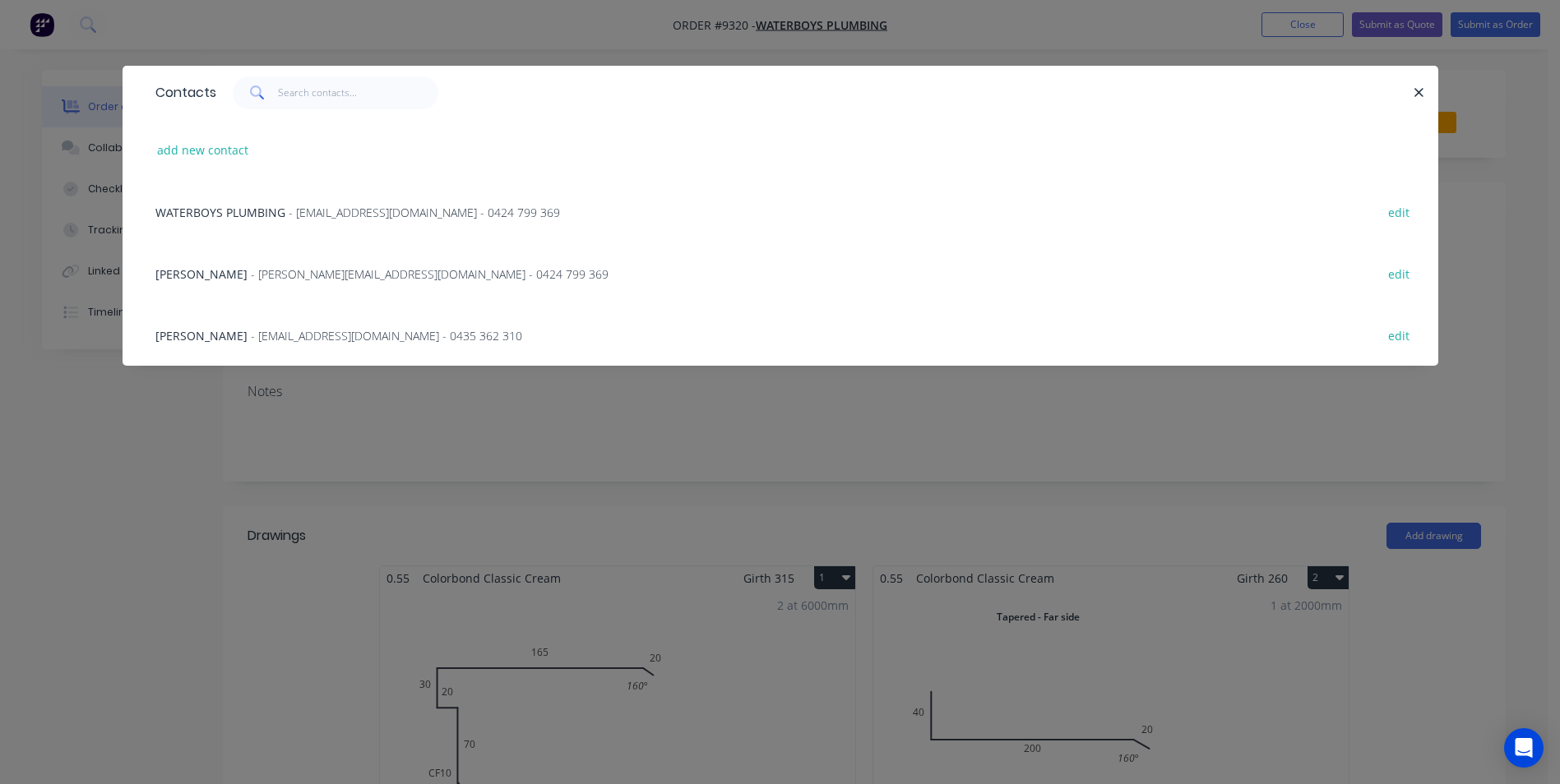
click at [305, 281] on span "- [PERSON_NAME][EMAIL_ADDRESS][DOMAIN_NAME] - 0424 799 369" at bounding box center [429, 274] width 358 height 16
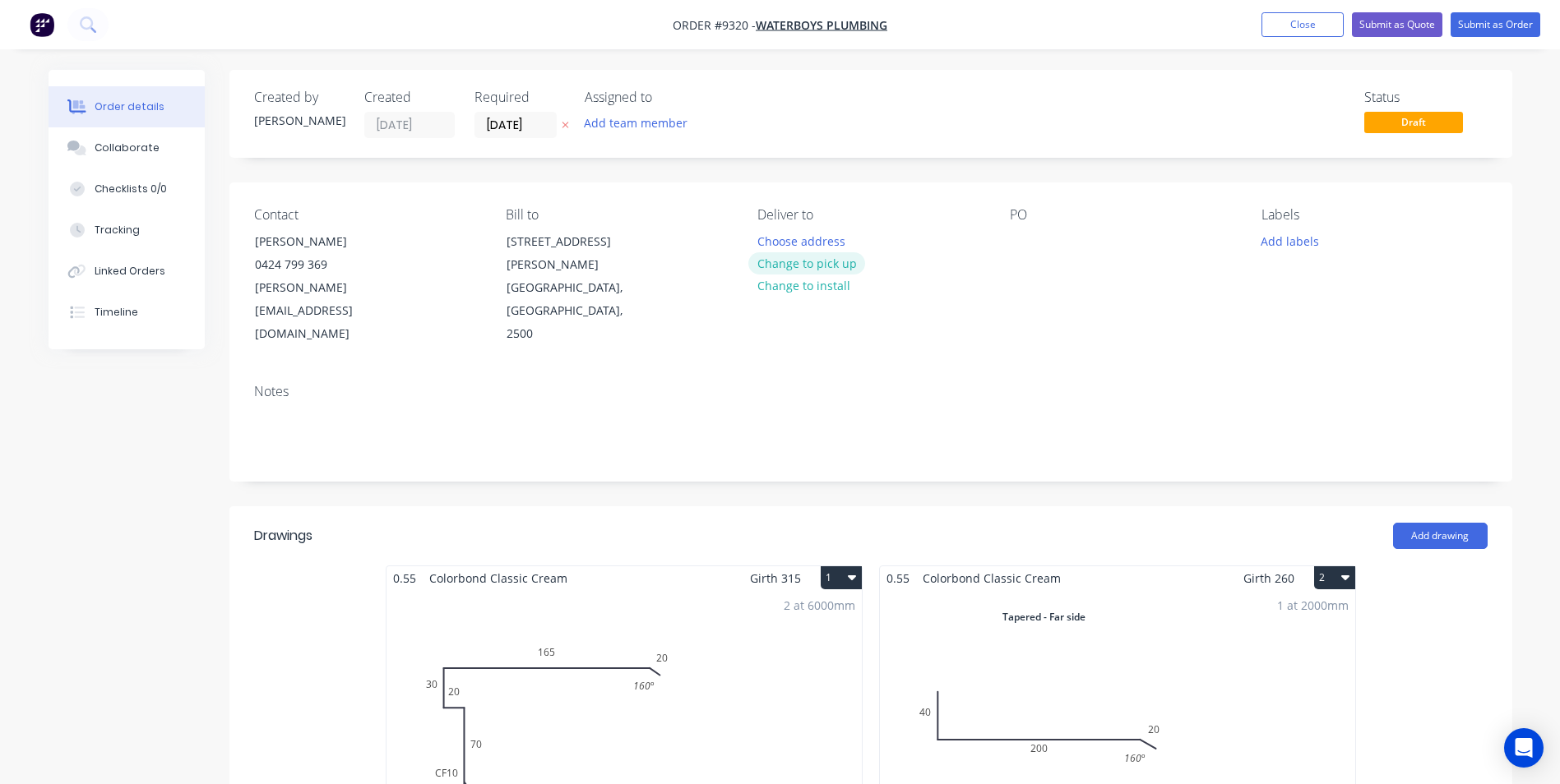
click at [835, 264] on button "Change to pick up" at bounding box center [807, 264] width 117 height 22
click at [504, 134] on input "[DATE]" at bounding box center [515, 125] width 81 height 25
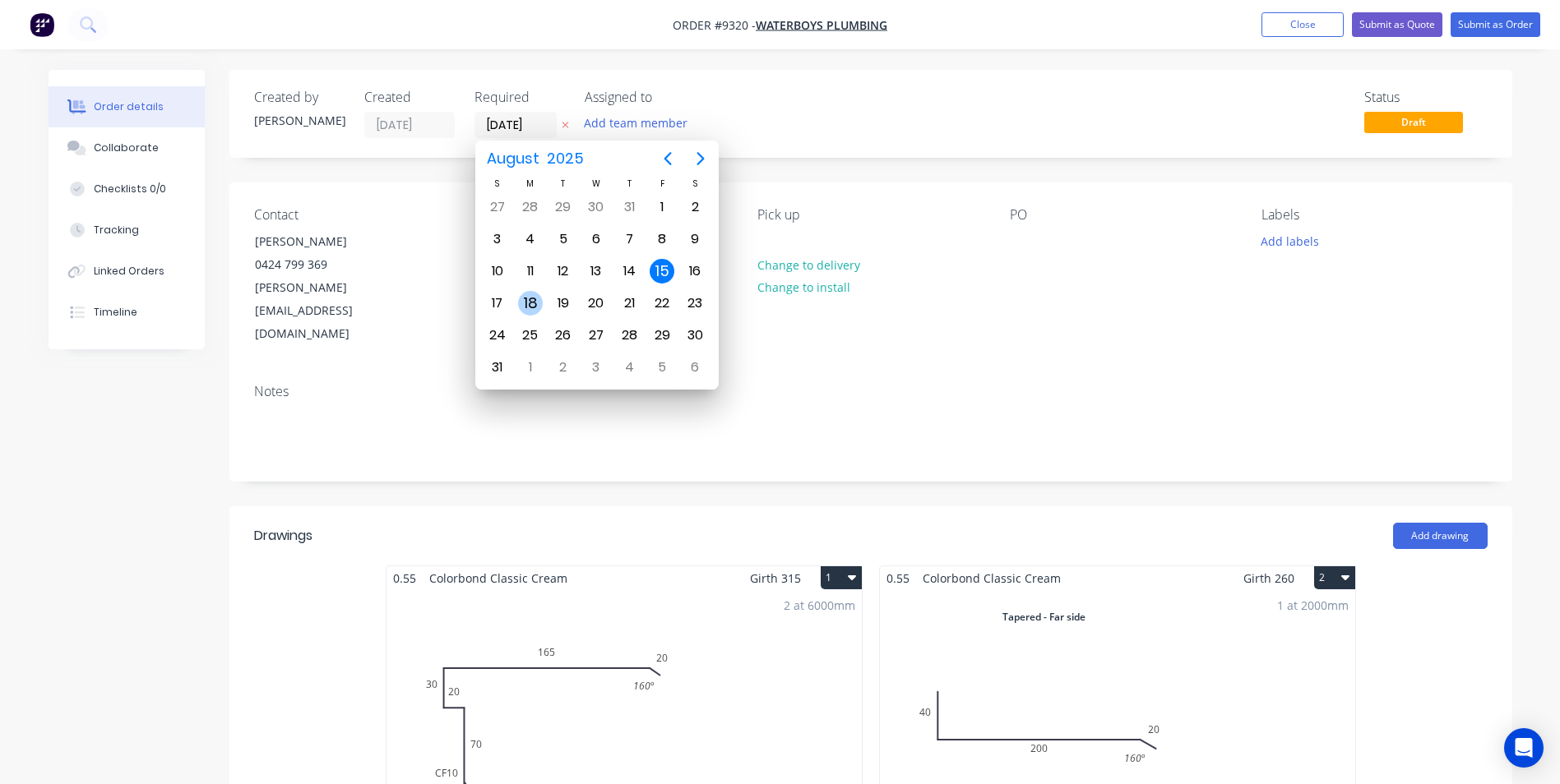
click at [533, 301] on div "18" at bounding box center [531, 303] width 25 height 25
type input "[DATE]"
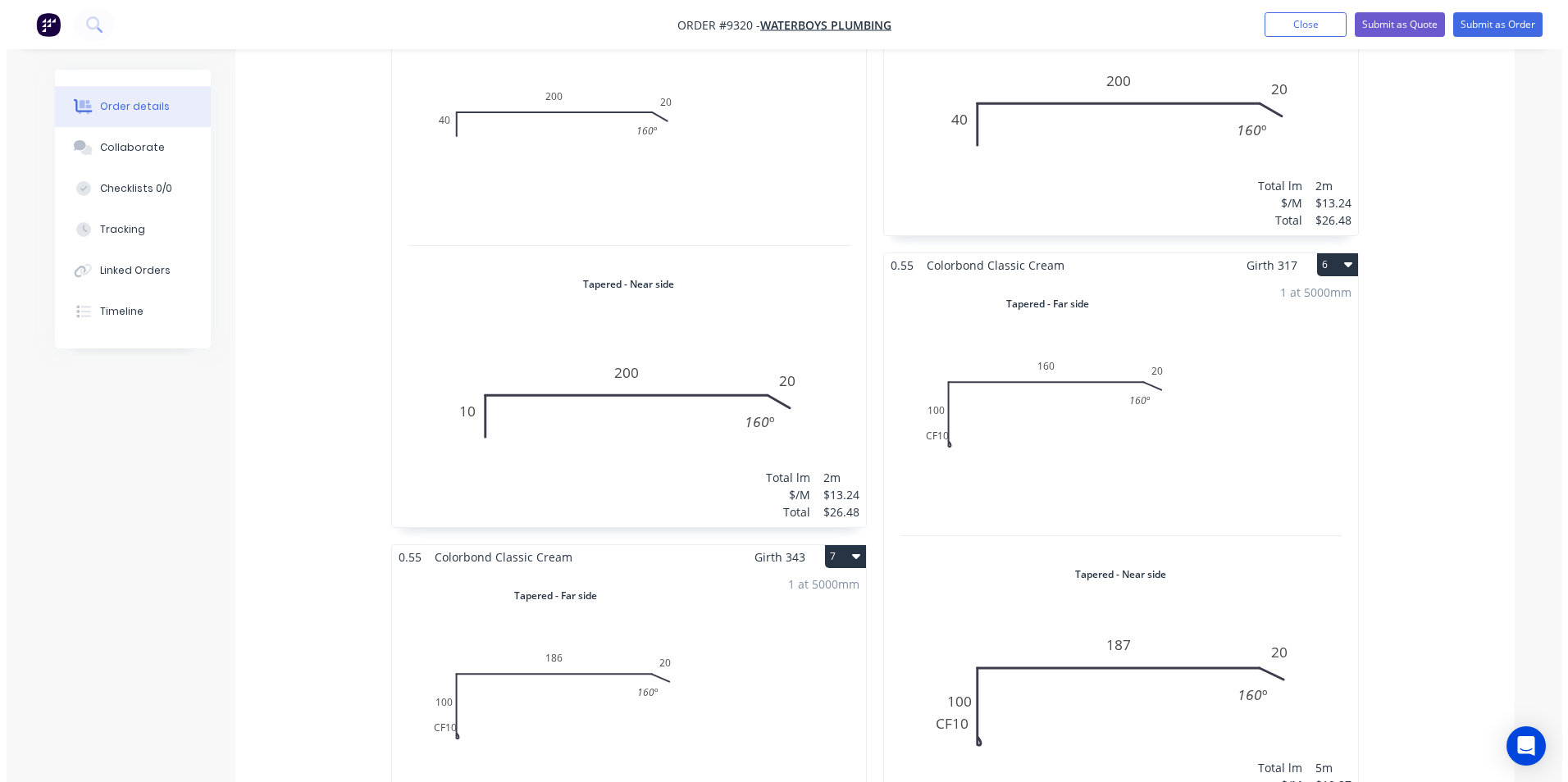
scroll to position [1367, 0]
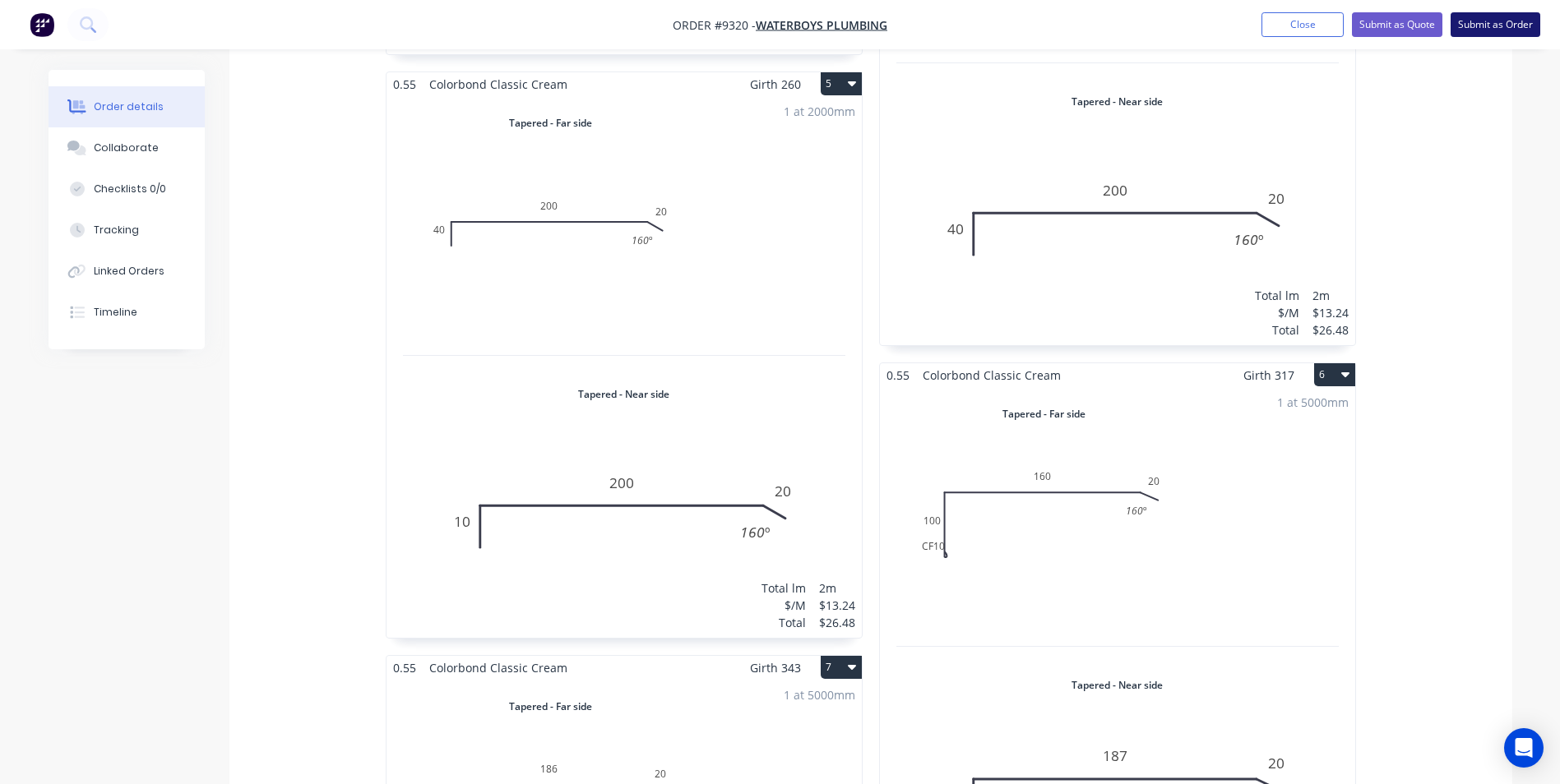
click at [1483, 22] on button "Submit as Order" at bounding box center [1496, 24] width 90 height 25
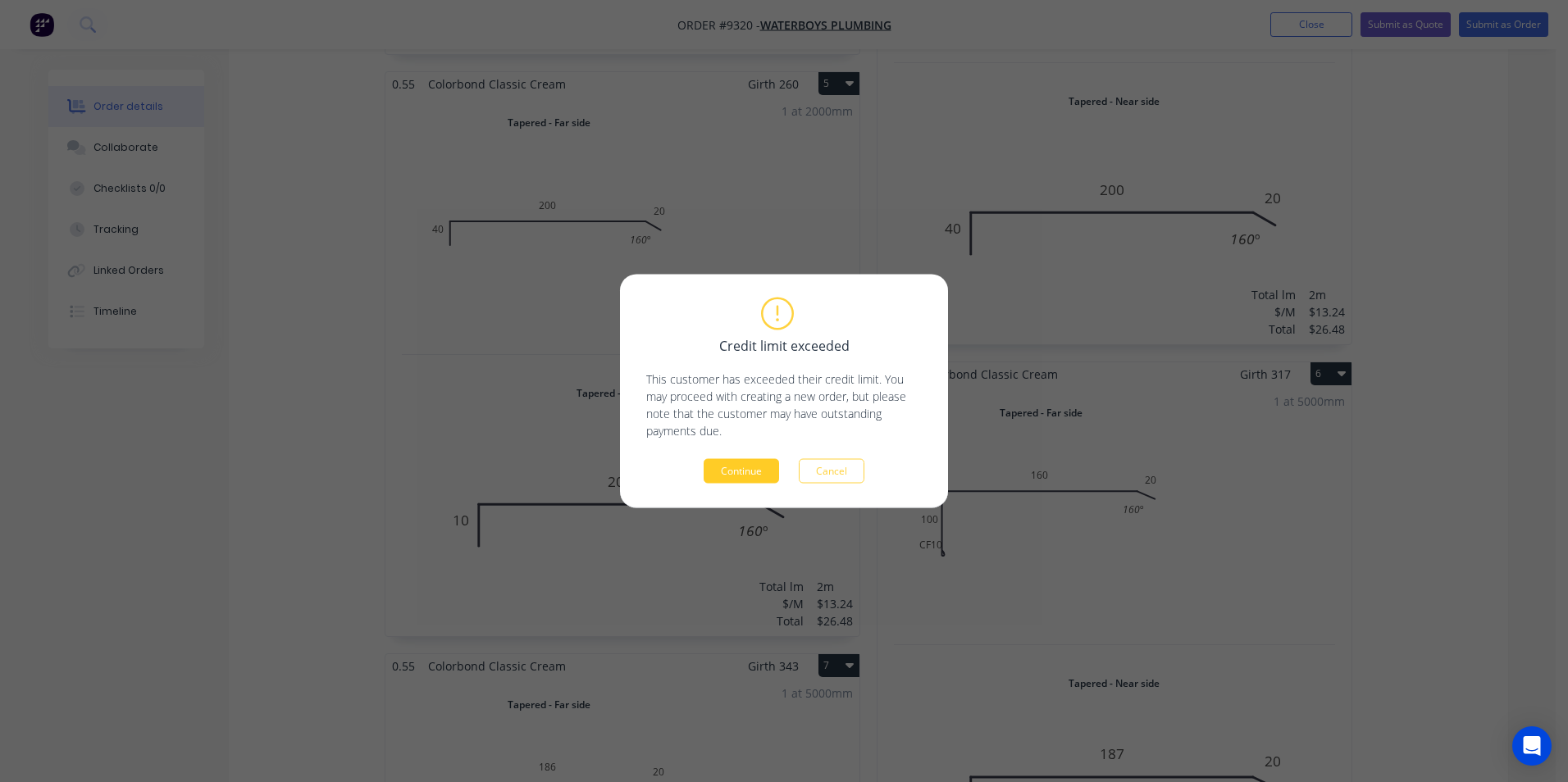
click at [748, 462] on button "Continue" at bounding box center [741, 471] width 75 height 25
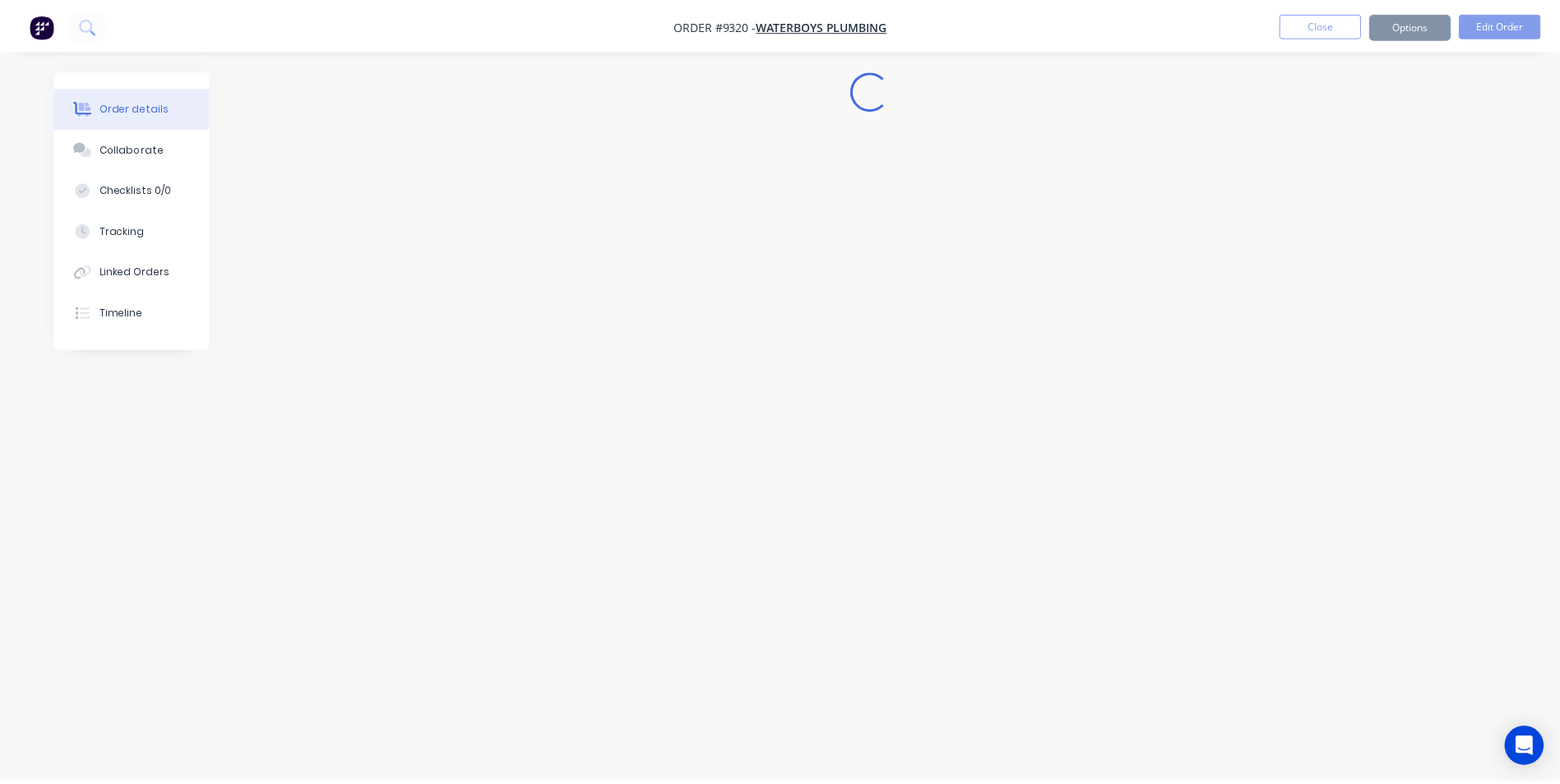
scroll to position [0, 0]
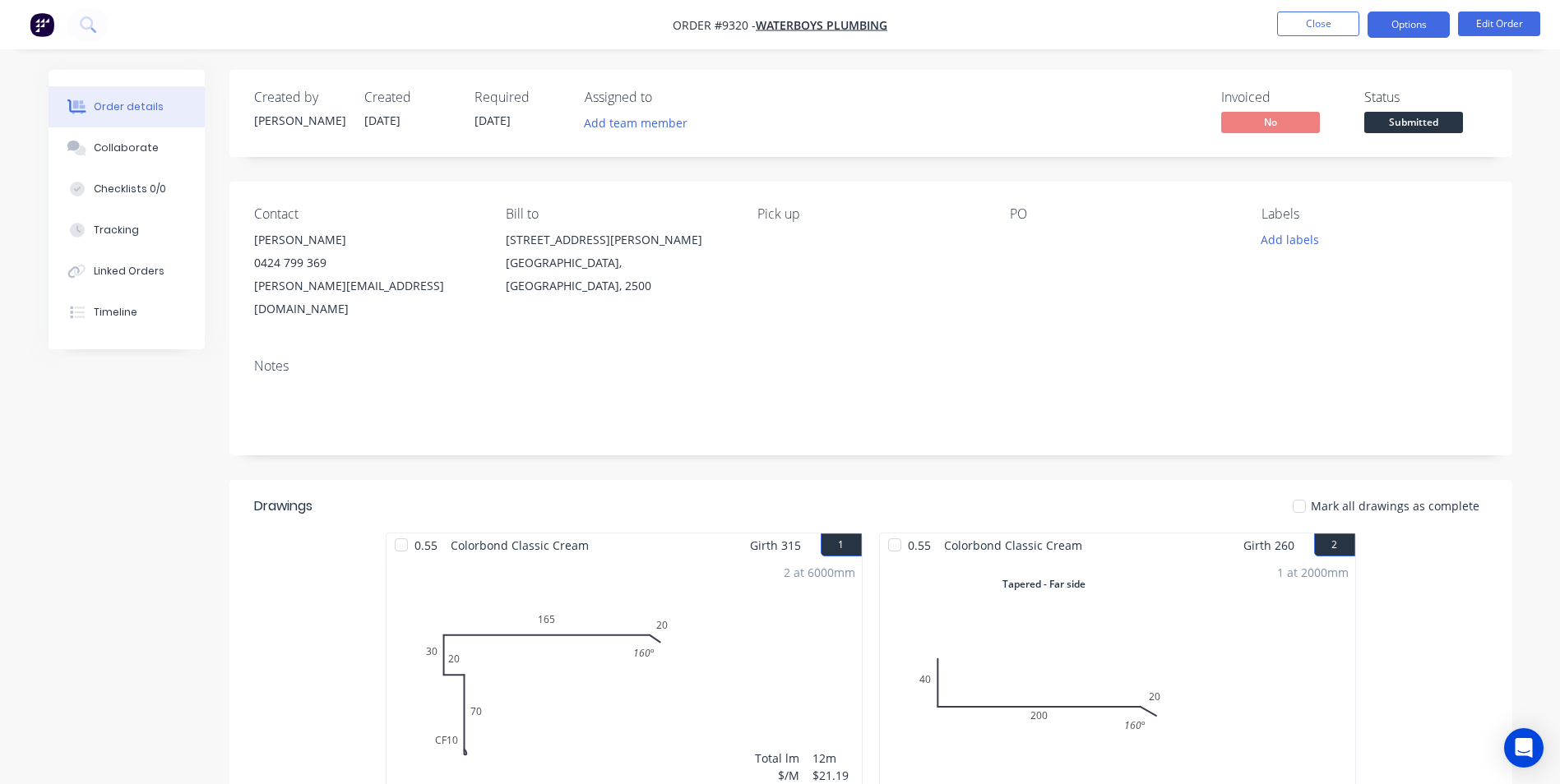
click at [1397, 17] on button "Options" at bounding box center [1409, 24] width 82 height 26
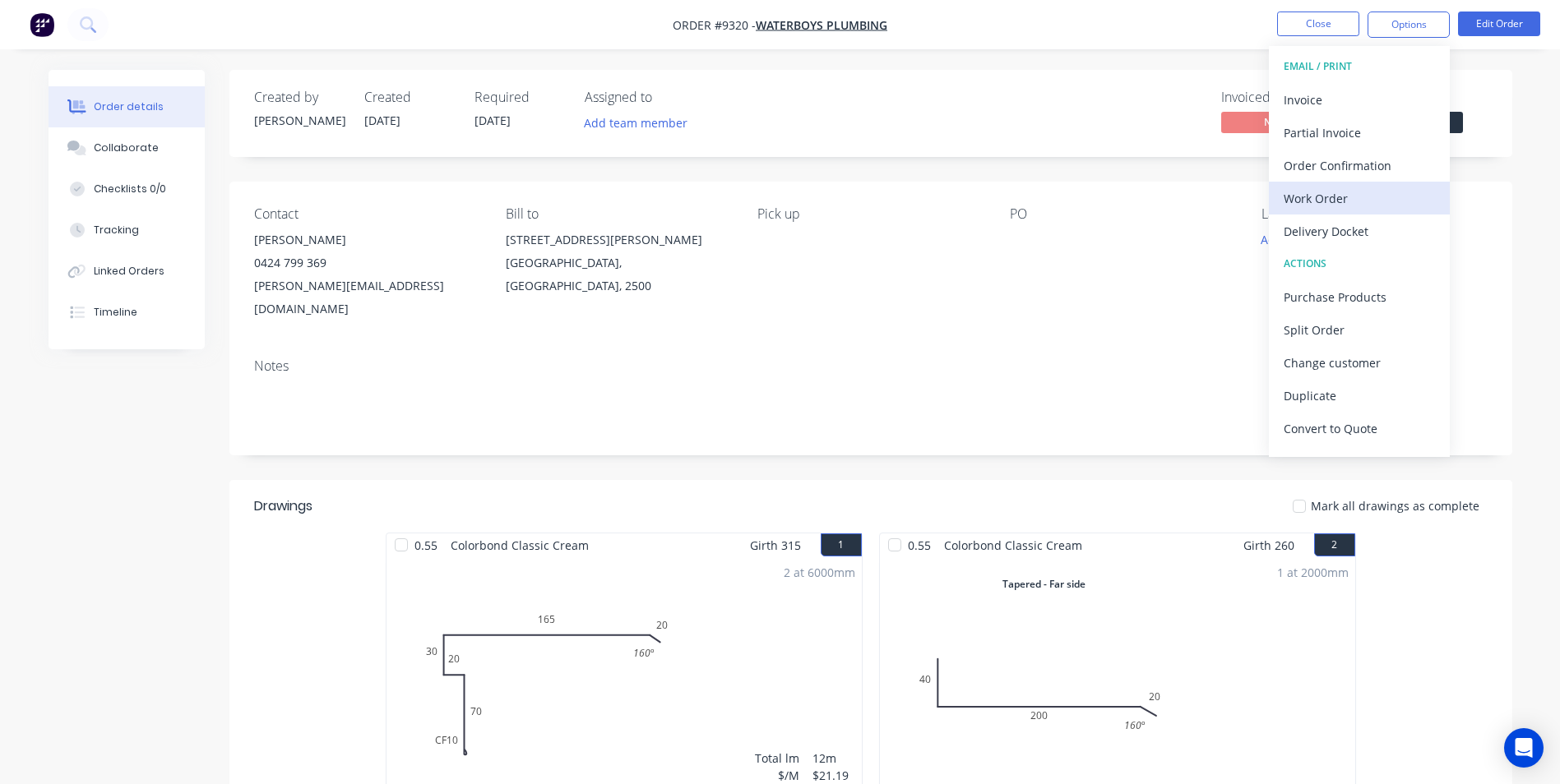
click at [1350, 198] on div "Work Order" at bounding box center [1359, 199] width 151 height 24
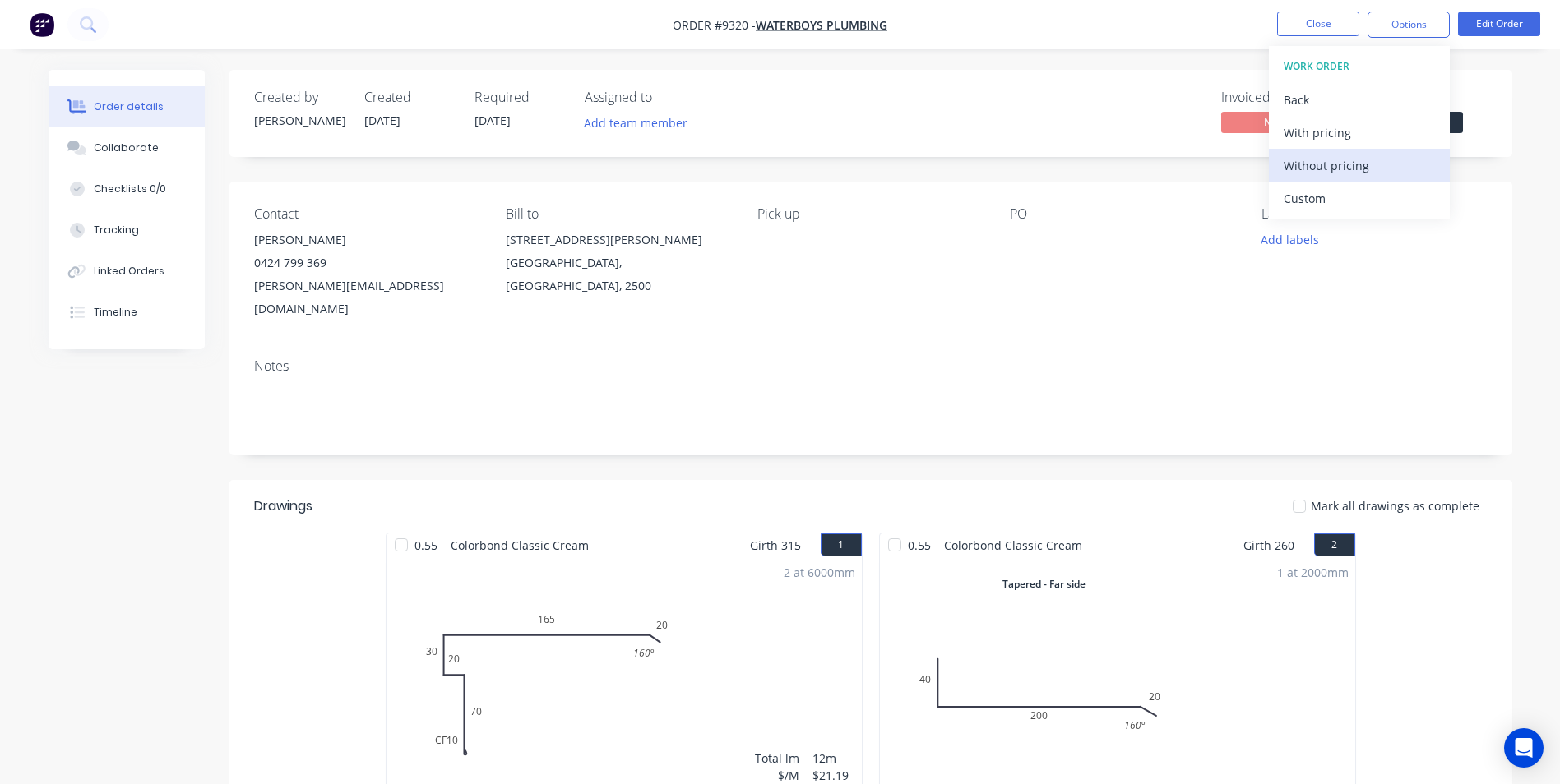
click at [1350, 178] on button "Without pricing" at bounding box center [1359, 165] width 181 height 33
click at [91, 26] on icon at bounding box center [86, 22] width 13 height 13
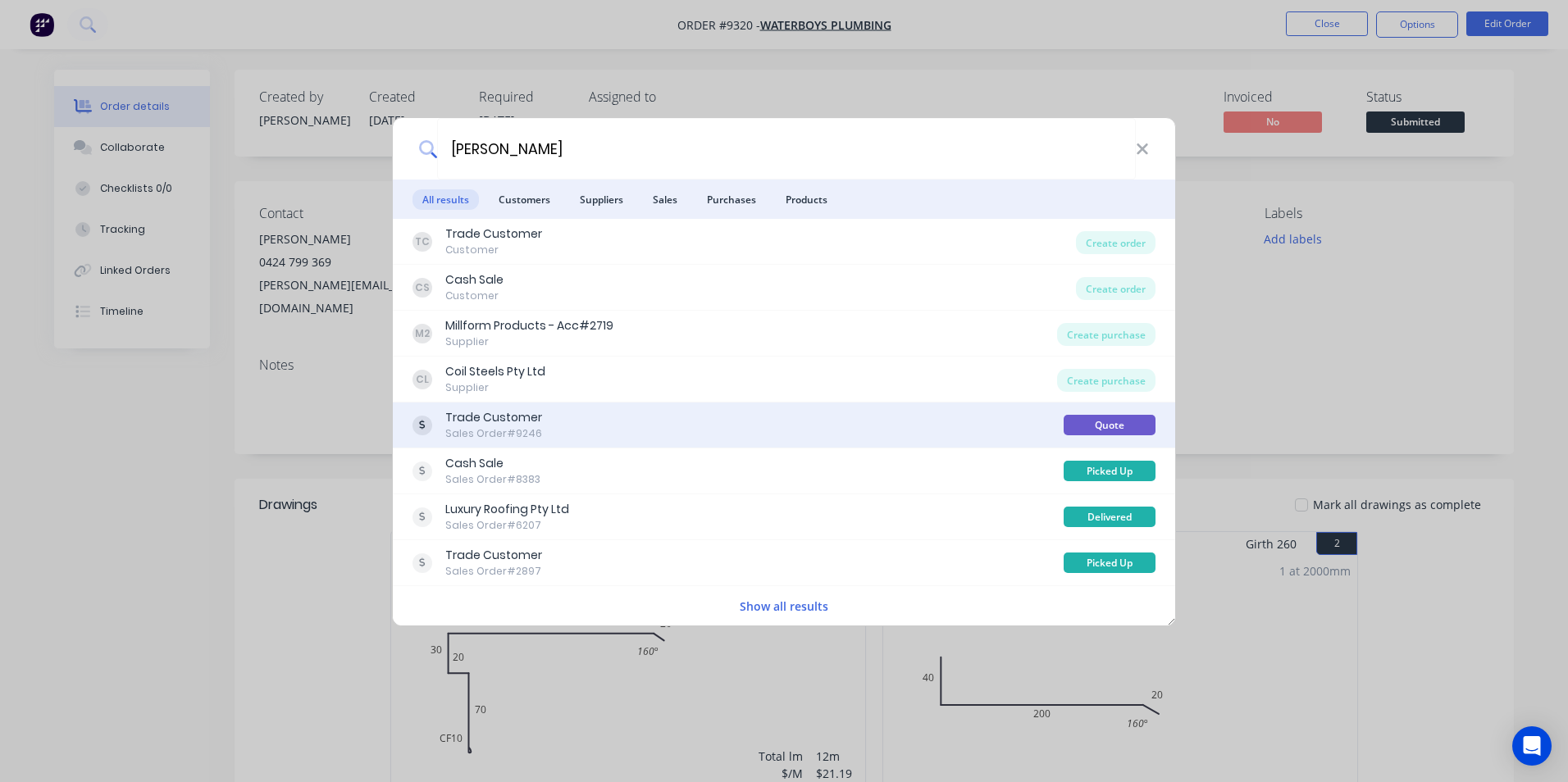
type input "[PERSON_NAME]"
click at [592, 432] on div "Trade Customer Sales Order #9246" at bounding box center [738, 425] width 651 height 32
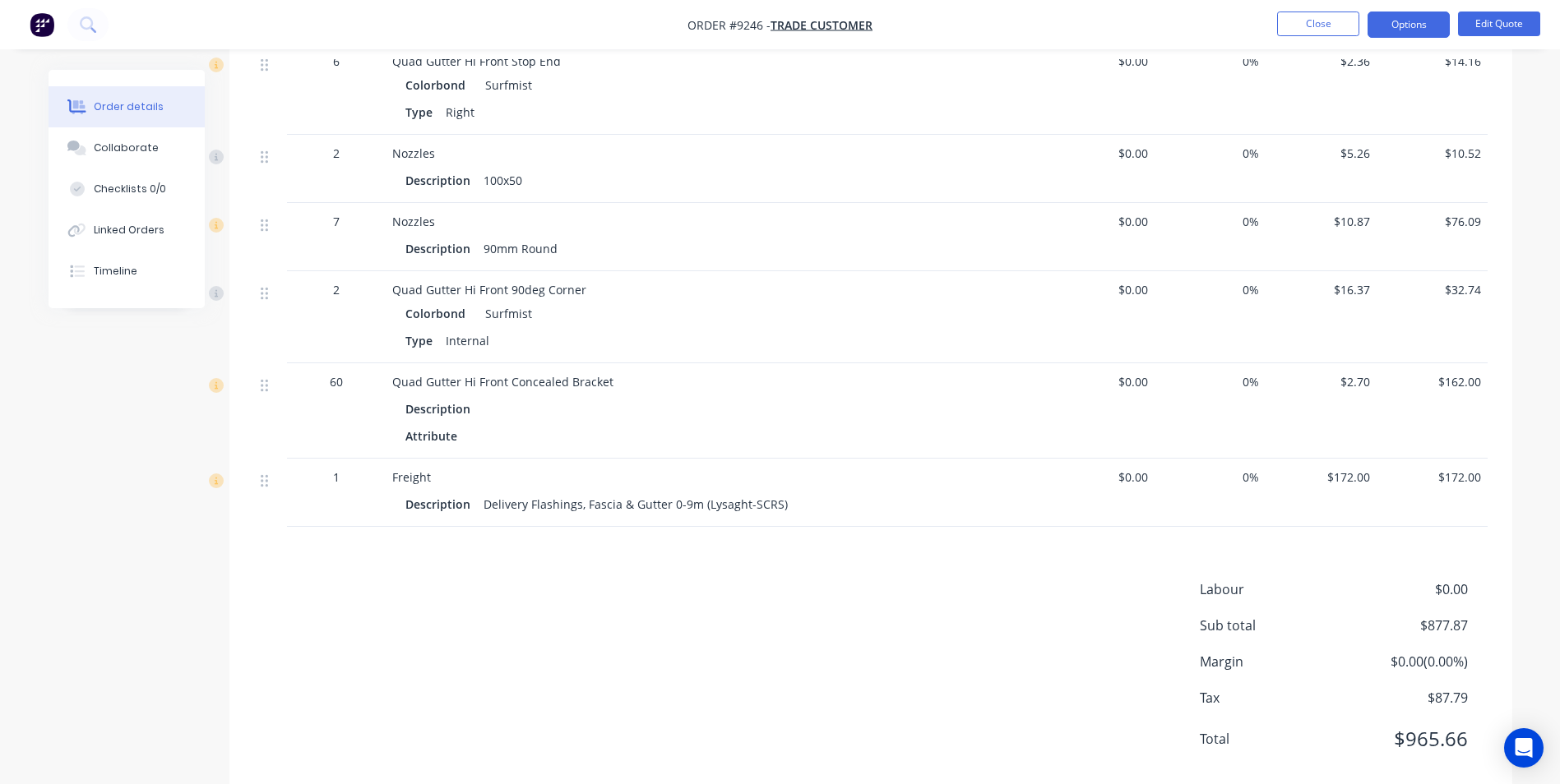
scroll to position [877, 0]
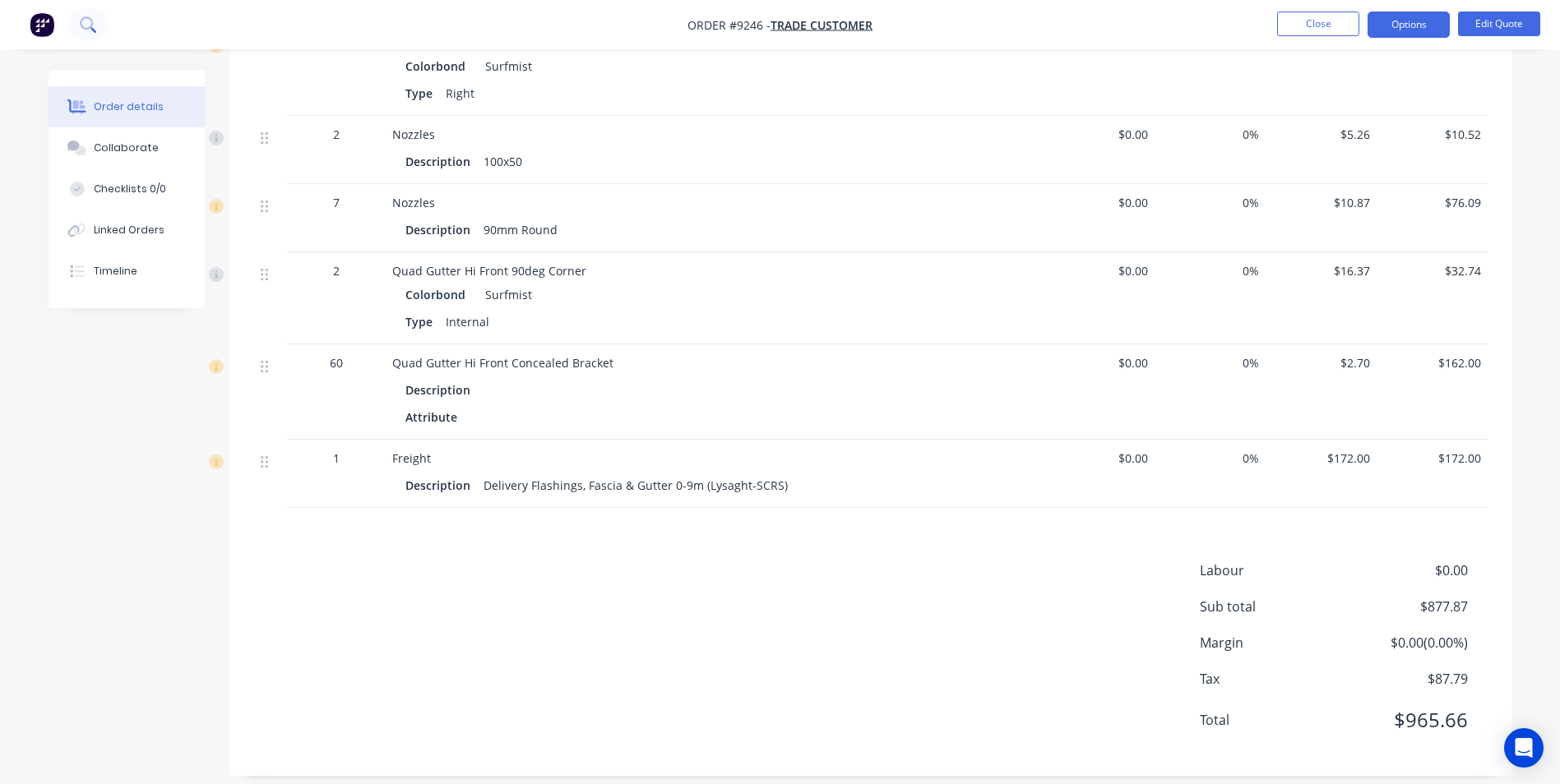
click at [98, 16] on button at bounding box center [88, 25] width 42 height 33
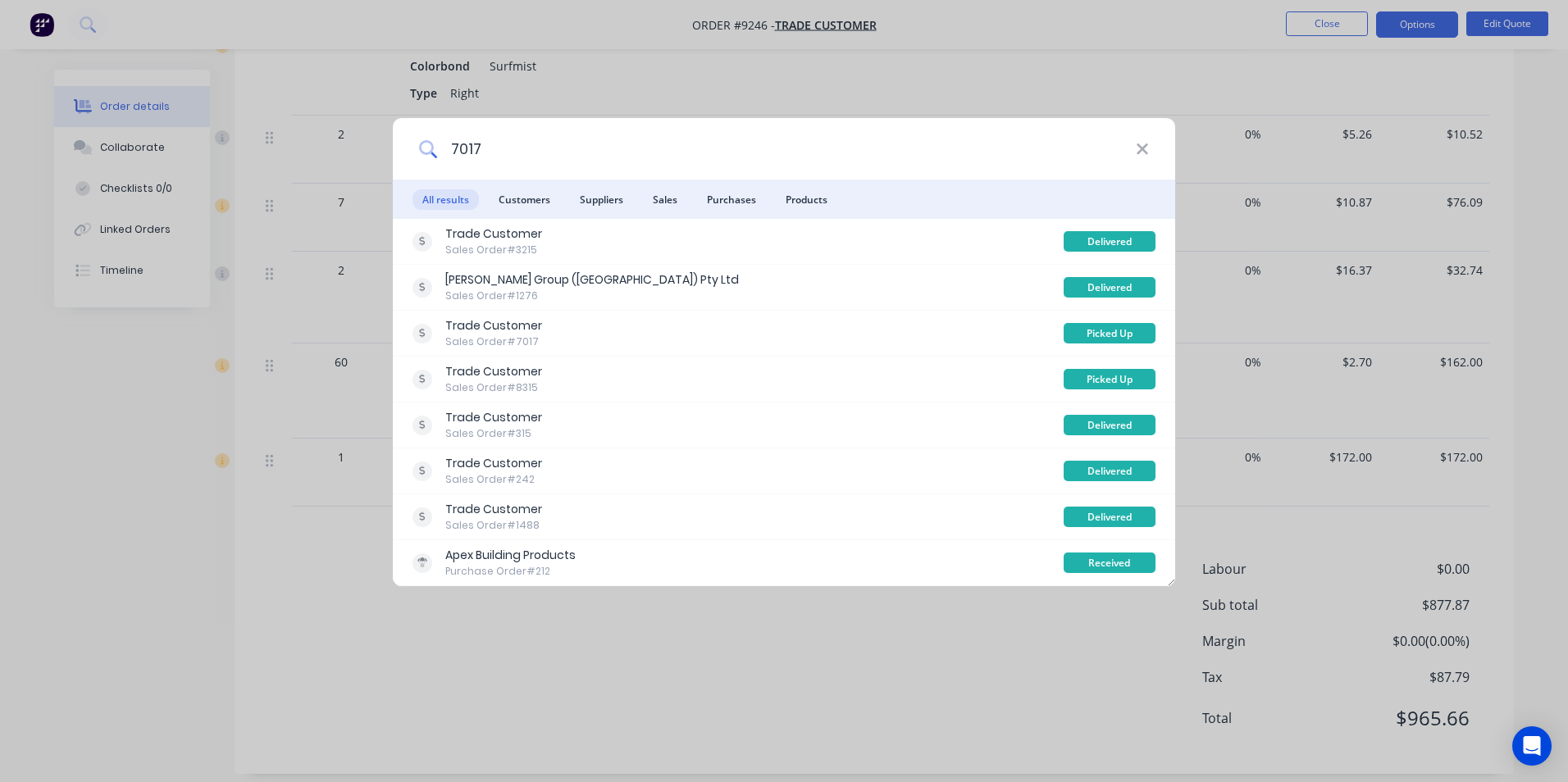
click at [452, 145] on input "7017" at bounding box center [786, 148] width 699 height 61
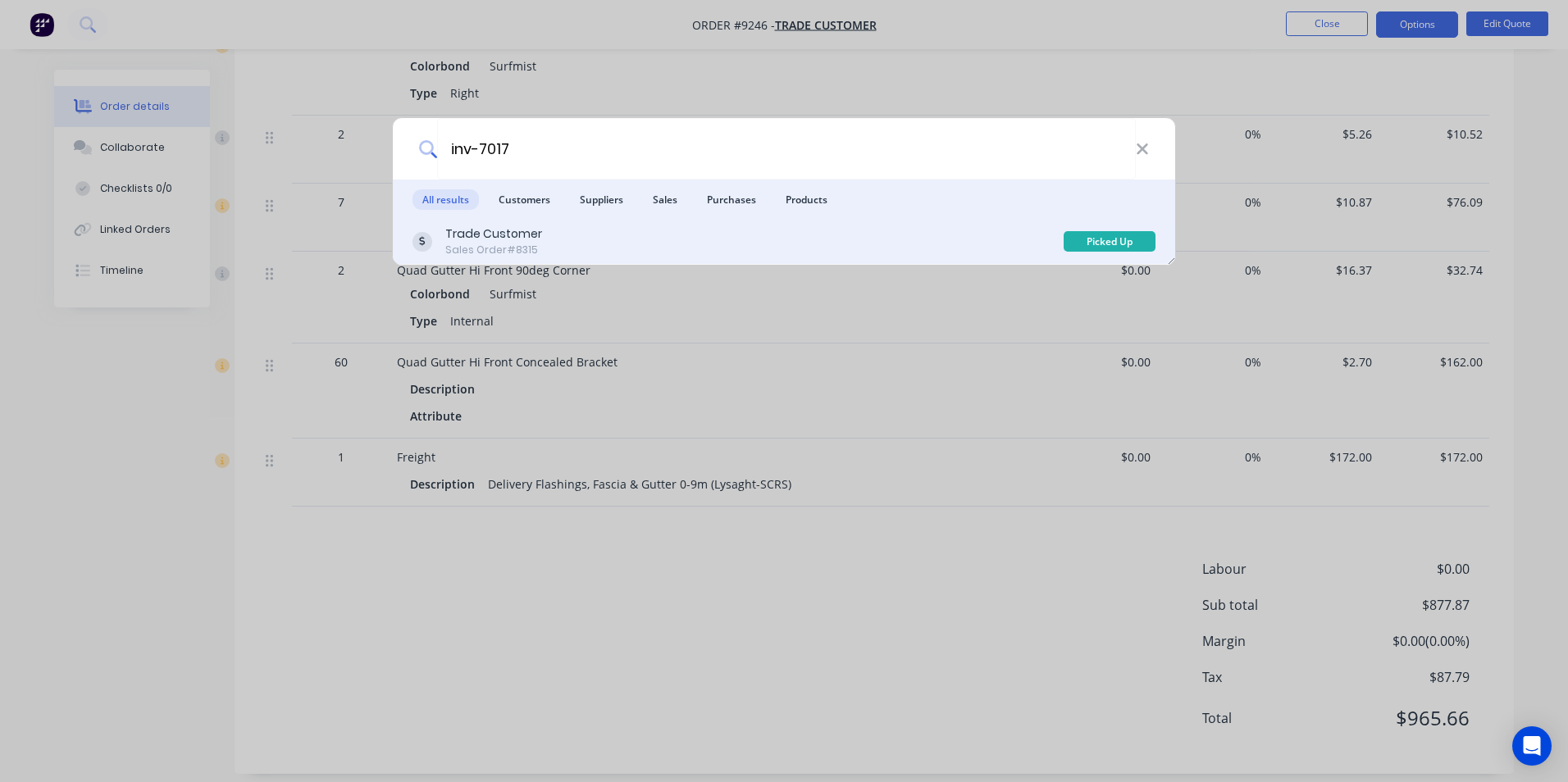
type input "inv-7017"
click at [629, 248] on div "Trade Customer Sales Order #8315" at bounding box center [738, 241] width 651 height 32
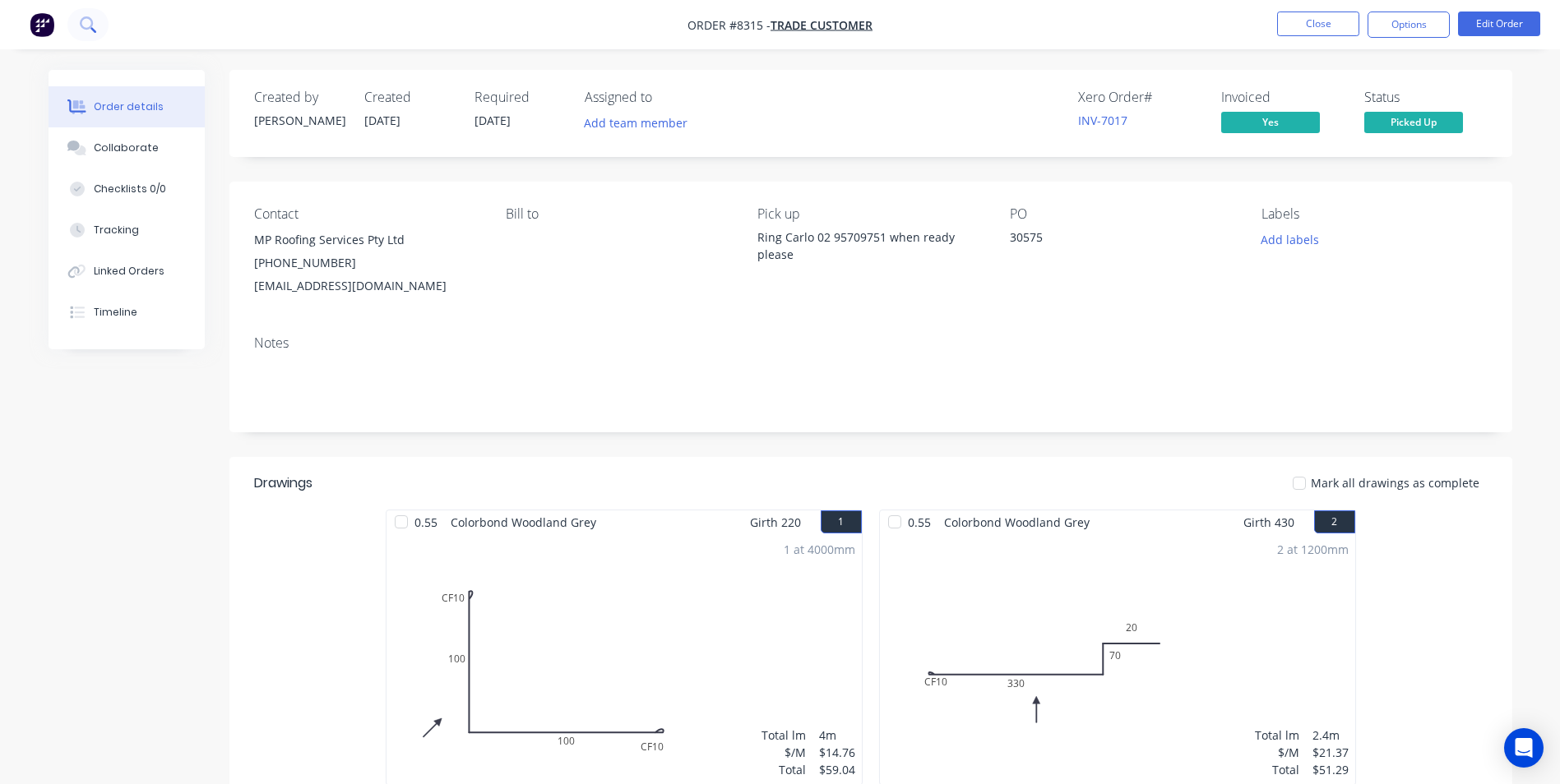
click at [90, 25] on icon at bounding box center [87, 24] width 16 height 16
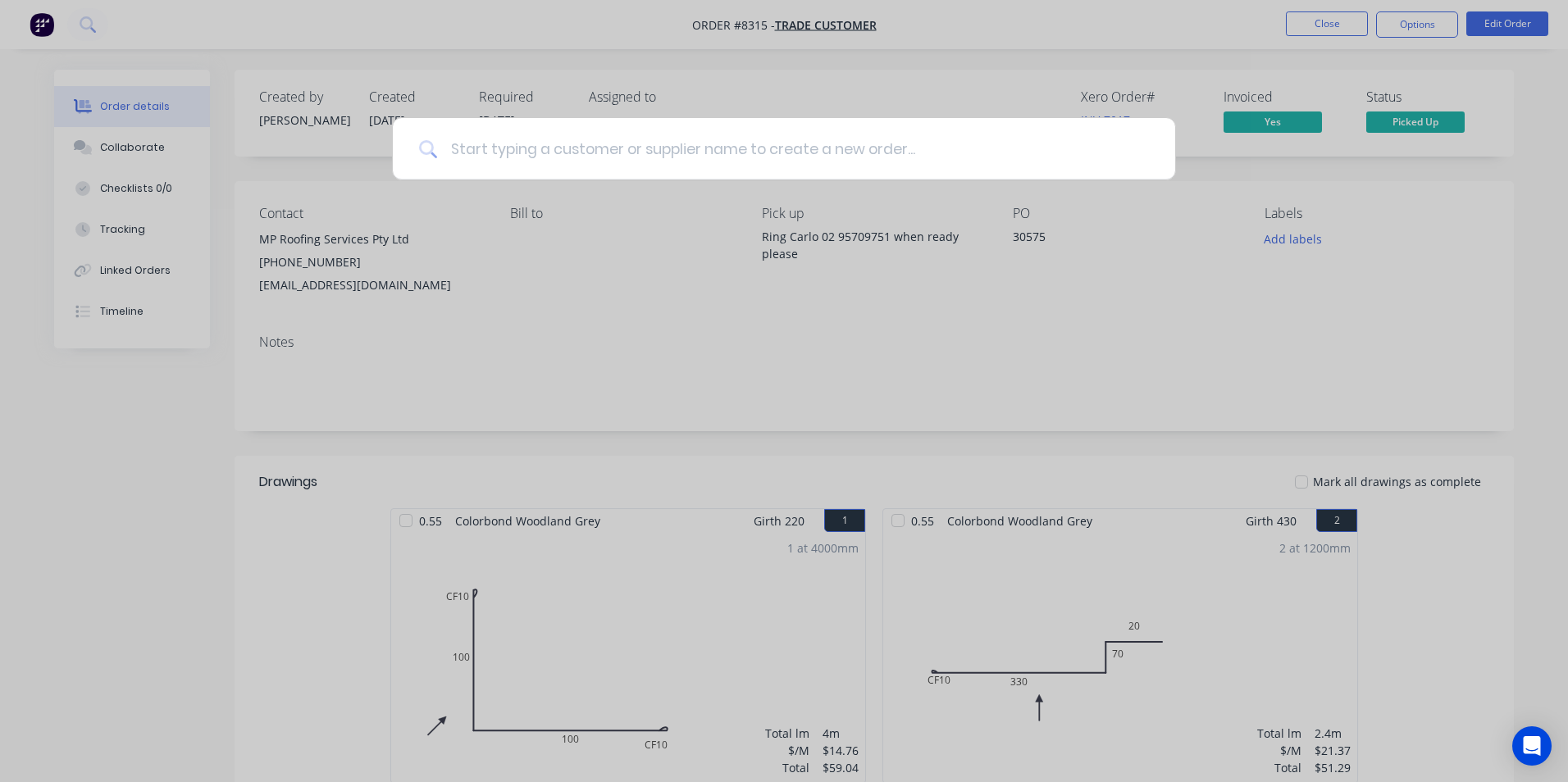
click at [452, 155] on input at bounding box center [793, 148] width 712 height 61
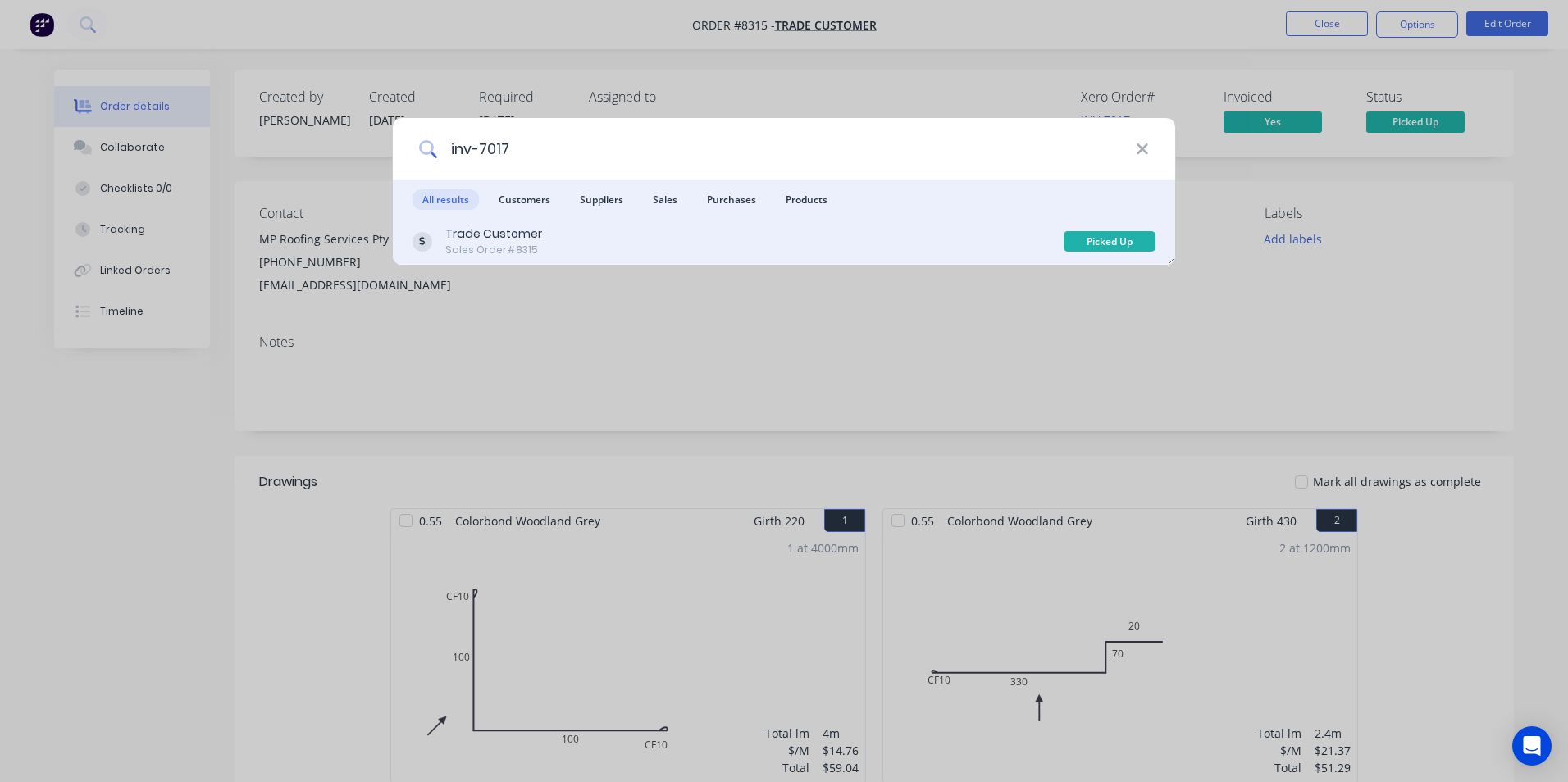
type input "inv-7017"
click at [658, 243] on div "Trade Customer Sales Order #8315" at bounding box center [738, 241] width 651 height 32
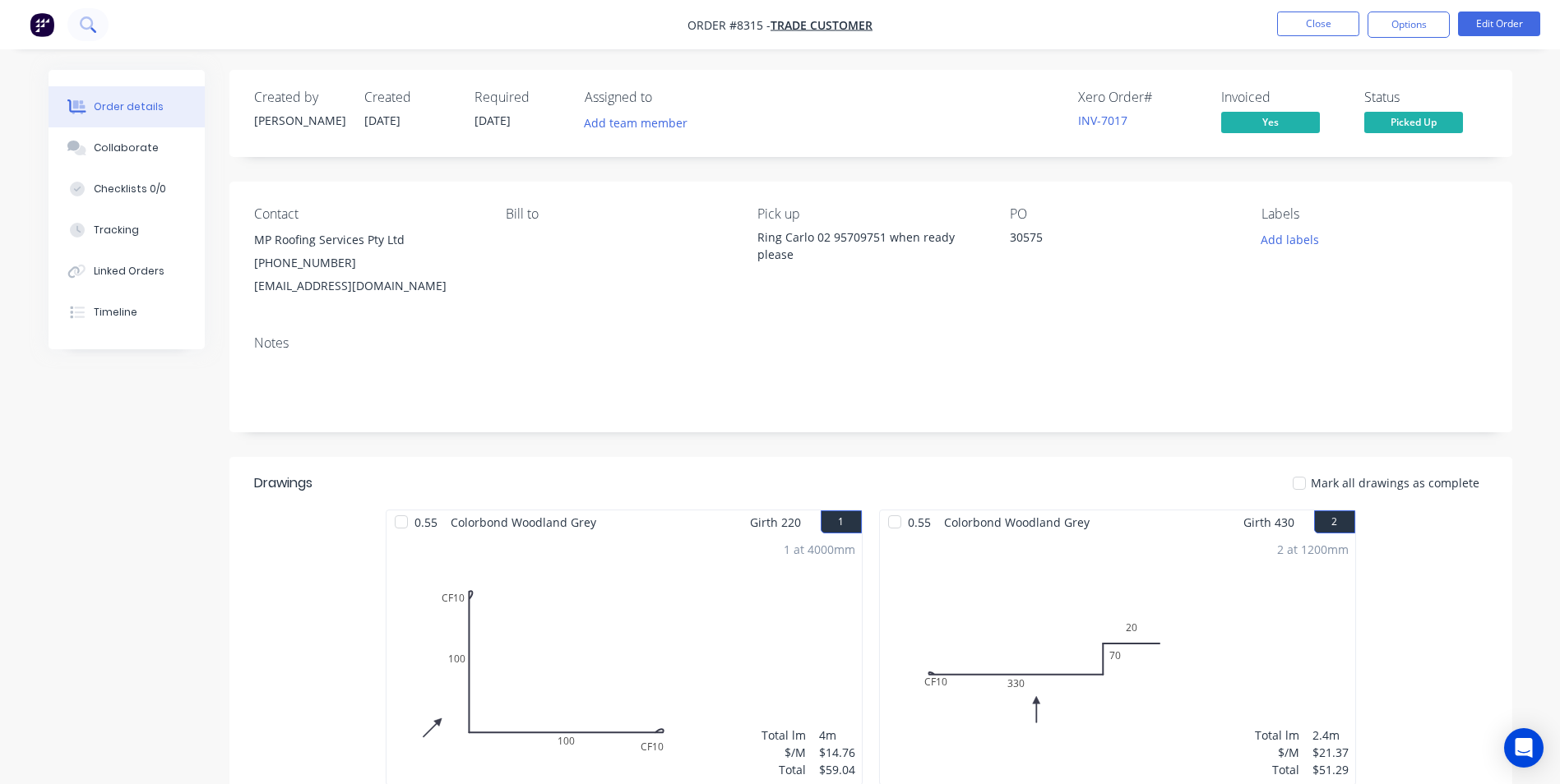
click at [88, 30] on icon at bounding box center [87, 24] width 16 height 16
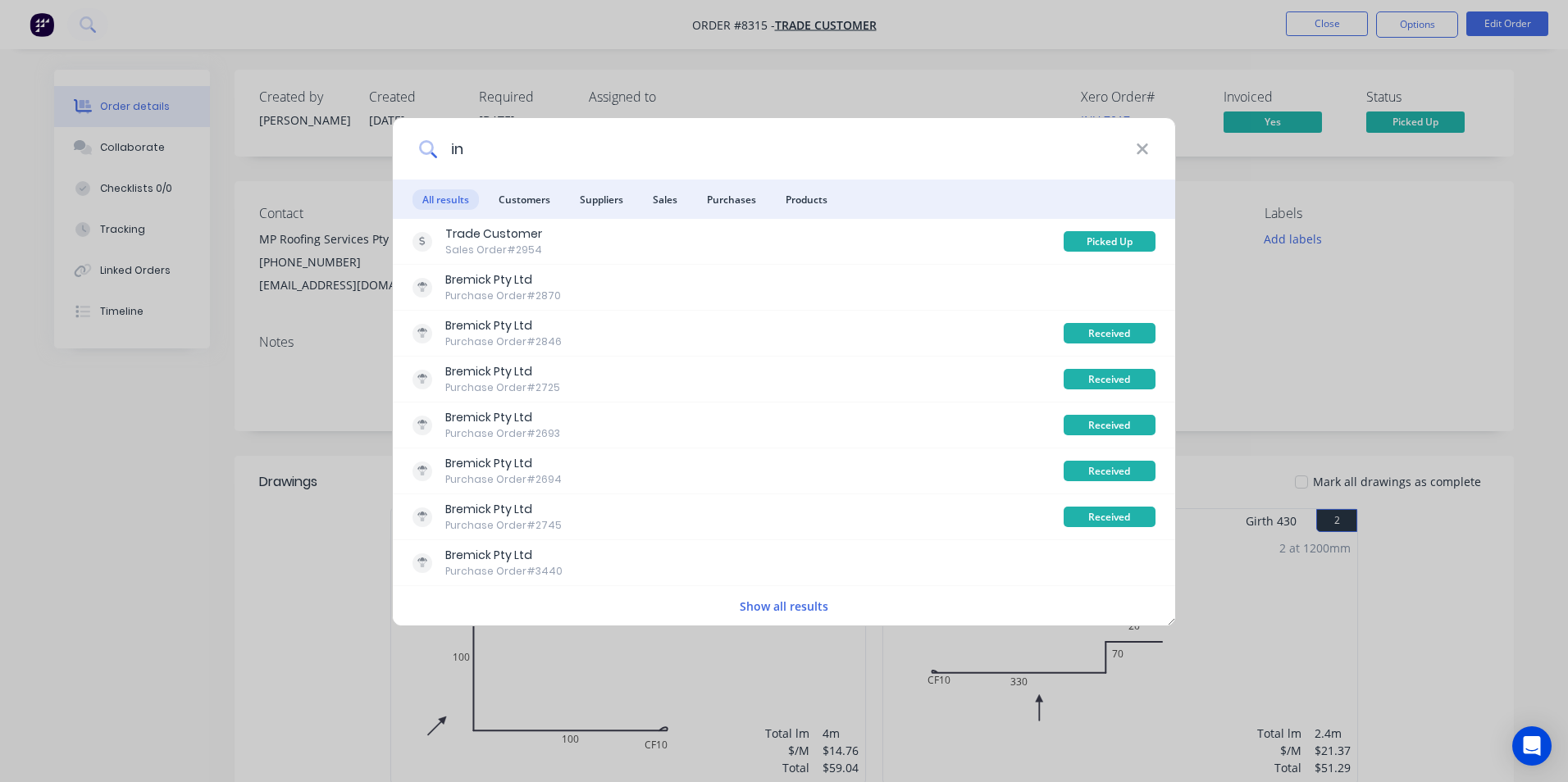
type input "i"
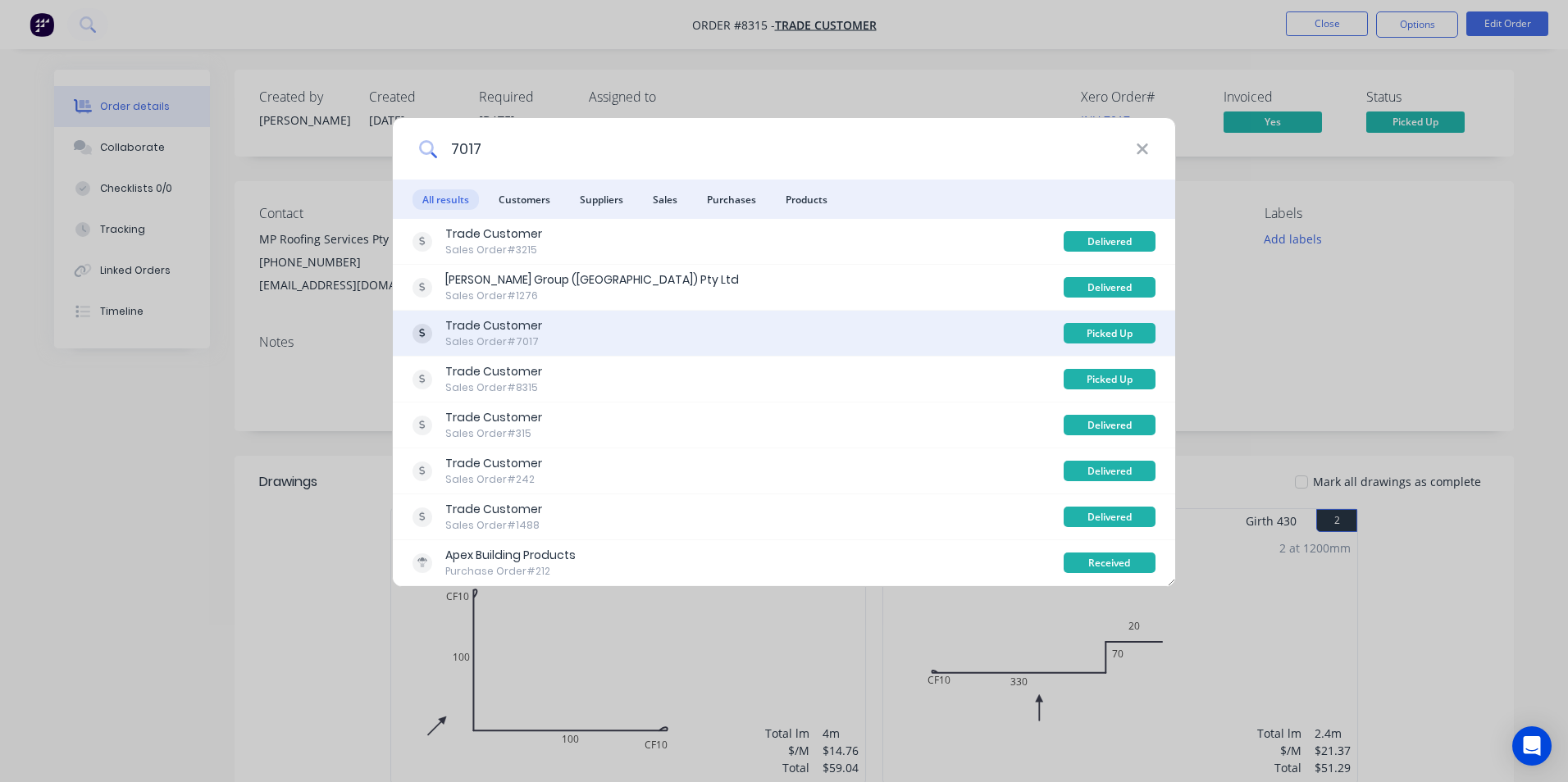
type input "7017"
click at [768, 337] on div "Trade Customer Sales Order #7017" at bounding box center [738, 333] width 651 height 32
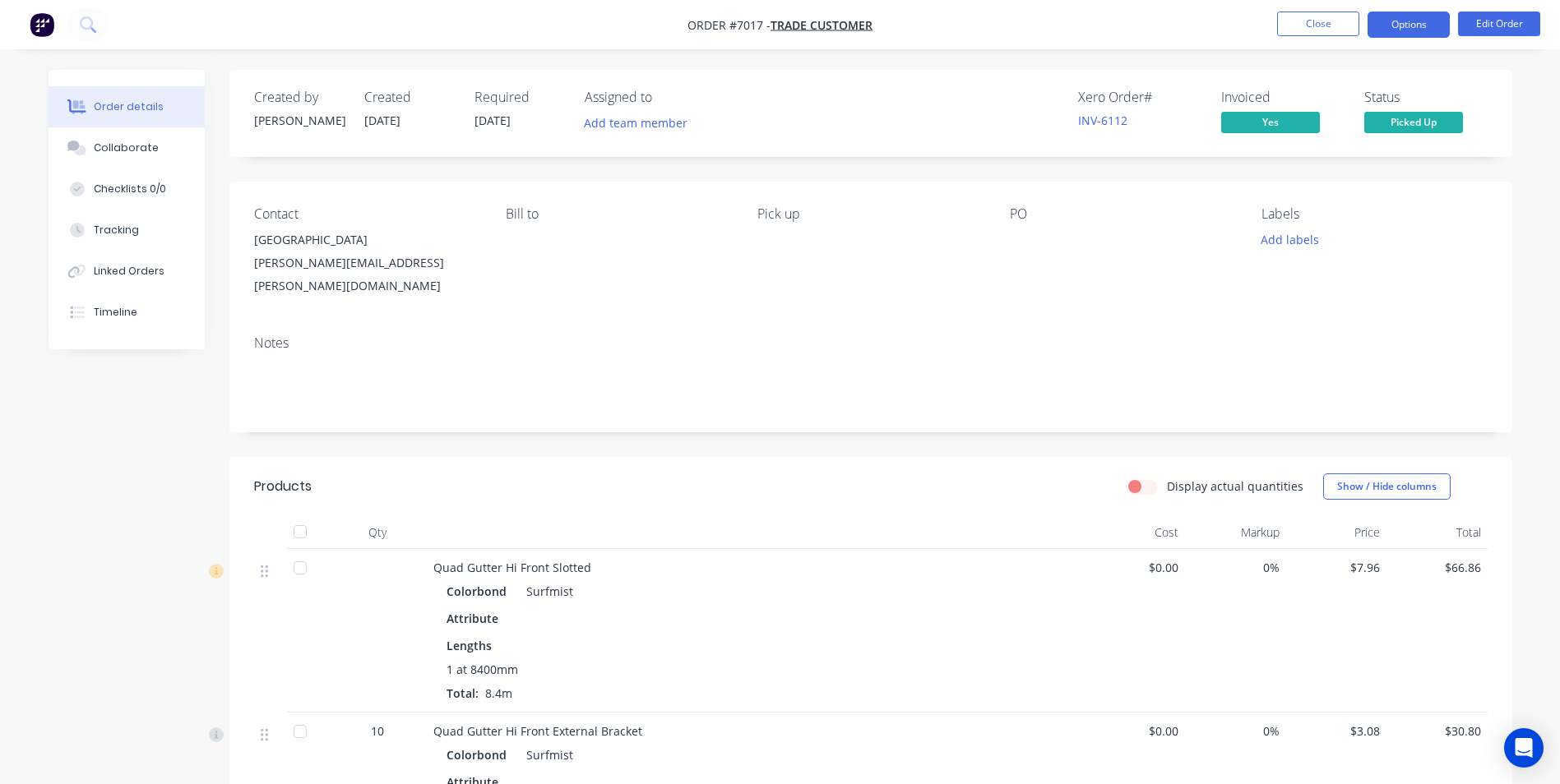
click at [1414, 24] on button "Options" at bounding box center [1409, 24] width 82 height 26
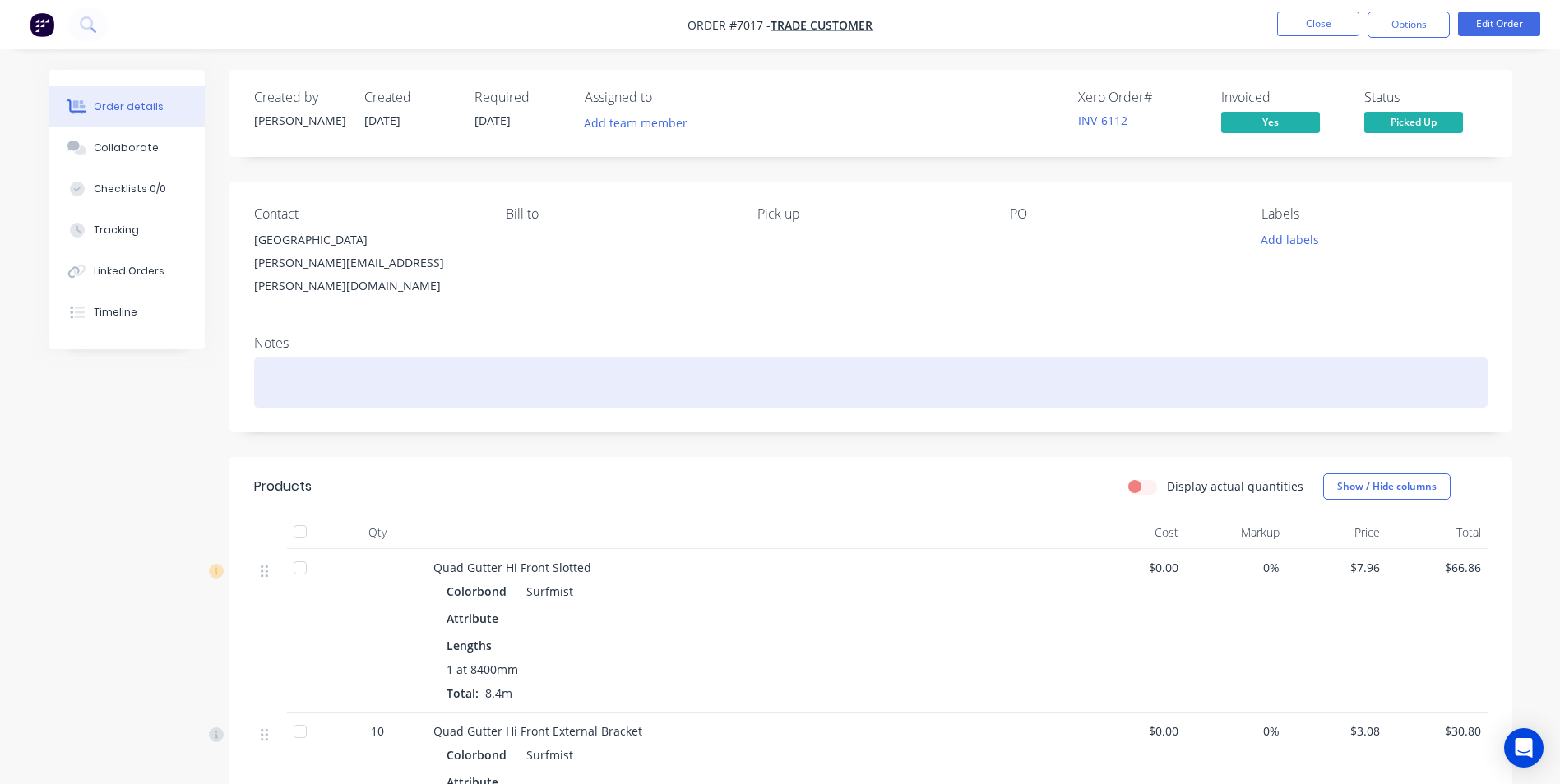
click at [1141, 357] on div at bounding box center [871, 382] width 1234 height 50
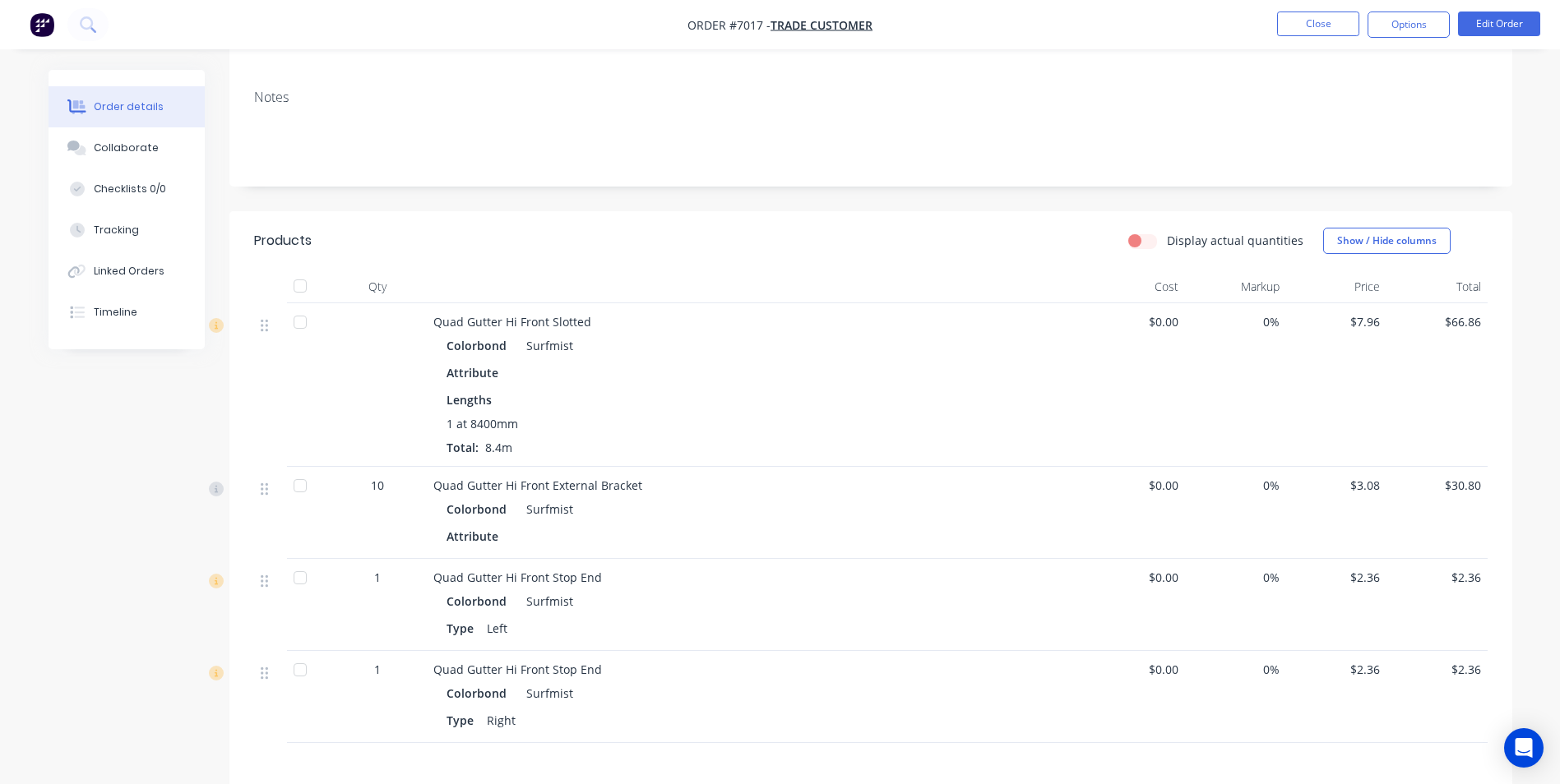
scroll to position [247, 0]
click at [1495, 27] on button "Edit Order" at bounding box center [1499, 23] width 82 height 25
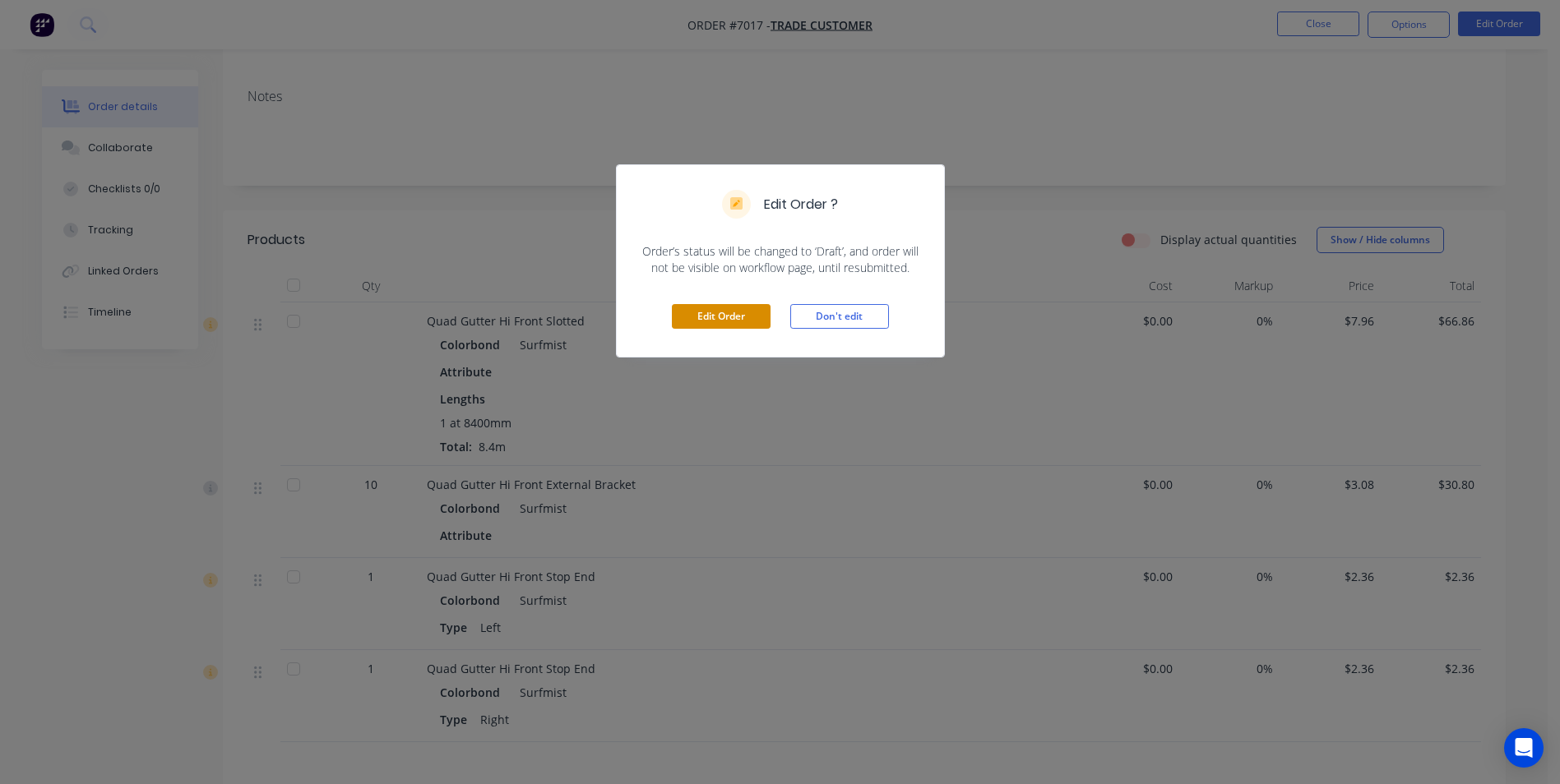
click at [754, 316] on button "Edit Order" at bounding box center [721, 317] width 99 height 25
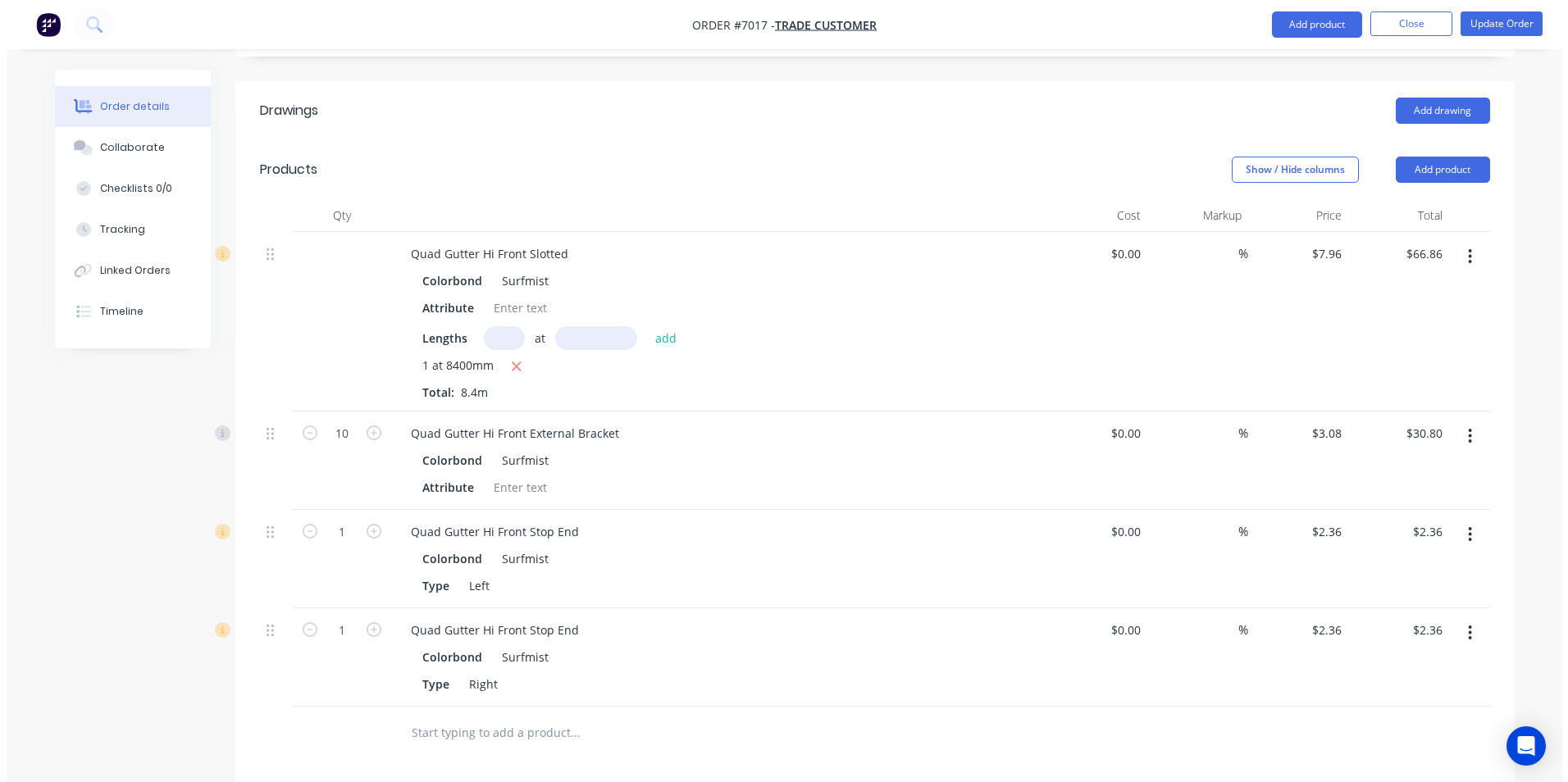
scroll to position [574, 0]
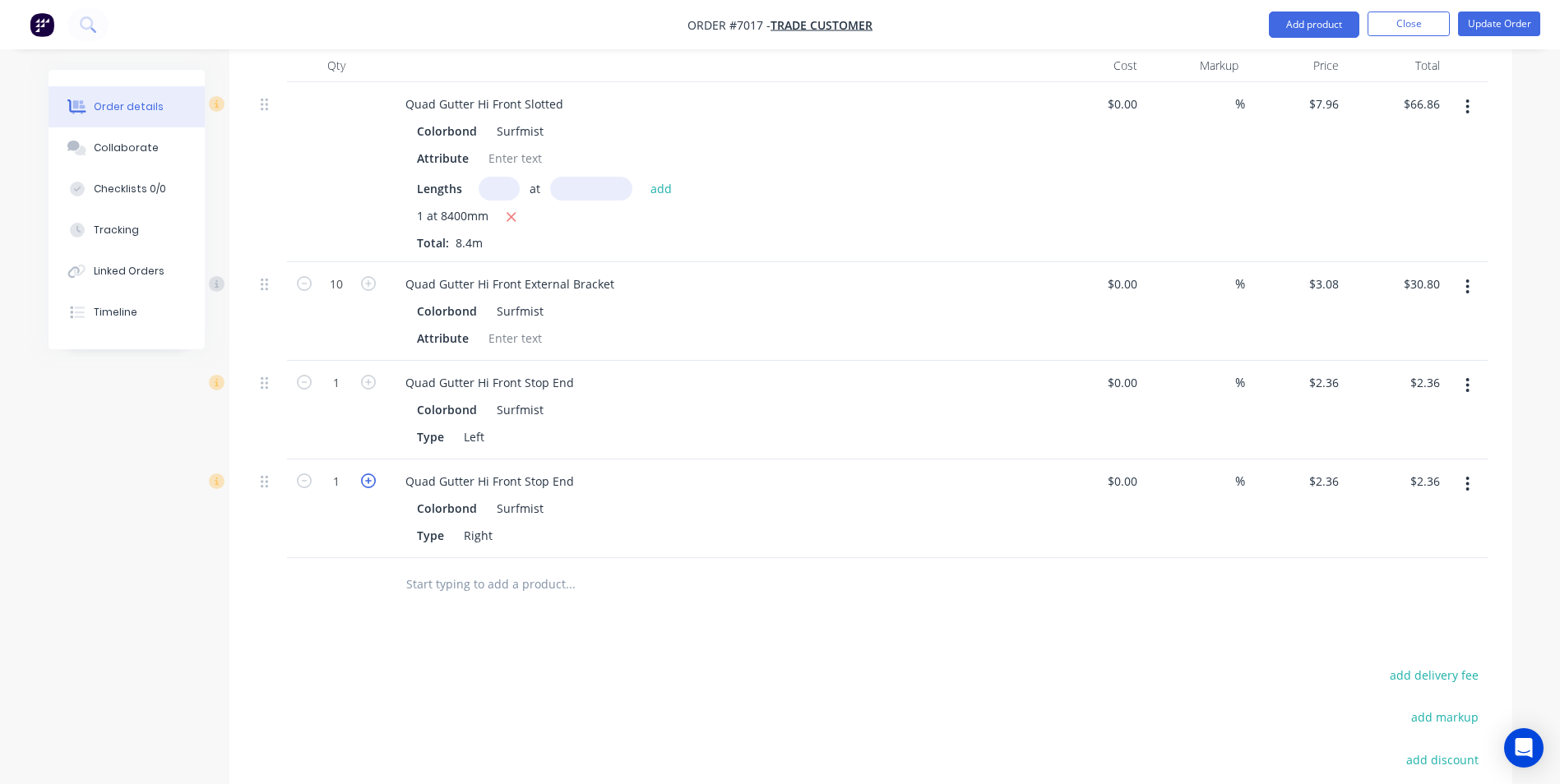
click at [365, 473] on icon "button" at bounding box center [368, 480] width 15 height 15
type input "2"
type input "$4.72"
click at [1509, 23] on button "Update Order" at bounding box center [1499, 23] width 82 height 25
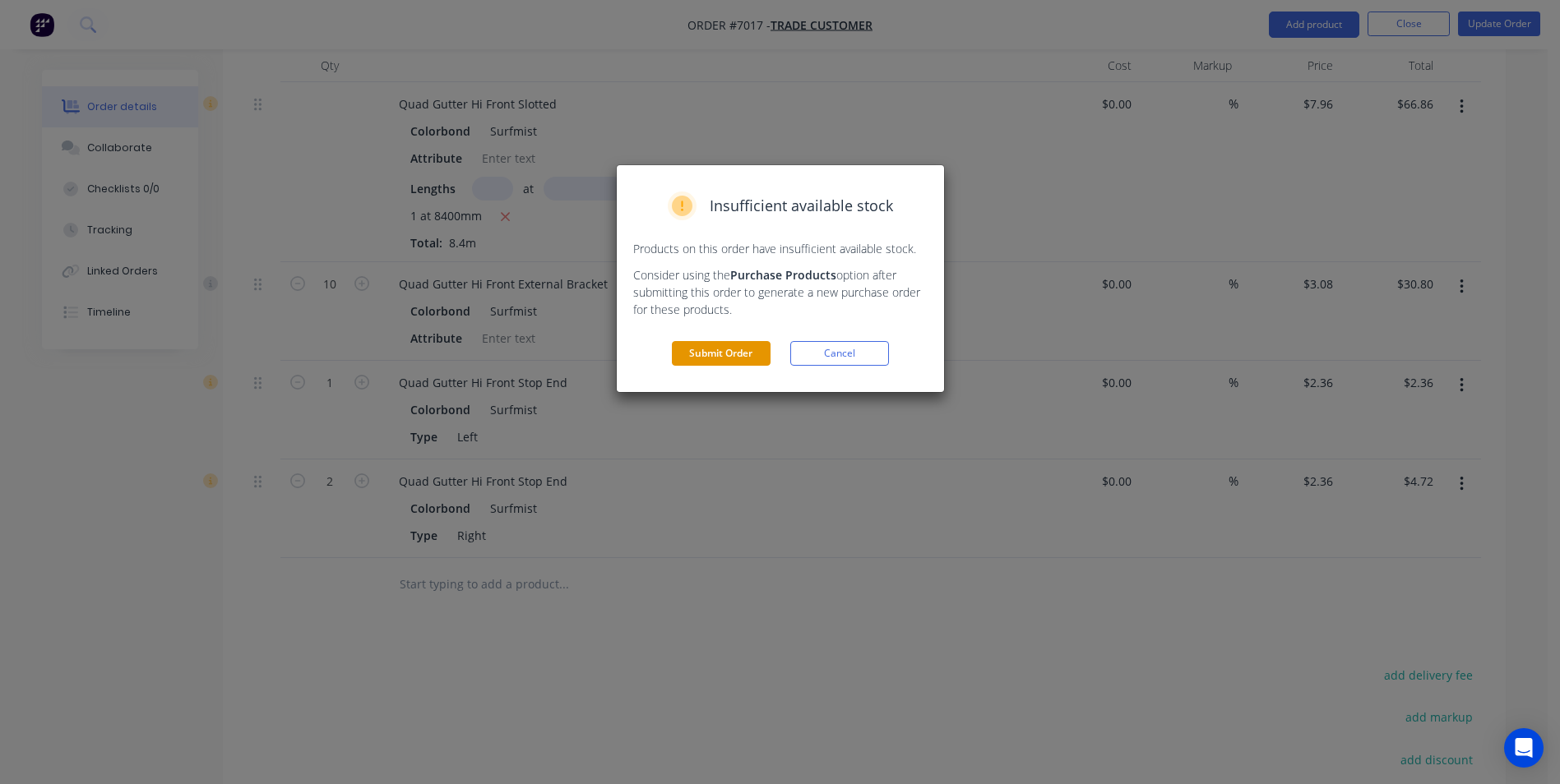
click at [765, 357] on button "Submit Order" at bounding box center [721, 353] width 99 height 25
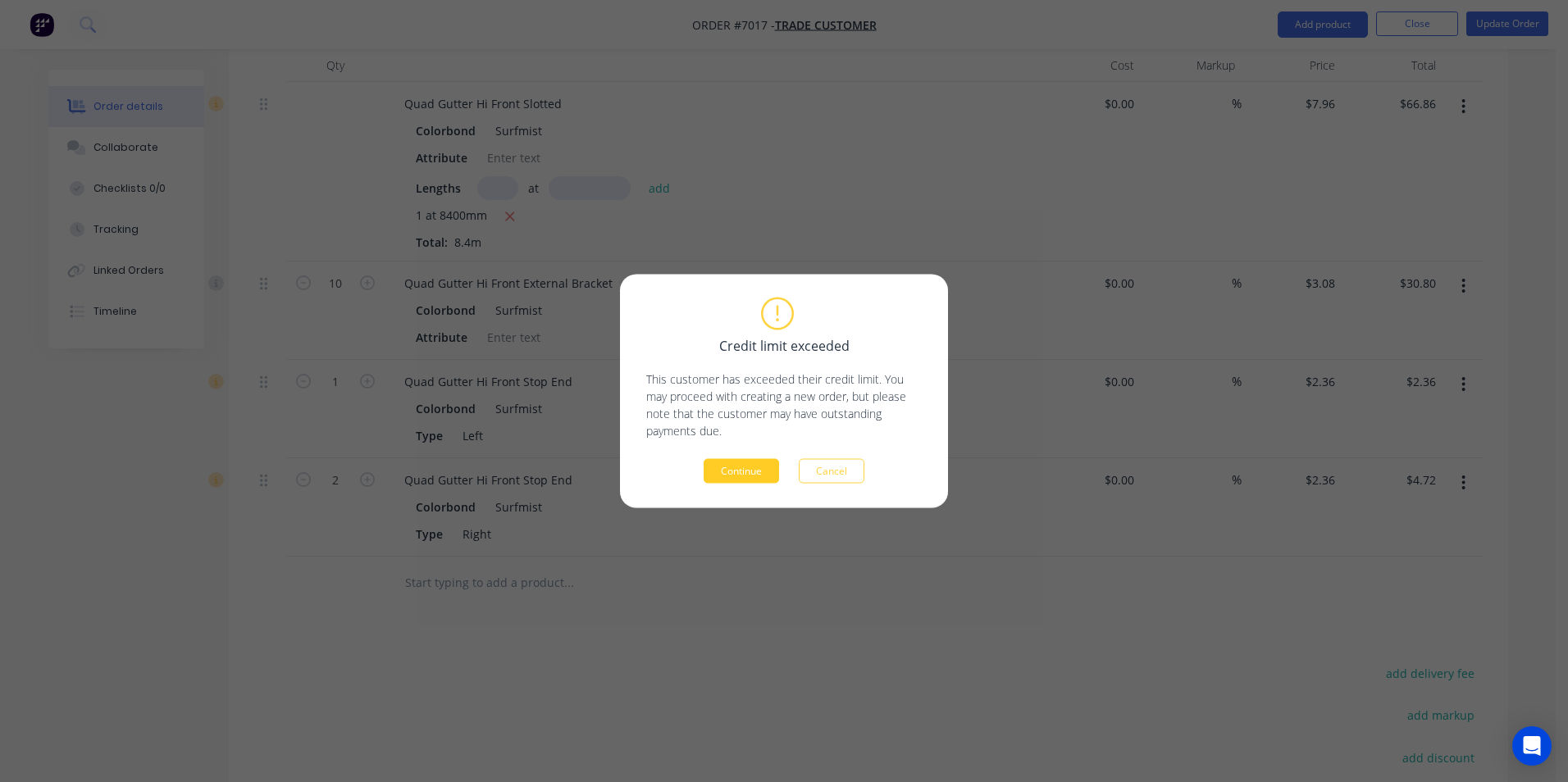
click at [772, 472] on button "Continue" at bounding box center [741, 471] width 75 height 25
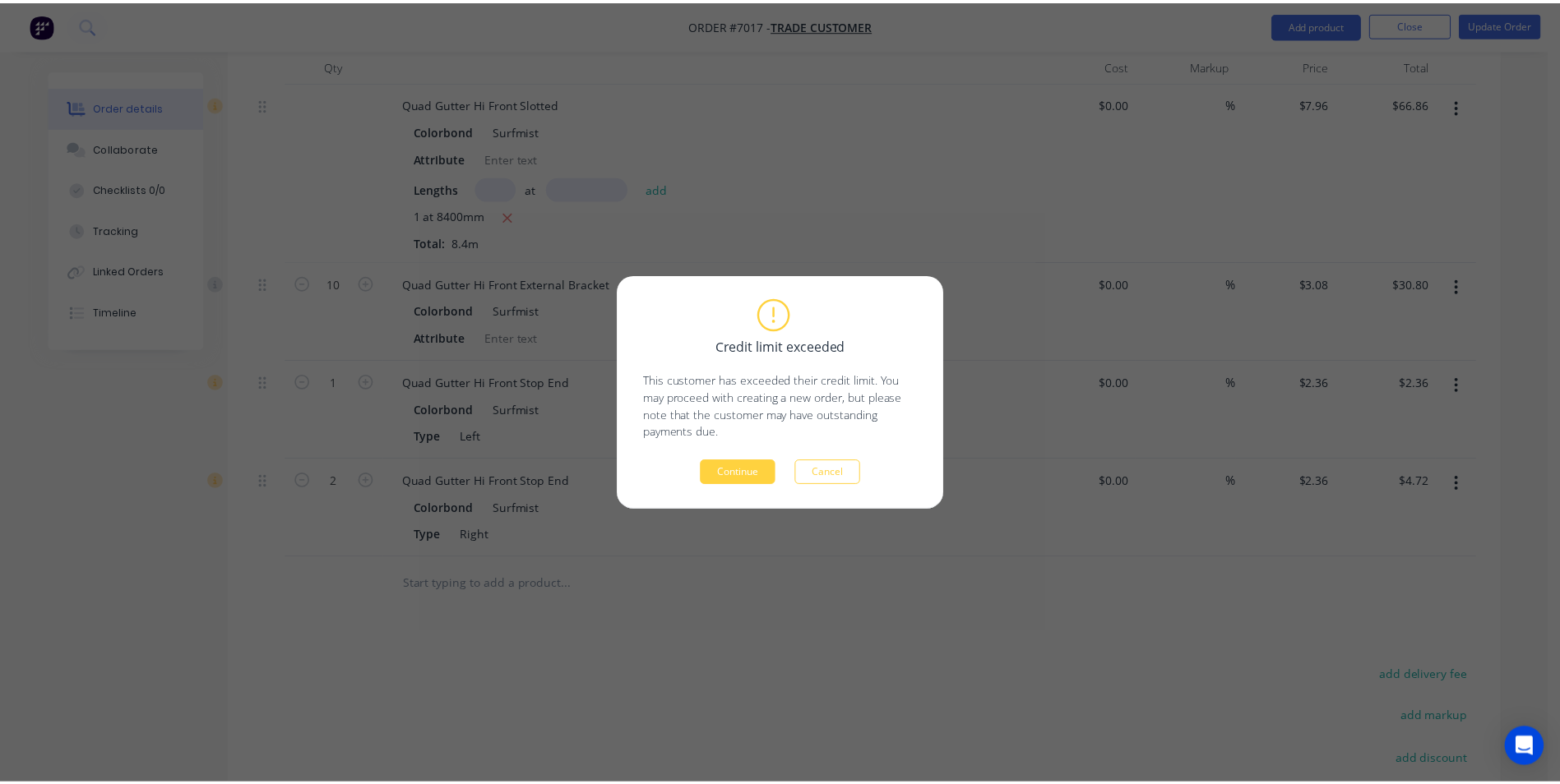
scroll to position [0, 0]
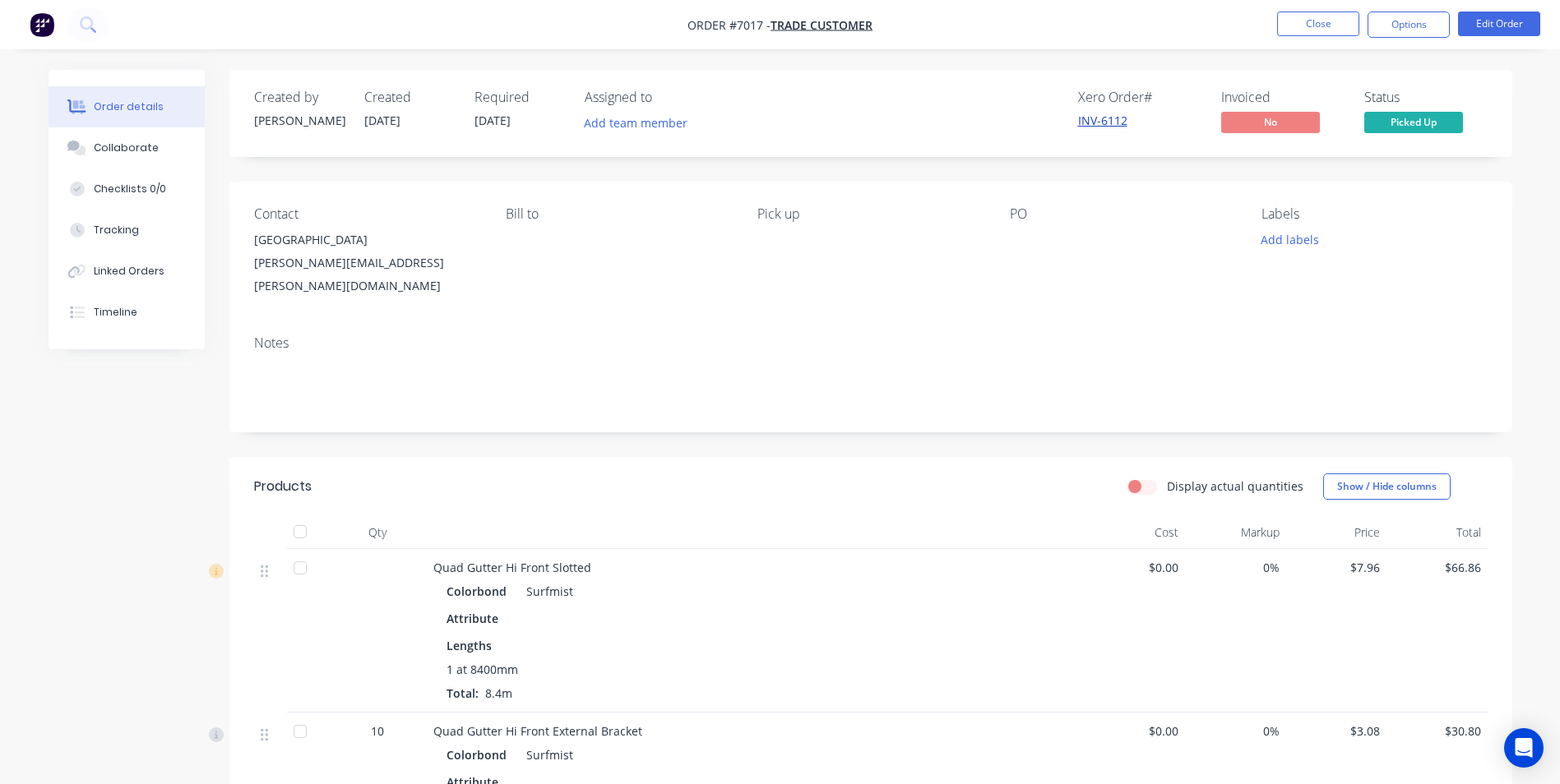
click at [1113, 123] on link "INV-6112" at bounding box center [1102, 120] width 49 height 16
click at [1475, 25] on button "Edit Order" at bounding box center [1499, 23] width 82 height 25
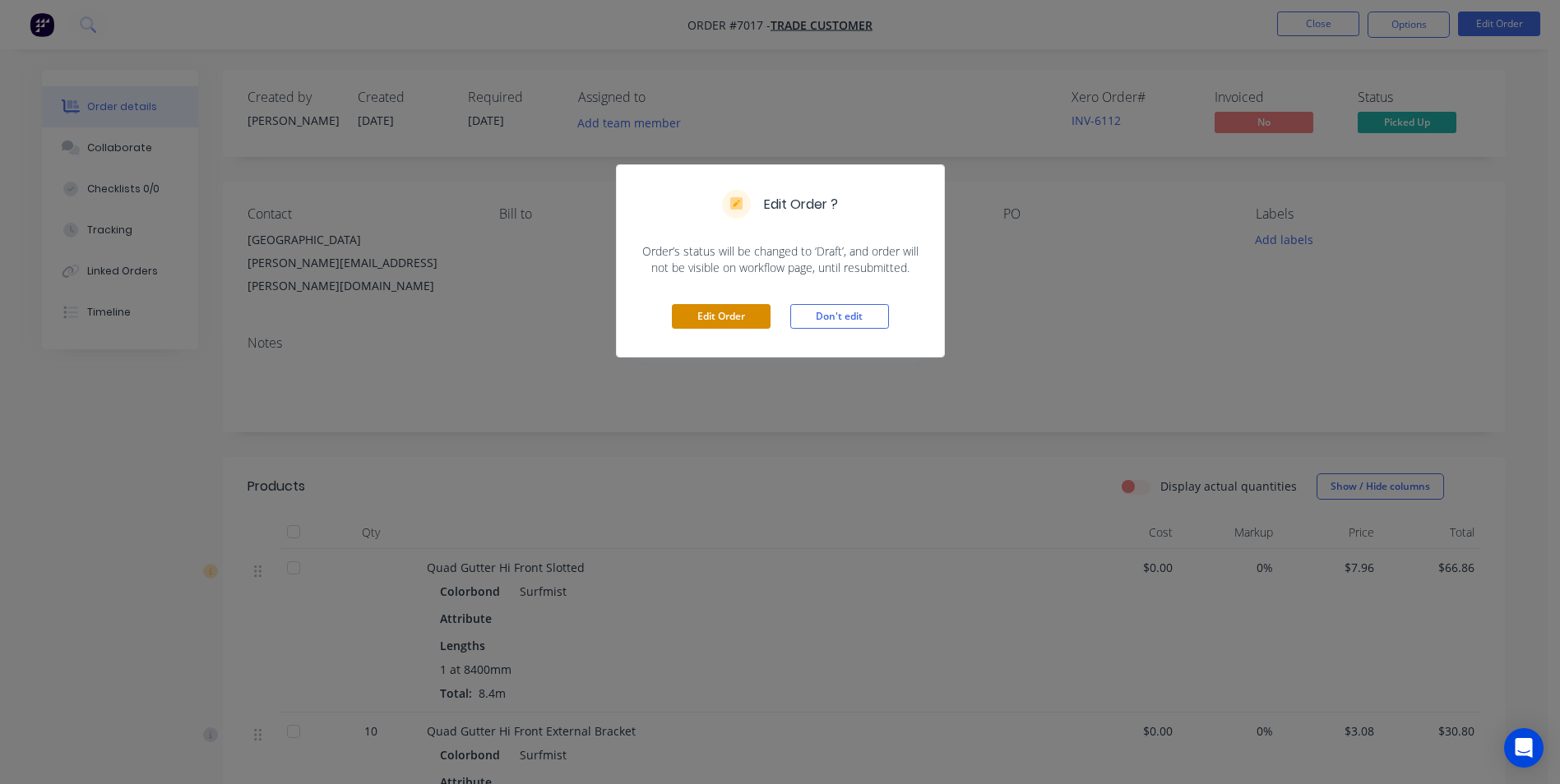
click at [702, 329] on button "Edit Order" at bounding box center [721, 317] width 99 height 25
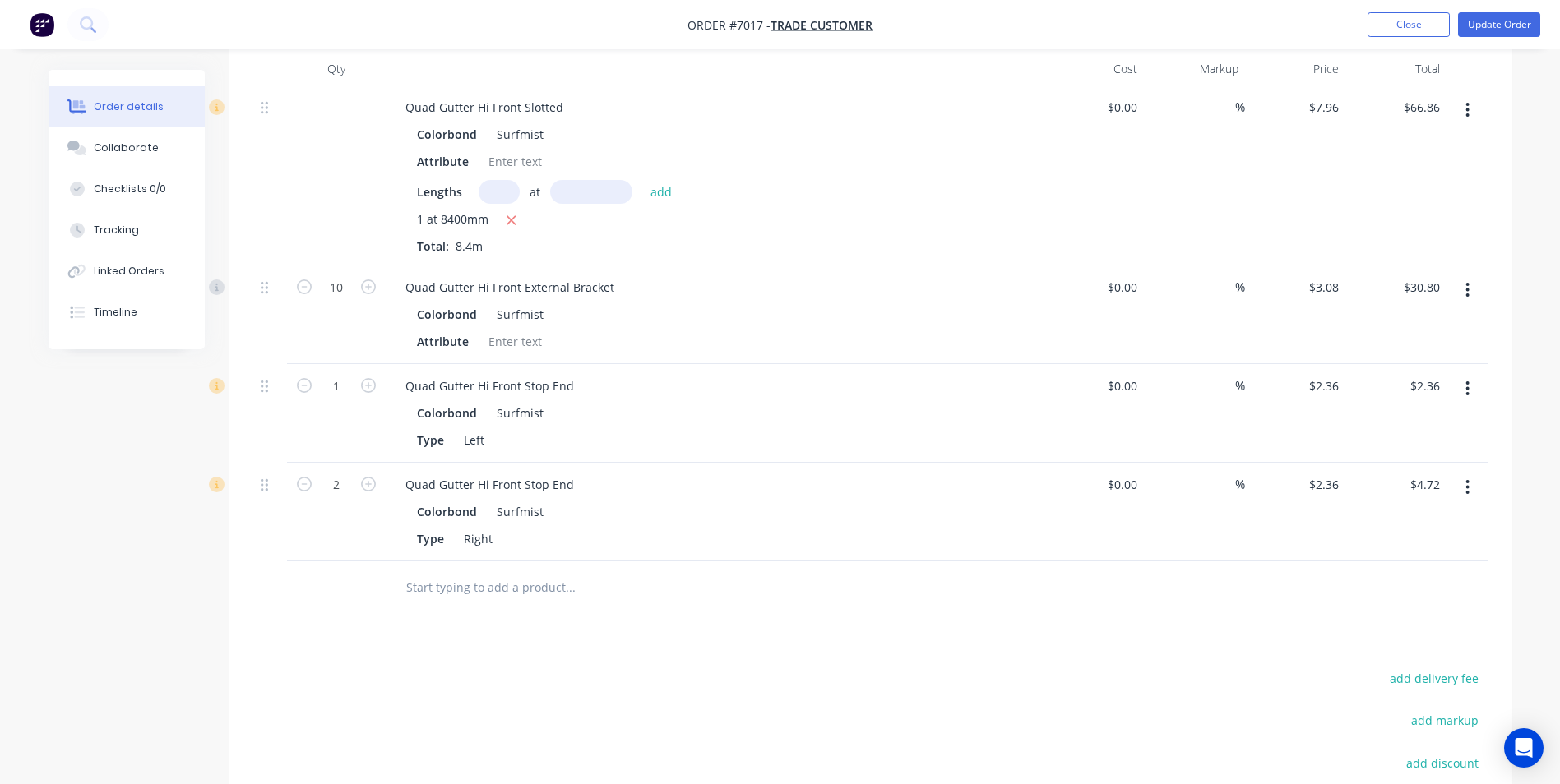
scroll to position [740, 0]
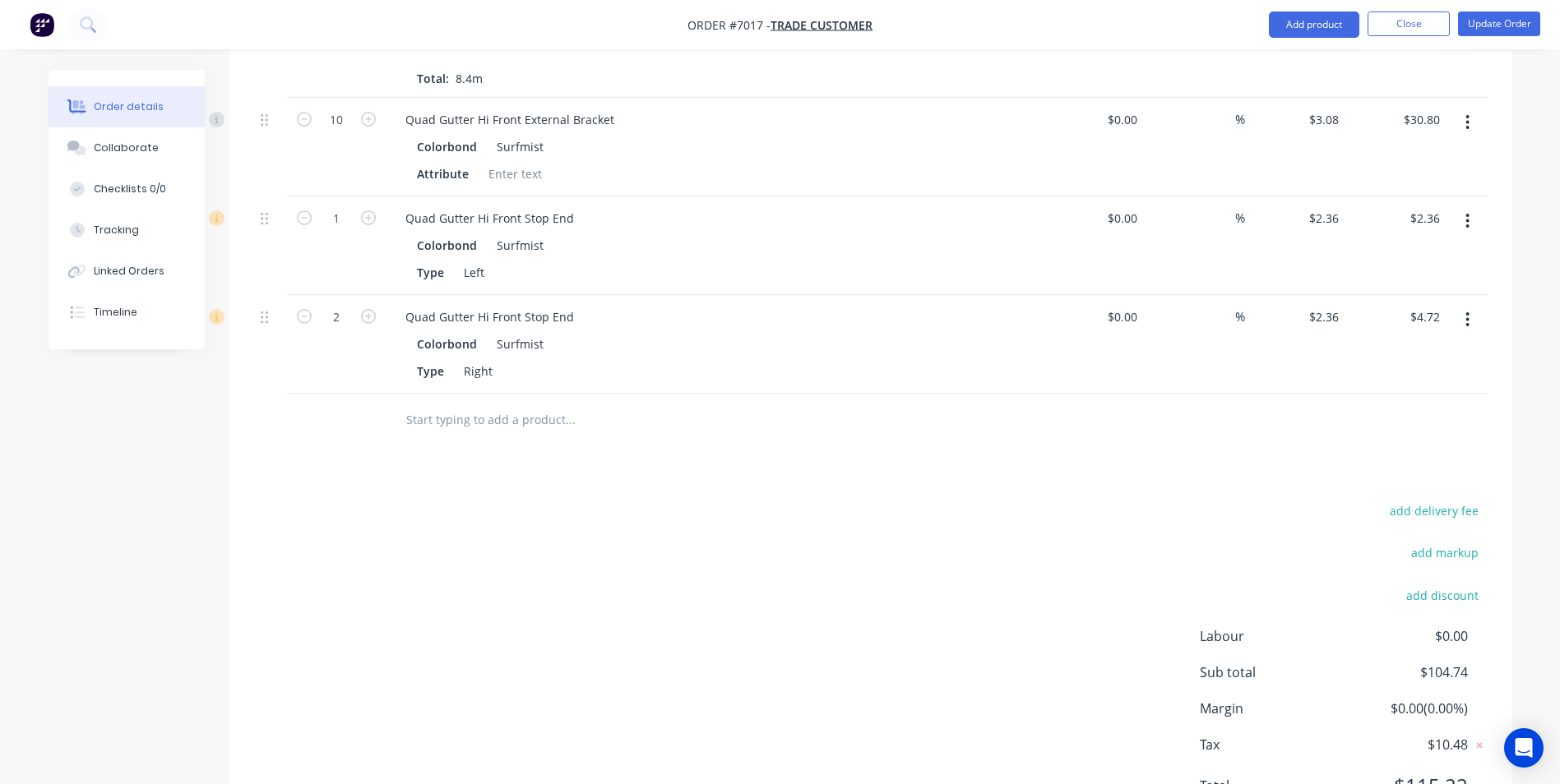
click at [307, 304] on form "2" at bounding box center [336, 316] width 86 height 25
click at [307, 309] on icon "button" at bounding box center [304, 316] width 15 height 15
type input "1"
type input "$2.36"
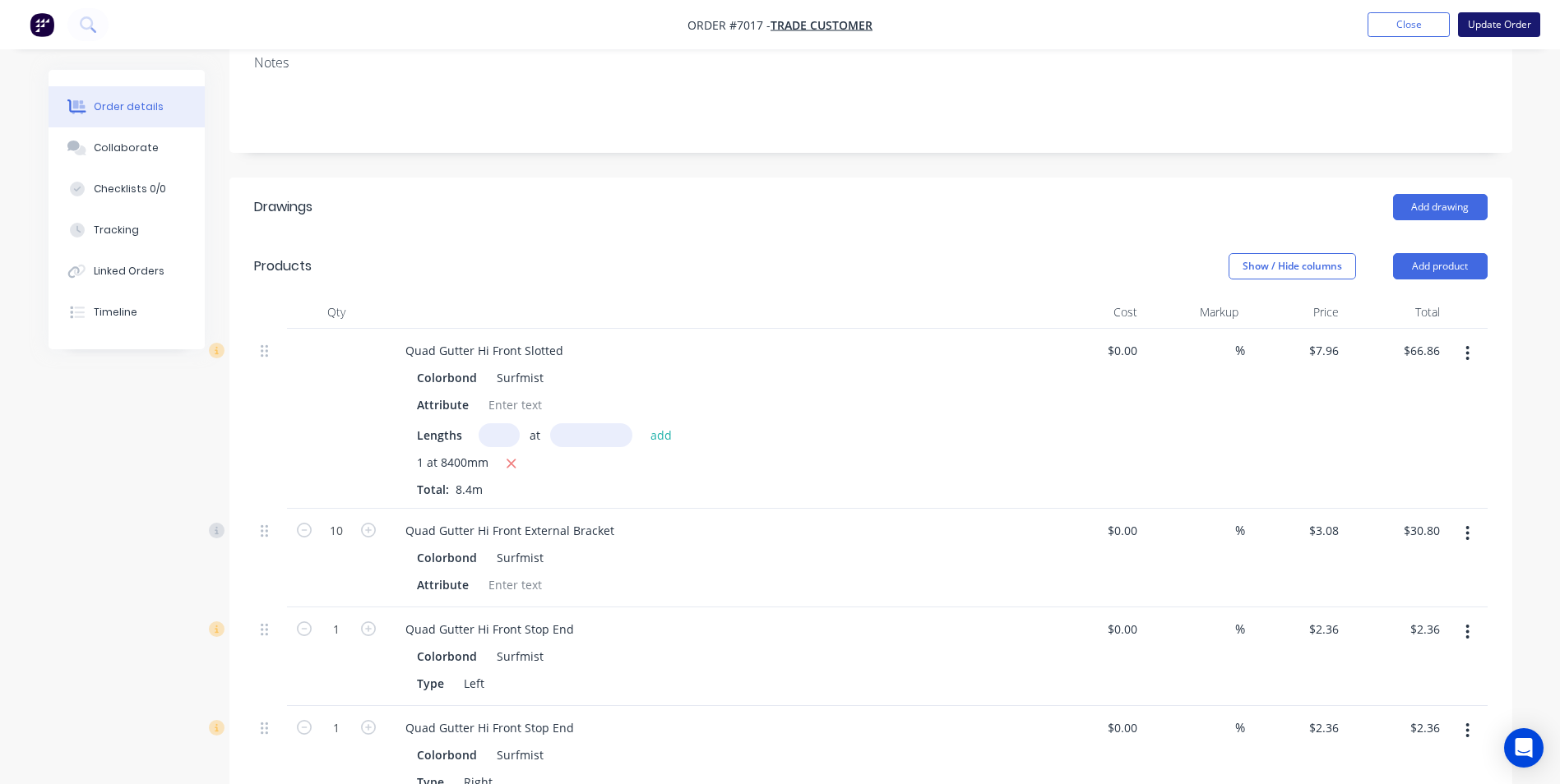
click at [1481, 36] on button "Update Order" at bounding box center [1499, 24] width 82 height 25
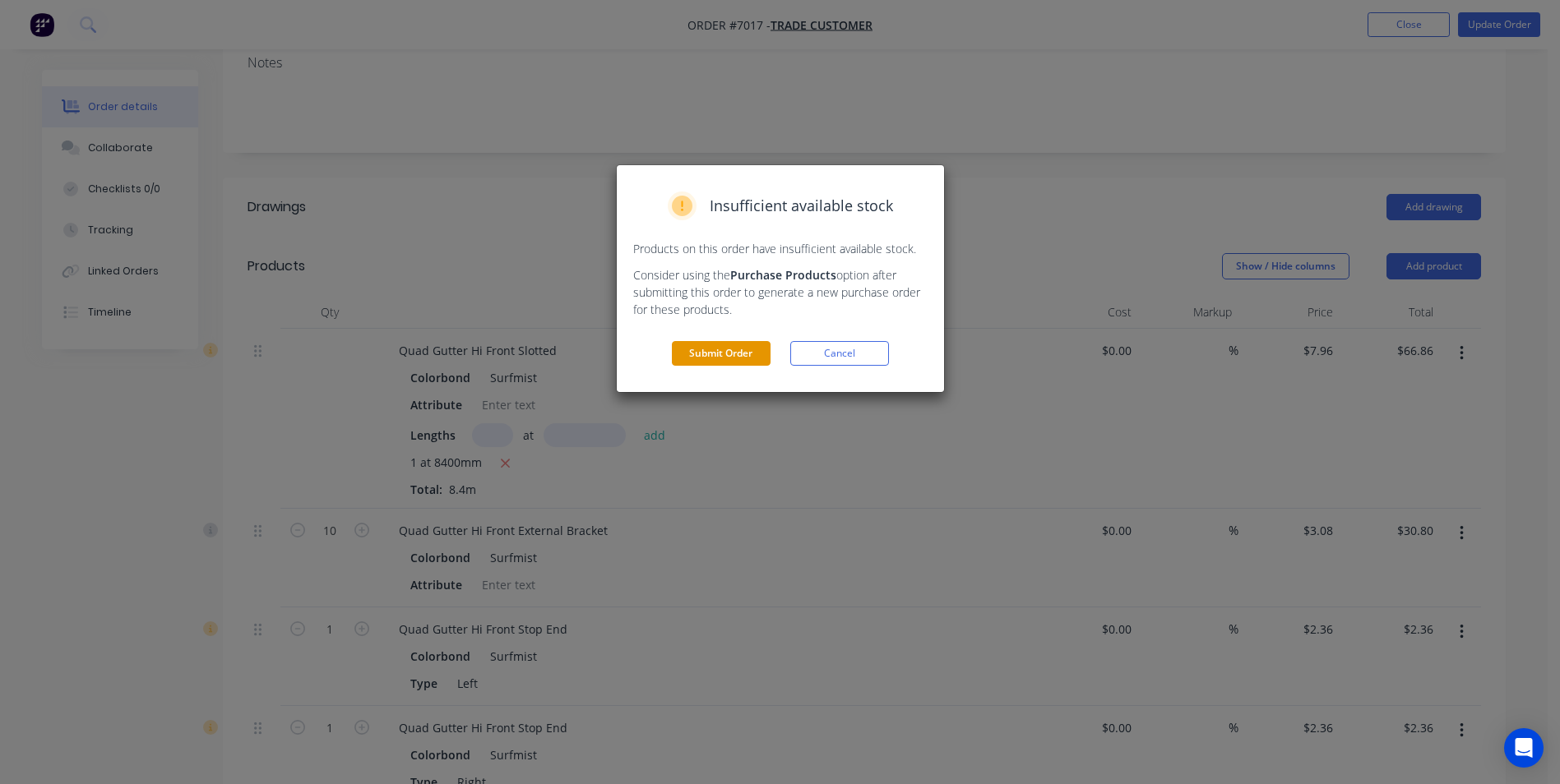
click at [767, 347] on button "Submit Order" at bounding box center [721, 353] width 99 height 25
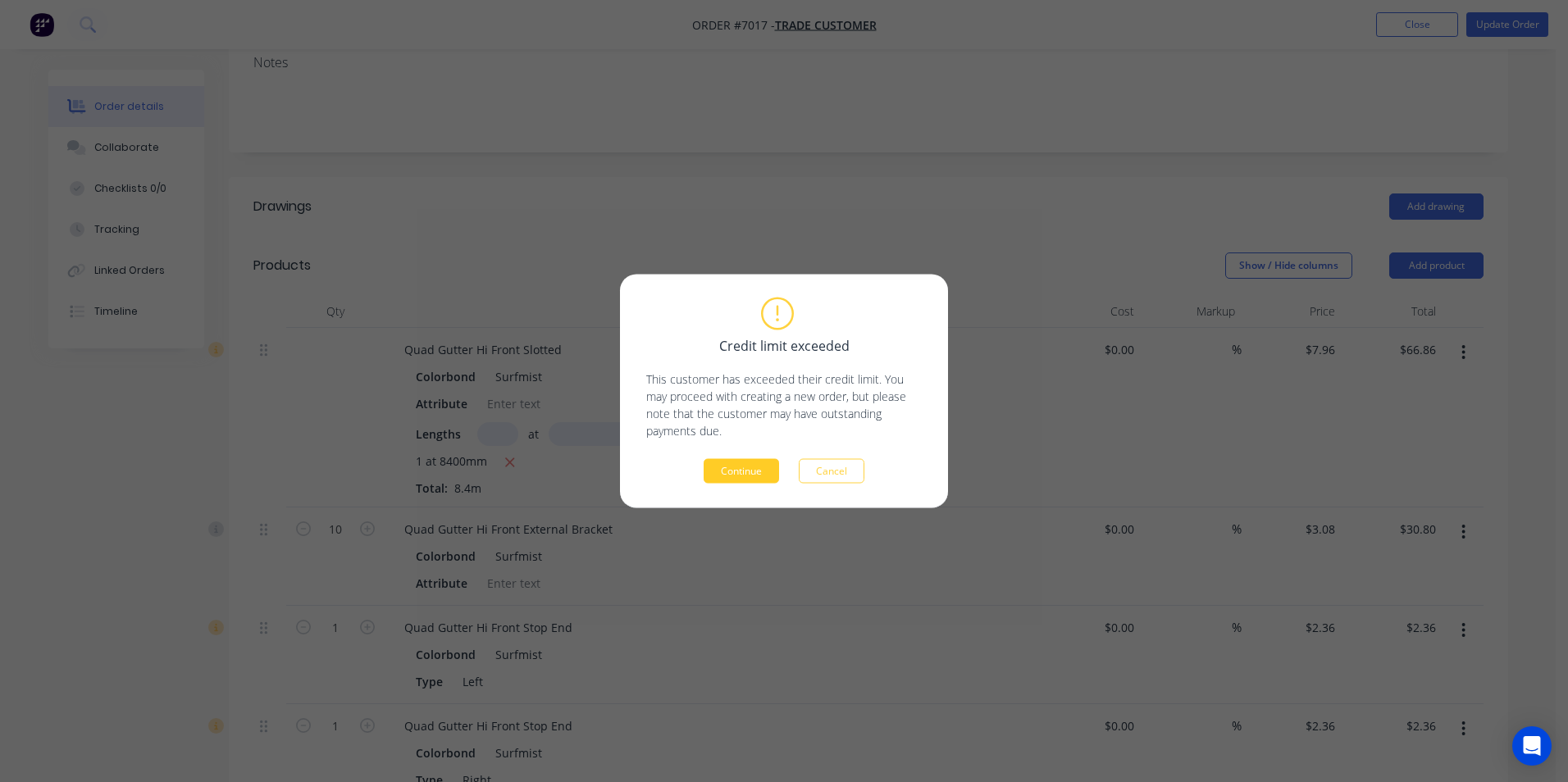
click at [723, 476] on button "Continue" at bounding box center [741, 471] width 75 height 25
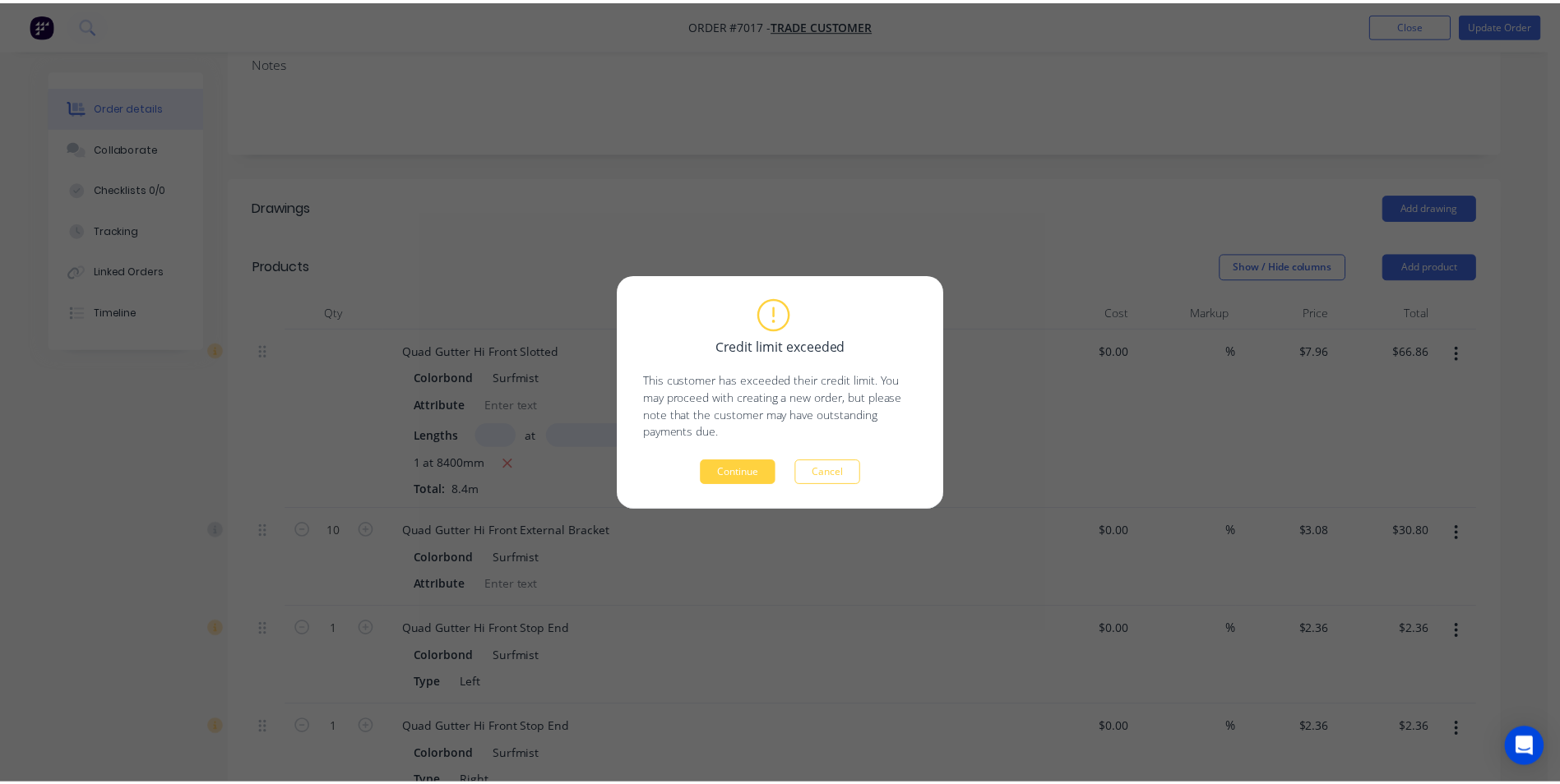
scroll to position [0, 0]
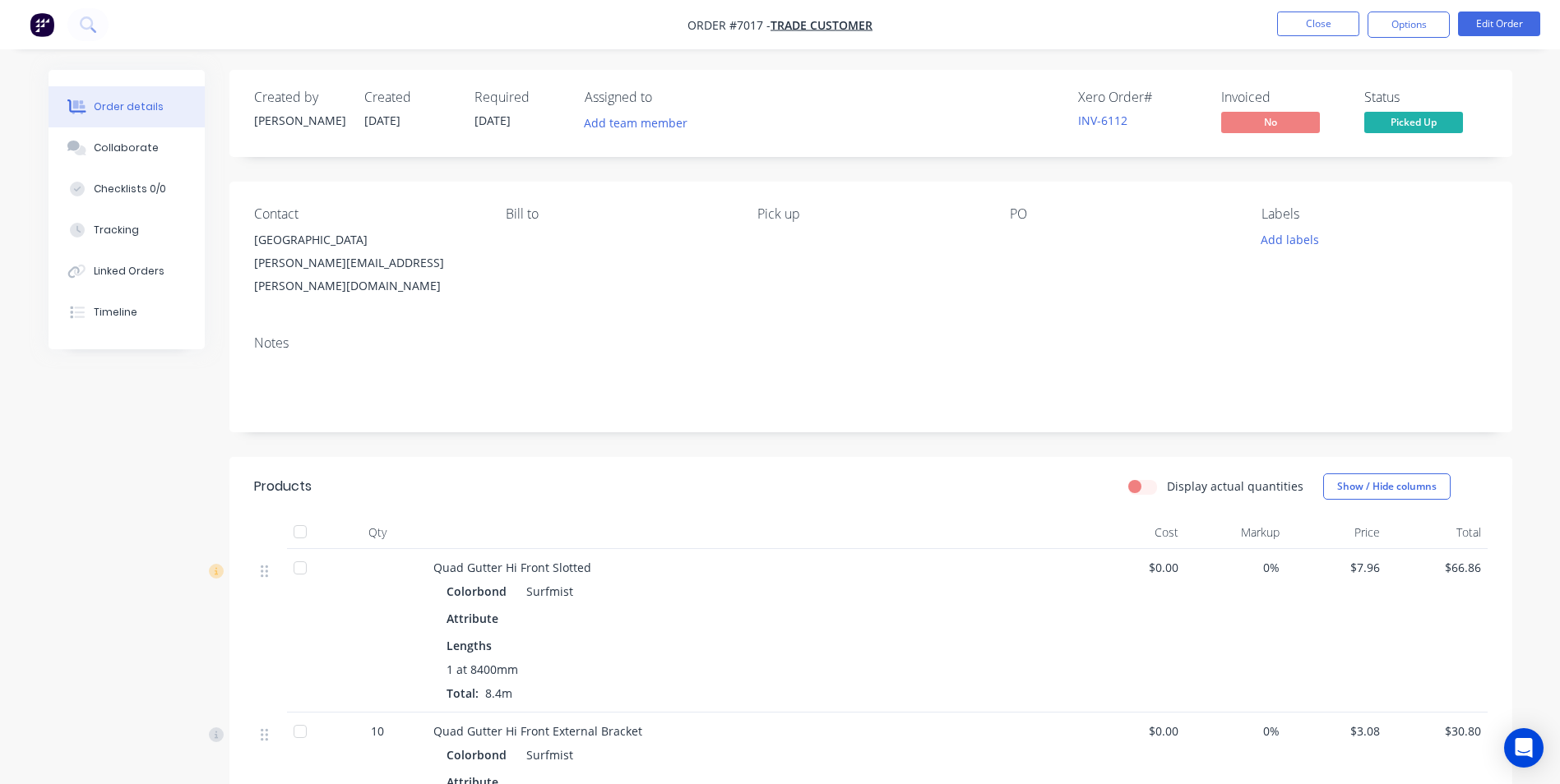
click at [1415, 122] on span "Picked Up" at bounding box center [1414, 122] width 99 height 21
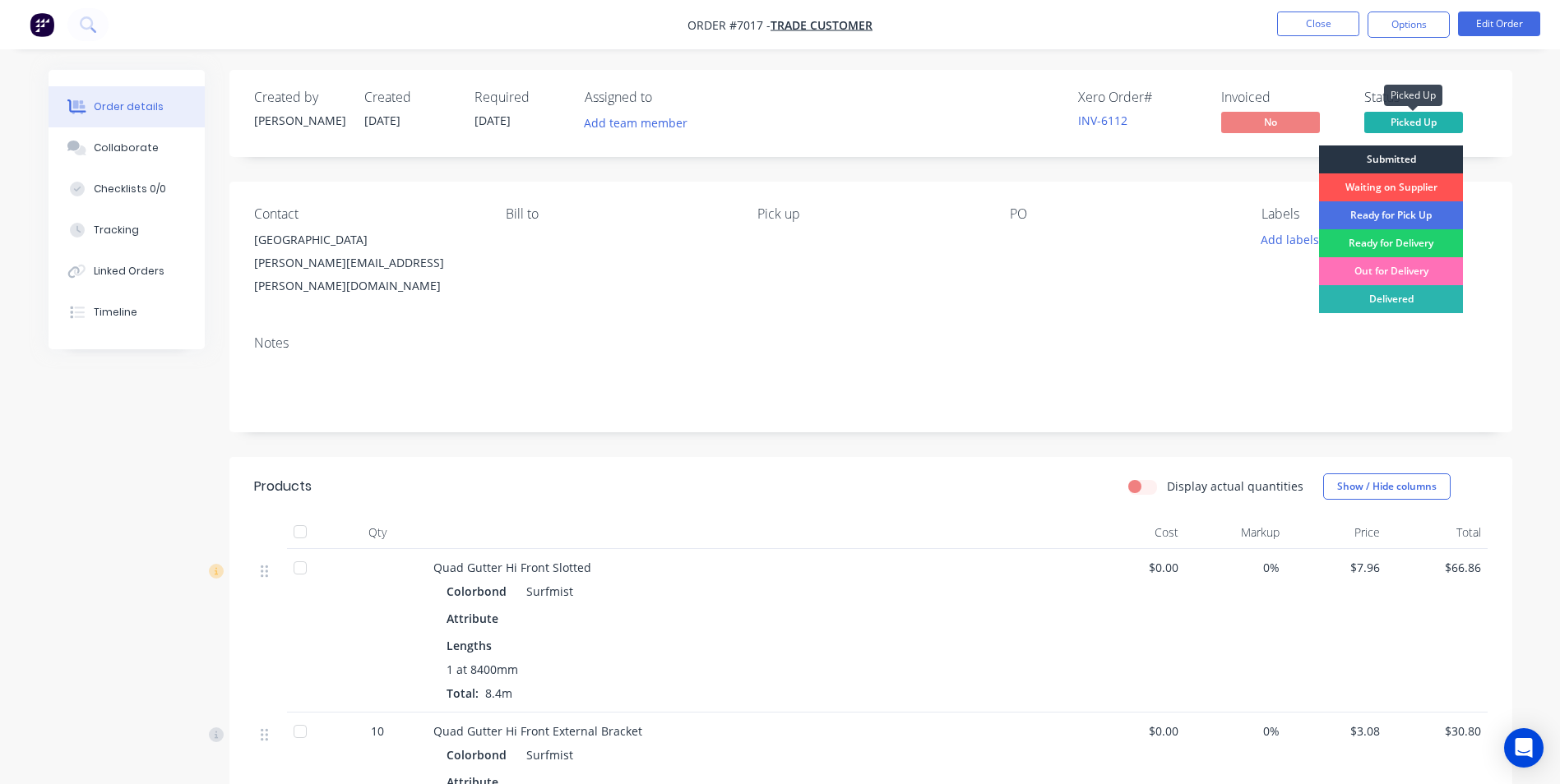
click at [1404, 153] on div "Submitted" at bounding box center [1391, 159] width 144 height 28
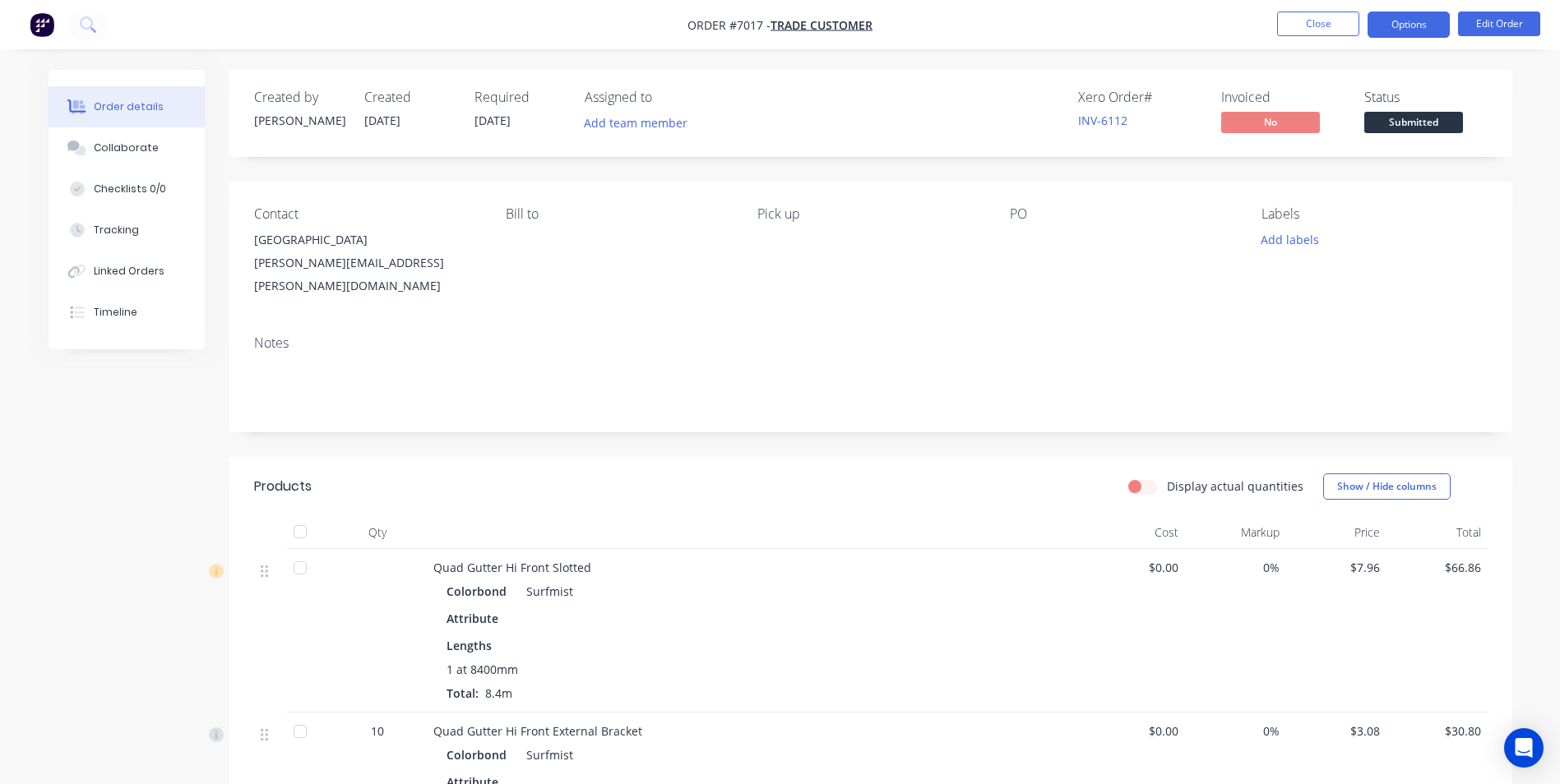
click at [1425, 28] on button "Options" at bounding box center [1409, 24] width 82 height 26
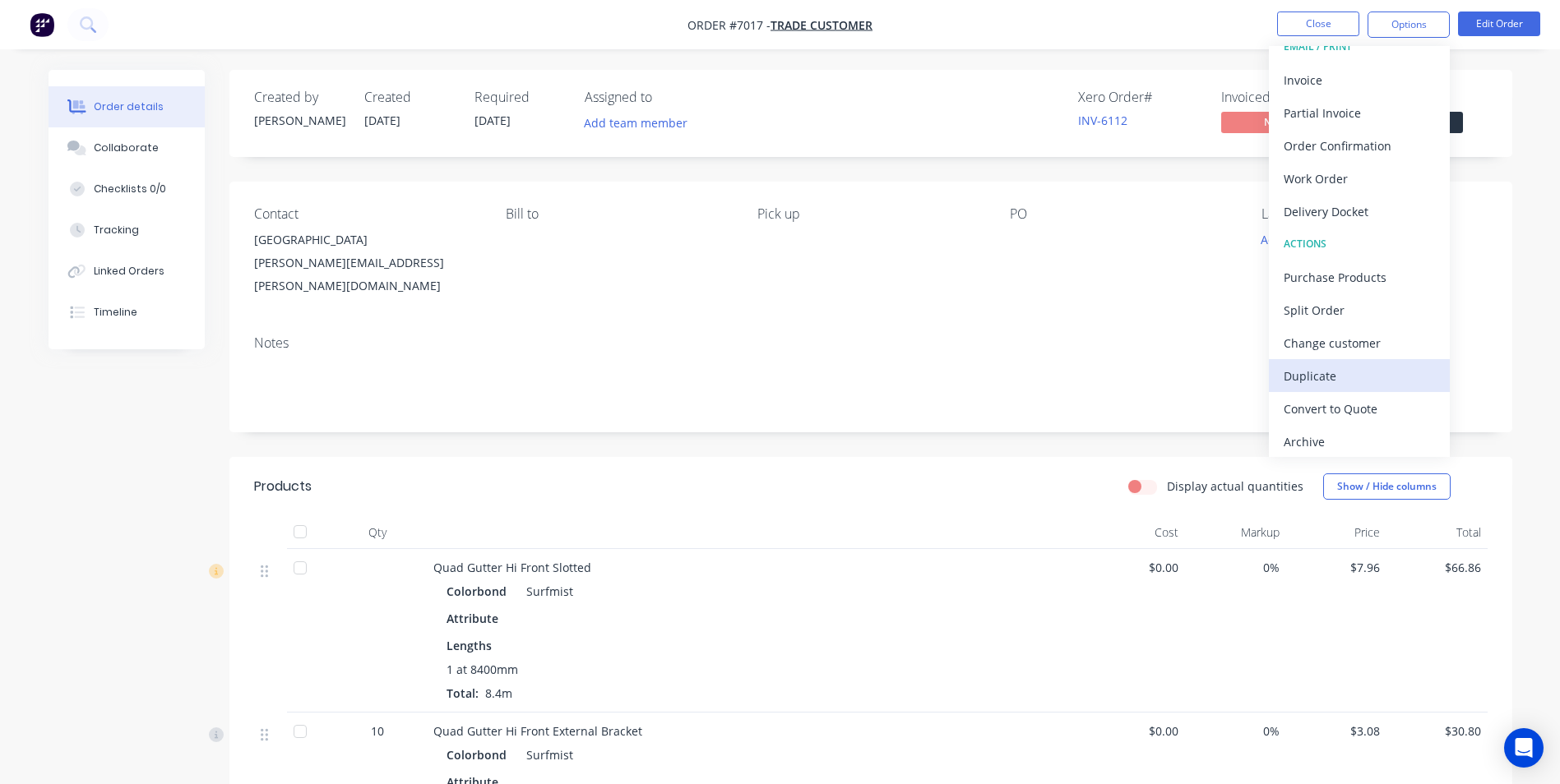
scroll to position [25, 0]
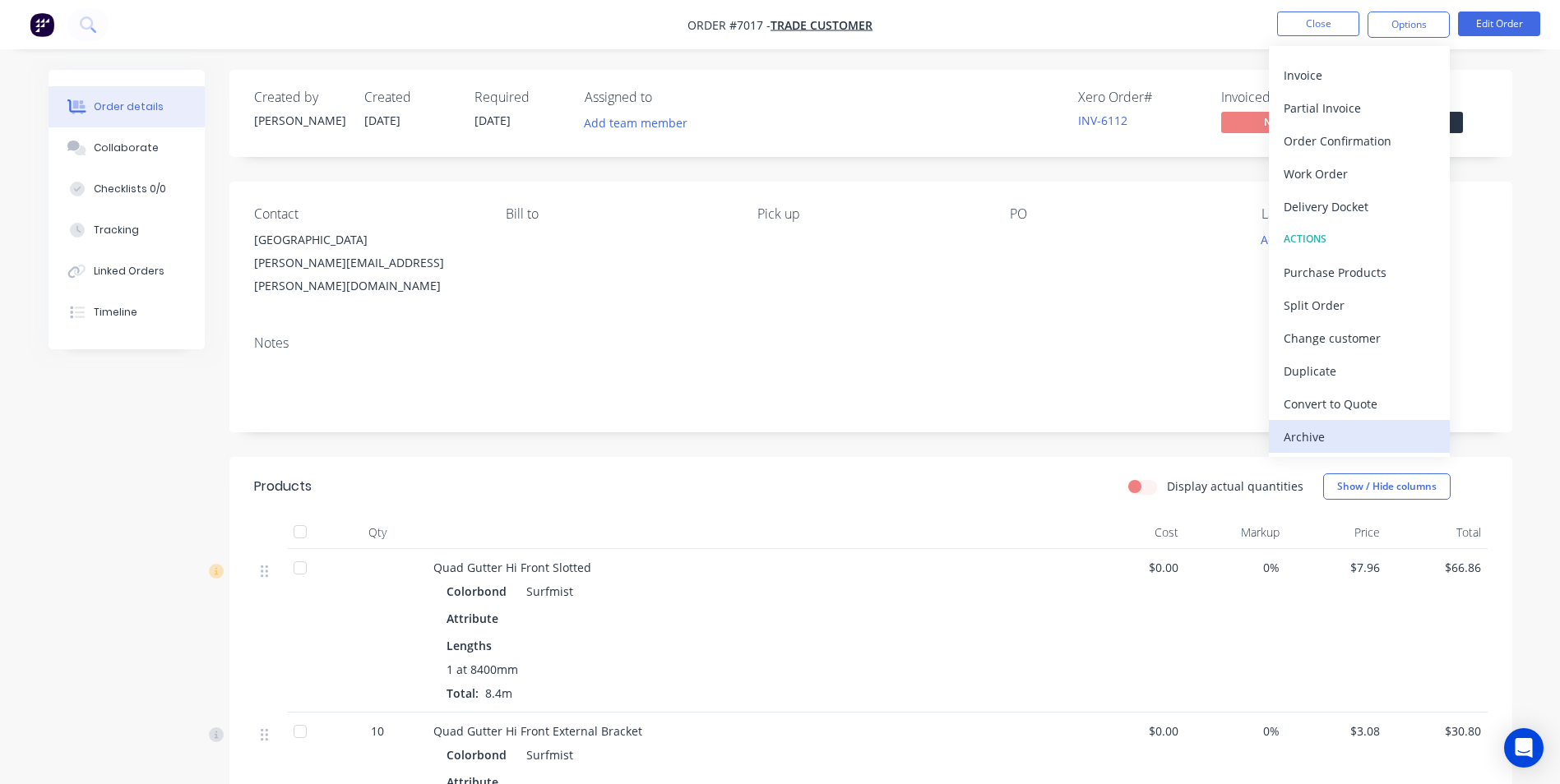
click at [1343, 434] on div "Archive" at bounding box center [1359, 437] width 151 height 24
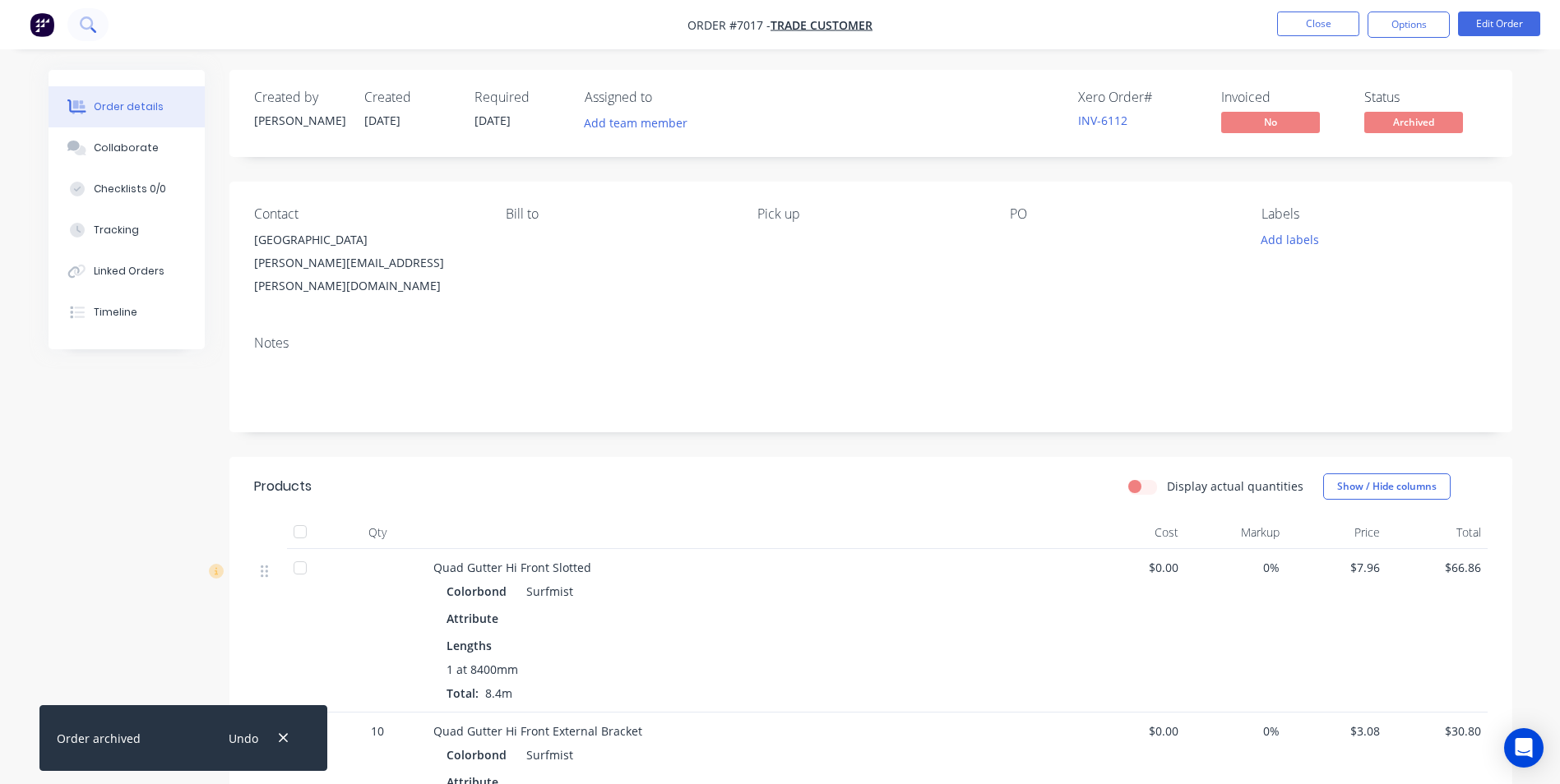
click at [91, 22] on icon at bounding box center [86, 22] width 13 height 13
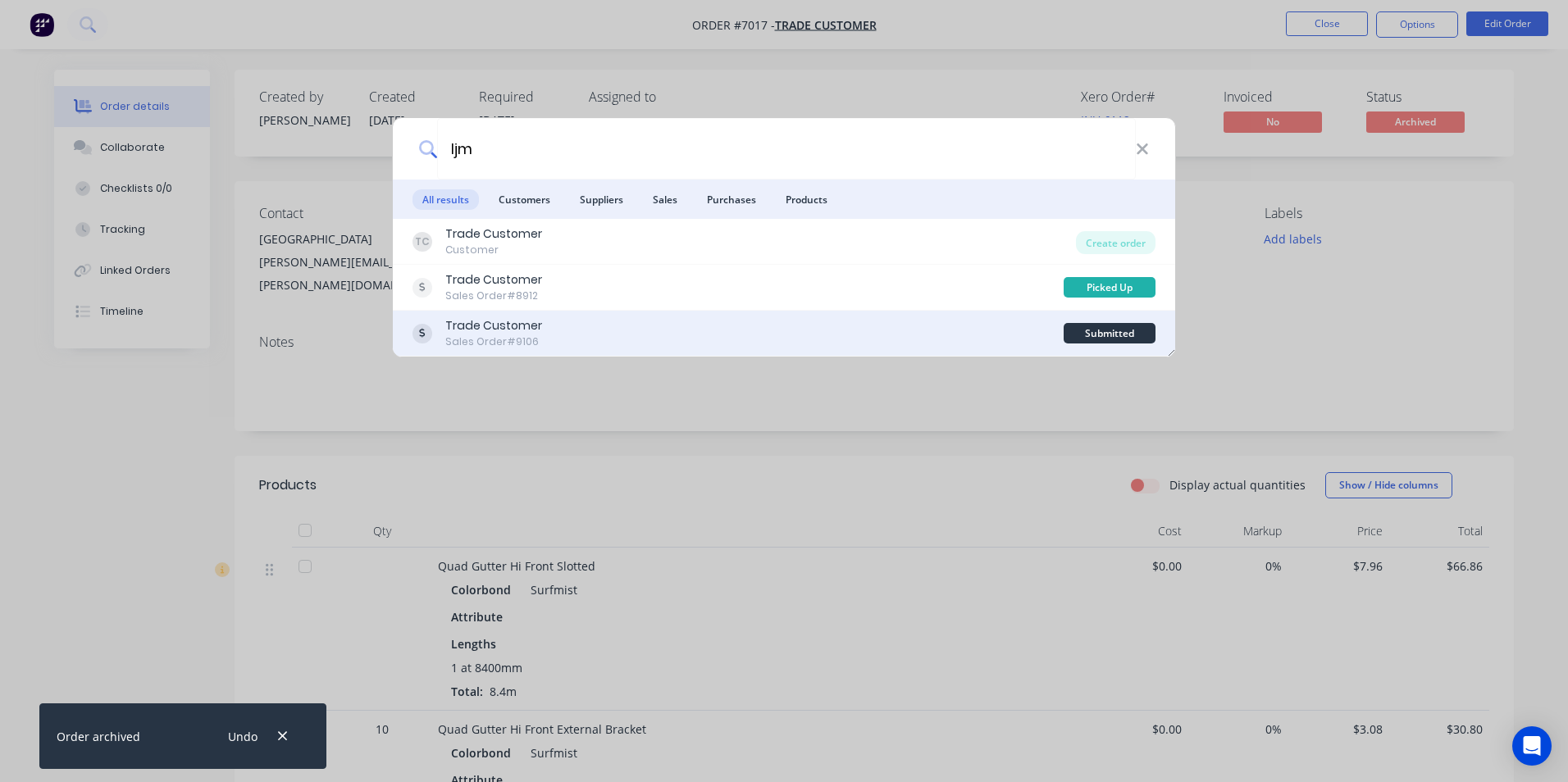
type input "ljm"
click at [591, 327] on div "Trade Customer Sales Order #9106" at bounding box center [738, 333] width 651 height 32
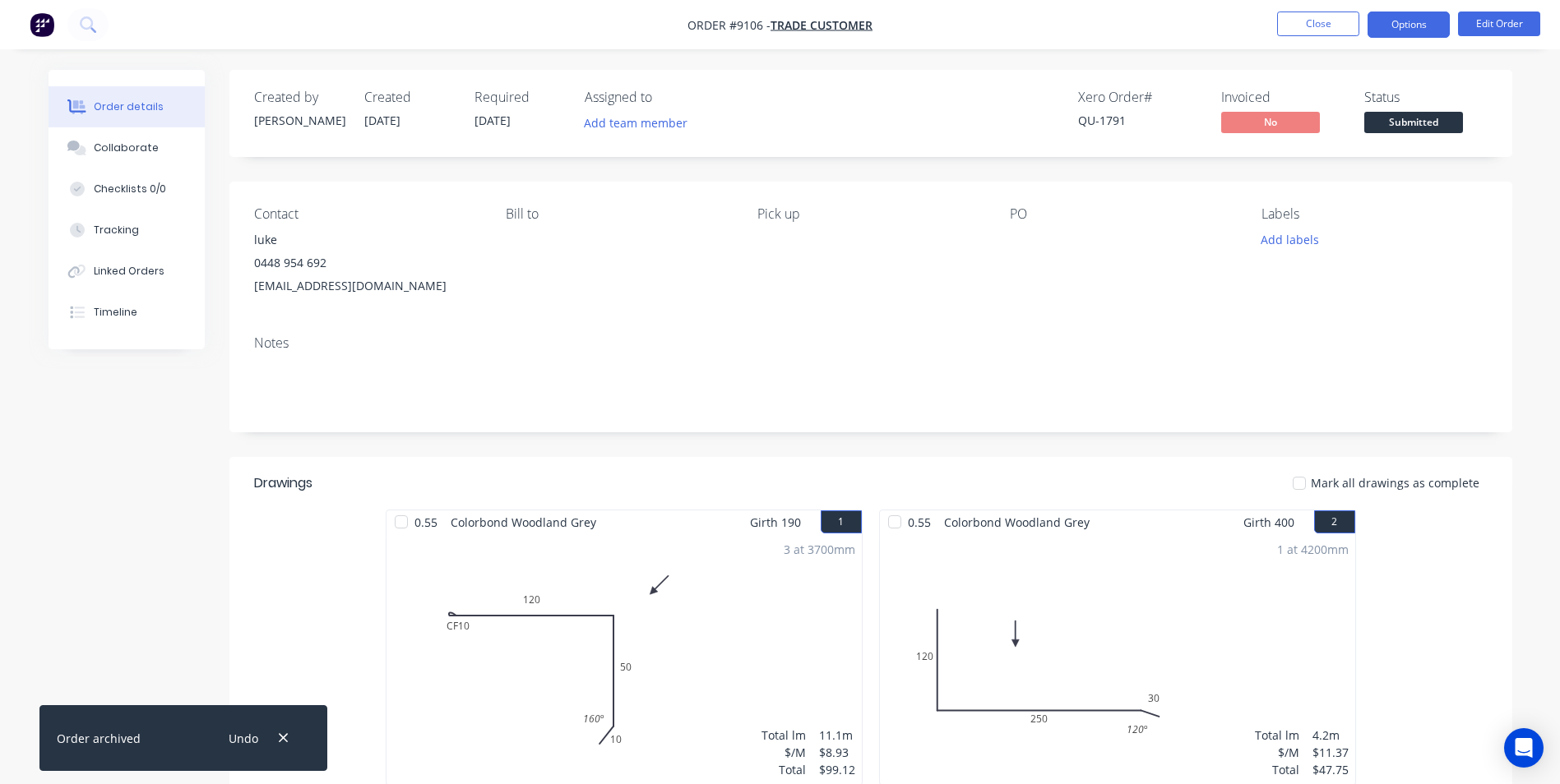
click at [1411, 18] on button "Options" at bounding box center [1409, 24] width 82 height 26
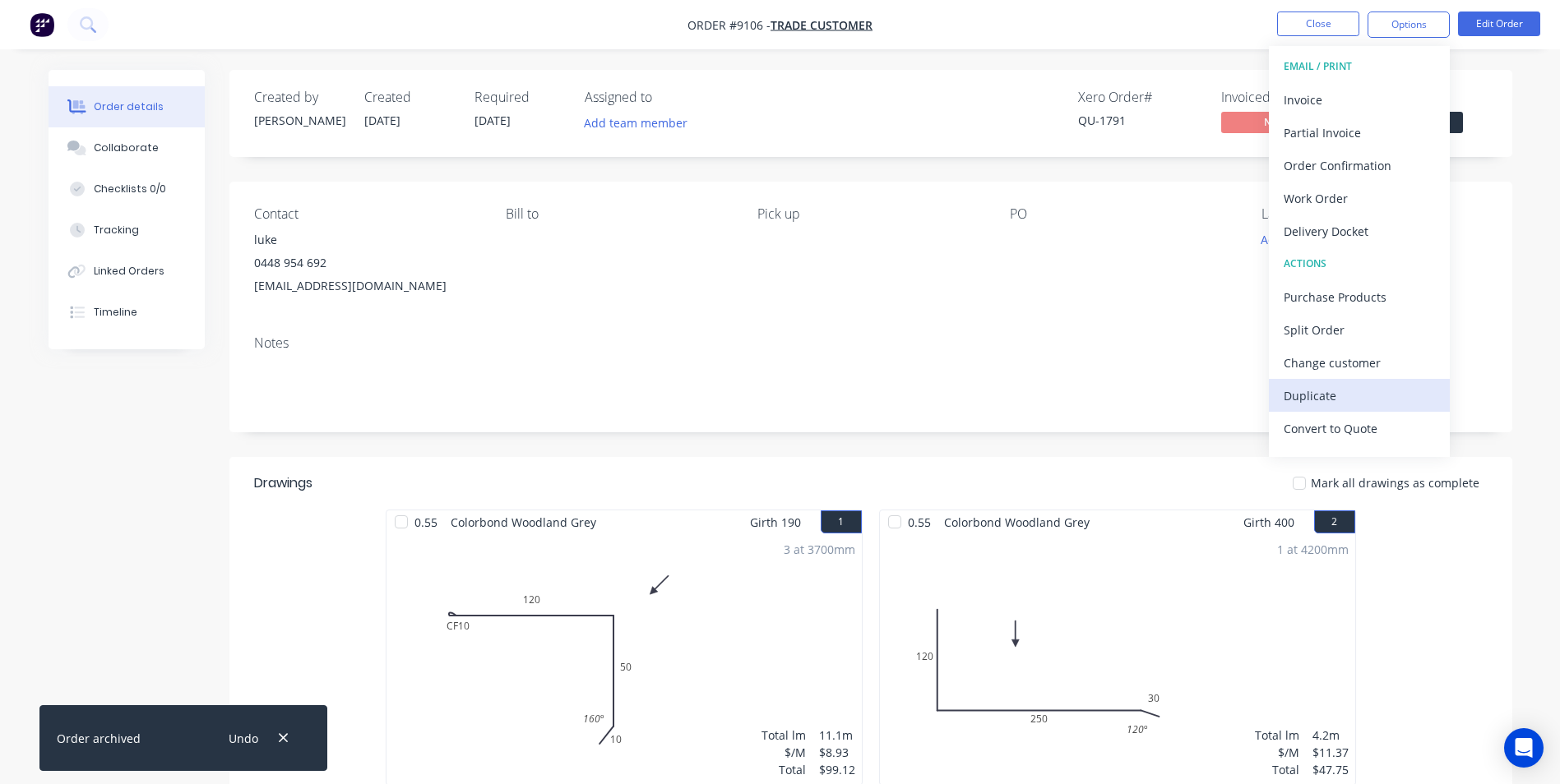
click at [1335, 409] on button "Duplicate" at bounding box center [1359, 395] width 181 height 33
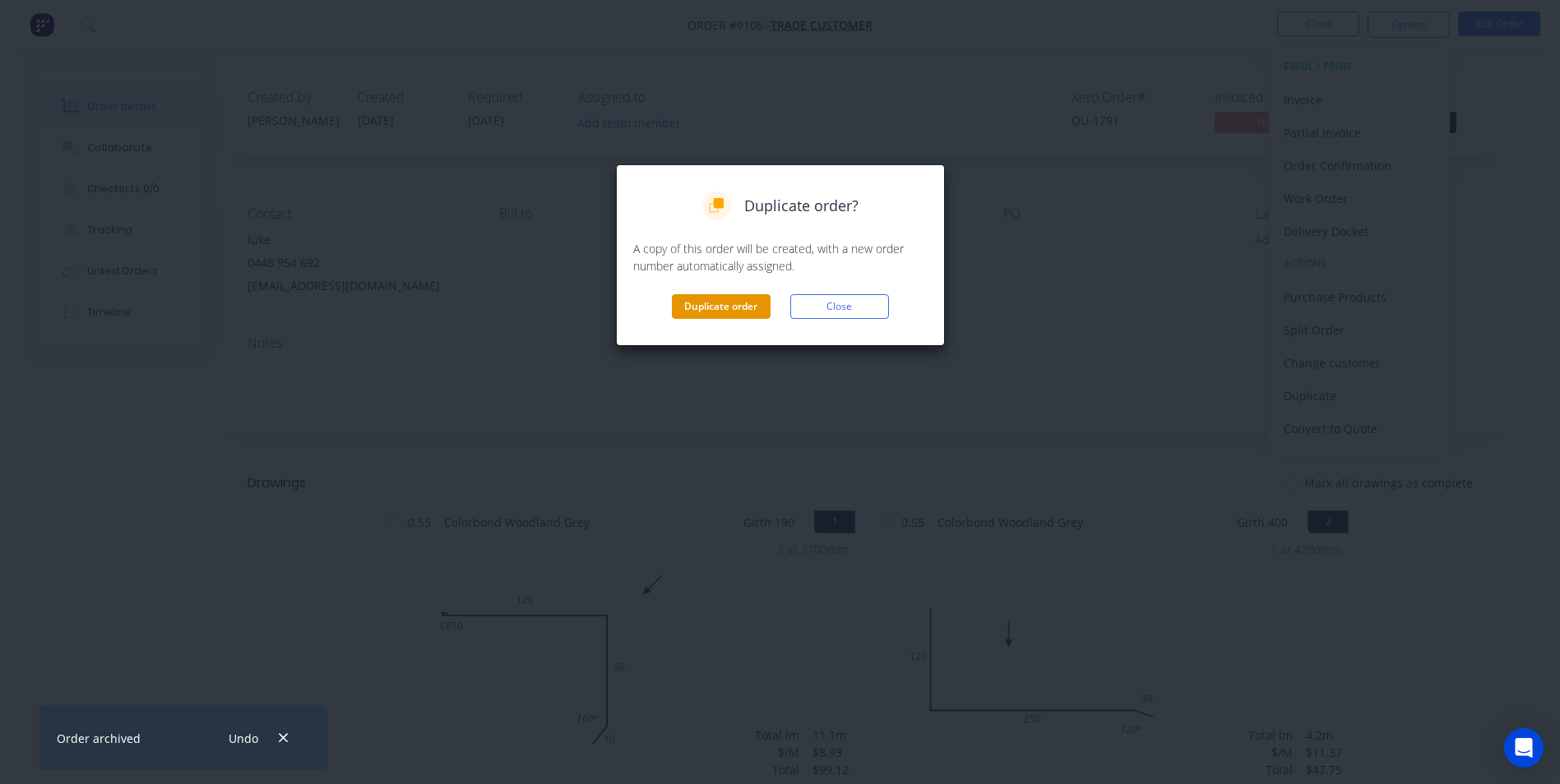
click at [727, 305] on button "Duplicate order" at bounding box center [721, 306] width 99 height 25
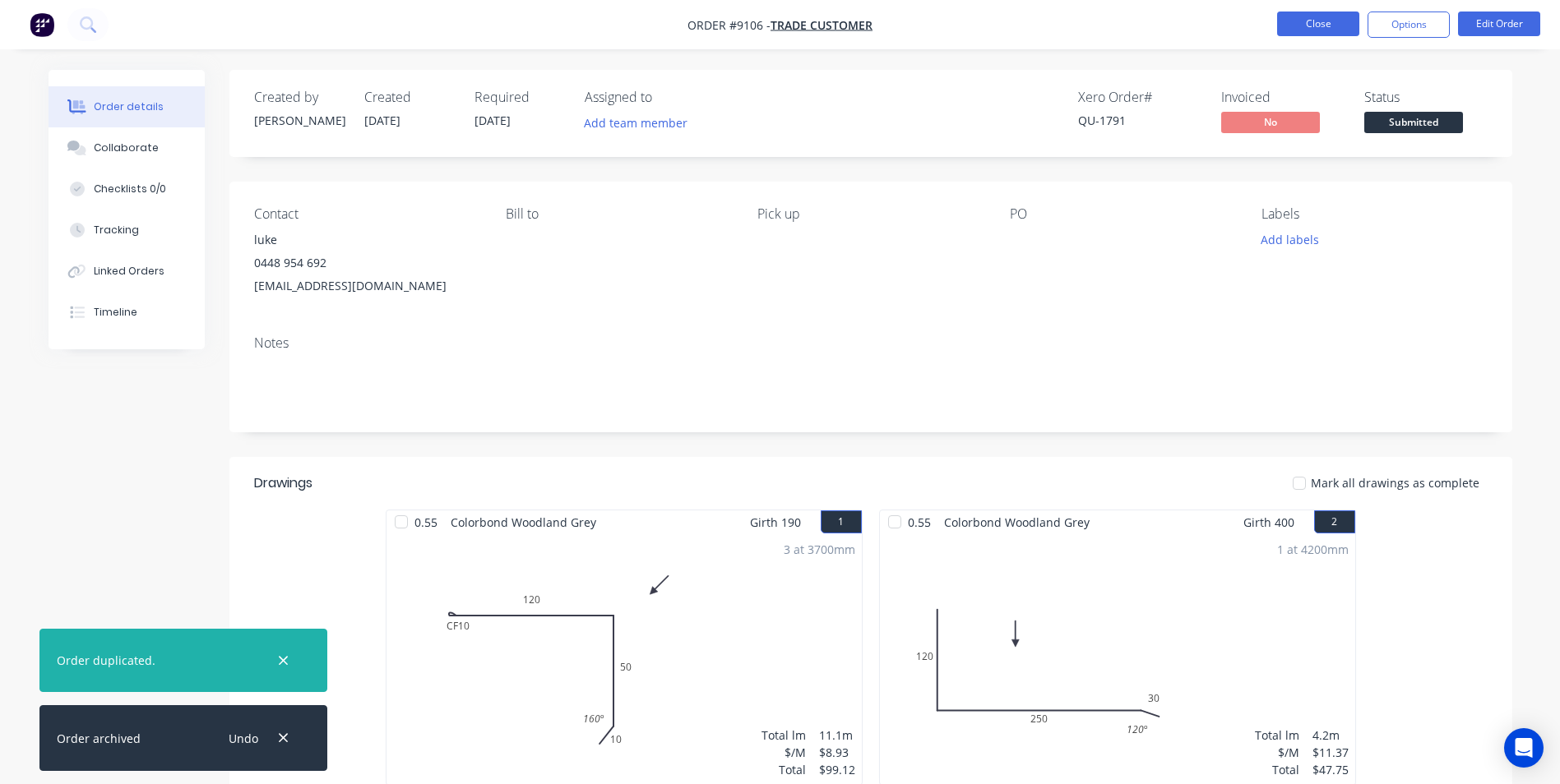
click at [1335, 17] on button "Close" at bounding box center [1318, 23] width 82 height 25
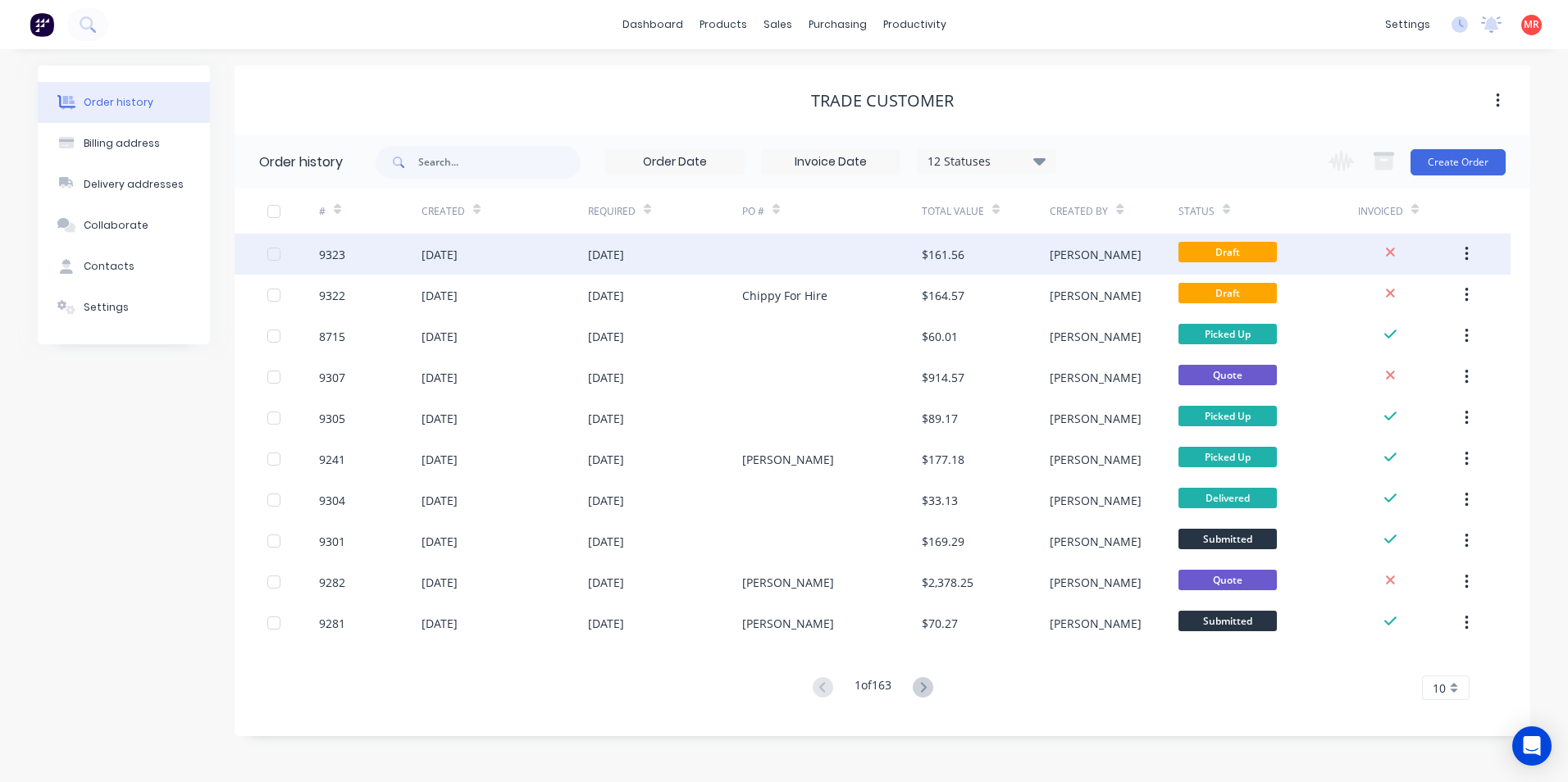
click at [1099, 255] on div "[PERSON_NAME]" at bounding box center [1114, 255] width 128 height 41
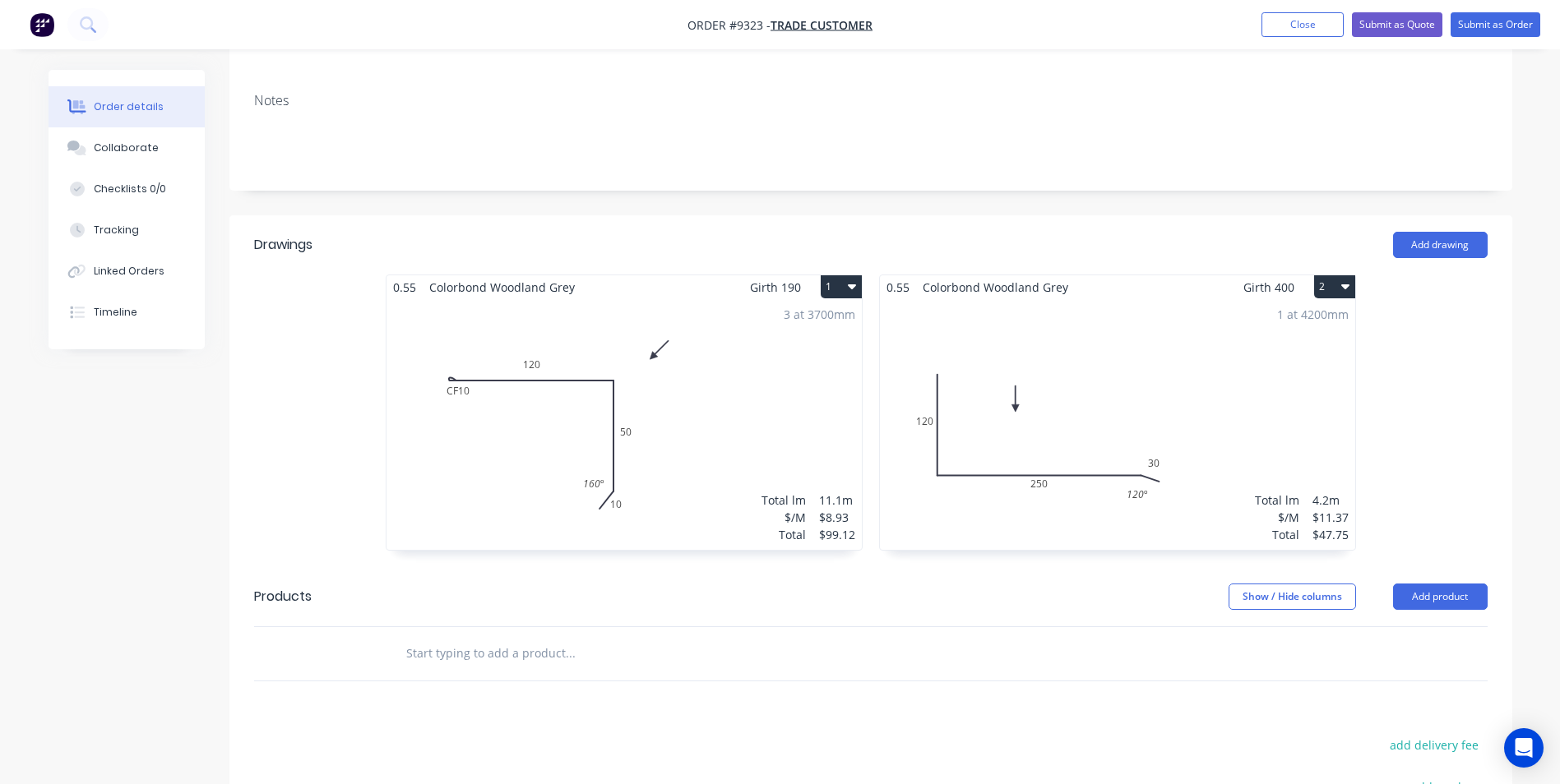
scroll to position [329, 0]
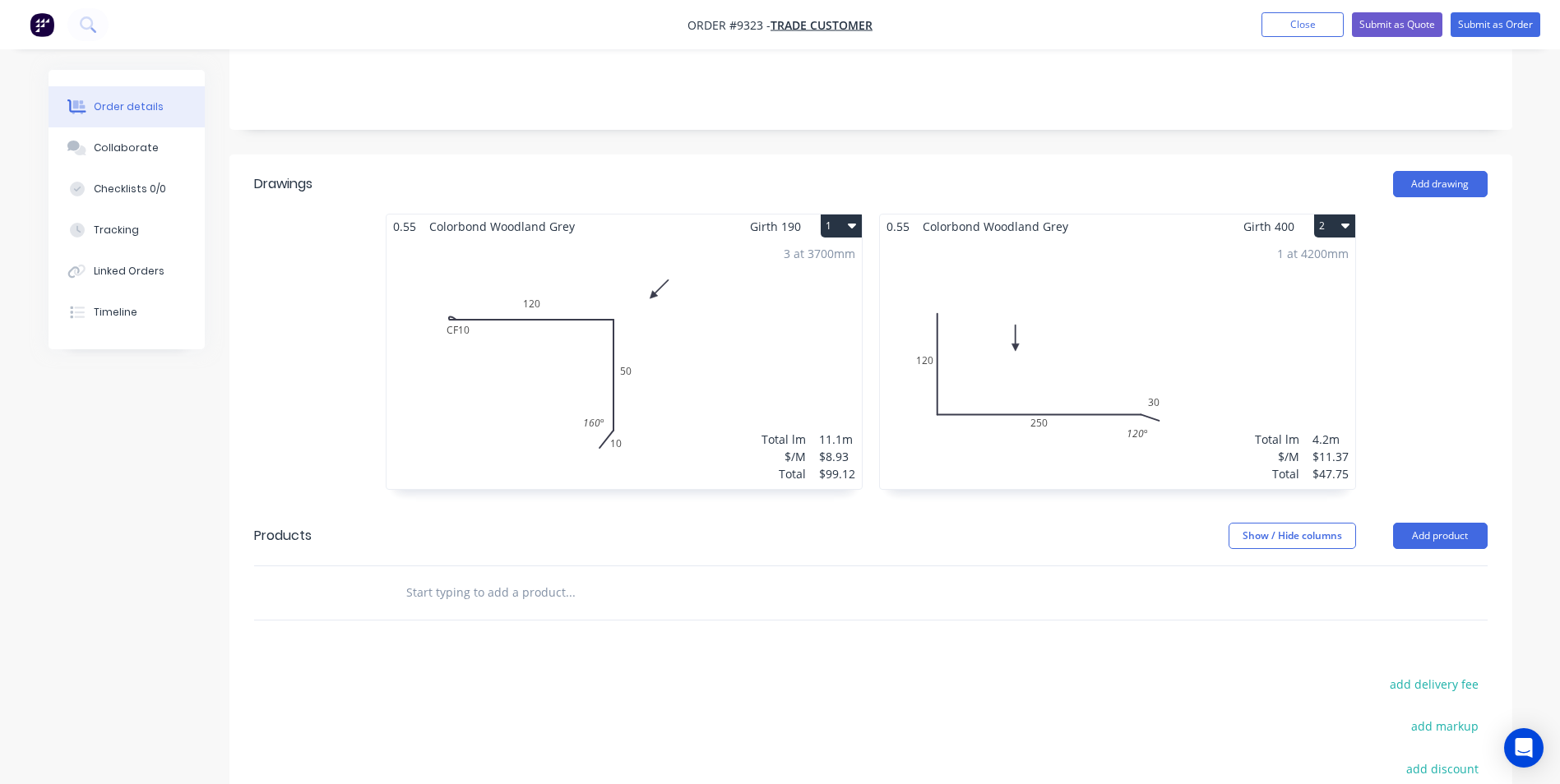
click at [766, 295] on div "3 at 3700mm Total lm $/M Total 11.1m $8.93 $99.12" at bounding box center [624, 364] width 475 height 251
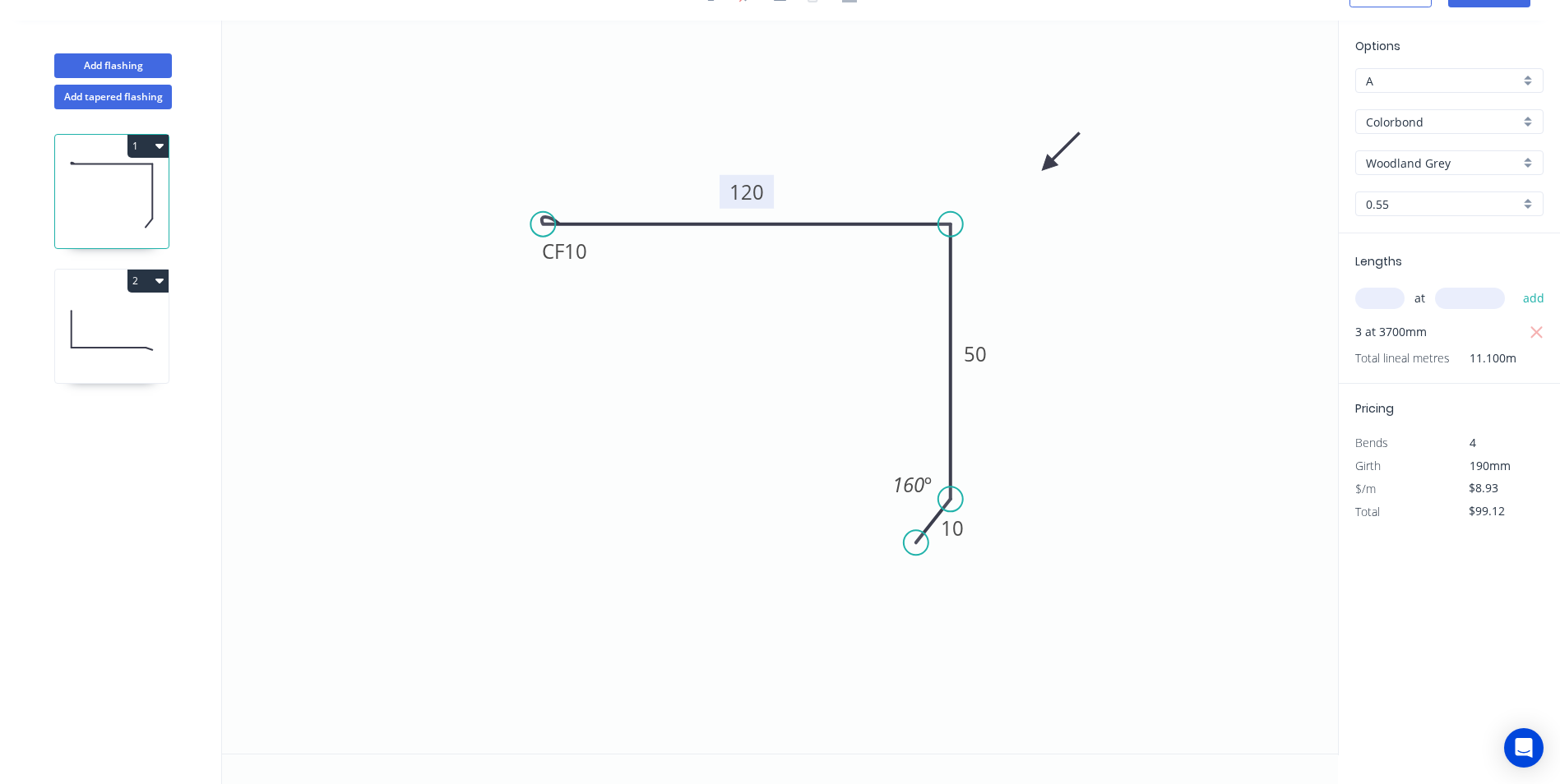
click at [765, 189] on rect at bounding box center [746, 191] width 55 height 34
click at [753, 190] on tspan "120" at bounding box center [747, 191] width 35 height 27
click at [748, 376] on icon "0 CF 10 75 50 10 160 º" at bounding box center [780, 387] width 1116 height 733
type input "$7.78"
click at [1540, 321] on button "button" at bounding box center [1537, 332] width 21 height 23
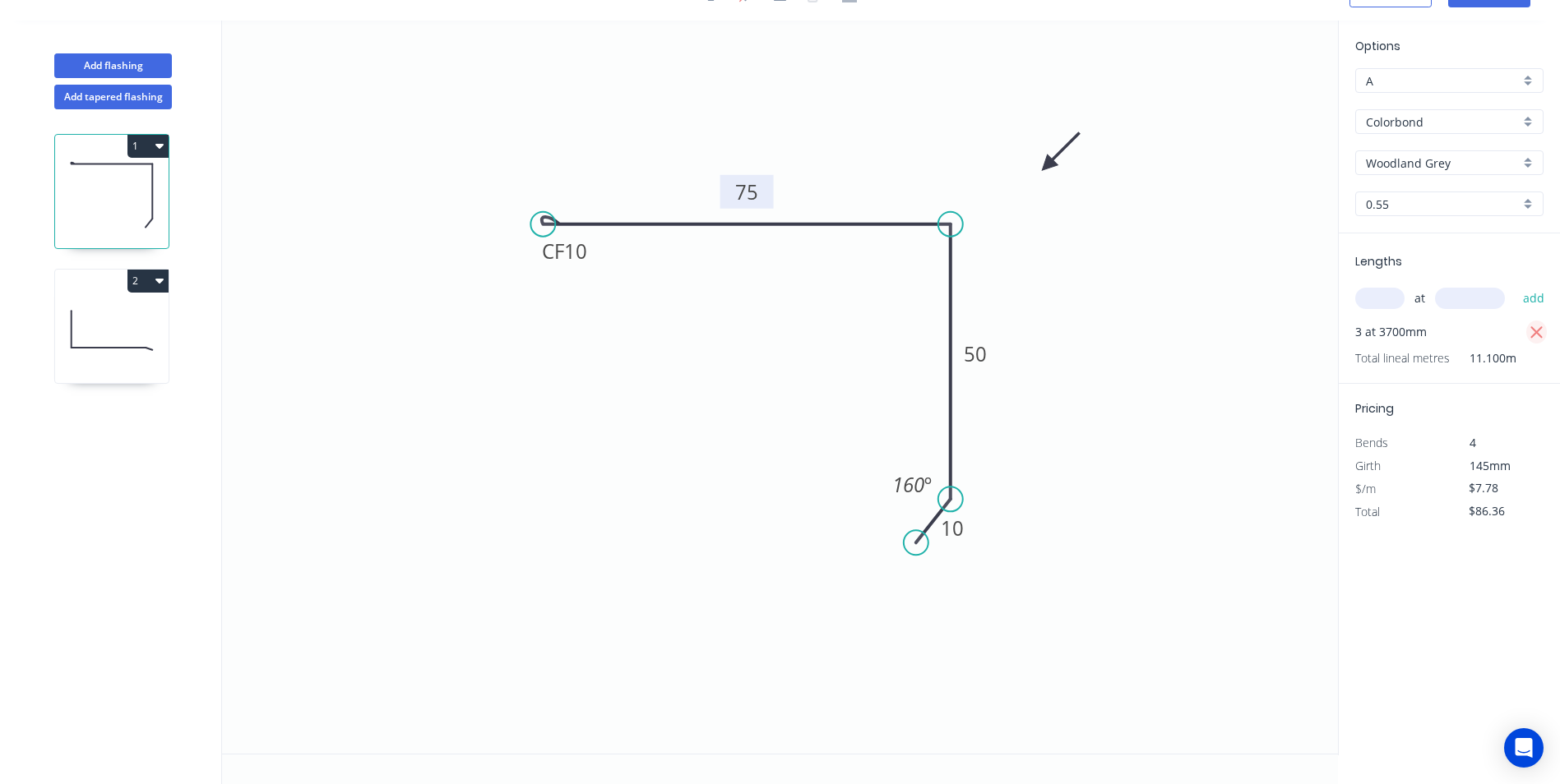
type input "$0.00"
click at [1374, 304] on input "text" at bounding box center [1380, 299] width 49 height 22
type input "1"
type input "4500"
click at [1515, 285] on button "add" at bounding box center [1534, 299] width 39 height 28
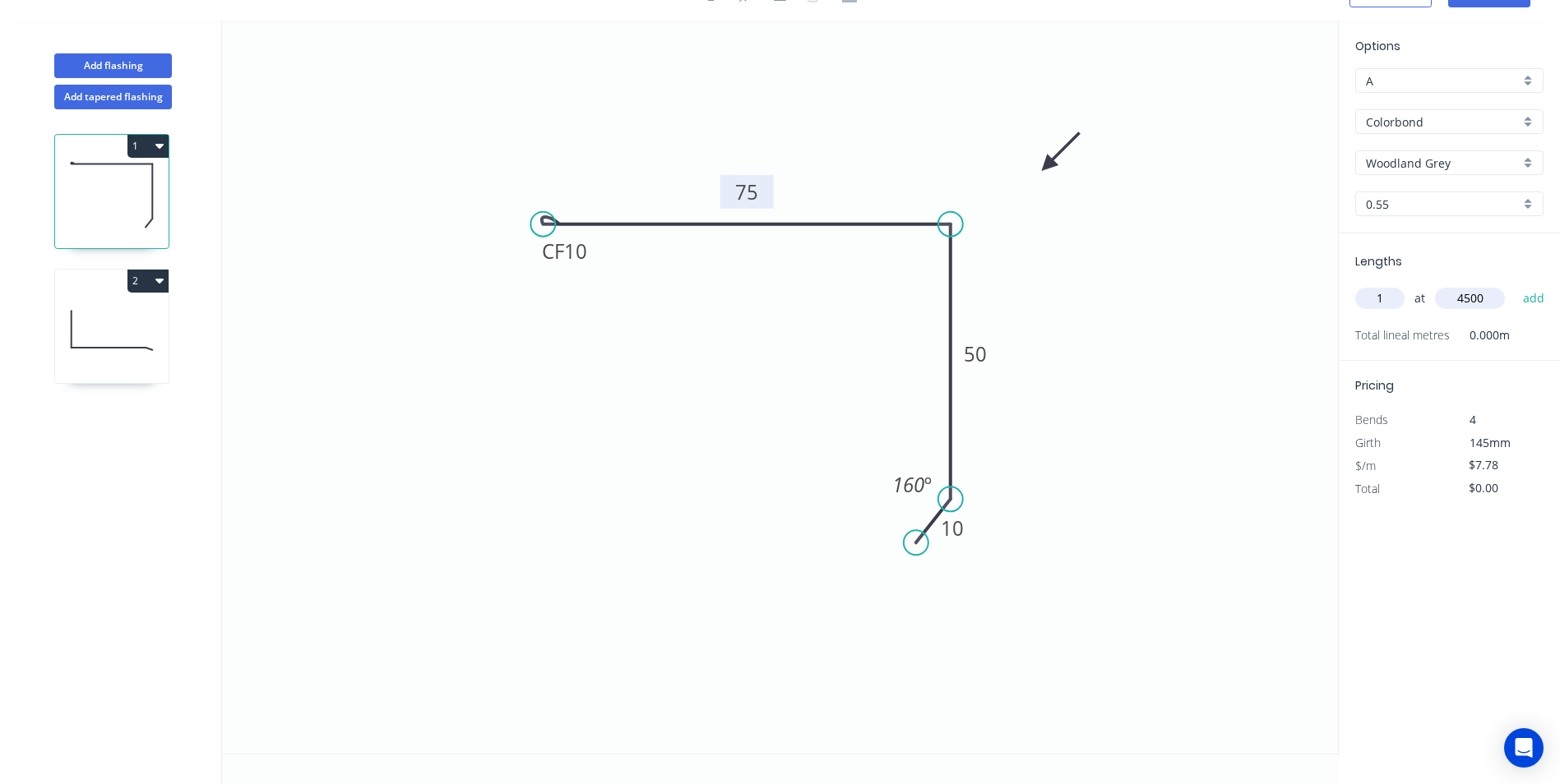
type input "$35.01"
click at [164, 280] on button "2" at bounding box center [148, 281] width 42 height 23
click at [89, 348] on div "Delete" at bounding box center [90, 355] width 126 height 24
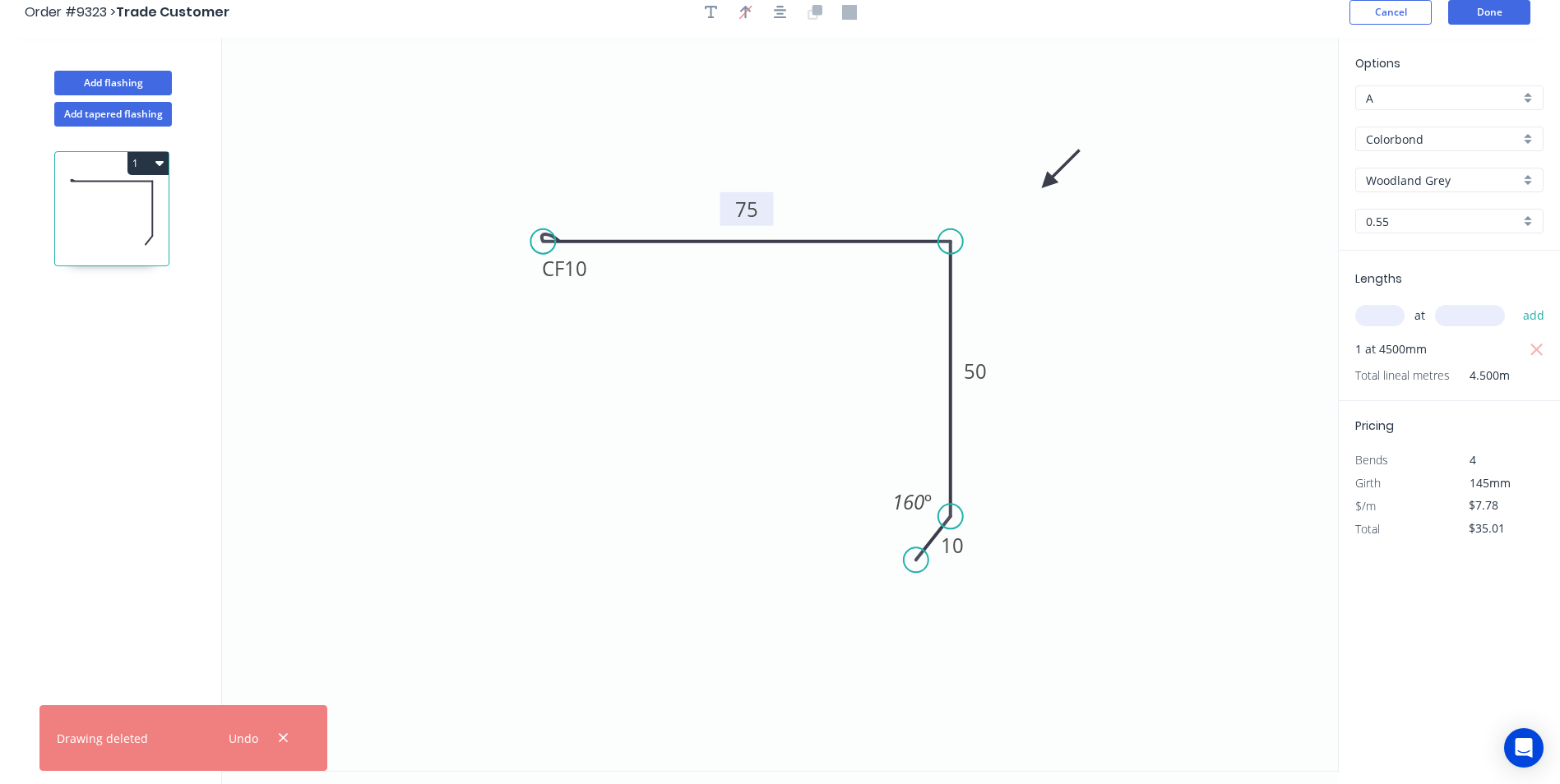
scroll to position [0, 0]
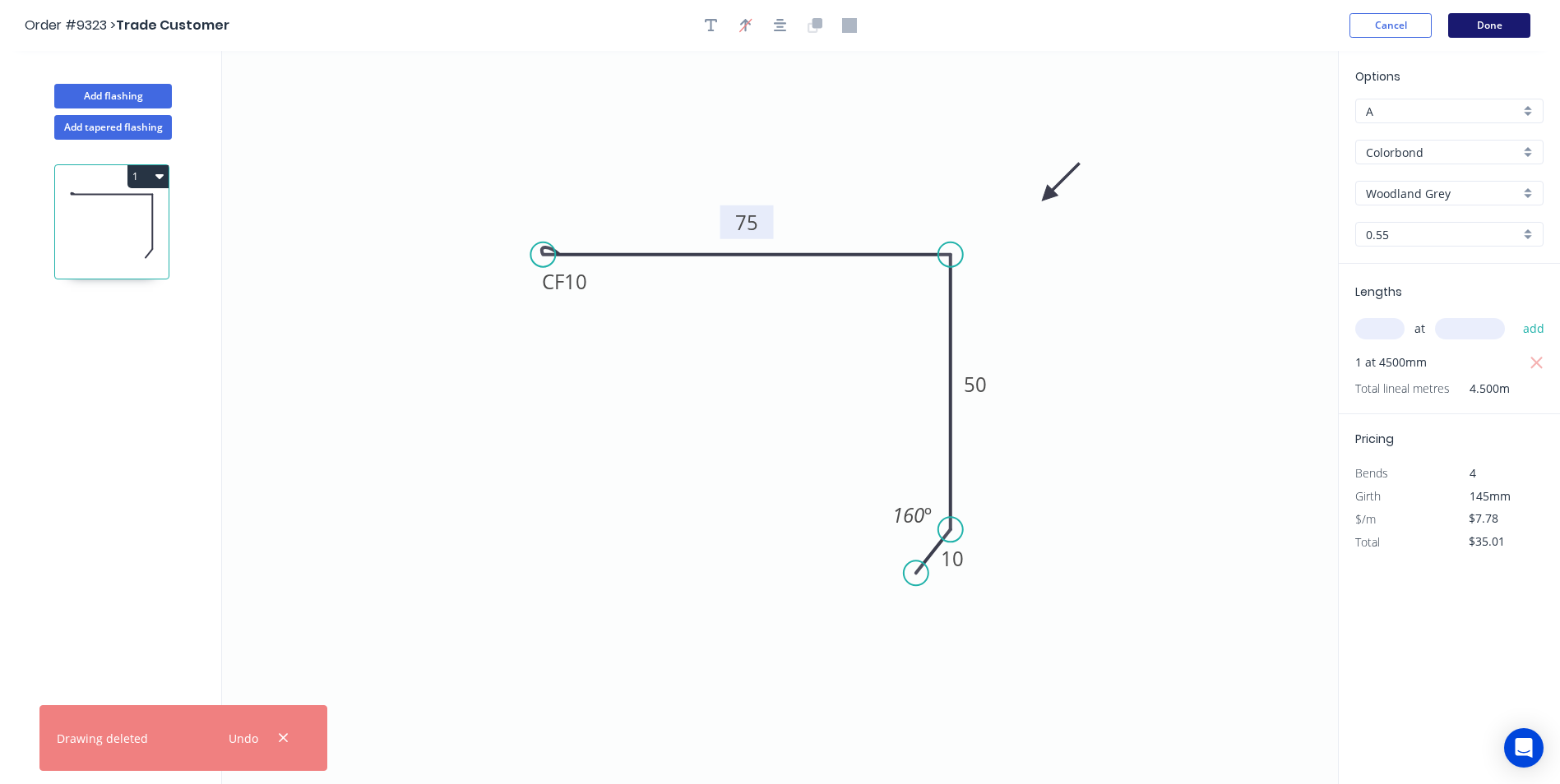
click at [1466, 22] on button "Done" at bounding box center [1489, 25] width 82 height 25
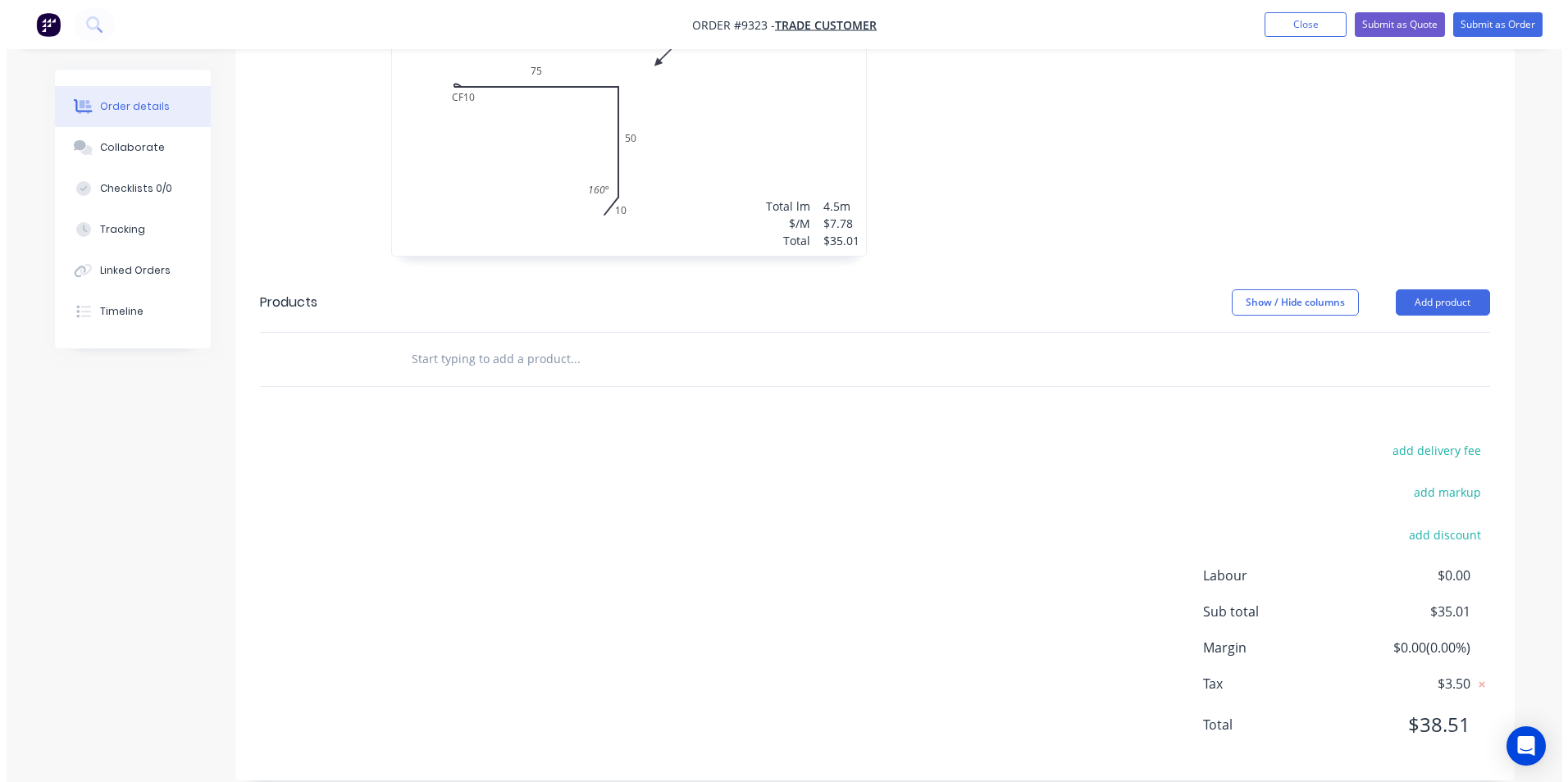
scroll to position [232, 0]
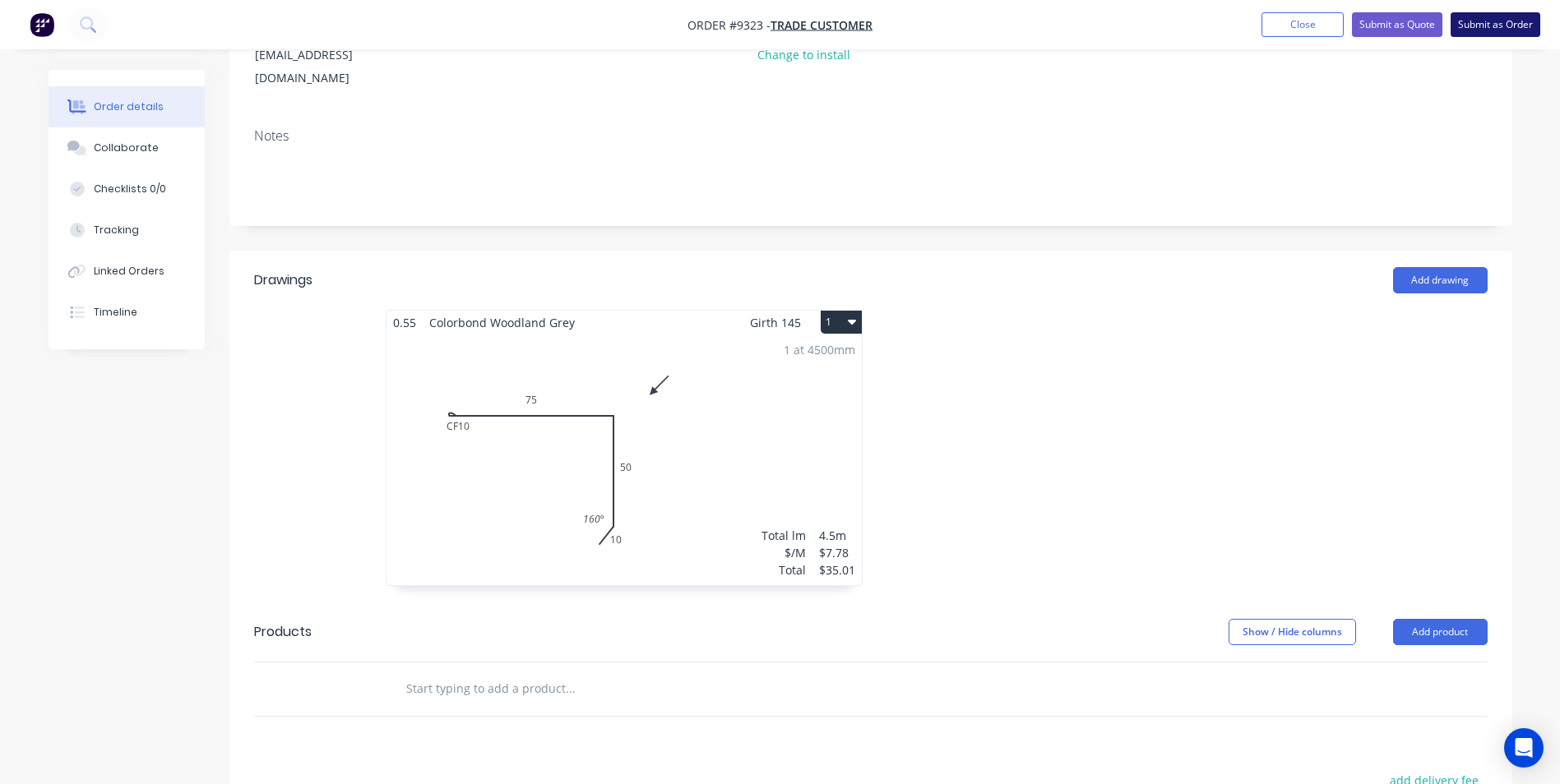
click at [1492, 13] on button "Submit as Order" at bounding box center [1496, 24] width 90 height 25
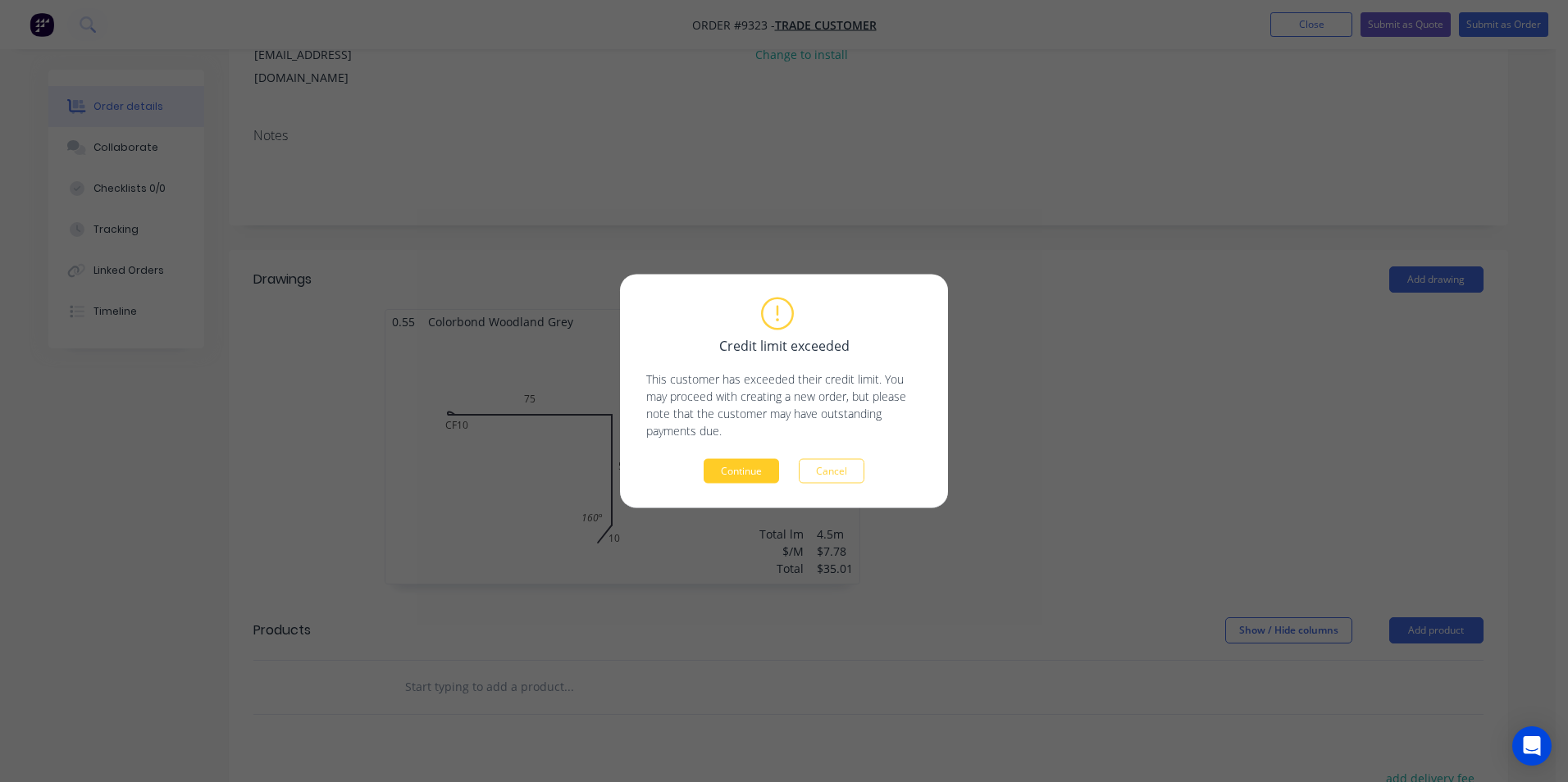
click at [742, 462] on button "Continue" at bounding box center [741, 471] width 75 height 25
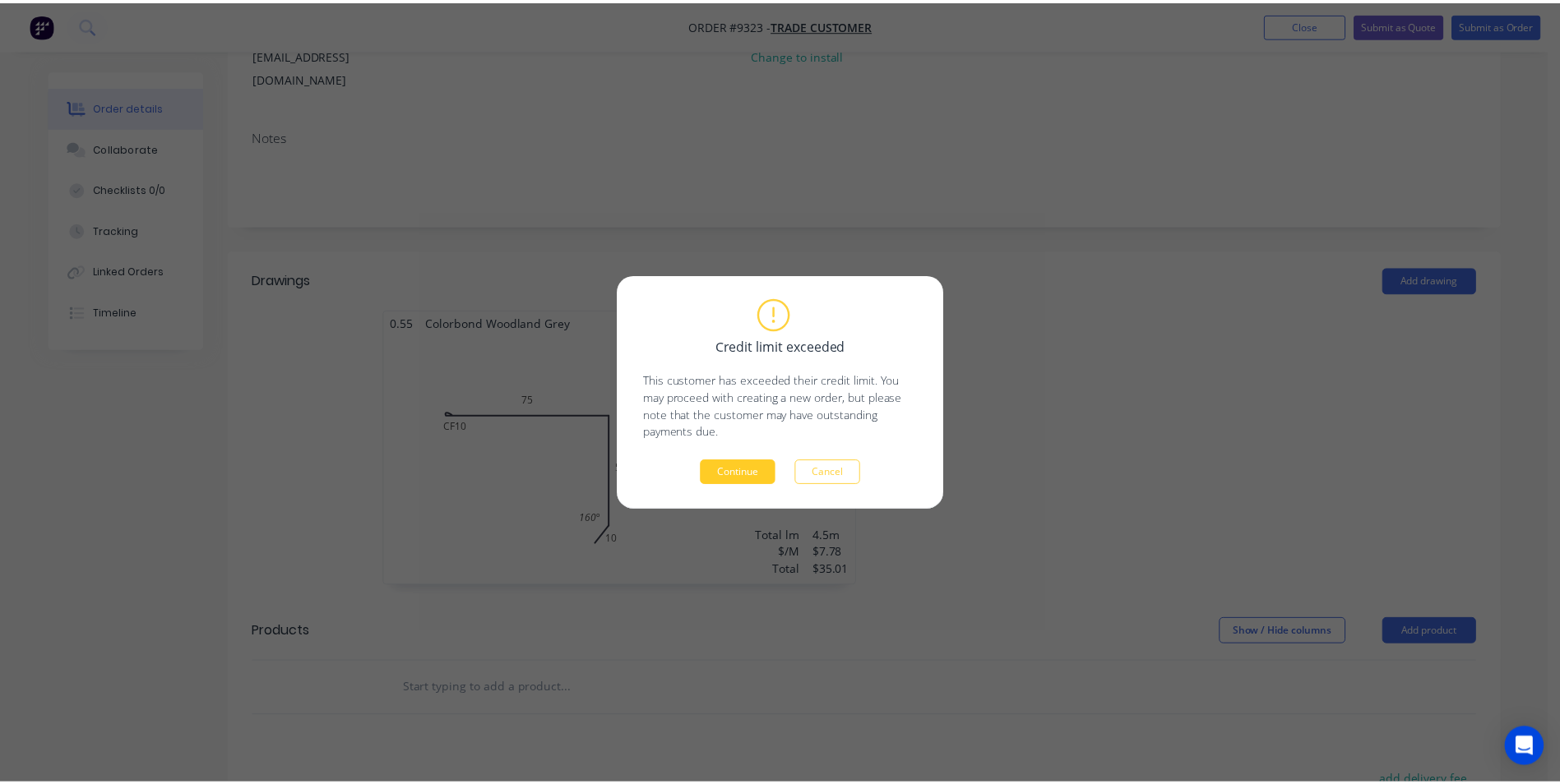
scroll to position [0, 0]
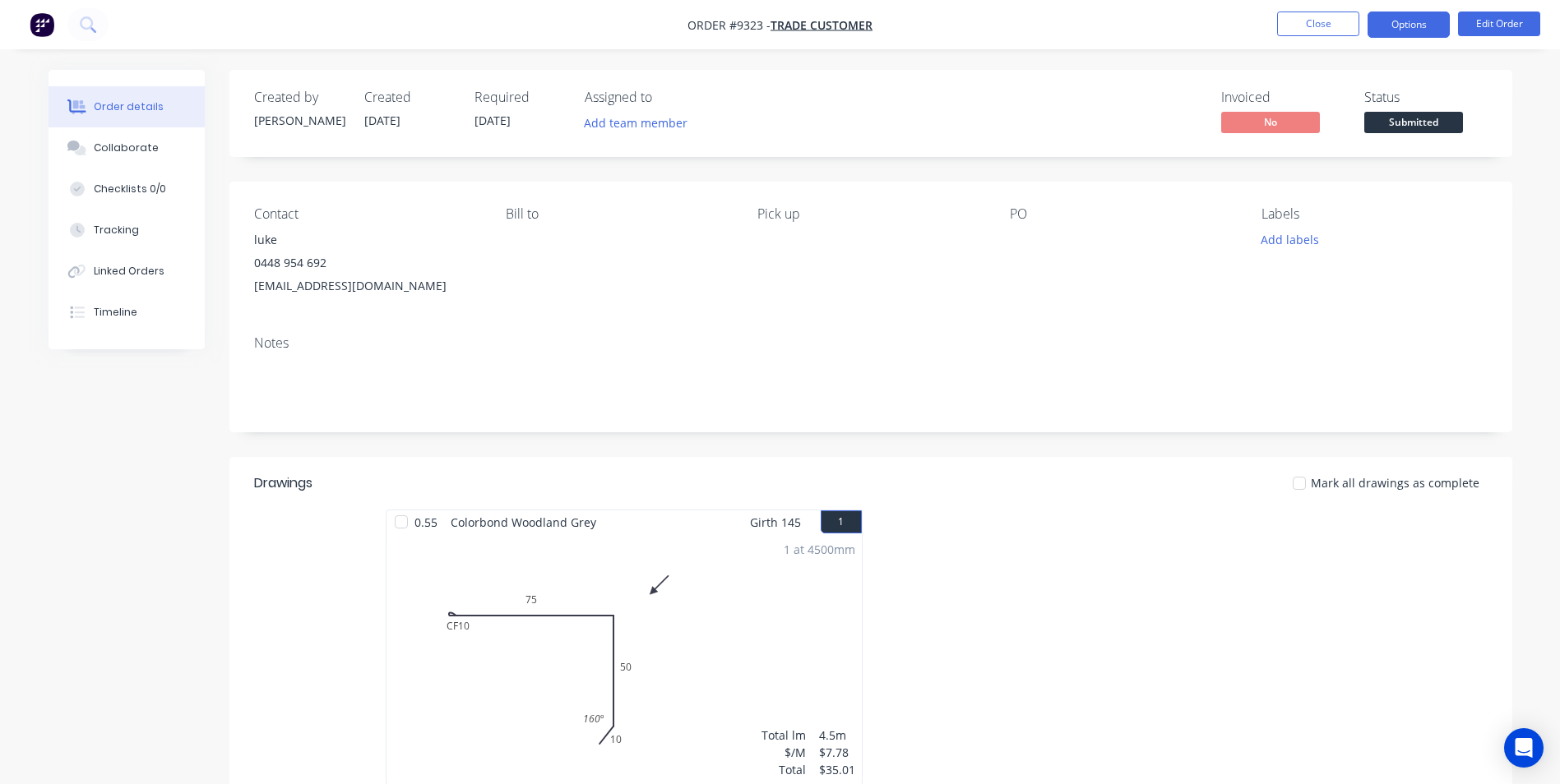
click at [1399, 22] on button "Options" at bounding box center [1409, 24] width 82 height 26
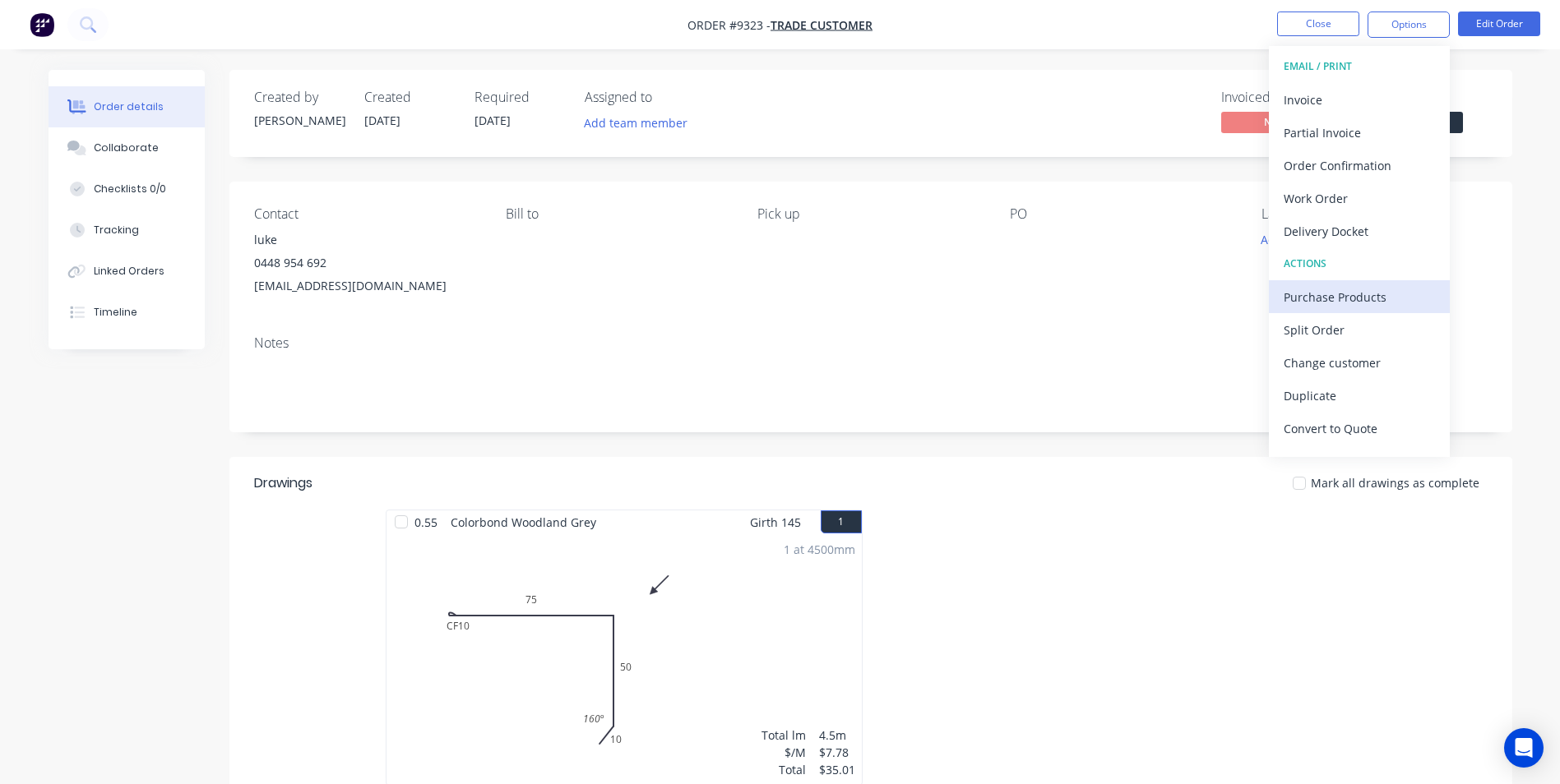
click at [1357, 292] on div "Purchase Products" at bounding box center [1359, 298] width 151 height 24
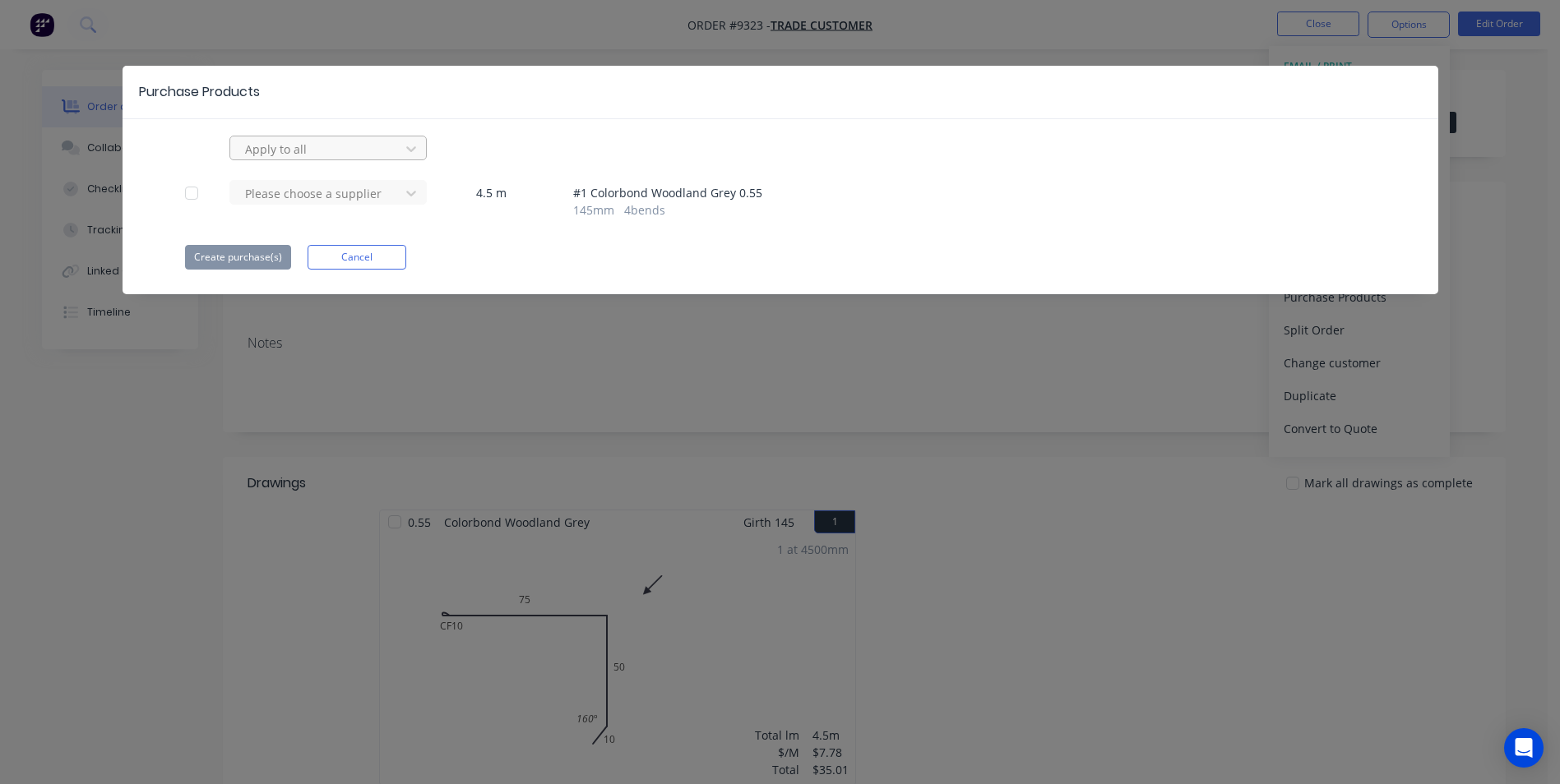
click at [296, 150] on div at bounding box center [317, 150] width 148 height 21
type input "apex"
click at [319, 190] on div "Apex Building Products" at bounding box center [328, 185] width 197 height 30
click at [265, 249] on button "Create purchase(s)" at bounding box center [238, 257] width 106 height 25
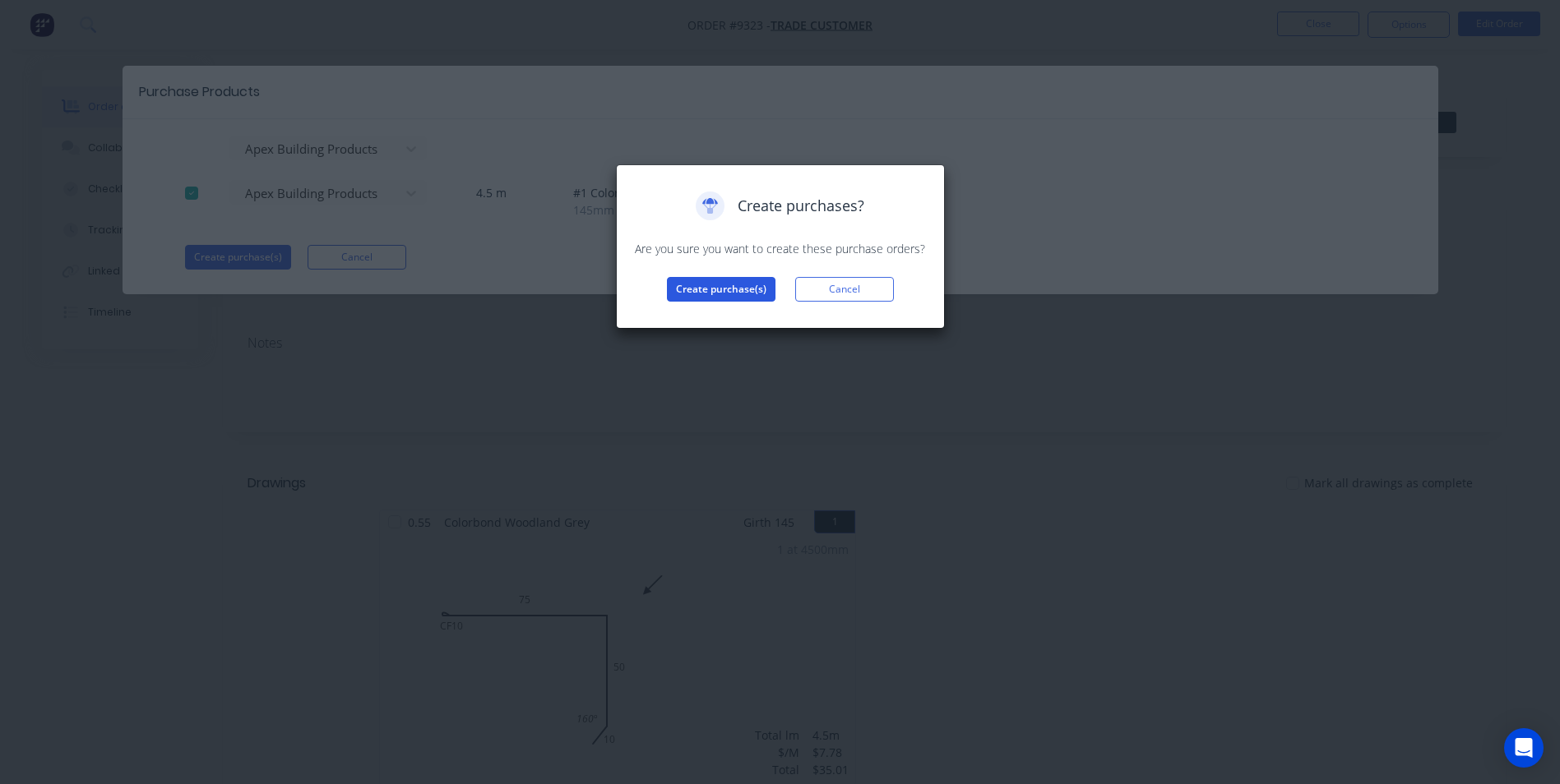
click at [689, 291] on button "Create purchase(s)" at bounding box center [720, 289] width 108 height 25
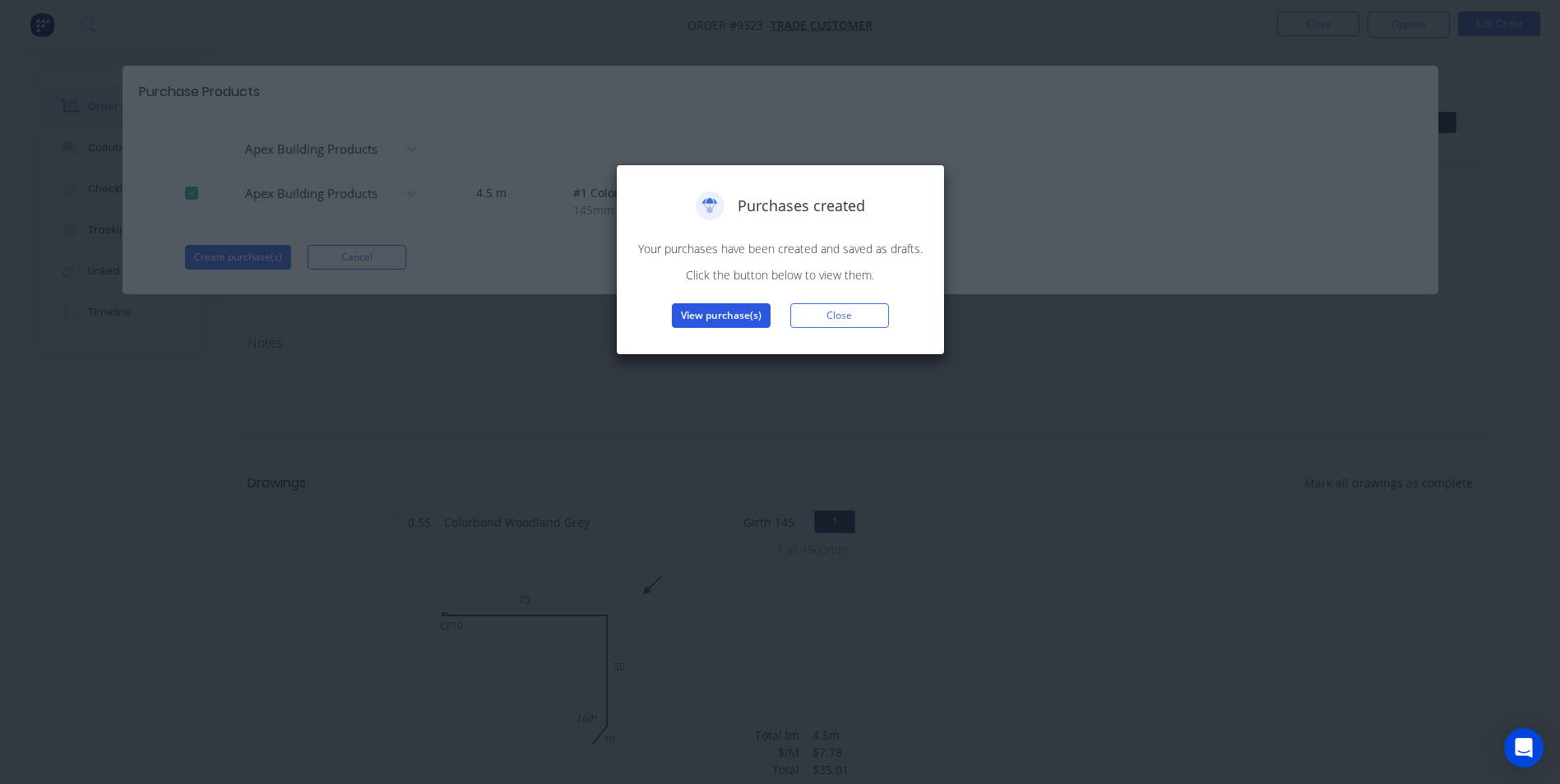
click at [731, 316] on button "View purchase(s)" at bounding box center [721, 316] width 99 height 25
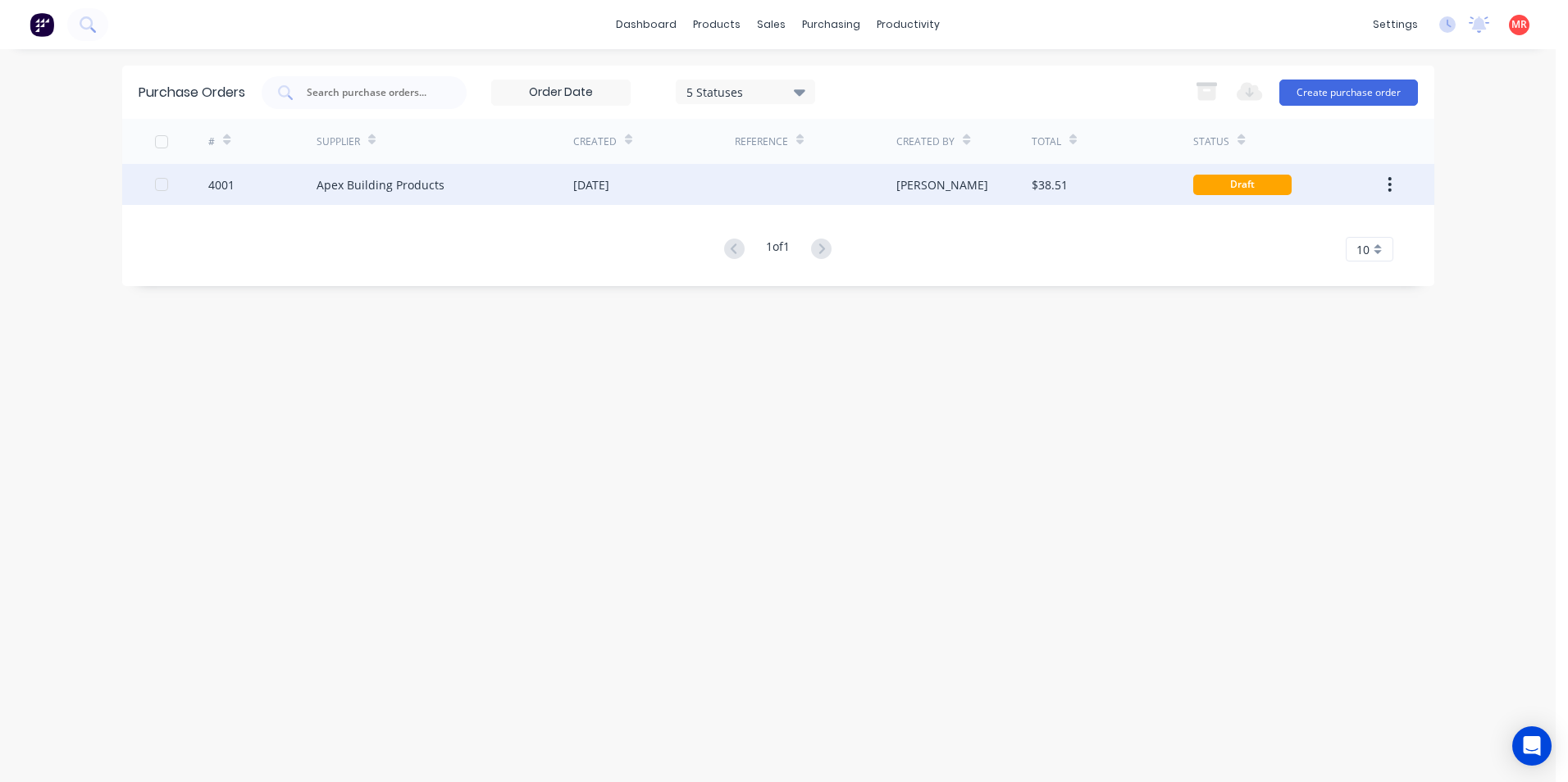
click at [482, 190] on div "Apex Building Products" at bounding box center [445, 185] width 256 height 41
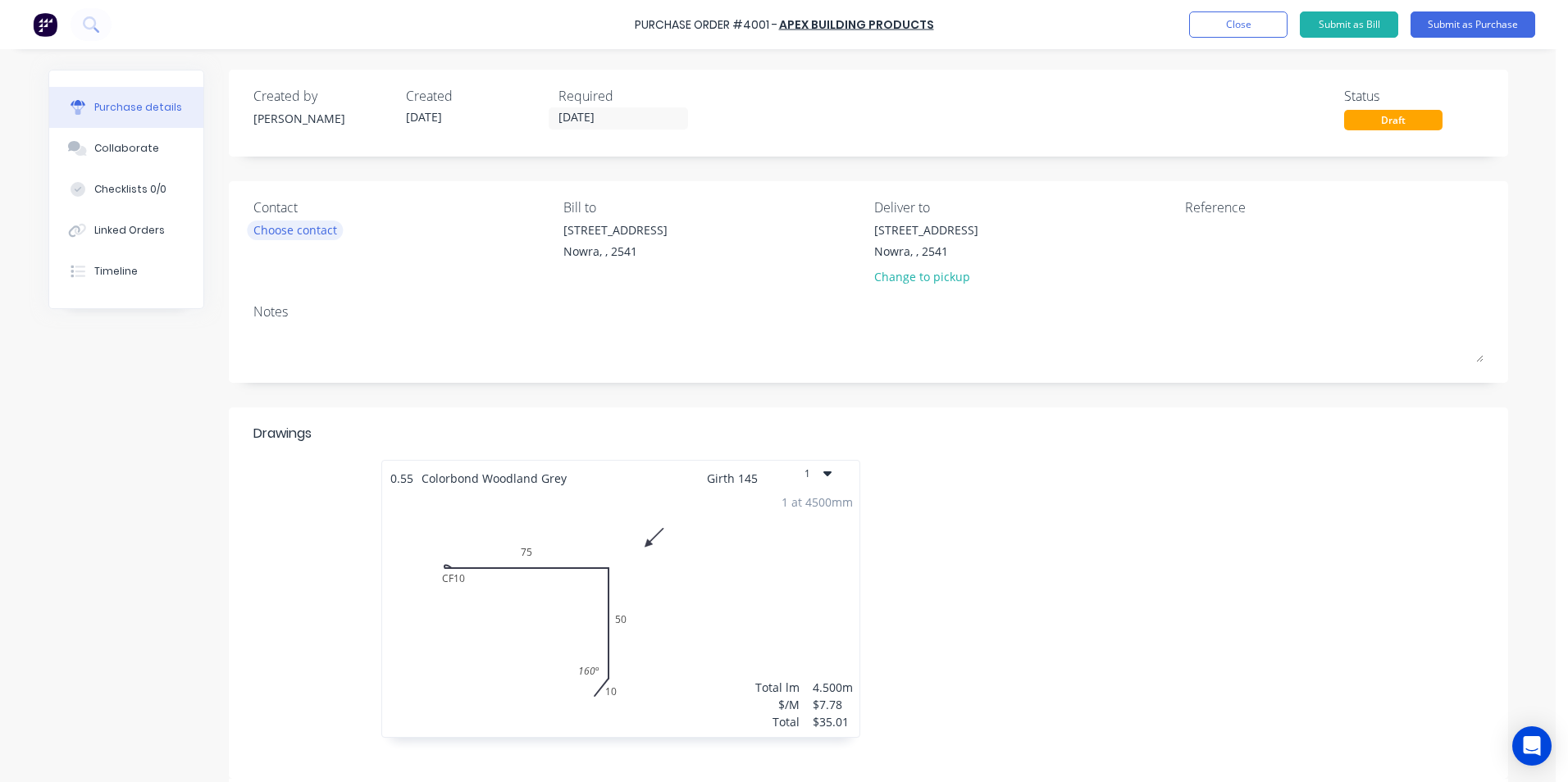
click at [336, 227] on div "Choose contact" at bounding box center [295, 230] width 84 height 17
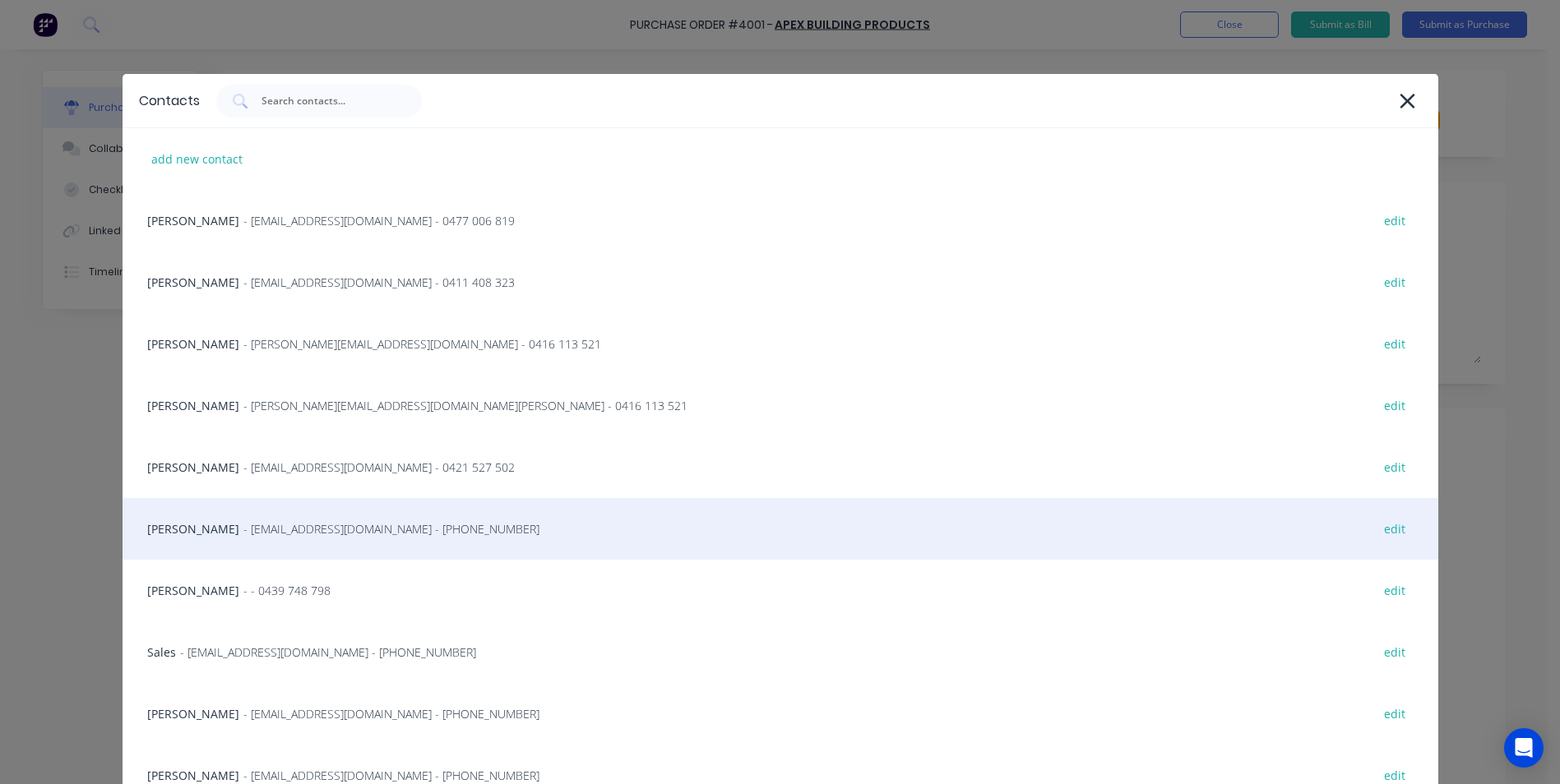
click at [263, 535] on span "- info@SCRS.net.au - (02) 4411 1090" at bounding box center [391, 529] width 296 height 17
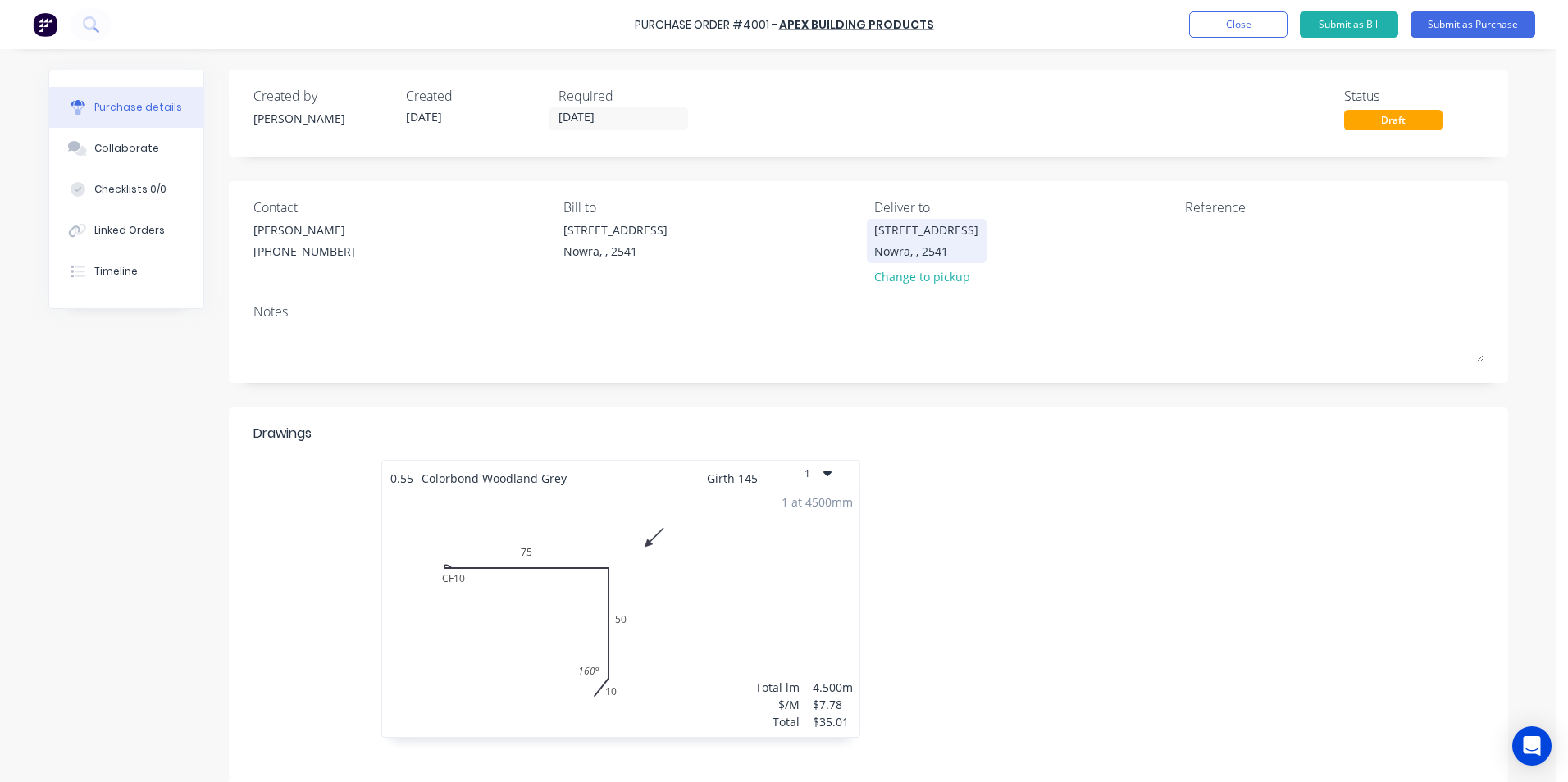
click at [876, 255] on div "Nowra, , 2541" at bounding box center [926, 251] width 104 height 17
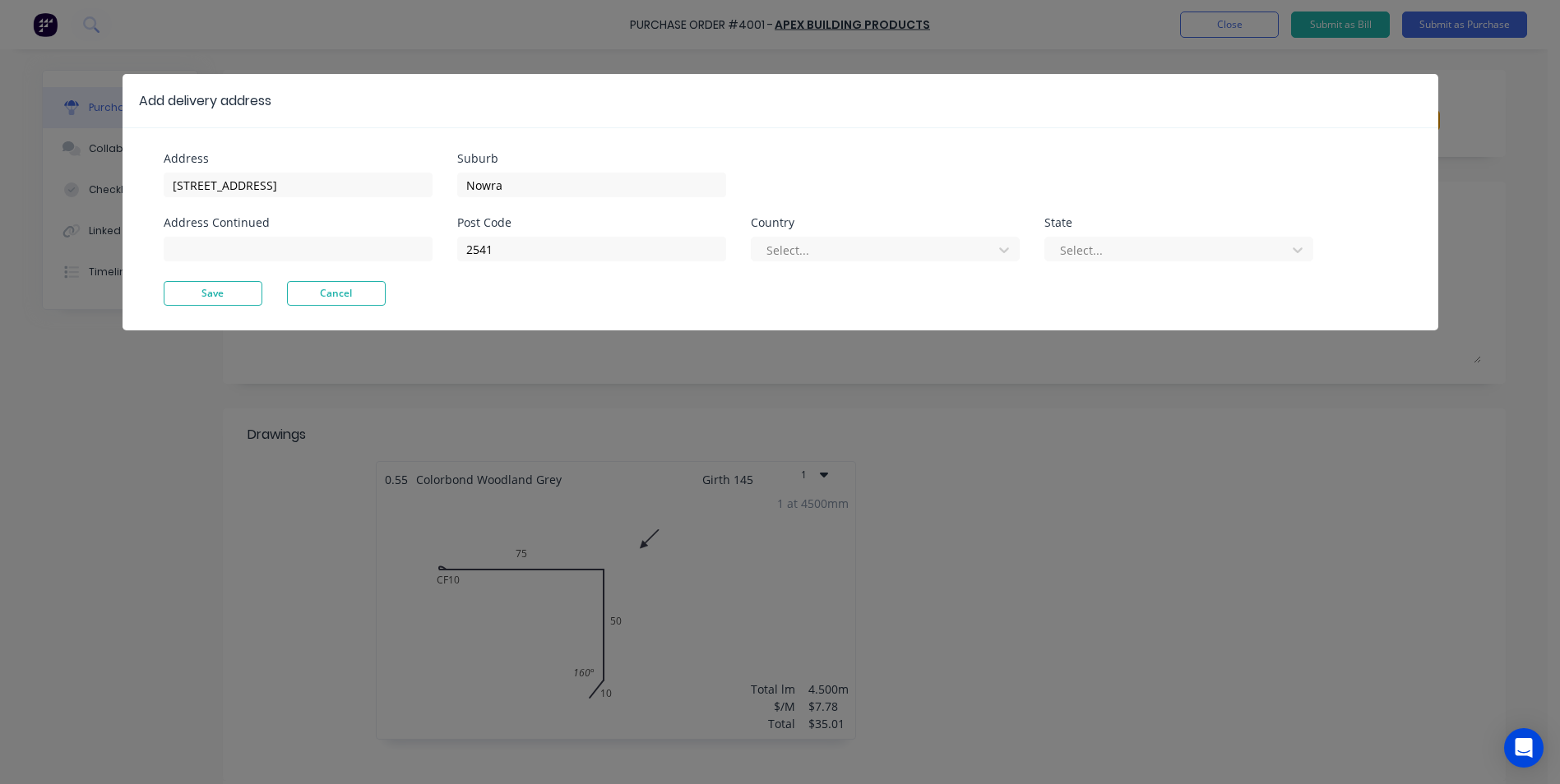
click at [904, 363] on div "Add delivery address Address Unit 6/53 Albatross Road Address Continued Suburb …" at bounding box center [780, 392] width 1560 height 784
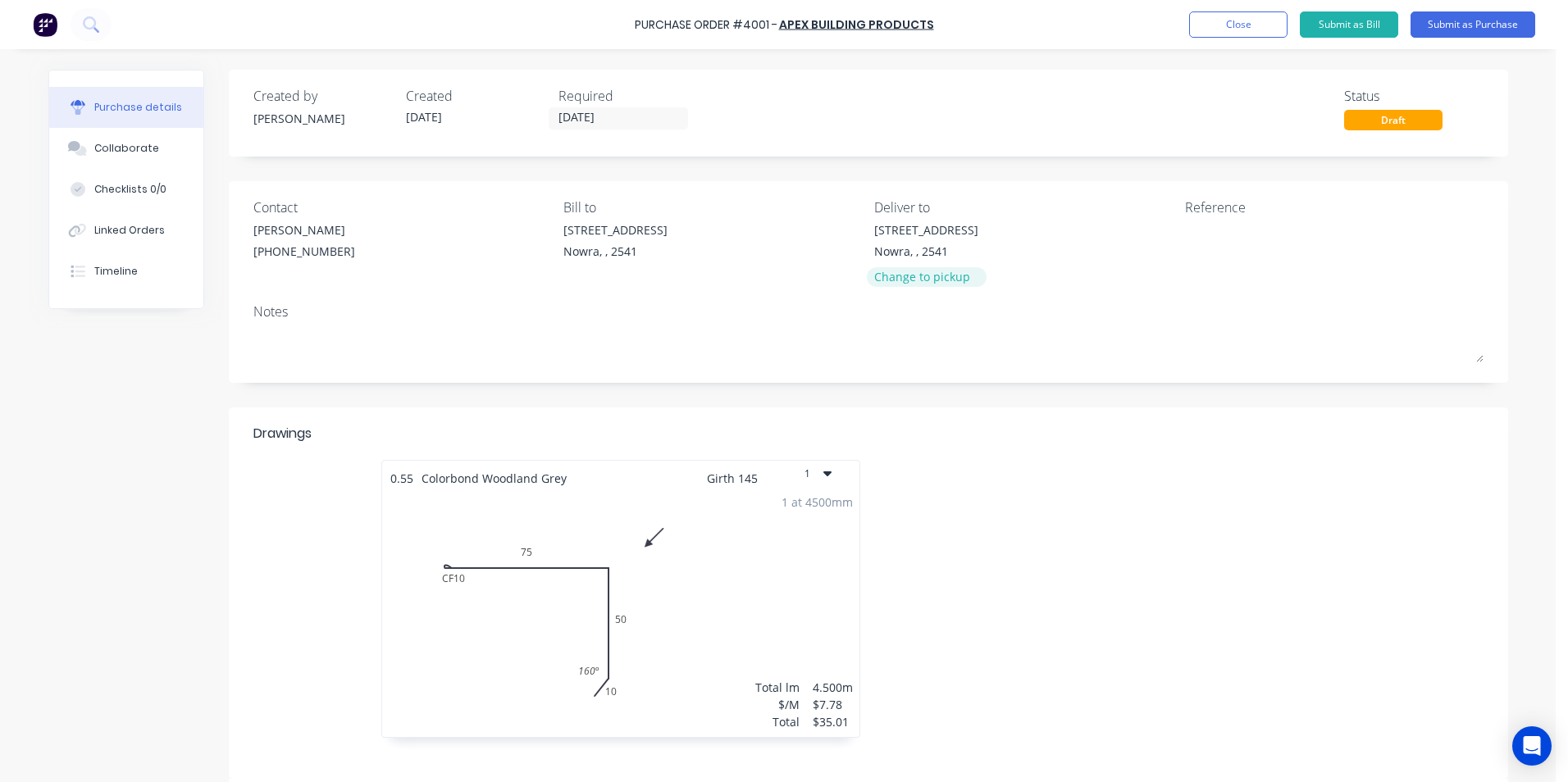
click at [894, 271] on div "Change to pickup" at bounding box center [926, 277] width 104 height 17
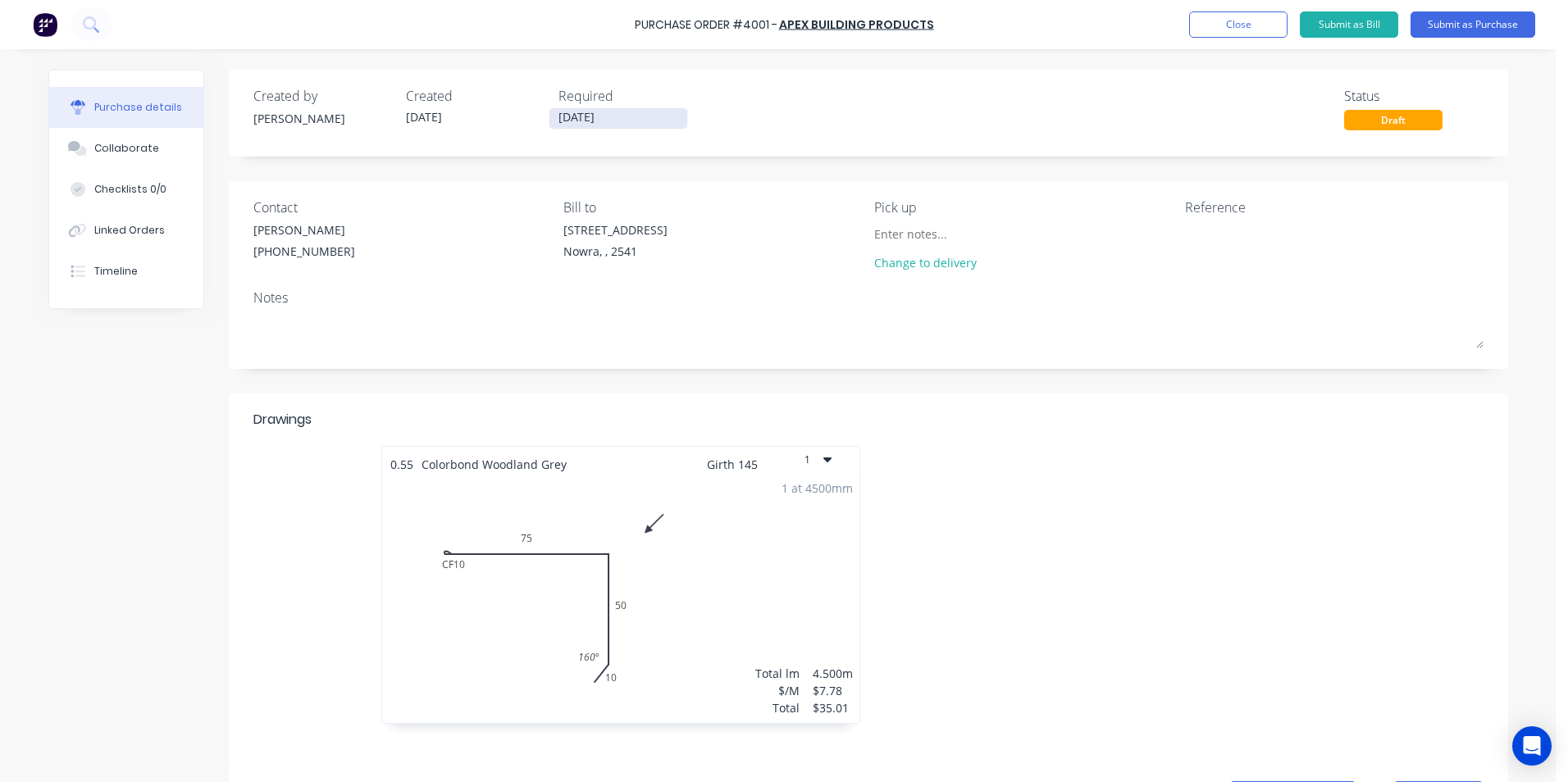
click at [616, 116] on input "14/08/25" at bounding box center [619, 118] width 138 height 21
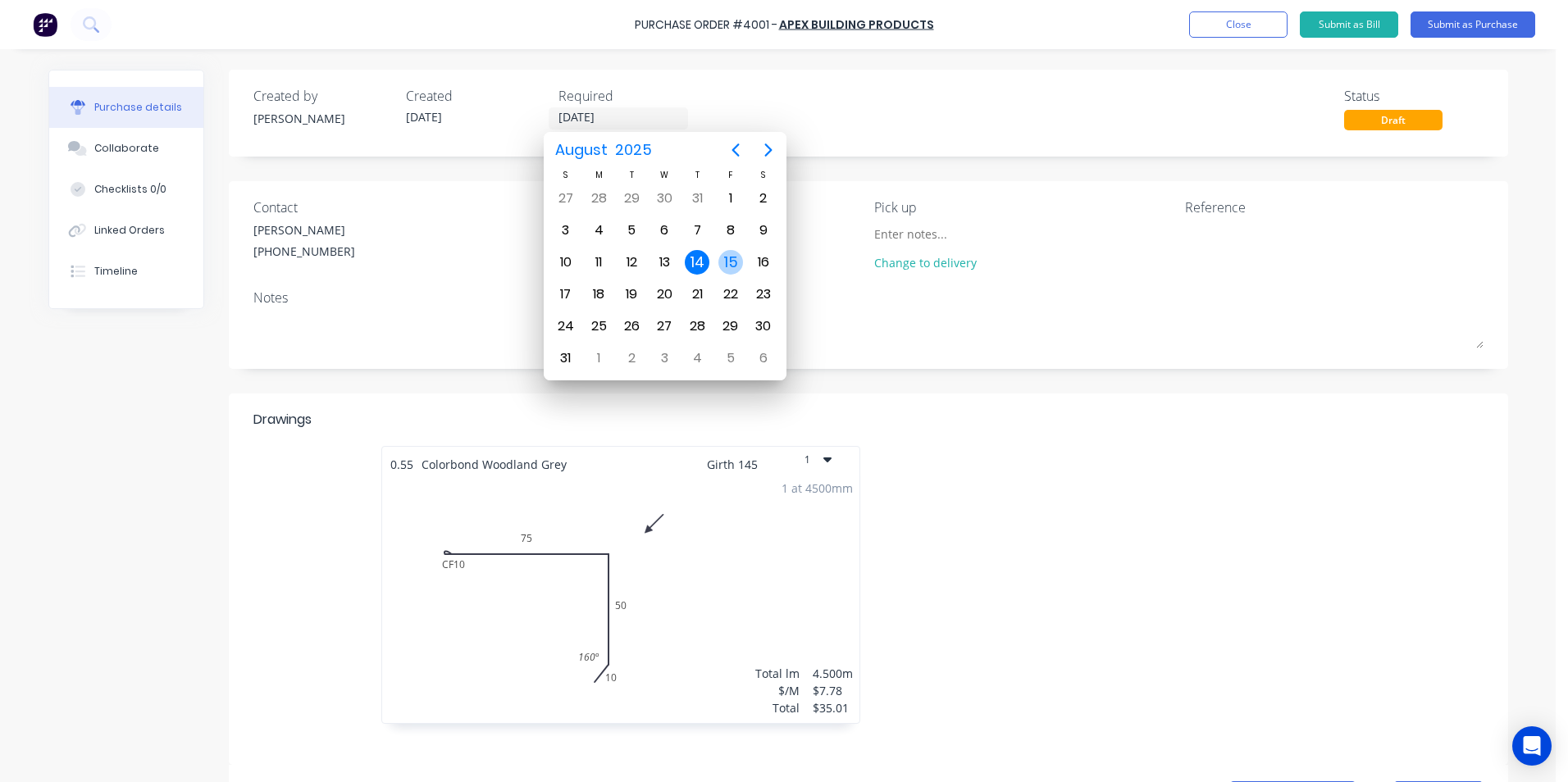
click at [726, 255] on div "15" at bounding box center [730, 262] width 25 height 25
type input "15/08/25"
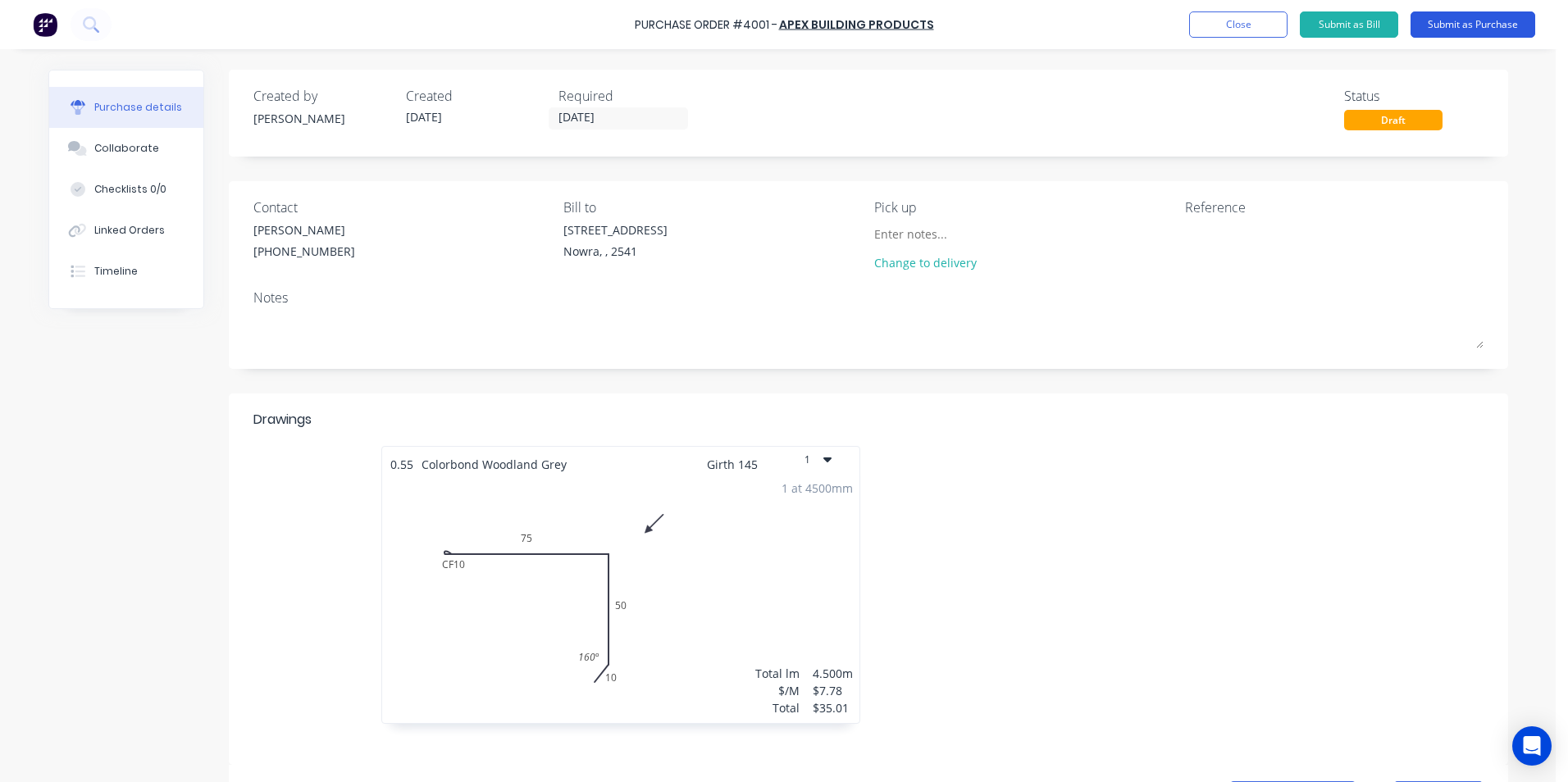
click at [1484, 24] on button "Submit as Purchase" at bounding box center [1473, 24] width 124 height 26
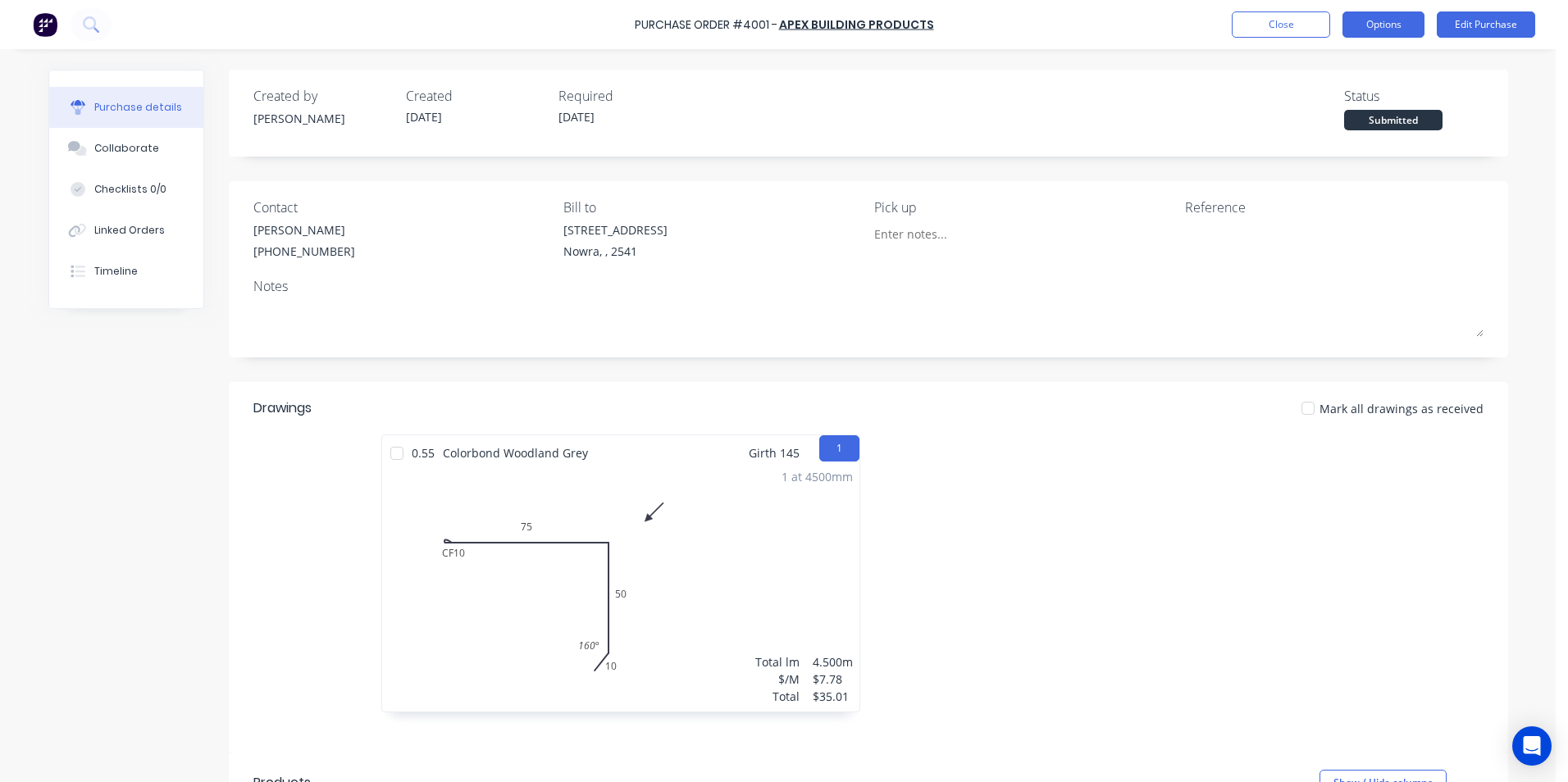
click at [1388, 35] on button "Options" at bounding box center [1383, 24] width 82 height 26
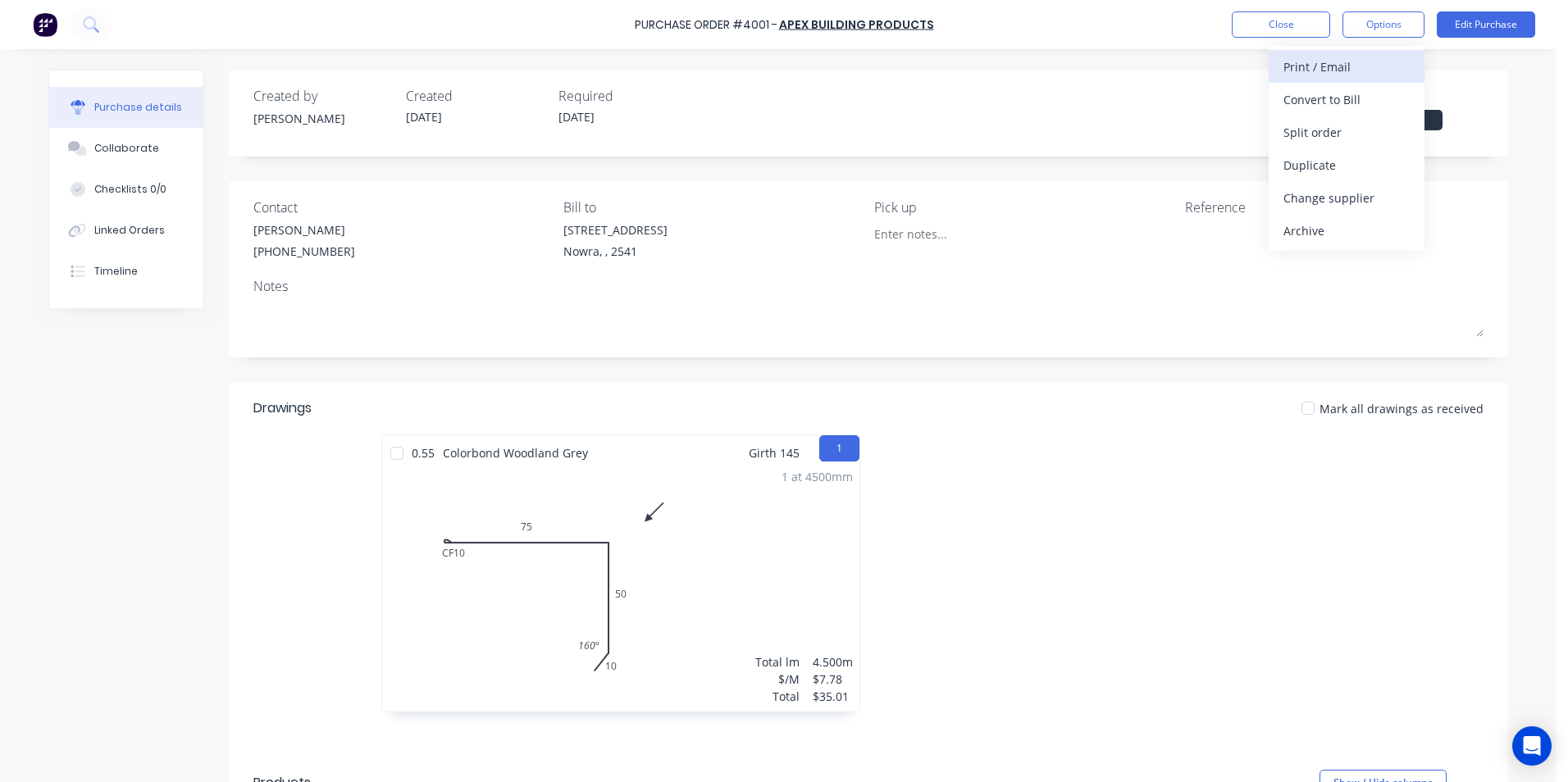
click at [1337, 64] on div "Print / Email" at bounding box center [1347, 67] width 126 height 24
click at [1333, 102] on div "With pricing" at bounding box center [1347, 100] width 126 height 24
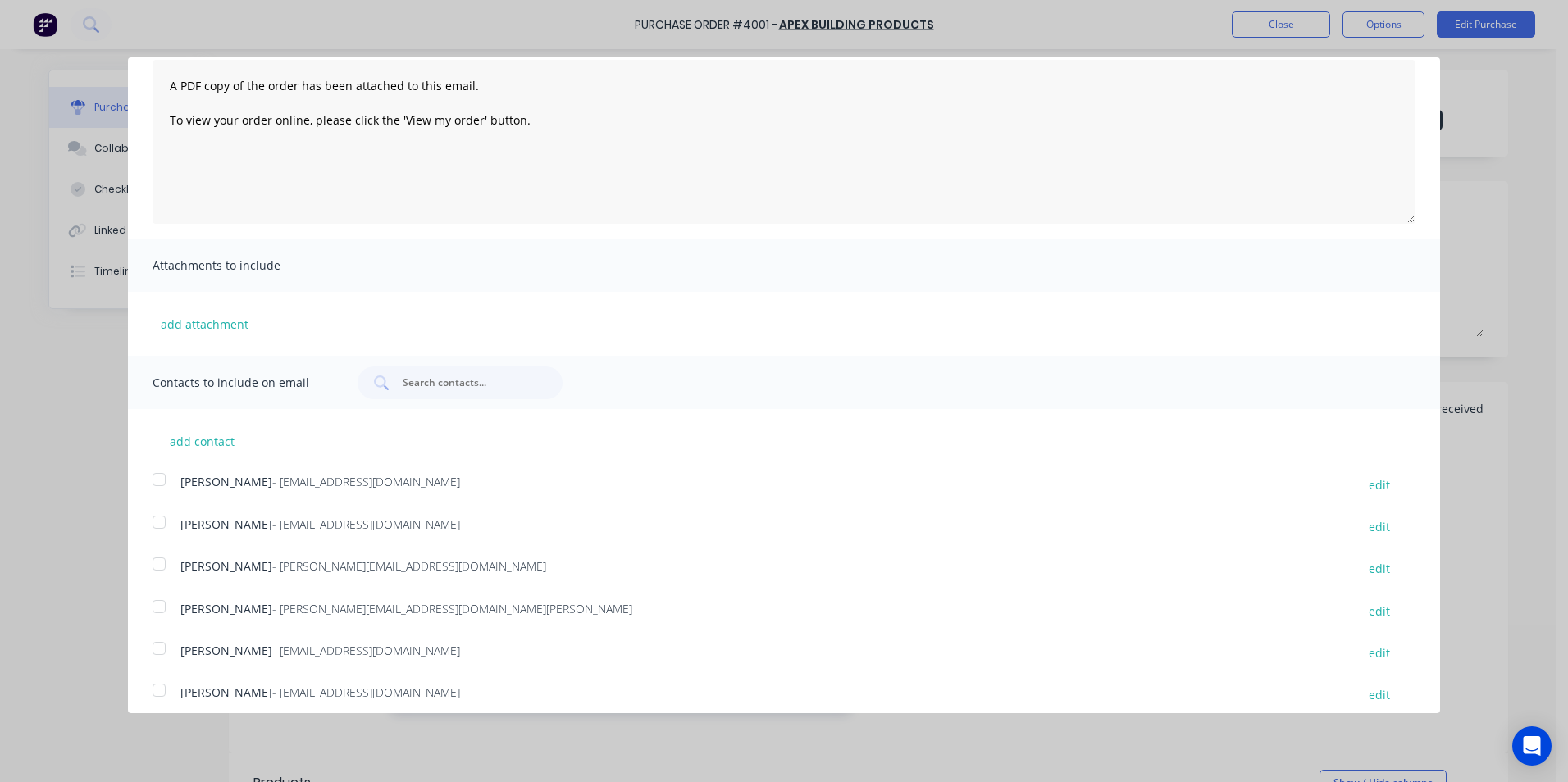
scroll to position [300, 0]
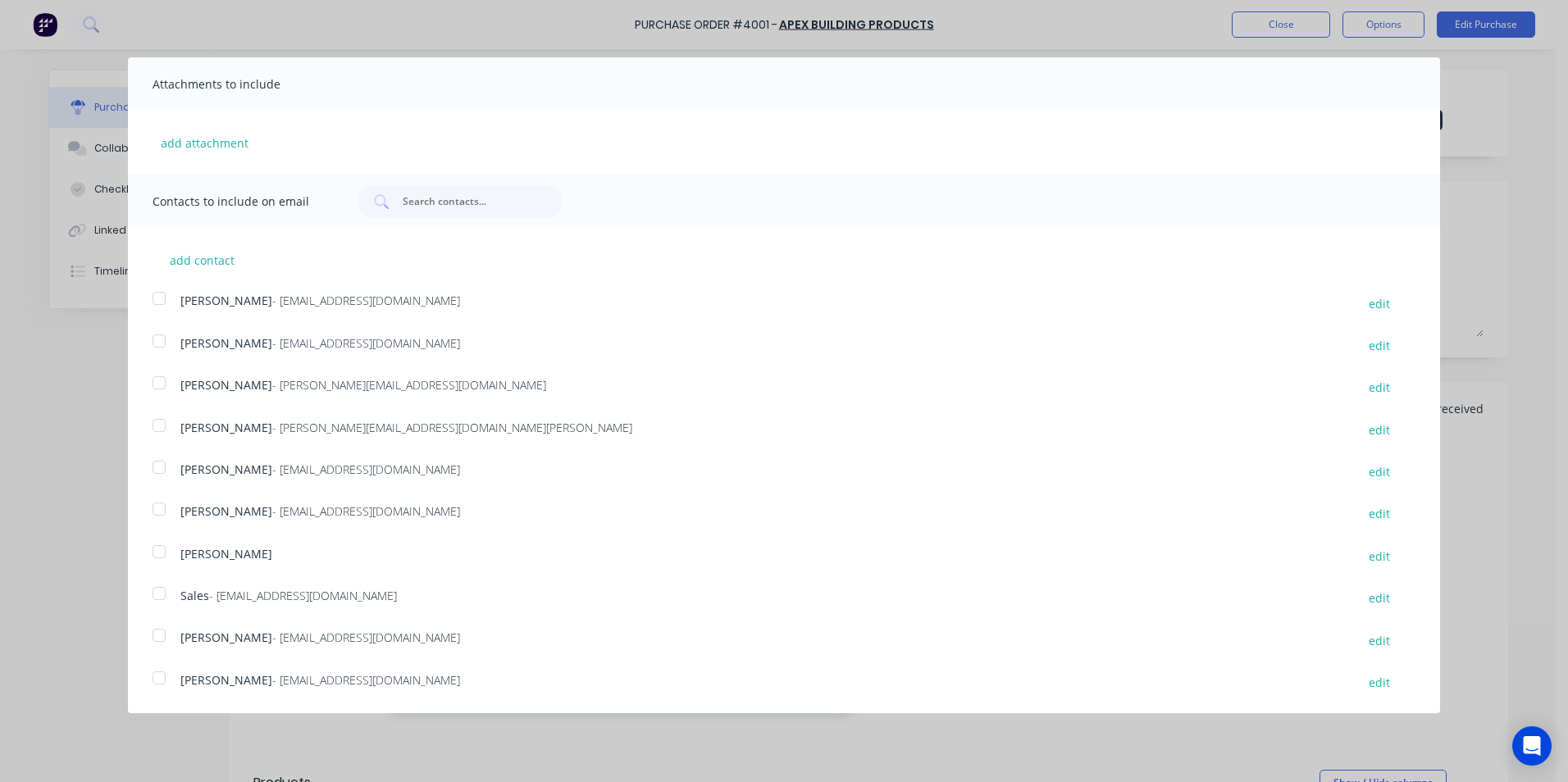
click at [164, 595] on div at bounding box center [159, 594] width 33 height 33
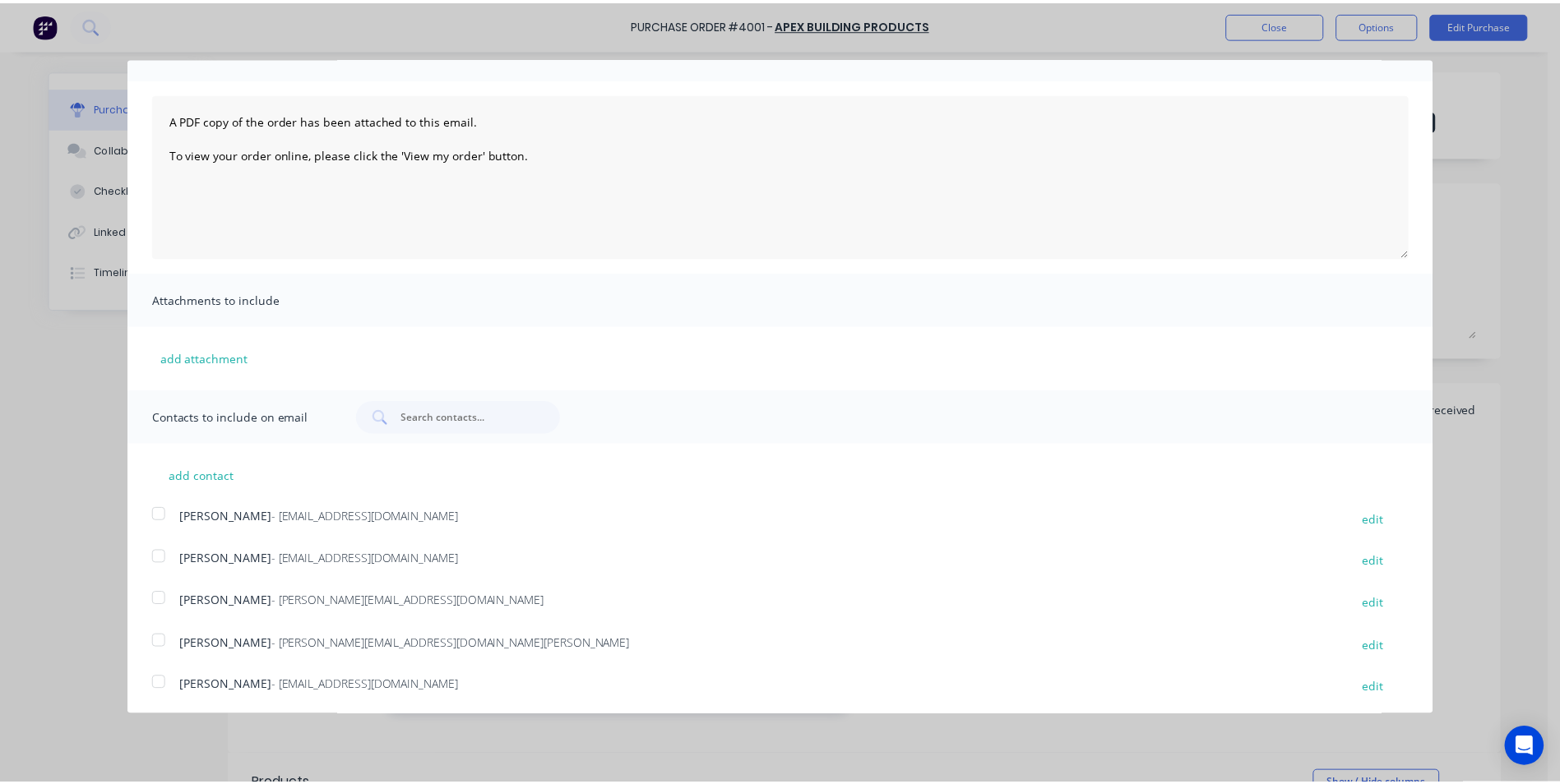
scroll to position [0, 0]
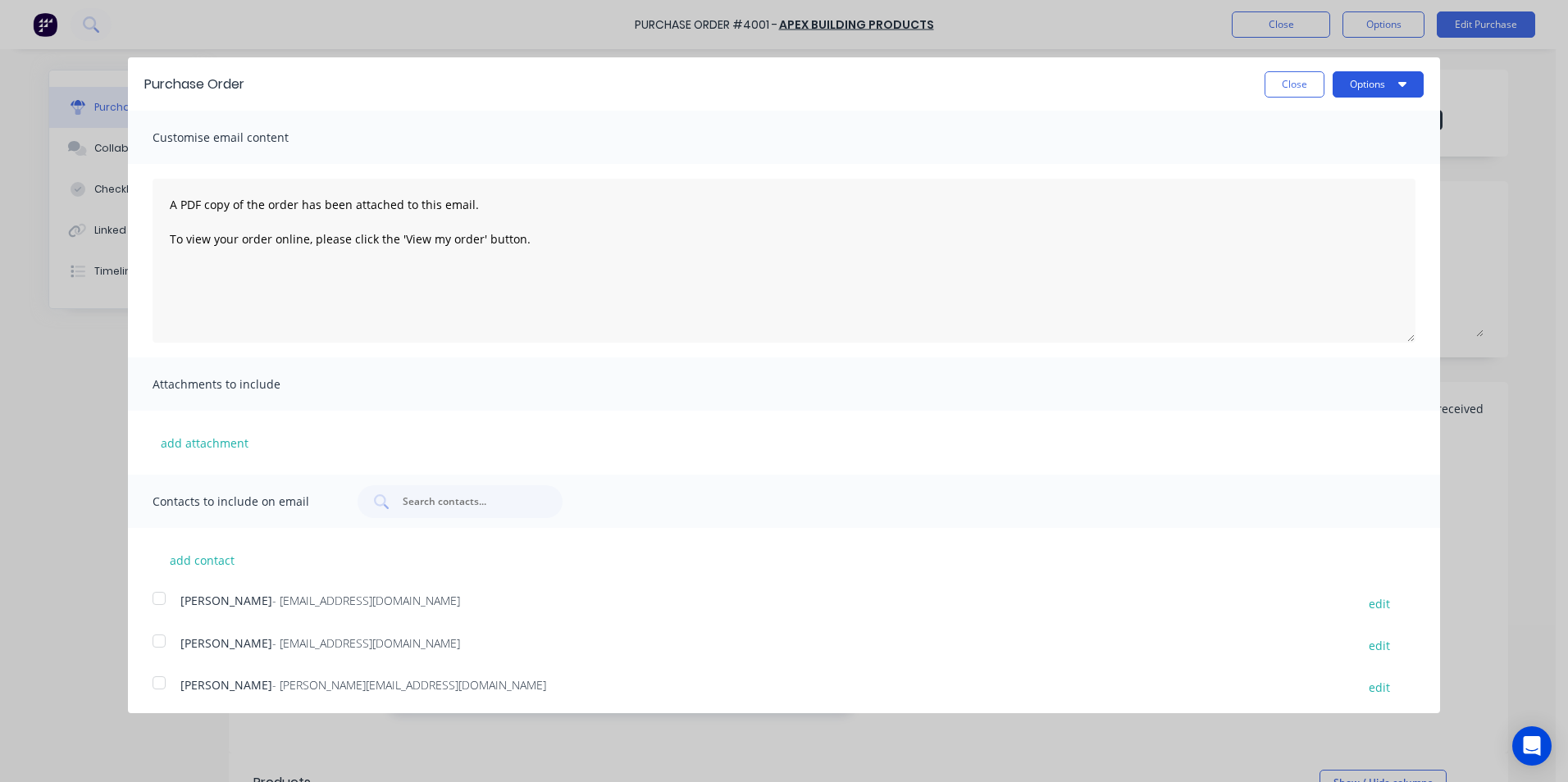
click at [1370, 96] on button "Options" at bounding box center [1378, 85] width 91 height 26
click at [1350, 159] on div "Email" at bounding box center [1346, 159] width 126 height 24
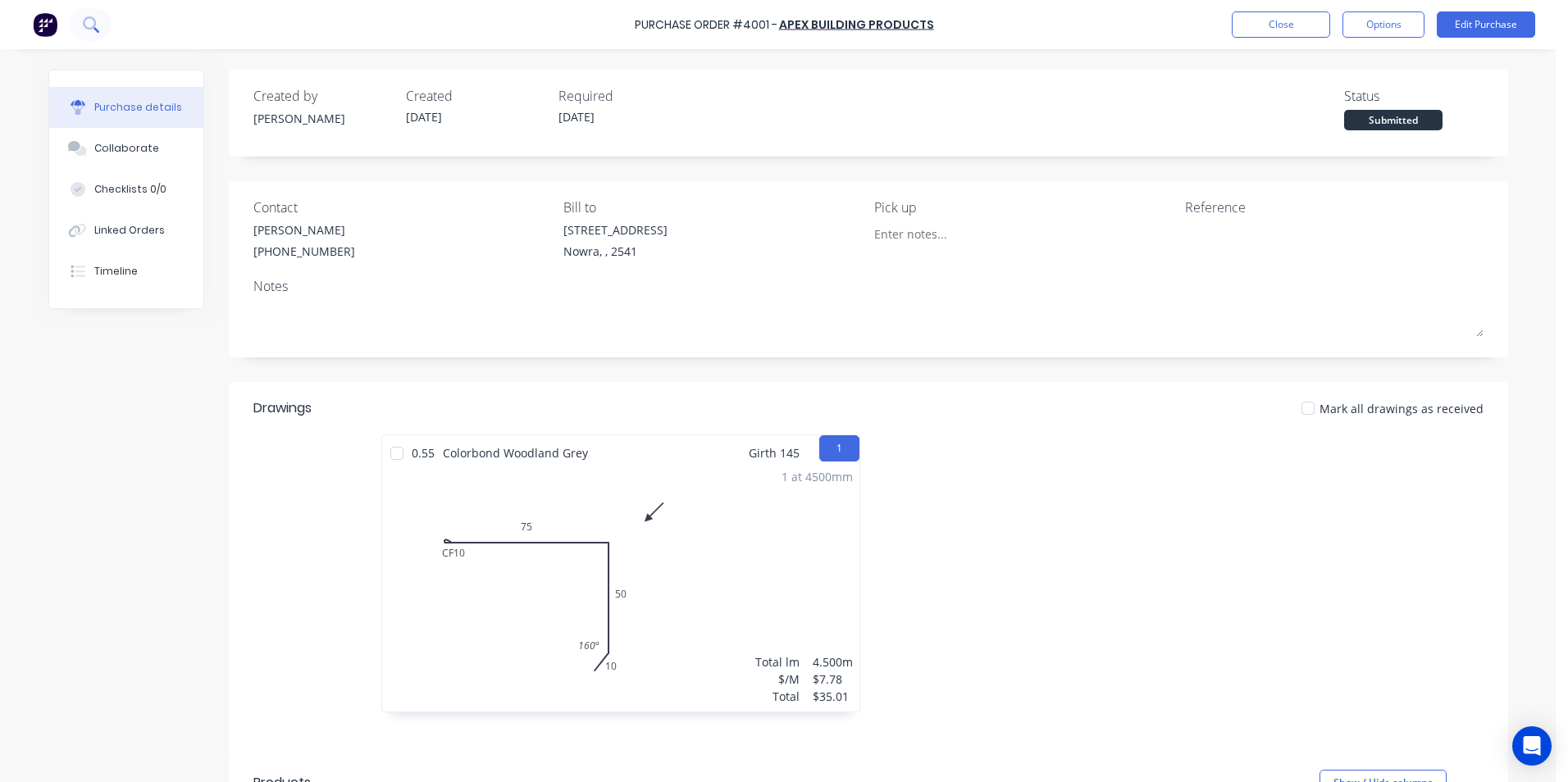
click at [90, 25] on icon at bounding box center [91, 24] width 16 height 16
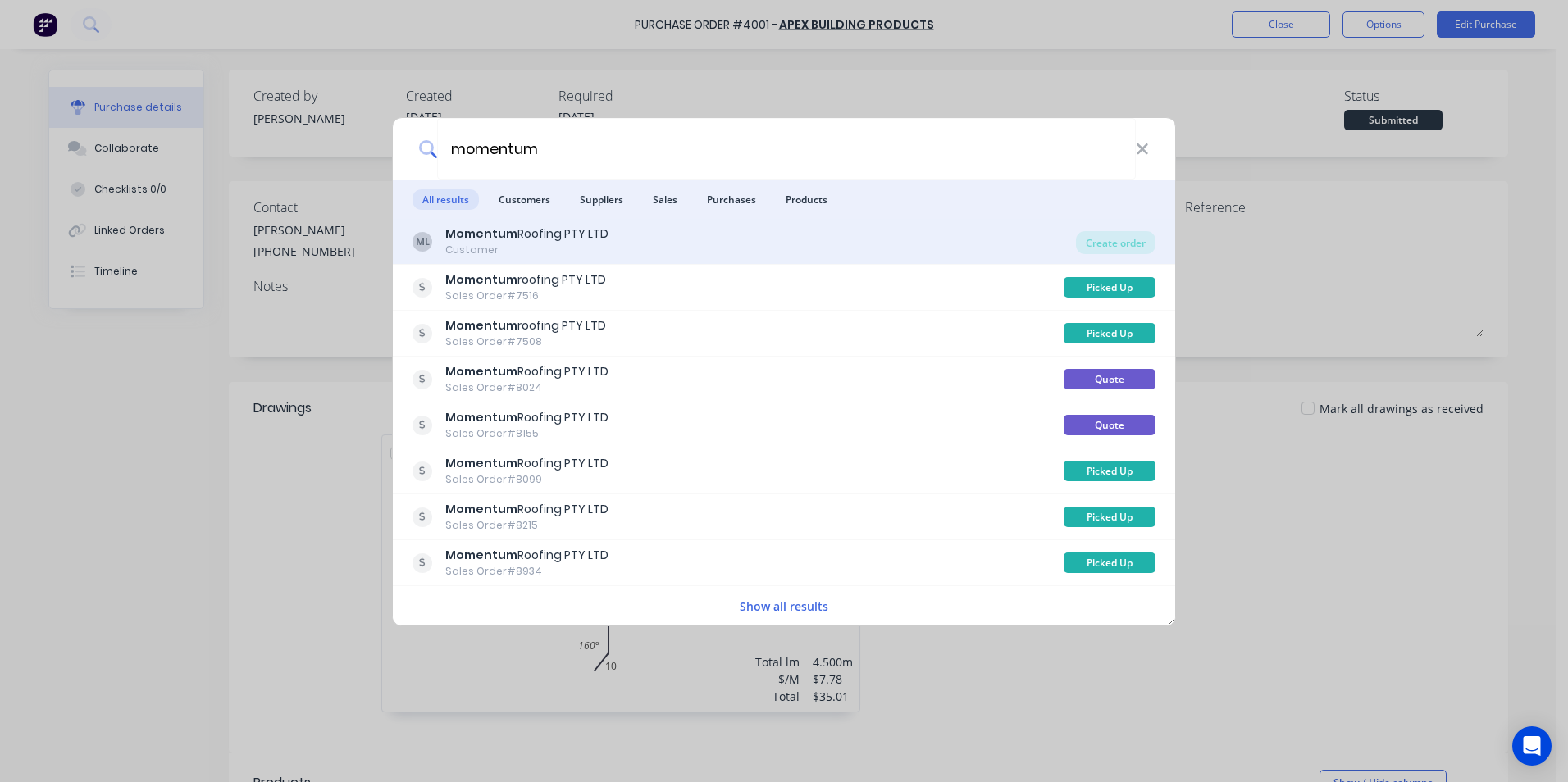
type input "momentum"
click at [795, 224] on div "ML Momentum Roofing PTY LTD Customer Create order" at bounding box center [784, 242] width 782 height 46
click at [795, 233] on div "ML Momentum Roofing PTY LTD Customer" at bounding box center [744, 241] width 664 height 32
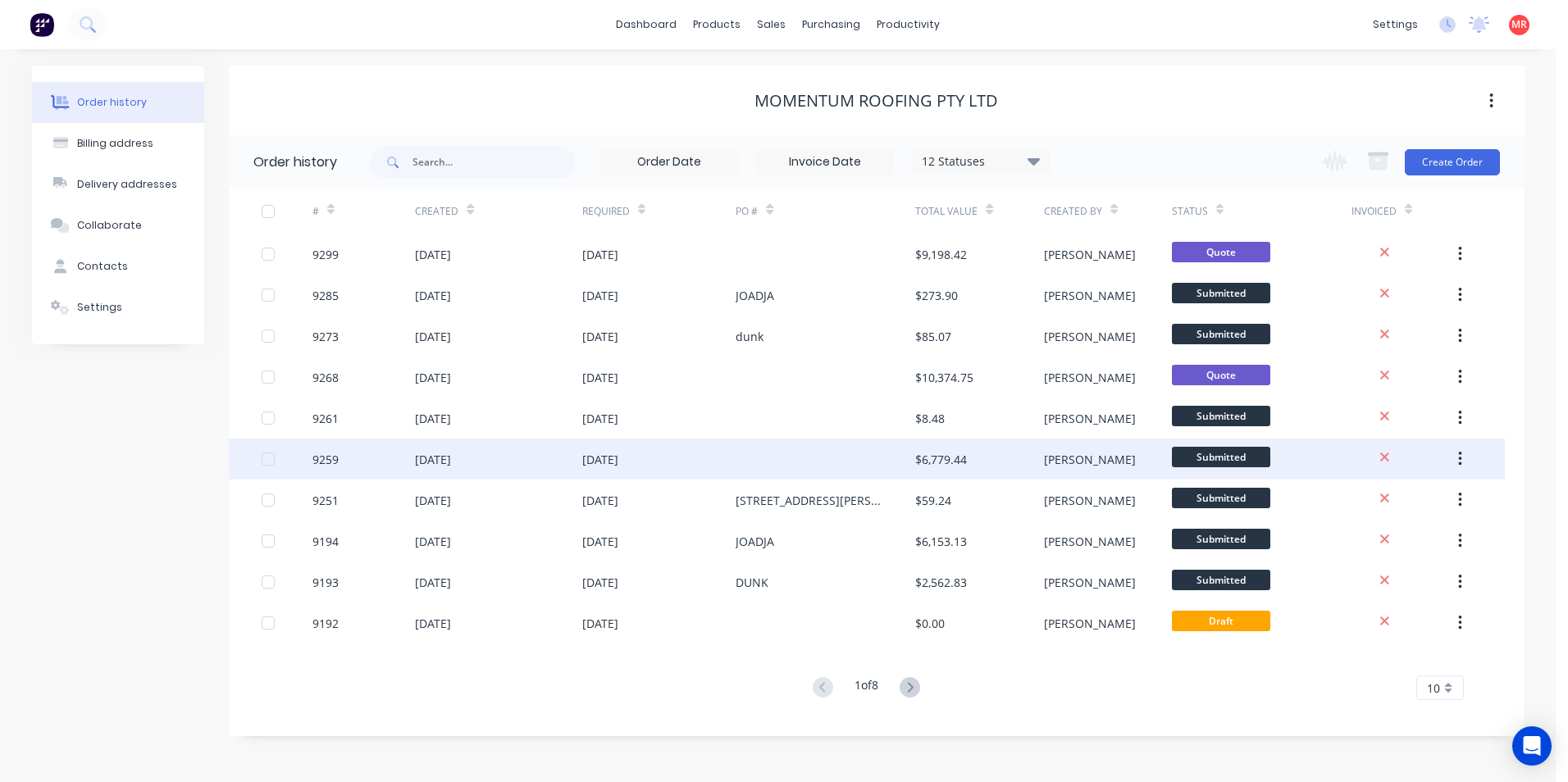
click at [734, 453] on div "15 Aug 2025" at bounding box center [660, 459] width 155 height 41
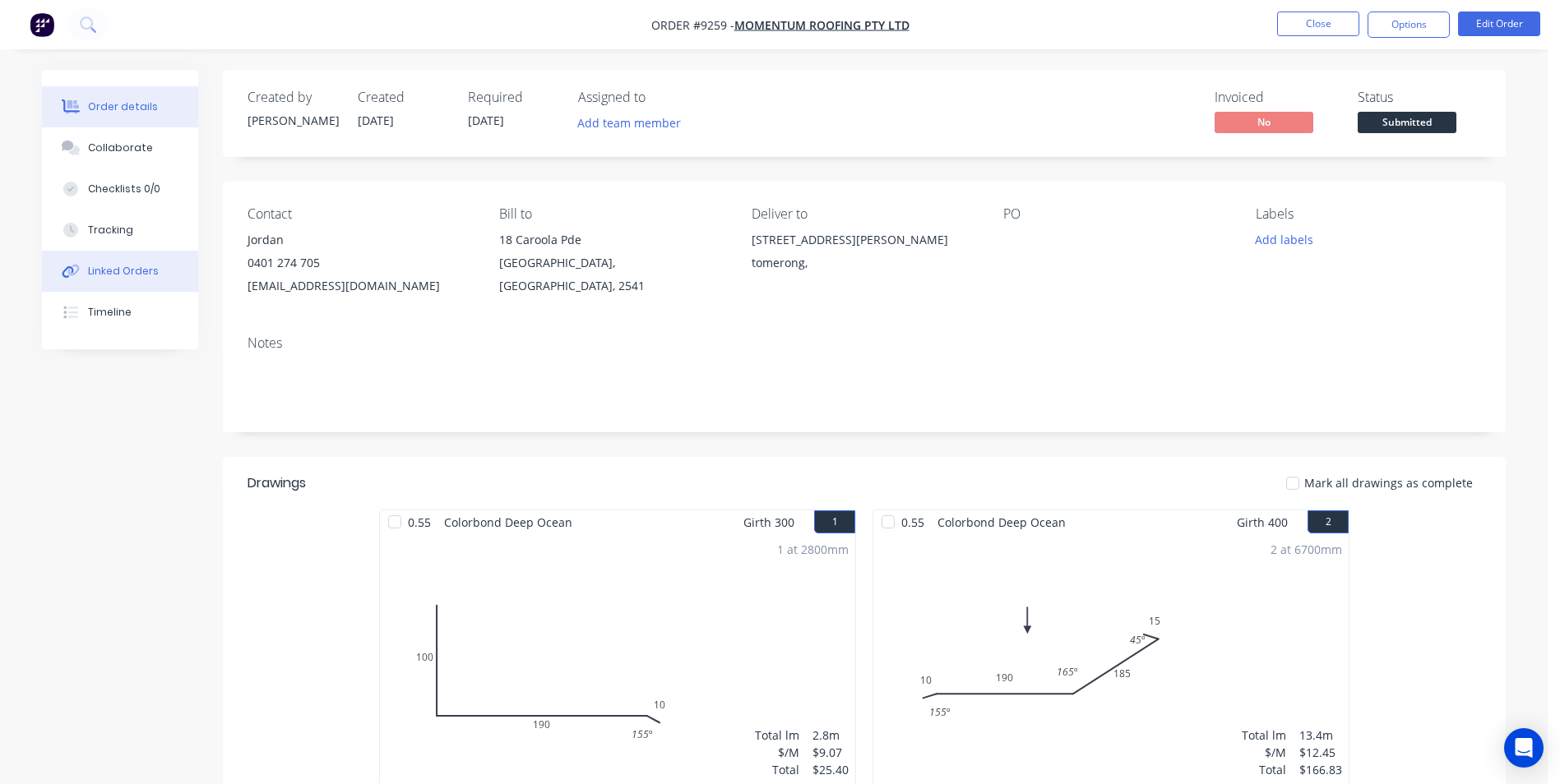
click at [151, 262] on button "Linked Orders" at bounding box center [119, 272] width 157 height 42
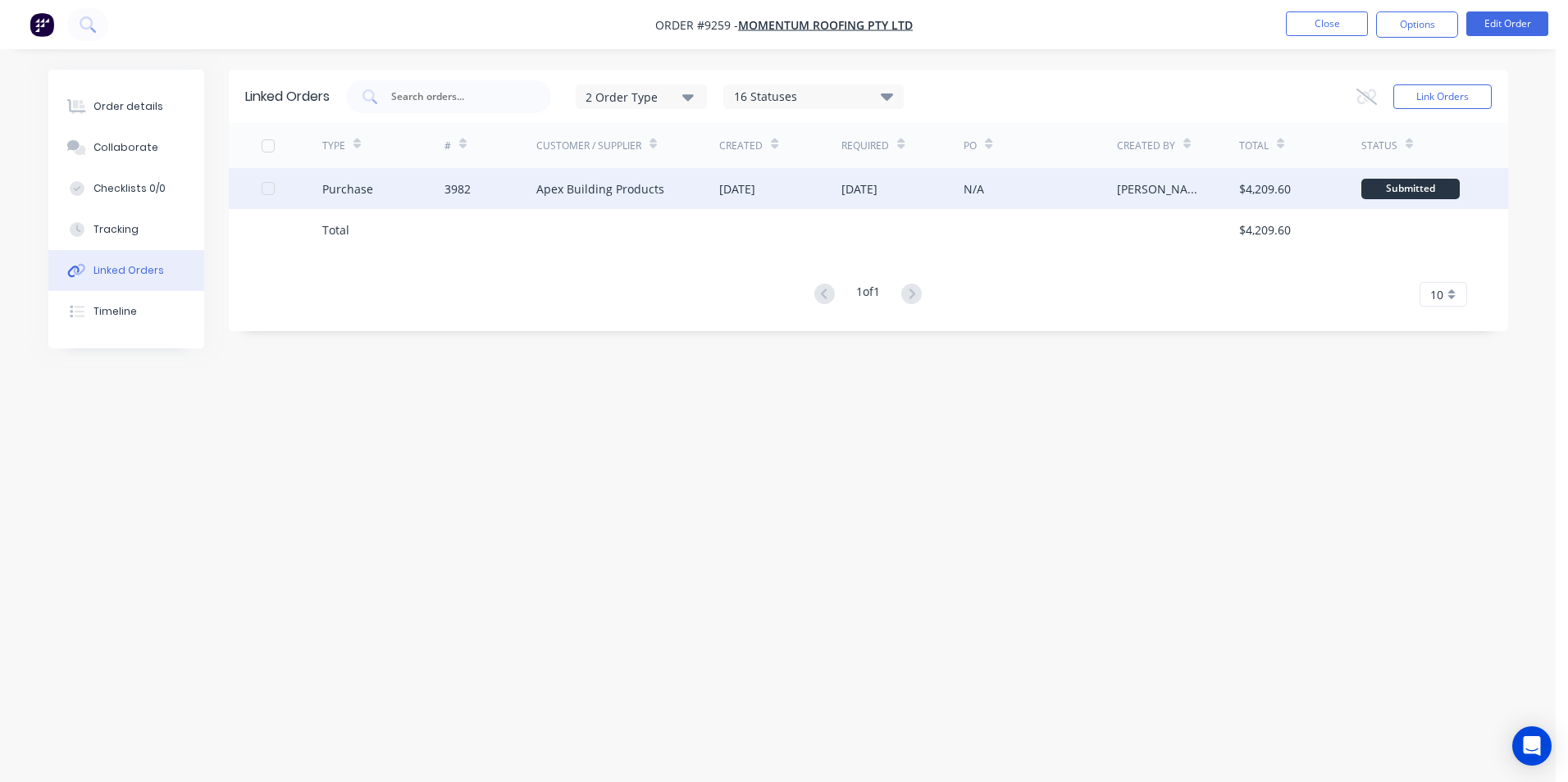
click at [730, 189] on div "13 Aug 2025" at bounding box center [737, 189] width 36 height 17
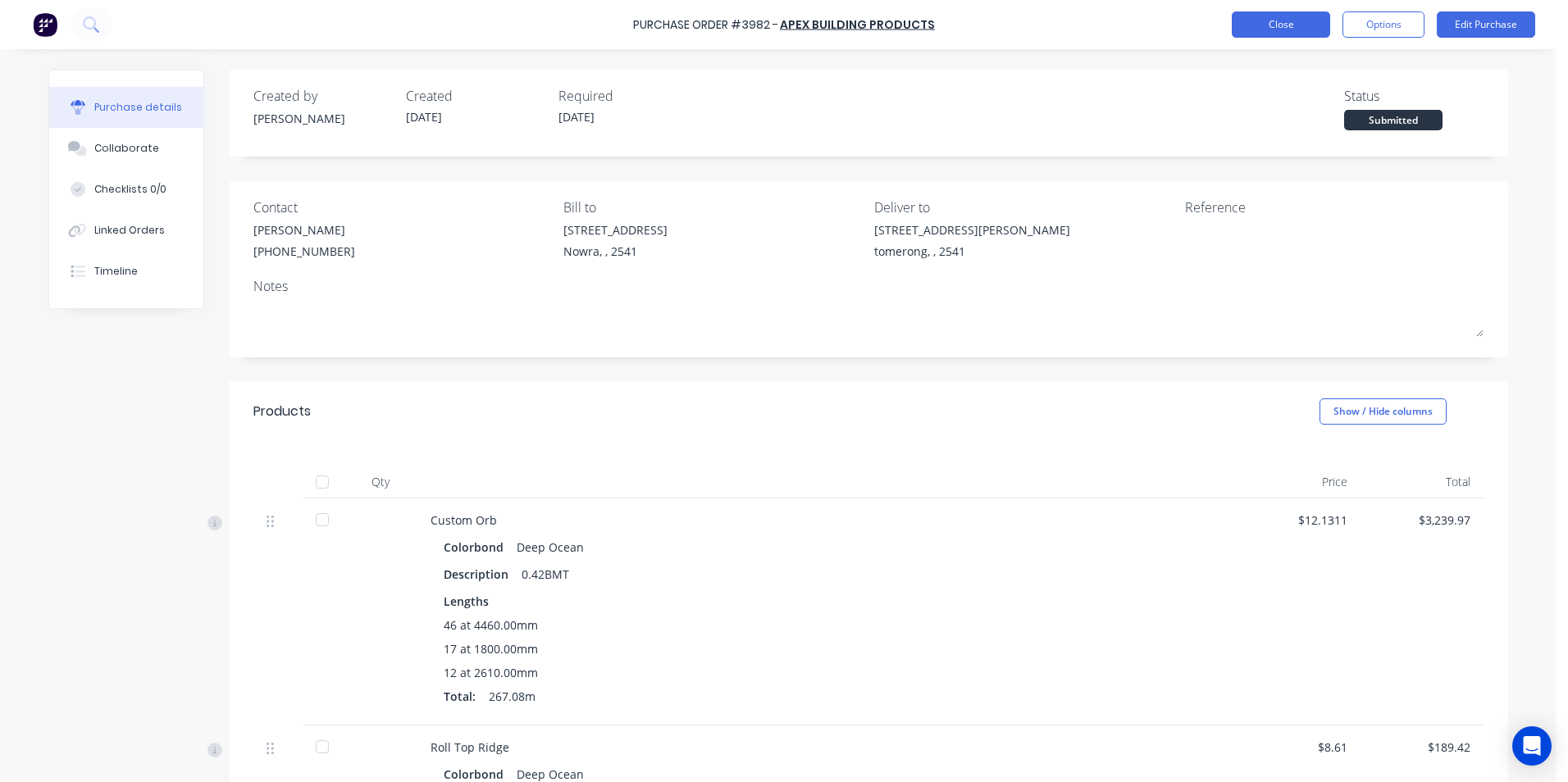
click at [1246, 29] on button "Close" at bounding box center [1281, 24] width 98 height 26
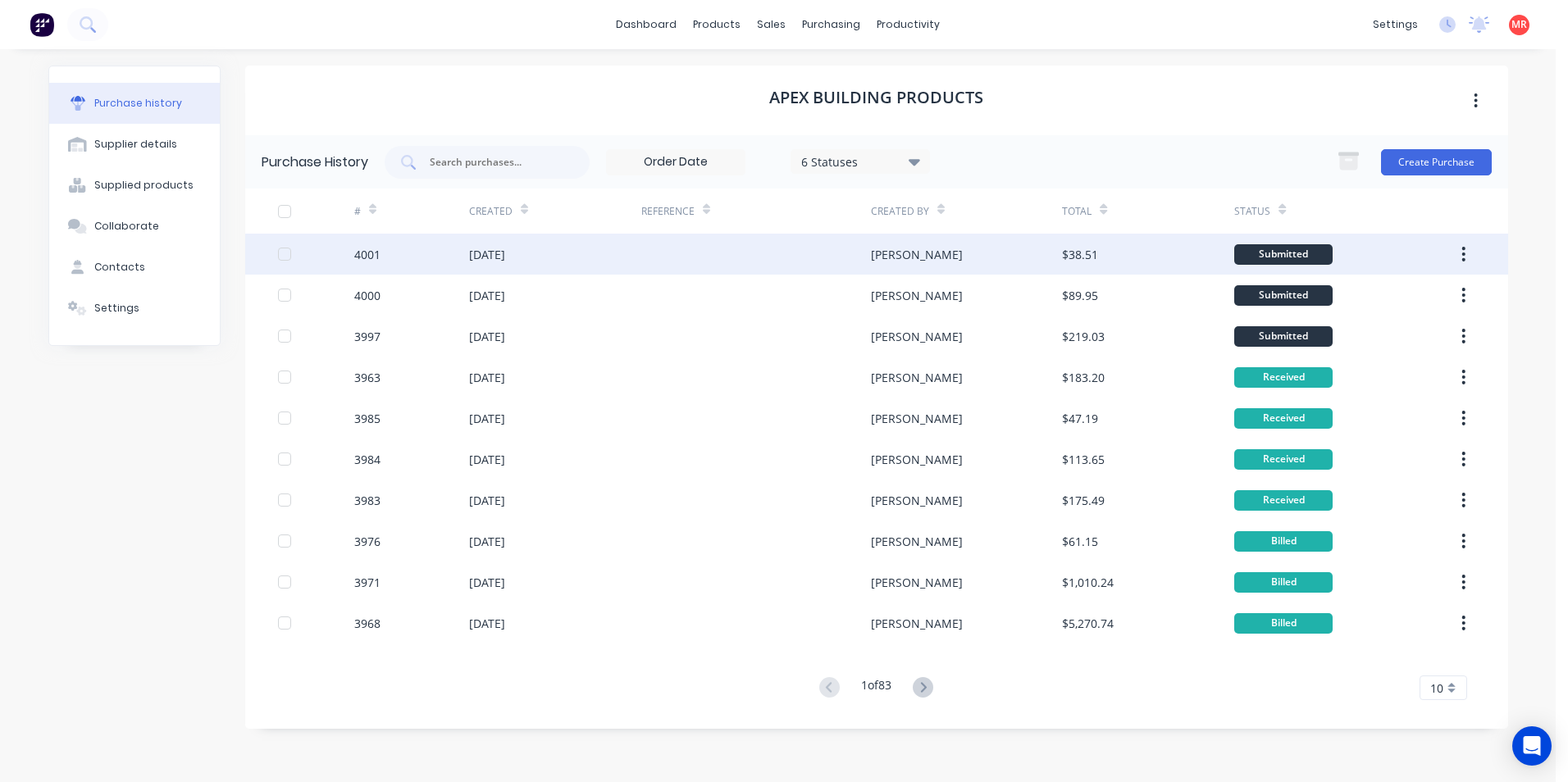
click at [826, 251] on div at bounding box center [756, 255] width 230 height 41
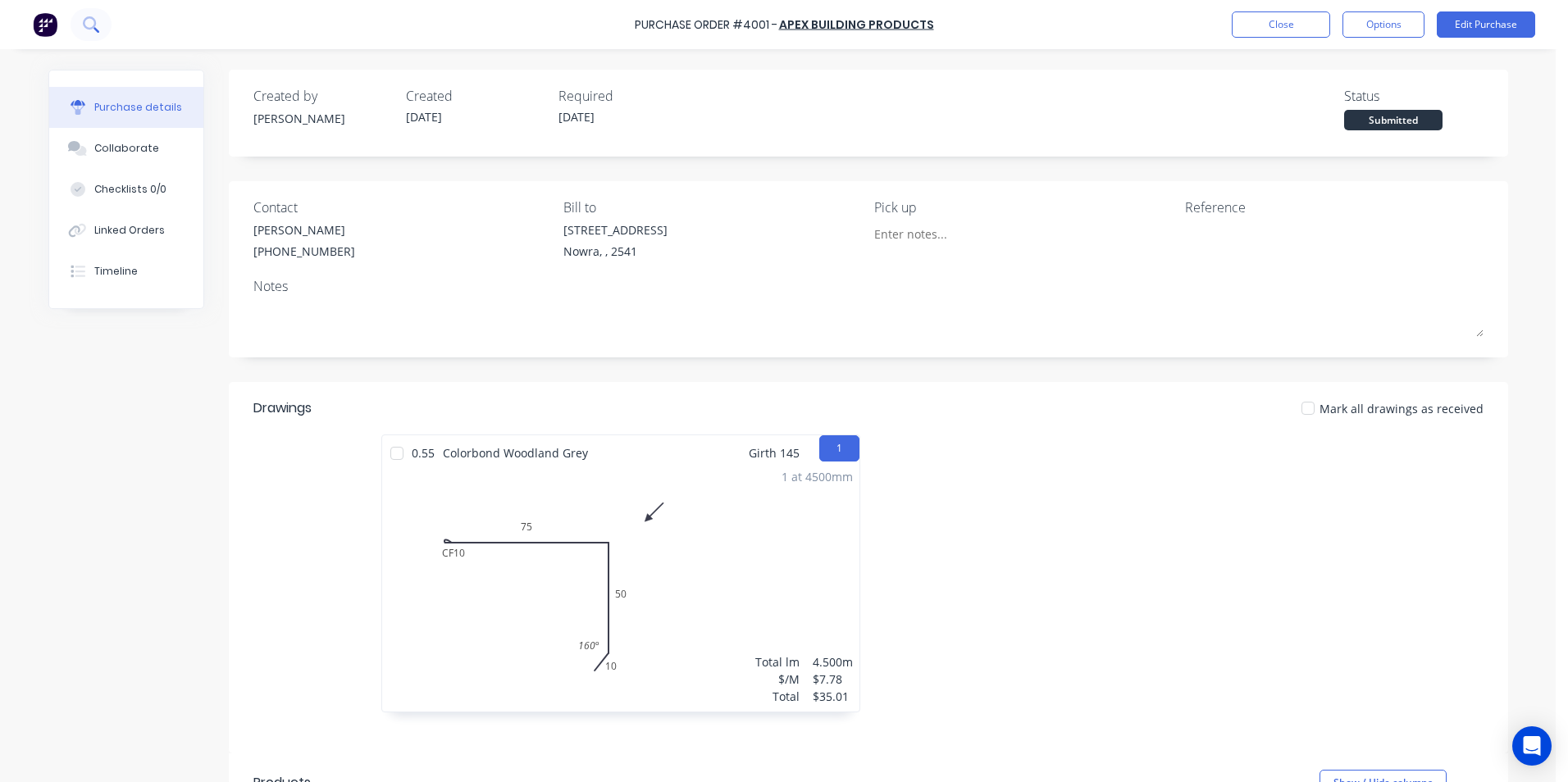
click at [101, 25] on button at bounding box center [92, 25] width 41 height 33
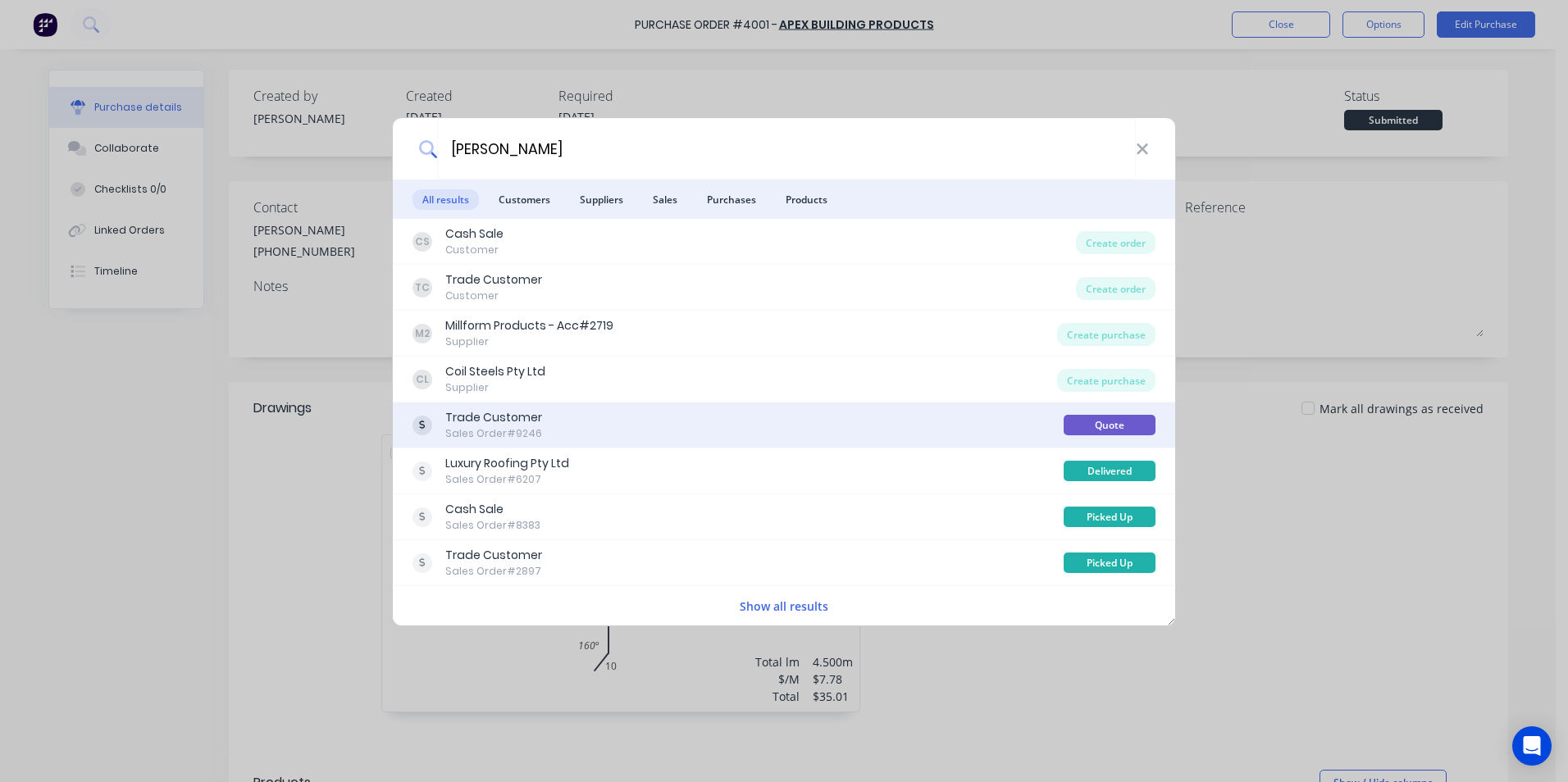
type input "kelly"
click at [636, 431] on div "Trade Customer Sales Order #9246" at bounding box center [738, 425] width 651 height 32
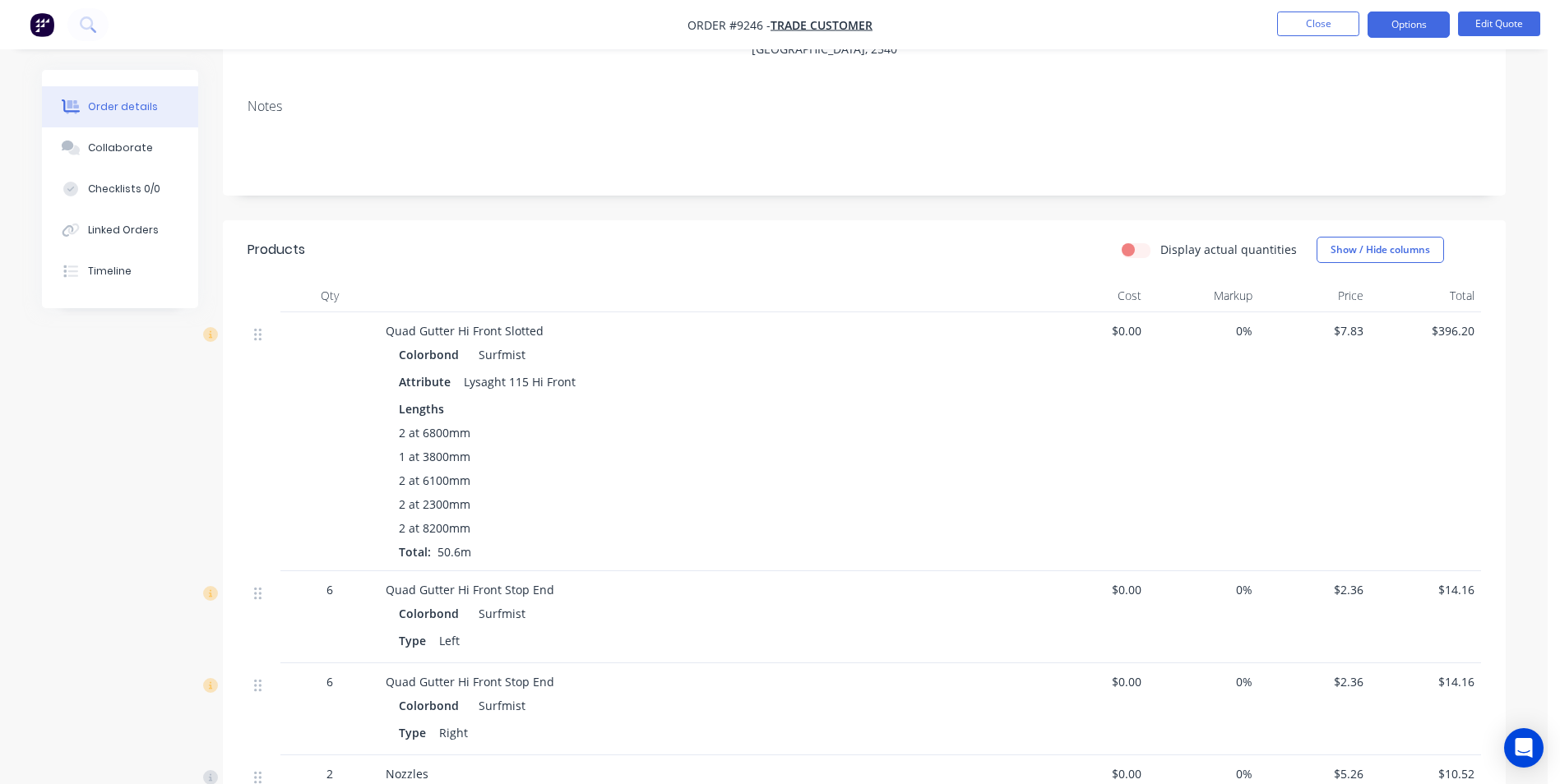
scroll to position [247, 0]
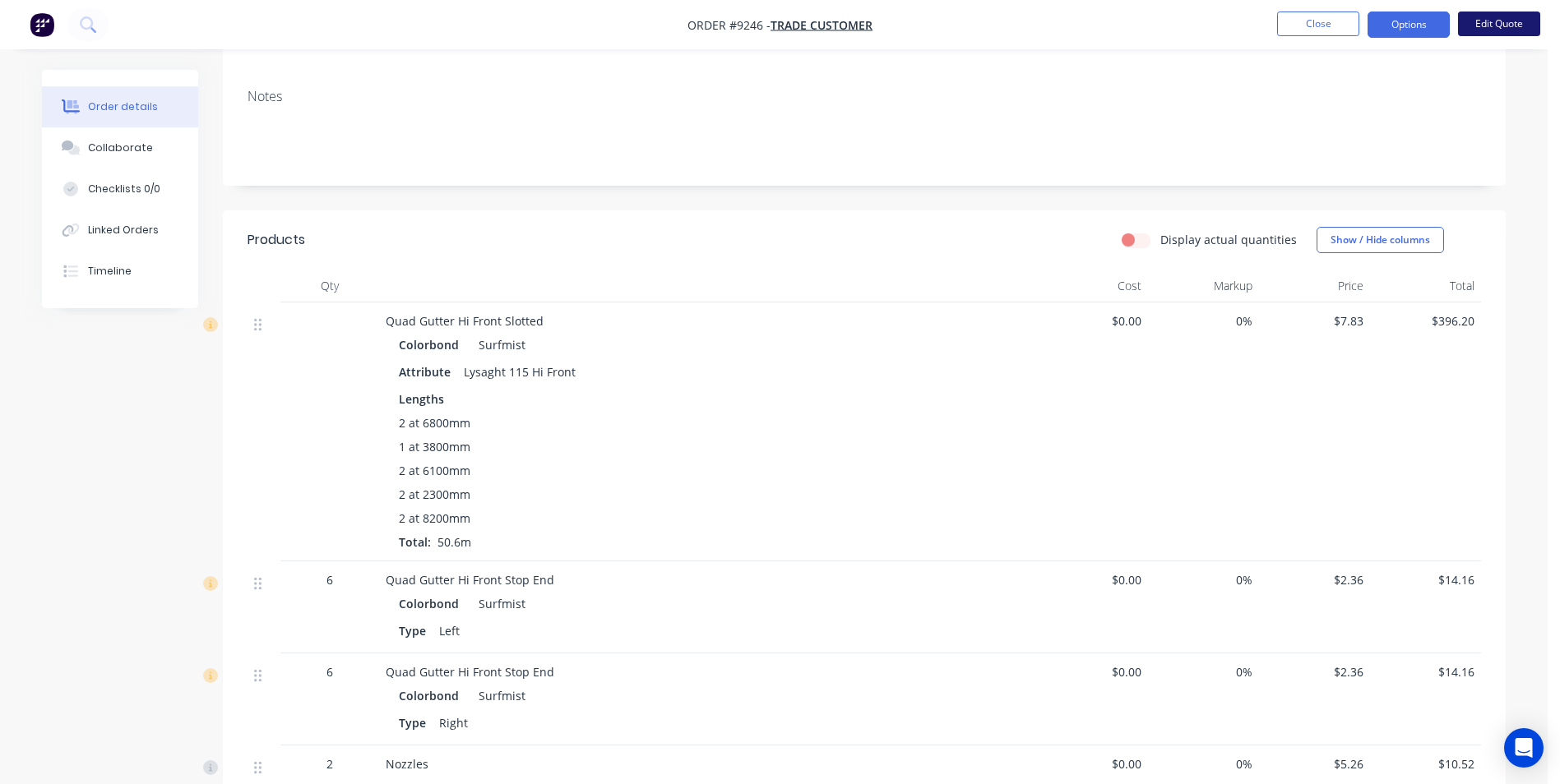
click at [1476, 22] on button "Edit Quote" at bounding box center [1499, 23] width 82 height 25
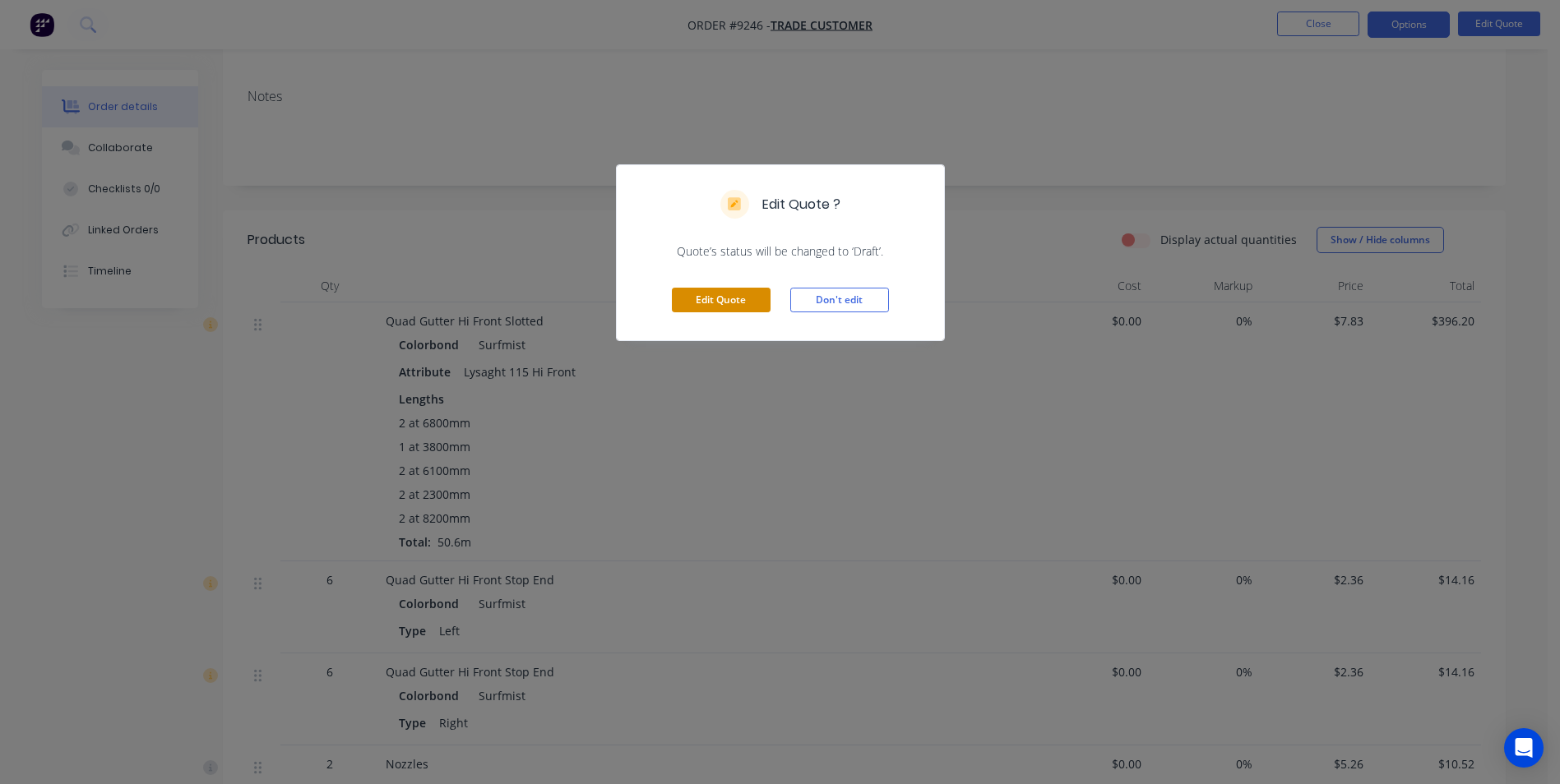
click at [722, 294] on button "Edit Quote" at bounding box center [721, 300] width 99 height 25
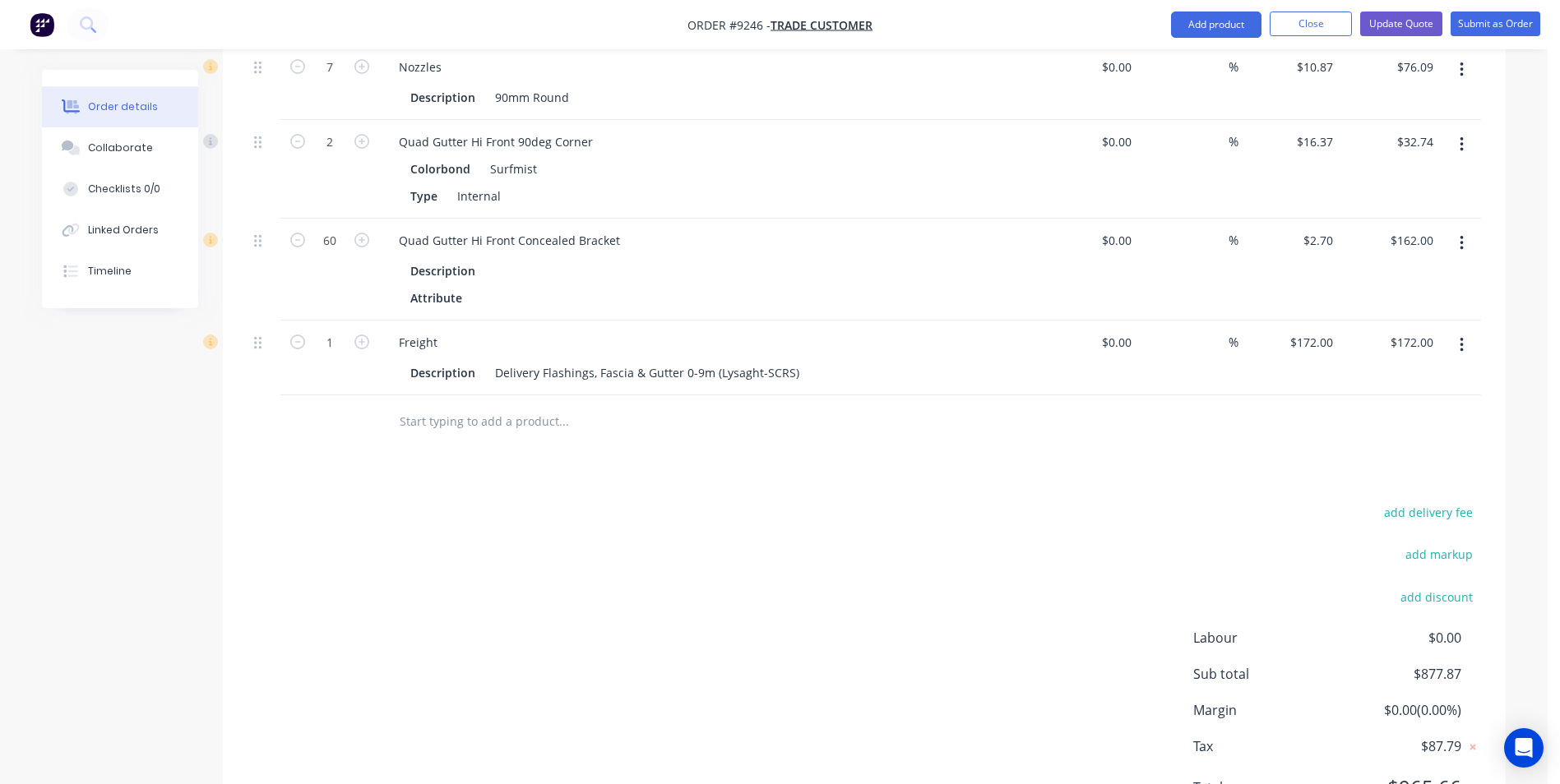
scroll to position [1151, 0]
click at [461, 404] on input "text" at bounding box center [564, 421] width 329 height 33
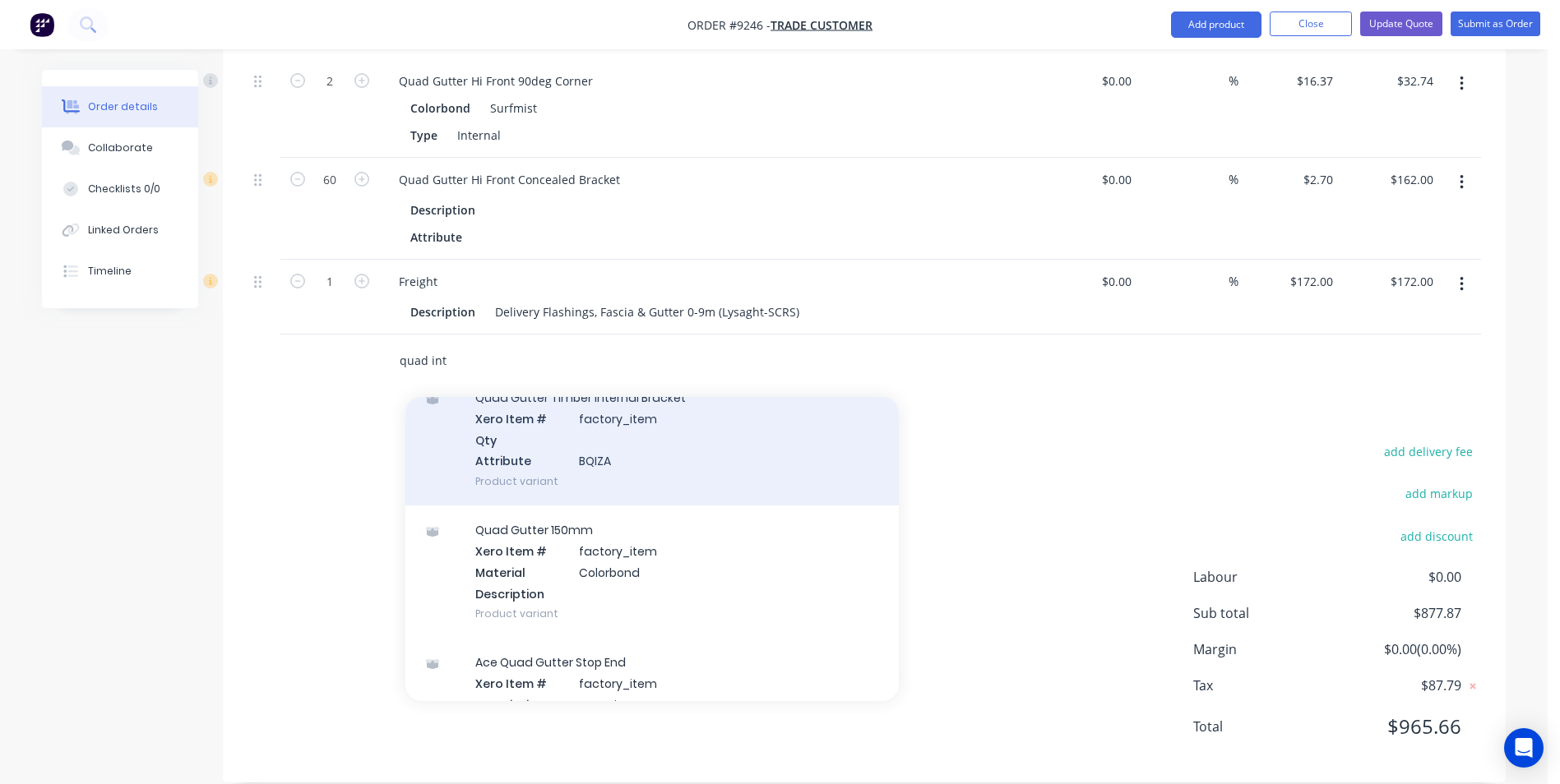
scroll to position [1644, 0]
type input "quad int"
click at [602, 414] on div "Quad Gutter Timber Internal Bracket Xero Item # factory_item Qty Attribute BQIZ…" at bounding box center [652, 440] width 493 height 132
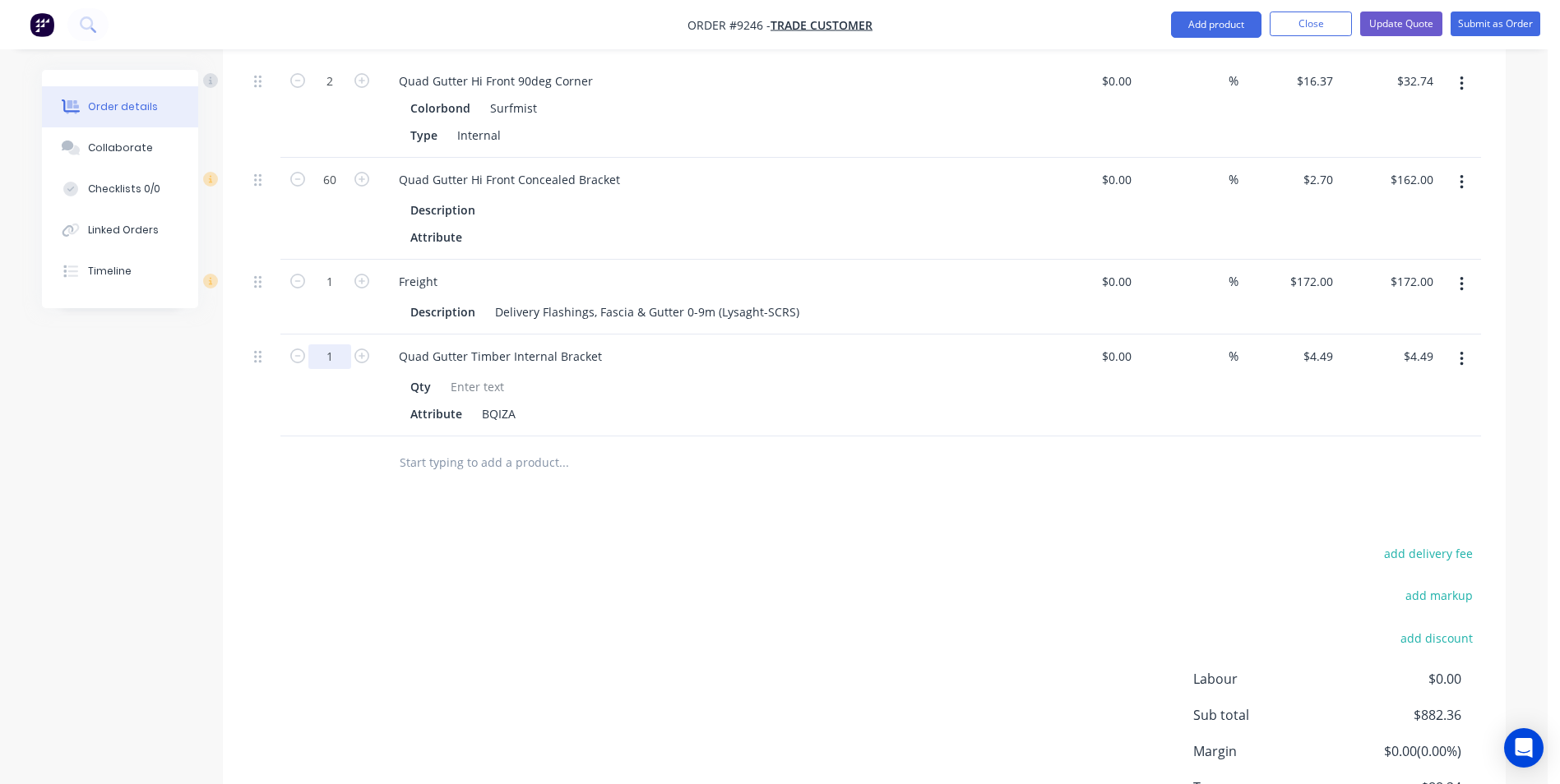
type input "60"
type input "$269.40"
click at [1056, 478] on div "Drawings Add drawing Products Show / Hide columns Add product Qty Cost Markup P…" at bounding box center [864, 78] width 1283 height 1612
click at [1331, 344] on input "4.49" at bounding box center [1321, 357] width 38 height 24
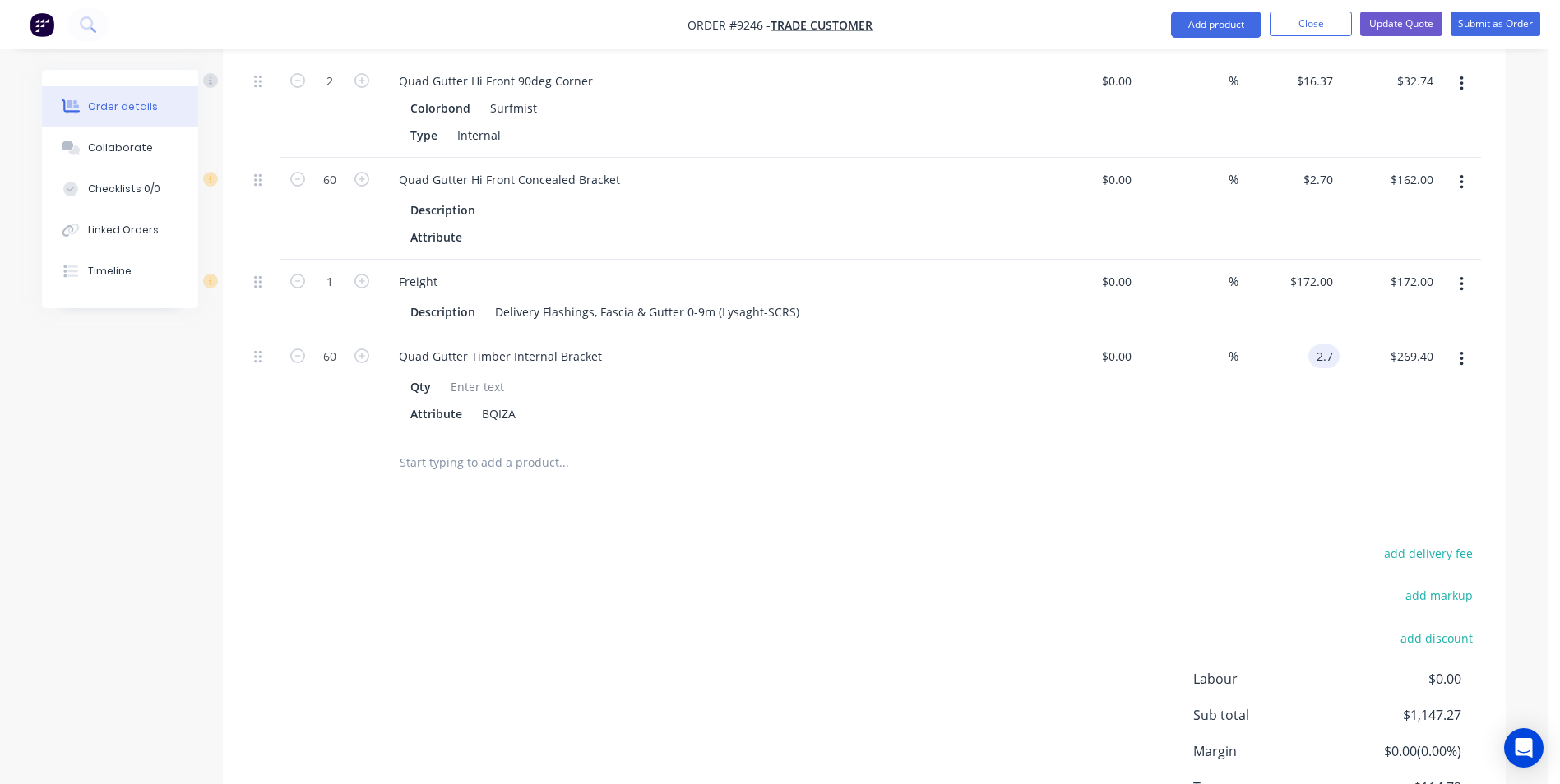
type input "$2.70"
type input "$162.00"
click at [919, 575] on div "add delivery fee add markup add discount Labour $0.00 Sub total $1,039.87 Margi…" at bounding box center [864, 701] width 1234 height 318
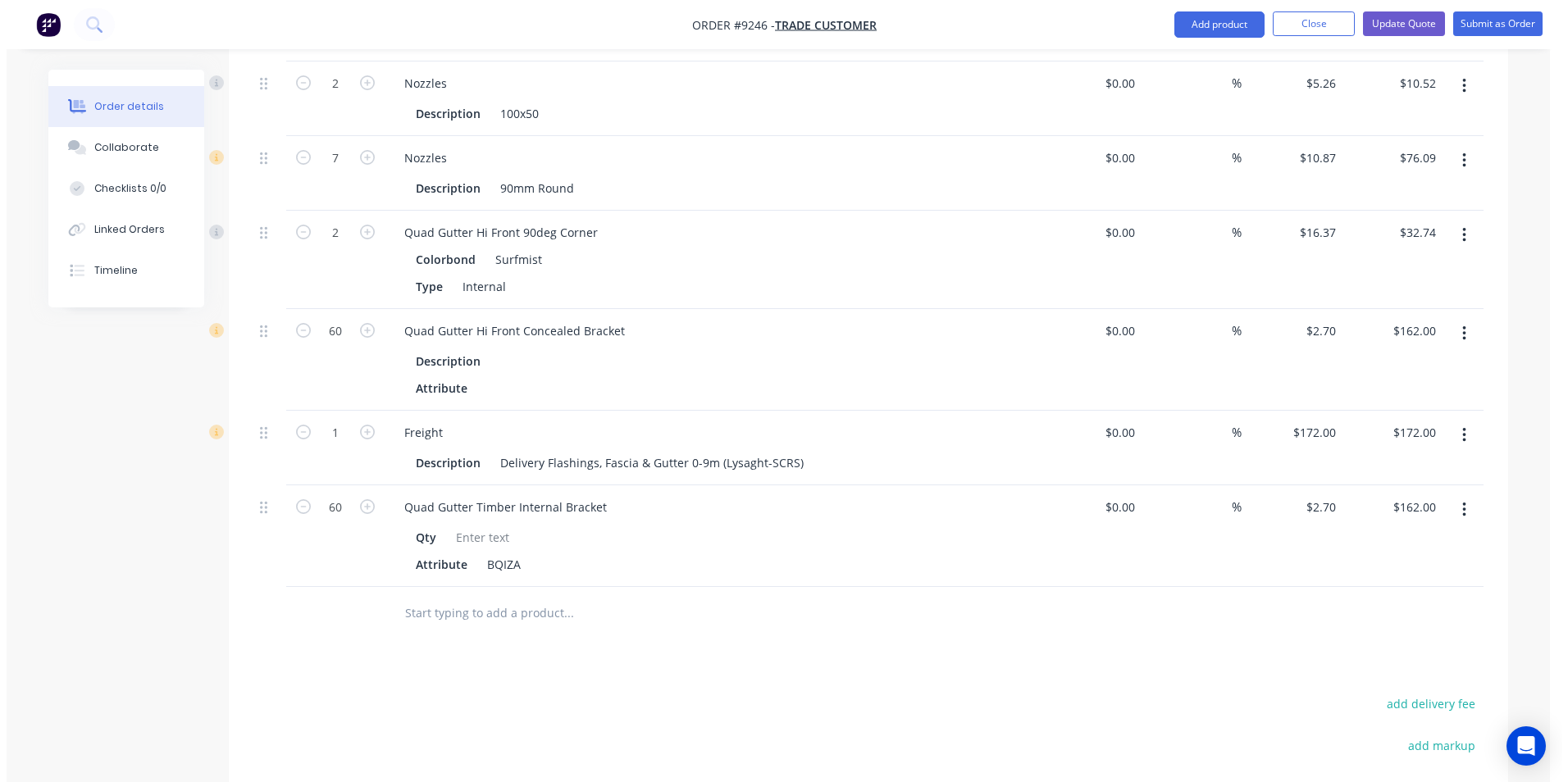
scroll to position [1044, 0]
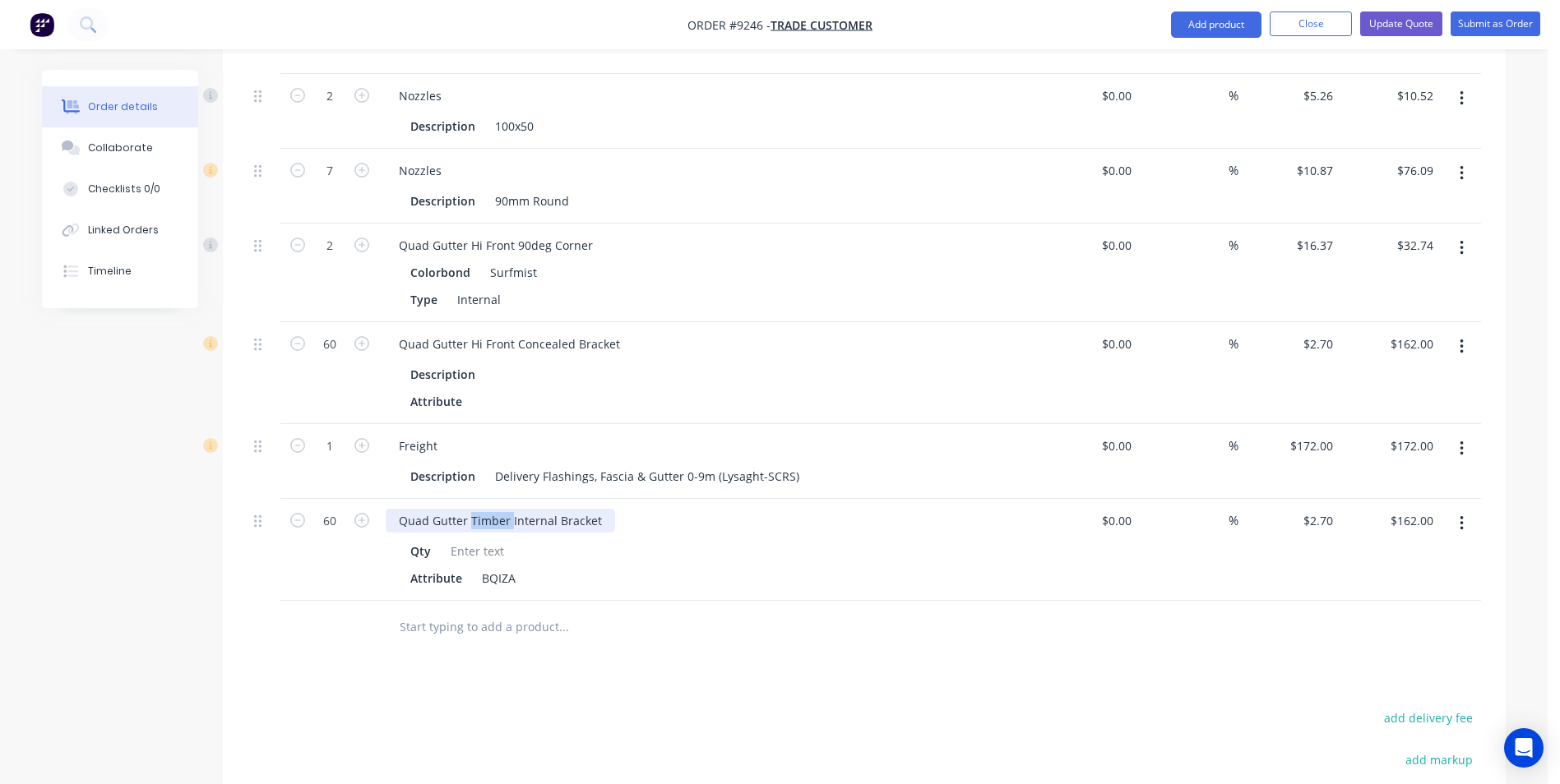
drag, startPoint x: 509, startPoint y: 498, endPoint x: 471, endPoint y: 497, distance: 38.0
click at [471, 509] on div "Quad Gutter Timber Internal Bracket" at bounding box center [500, 521] width 229 height 24
click at [759, 611] on div at bounding box center [633, 627] width 493 height 33
drag, startPoint x: 520, startPoint y: 556, endPoint x: 476, endPoint y: 561, distance: 44.3
click at [476, 567] on div "BQIZA" at bounding box center [499, 579] width 47 height 24
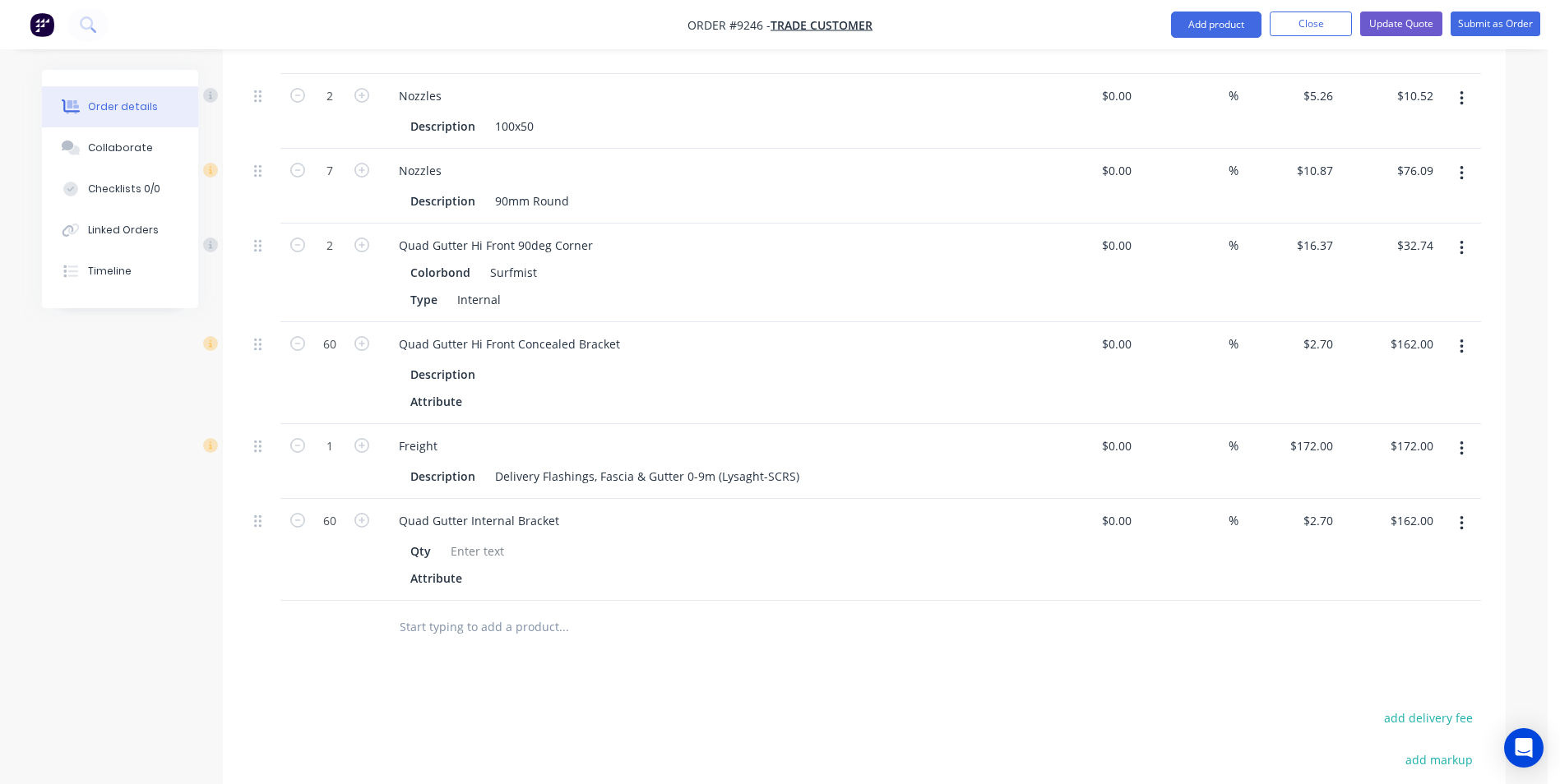
click at [1461, 339] on icon "button" at bounding box center [1461, 346] width 3 height 15
click at [1388, 477] on div "Delete" at bounding box center [1403, 489] width 126 height 24
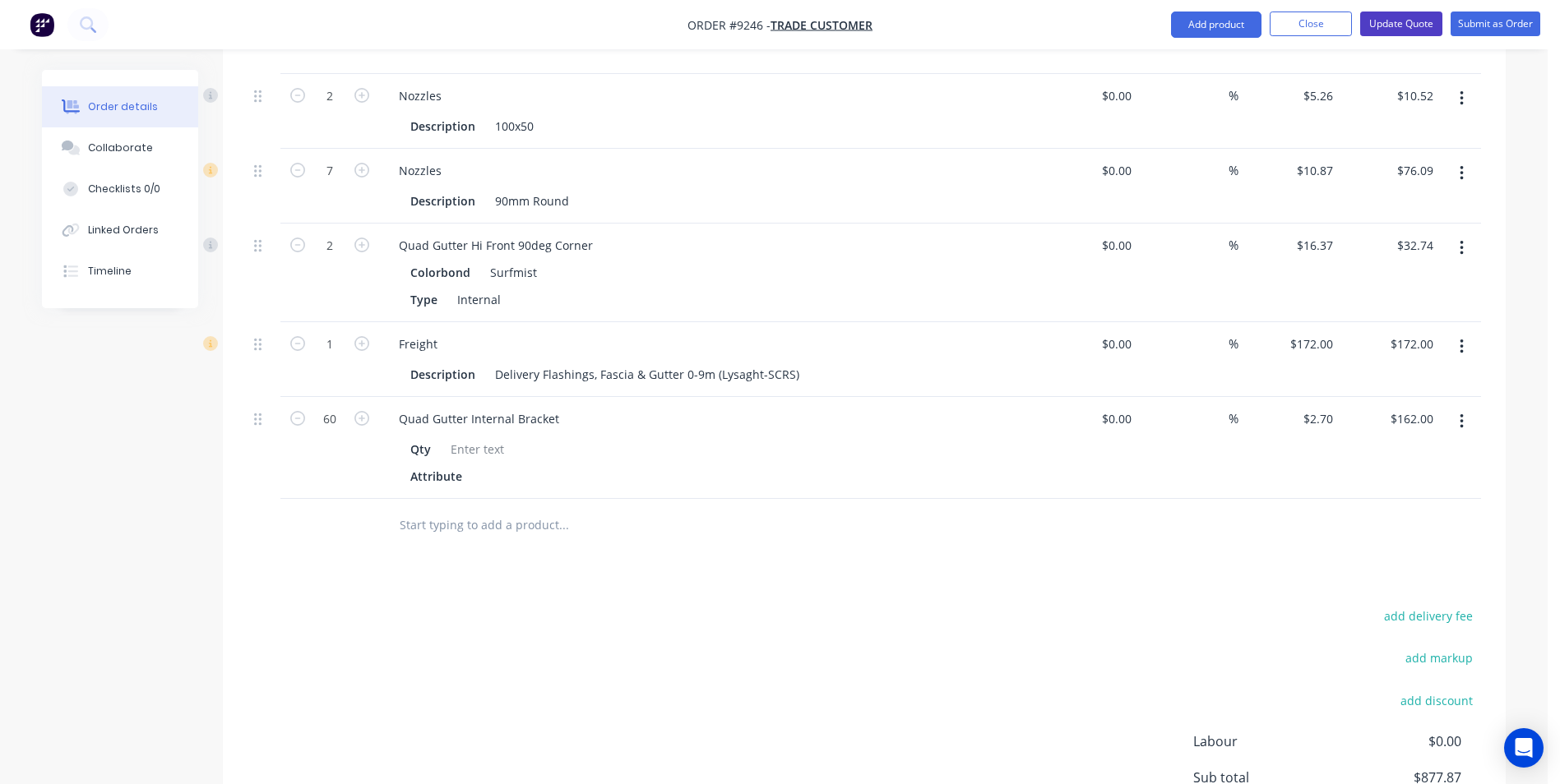
click at [1424, 27] on button "Update Quote" at bounding box center [1401, 23] width 82 height 25
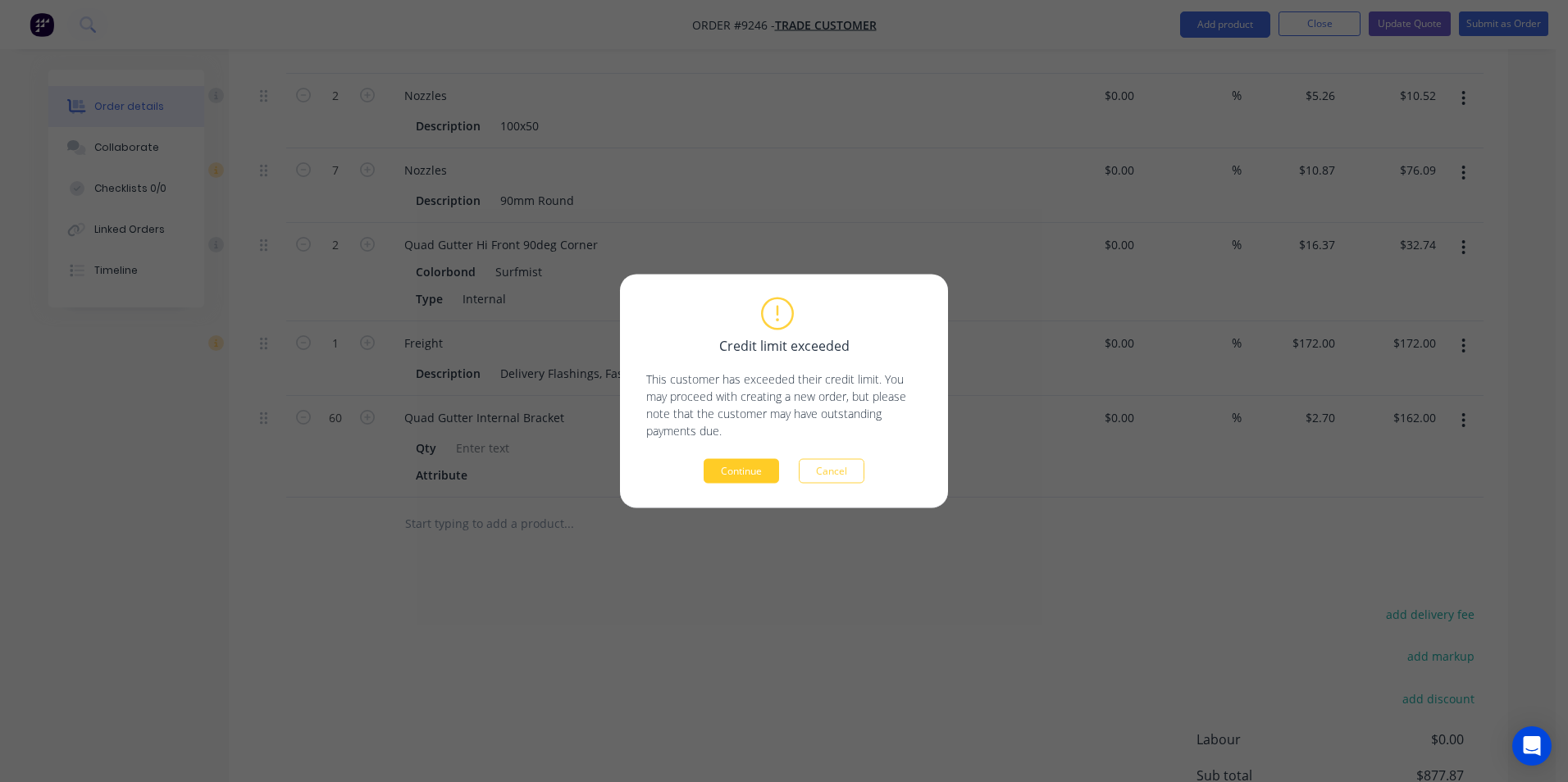
click at [732, 475] on button "Continue" at bounding box center [741, 471] width 75 height 25
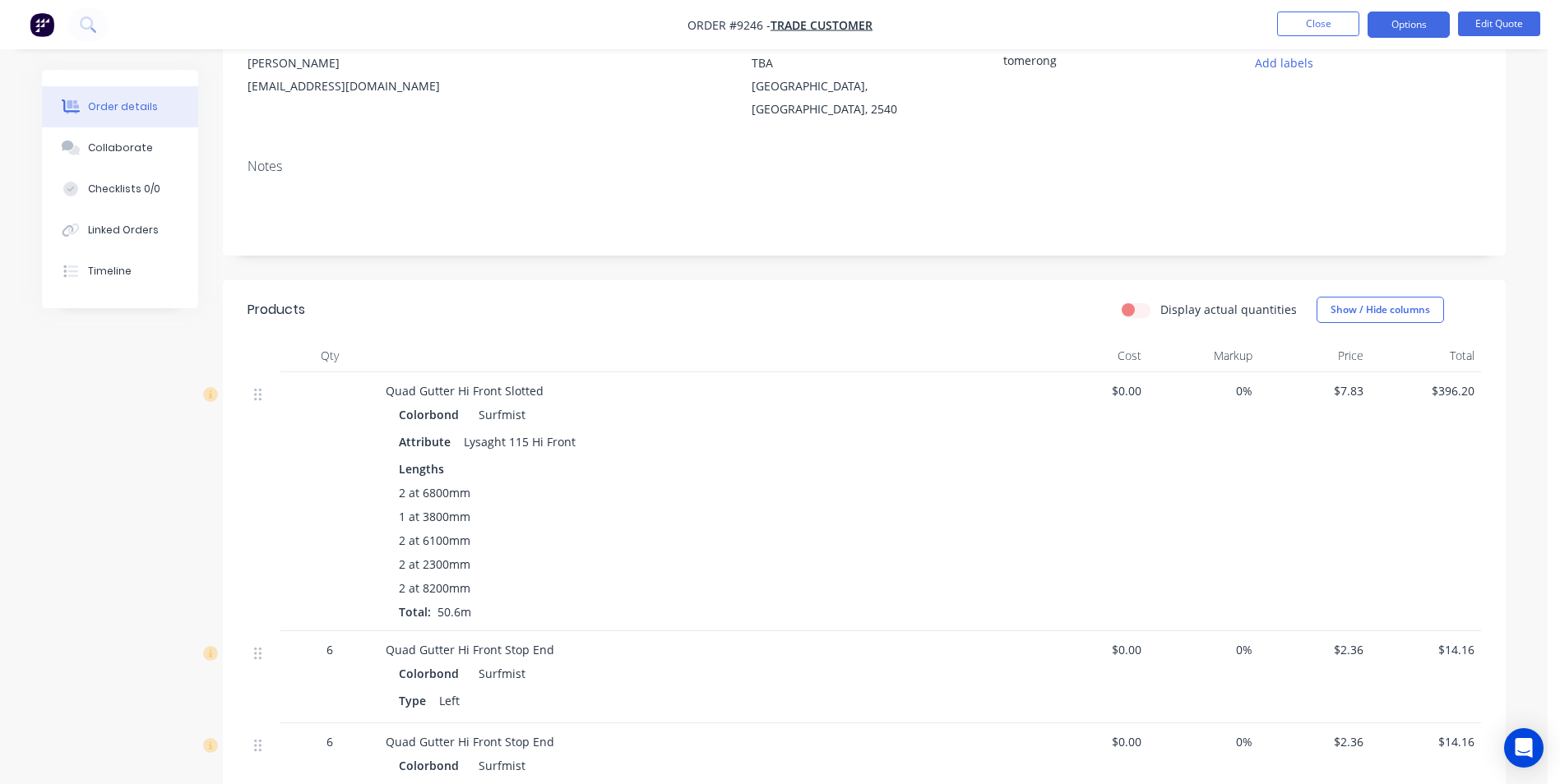
scroll to position [55, 0]
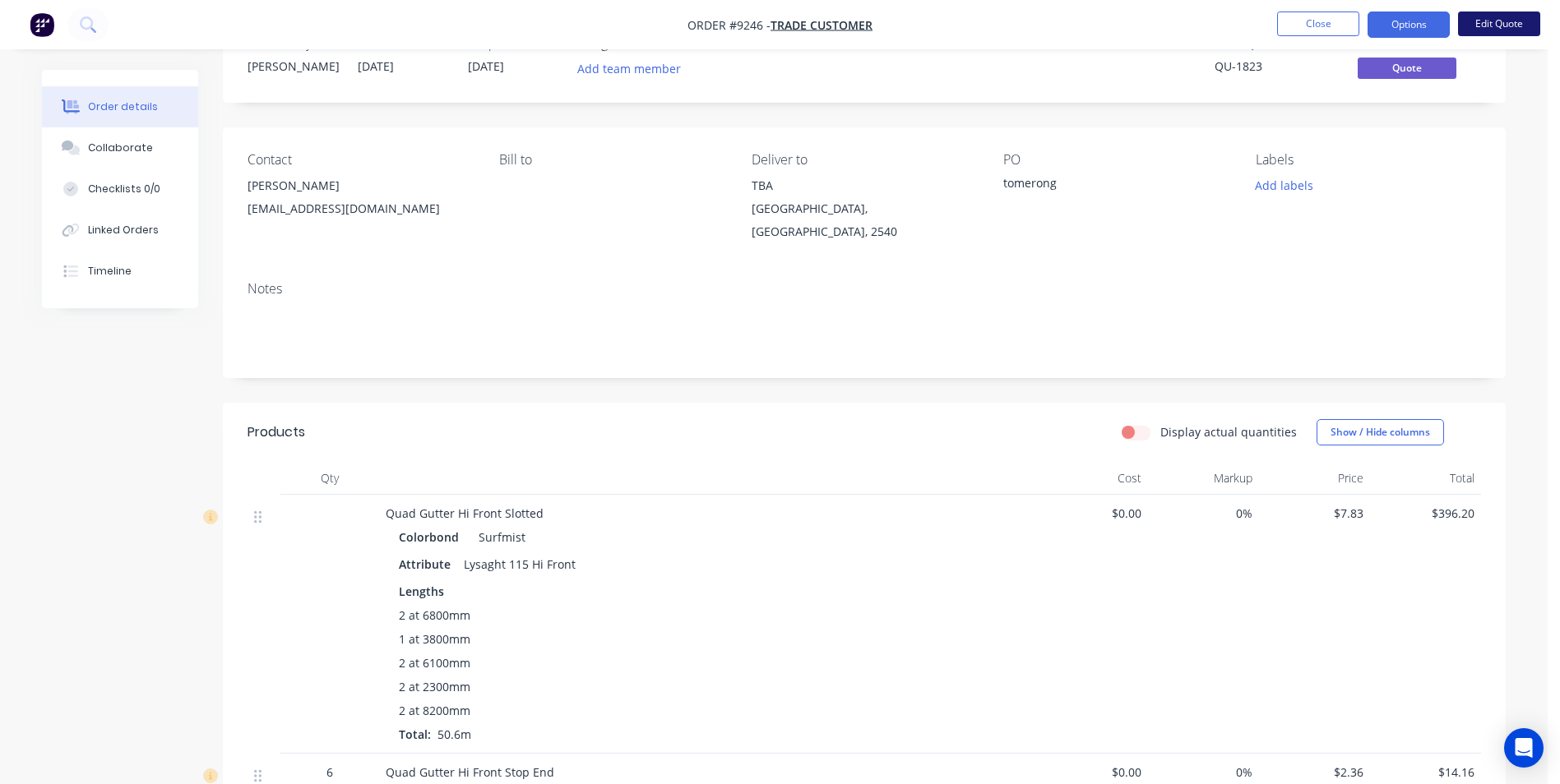
click at [1495, 30] on button "Edit Quote" at bounding box center [1499, 23] width 82 height 25
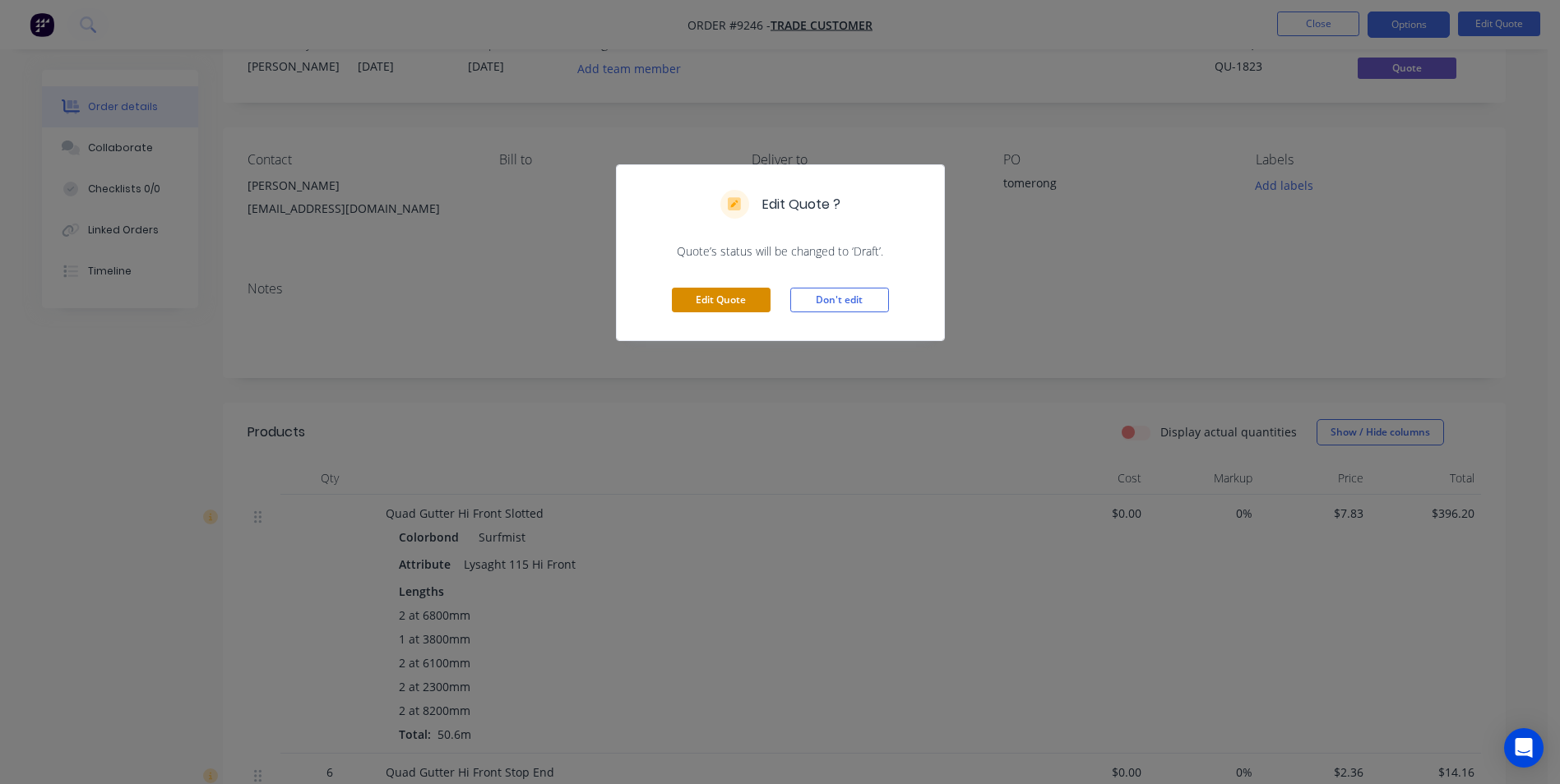
click at [711, 305] on button "Edit Quote" at bounding box center [721, 300] width 99 height 25
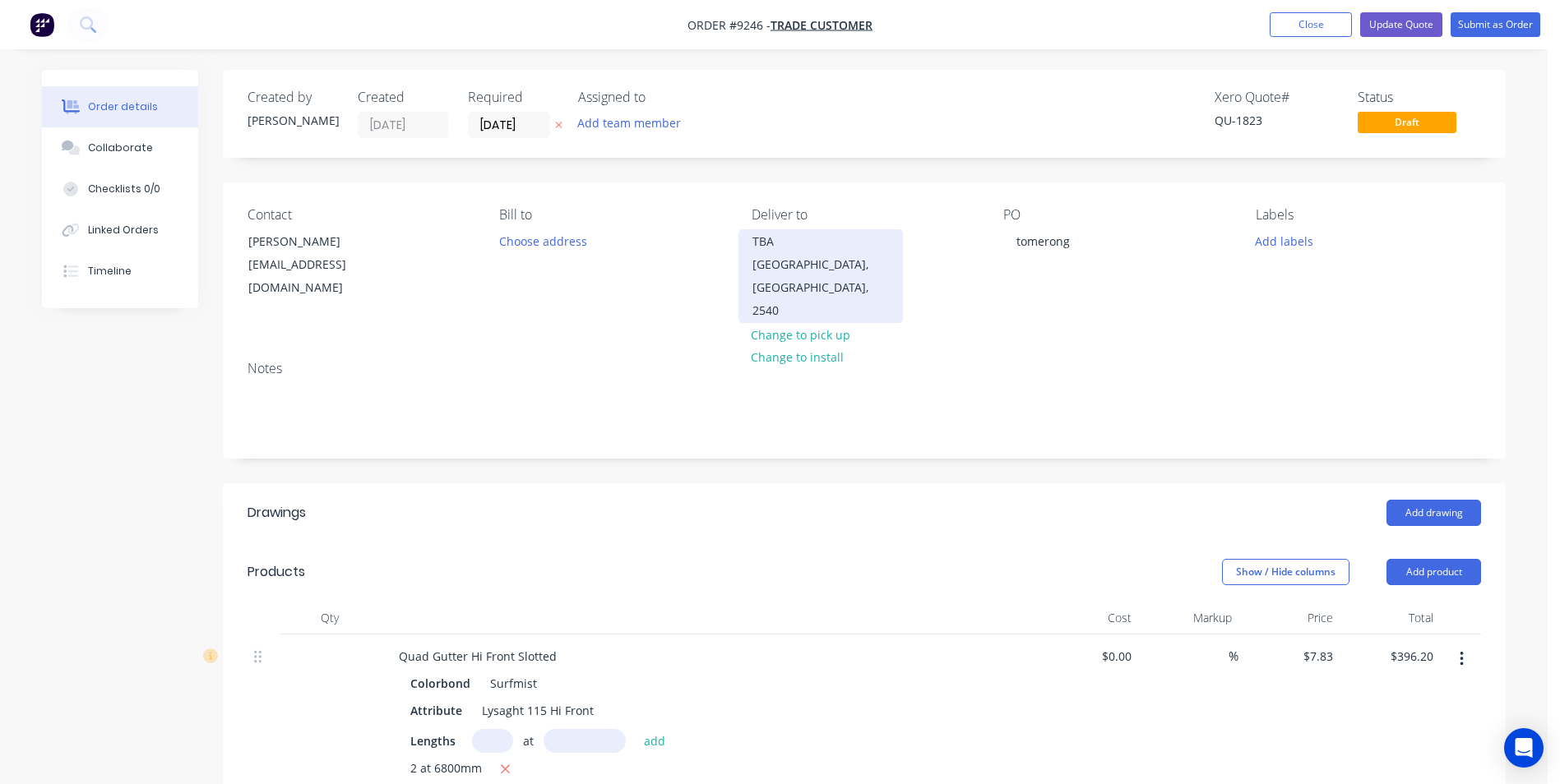
click at [796, 242] on div "TBA" at bounding box center [821, 241] width 137 height 23
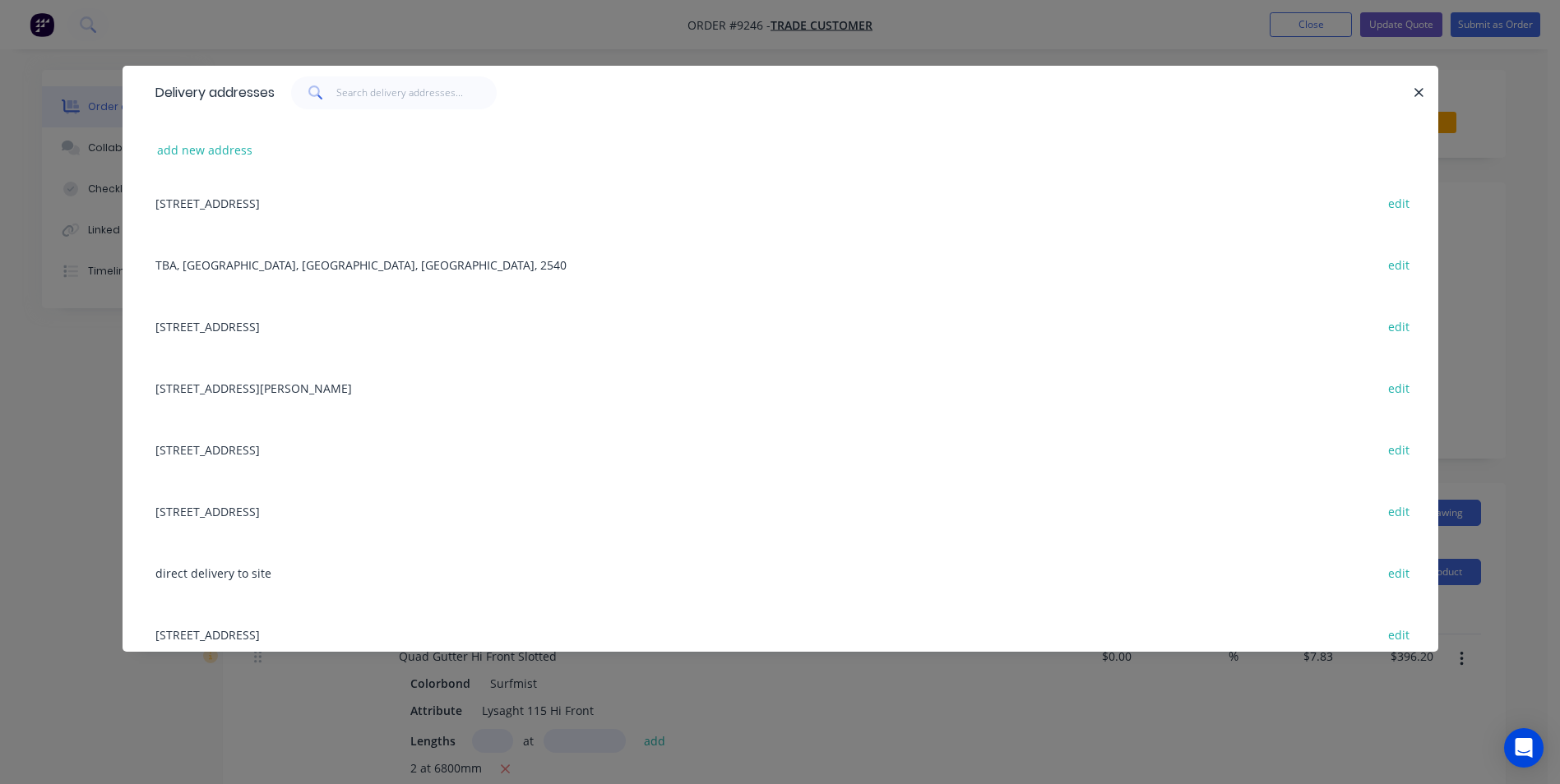
scroll to position [575, 0]
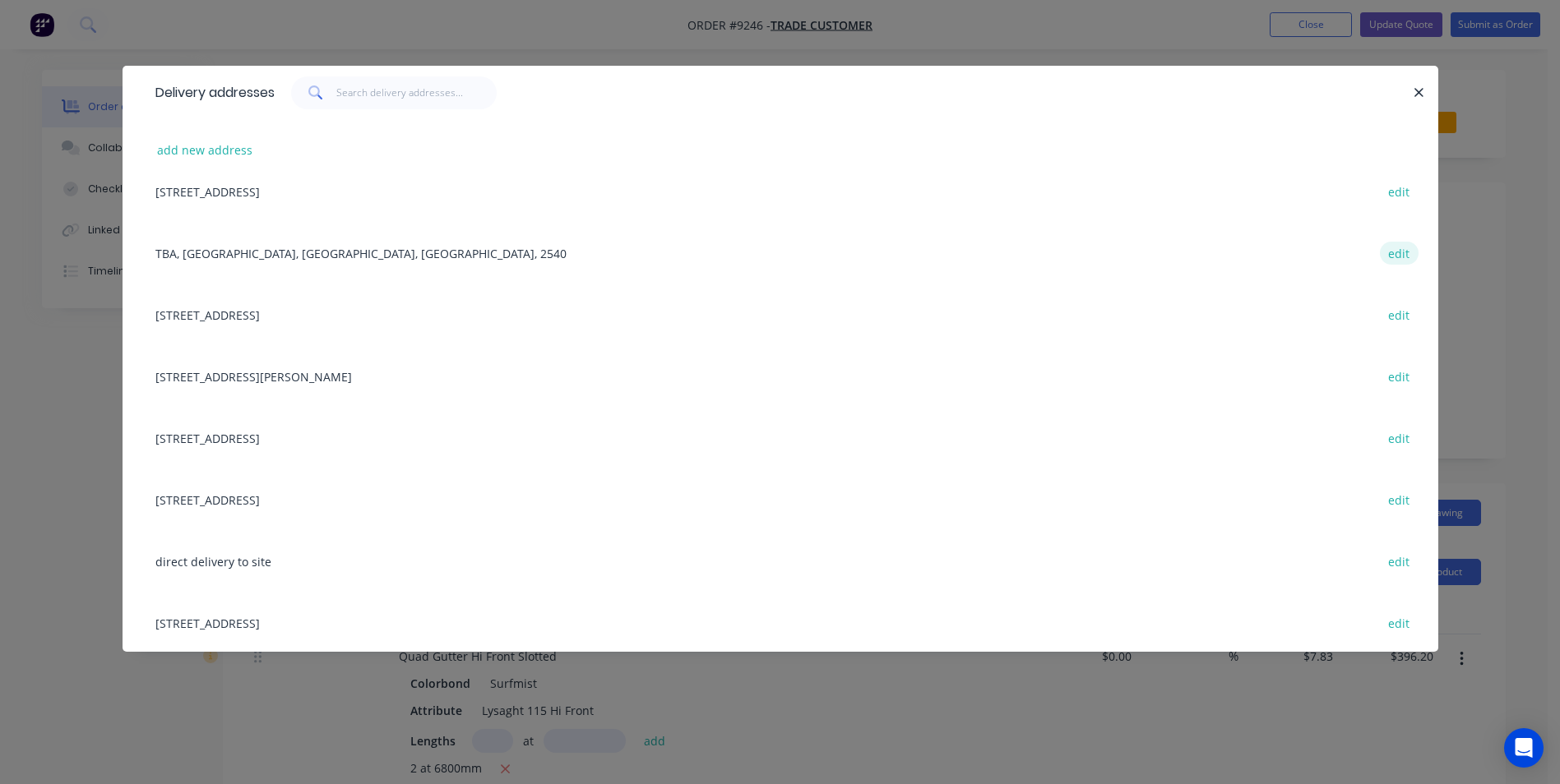
click at [1389, 253] on button "edit" at bounding box center [1399, 253] width 39 height 22
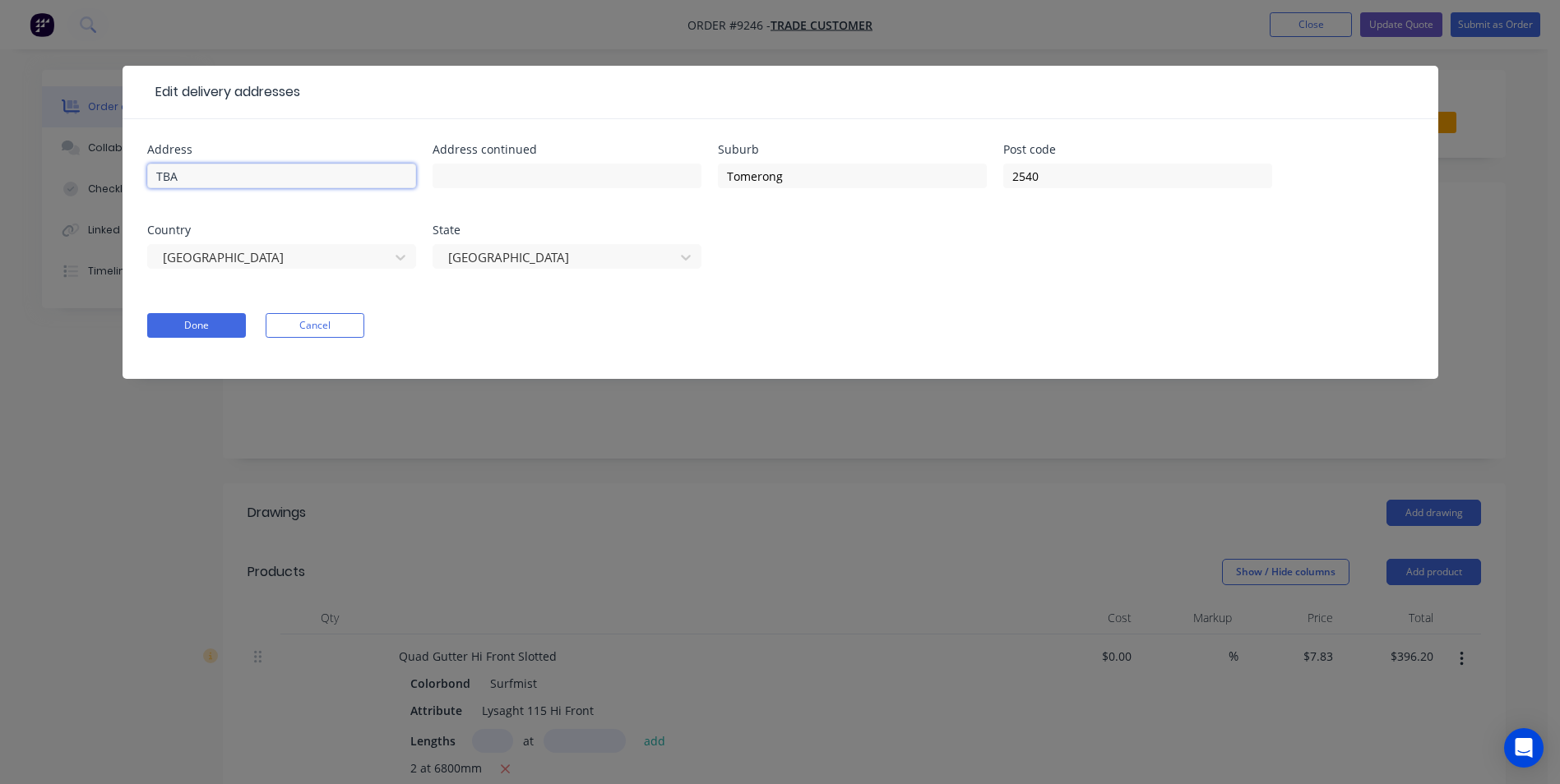
drag, startPoint x: 246, startPoint y: 173, endPoint x: 75, endPoint y: 184, distance: 171.4
click at [75, 184] on div "Edit delivery addresses Address TBA Address continued Suburb Tomerong Post code…" at bounding box center [780, 392] width 1560 height 784
type input "348 Hawken Rd"
click at [213, 326] on button "Done" at bounding box center [197, 325] width 99 height 25
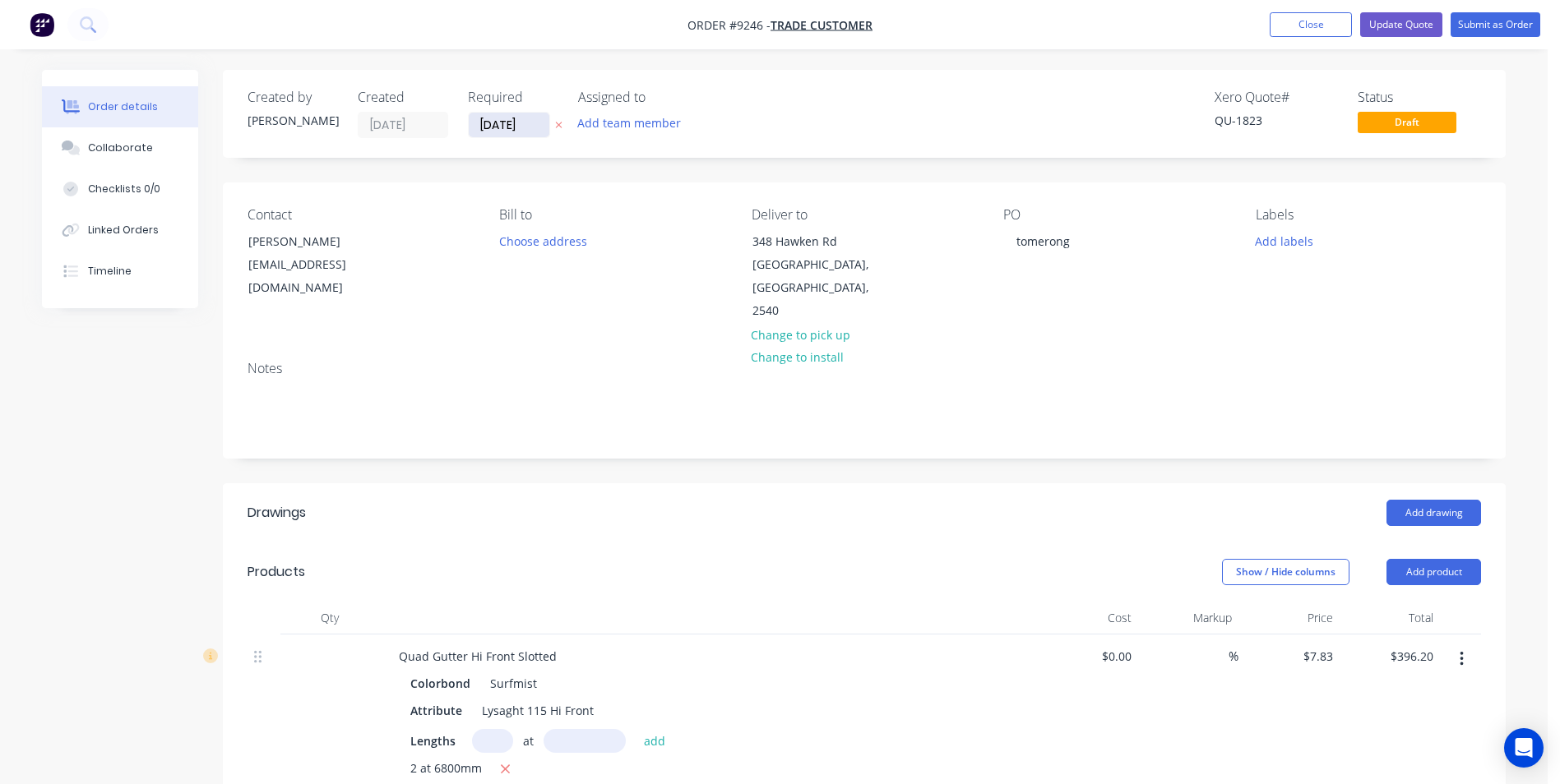
click at [525, 128] on input "12/08/25" at bounding box center [509, 125] width 81 height 25
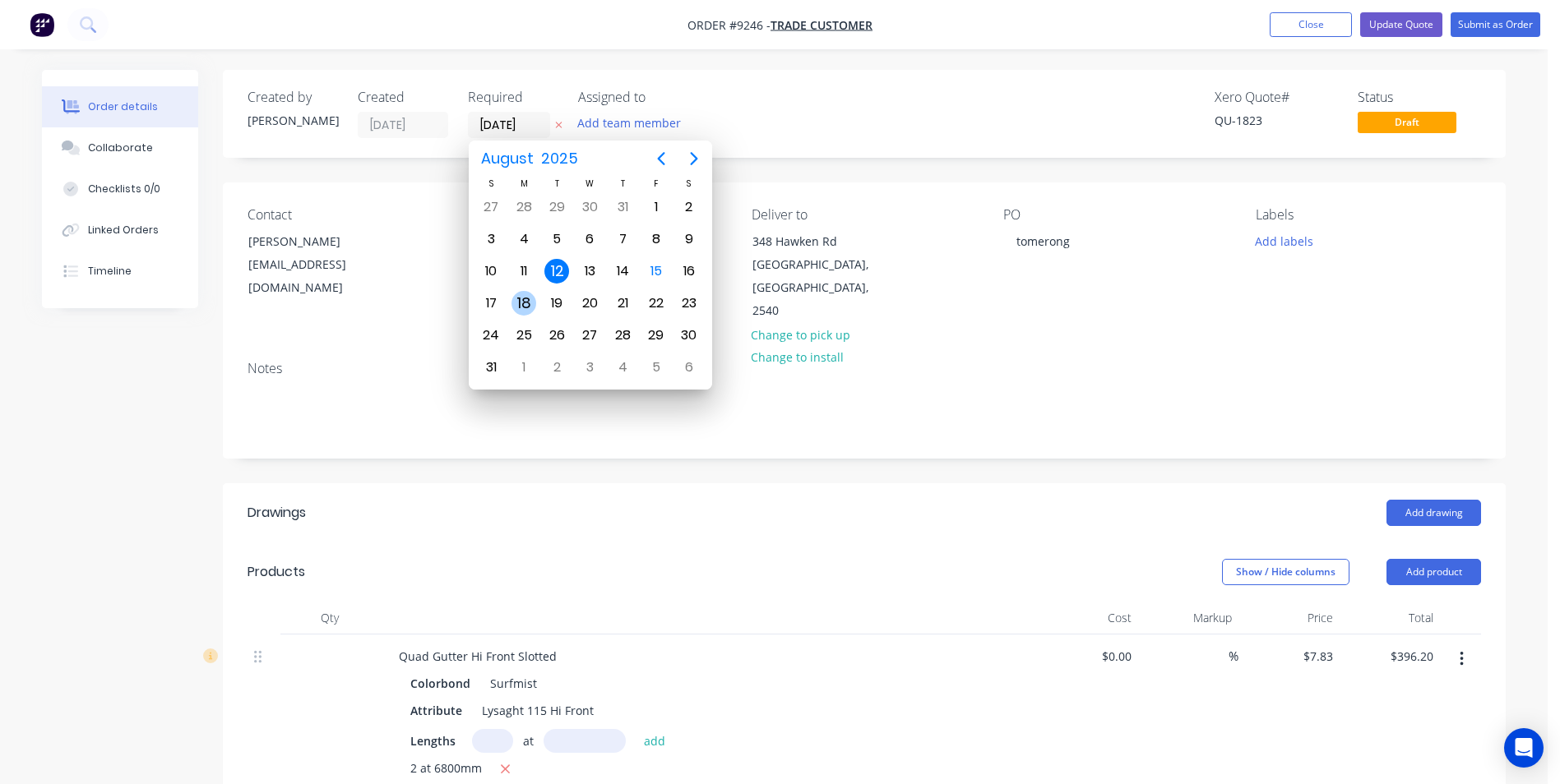
click at [519, 304] on div "18" at bounding box center [524, 303] width 25 height 25
type input "18/08/25"
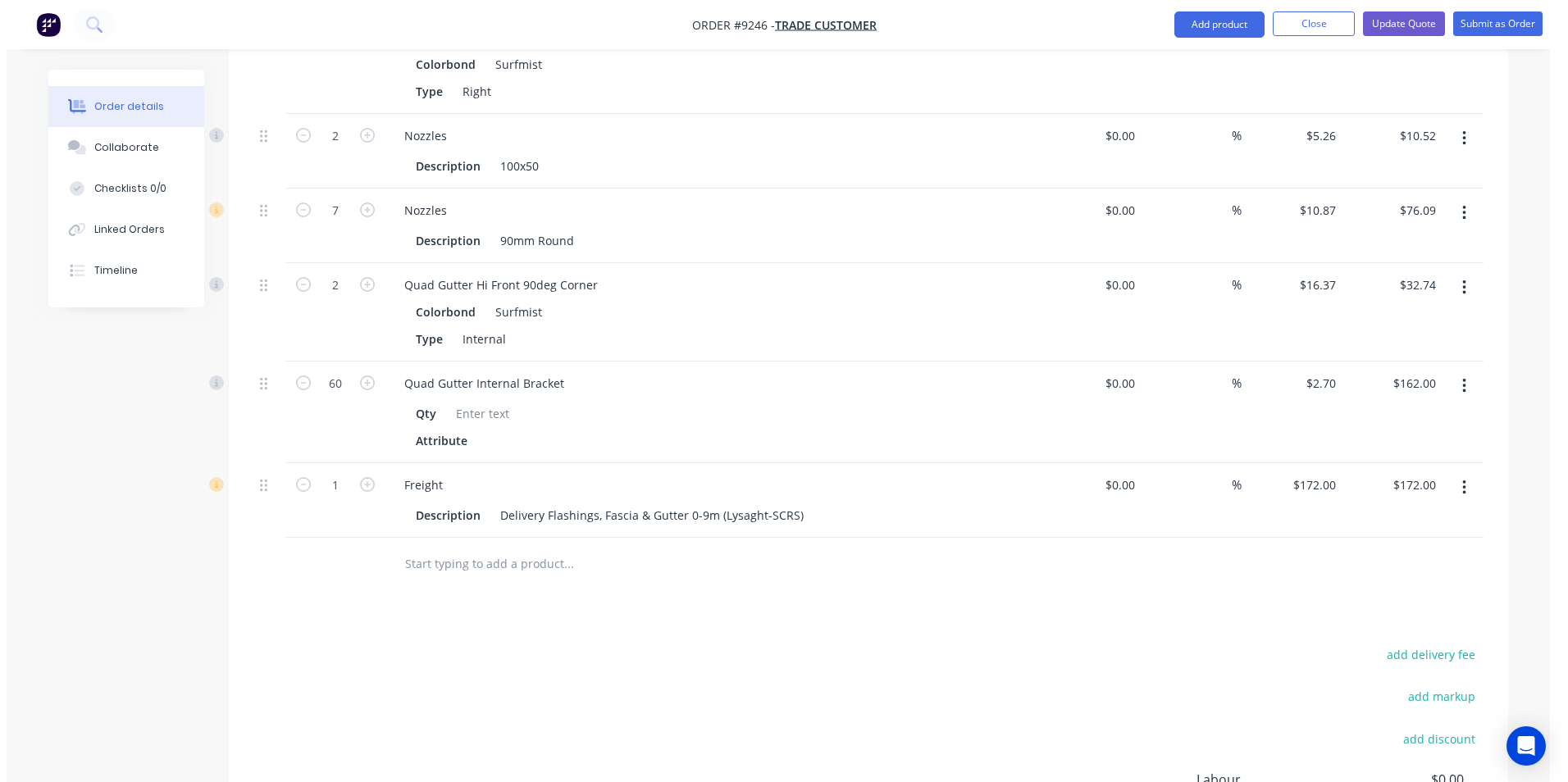
scroll to position [1208, 0]
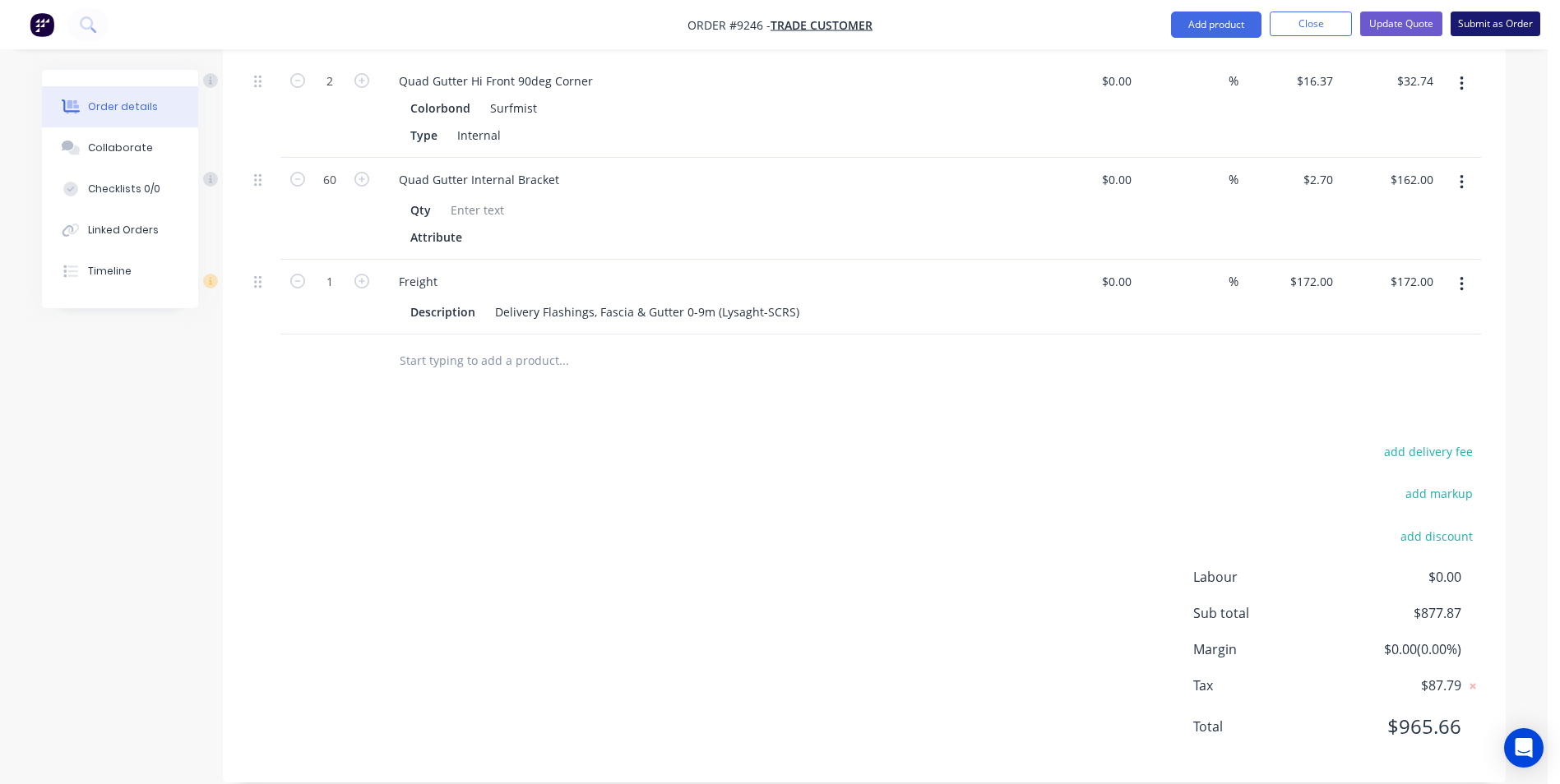
click at [1473, 22] on button "Submit as Order" at bounding box center [1496, 23] width 90 height 25
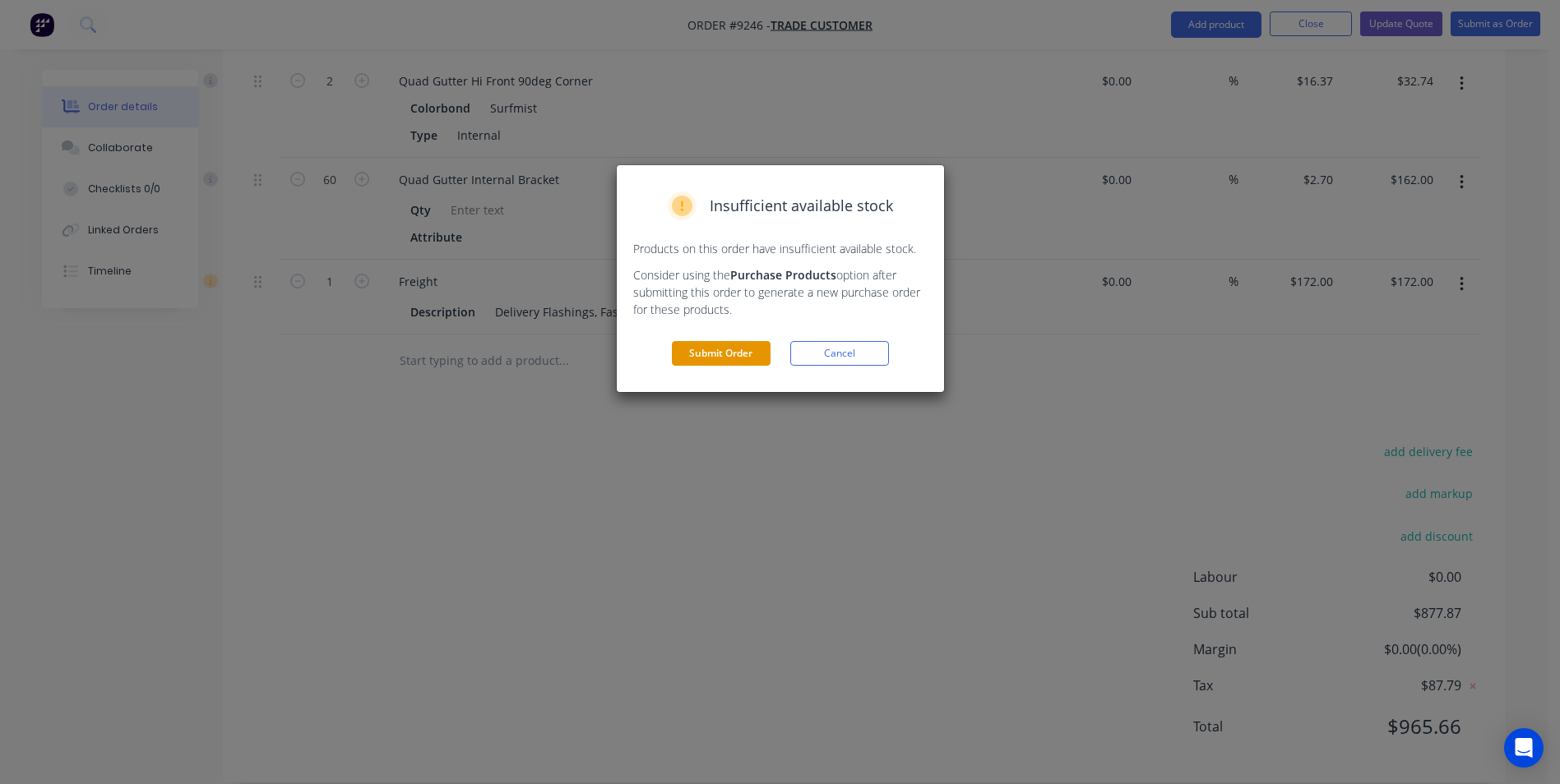
click at [710, 357] on button "Submit Order" at bounding box center [721, 353] width 99 height 25
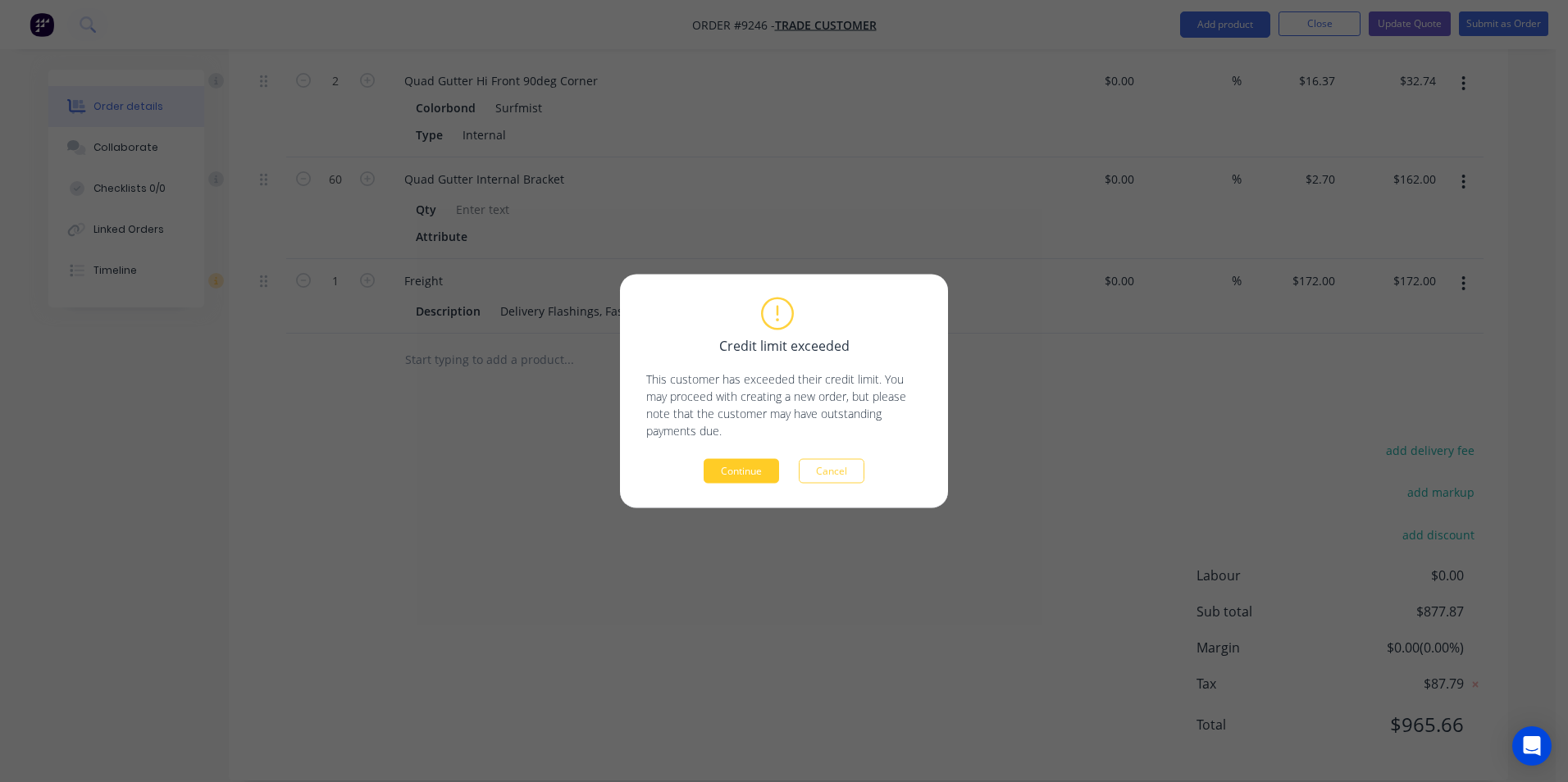
click at [725, 469] on button "Continue" at bounding box center [741, 471] width 75 height 25
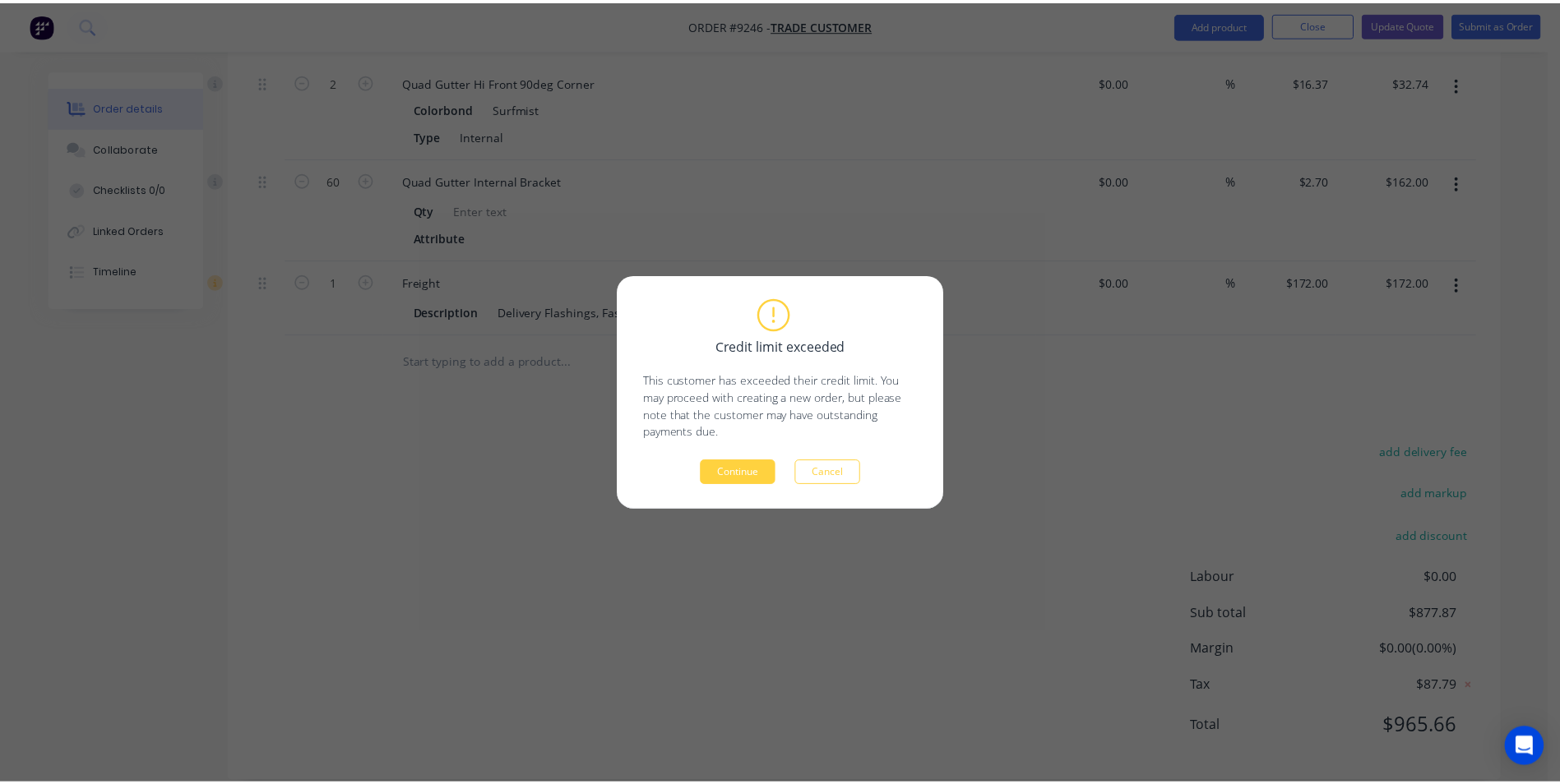
scroll to position [0, 0]
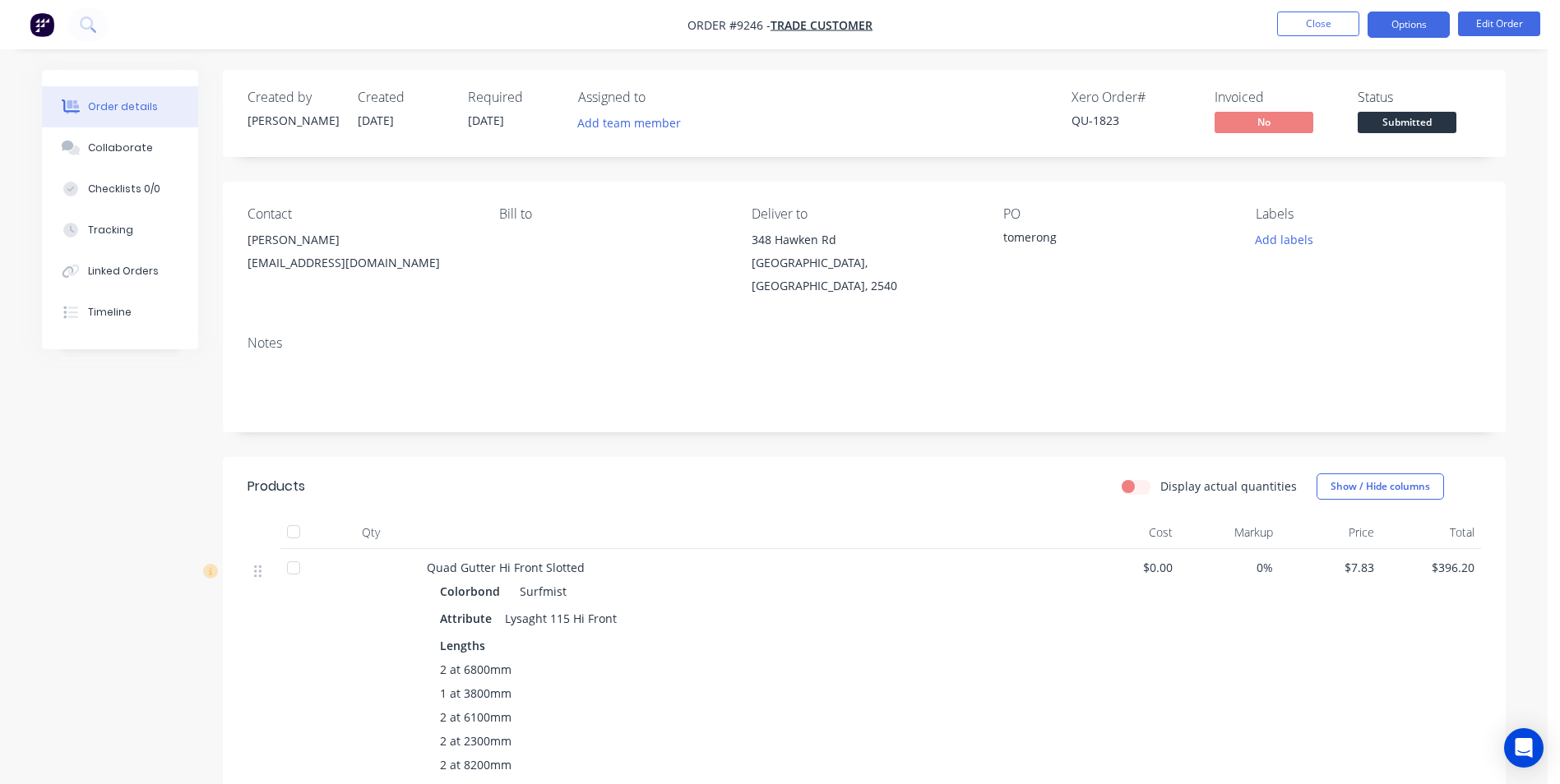
click at [1400, 29] on button "Options" at bounding box center [1409, 24] width 82 height 26
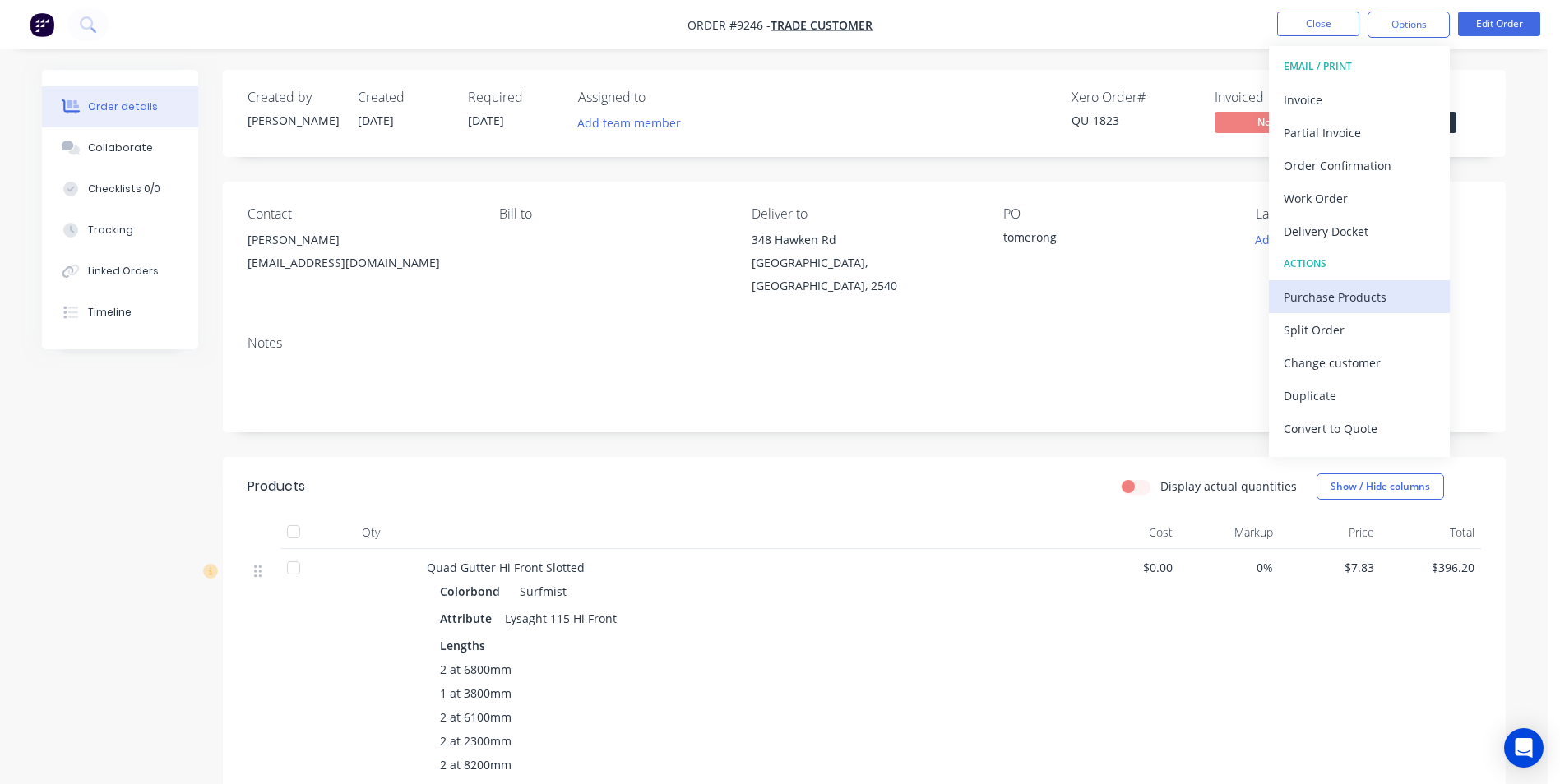
click at [1337, 295] on div "Purchase Products" at bounding box center [1359, 298] width 151 height 24
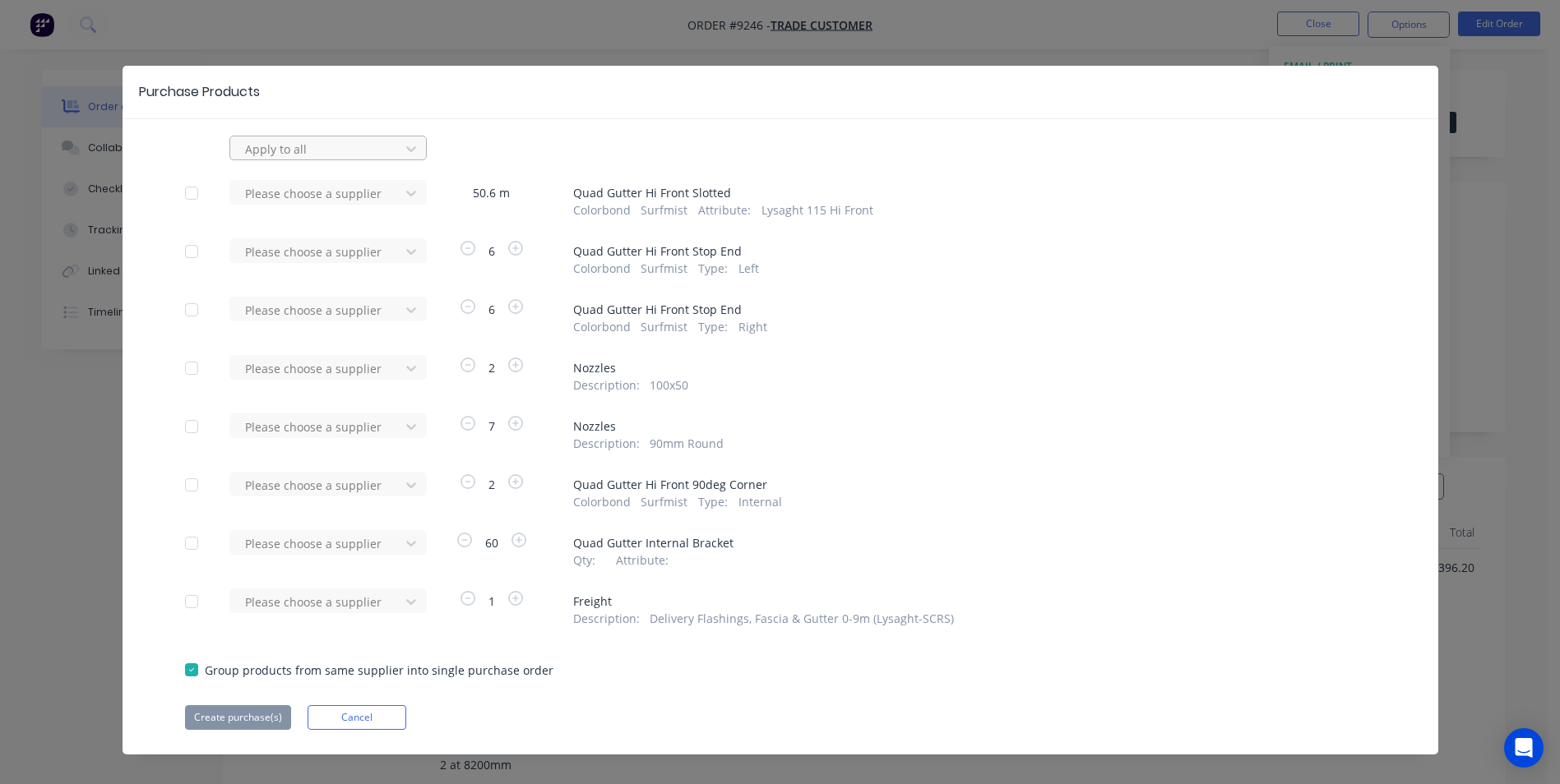
click at [325, 159] on div "Apply to all" at bounding box center [318, 149] width 158 height 25
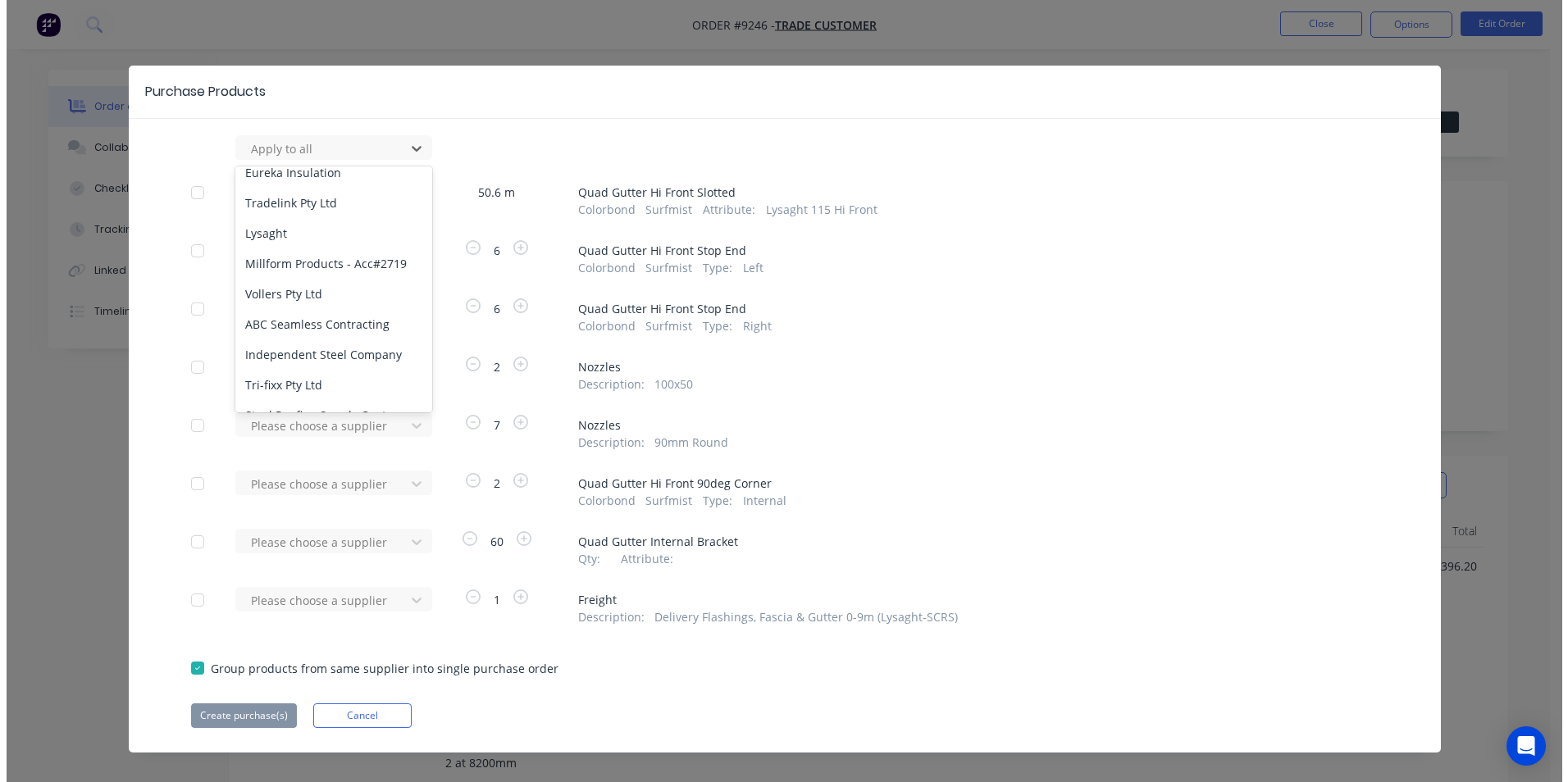
scroll to position [656, 0]
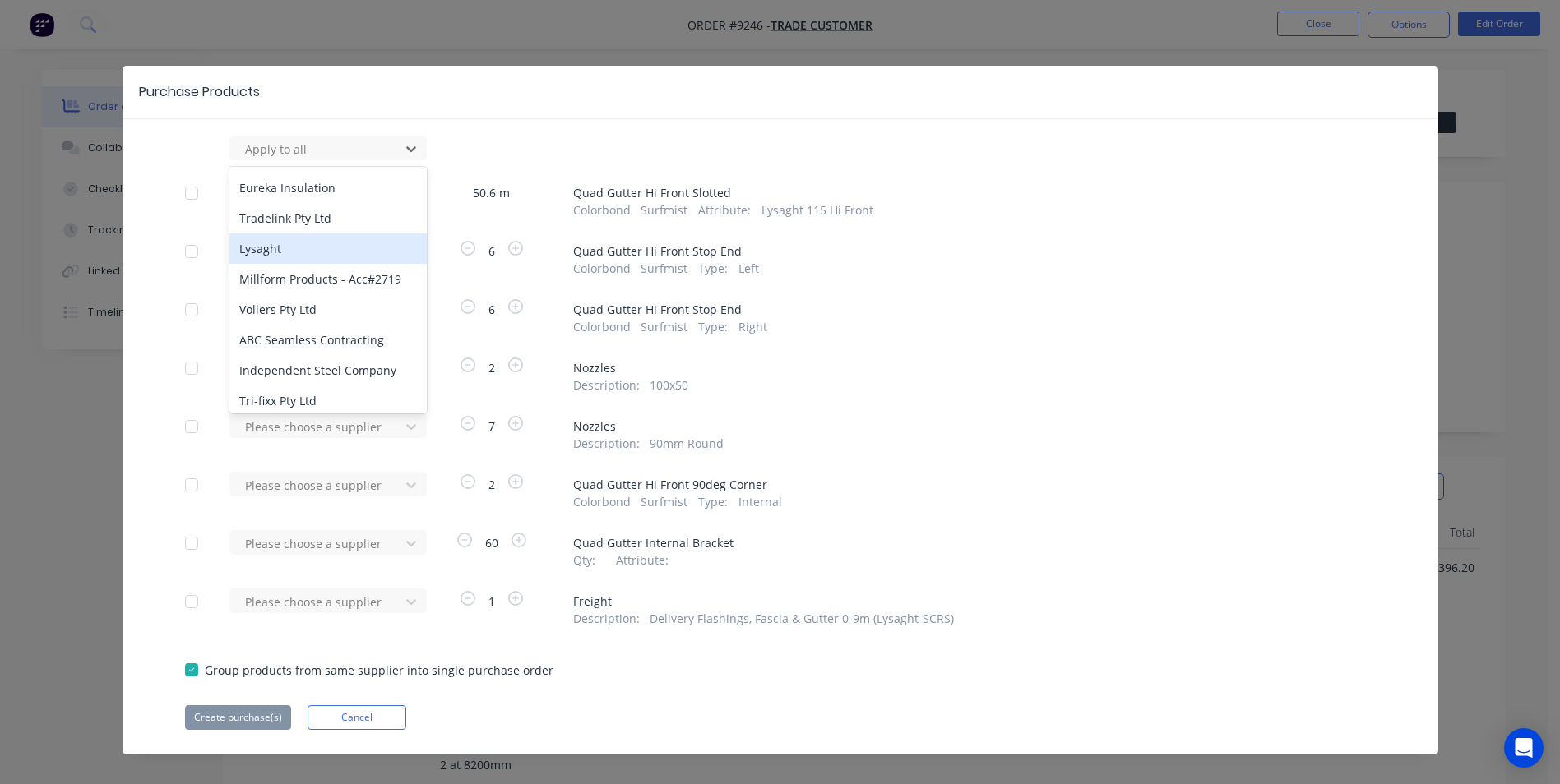
click at [283, 234] on div "Lysaght" at bounding box center [328, 248] width 197 height 30
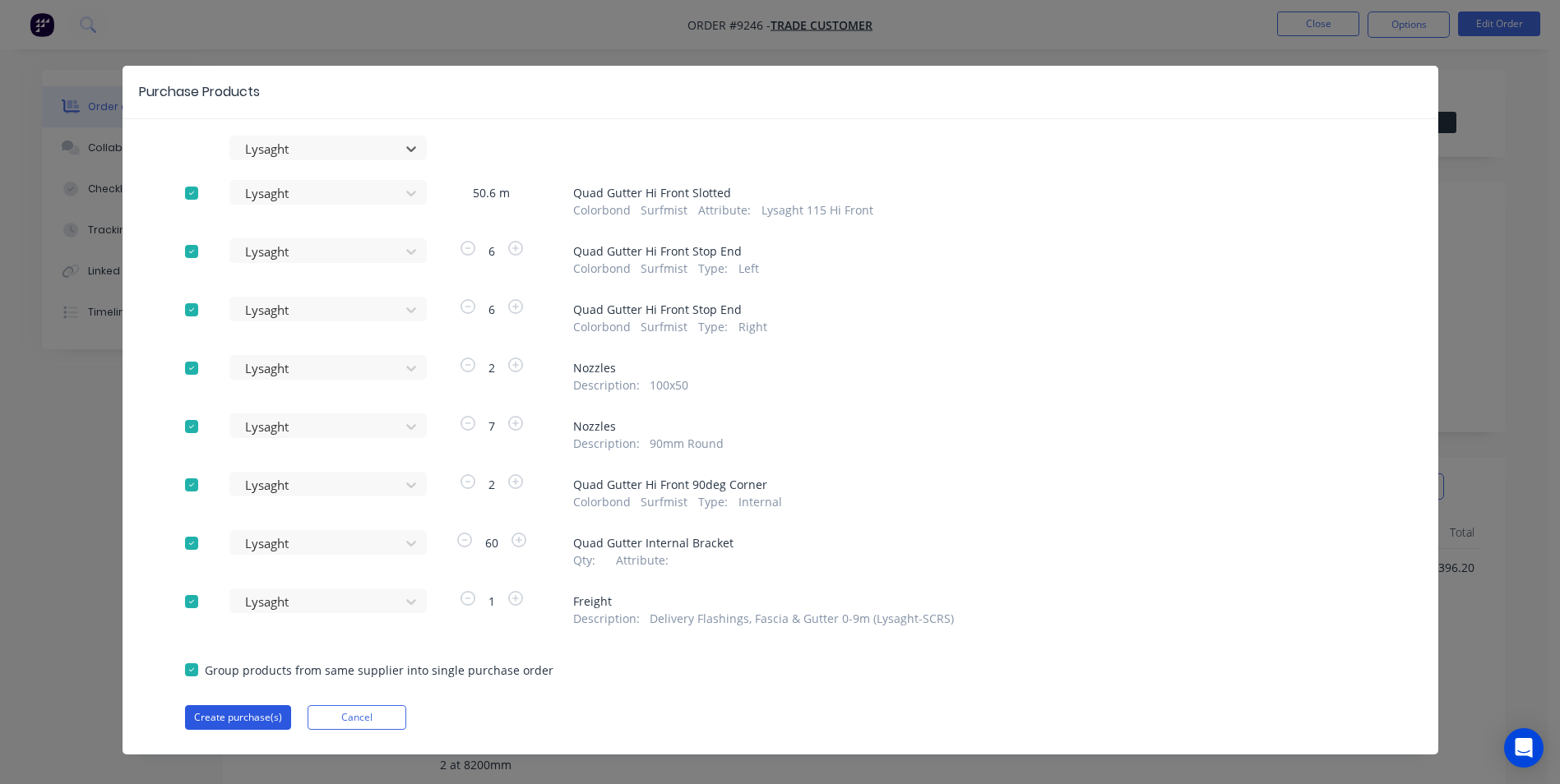
click at [235, 710] on button "Create purchase(s)" at bounding box center [238, 717] width 106 height 25
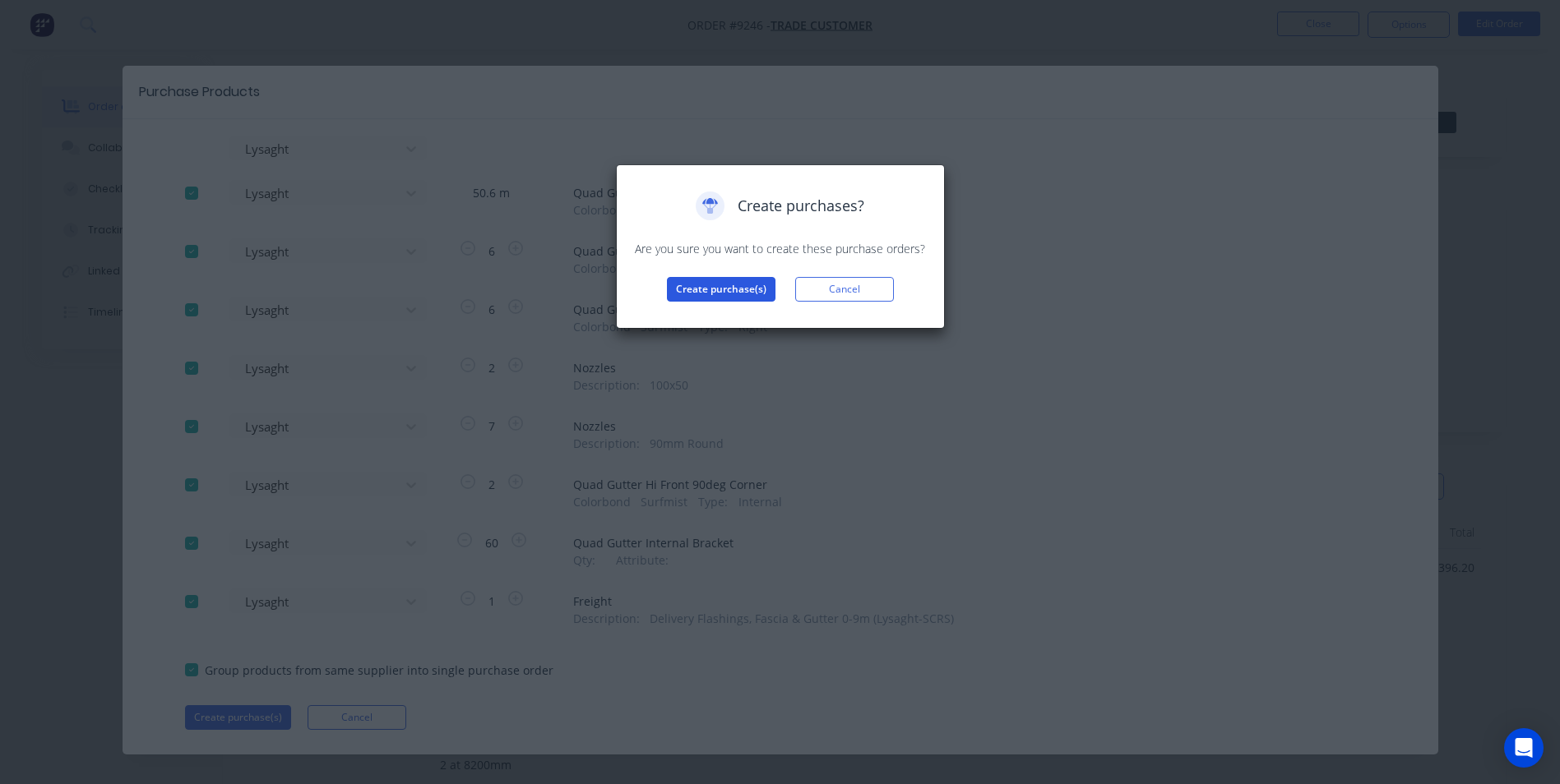
click at [688, 285] on button "Create purchase(s)" at bounding box center [720, 289] width 108 height 25
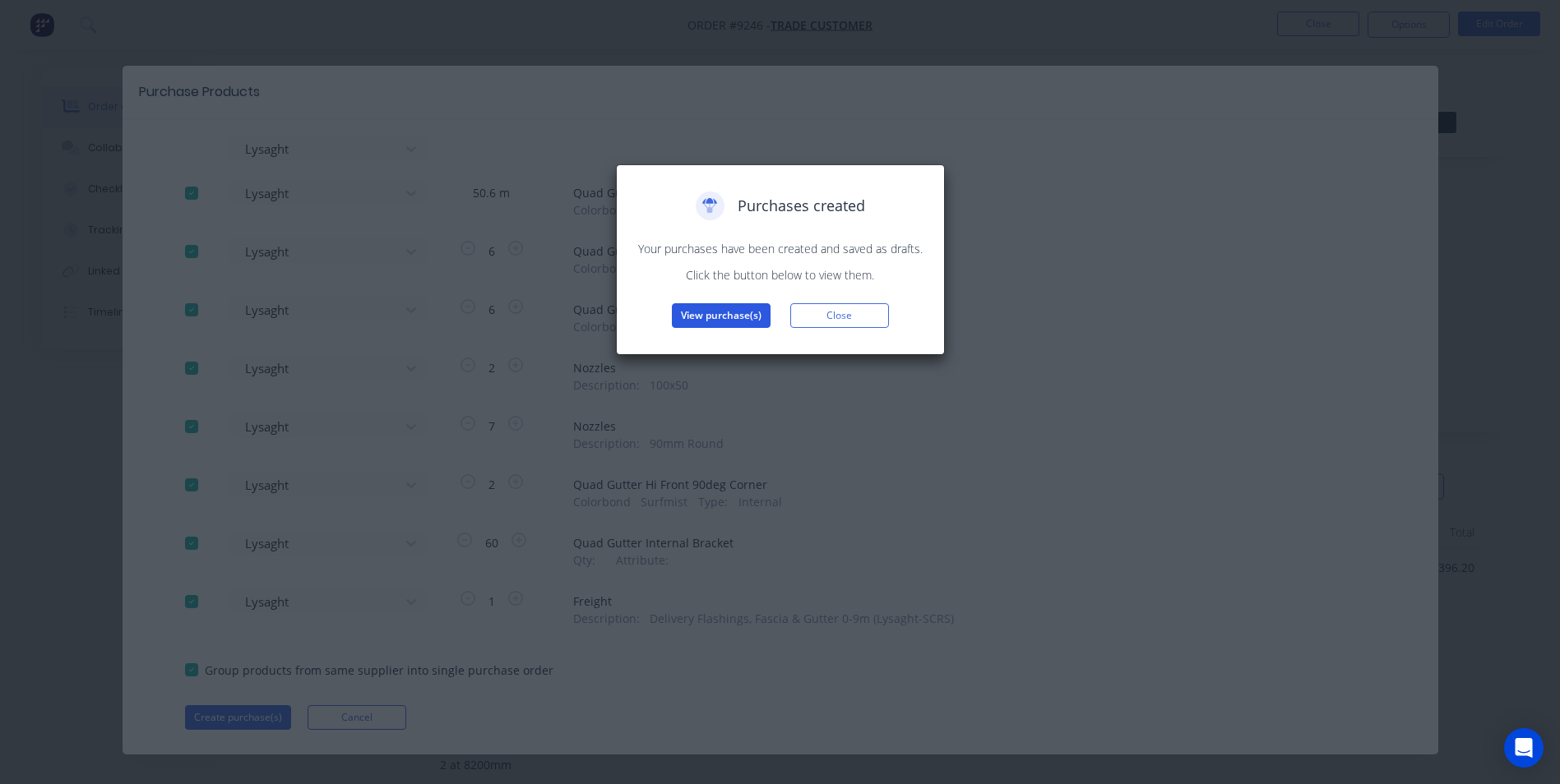
click at [733, 321] on button "View purchase(s)" at bounding box center [721, 316] width 99 height 25
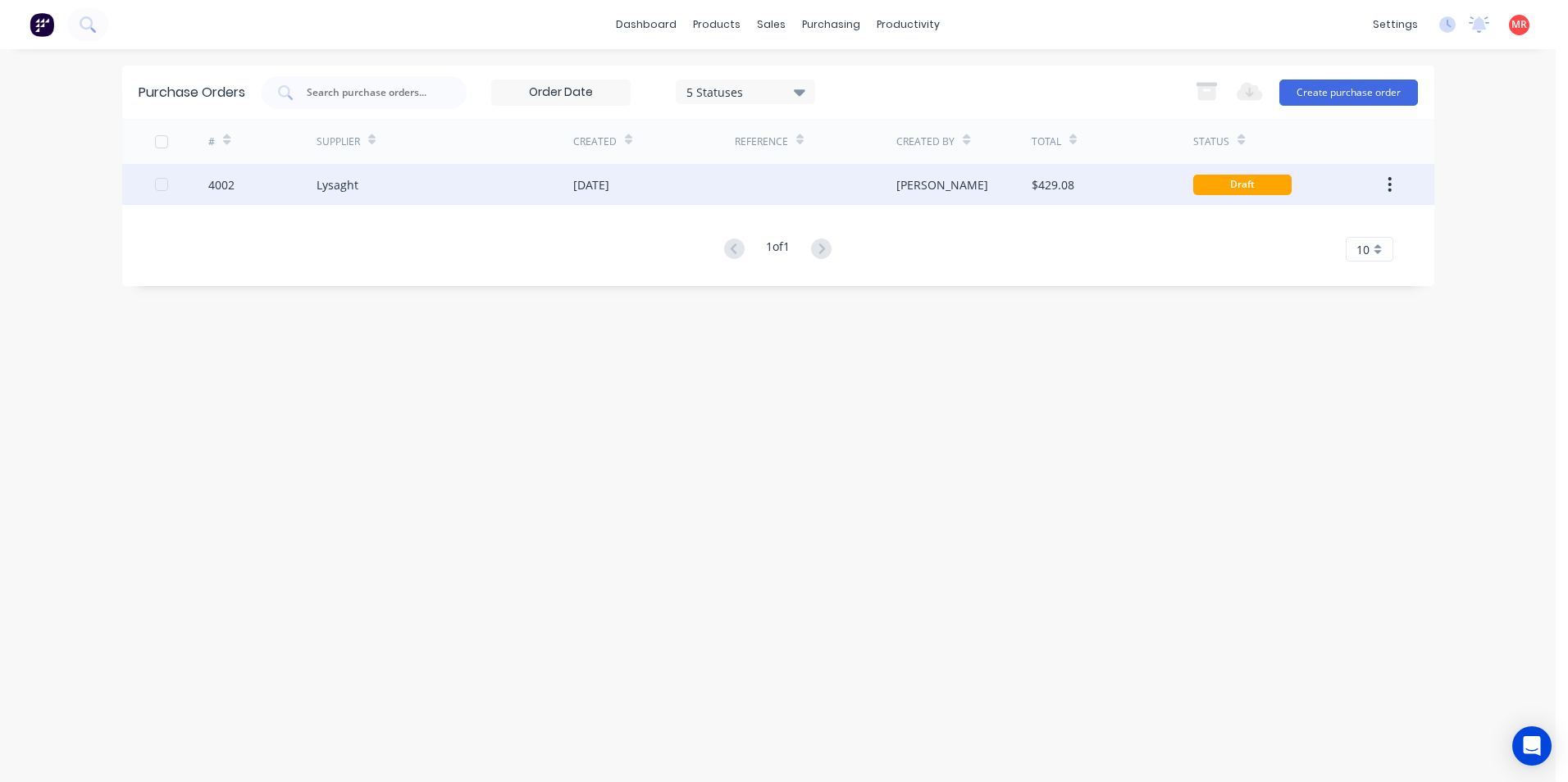
click at [883, 174] on div at bounding box center [815, 185] width 161 height 41
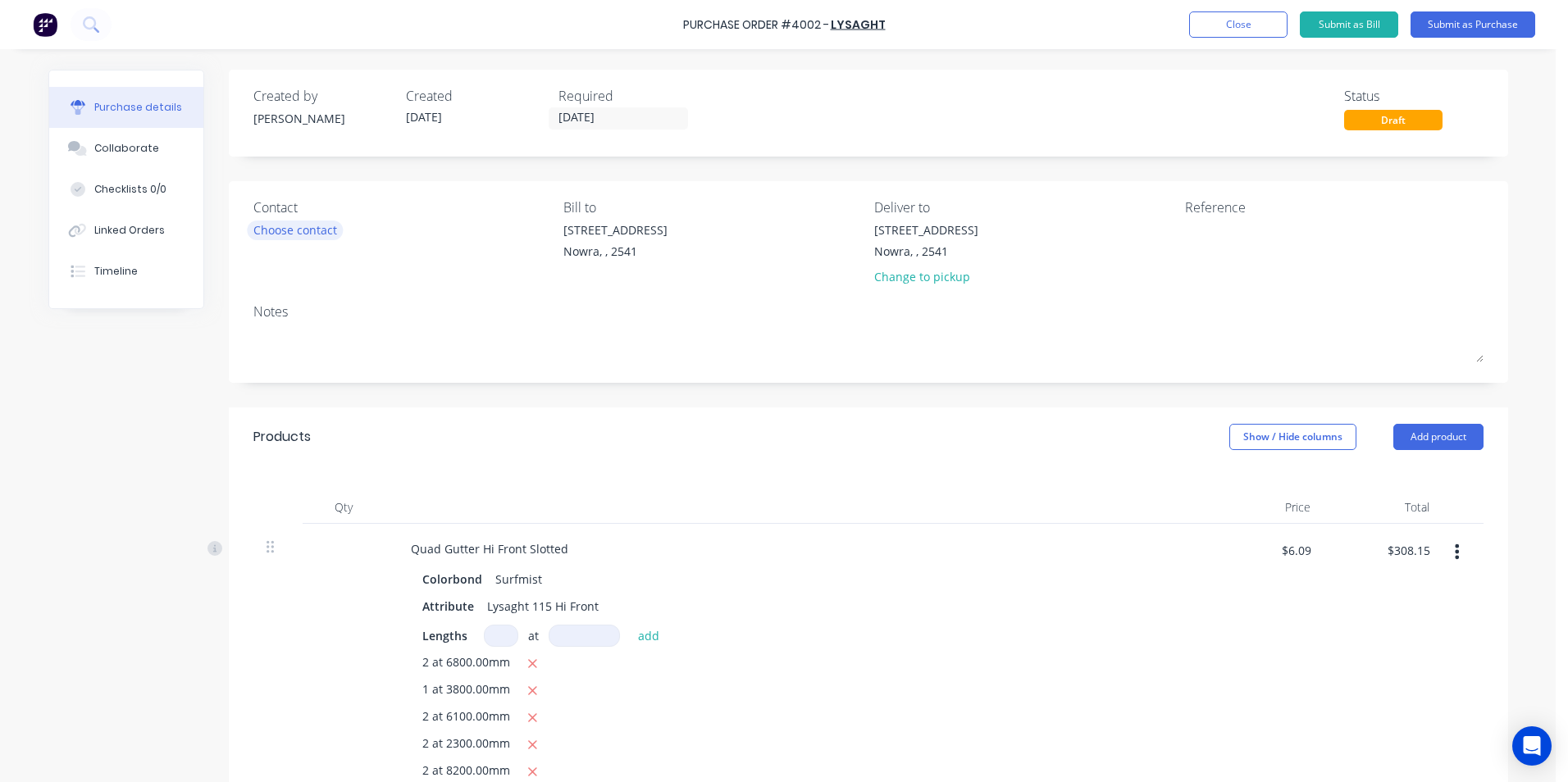
click at [334, 234] on div "Choose contact" at bounding box center [295, 230] width 84 height 17
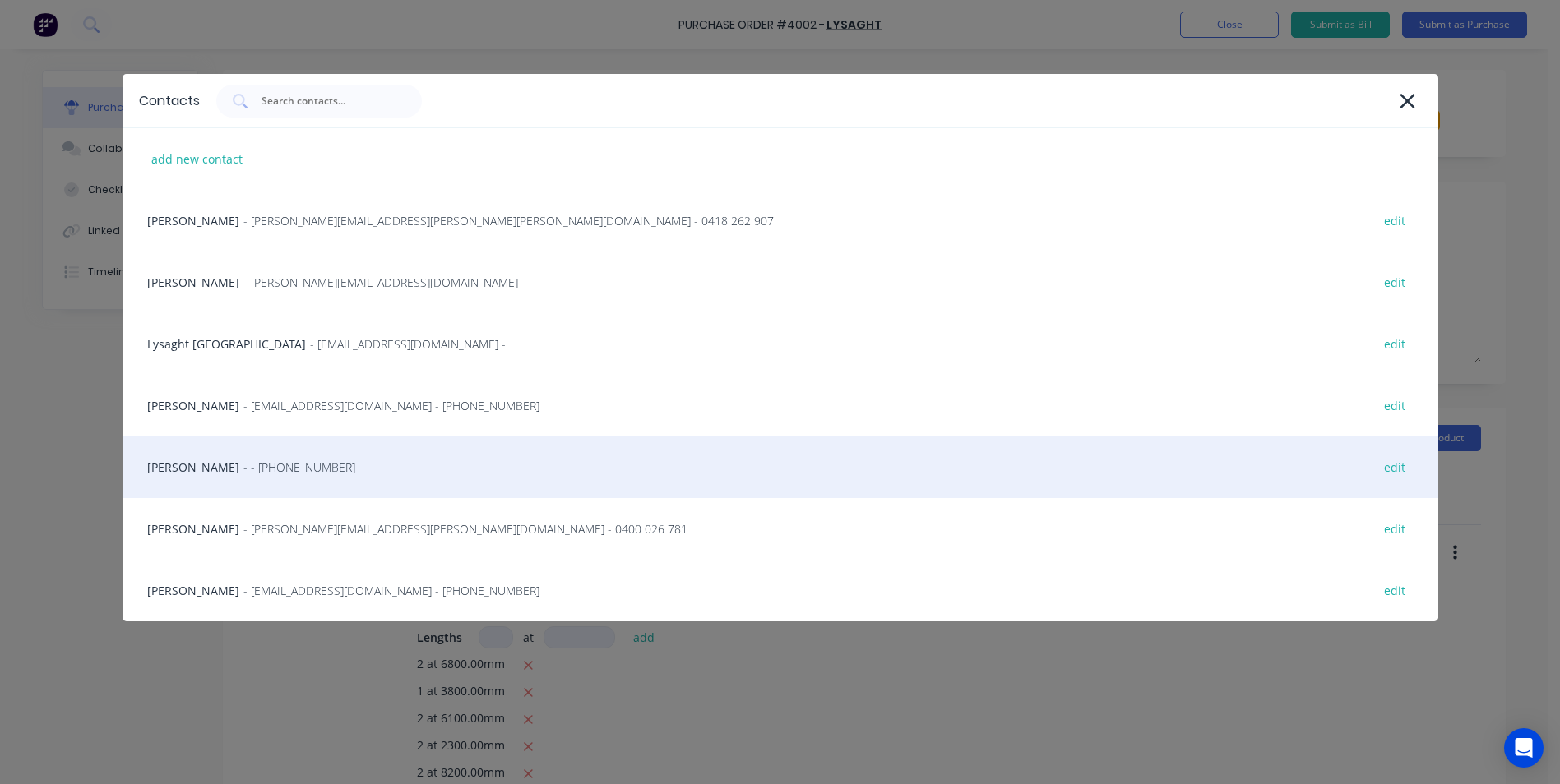
click at [279, 459] on div "Matt - - (02) 4411 1090 edit" at bounding box center [781, 466] width 1316 height 61
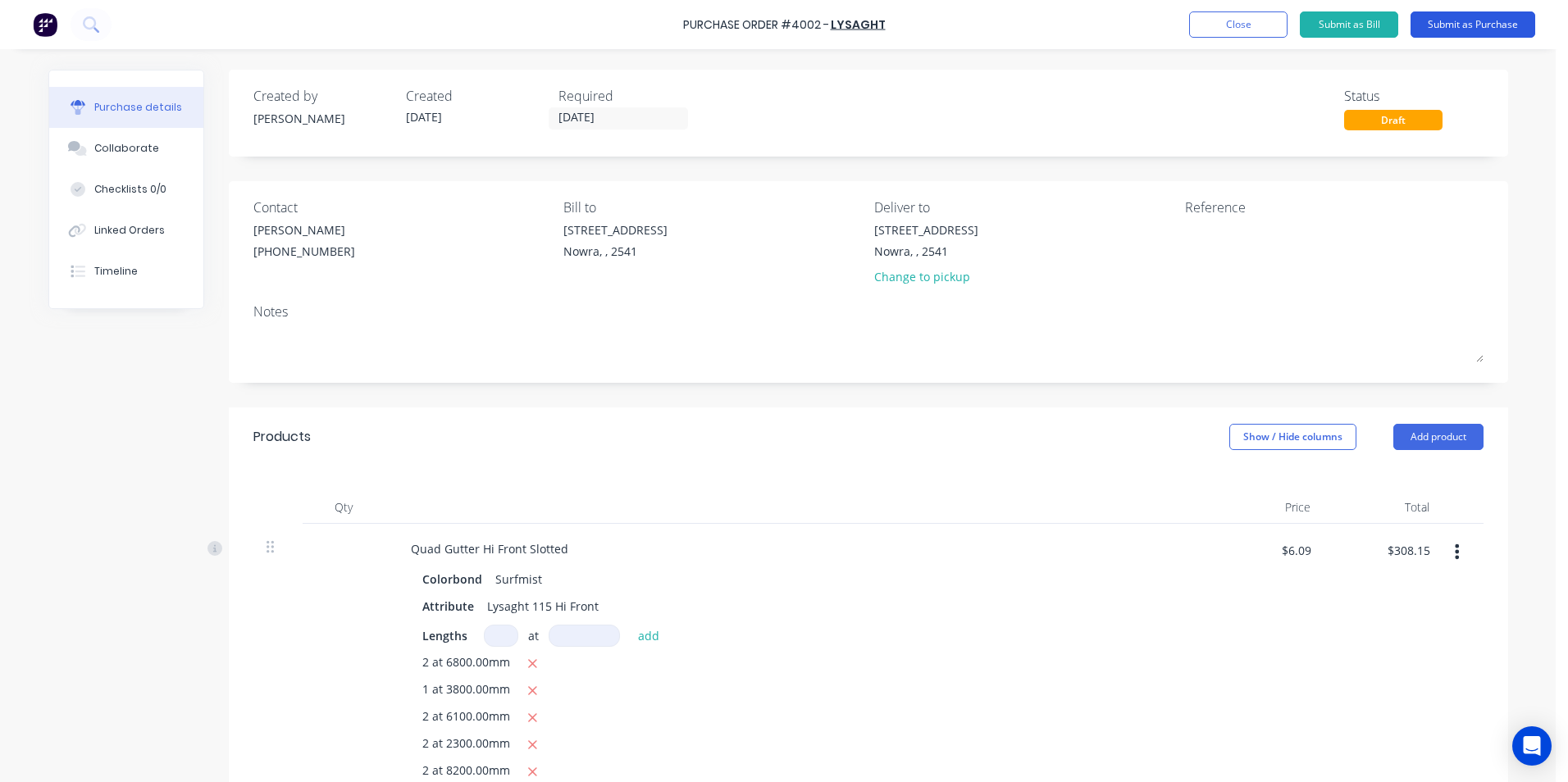
click at [1457, 22] on button "Submit as Purchase" at bounding box center [1473, 24] width 124 height 26
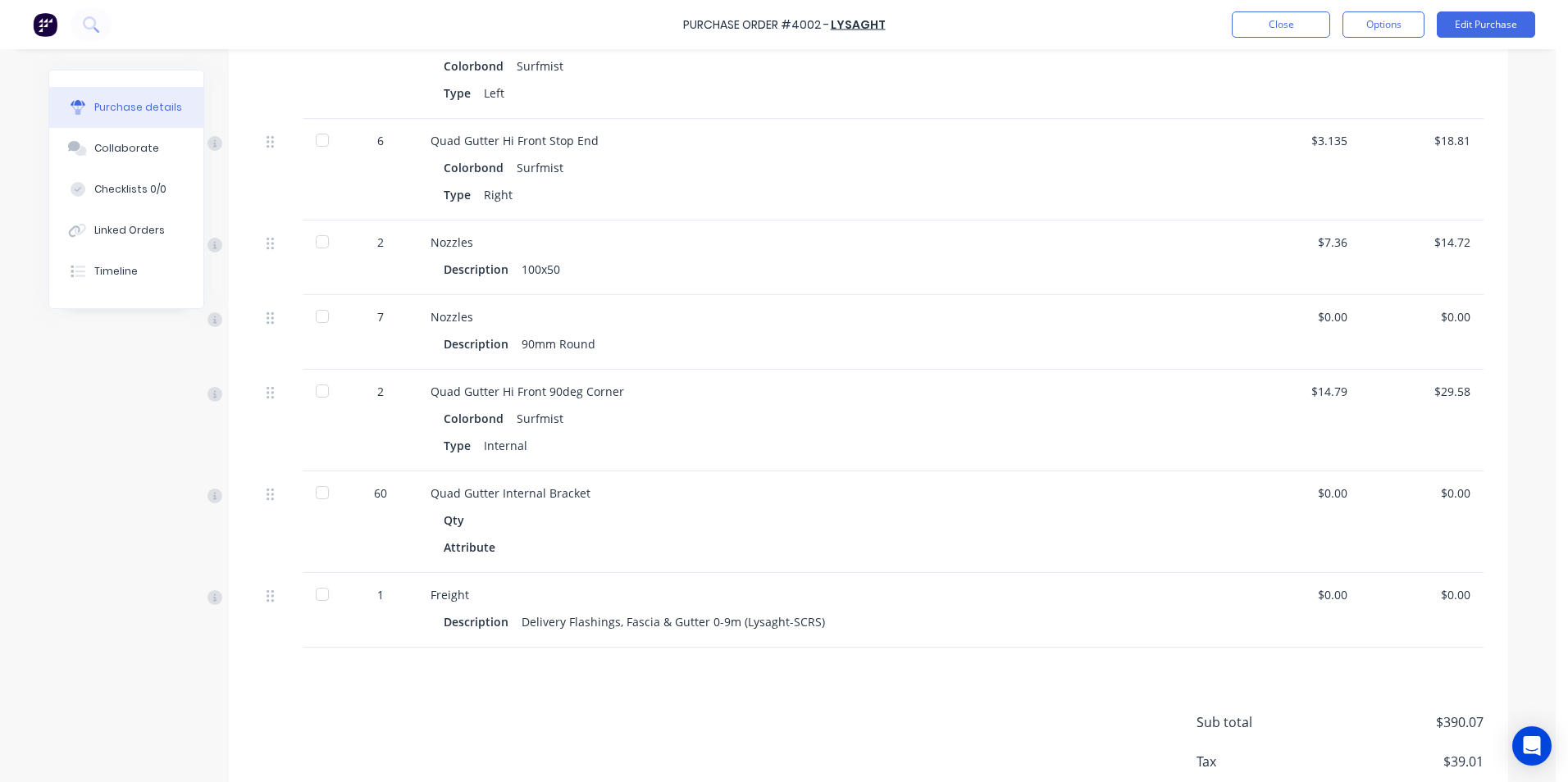
scroll to position [855, 0]
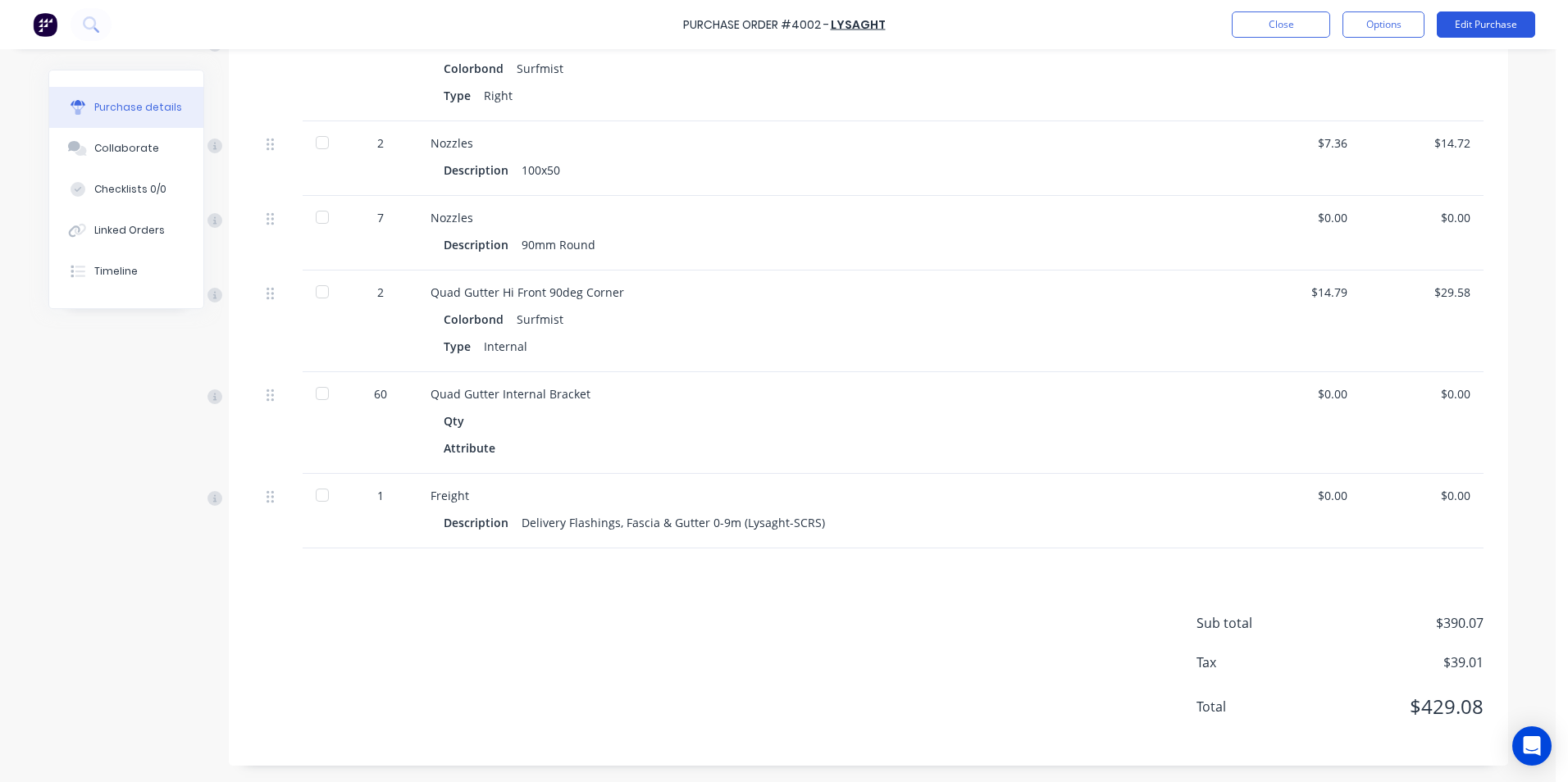
click at [1489, 22] on button "Edit Purchase" at bounding box center [1486, 24] width 98 height 26
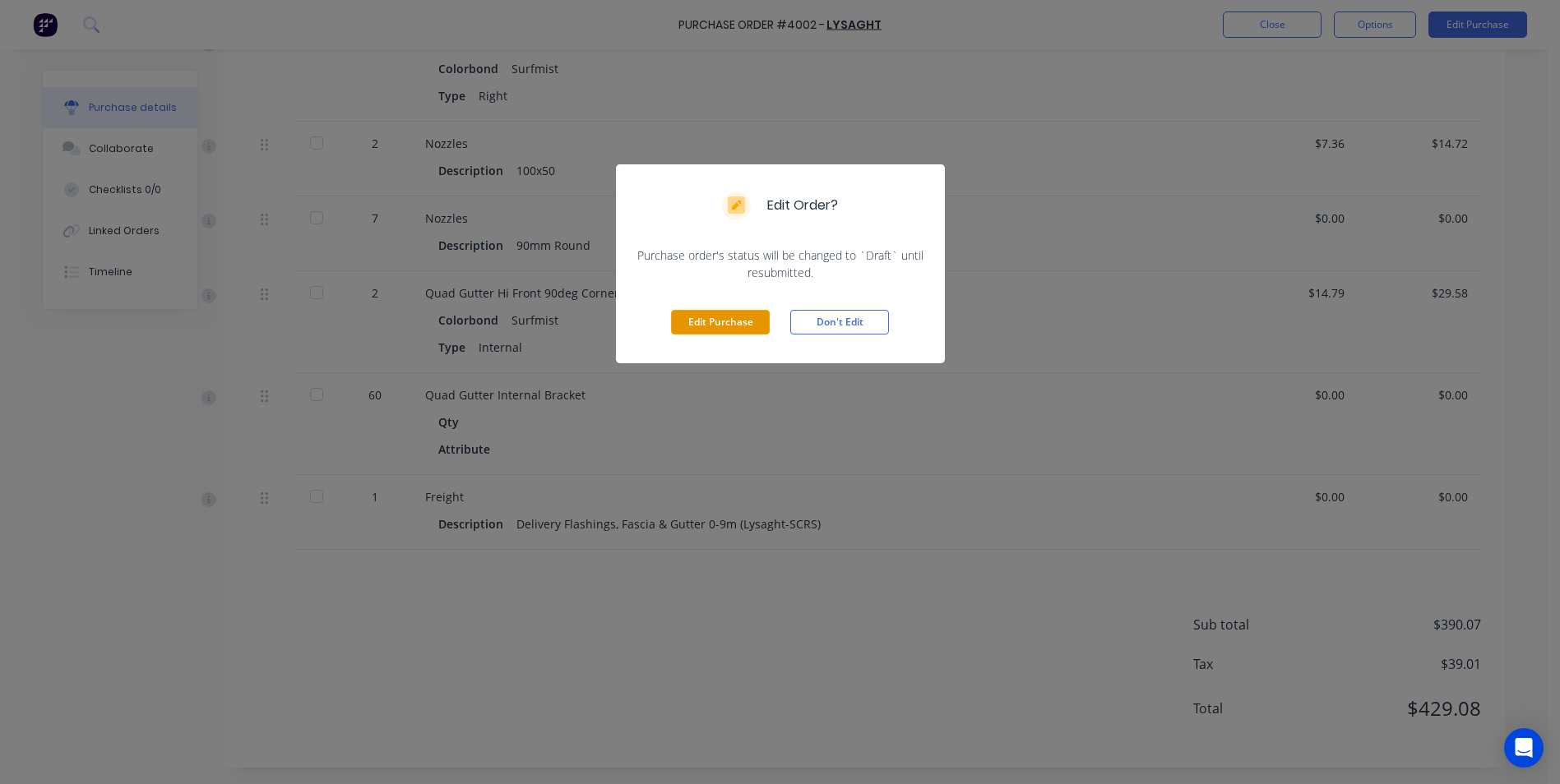
click at [732, 321] on button "Edit Purchase" at bounding box center [720, 322] width 99 height 25
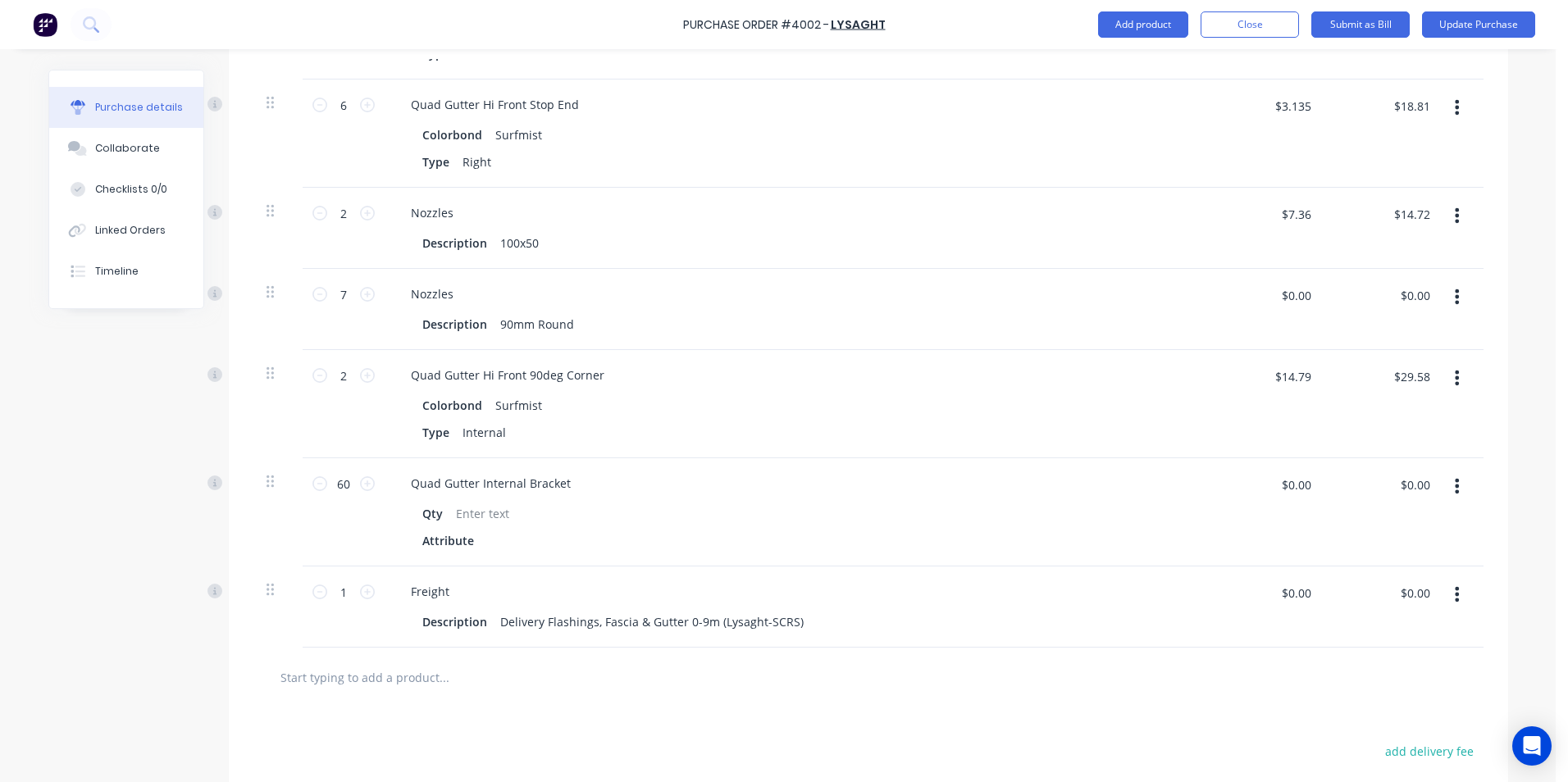
scroll to position [880, 0]
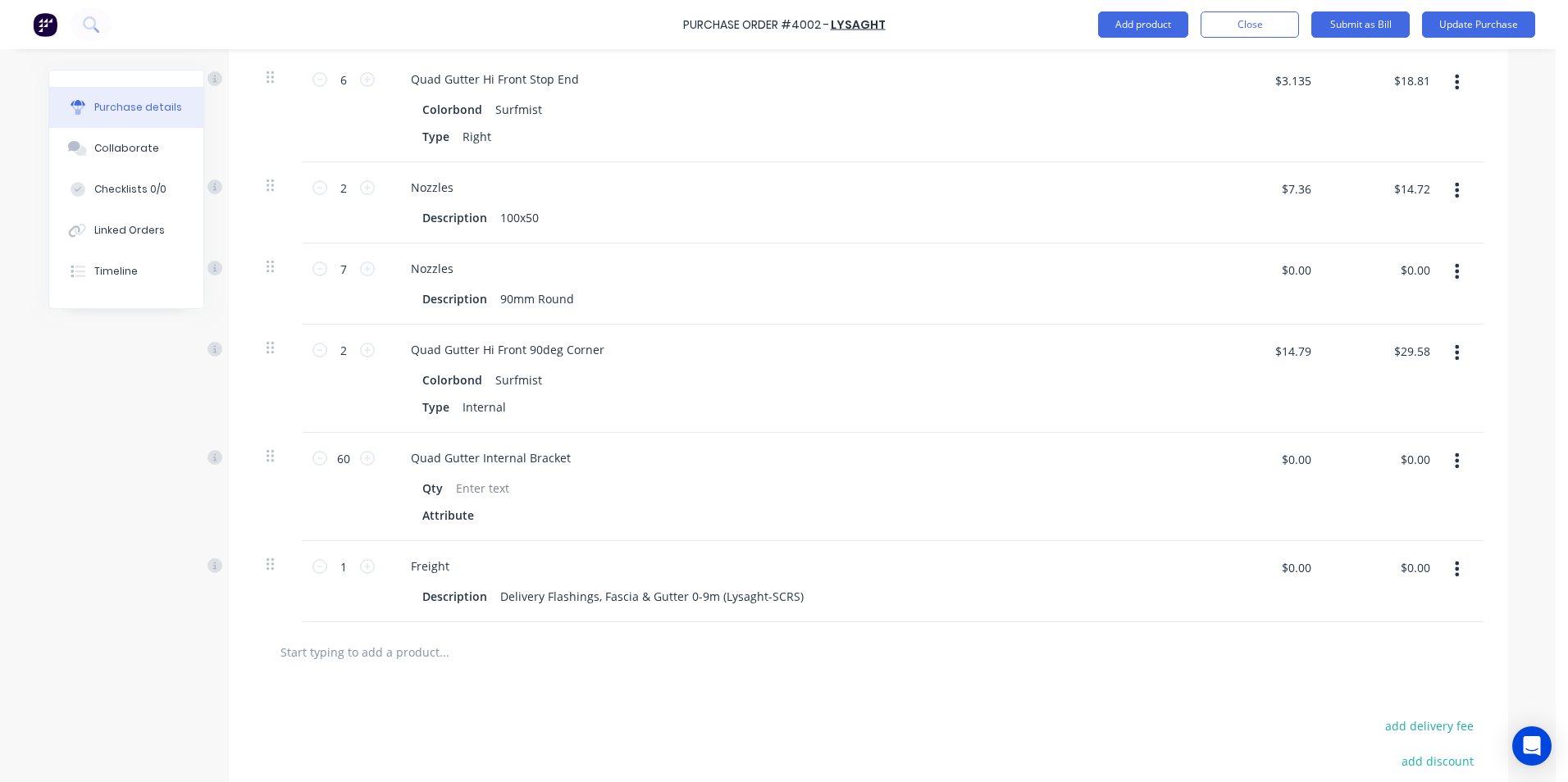
click at [1455, 565] on icon "button" at bounding box center [1457, 569] width 4 height 18
click at [1362, 710] on button "Delete" at bounding box center [1407, 711] width 140 height 33
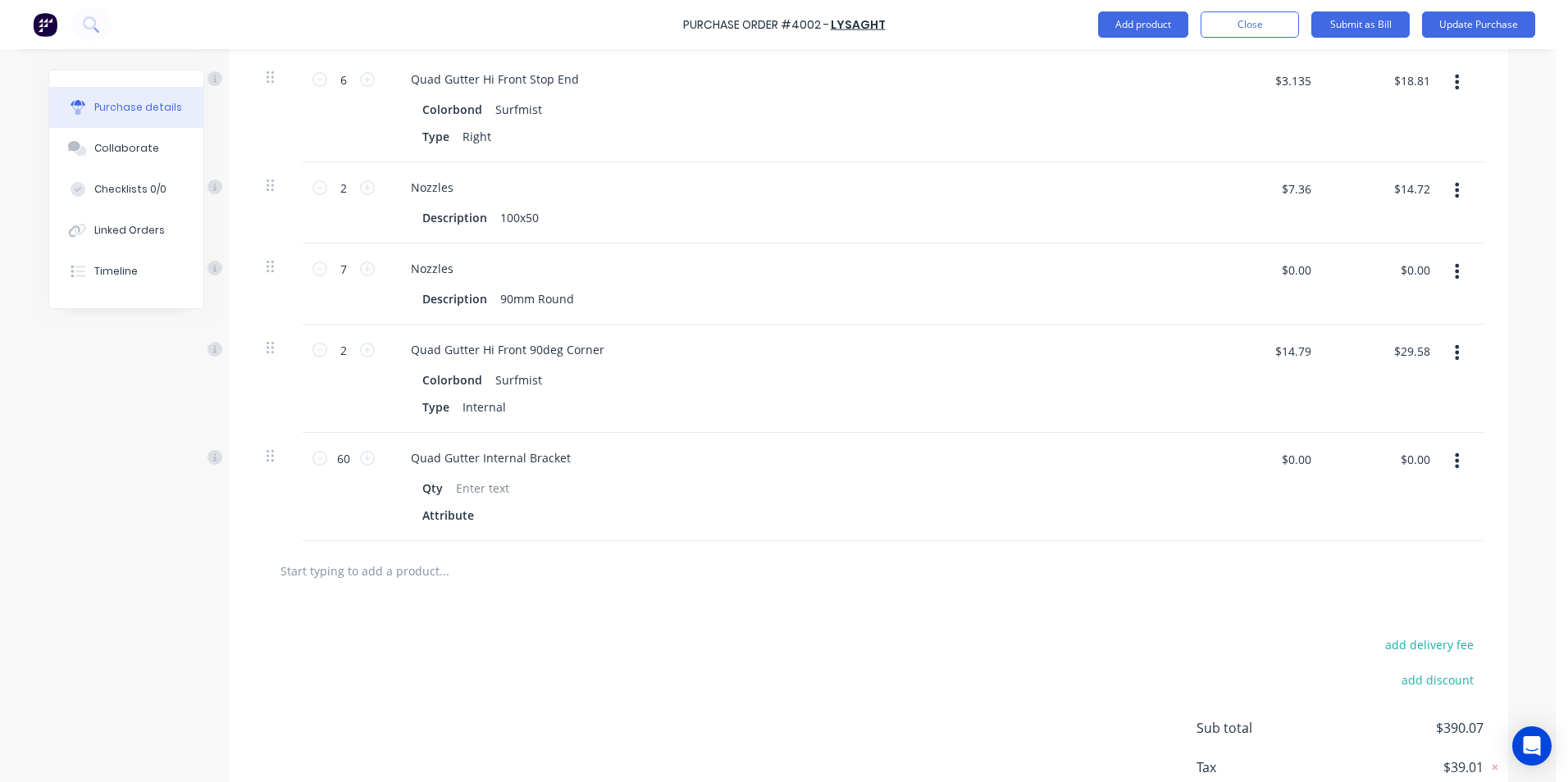
click at [423, 576] on input "text" at bounding box center [444, 571] width 328 height 33
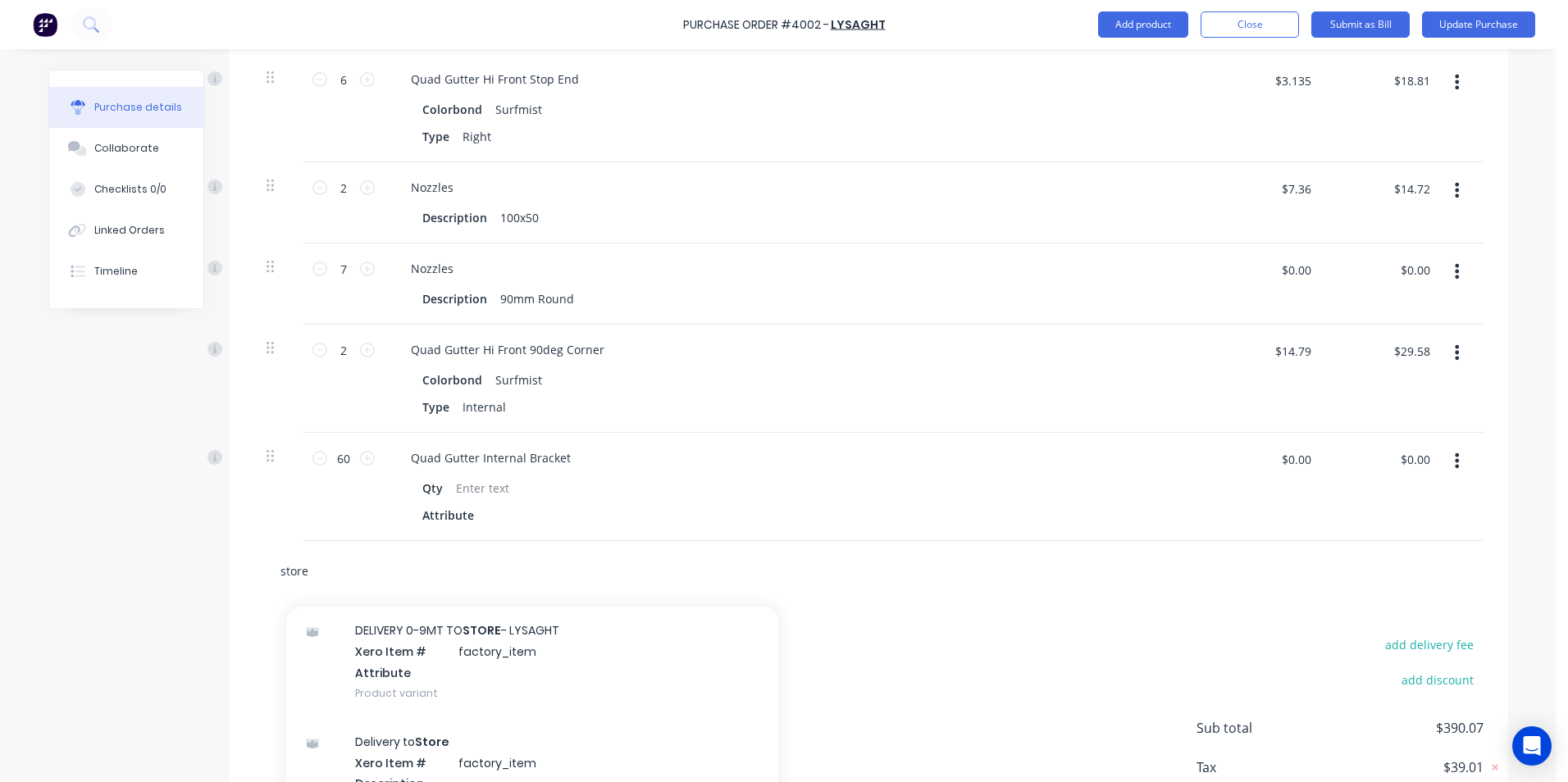
scroll to position [962, 0]
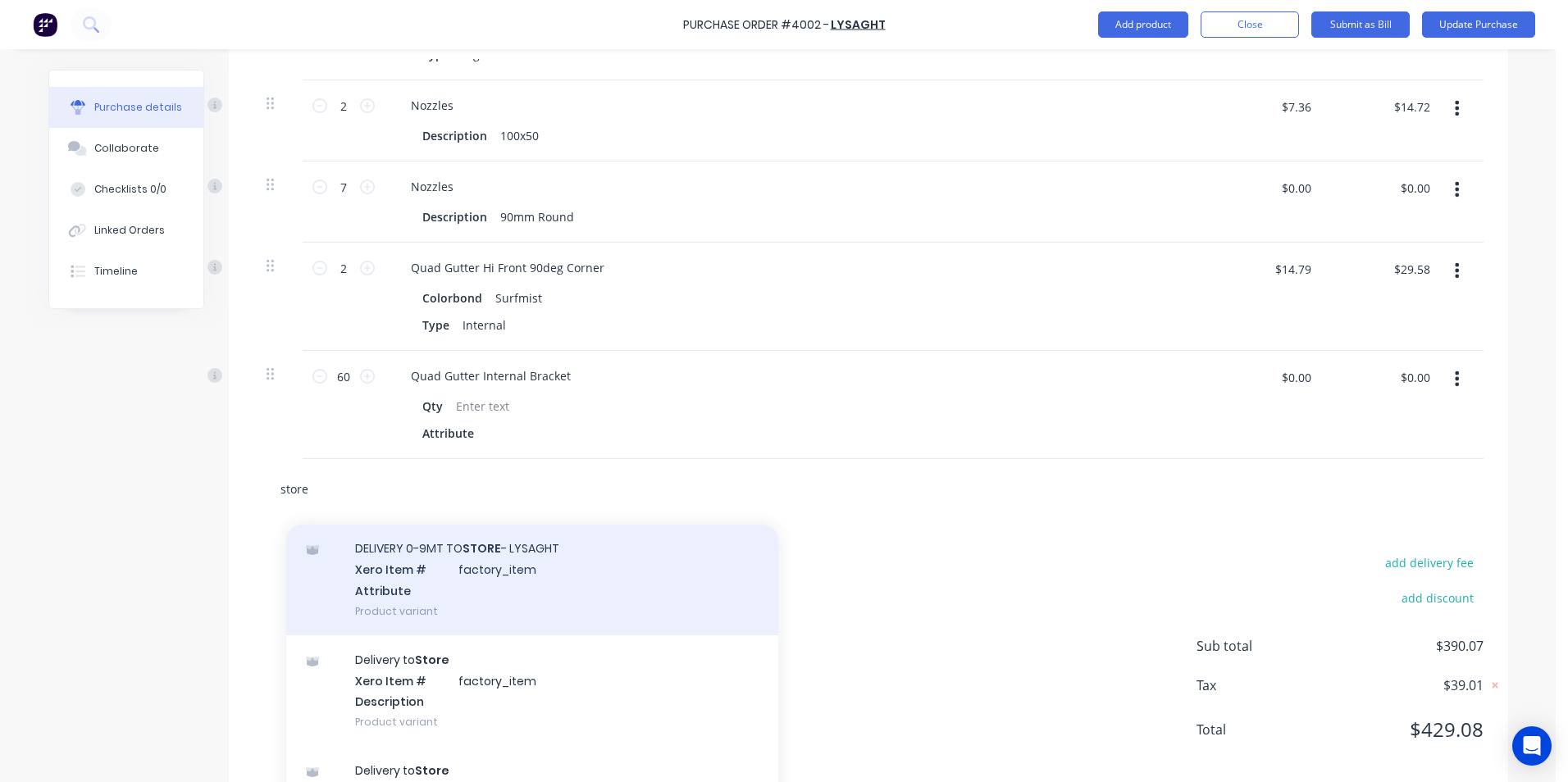
type input "store"
click at [412, 605] on div "DELIVERY 0-9MT TO STORE - LYSAGHT Xero Item # factory_item Attribute Product va…" at bounding box center [533, 579] width 492 height 110
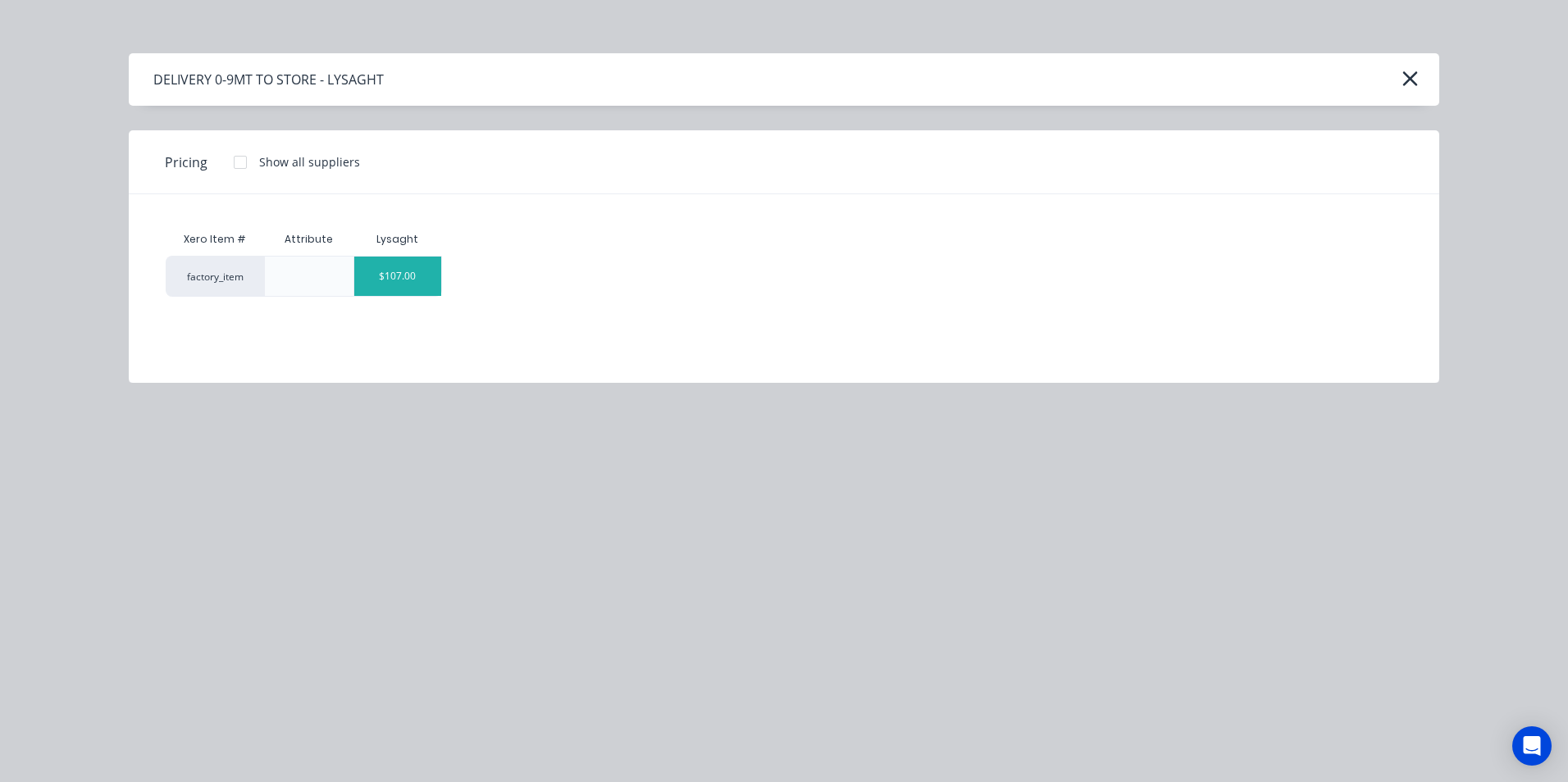
click at [401, 273] on div "$107.00" at bounding box center [398, 276] width 88 height 40
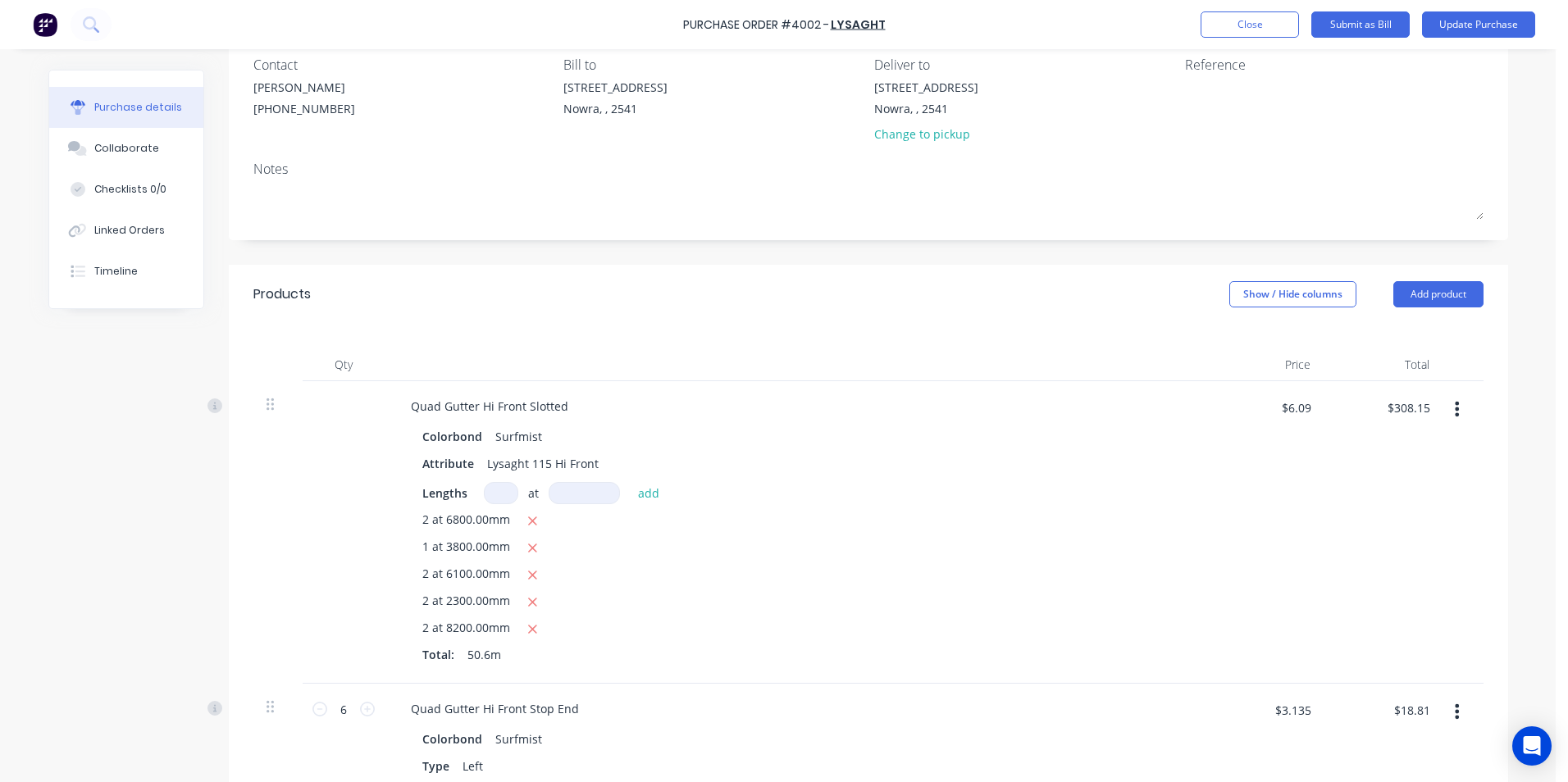
scroll to position [0, 0]
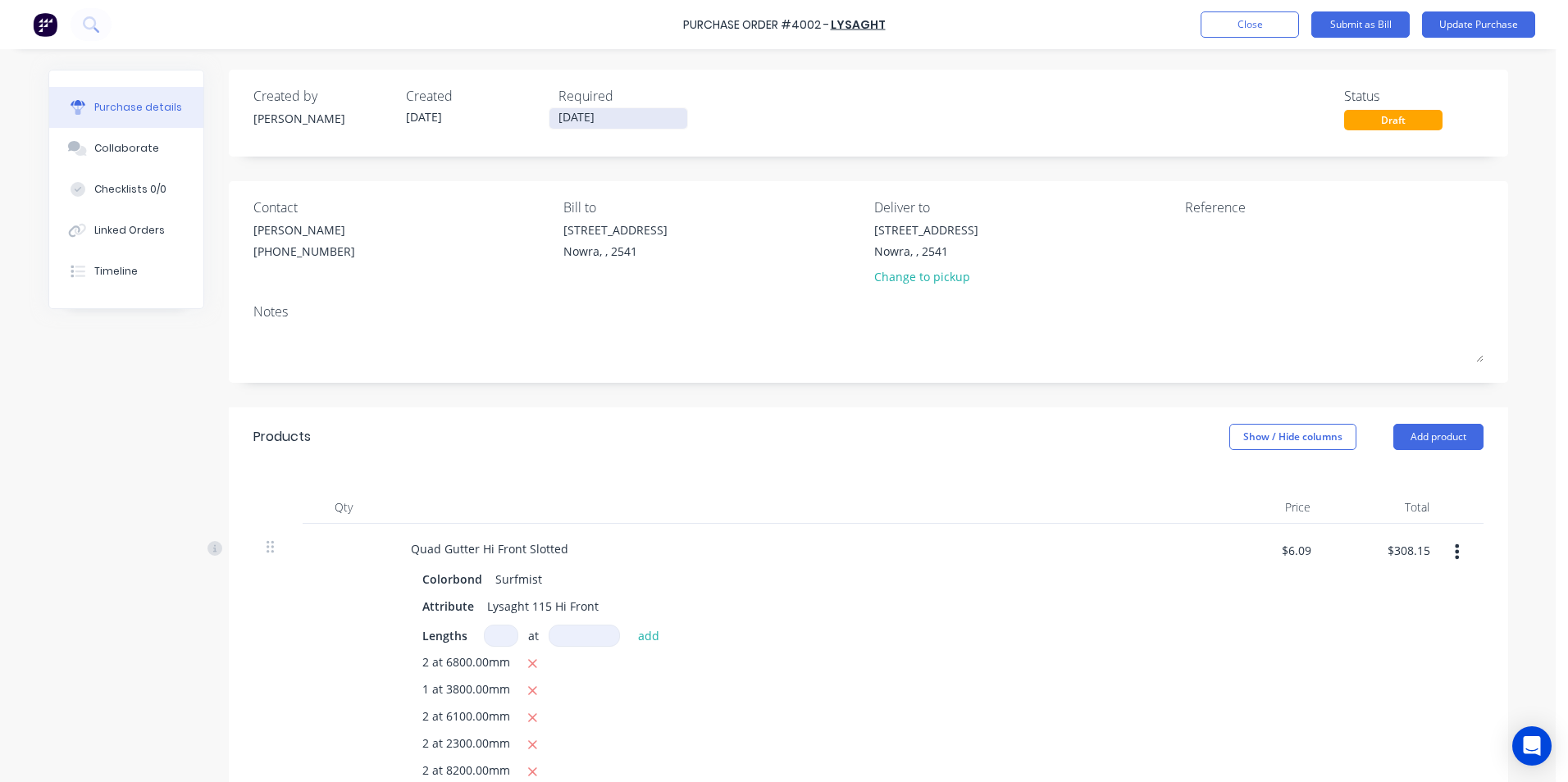
click at [583, 123] on input "14/08/25" at bounding box center [619, 118] width 138 height 21
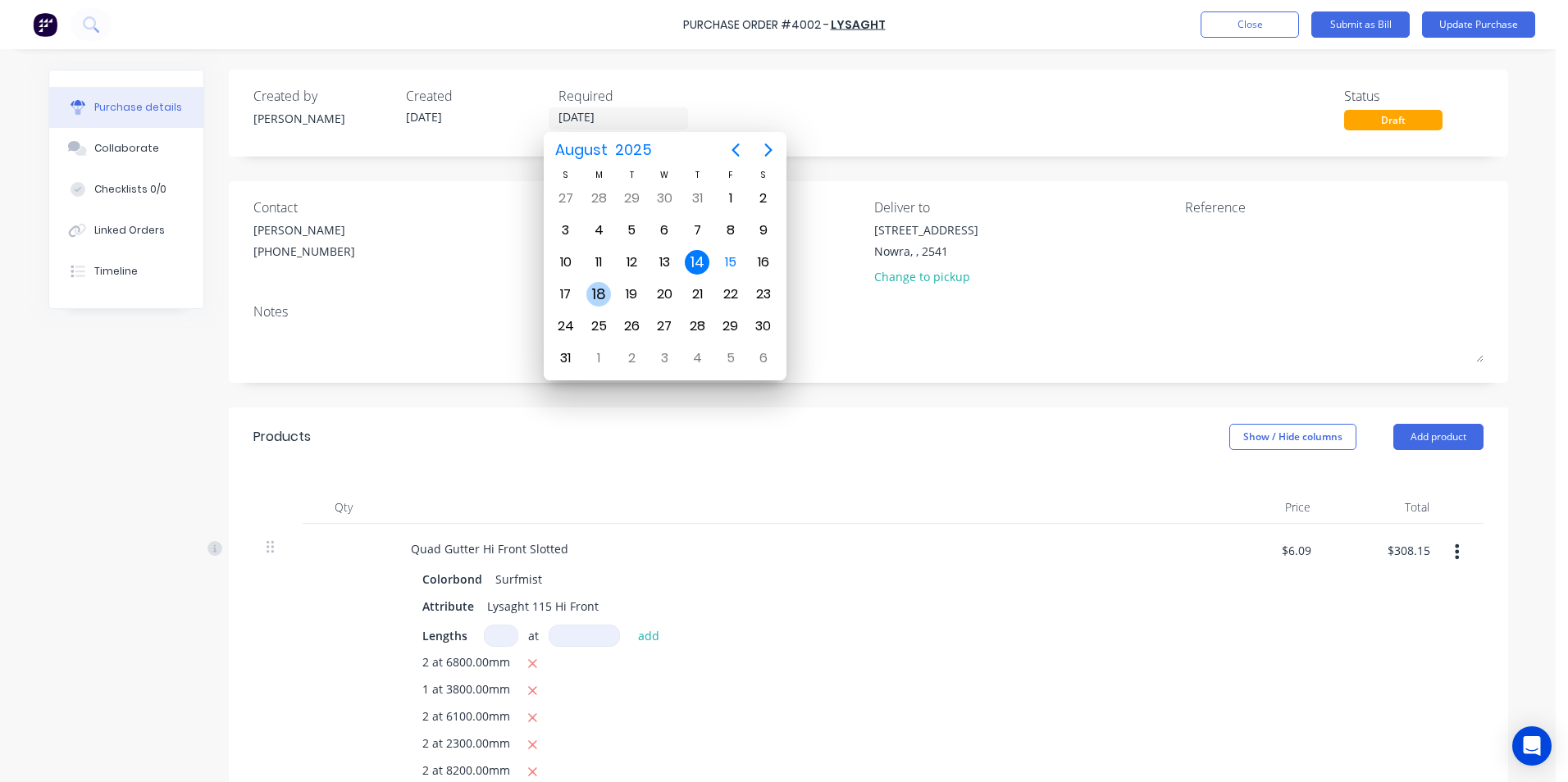
click at [610, 287] on div "18" at bounding box center [598, 294] width 25 height 25
type input "18/08/25"
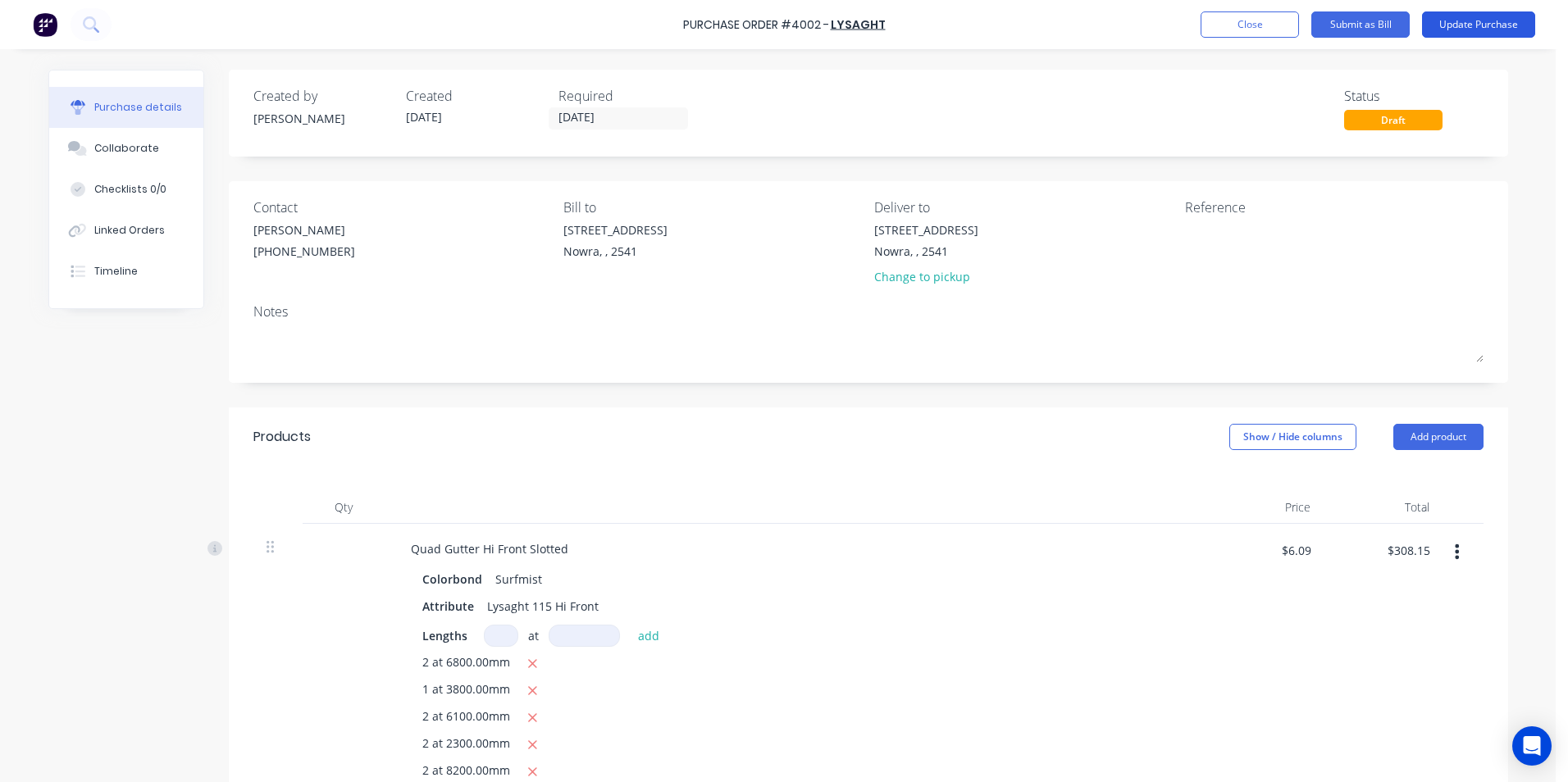
click at [1459, 29] on button "Update Purchase" at bounding box center [1478, 24] width 113 height 26
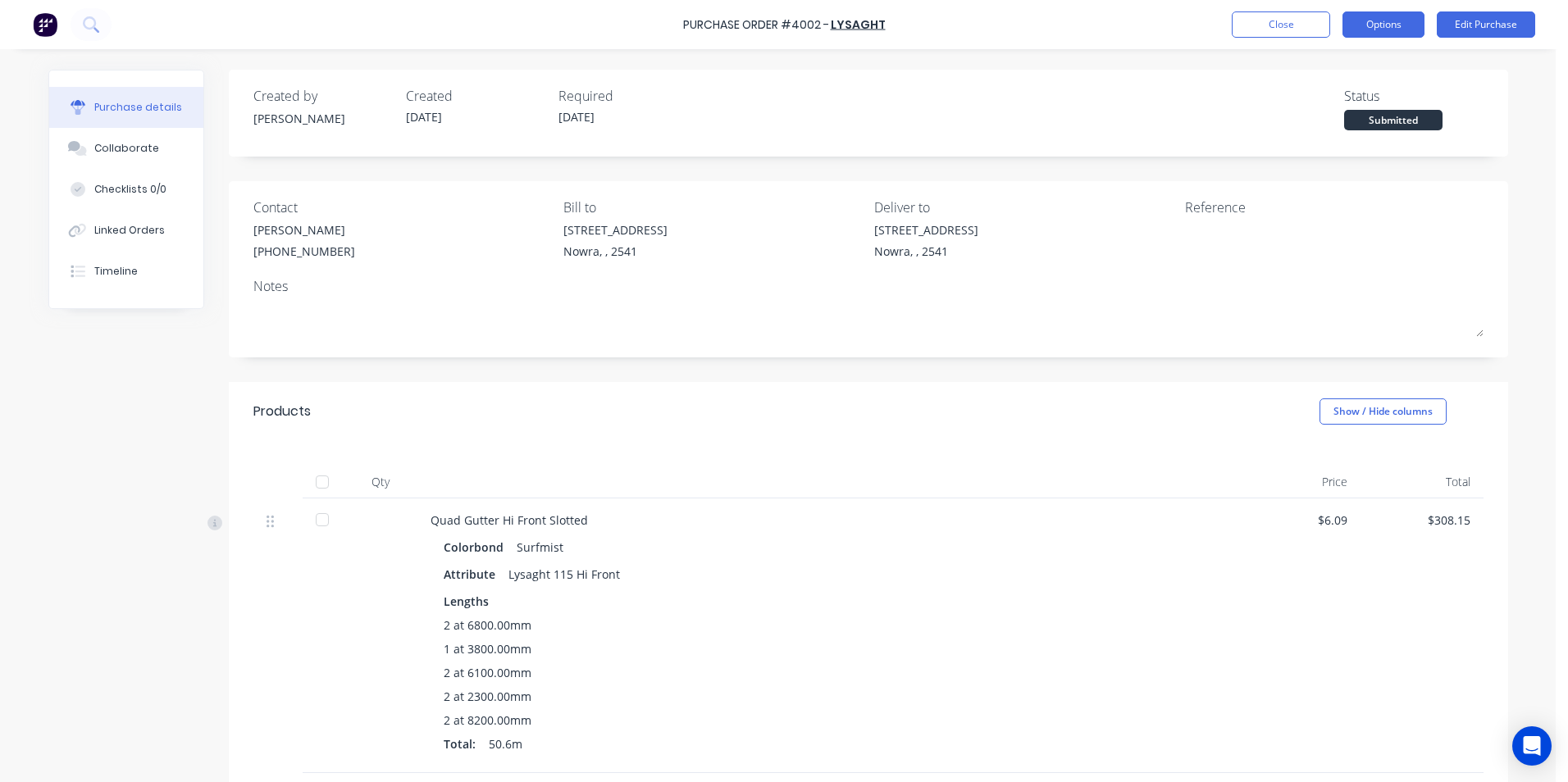
click at [1375, 26] on button "Options" at bounding box center [1383, 24] width 82 height 26
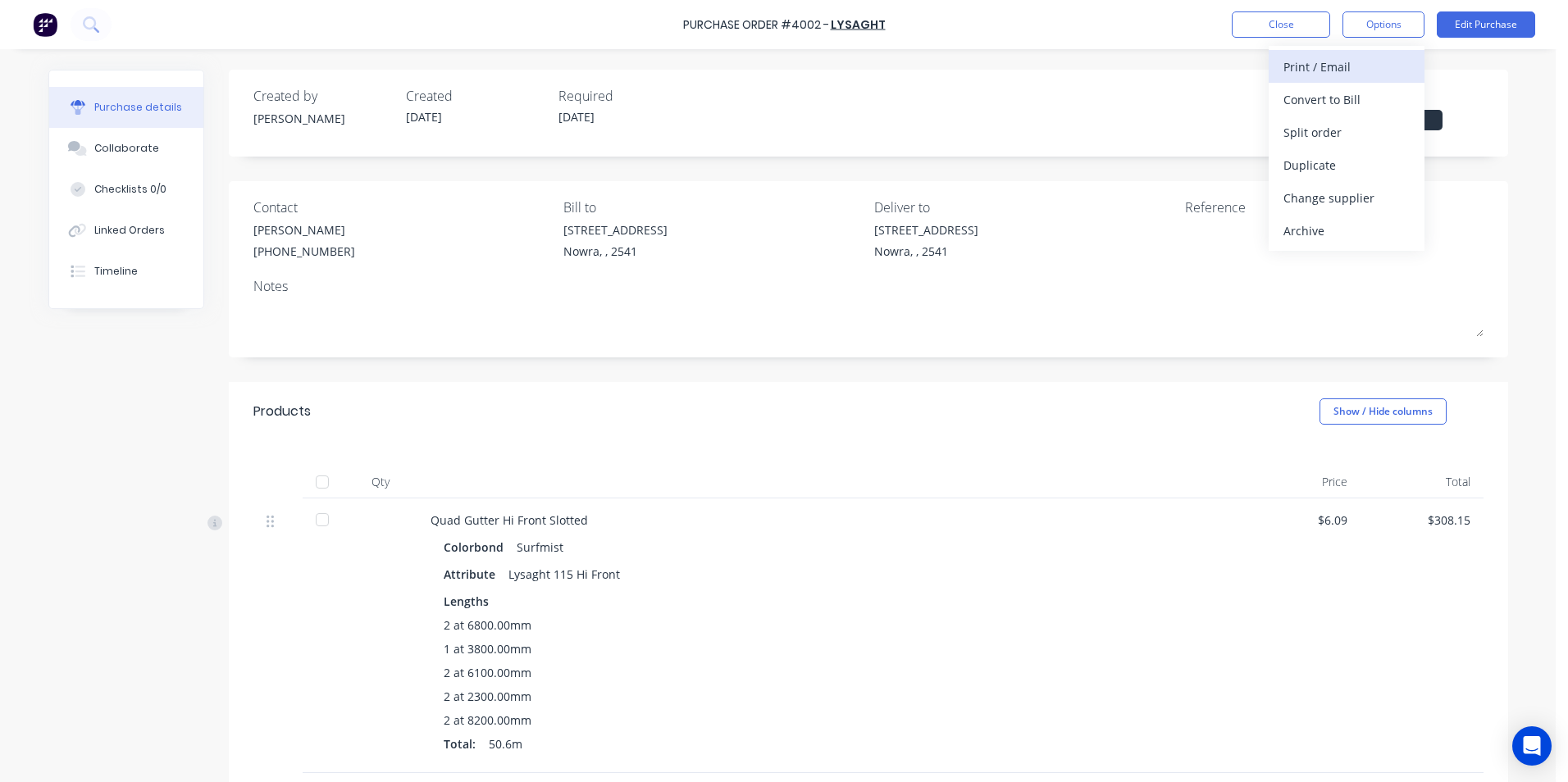
click at [1351, 64] on div "Print / Email" at bounding box center [1347, 67] width 126 height 24
click at [1346, 98] on div "With pricing" at bounding box center [1347, 100] width 126 height 24
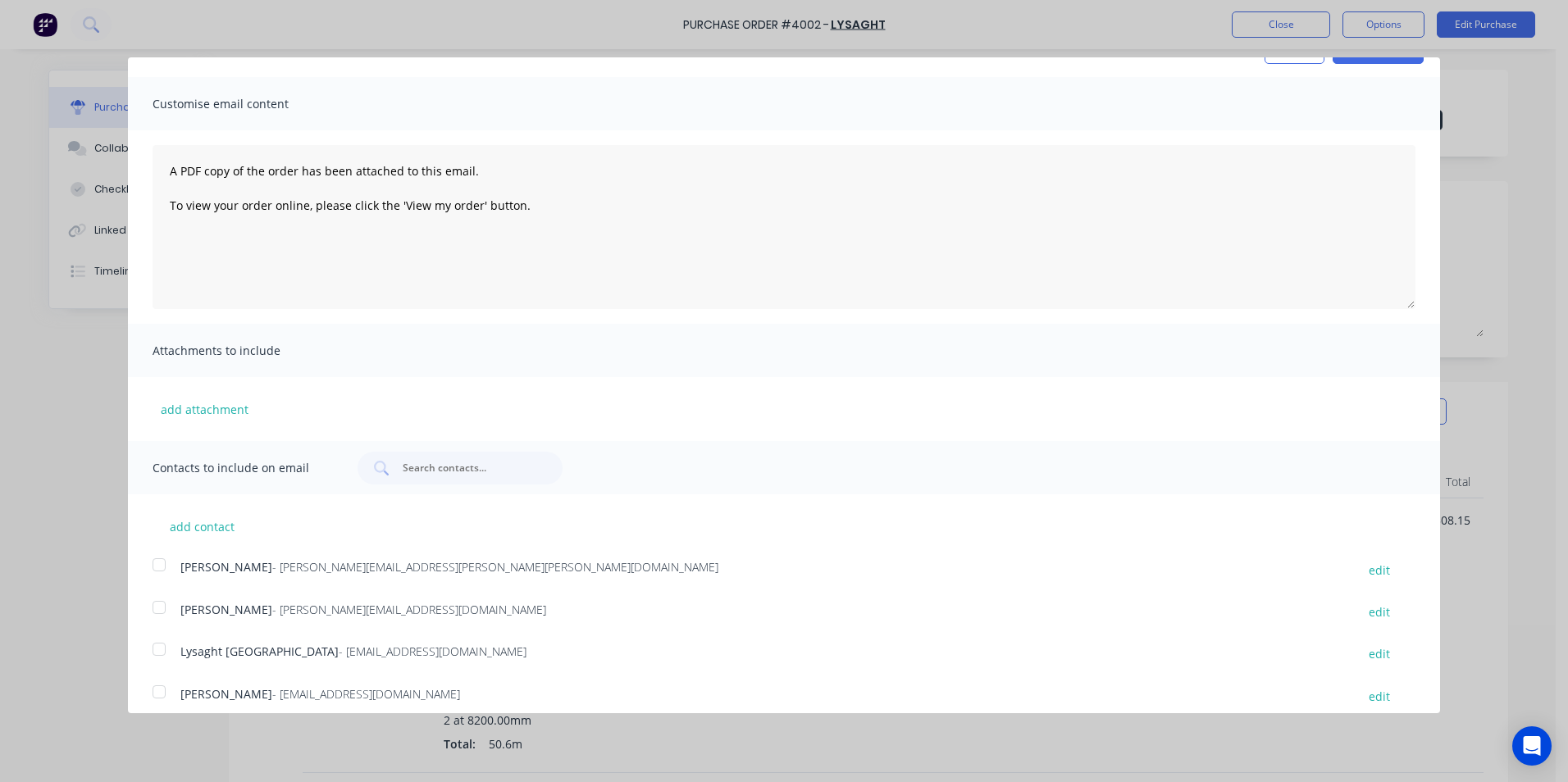
scroll to position [9, 0]
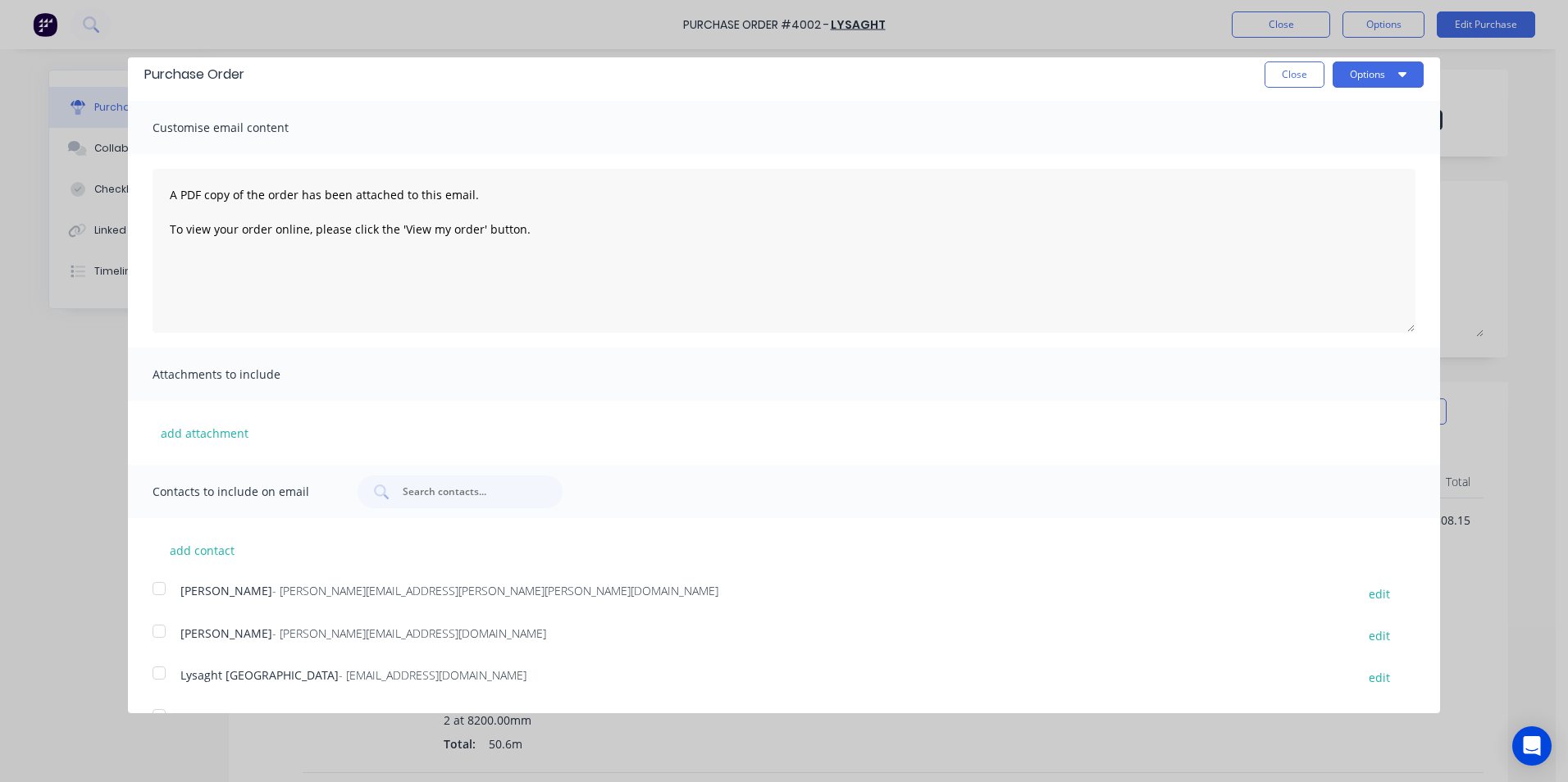
click at [156, 671] on div at bounding box center [159, 673] width 33 height 33
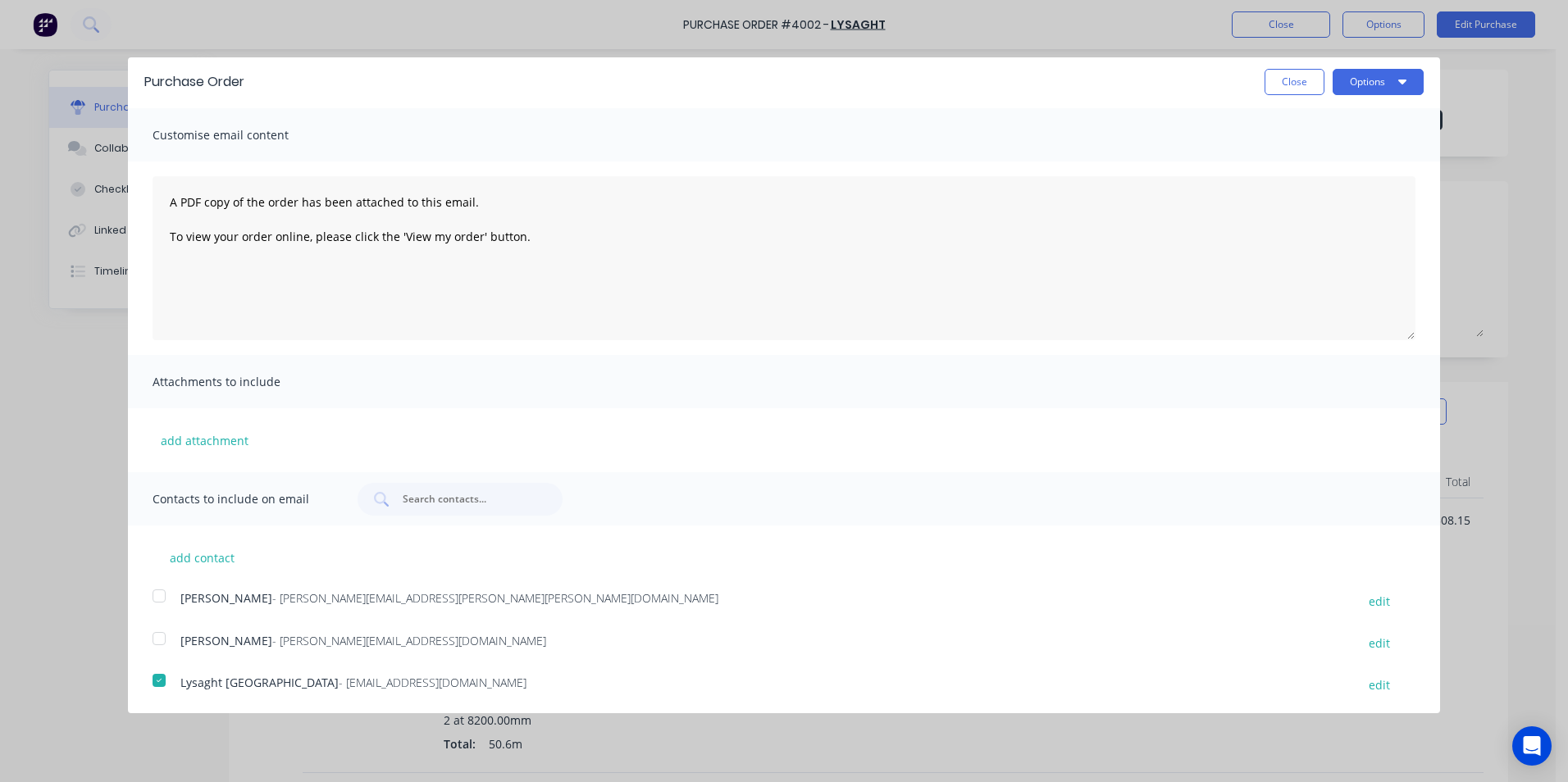
scroll to position [0, 0]
click at [1335, 91] on button "Options" at bounding box center [1378, 85] width 91 height 26
click at [1325, 170] on div "Email" at bounding box center [1346, 159] width 126 height 24
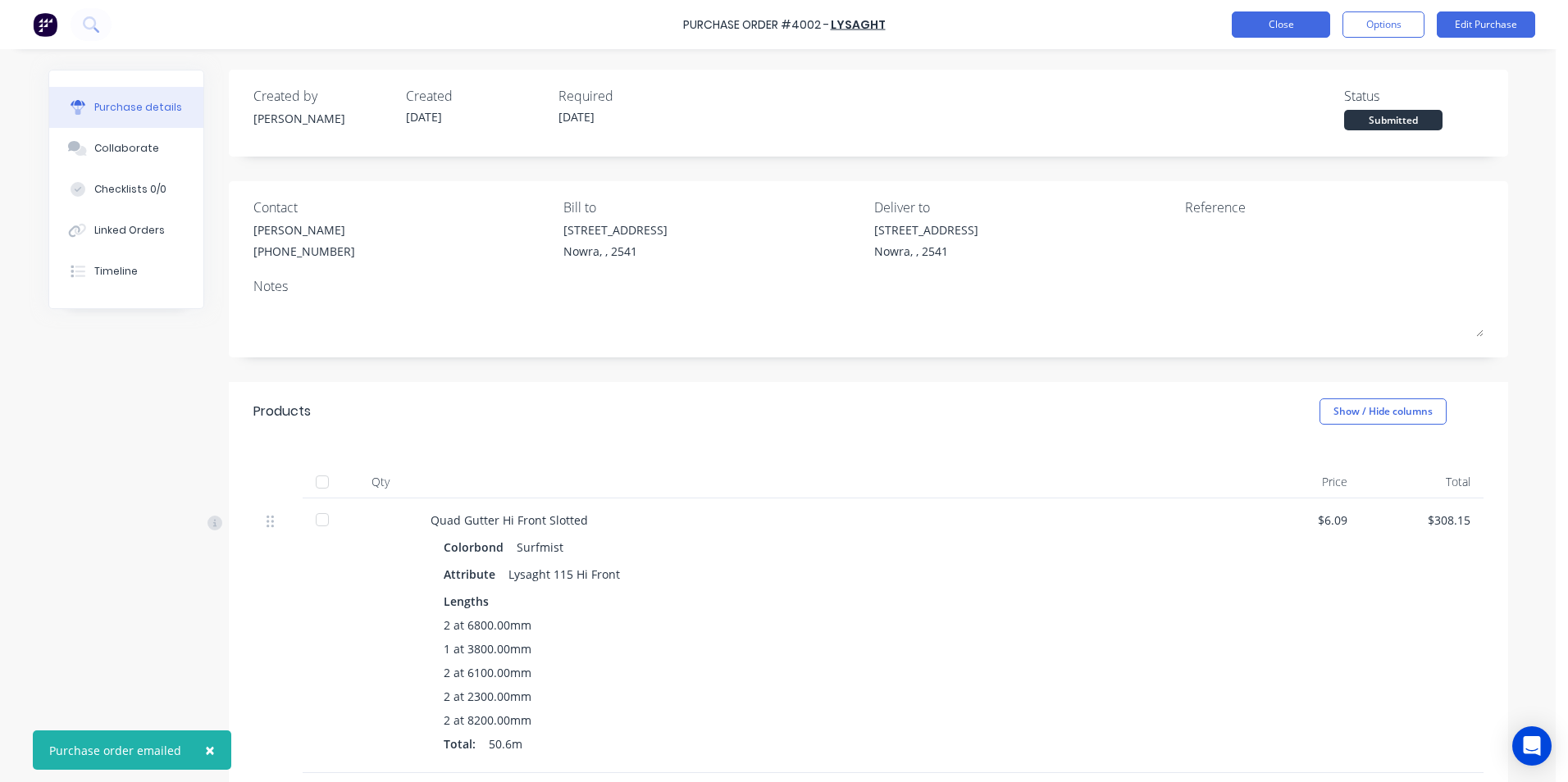
click at [1234, 28] on button "Close" at bounding box center [1281, 24] width 98 height 26
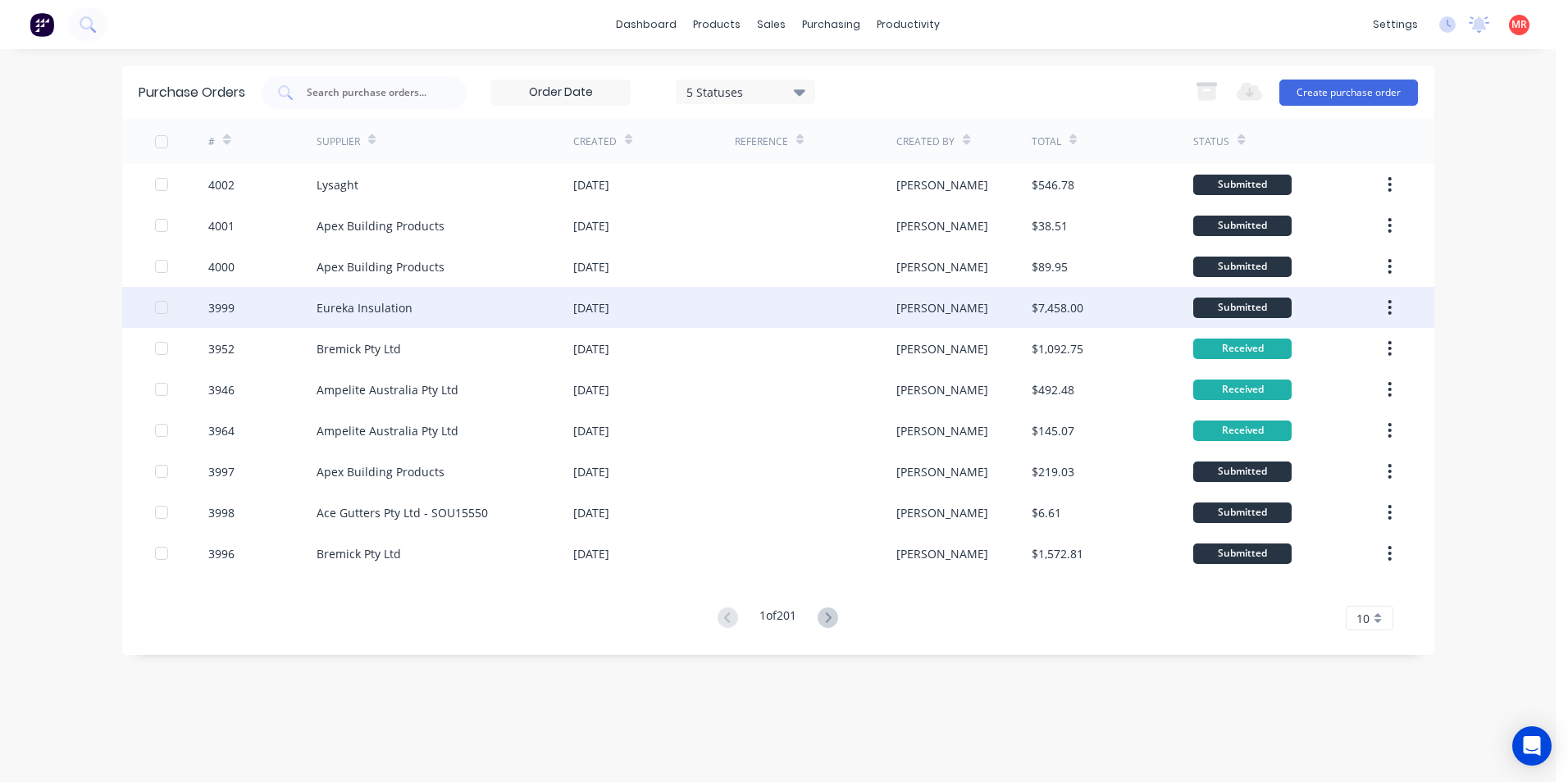
click at [297, 309] on div "3999" at bounding box center [262, 308] width 108 height 41
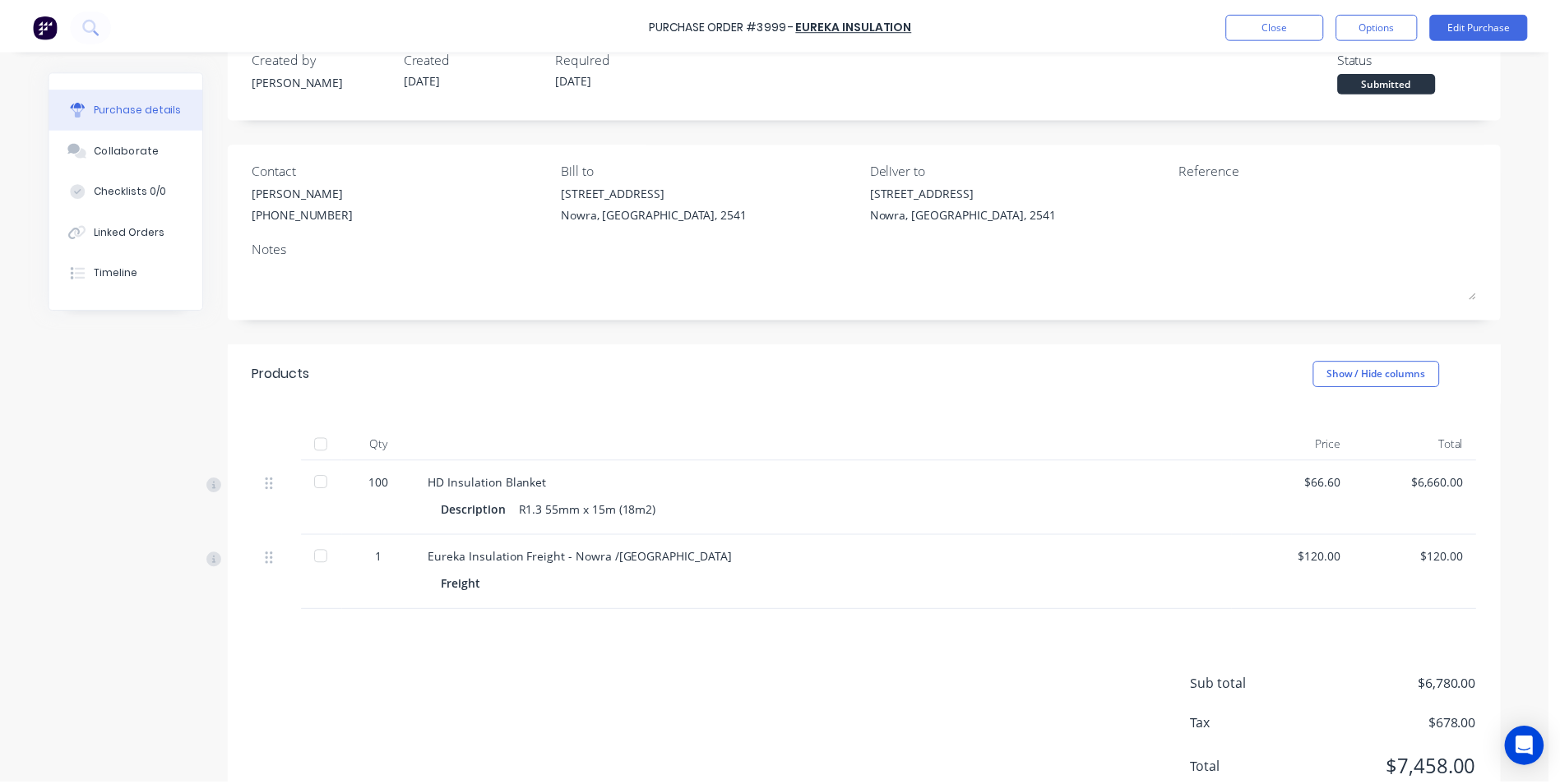
scroll to position [100, 0]
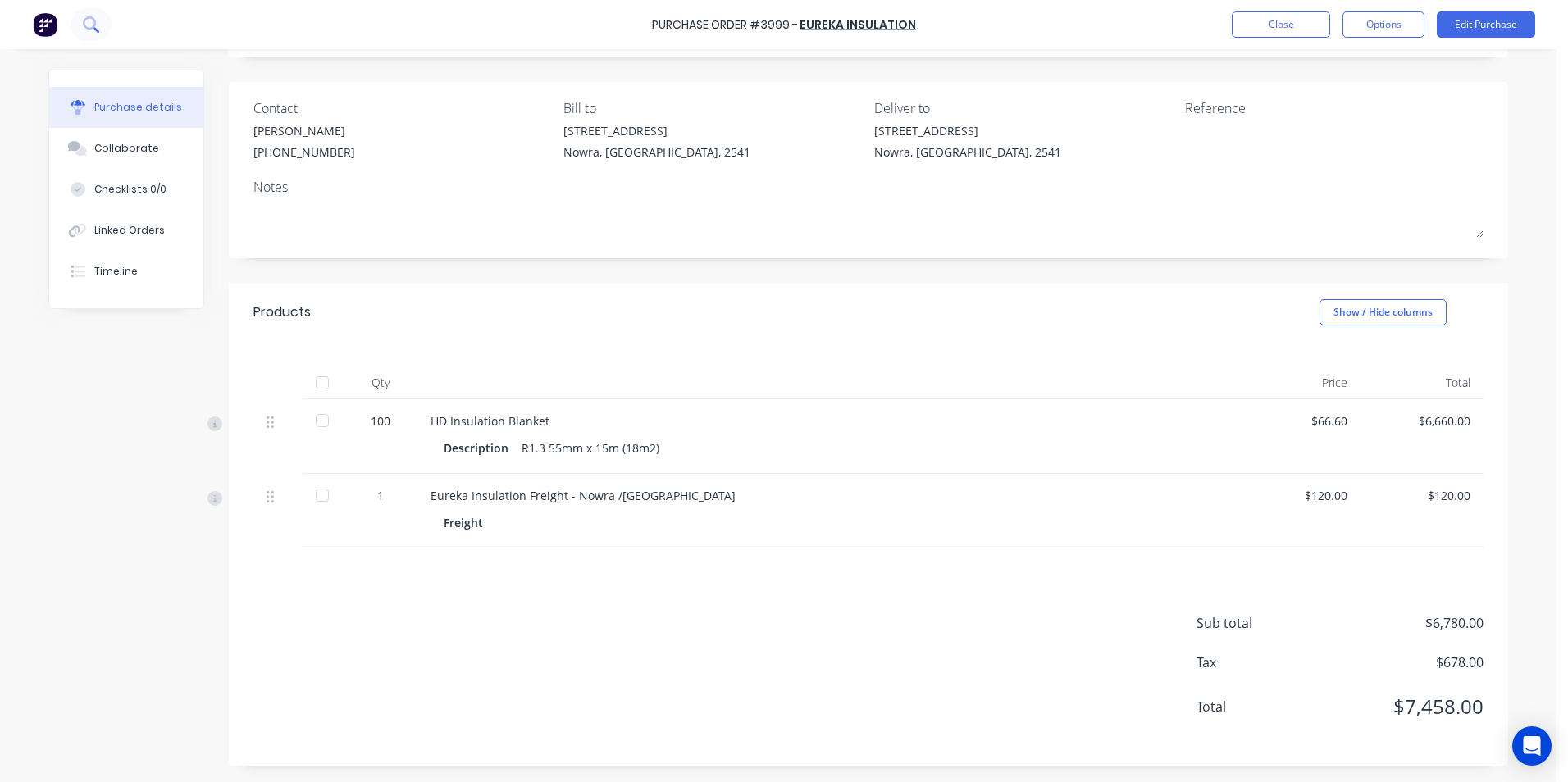
click at [101, 23] on button at bounding box center [92, 25] width 41 height 33
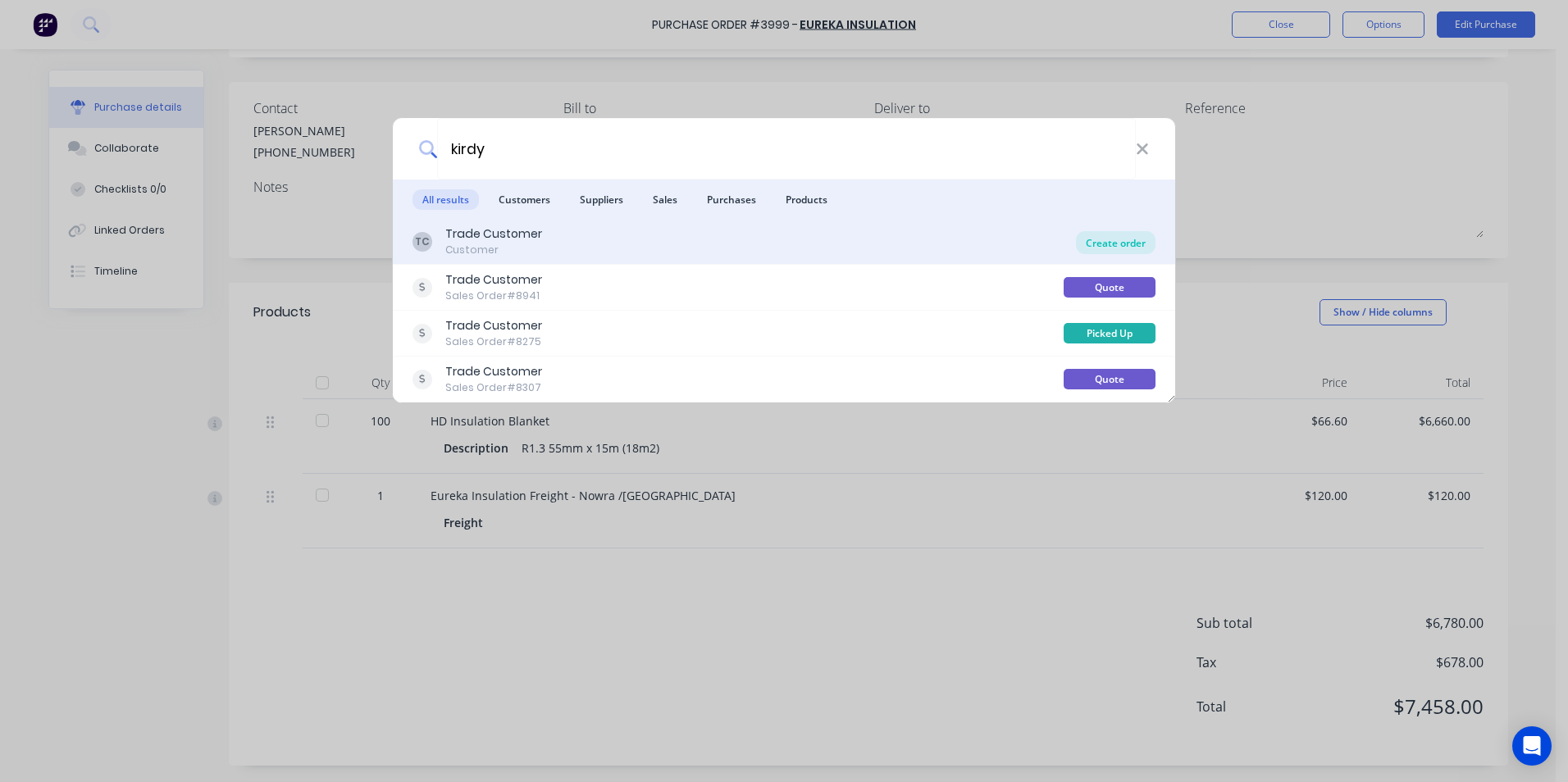
type input "kirdy"
click at [1141, 234] on div "Create order" at bounding box center [1116, 243] width 79 height 23
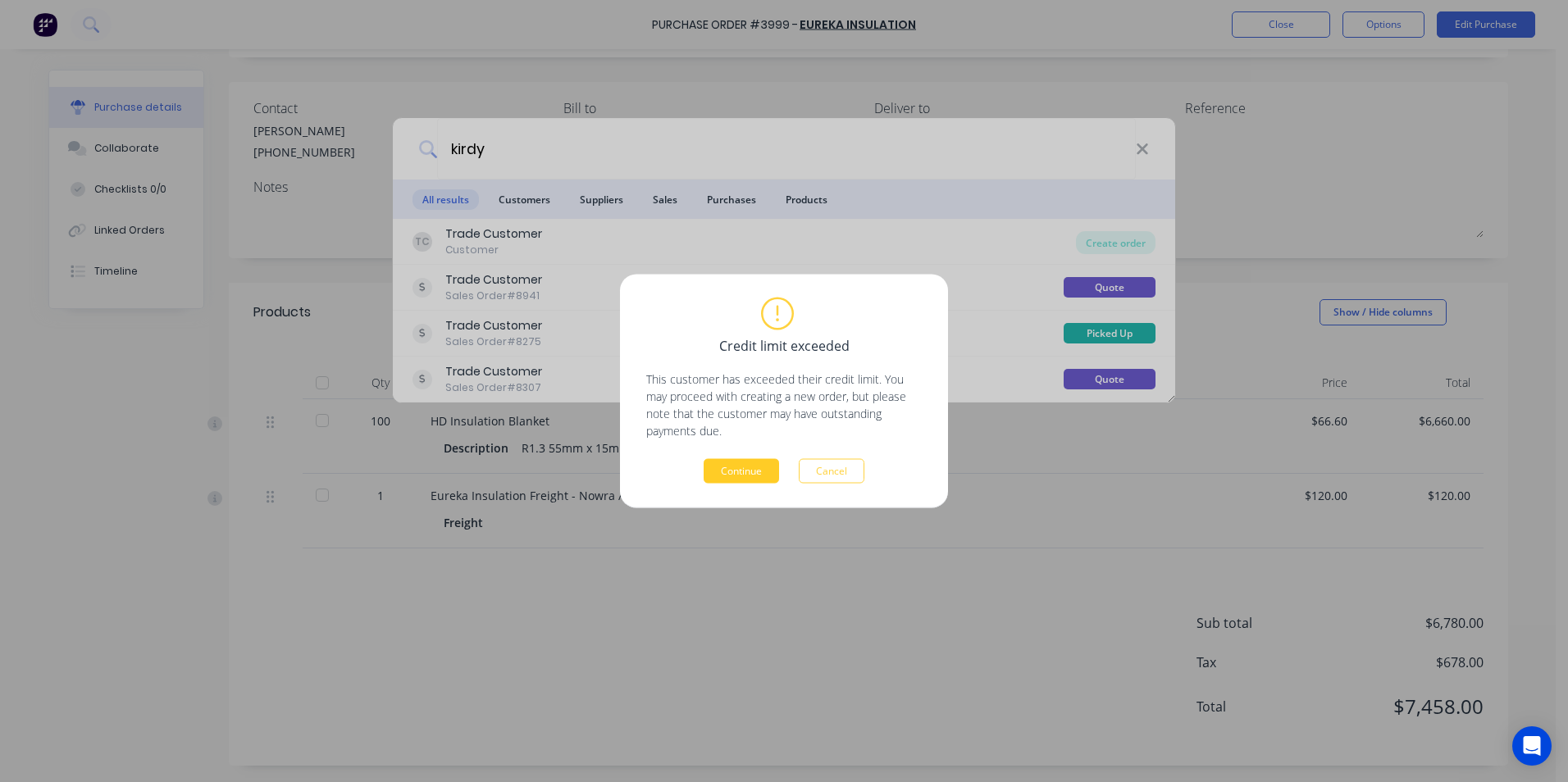
click at [747, 469] on button "Continue" at bounding box center [741, 471] width 75 height 25
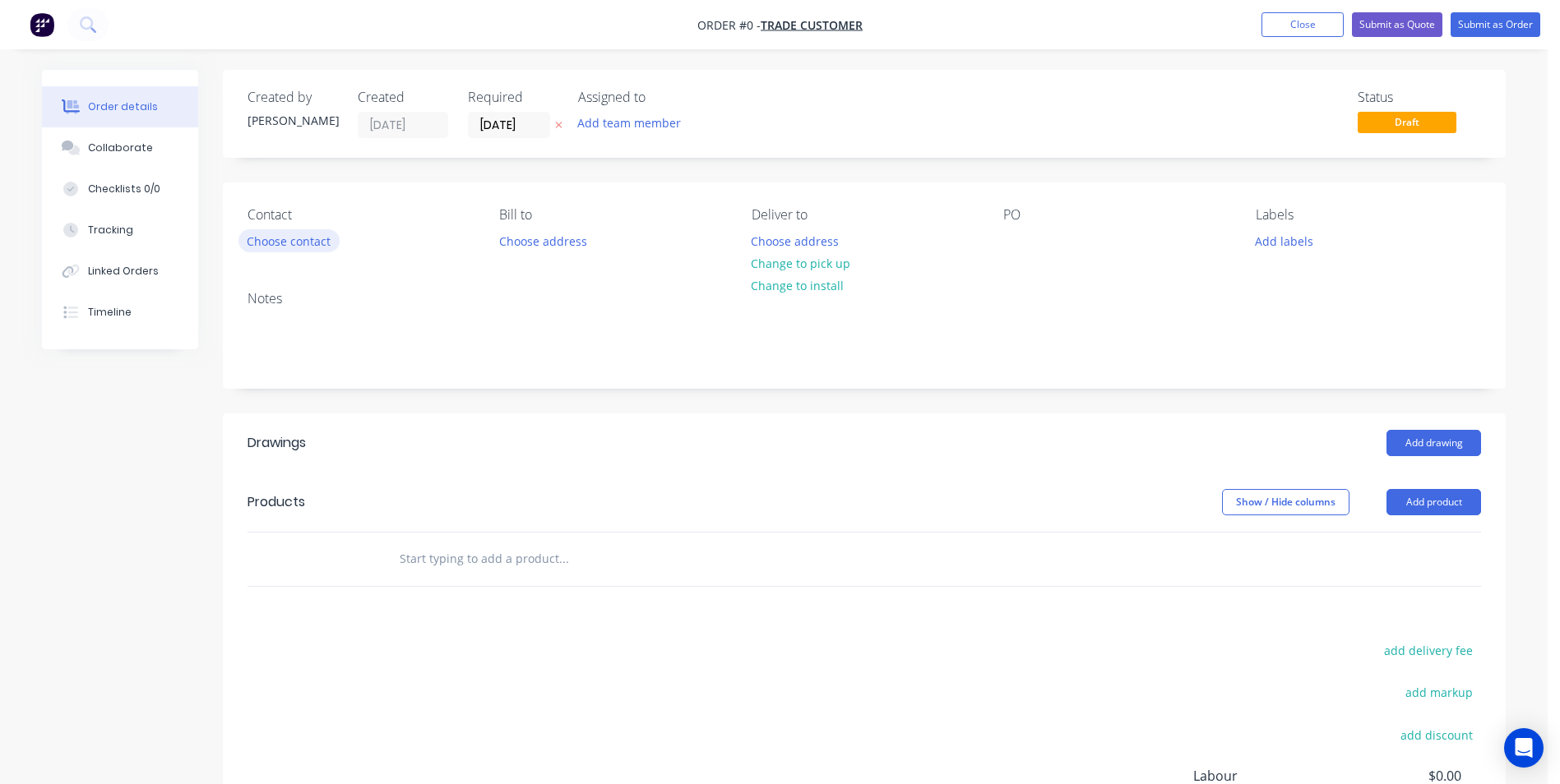
click at [301, 236] on button "Choose contact" at bounding box center [289, 241] width 101 height 22
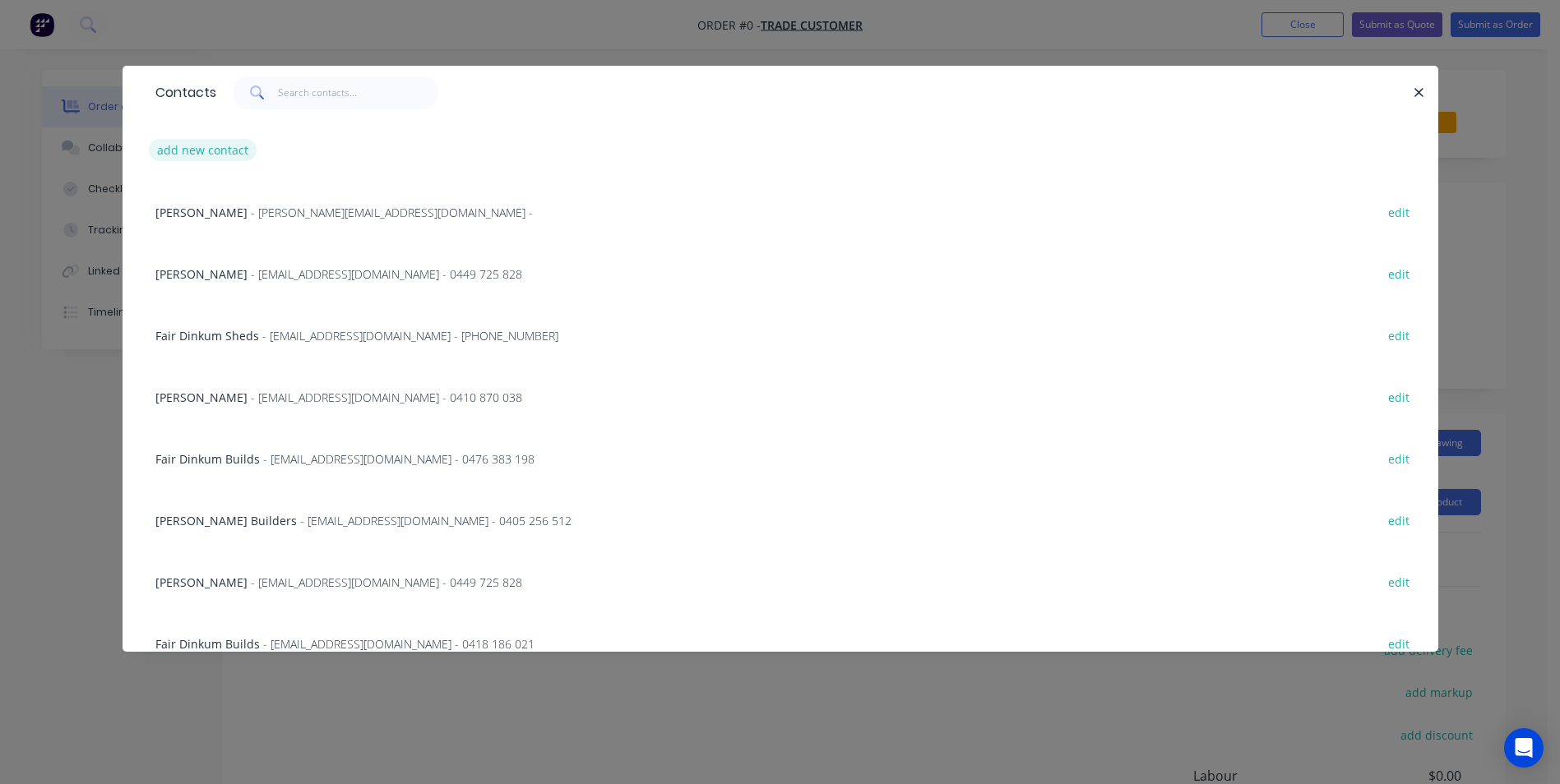
click at [242, 149] on button "add new contact" at bounding box center [203, 151] width 108 height 22
select select "AU"
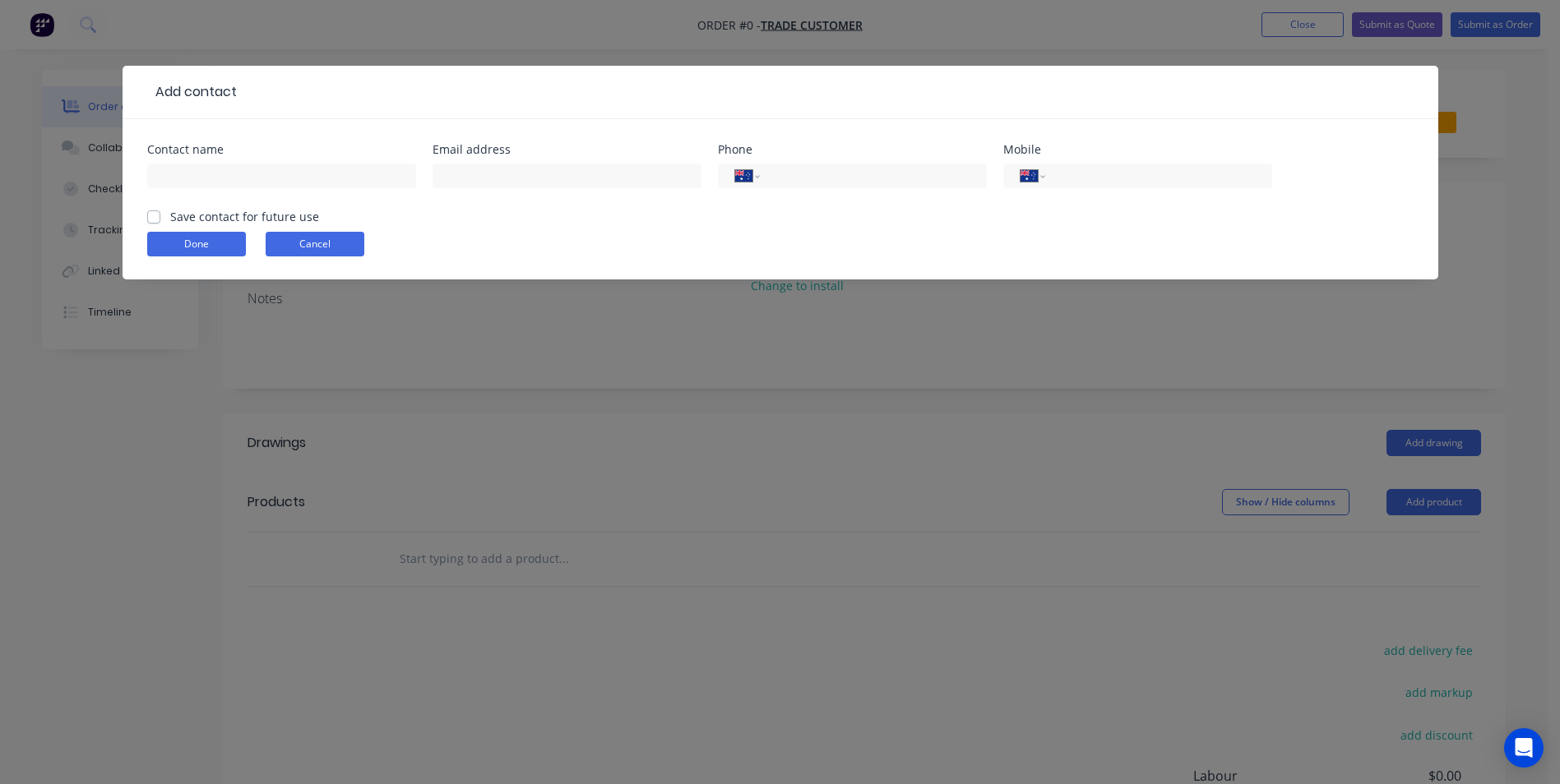
click at [280, 253] on button "Cancel" at bounding box center [315, 244] width 99 height 25
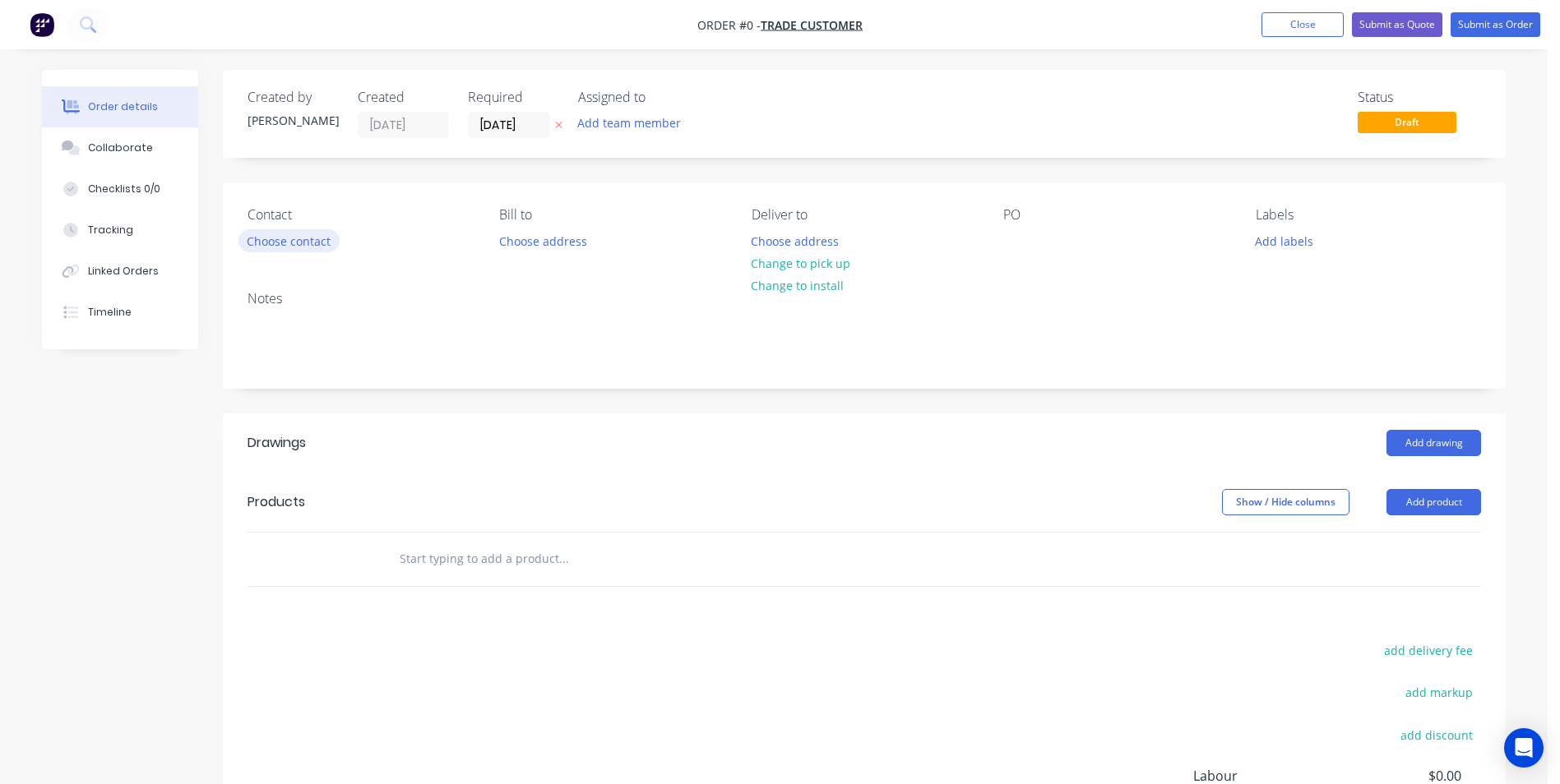
click at [291, 240] on button "Choose contact" at bounding box center [289, 241] width 101 height 22
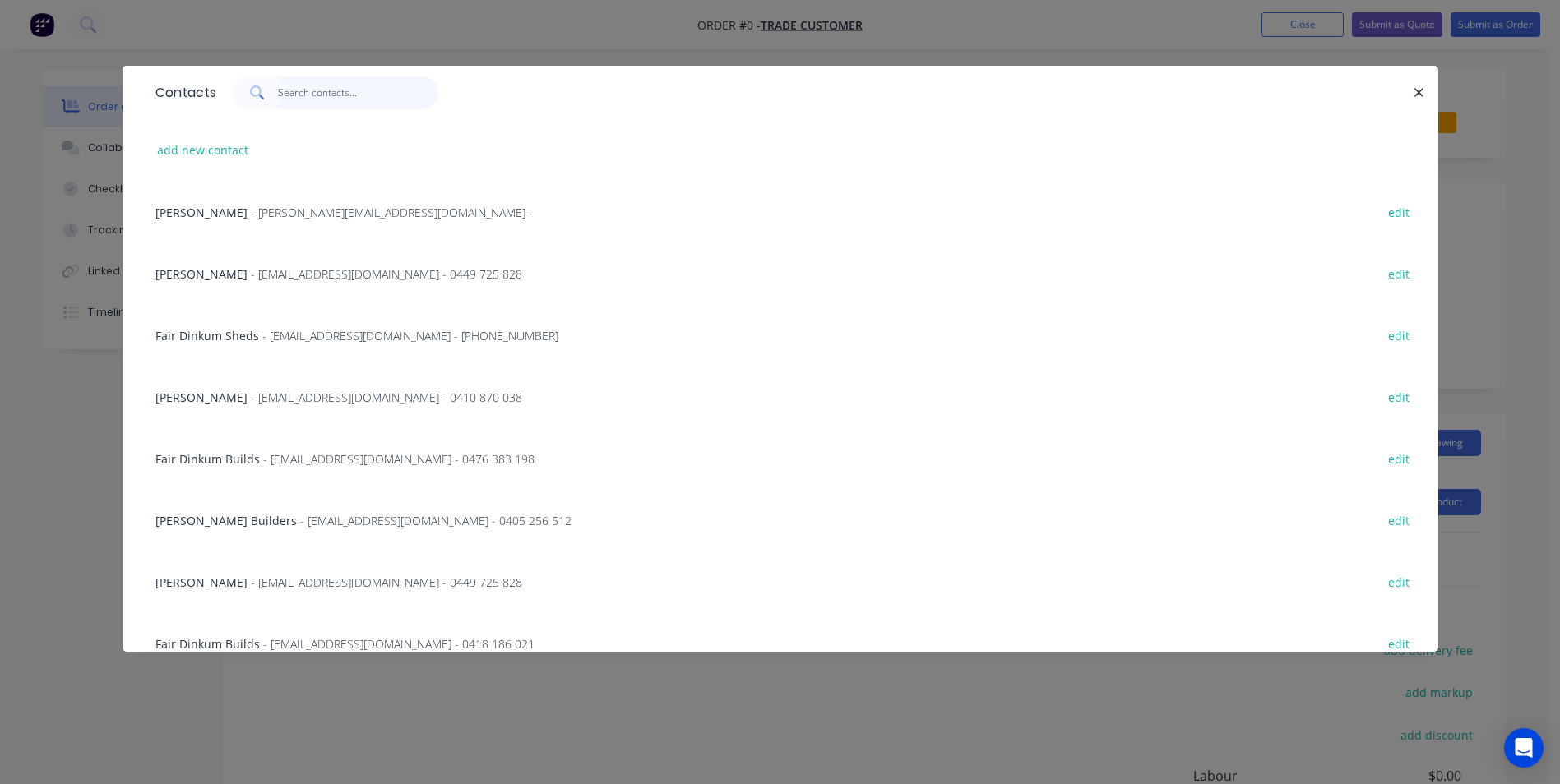
click at [300, 106] on input "text" at bounding box center [358, 93] width 160 height 33
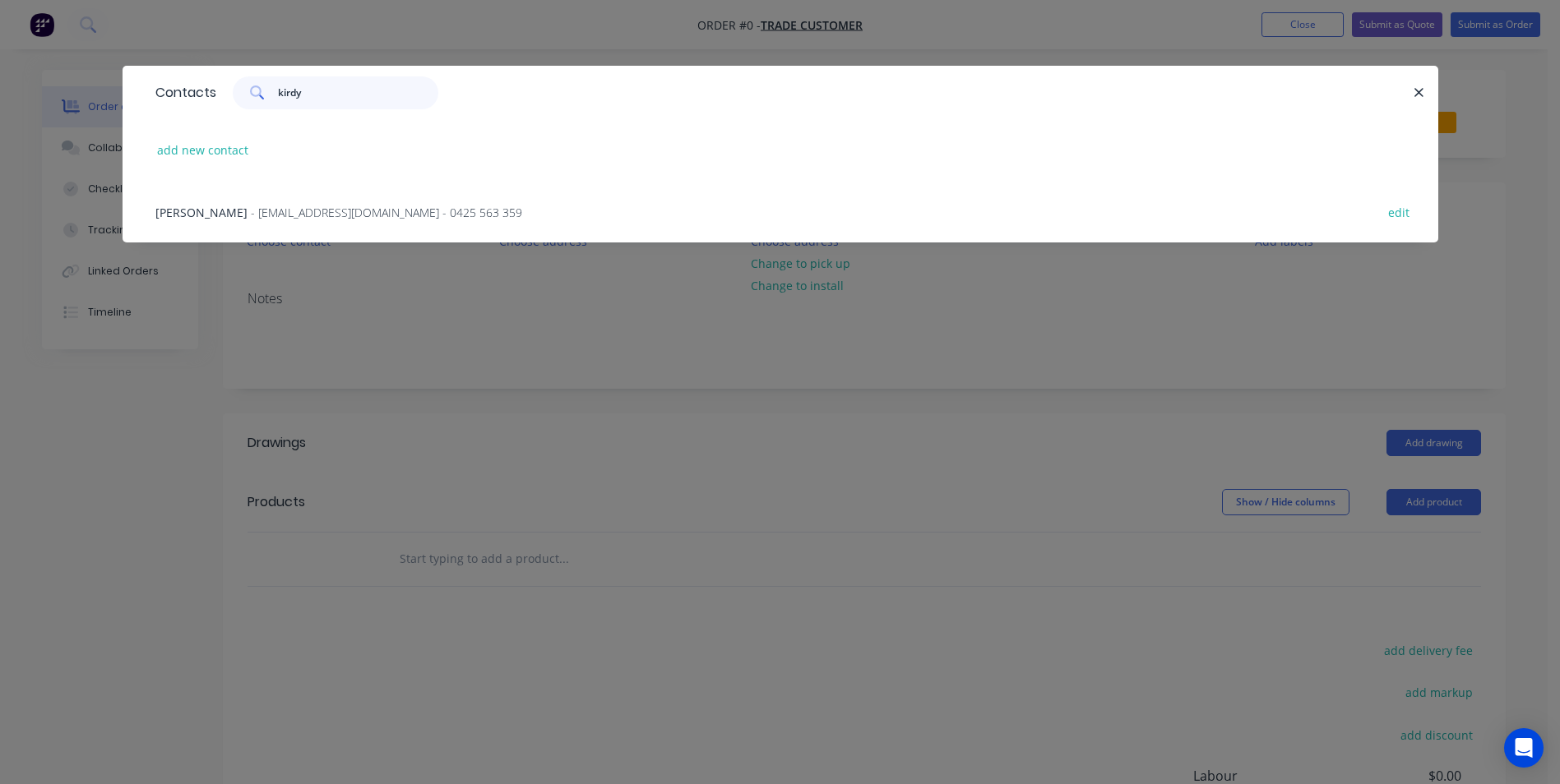
type input "kirdy"
click at [270, 214] on span "- kirdybuilt@gmail.com - 0425 563 359" at bounding box center [387, 213] width 272 height 16
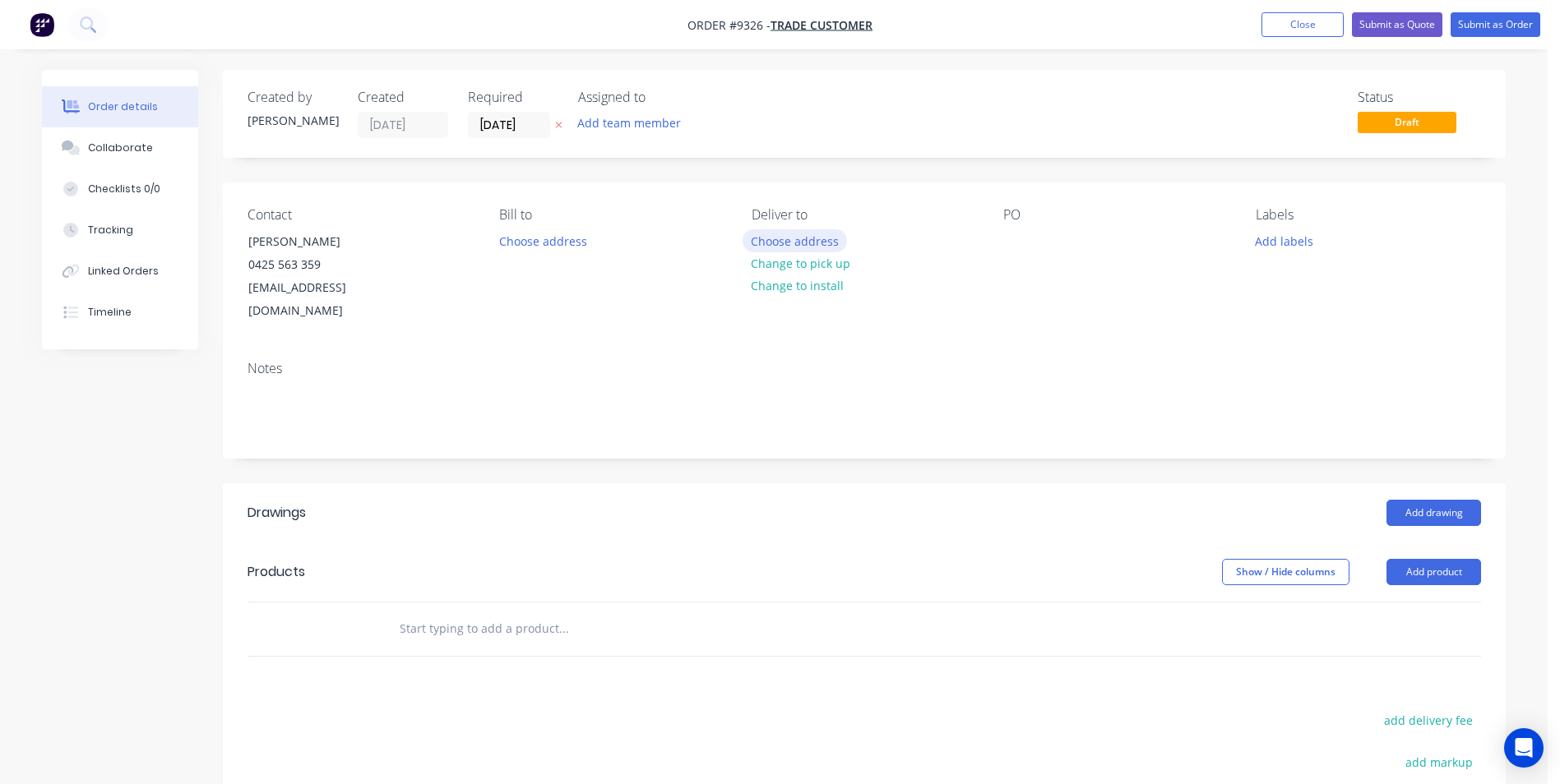
click at [800, 247] on button "Choose address" at bounding box center [796, 241] width 106 height 22
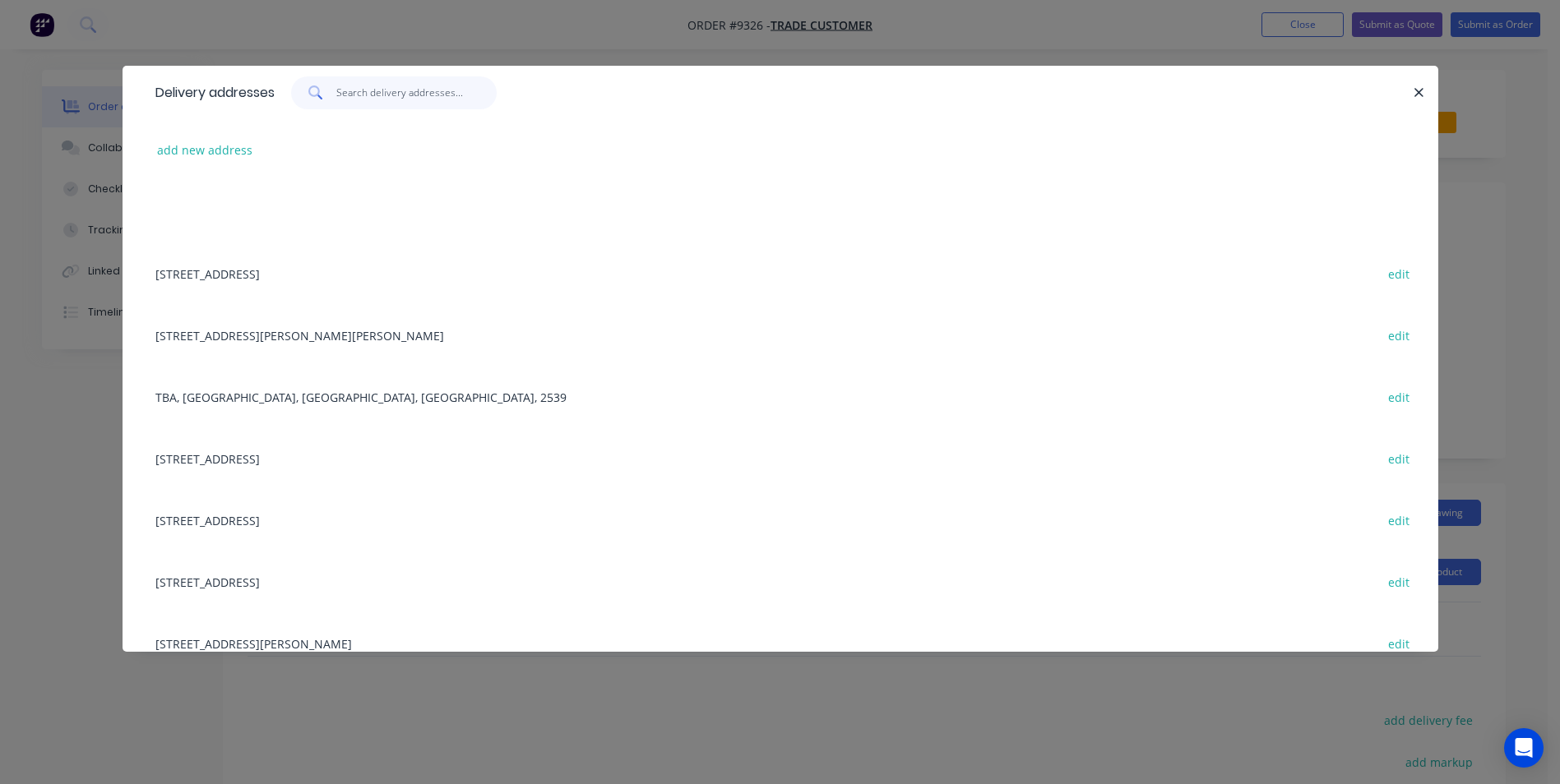
click at [407, 99] on input "text" at bounding box center [416, 93] width 160 height 33
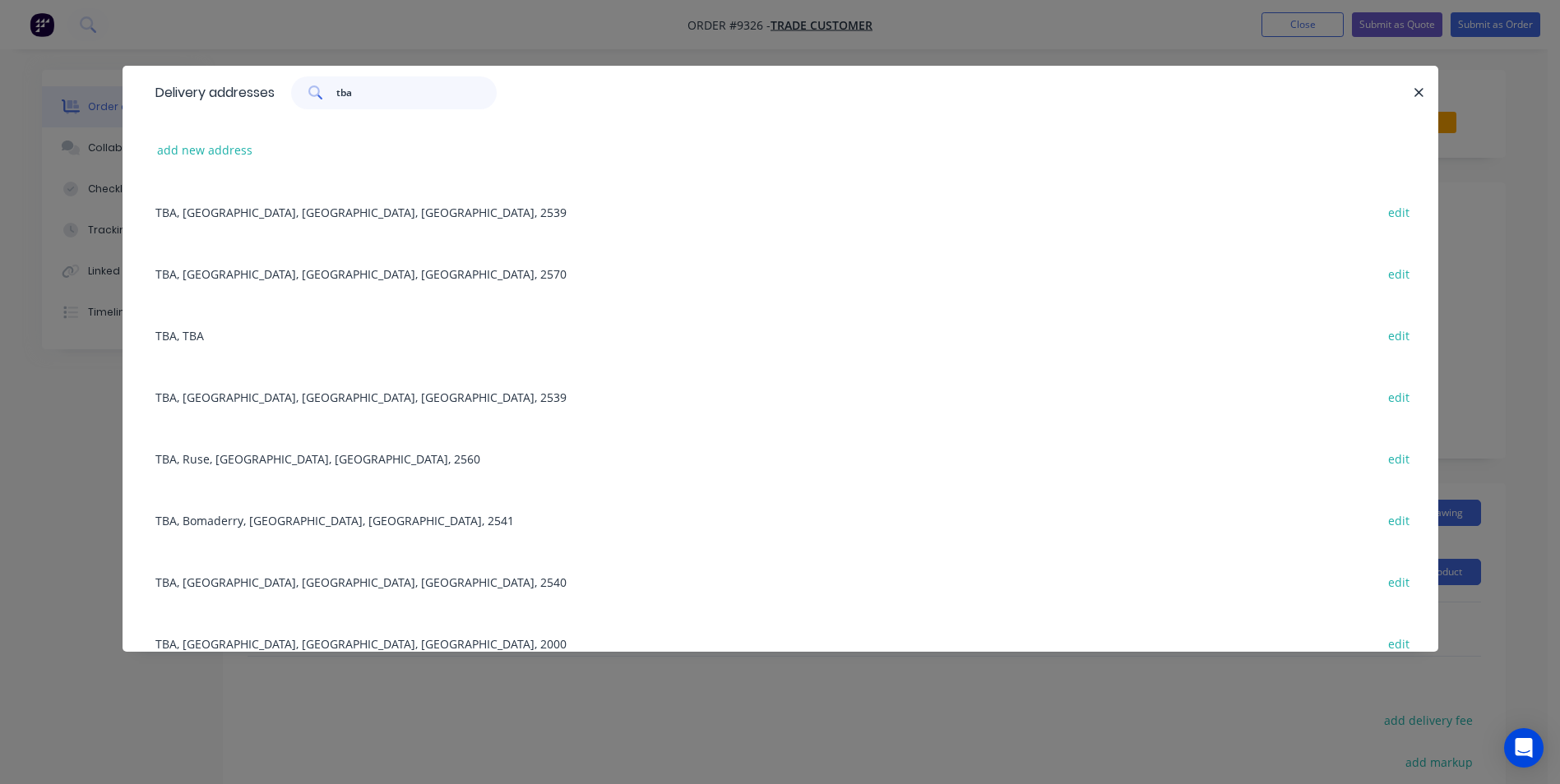
type input "tba"
click at [199, 344] on div "TBA, TBA edit" at bounding box center [780, 335] width 1267 height 61
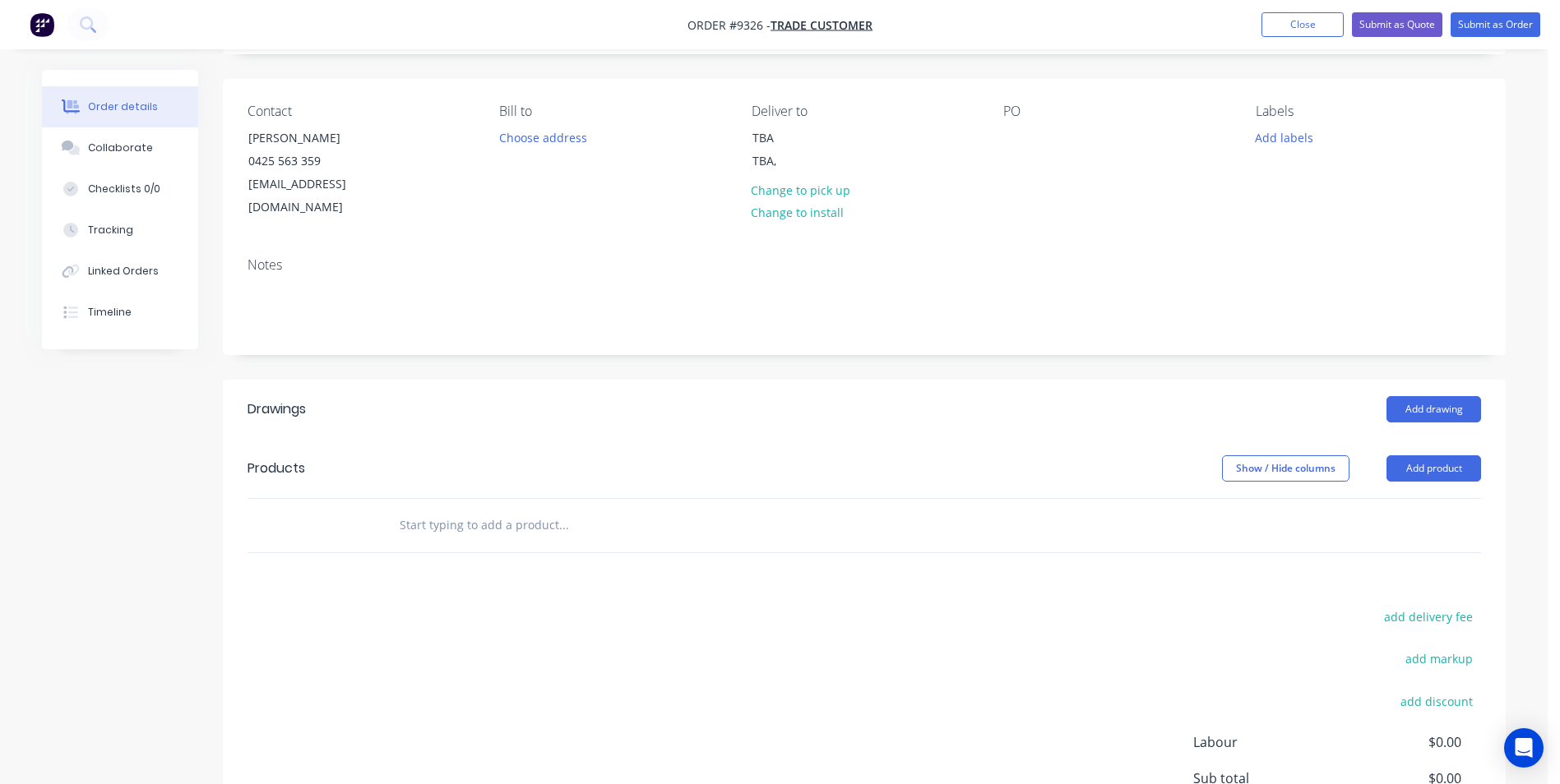
scroll to position [247, 0]
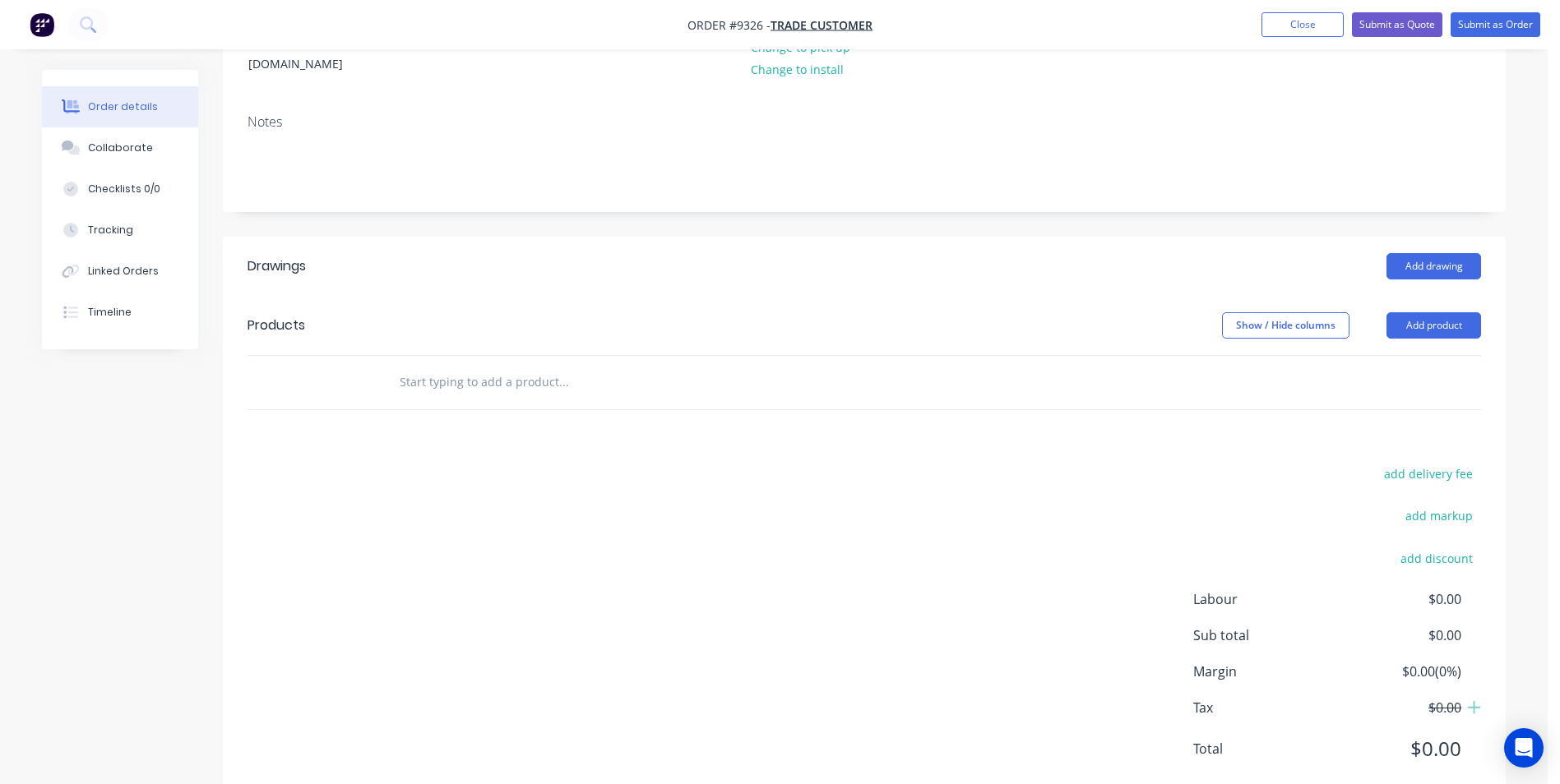
click at [523, 368] on input "text" at bounding box center [564, 382] width 329 height 33
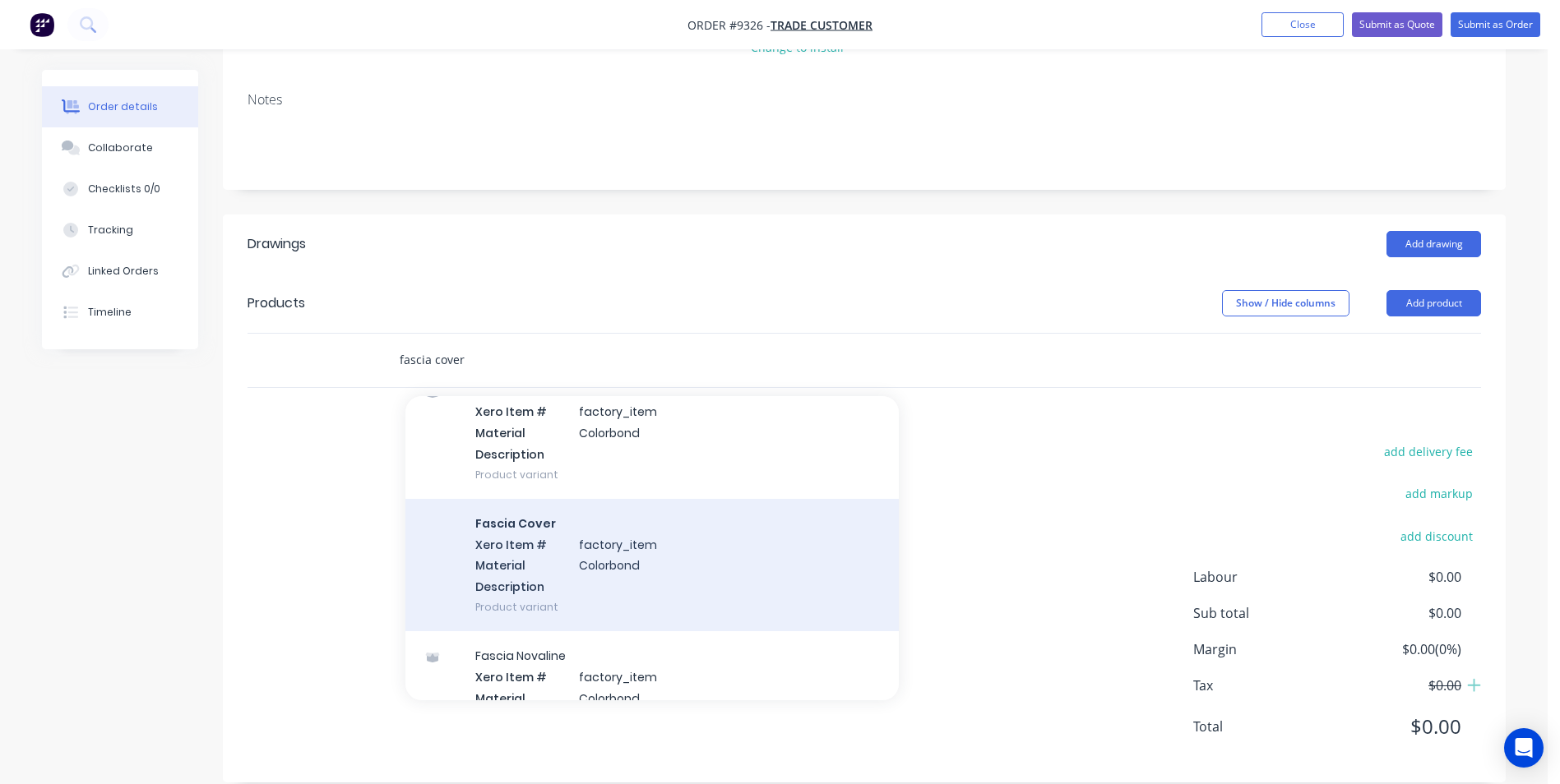
scroll to position [164, 0]
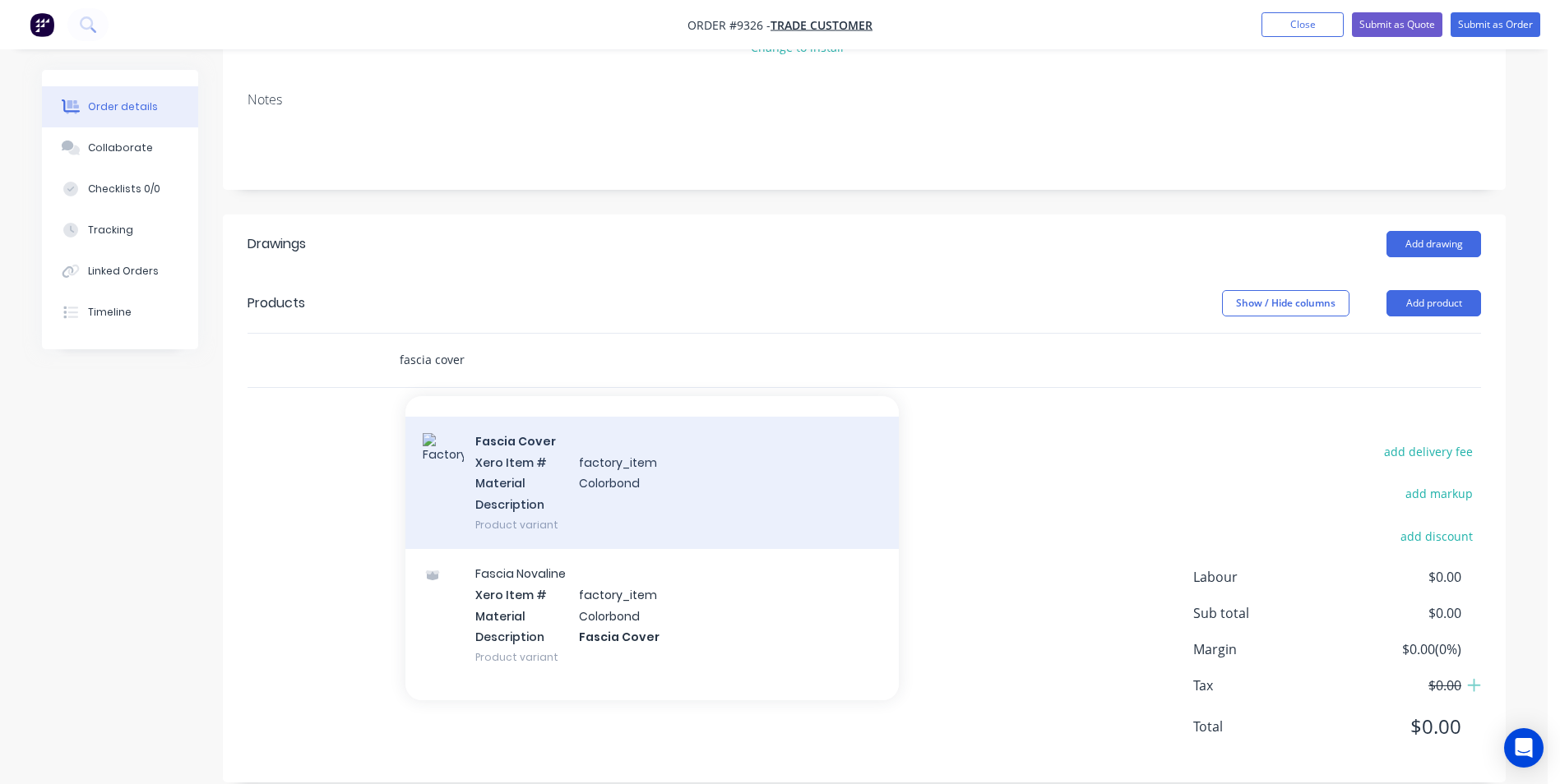
type input "fascia cover"
click at [664, 493] on div "Fascia Cover Xero Item # factory_item Material Colorbond Description Product va…" at bounding box center [652, 483] width 493 height 132
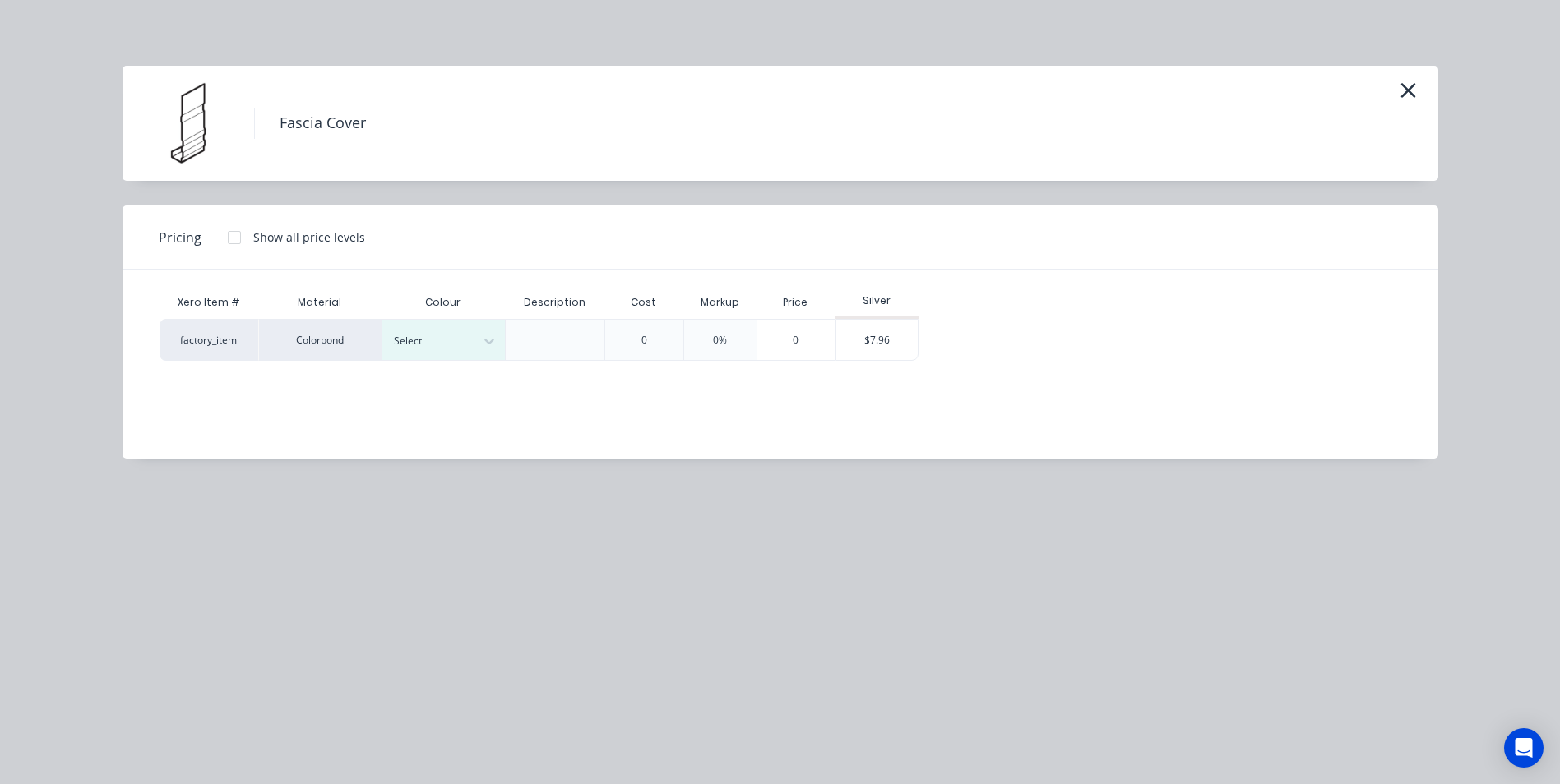
click at [238, 237] on div at bounding box center [235, 238] width 33 height 33
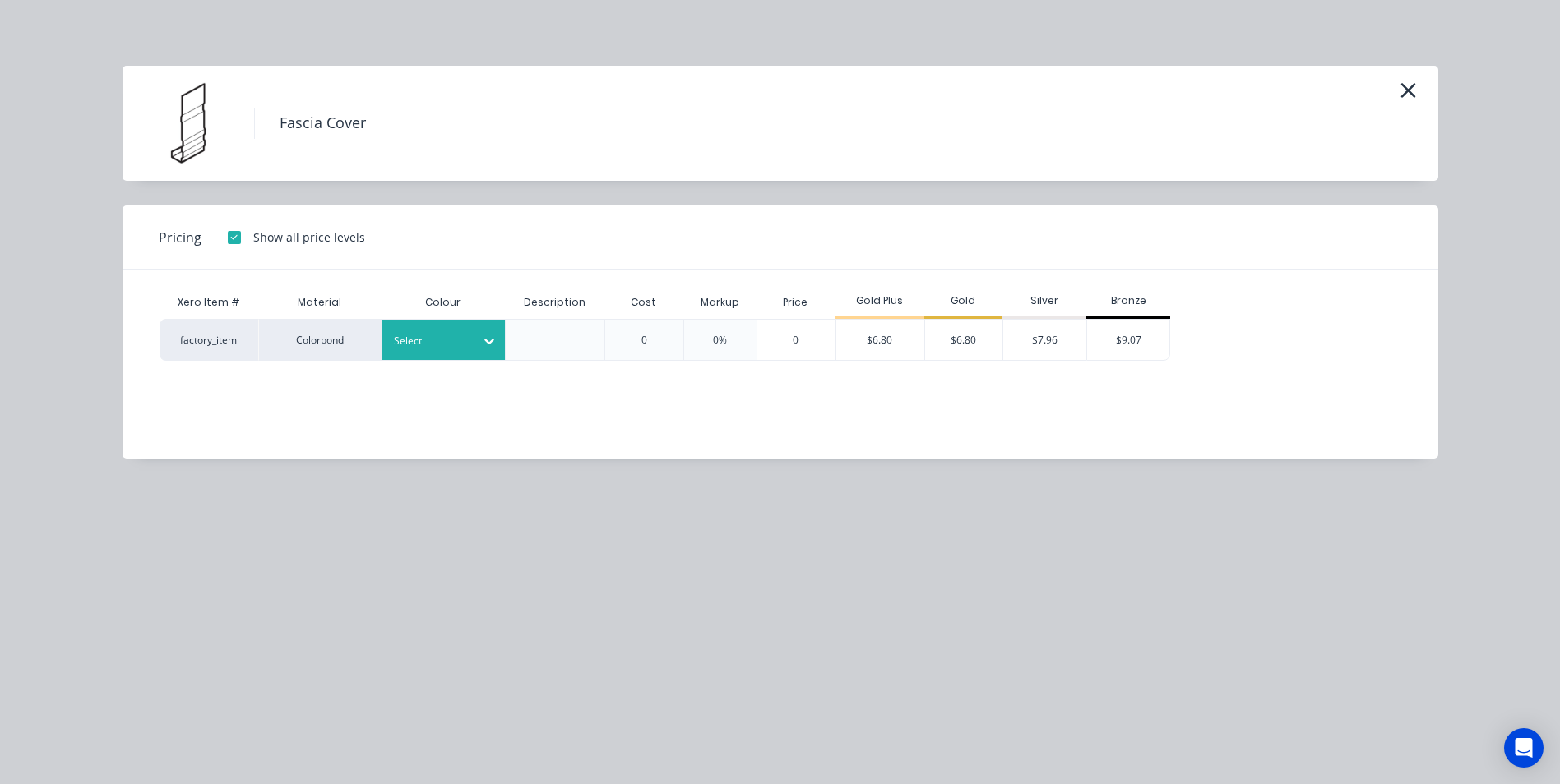
click at [478, 335] on div at bounding box center [489, 341] width 29 height 26
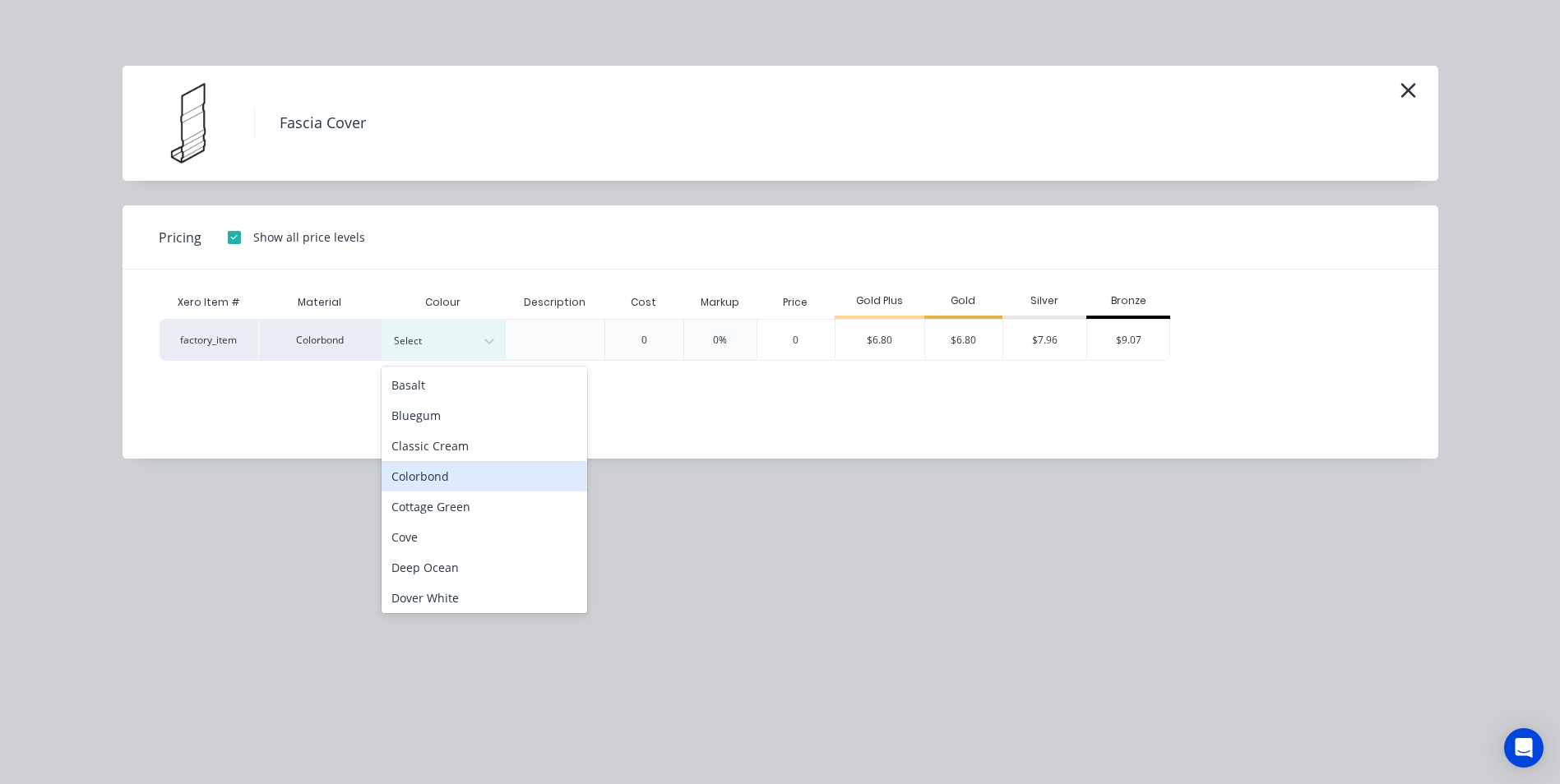
click at [461, 469] on div "Colorbond" at bounding box center [485, 476] width 206 height 30
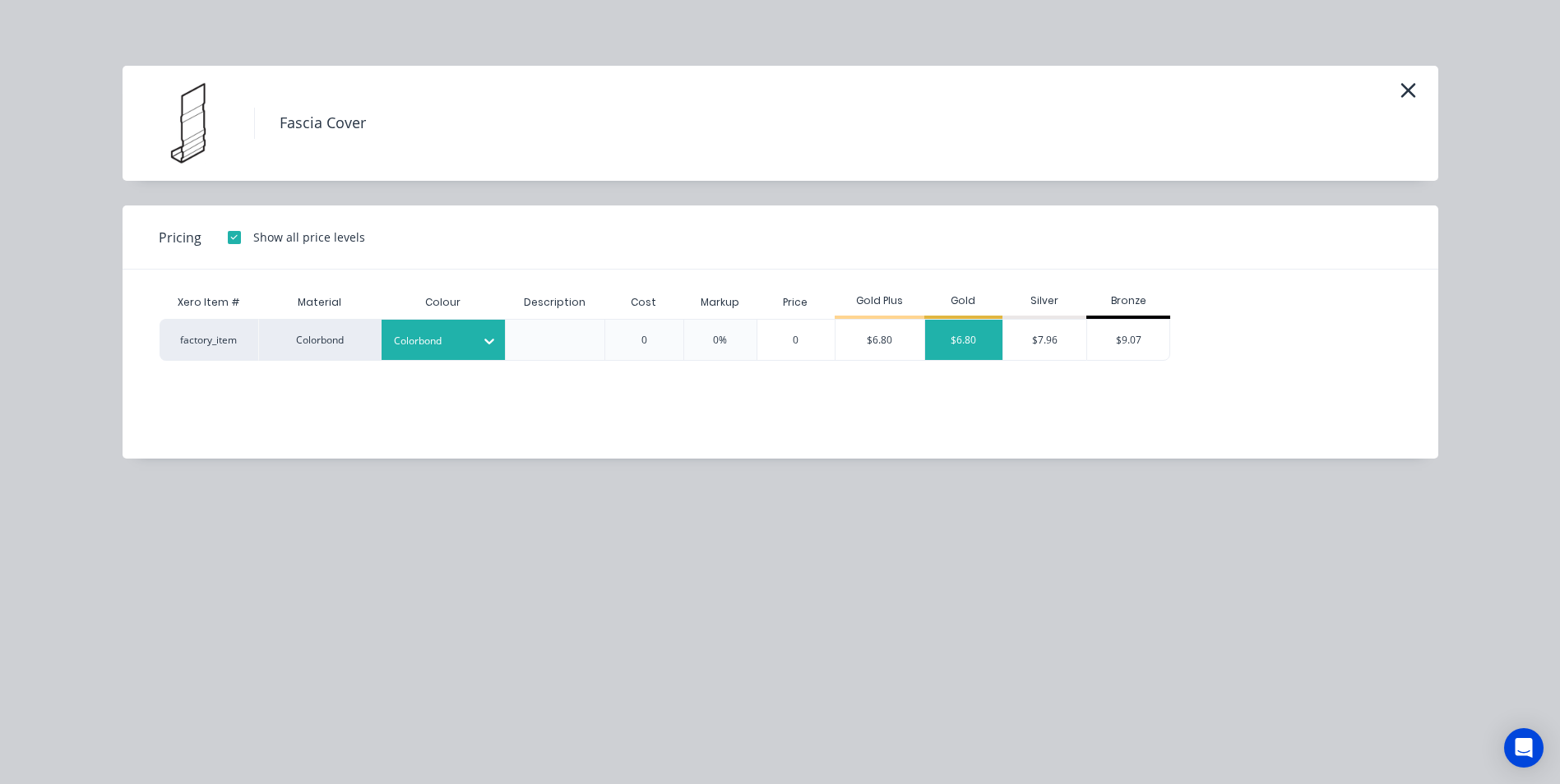
click at [979, 337] on div "$6.80" at bounding box center [964, 340] width 78 height 41
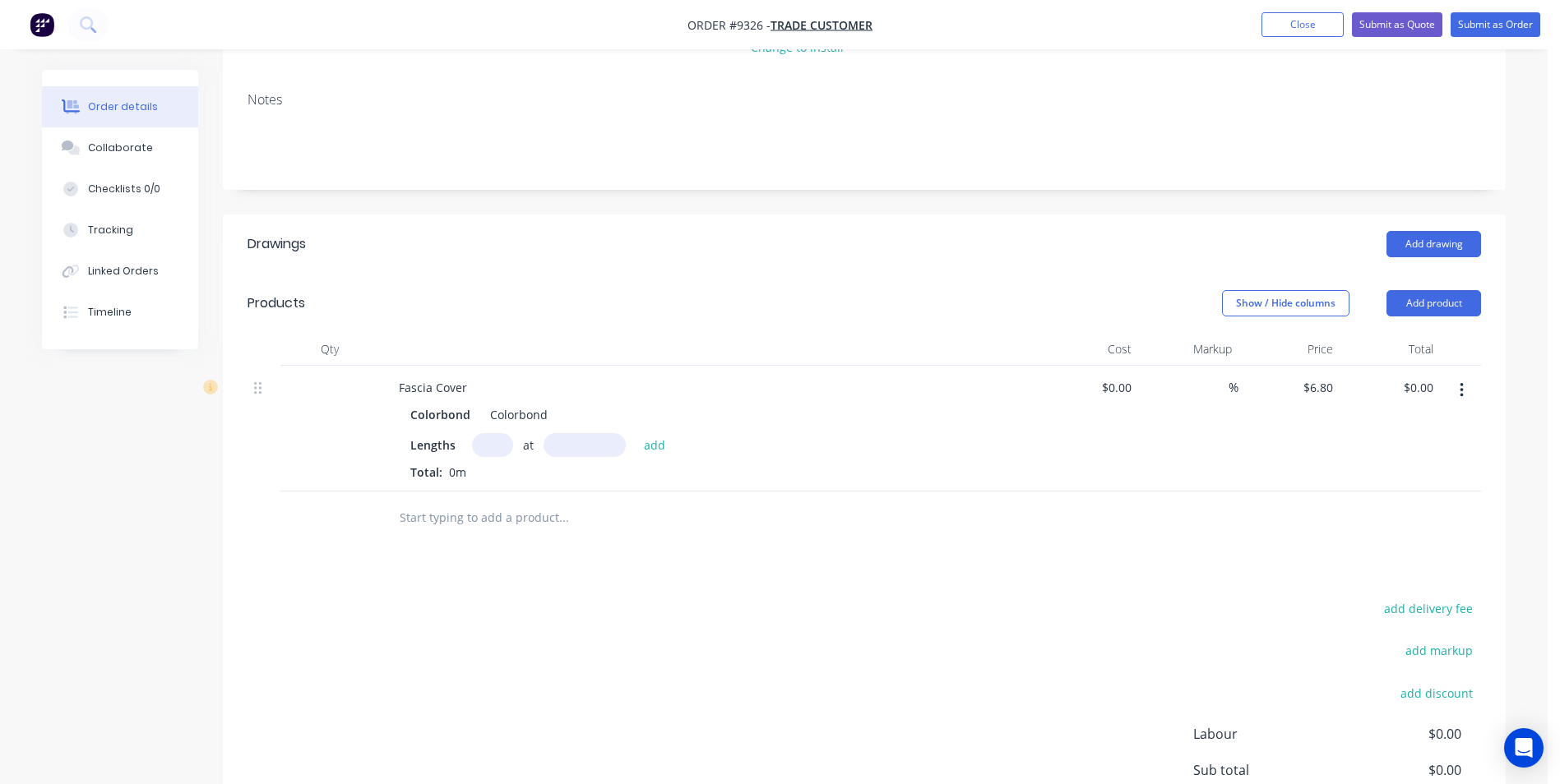
click at [498, 434] on input "text" at bounding box center [493, 446] width 42 height 24
type input "4"
type input "8500"
click at [635, 434] on button "add" at bounding box center [654, 445] width 39 height 22
type input "$231.20"
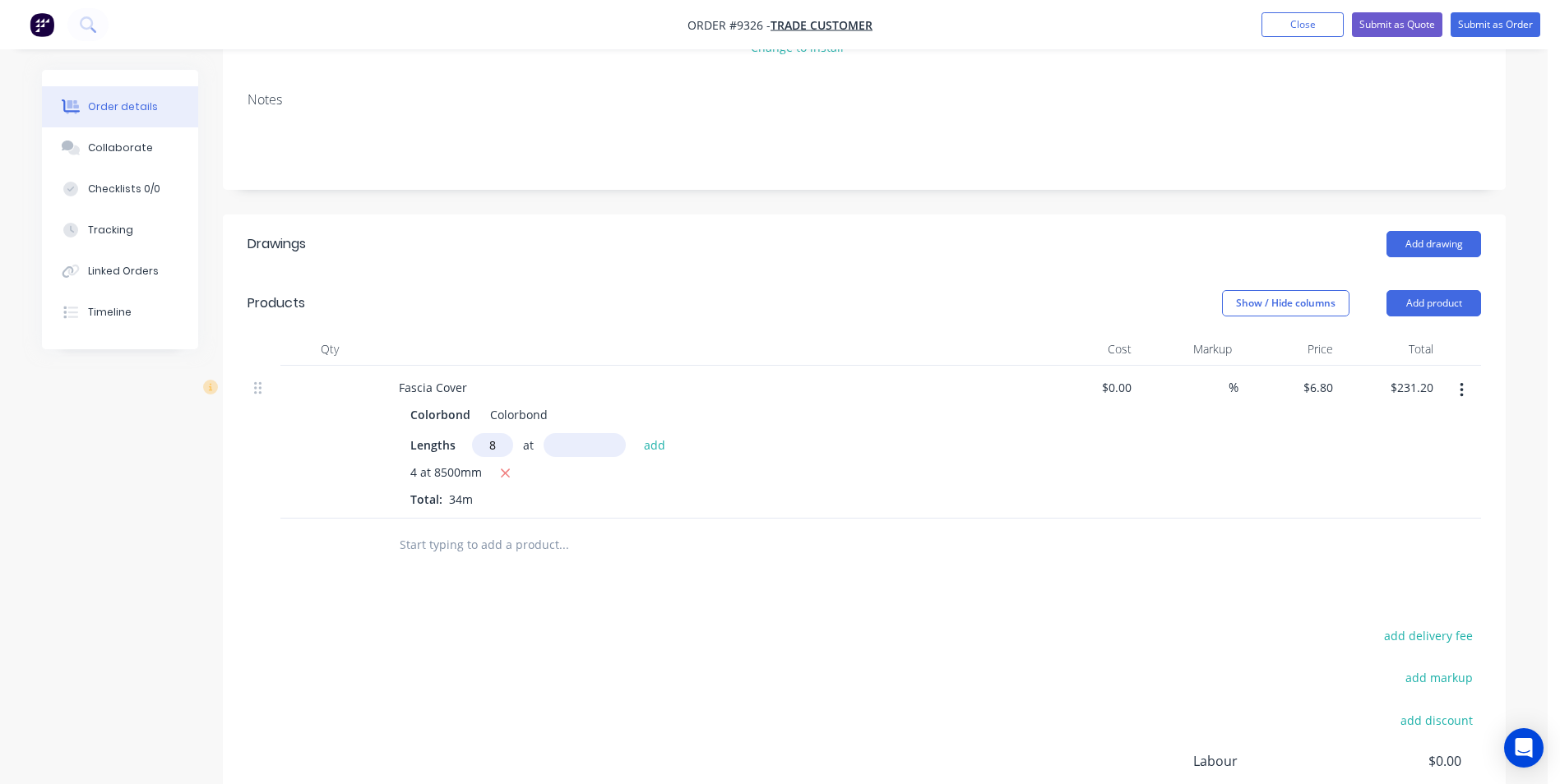
type input "8"
type input "7600"
click at [635, 434] on button "add" at bounding box center [654, 445] width 39 height 22
type input "$644.64"
type input "2"
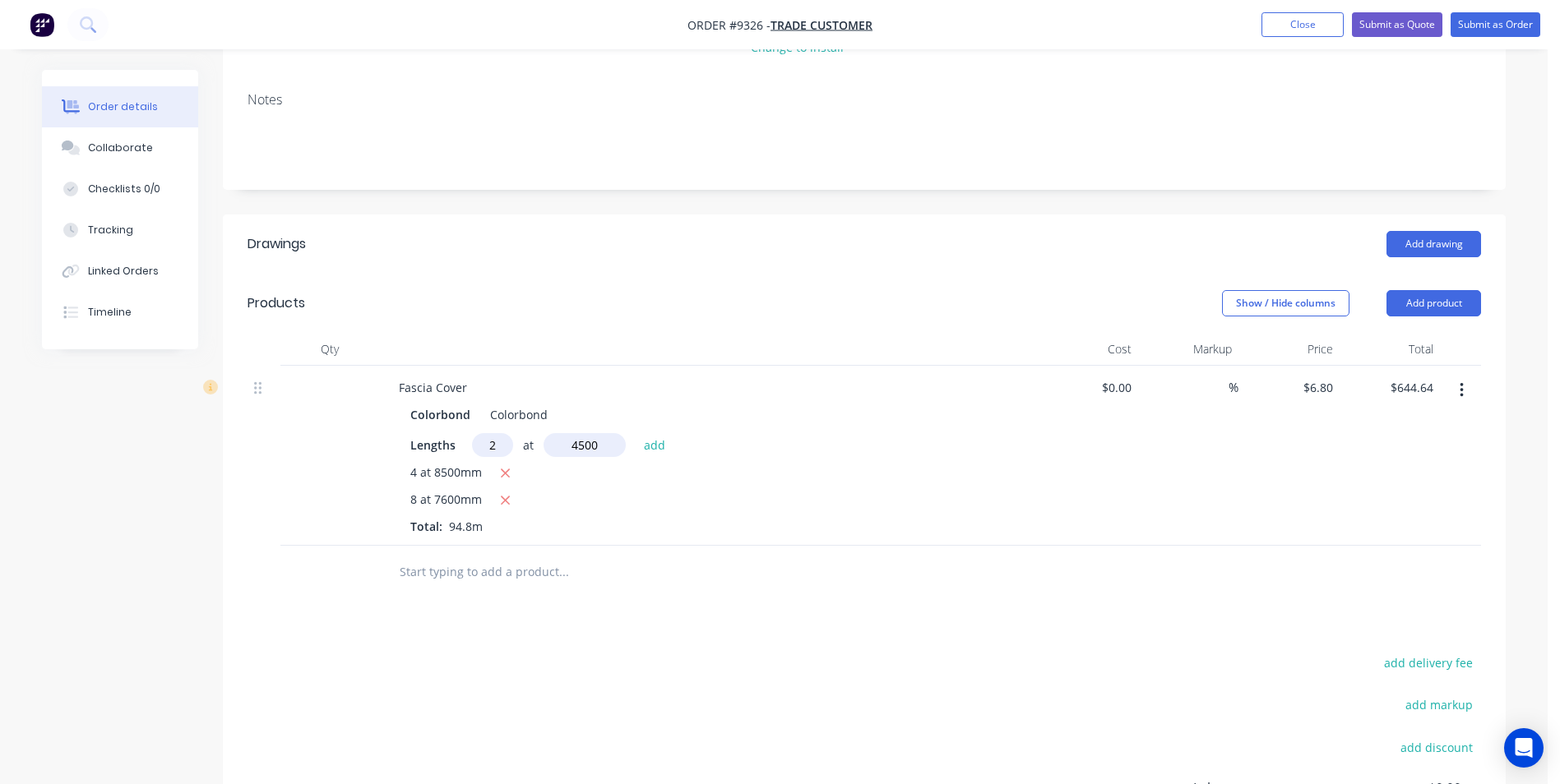
type input "4500"
click at [635, 434] on button "add" at bounding box center [654, 445] width 39 height 22
type input "$705.84"
click at [515, 583] on input "text" at bounding box center [564, 600] width 329 height 33
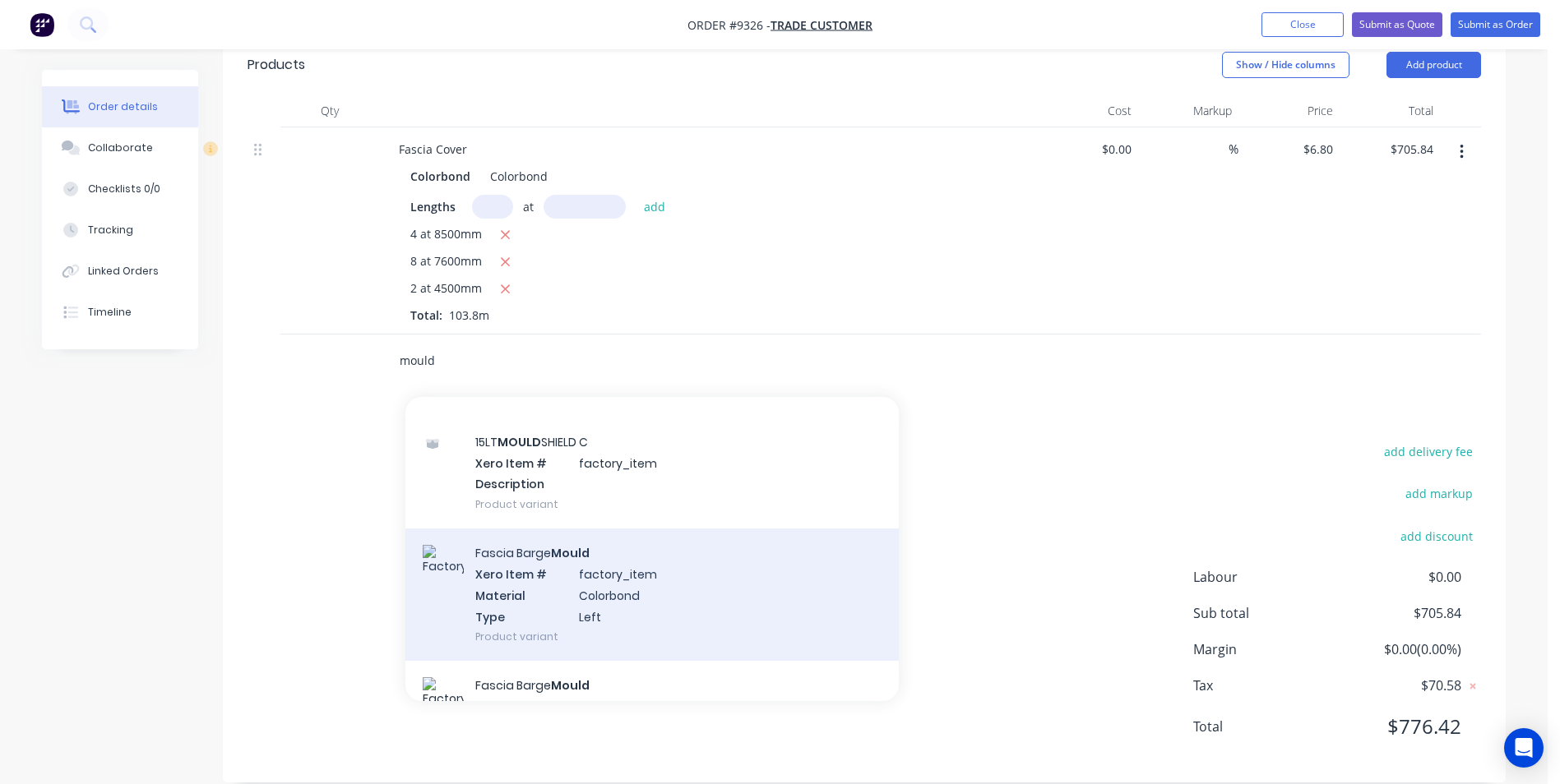
type input "mould"
click at [597, 556] on div "Fascia Barge Mould Xero Item # factory_item Material Colorbond Type Left Produc…" at bounding box center [652, 594] width 493 height 132
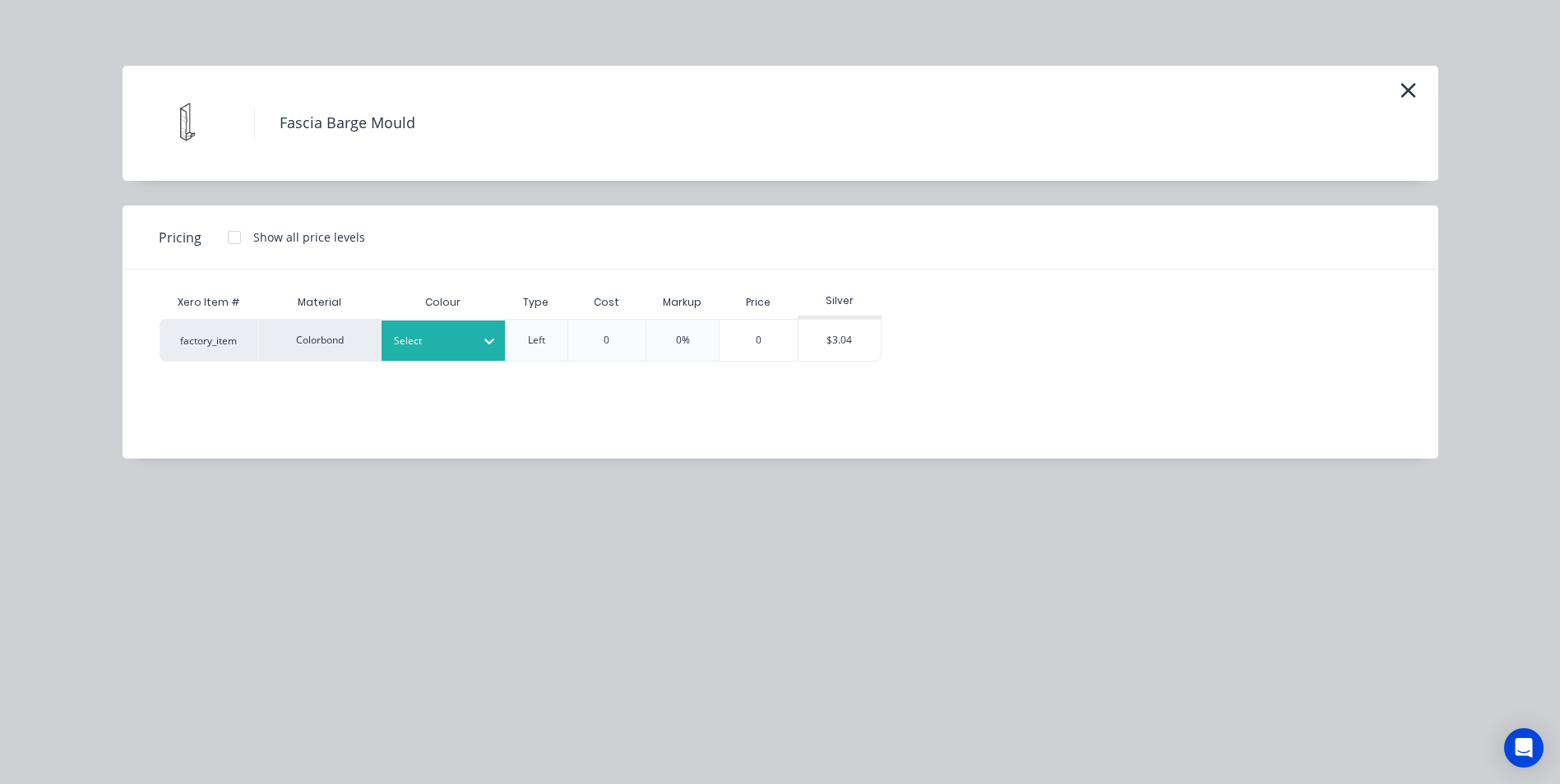
click at [463, 338] on div at bounding box center [431, 341] width 74 height 18
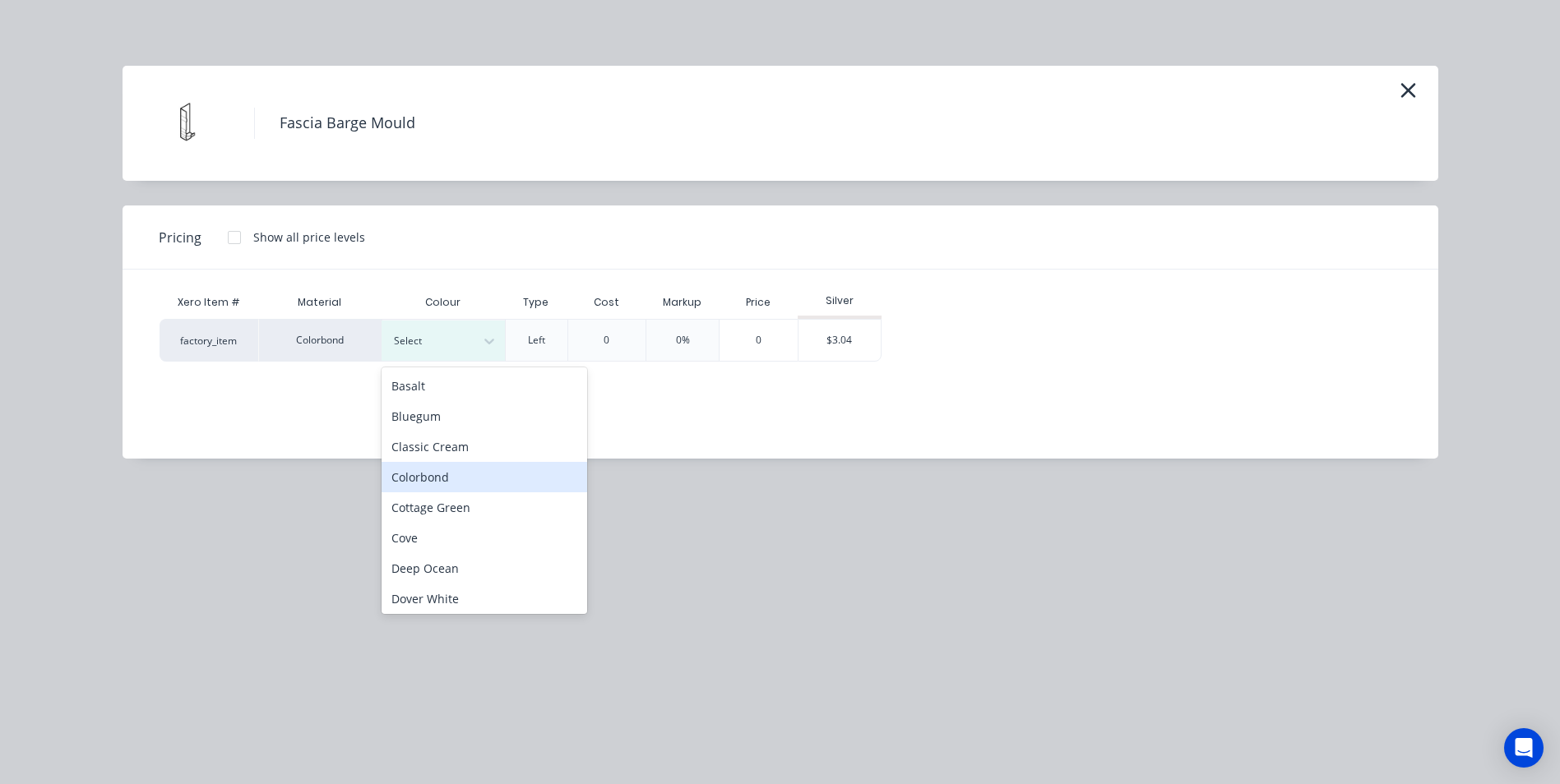
click at [450, 479] on div "Colorbond" at bounding box center [485, 477] width 206 height 30
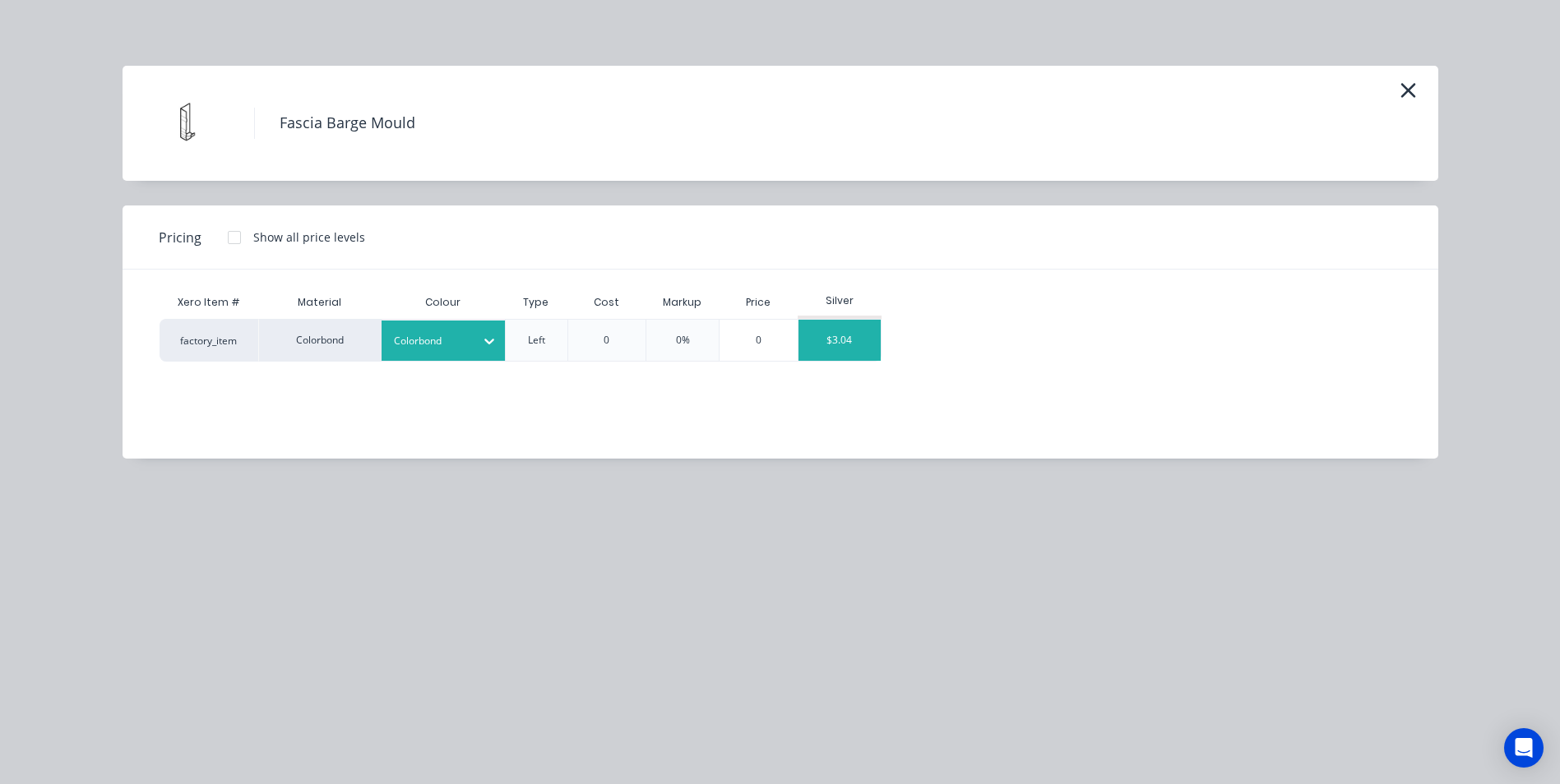
click at [836, 337] on div "$3.04" at bounding box center [839, 341] width 82 height 42
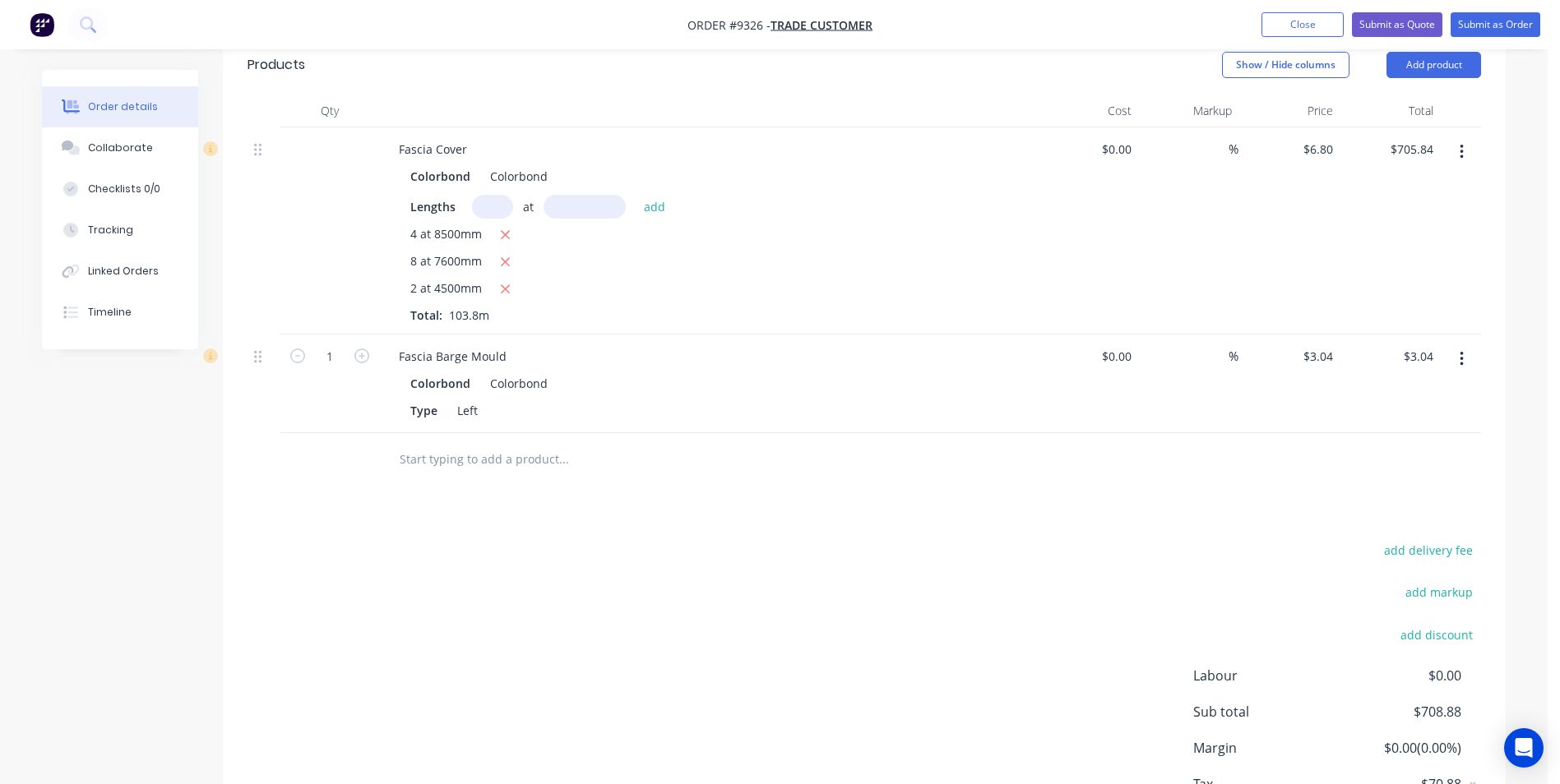
click at [457, 443] on input "text" at bounding box center [564, 459] width 329 height 33
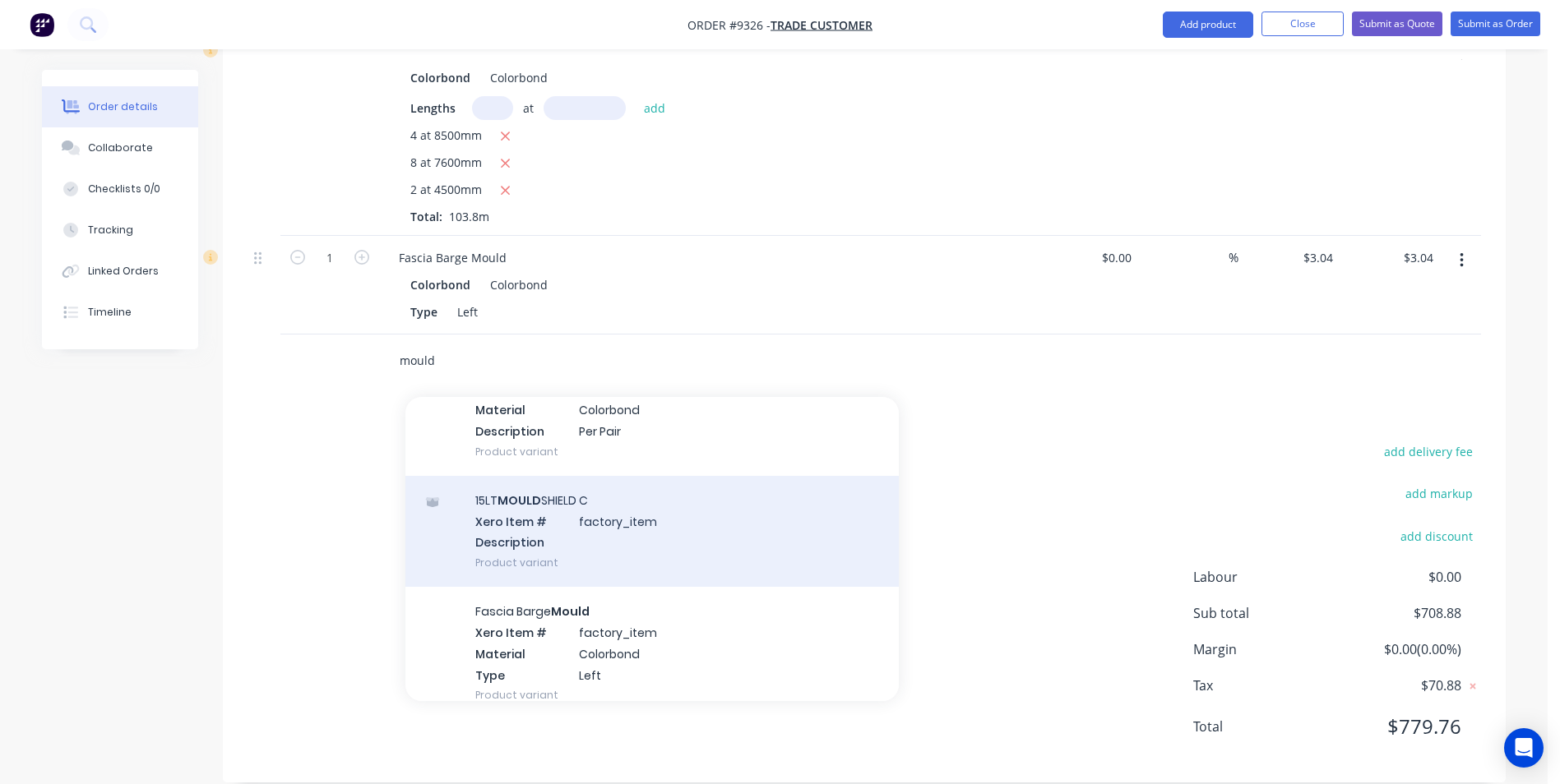
scroll to position [247, 0]
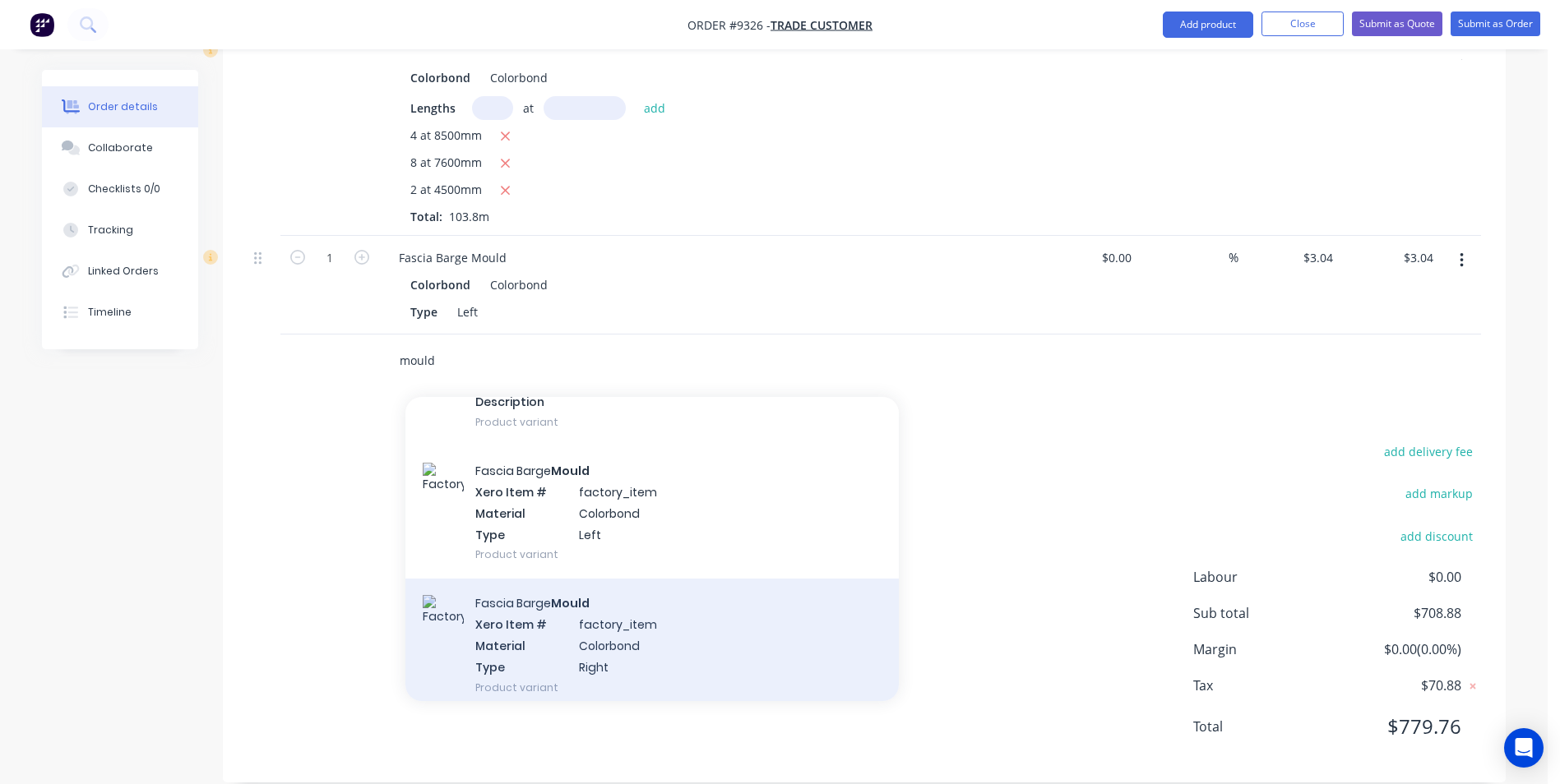
type input "mould"
click at [560, 614] on div "Fascia Barge Mould Xero Item # factory_item Material Colorbond Type Right Produ…" at bounding box center [652, 645] width 493 height 132
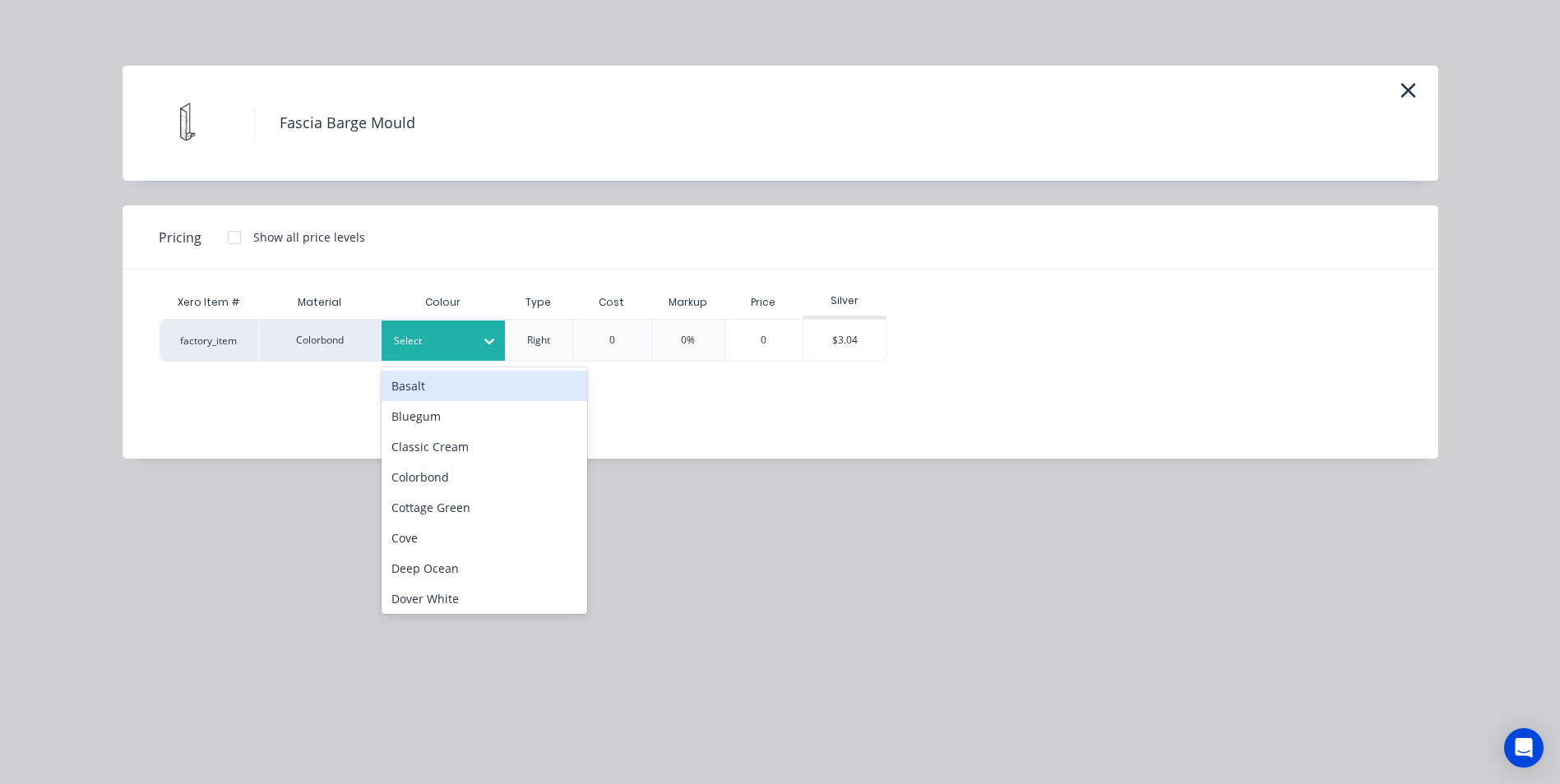
click at [421, 342] on div at bounding box center [431, 341] width 74 height 18
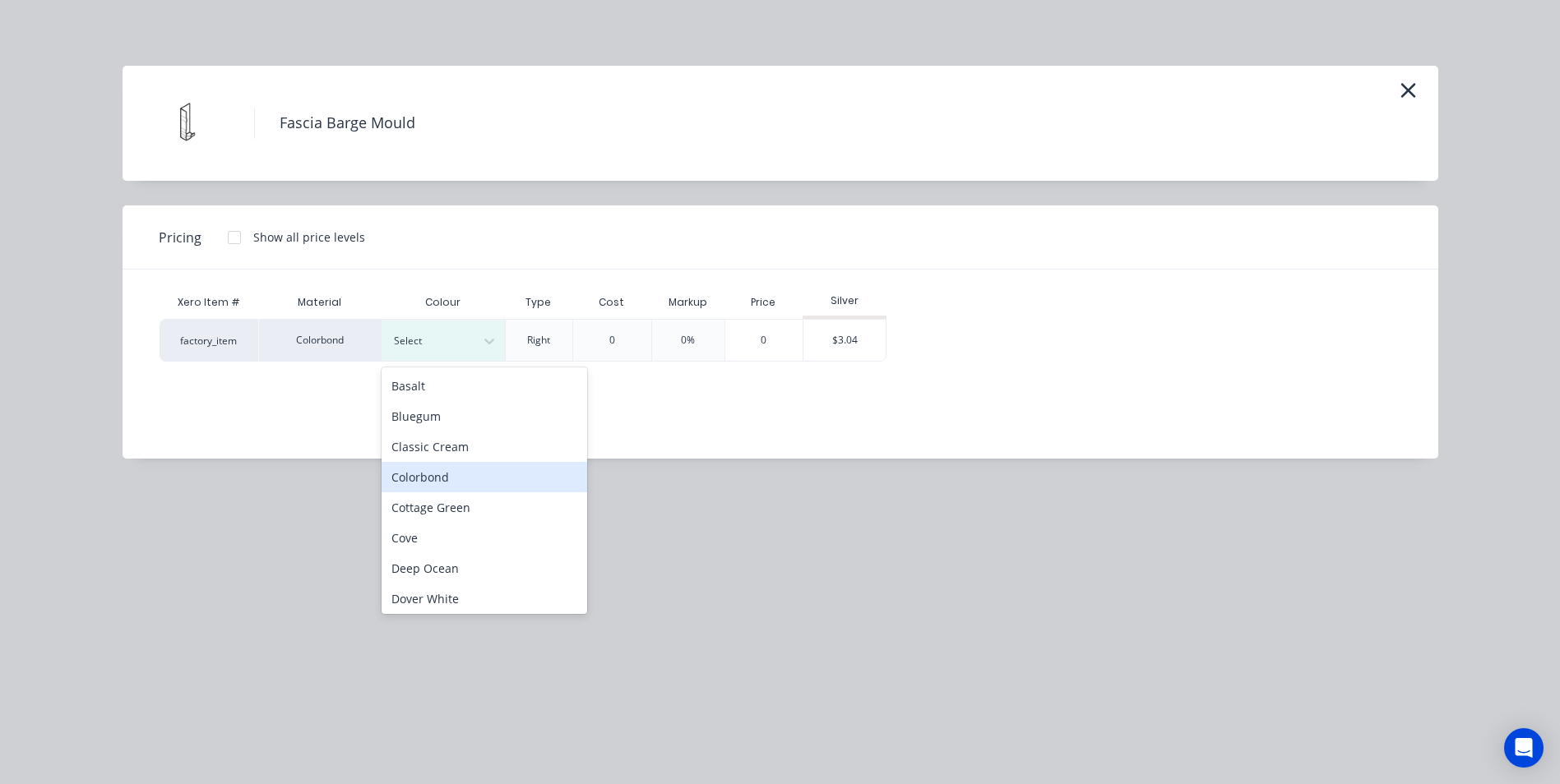
click at [451, 479] on div "Colorbond" at bounding box center [485, 477] width 206 height 30
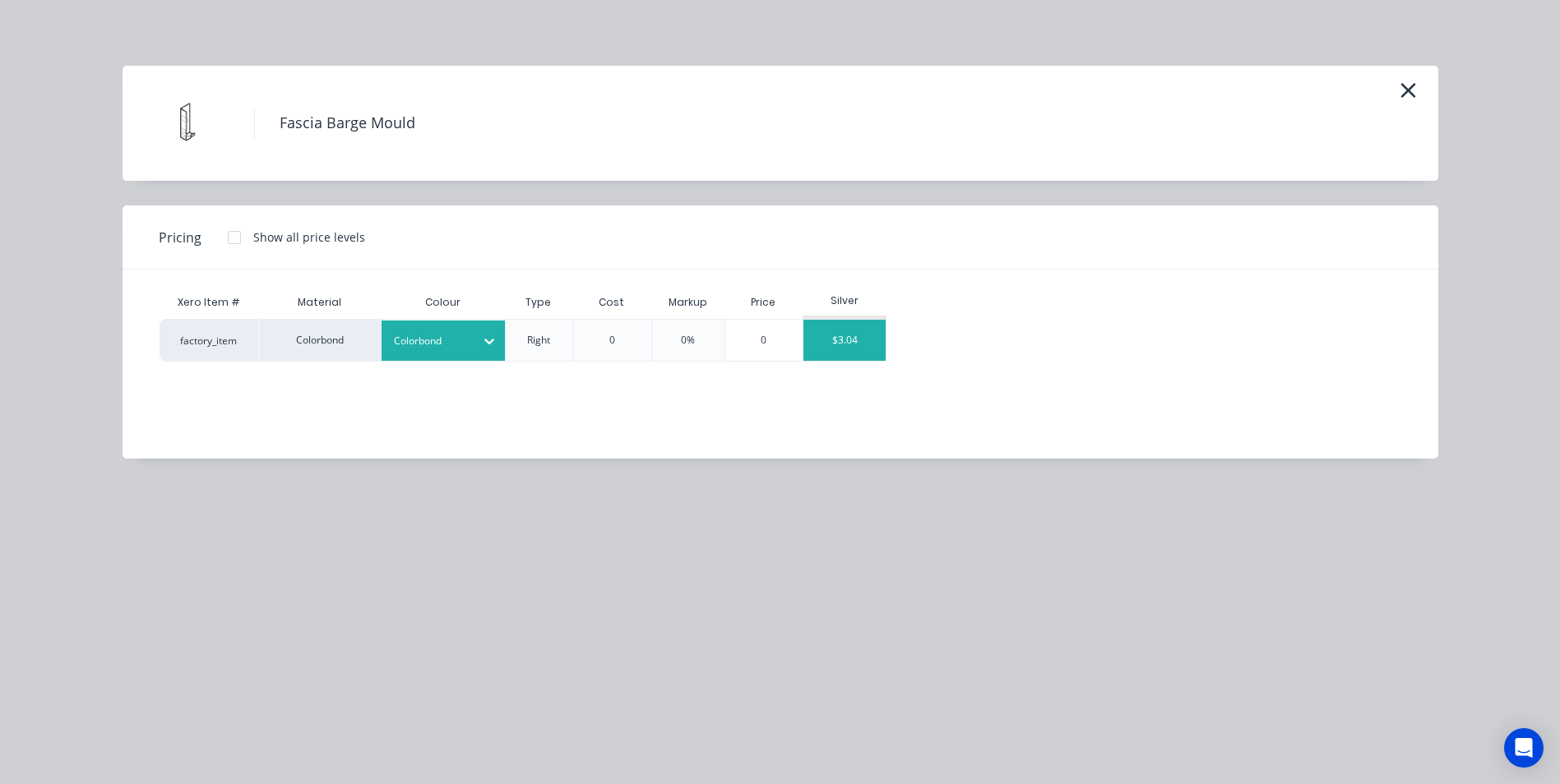
click at [816, 352] on div "$3.04" at bounding box center [844, 341] width 82 height 42
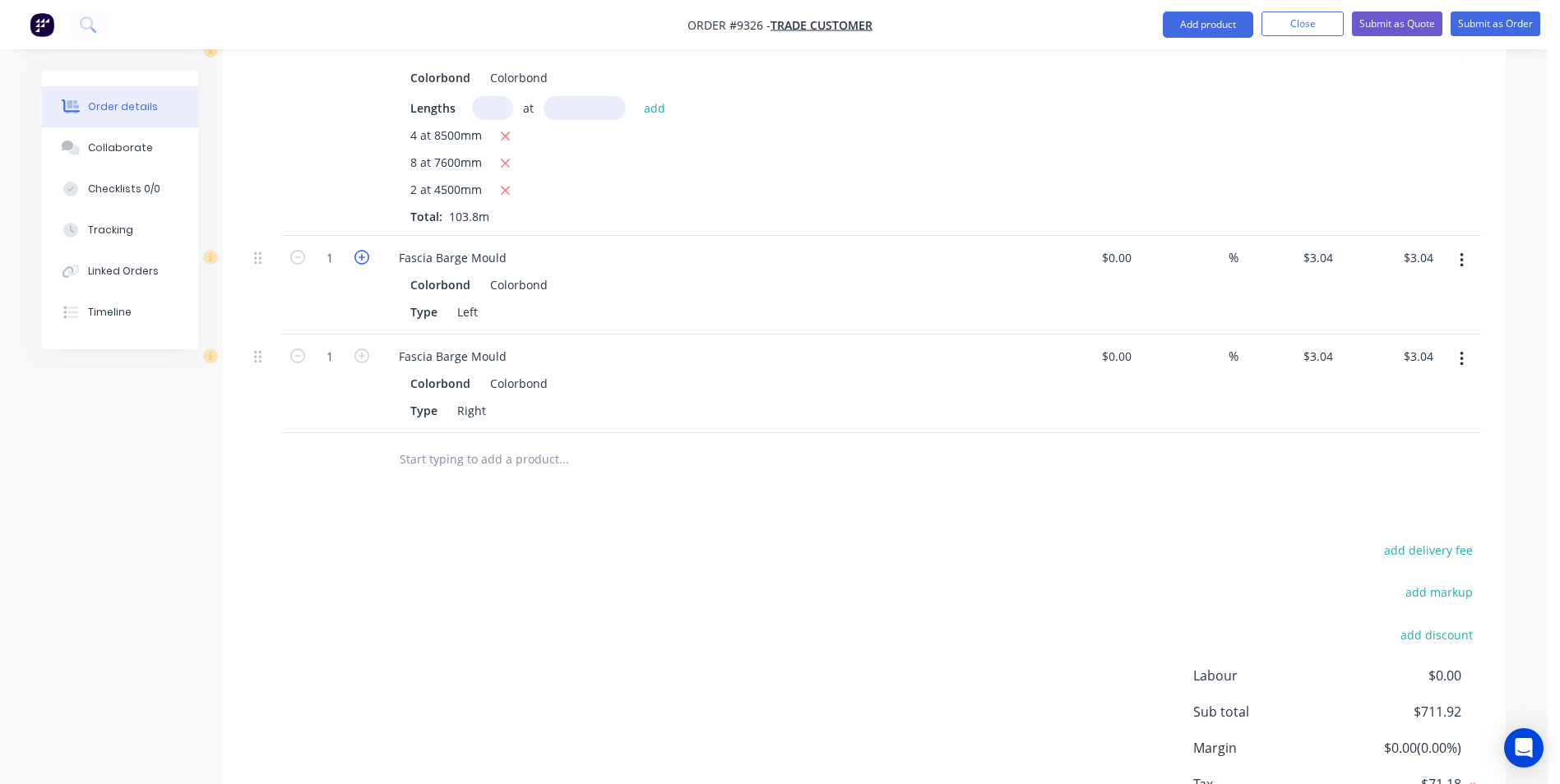
click at [365, 250] on icon "button" at bounding box center [361, 257] width 15 height 15
type input "2"
type input "$6.08"
click at [366, 349] on icon "button" at bounding box center [361, 356] width 15 height 15
type input "2"
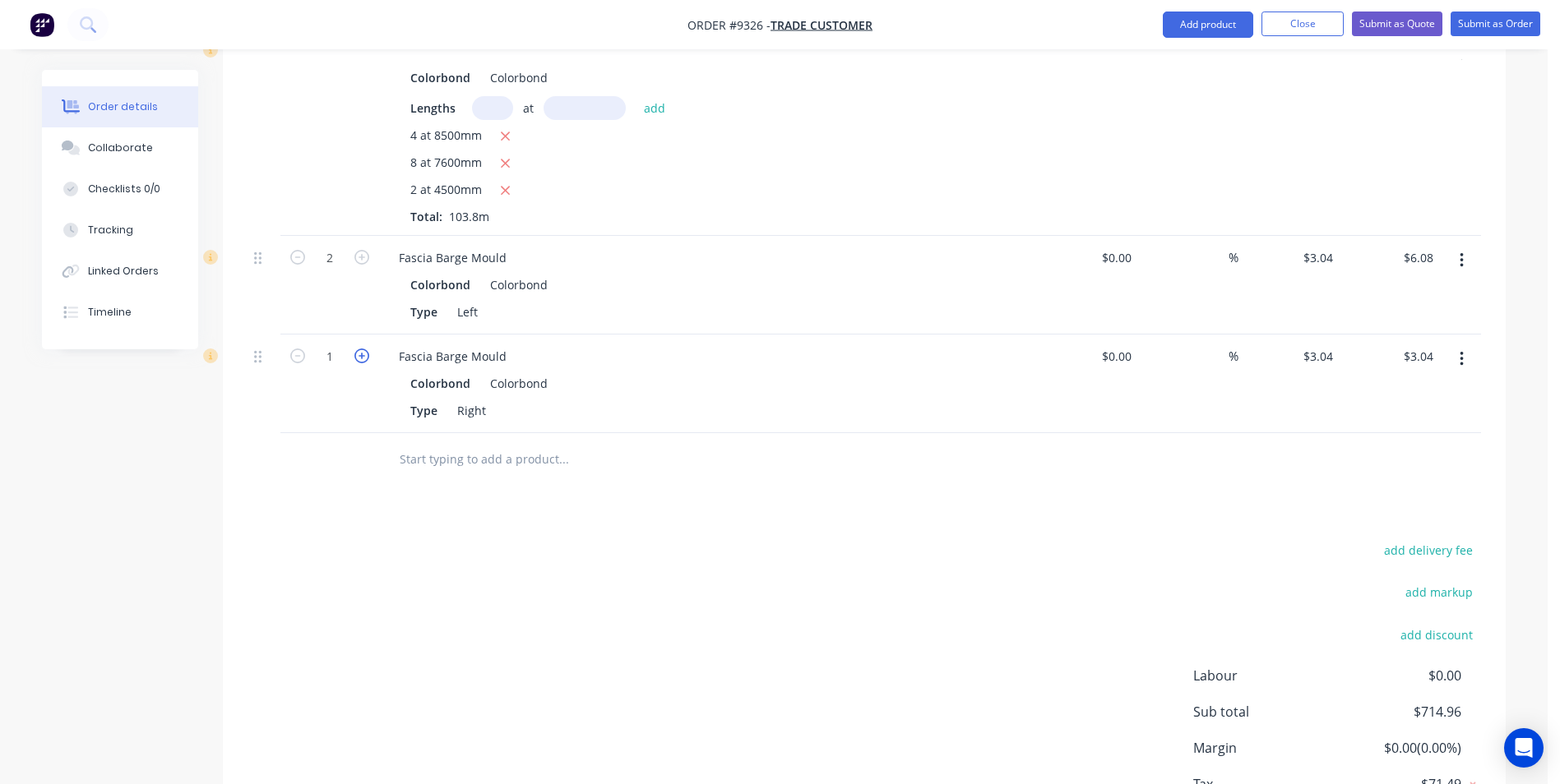
type input "$6.08"
click at [429, 443] on input "text" at bounding box center [564, 459] width 329 height 33
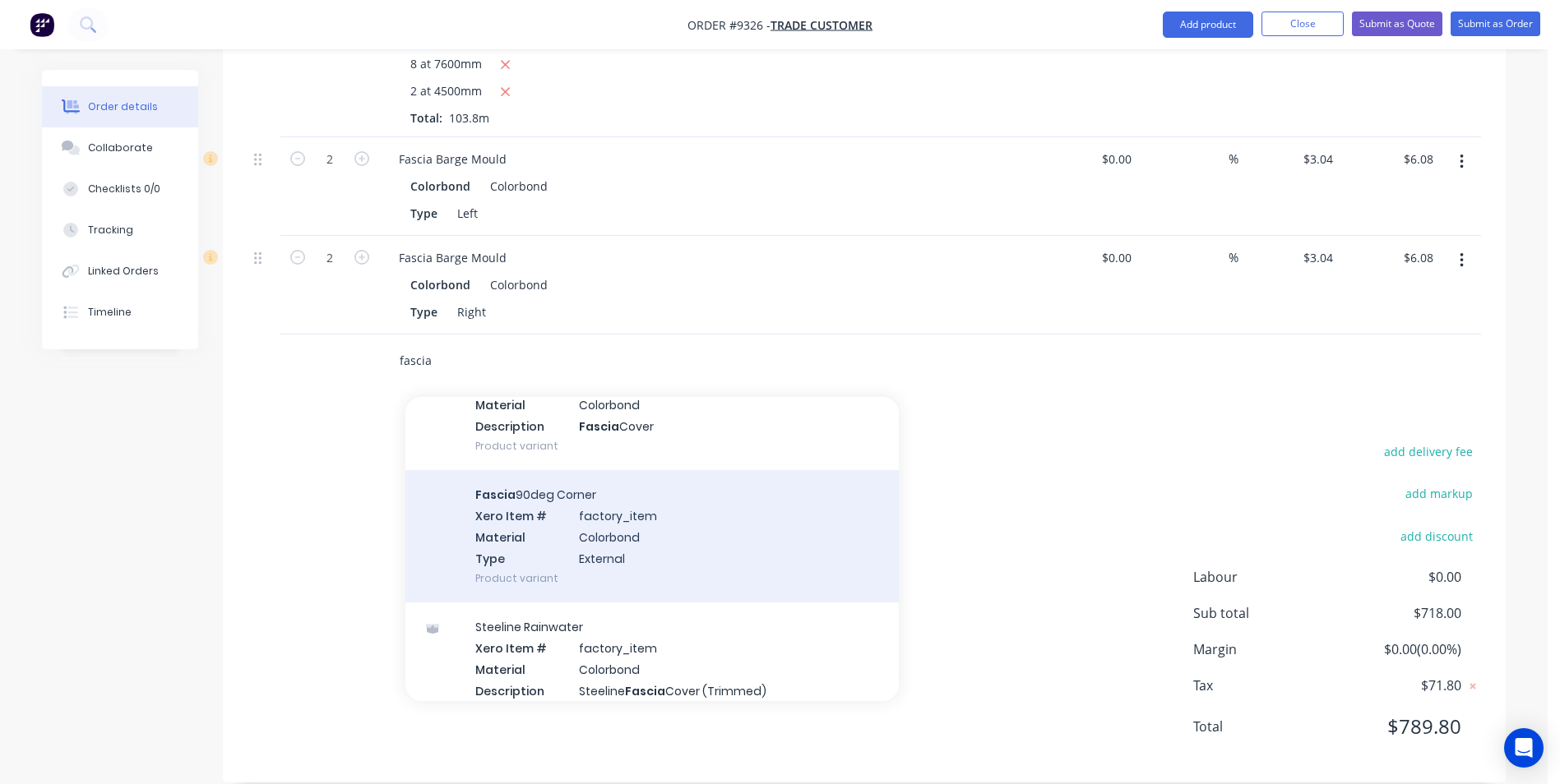
scroll to position [2877, 0]
type input "fascia"
click at [542, 528] on div "Fascia 90deg Corner Xero Item # factory_item Material Colorbond Type External P…" at bounding box center [652, 537] width 493 height 132
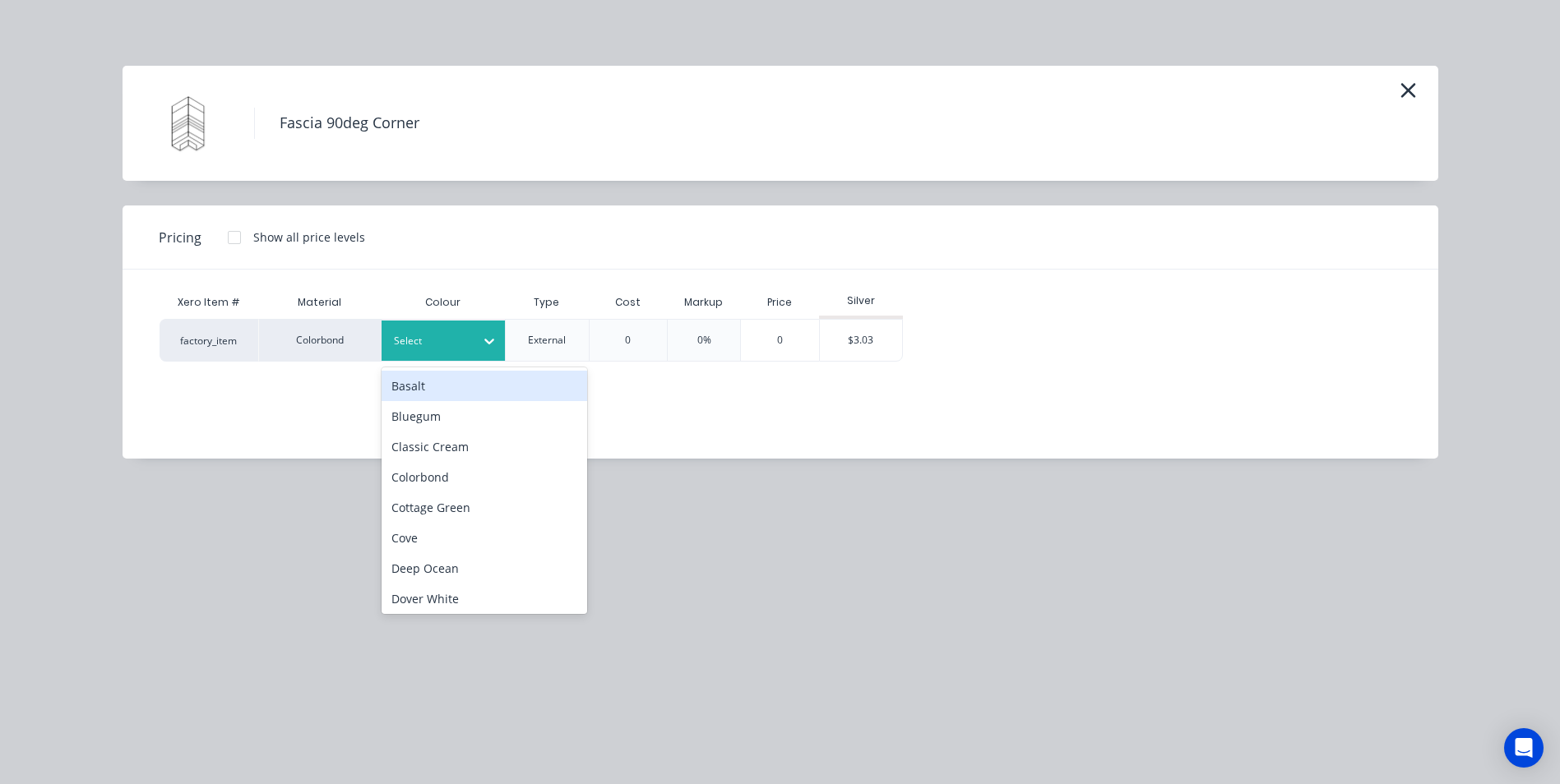
click at [469, 340] on div "Select" at bounding box center [429, 341] width 92 height 22
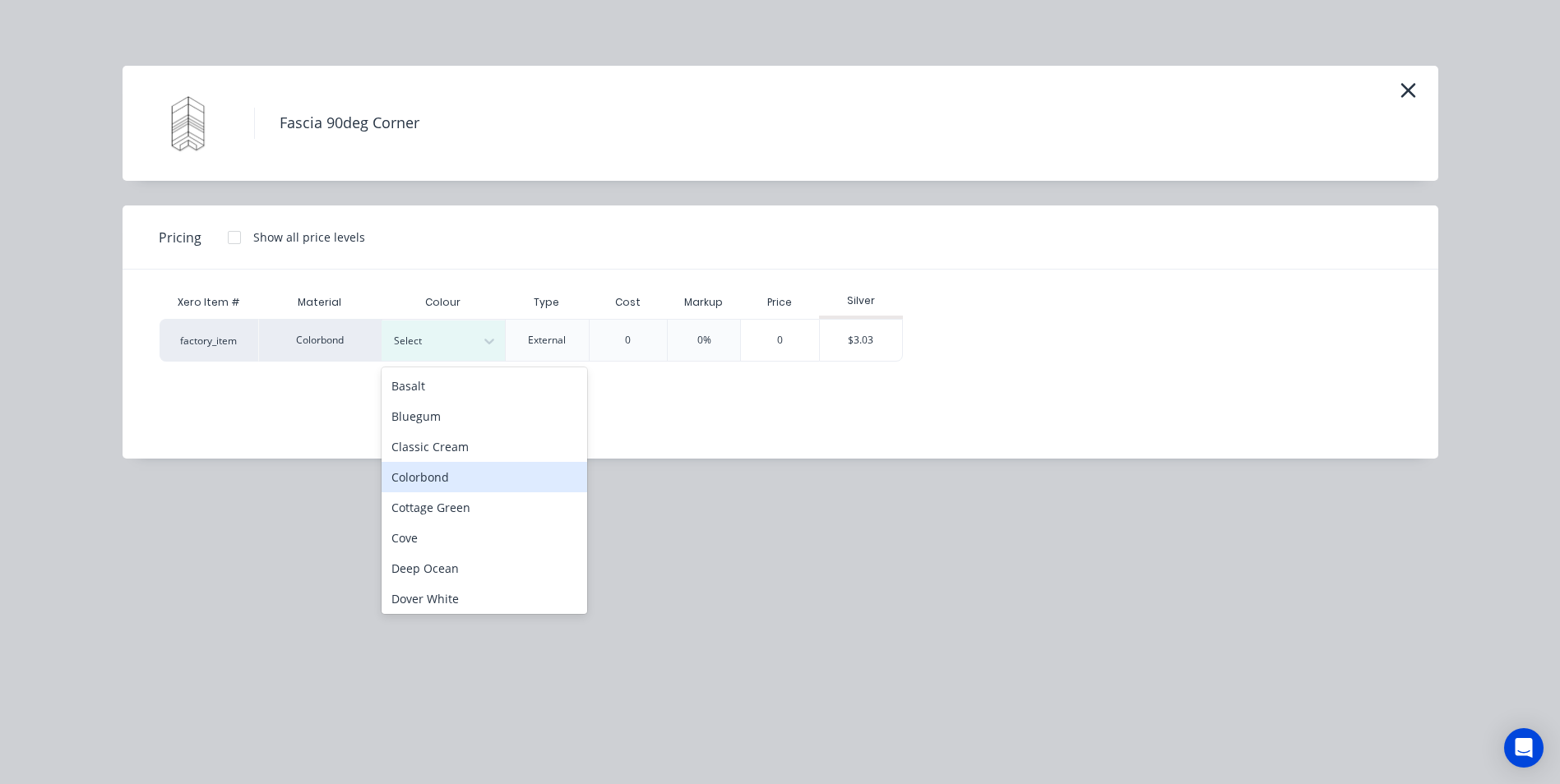
click at [466, 473] on div "Colorbond" at bounding box center [485, 477] width 206 height 30
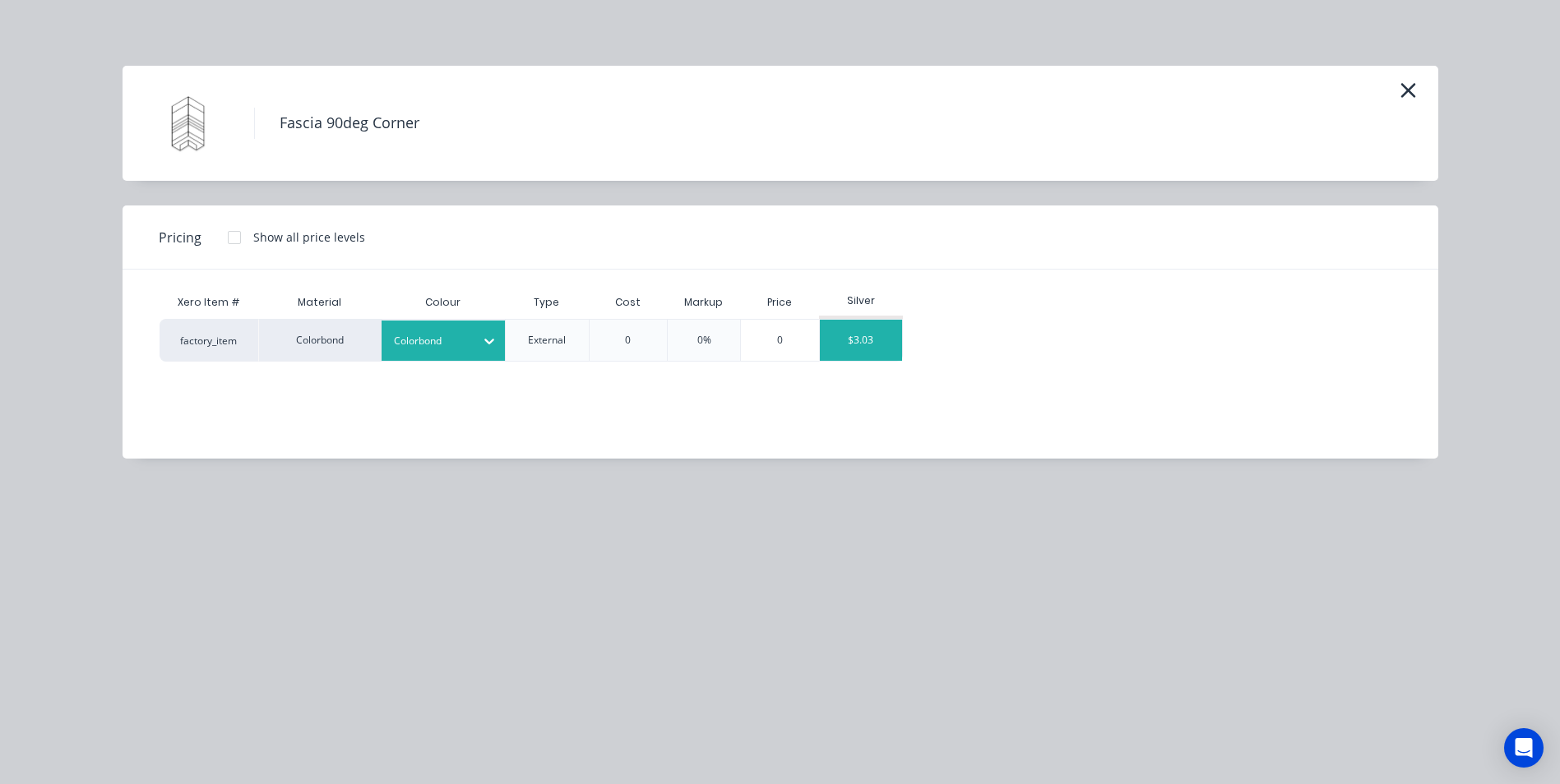
click at [878, 344] on div "$3.03" at bounding box center [861, 341] width 82 height 42
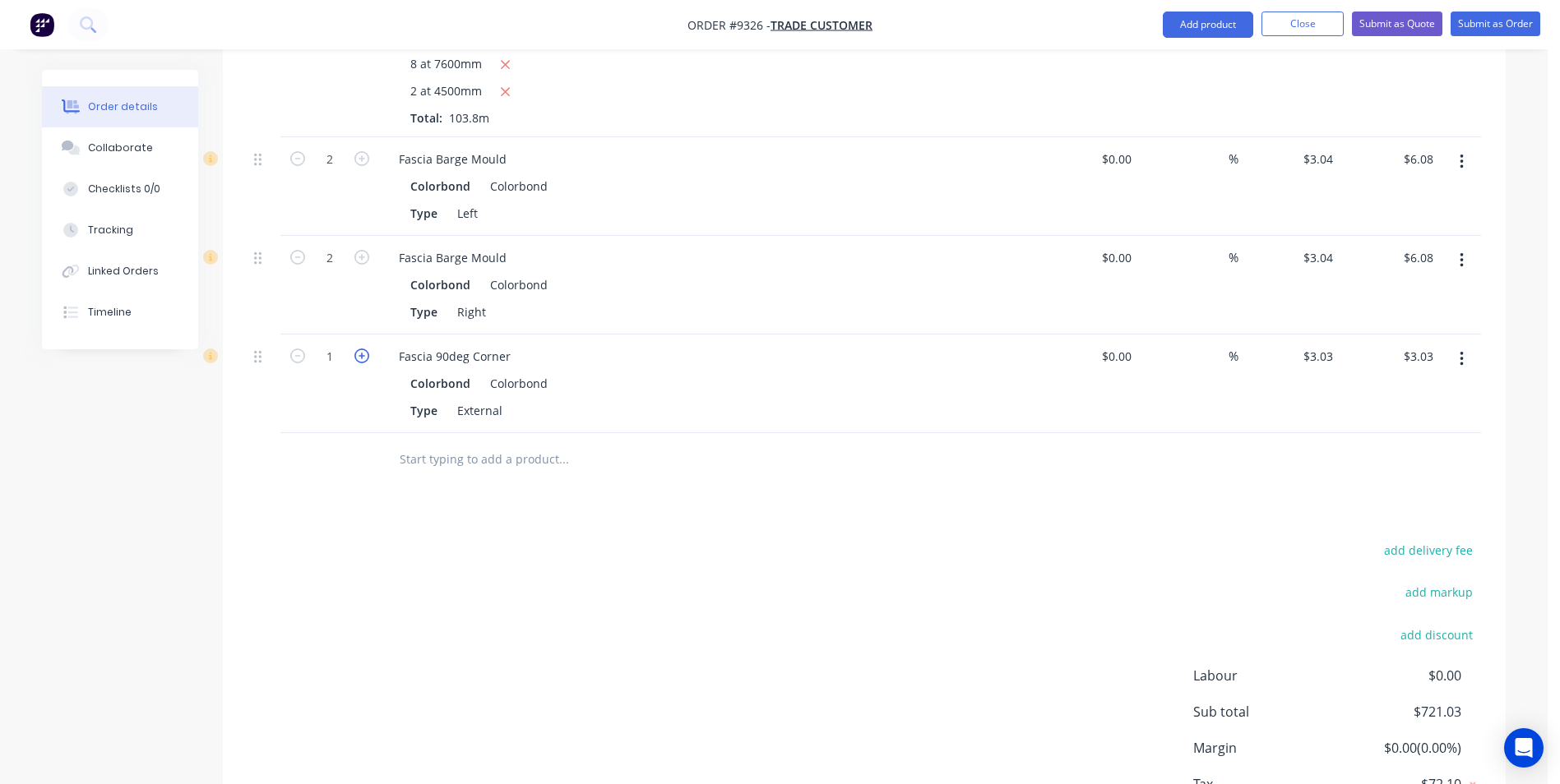
click at [361, 349] on icon "button" at bounding box center [361, 356] width 15 height 15
type input "2"
type input "$6.06"
click at [361, 349] on icon "button" at bounding box center [361, 356] width 15 height 15
type input "3"
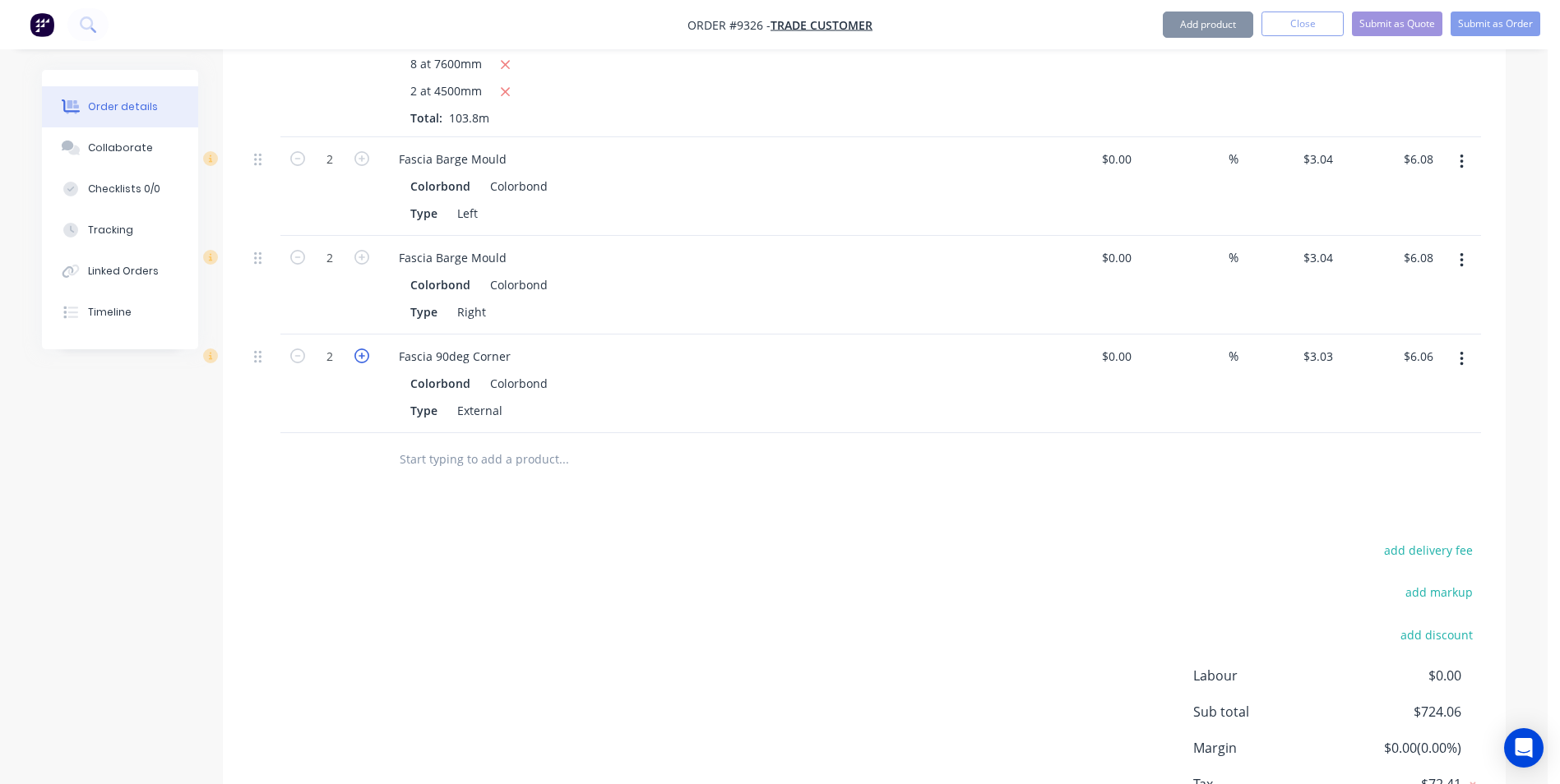
type input "$9.09"
click at [361, 349] on icon "button" at bounding box center [361, 356] width 15 height 15
type input "4"
type input "$12.12"
click at [361, 349] on icon "button" at bounding box center [361, 356] width 15 height 15
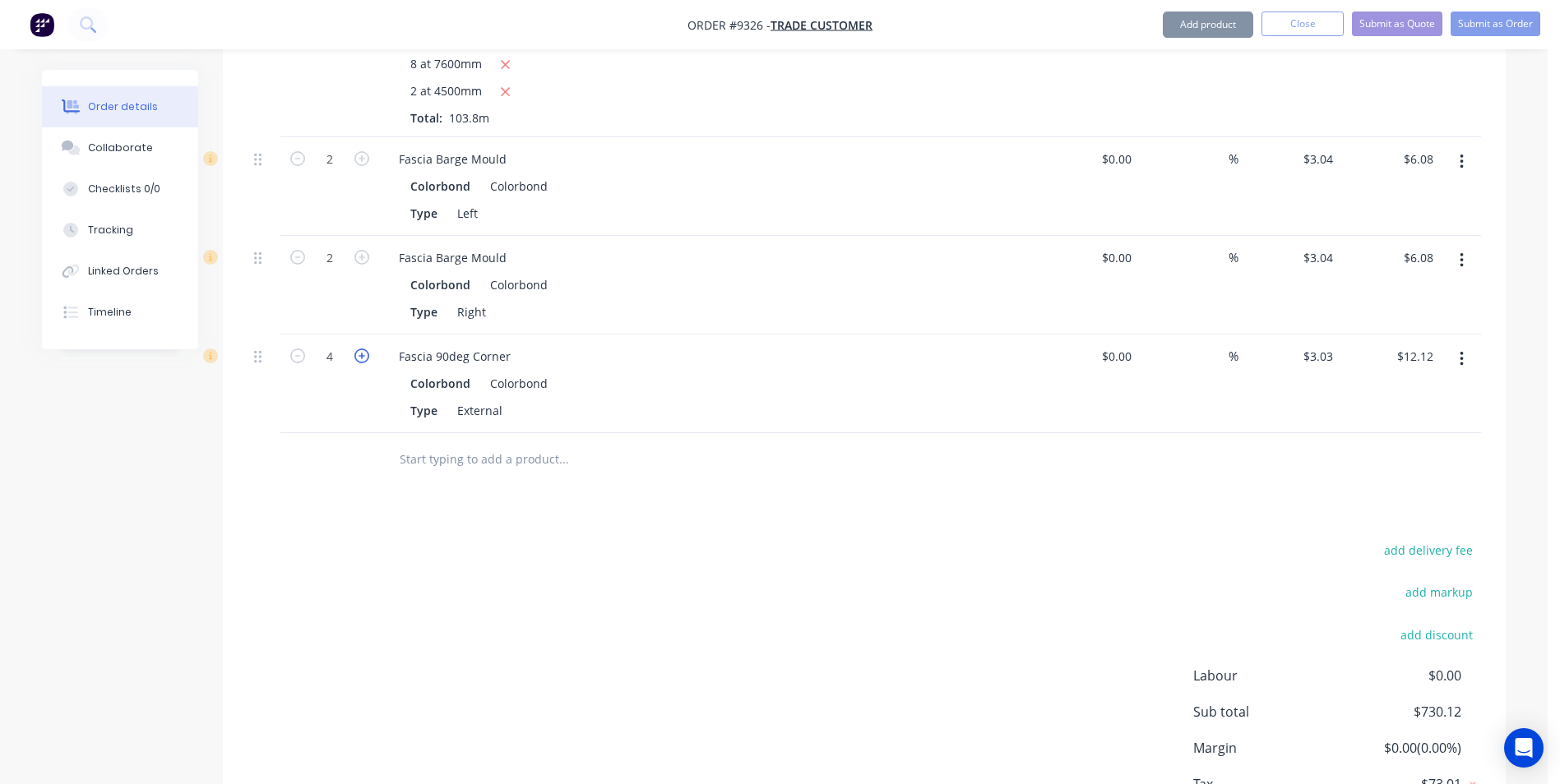
type input "5"
type input "$15.15"
click at [361, 349] on icon "button" at bounding box center [361, 356] width 15 height 15
type input "6"
type input "$18.18"
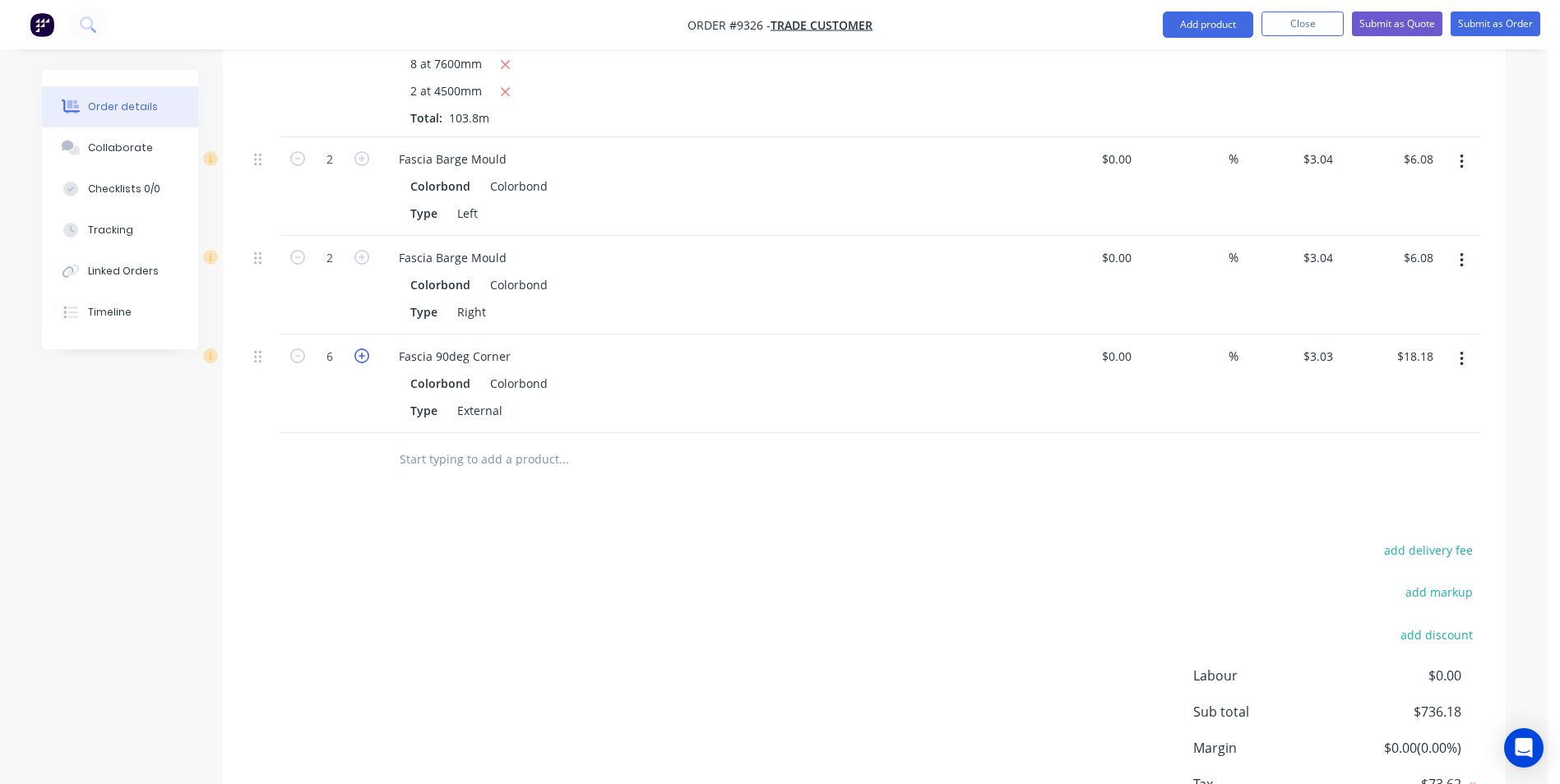
click at [361, 349] on icon "button" at bounding box center [361, 356] width 15 height 15
type input "7"
type input "$21.21"
click at [361, 349] on icon "button" at bounding box center [361, 356] width 15 height 15
type input "8"
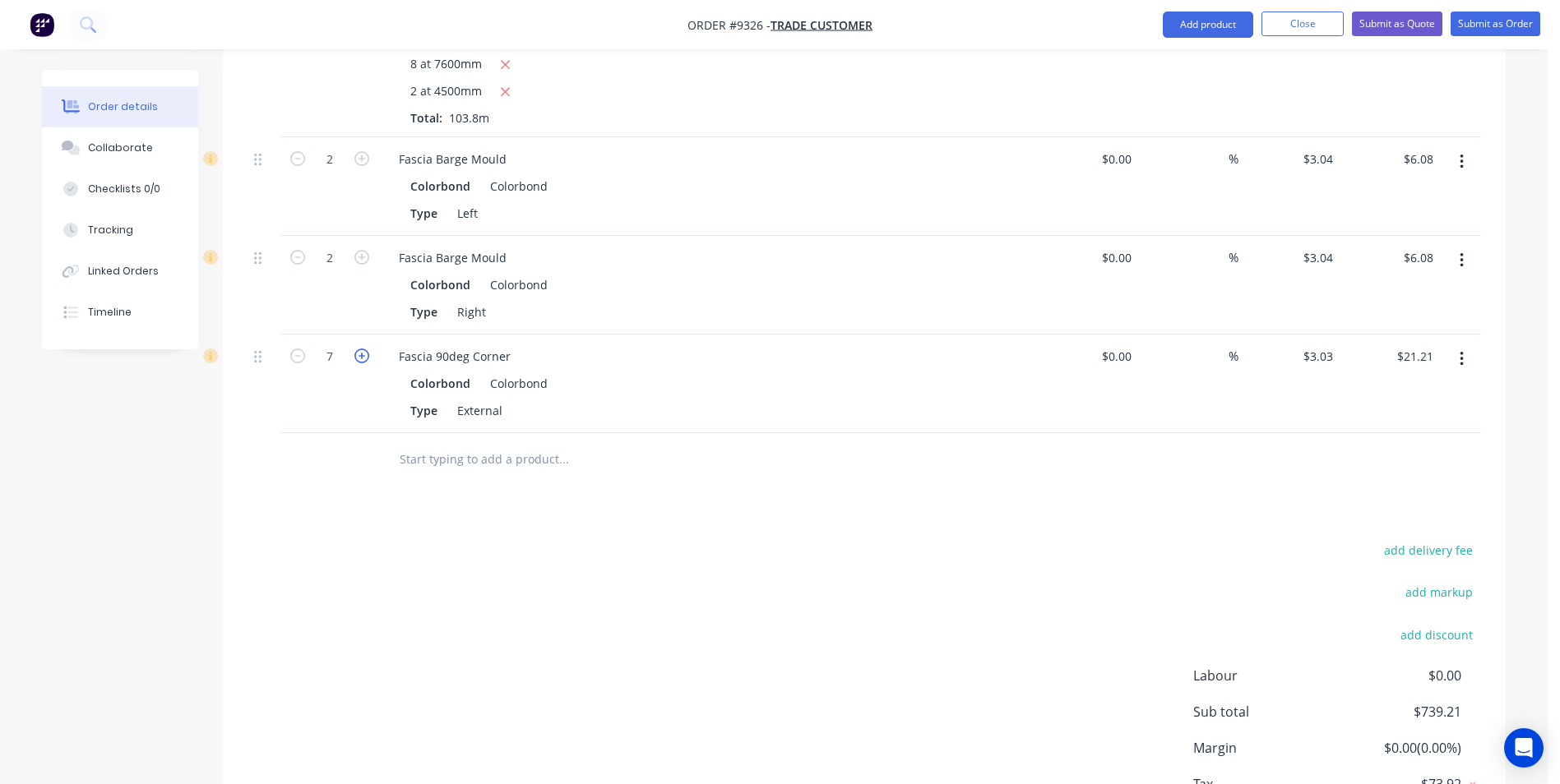
type input "$24.24"
click at [494, 443] on input "text" at bounding box center [564, 459] width 329 height 33
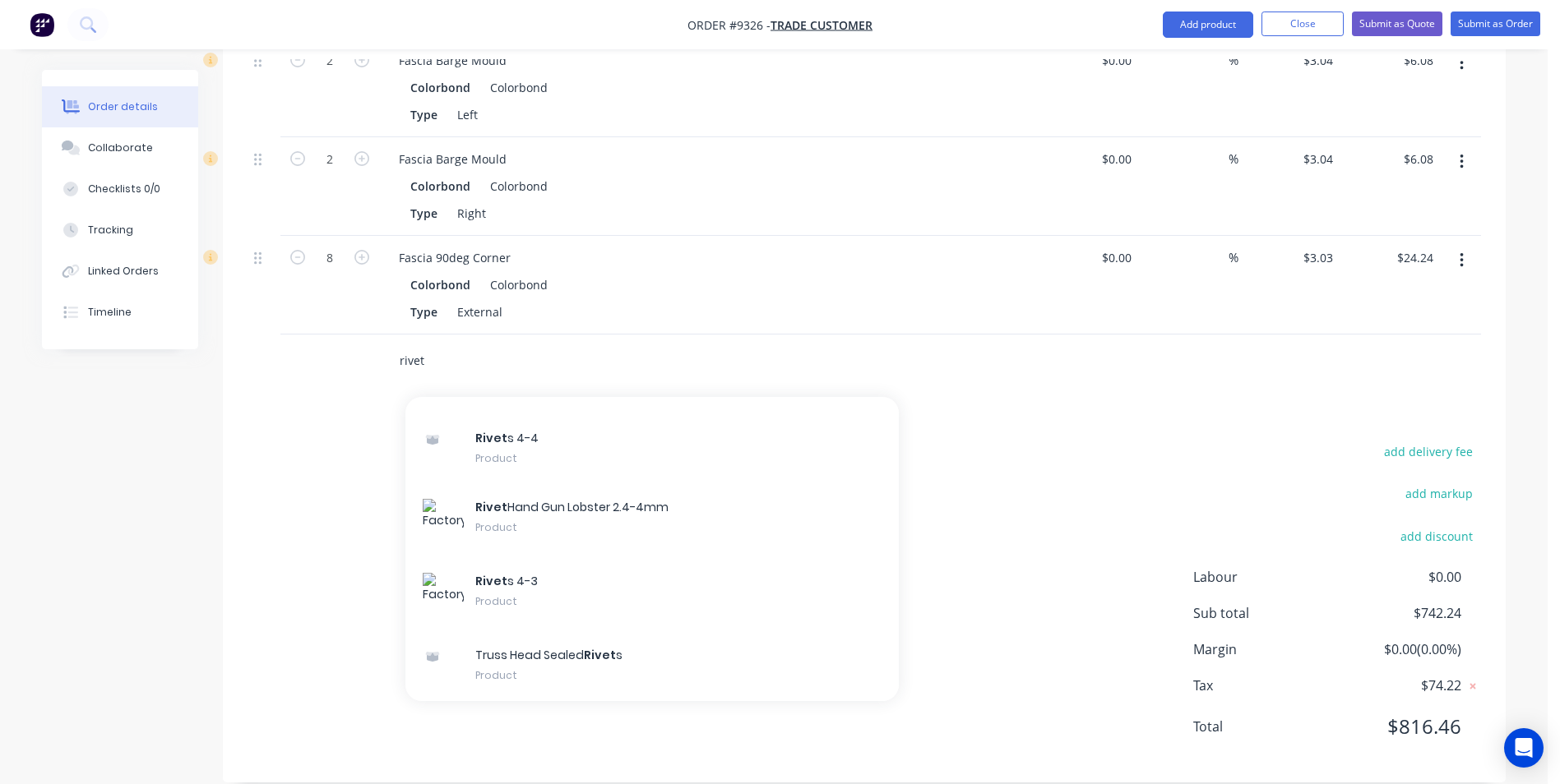
scroll to position [1699, 0]
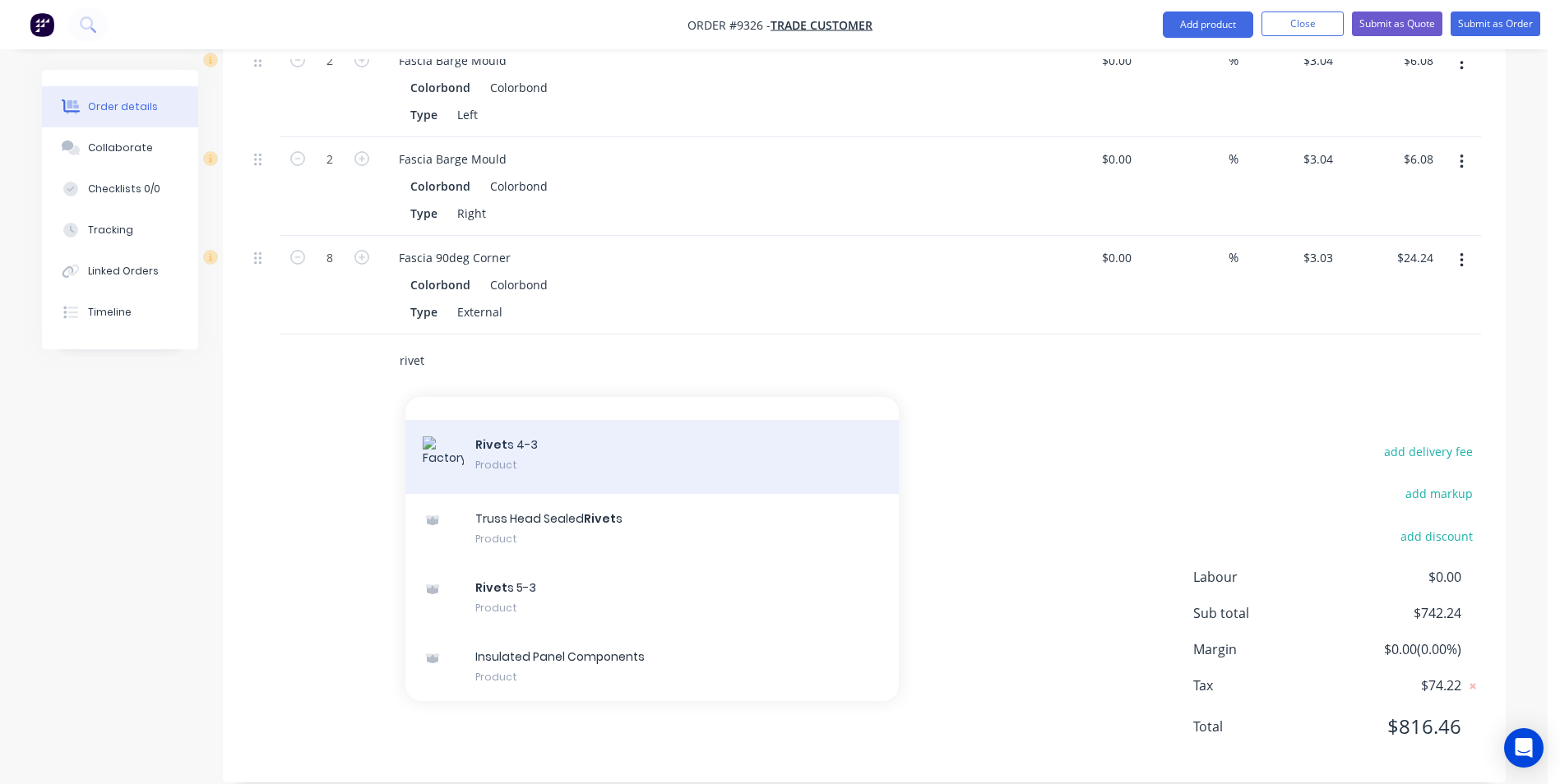
type input "rivet"
click at [545, 441] on div "Rivet s 4-3 Product" at bounding box center [652, 457] width 493 height 74
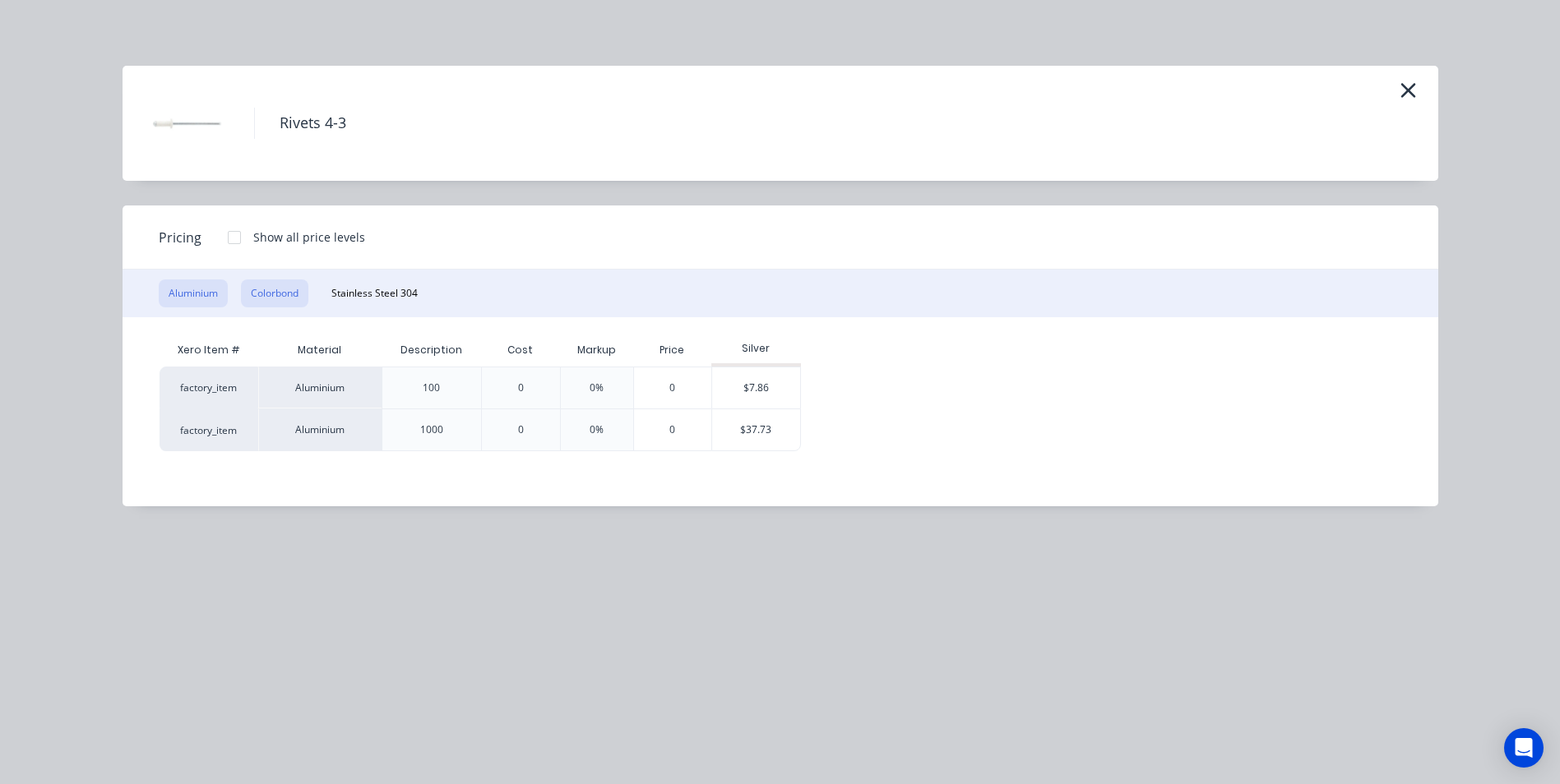
click at [286, 300] on button "Colorbond" at bounding box center [274, 293] width 68 height 28
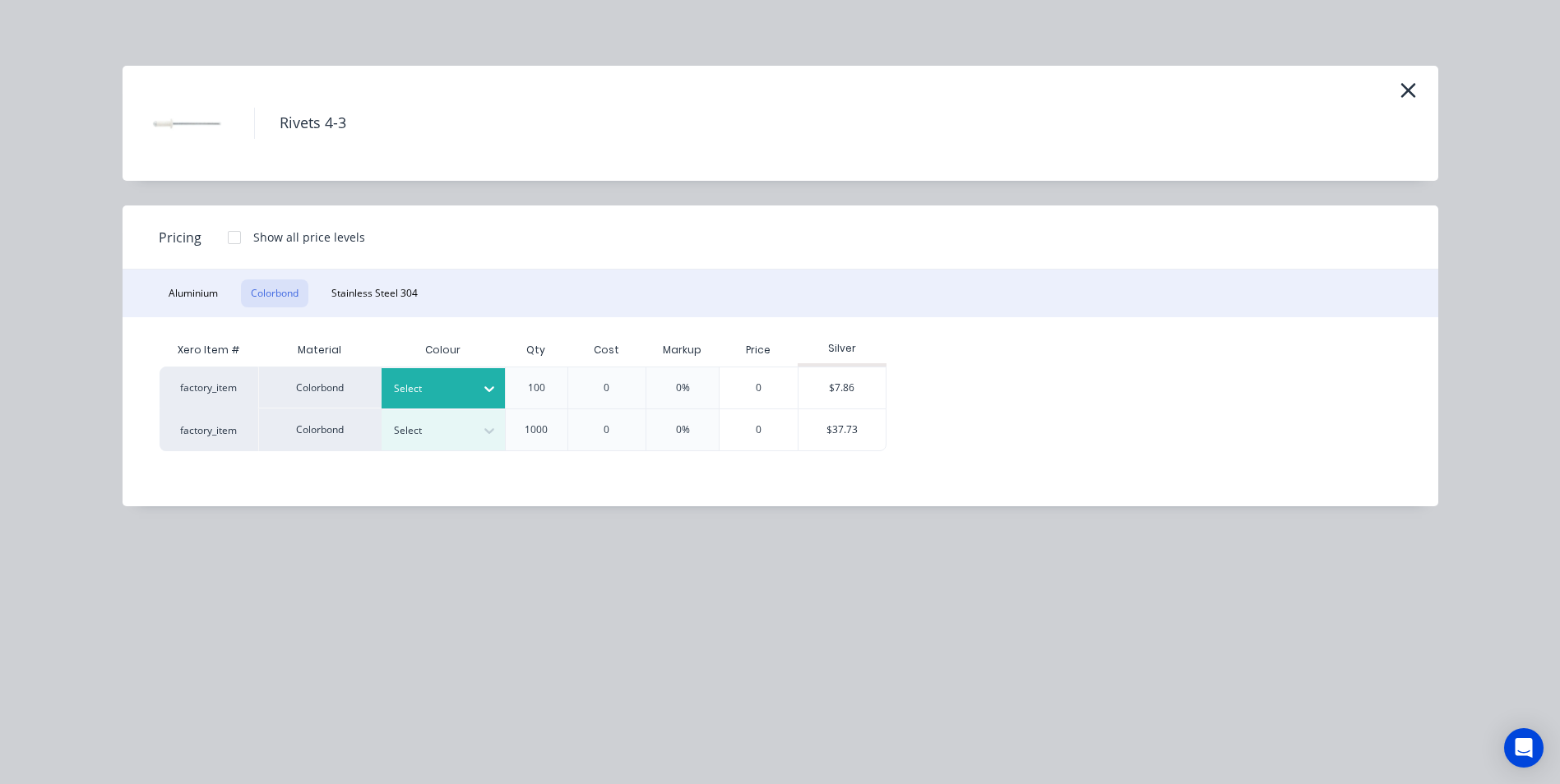
click at [465, 388] on div at bounding box center [431, 389] width 74 height 18
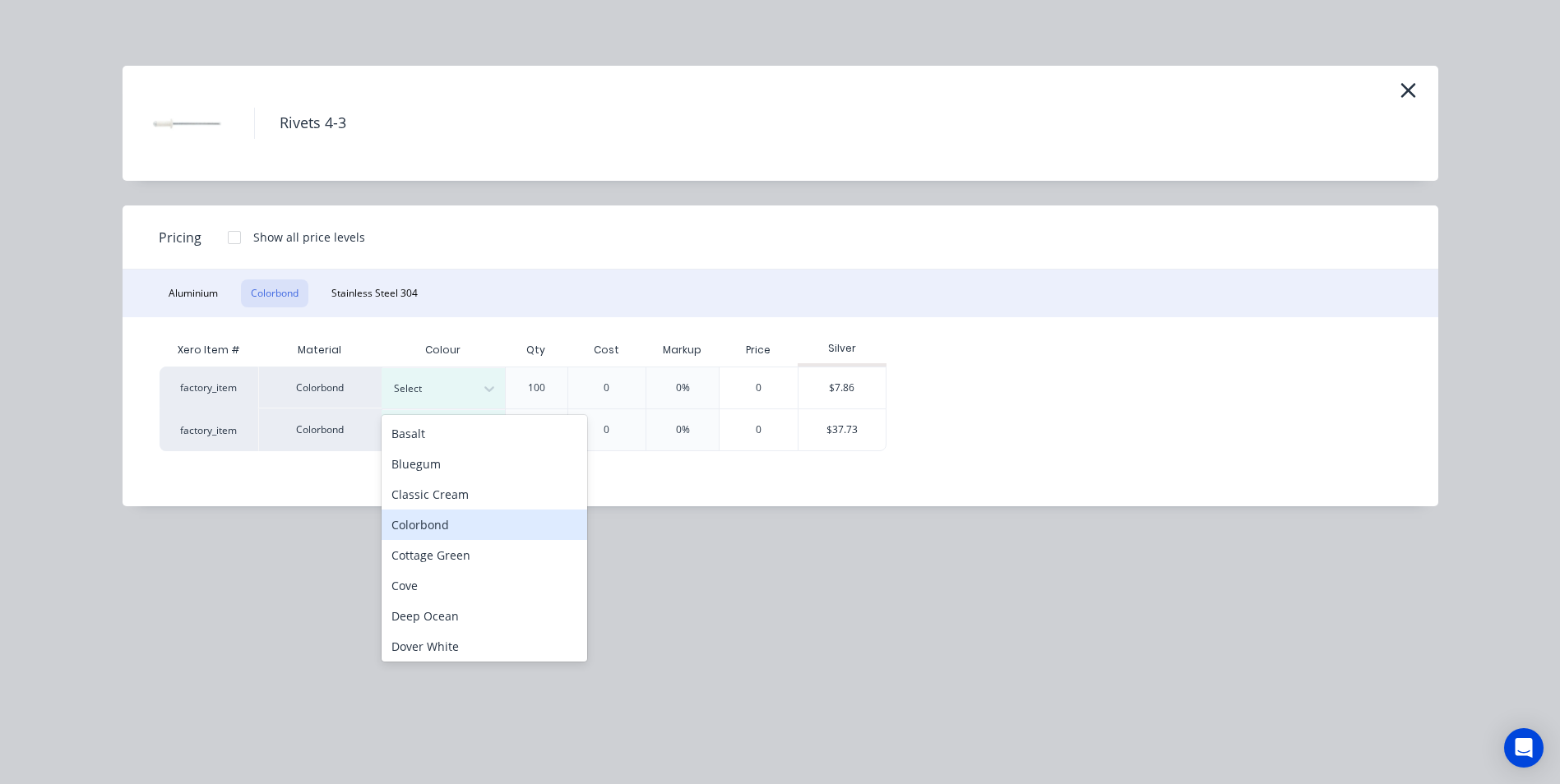
click at [476, 522] on div "Colorbond" at bounding box center [485, 524] width 206 height 30
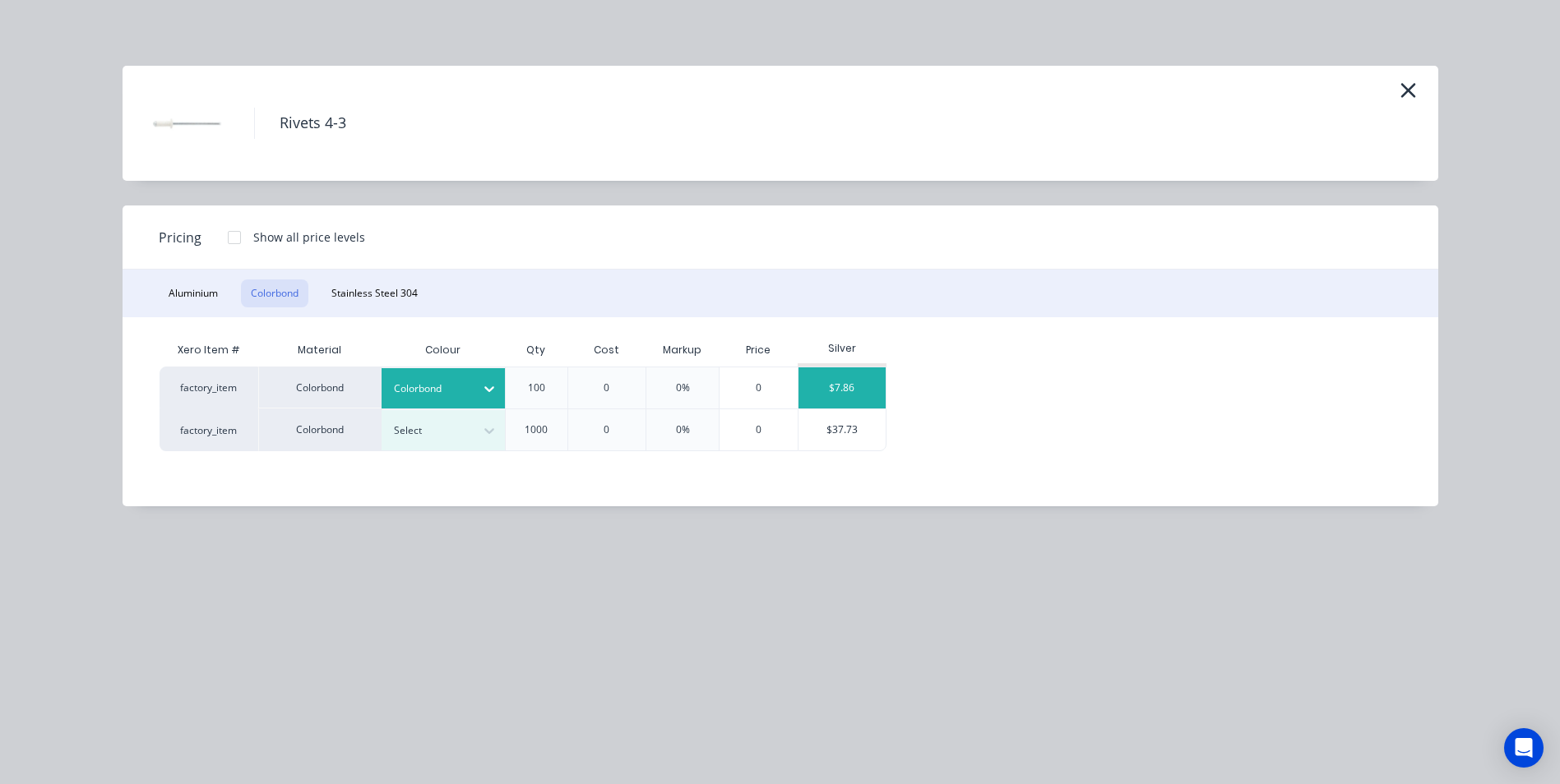
click at [857, 379] on div "$7.86" at bounding box center [842, 389] width 88 height 42
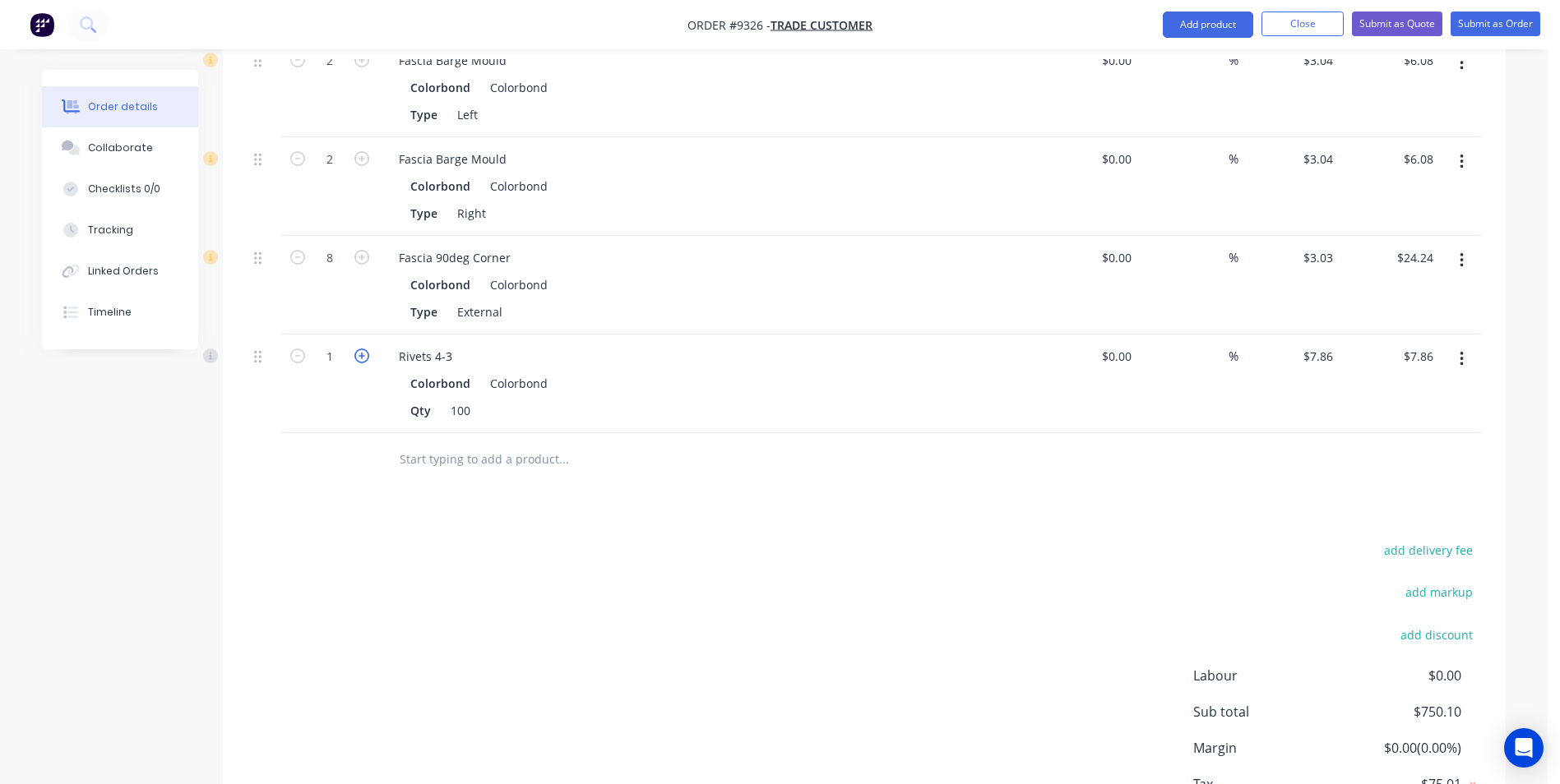
click at [367, 349] on icon "button" at bounding box center [361, 356] width 15 height 15
type input "2"
type input "$15.72"
click at [474, 443] on input "text" at bounding box center [564, 459] width 329 height 33
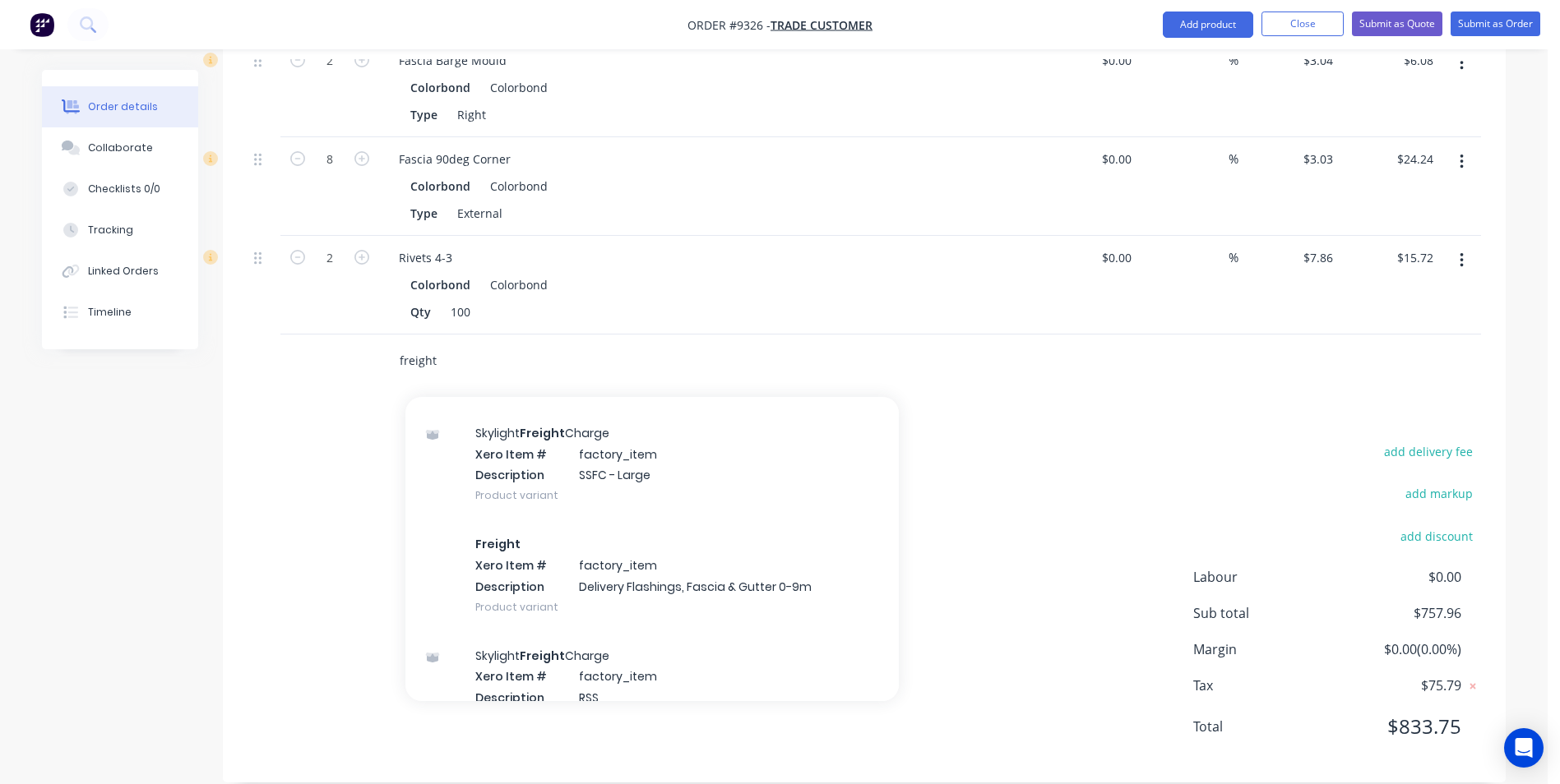
scroll to position [1891, 0]
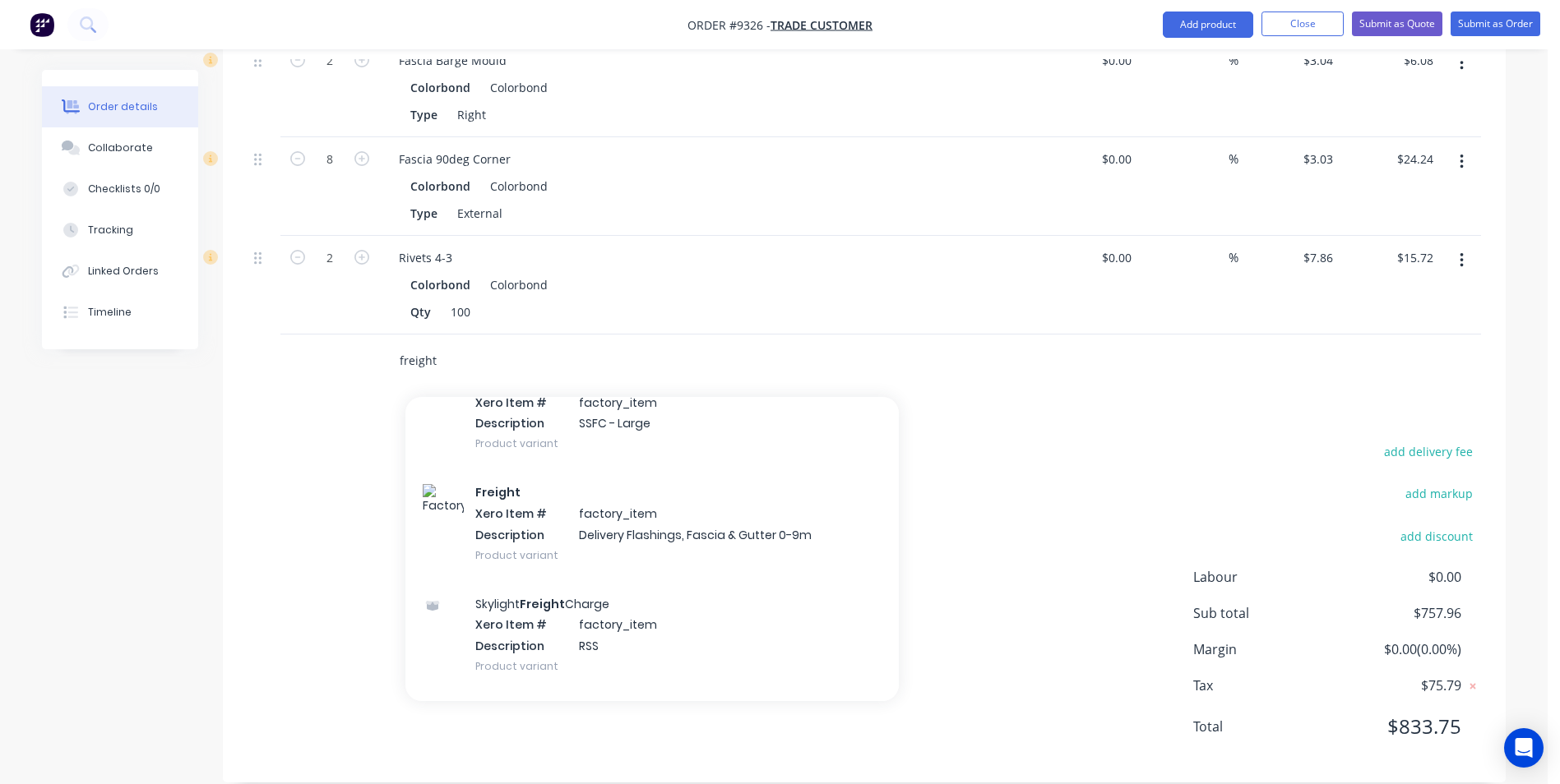
type input "freight"
click at [697, 502] on div "Freight Xero Item # factory_item Description Delivery Flashings, Fascia & Gutte…" at bounding box center [652, 524] width 493 height 111
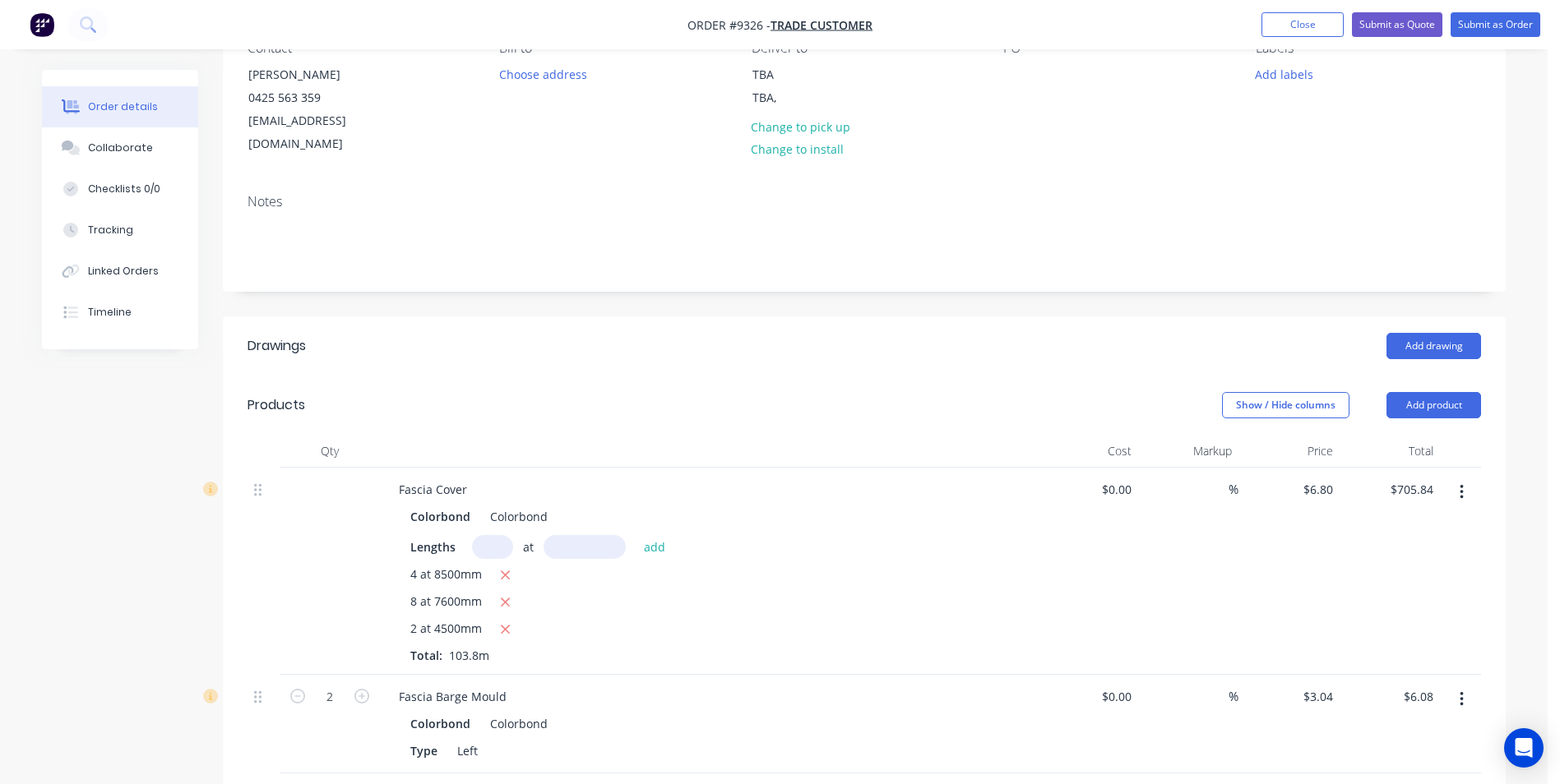
scroll to position [73, 0]
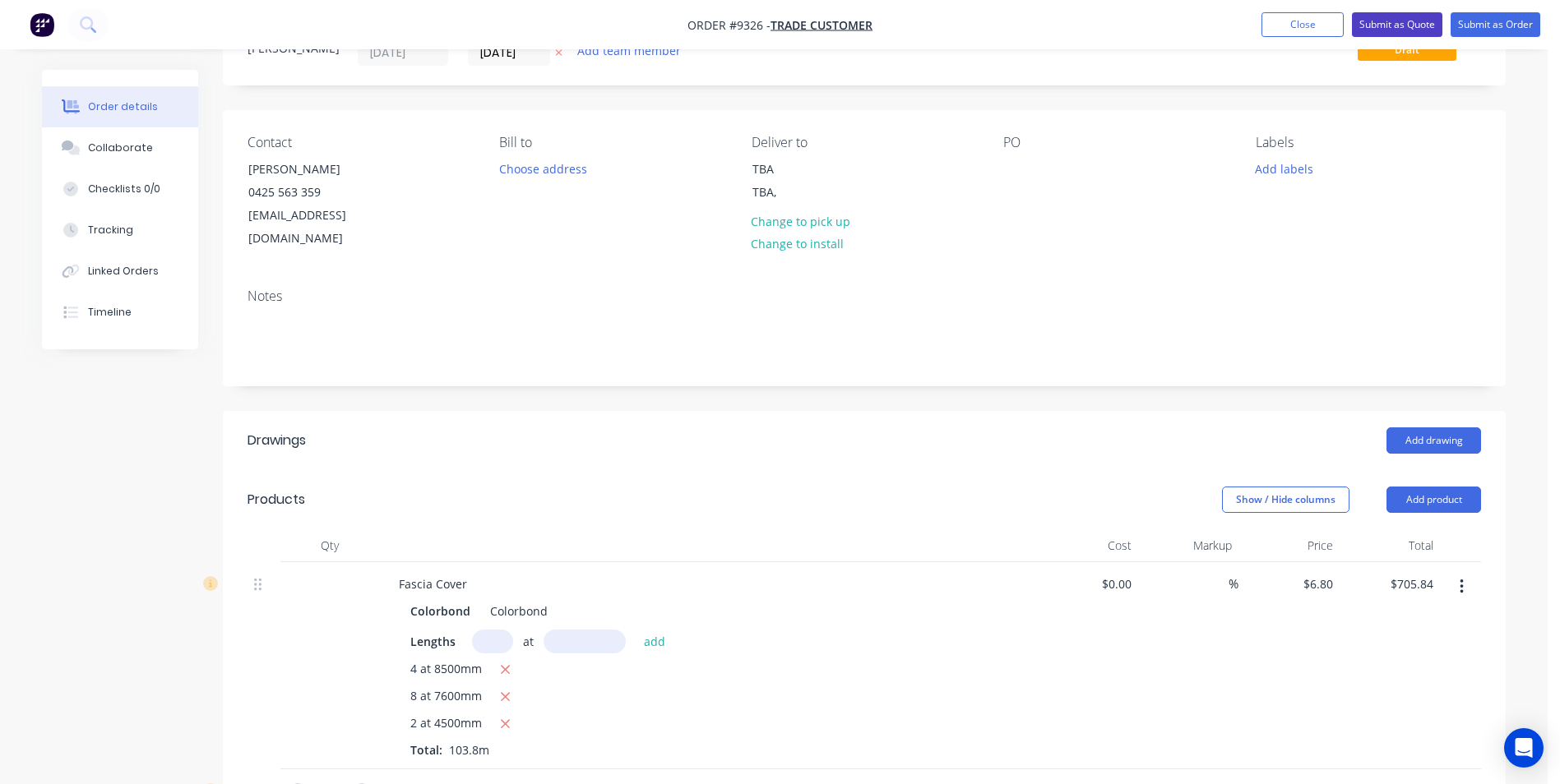
click at [1418, 26] on button "Submit as Quote" at bounding box center [1397, 24] width 91 height 25
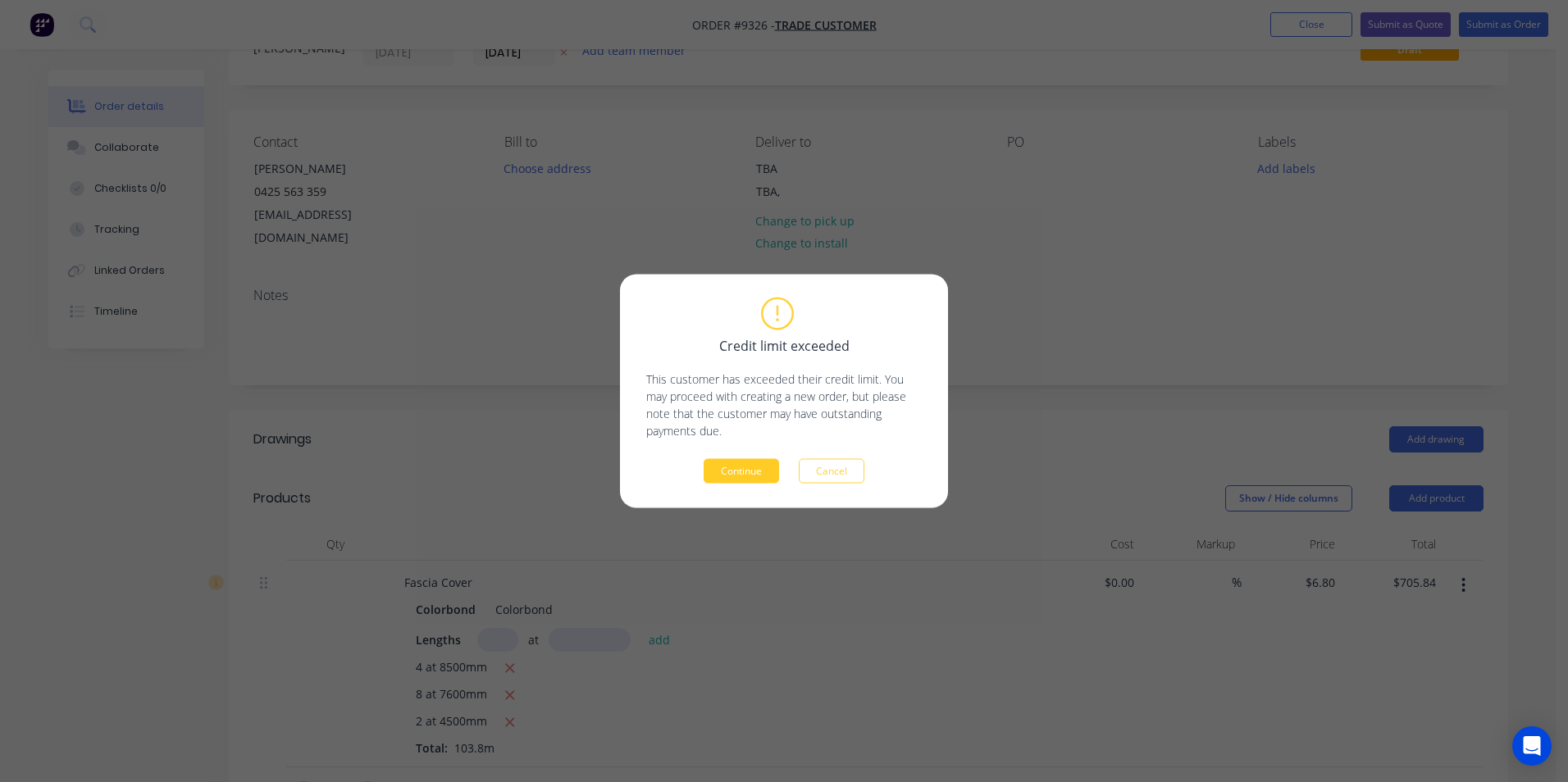
click at [726, 467] on button "Continue" at bounding box center [741, 471] width 75 height 25
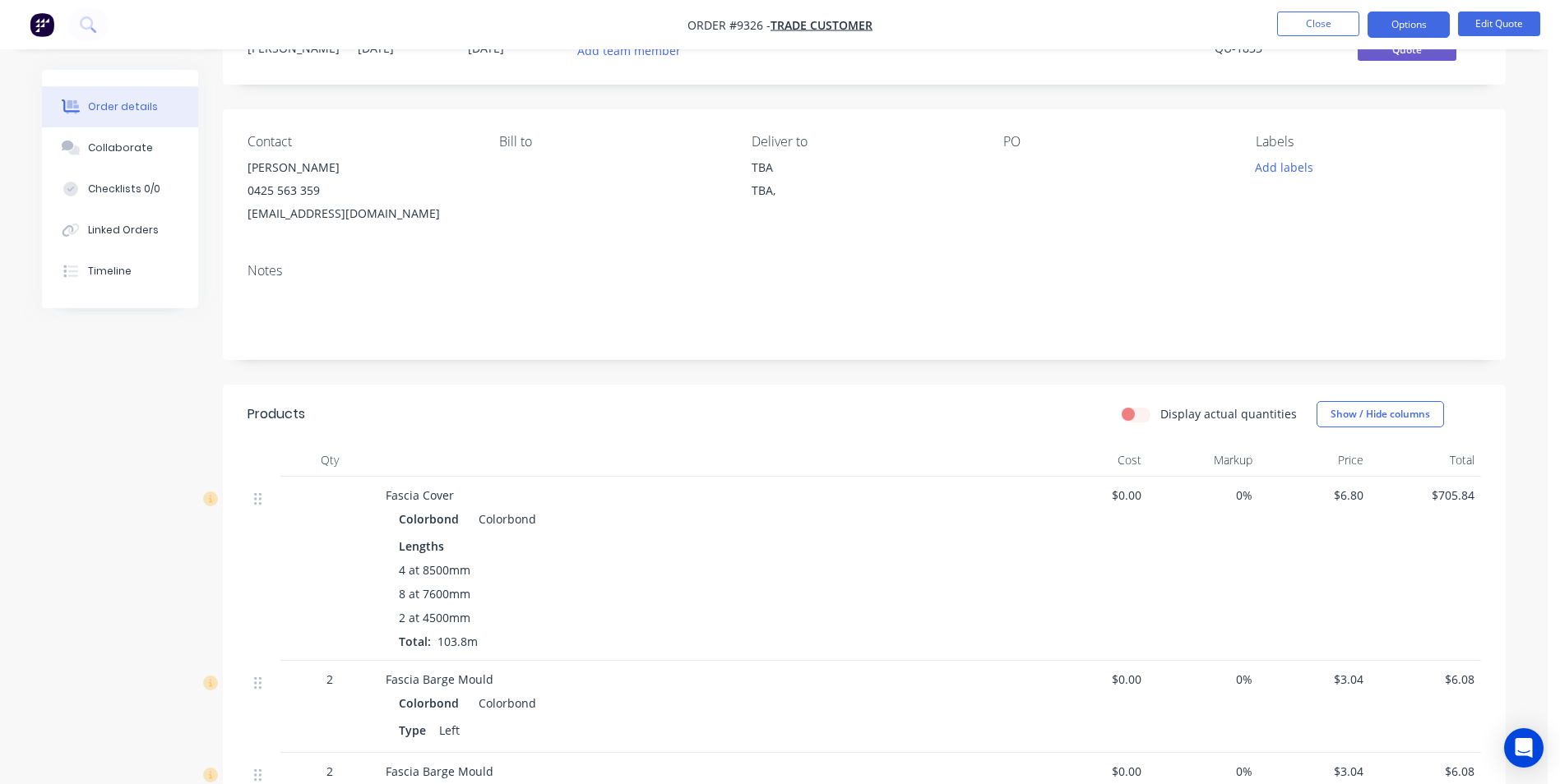
click at [1407, 28] on button "Options" at bounding box center [1409, 24] width 82 height 26
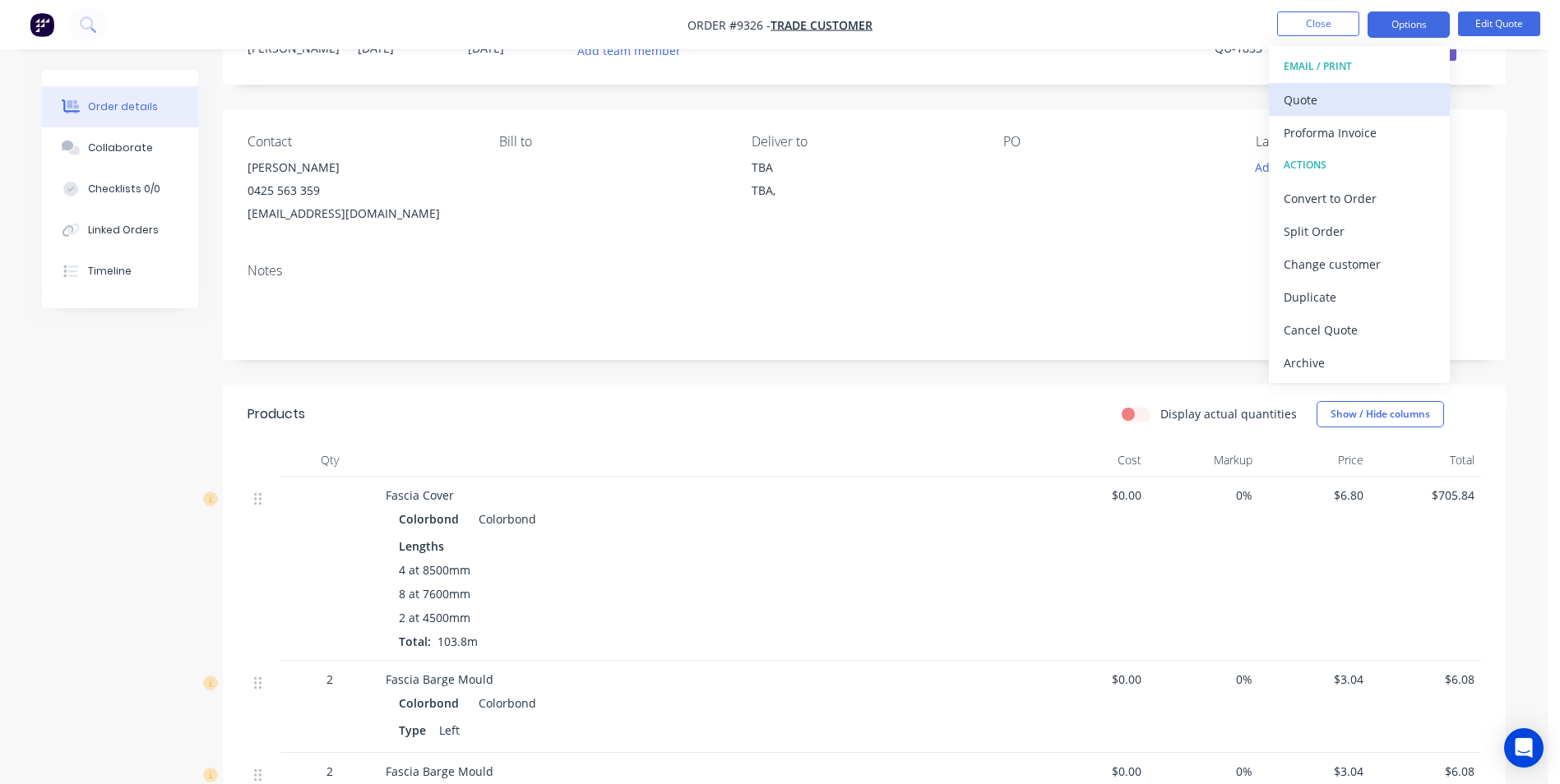
click at [1318, 100] on div "Quote" at bounding box center [1359, 100] width 151 height 24
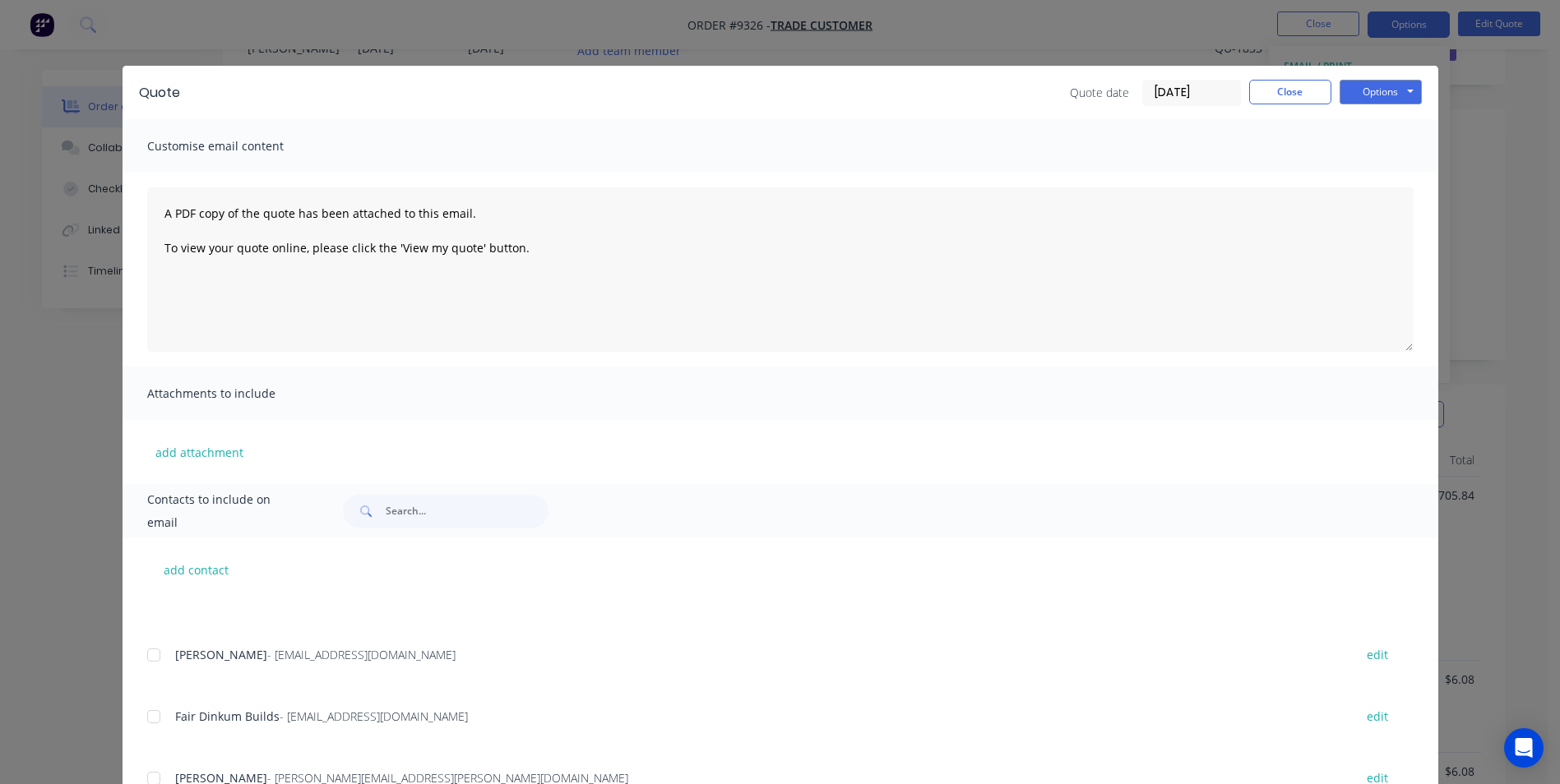
scroll to position [329, 0]
click at [500, 498] on input "text" at bounding box center [467, 511] width 163 height 33
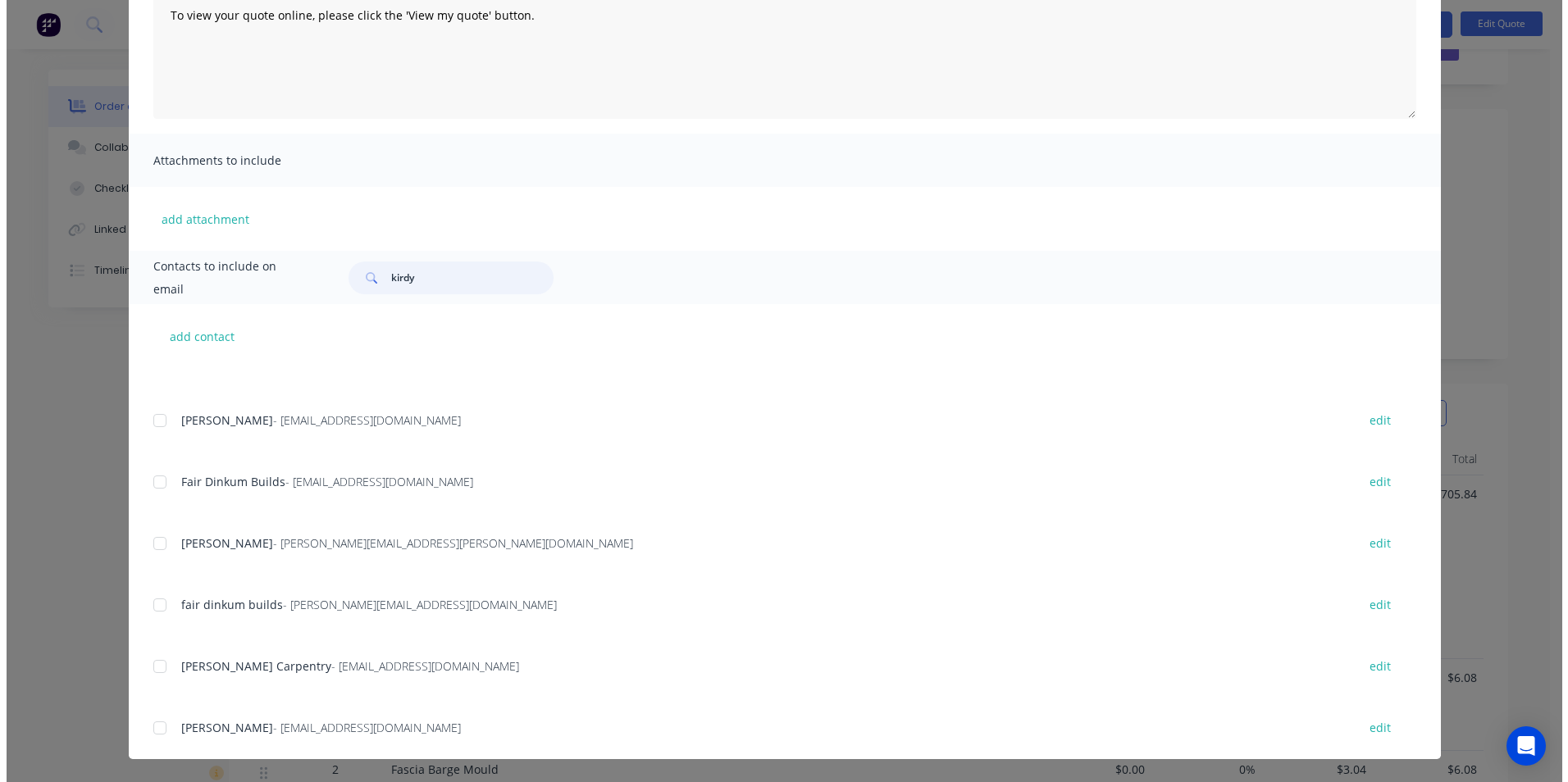
scroll to position [0, 0]
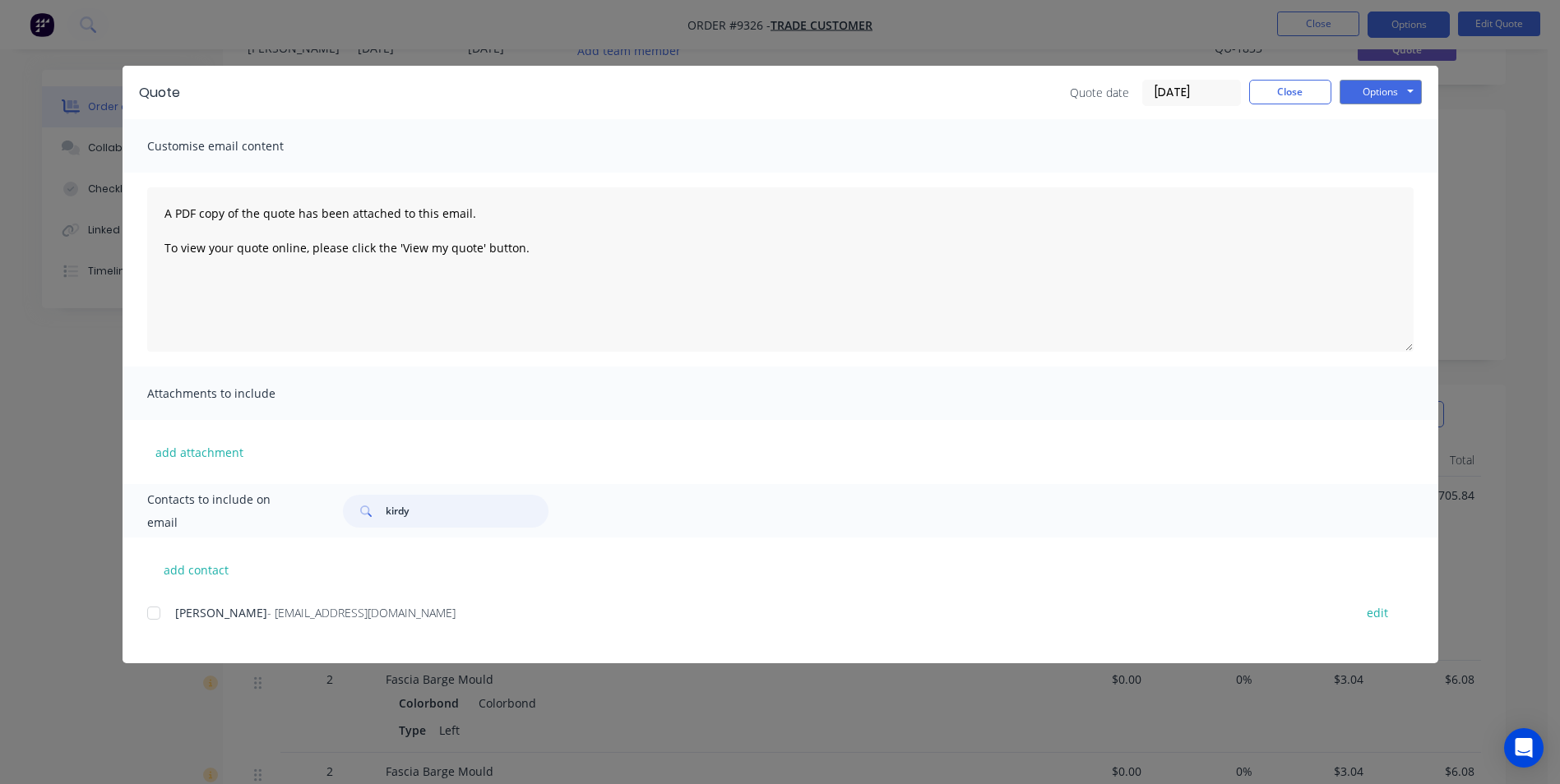
click at [159, 612] on div at bounding box center [154, 614] width 33 height 33
type input "kirdy"
click at [1357, 96] on button "Options" at bounding box center [1381, 92] width 82 height 25
click at [1356, 173] on button "Email" at bounding box center [1393, 175] width 106 height 27
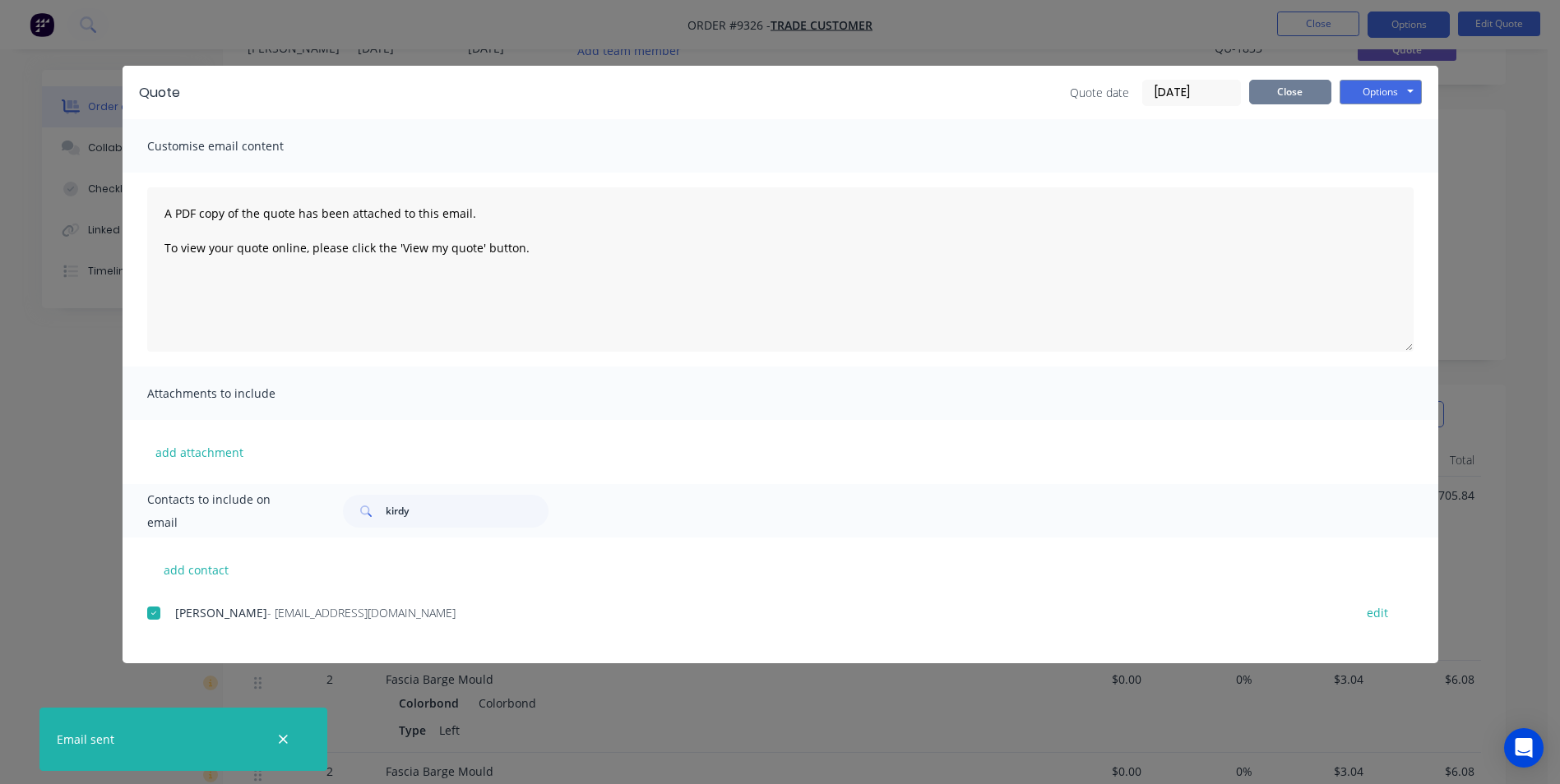
click at [1283, 83] on button "Close" at bounding box center [1290, 92] width 82 height 25
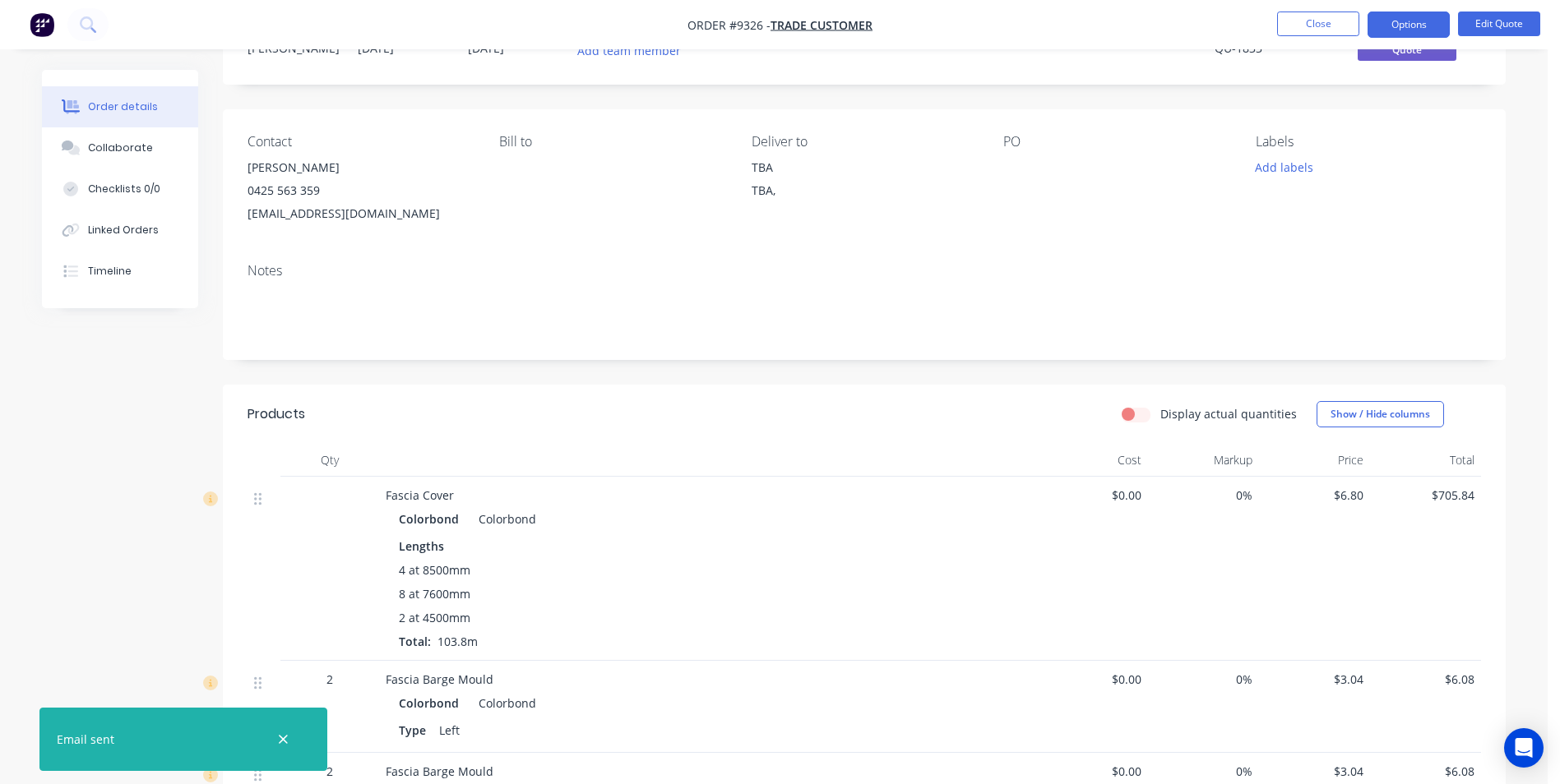
click at [85, 7] on nav "Order #9326 - Trade Customer Close Options Edit Quote" at bounding box center [780, 24] width 1560 height 49
click at [91, 25] on icon at bounding box center [86, 22] width 13 height 13
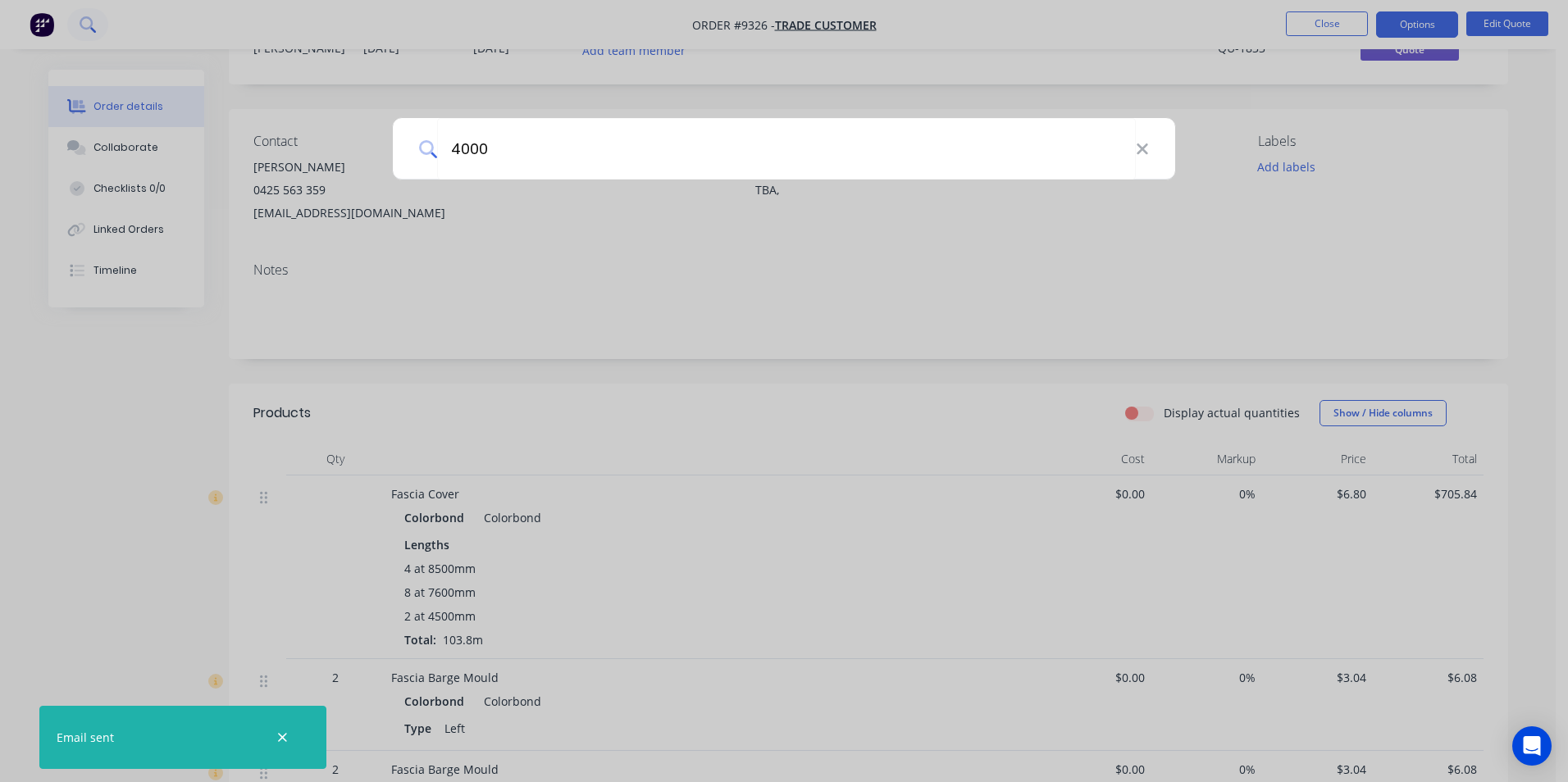
type input "4000"
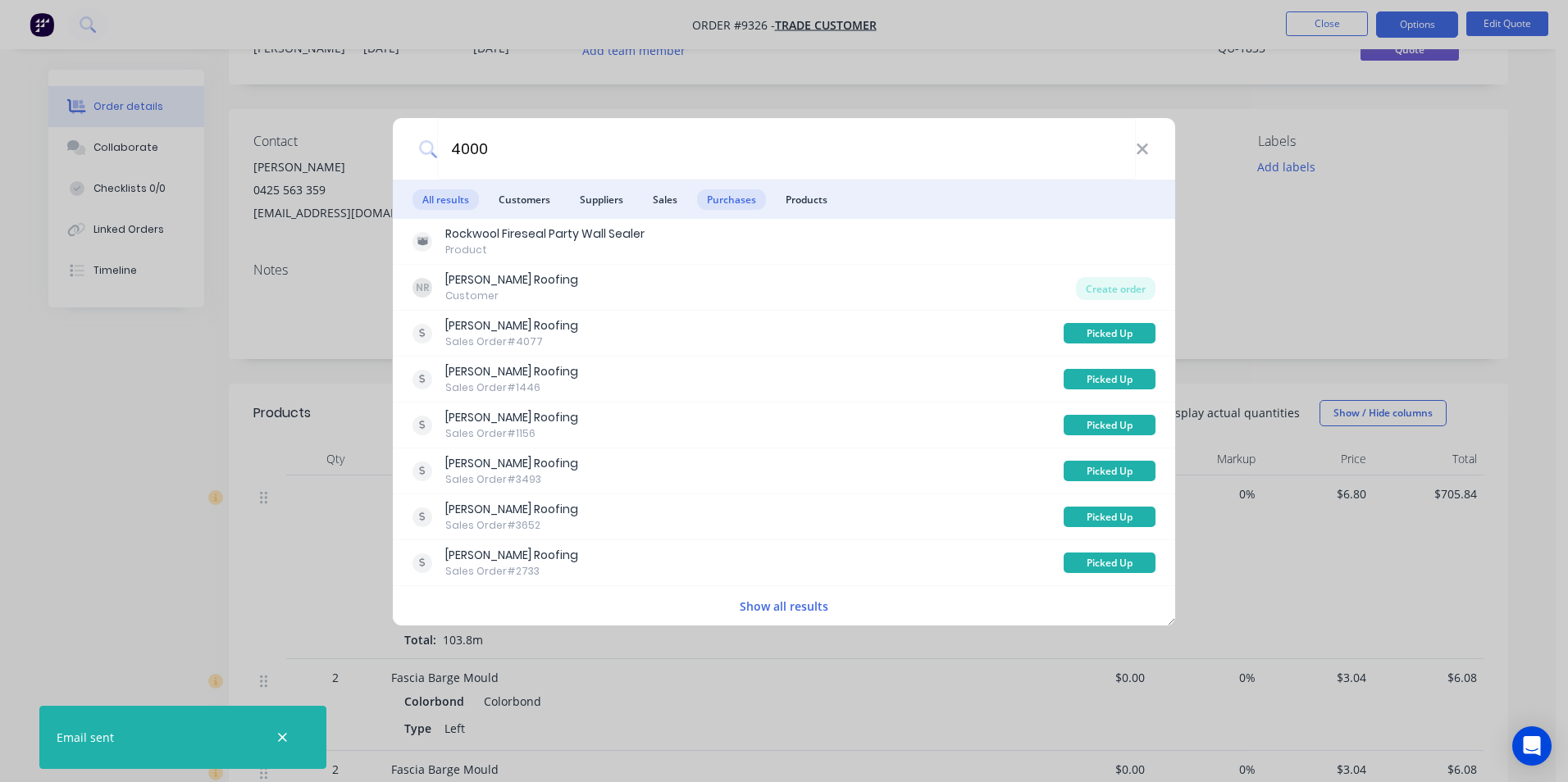
click at [711, 197] on span "Purchases" at bounding box center [732, 199] width 69 height 21
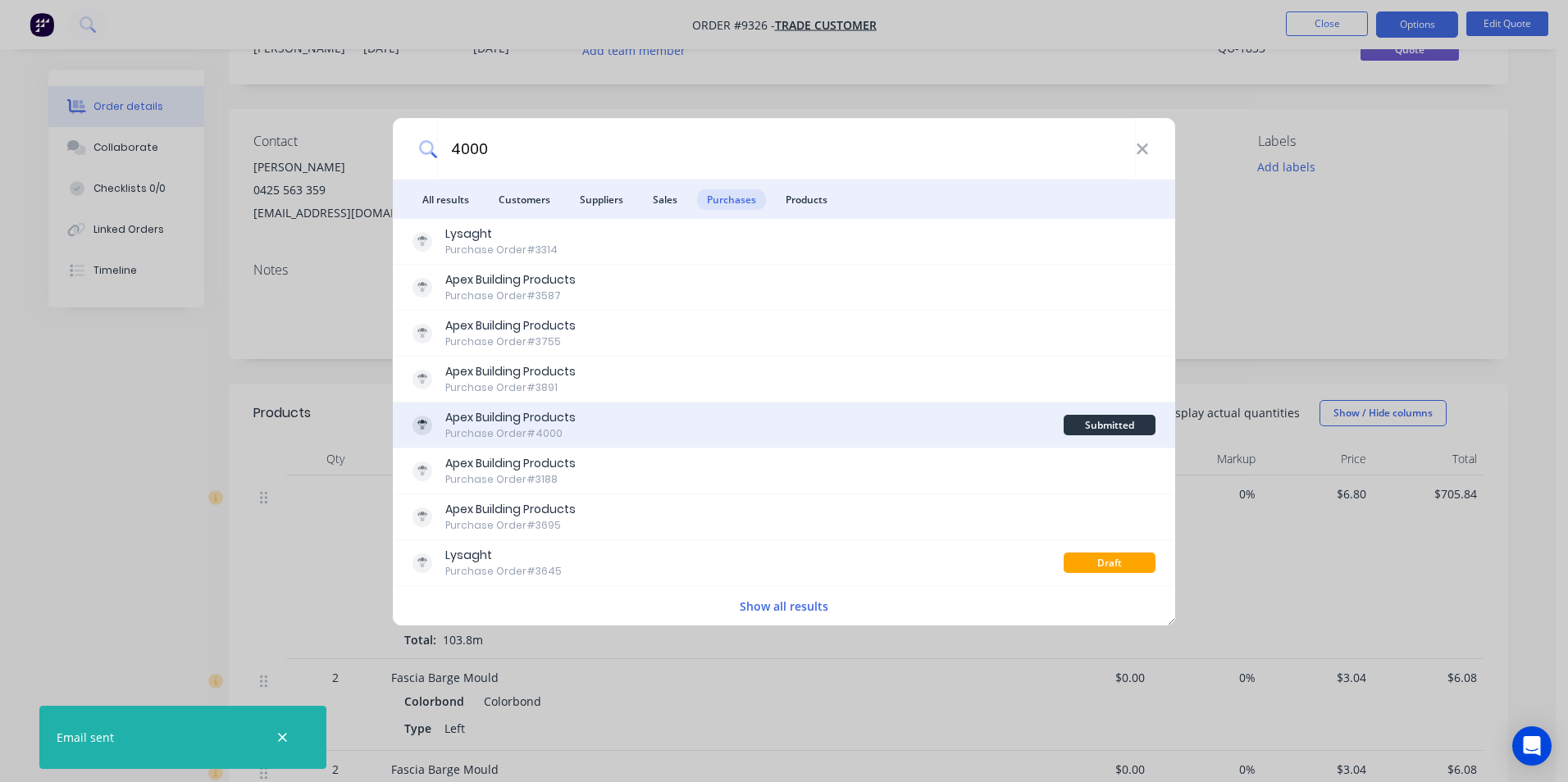
click at [734, 417] on div "Apex Building Products Purchase Order #4000" at bounding box center [738, 425] width 651 height 32
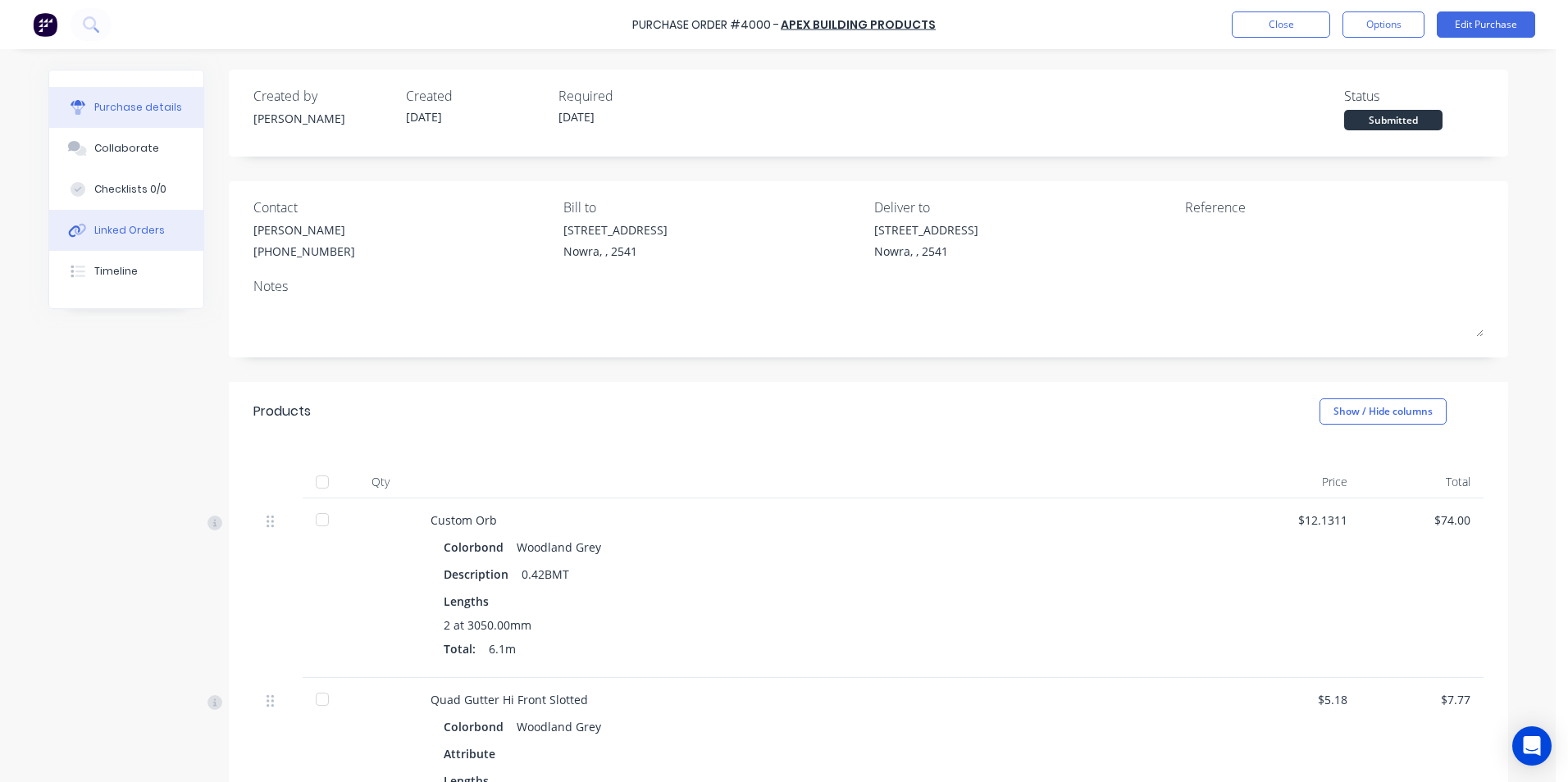
click at [162, 242] on button "Linked Orders" at bounding box center [126, 230] width 155 height 41
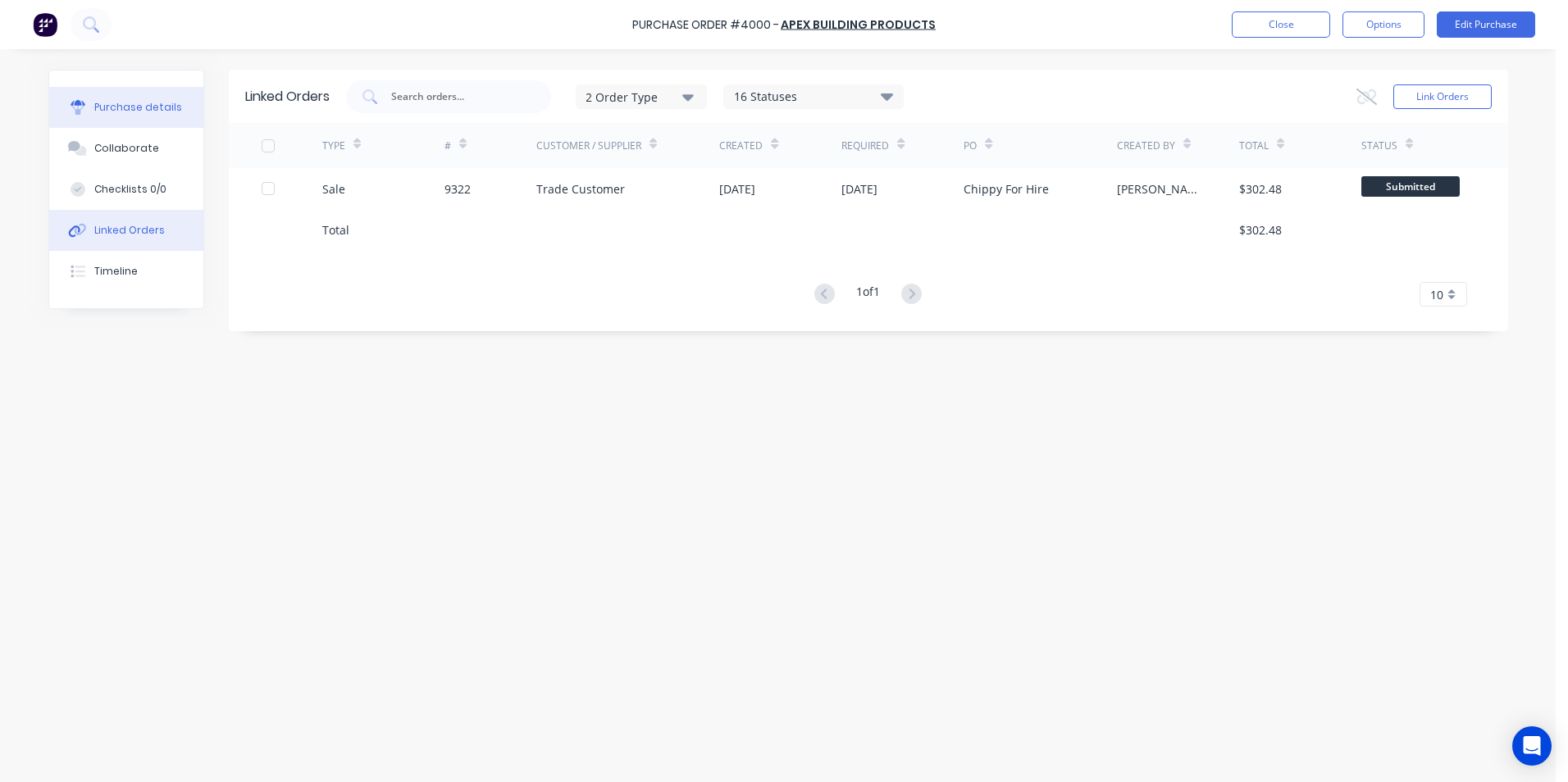
click at [112, 117] on button "Purchase details" at bounding box center [126, 108] width 155 height 41
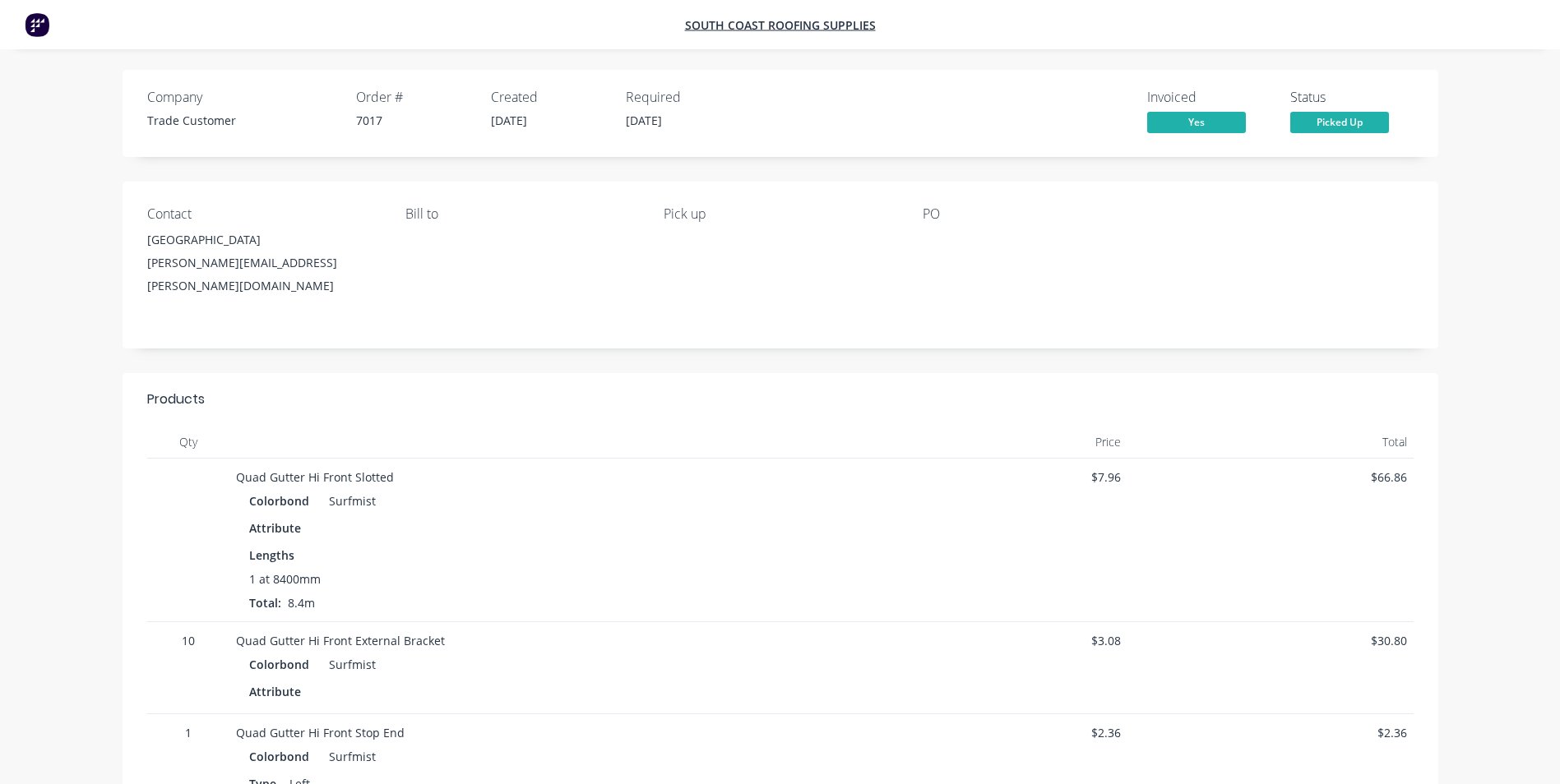
click at [38, 28] on img at bounding box center [37, 24] width 25 height 25
click at [35, 25] on img at bounding box center [37, 24] width 25 height 25
click at [37, 29] on img at bounding box center [37, 24] width 25 height 25
